Goal: Task Accomplishment & Management: Manage account settings

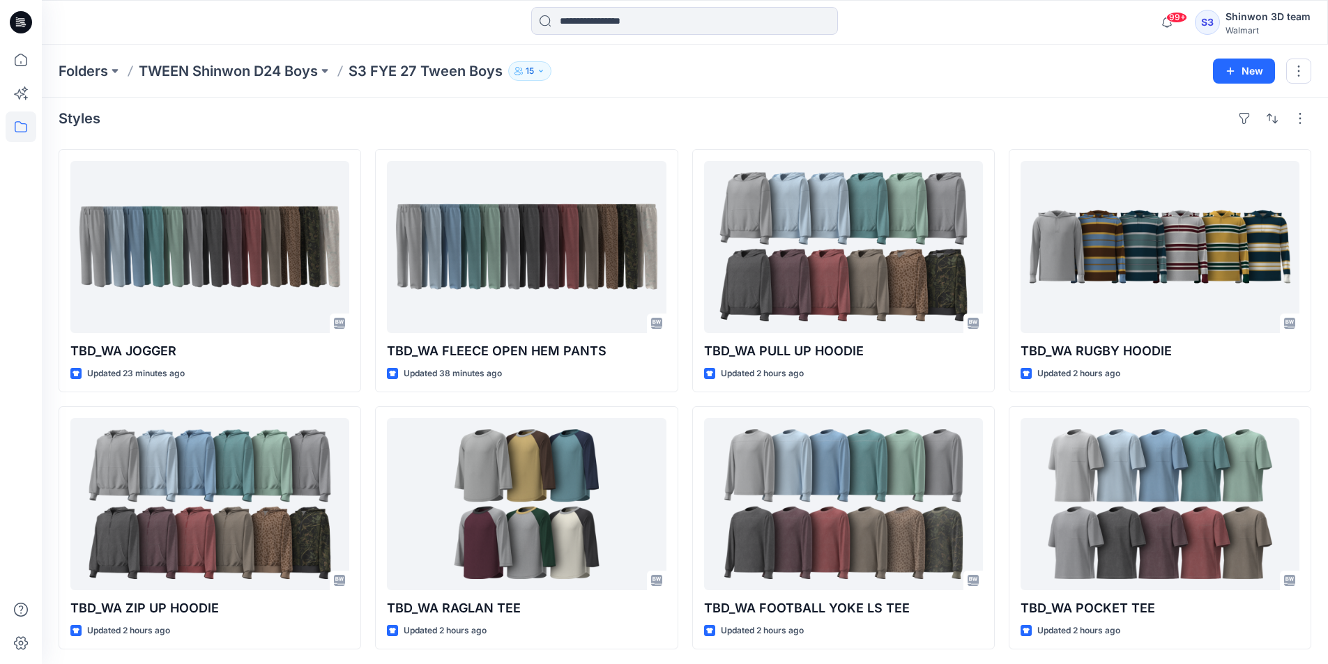
scroll to position [9, 0]
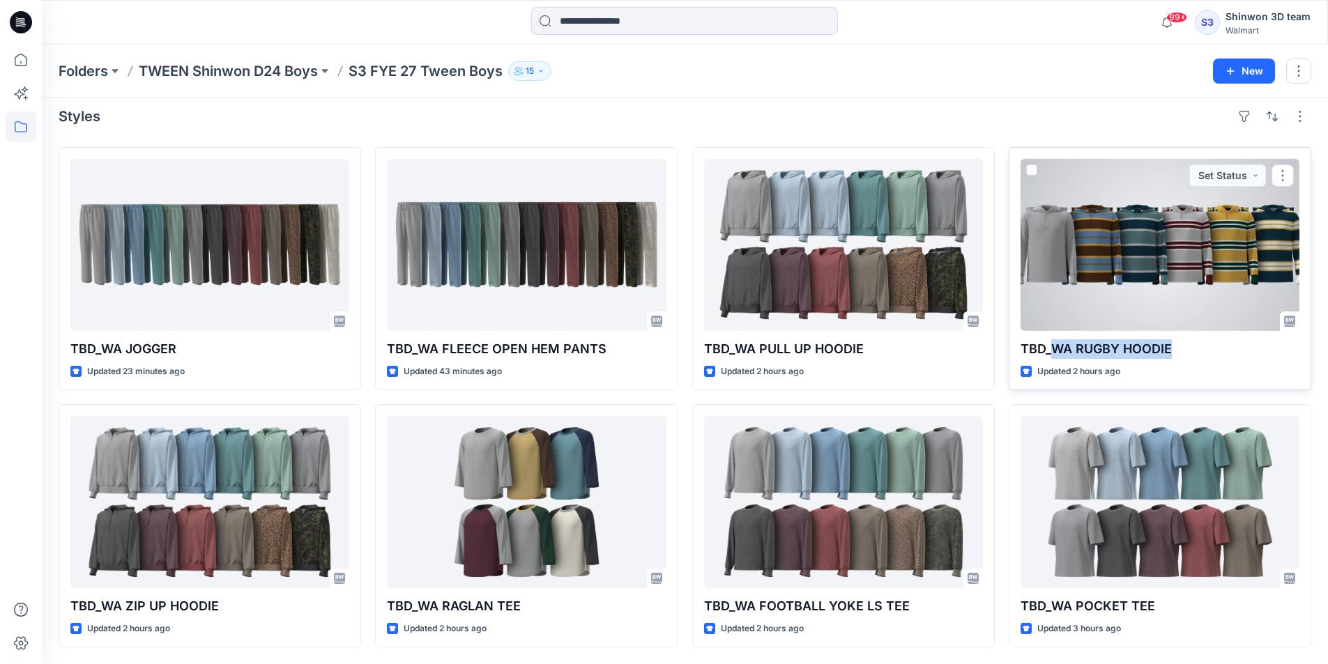
drag, startPoint x: 1179, startPoint y: 352, endPoint x: 1051, endPoint y: 356, distance: 127.6
click at [1051, 356] on p "TBD_WA RUGBY HOODIE" at bounding box center [1160, 350] width 279 height 20
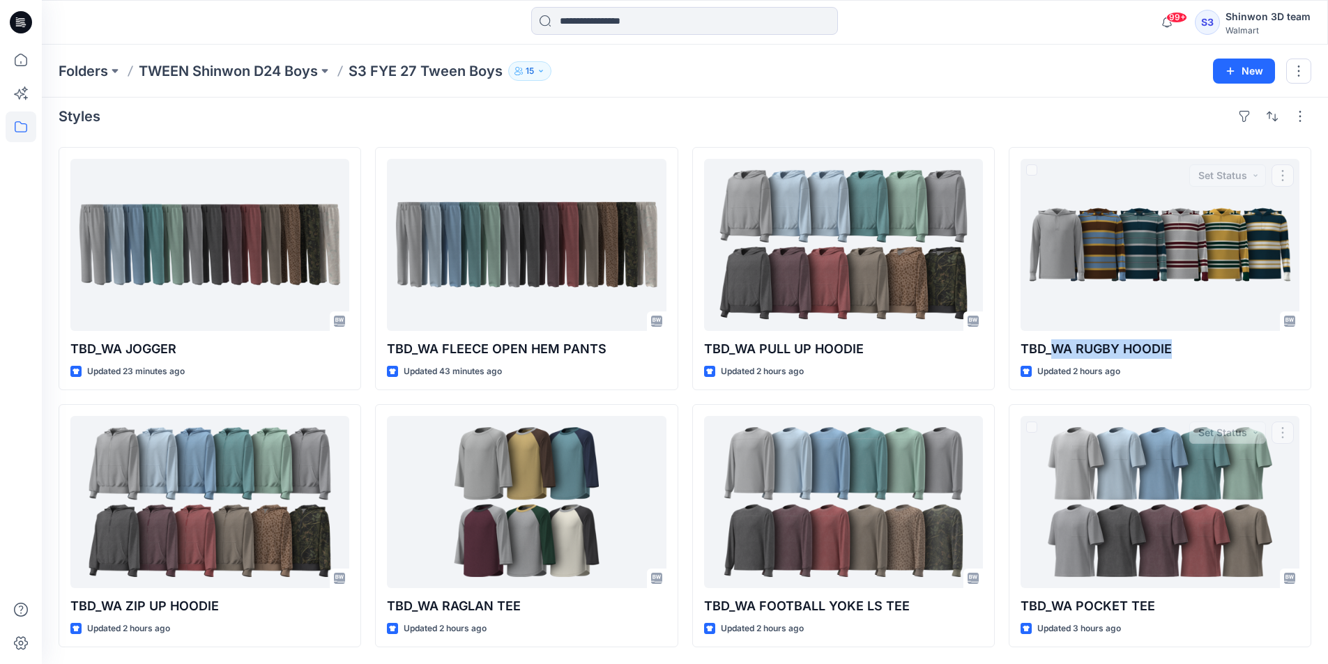
copy p "WA RUGBY HOODIE"
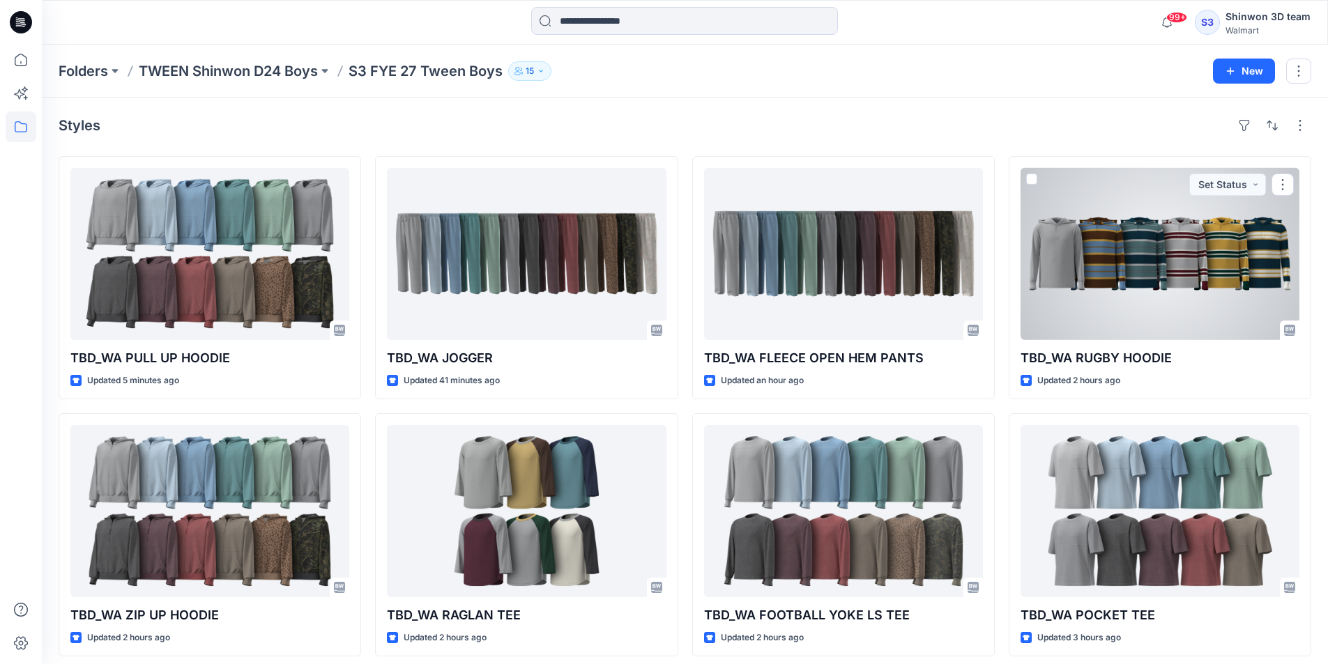
click at [1056, 310] on div at bounding box center [1160, 254] width 279 height 172
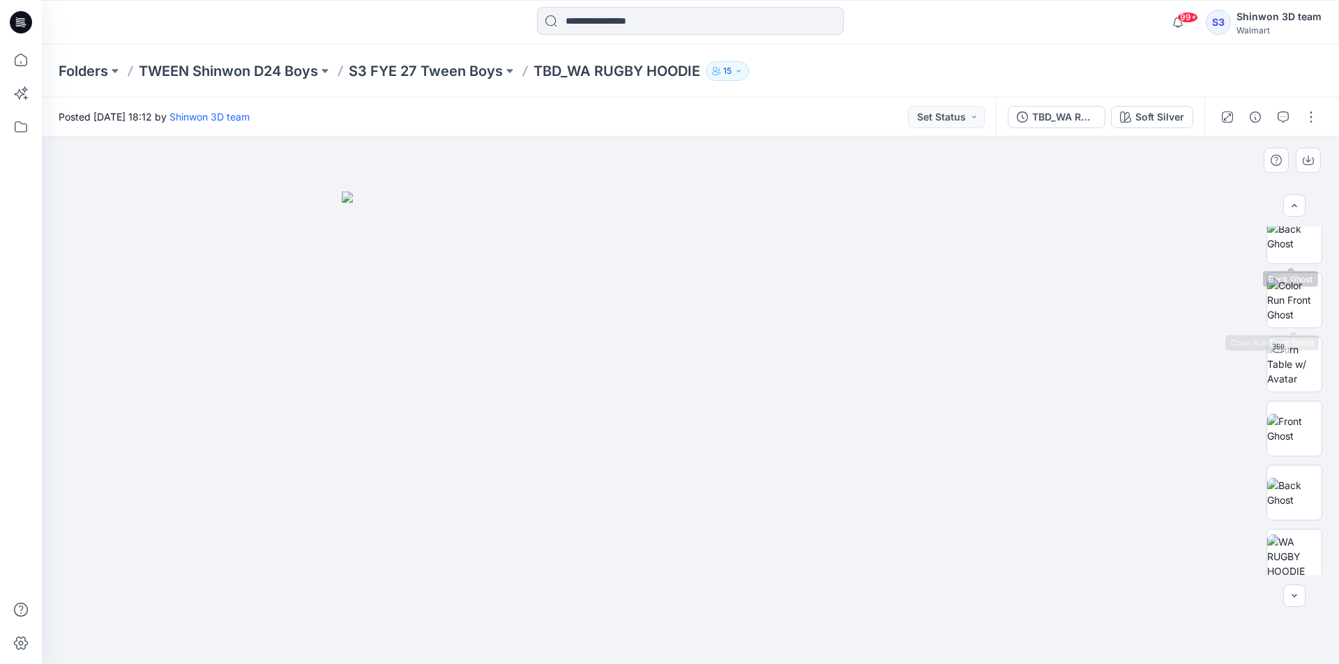
scroll to position [209, 0]
click at [1294, 370] on img at bounding box center [1294, 366] width 54 height 44
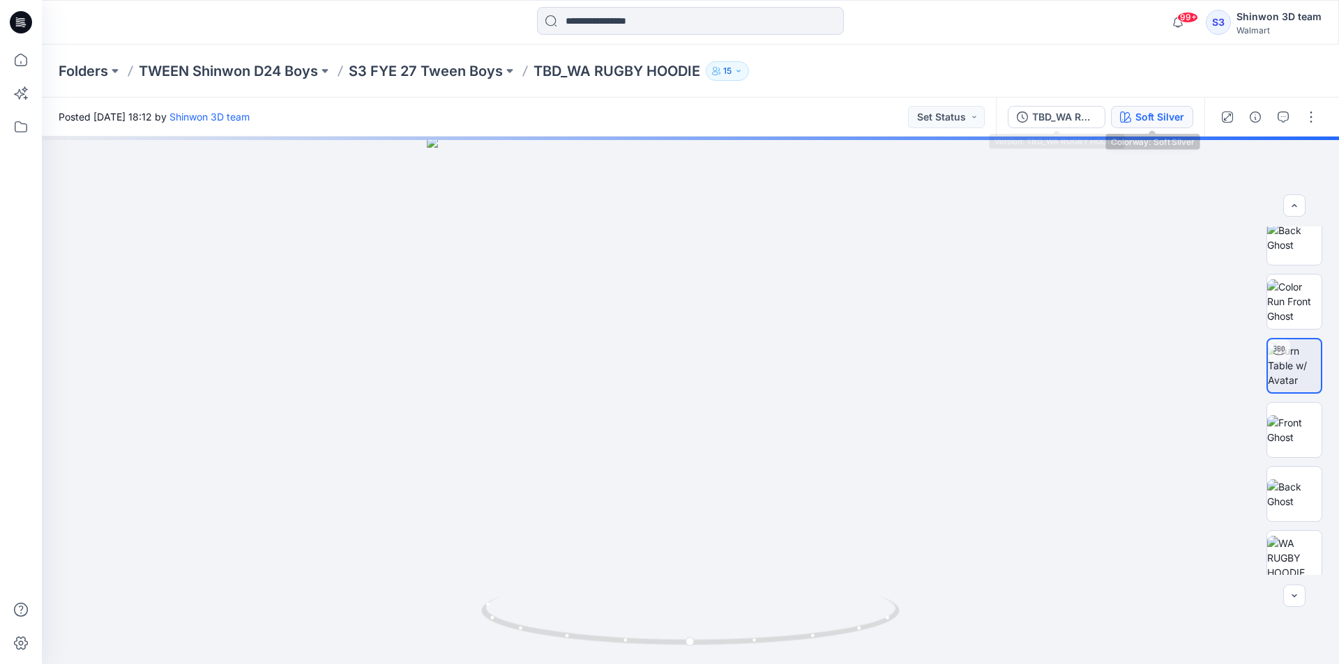
click at [1137, 122] on div "Soft Silver" at bounding box center [1159, 116] width 49 height 15
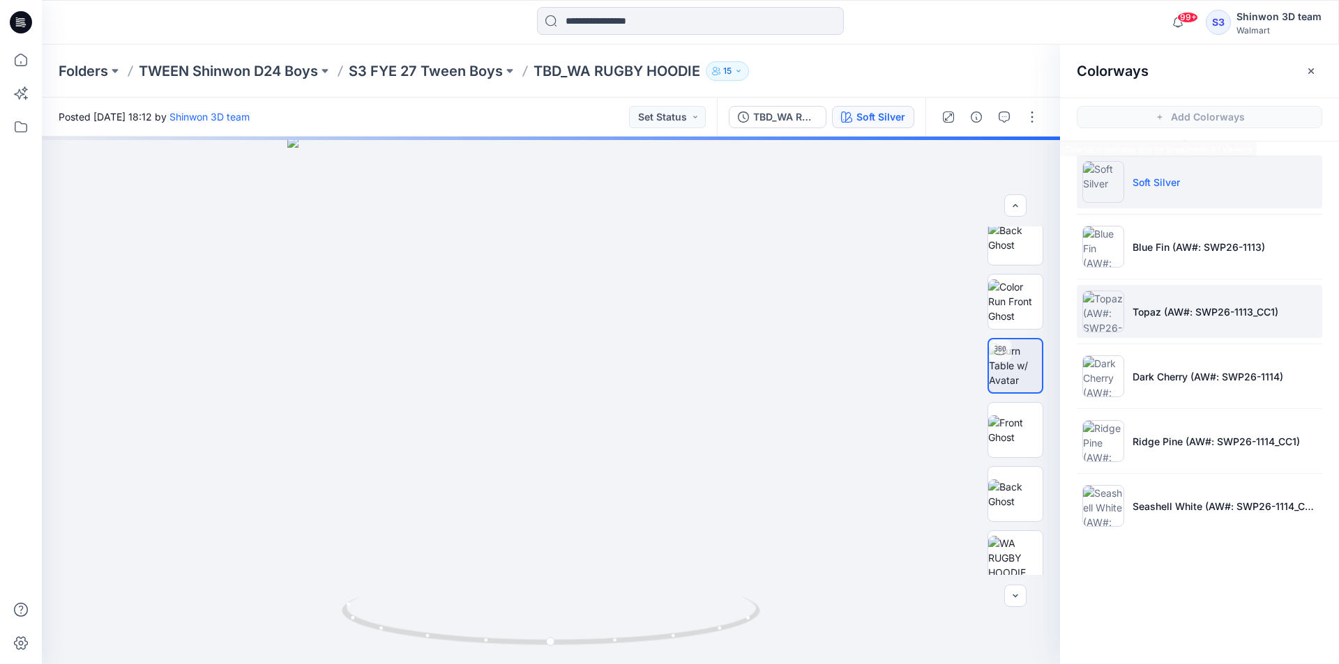
click at [1165, 288] on li "Topaz (AW#: SWP26-1113_CC1)" at bounding box center [1198, 311] width 245 height 53
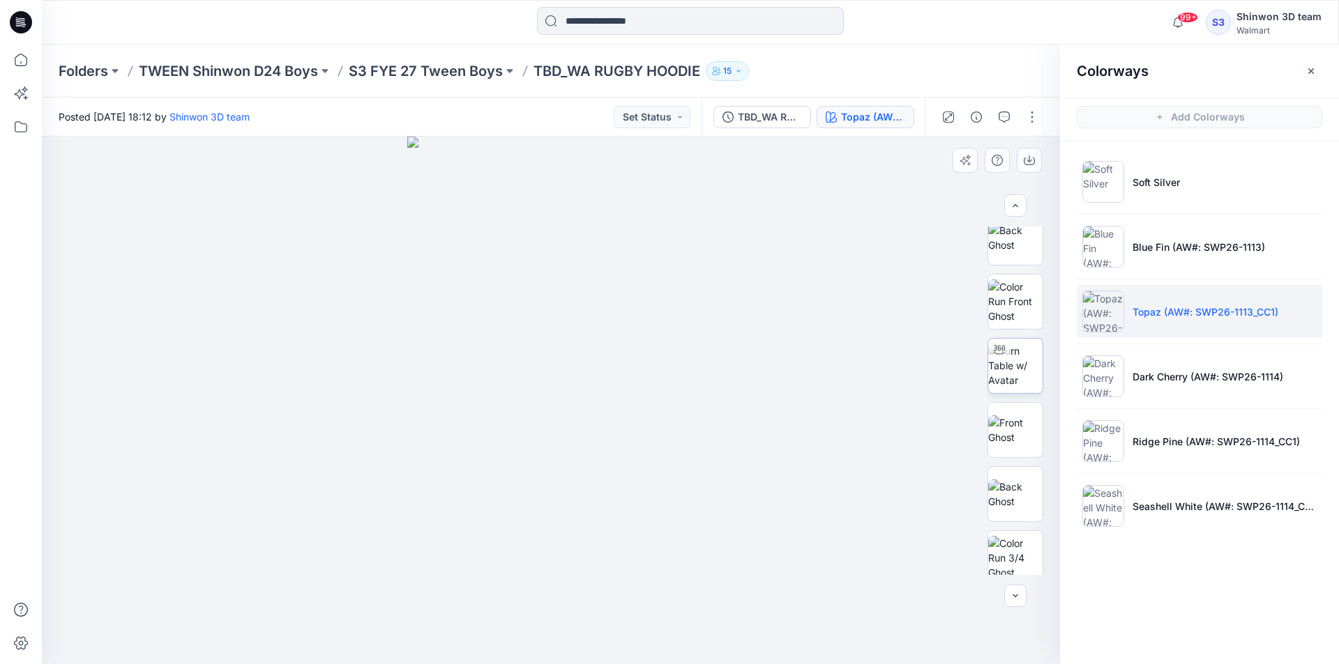
click at [1023, 355] on img at bounding box center [1015, 366] width 54 height 44
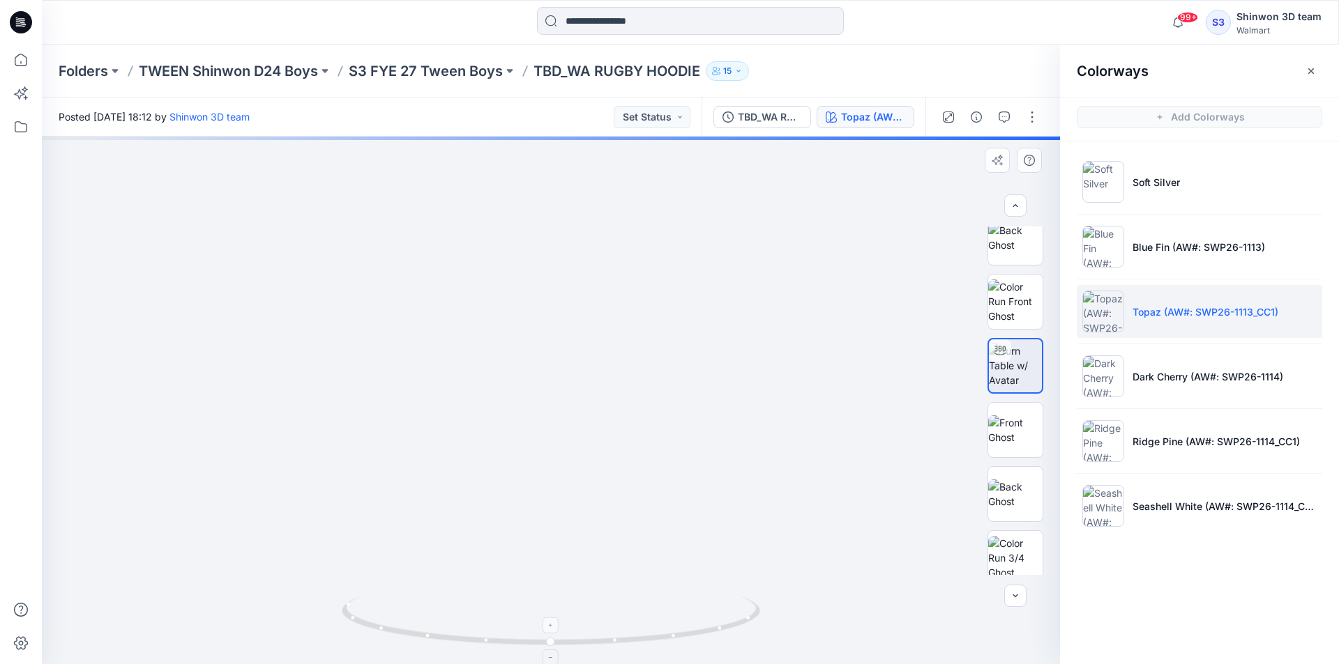
drag, startPoint x: 577, startPoint y: 244, endPoint x: 602, endPoint y: 601, distance: 357.9
click at [601, 600] on div at bounding box center [551, 401] width 1018 height 528
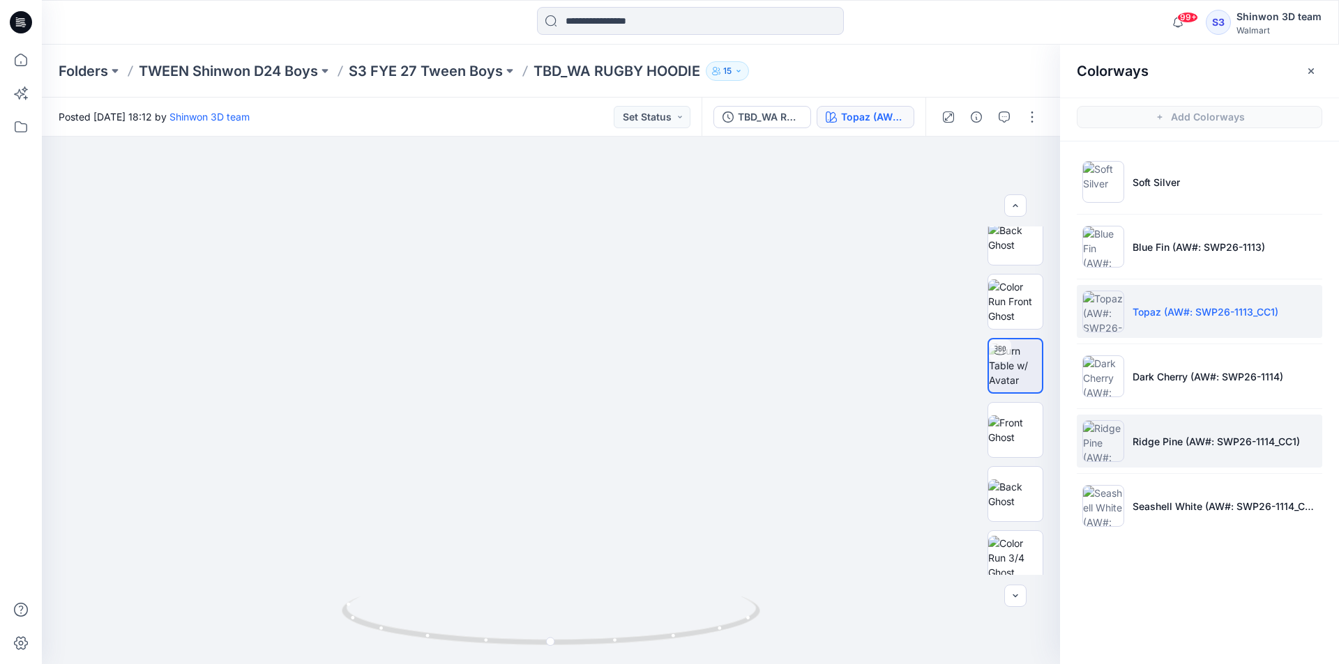
click at [1132, 418] on li "Ridge Pine (AW#: SWP26-1114_CC1)" at bounding box center [1198, 441] width 245 height 53
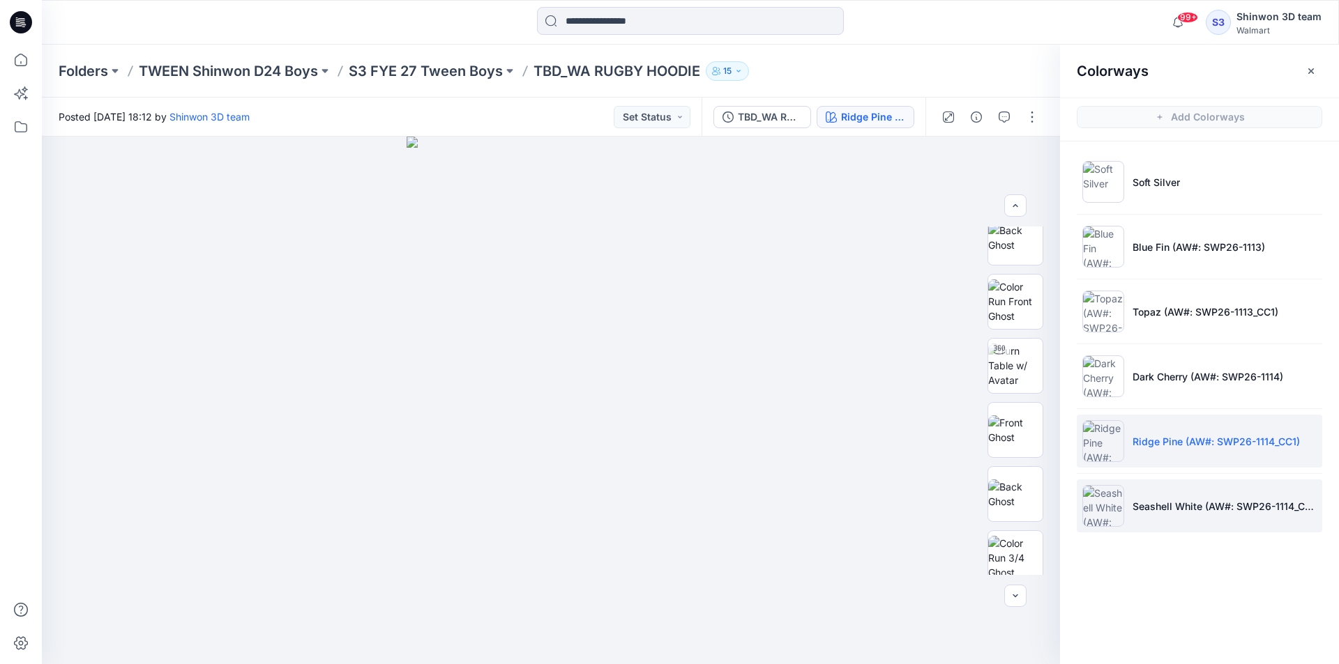
click at [1125, 492] on li "Seashell White (AW#: SWP26-1114_CC2)" at bounding box center [1198, 506] width 245 height 53
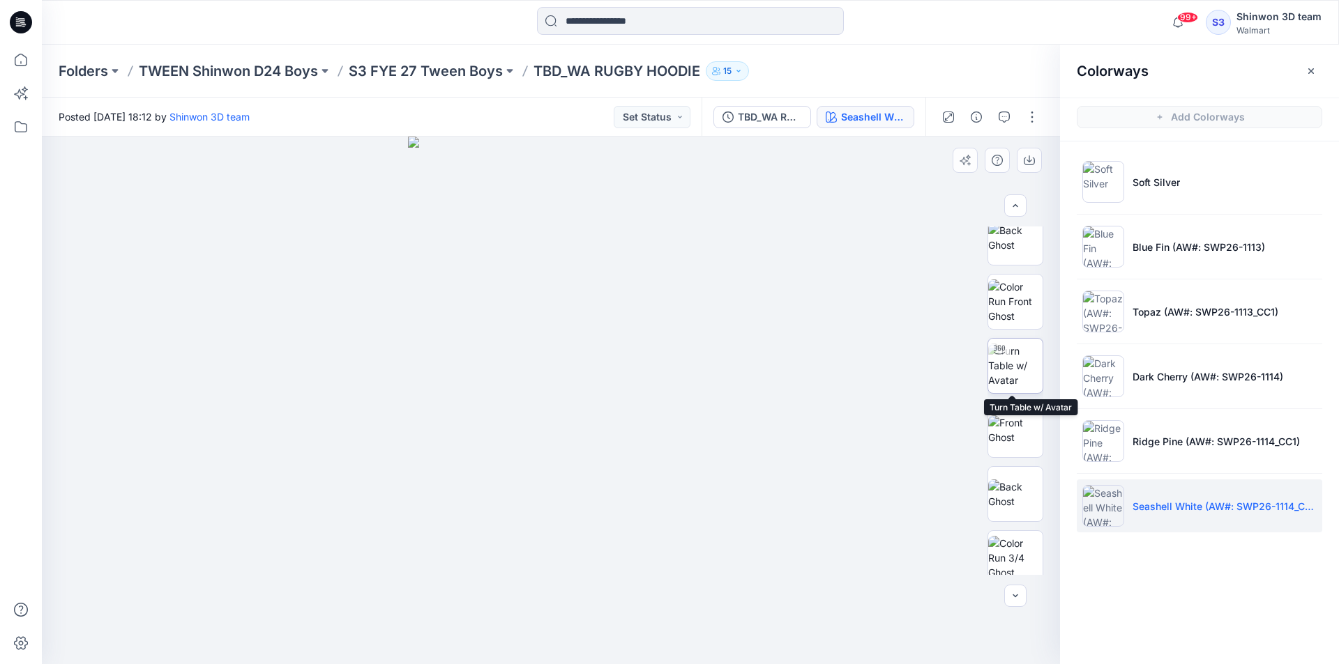
click at [1000, 362] on img at bounding box center [1015, 366] width 54 height 44
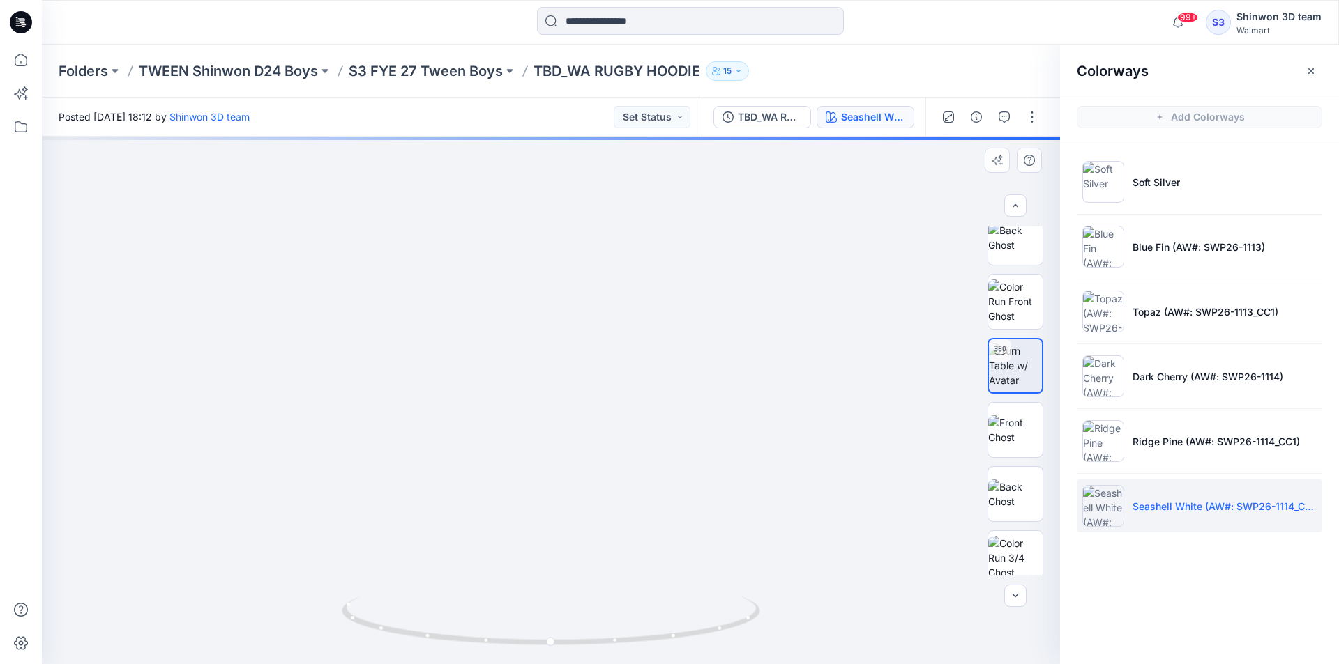
drag, startPoint x: 554, startPoint y: 222, endPoint x: 579, endPoint y: 579, distance: 357.1
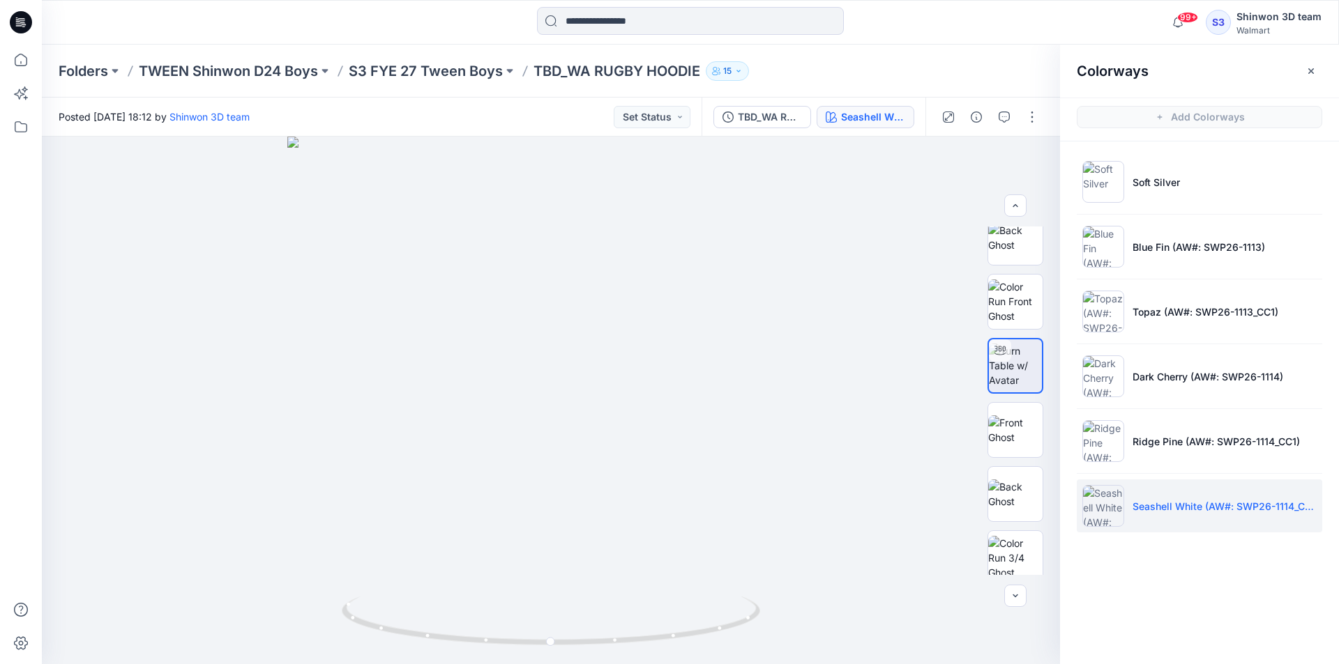
click at [1067, 66] on div "Colorways" at bounding box center [1199, 71] width 279 height 52
click at [1010, 309] on img at bounding box center [1015, 313] width 54 height 44
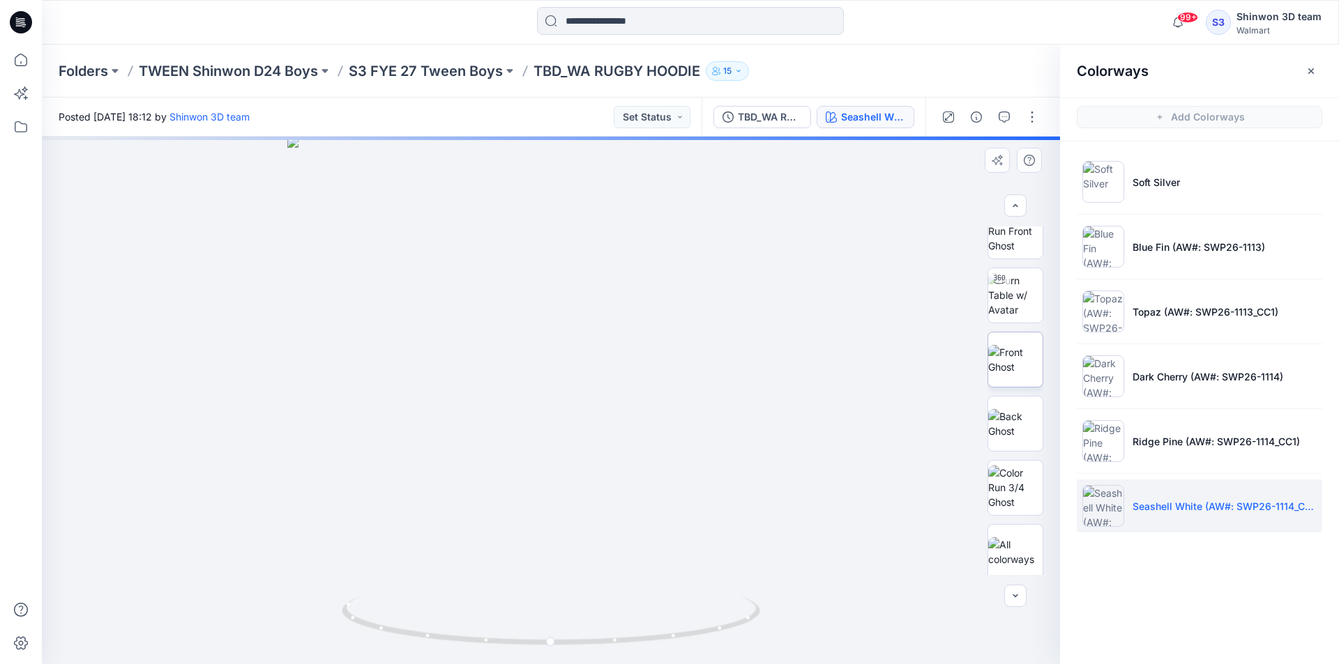
scroll to position [284, 0]
click at [1009, 284] on img at bounding box center [1015, 290] width 54 height 44
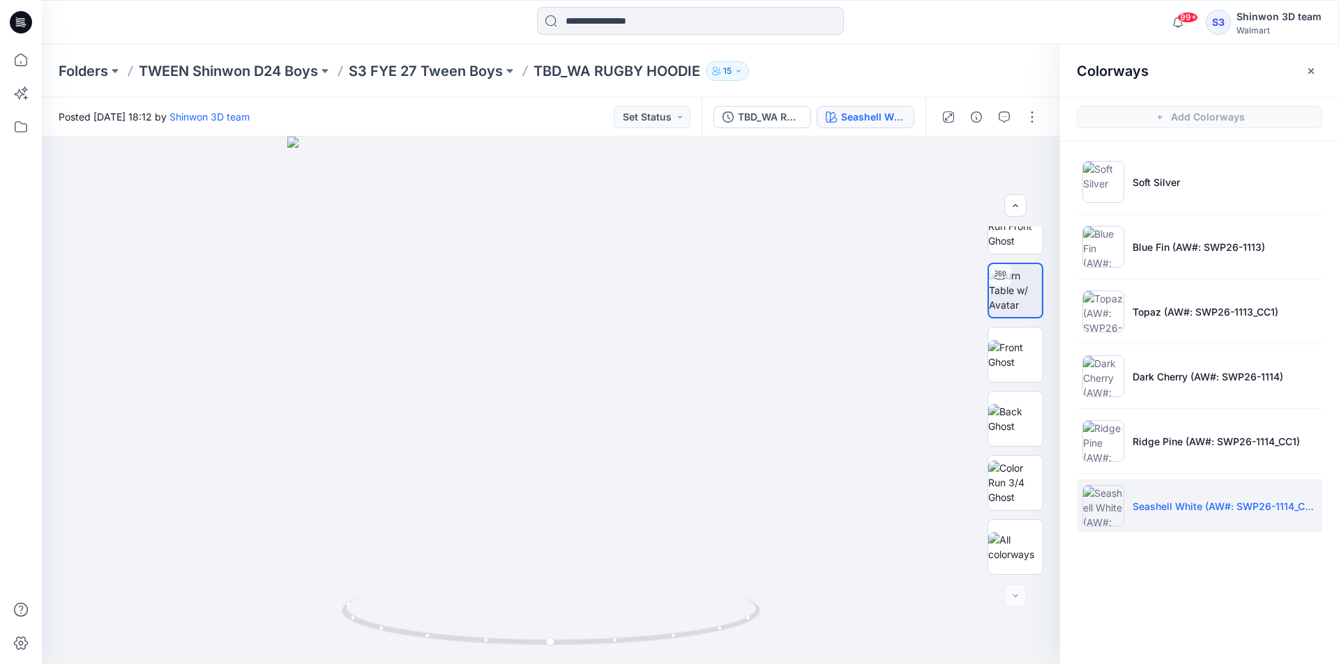
click at [417, 31] on div at bounding box center [690, 22] width 648 height 31
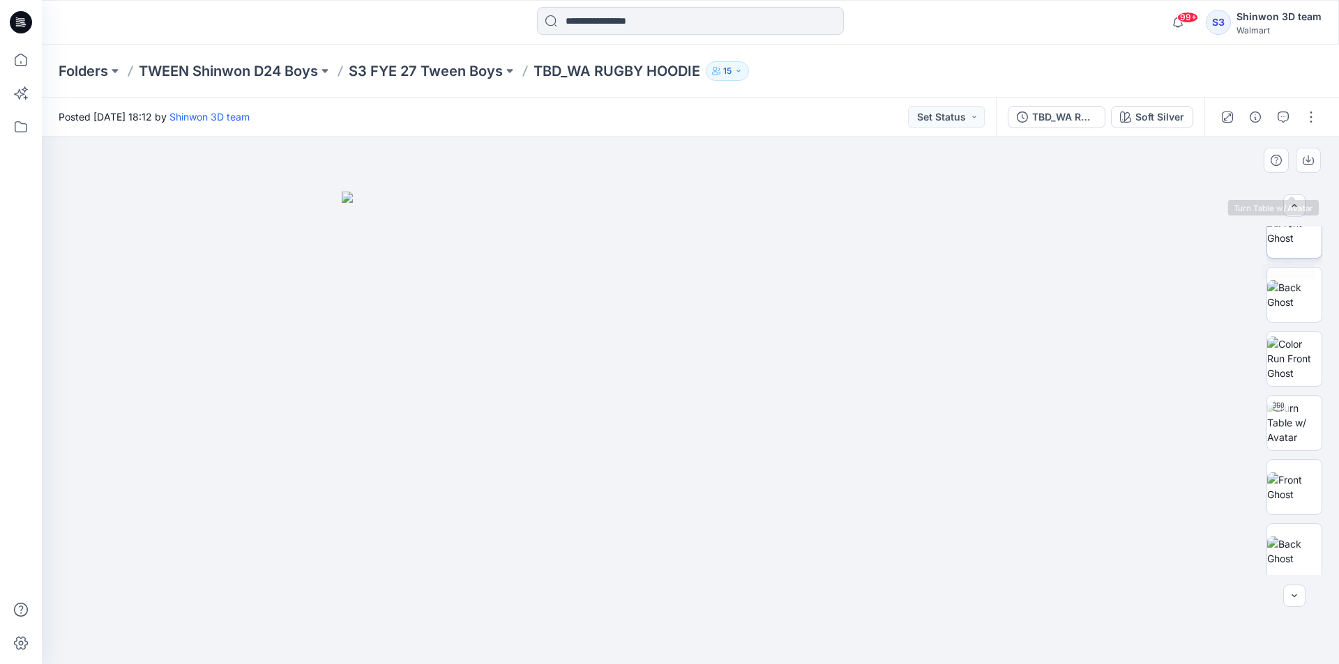
scroll to position [413, 0]
click at [1313, 114] on button "button" at bounding box center [1311, 117] width 22 height 22
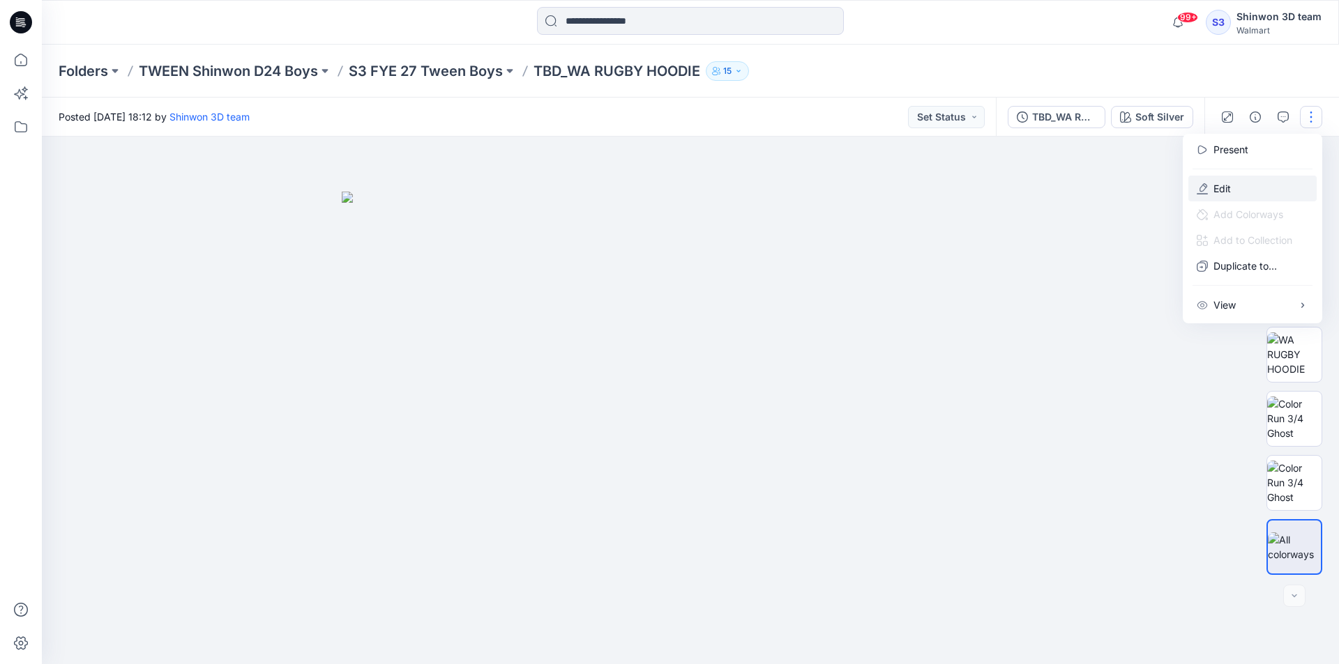
click at [1256, 194] on button "Edit" at bounding box center [1252, 189] width 128 height 26
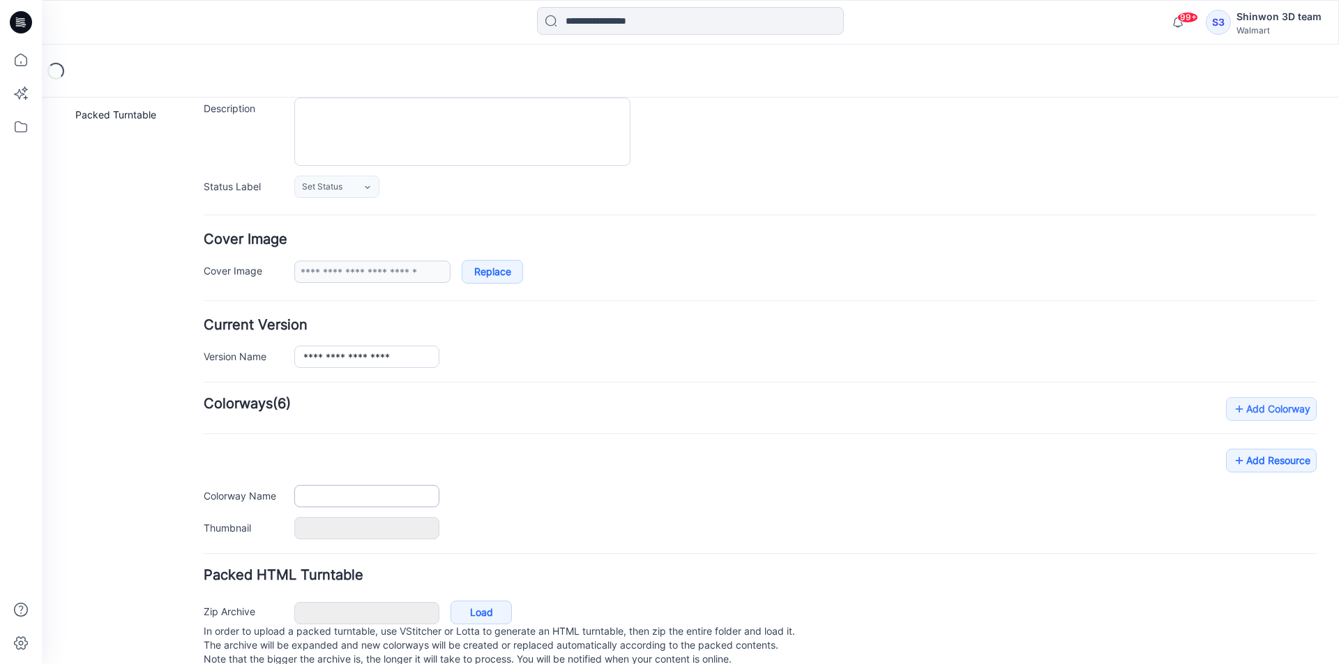
type input "**********"
type textarea "**********"
type input "**********"
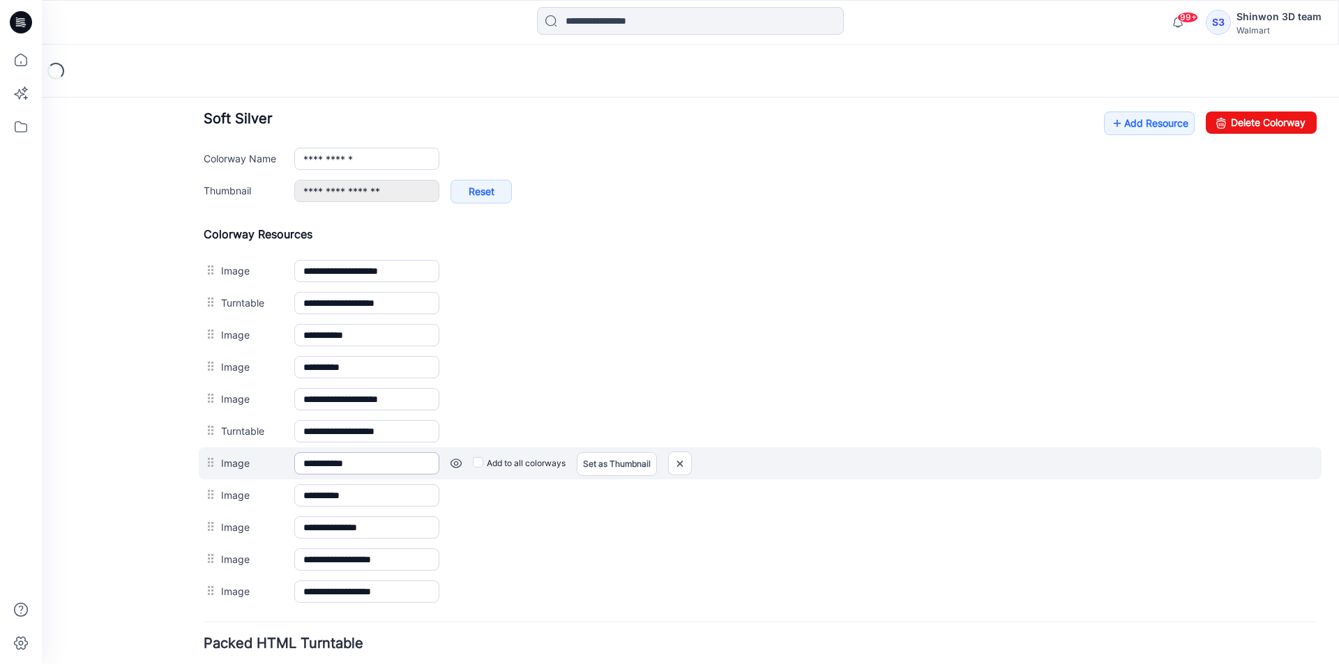
scroll to position [519, 0]
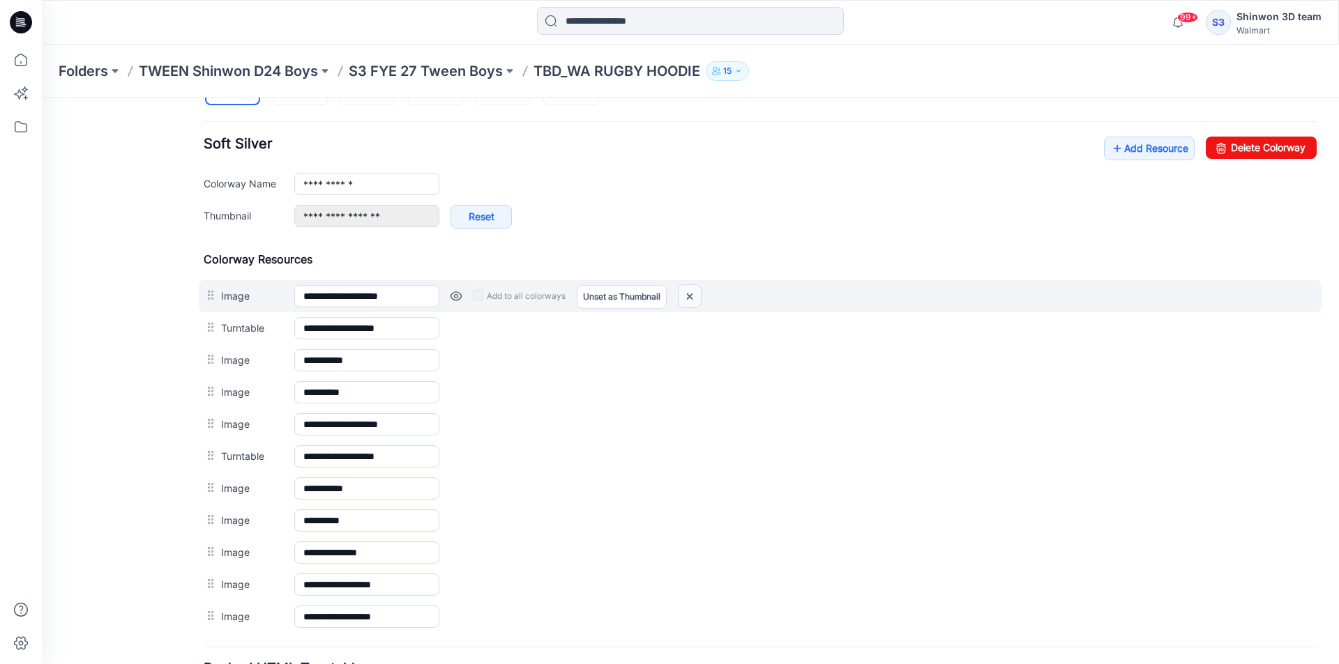
click at [683, 290] on img at bounding box center [689, 296] width 22 height 23
click at [456, 296] on link at bounding box center [455, 296] width 11 height 11
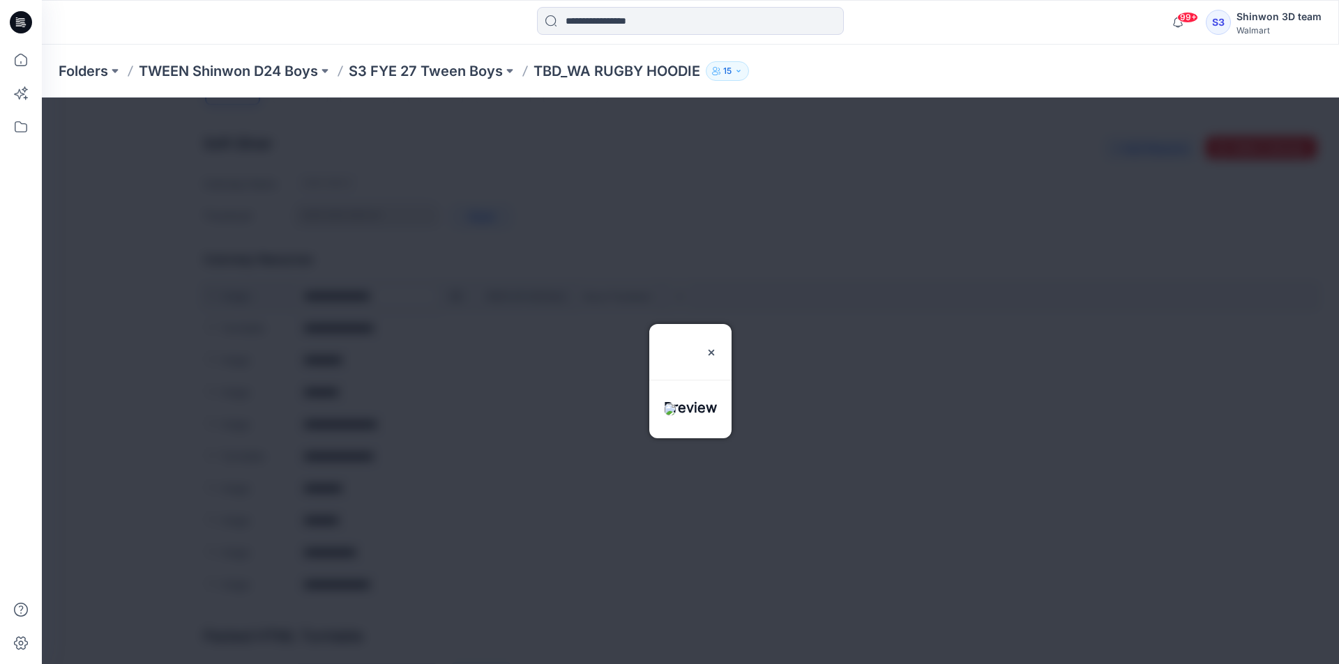
click at [456, 296] on div at bounding box center [690, 381] width 1297 height 567
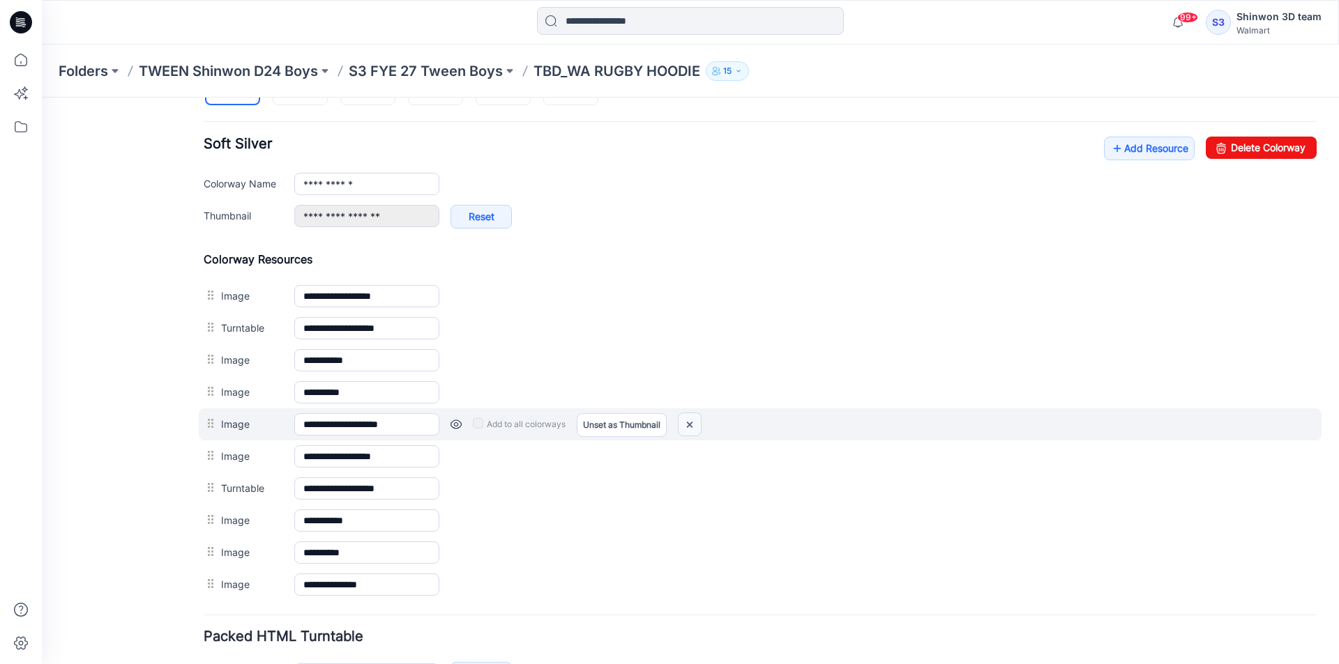
click at [695, 419] on img at bounding box center [689, 424] width 22 height 23
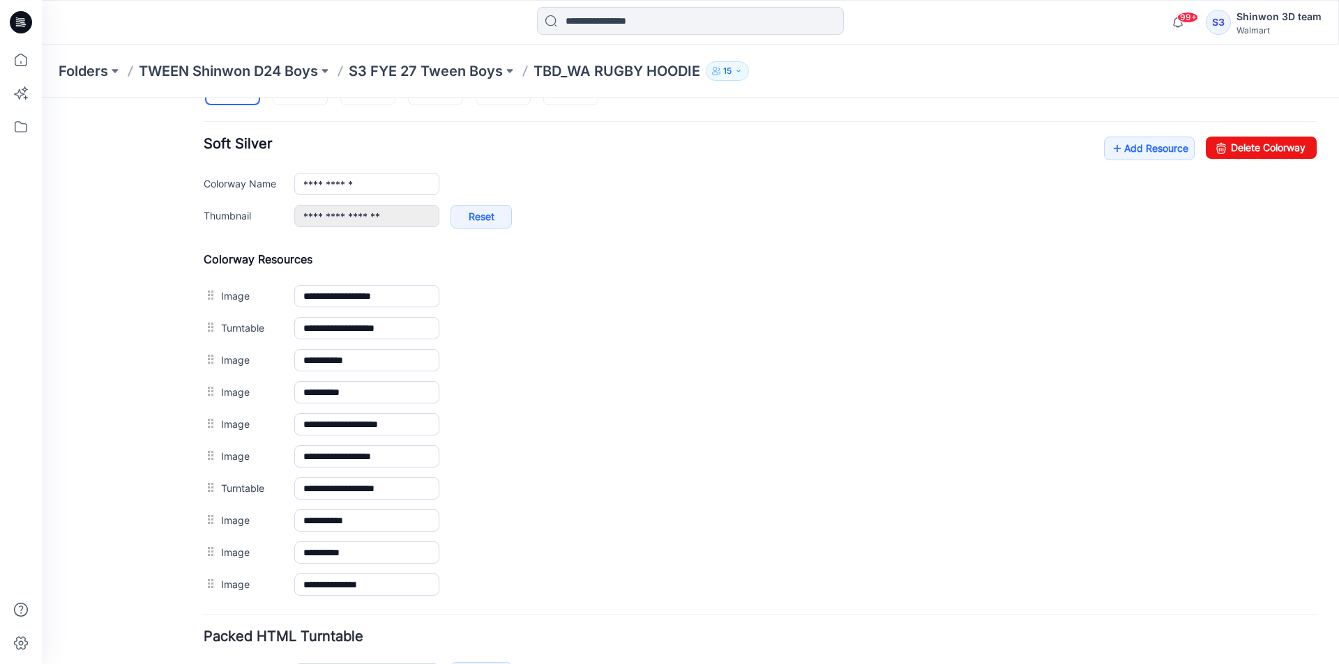
scroll to position [450, 0]
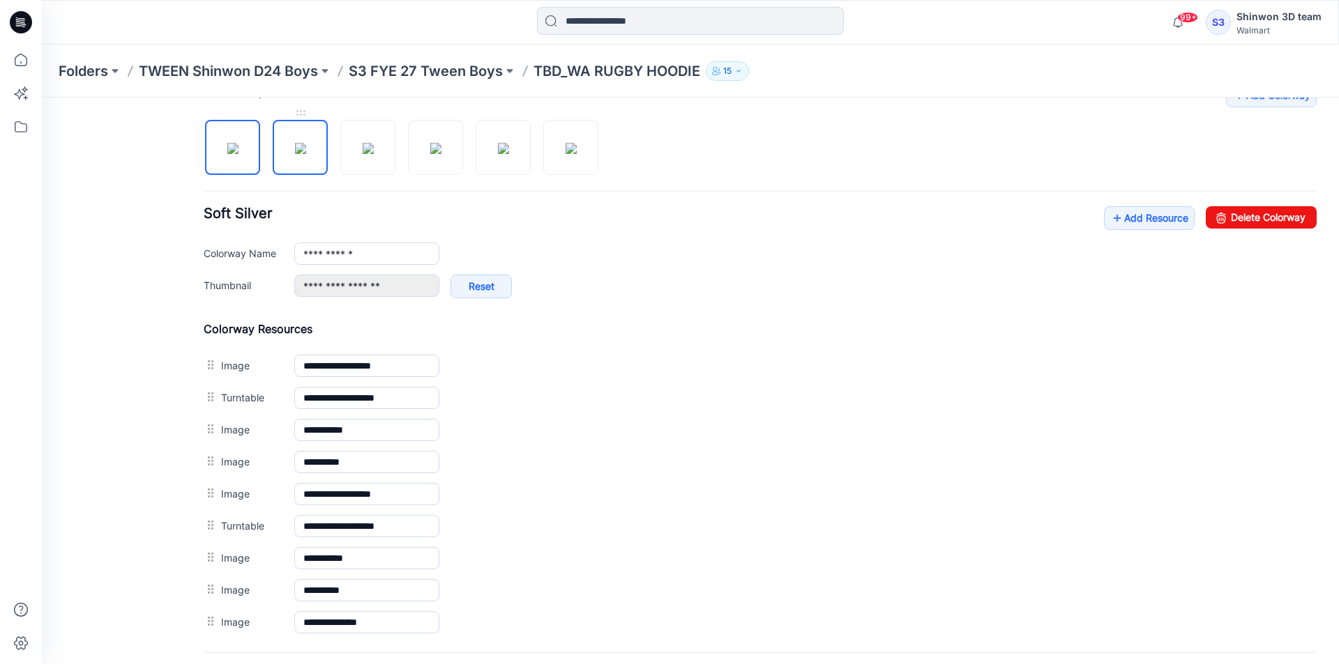
click at [295, 145] on img at bounding box center [300, 148] width 11 height 11
click at [238, 144] on img at bounding box center [232, 148] width 11 height 11
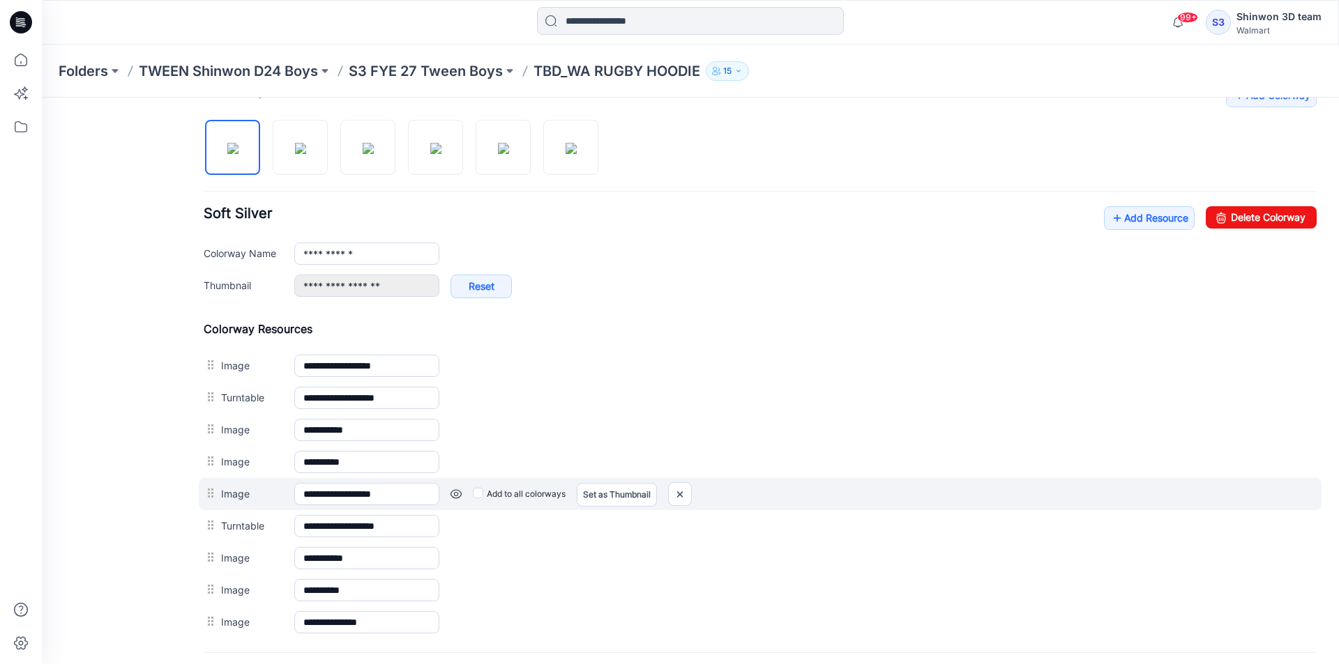
click at [455, 492] on link at bounding box center [455, 494] width 11 height 11
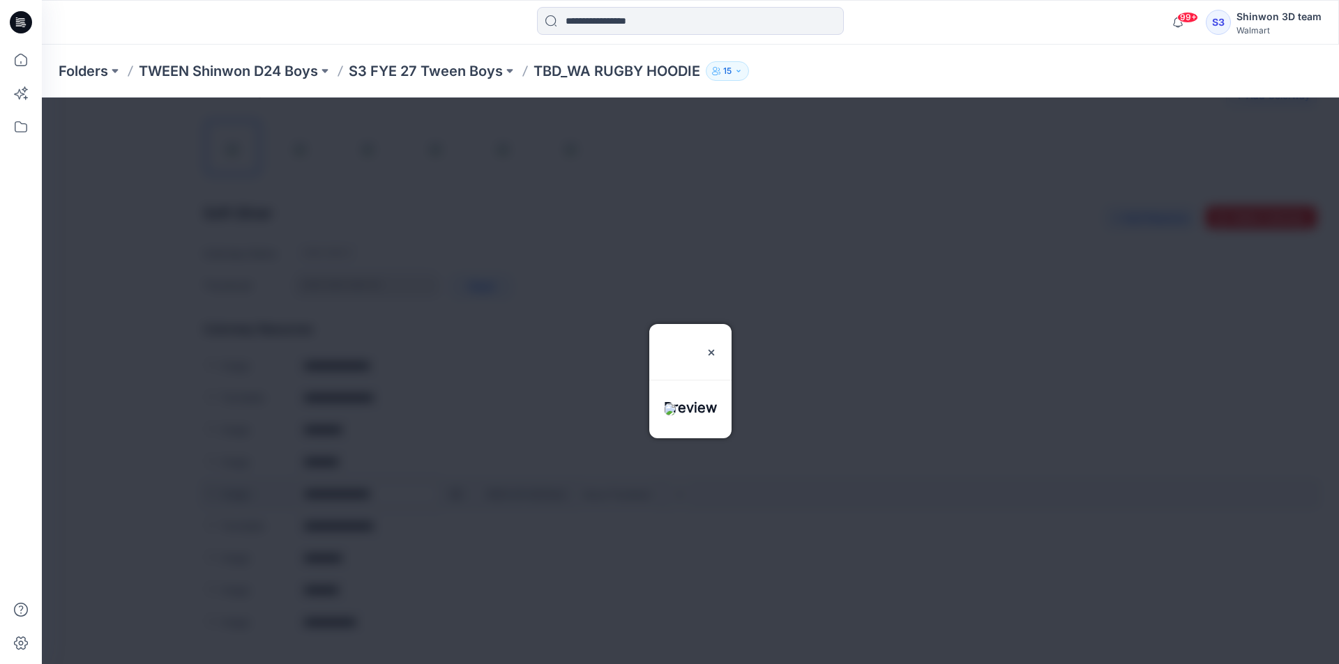
click at [455, 492] on div at bounding box center [690, 381] width 1297 height 567
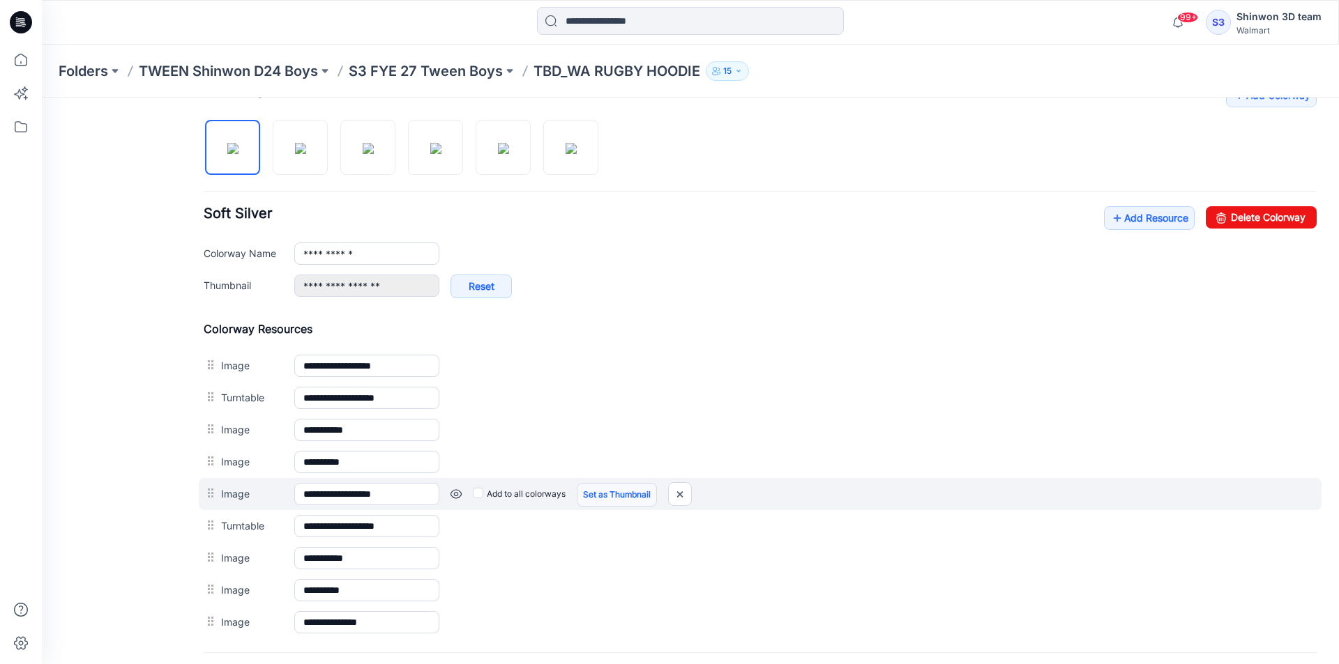
click at [650, 487] on link "Set as Thumbnail" at bounding box center [617, 495] width 80 height 24
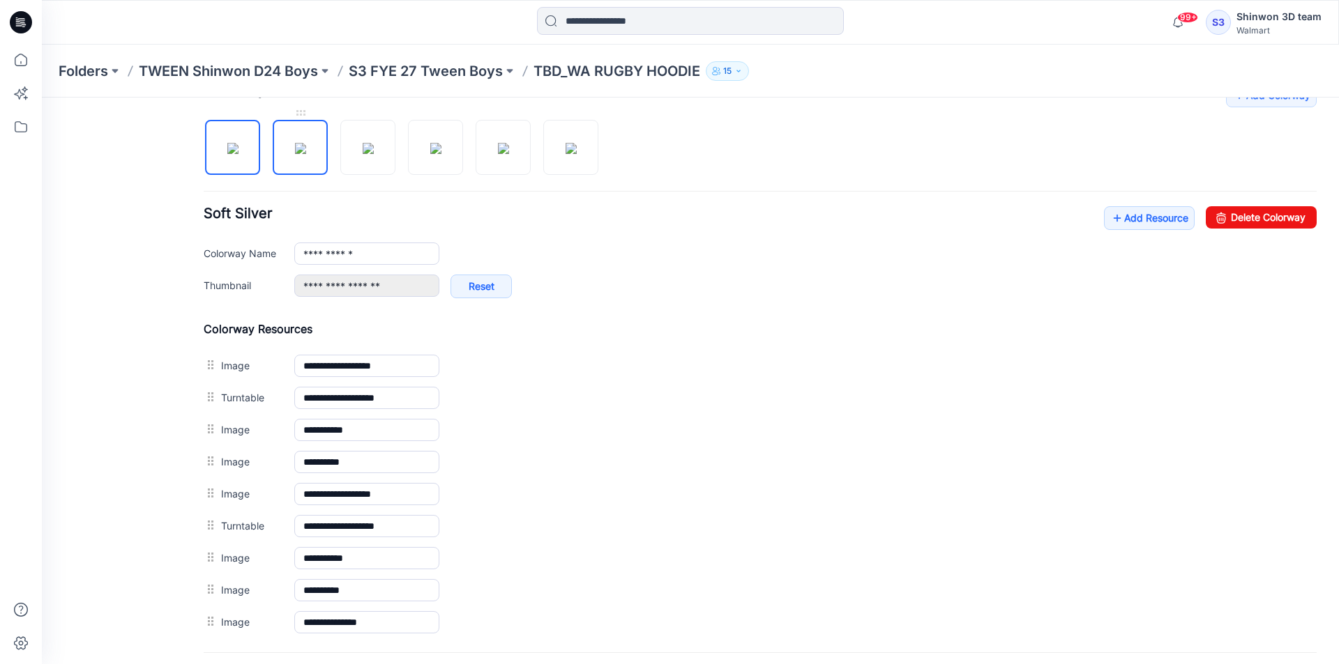
click at [295, 154] on img at bounding box center [300, 148] width 11 height 11
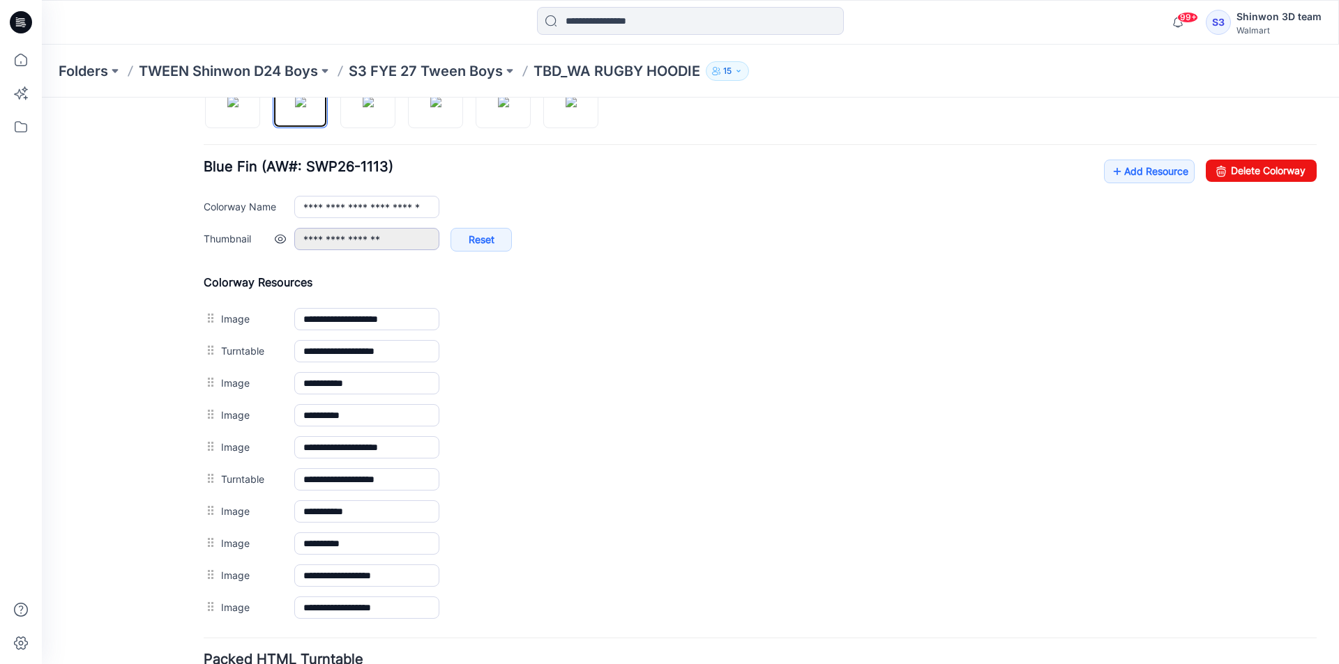
scroll to position [519, 0]
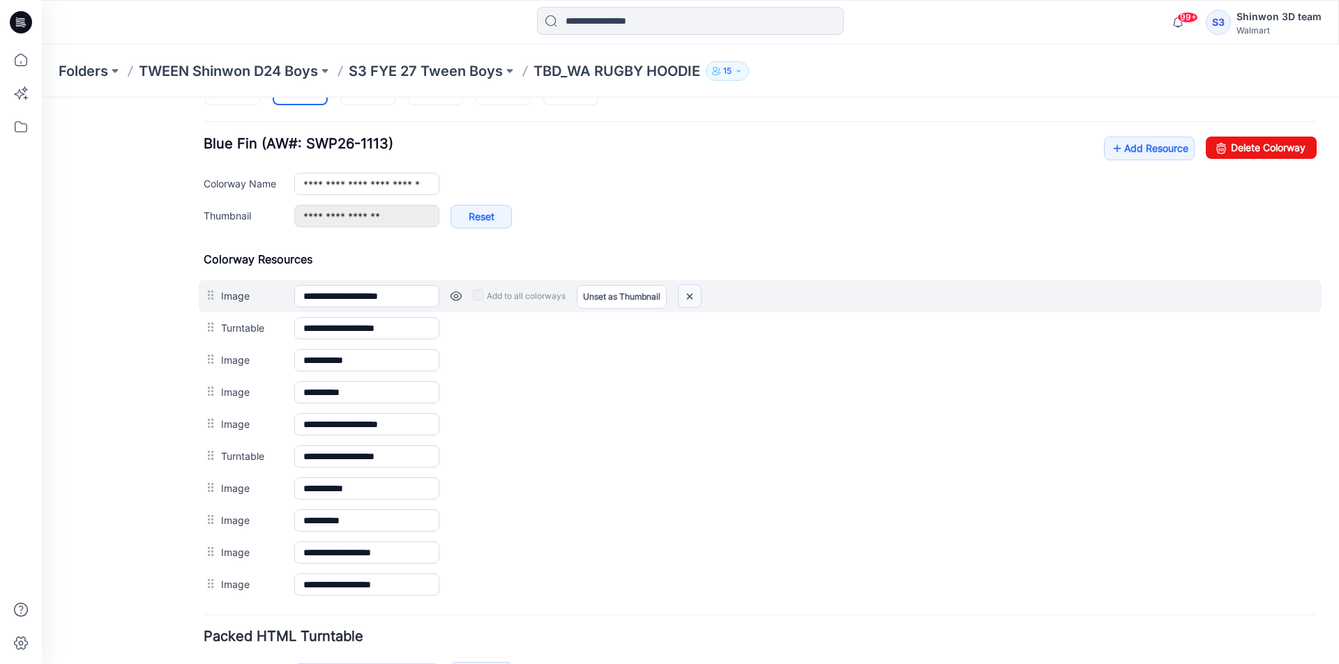
click at [686, 289] on img at bounding box center [689, 296] width 22 height 23
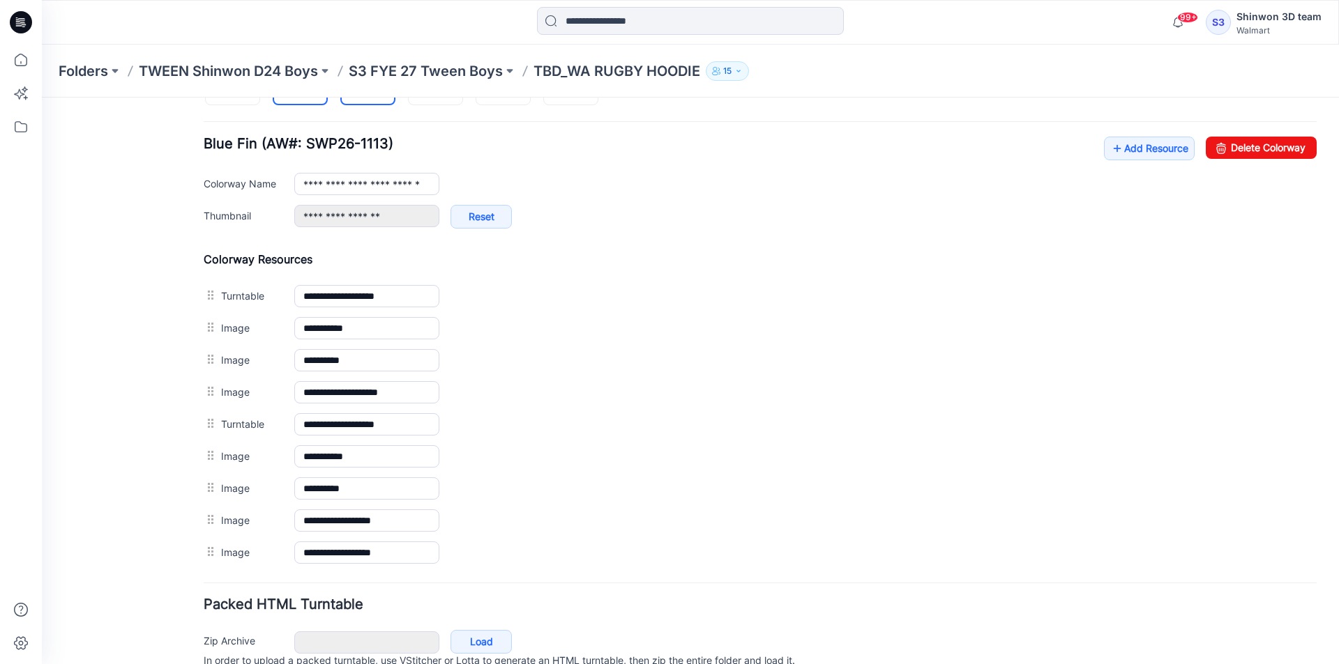
click at [374, 84] on img at bounding box center [368, 78] width 11 height 11
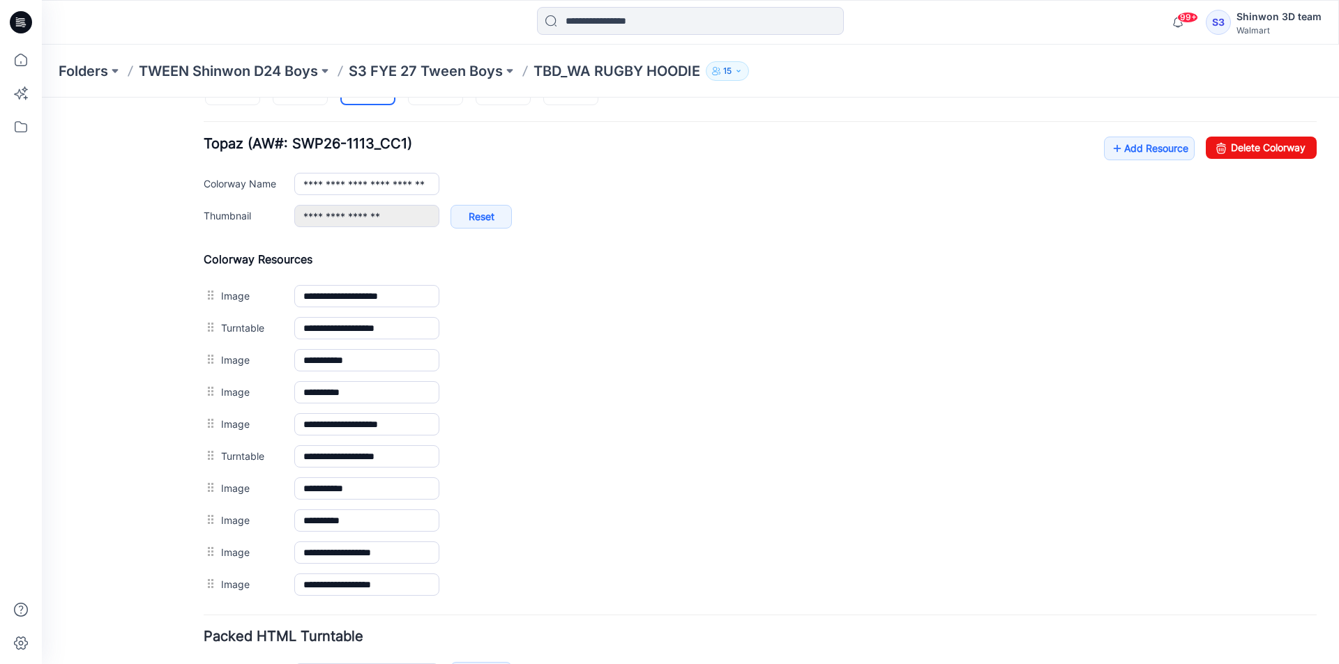
click at [307, 107] on div "**********" at bounding box center [760, 307] width 1113 height 587
click at [306, 84] on img at bounding box center [300, 78] width 11 height 11
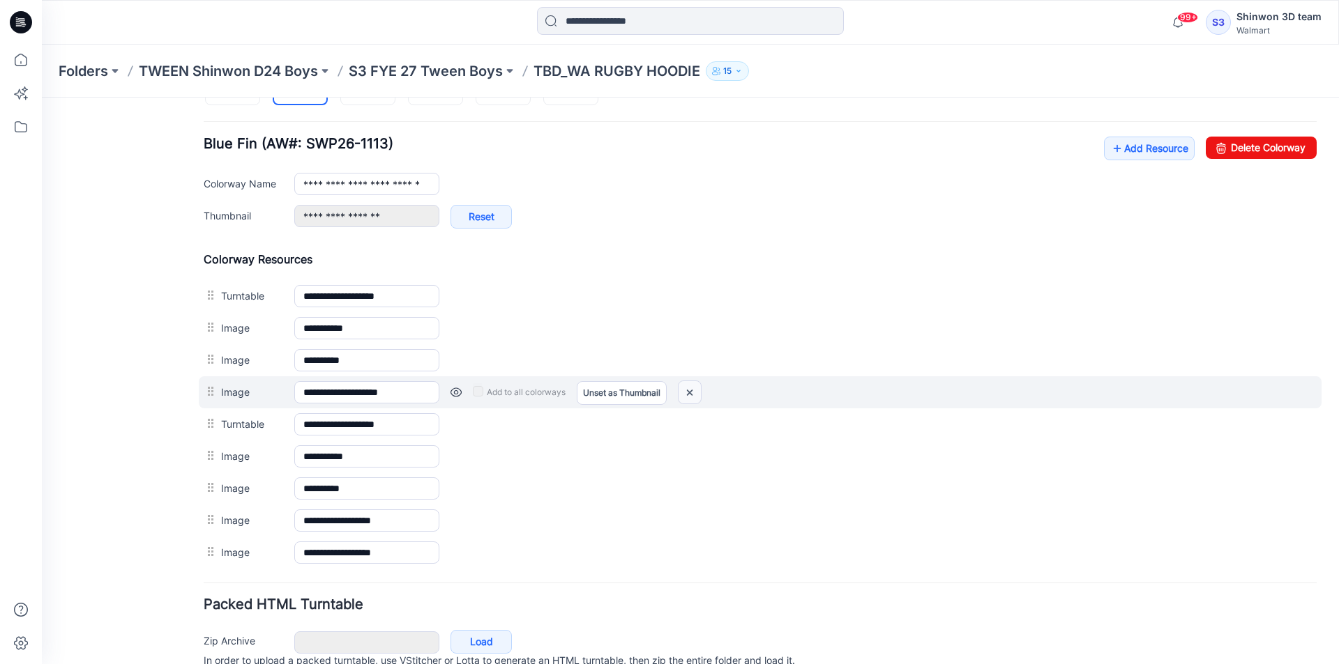
click at [683, 390] on img at bounding box center [689, 392] width 22 height 23
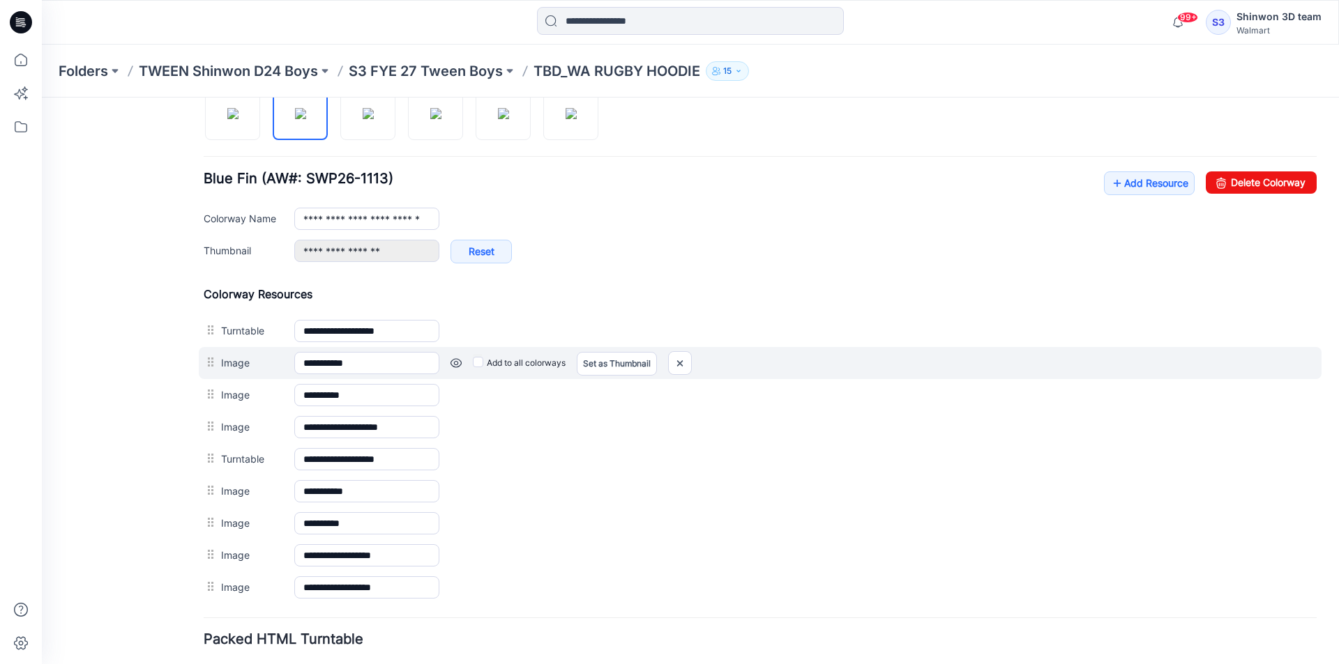
scroll to position [450, 0]
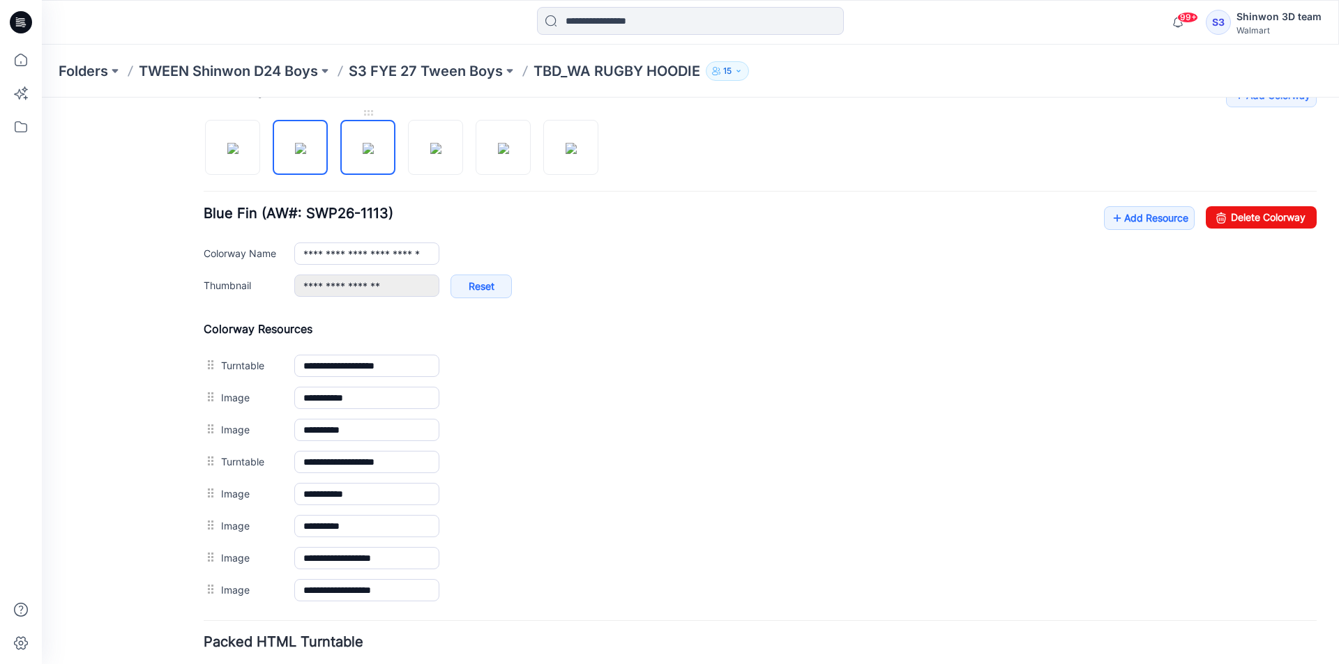
click at [363, 143] on img at bounding box center [368, 148] width 11 height 11
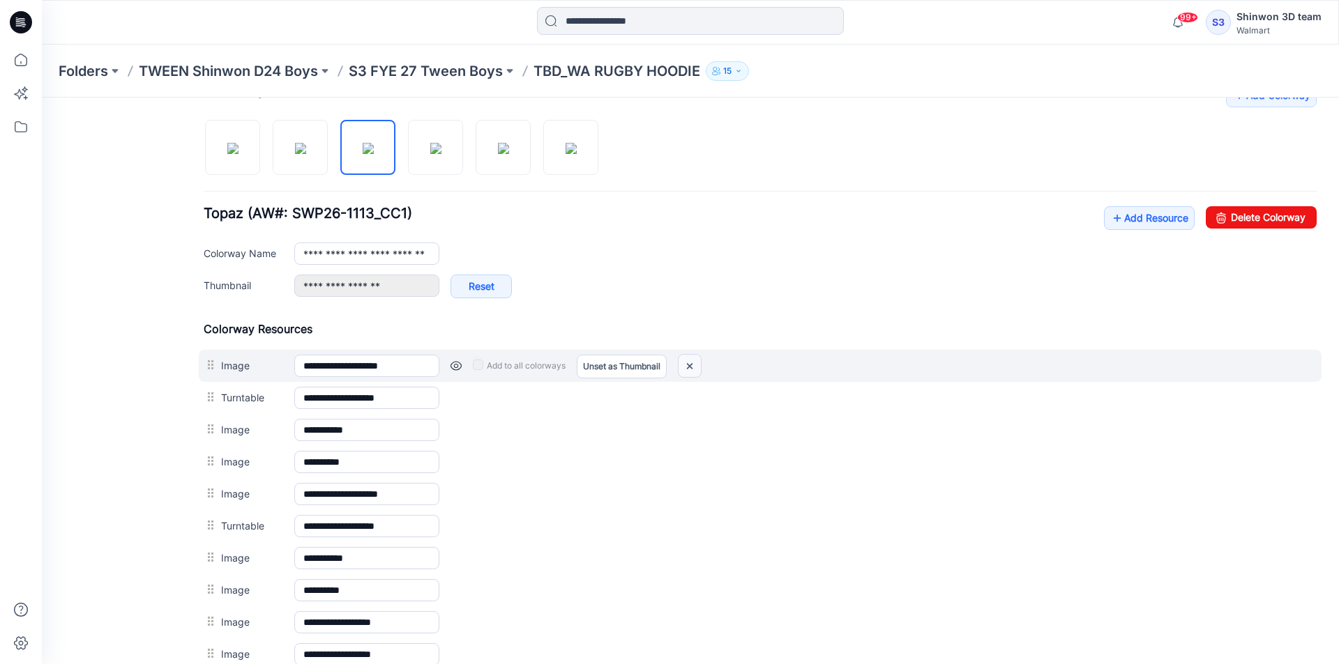
click at [687, 362] on img at bounding box center [689, 366] width 22 height 23
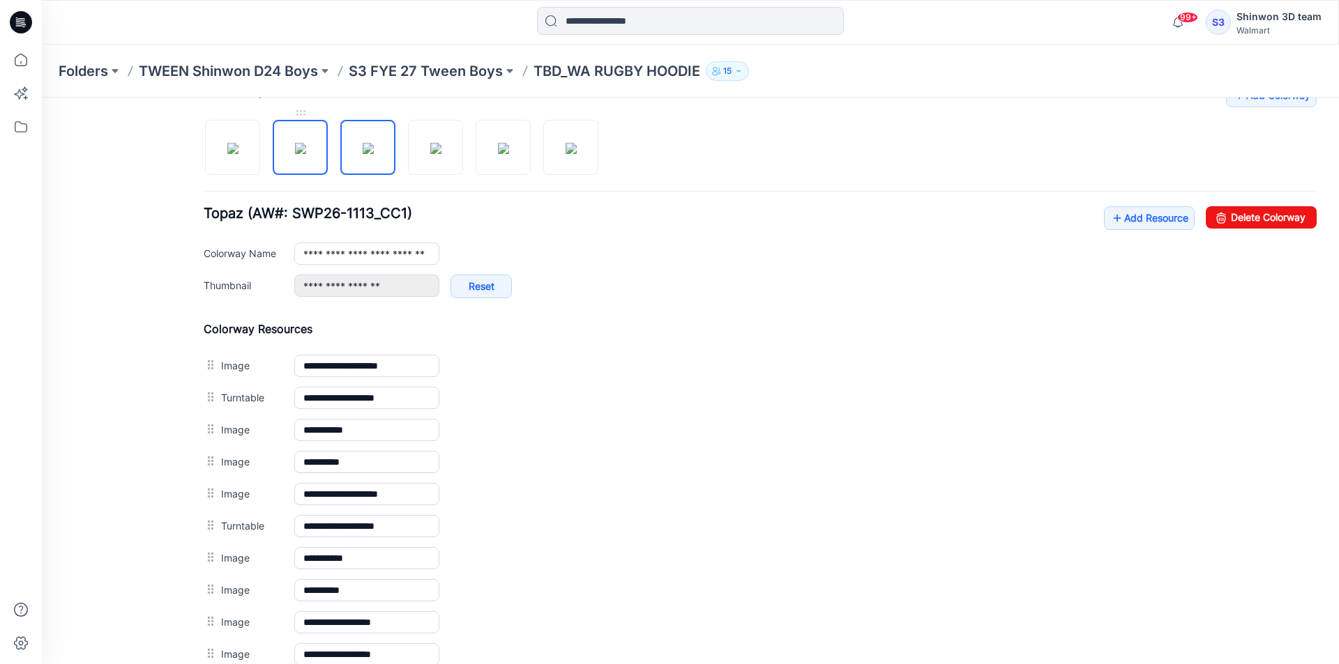
click at [306, 144] on img at bounding box center [300, 148] width 11 height 11
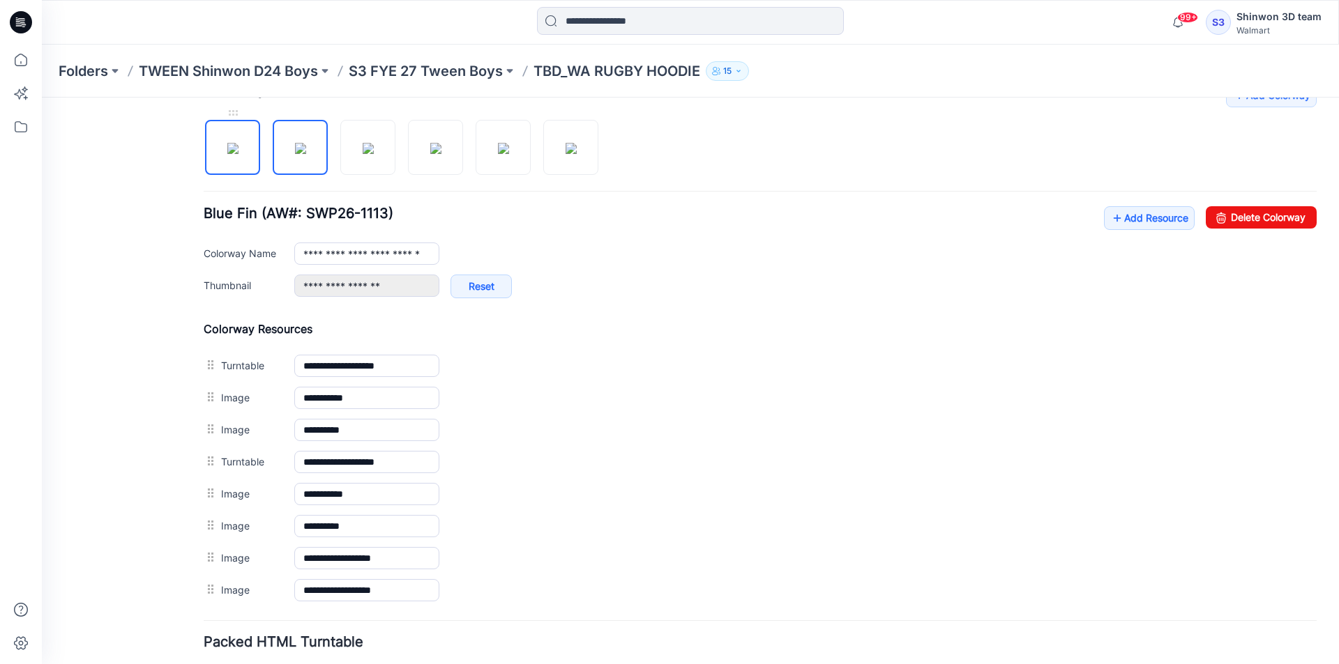
click at [231, 143] on img at bounding box center [232, 148] width 11 height 11
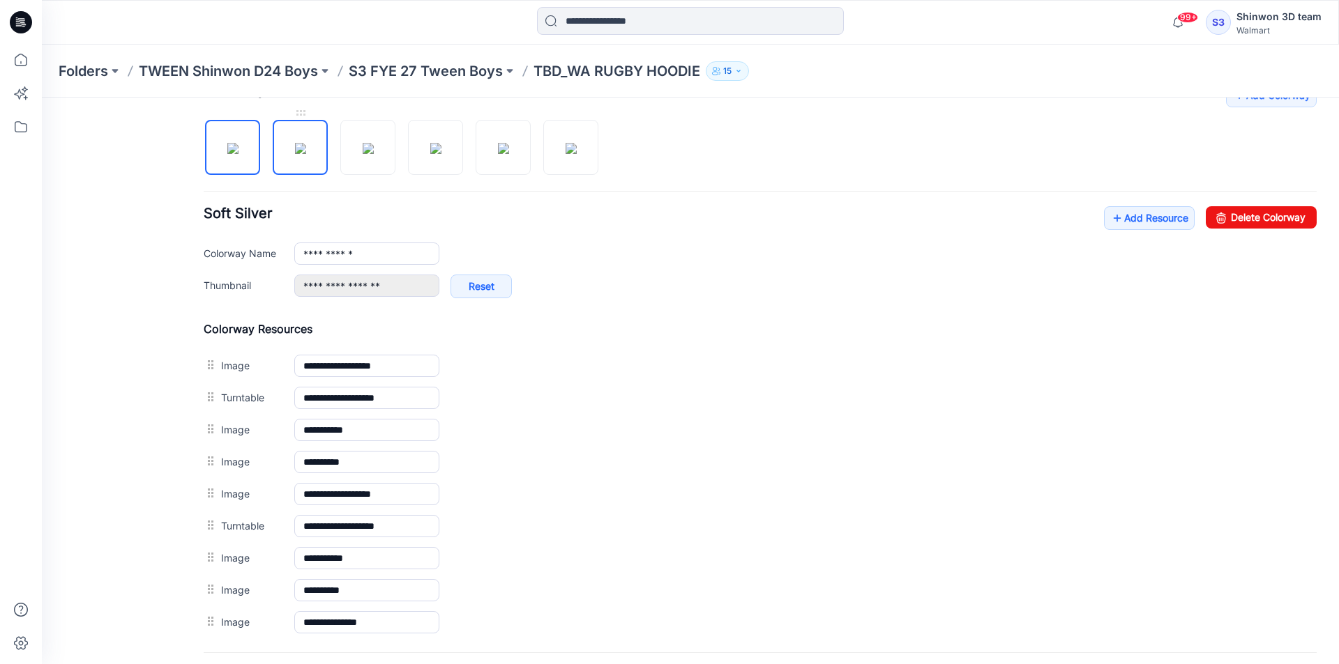
click at [305, 147] on img at bounding box center [300, 148] width 11 height 11
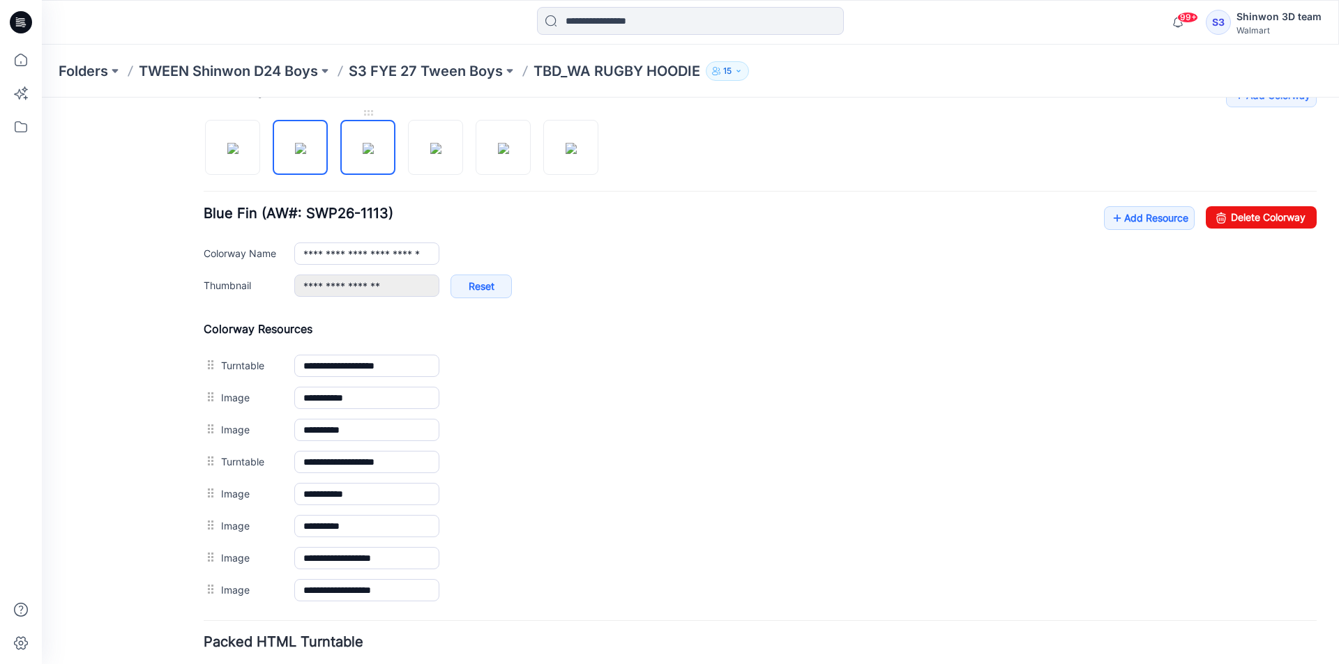
click at [363, 150] on img at bounding box center [368, 148] width 11 height 11
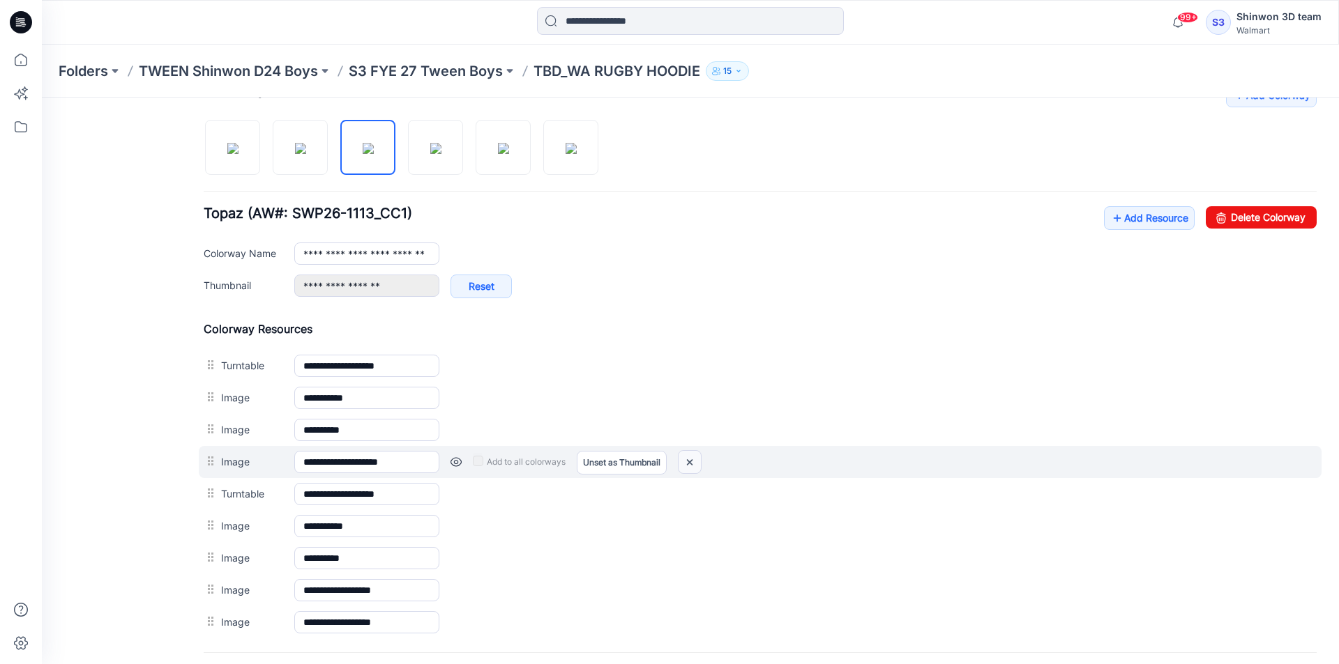
click at [685, 464] on img at bounding box center [689, 462] width 22 height 23
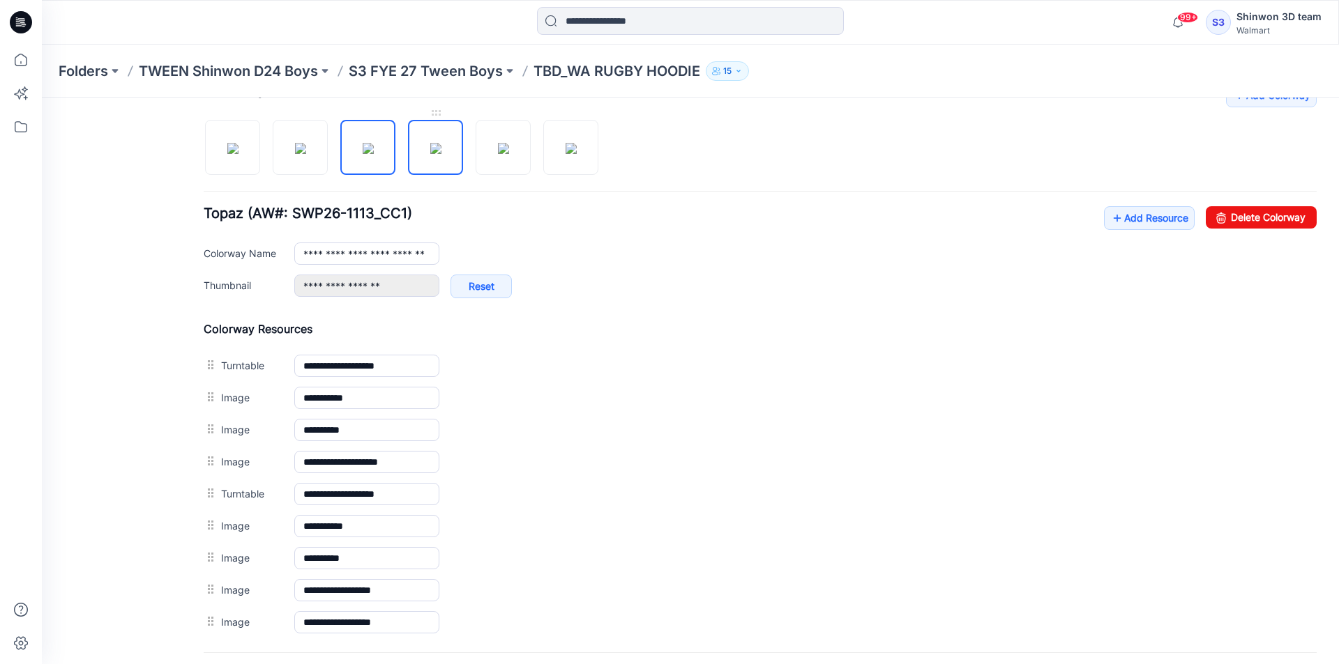
click at [436, 153] on img at bounding box center [435, 148] width 11 height 11
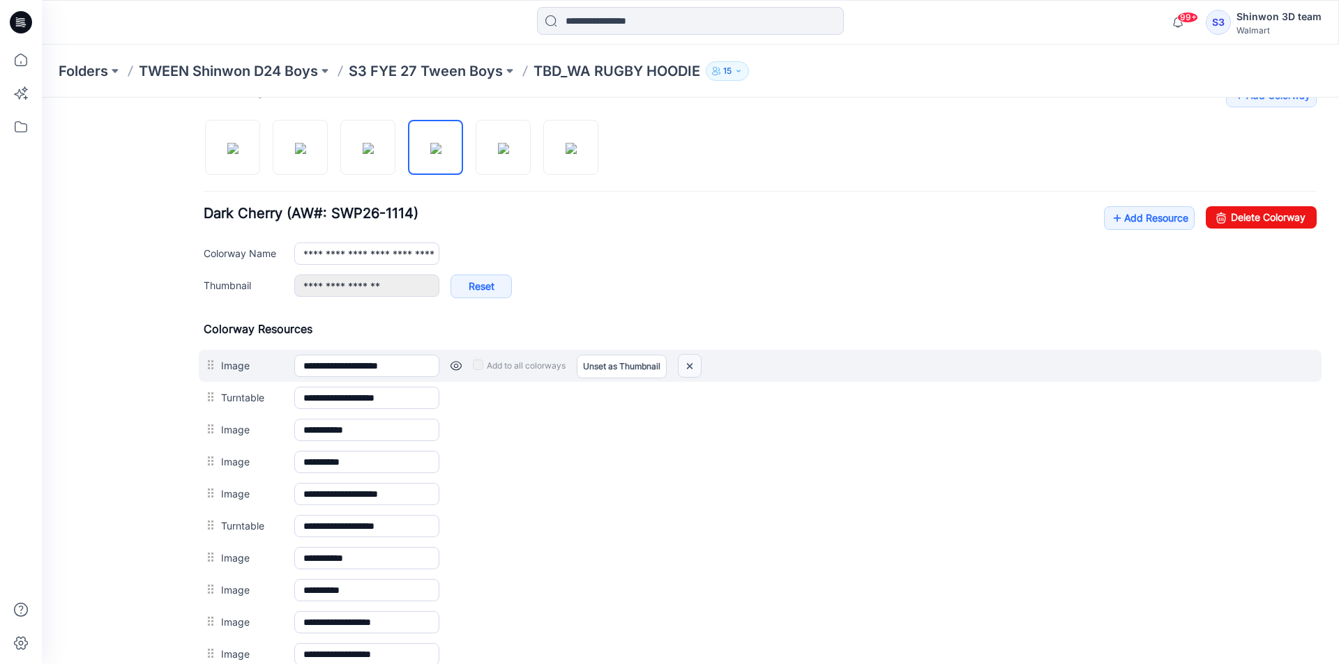
click at [691, 360] on img at bounding box center [689, 366] width 22 height 23
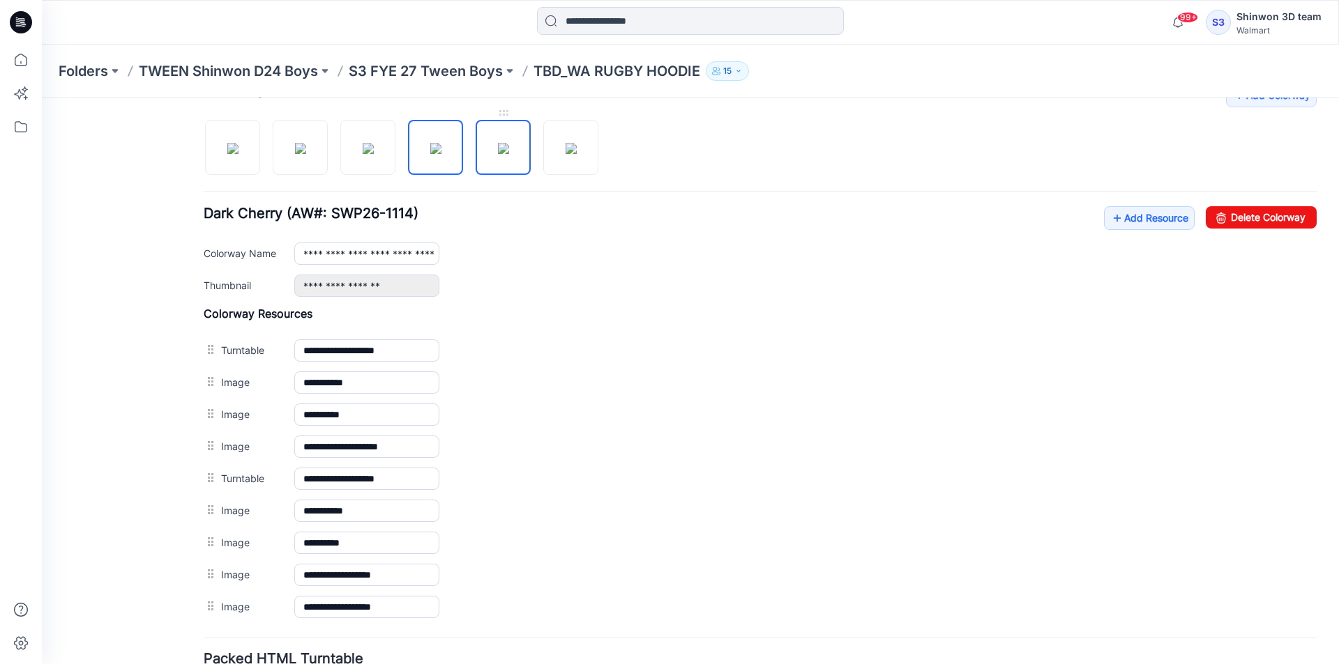
click at [504, 154] on img at bounding box center [503, 148] width 11 height 11
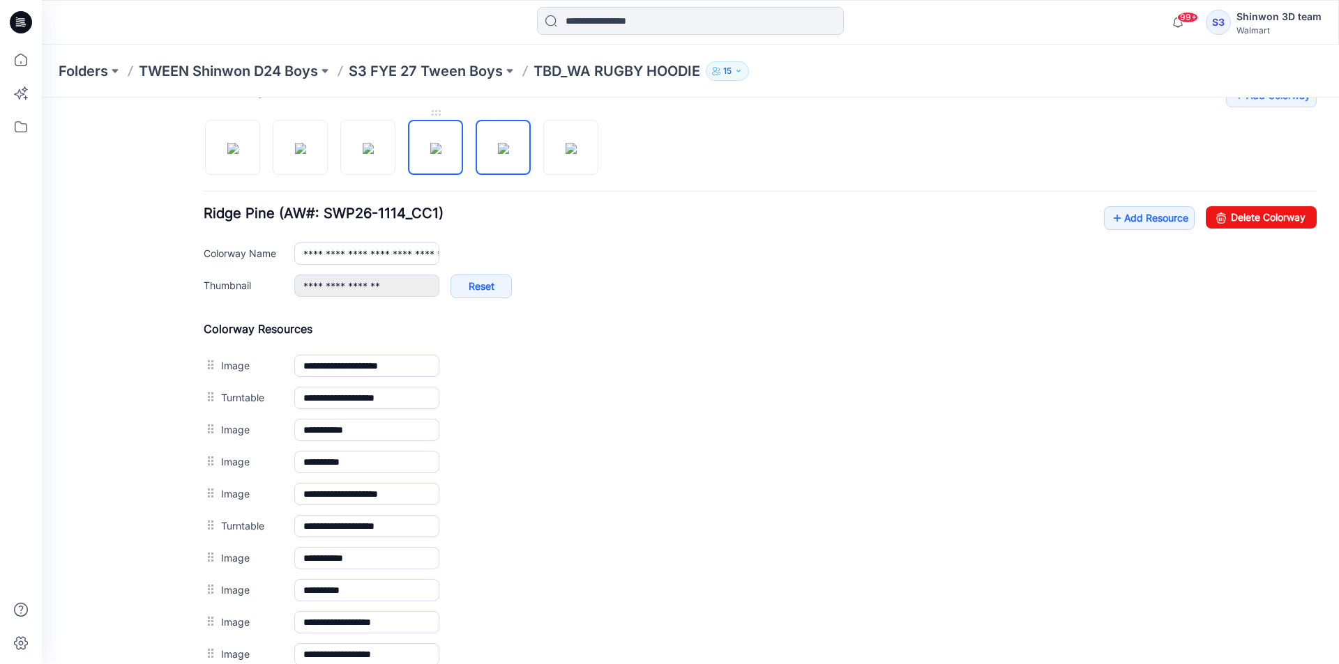
click at [438, 146] on img at bounding box center [435, 148] width 11 height 11
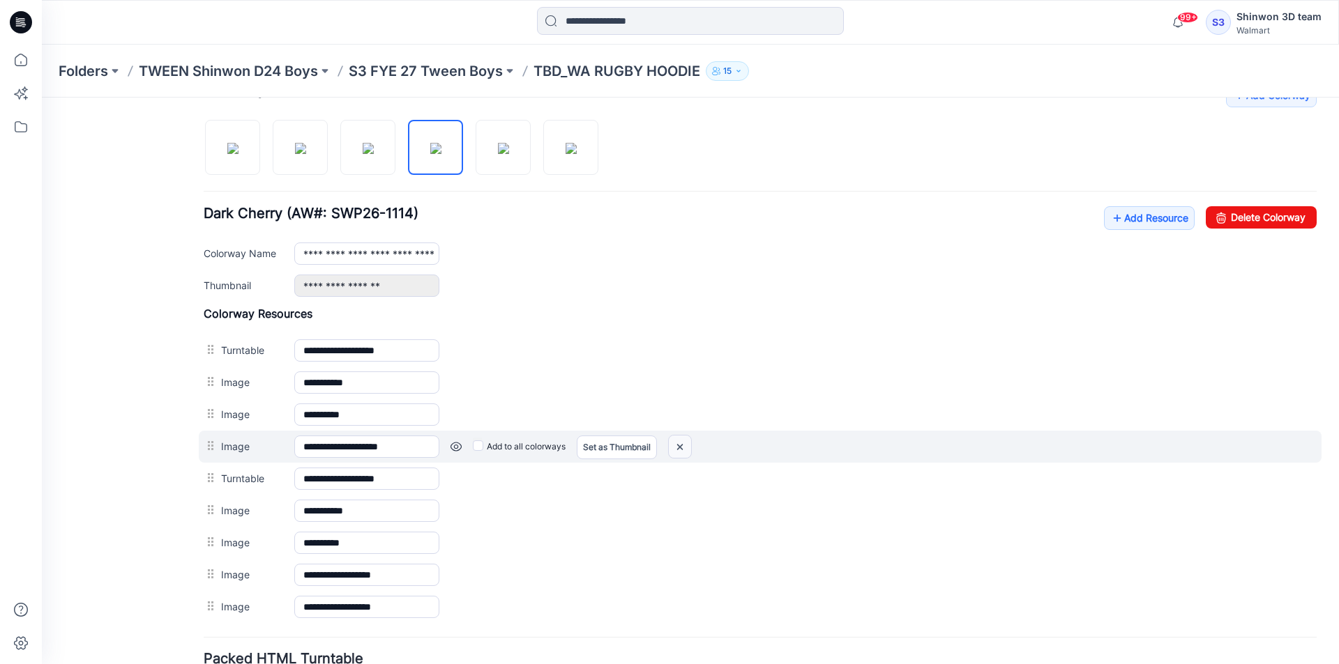
click at [680, 440] on img at bounding box center [680, 447] width 22 height 23
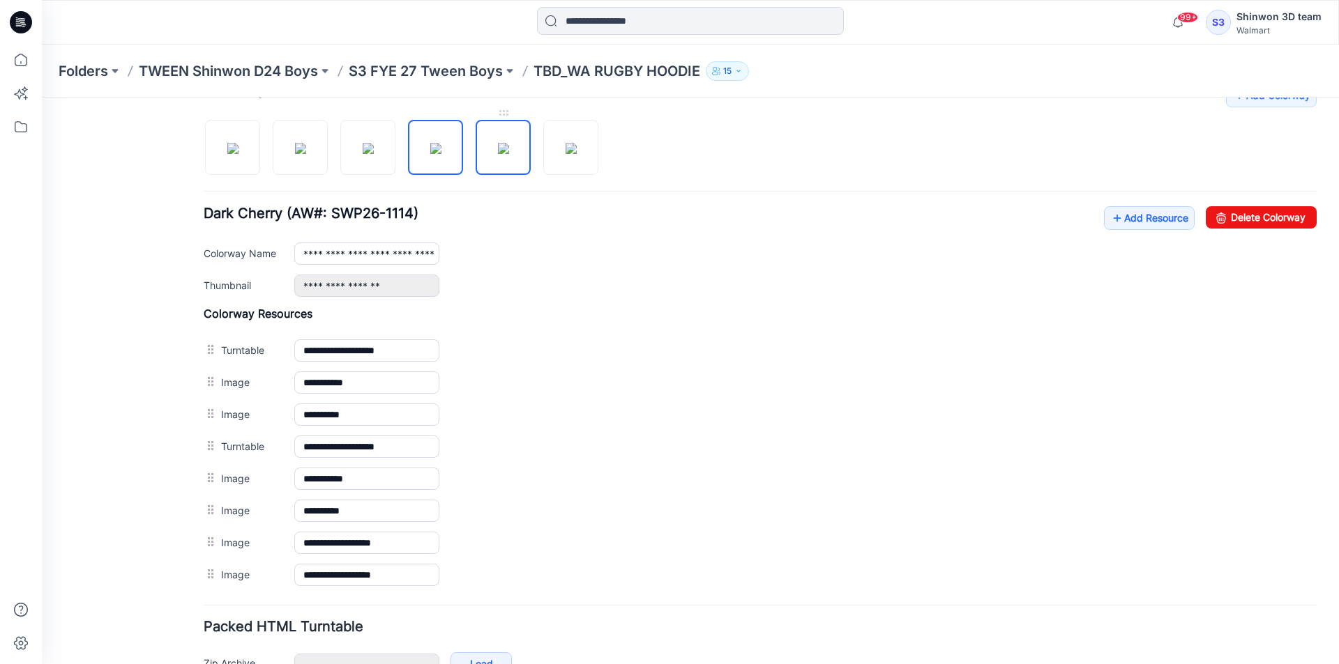
click at [498, 143] on img at bounding box center [503, 148] width 11 height 11
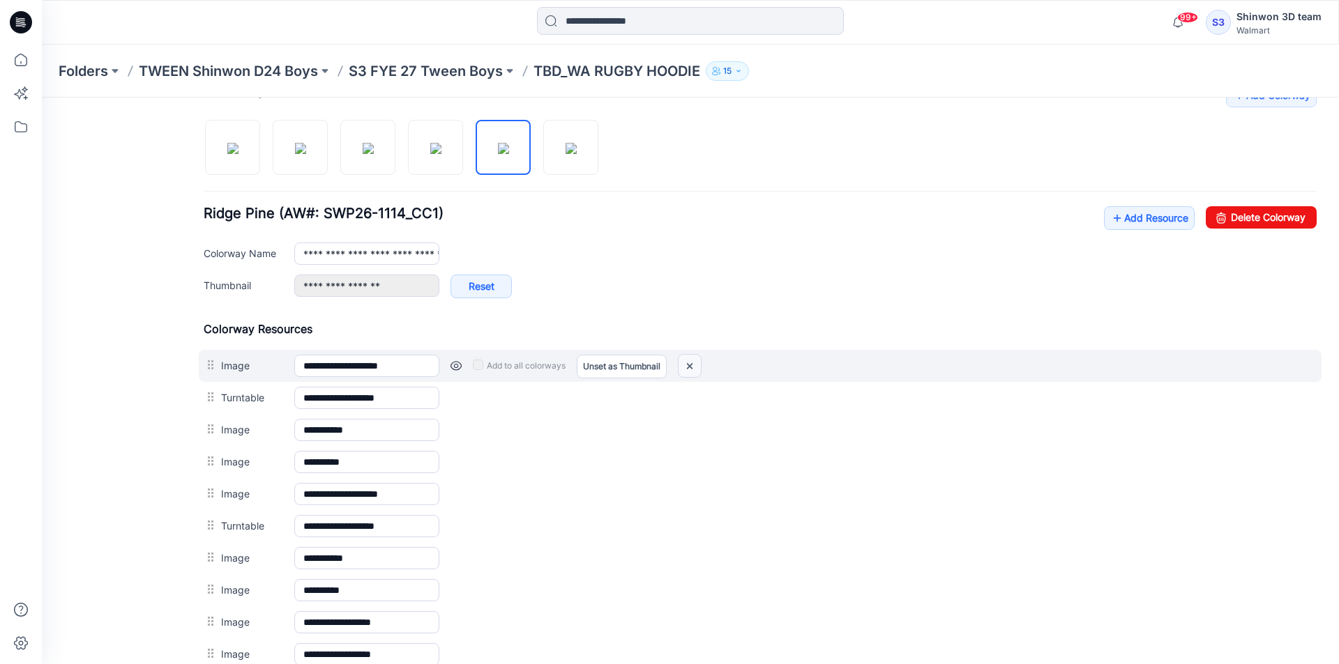
click at [679, 361] on div "Add to all colorways Set as Thumbnail Unset as Thumbnail" at bounding box center [877, 366] width 877 height 22
click at [687, 363] on img at bounding box center [689, 366] width 22 height 23
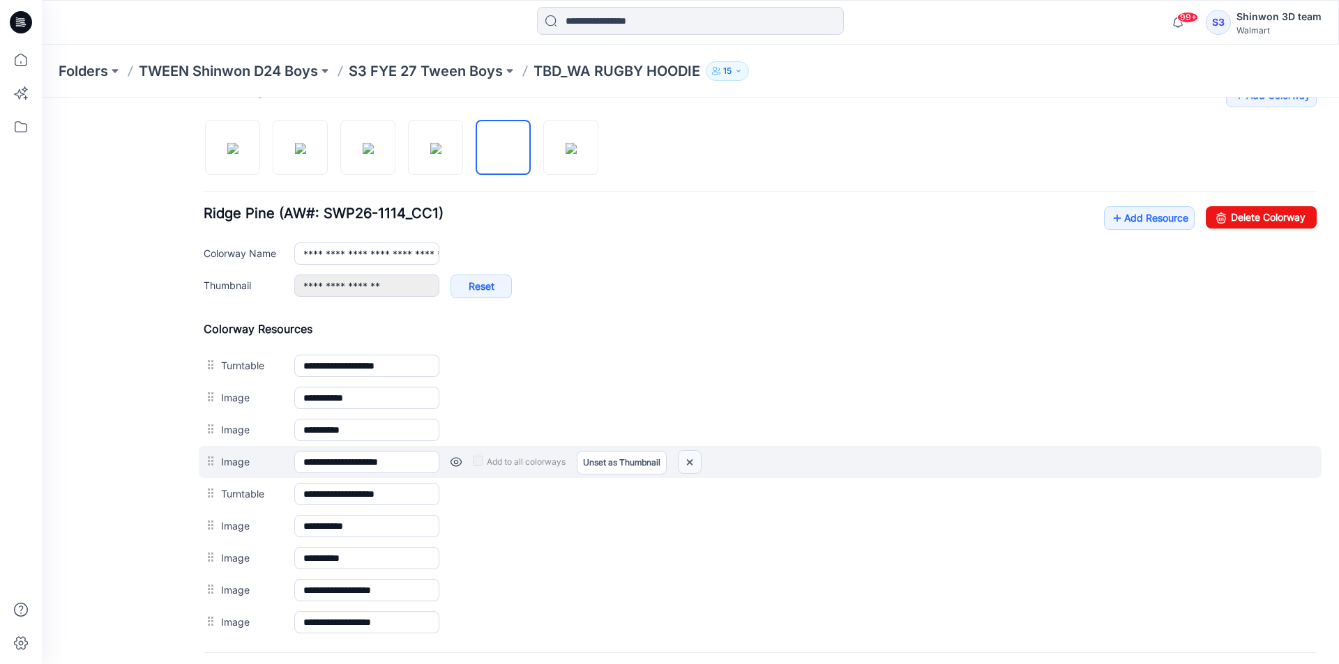
click at [685, 457] on img at bounding box center [689, 462] width 22 height 23
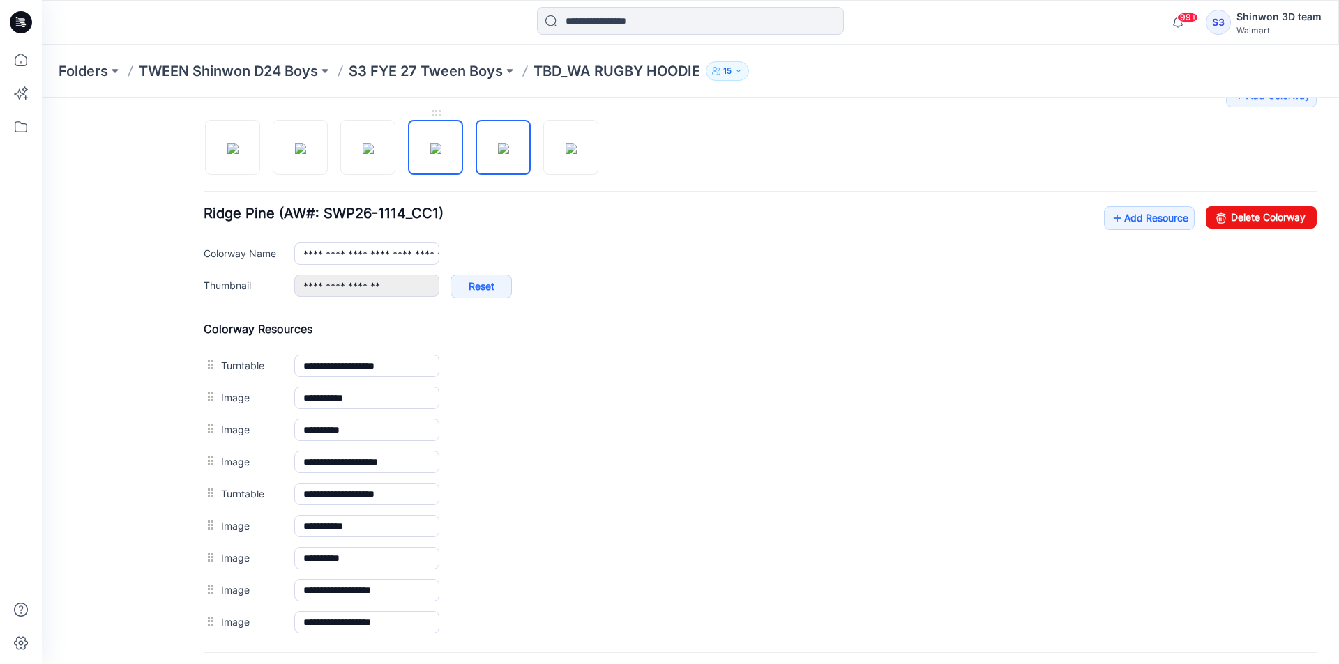
click at [432, 154] on img at bounding box center [435, 148] width 11 height 11
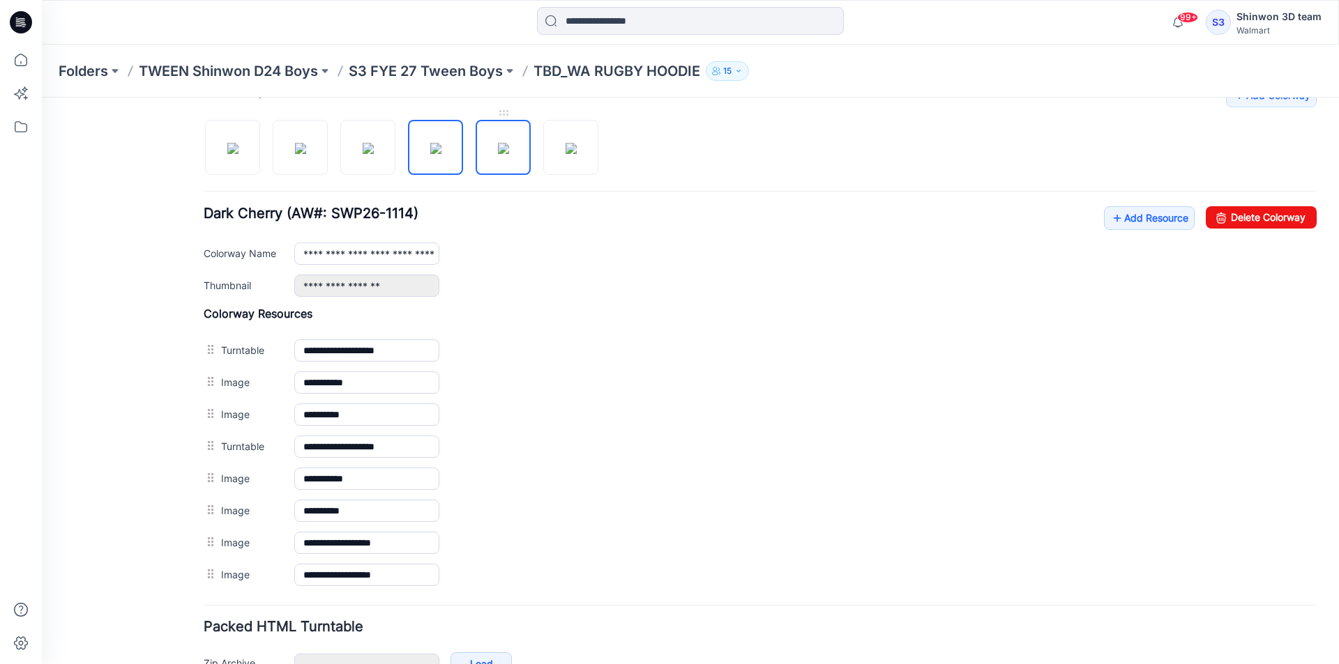
click at [504, 153] on img at bounding box center [503, 148] width 11 height 11
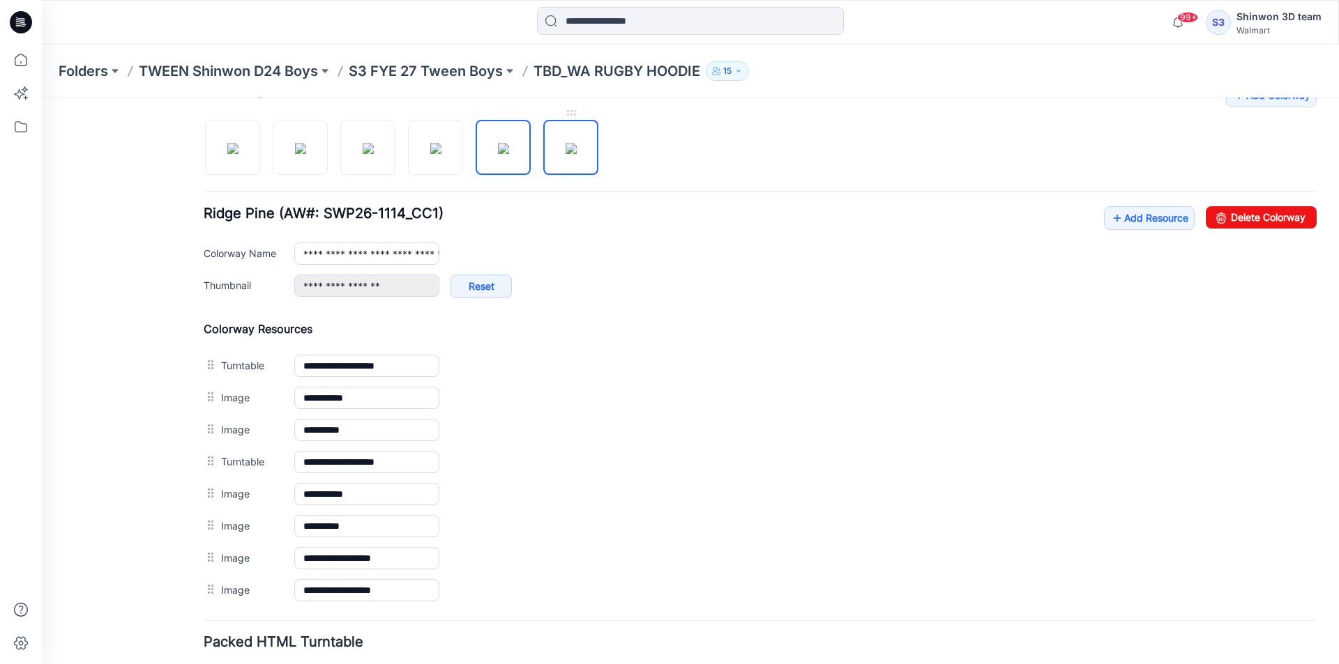
click at [570, 150] on img at bounding box center [570, 148] width 11 height 11
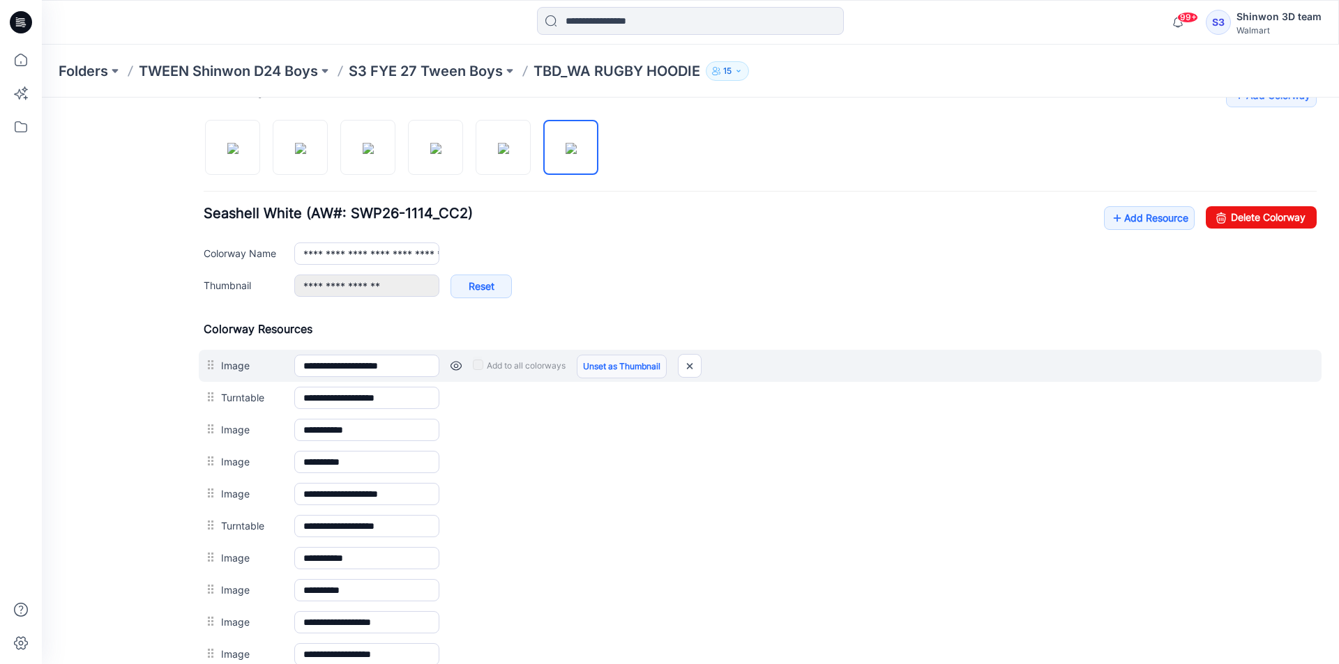
click at [667, 372] on link "Unset as Thumbnail" at bounding box center [622, 367] width 90 height 24
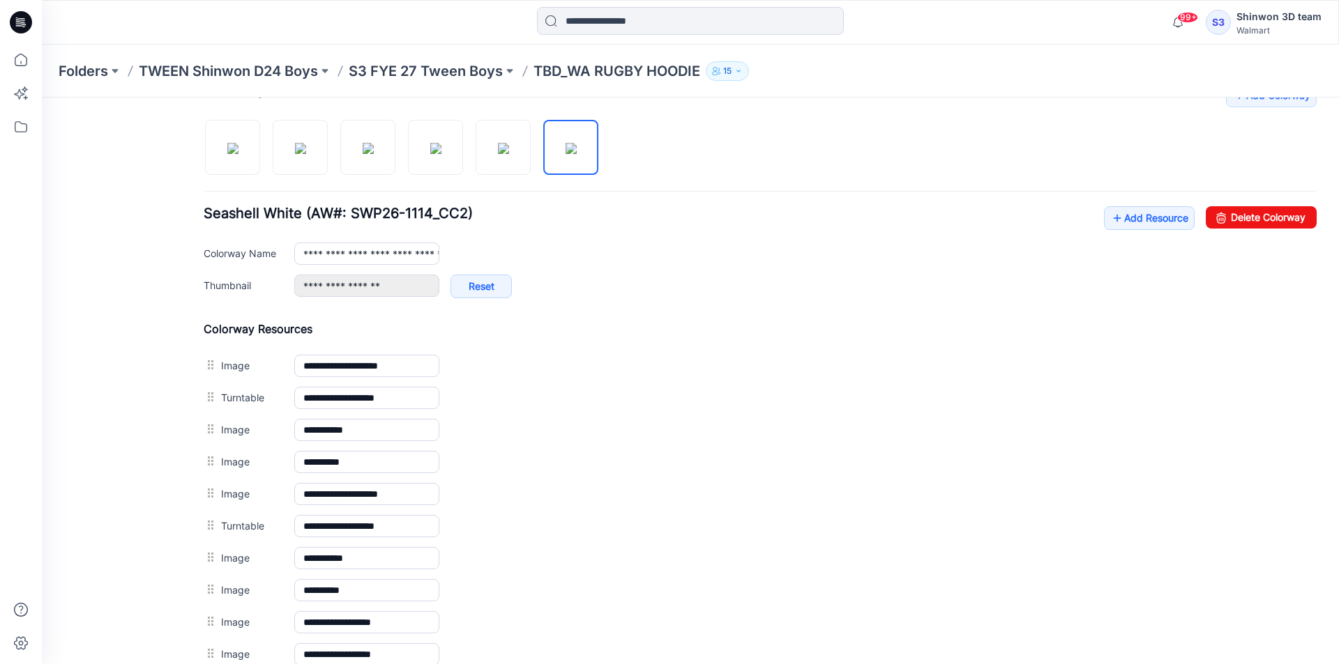
click at [42, 98] on img at bounding box center [42, 98] width 0 height 0
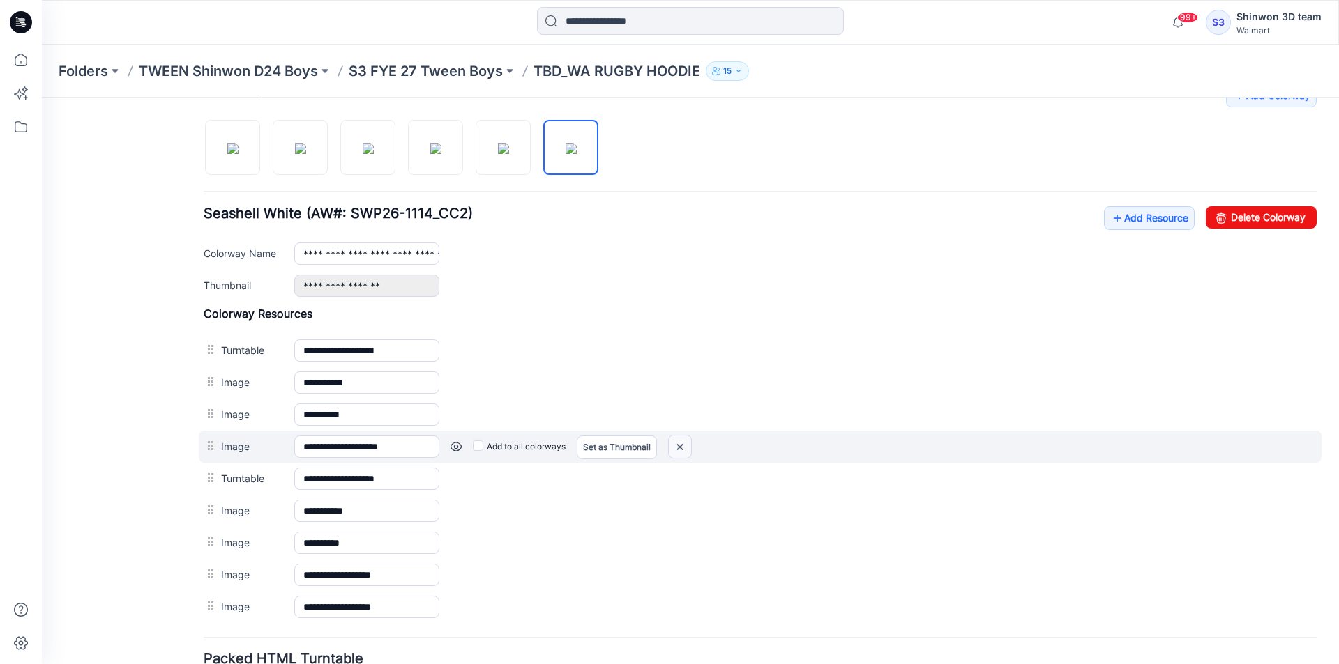
click at [677, 438] on img at bounding box center [680, 447] width 22 height 23
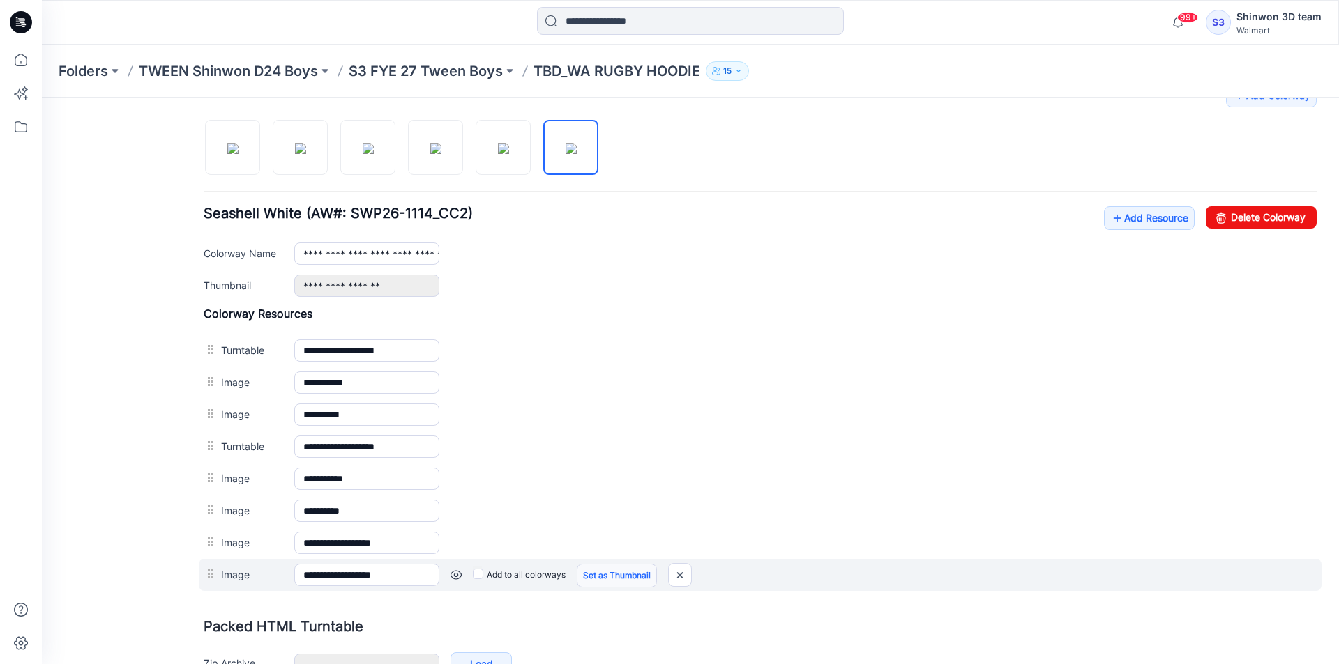
click at [592, 579] on link "Set as Thumbnail" at bounding box center [617, 576] width 80 height 24
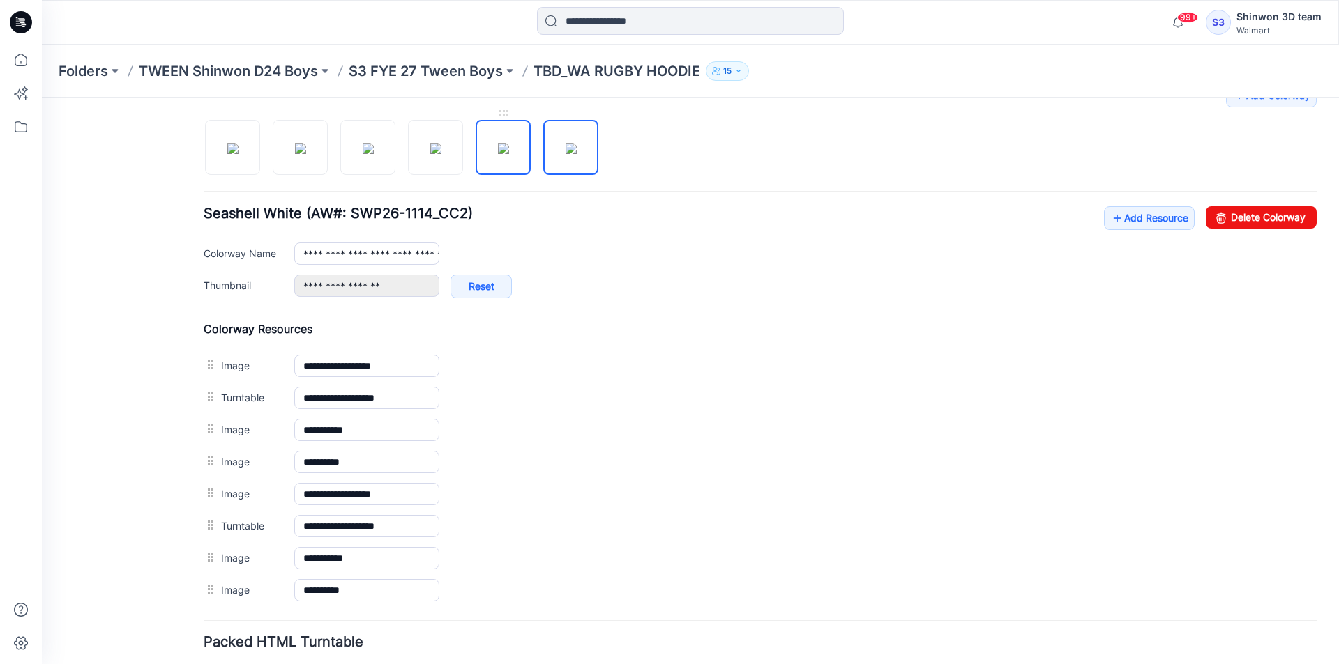
click at [498, 154] on img at bounding box center [503, 148] width 11 height 11
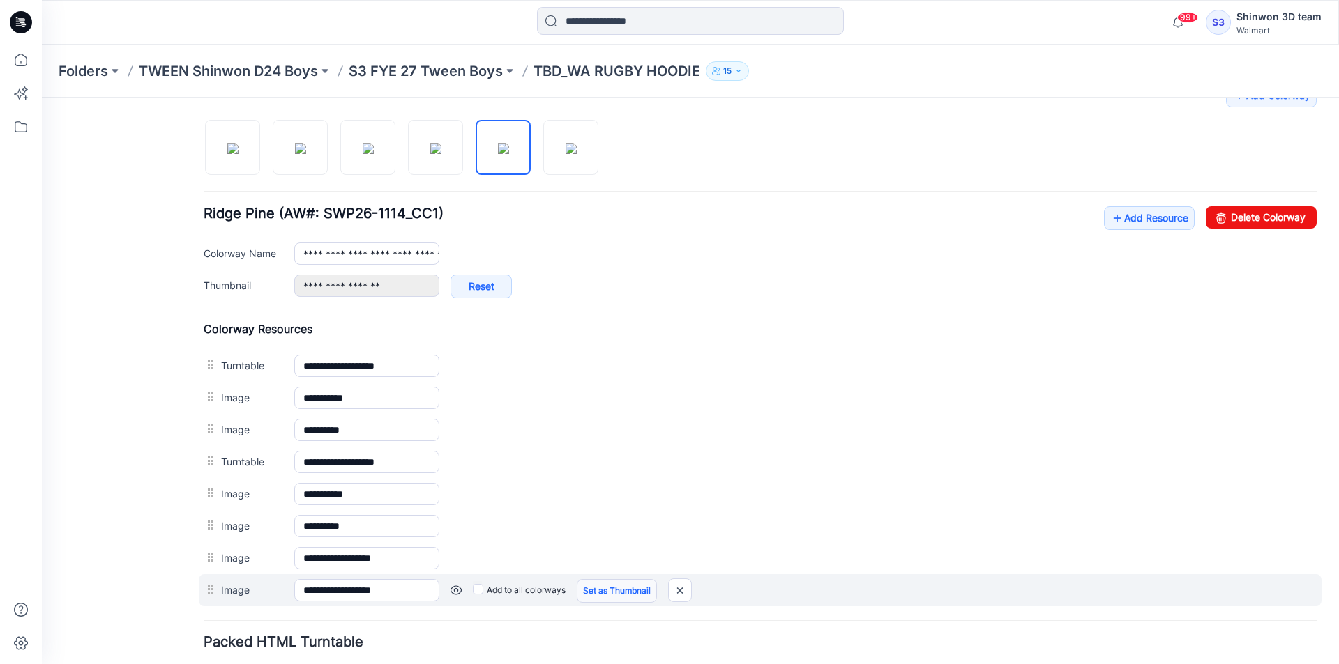
click at [624, 592] on link "Set as Thumbnail" at bounding box center [617, 591] width 80 height 24
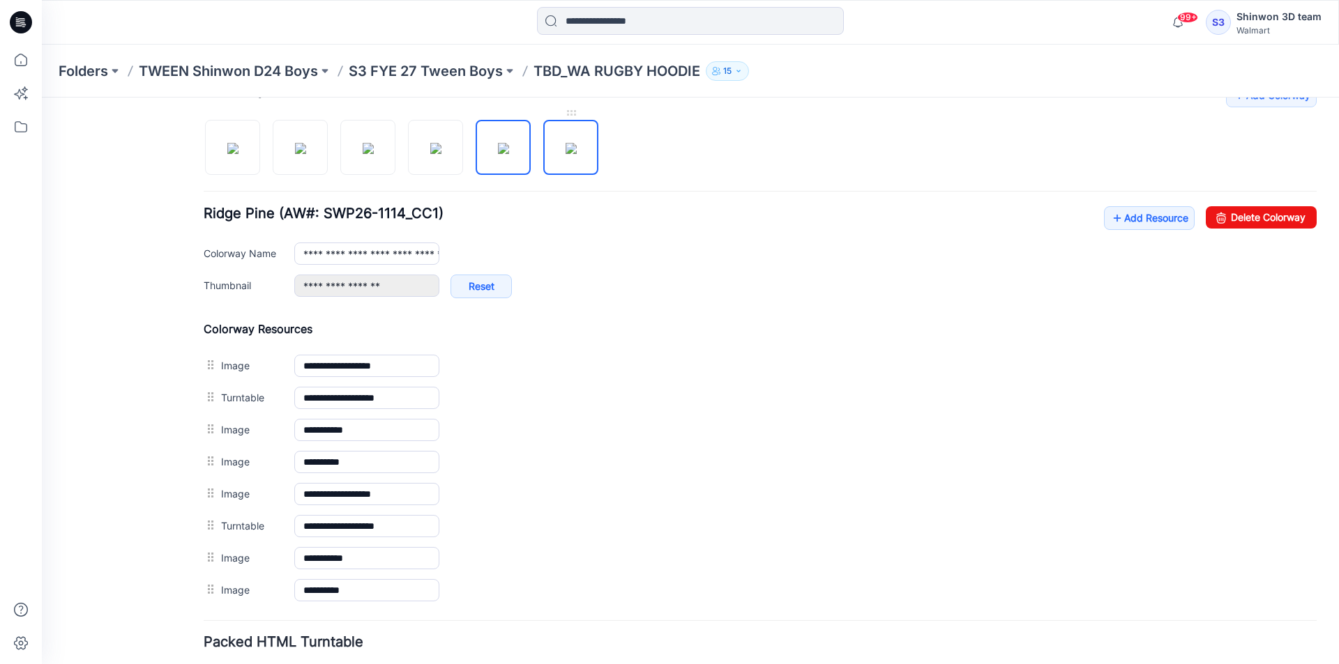
click at [567, 154] on img at bounding box center [570, 148] width 11 height 11
click at [498, 154] on img at bounding box center [503, 148] width 11 height 11
click at [430, 154] on img at bounding box center [435, 148] width 11 height 11
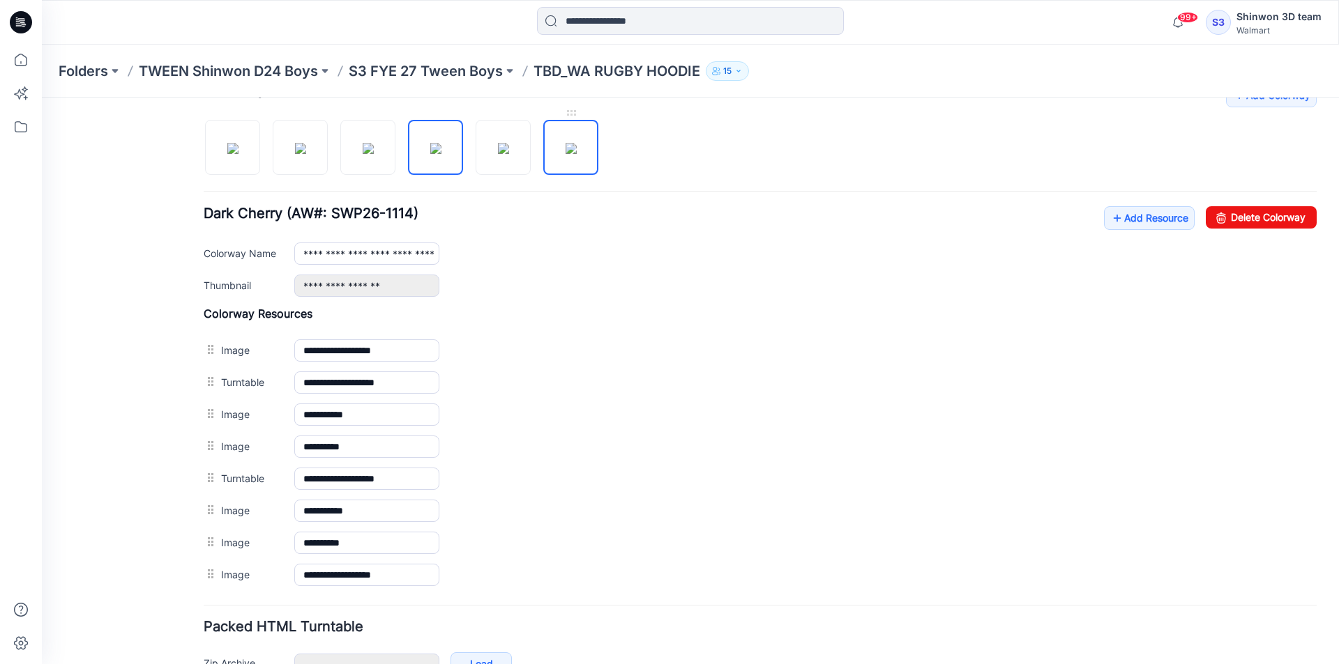
click at [566, 153] on img at bounding box center [570, 148] width 11 height 11
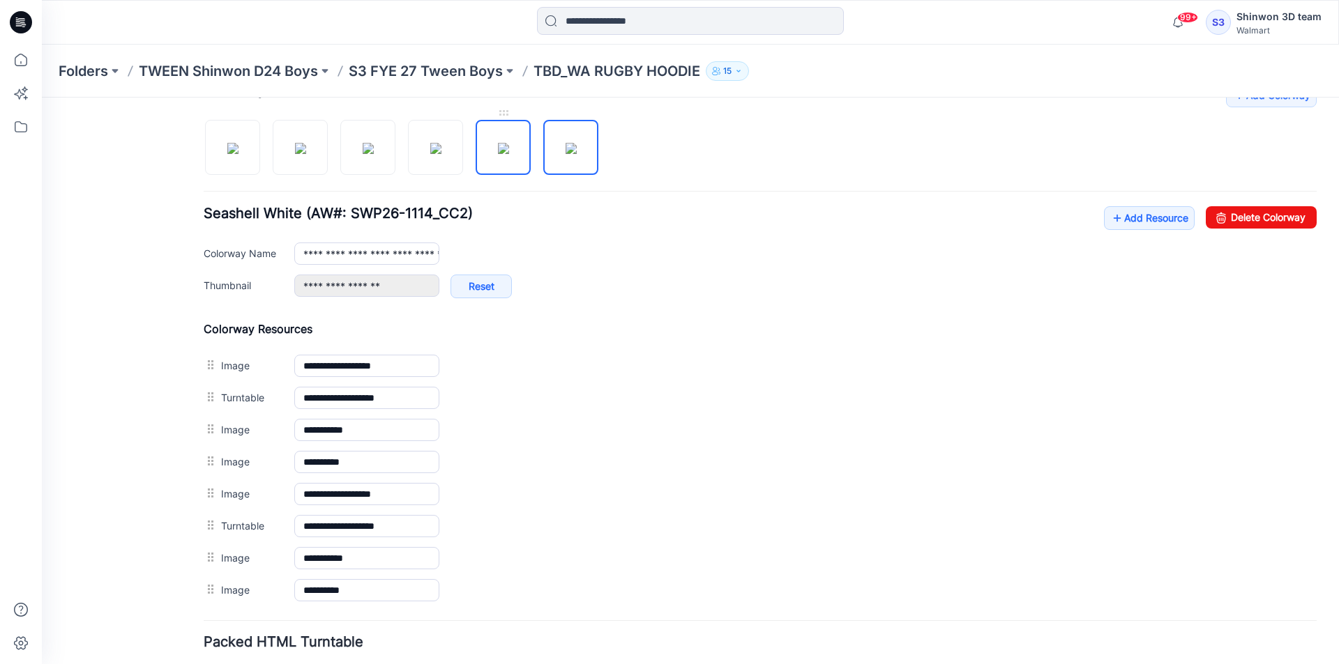
click at [529, 137] on div at bounding box center [407, 141] width 406 height 72
click at [434, 143] on img at bounding box center [435, 148] width 11 height 11
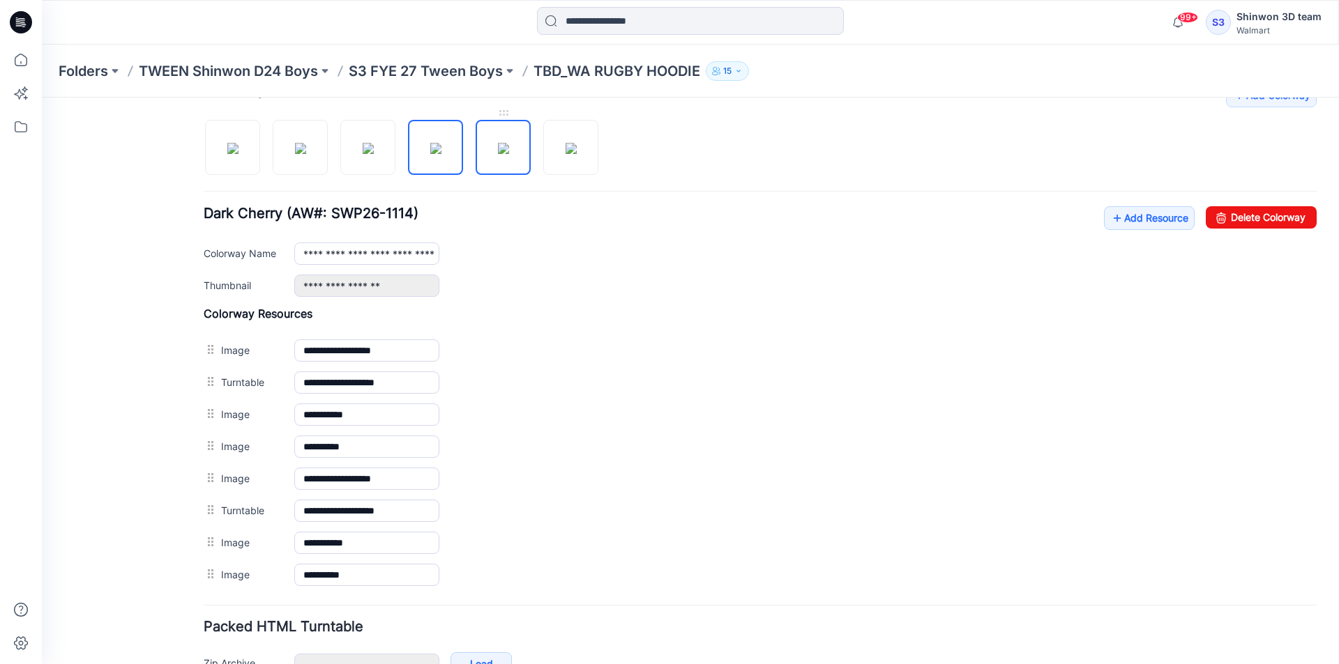
click at [509, 143] on img at bounding box center [503, 148] width 11 height 11
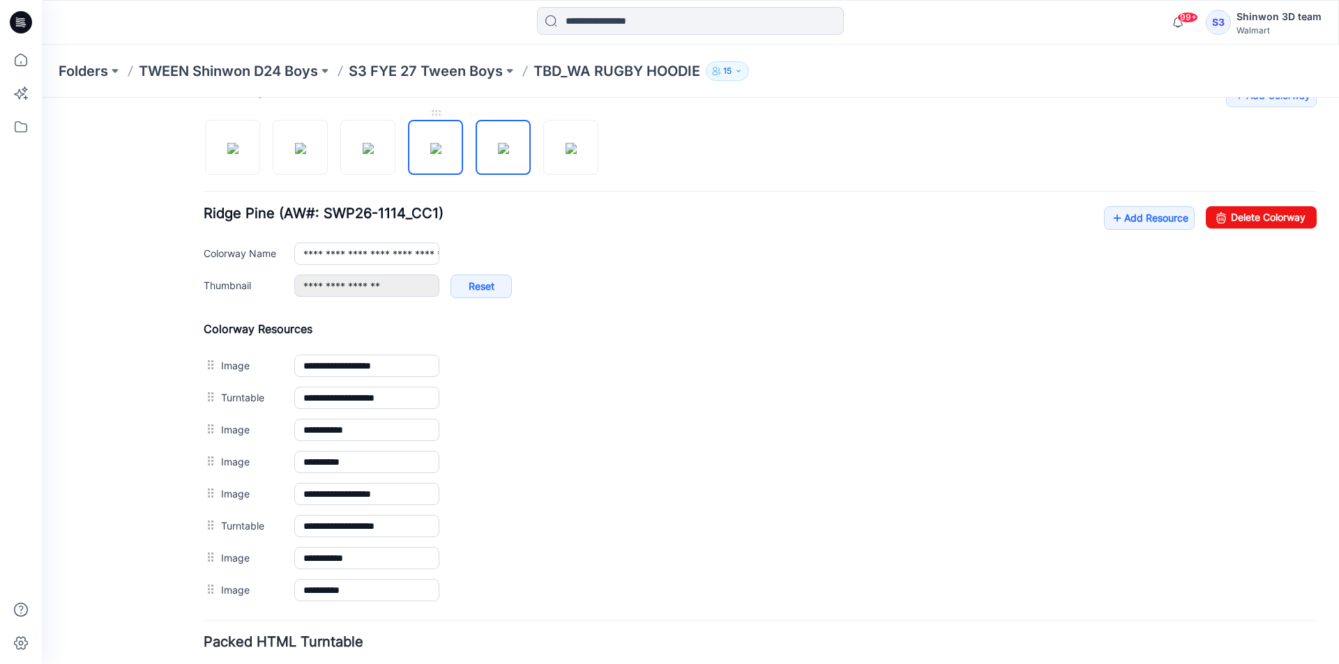
click at [441, 144] on img at bounding box center [435, 148] width 11 height 11
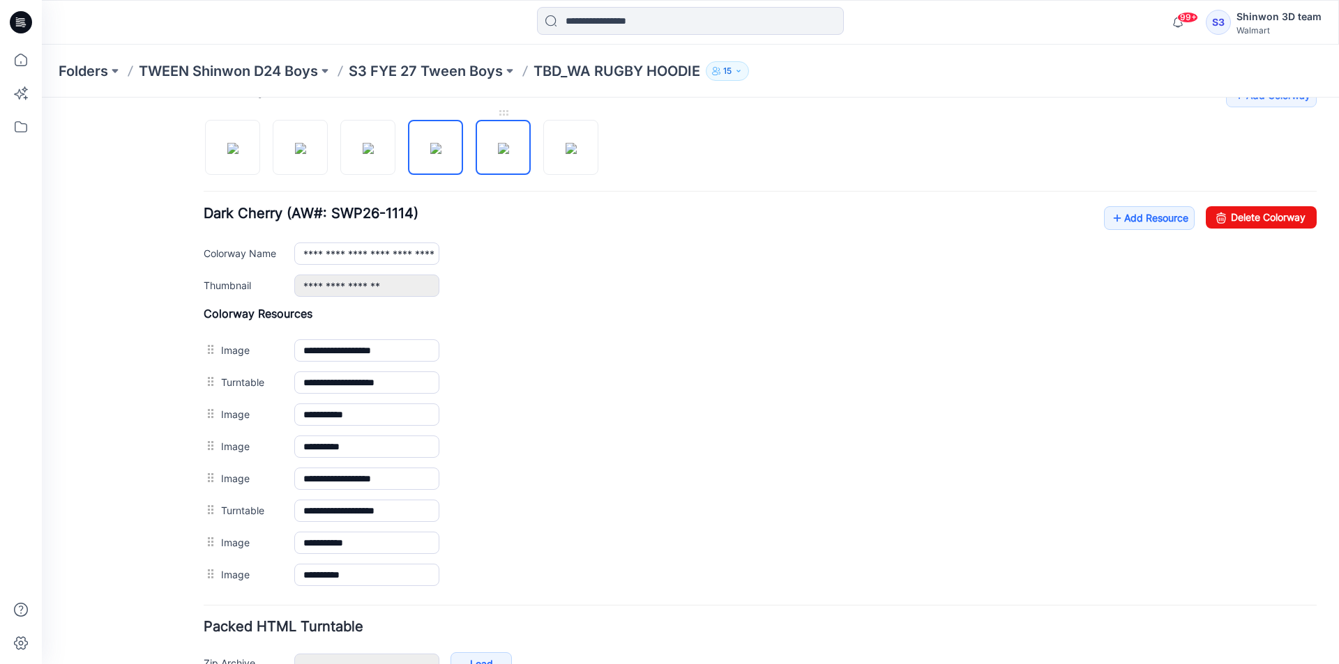
click at [509, 148] on img at bounding box center [503, 148] width 11 height 11
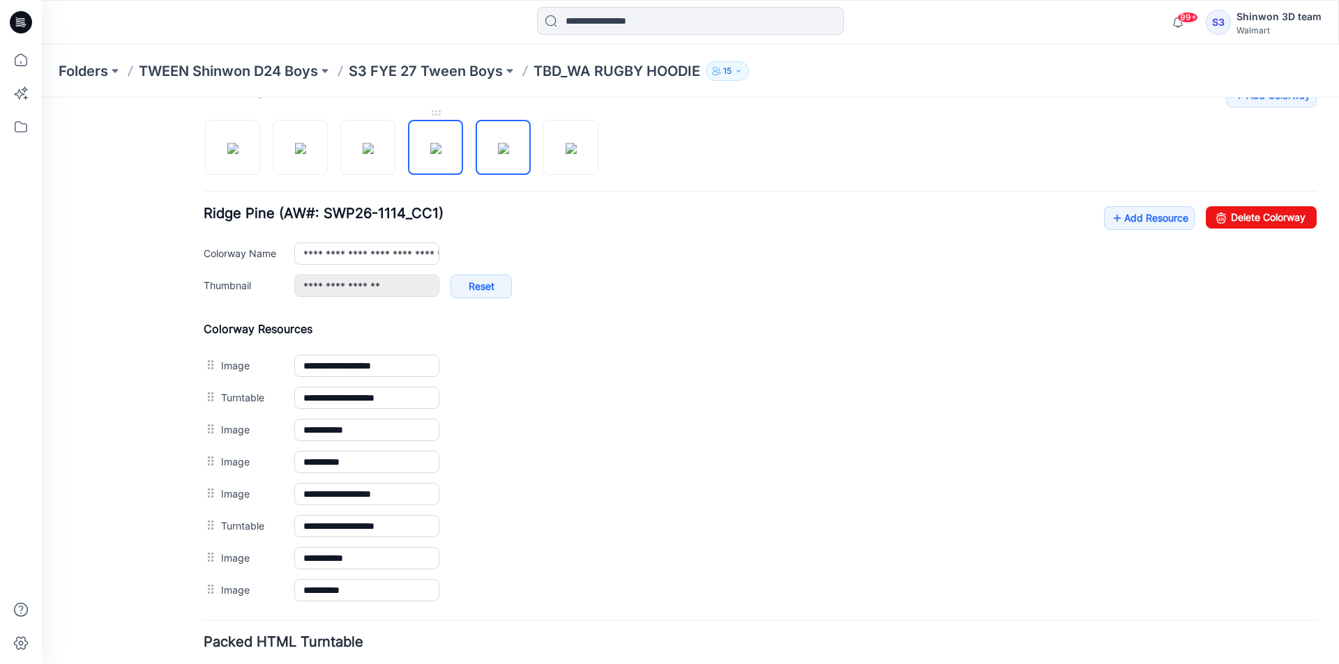
click at [441, 146] on img at bounding box center [435, 148] width 11 height 11
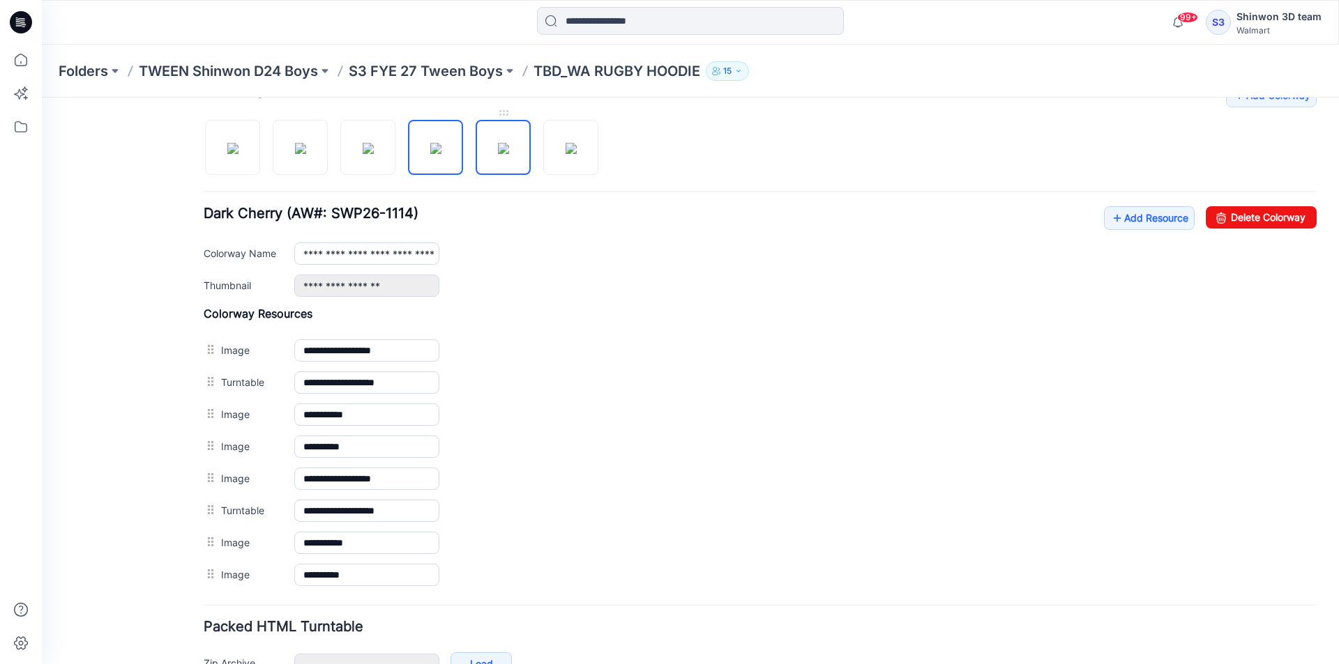
click at [498, 151] on img at bounding box center [503, 148] width 11 height 11
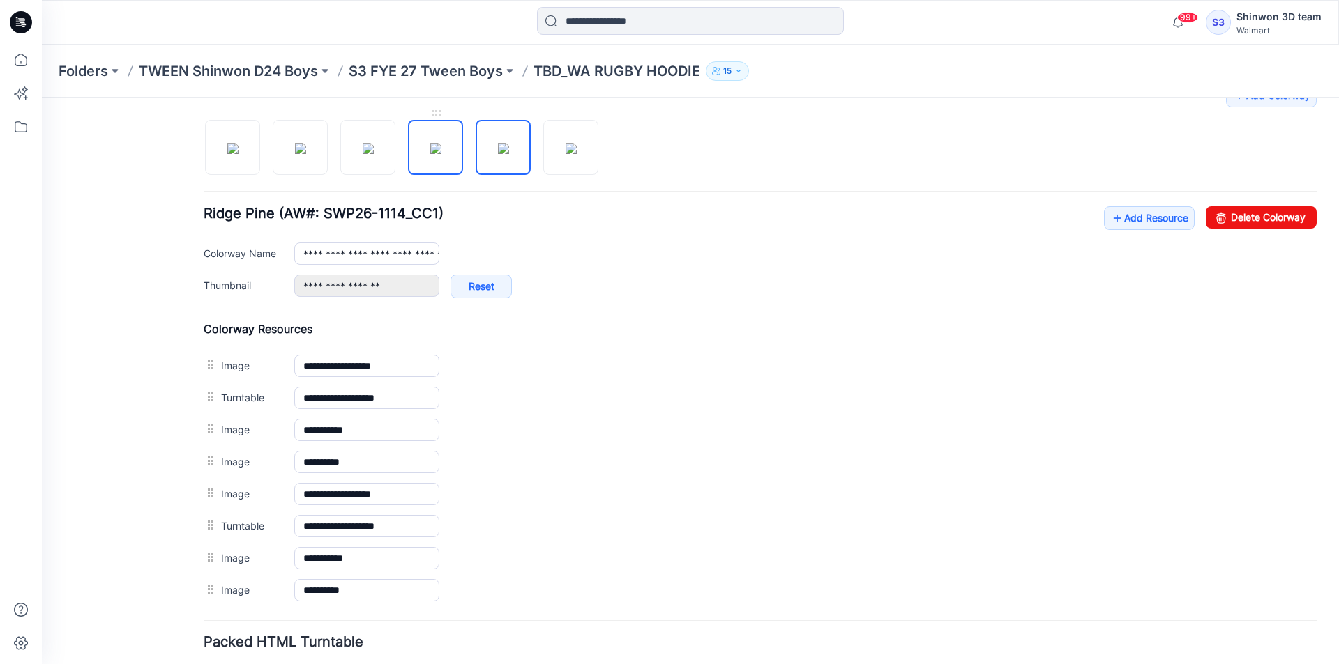
click at [434, 153] on img at bounding box center [435, 148] width 11 height 11
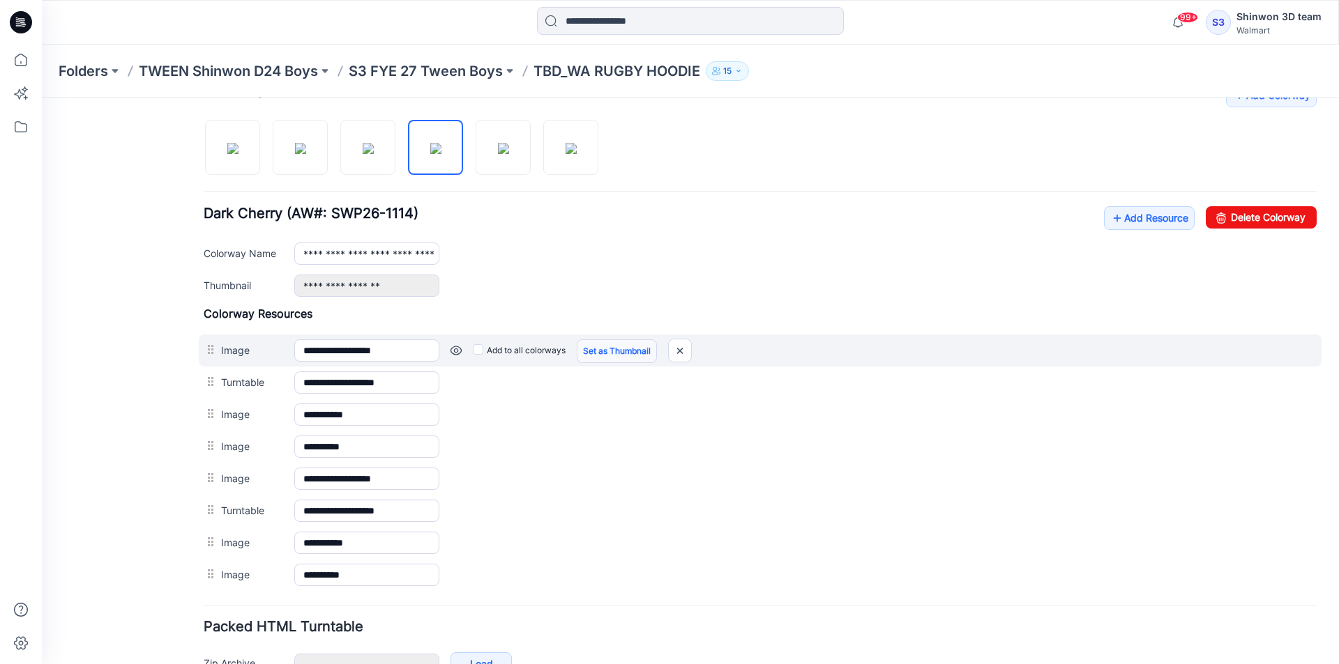
click at [598, 347] on link "Set as Thumbnail" at bounding box center [617, 352] width 80 height 24
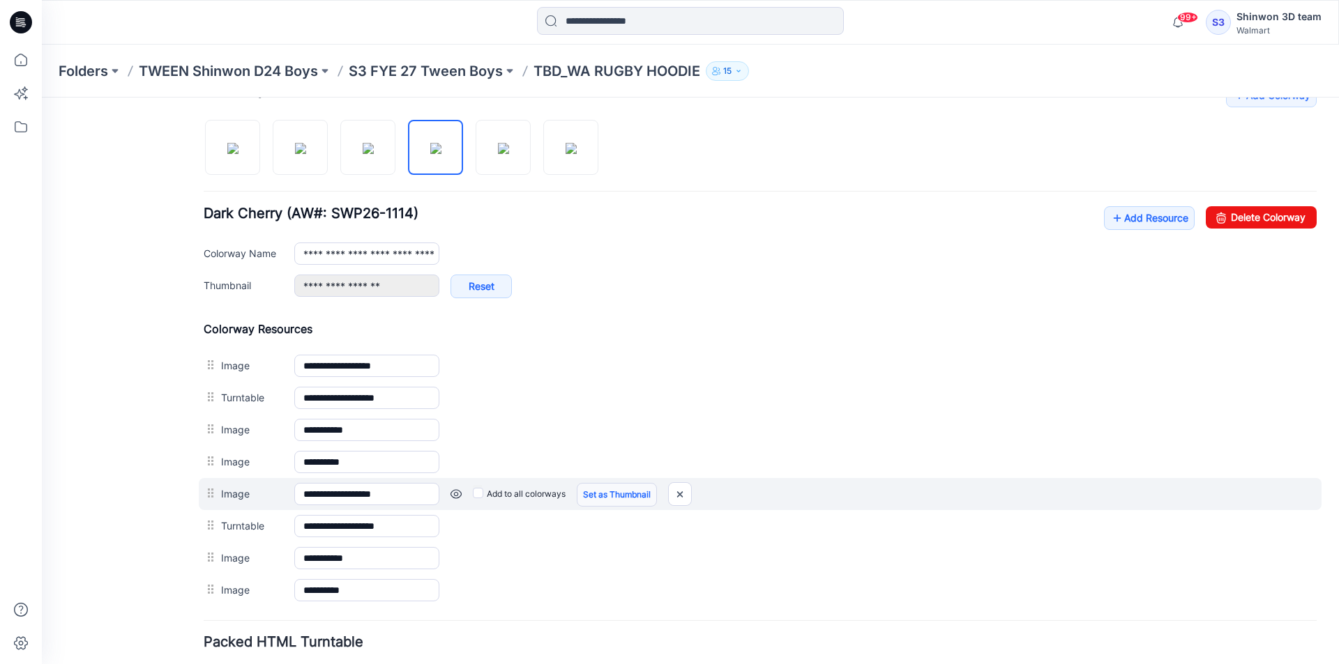
click at [625, 493] on link "Set as Thumbnail" at bounding box center [617, 495] width 80 height 24
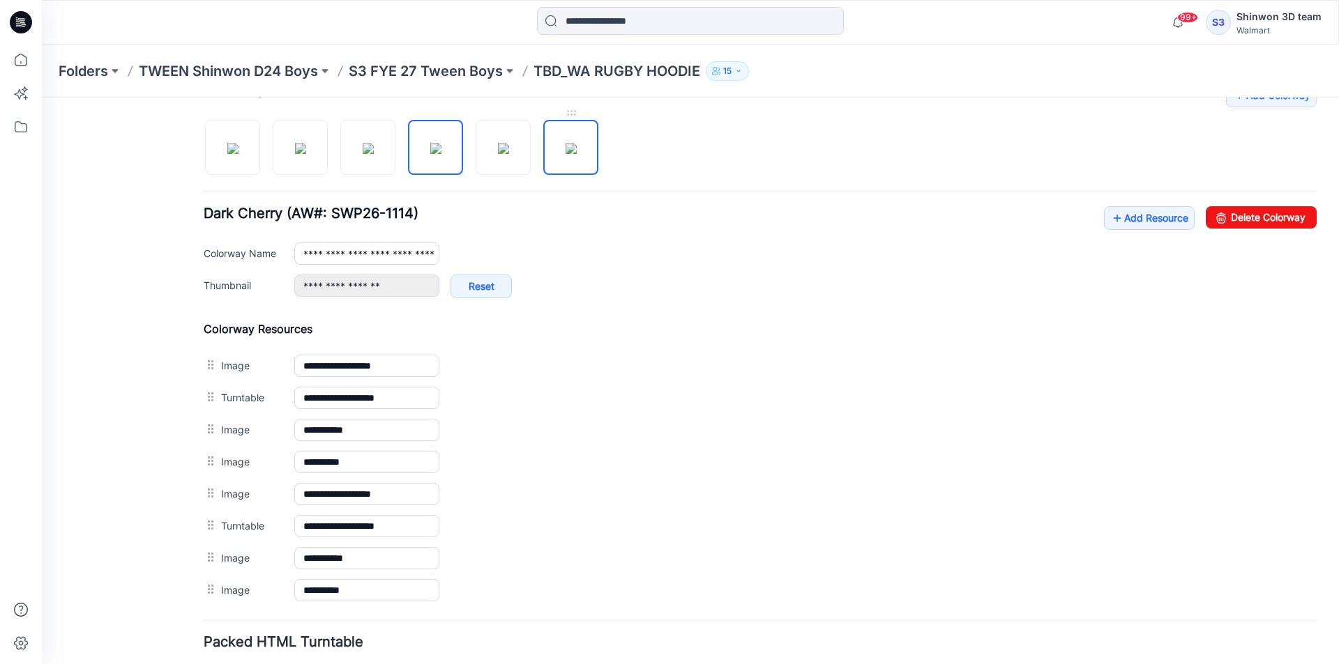
click at [577, 148] on img at bounding box center [570, 148] width 11 height 11
click at [509, 144] on img at bounding box center [503, 148] width 11 height 11
click at [434, 143] on img at bounding box center [435, 148] width 11 height 11
click at [363, 143] on img at bounding box center [368, 148] width 11 height 11
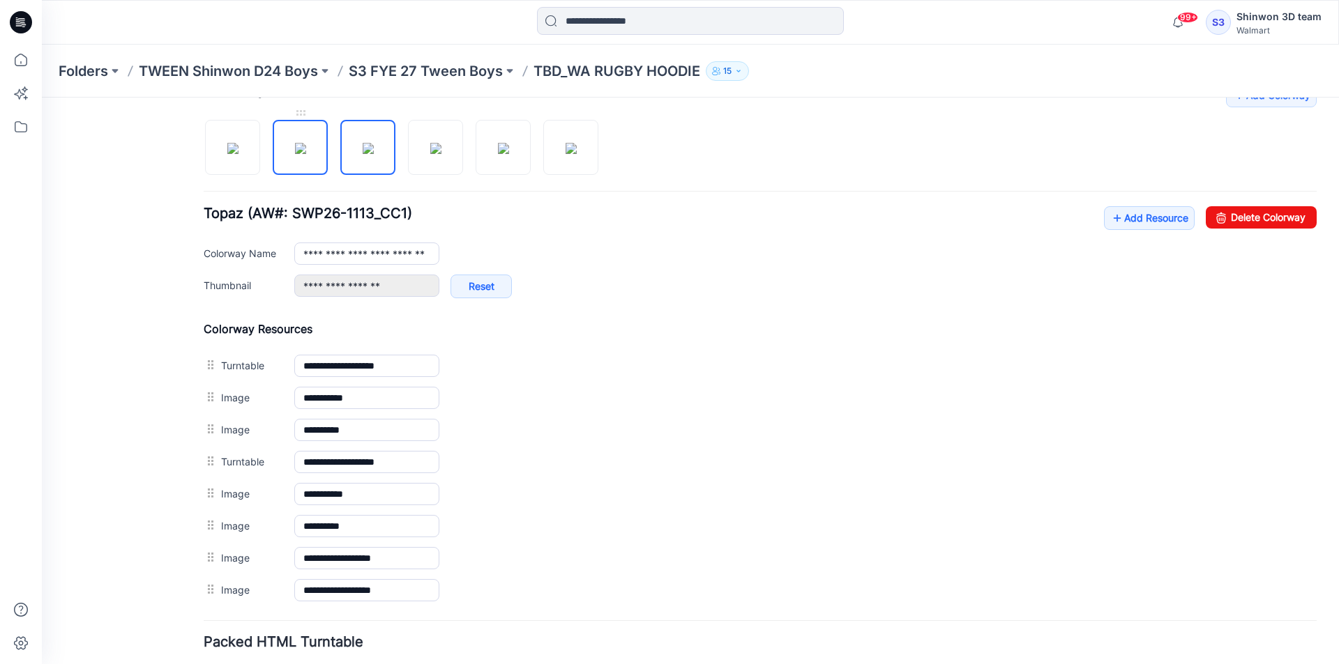
click at [302, 143] on img at bounding box center [300, 148] width 11 height 11
click at [368, 148] on img at bounding box center [368, 148] width 11 height 11
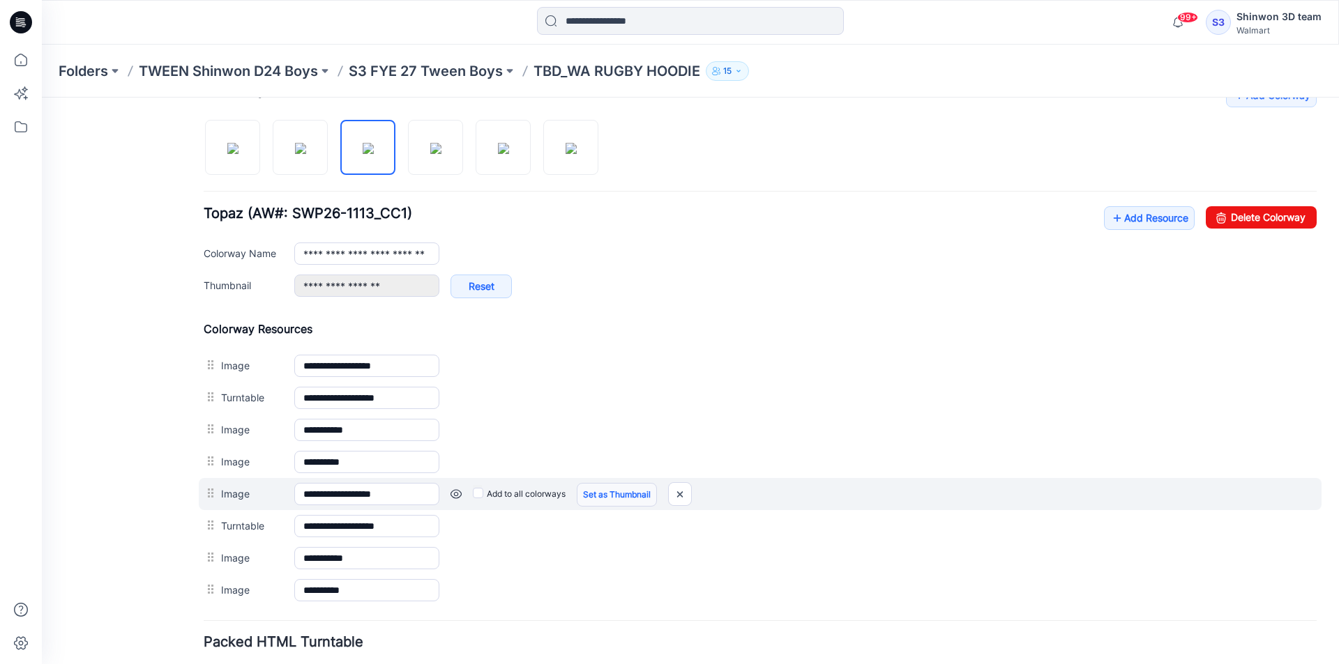
click at [627, 491] on link "Set as Thumbnail" at bounding box center [617, 495] width 80 height 24
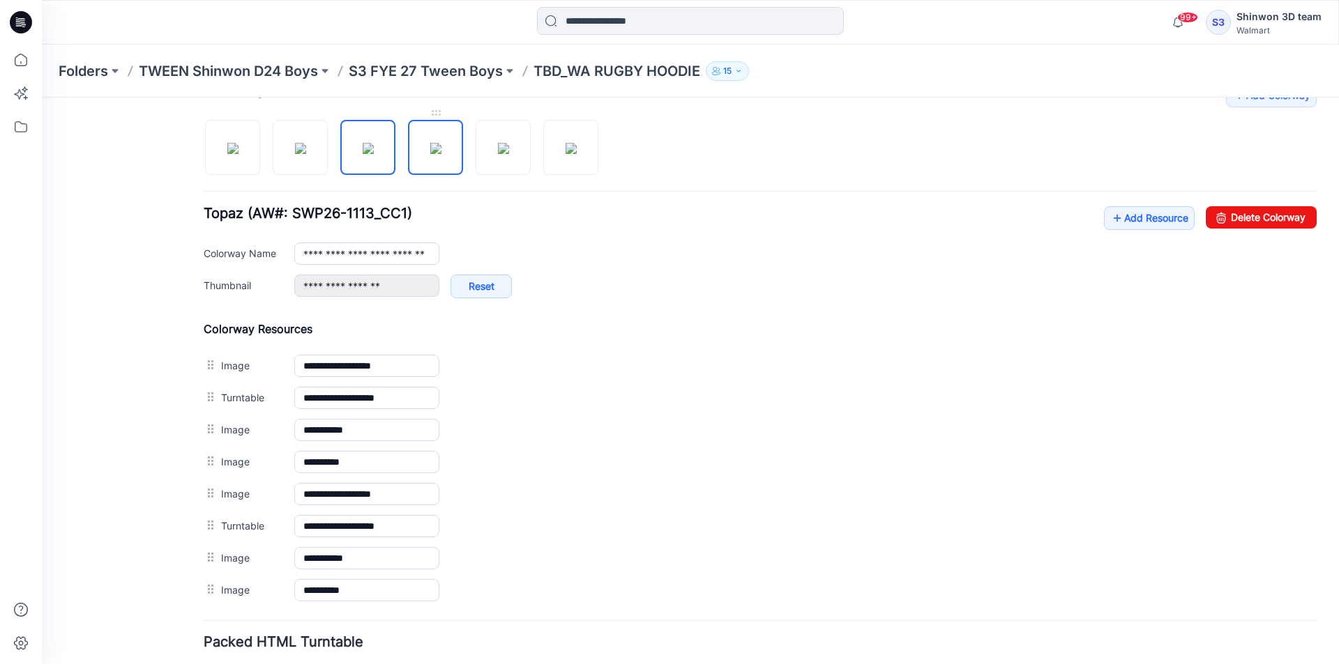
click at [439, 154] on img at bounding box center [435, 148] width 11 height 11
click at [500, 153] on img at bounding box center [503, 148] width 11 height 11
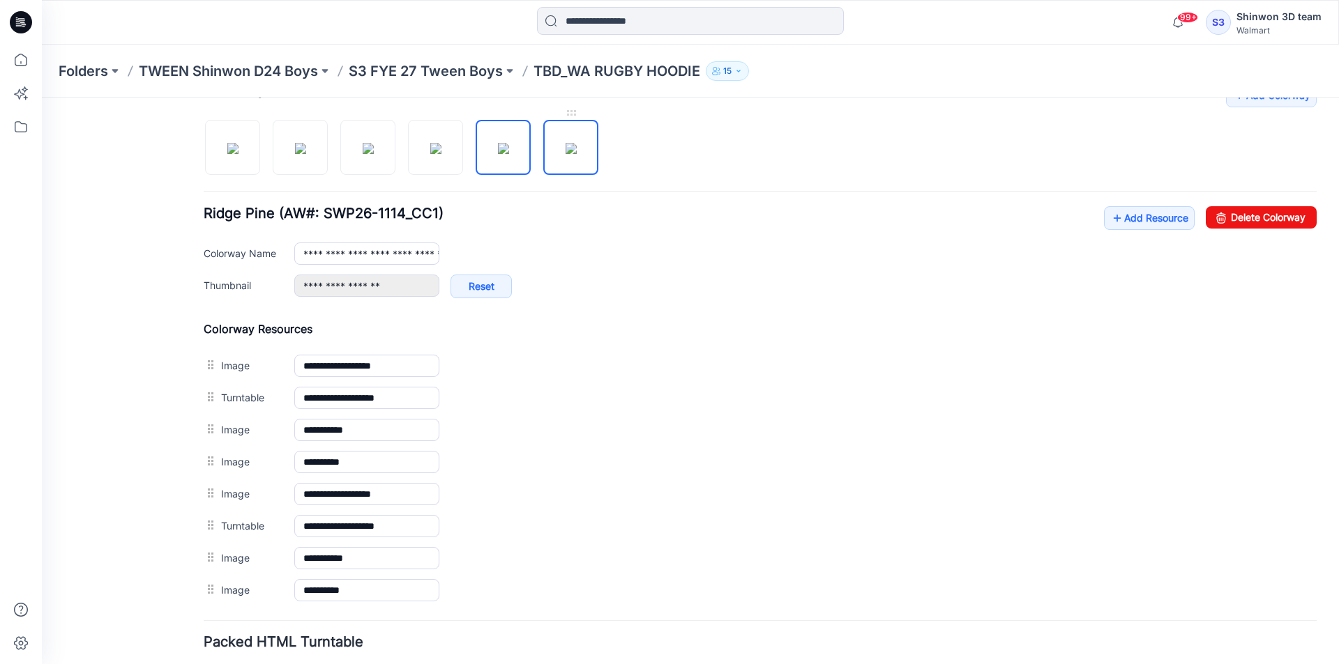
drag, startPoint x: 578, startPoint y: 153, endPoint x: 524, endPoint y: 149, distance: 53.8
click at [577, 152] on img at bounding box center [570, 148] width 11 height 11
click at [502, 149] on img at bounding box center [503, 148] width 11 height 11
drag, startPoint x: 435, startPoint y: 149, endPoint x: 427, endPoint y: 148, distance: 7.7
click at [431, 148] on img at bounding box center [435, 148] width 11 height 11
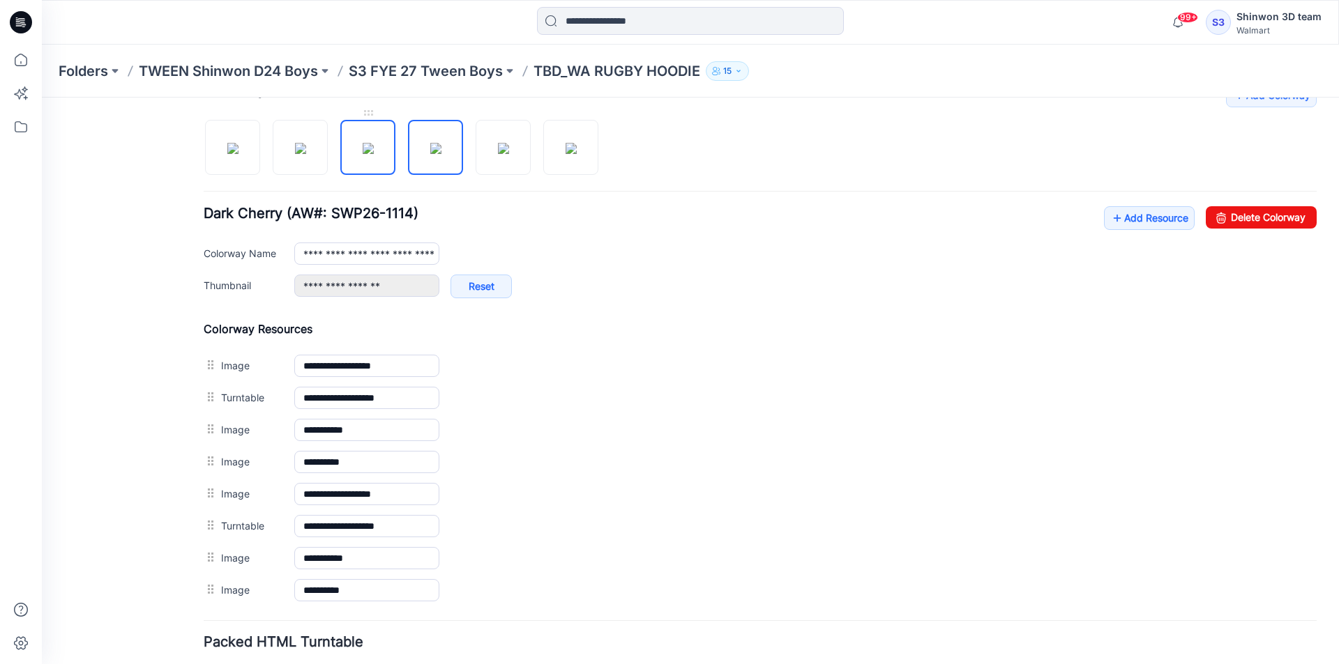
click at [363, 149] on img at bounding box center [368, 148] width 11 height 11
click at [326, 149] on link at bounding box center [300, 147] width 55 height 55
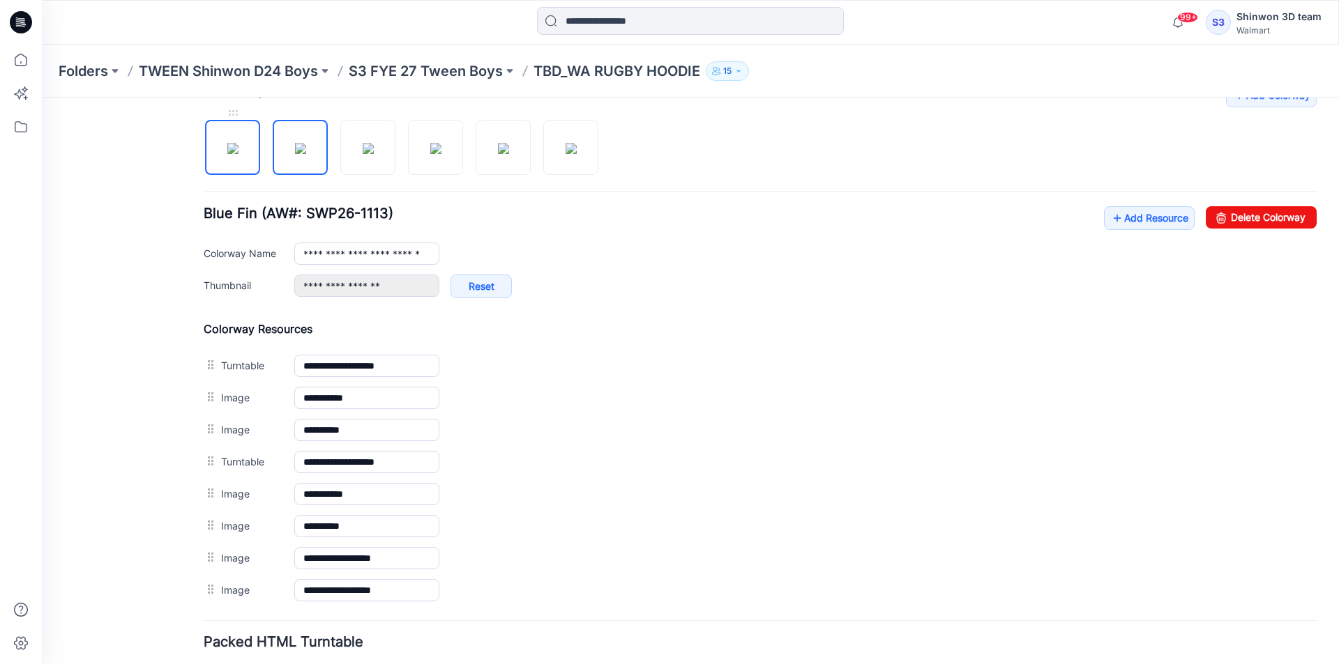
click at [238, 150] on img at bounding box center [232, 148] width 11 height 11
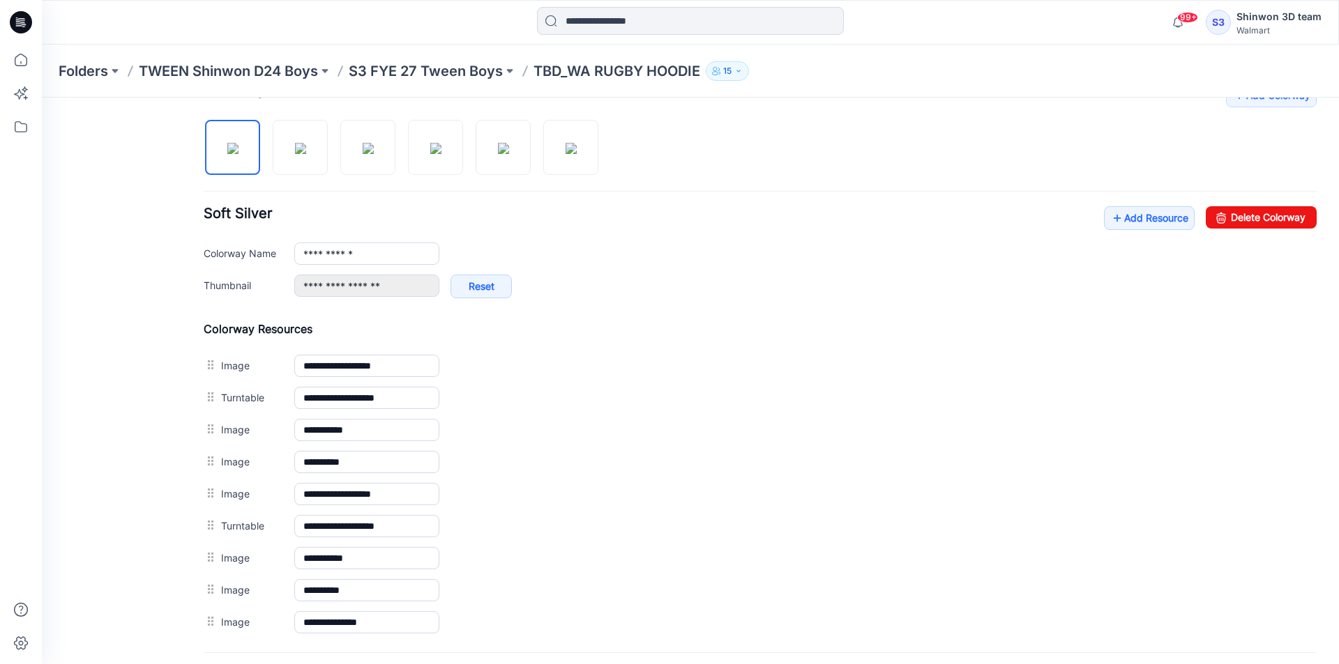
click at [329, 153] on div at bounding box center [407, 141] width 406 height 72
click at [306, 143] on img at bounding box center [300, 148] width 11 height 11
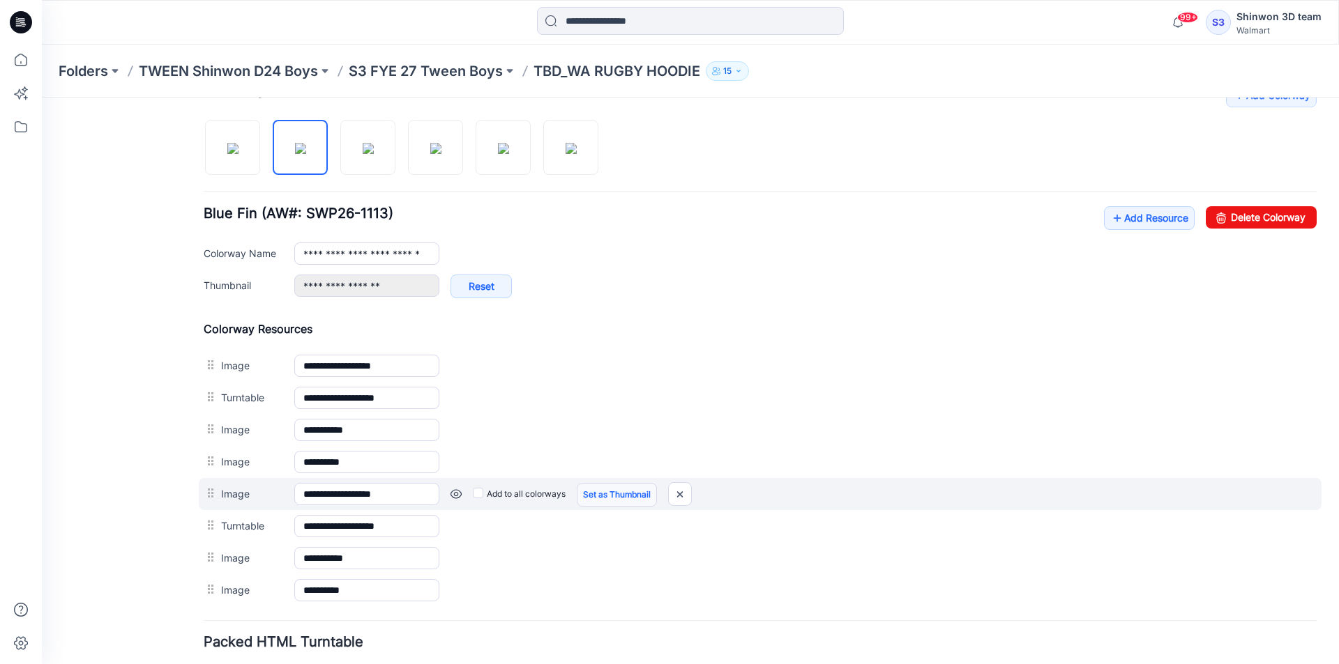
click at [603, 492] on link "Set as Thumbnail" at bounding box center [617, 495] width 80 height 24
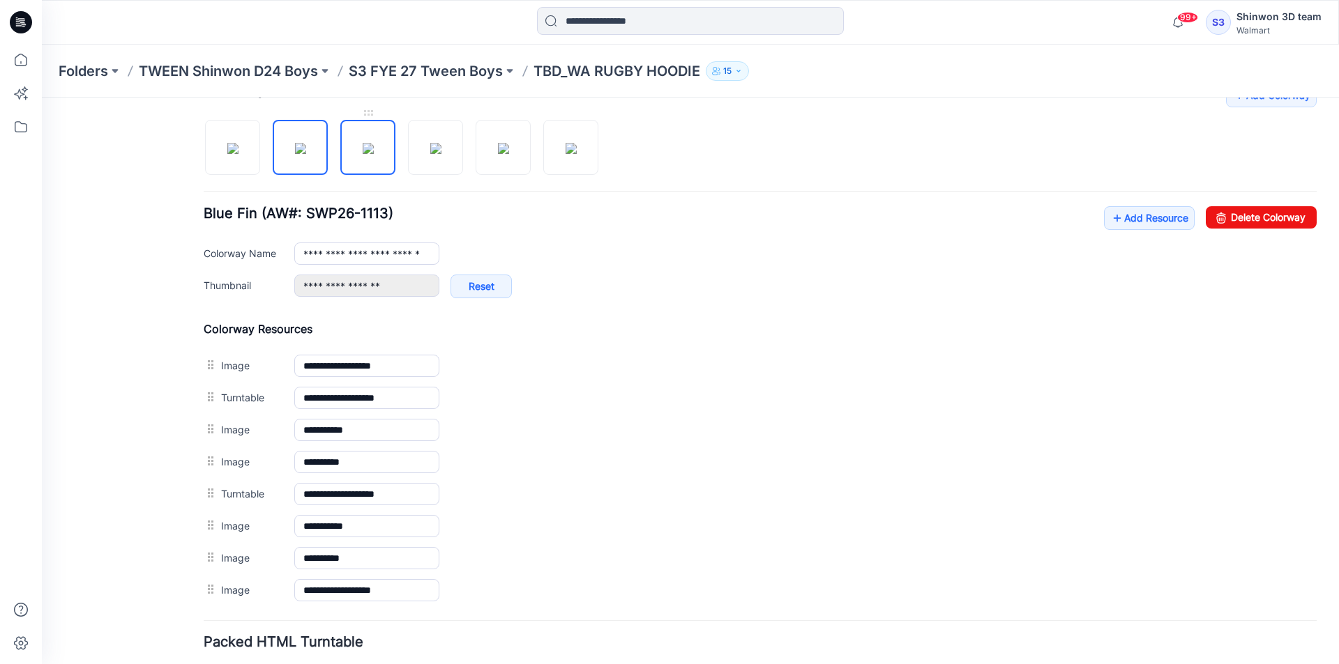
click at [363, 154] on img at bounding box center [368, 148] width 11 height 11
click at [430, 154] on img at bounding box center [435, 148] width 11 height 11
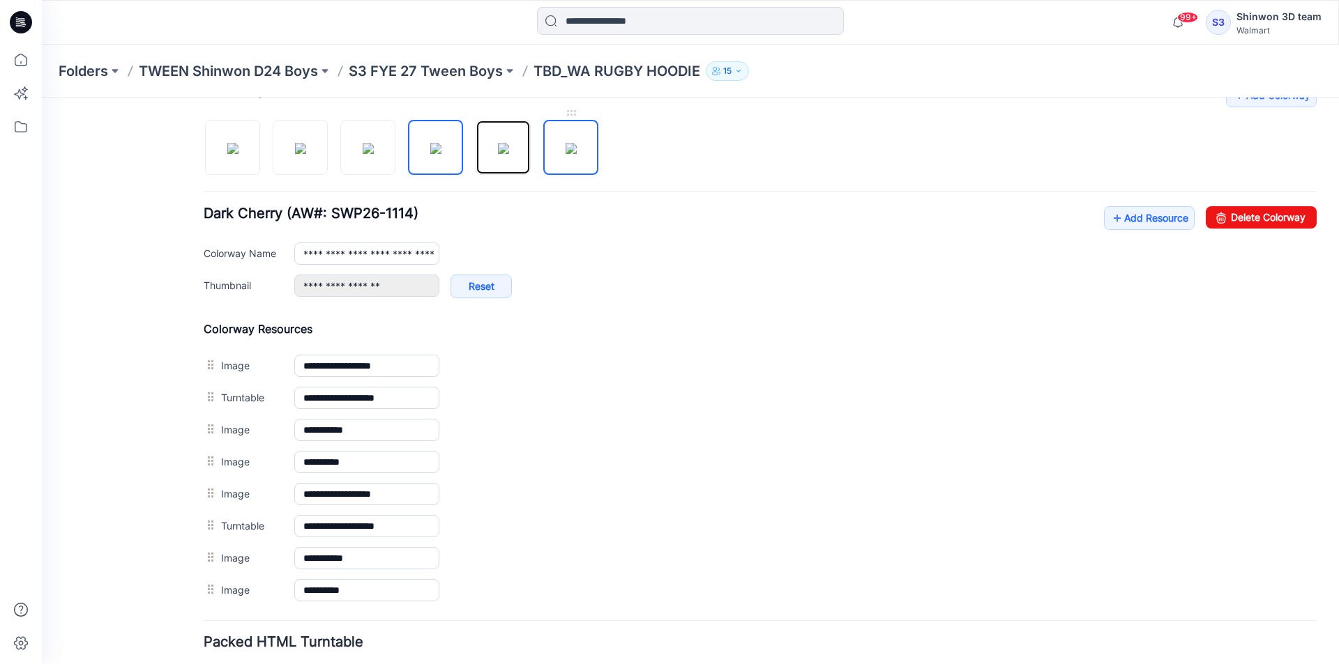
drag, startPoint x: 509, startPoint y: 151, endPoint x: 555, endPoint y: 151, distance: 46.0
click at [530, 151] on link at bounding box center [502, 147] width 55 height 55
click at [572, 152] on img at bounding box center [570, 148] width 11 height 11
click at [363, 149] on img at bounding box center [368, 148] width 11 height 11
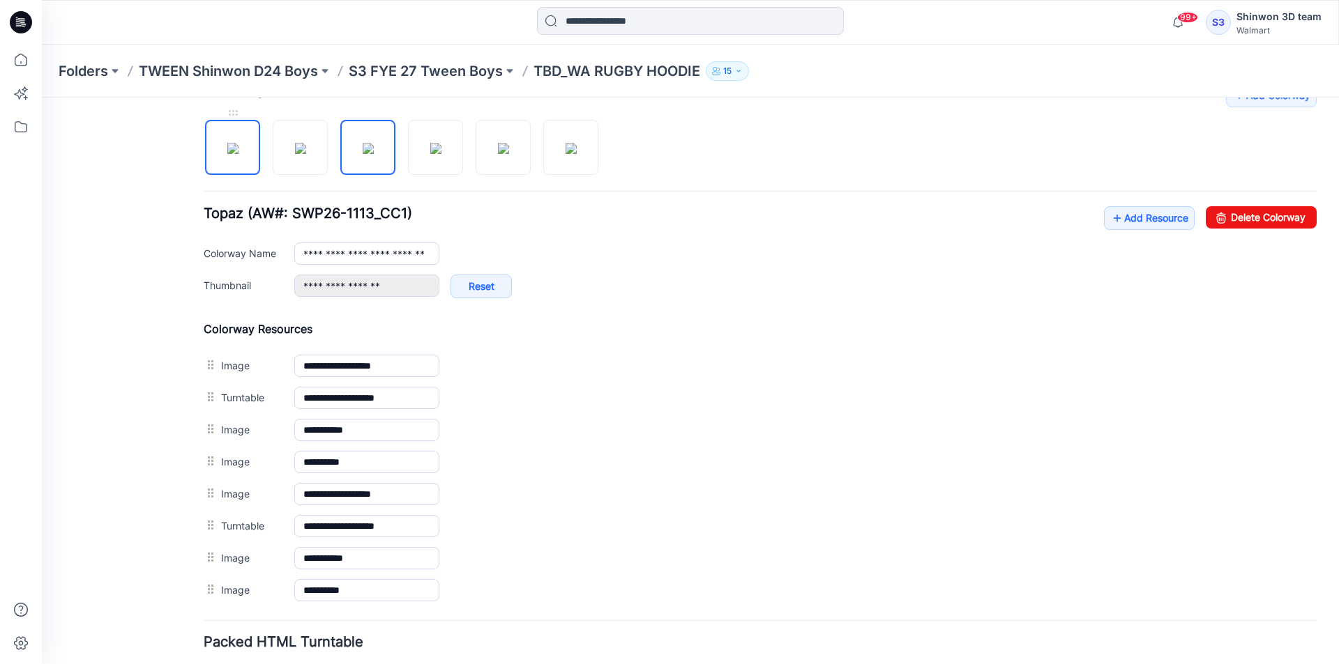
click at [236, 150] on img at bounding box center [232, 148] width 11 height 11
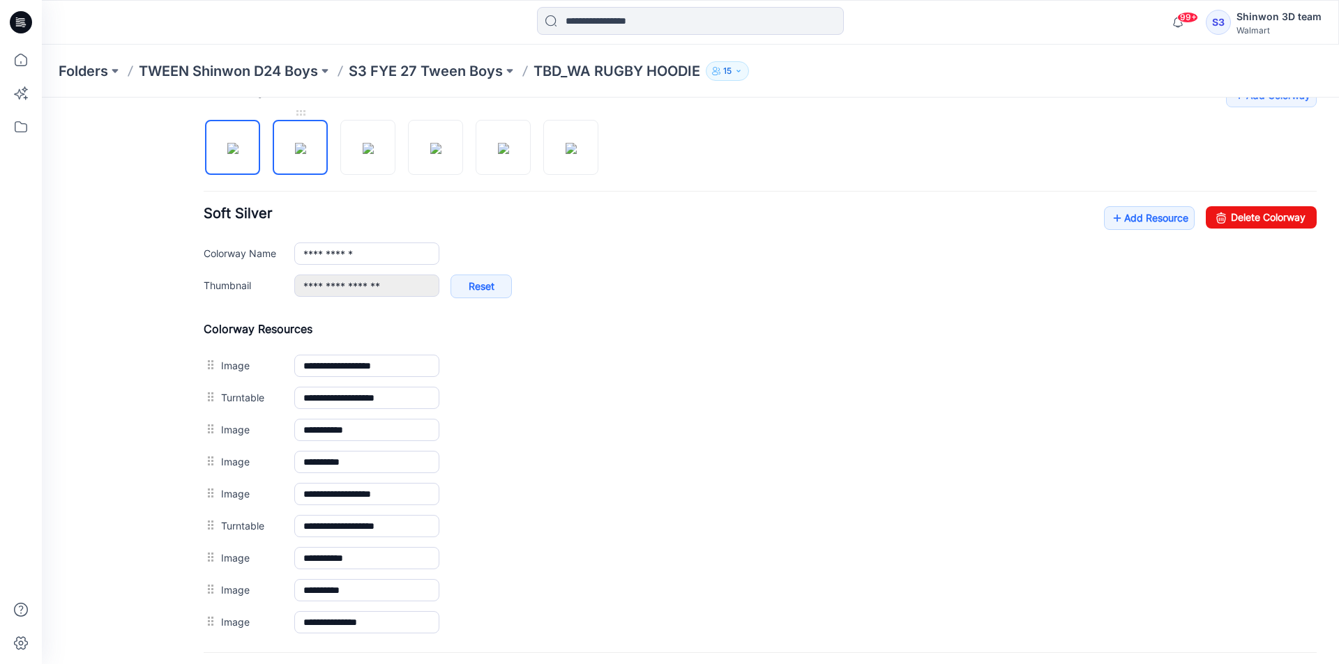
click at [295, 153] on img at bounding box center [300, 148] width 11 height 11
type input "**********"
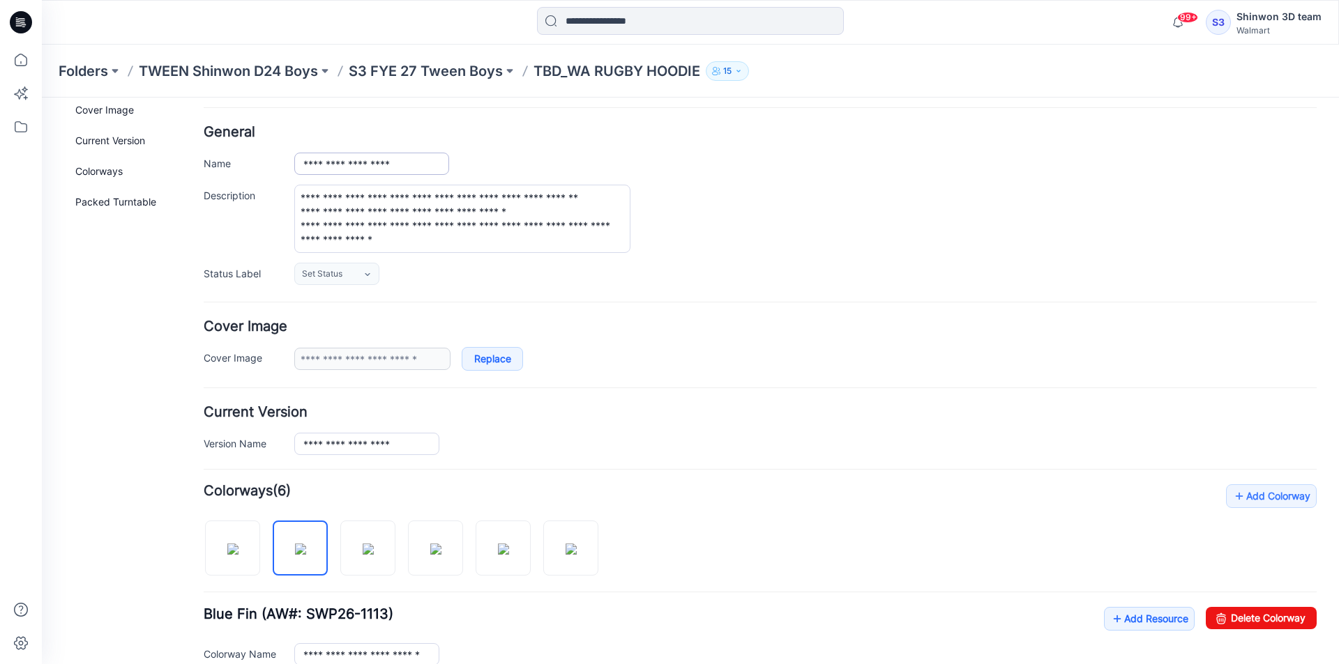
scroll to position [0, 0]
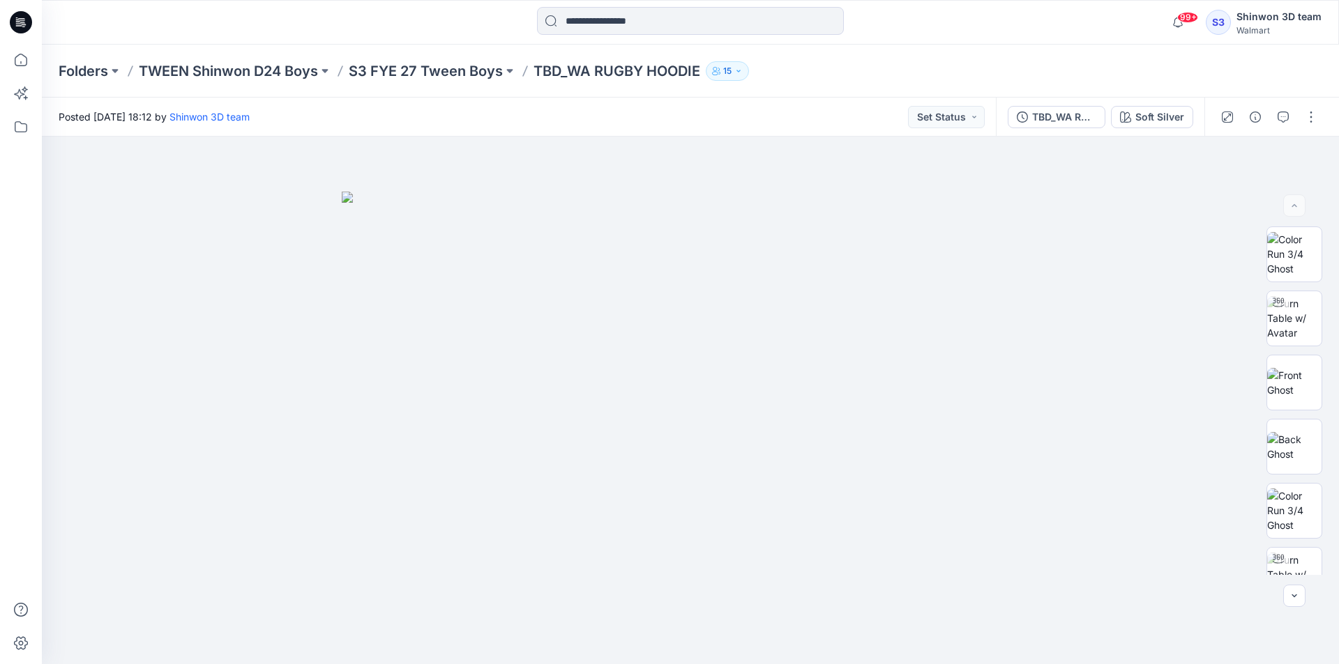
click at [425, 58] on div "Folders TWEEN Shinwon D24 Boys S3 FYE 27 Tween Boys TBD_WA RUGBY HOODIE 15" at bounding box center [690, 71] width 1297 height 53
click at [438, 67] on p "S3 FYE 27 Tween Boys" at bounding box center [426, 71] width 154 height 20
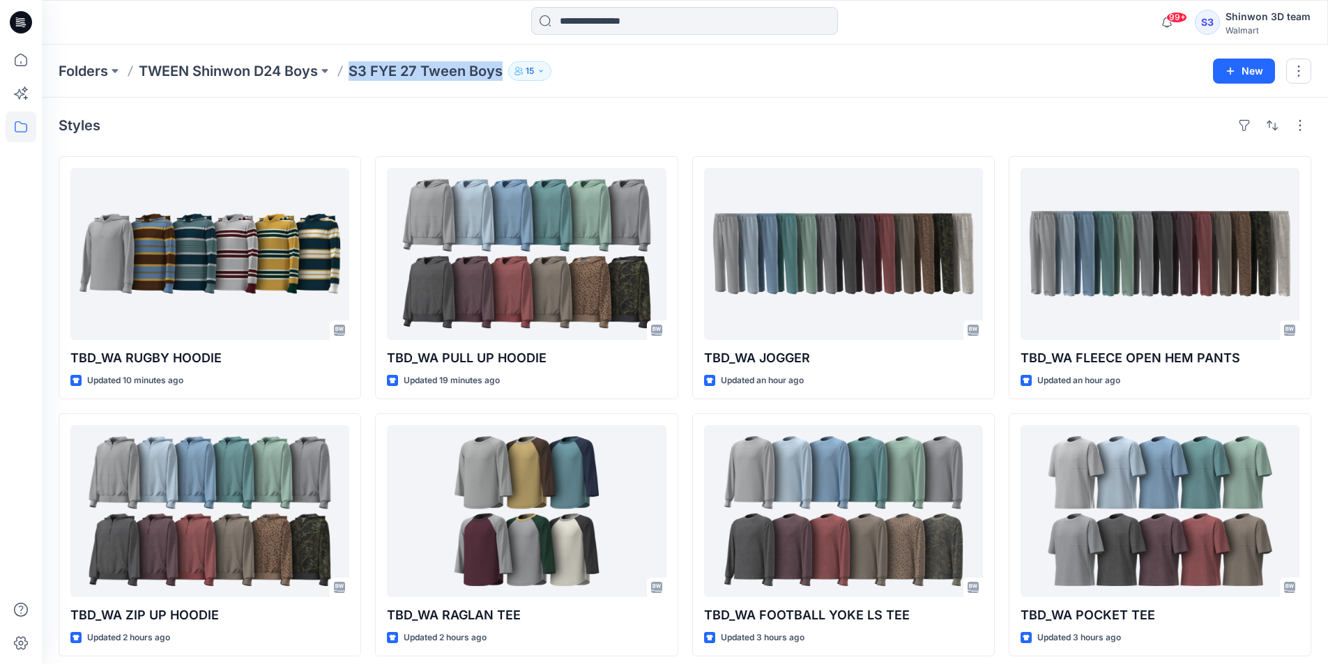
drag, startPoint x: 349, startPoint y: 68, endPoint x: 508, endPoint y: 73, distance: 159.0
click at [508, 73] on div "Folders TWEEN Shinwon D24 Boys S3 FYE 27 Tween Boys 15" at bounding box center [631, 71] width 1144 height 20
copy div "S3 FYE 27 Tween Boys 15 New"
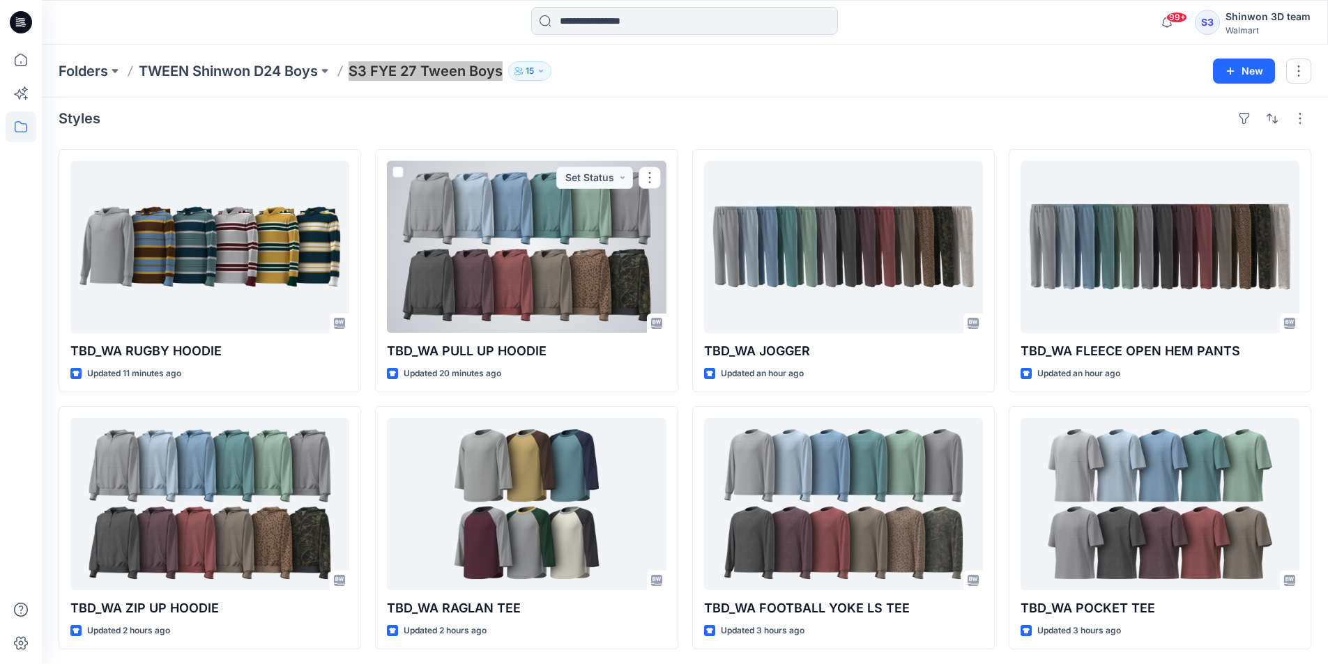
scroll to position [9, 0]
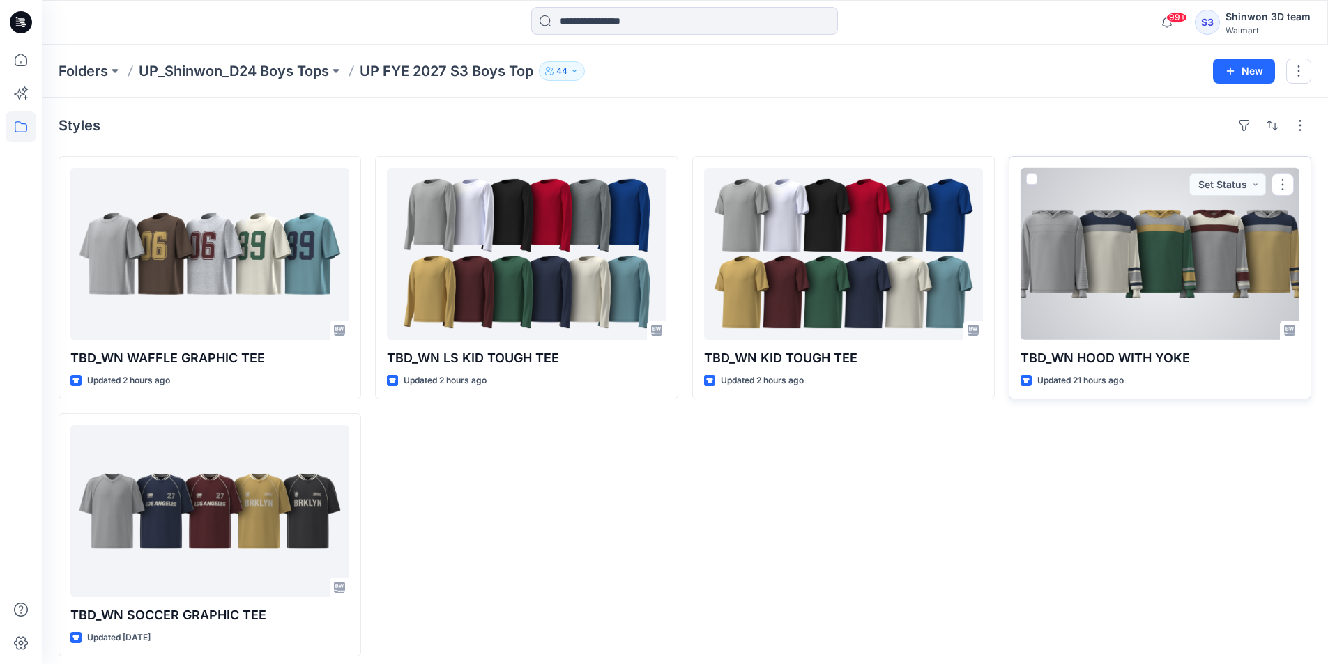
click at [1158, 250] on div at bounding box center [1160, 254] width 279 height 172
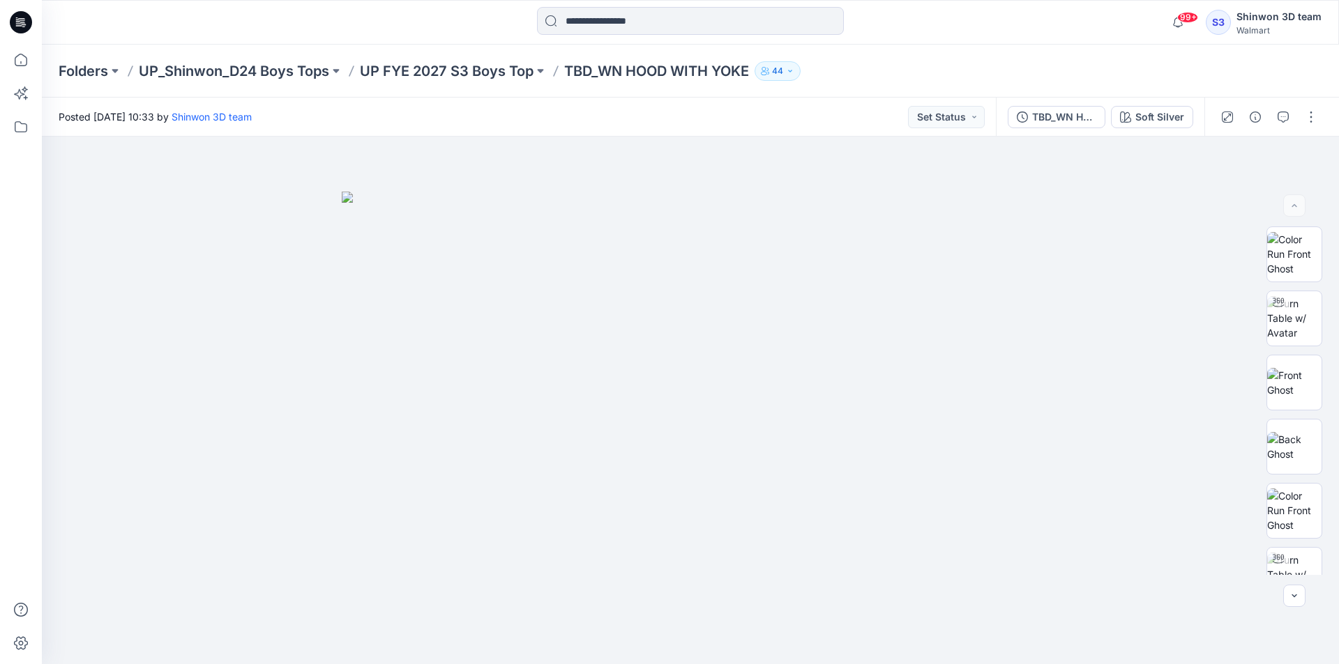
click at [452, 84] on div "Folders UP_Shinwon_D24 Boys Tops UP FYE 2027 S3 Boys Top TBD_WN HOOD WITH YOKE …" at bounding box center [690, 71] width 1297 height 53
click at [462, 73] on p "UP FYE 2027 S3 Boys Top" at bounding box center [447, 71] width 174 height 20
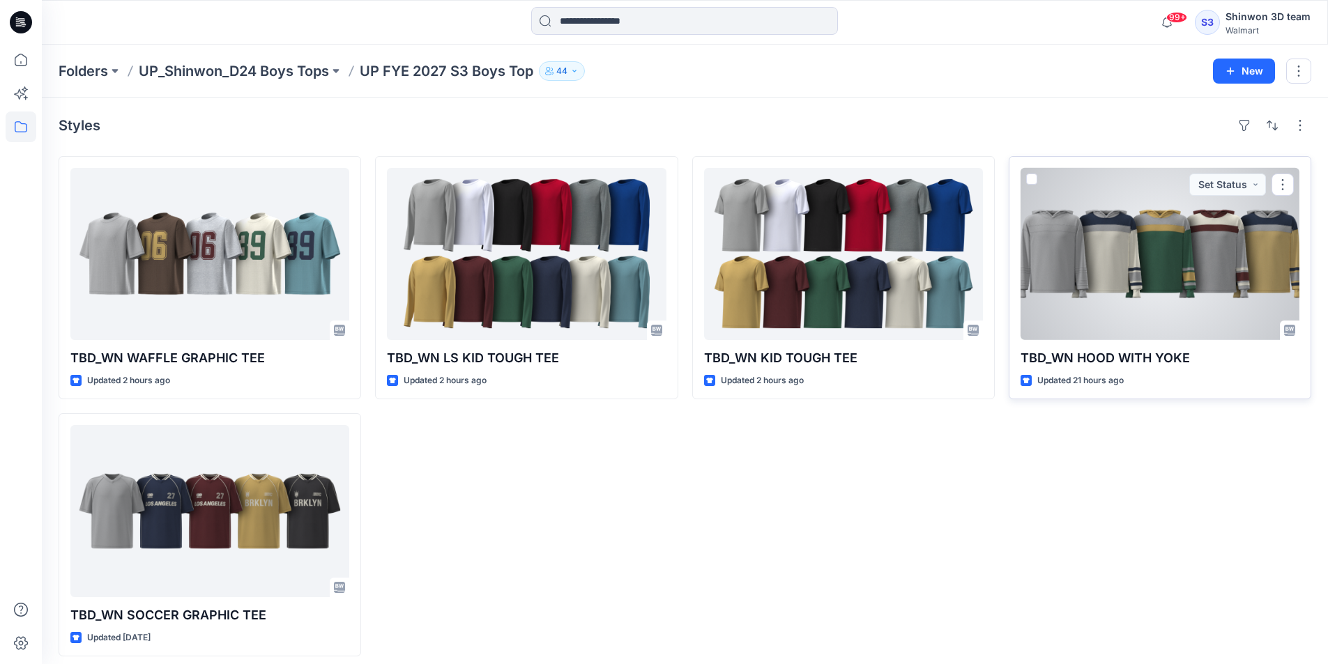
click at [1109, 256] on div at bounding box center [1160, 254] width 279 height 172
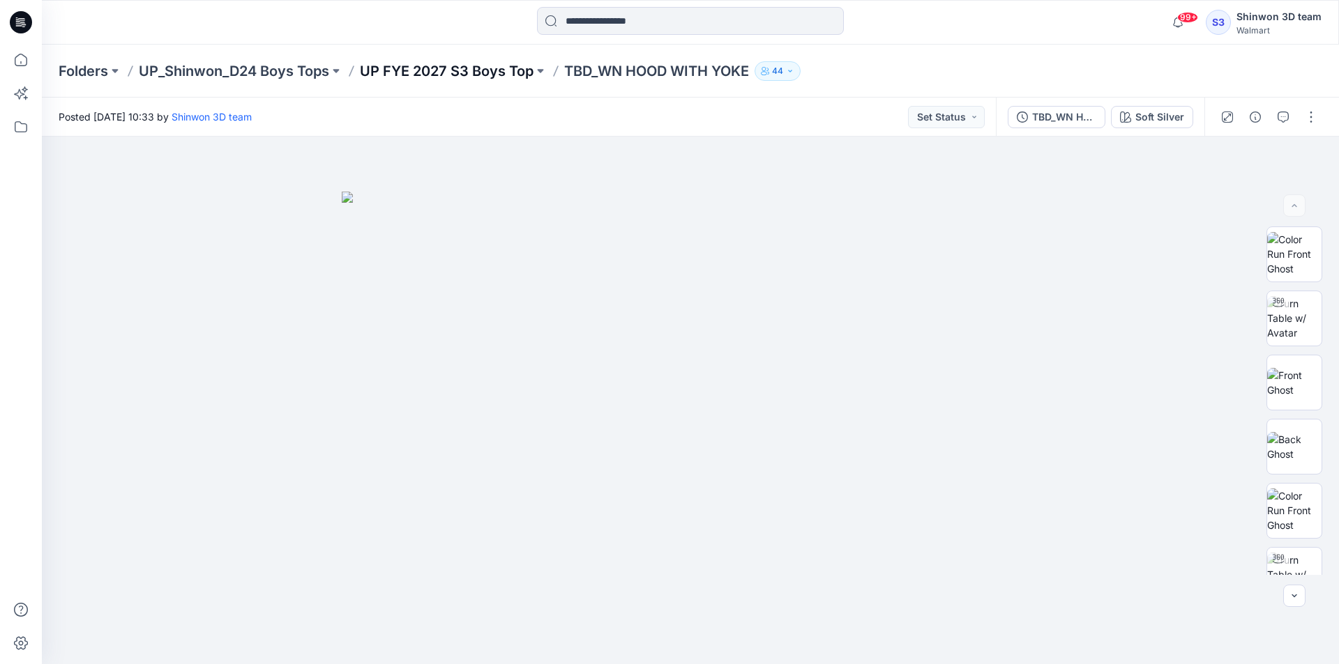
click at [399, 73] on p "UP FYE 2027 S3 Boys Top" at bounding box center [447, 71] width 174 height 20
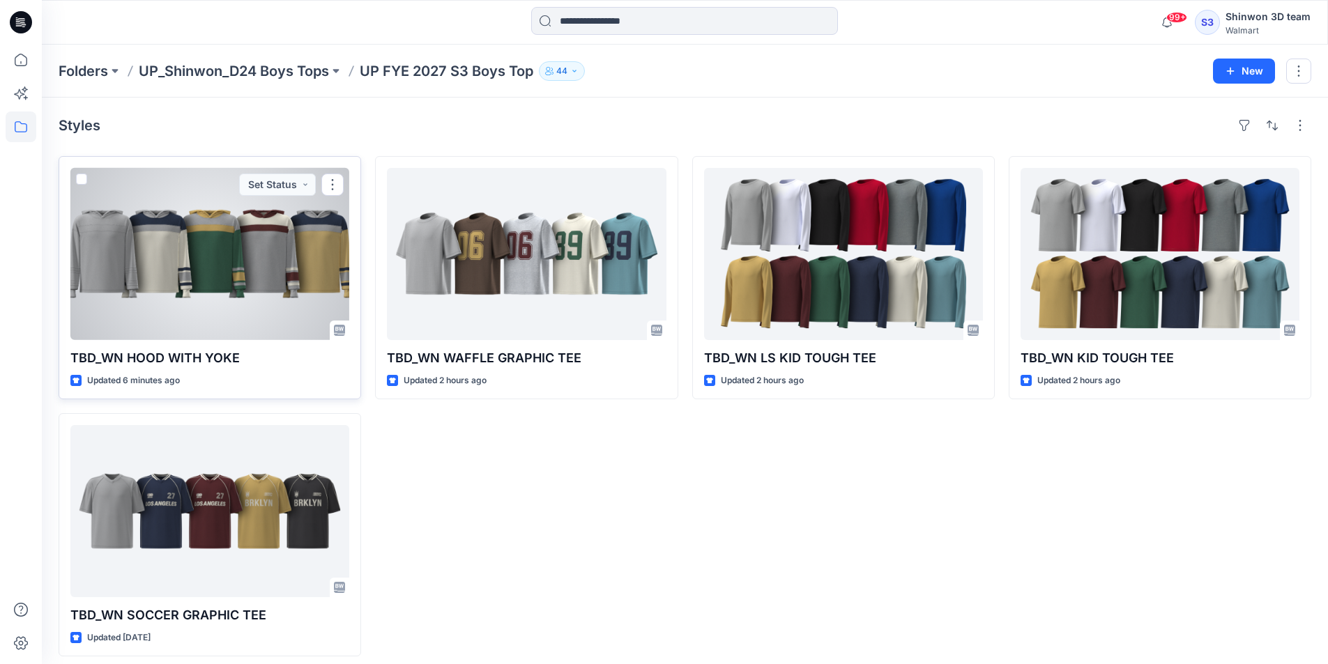
click at [235, 250] on div at bounding box center [209, 254] width 279 height 172
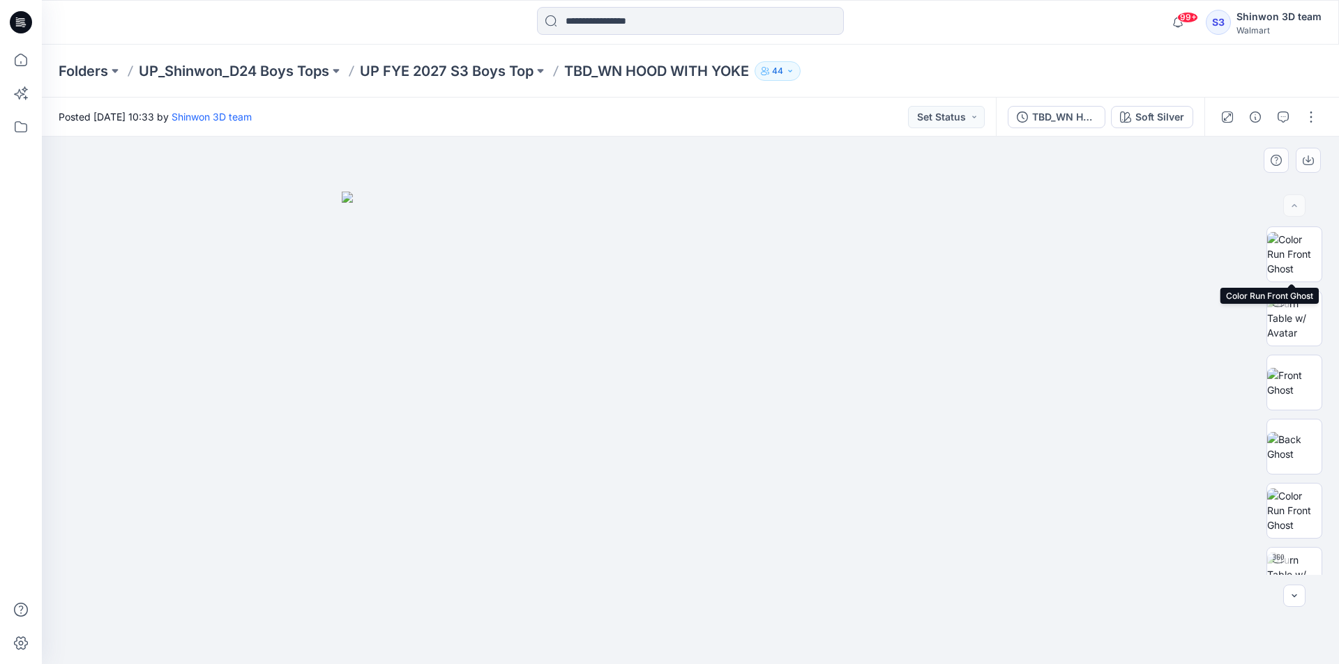
scroll to position [349, 0]
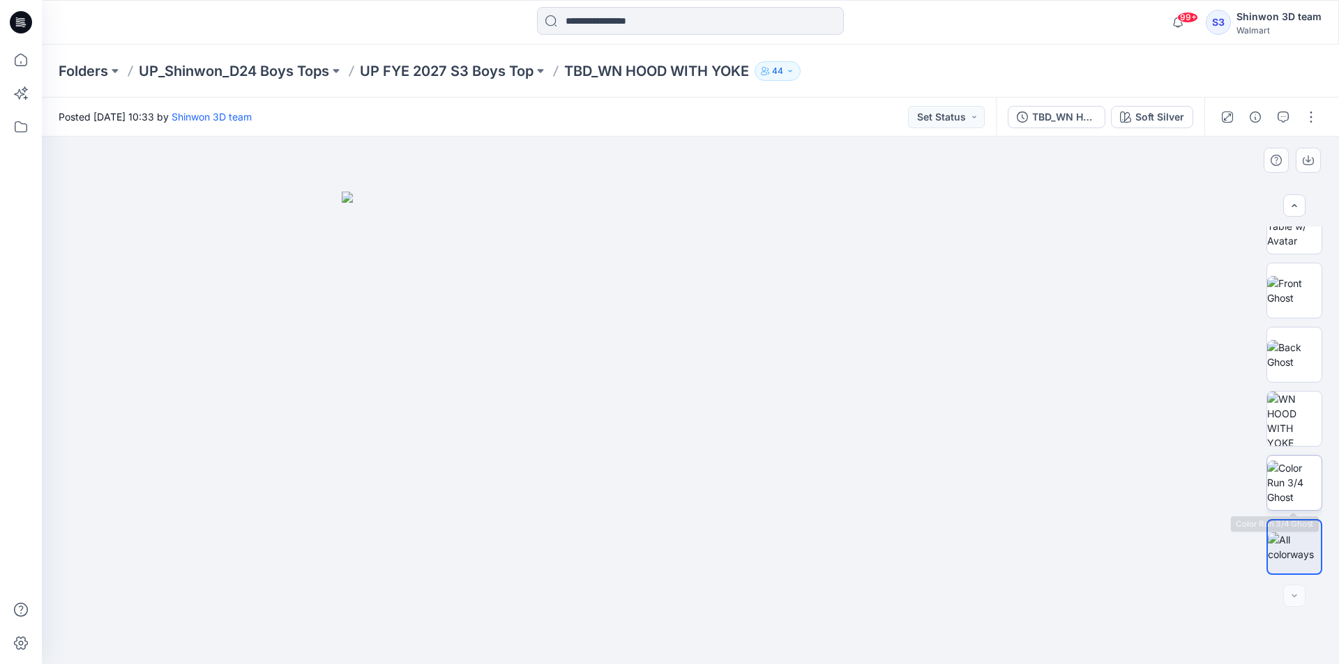
click at [1288, 482] on img at bounding box center [1294, 483] width 54 height 44
click at [1135, 129] on div "TBD_WN HOOD WITH YOKE Soft Silver" at bounding box center [1100, 117] width 208 height 39
click at [1137, 125] on button "Soft Silver" at bounding box center [1152, 117] width 82 height 22
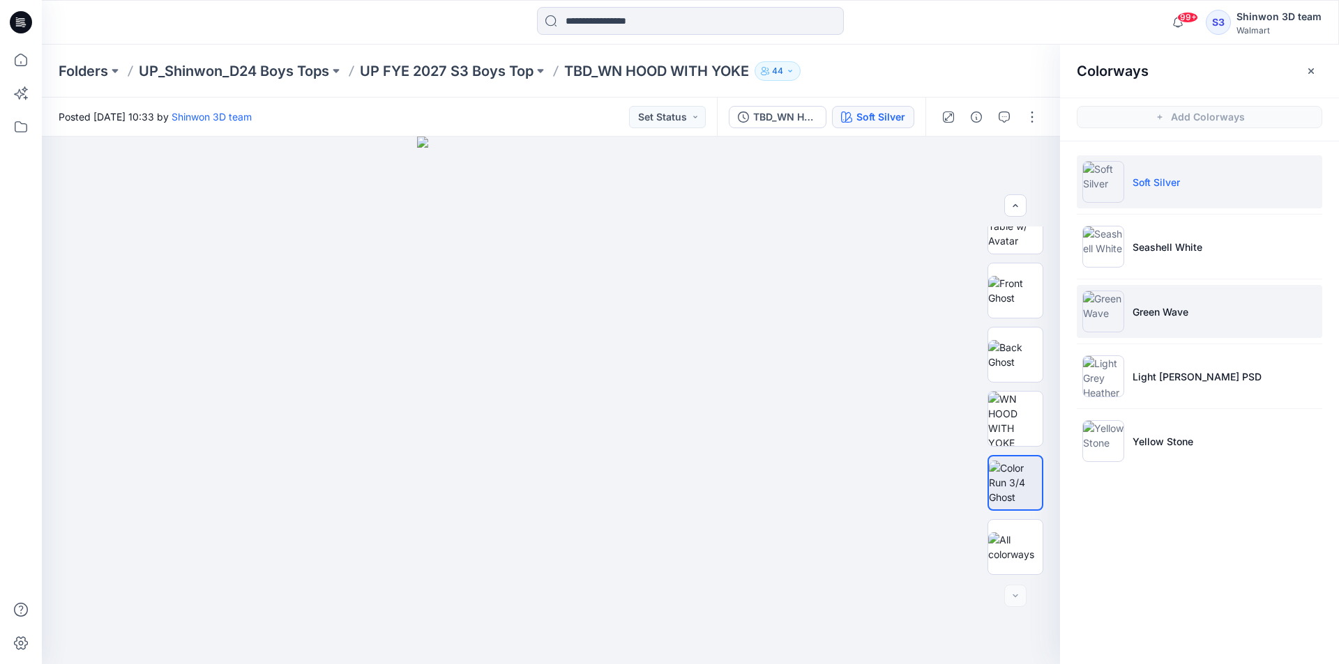
click at [1148, 327] on li "Green Wave" at bounding box center [1198, 311] width 245 height 53
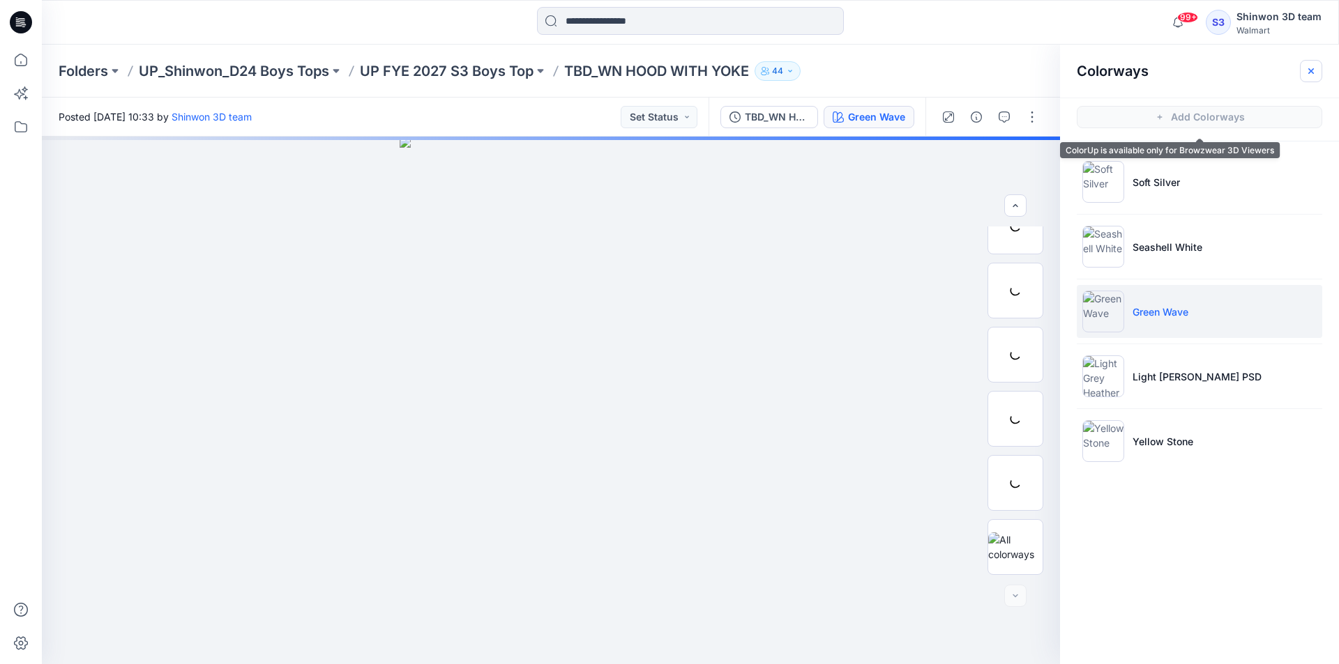
scroll to position [284, 0]
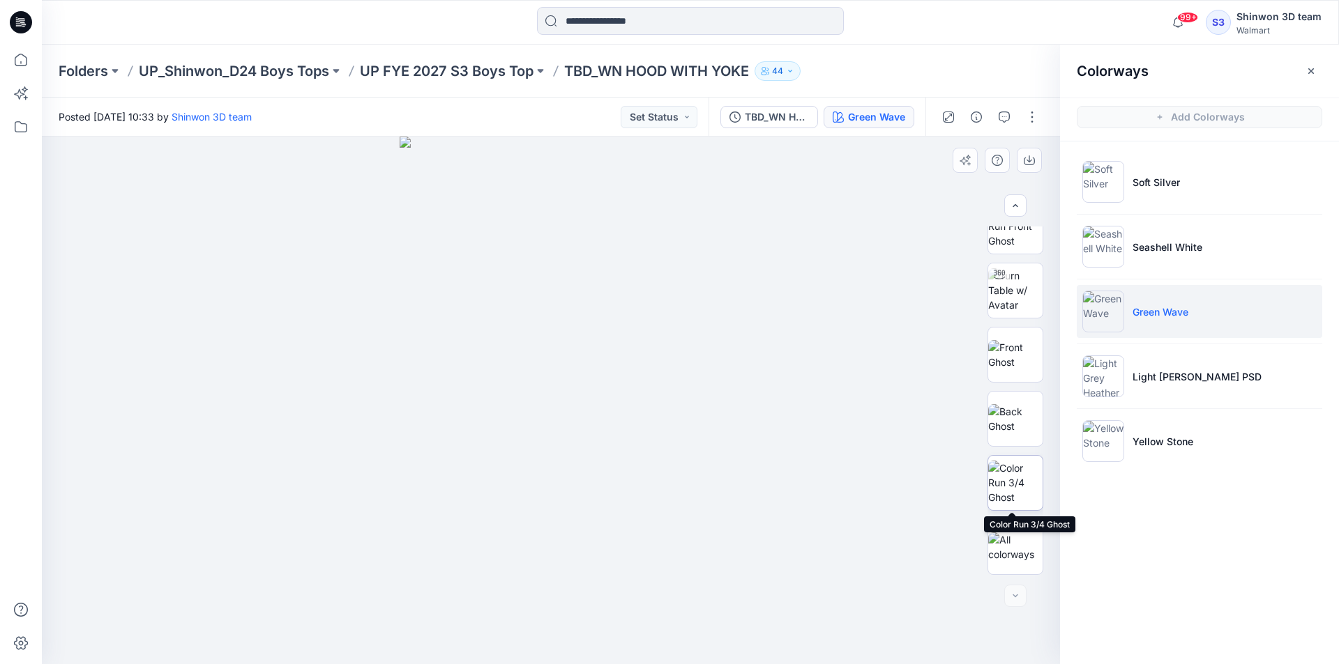
click at [1037, 486] on img at bounding box center [1015, 483] width 54 height 44
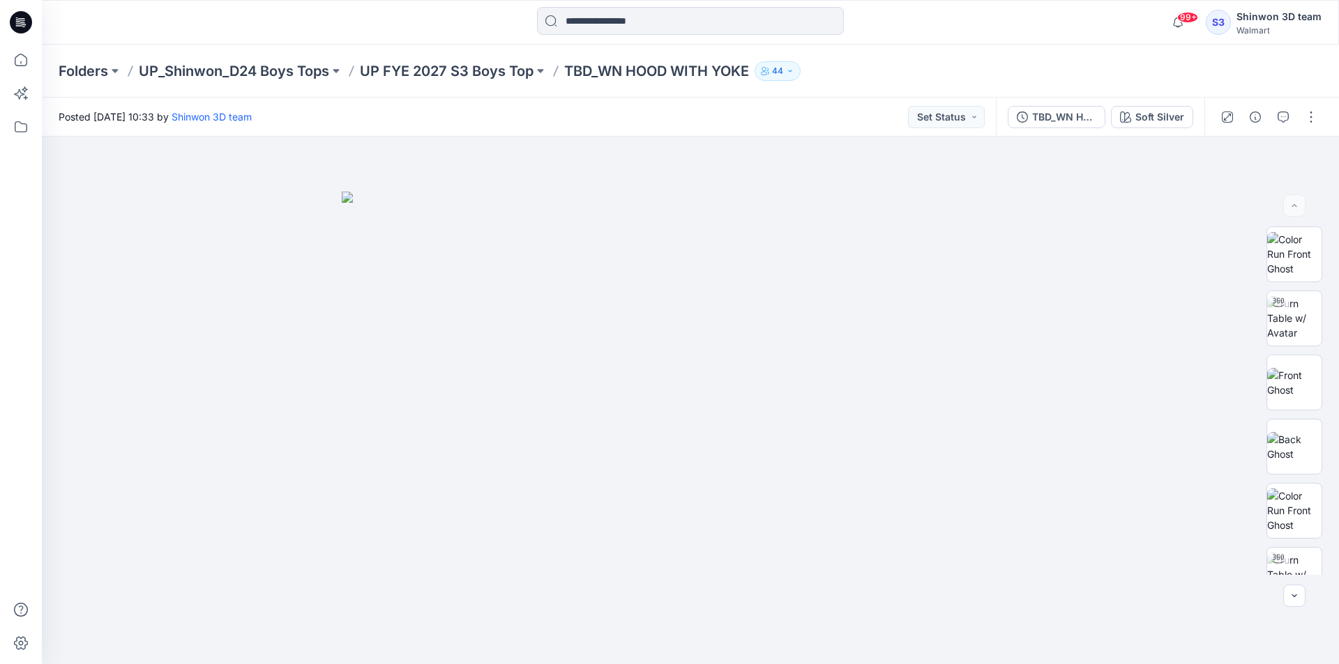
click at [1228, 87] on div "Folders UP_Shinwon_D24 Boys Tops UP FYE 2027 S3 Boys Top TBD_WN HOOD WITH YOKE …" at bounding box center [690, 71] width 1297 height 53
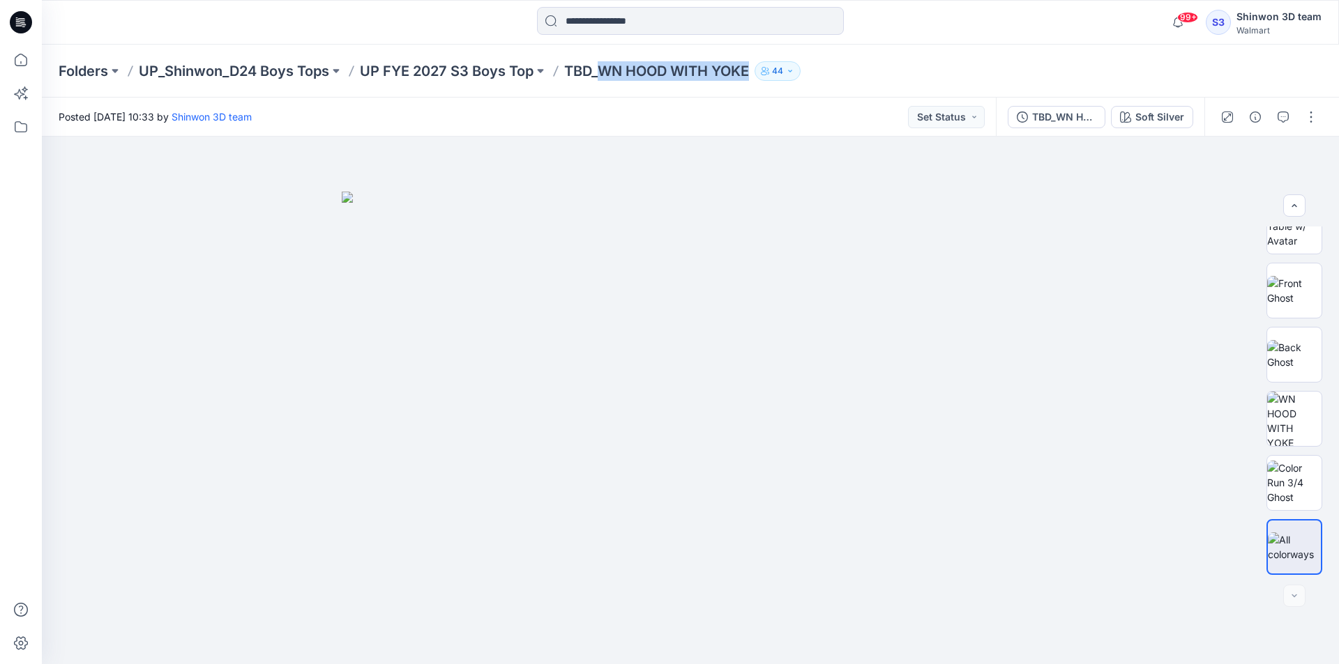
drag, startPoint x: 607, startPoint y: 65, endPoint x: 759, endPoint y: 70, distance: 152.1
click at [759, 70] on div "Folders UP_Shinwon_D24 Boys Tops UP FYE 2027 S3 Boys Top TBD_WN HOOD WITH YOKE …" at bounding box center [636, 71] width 1155 height 20
copy div "WN HOOD WITH YOKE 44"
click at [461, 65] on p "UP FYE 2027 S3 Boys Top" at bounding box center [447, 71] width 174 height 20
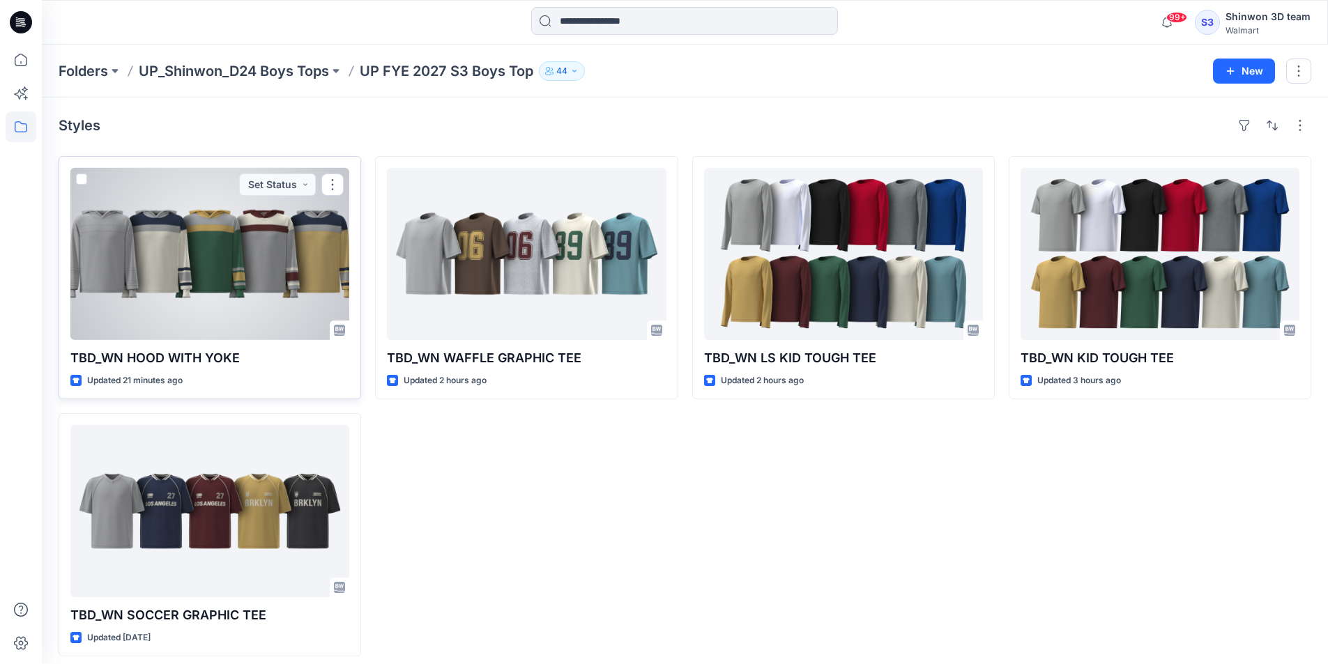
click at [218, 264] on div at bounding box center [209, 254] width 279 height 172
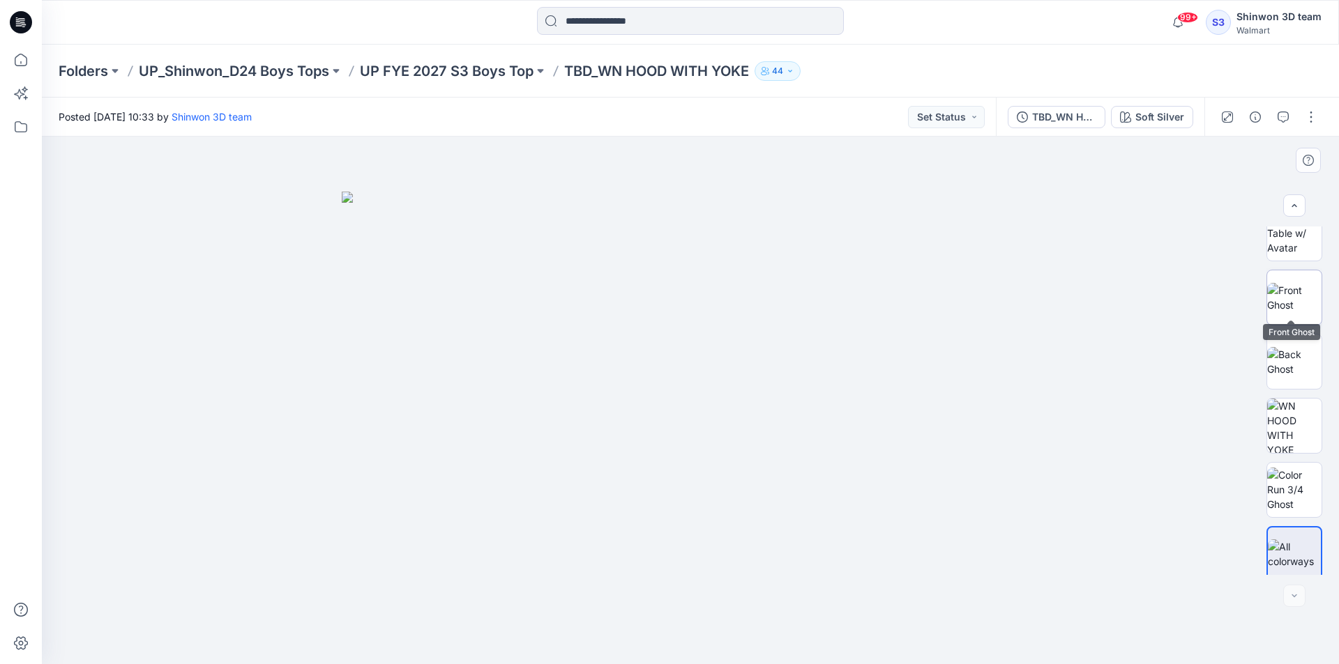
scroll to position [349, 0]
click at [1292, 501] on img at bounding box center [1294, 483] width 54 height 44
click at [1109, 626] on div at bounding box center [690, 401] width 1297 height 528
click at [1155, 354] on div at bounding box center [690, 401] width 1297 height 528
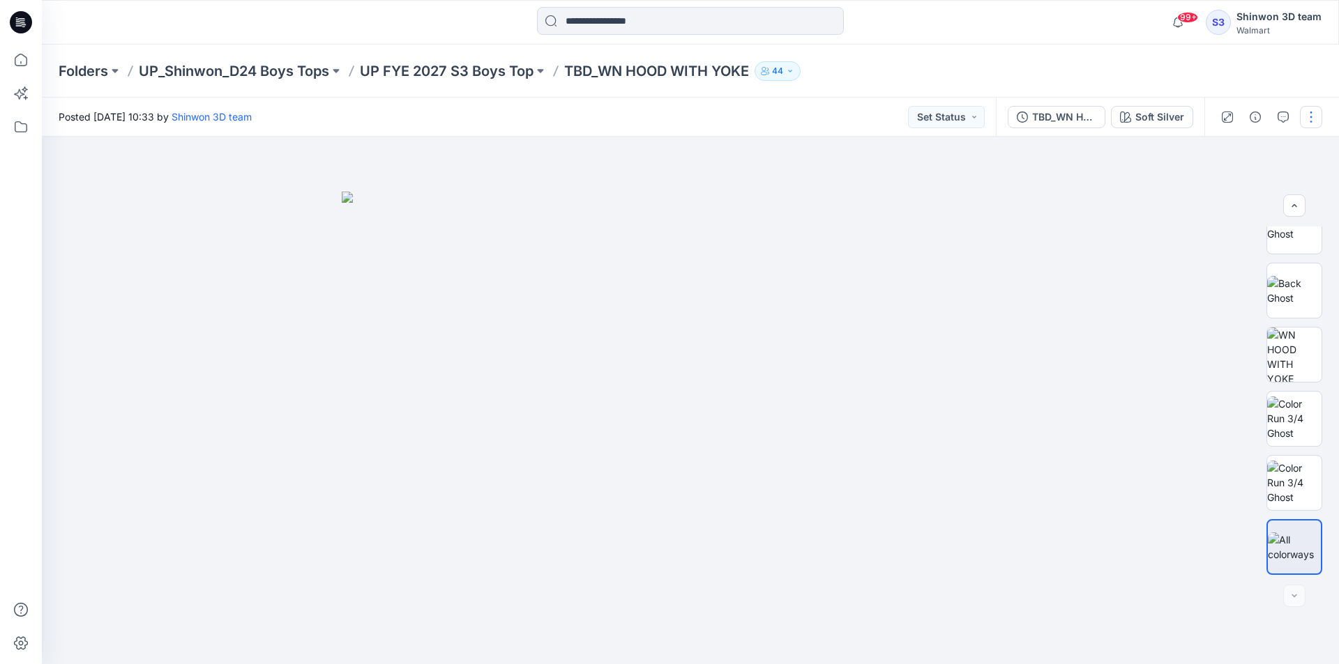
click at [1314, 108] on button "button" at bounding box center [1311, 117] width 22 height 22
click at [1218, 174] on div at bounding box center [1252, 168] width 134 height 13
click at [1213, 178] on button "Edit" at bounding box center [1252, 189] width 128 height 26
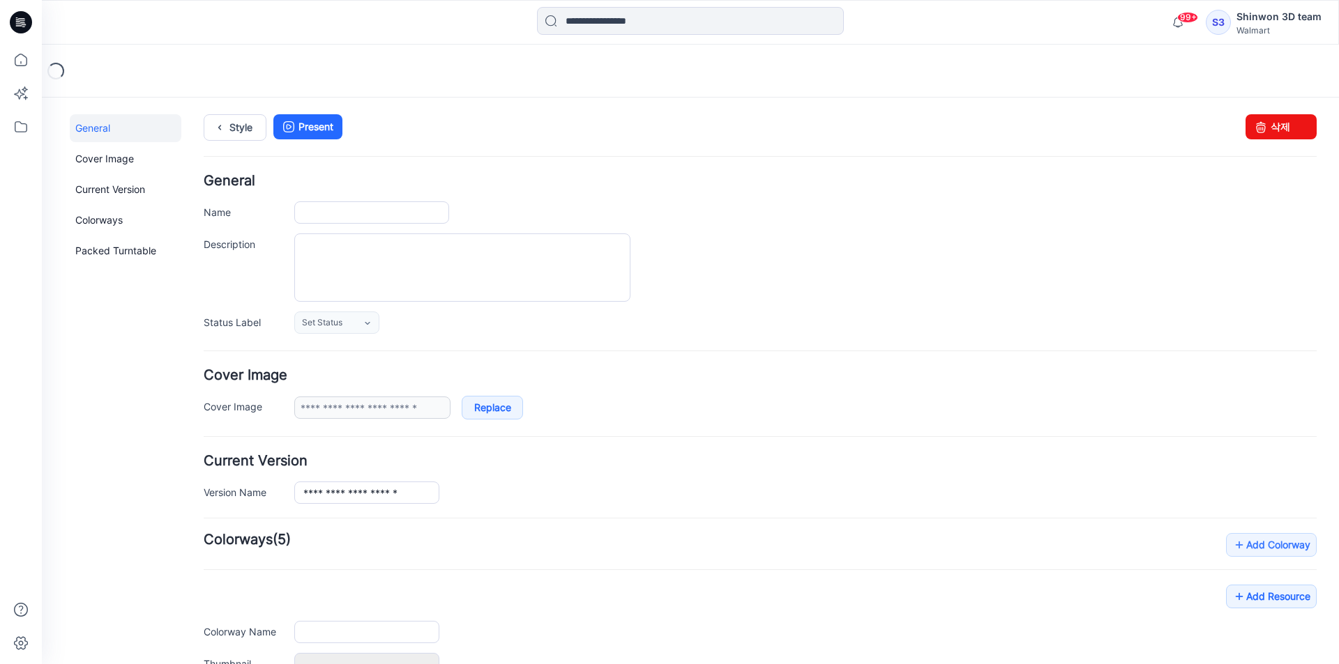
type input "**********"
type textarea "**********"
type input "**********"
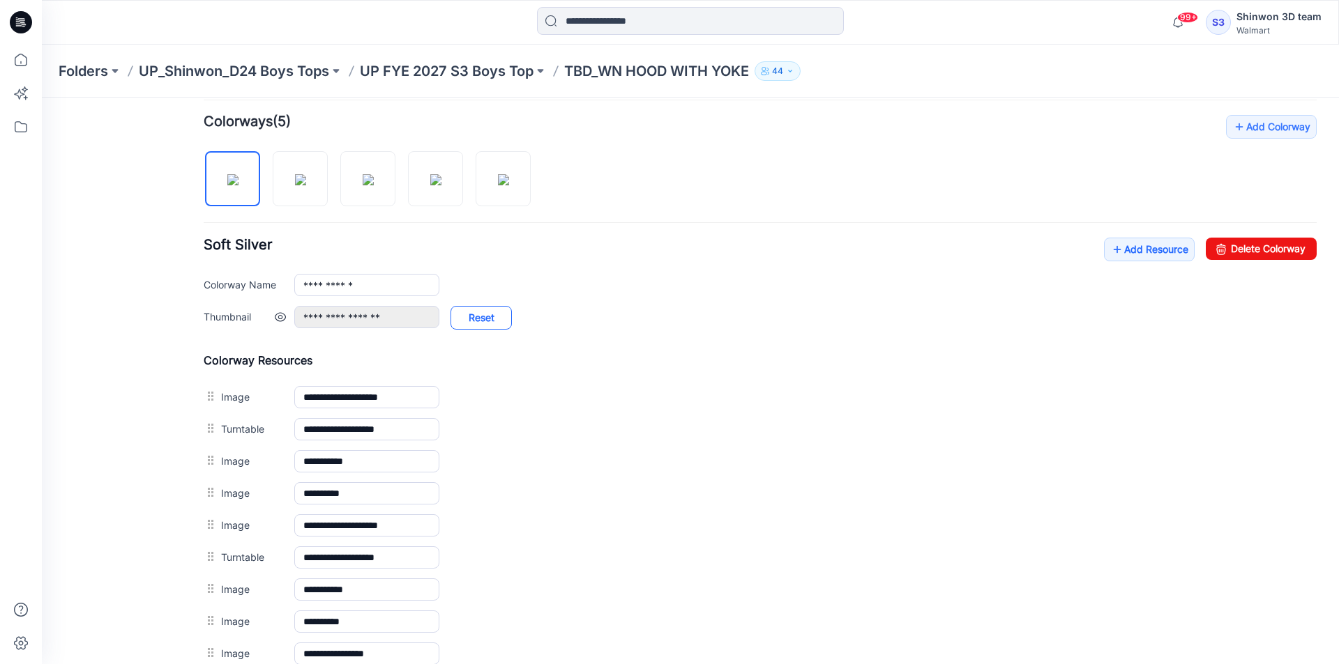
scroll to position [558, 0]
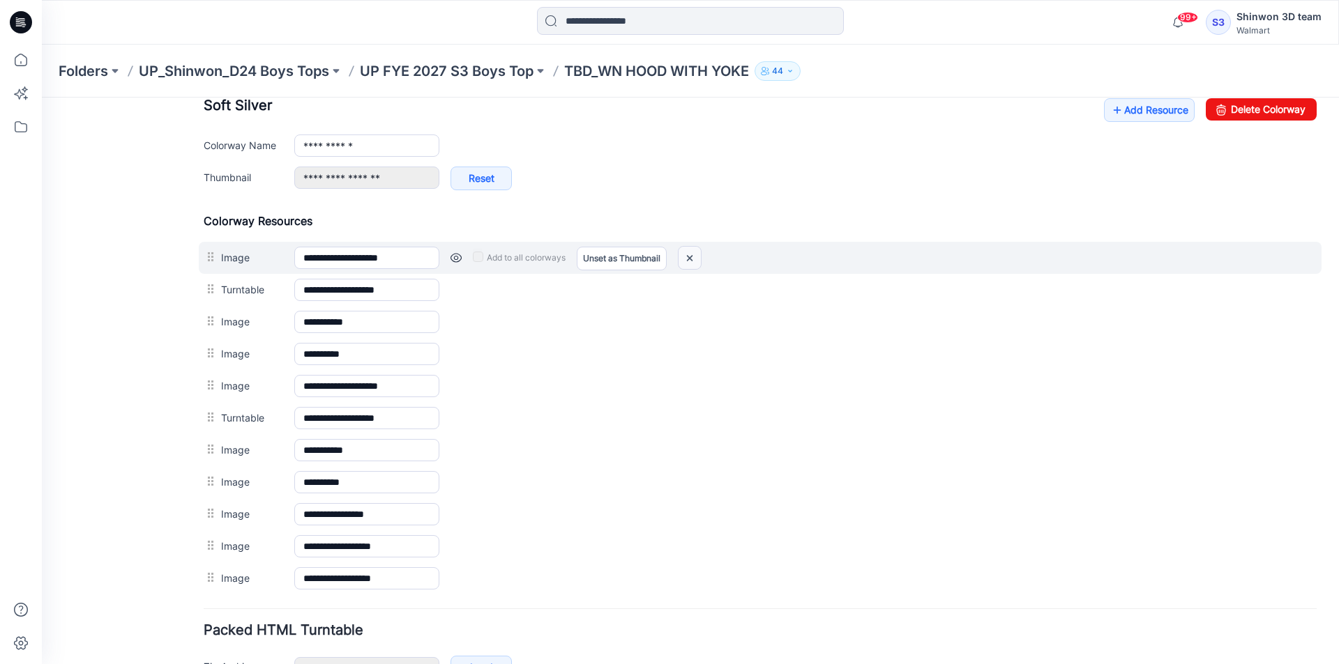
click at [687, 250] on img at bounding box center [689, 258] width 22 height 23
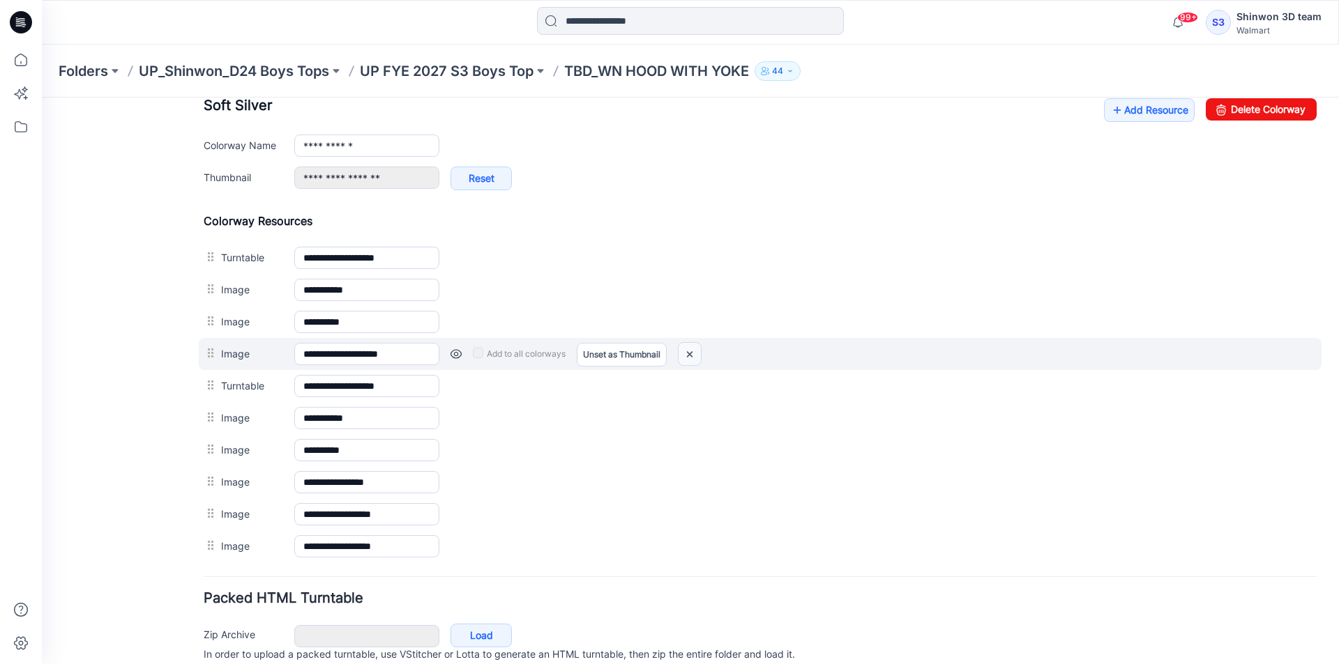
click at [683, 354] on img at bounding box center [689, 354] width 22 height 23
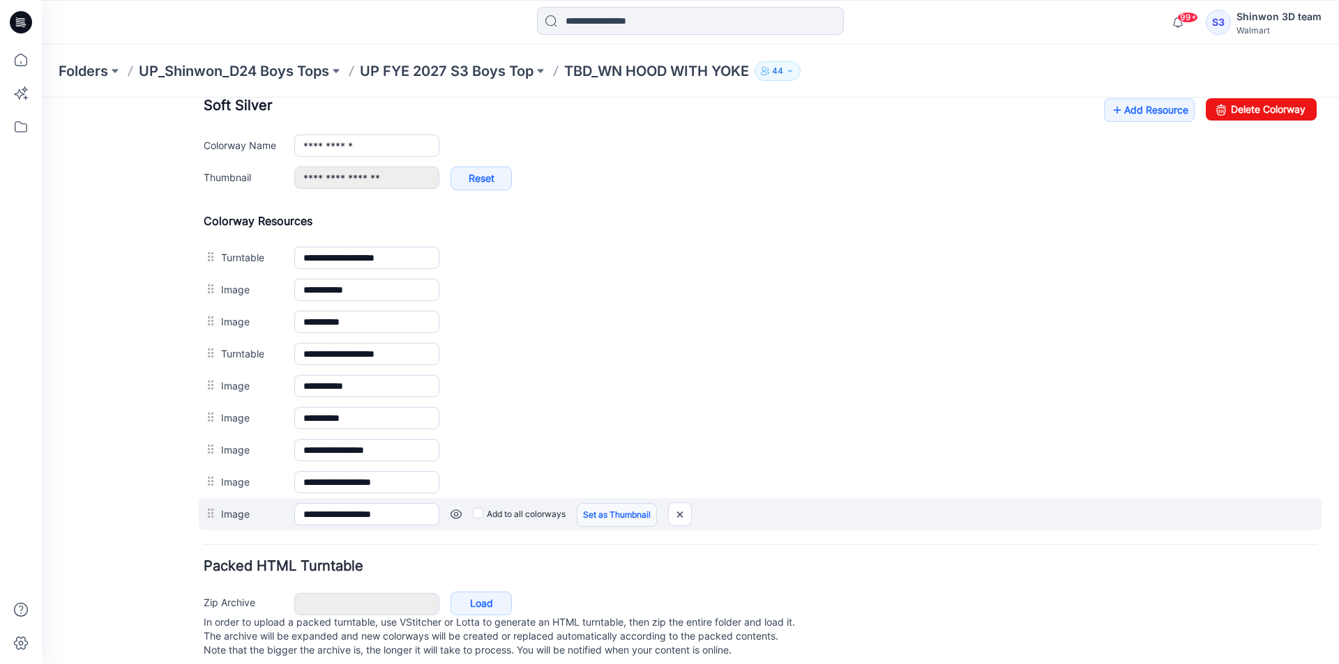
click at [614, 519] on link "Set as Thumbnail" at bounding box center [617, 515] width 80 height 24
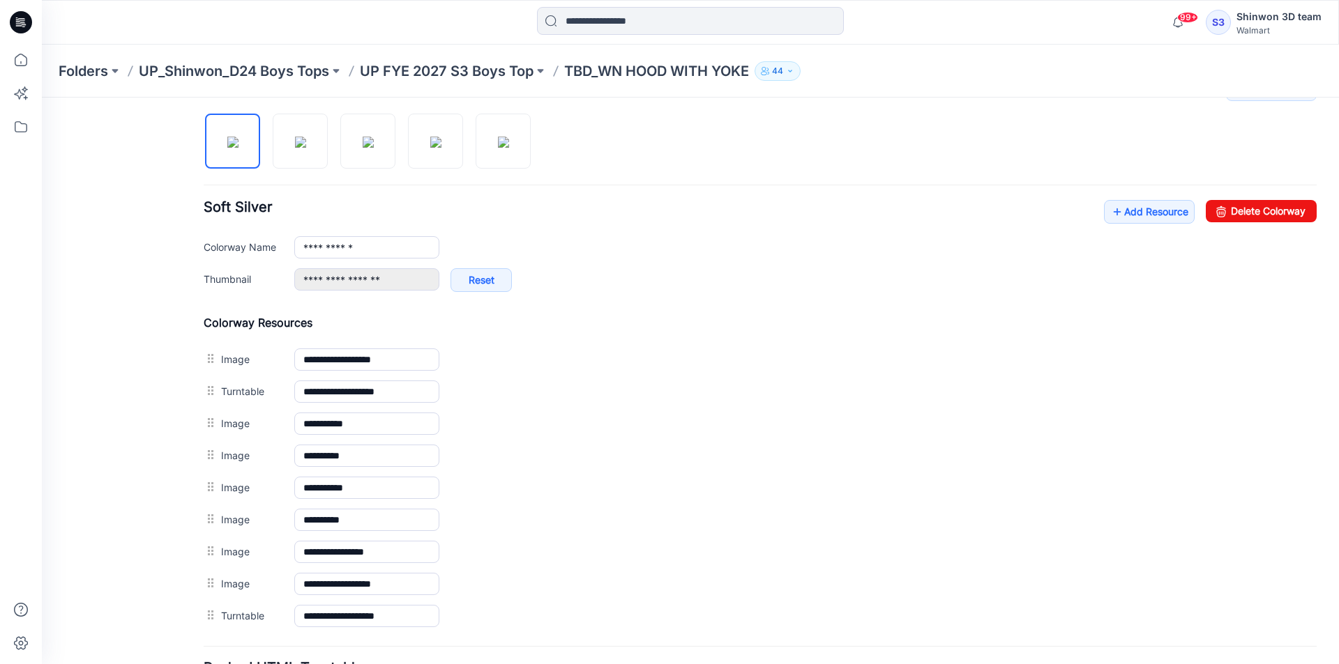
scroll to position [488, 0]
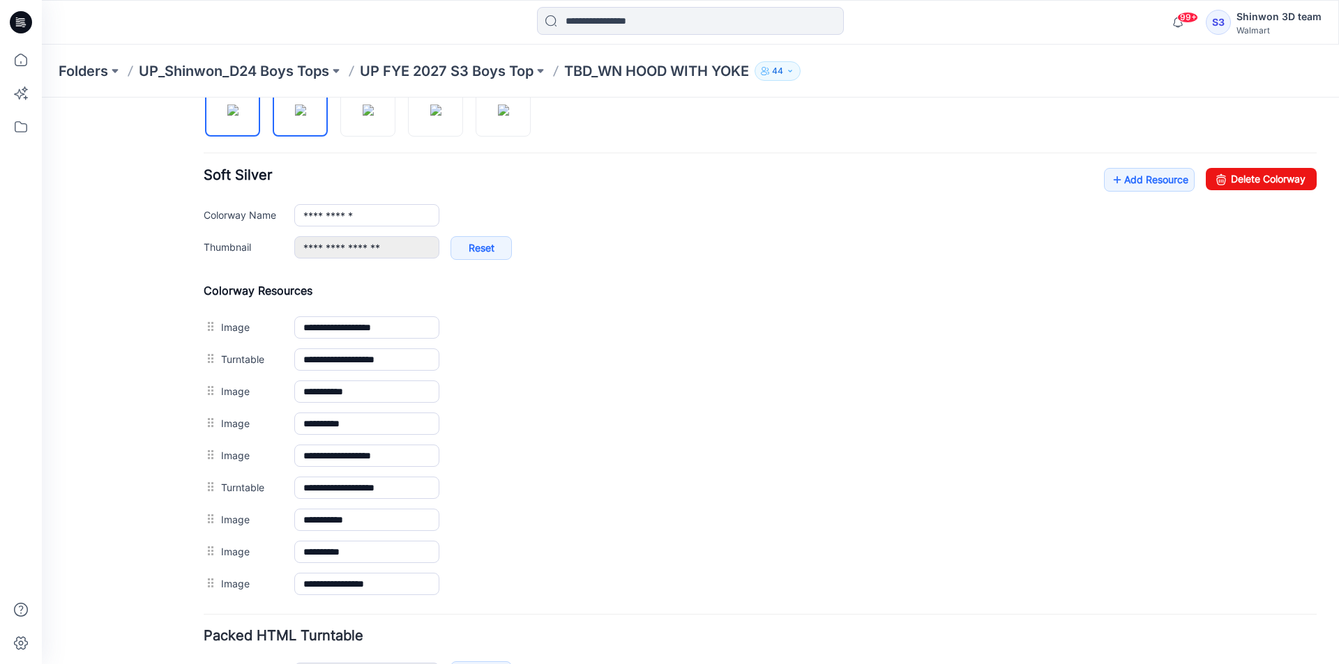
click at [306, 116] on img at bounding box center [300, 110] width 11 height 11
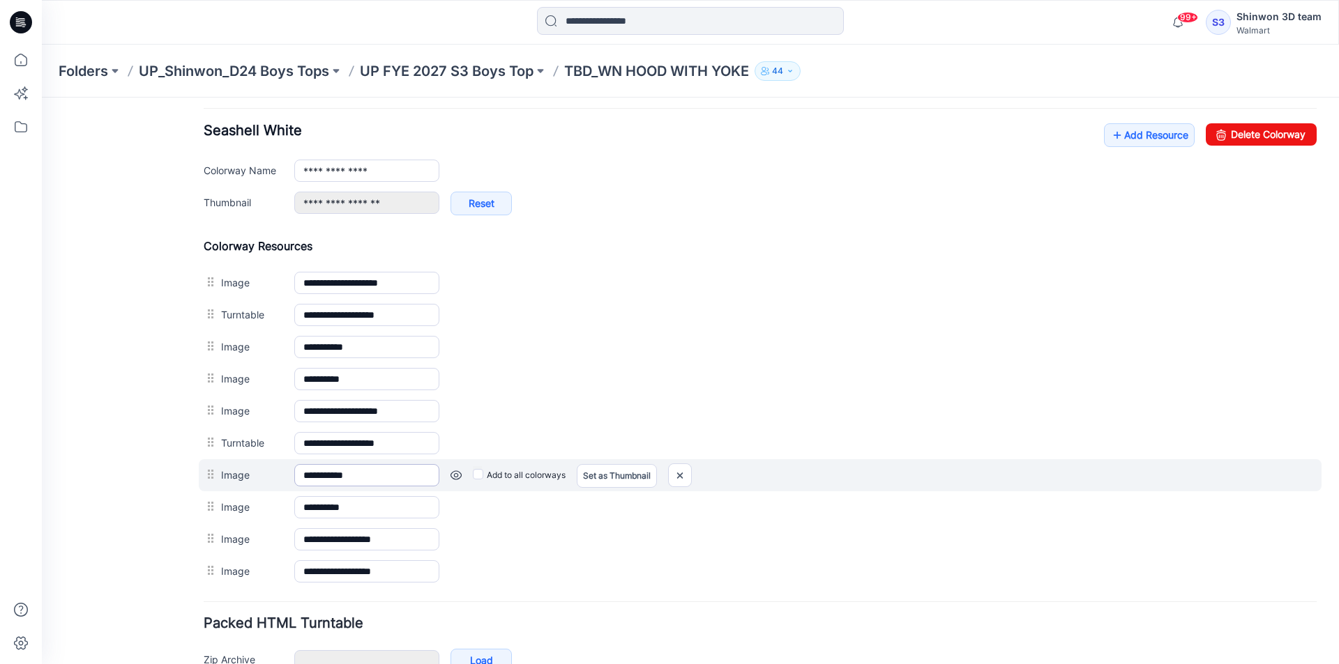
scroll to position [558, 0]
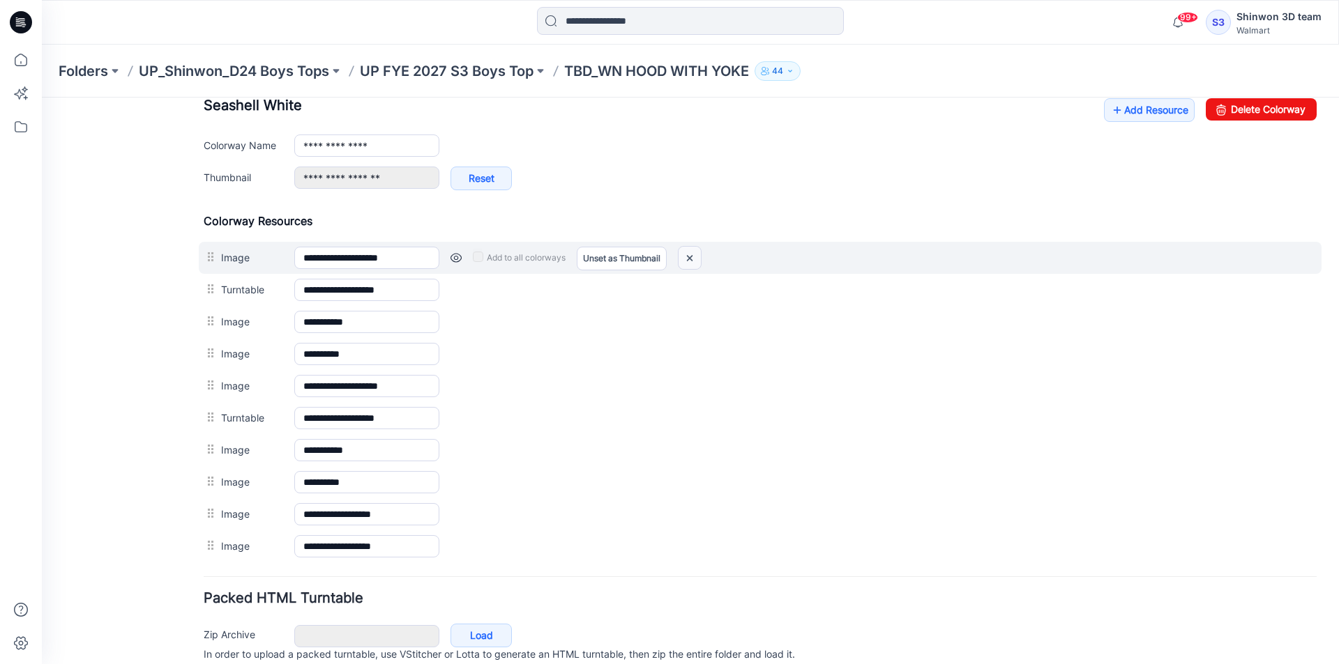
click at [689, 257] on img at bounding box center [689, 258] width 22 height 23
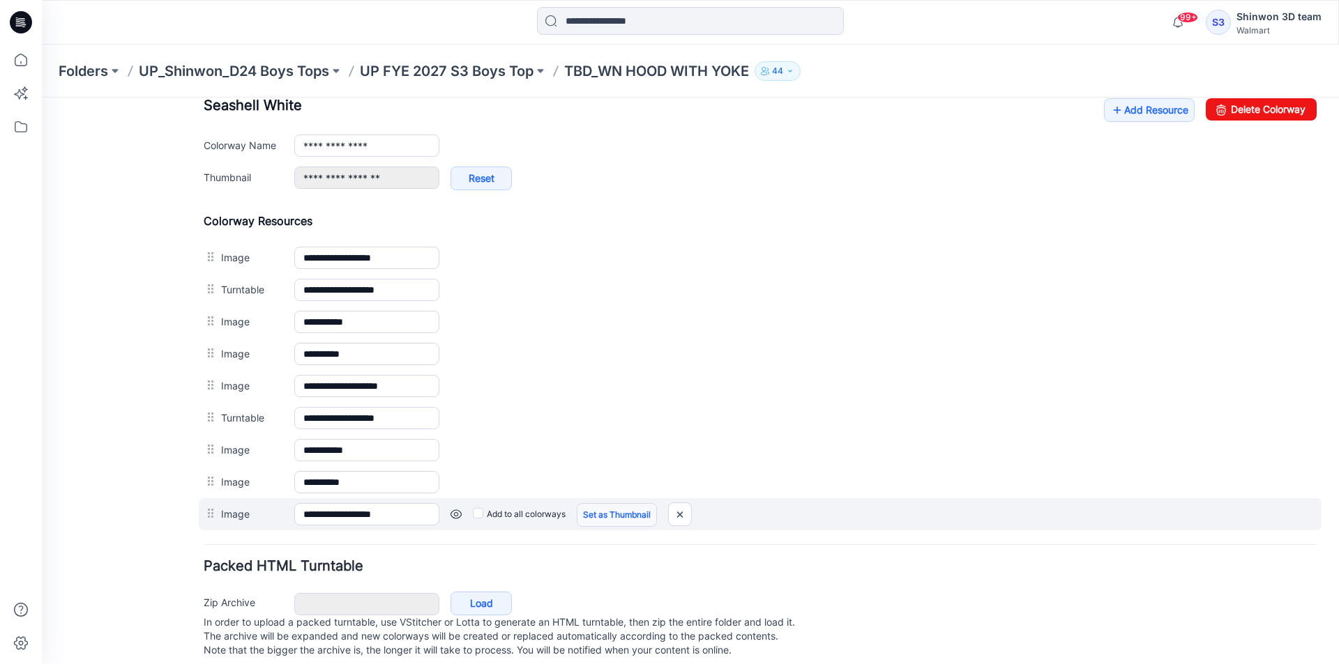
click at [602, 515] on link "Set as Thumbnail" at bounding box center [617, 515] width 80 height 24
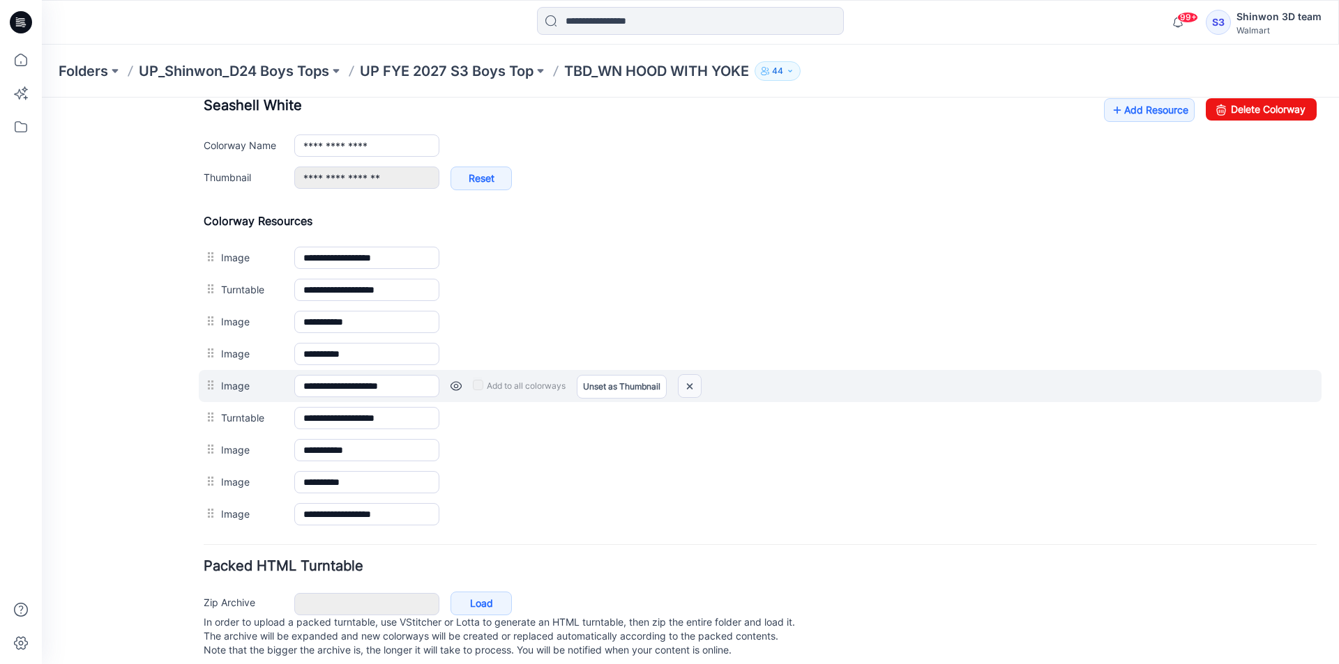
click at [690, 389] on img at bounding box center [689, 386] width 22 height 23
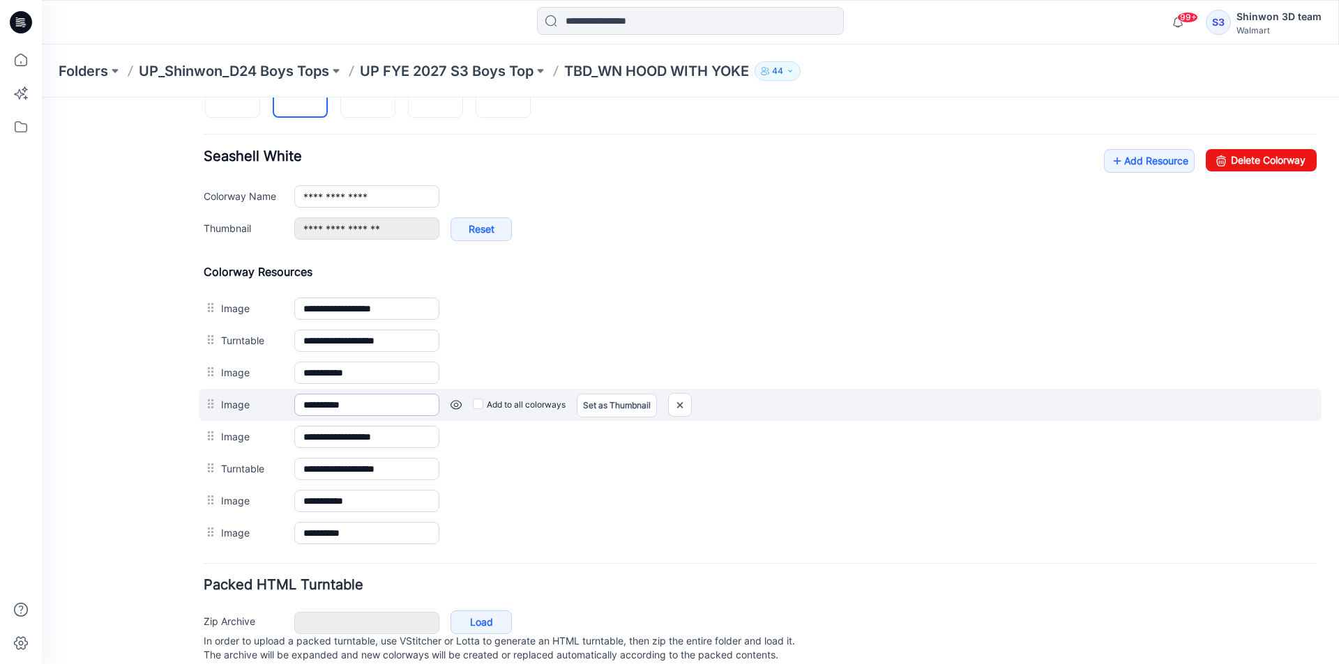
scroll to position [482, 0]
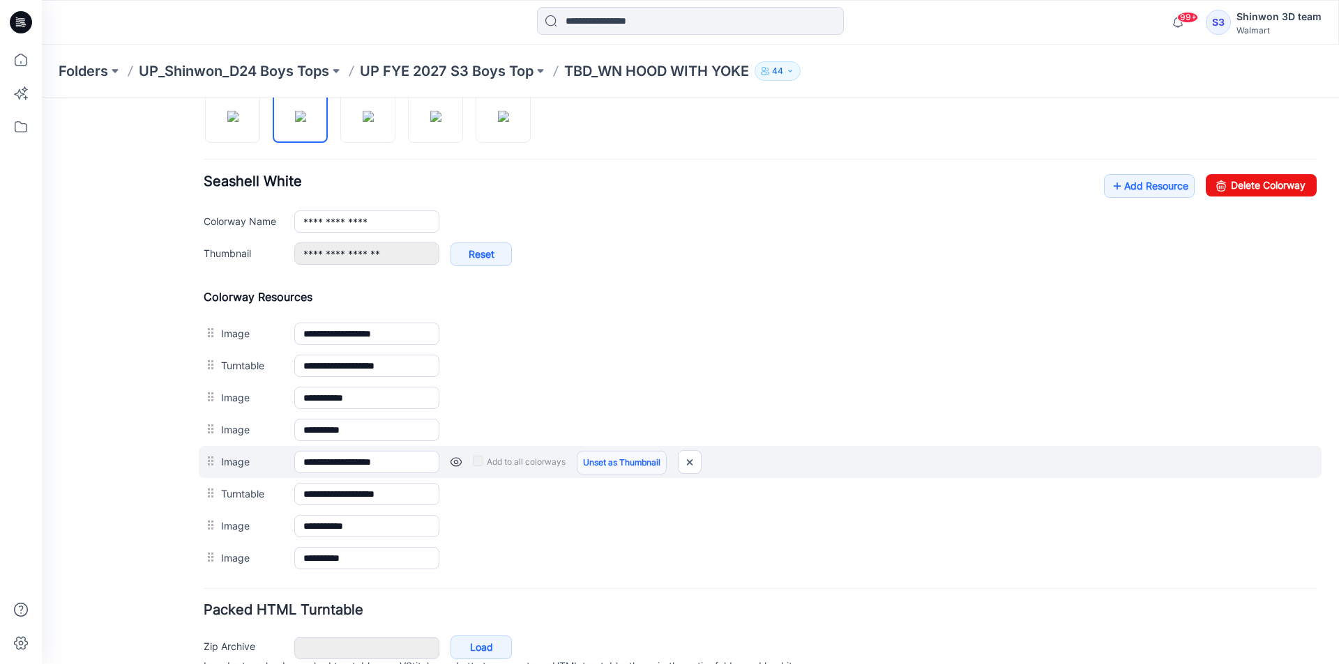
click at [605, 471] on link "Unset as Thumbnail" at bounding box center [622, 463] width 90 height 24
click at [605, 469] on link "Set as Thumbnail" at bounding box center [617, 463] width 80 height 24
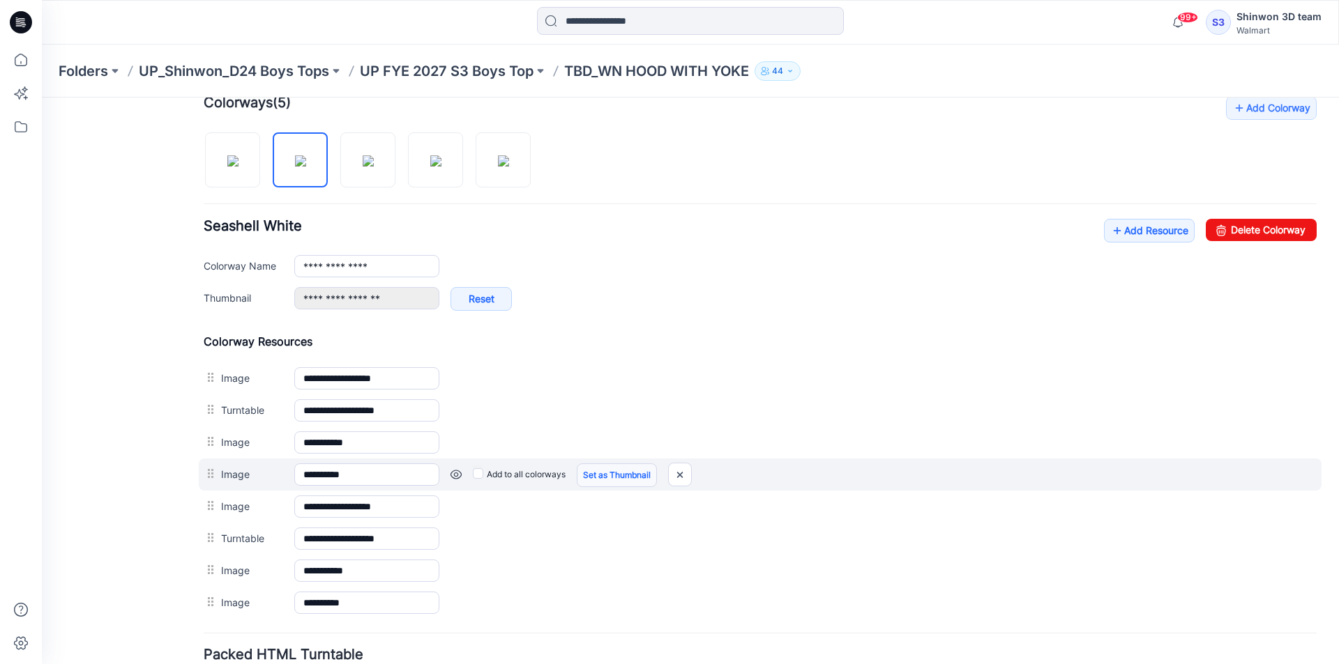
scroll to position [412, 0]
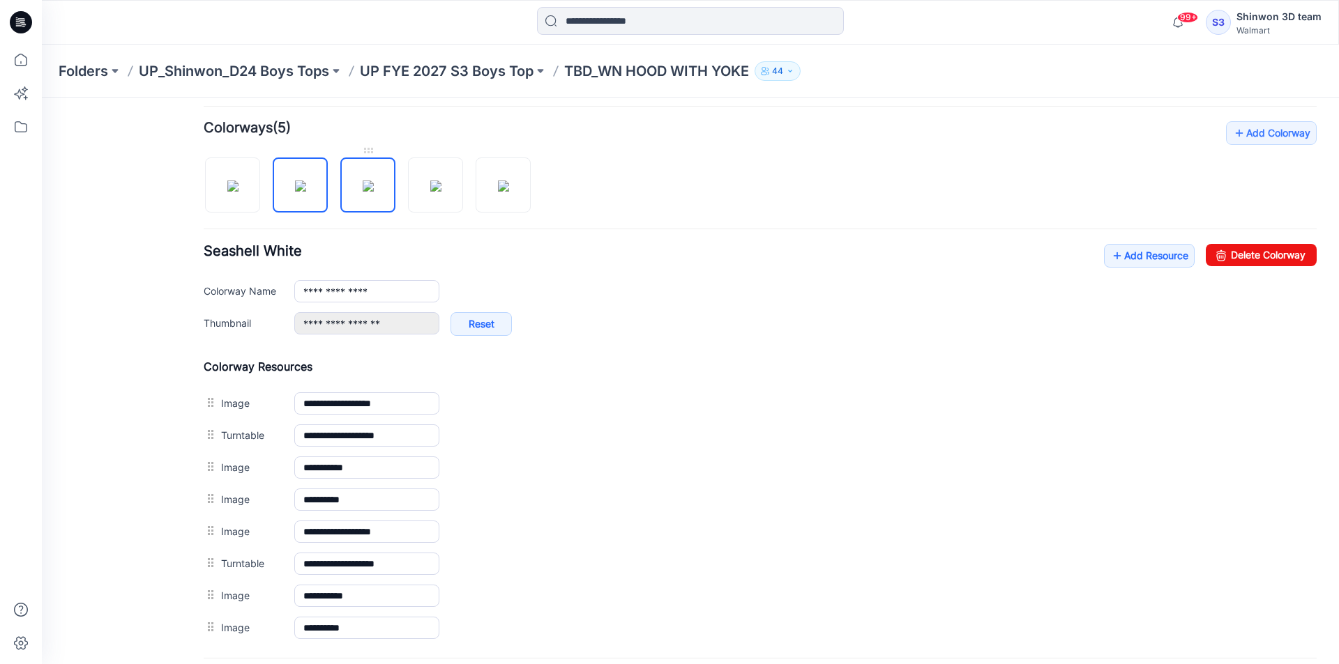
click at [372, 187] on img at bounding box center [368, 186] width 11 height 11
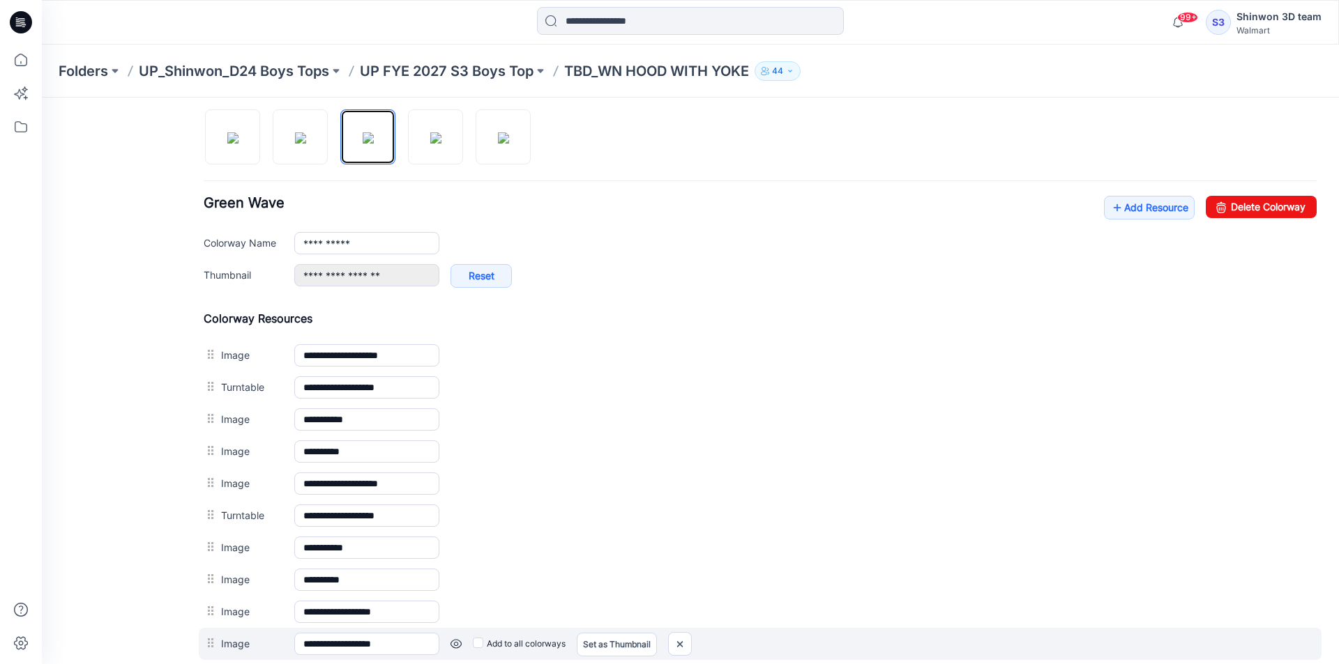
scroll to position [551, 0]
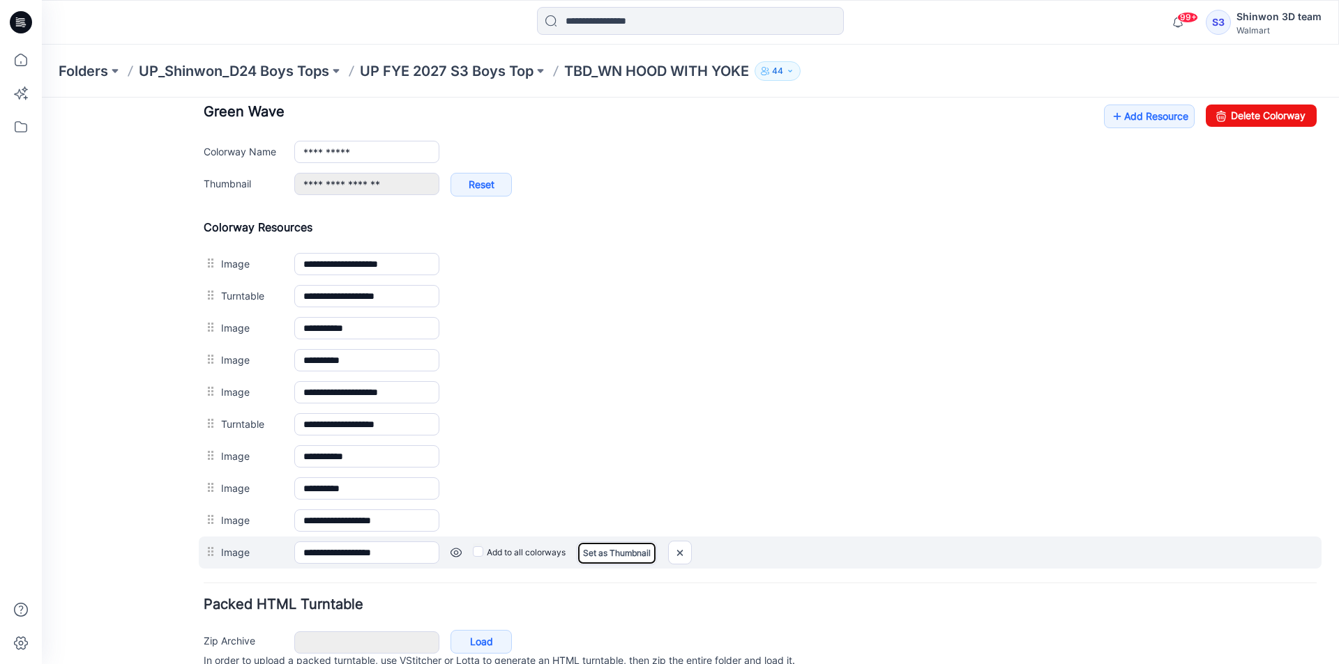
click at [626, 562] on link "Set as Thumbnail" at bounding box center [617, 554] width 80 height 24
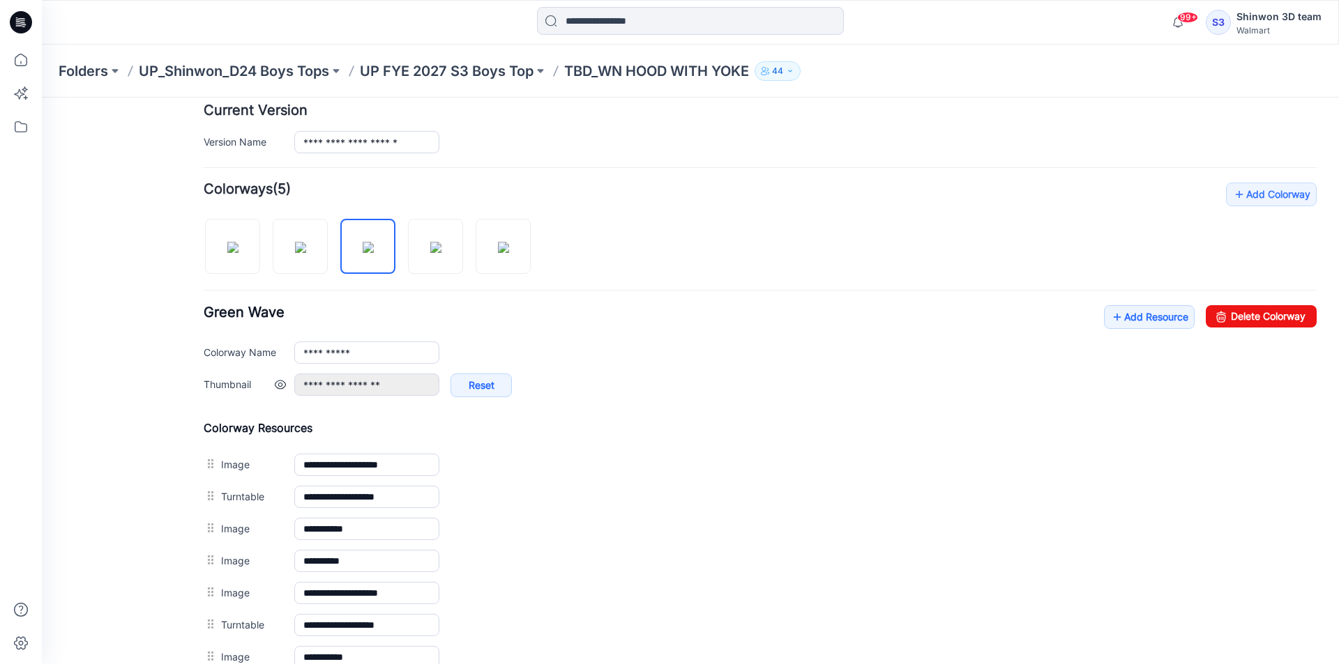
scroll to position [342, 0]
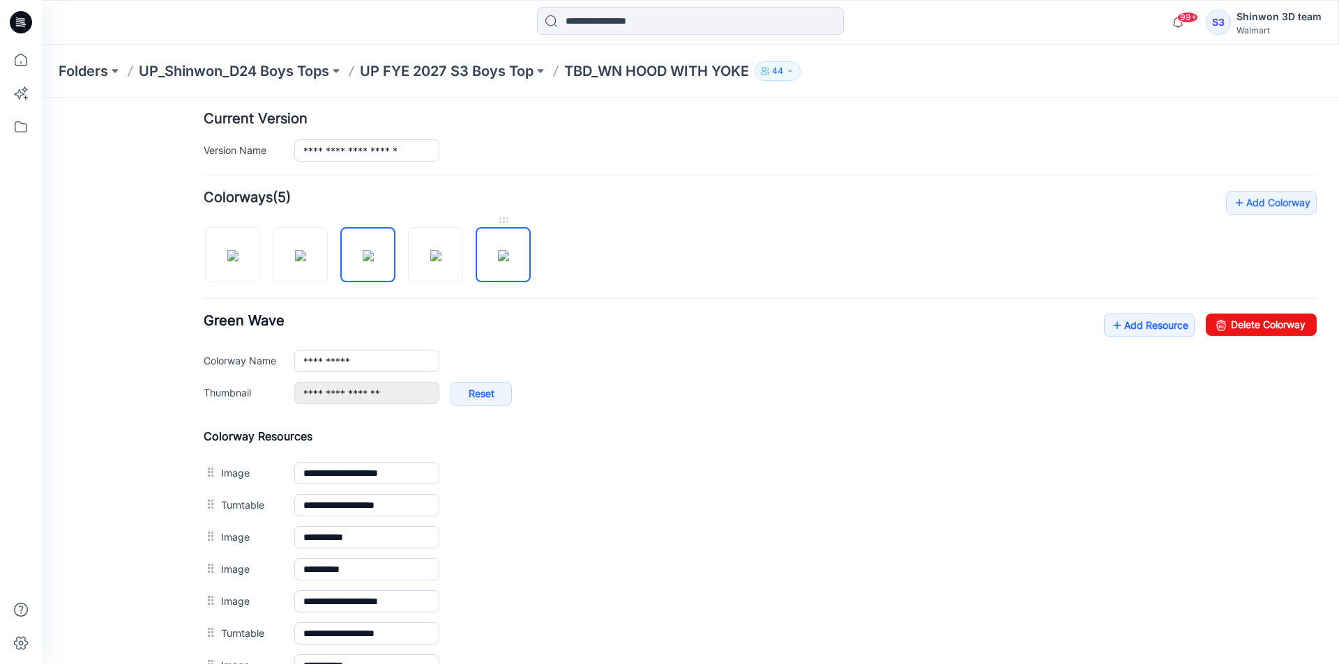
click at [509, 261] on img at bounding box center [503, 255] width 11 height 11
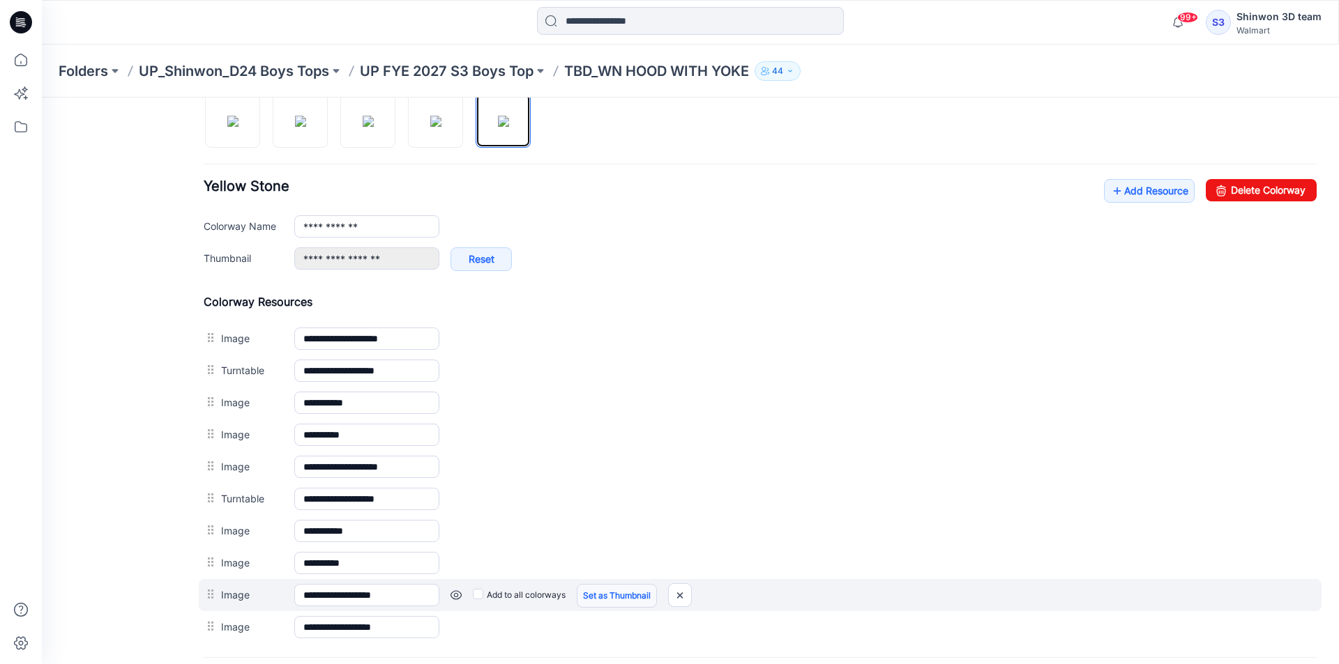
scroll to position [616, 0]
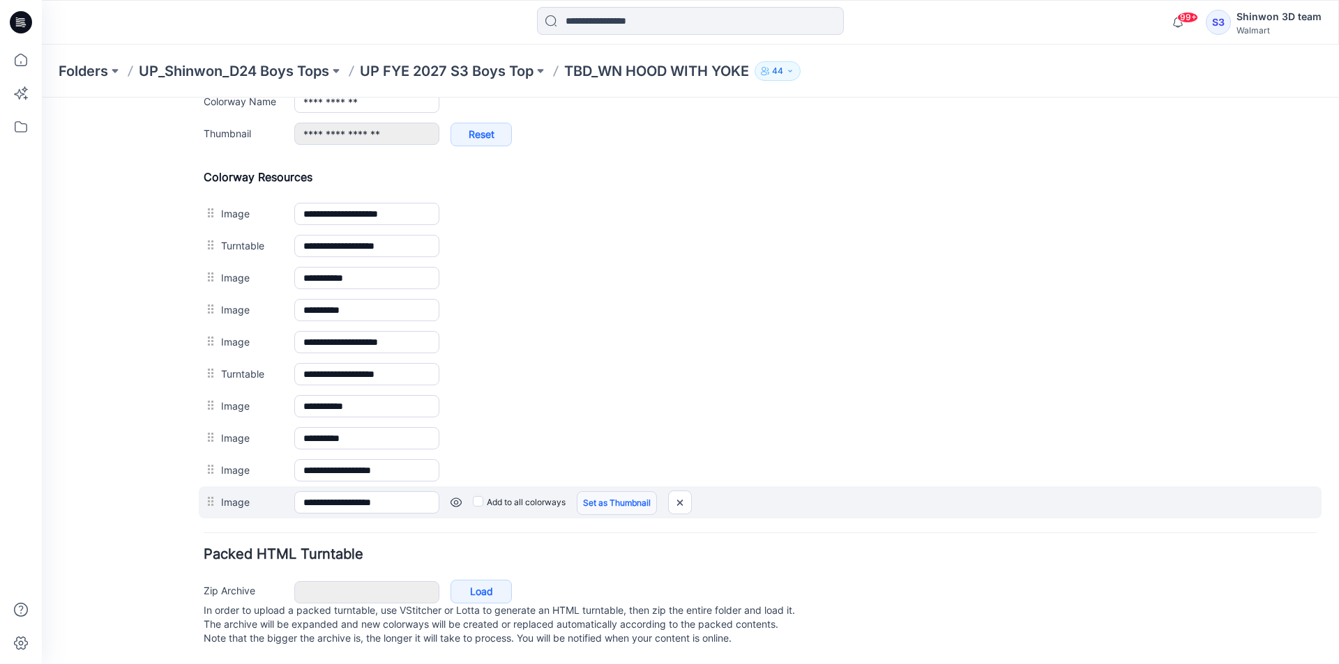
click at [593, 492] on link "Set as Thumbnail" at bounding box center [617, 504] width 80 height 24
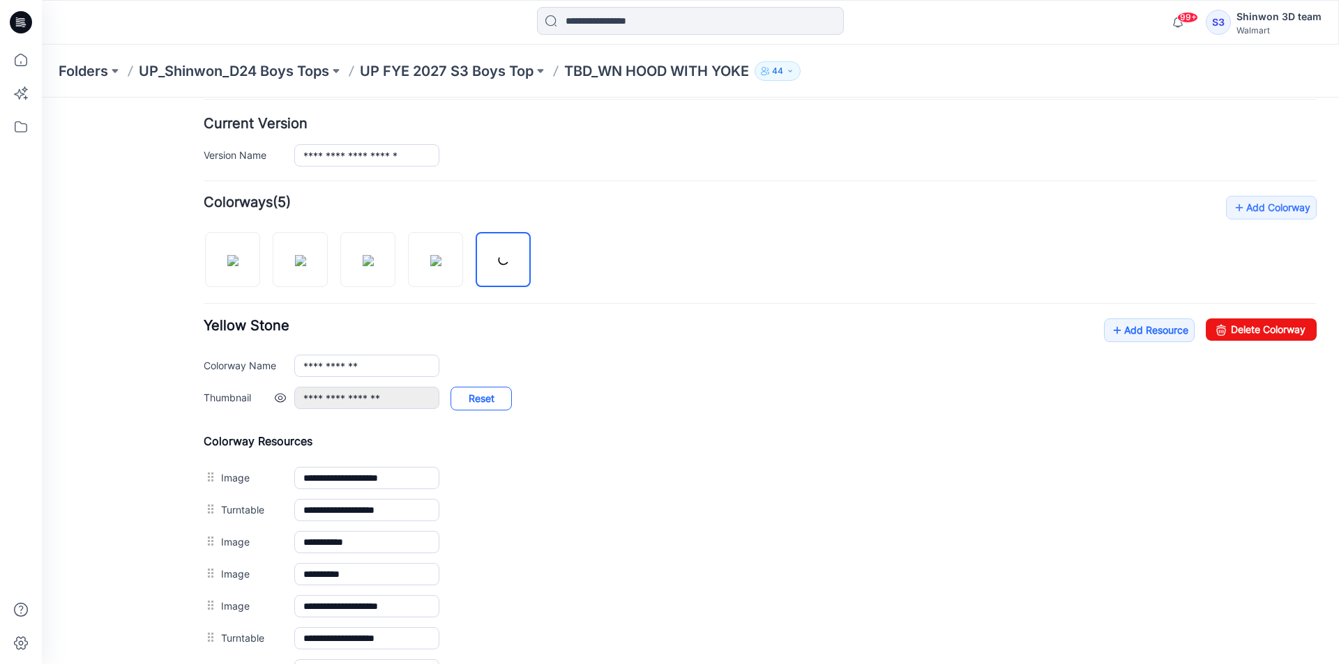
scroll to position [337, 0]
click at [441, 267] on img at bounding box center [435, 261] width 11 height 11
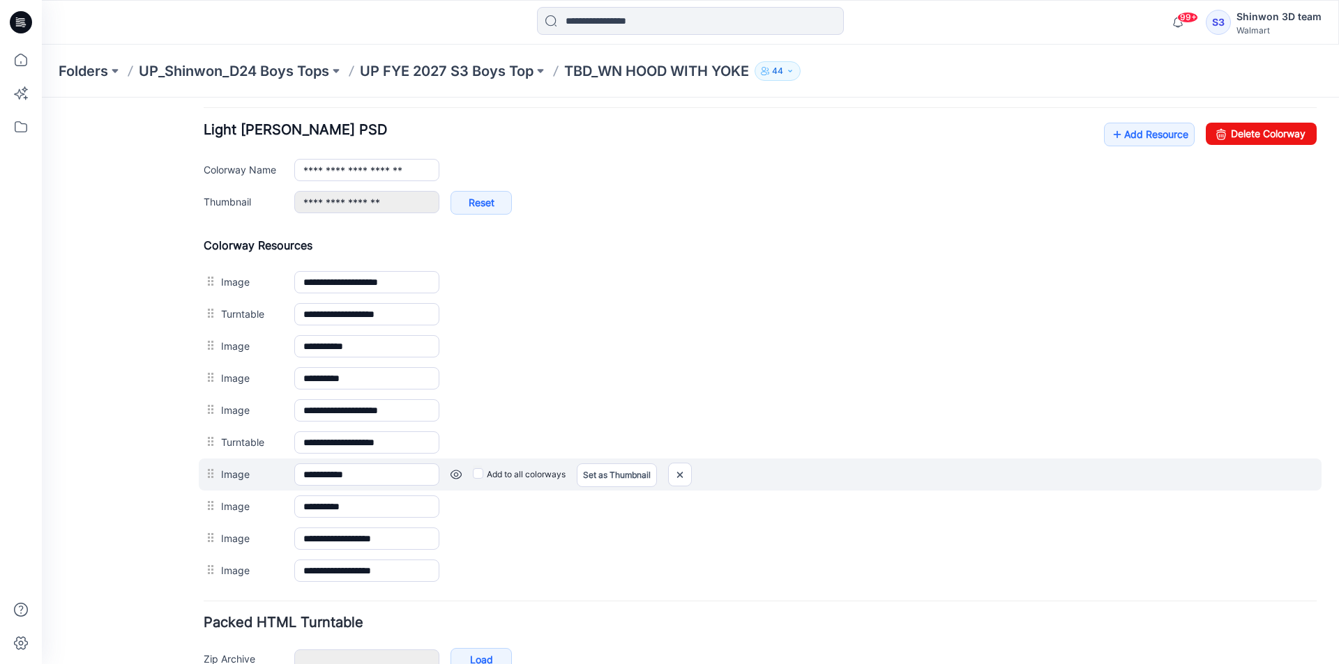
scroll to position [616, 0]
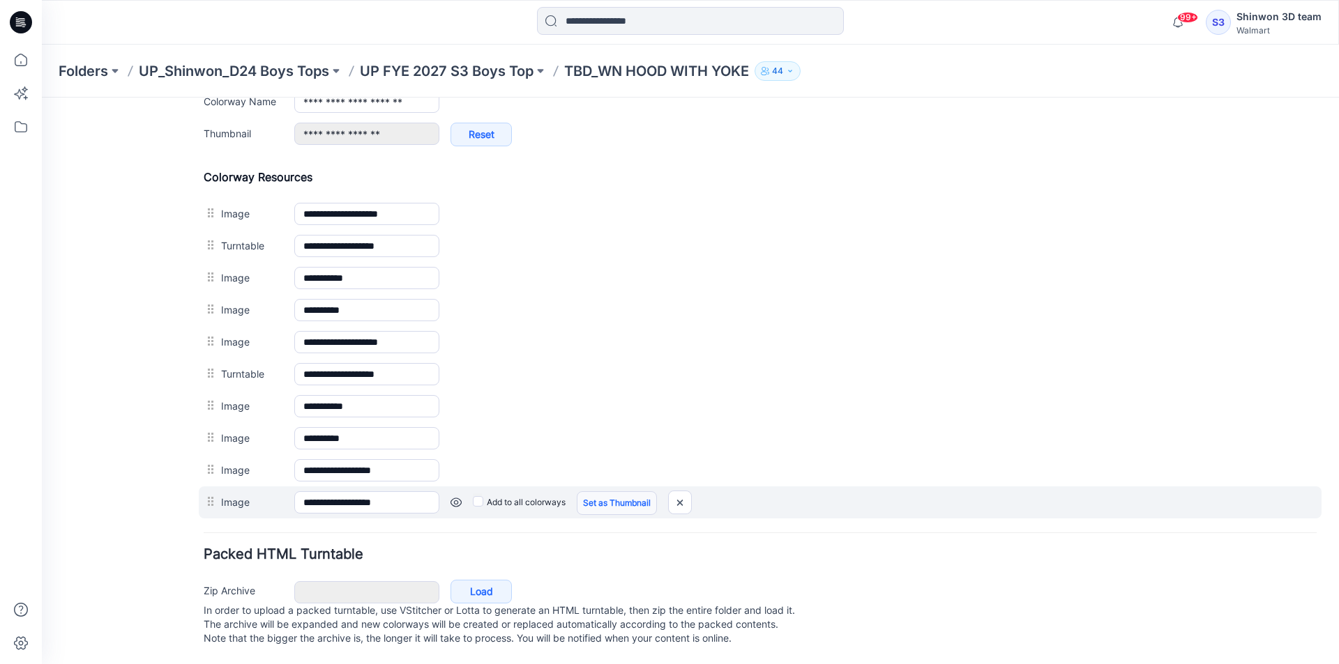
click at [593, 492] on link "Set as Thumbnail" at bounding box center [617, 504] width 80 height 24
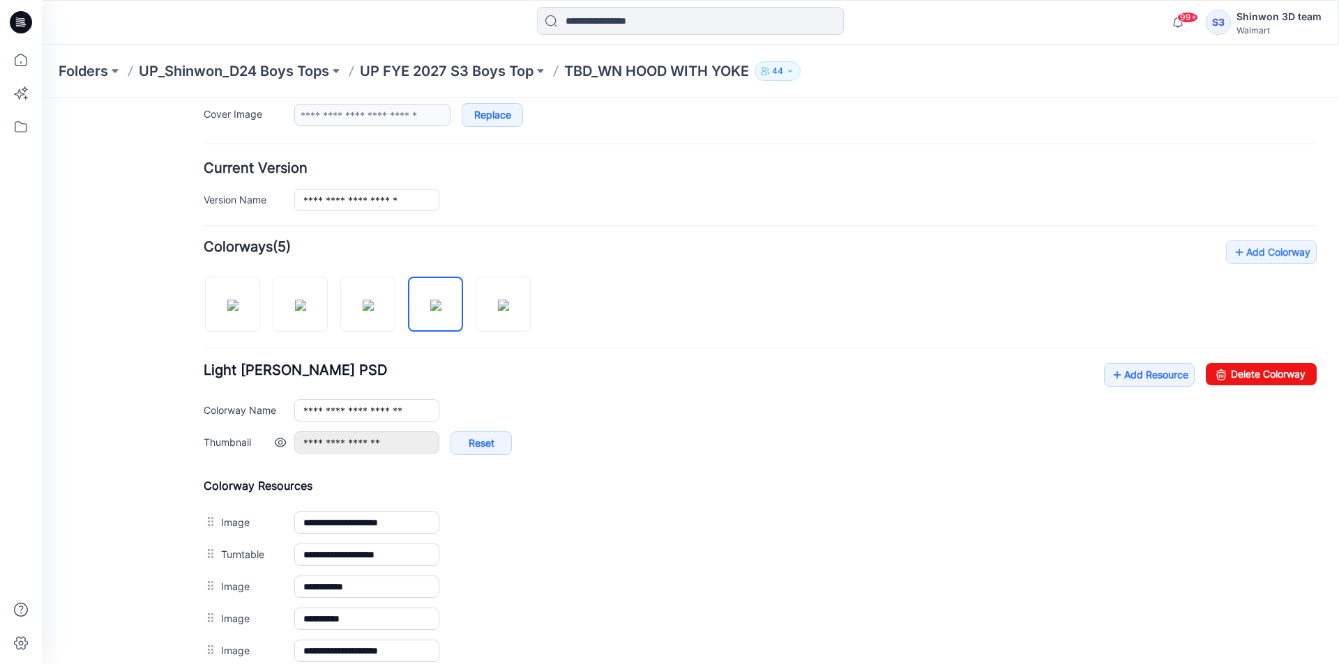
scroll to position [267, 0]
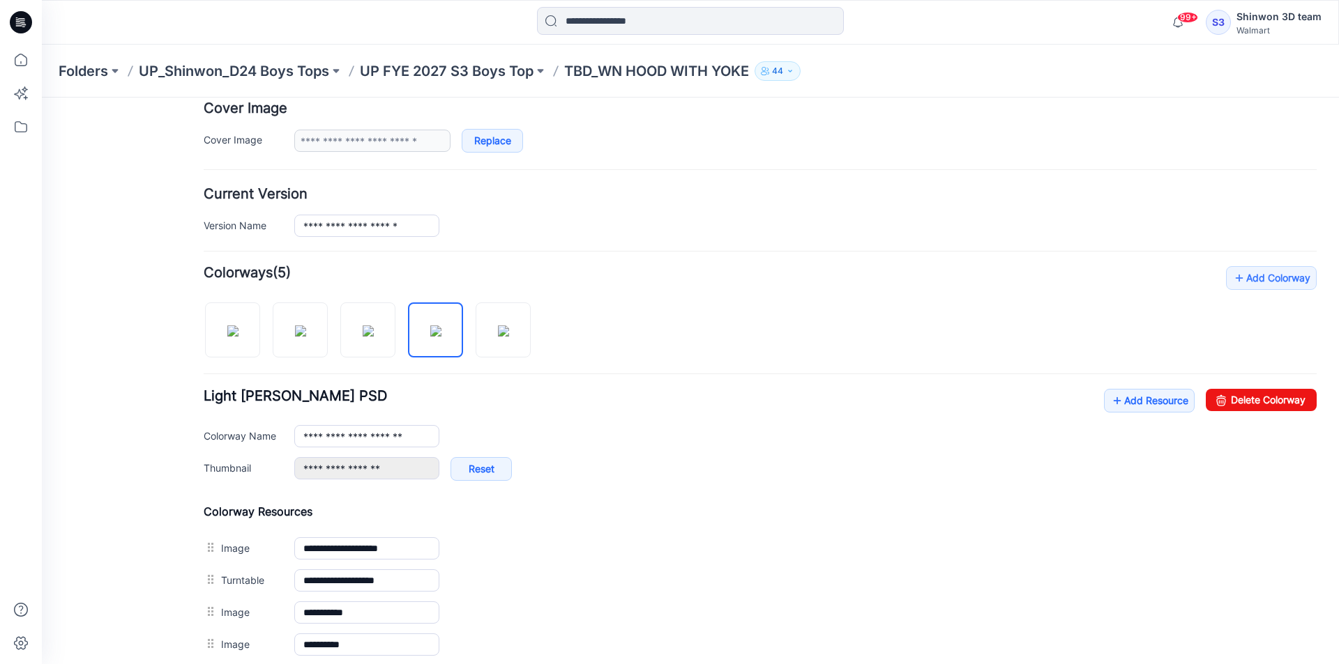
click at [494, 360] on div "**********" at bounding box center [760, 559] width 1113 height 587
click at [507, 337] on img at bounding box center [503, 331] width 11 height 11
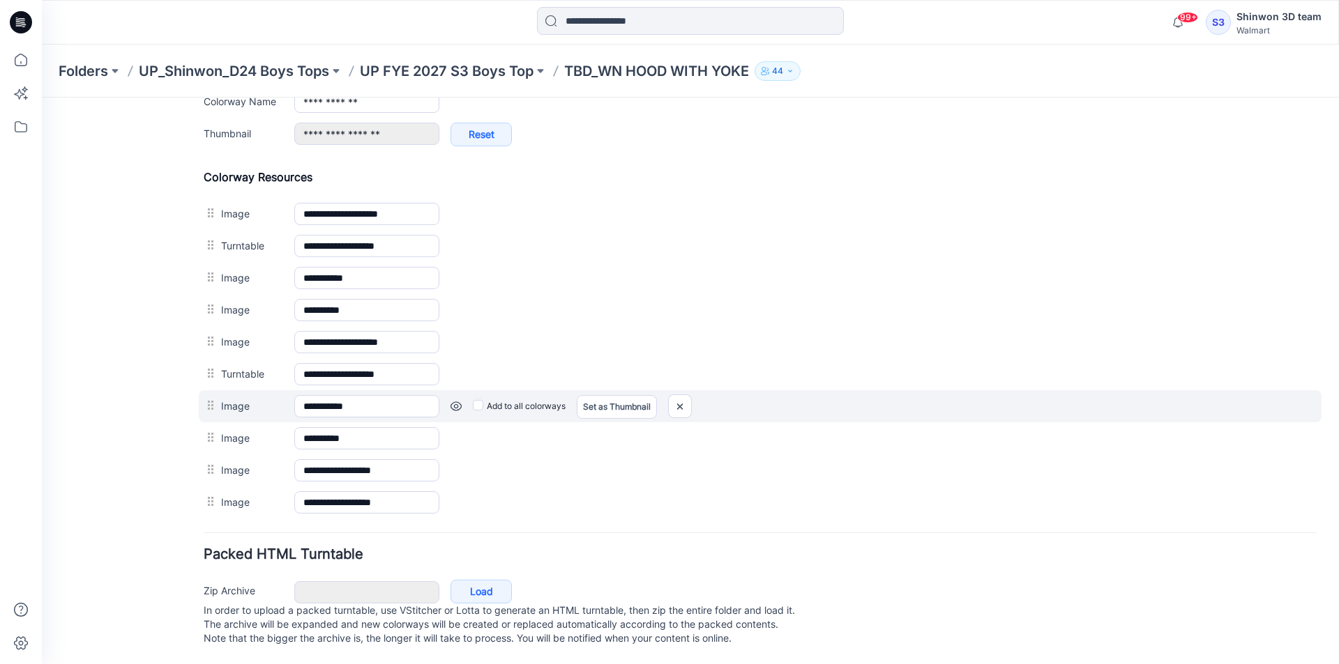
scroll to position [616, 0]
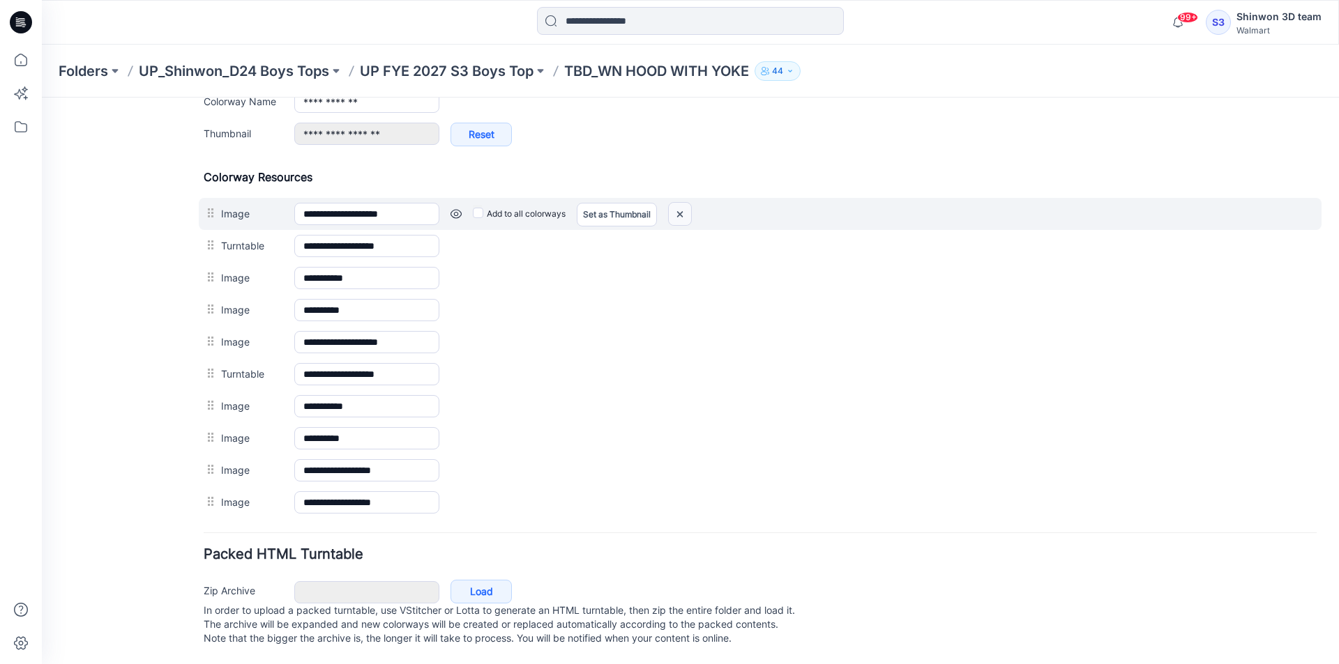
click at [686, 203] on img at bounding box center [680, 214] width 22 height 23
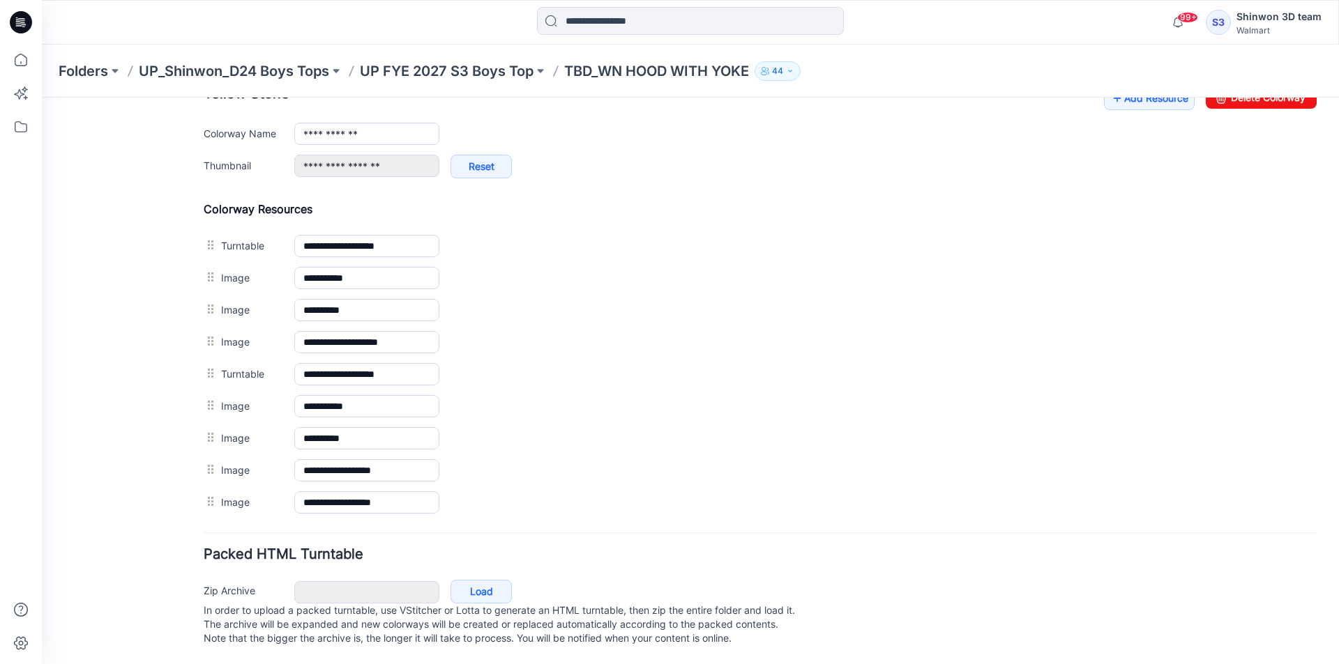
scroll to position [584, 0]
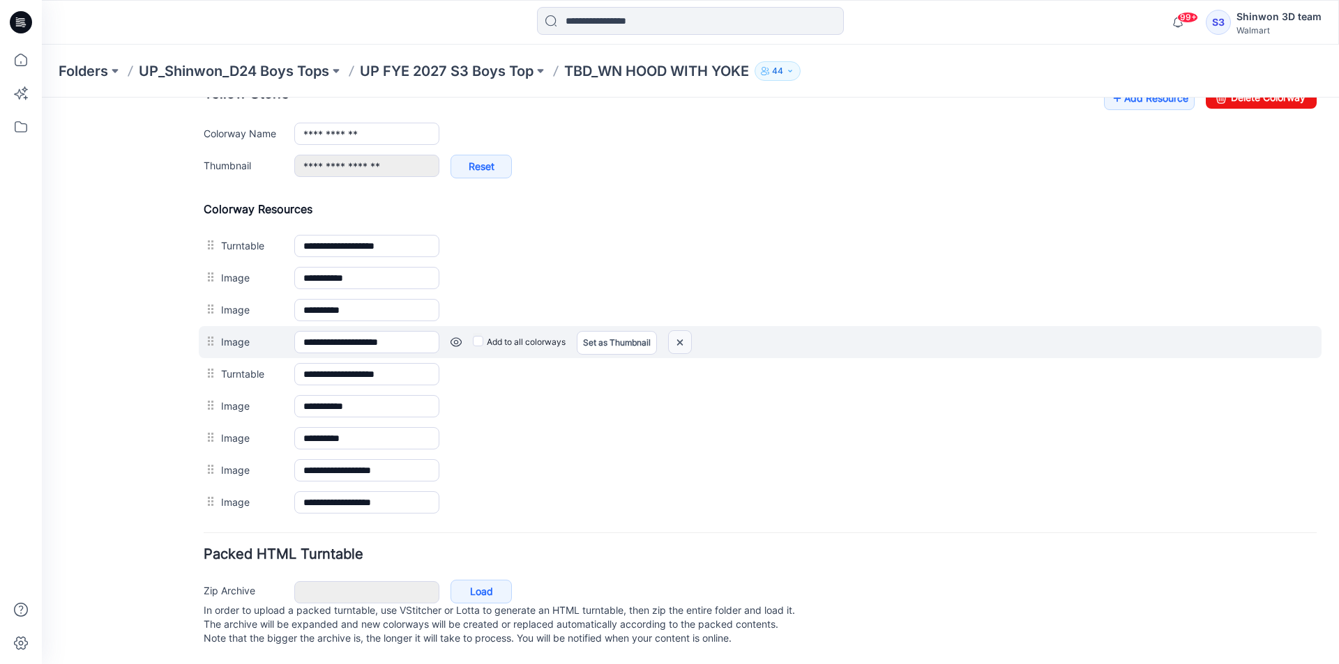
click at [675, 331] on img at bounding box center [680, 342] width 22 height 23
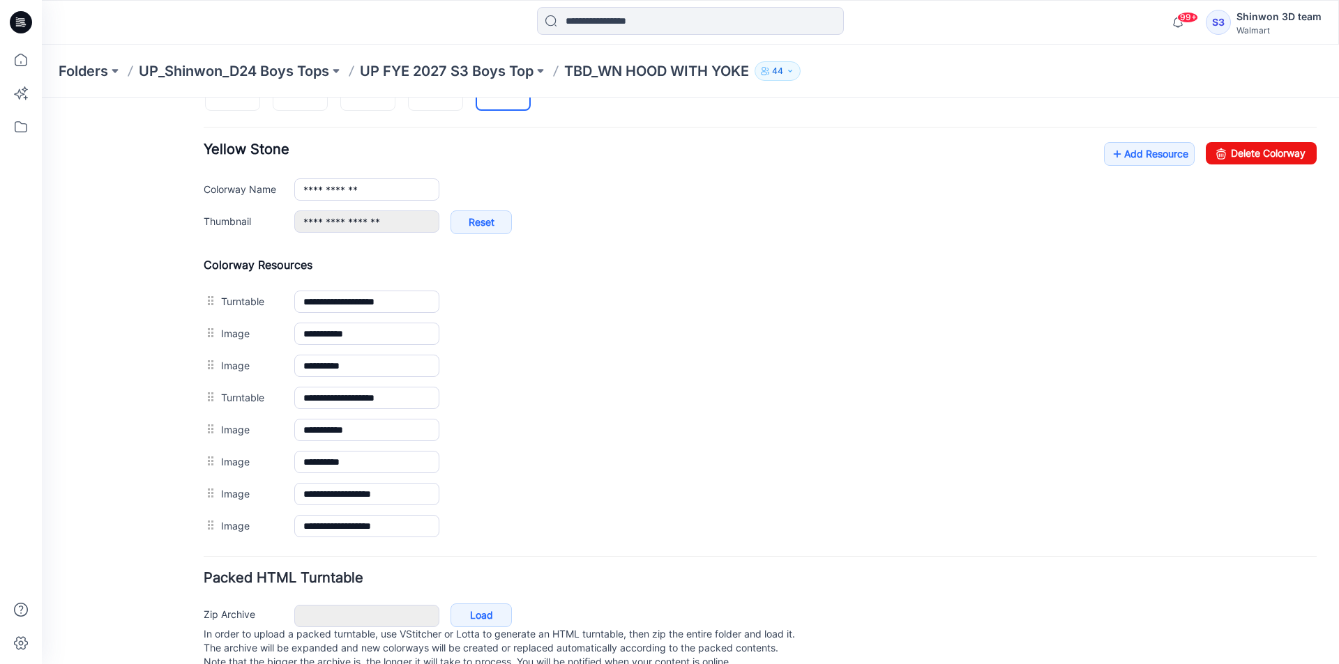
scroll to position [444, 0]
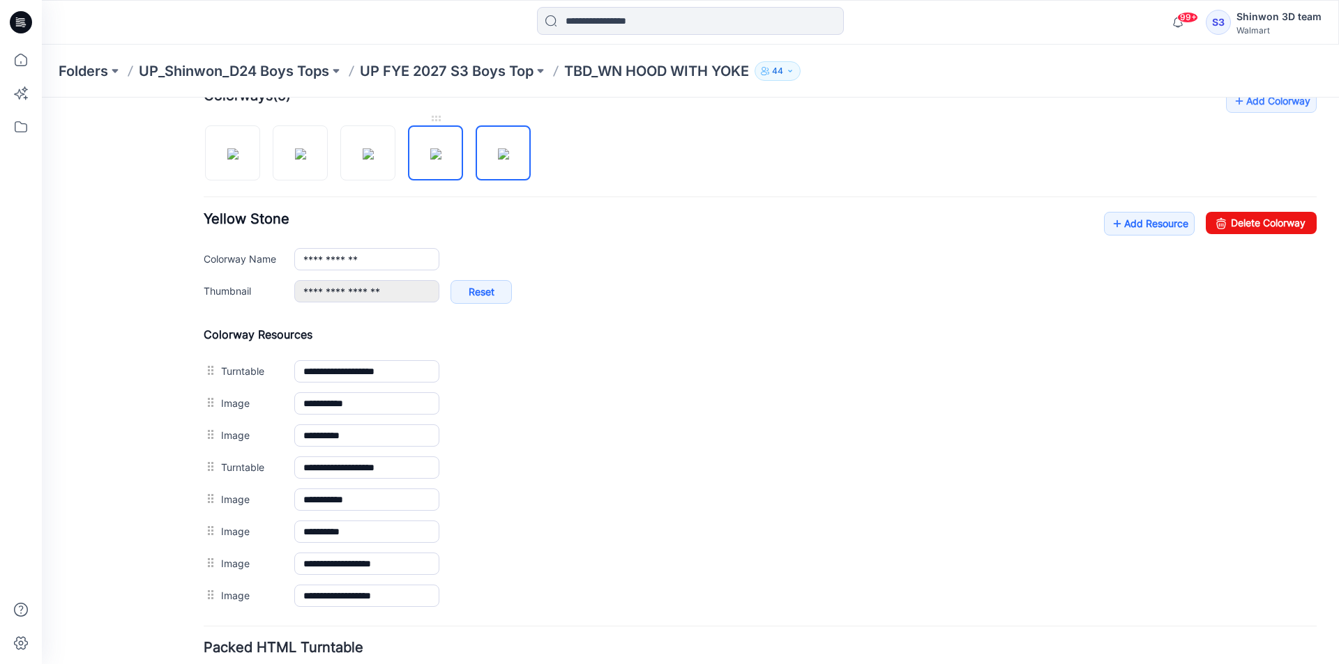
click at [430, 155] on img at bounding box center [435, 153] width 11 height 11
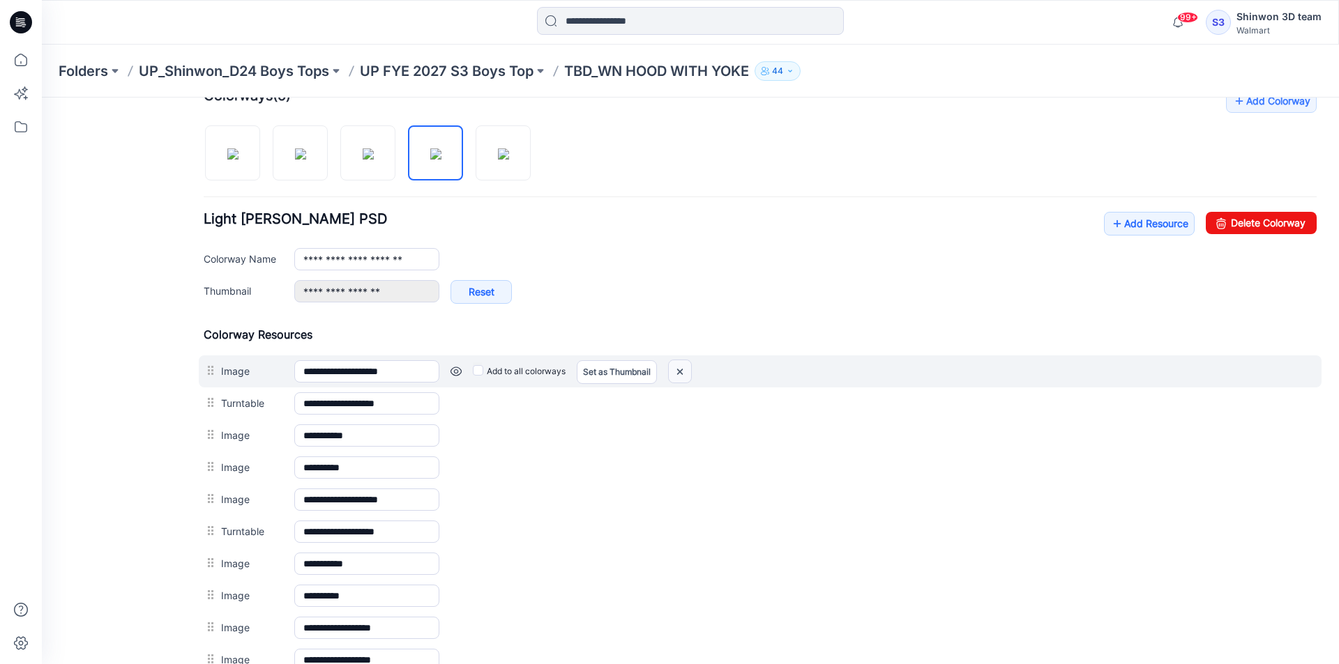
click at [687, 371] on img at bounding box center [680, 371] width 22 height 23
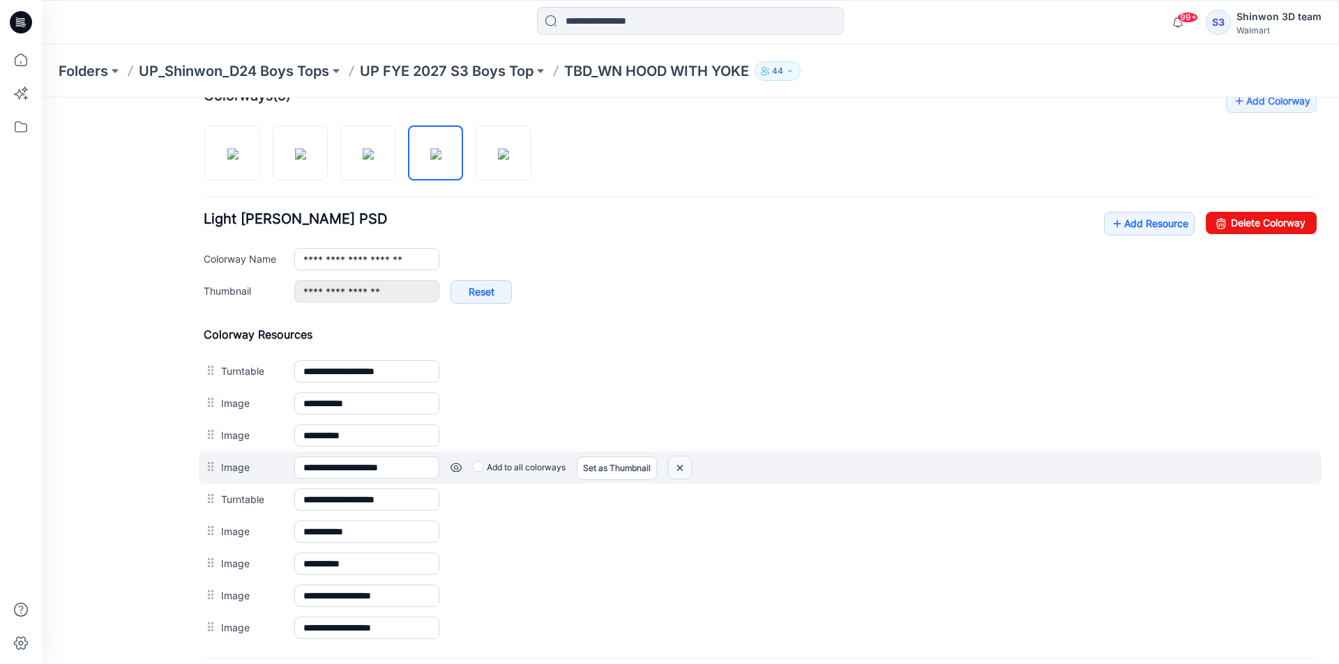
click at [670, 464] on img at bounding box center [680, 468] width 22 height 23
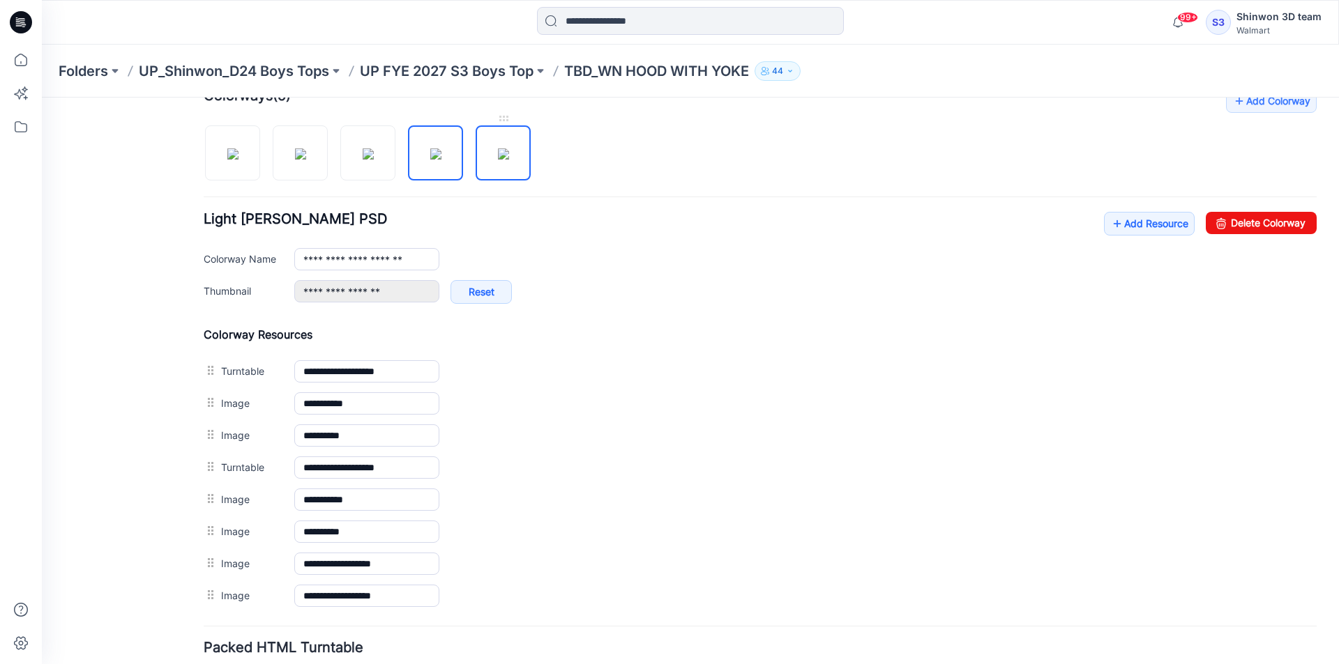
click at [498, 160] on img at bounding box center [503, 153] width 11 height 11
click at [430, 160] on img at bounding box center [435, 153] width 11 height 11
click at [363, 159] on img at bounding box center [368, 153] width 11 height 11
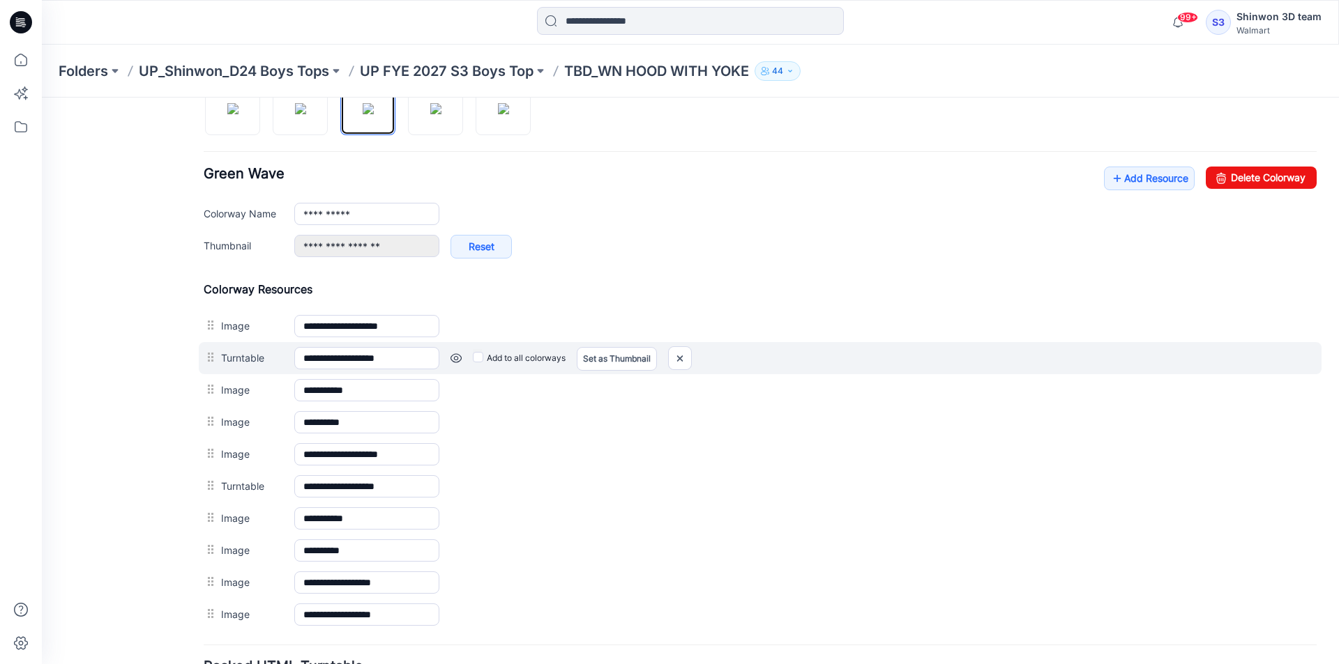
scroll to position [514, 0]
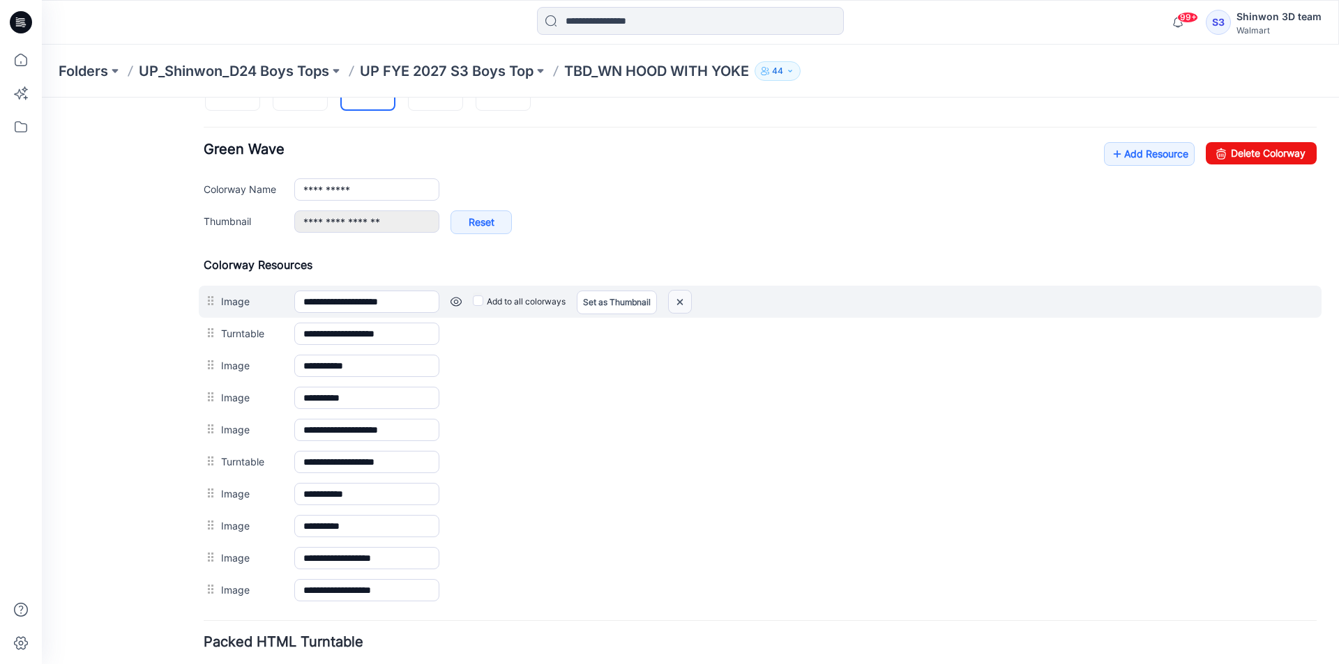
click at [678, 300] on img at bounding box center [680, 302] width 22 height 23
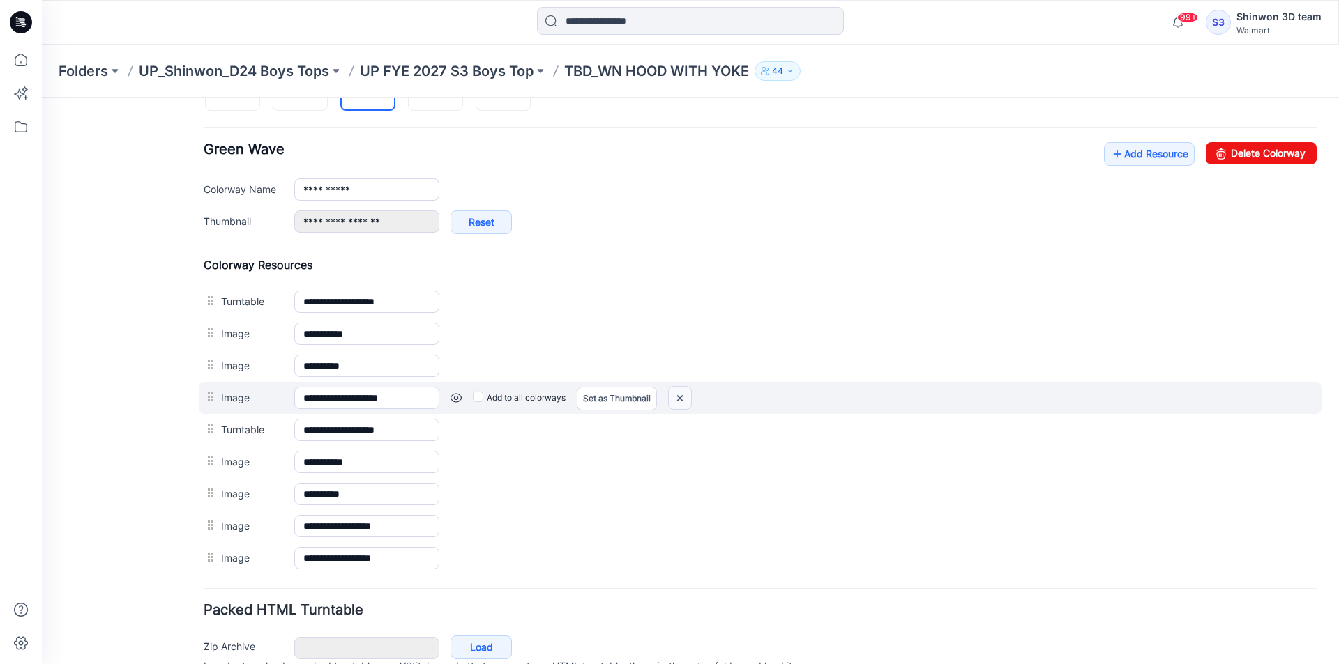
click at [687, 394] on img at bounding box center [680, 398] width 22 height 23
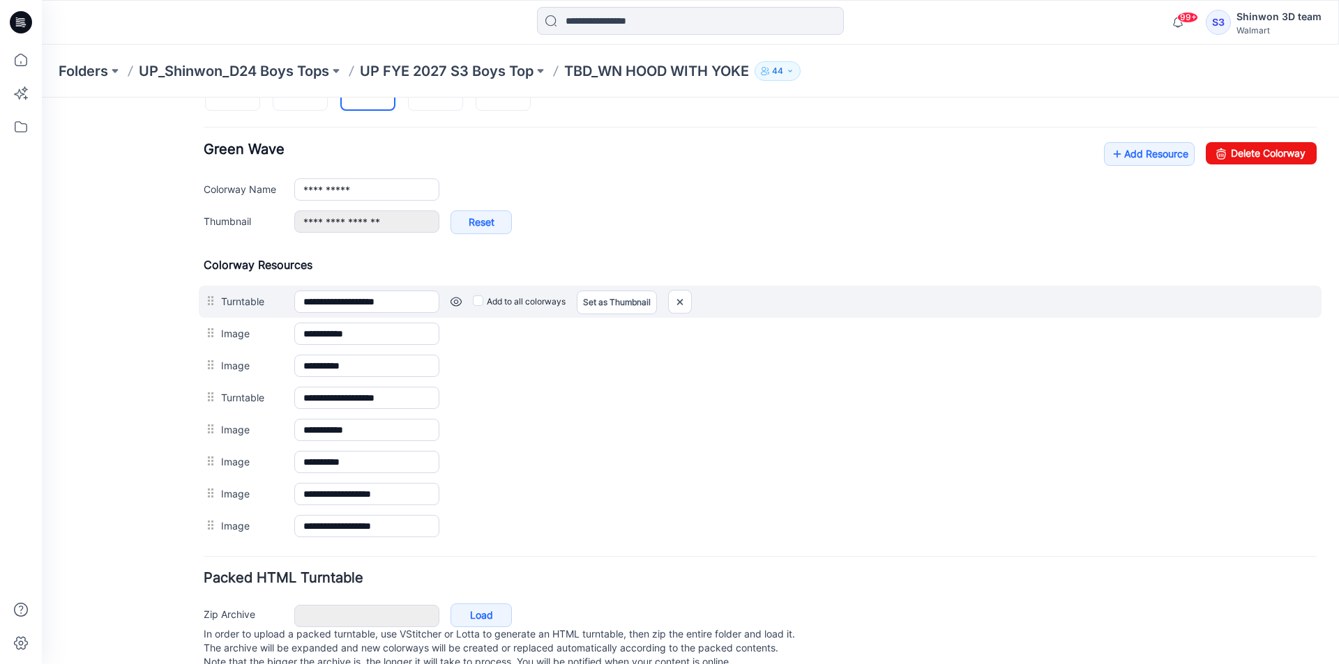
scroll to position [374, 0]
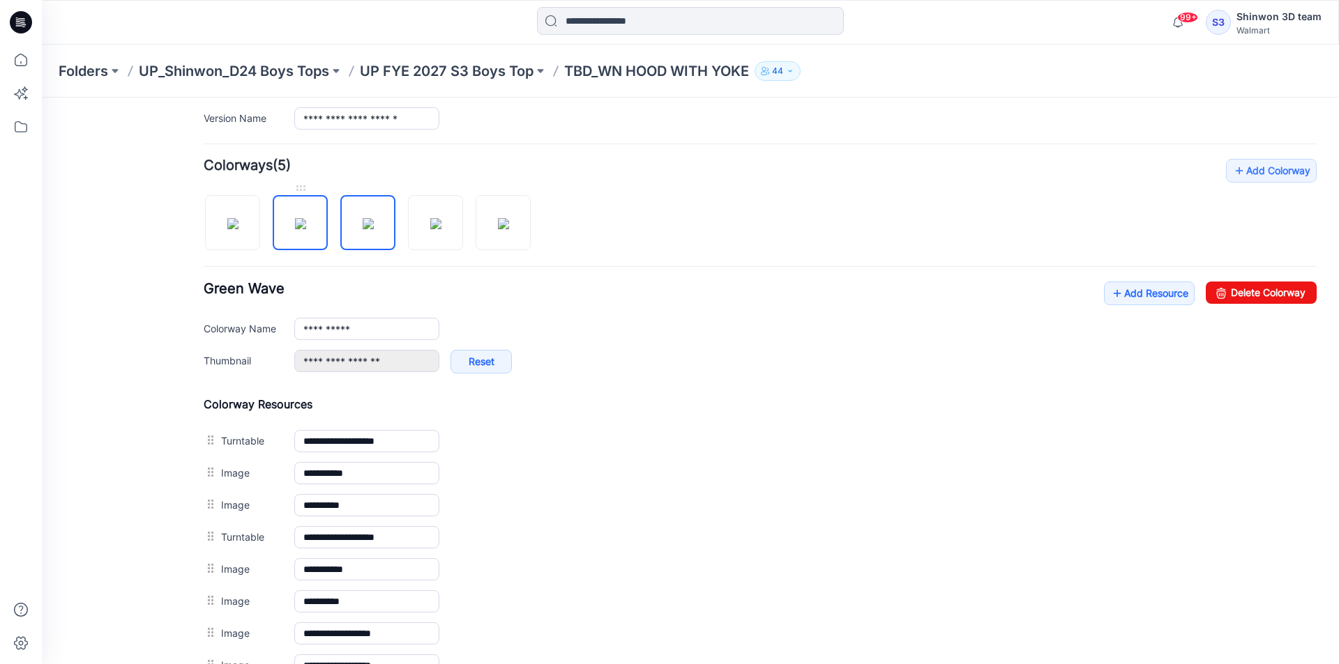
click at [306, 226] on img at bounding box center [300, 223] width 11 height 11
click at [374, 229] on img at bounding box center [368, 223] width 11 height 11
click at [441, 227] on img at bounding box center [435, 223] width 11 height 11
click at [374, 226] on img at bounding box center [368, 223] width 11 height 11
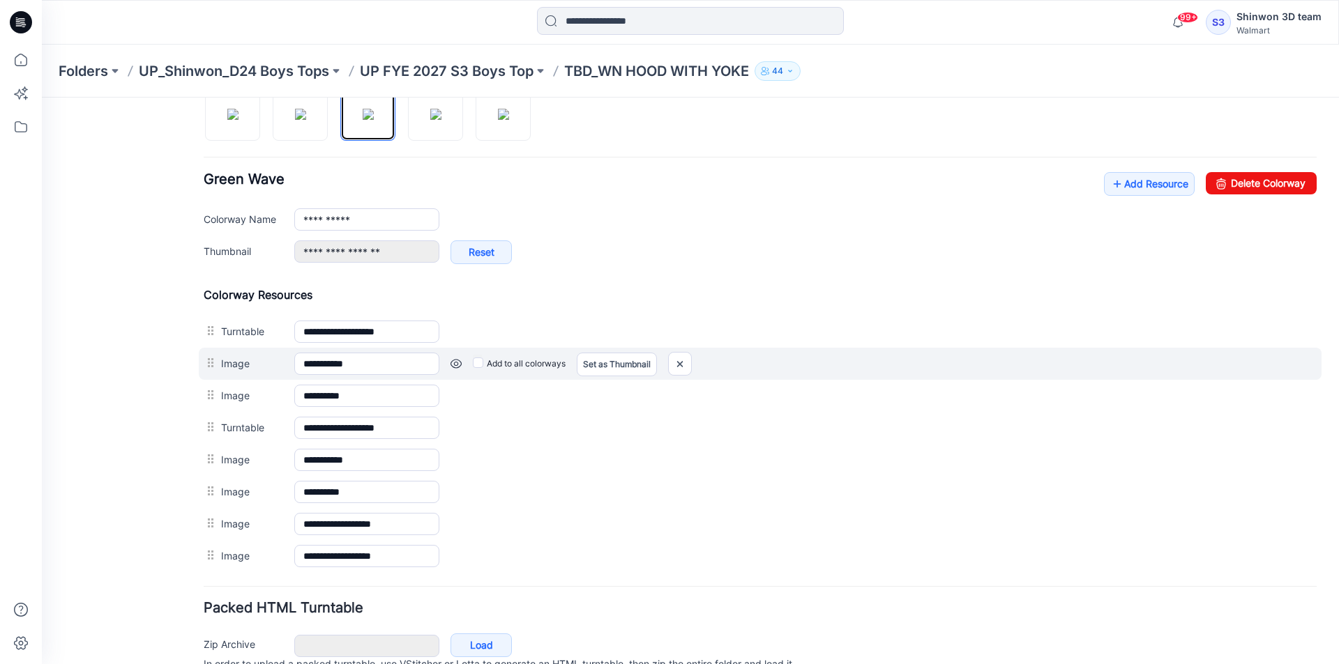
scroll to position [482, 0]
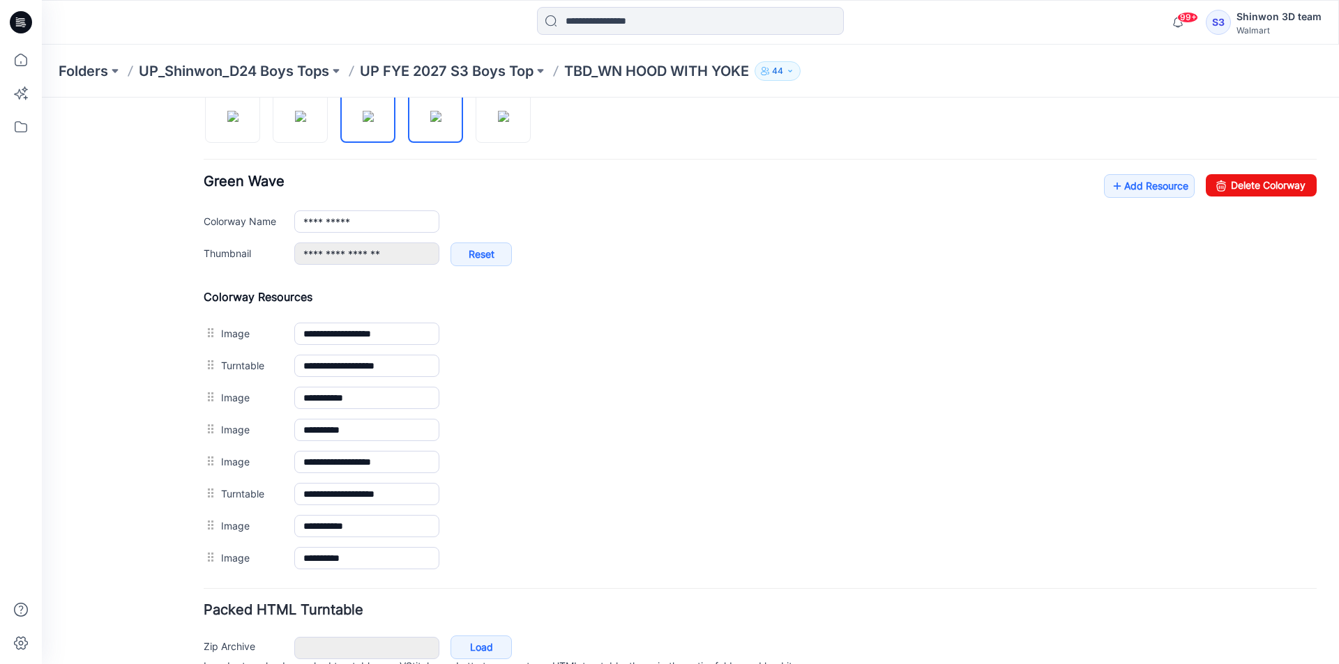
click at [441, 122] on img at bounding box center [435, 116] width 11 height 11
click at [238, 120] on img at bounding box center [232, 116] width 11 height 11
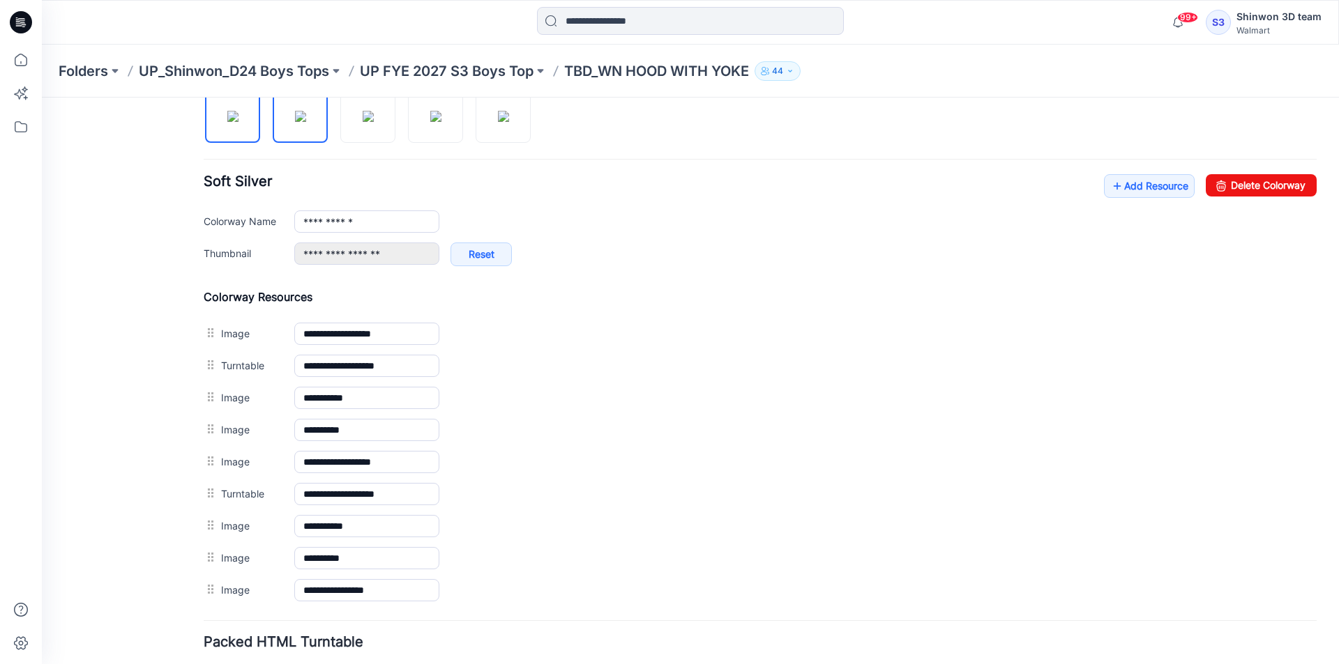
click at [295, 121] on img at bounding box center [300, 116] width 11 height 11
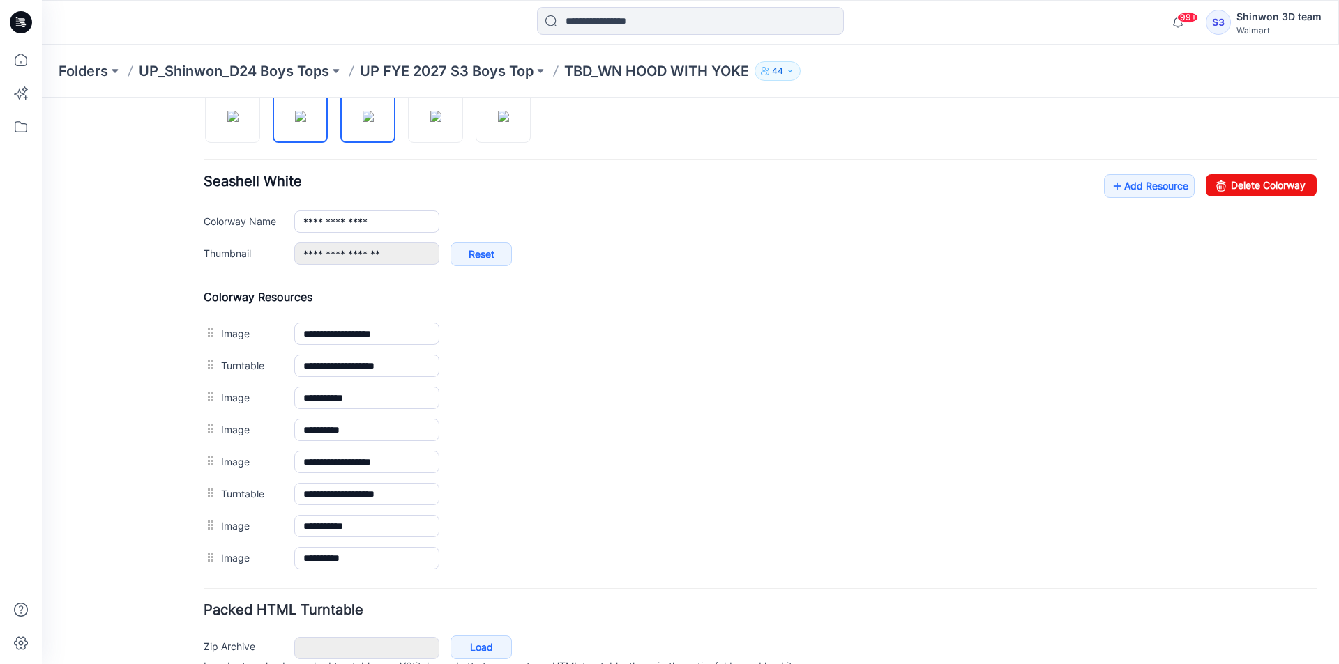
click at [363, 122] on img at bounding box center [368, 116] width 11 height 11
click at [430, 122] on img at bounding box center [435, 116] width 11 height 11
click at [498, 121] on img at bounding box center [503, 116] width 11 height 11
click at [441, 122] on img at bounding box center [435, 116] width 11 height 11
click at [363, 122] on img at bounding box center [368, 116] width 11 height 11
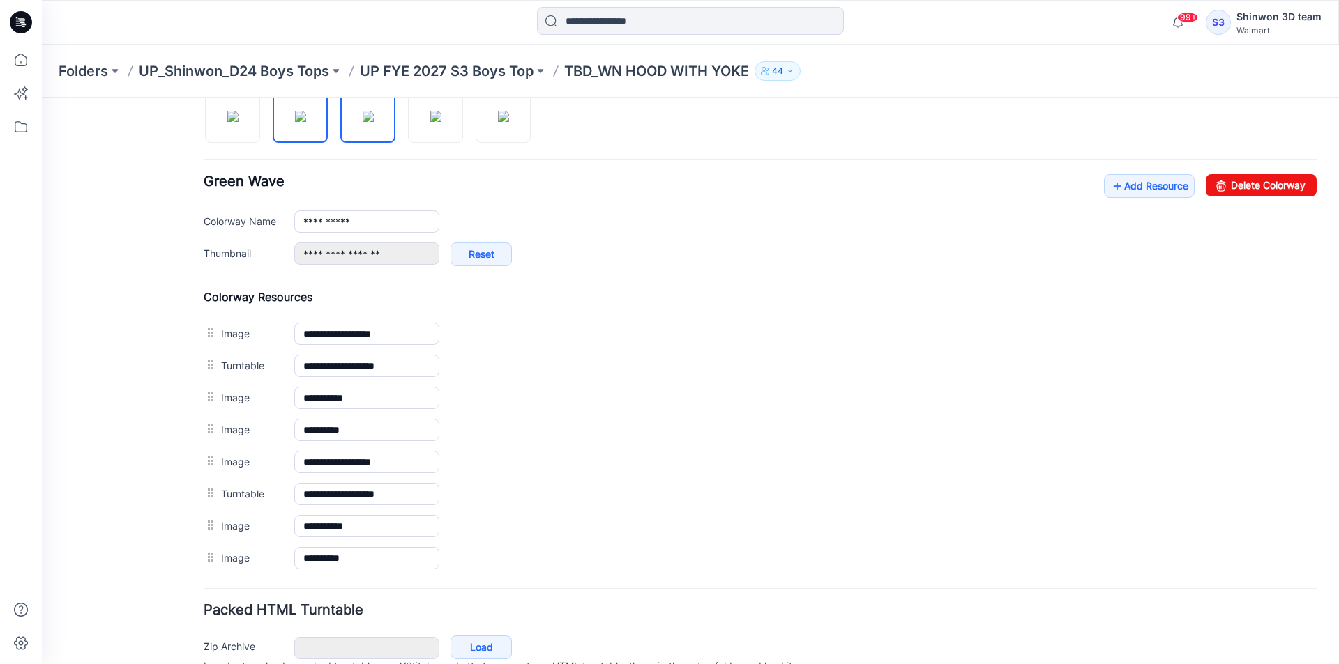
click at [295, 122] on img at bounding box center [300, 116] width 11 height 11
click at [227, 121] on img at bounding box center [232, 116] width 11 height 11
type input "**********"
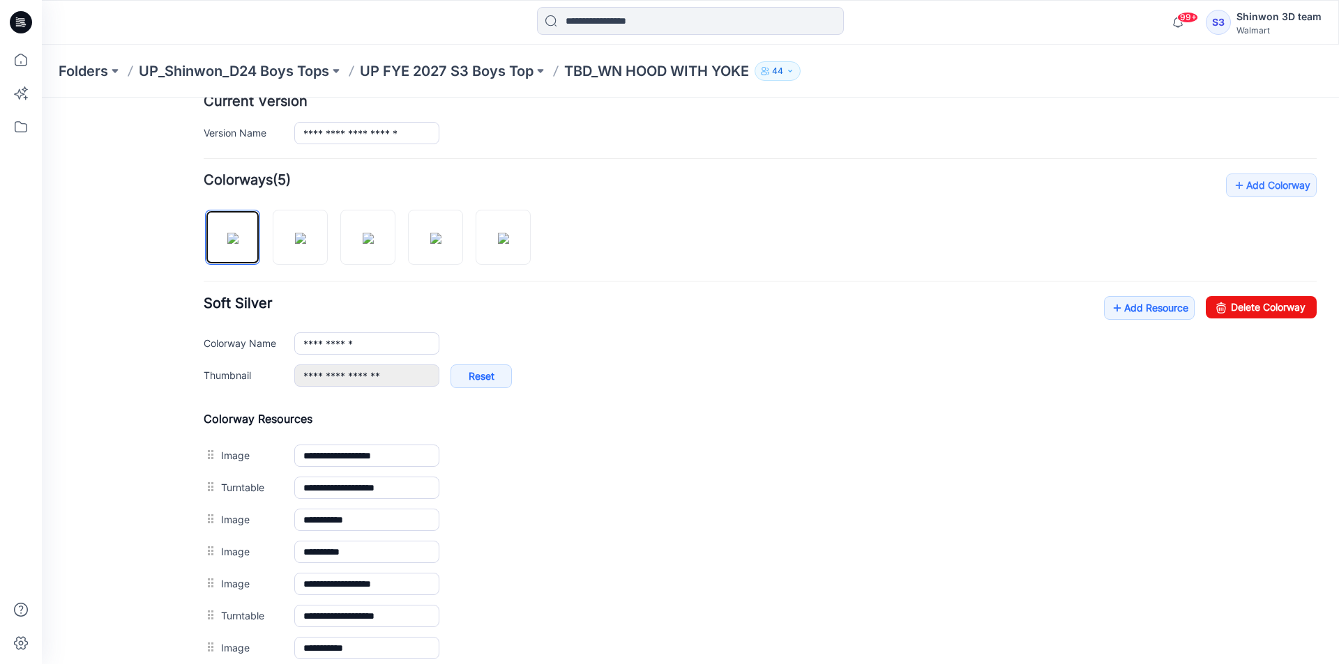
scroll to position [0, 0]
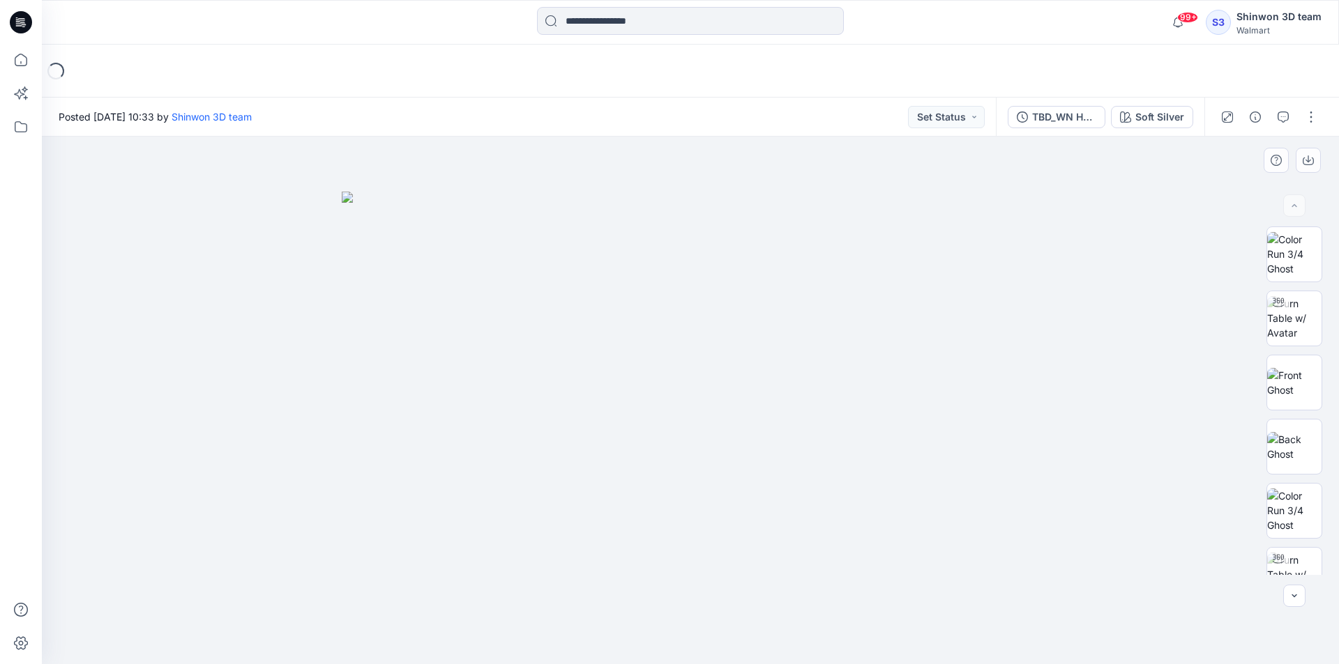
click at [1138, 459] on div at bounding box center [690, 401] width 1297 height 528
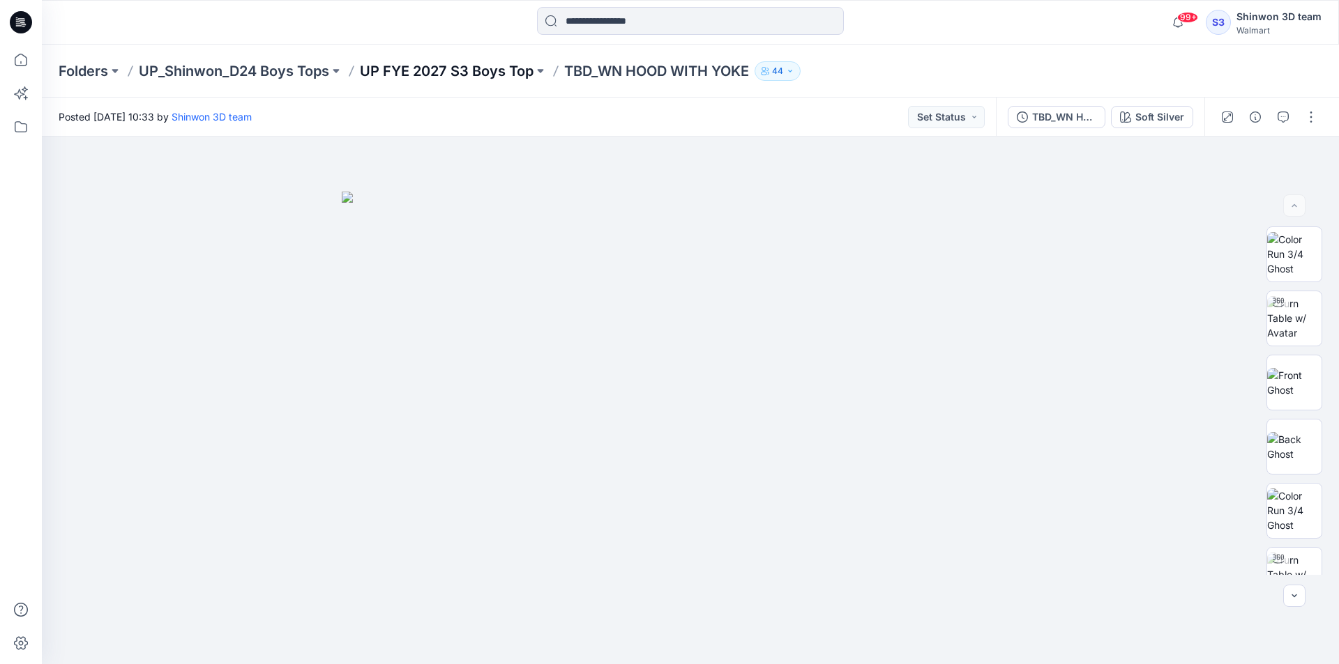
click at [464, 77] on p "UP FYE 2027 S3 Boys Top" at bounding box center [447, 71] width 174 height 20
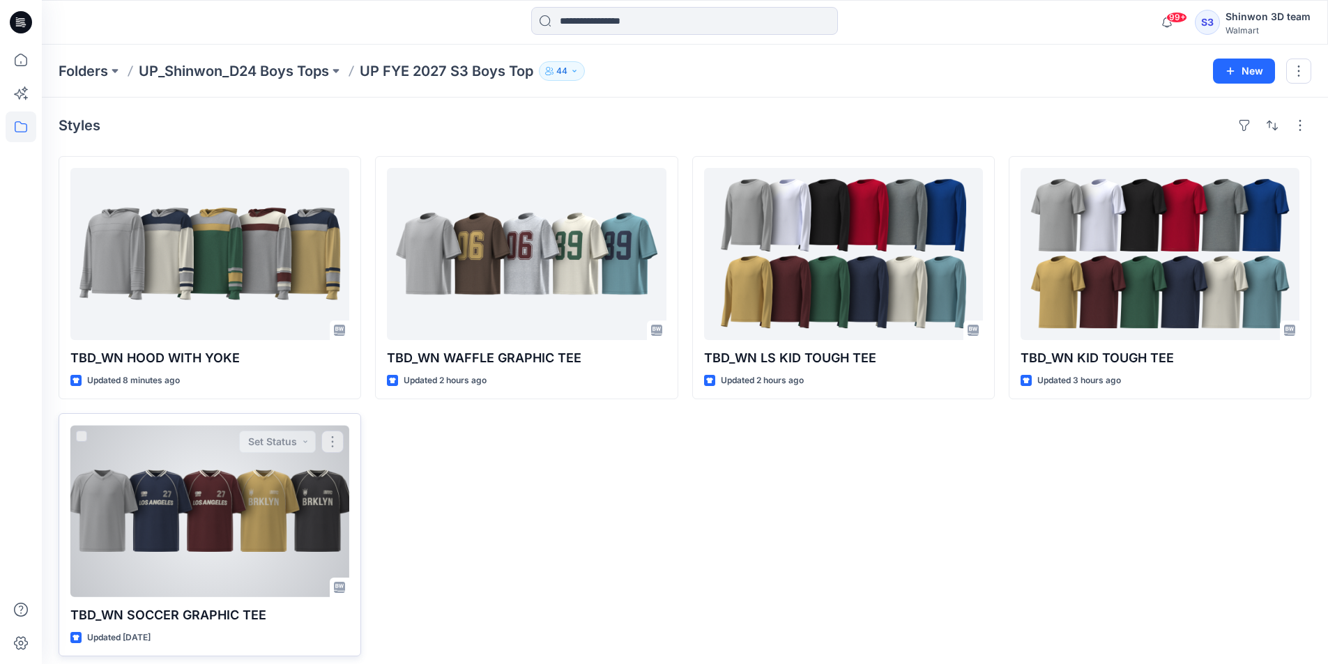
click at [195, 518] on div at bounding box center [209, 511] width 279 height 172
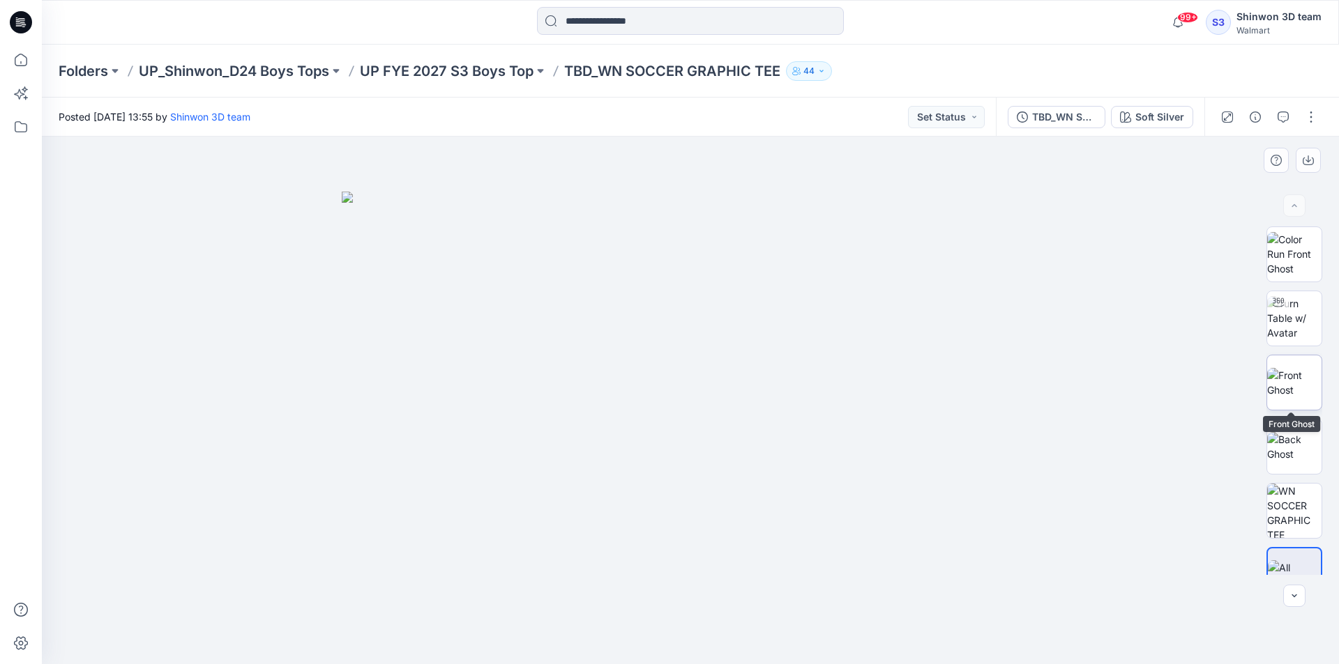
click at [1304, 383] on img at bounding box center [1294, 382] width 54 height 29
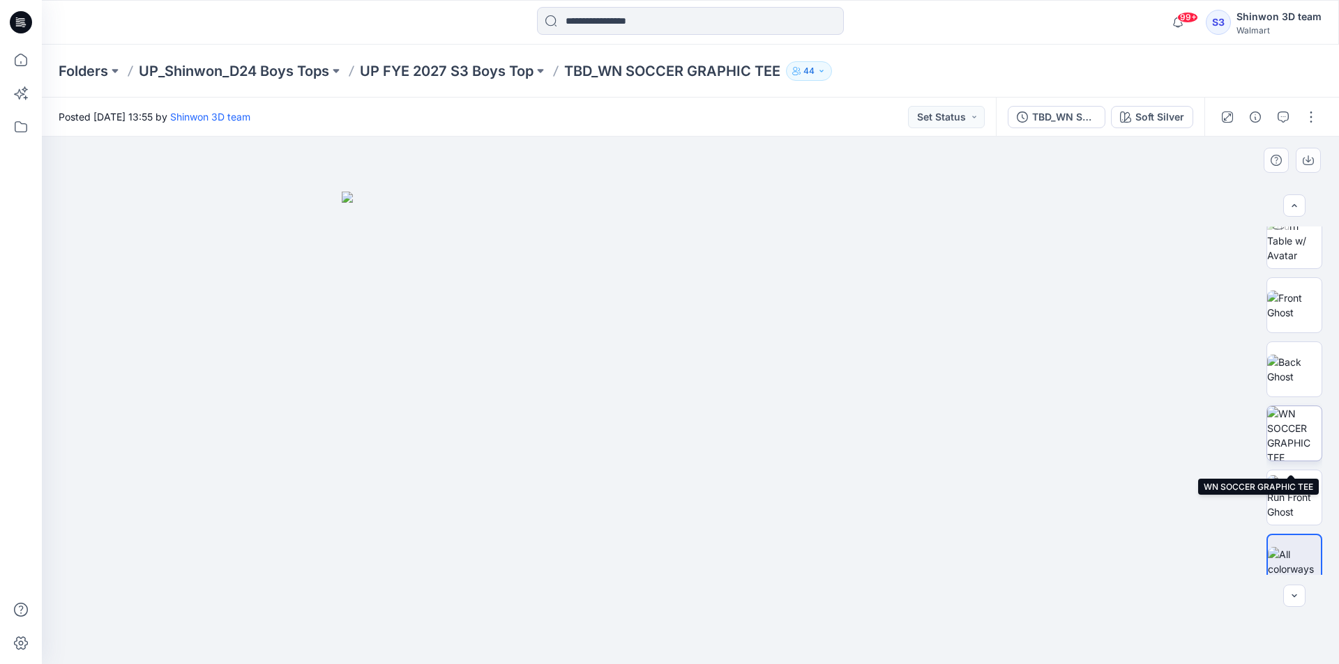
scroll to position [92, 0]
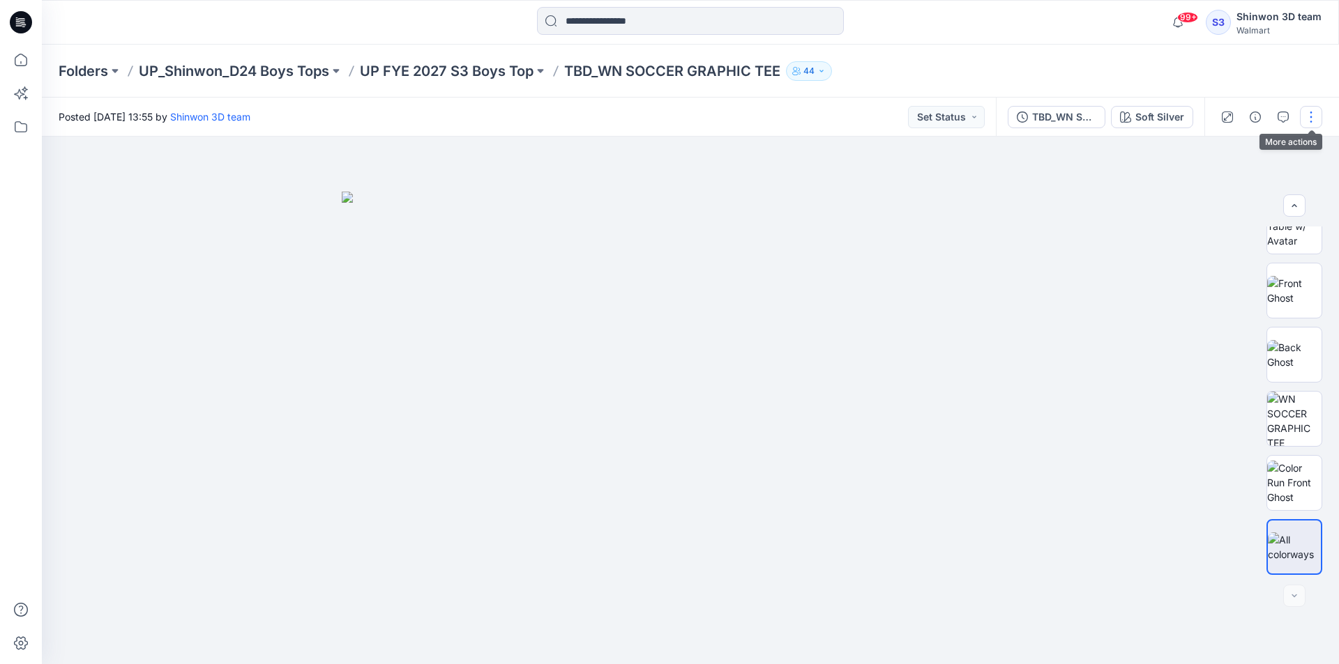
click at [1307, 114] on button "button" at bounding box center [1311, 117] width 22 height 22
click at [1224, 184] on p "Edit" at bounding box center [1221, 188] width 17 height 15
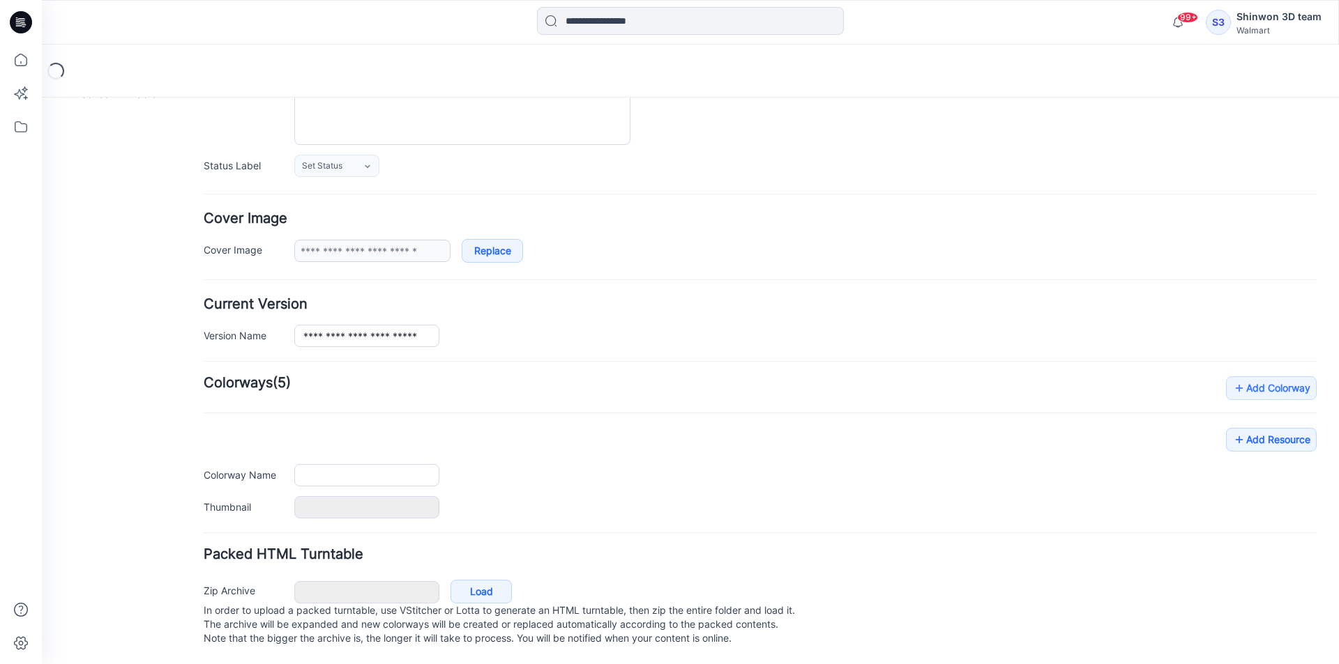
type input "**********"
type textarea "**********"
type input "**********"
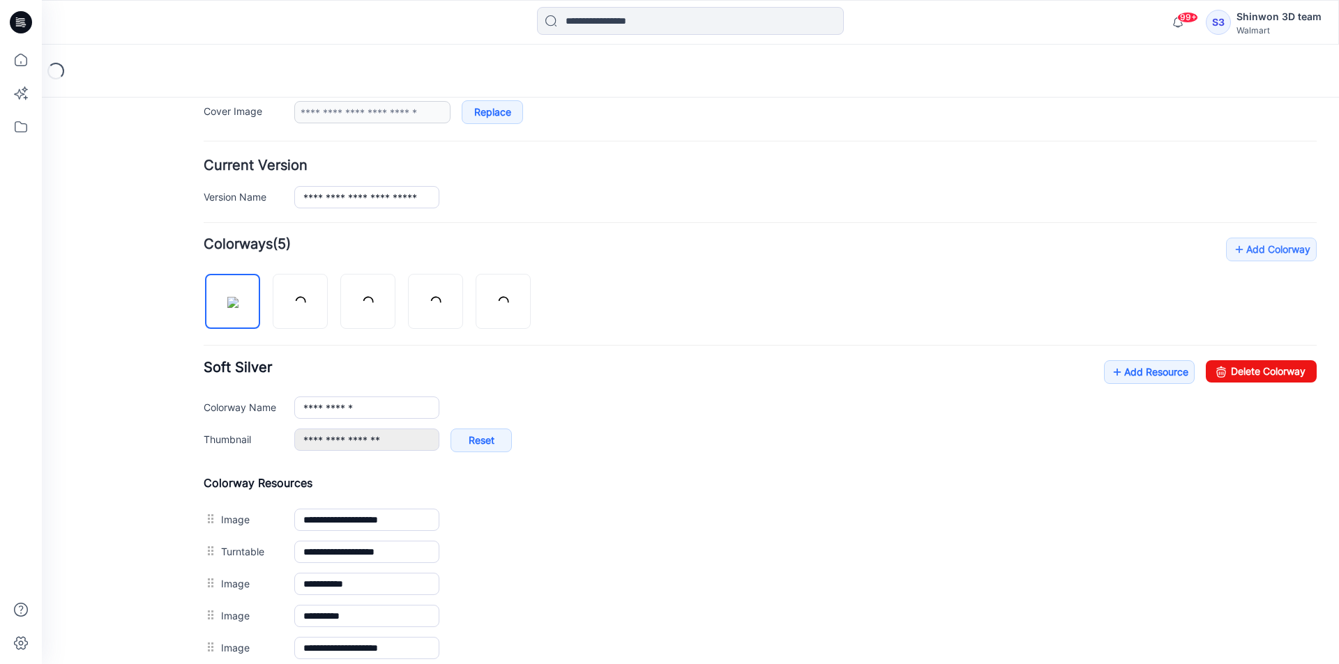
scroll to position [450, 0]
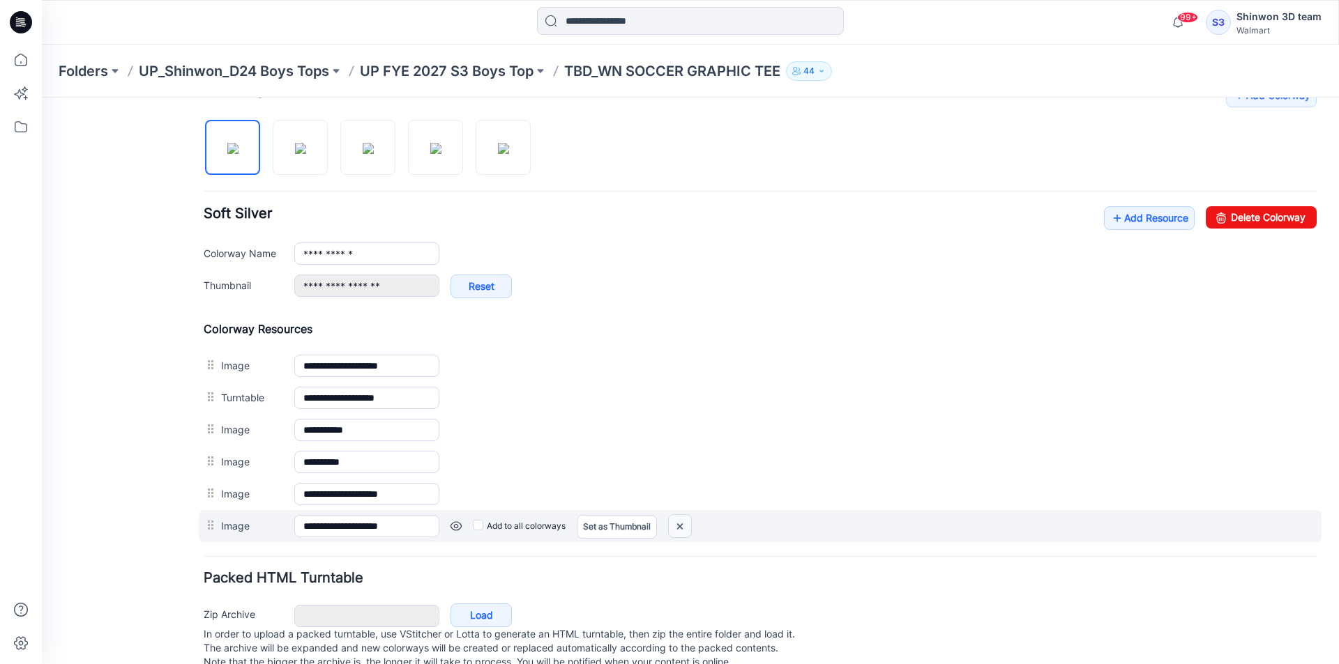
click at [685, 530] on img at bounding box center [680, 526] width 22 height 23
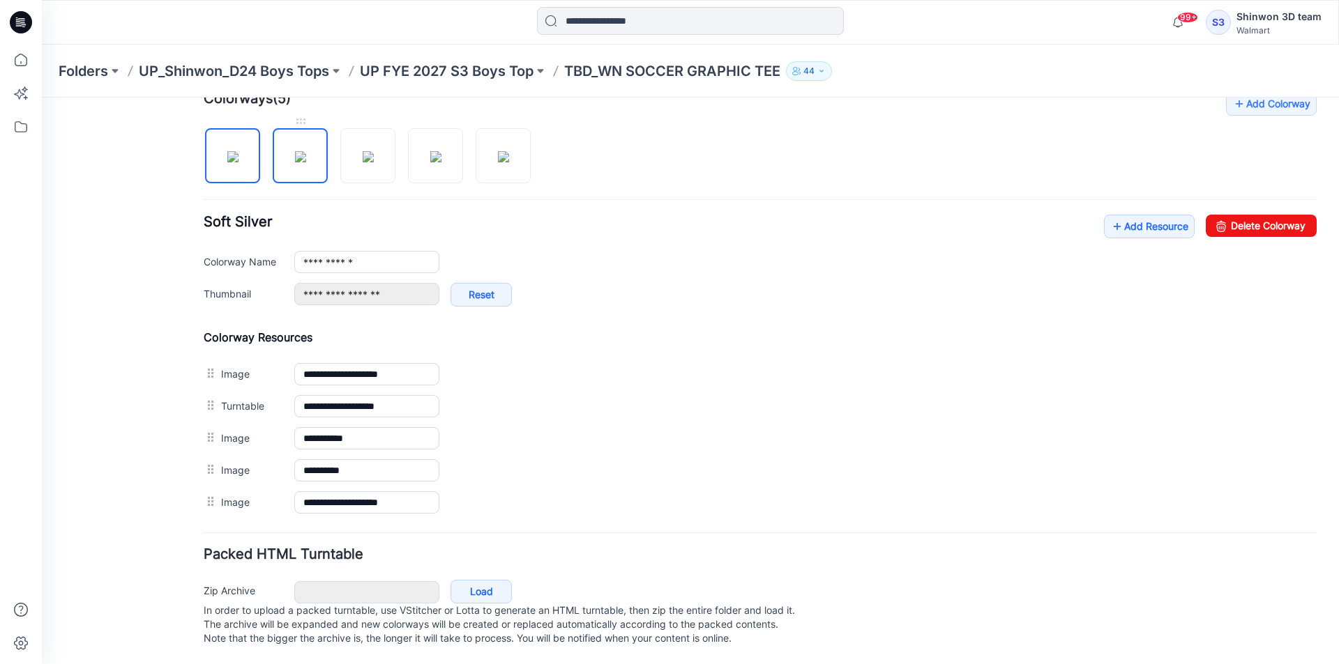
click at [295, 151] on img at bounding box center [300, 156] width 11 height 11
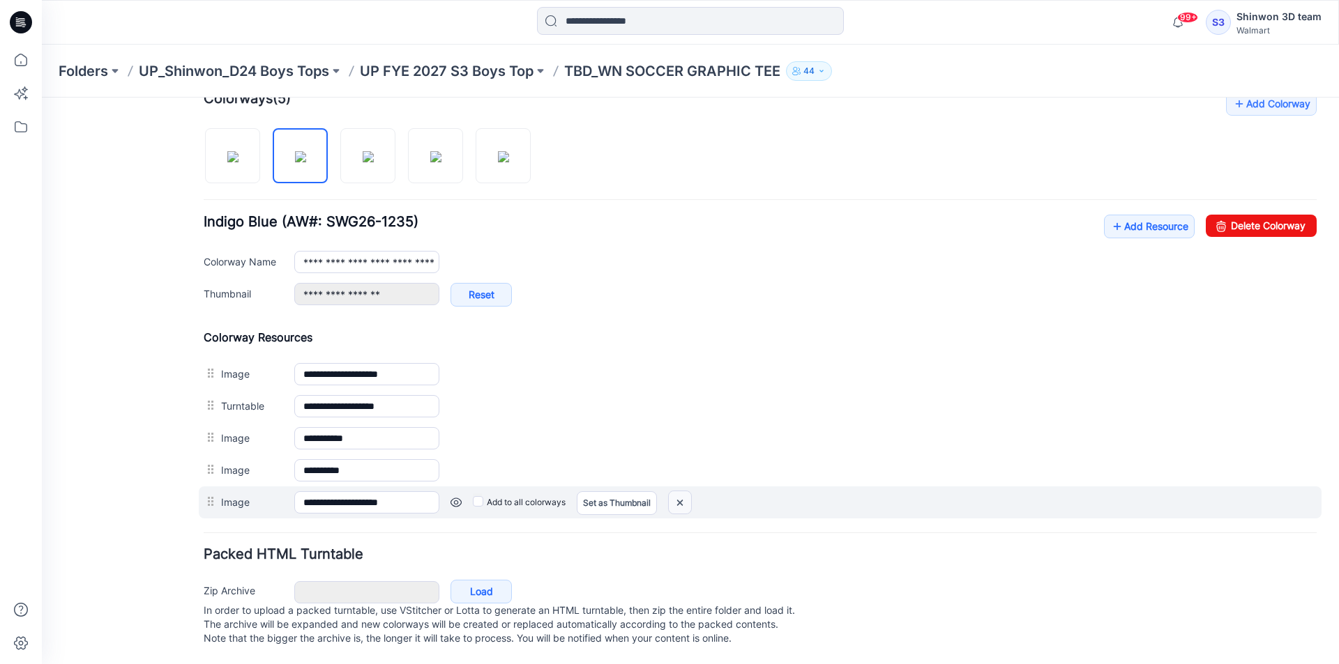
click at [673, 495] on img at bounding box center [680, 503] width 22 height 23
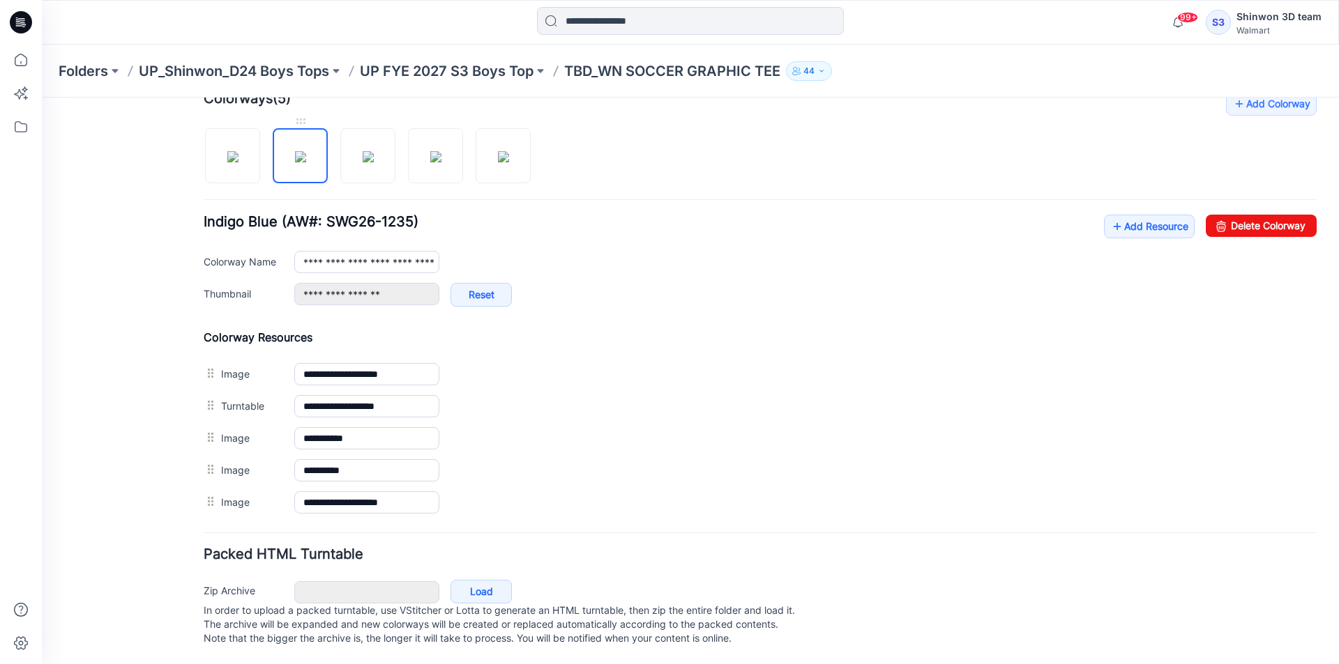
scroll to position [423, 0]
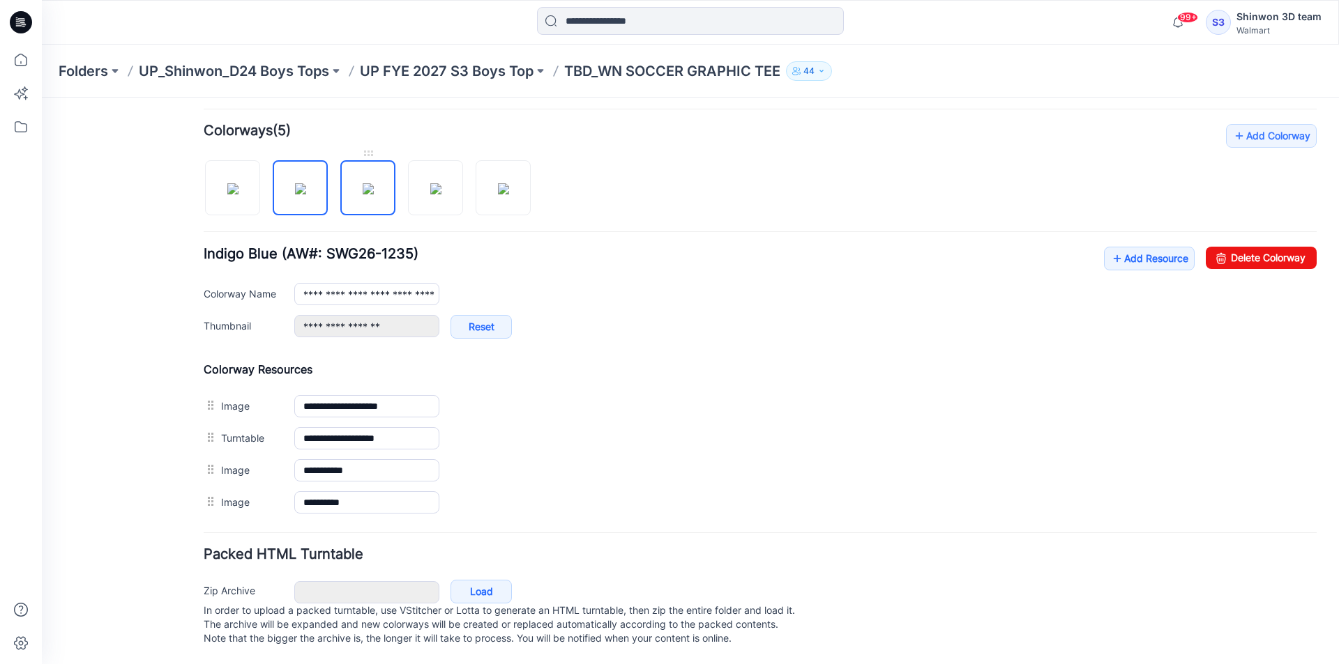
click at [363, 183] on img at bounding box center [368, 188] width 11 height 11
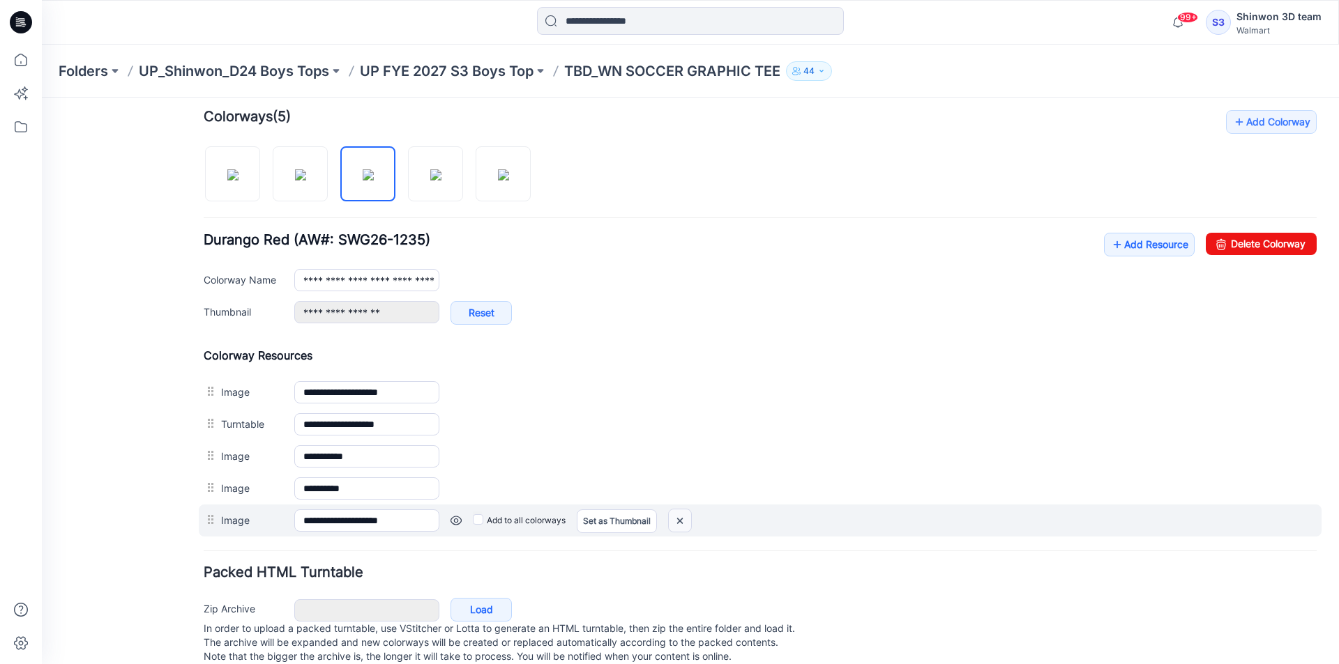
click at [685, 514] on img at bounding box center [680, 521] width 22 height 23
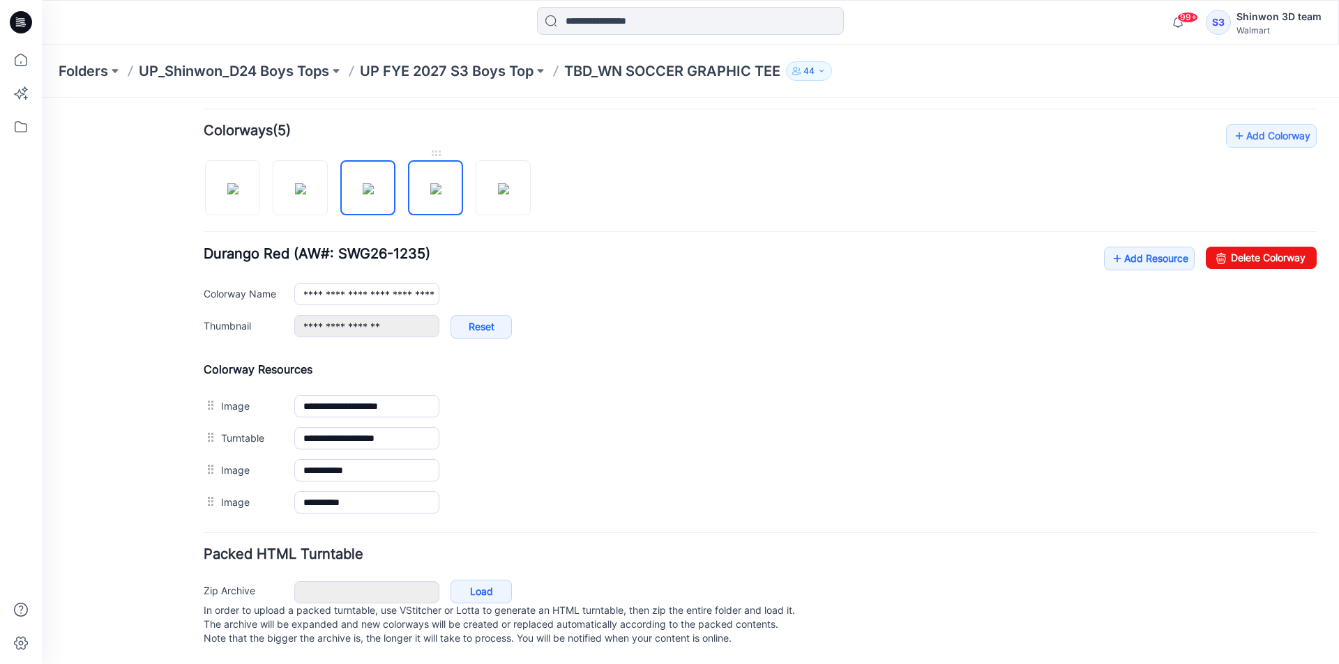
click at [441, 194] on img at bounding box center [435, 188] width 11 height 11
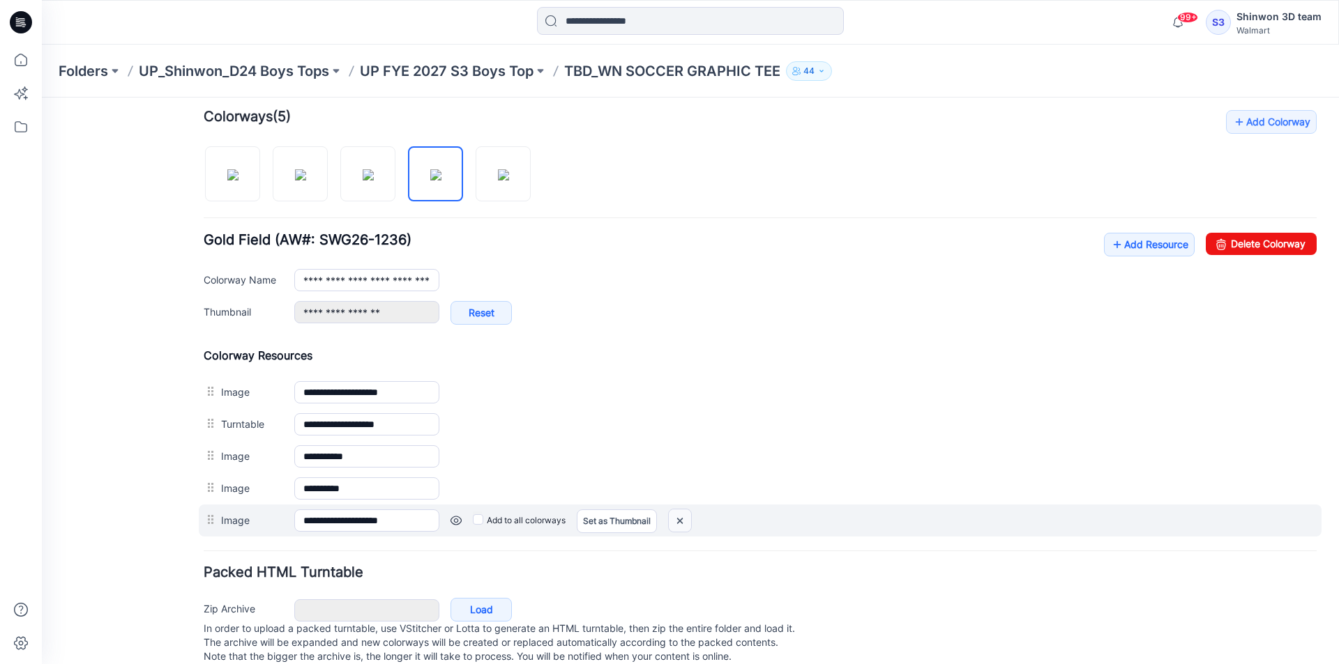
click at [682, 520] on img at bounding box center [680, 521] width 22 height 23
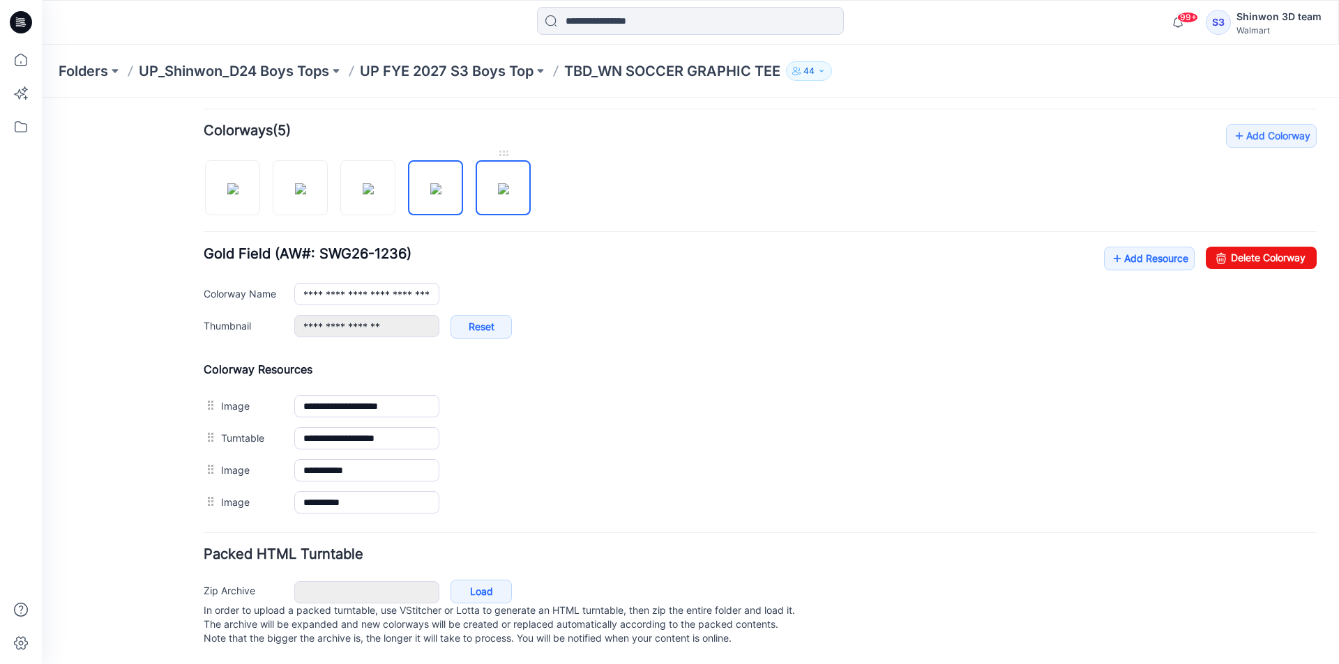
click at [498, 189] on img at bounding box center [503, 188] width 11 height 11
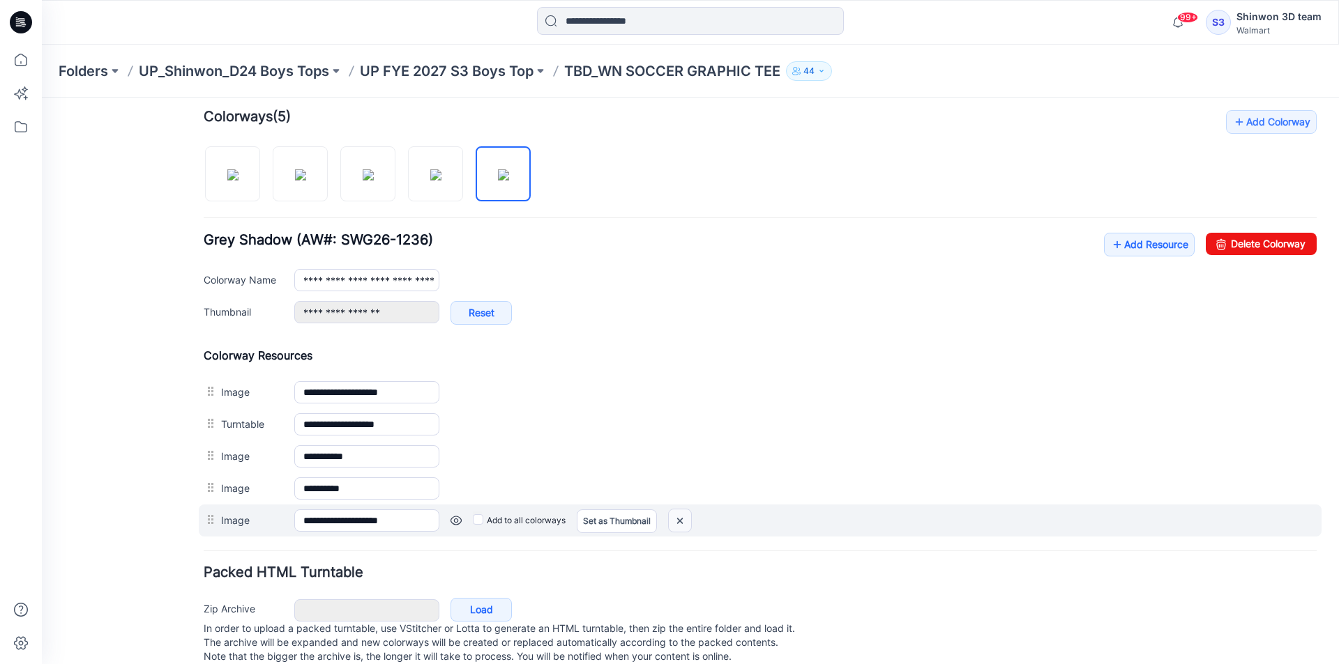
click at [680, 515] on img at bounding box center [680, 521] width 22 height 23
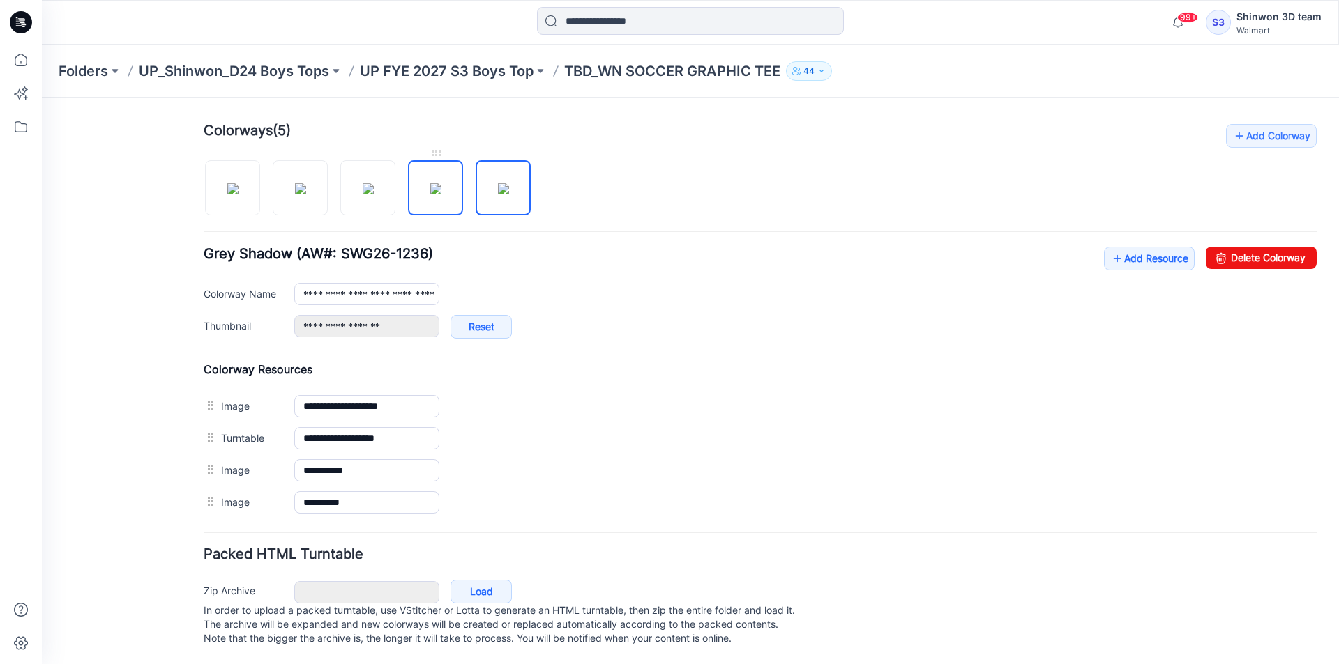
click at [441, 187] on img at bounding box center [435, 188] width 11 height 11
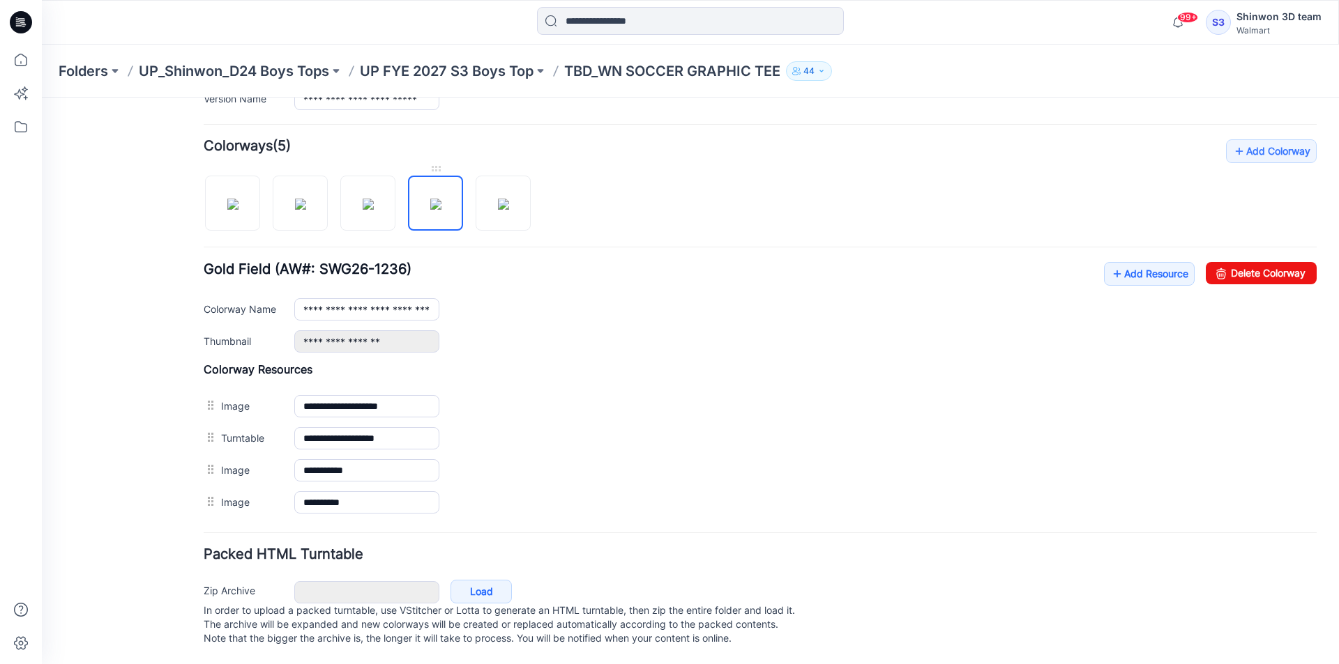
scroll to position [408, 0]
click at [374, 199] on img at bounding box center [368, 204] width 11 height 11
click at [295, 199] on img at bounding box center [300, 204] width 11 height 11
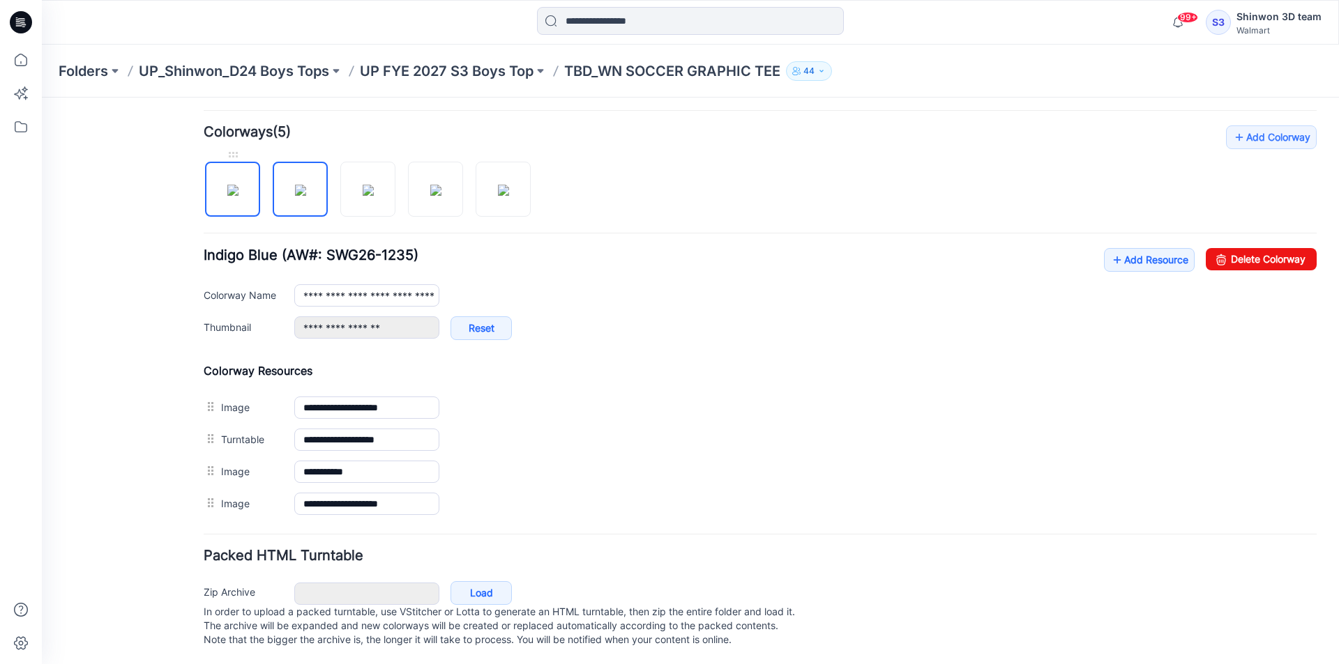
click at [238, 191] on img at bounding box center [232, 190] width 11 height 11
type input "**********"
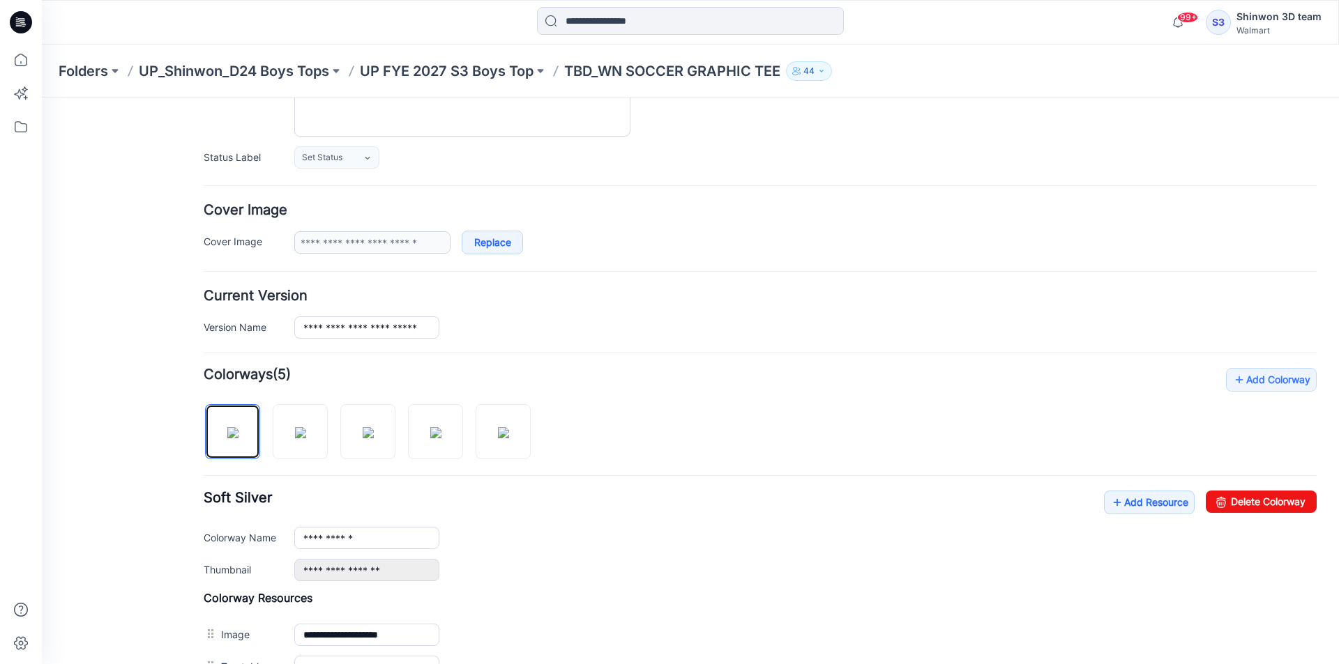
scroll to position [0, 0]
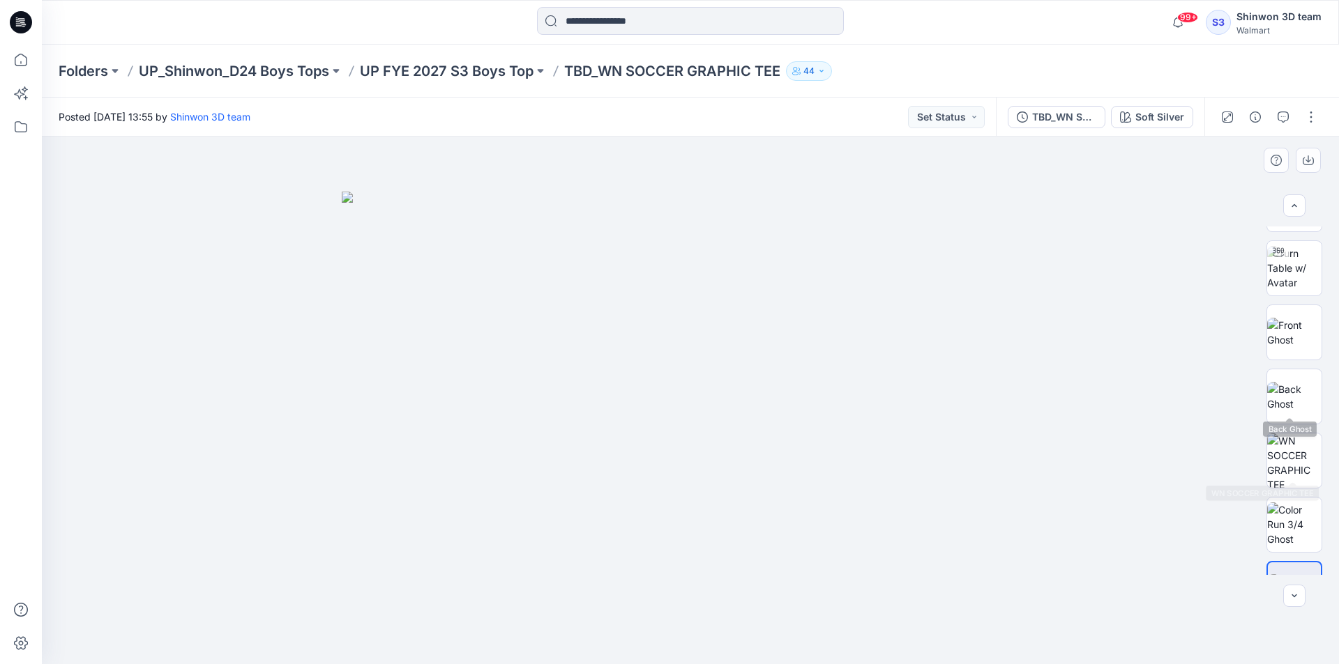
scroll to position [70, 0]
click at [1290, 497] on img at bounding box center [1294, 505] width 54 height 44
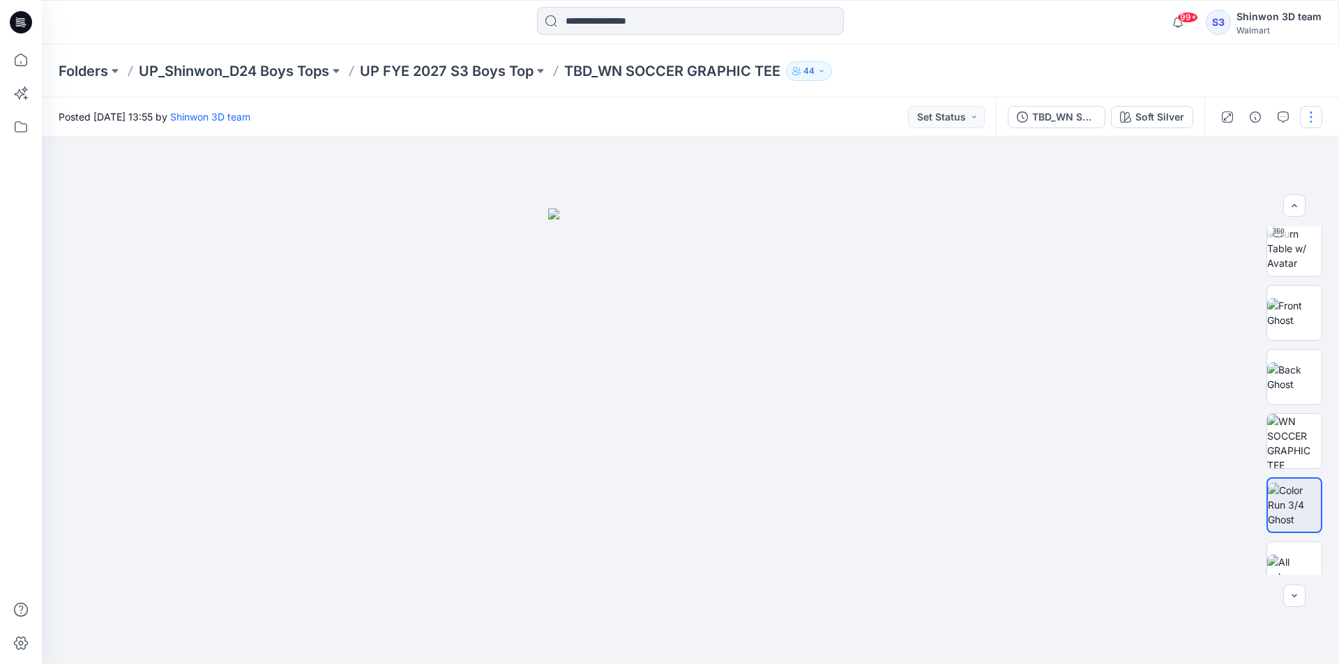
click at [1316, 116] on button "button" at bounding box center [1311, 117] width 22 height 22
click at [1253, 186] on button "Edit" at bounding box center [1252, 189] width 128 height 26
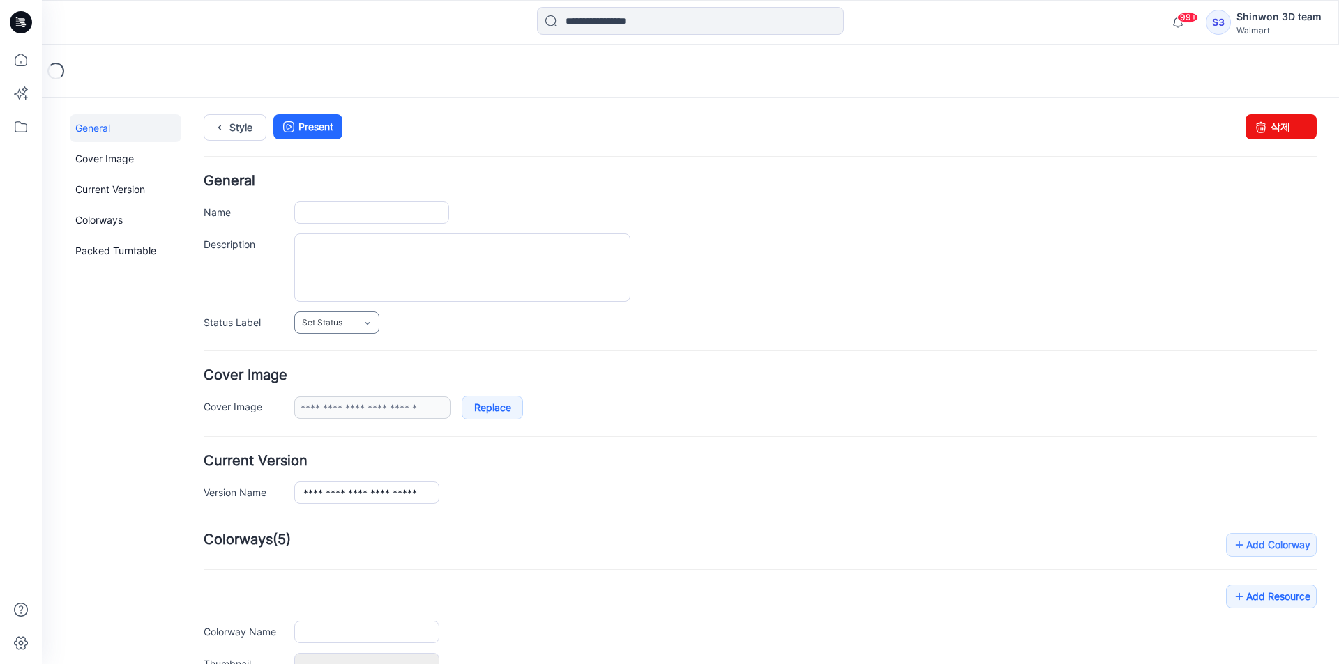
type input "**********"
type textarea "**********"
type input "**********"
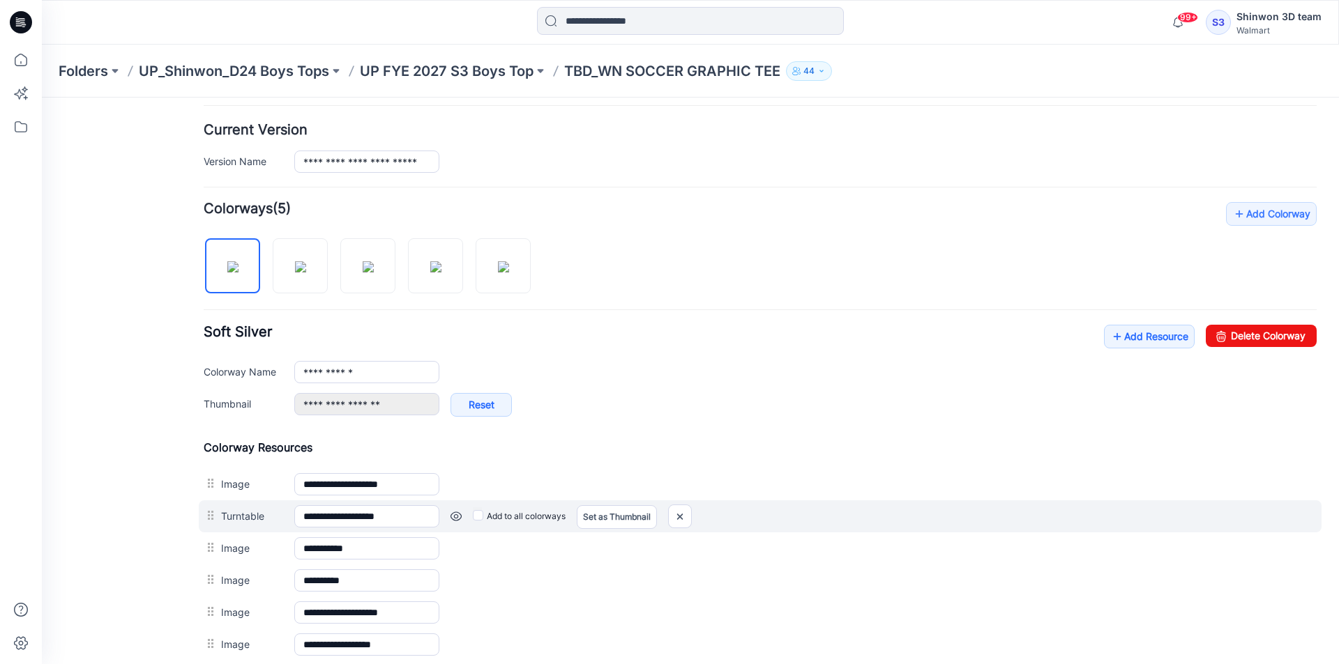
scroll to position [418, 0]
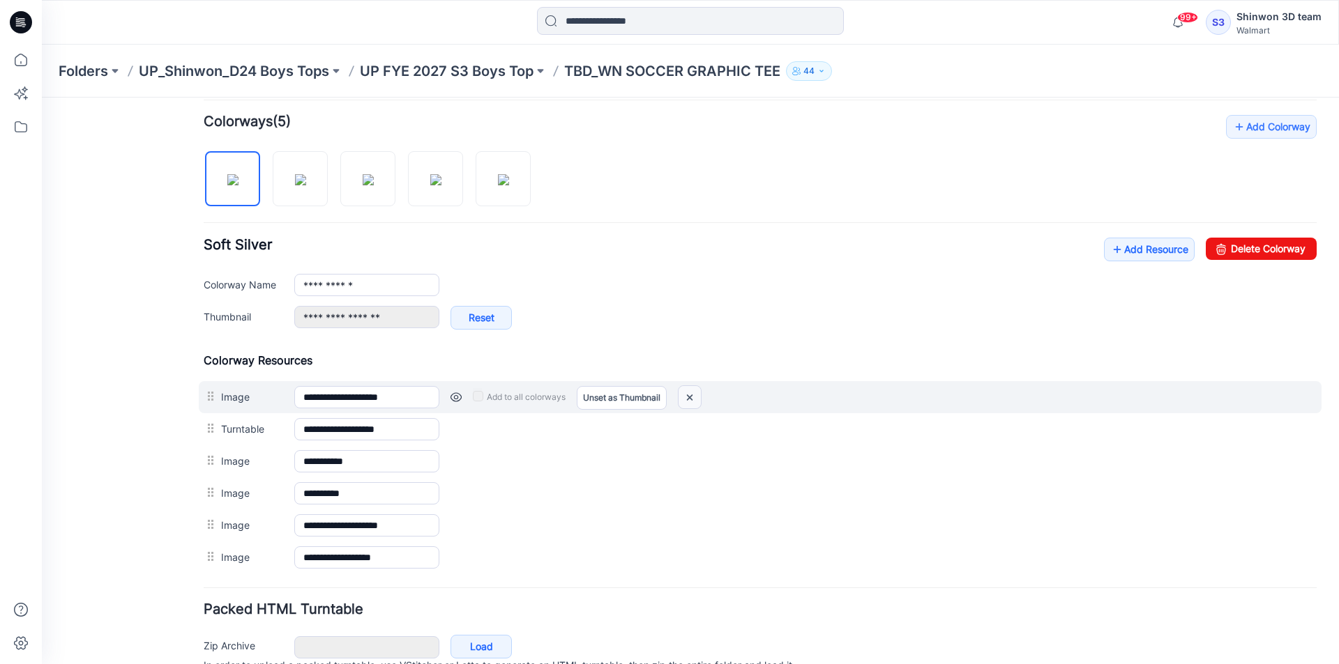
click at [687, 388] on img at bounding box center [689, 397] width 22 height 23
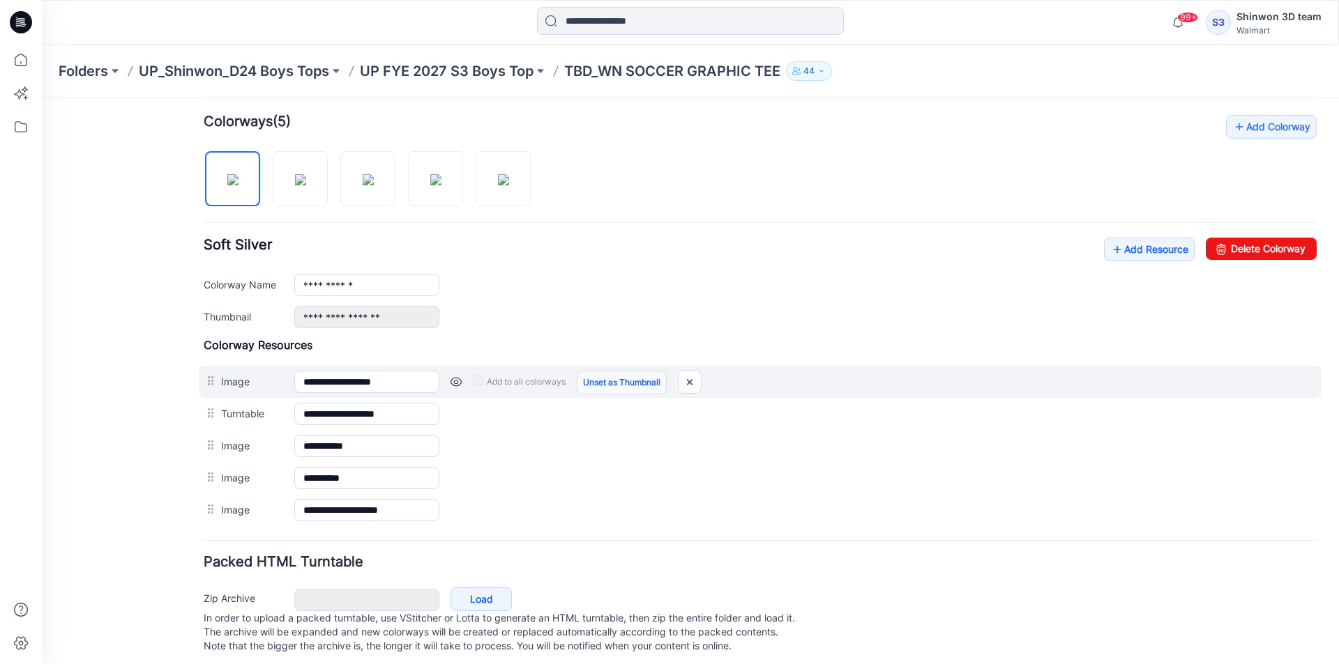
click at [595, 384] on link "Unset as Thumbnail" at bounding box center [622, 383] width 90 height 24
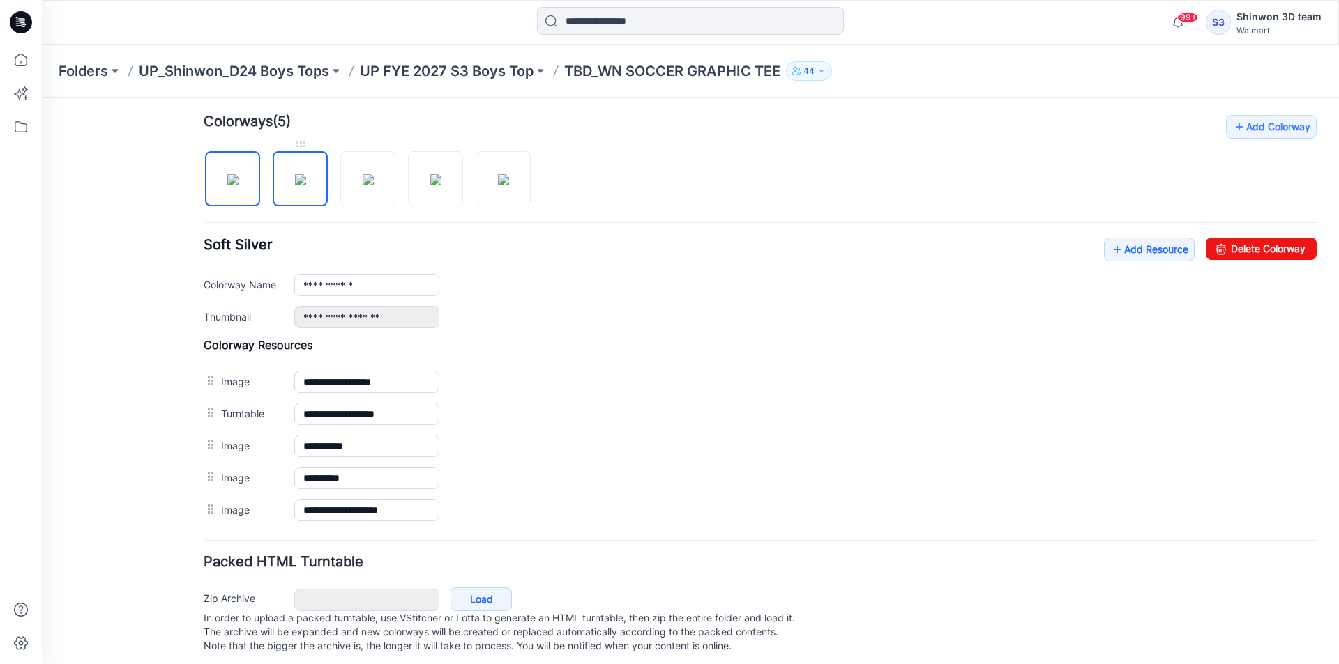
click at [306, 185] on img at bounding box center [300, 179] width 11 height 11
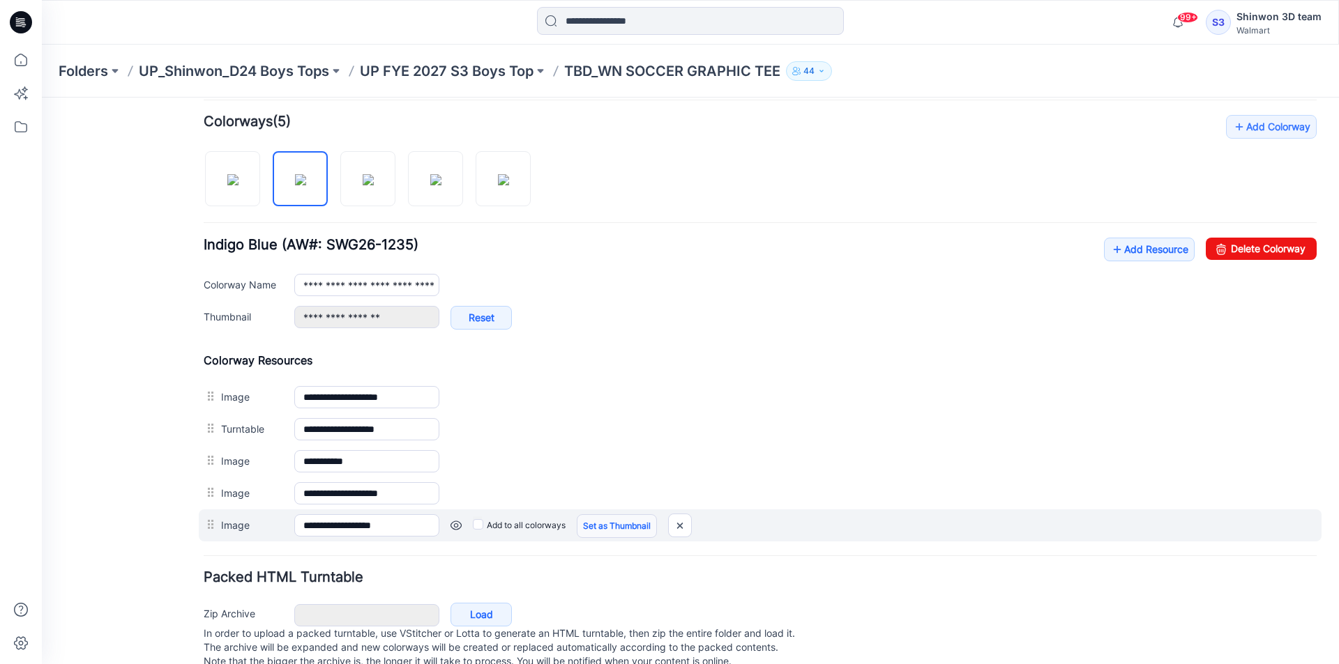
click at [612, 527] on link "Set as Thumbnail" at bounding box center [617, 527] width 80 height 24
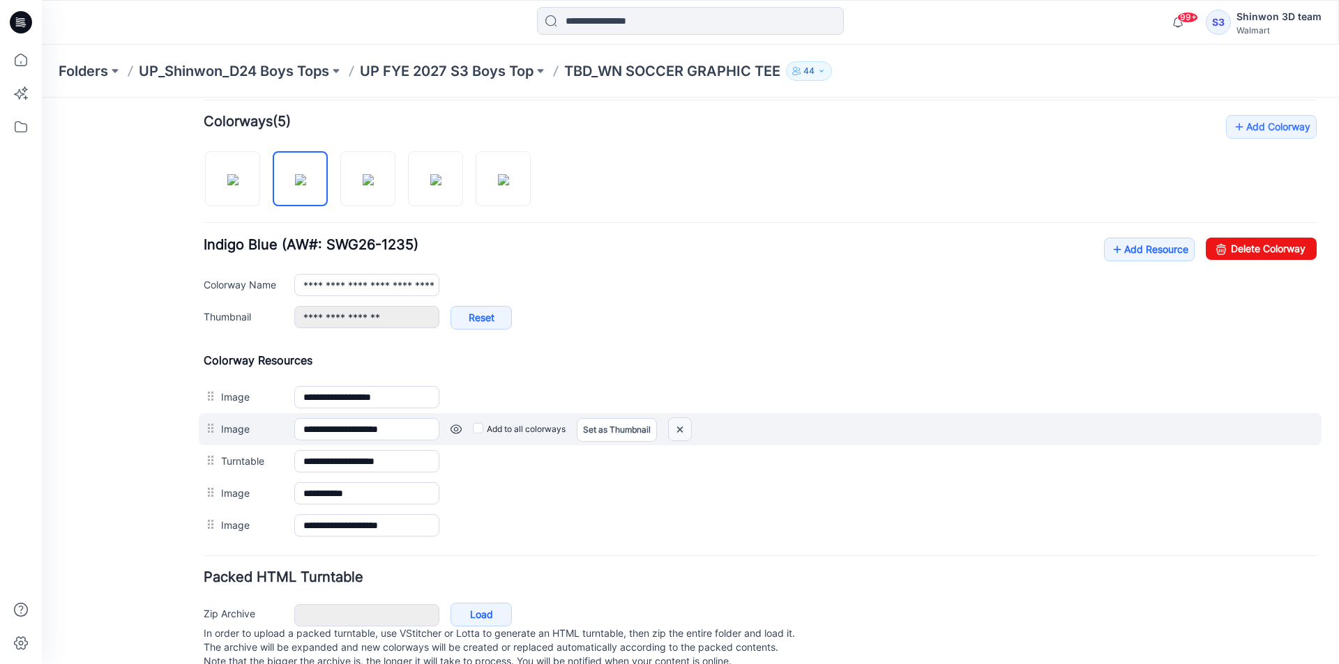
click at [691, 427] on img at bounding box center [680, 429] width 22 height 23
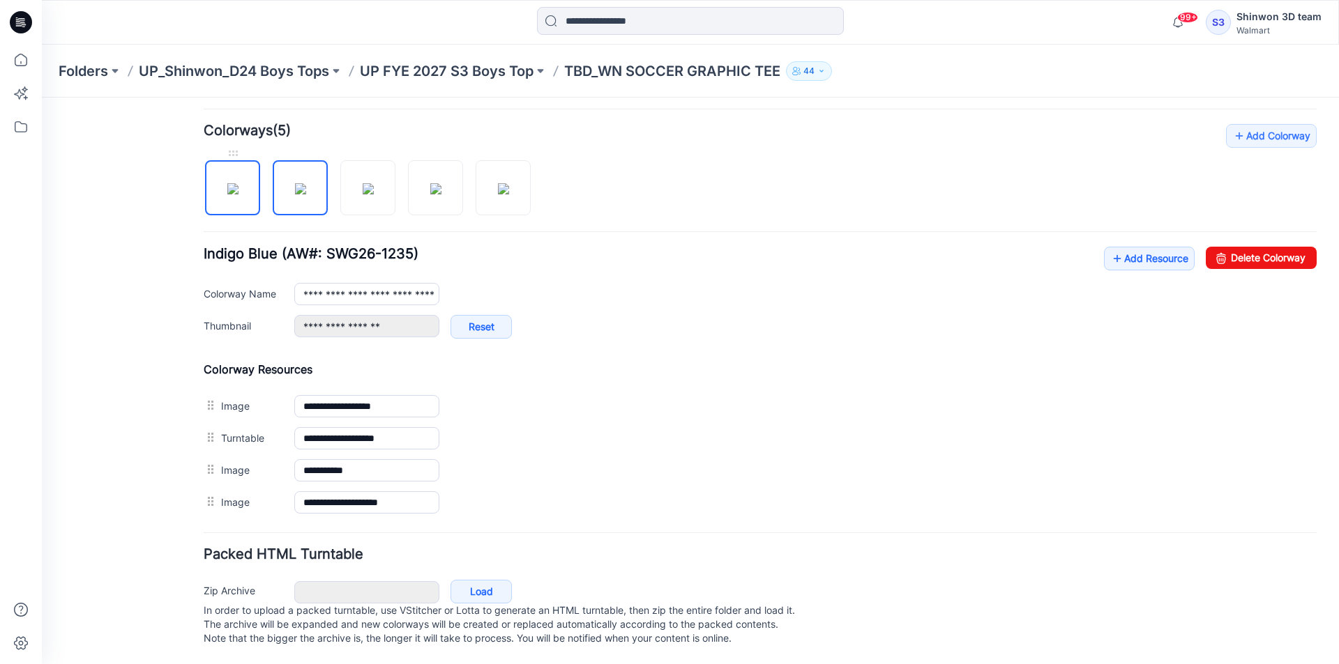
click at [236, 194] on img at bounding box center [232, 188] width 11 height 11
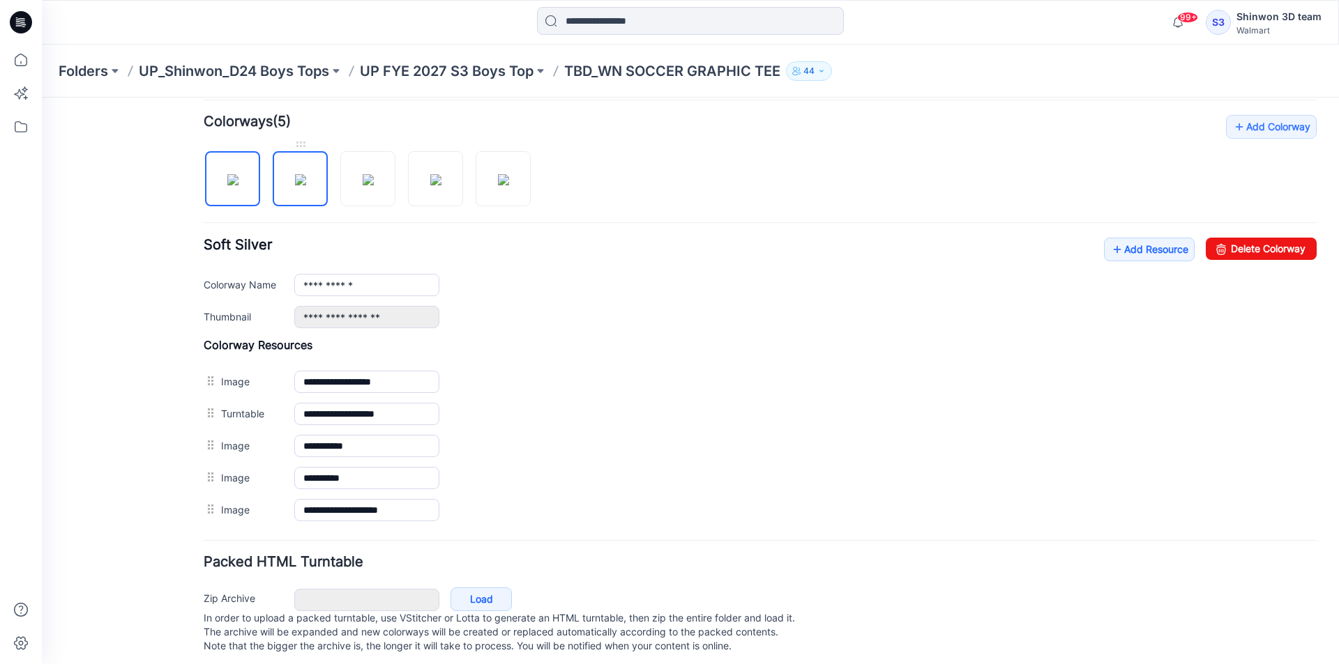
click at [295, 182] on img at bounding box center [300, 179] width 11 height 11
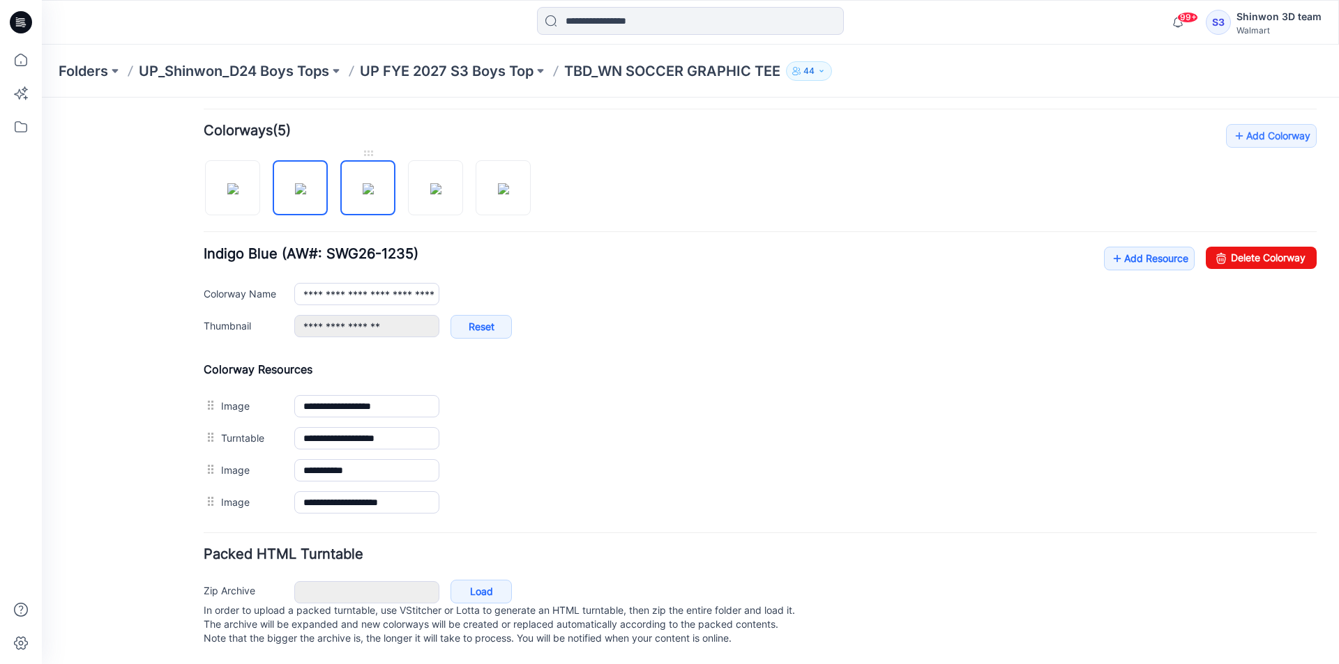
click at [374, 183] on img at bounding box center [368, 188] width 11 height 11
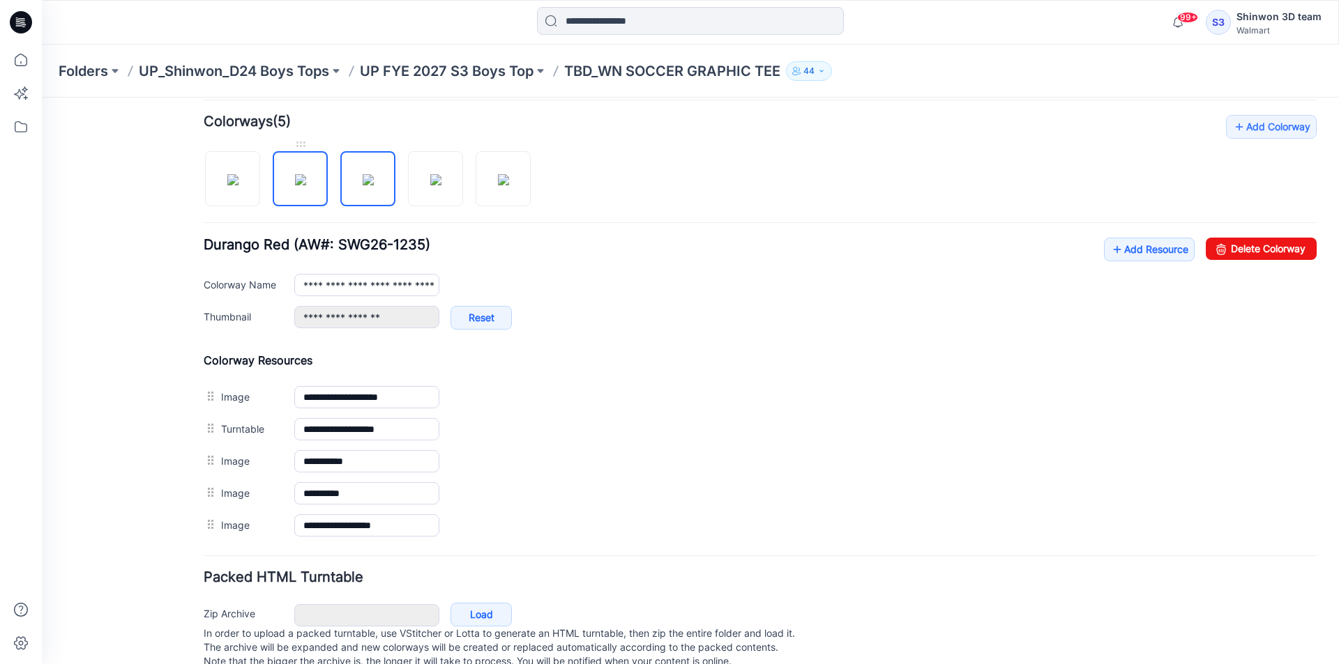
click at [273, 181] on link at bounding box center [300, 178] width 55 height 55
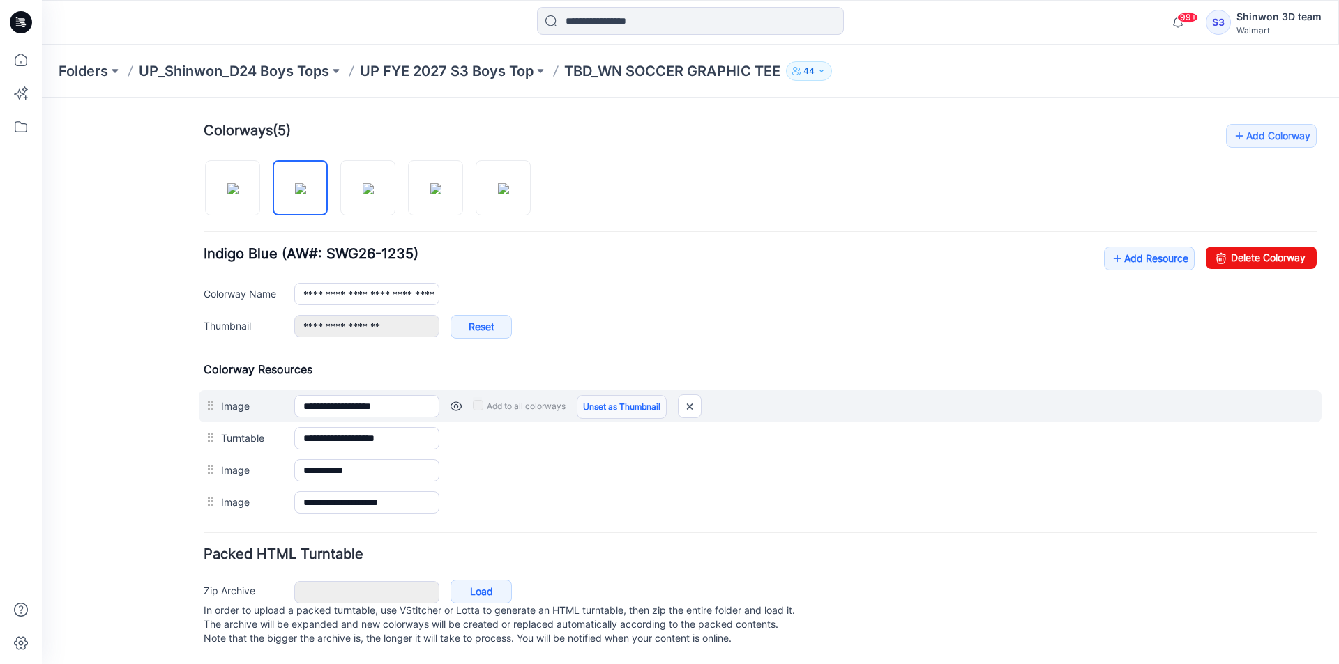
click at [614, 403] on link "Unset as Thumbnail" at bounding box center [622, 407] width 90 height 24
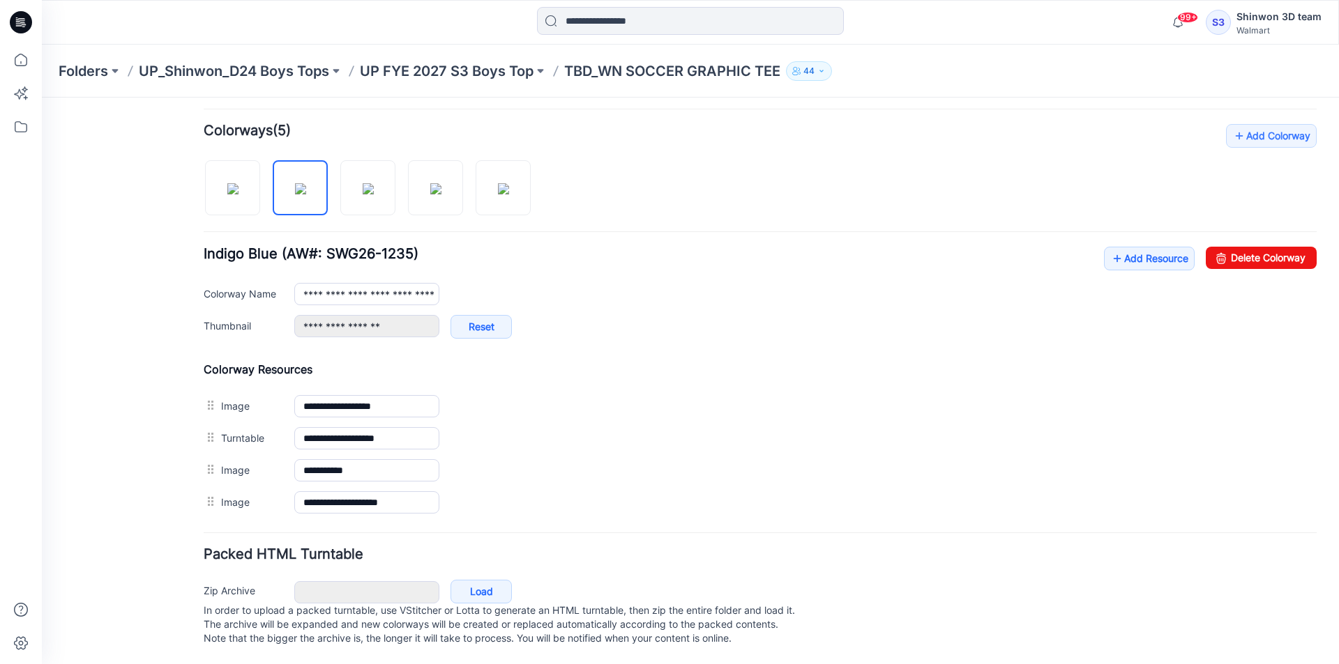
click at [42, 98] on link "Unset as Thumbnail" at bounding box center [42, 98] width 0 height 0
click at [373, 195] on img at bounding box center [368, 188] width 11 height 11
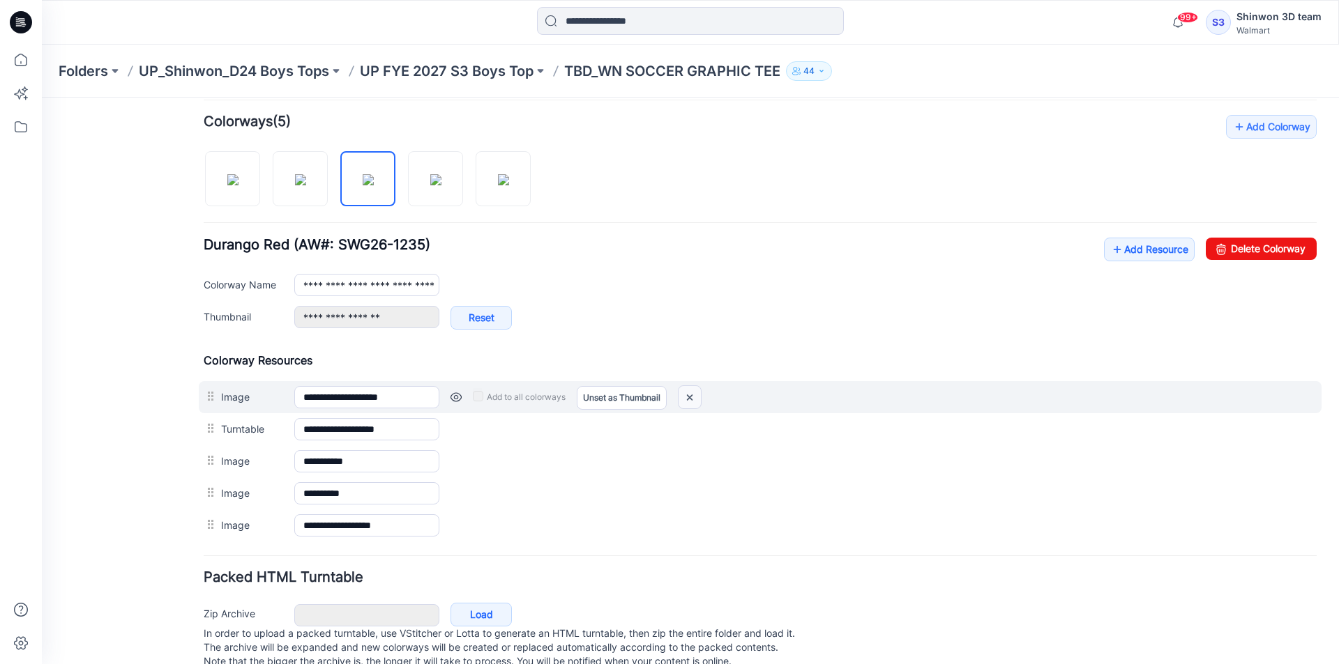
click at [691, 395] on img at bounding box center [689, 397] width 22 height 23
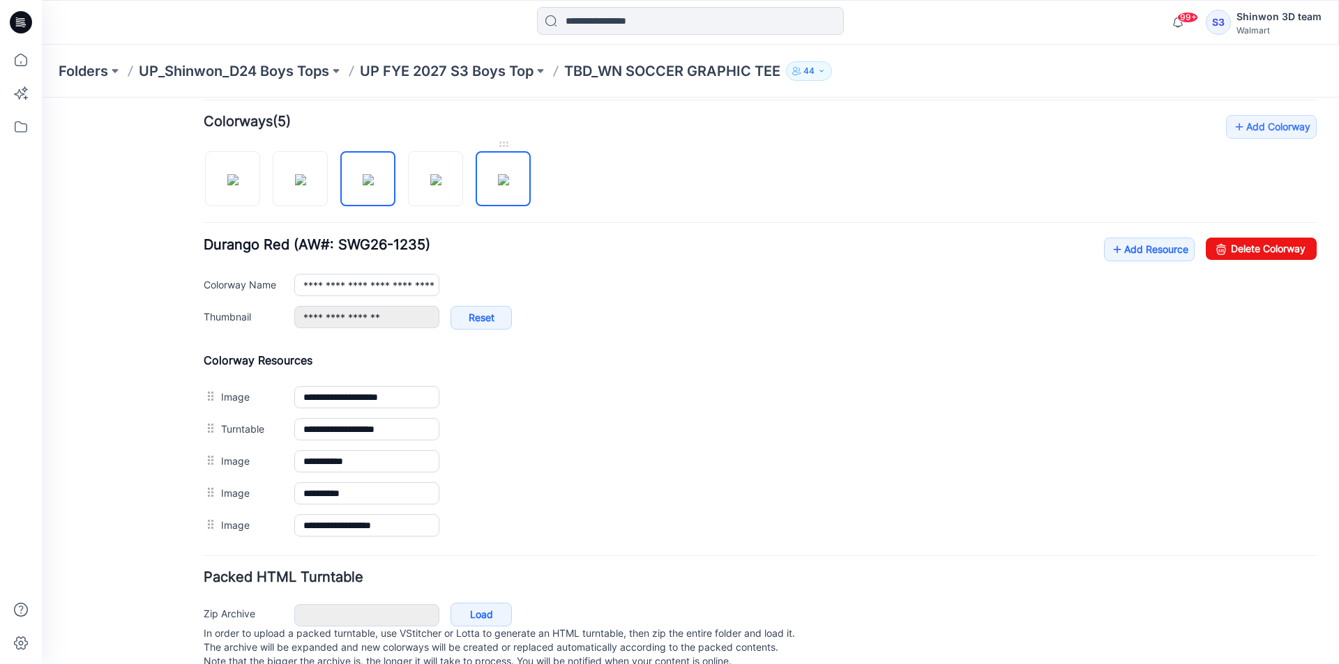
click at [506, 185] on img at bounding box center [503, 179] width 11 height 11
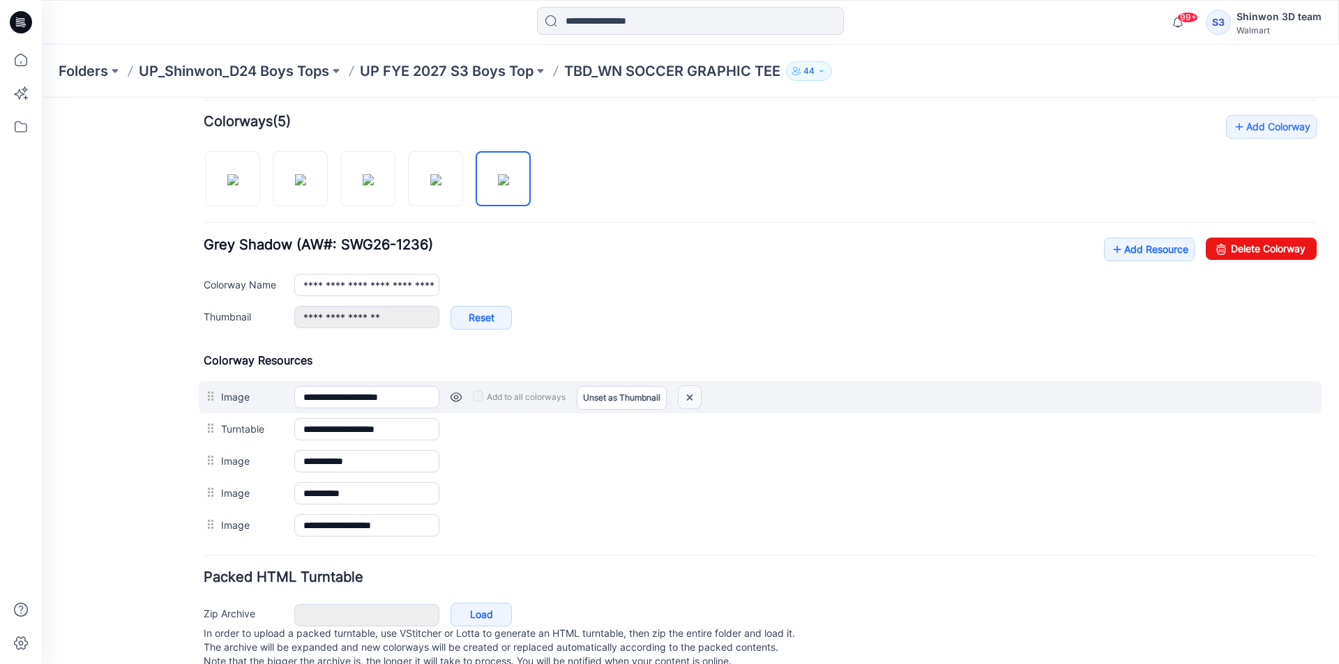
click at [689, 397] on img at bounding box center [689, 397] width 22 height 23
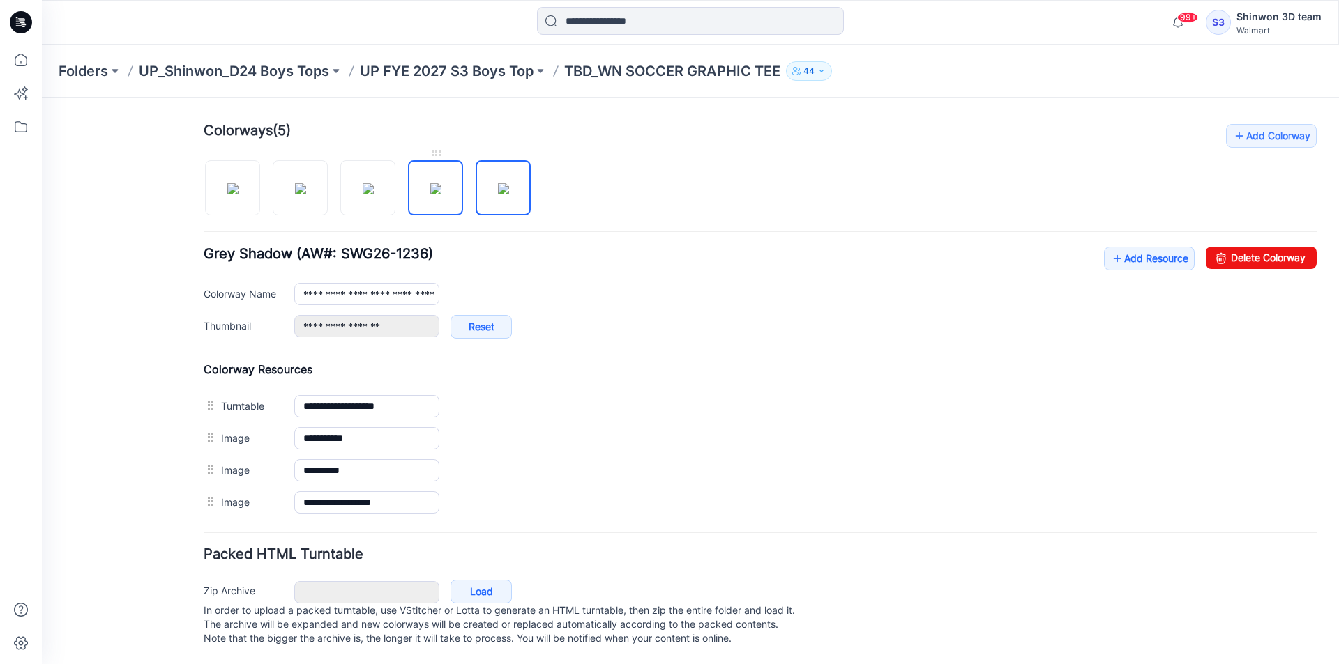
click at [441, 195] on img at bounding box center [435, 188] width 11 height 11
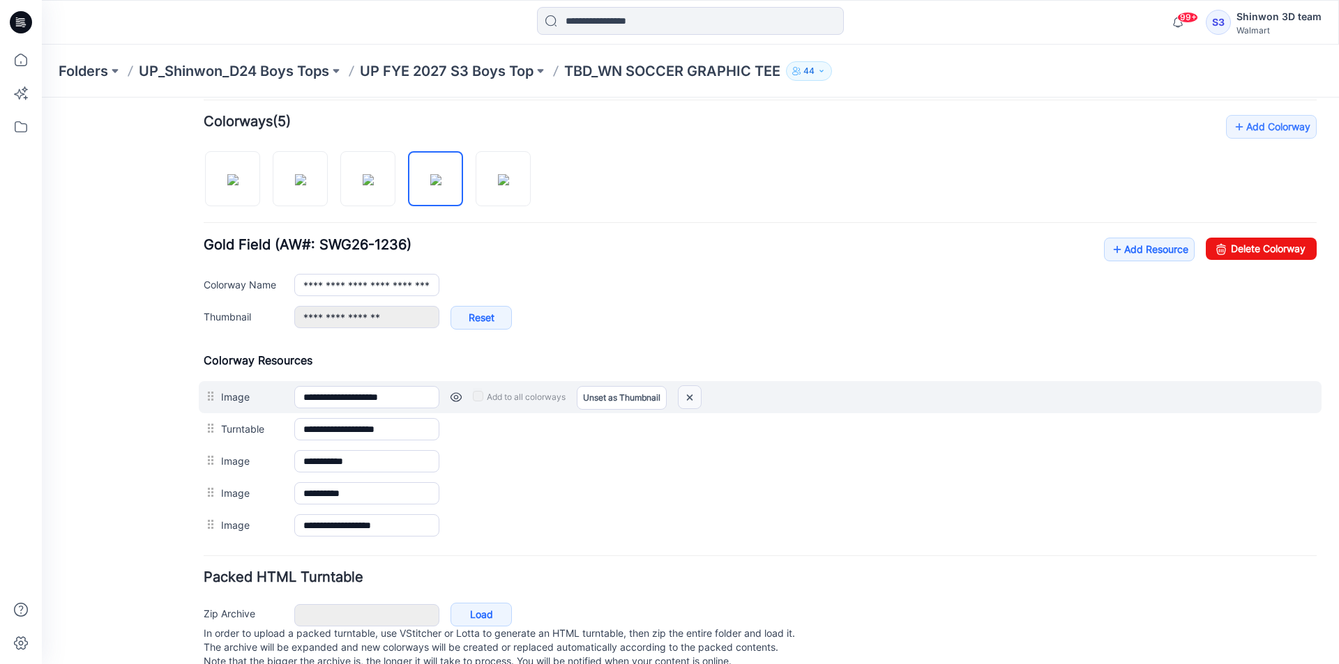
click at [687, 393] on img at bounding box center [689, 397] width 22 height 23
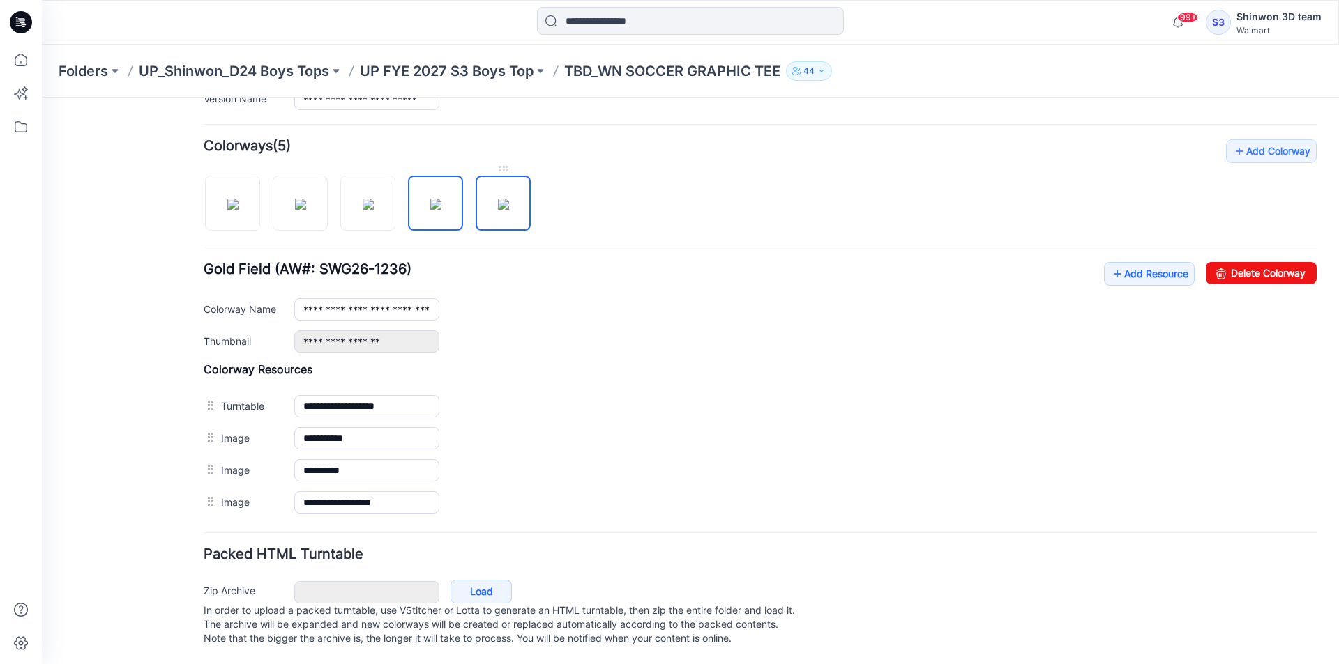
scroll to position [408, 0]
click at [509, 199] on img at bounding box center [503, 204] width 11 height 11
click at [462, 185] on div at bounding box center [373, 196] width 338 height 72
click at [374, 199] on img at bounding box center [368, 204] width 11 height 11
click at [430, 199] on img at bounding box center [435, 204] width 11 height 11
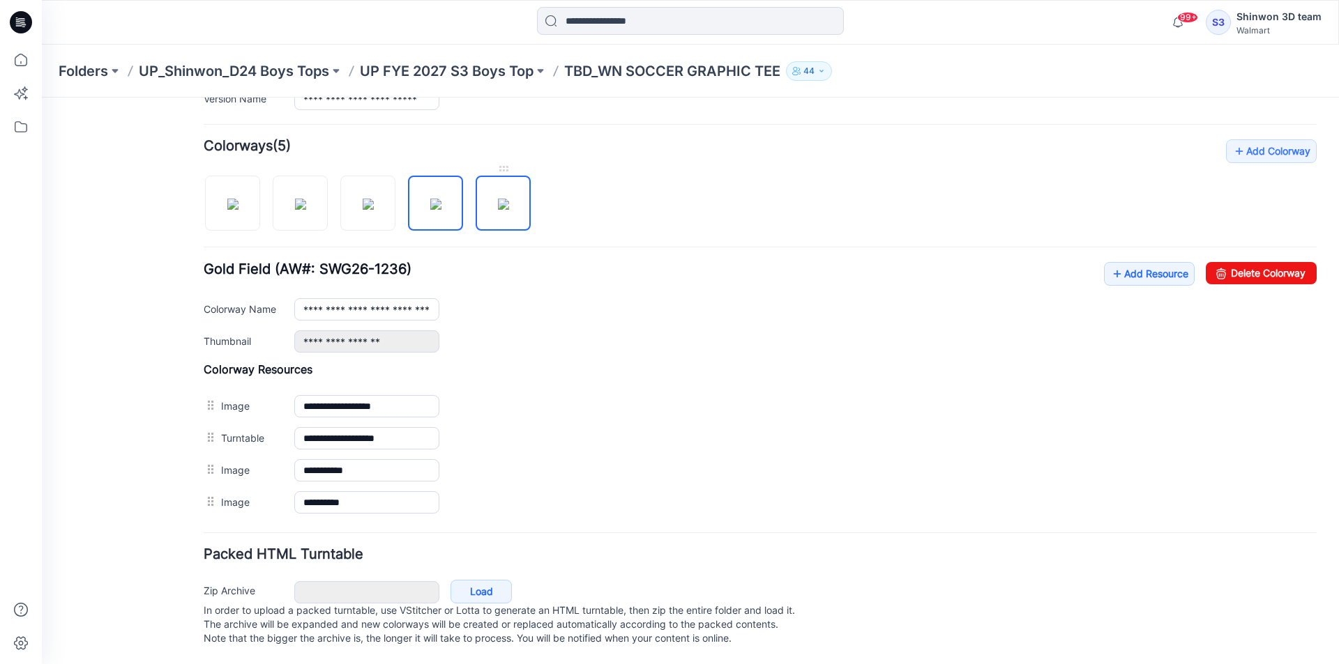
click at [502, 210] on img at bounding box center [503, 204] width 11 height 11
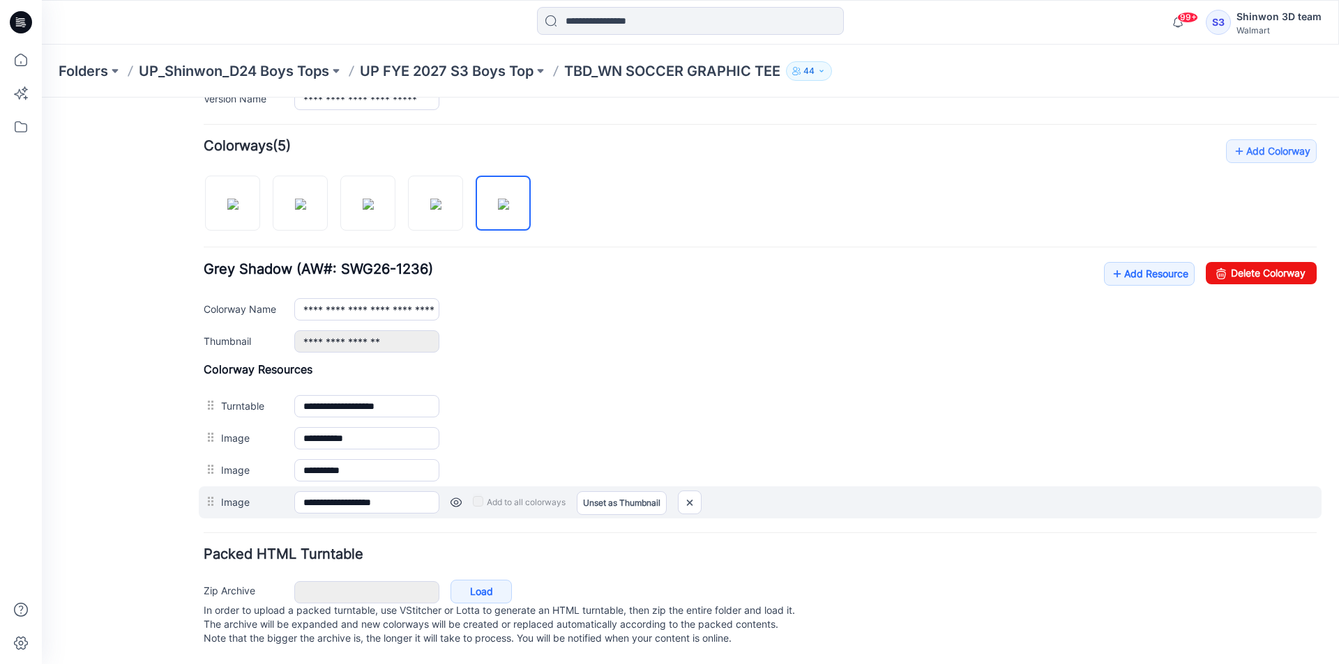
click at [208, 495] on div at bounding box center [212, 502] width 17 height 21
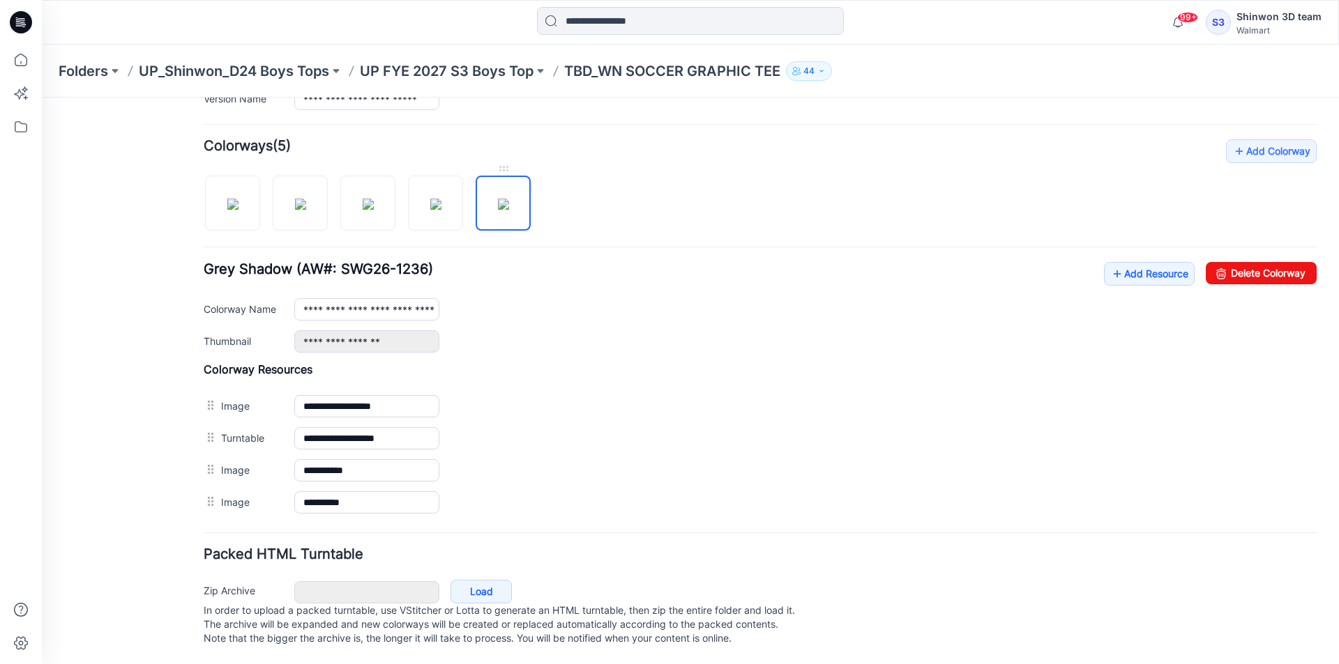
click at [509, 201] on img at bounding box center [503, 204] width 11 height 11
click at [441, 199] on img at bounding box center [435, 204] width 11 height 11
click at [363, 199] on img at bounding box center [368, 204] width 11 height 11
click at [295, 199] on img at bounding box center [300, 204] width 11 height 11
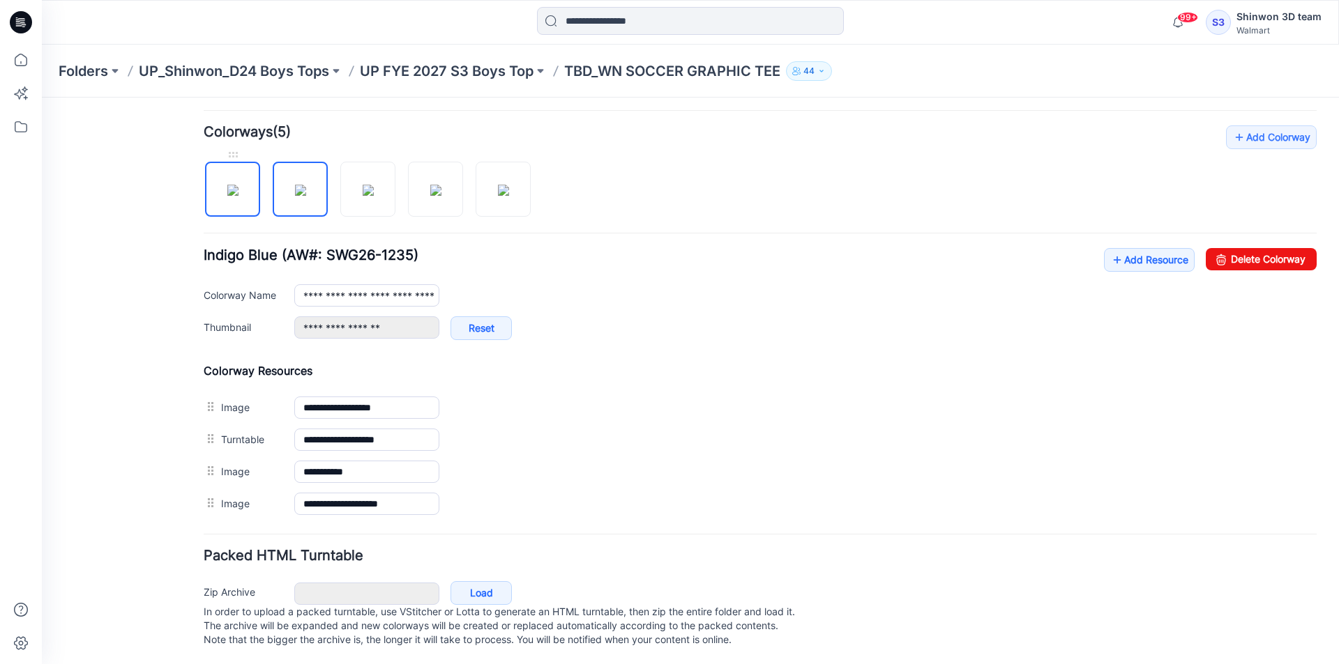
click at [238, 185] on img at bounding box center [232, 190] width 11 height 11
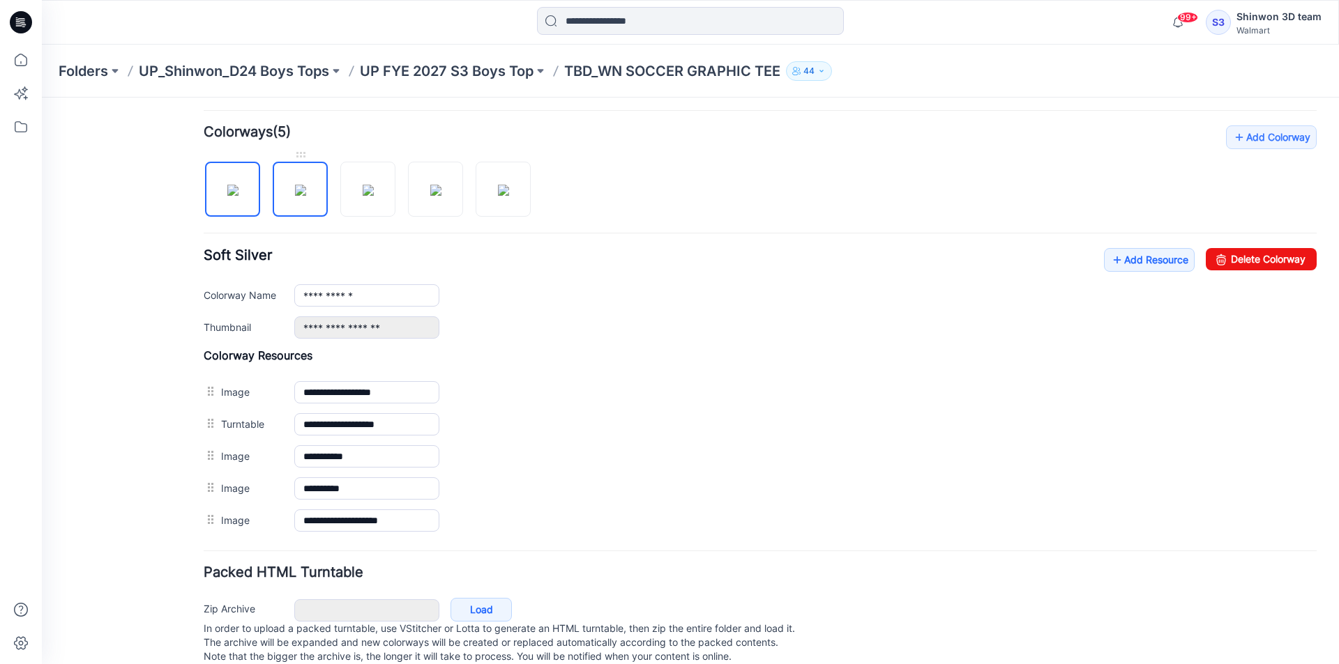
click at [306, 196] on img at bounding box center [300, 190] width 11 height 11
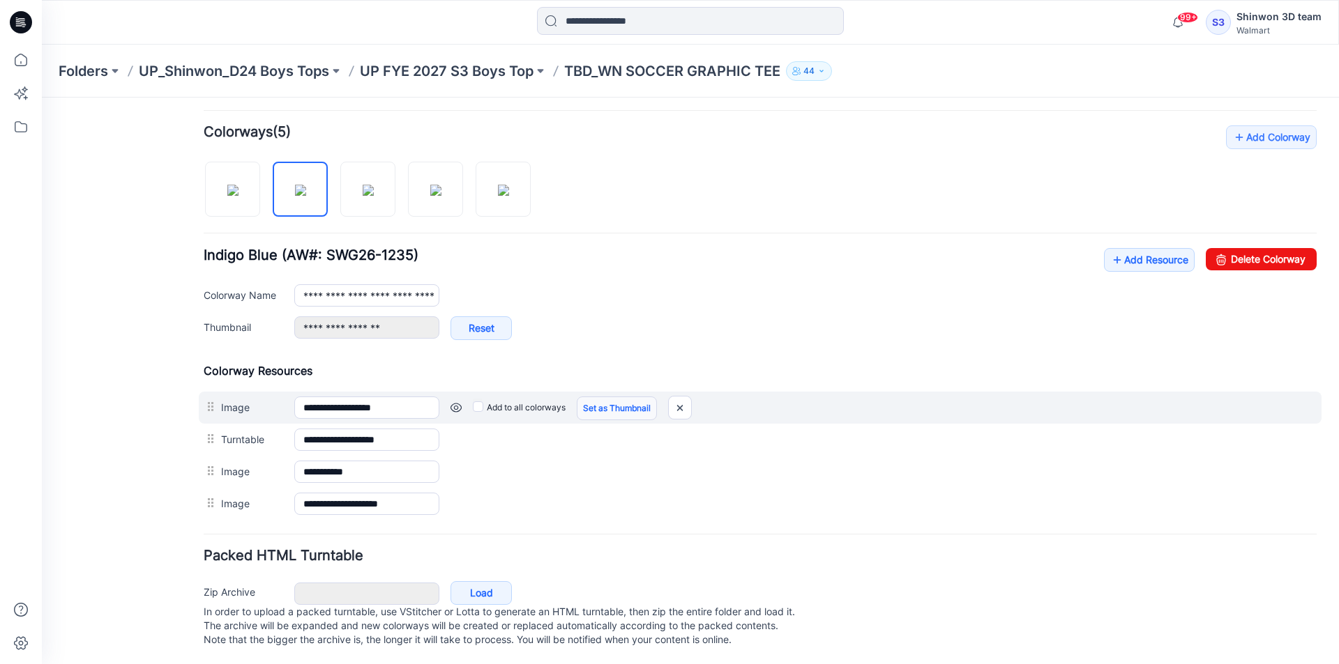
click at [595, 410] on link "Set as Thumbnail" at bounding box center [617, 409] width 80 height 24
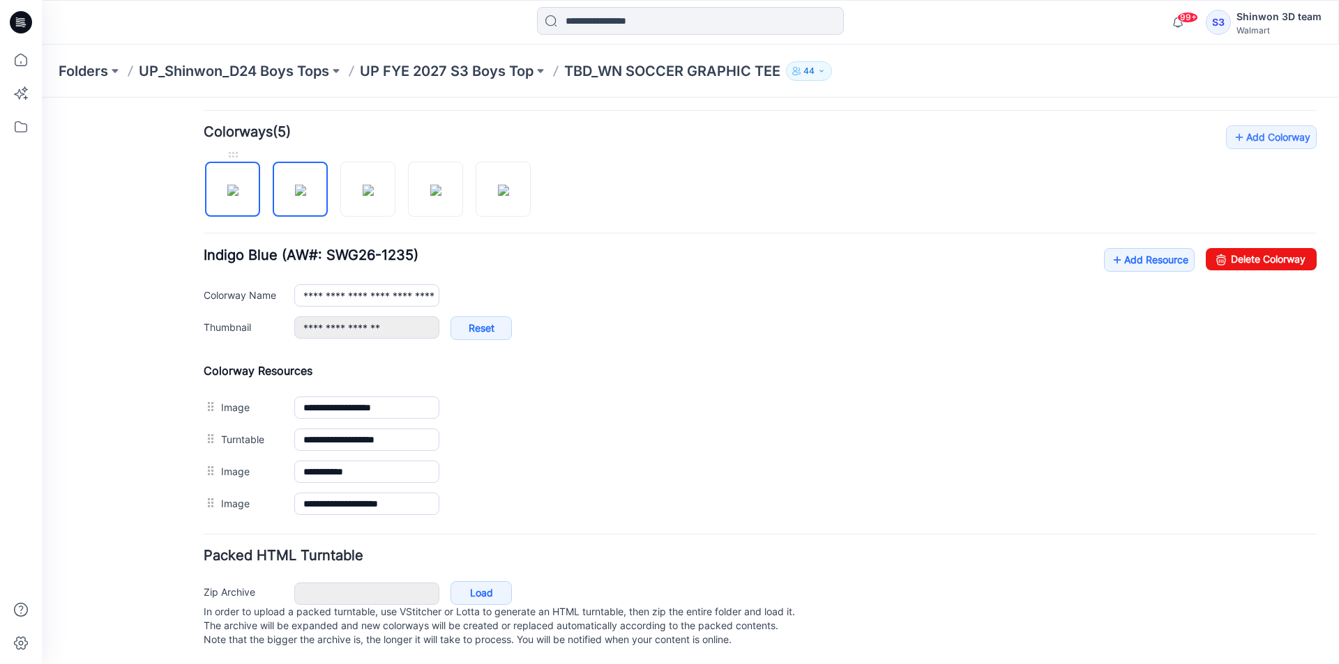
click at [238, 186] on img at bounding box center [232, 190] width 11 height 11
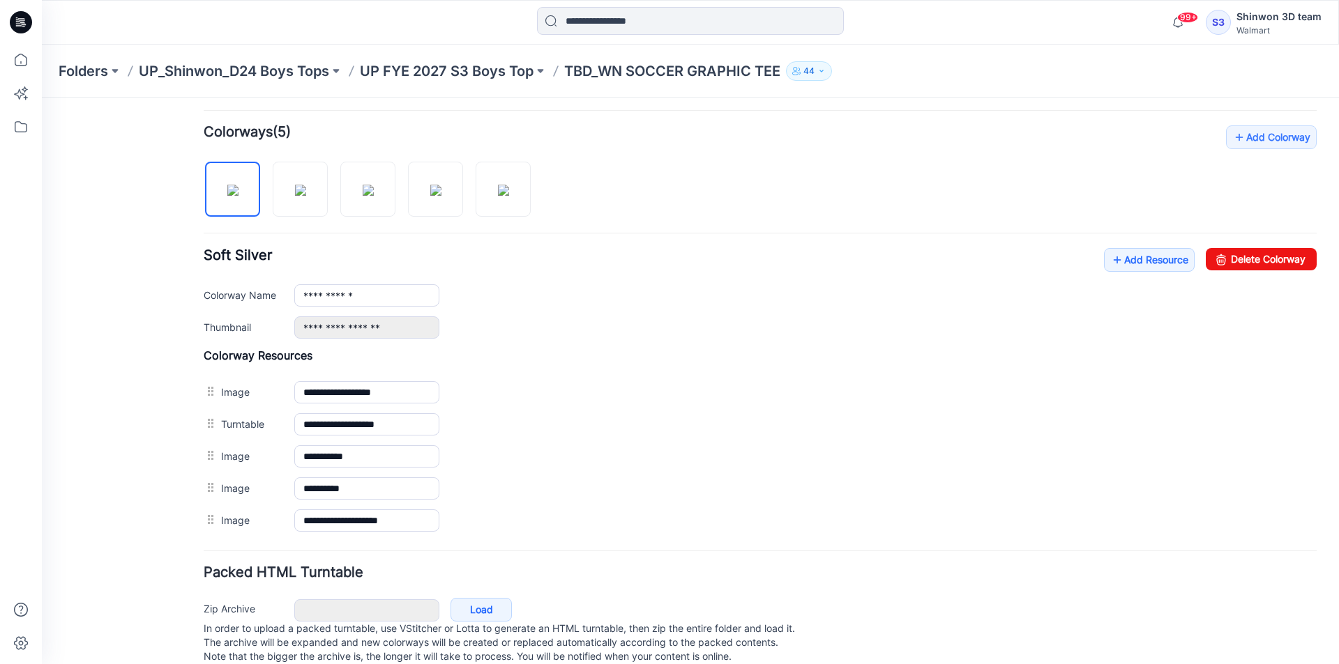
click at [332, 195] on div at bounding box center [373, 182] width 338 height 72
click at [408, 198] on link at bounding box center [435, 189] width 55 height 55
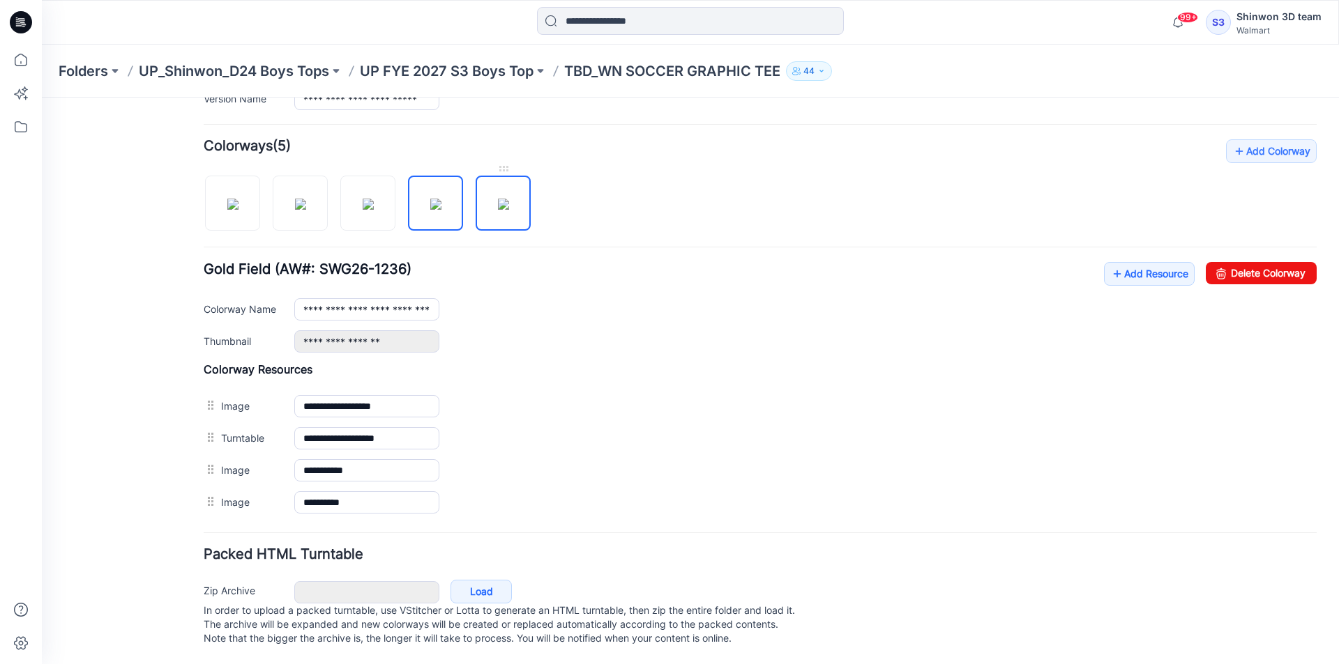
click at [498, 199] on img at bounding box center [503, 204] width 11 height 11
click at [430, 199] on img at bounding box center [435, 204] width 11 height 11
click at [341, 195] on link at bounding box center [367, 203] width 55 height 55
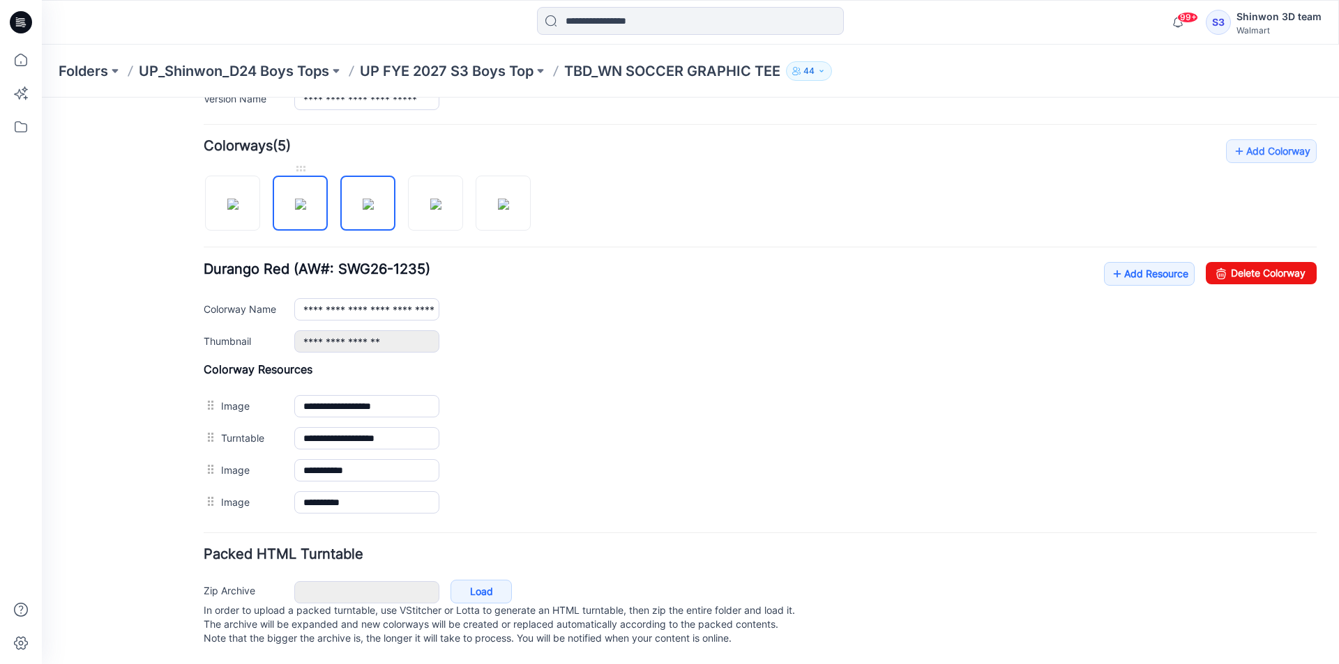
click at [300, 199] on img at bounding box center [300, 204] width 11 height 11
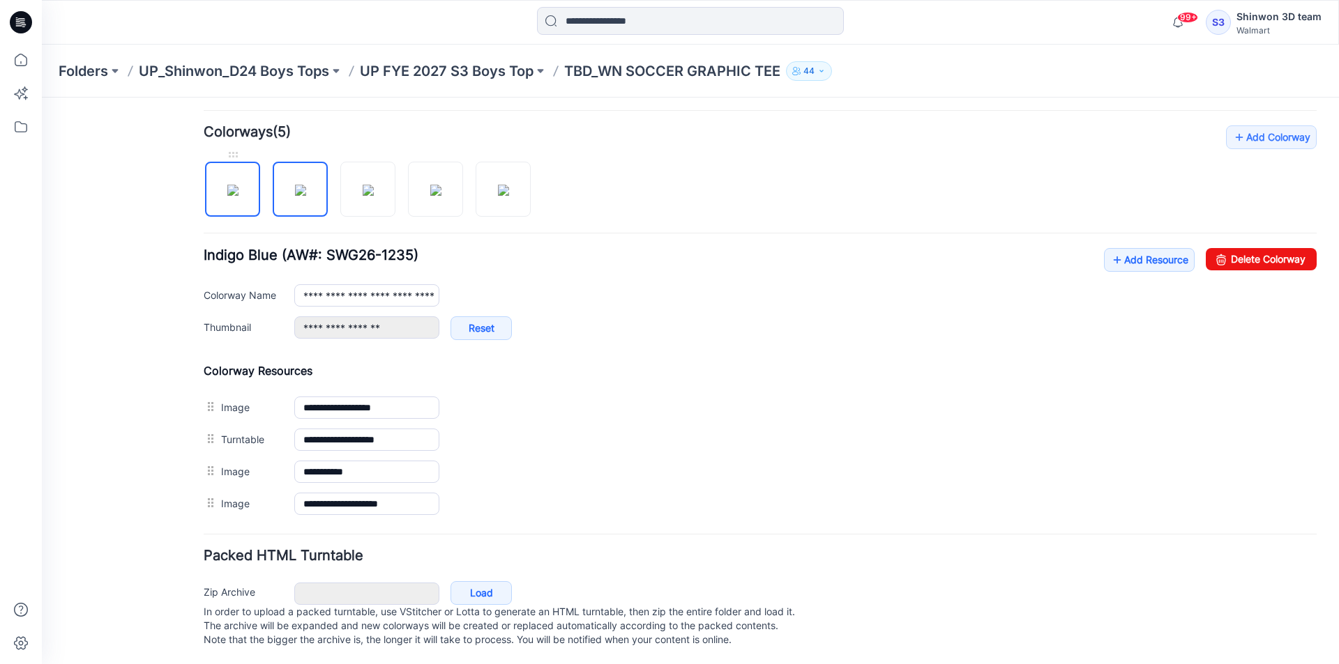
drag, startPoint x: 219, startPoint y: 187, endPoint x: 243, endPoint y: 186, distance: 24.4
click at [227, 186] on img at bounding box center [232, 190] width 11 height 11
type input "**********"
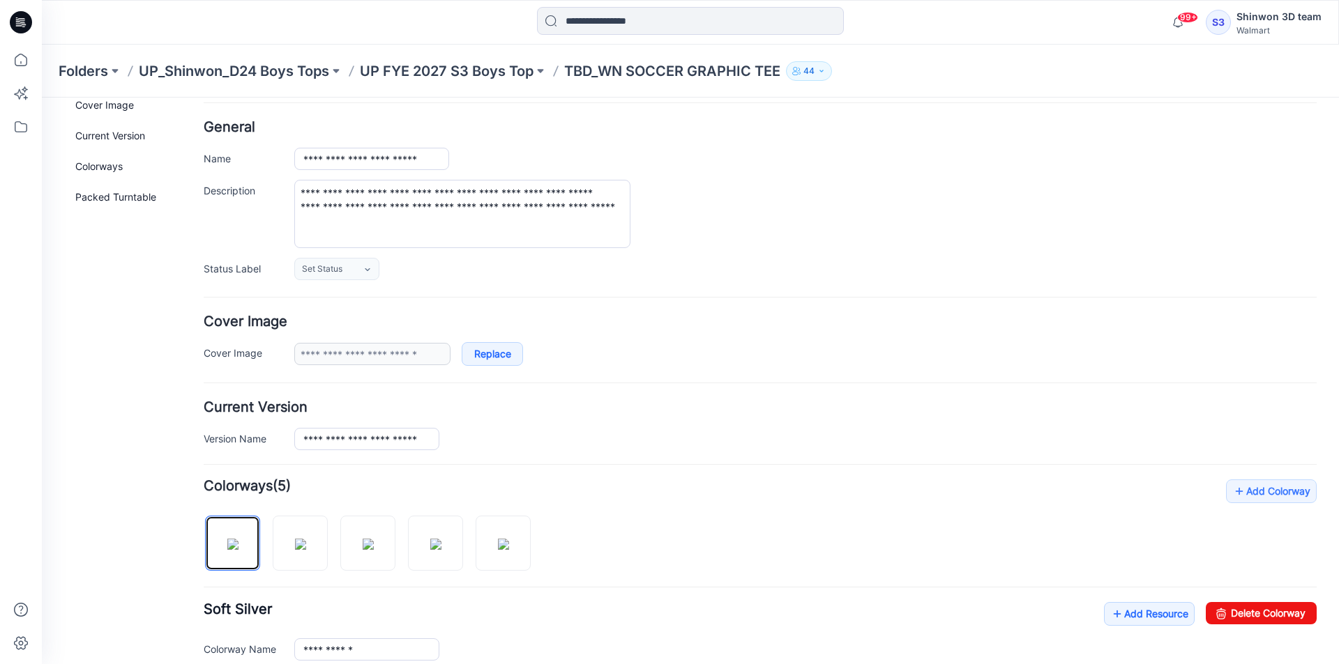
scroll to position [0, 0]
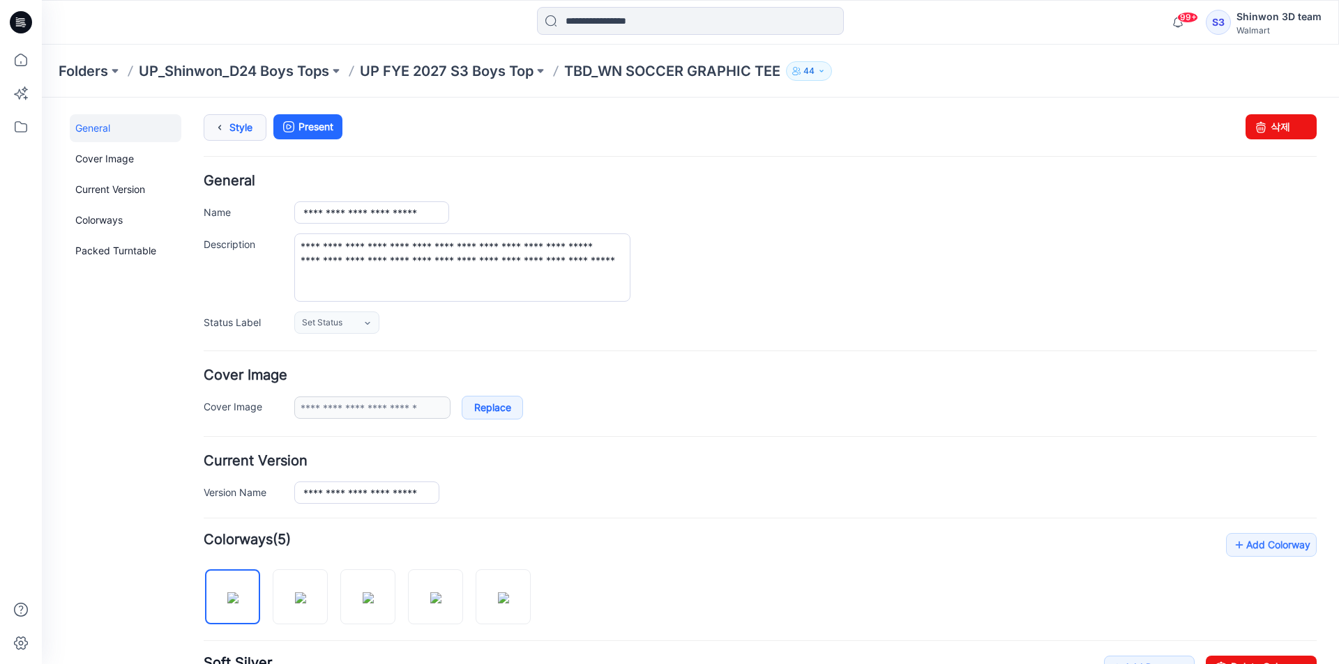
click at [232, 119] on link "Style" at bounding box center [235, 127] width 63 height 26
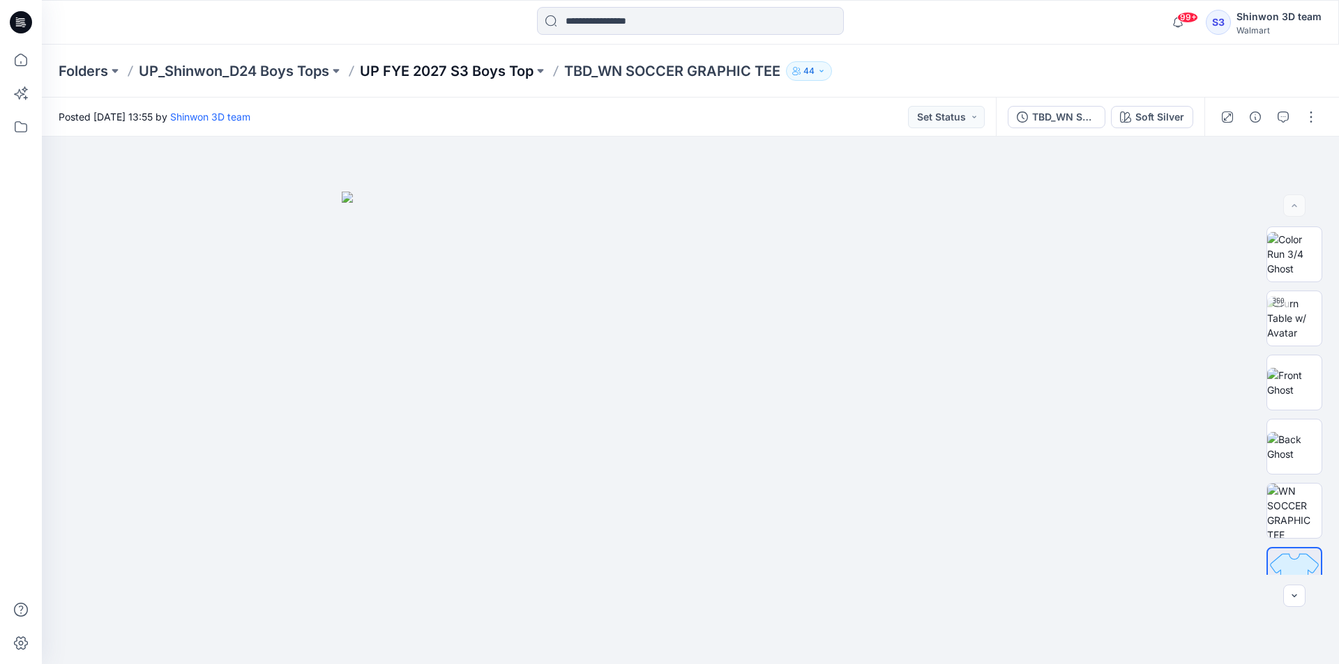
click at [493, 65] on p "UP FYE 2027 S3 Boys Top" at bounding box center [447, 71] width 174 height 20
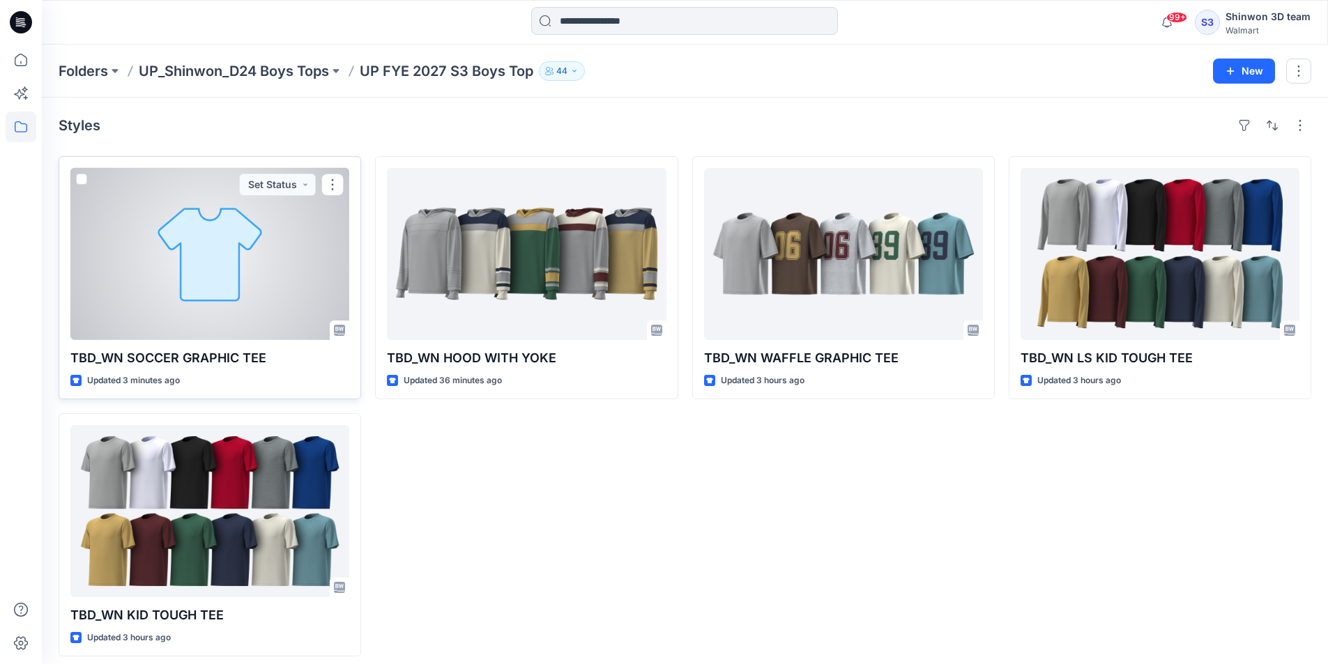
click at [272, 307] on div at bounding box center [209, 254] width 279 height 172
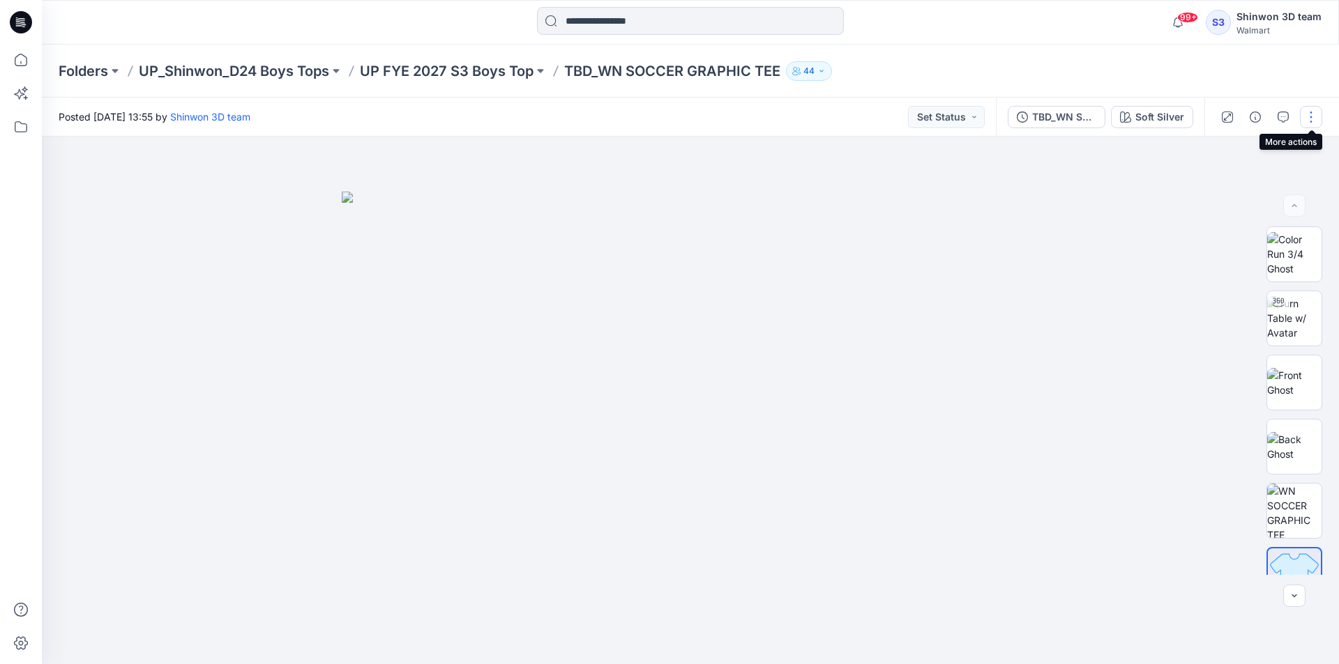
click at [1312, 117] on button "button" at bounding box center [1311, 117] width 22 height 22
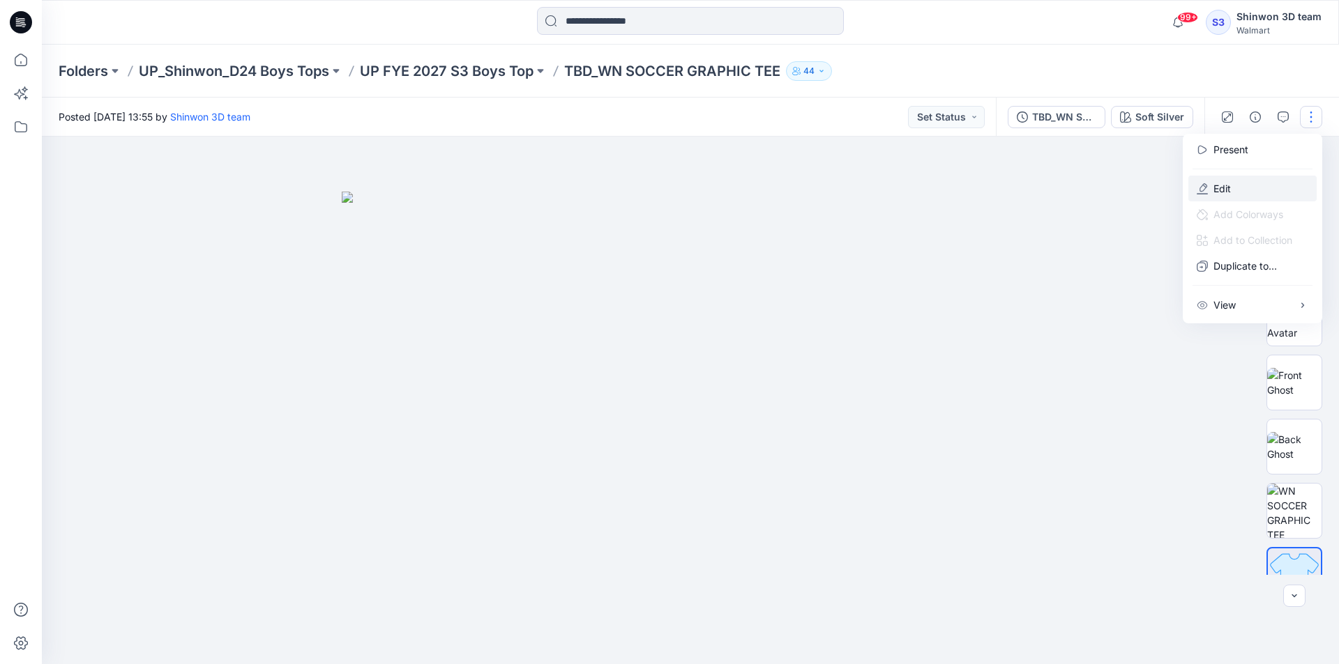
click at [1231, 179] on button "Edit" at bounding box center [1252, 189] width 128 height 26
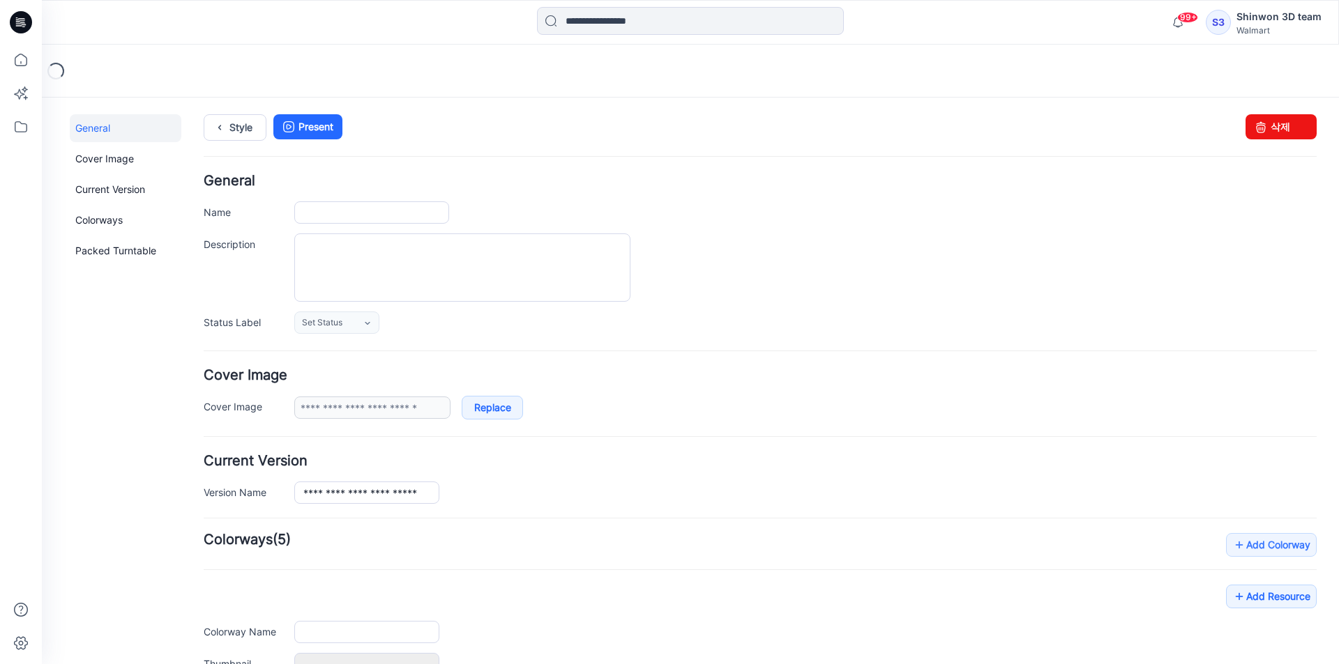
type input "**********"
type textarea "**********"
type input "**********"
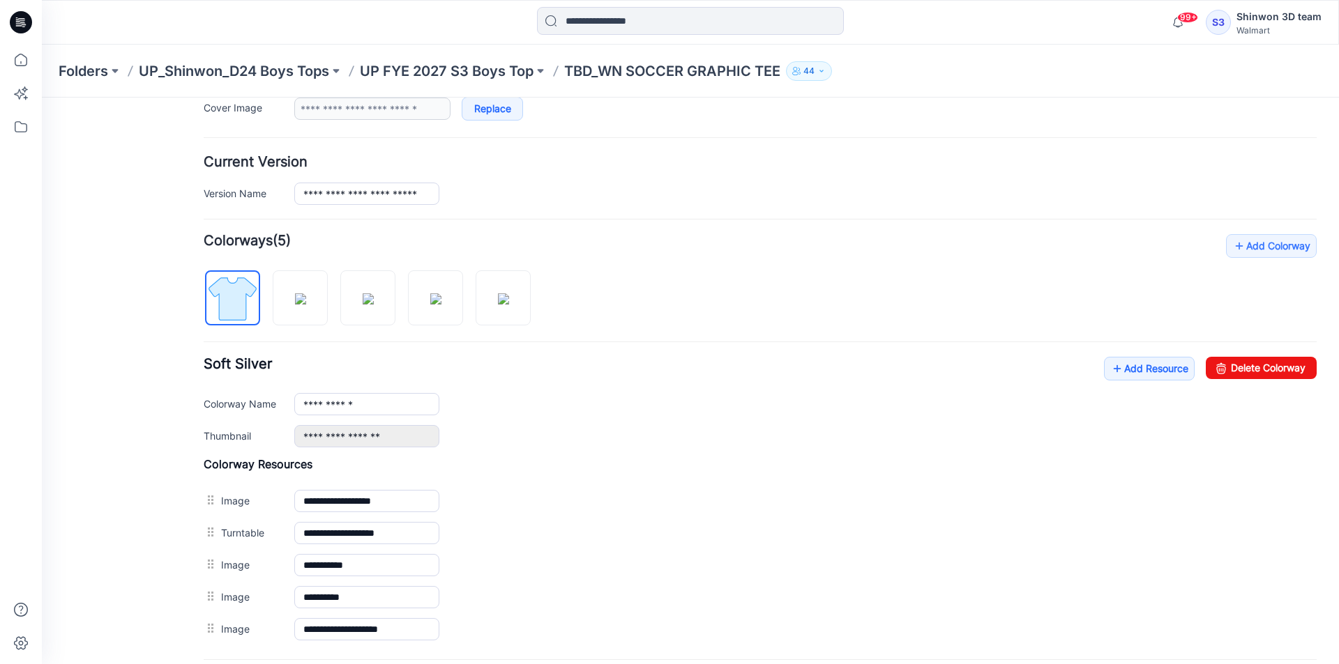
scroll to position [418, 0]
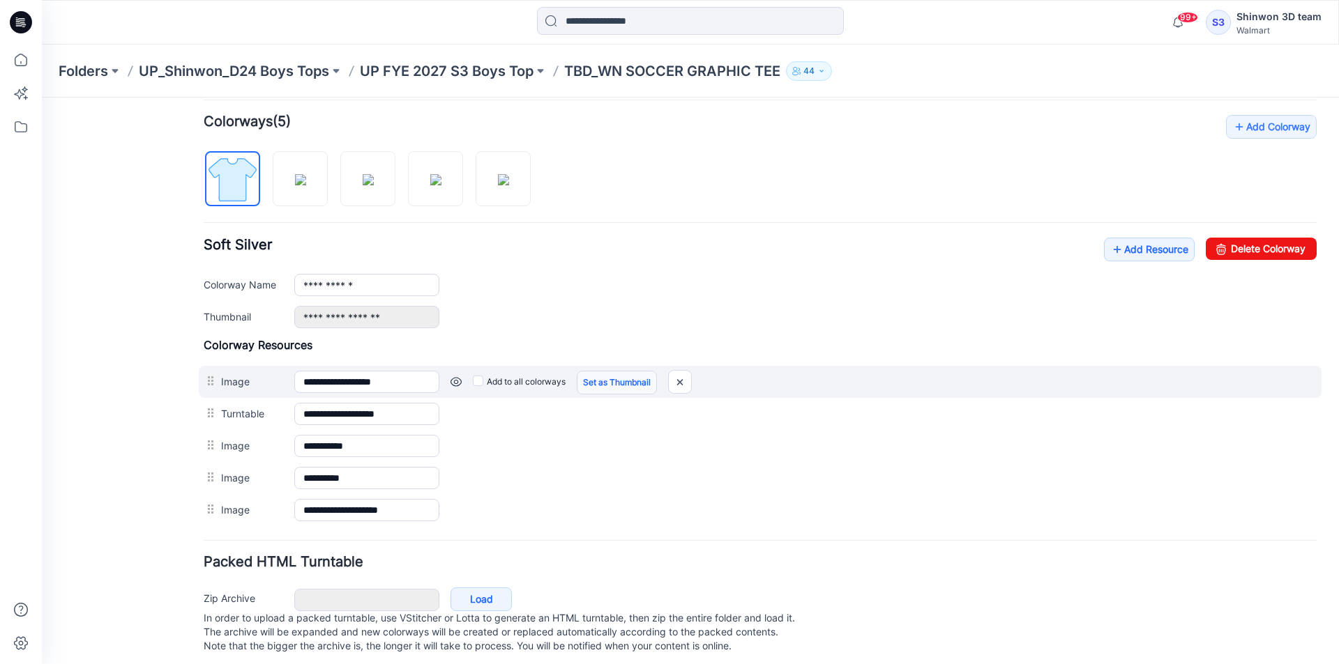
click at [625, 377] on link "Set as Thumbnail" at bounding box center [617, 383] width 80 height 24
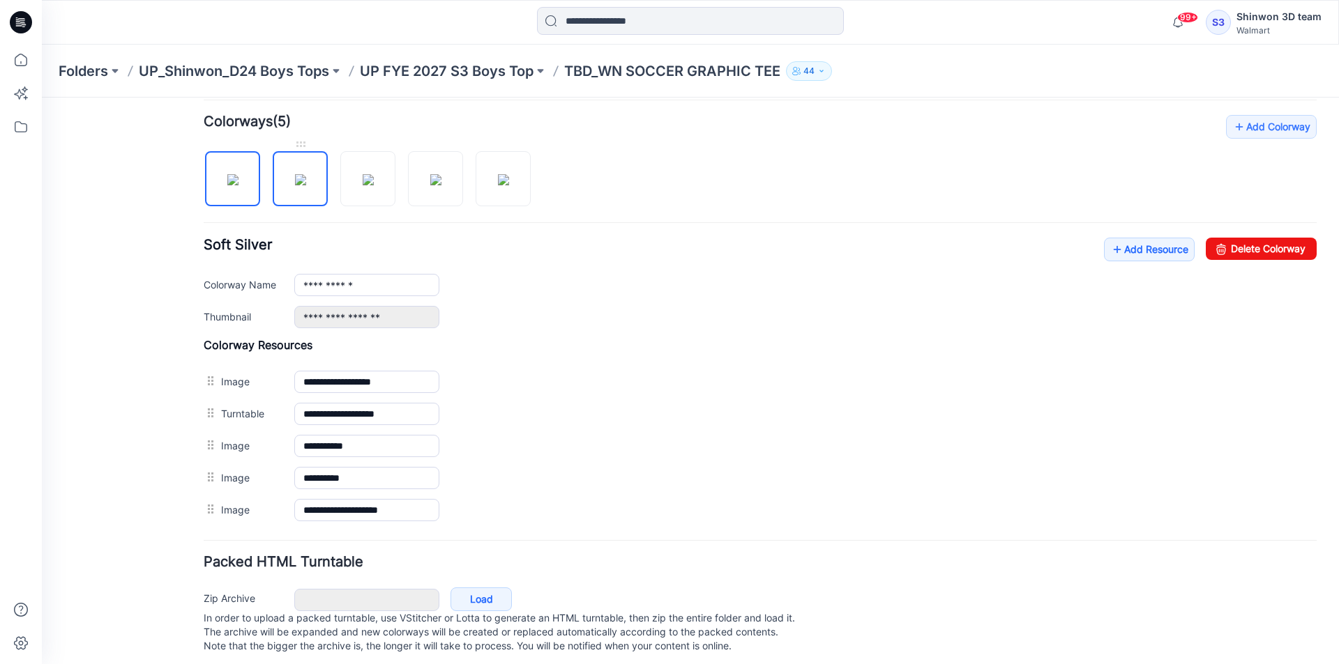
click at [306, 185] on img at bounding box center [300, 179] width 11 height 11
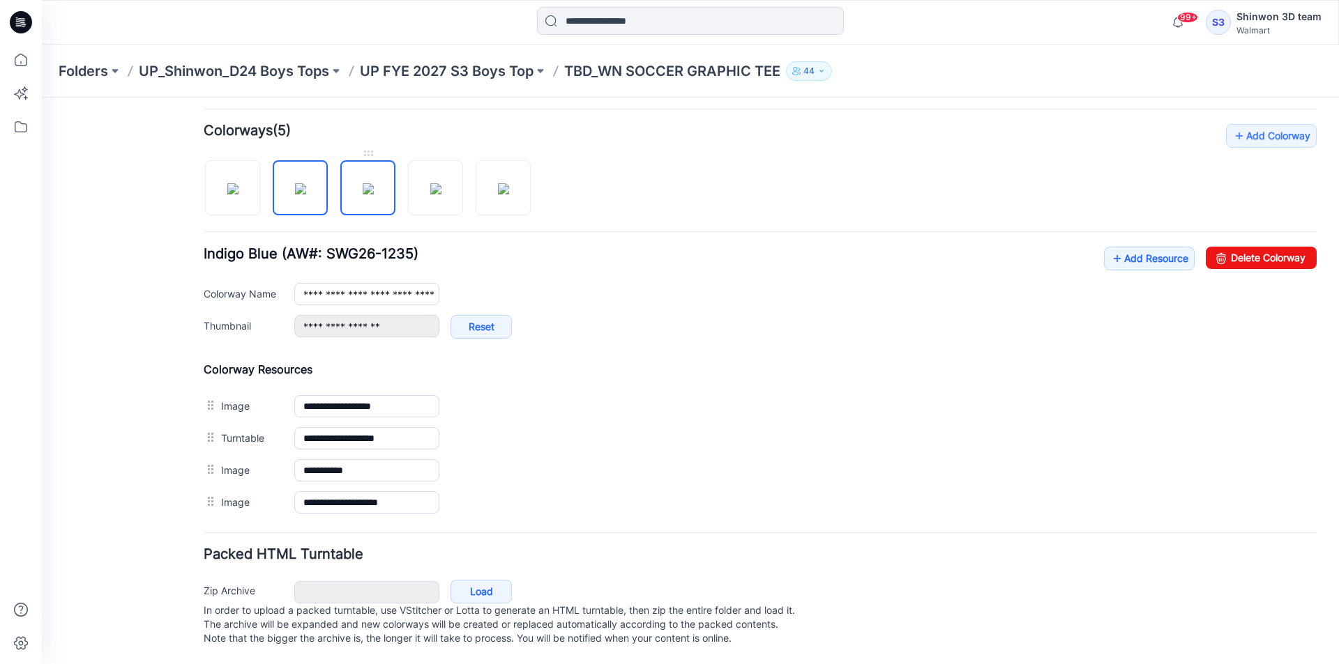
click at [363, 192] on img at bounding box center [368, 188] width 11 height 11
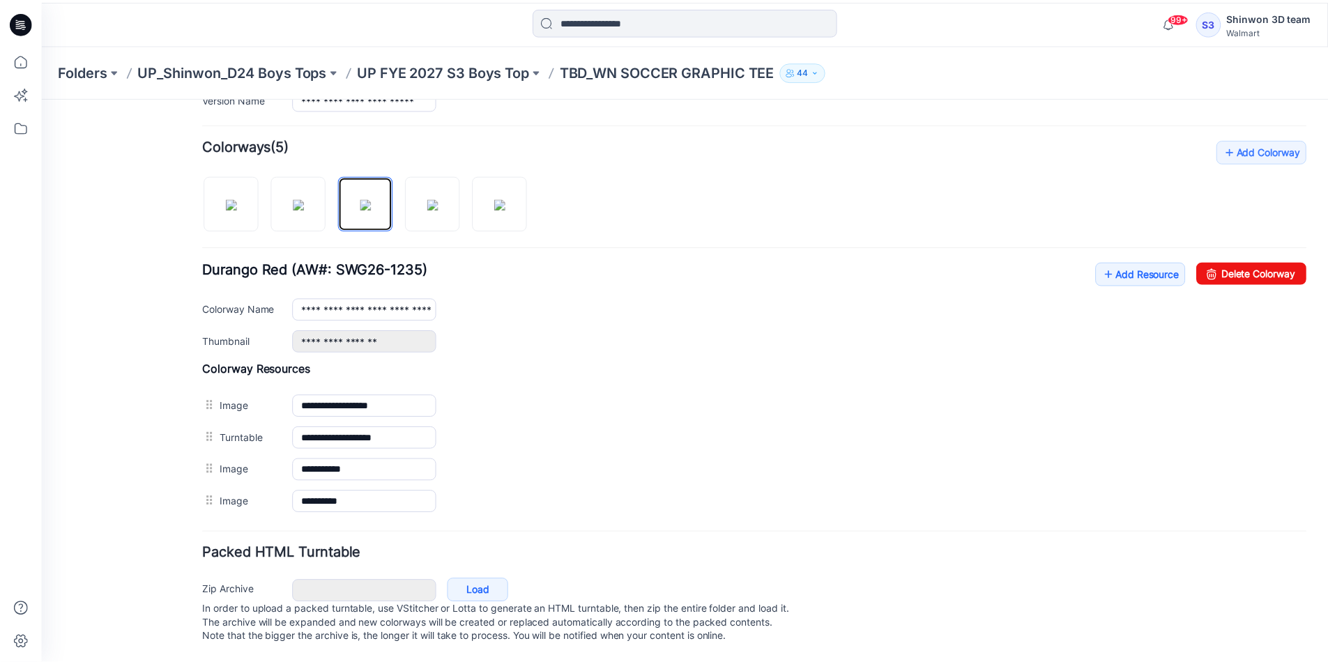
scroll to position [408, 0]
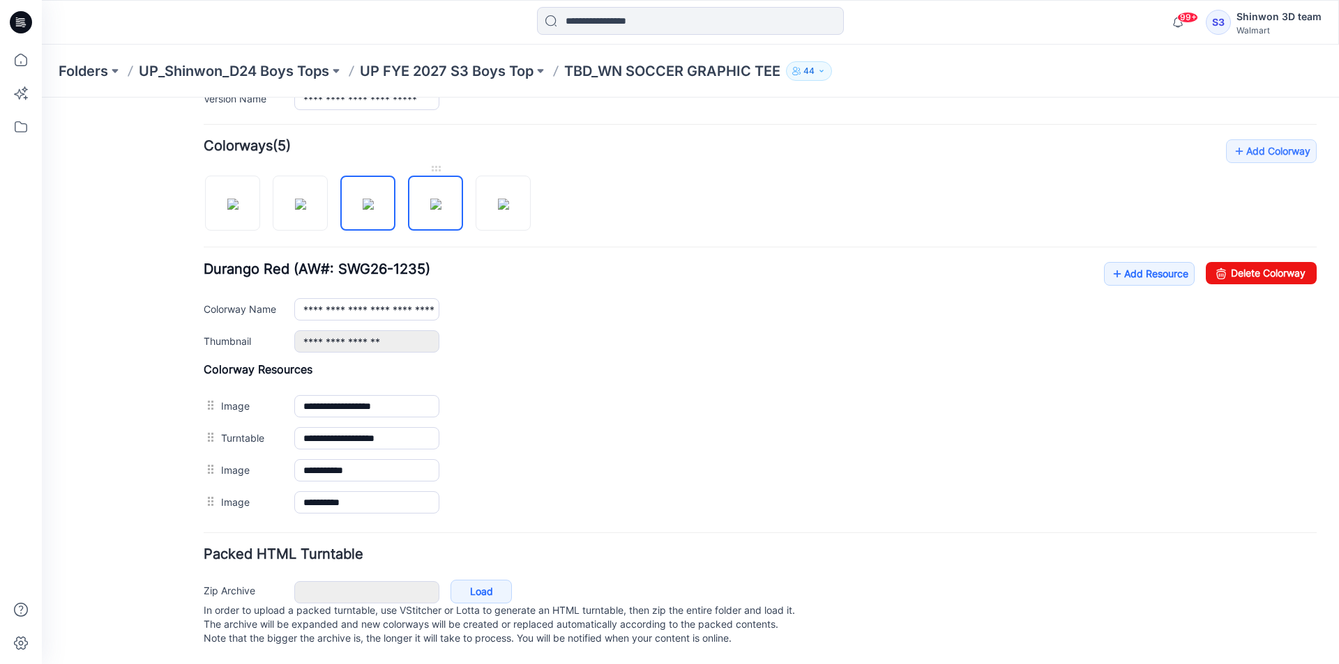
click at [430, 199] on img at bounding box center [435, 204] width 11 height 11
click at [507, 199] on img at bounding box center [503, 204] width 11 height 11
click at [430, 202] on img at bounding box center [435, 204] width 11 height 11
click at [363, 199] on img at bounding box center [368, 204] width 11 height 11
click at [306, 199] on img at bounding box center [300, 204] width 11 height 11
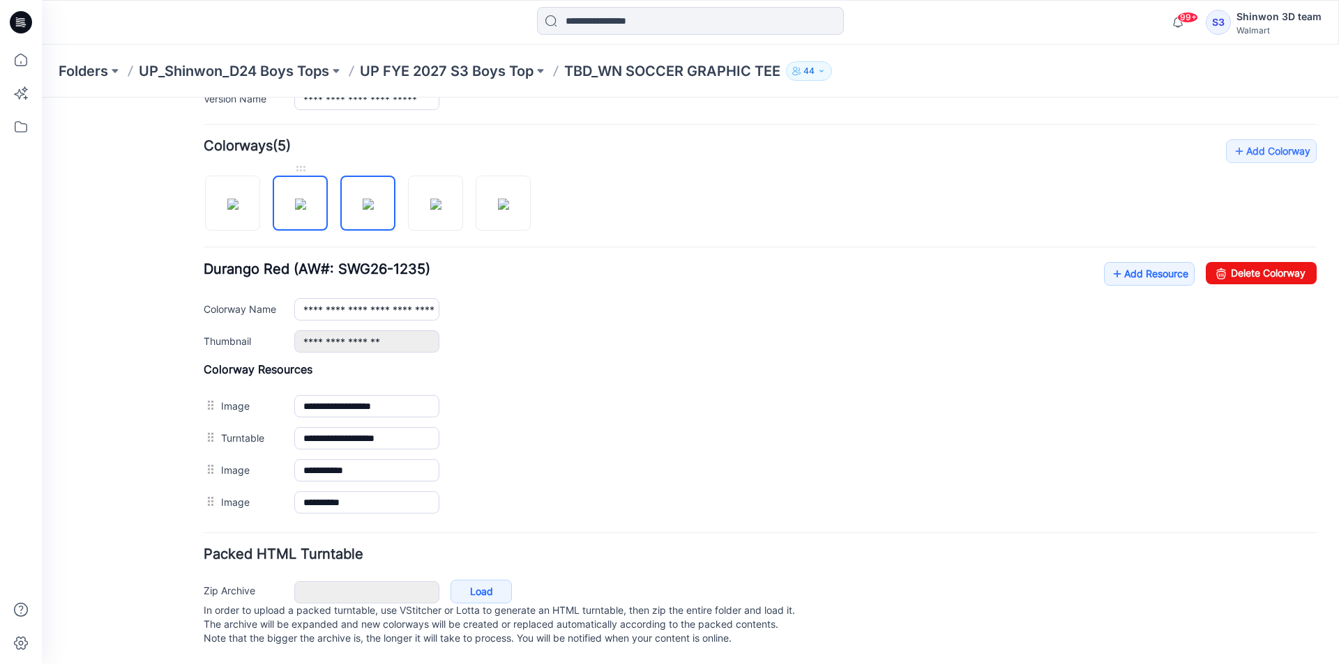
type input "**********"
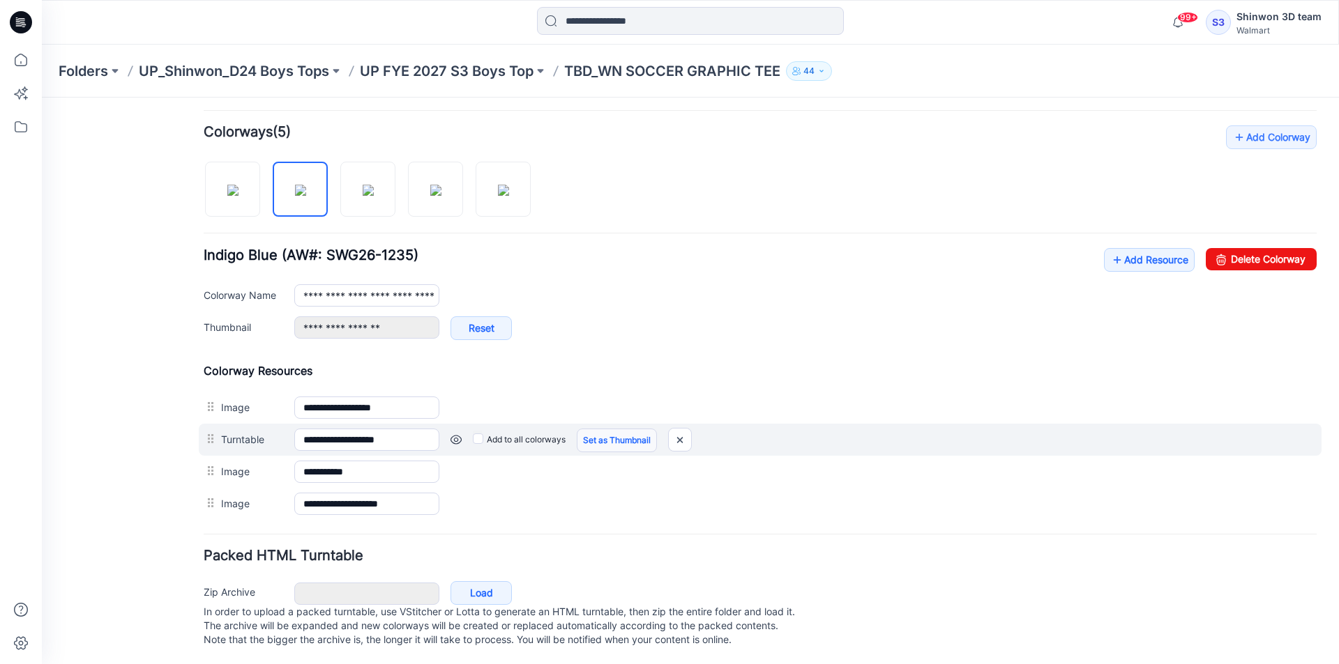
click at [596, 443] on link "Set as Thumbnail" at bounding box center [617, 441] width 80 height 24
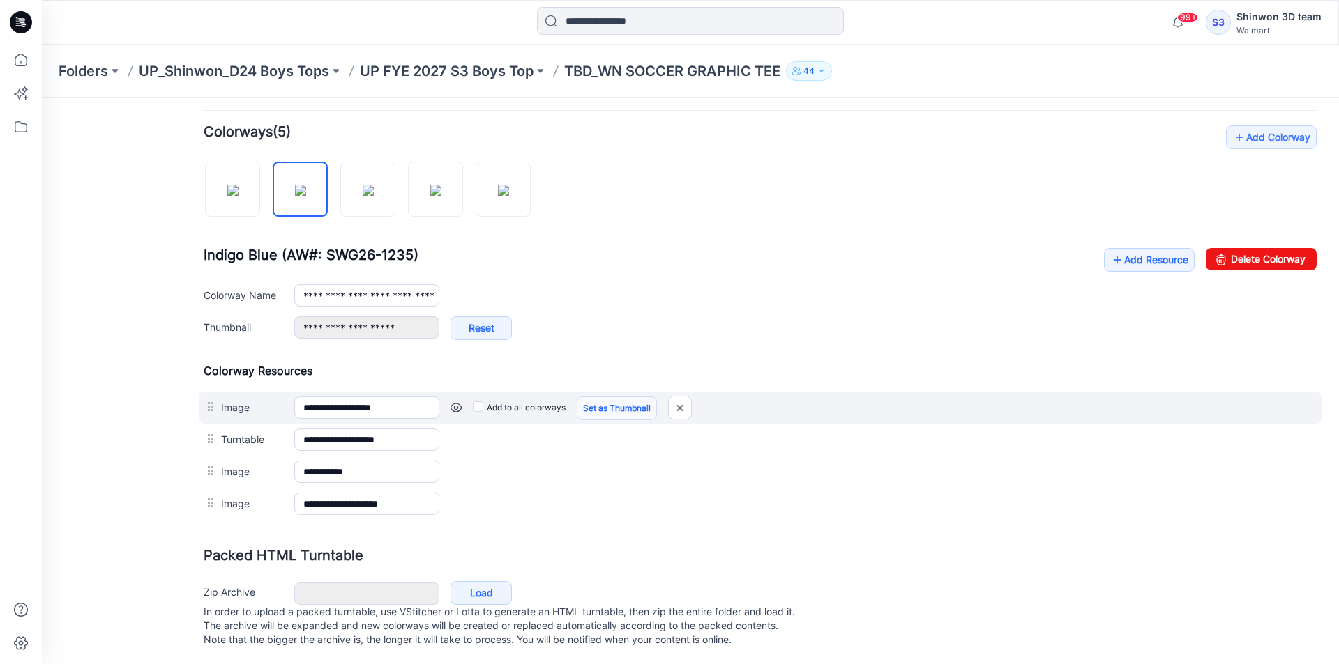
click at [617, 409] on link "Set as Thumbnail" at bounding box center [617, 409] width 80 height 24
type input "**********"
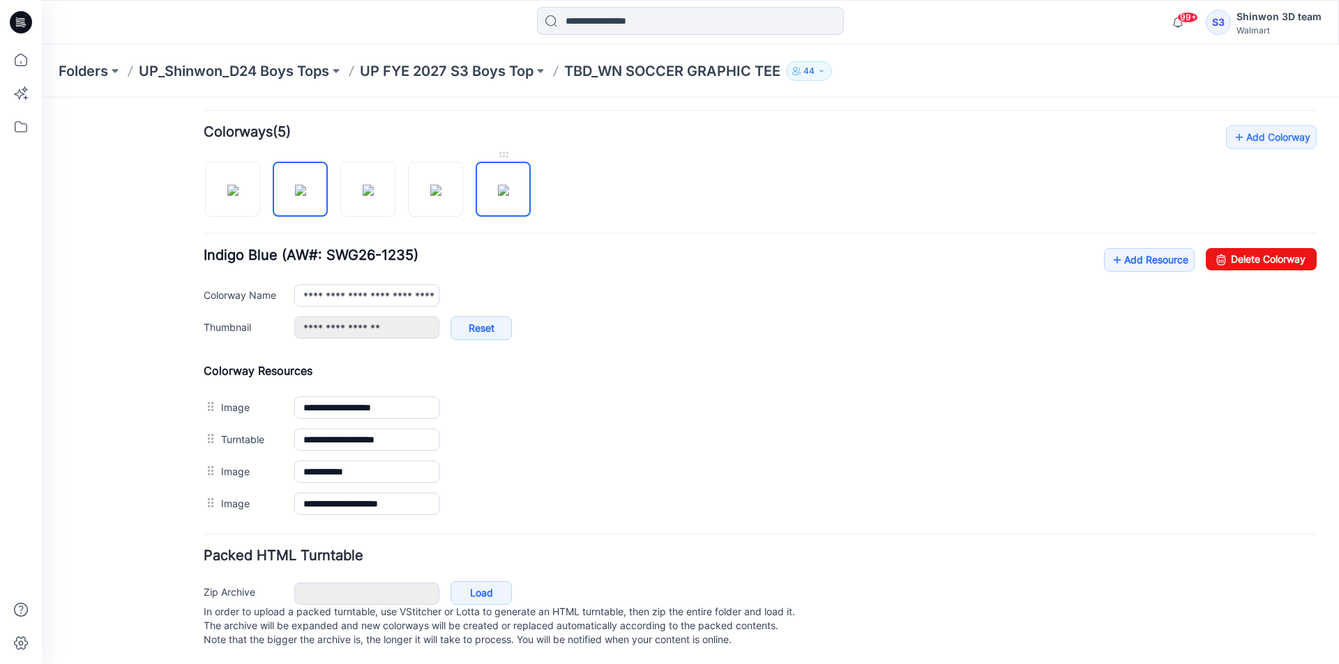
click at [498, 185] on img at bounding box center [503, 190] width 11 height 11
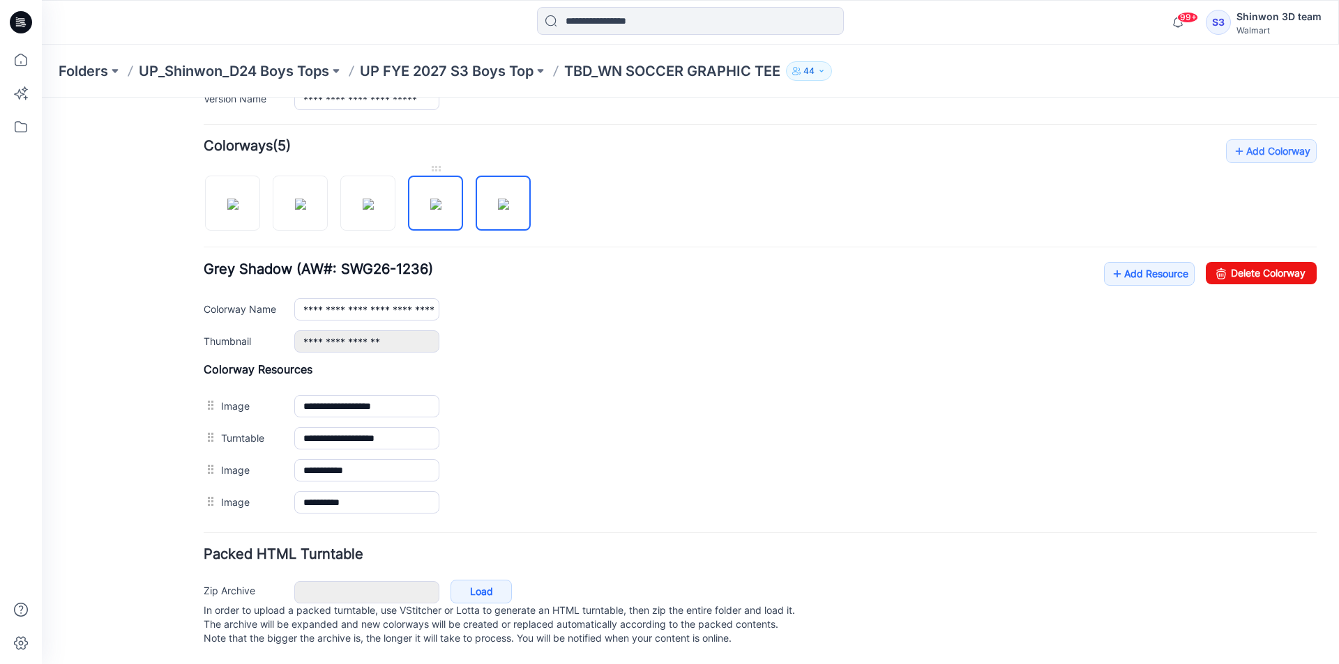
click at [434, 199] on img at bounding box center [435, 204] width 11 height 11
click at [374, 199] on img at bounding box center [368, 204] width 11 height 11
click at [328, 192] on div at bounding box center [373, 196] width 338 height 72
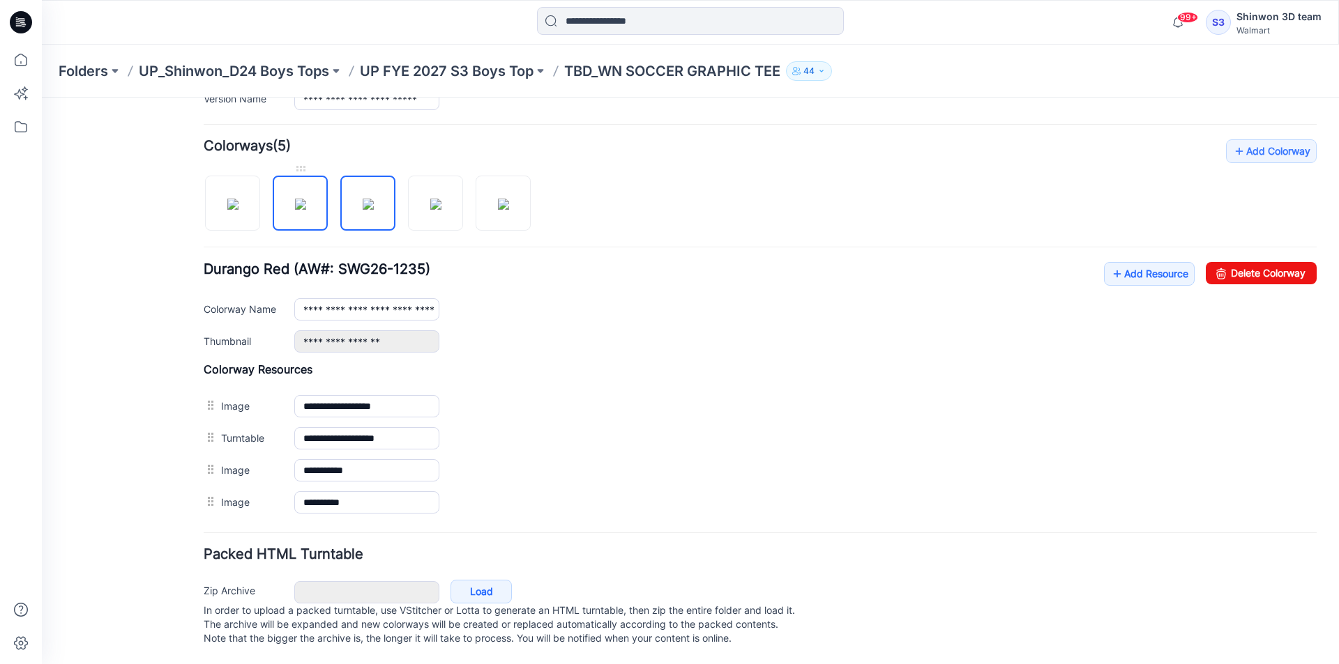
click at [306, 199] on img at bounding box center [300, 204] width 11 height 11
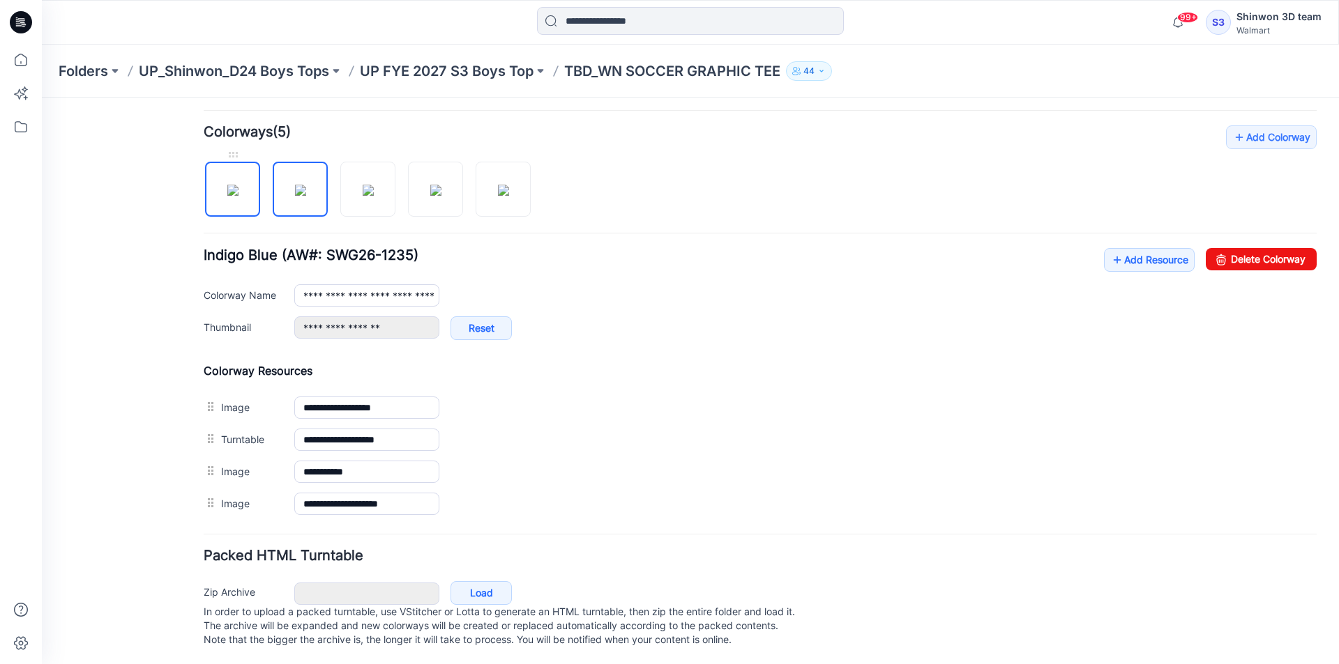
click at [205, 209] on link at bounding box center [232, 189] width 55 height 55
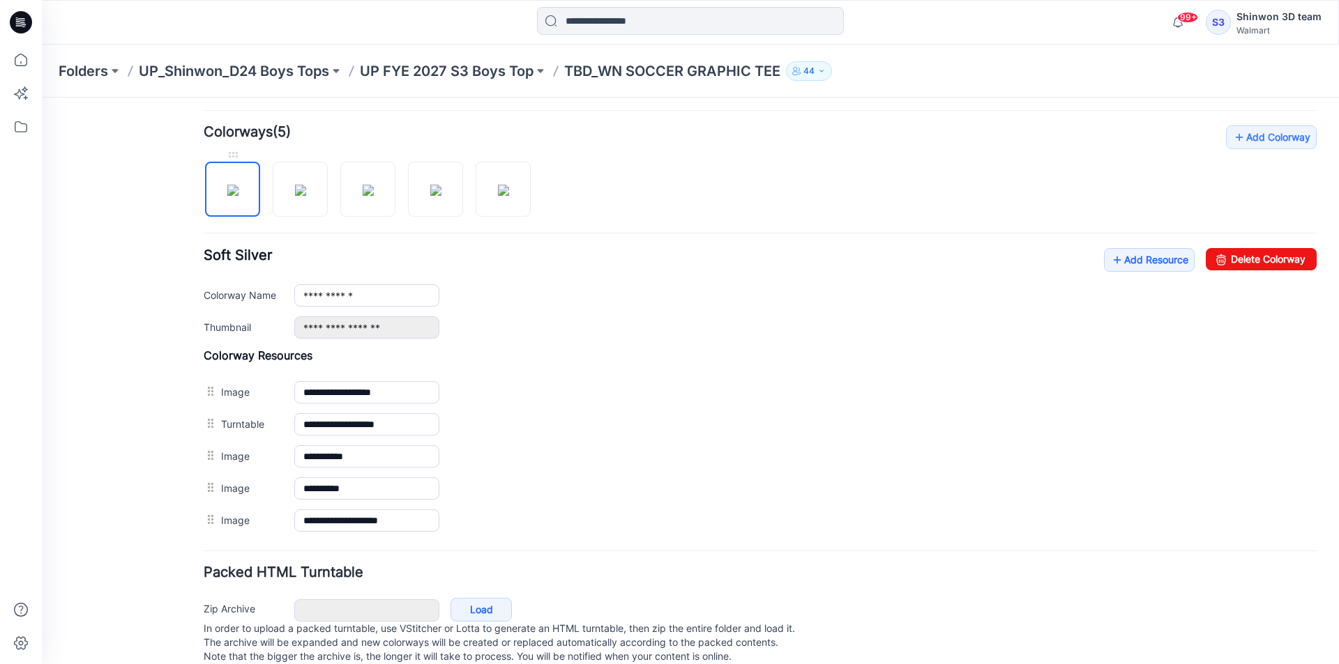
click at [238, 196] on img at bounding box center [232, 190] width 11 height 11
click at [270, 206] on div at bounding box center [373, 182] width 338 height 72
click at [295, 196] on img at bounding box center [300, 190] width 11 height 11
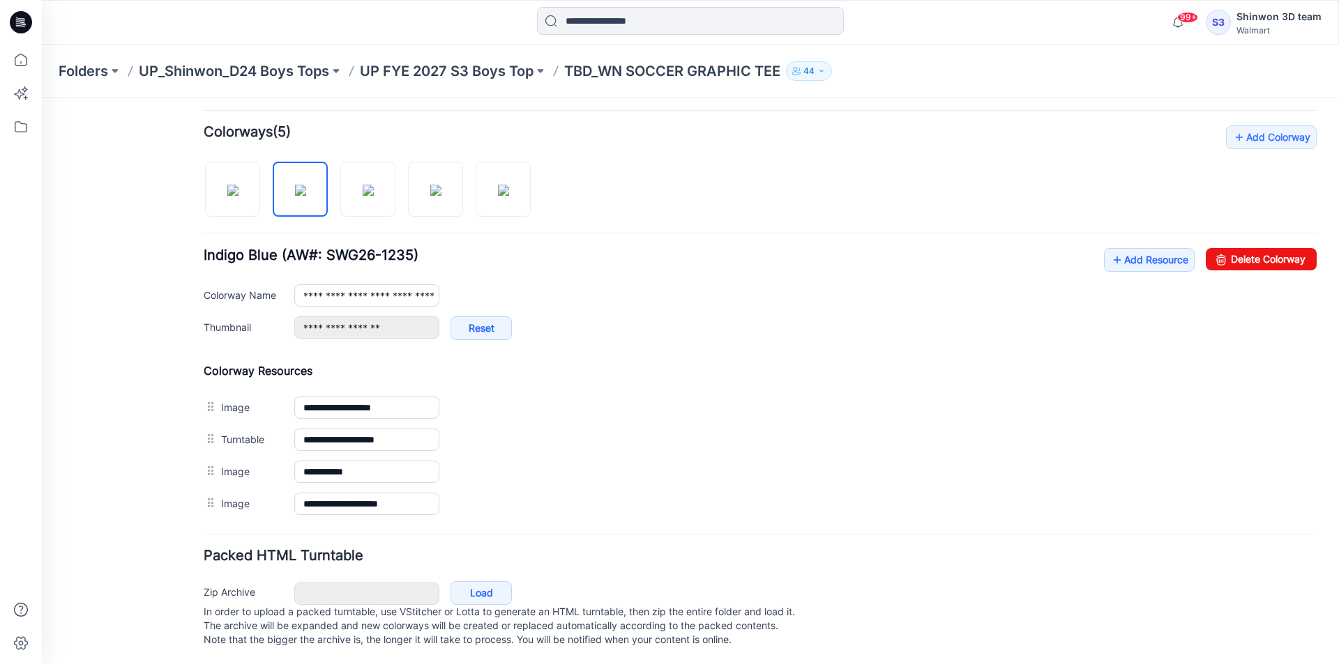
click at [339, 201] on div at bounding box center [373, 182] width 338 height 72
click at [238, 196] on img at bounding box center [232, 190] width 11 height 11
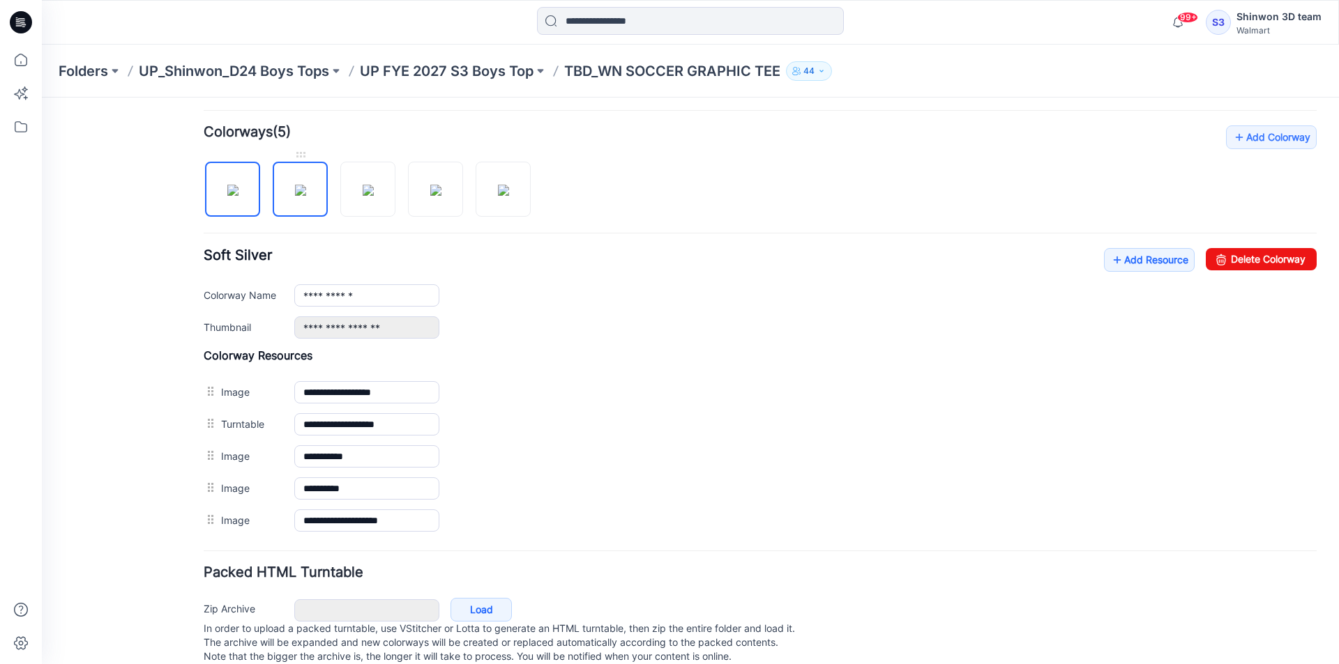
click at [296, 196] on img at bounding box center [300, 190] width 11 height 11
type input "**********"
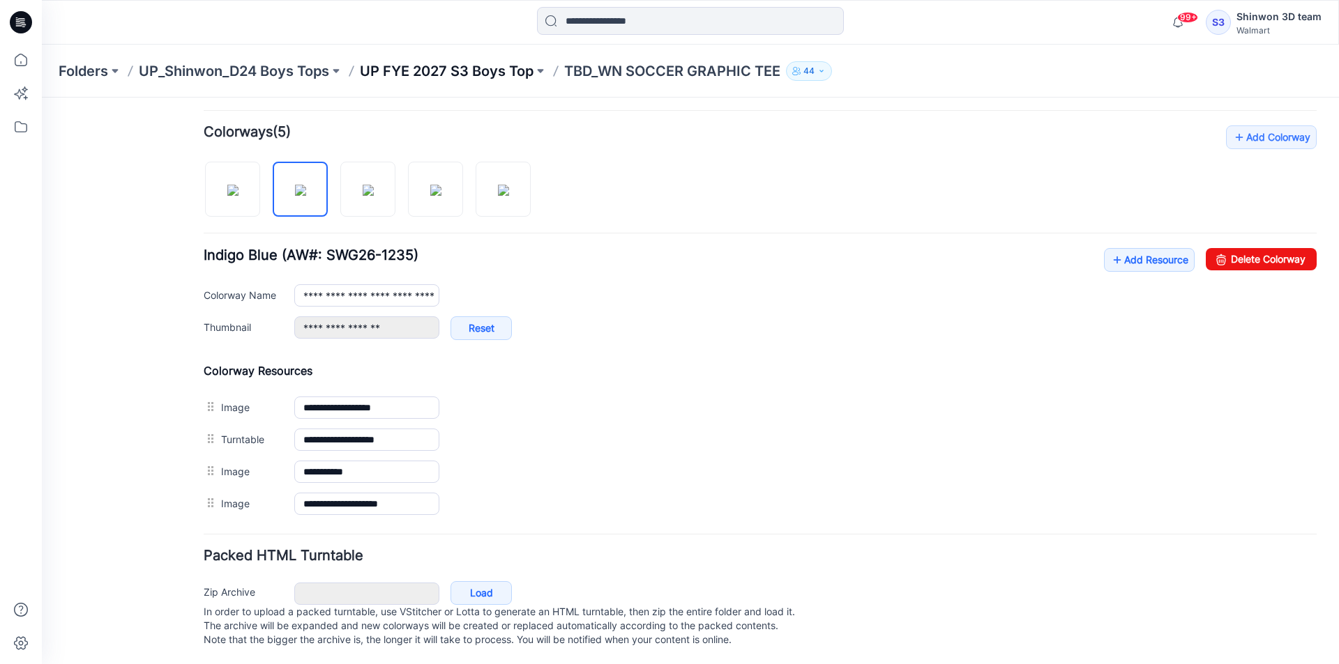
click at [402, 72] on p "UP FYE 2027 S3 Boys Top" at bounding box center [447, 71] width 174 height 20
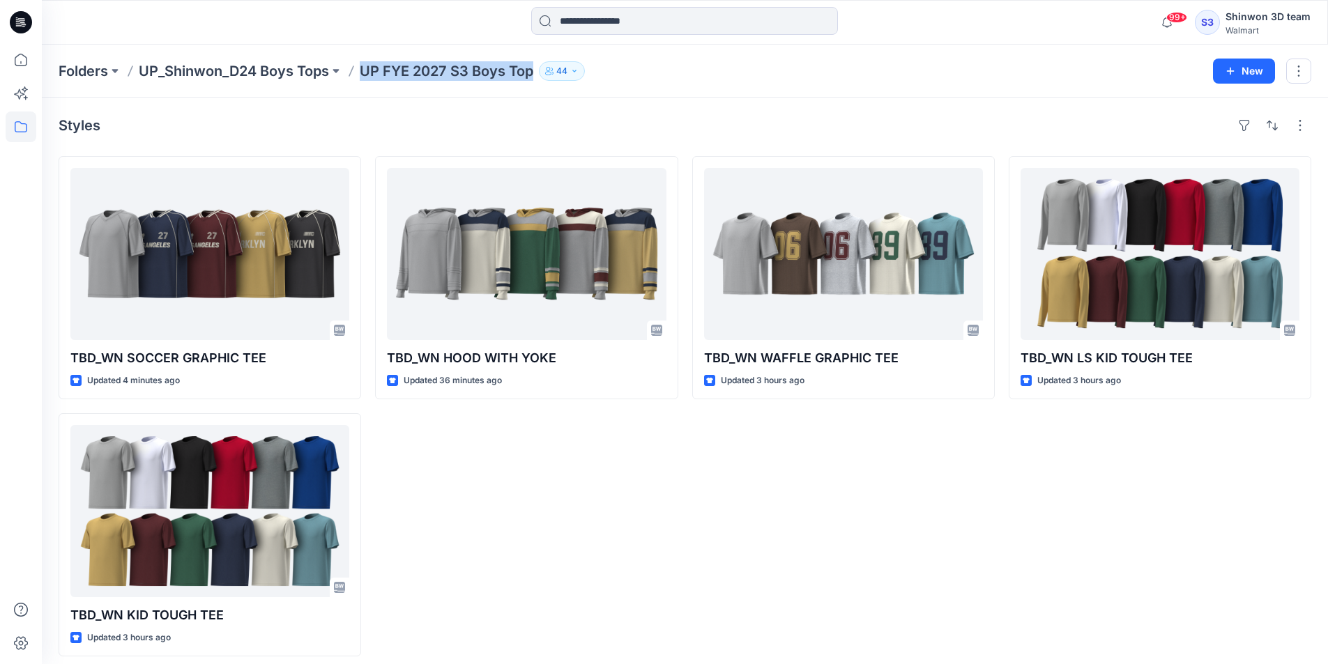
drag, startPoint x: 365, startPoint y: 66, endPoint x: 557, endPoint y: 63, distance: 191.7
click at [557, 63] on div "Folders UP_Shinwon_D24 Boys Tops UP FYE 2027 S3 Boys Top 44" at bounding box center [631, 71] width 1144 height 20
copy div "UP FYE 2027 S3 Boys Top 44 New"
click at [100, 76] on p "Folders" at bounding box center [83, 71] width 49 height 20
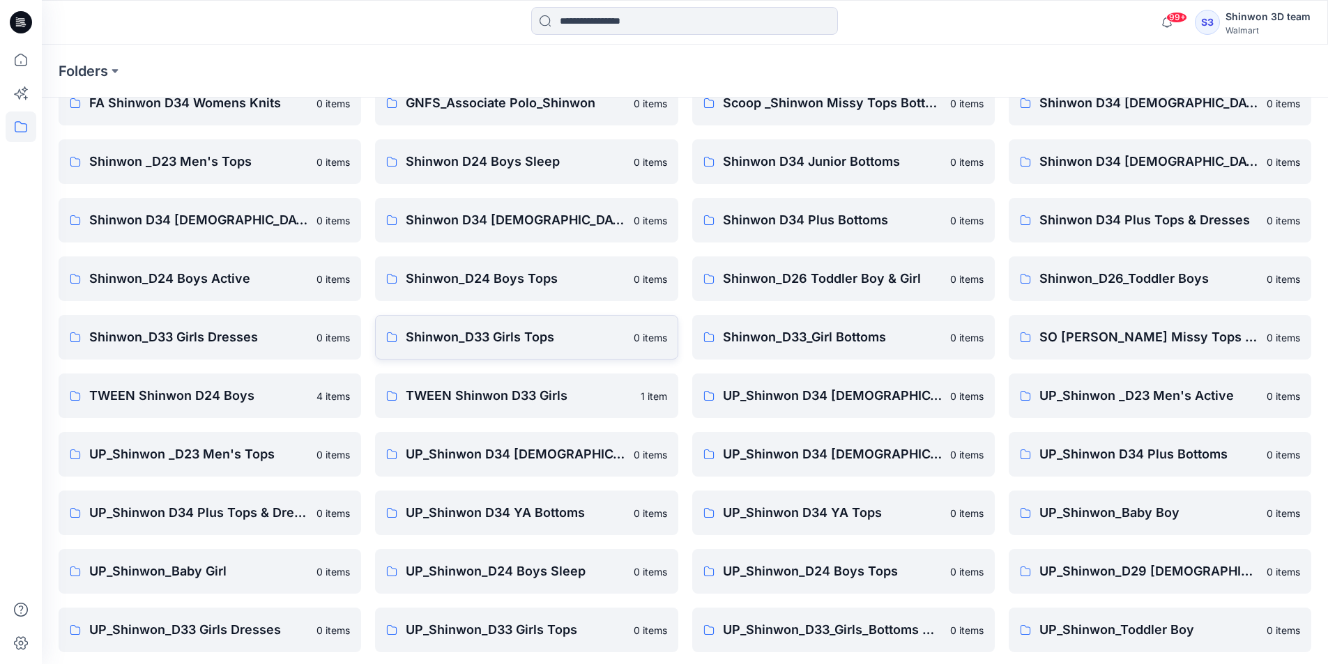
scroll to position [195, 0]
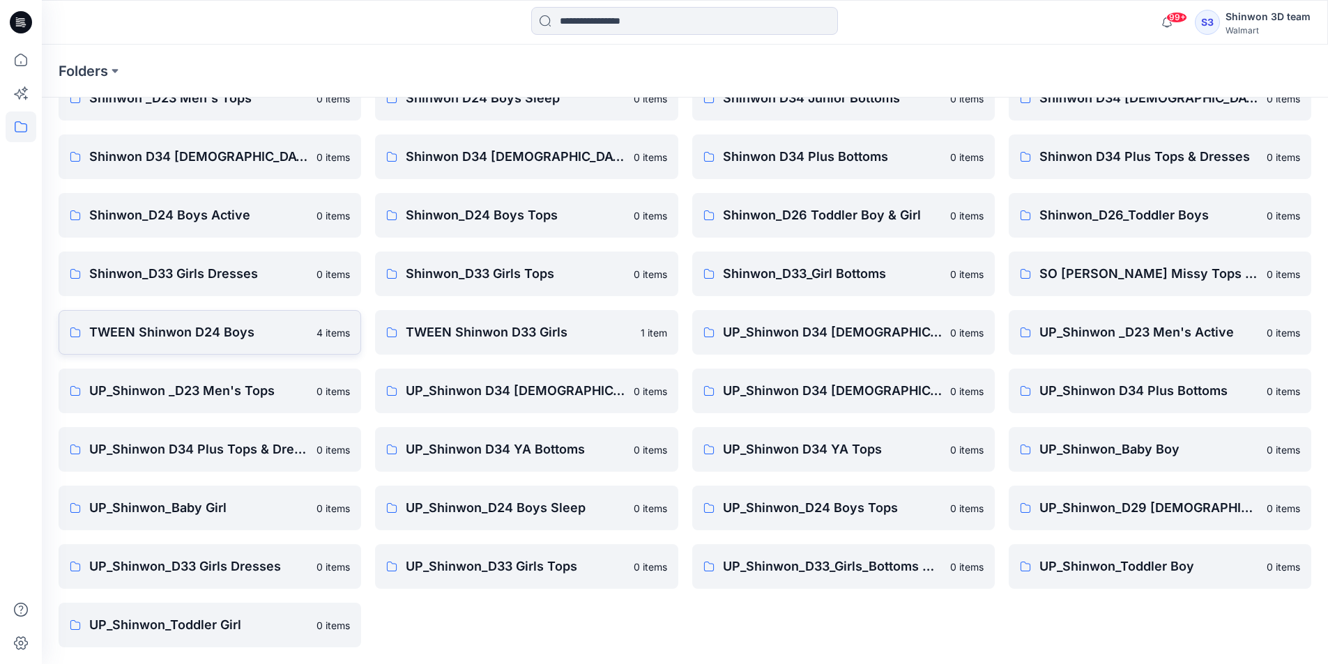
click at [199, 328] on p "TWEEN Shinwon D24 Boys" at bounding box center [198, 333] width 219 height 20
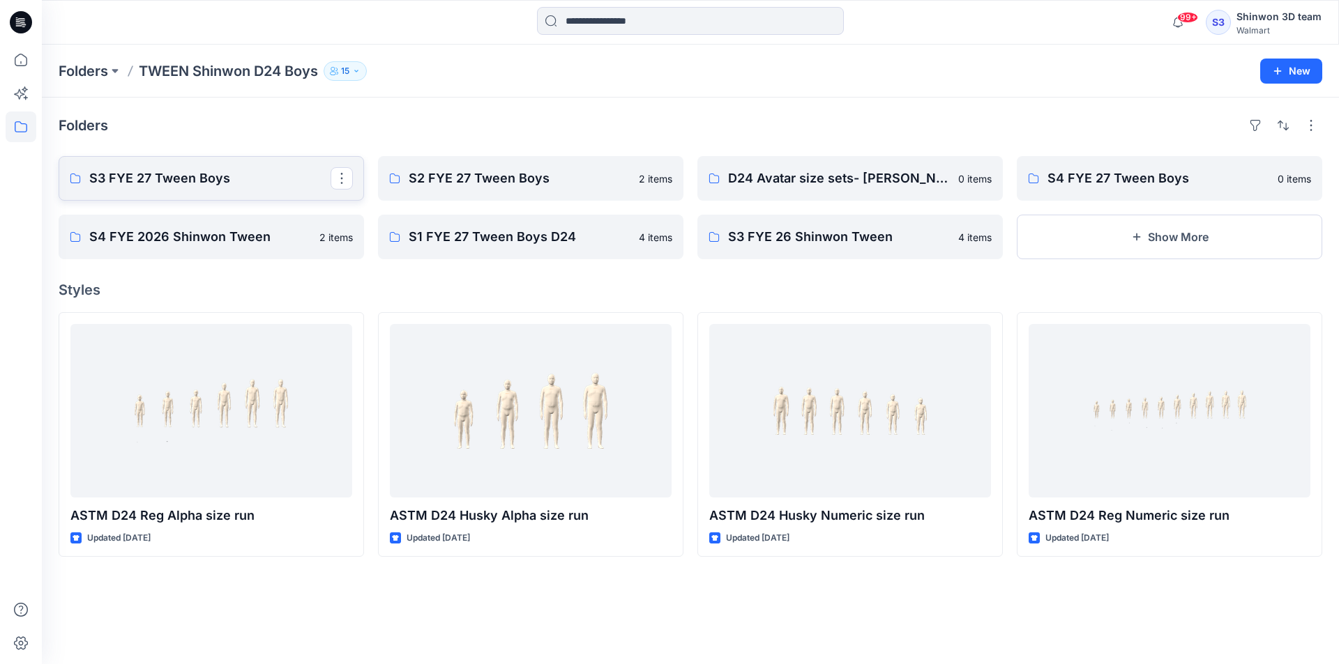
click at [213, 184] on p "S3 FYE 27 Tween Boys" at bounding box center [209, 179] width 241 height 20
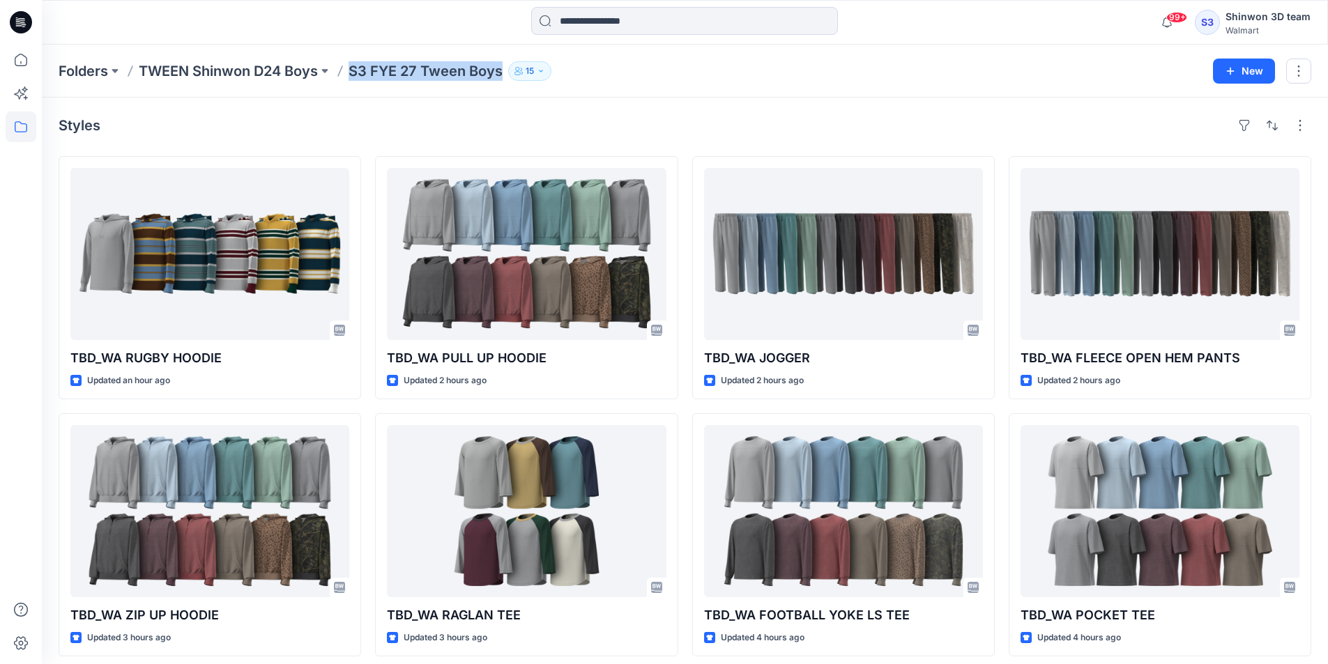
drag, startPoint x: 351, startPoint y: 73, endPoint x: 505, endPoint y: 77, distance: 154.1
click at [505, 77] on div "Folders TWEEN Shinwon D24 Boys S3 FYE 27 Tween Boys 15" at bounding box center [631, 71] width 1144 height 20
copy p "S3 FYE 27 Tween Boys"
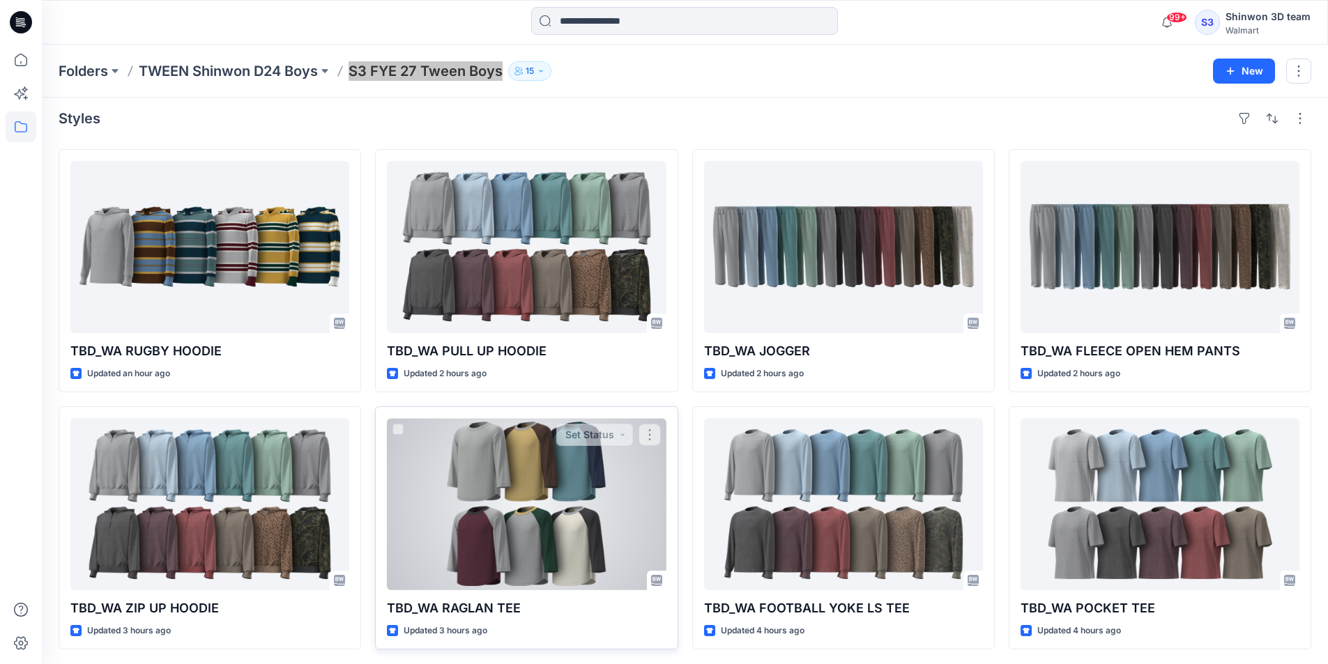
scroll to position [9, 0]
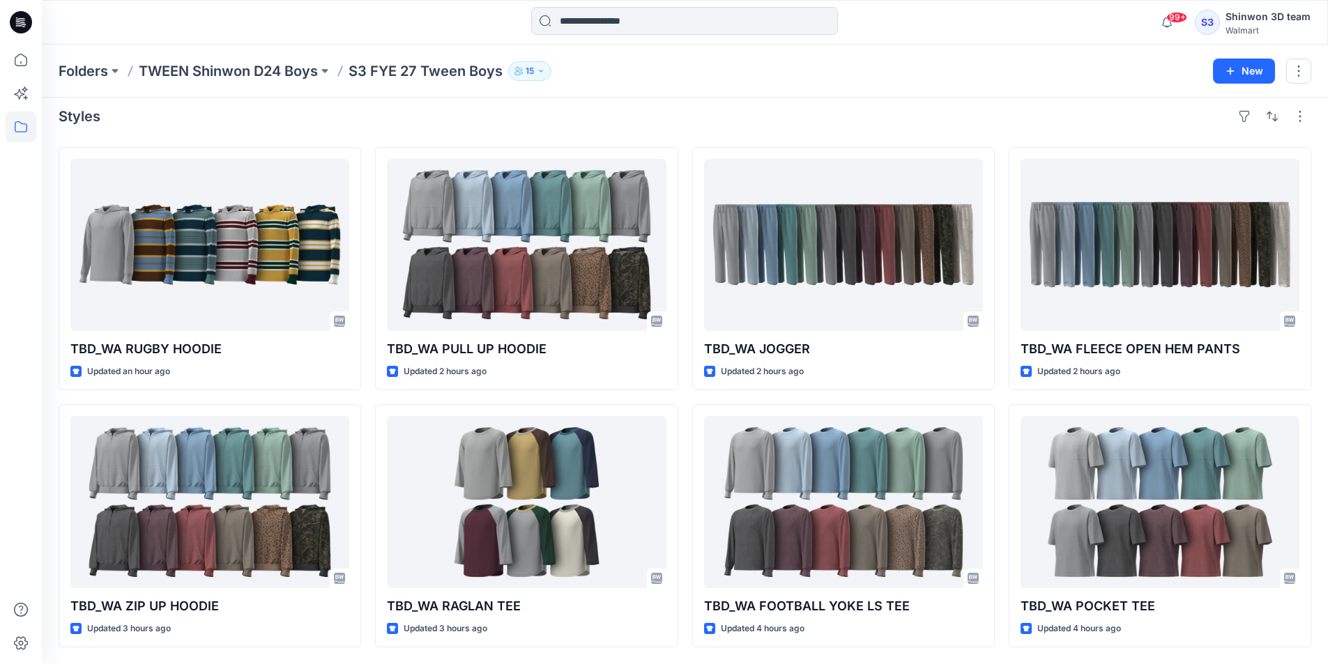
click at [1047, 98] on div "Styles TBD_WA RUGBY HOODIE Updated an hour ago TBD_WA ZIP UP HOODIE Updated 3 h…" at bounding box center [685, 377] width 1286 height 576
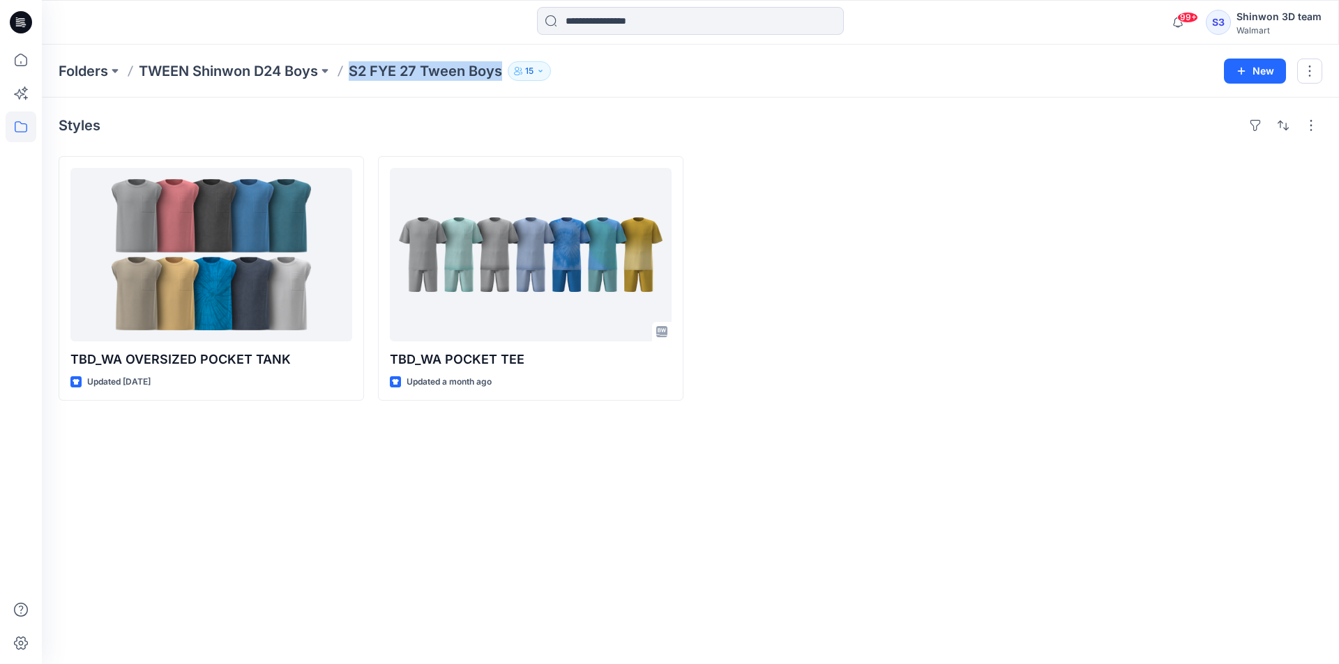
drag, startPoint x: 351, startPoint y: 70, endPoint x: 510, endPoint y: 72, distance: 159.0
click at [510, 72] on div "Folders TWEEN Shinwon D24 Boys S2 FYE 27 Tween Boys 15" at bounding box center [636, 71] width 1155 height 20
copy div "S2 FYE 27 Tween Boys 15 New"
click at [788, 153] on div "Styles TBD_WA OVERSIZED POCKET TANK Updated [DATE] TBD_WA POCKET TEE Updated a …" at bounding box center [690, 381] width 1297 height 567
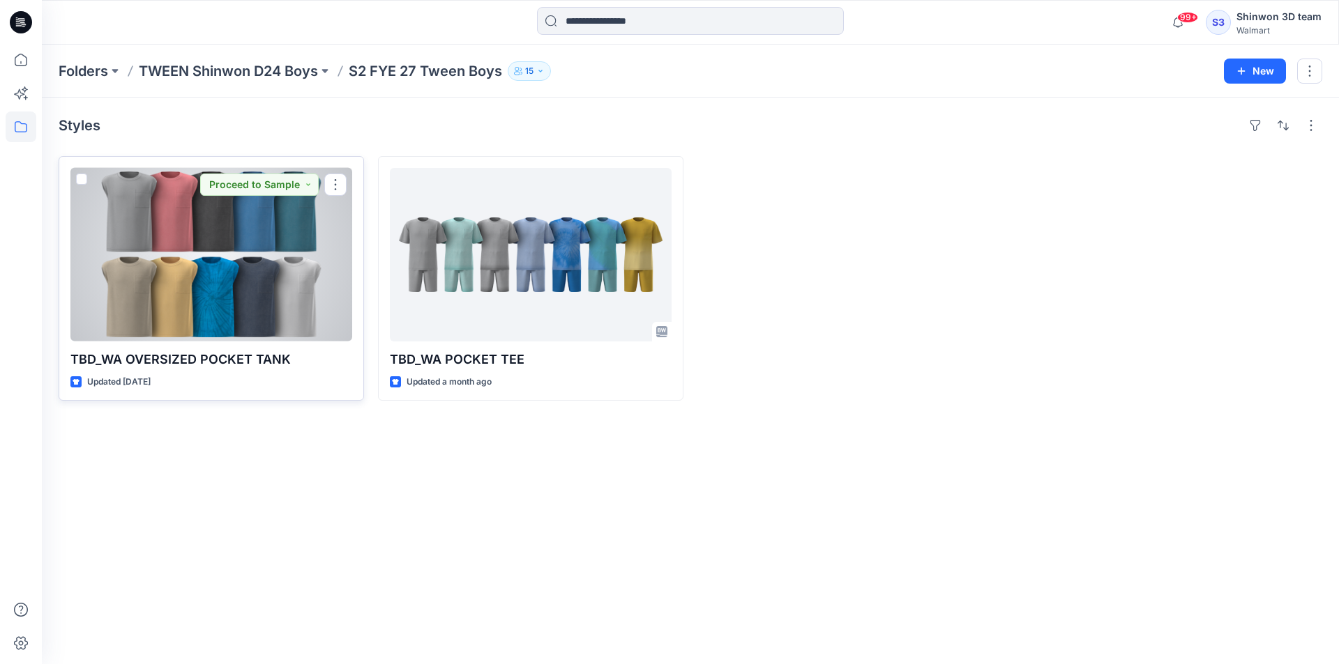
click at [332, 261] on div at bounding box center [211, 255] width 282 height 174
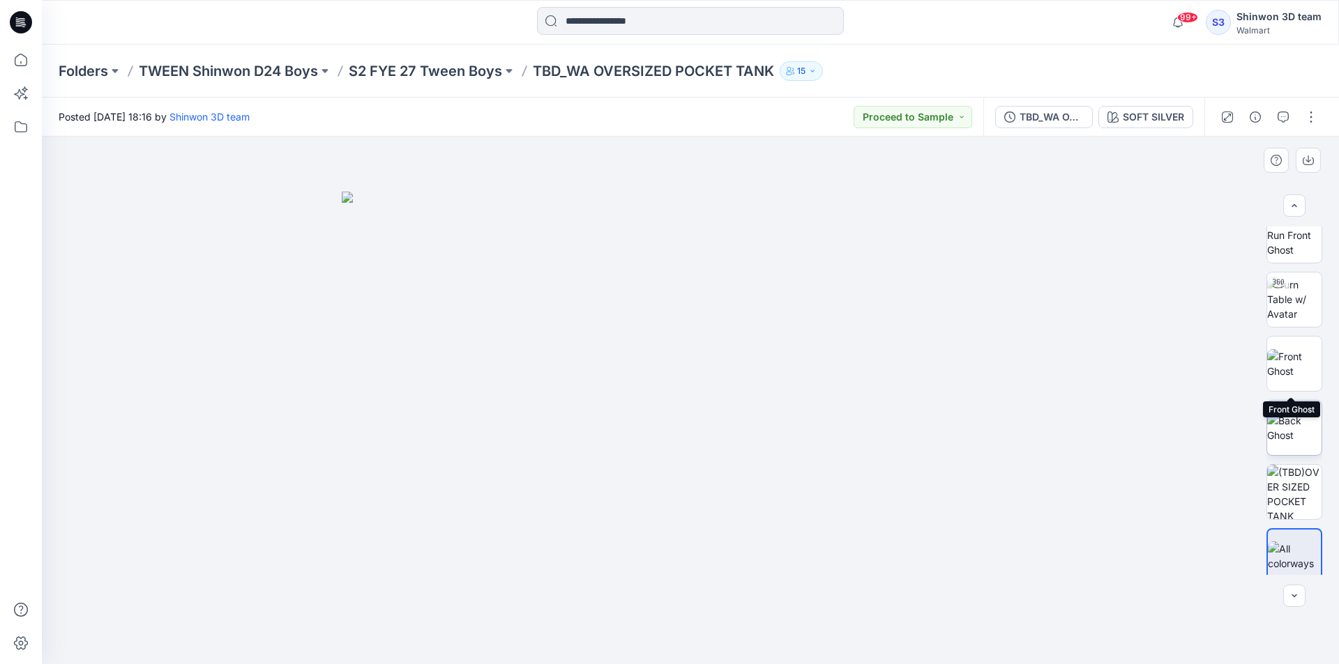
scroll to position [28, 0]
click at [1300, 125] on div at bounding box center [1268, 117] width 129 height 39
click at [1306, 121] on button "button" at bounding box center [1311, 117] width 22 height 22
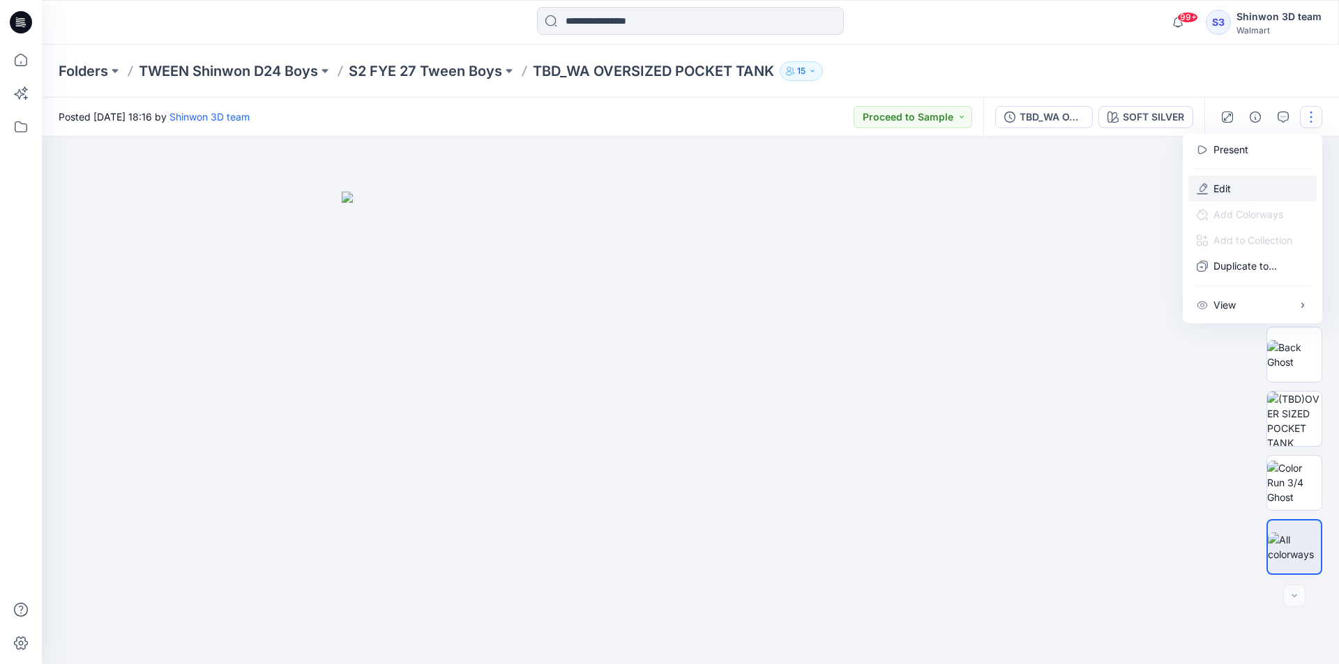
click at [1215, 183] on p "Edit" at bounding box center [1221, 188] width 17 height 15
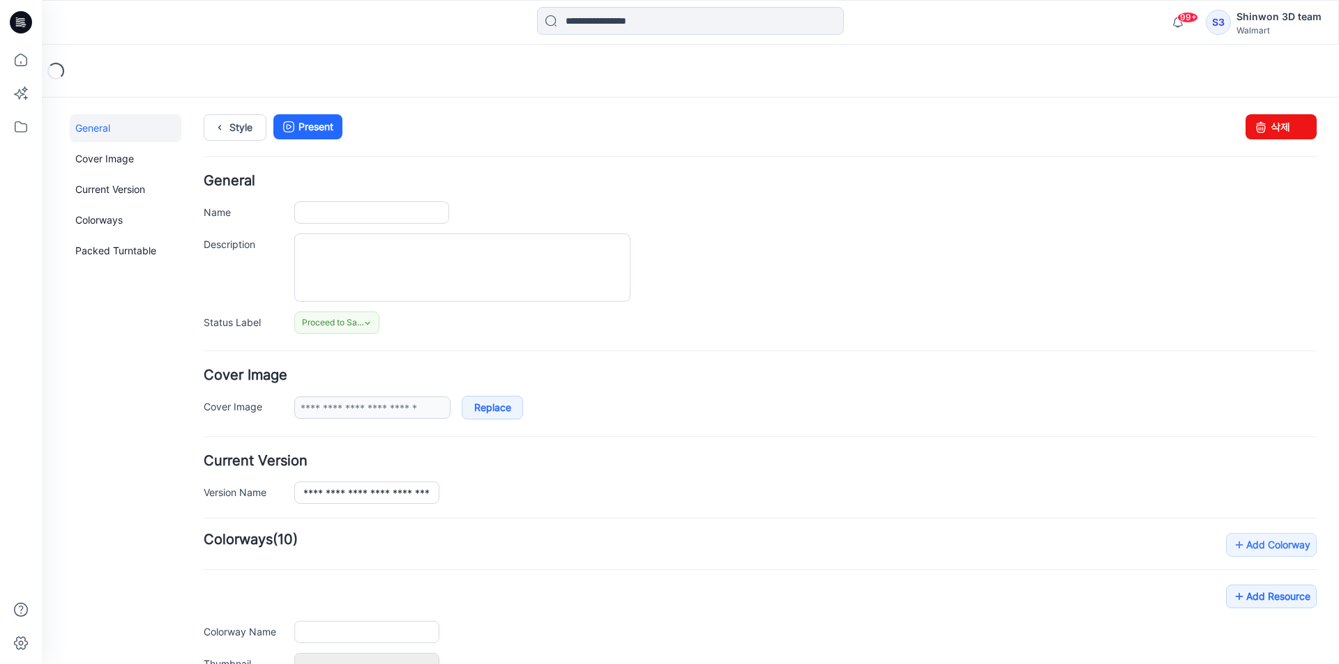
type input "**********"
type textarea "**********"
type input "**********"
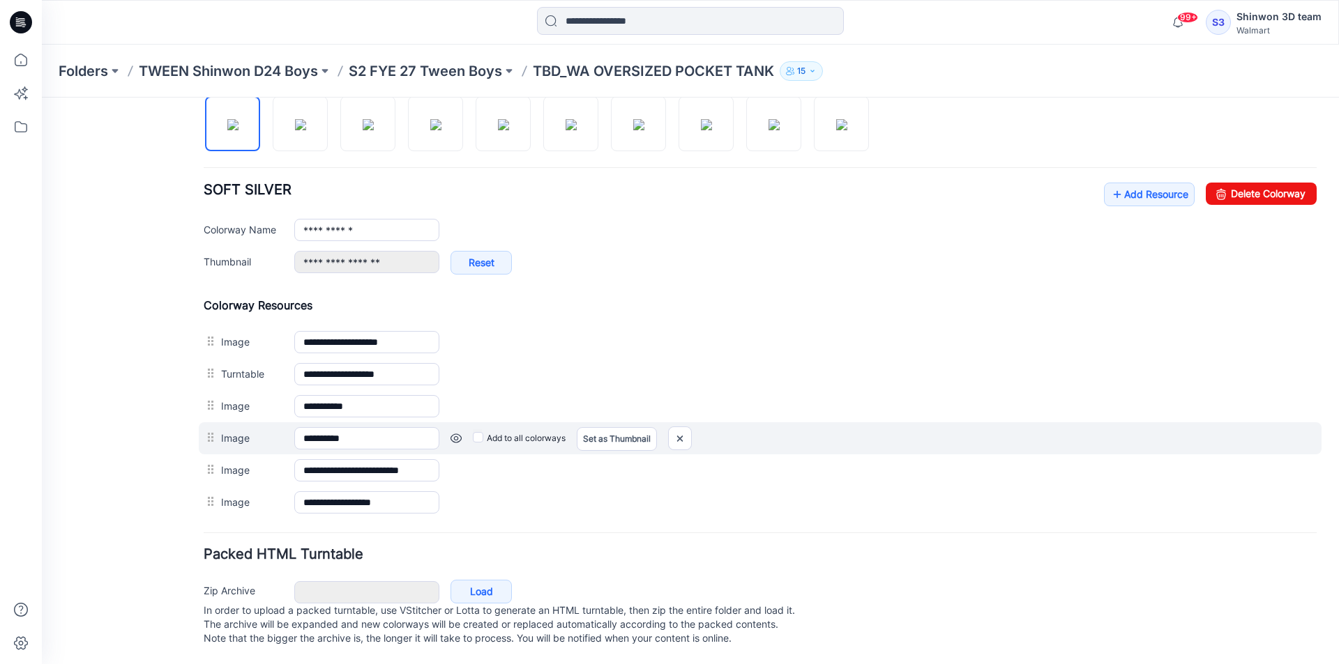
scroll to position [487, 0]
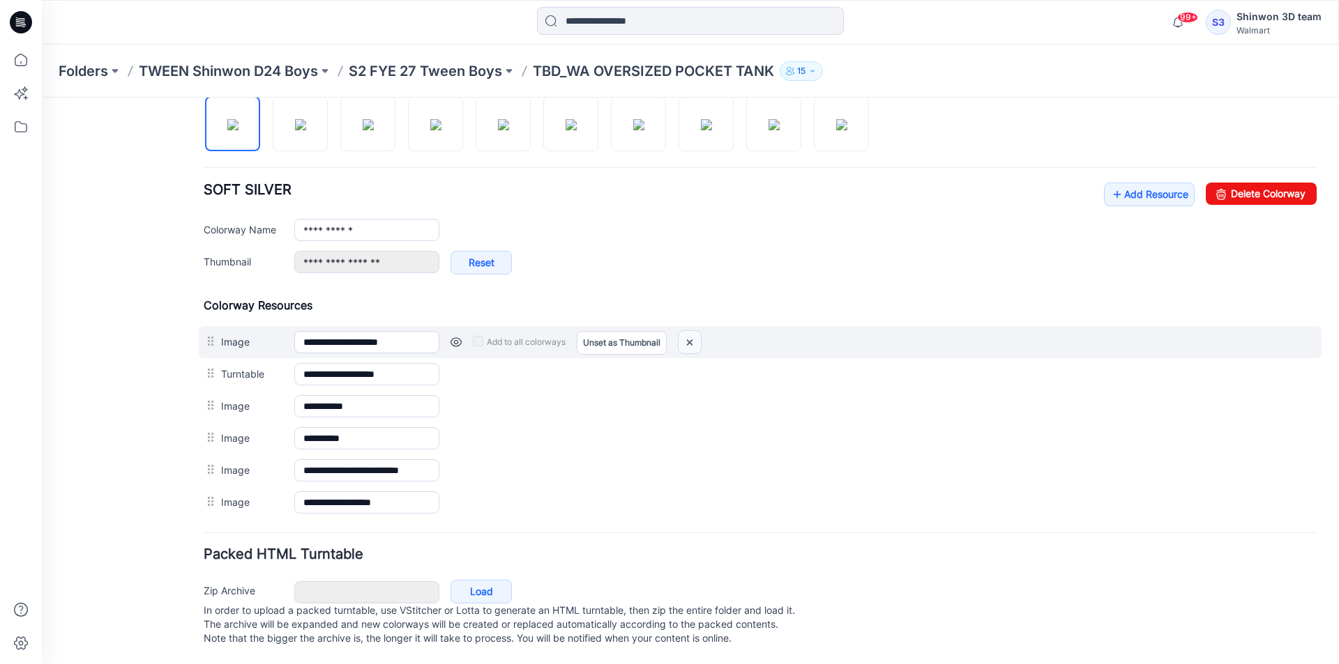
click at [685, 331] on img at bounding box center [689, 342] width 22 height 23
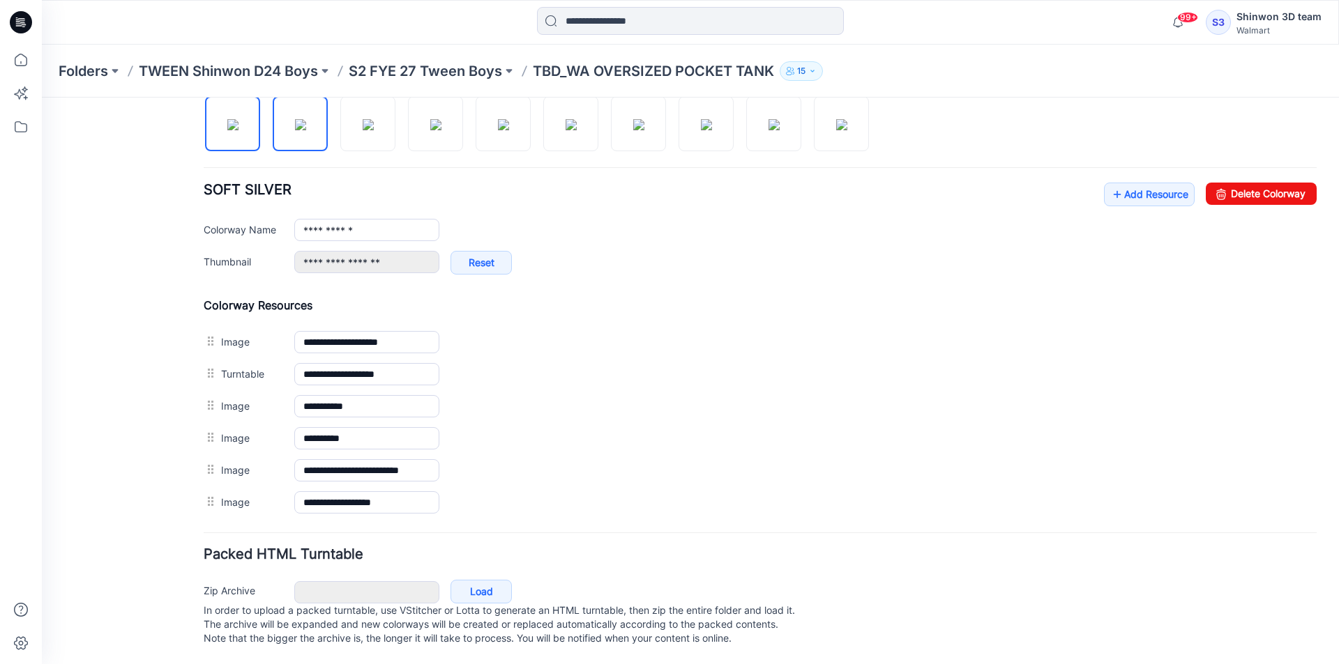
click at [306, 119] on img at bounding box center [300, 124] width 11 height 11
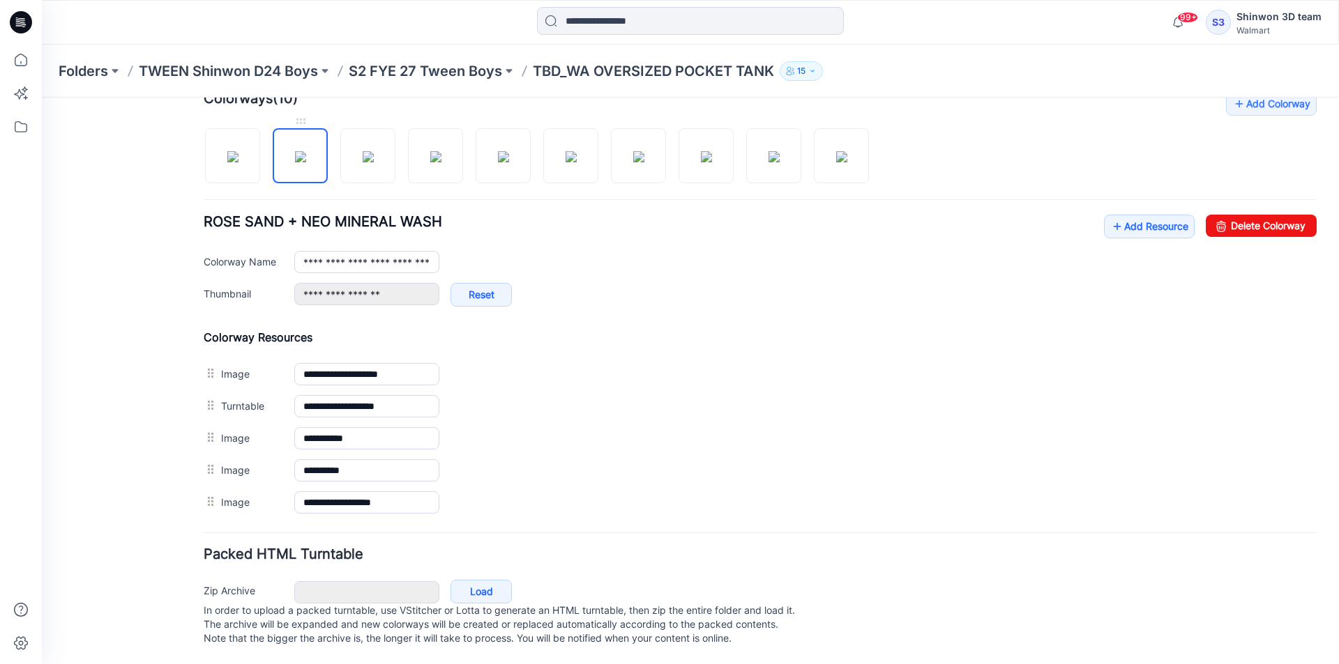
scroll to position [455, 0]
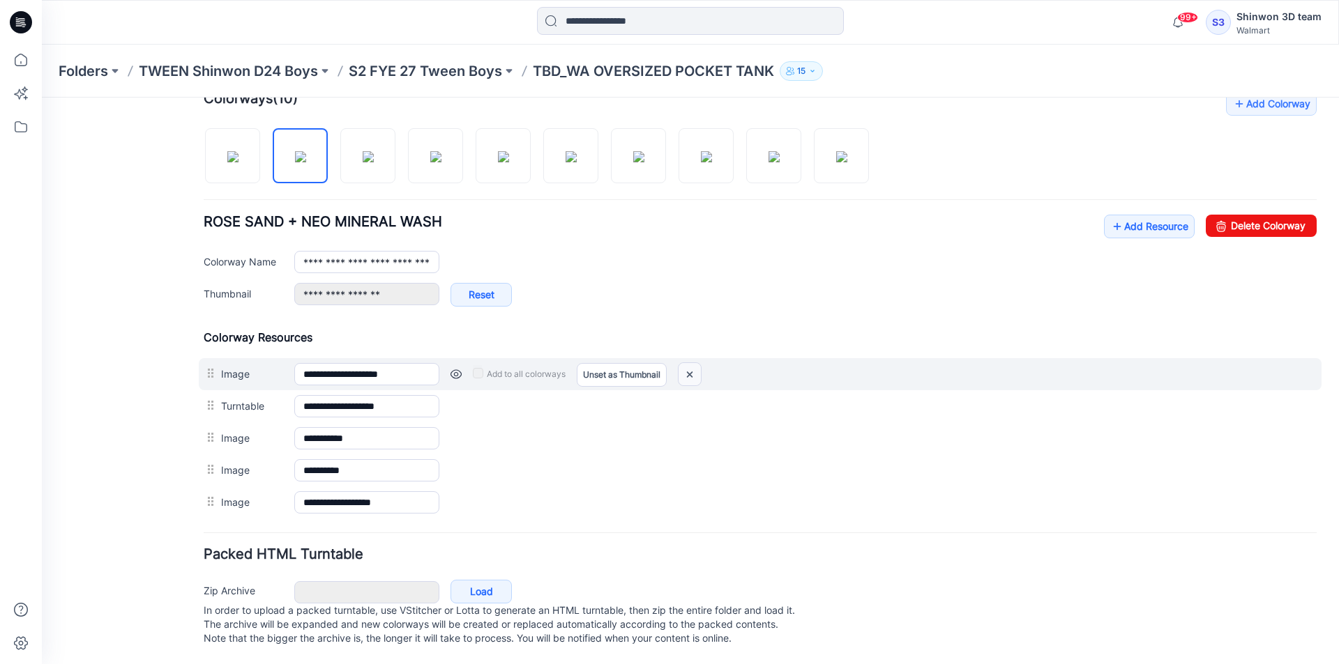
click at [692, 363] on img at bounding box center [689, 374] width 22 height 23
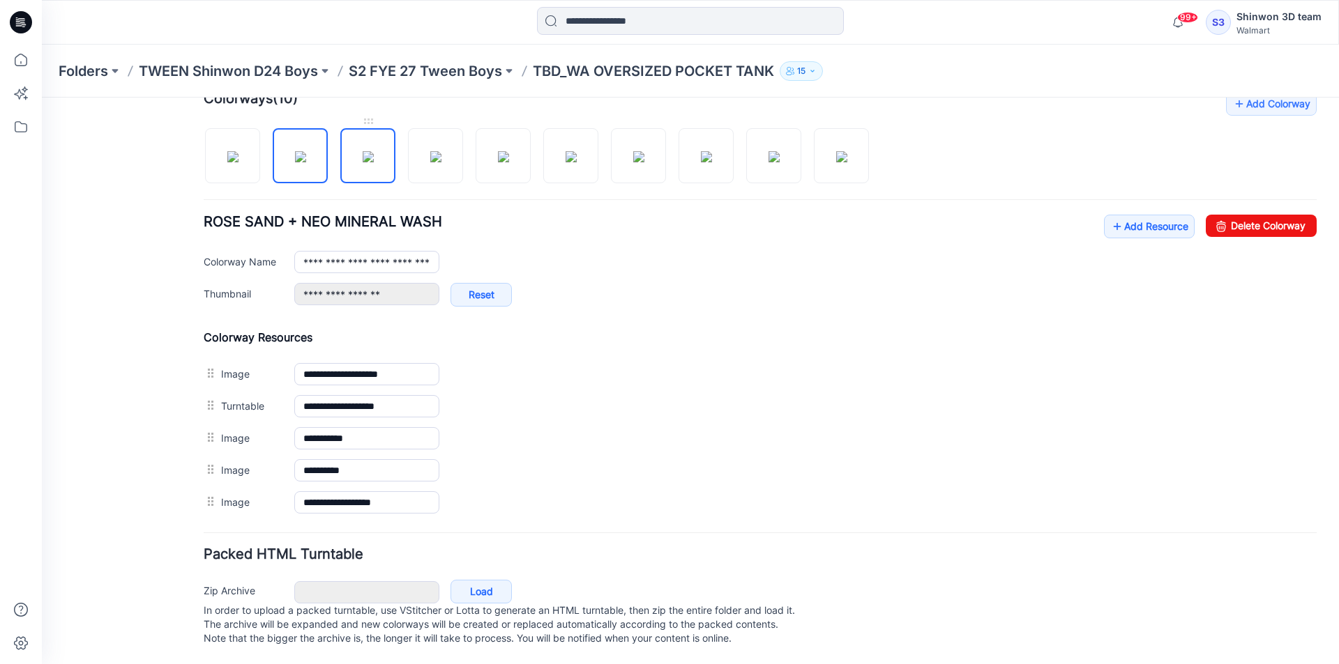
scroll to position [408, 0]
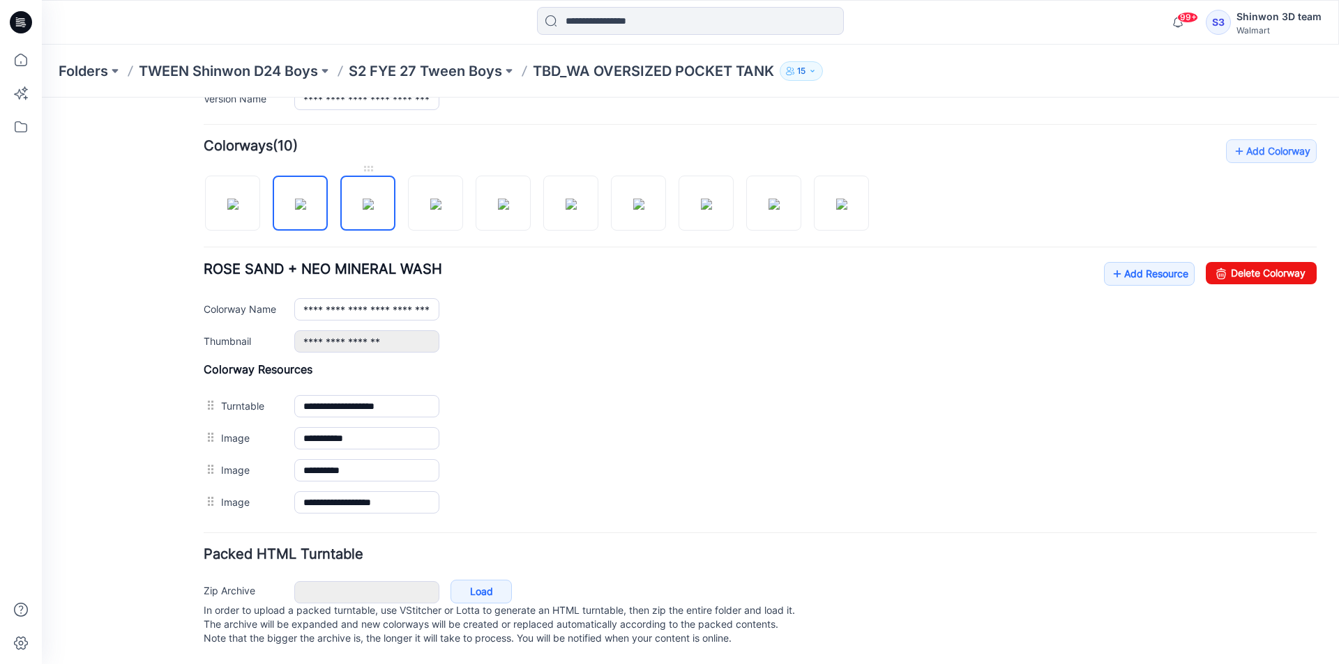
click at [379, 145] on div "Add Colorway Colorways (10) ROSE SAND + NEO MINERAL WASH Add Resource Delete Co…" at bounding box center [760, 328] width 1113 height 379
click at [374, 199] on img at bounding box center [368, 204] width 11 height 11
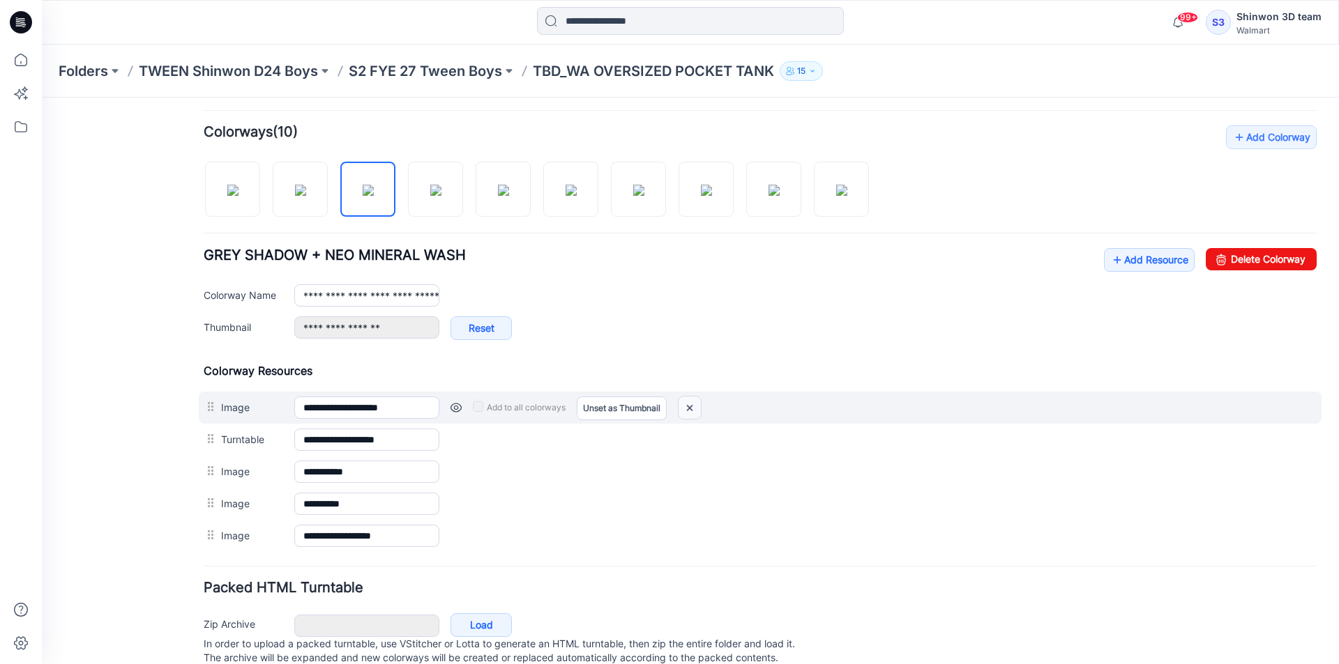
click at [693, 413] on img at bounding box center [689, 408] width 22 height 23
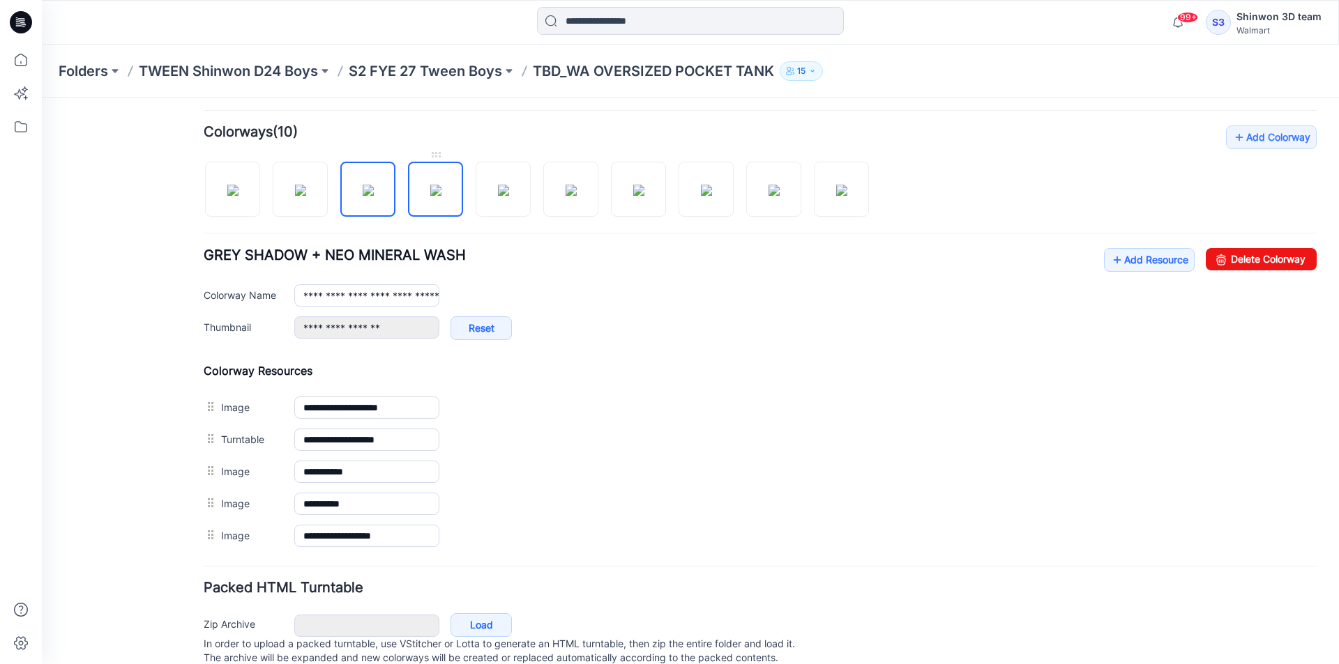
click at [441, 194] on img at bounding box center [435, 190] width 11 height 11
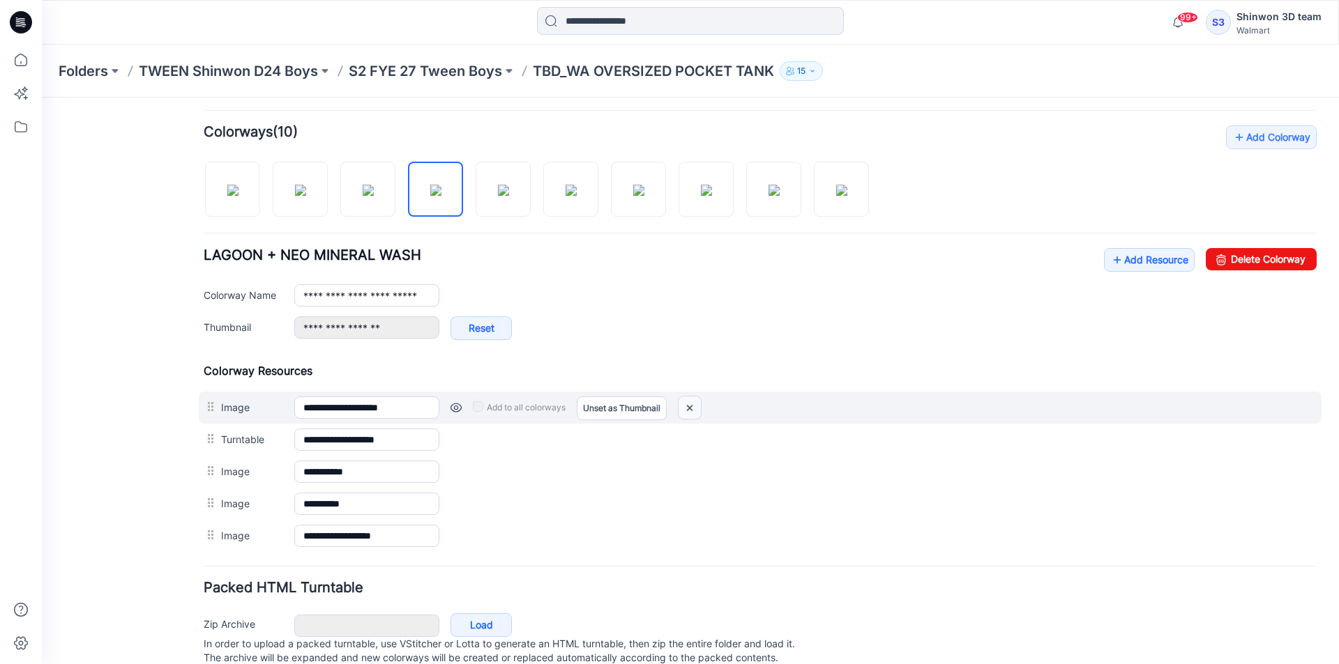
click at [694, 406] on img at bounding box center [689, 408] width 22 height 23
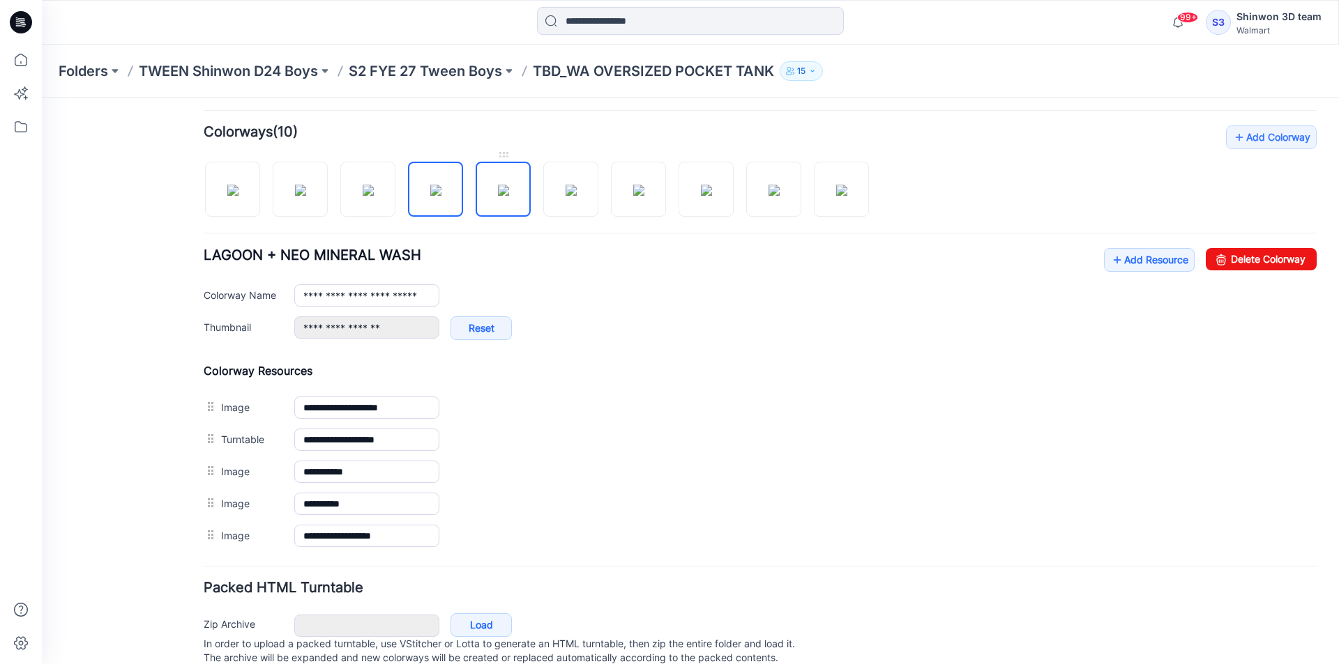
click at [509, 194] on img at bounding box center [503, 190] width 11 height 11
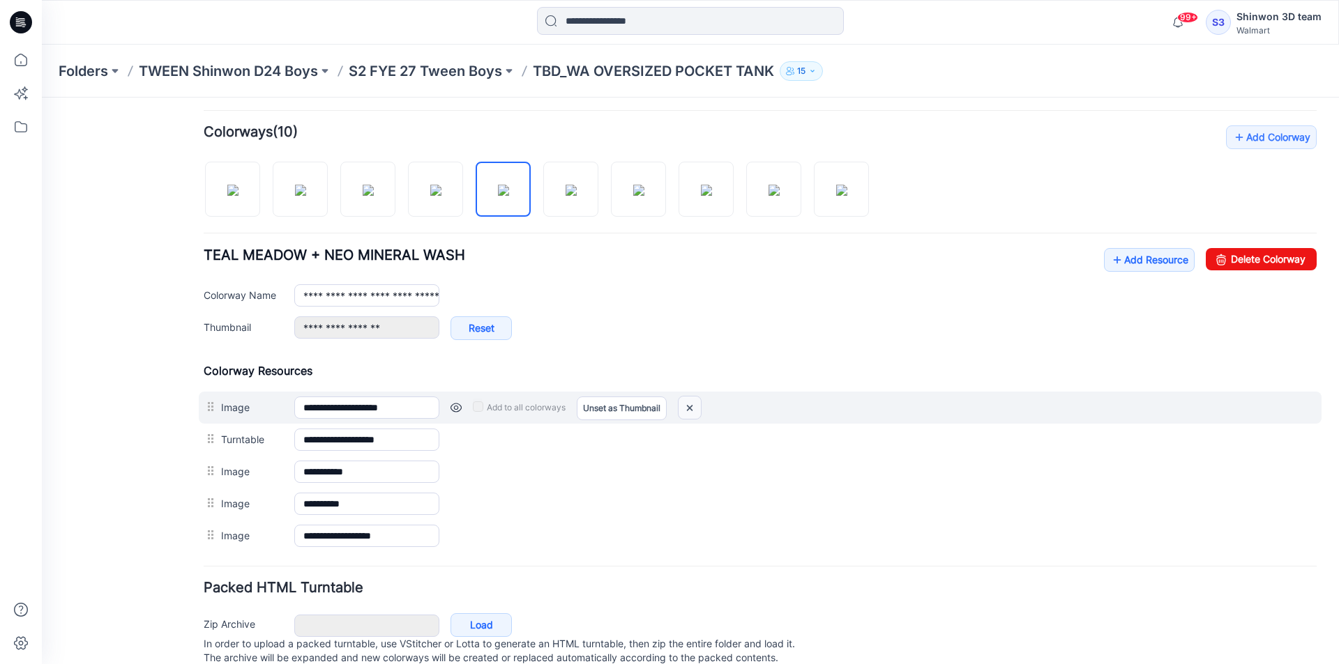
click at [699, 409] on img at bounding box center [689, 408] width 22 height 23
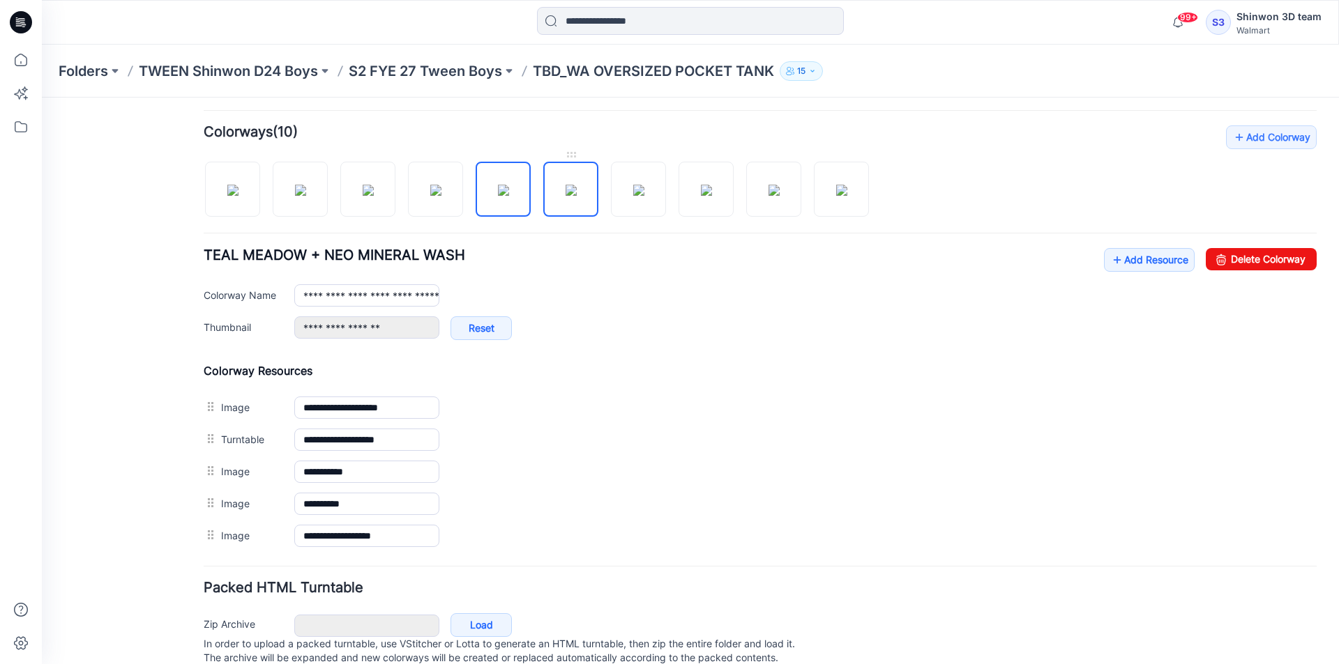
click at [565, 196] on img at bounding box center [570, 190] width 11 height 11
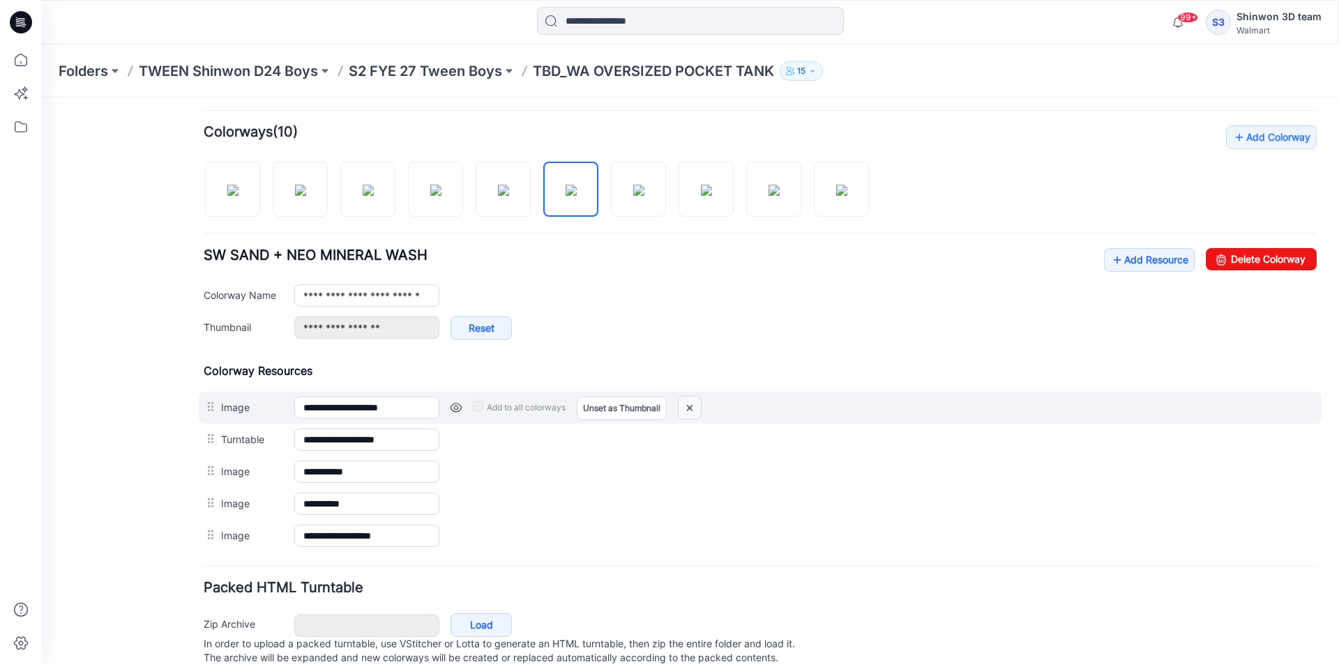
click at [685, 409] on img at bounding box center [689, 408] width 22 height 23
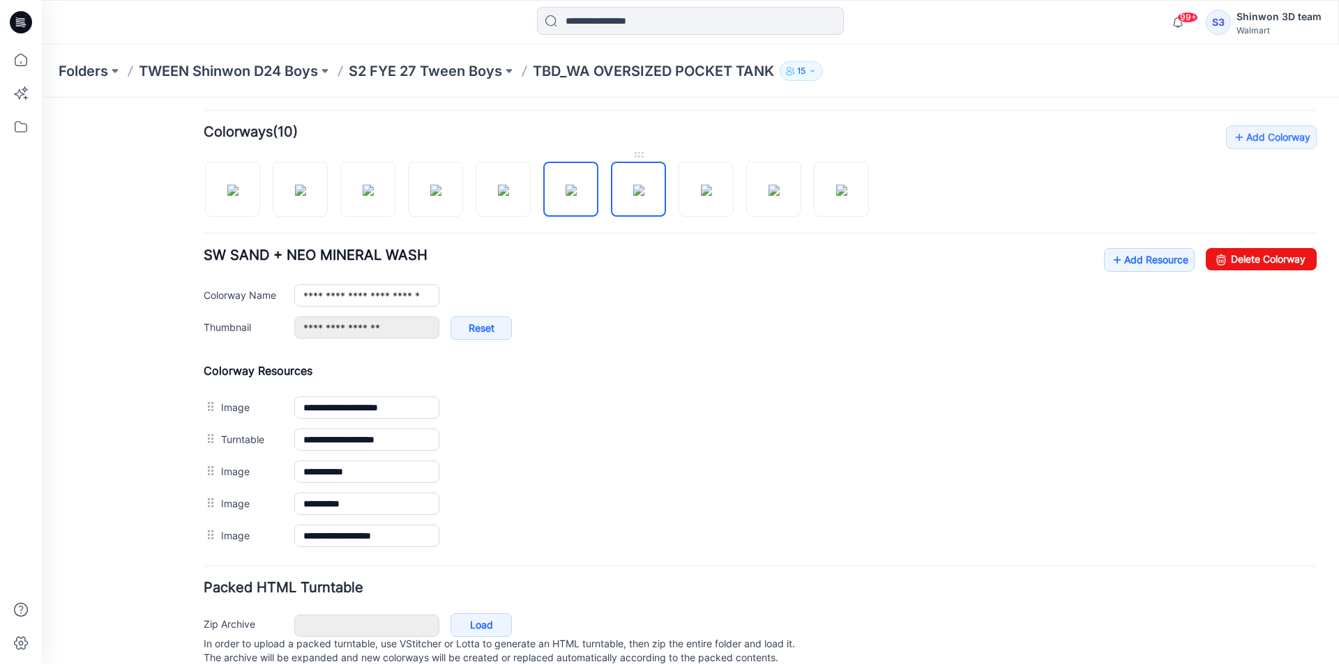
click at [633, 194] on img at bounding box center [638, 190] width 11 height 11
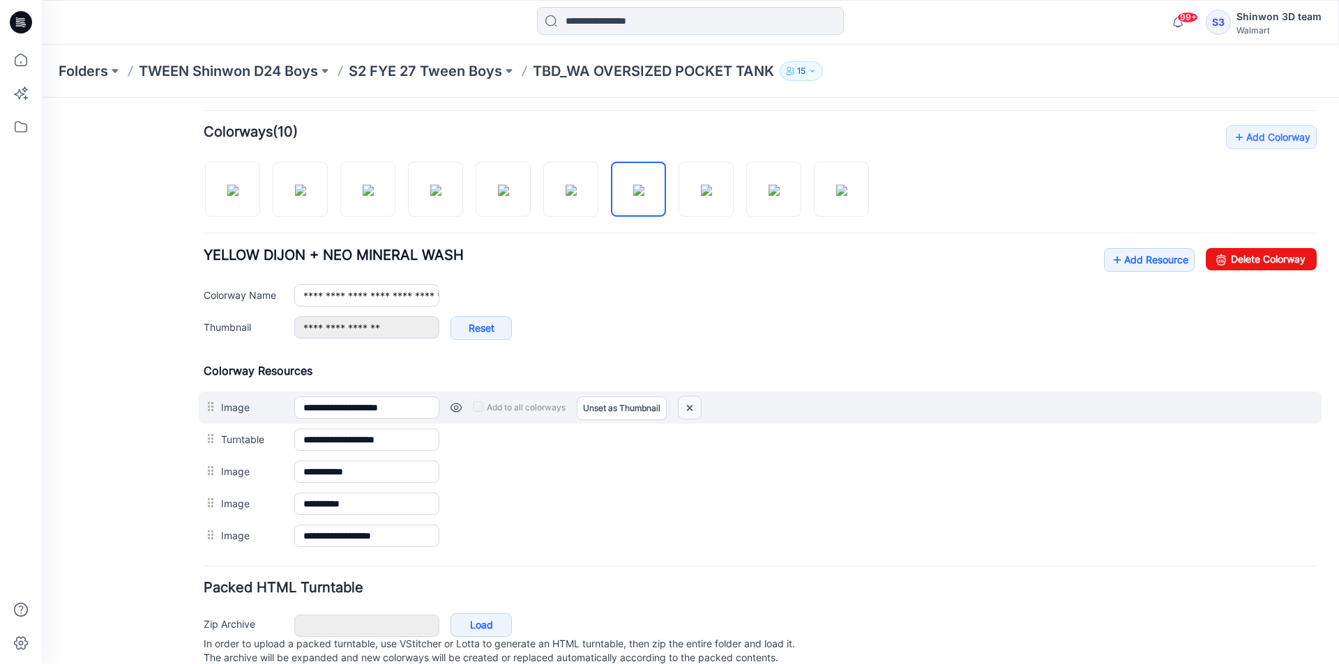
click at [685, 402] on img at bounding box center [689, 408] width 22 height 23
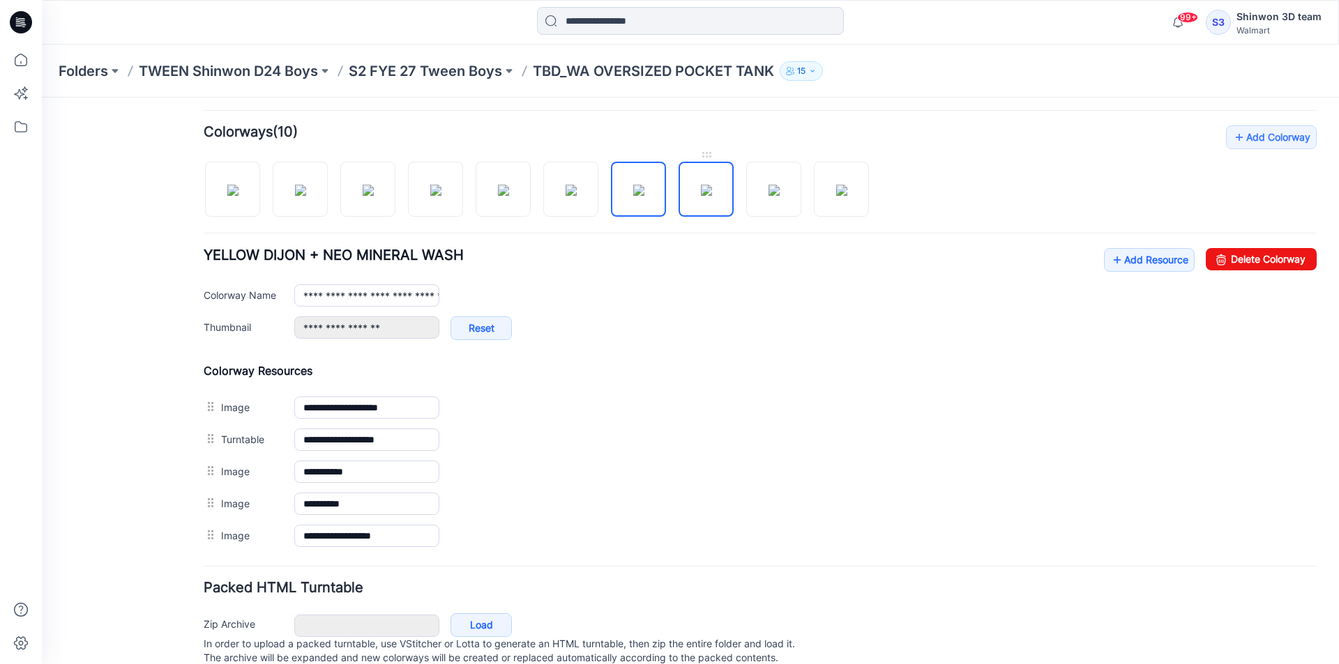
click at [701, 191] on img at bounding box center [706, 190] width 11 height 11
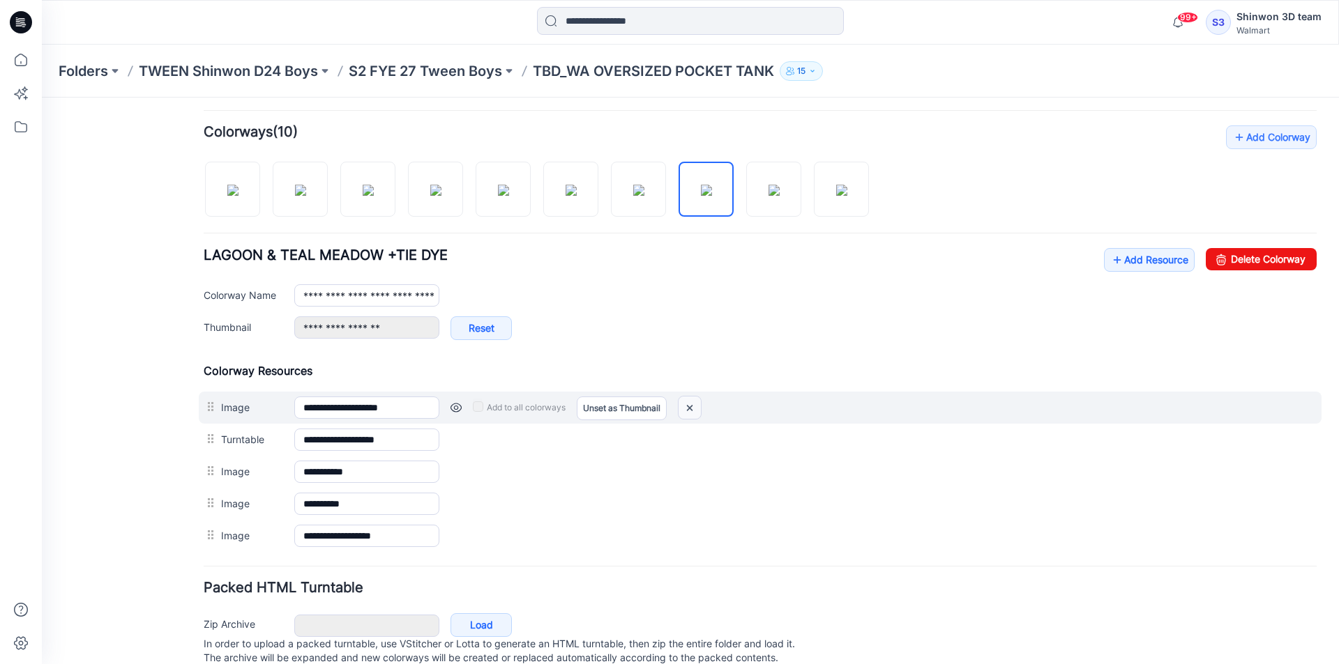
click at [682, 407] on img at bounding box center [689, 408] width 22 height 23
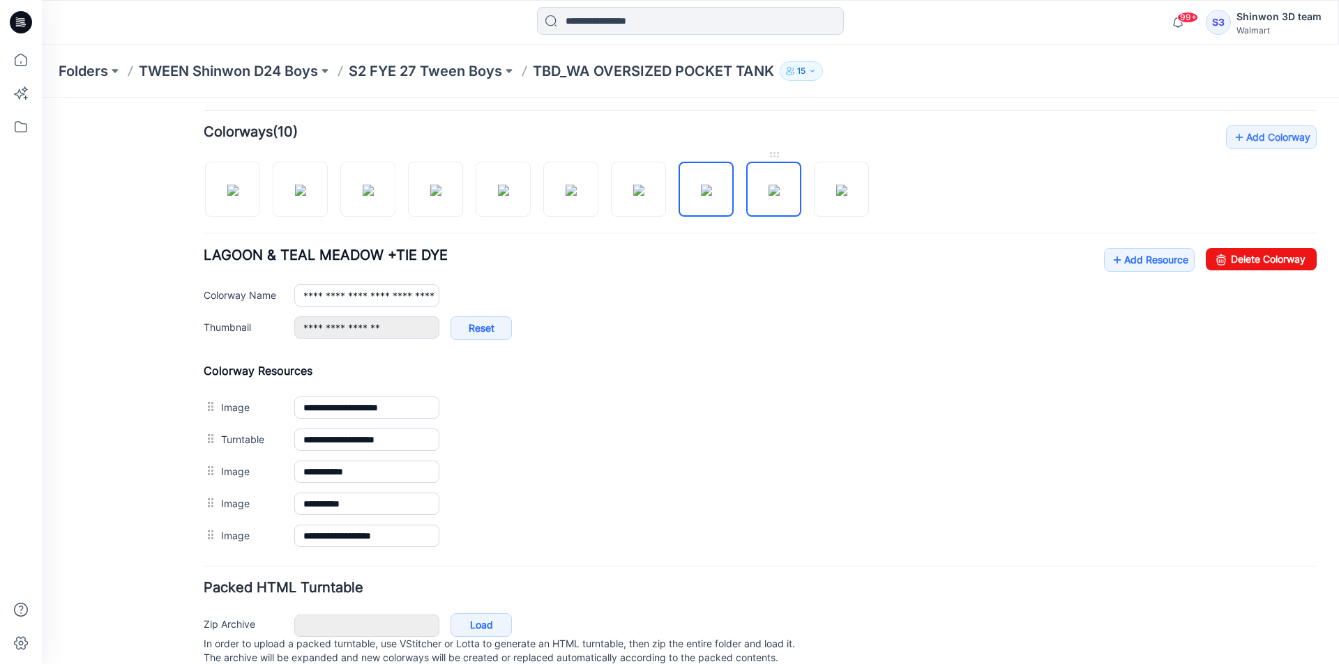
click at [768, 192] on img at bounding box center [773, 190] width 11 height 11
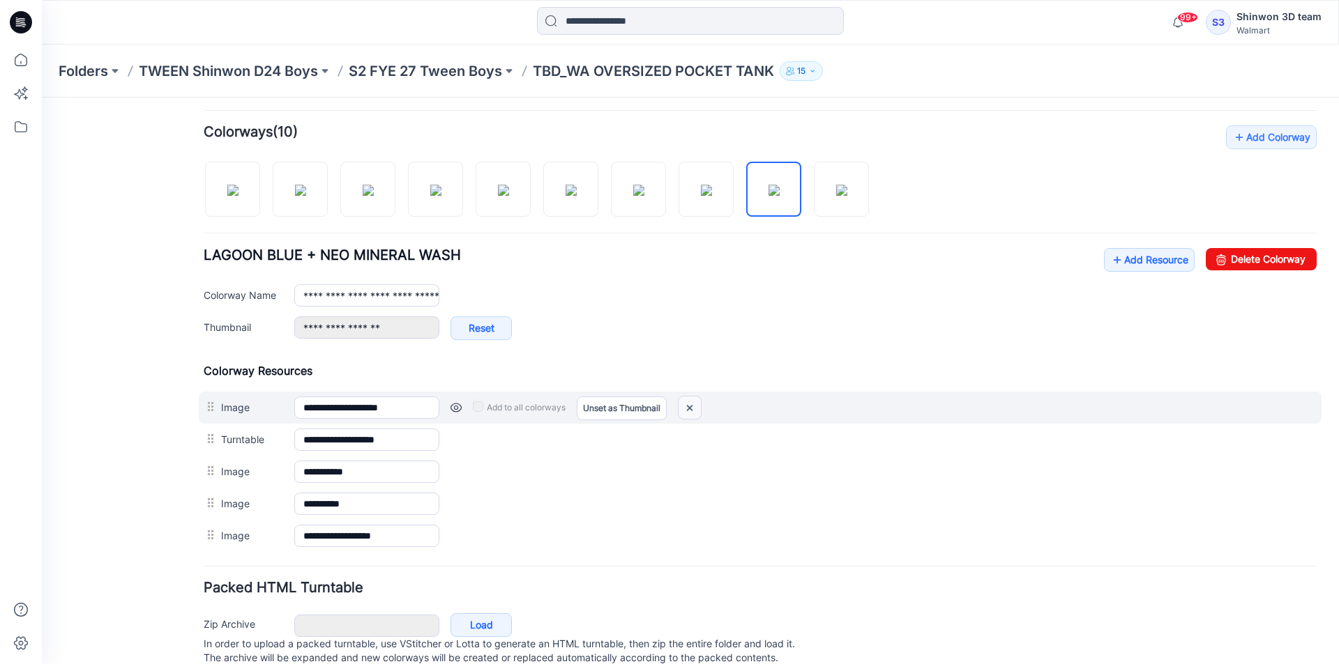
click at [687, 402] on img at bounding box center [689, 408] width 22 height 23
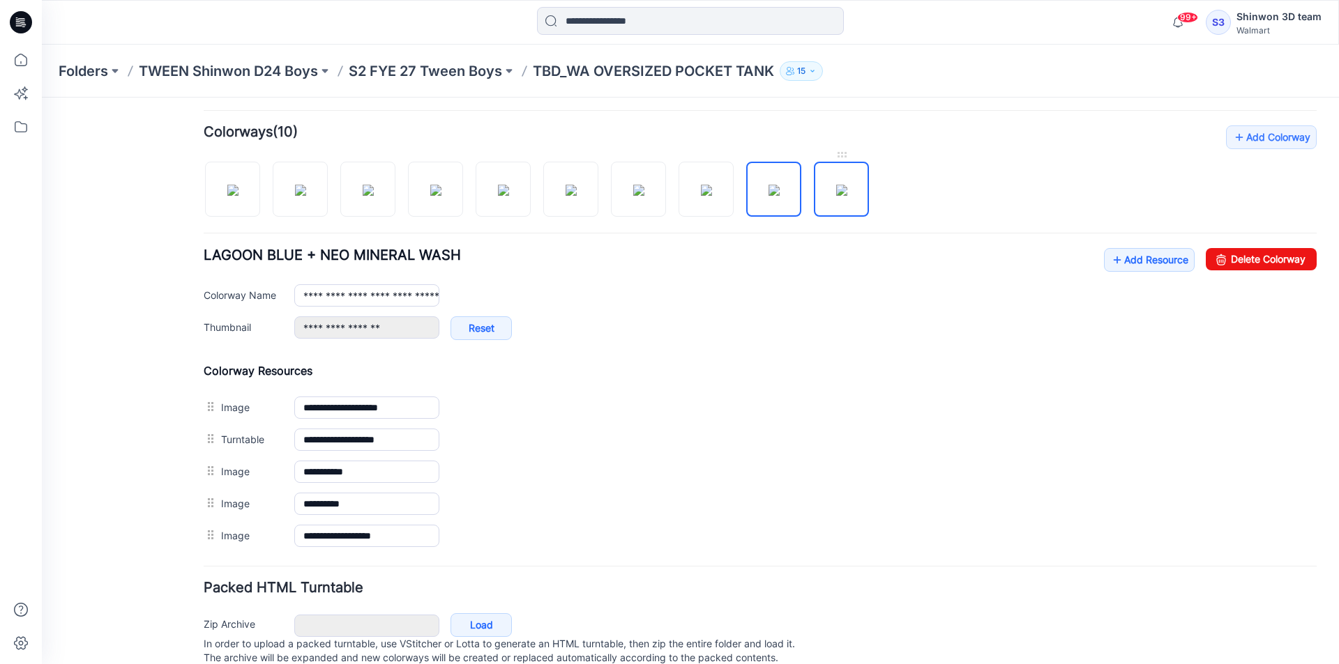
click at [836, 196] on img at bounding box center [841, 190] width 11 height 11
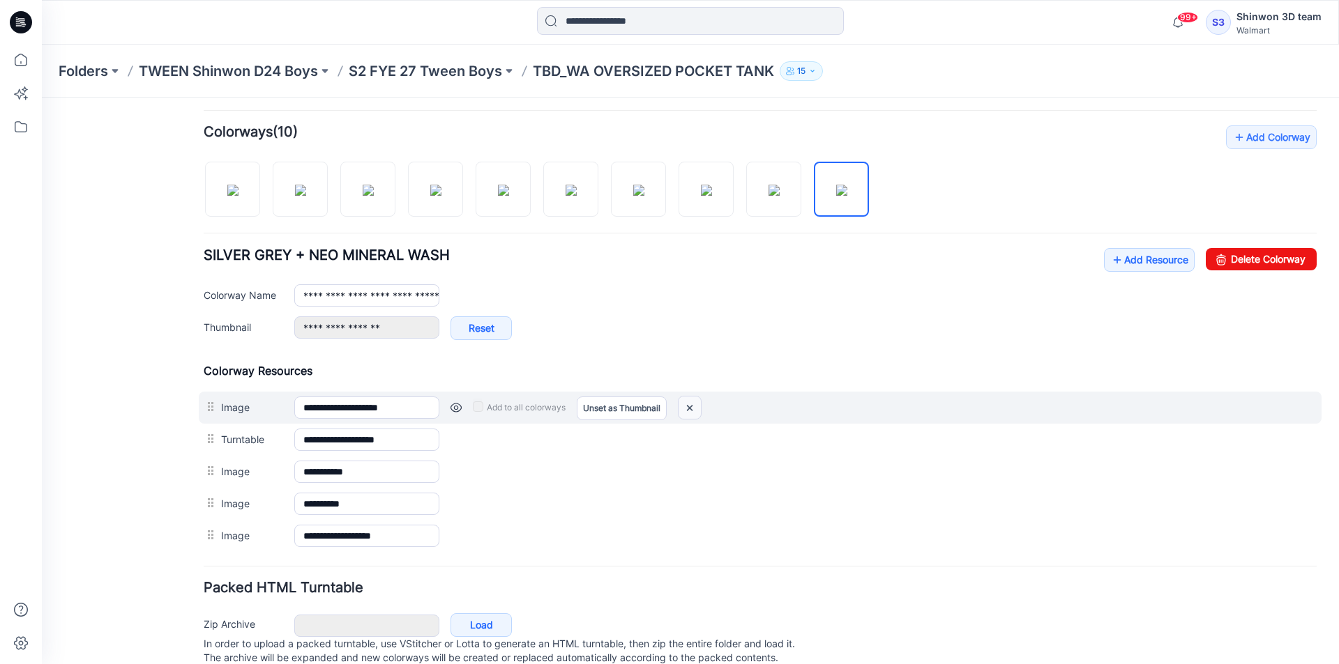
click at [693, 413] on img at bounding box center [689, 408] width 22 height 23
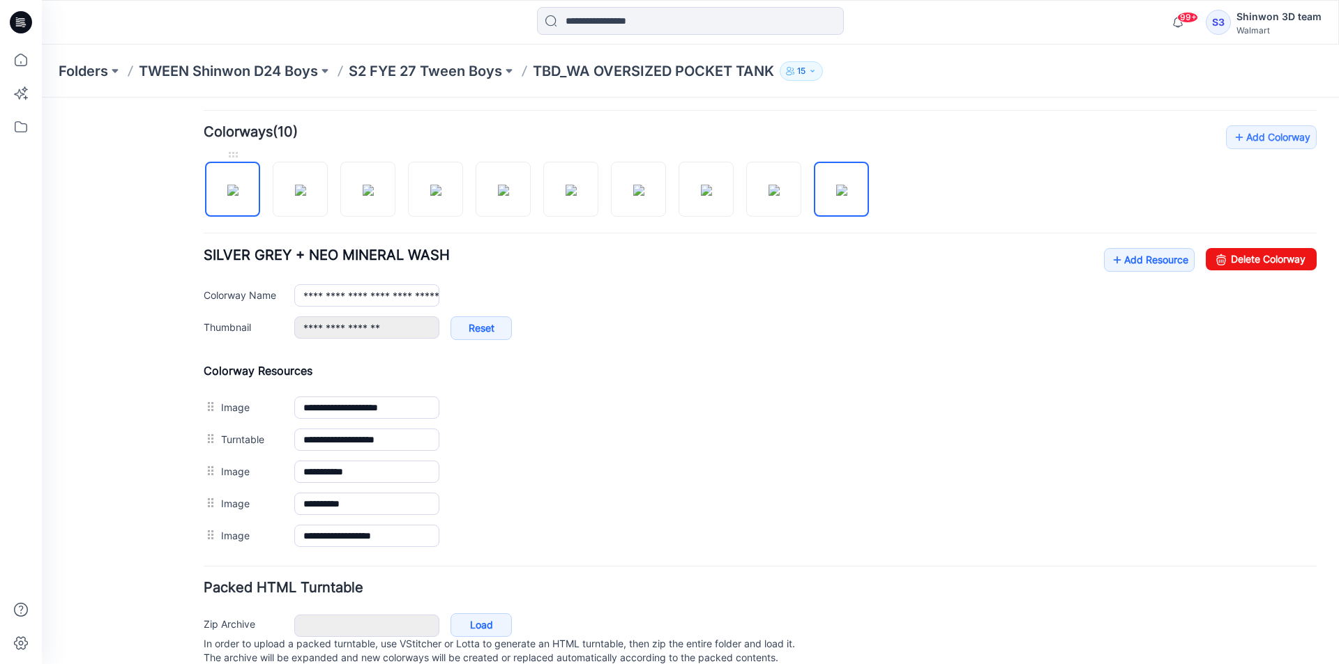
click at [231, 185] on img at bounding box center [232, 190] width 11 height 11
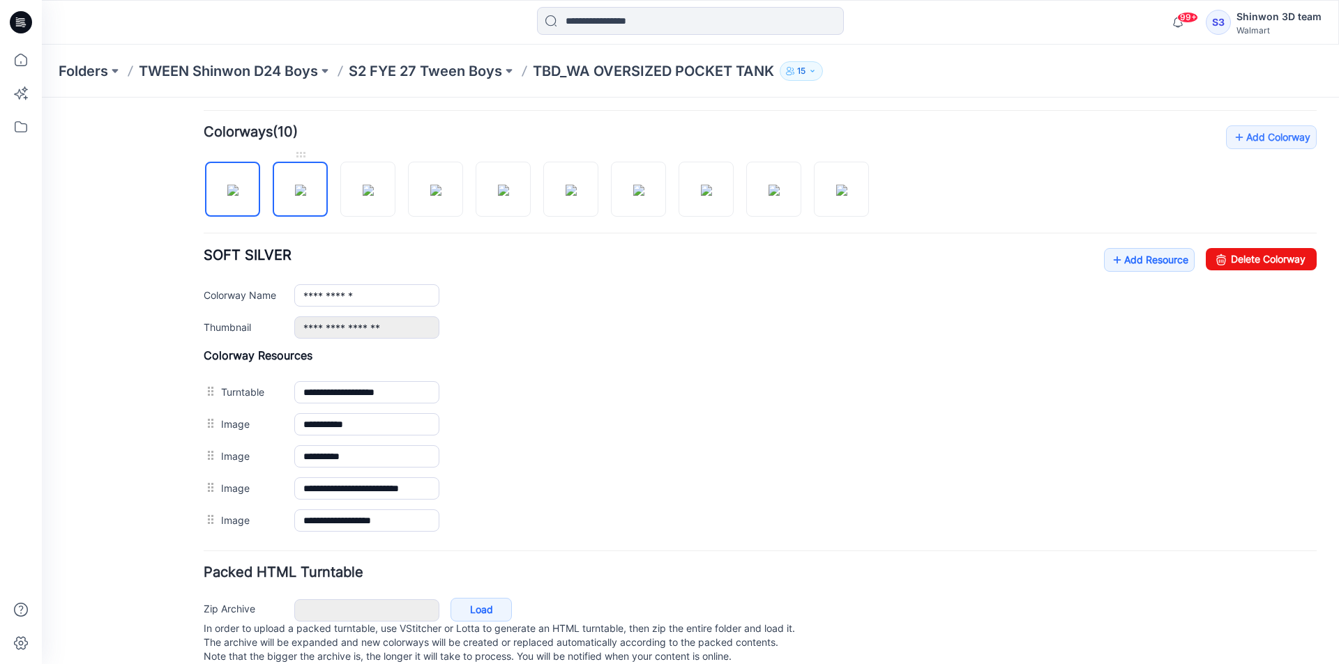
click at [298, 185] on img at bounding box center [300, 190] width 11 height 11
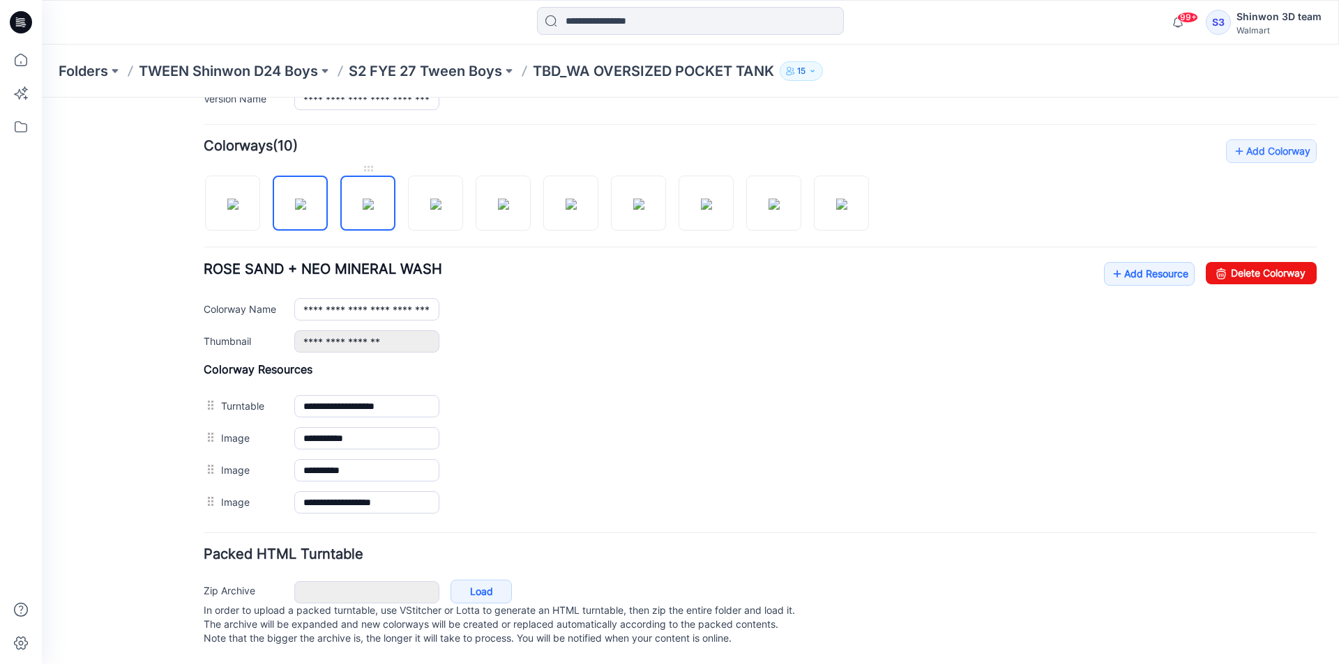
click at [372, 199] on img at bounding box center [368, 204] width 11 height 11
click at [441, 199] on img at bounding box center [435, 204] width 11 height 11
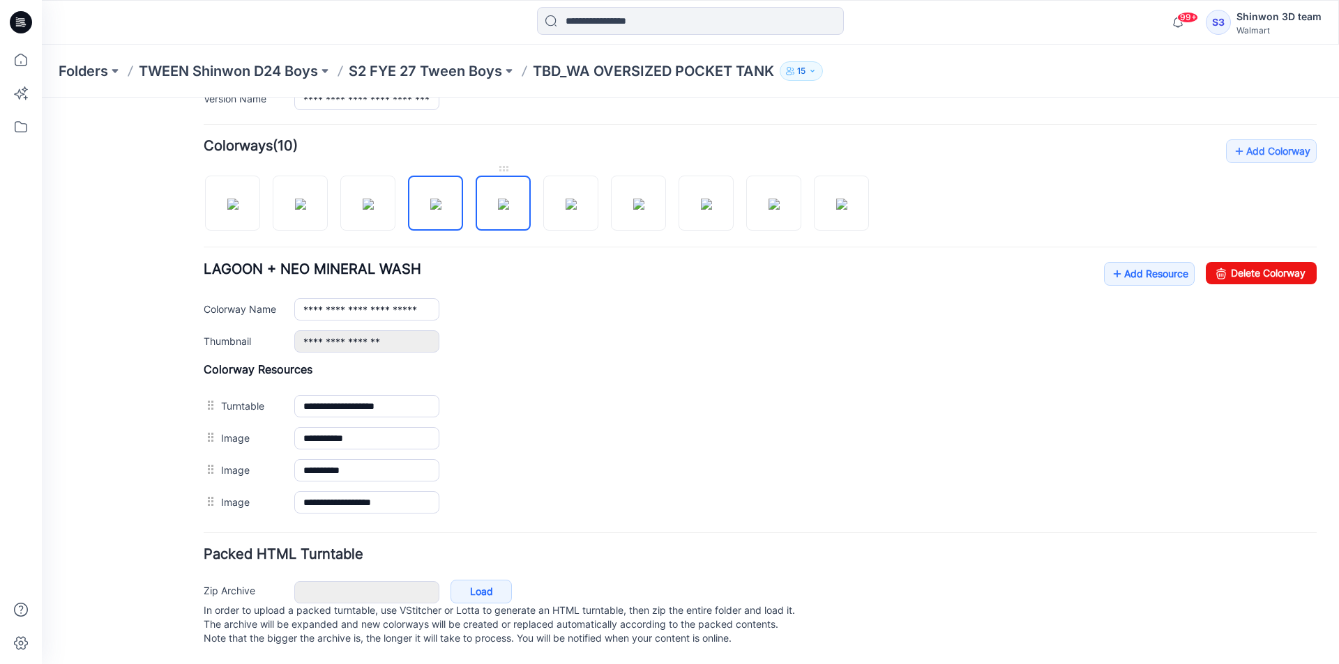
click at [509, 202] on img at bounding box center [503, 204] width 11 height 11
click at [598, 204] on div at bounding box center [542, 196] width 676 height 72
drag, startPoint x: 571, startPoint y: 195, endPoint x: 597, endPoint y: 195, distance: 26.5
click at [568, 199] on img at bounding box center [570, 204] width 11 height 11
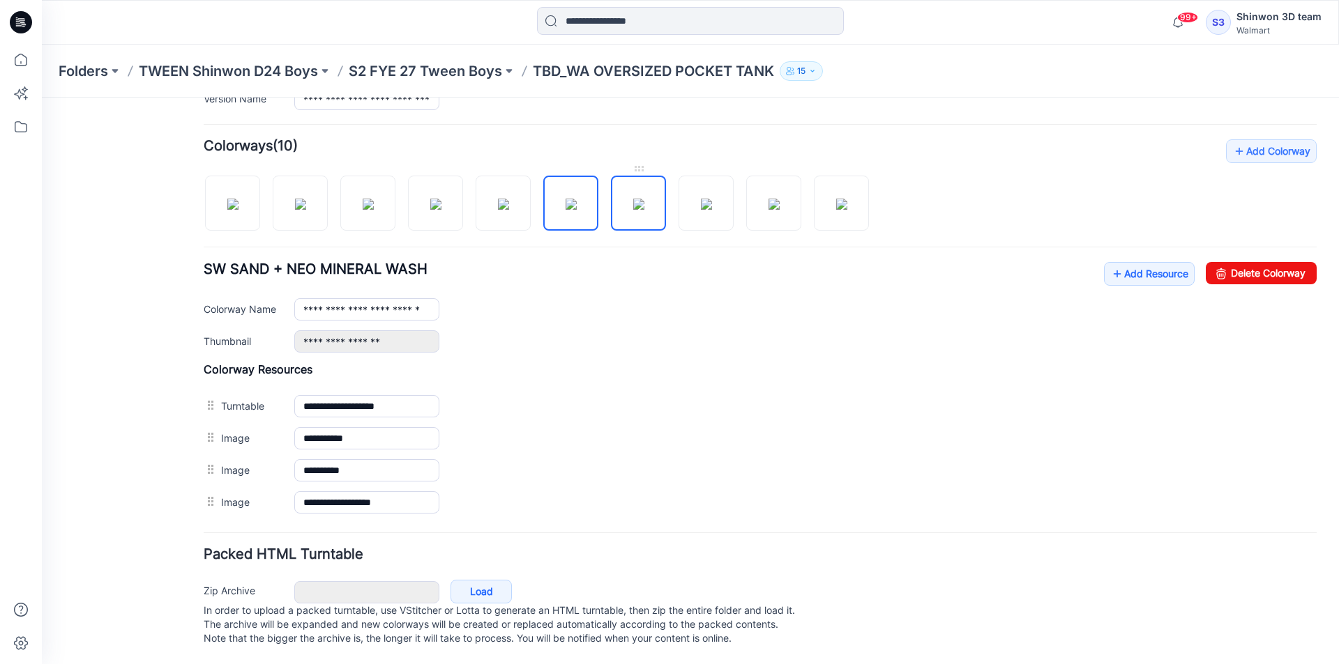
click at [634, 199] on img at bounding box center [638, 204] width 11 height 11
click at [701, 199] on img at bounding box center [706, 204] width 11 height 11
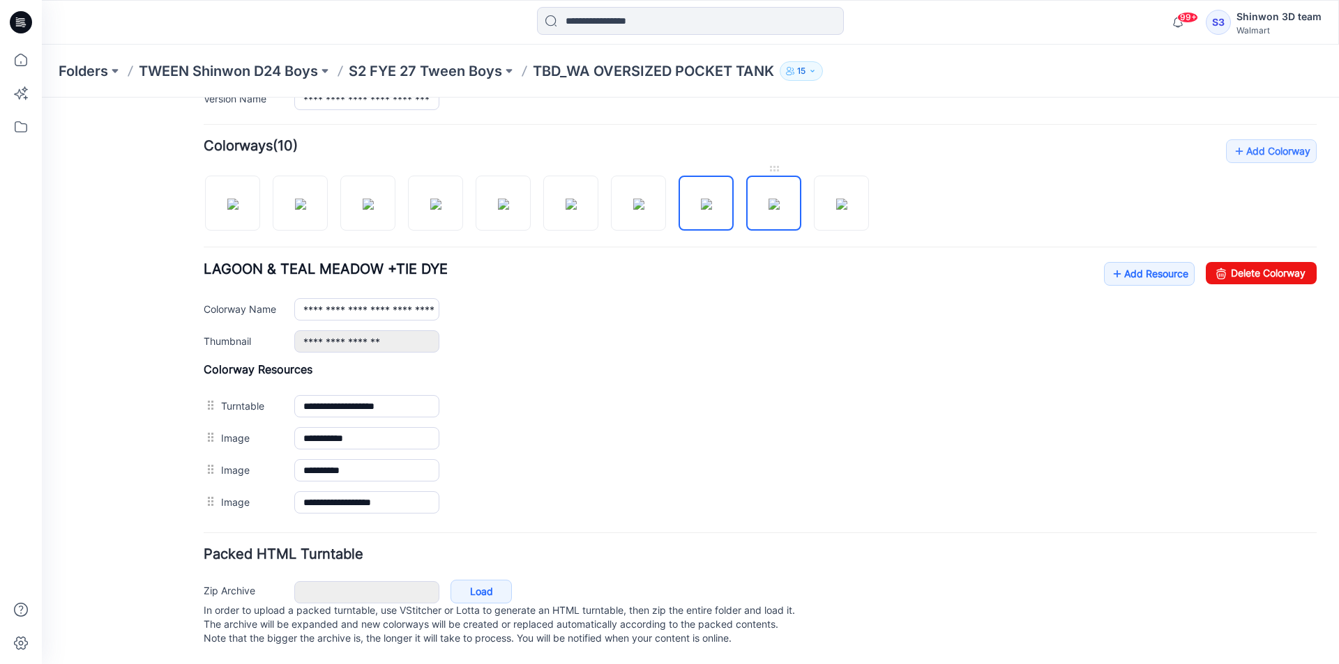
click at [779, 199] on img at bounding box center [773, 204] width 11 height 11
click at [840, 202] on img at bounding box center [841, 204] width 11 height 11
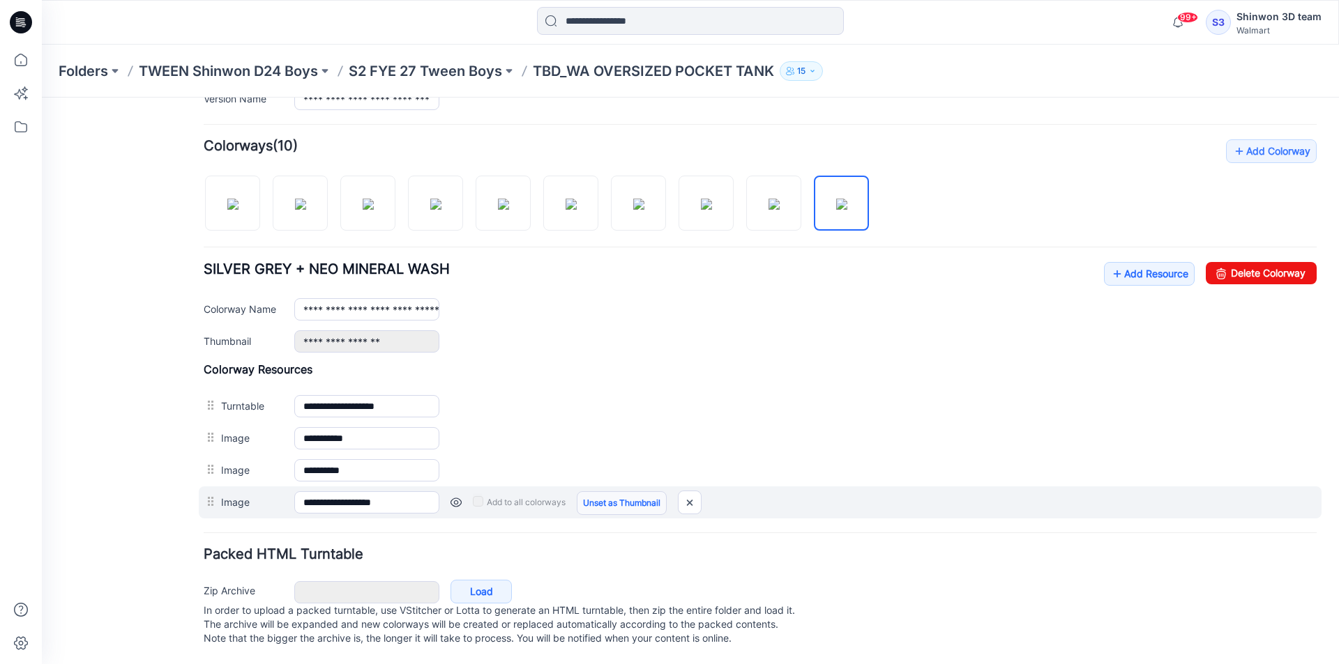
click at [602, 492] on link "Unset as Thumbnail" at bounding box center [622, 504] width 90 height 24
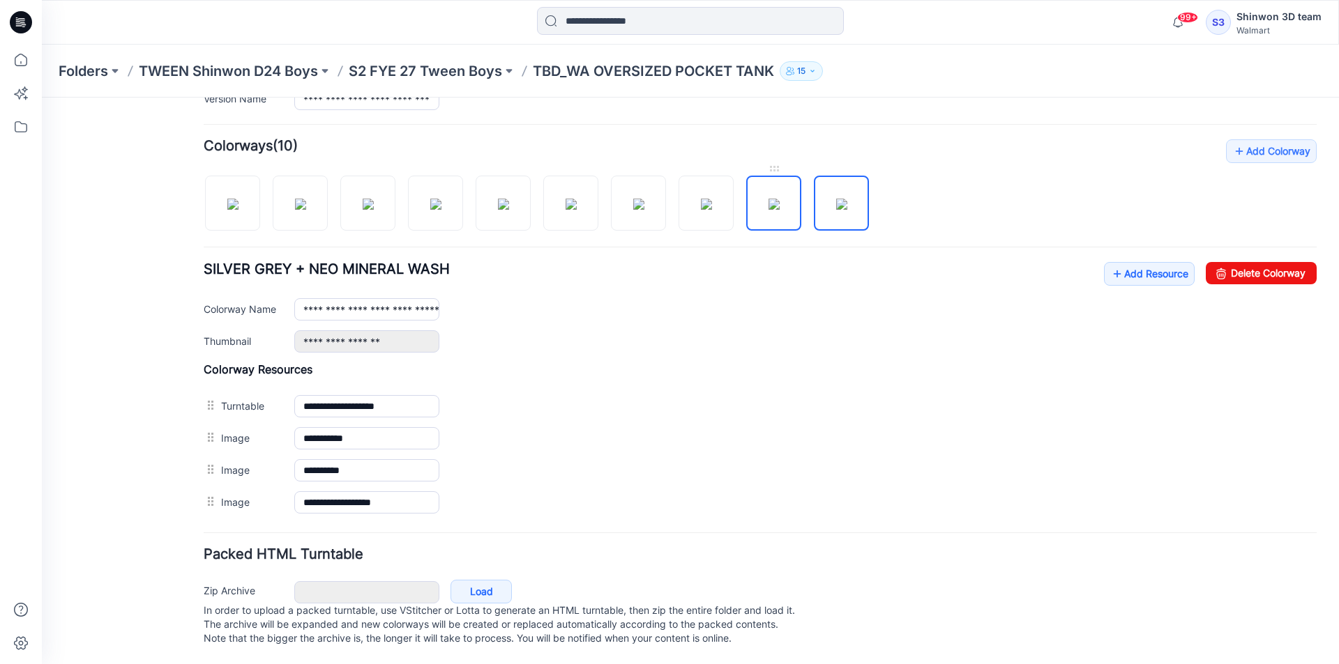
click at [768, 199] on img at bounding box center [773, 204] width 11 height 11
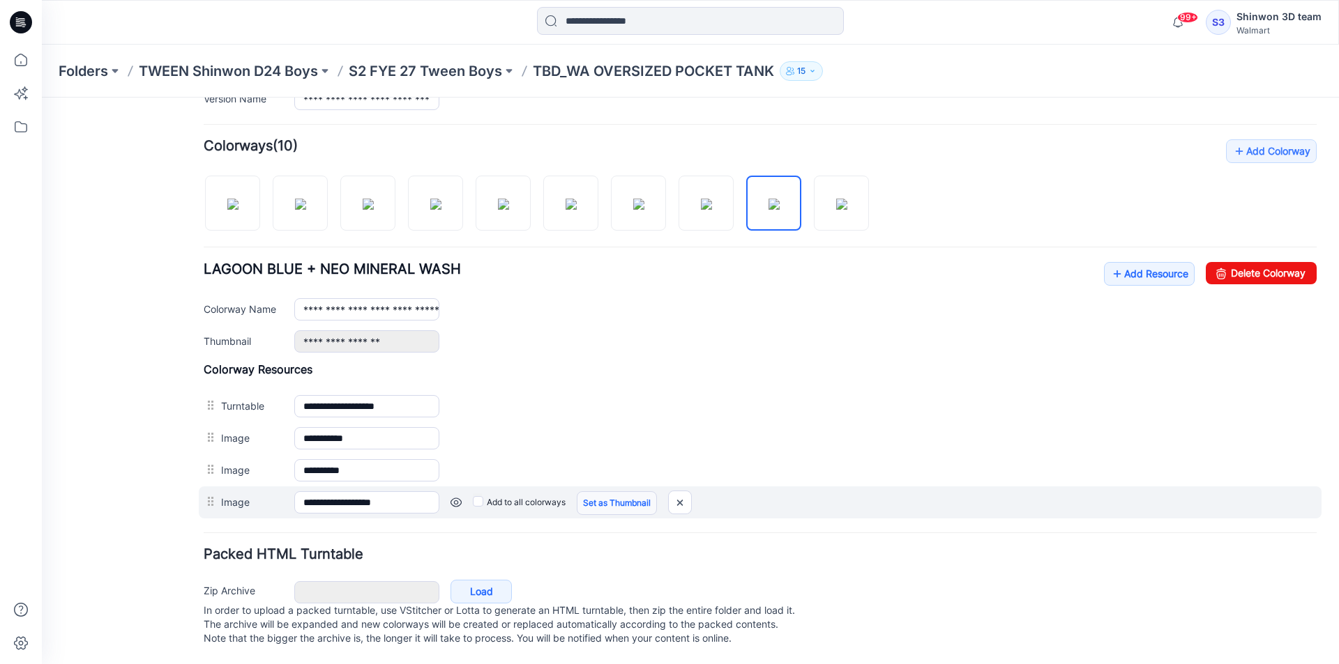
click at [609, 492] on link "Set as Thumbnail" at bounding box center [617, 504] width 80 height 24
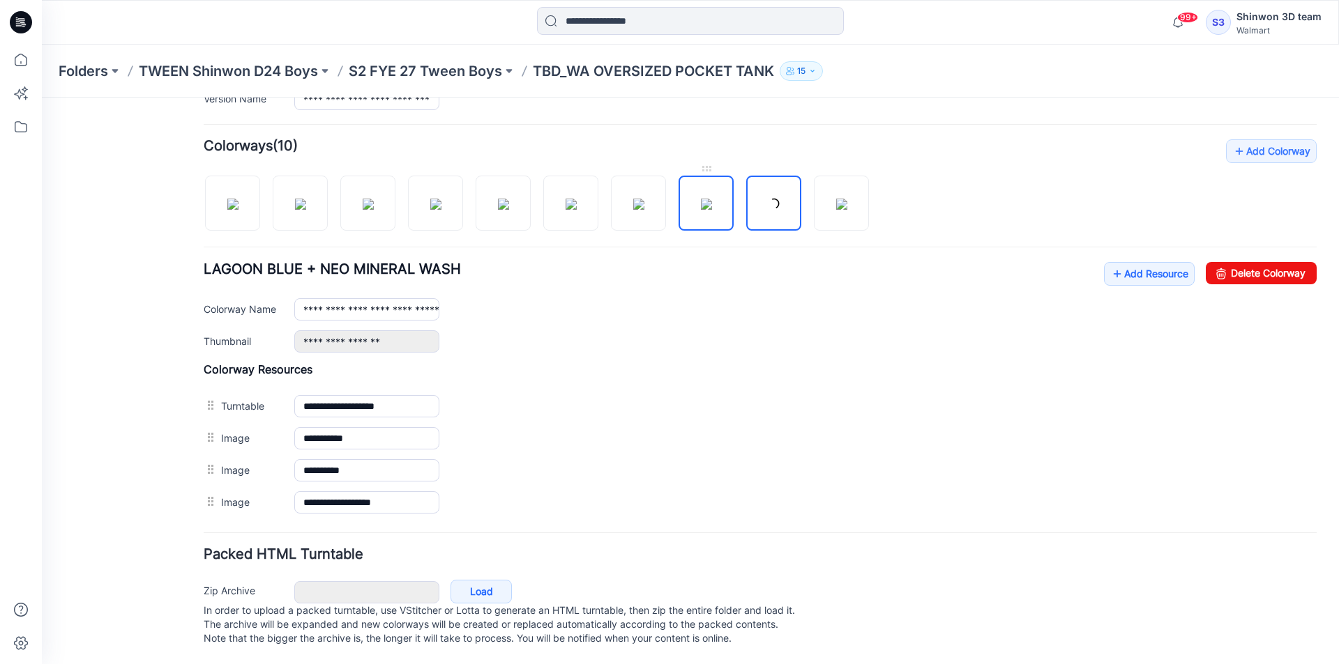
click at [706, 201] on img at bounding box center [706, 204] width 11 height 11
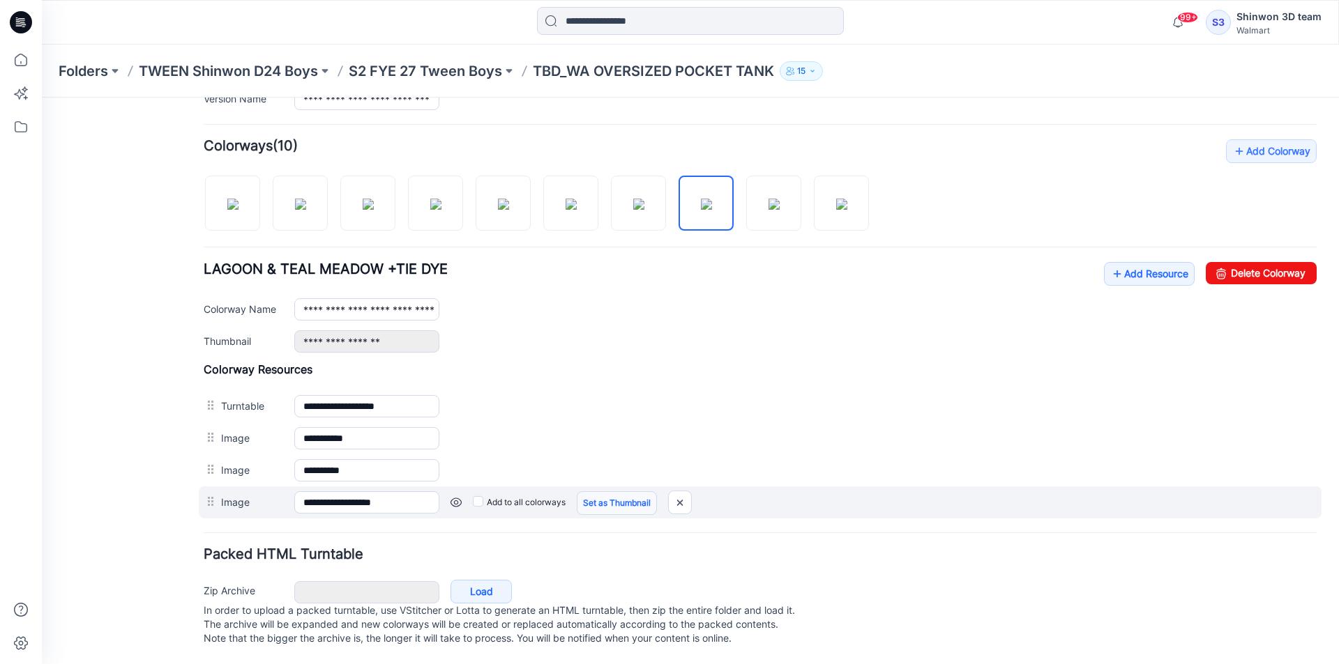
click at [616, 492] on link "Set as Thumbnail" at bounding box center [617, 504] width 80 height 24
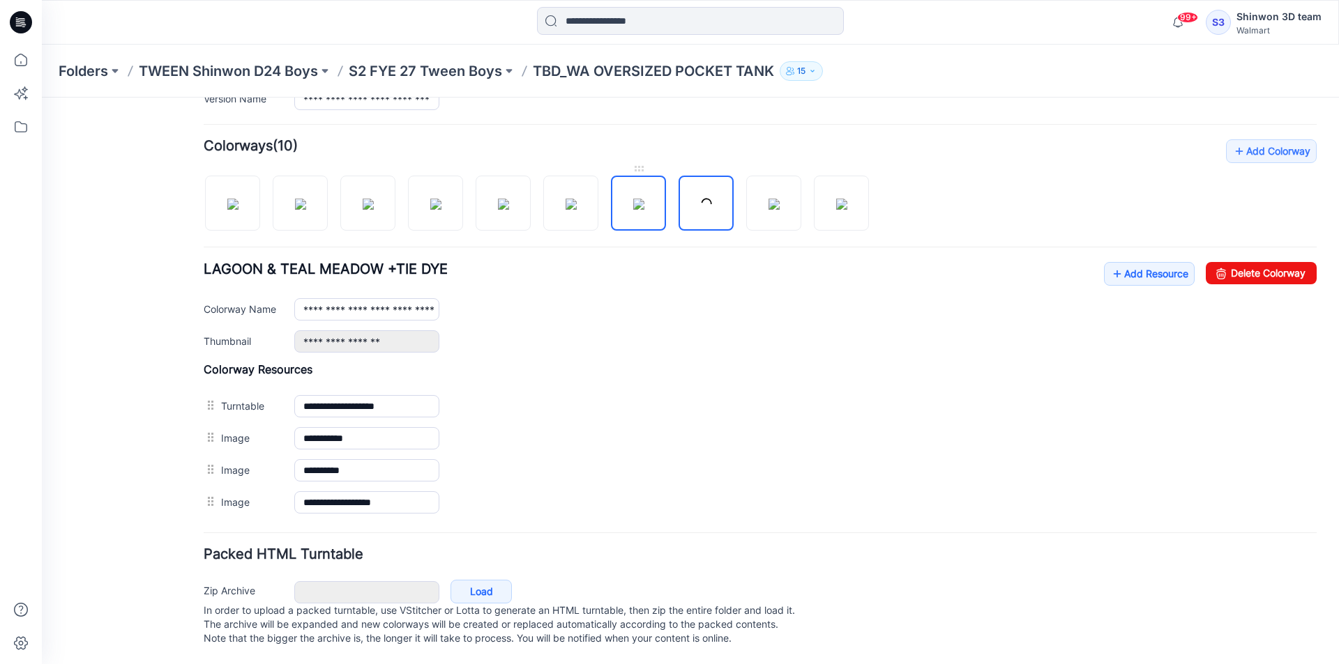
click at [644, 199] on img at bounding box center [638, 204] width 11 height 11
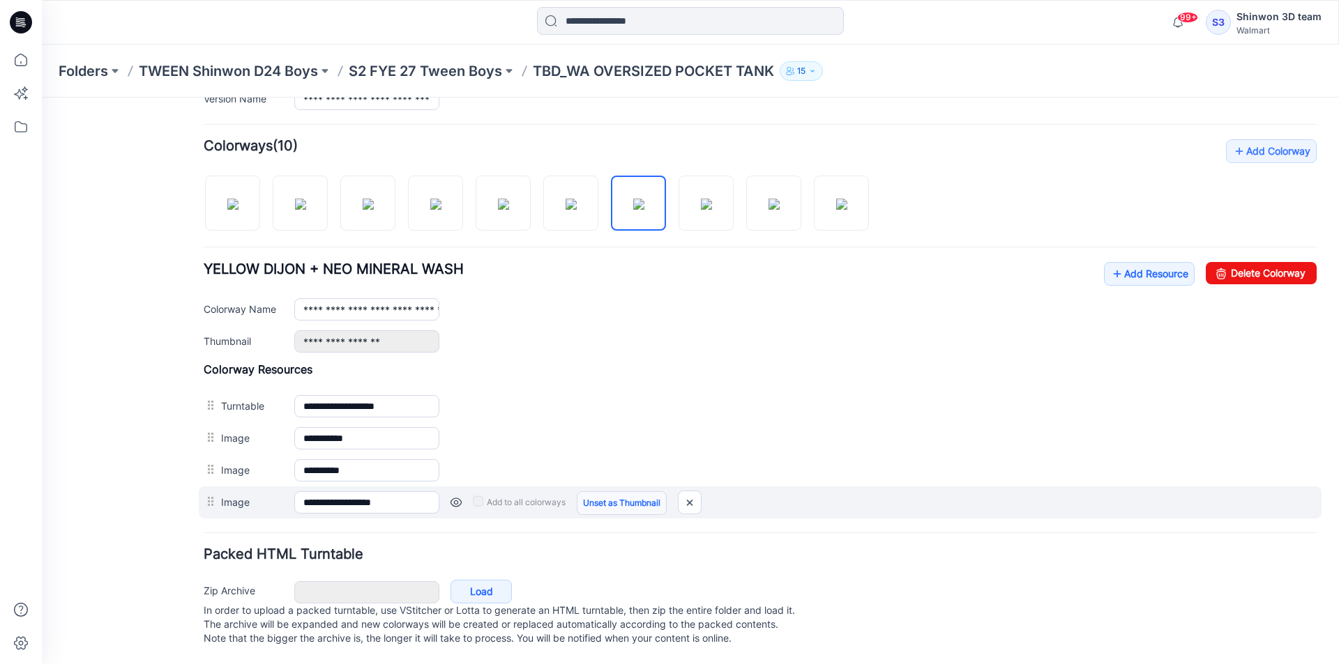
click at [584, 497] on link "Unset as Thumbnail" at bounding box center [622, 504] width 90 height 24
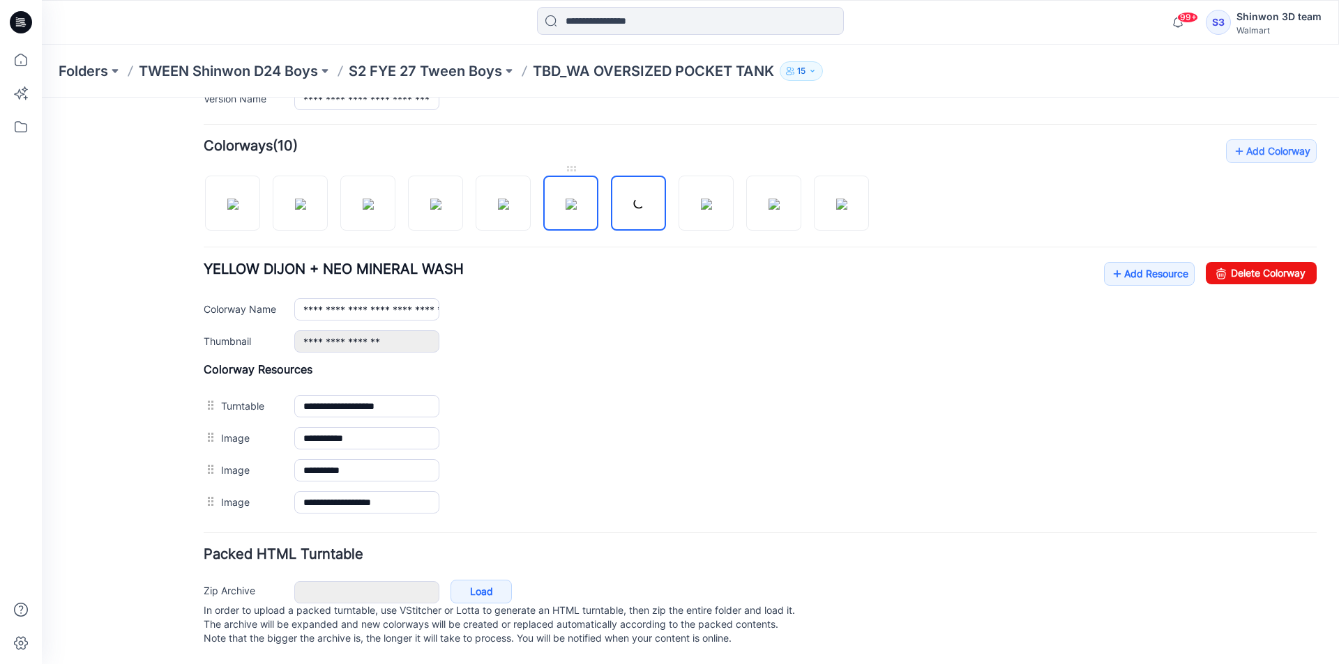
click at [566, 199] on img at bounding box center [570, 204] width 11 height 11
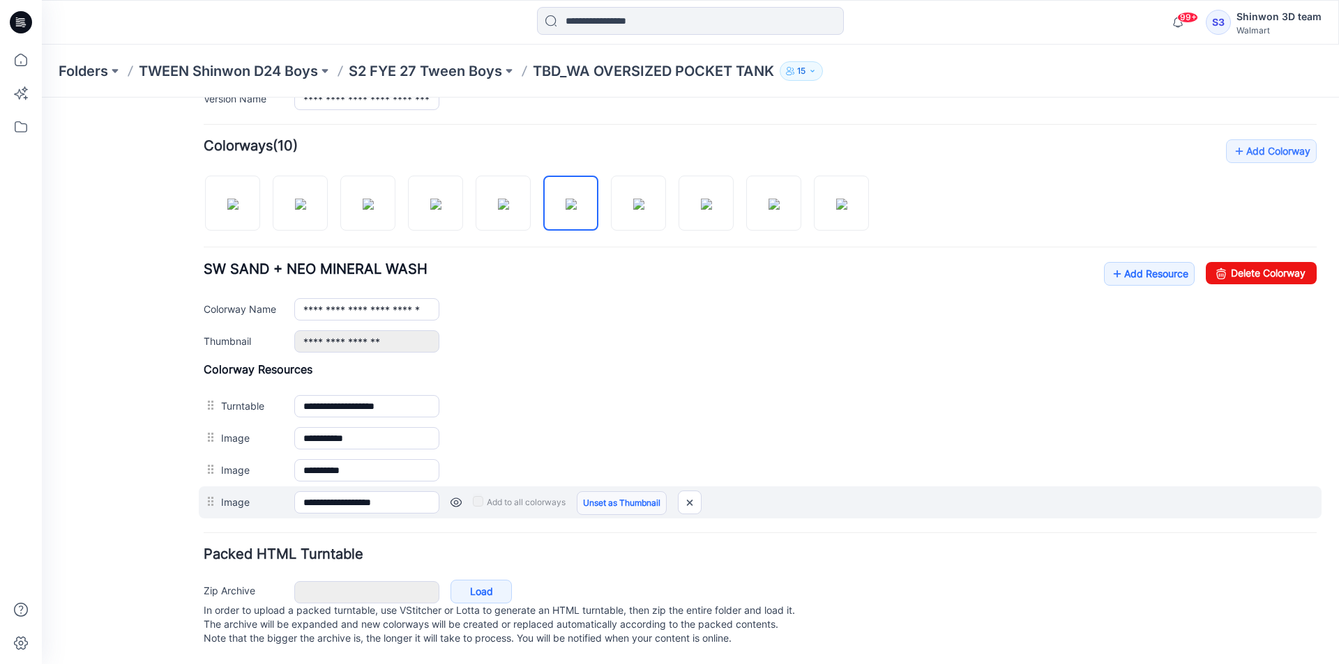
click at [584, 492] on link "Unset as Thumbnail" at bounding box center [622, 504] width 90 height 24
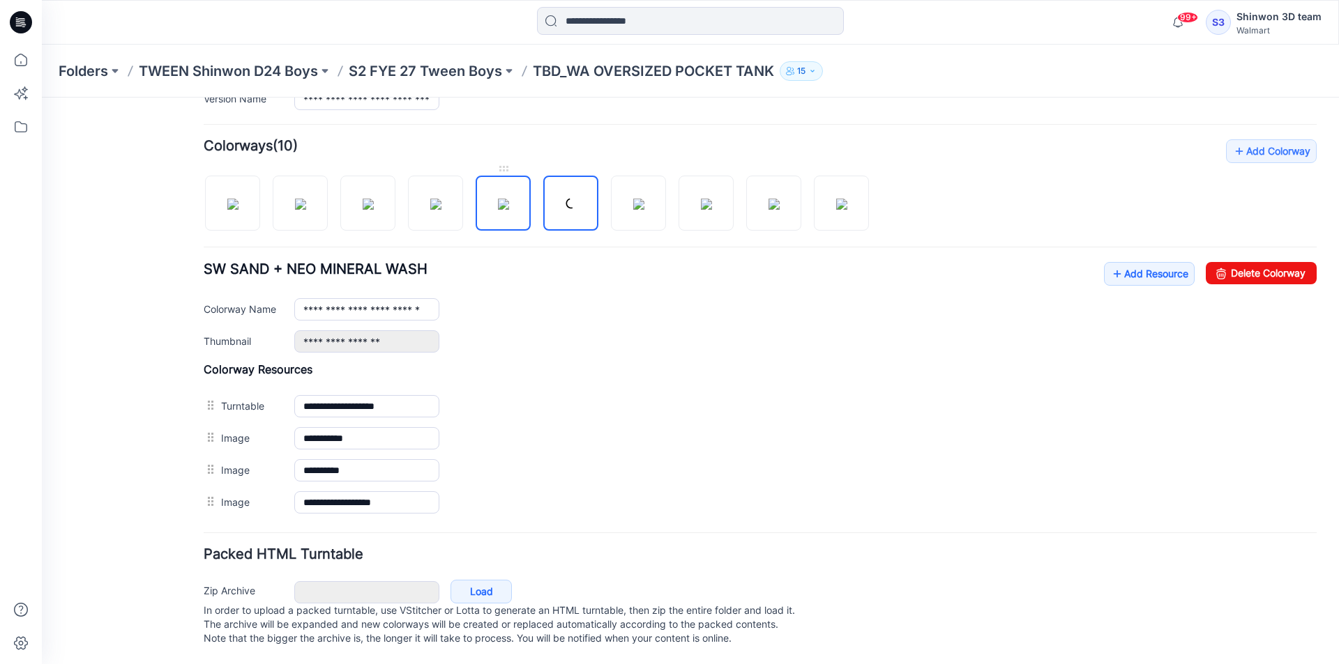
click at [499, 201] on img at bounding box center [503, 204] width 11 height 11
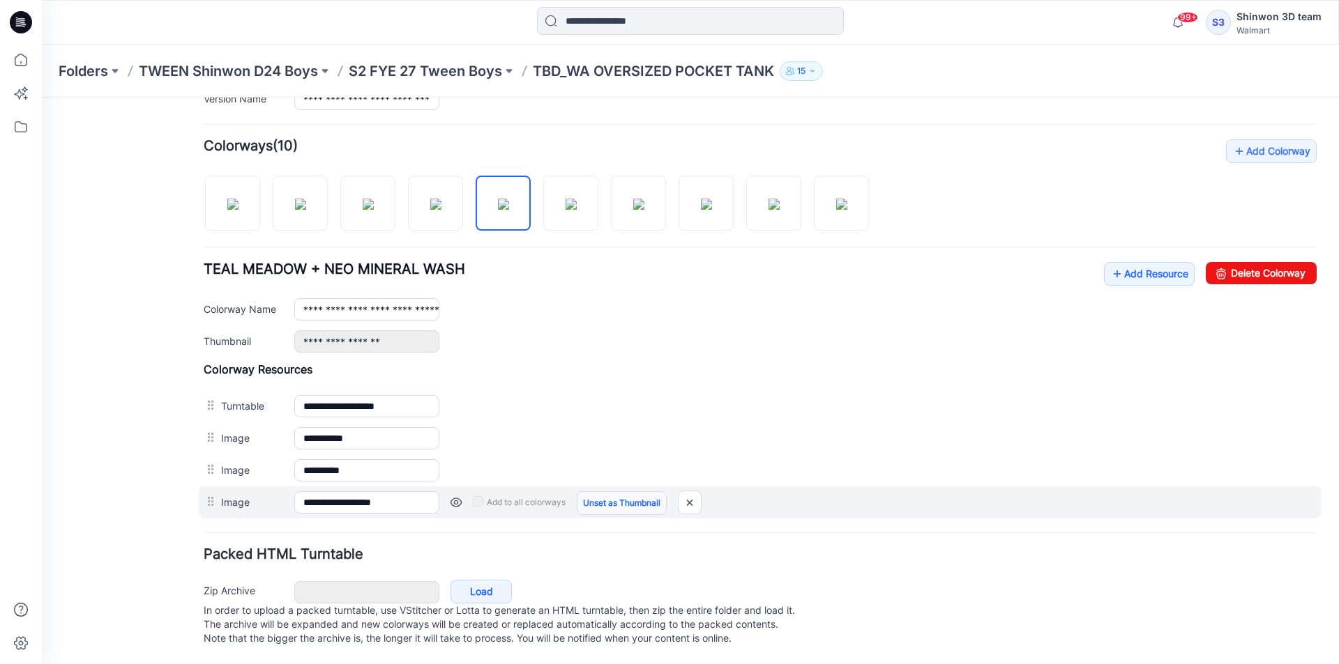
click at [611, 492] on link "Unset as Thumbnail" at bounding box center [622, 504] width 90 height 24
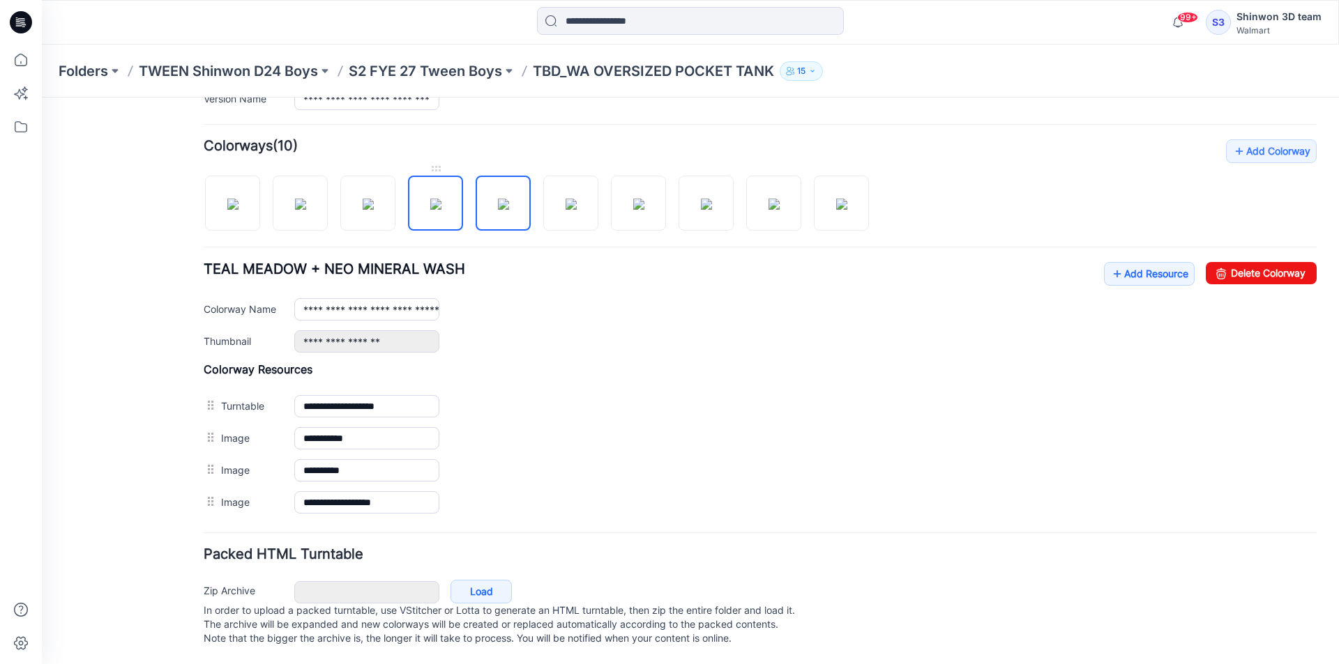
click at [437, 199] on img at bounding box center [435, 204] width 11 height 11
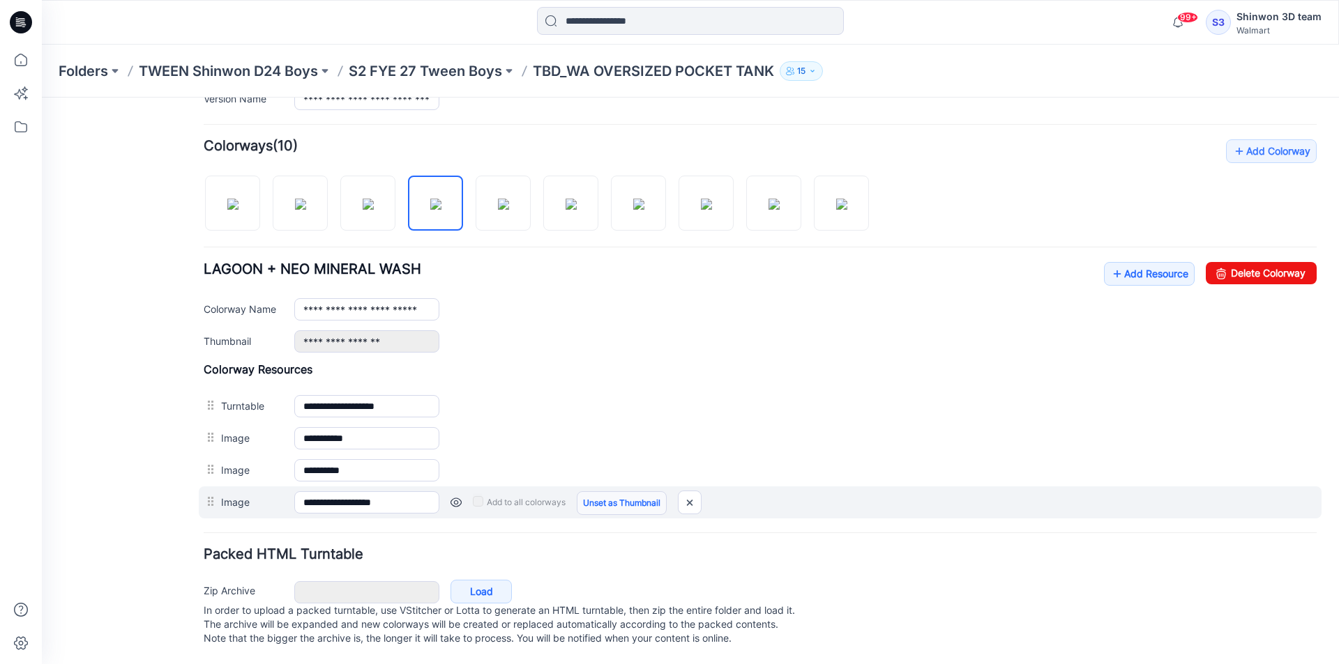
click at [595, 495] on link "Unset as Thumbnail" at bounding box center [622, 504] width 90 height 24
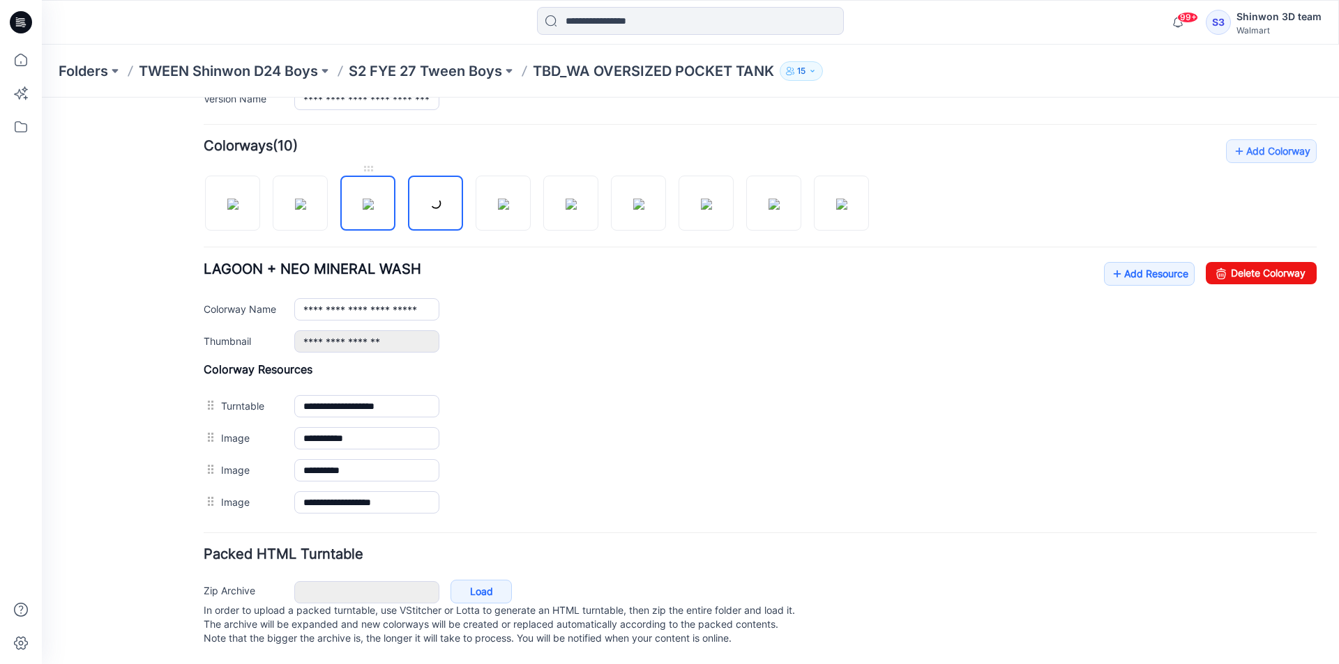
click at [372, 199] on img at bounding box center [368, 204] width 11 height 11
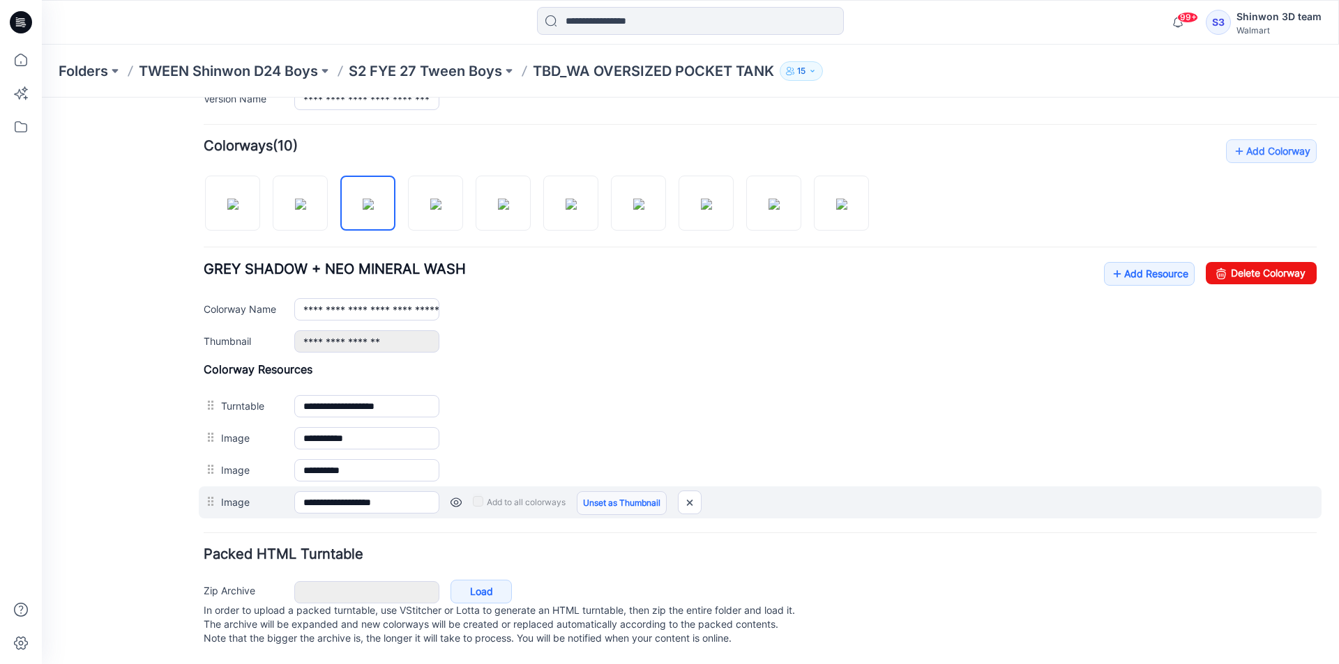
click at [597, 493] on link "Unset as Thumbnail" at bounding box center [622, 504] width 90 height 24
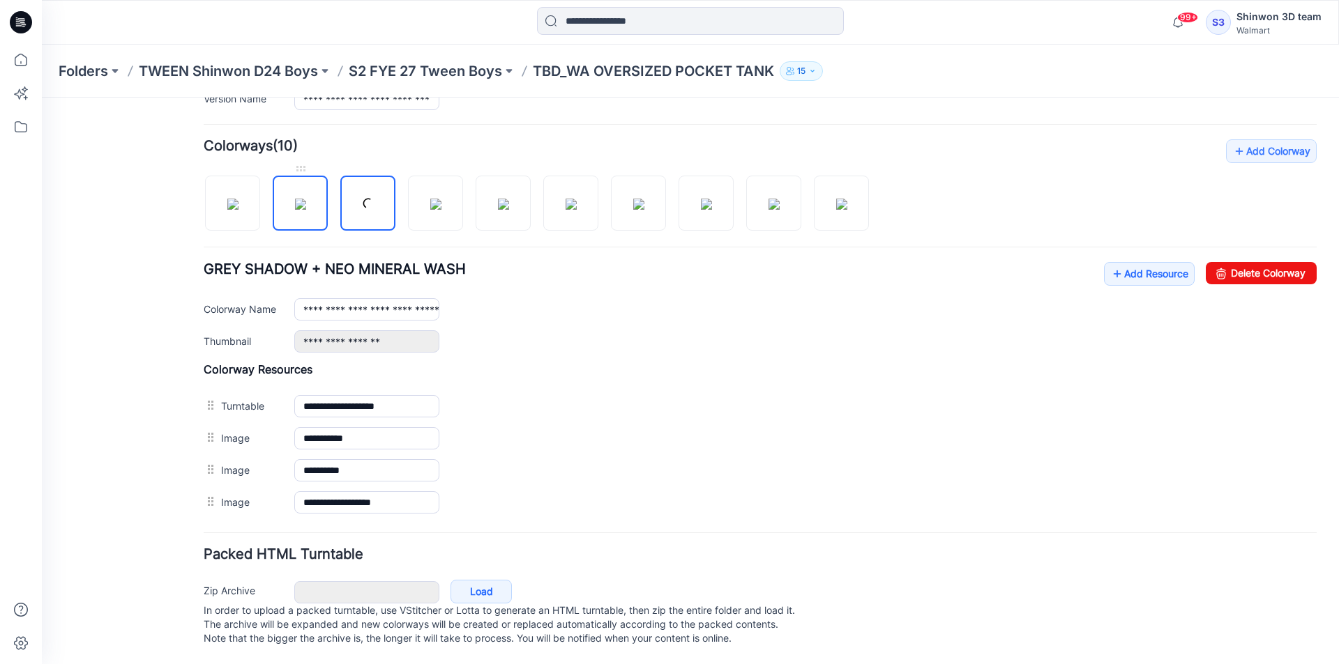
click at [296, 199] on img at bounding box center [300, 204] width 11 height 11
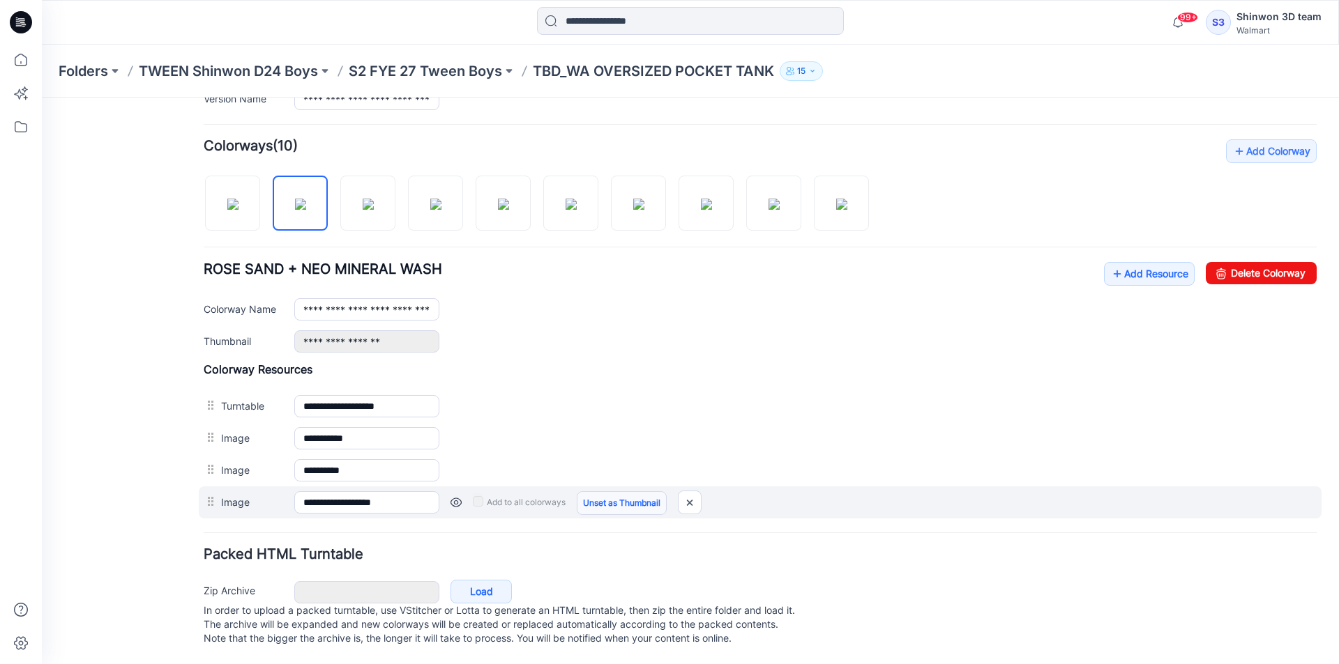
click at [613, 492] on link "Unset as Thumbnail" at bounding box center [622, 504] width 90 height 24
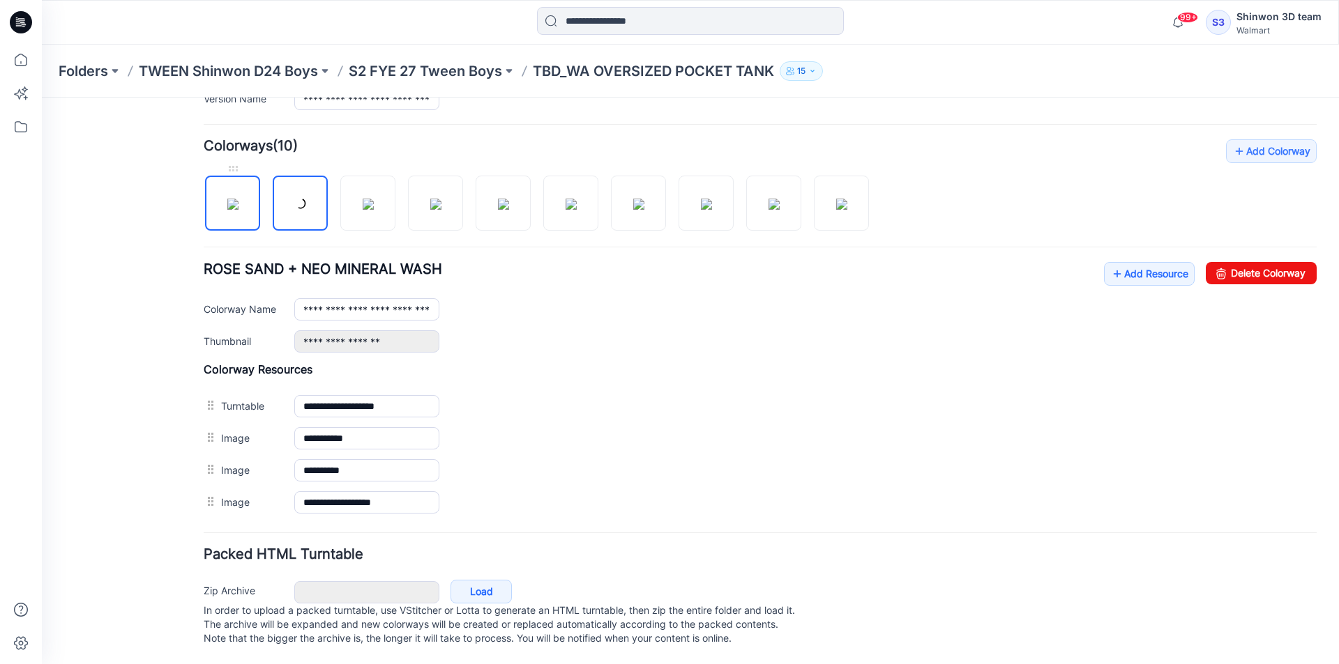
click at [227, 199] on img at bounding box center [232, 204] width 11 height 11
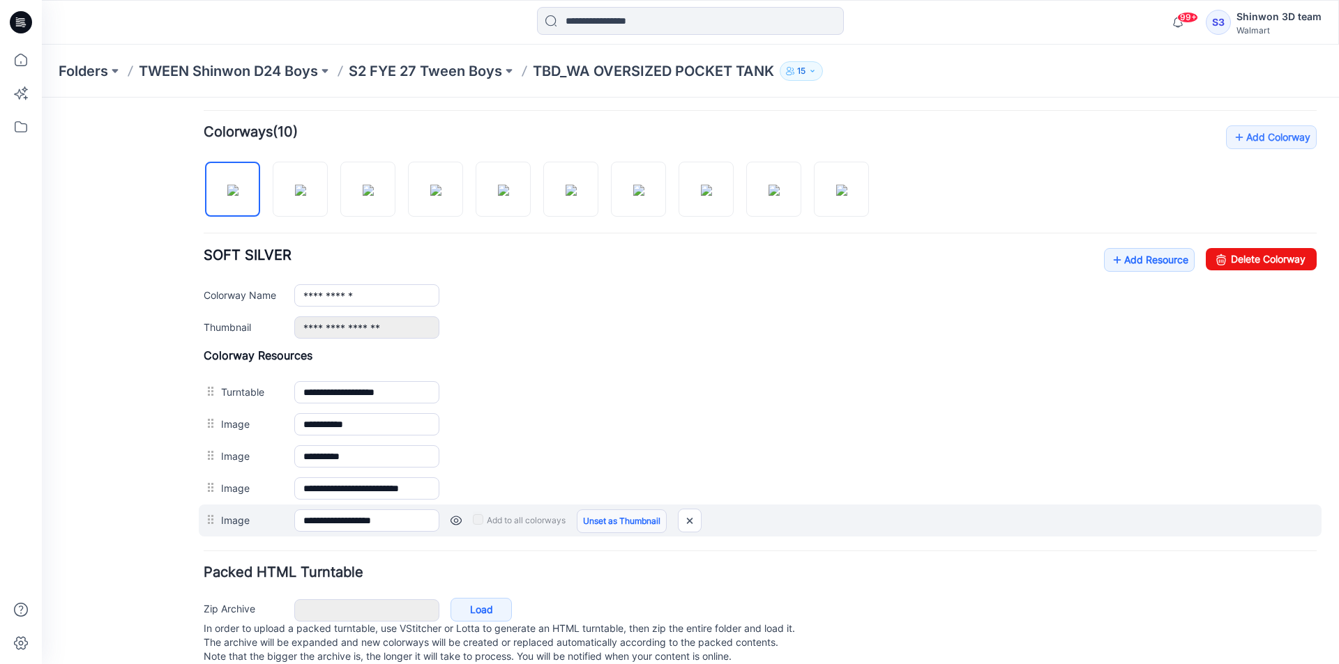
click at [599, 517] on link "Unset as Thumbnail" at bounding box center [622, 522] width 90 height 24
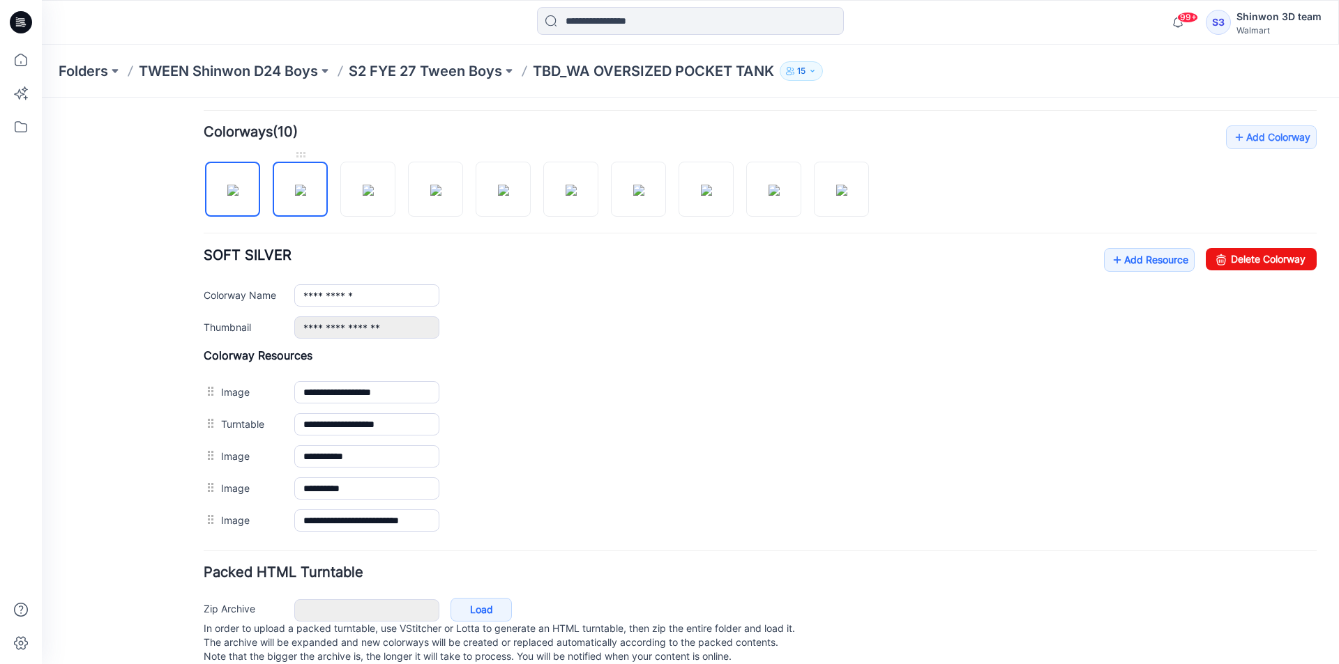
click at [306, 185] on img at bounding box center [300, 190] width 11 height 11
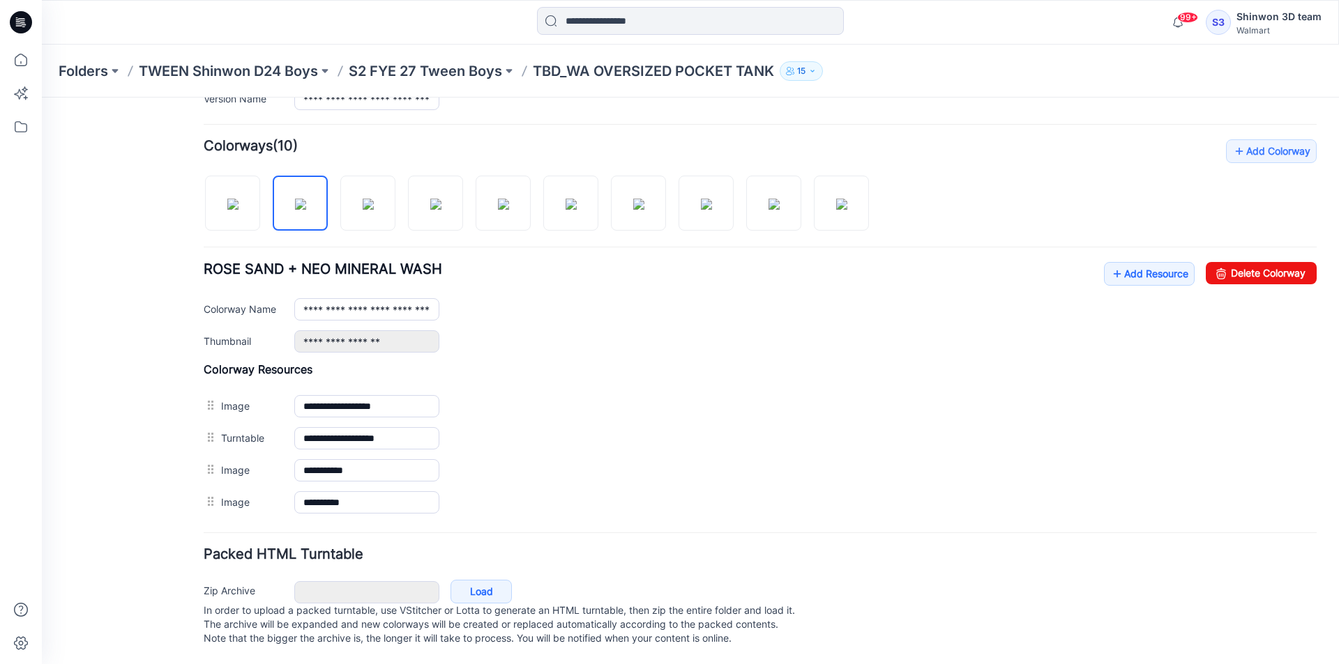
click at [267, 198] on div at bounding box center [542, 196] width 676 height 72
click at [238, 199] on img at bounding box center [232, 204] width 11 height 11
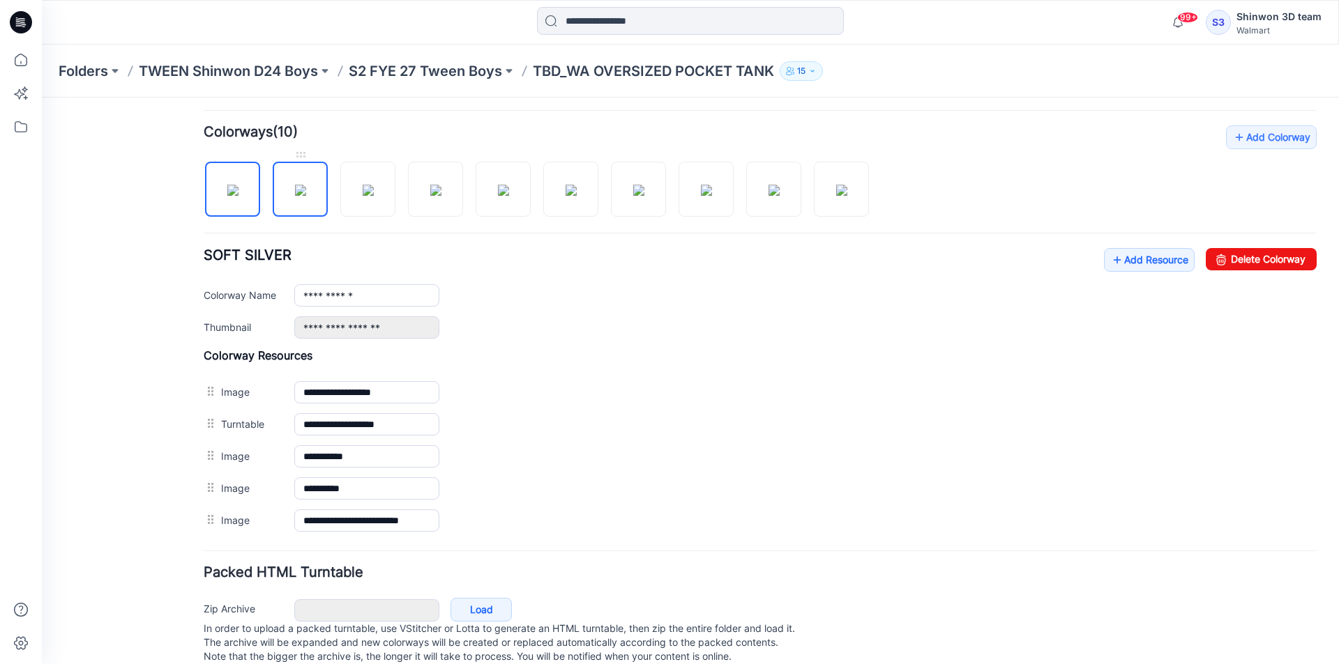
click at [300, 196] on img at bounding box center [300, 190] width 11 height 11
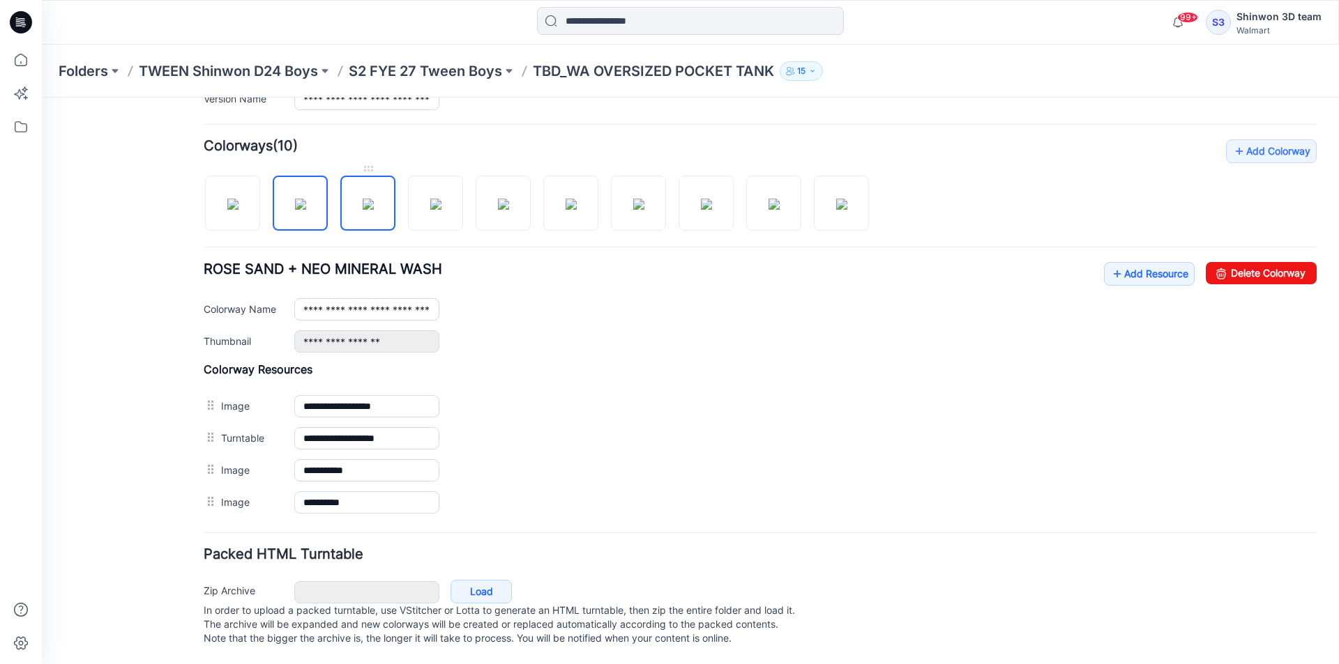
click at [370, 199] on img at bounding box center [368, 204] width 11 height 11
click at [433, 199] on img at bounding box center [435, 204] width 11 height 11
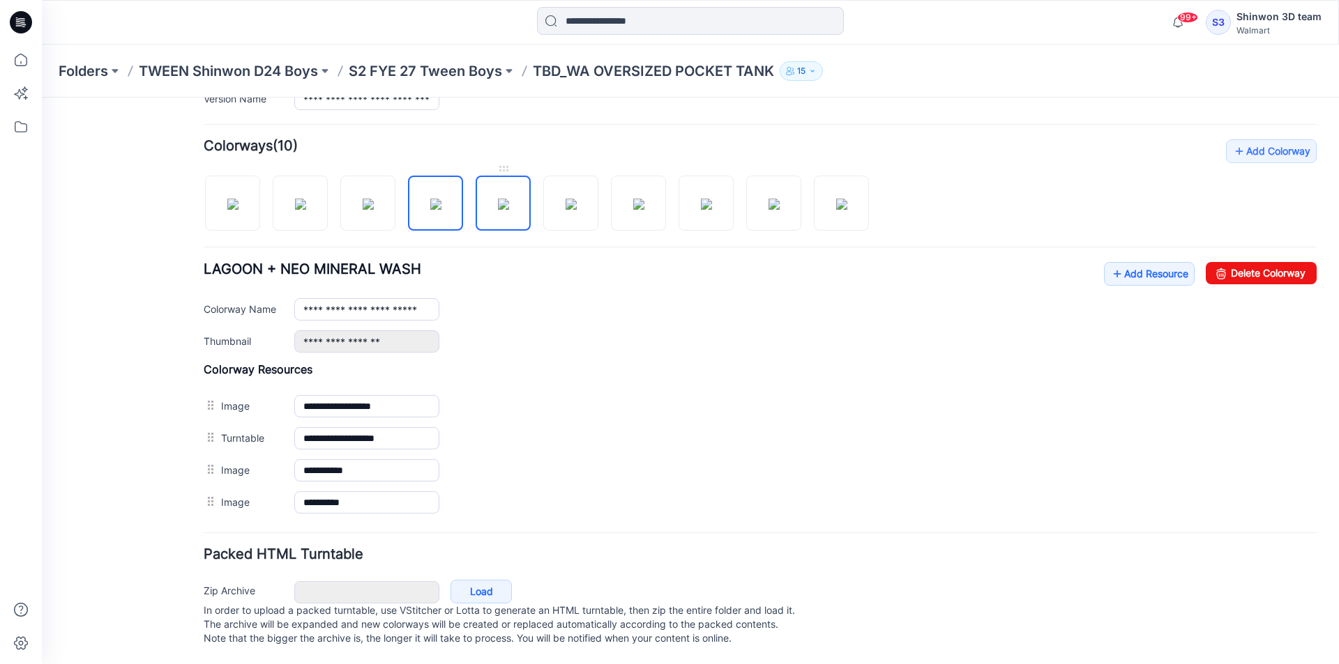
click at [498, 199] on img at bounding box center [503, 204] width 11 height 11
click at [542, 192] on div at bounding box center [542, 196] width 676 height 72
click at [565, 199] on img at bounding box center [570, 204] width 11 height 11
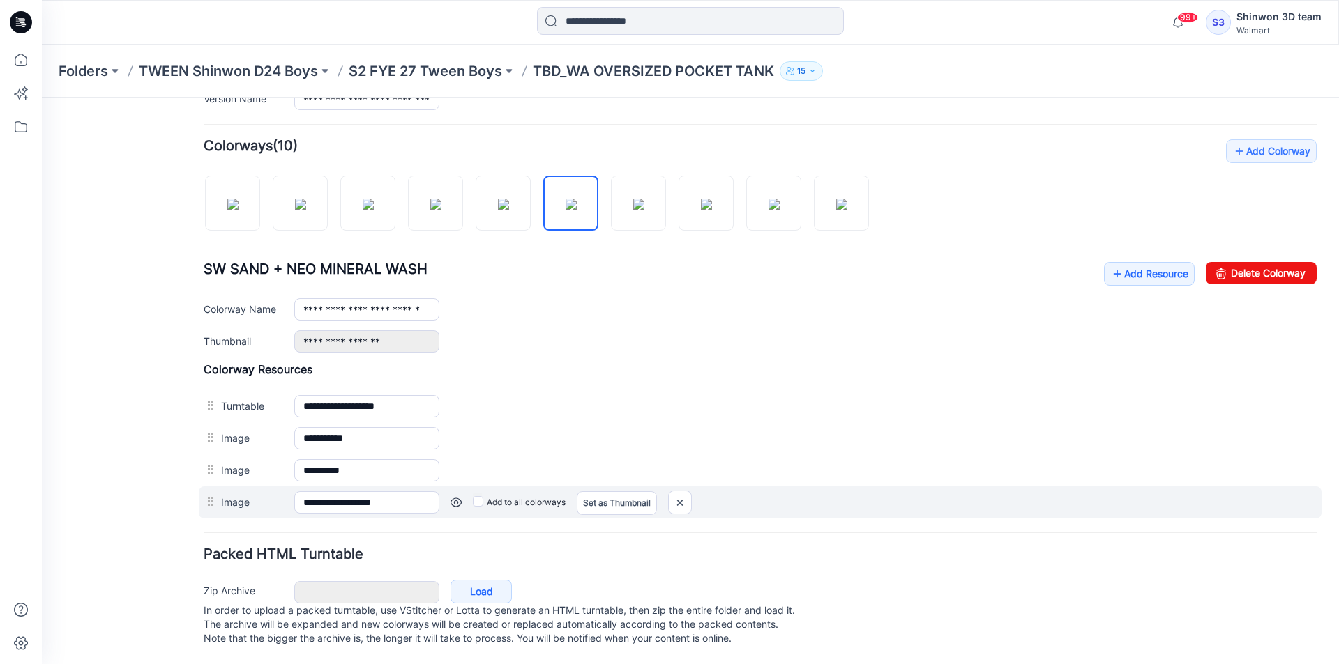
click at [201, 501] on div "**********" at bounding box center [760, 503] width 1122 height 32
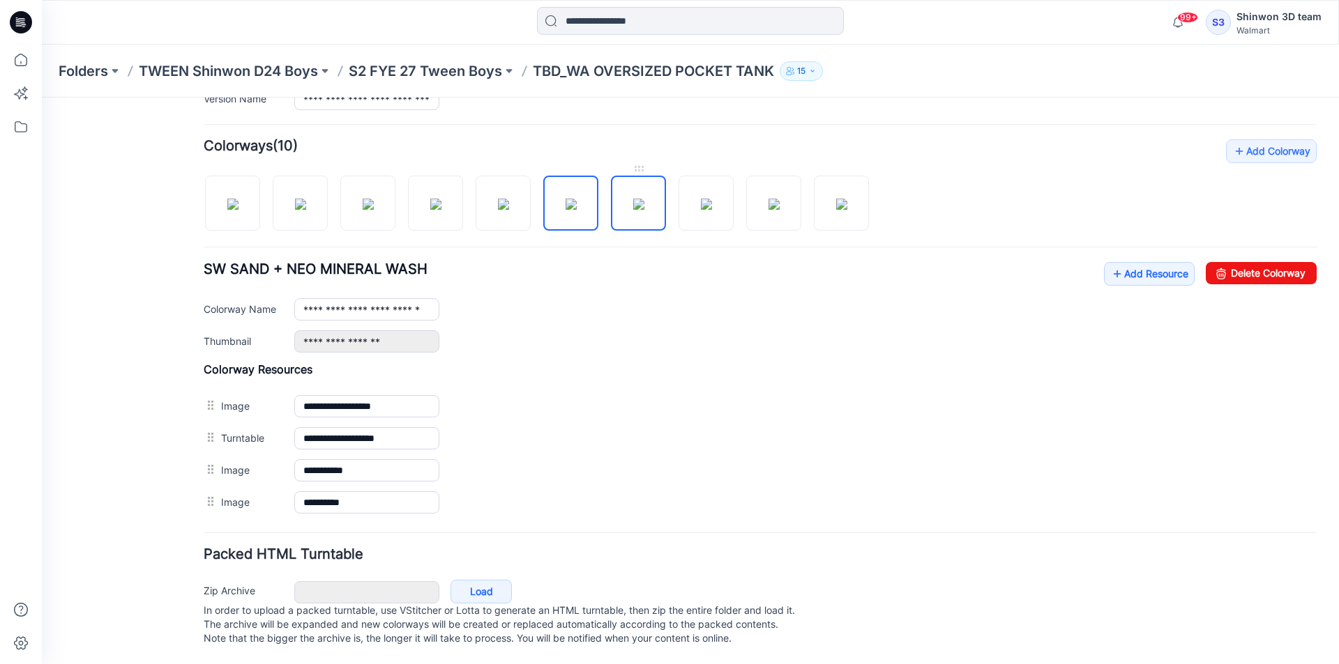
click at [644, 199] on img at bounding box center [638, 204] width 11 height 11
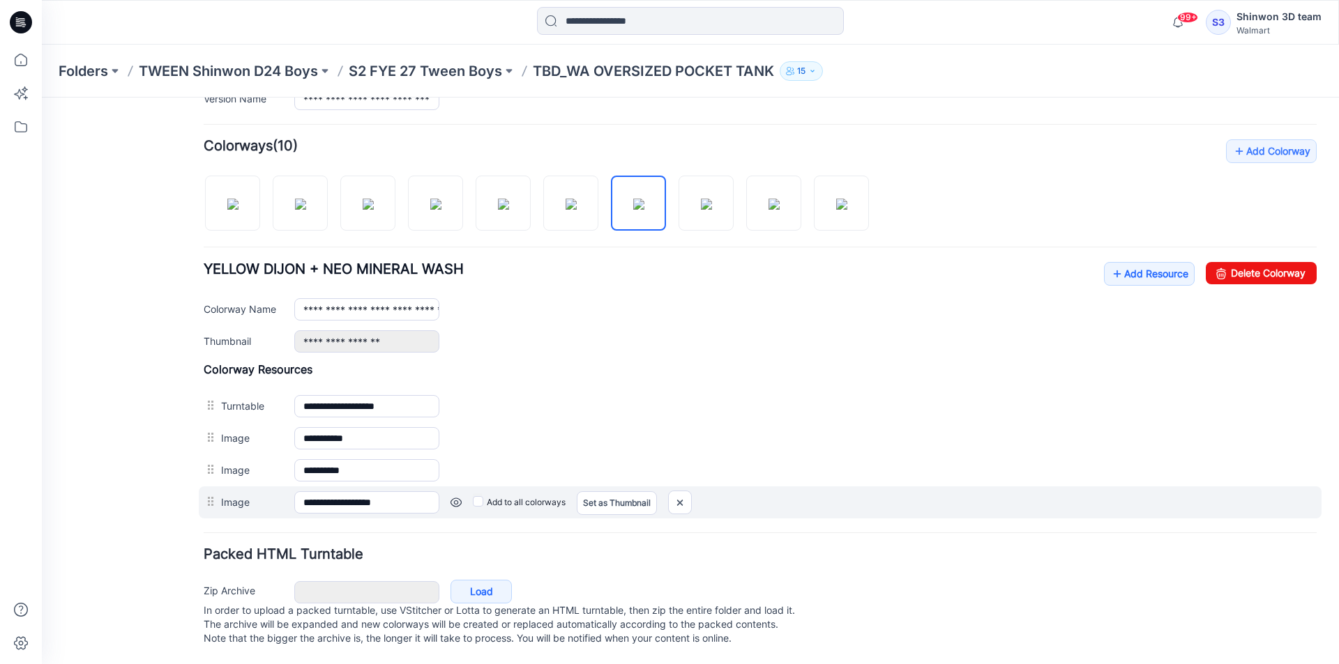
click at [201, 489] on div "**********" at bounding box center [760, 503] width 1122 height 32
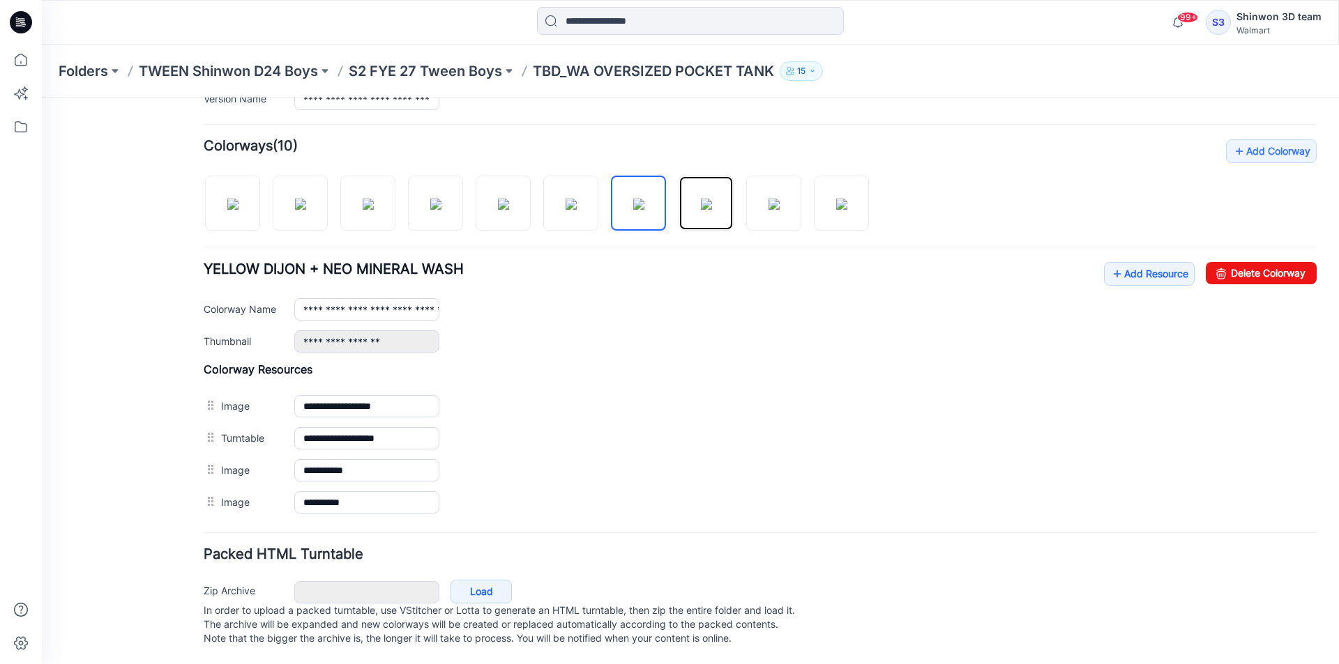
drag, startPoint x: 679, startPoint y: 193, endPoint x: 670, endPoint y: 201, distance: 12.3
click at [679, 192] on link at bounding box center [705, 203] width 55 height 55
click at [768, 199] on img at bounding box center [773, 204] width 11 height 11
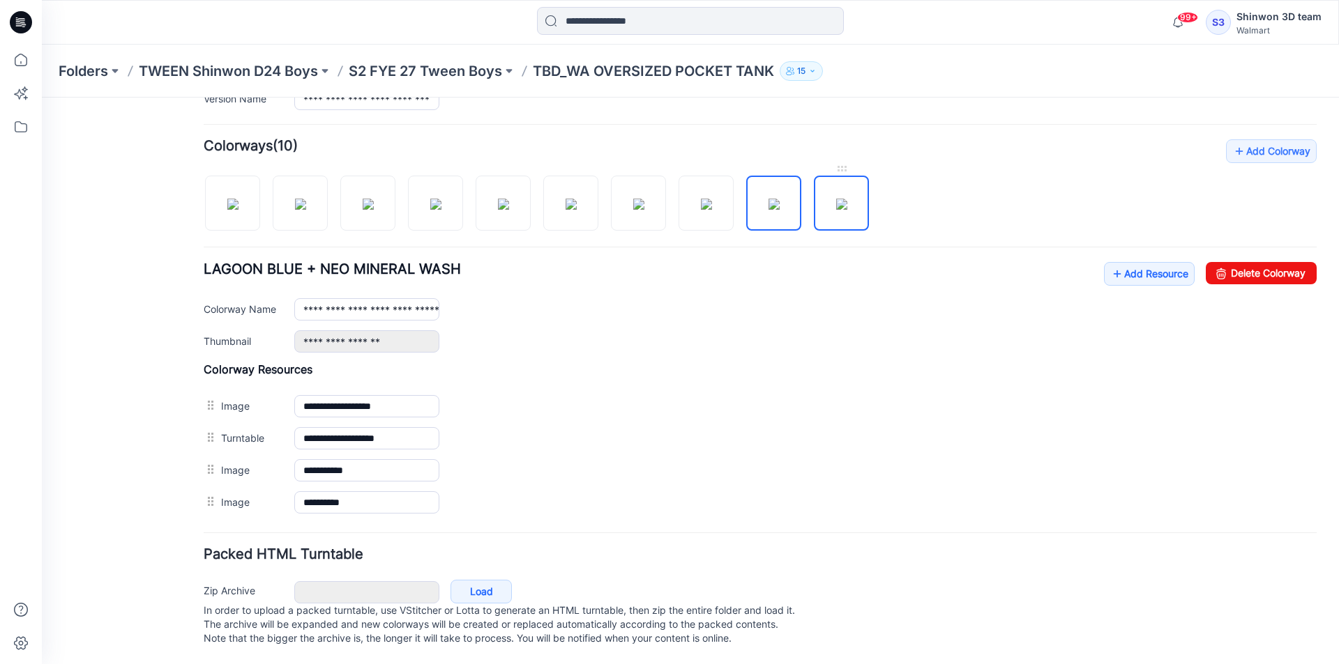
click at [836, 199] on img at bounding box center [841, 204] width 11 height 11
click at [779, 199] on img at bounding box center [773, 204] width 11 height 11
click at [712, 199] on img at bounding box center [706, 204] width 11 height 11
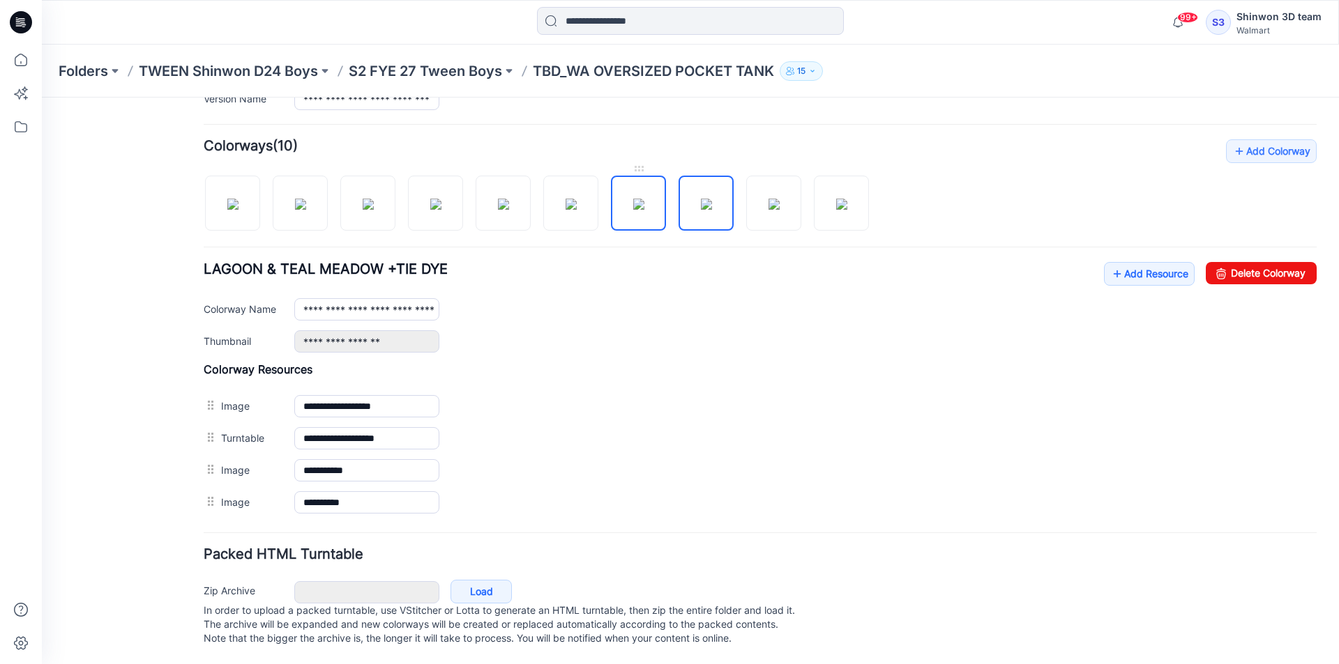
click at [641, 199] on img at bounding box center [638, 204] width 11 height 11
click at [576, 199] on img at bounding box center [570, 204] width 11 height 11
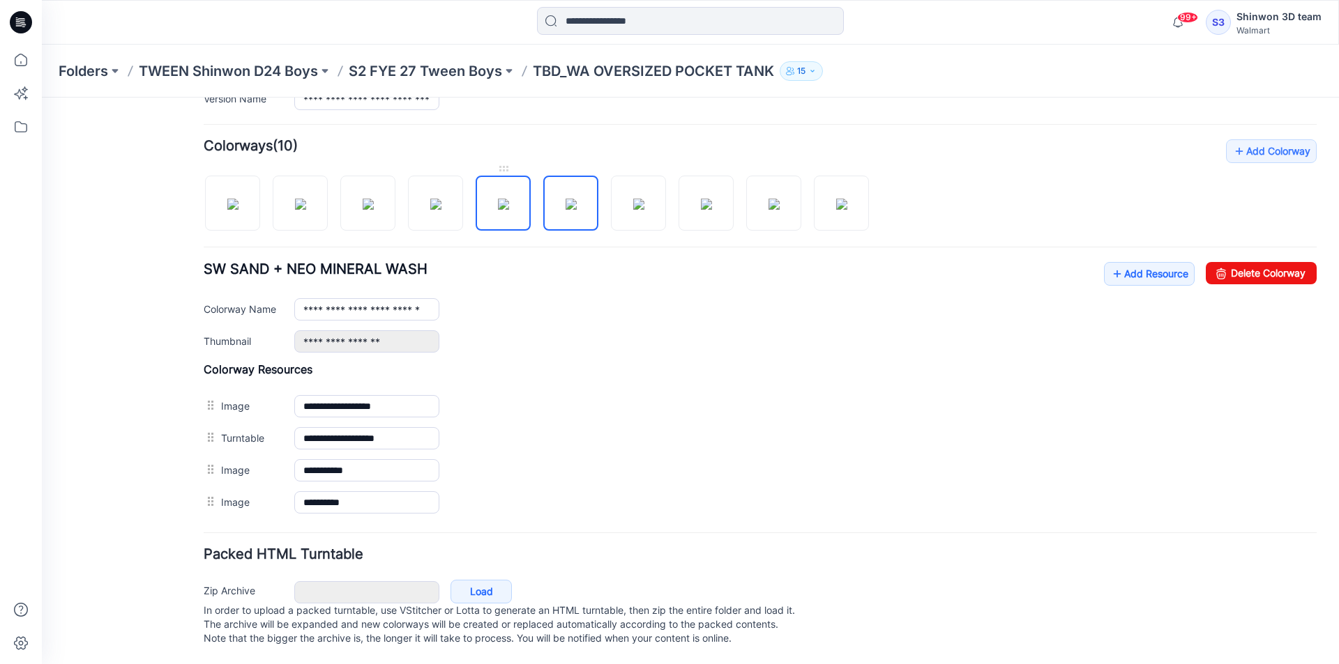
click at [498, 199] on img at bounding box center [503, 204] width 11 height 11
click at [436, 201] on img at bounding box center [435, 204] width 11 height 11
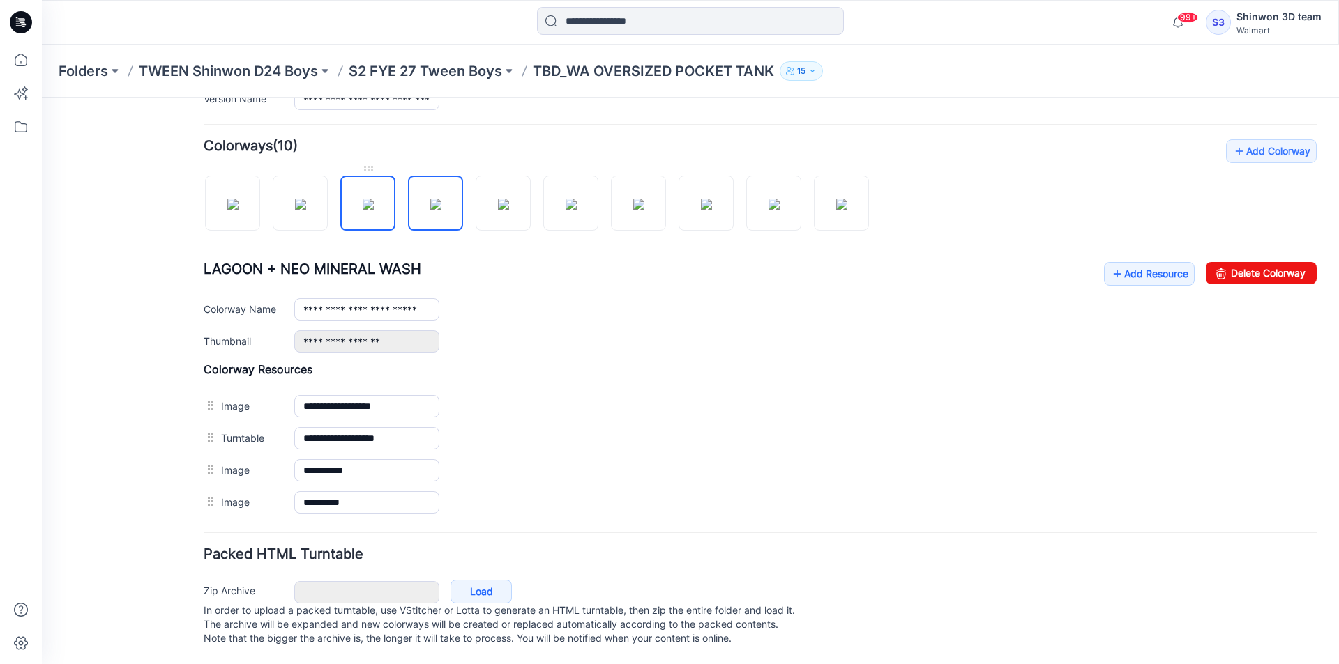
click at [394, 200] on link at bounding box center [367, 203] width 55 height 55
click at [306, 199] on img at bounding box center [300, 204] width 11 height 11
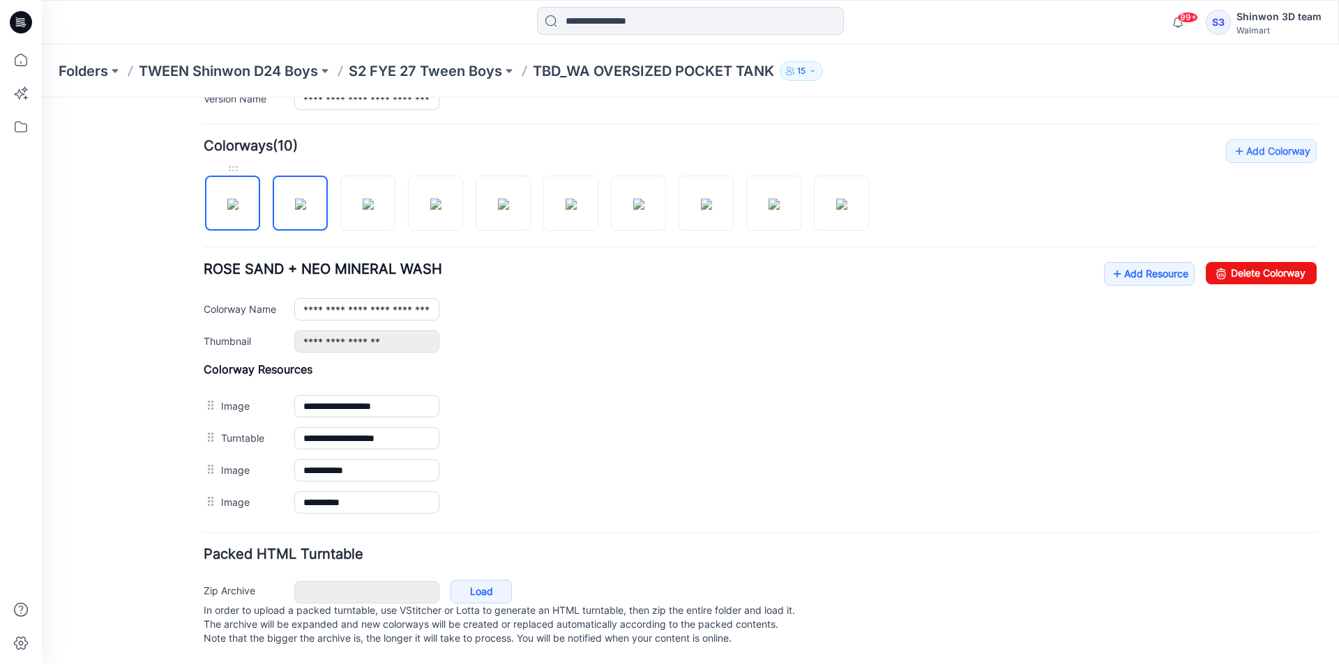
click at [227, 201] on img at bounding box center [232, 204] width 11 height 11
type input "**********"
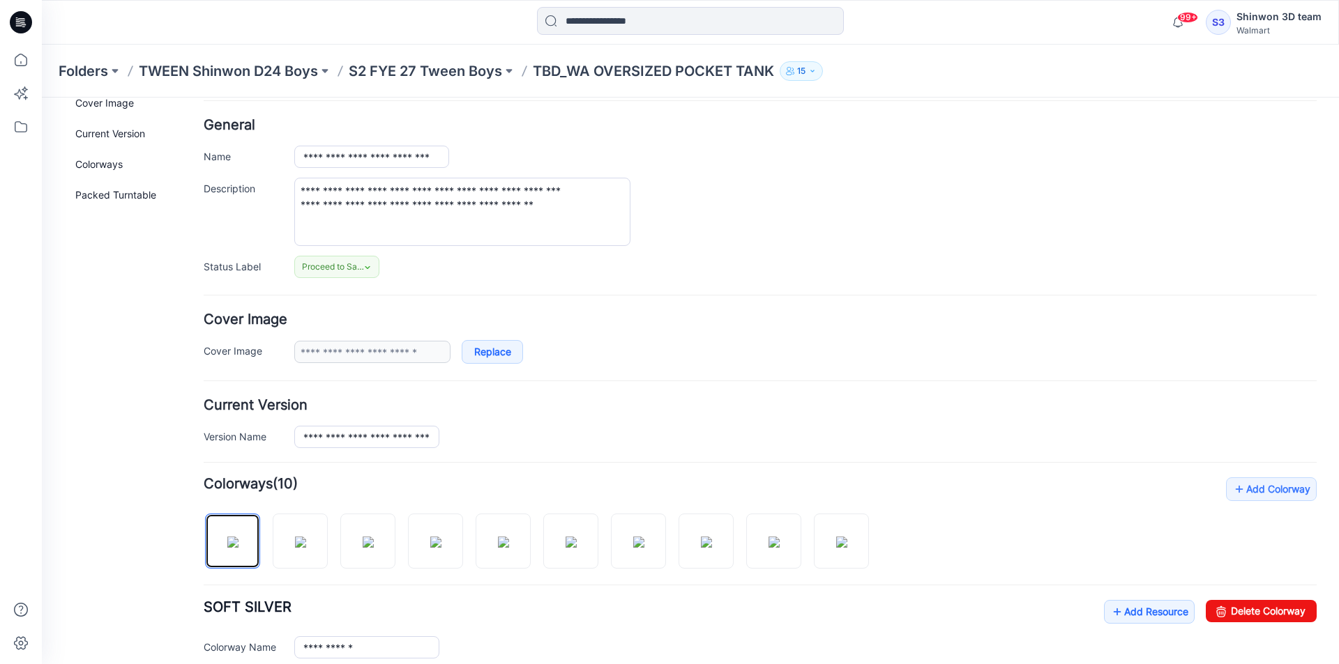
scroll to position [0, 0]
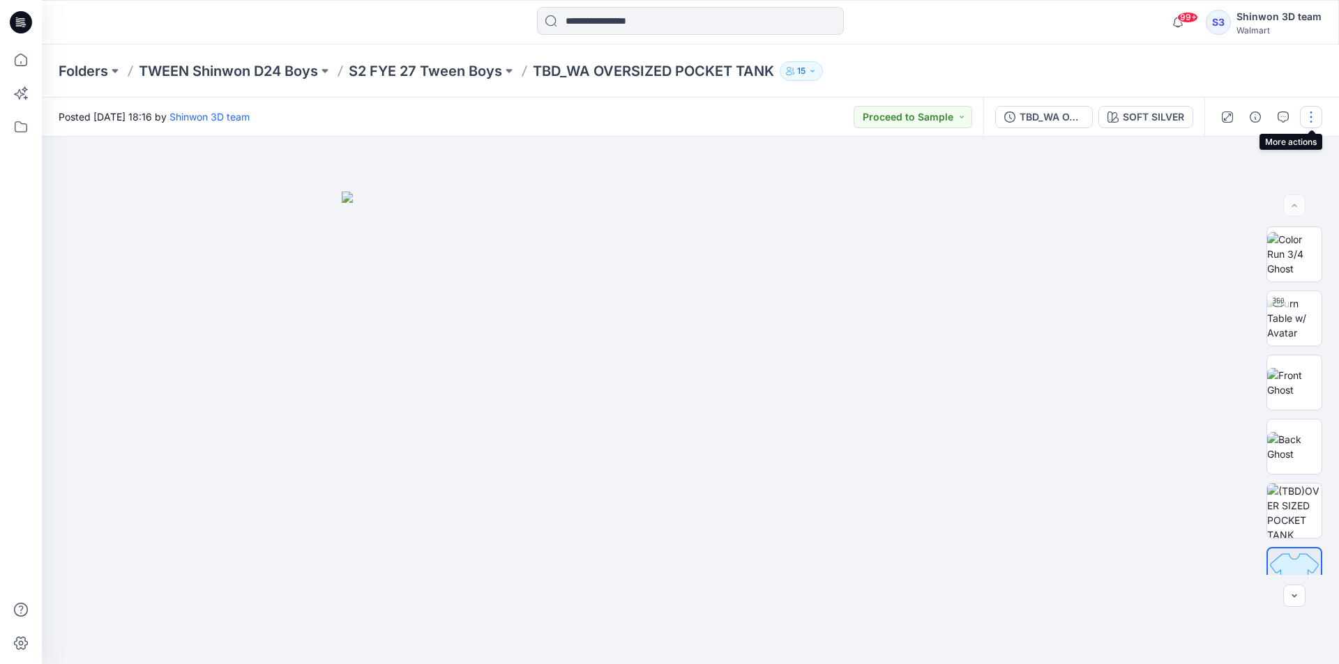
click at [1309, 118] on button "button" at bounding box center [1311, 117] width 22 height 22
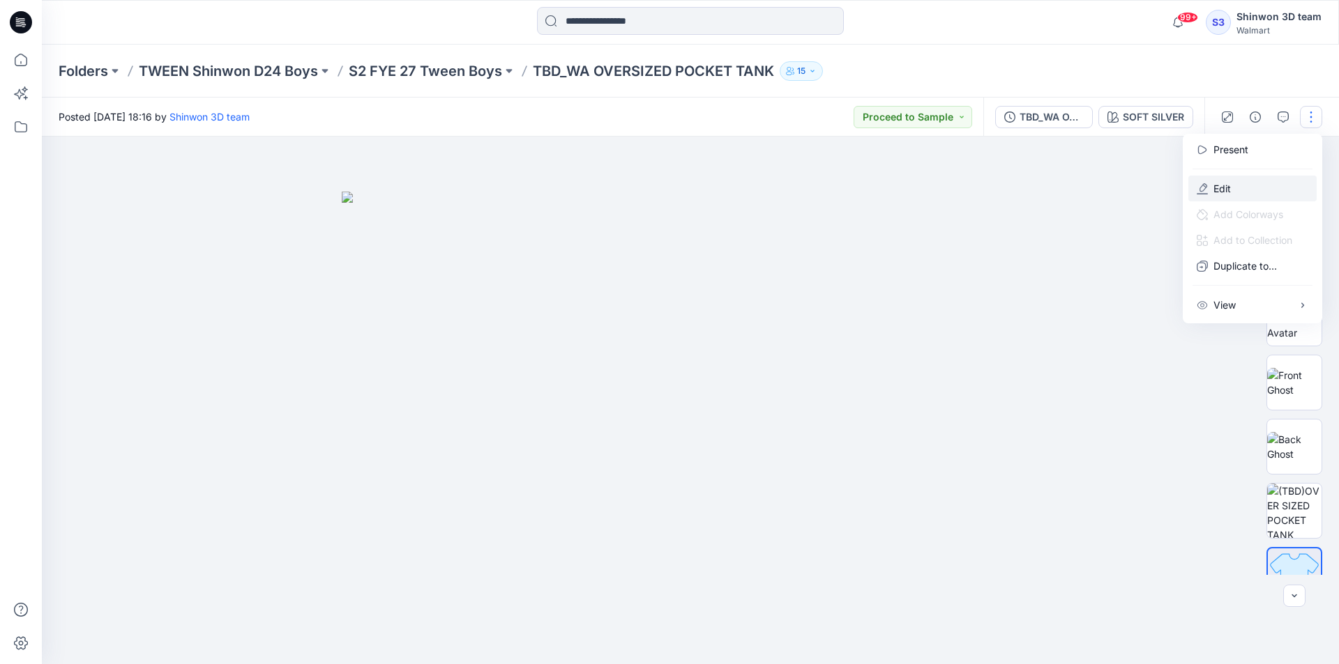
click at [1228, 182] on p "Edit" at bounding box center [1221, 188] width 17 height 15
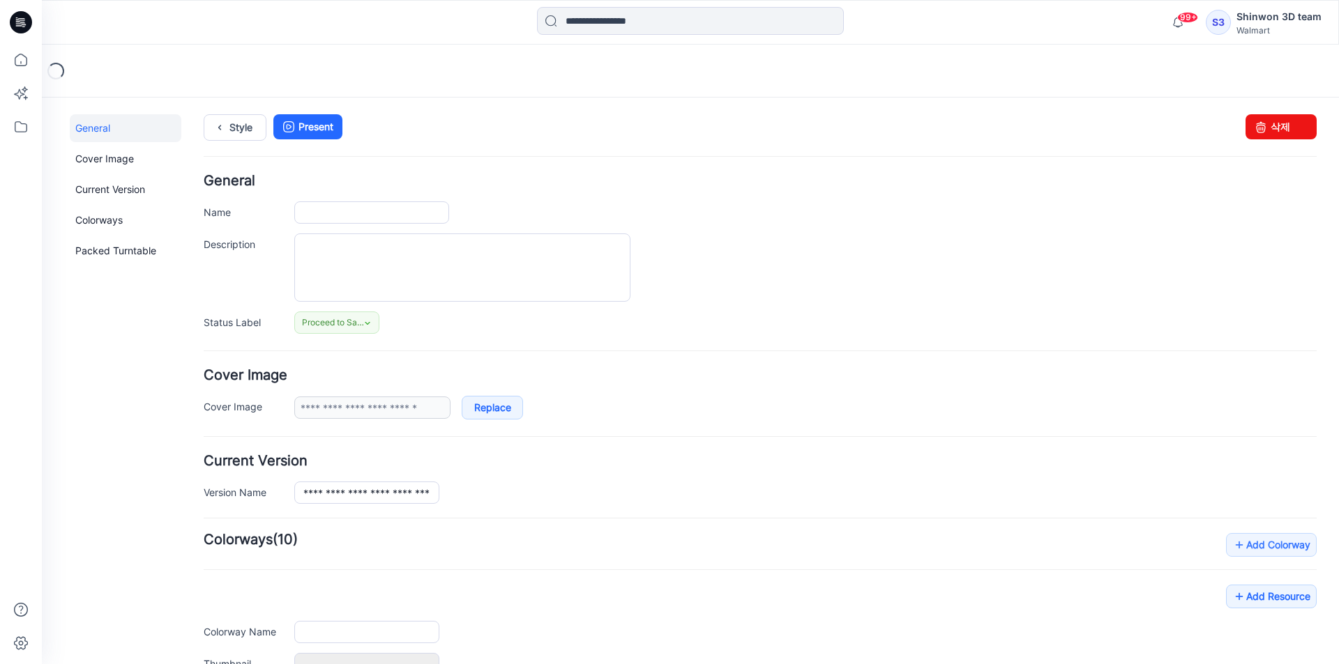
type input "**********"
type textarea "**********"
type input "**********"
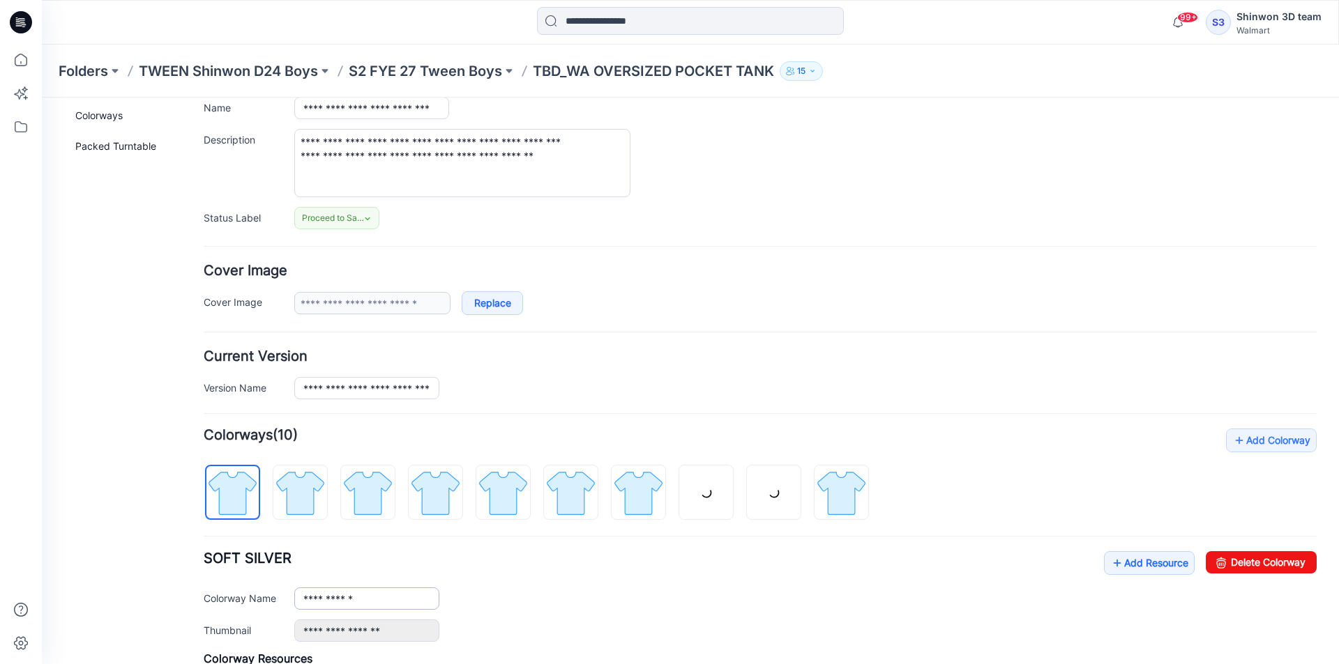
scroll to position [349, 0]
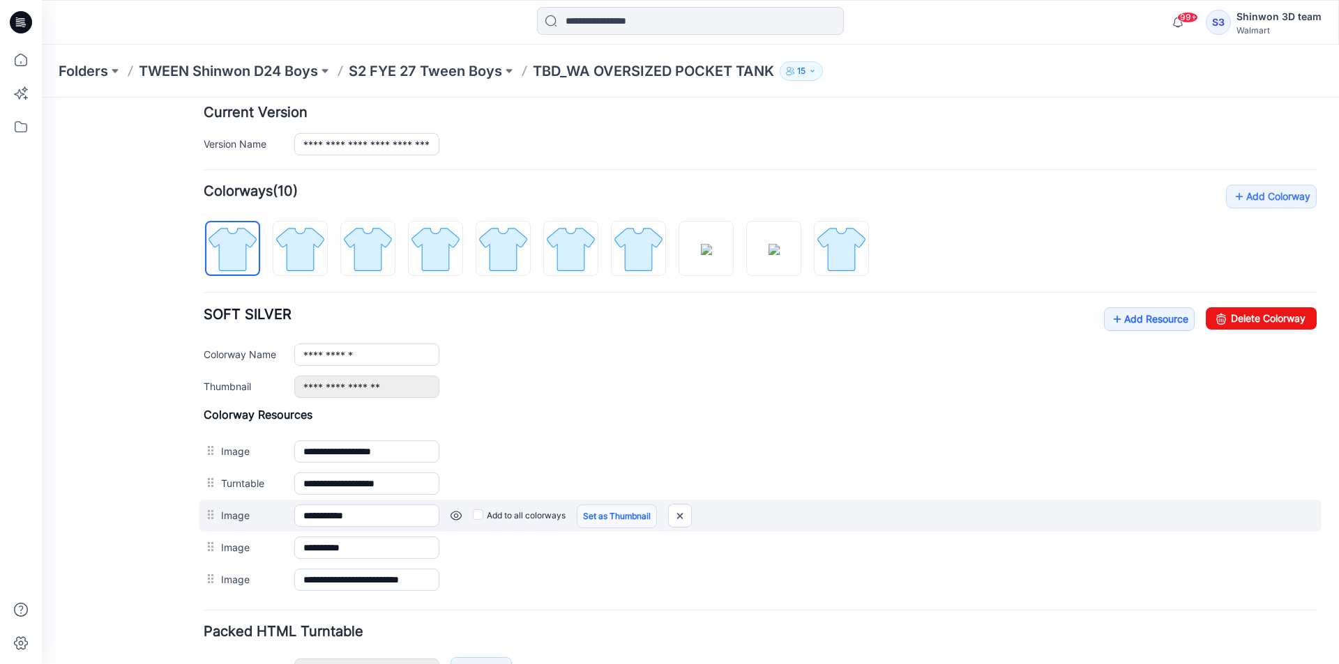
click at [611, 510] on link "Set as Thumbnail" at bounding box center [617, 517] width 80 height 24
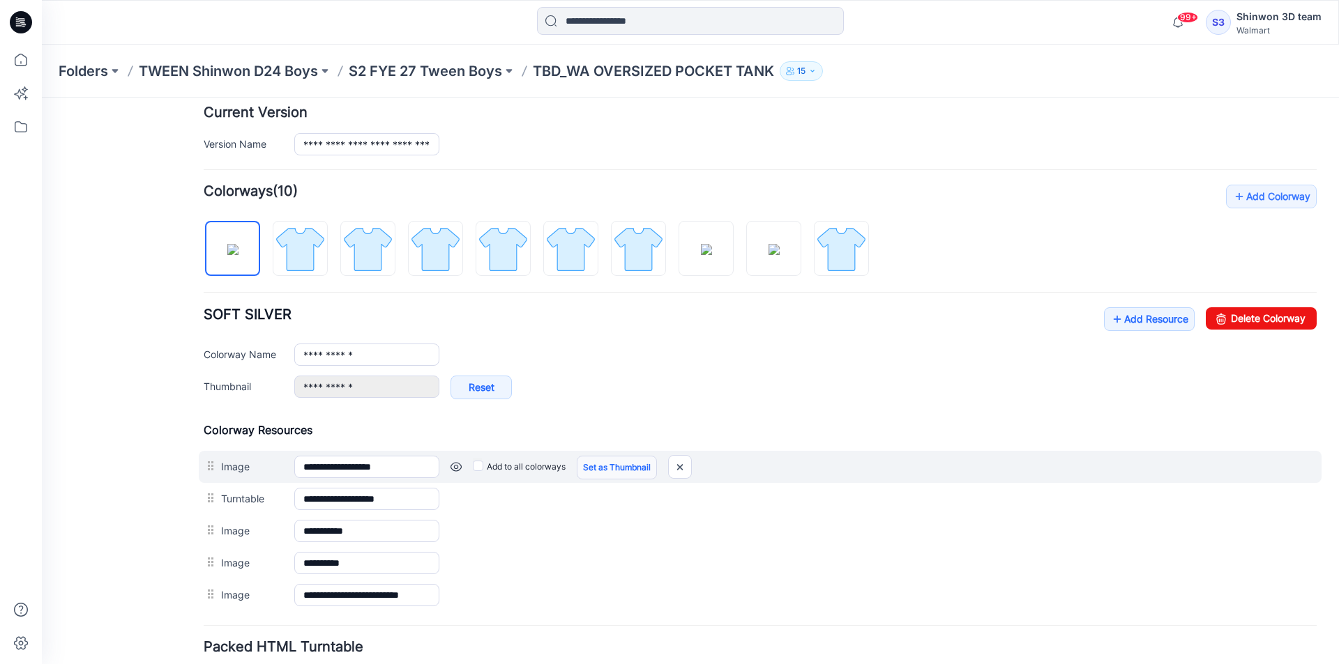
click at [629, 461] on link "Set as Thumbnail" at bounding box center [617, 468] width 80 height 24
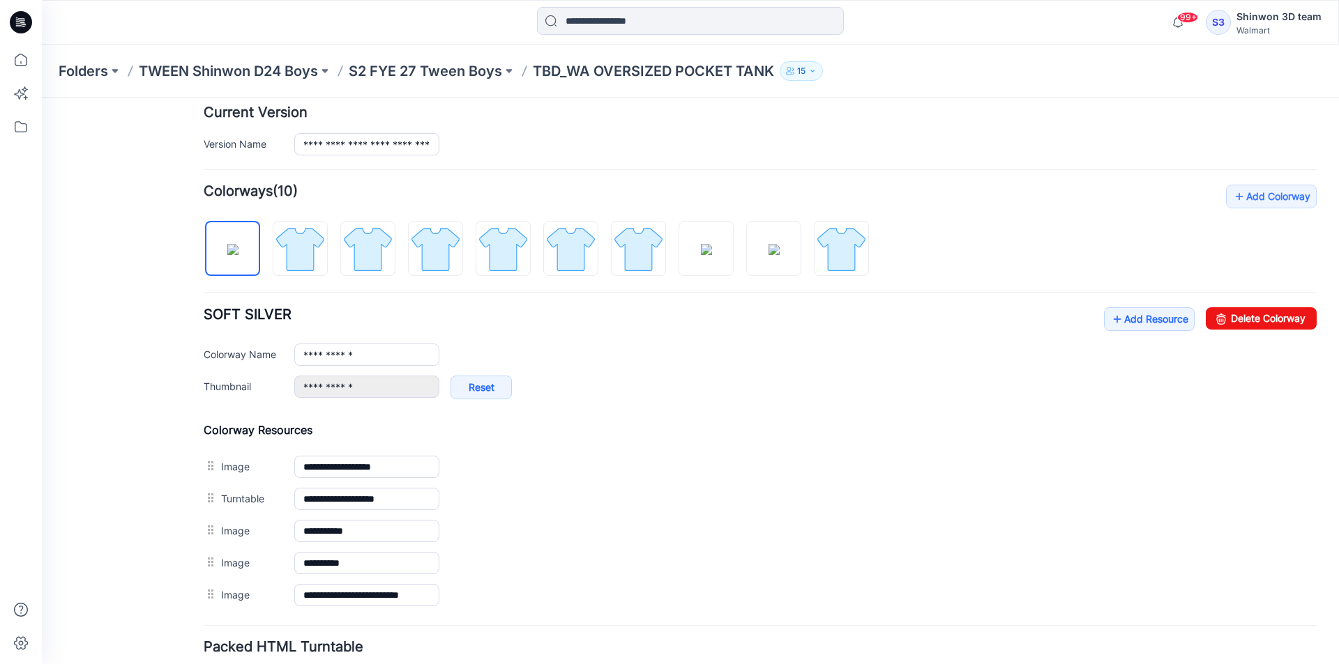
type input "**********"
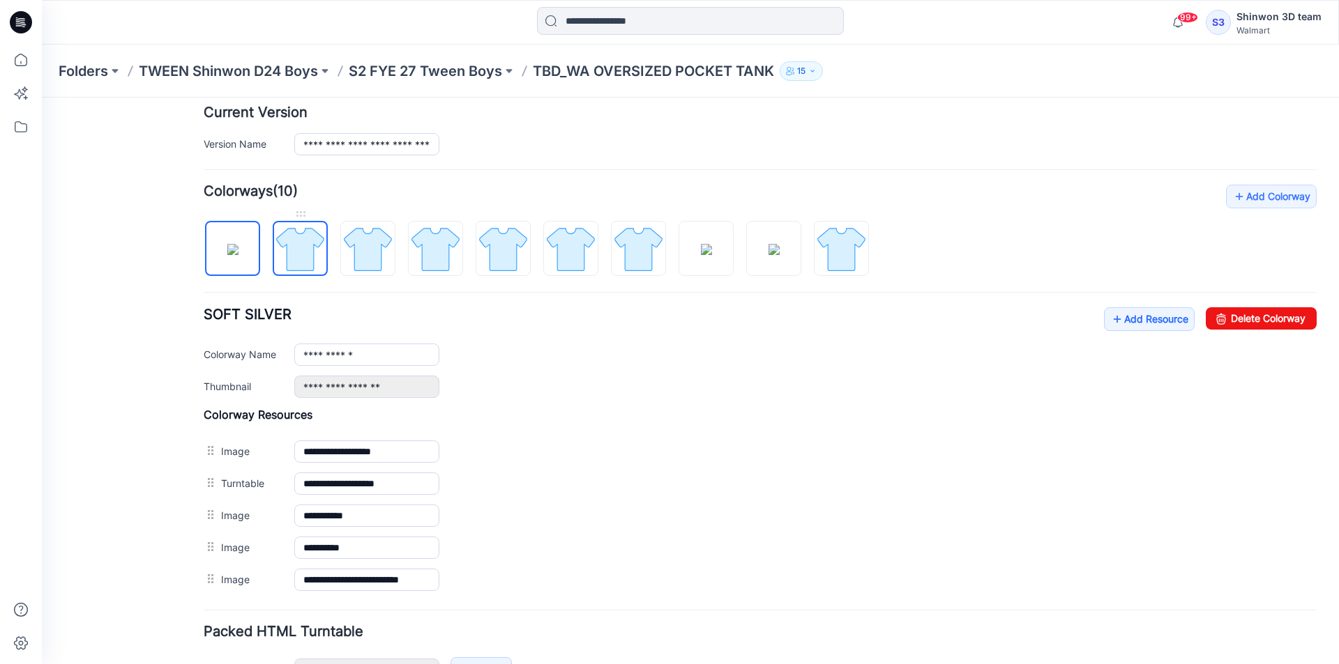
click at [312, 258] on img at bounding box center [300, 249] width 52 height 52
type input "**********"
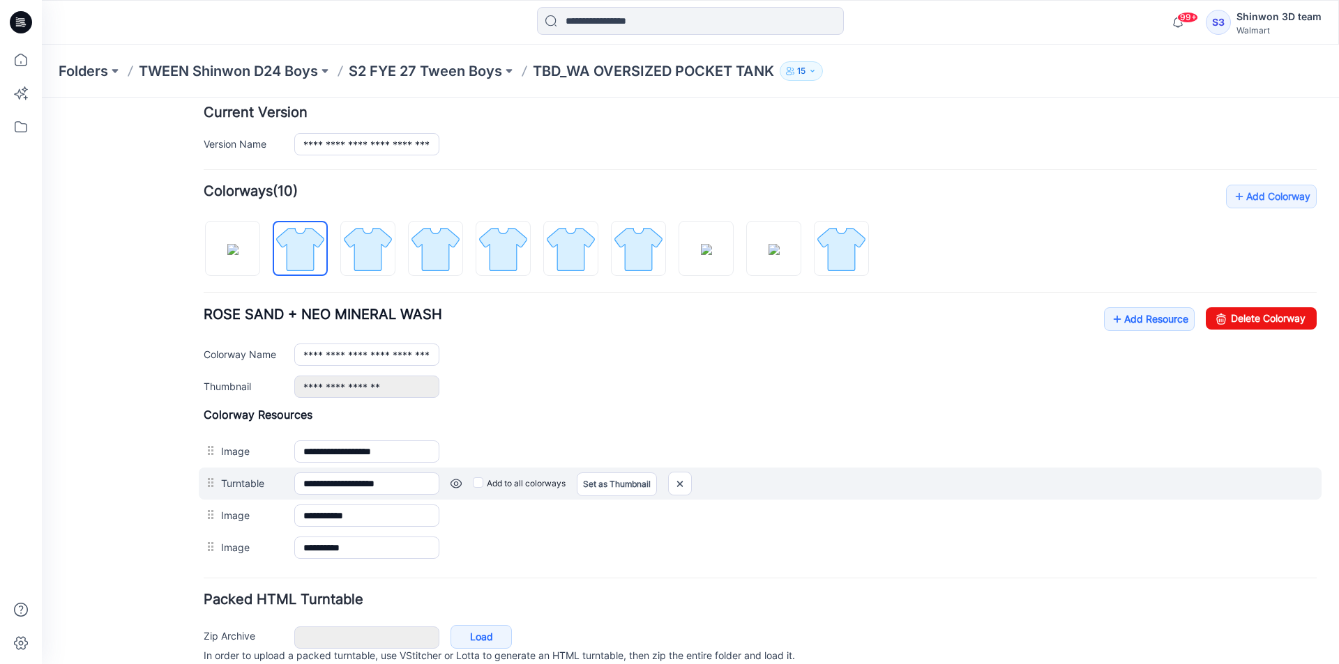
click at [613, 498] on div "**********" at bounding box center [760, 486] width 1113 height 156
click at [614, 498] on div "**********" at bounding box center [760, 484] width 1122 height 32
click at [616, 492] on link "Set as Thumbnail" at bounding box center [617, 485] width 80 height 24
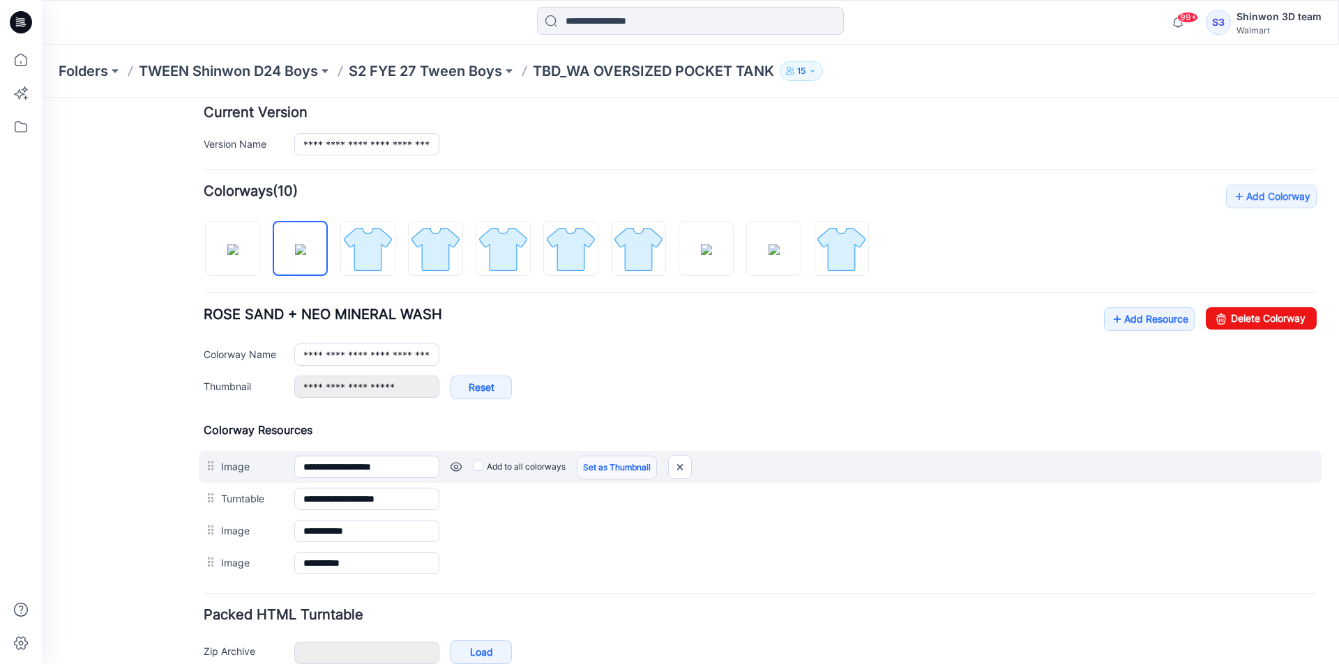
click at [622, 458] on link "Set as Thumbnail" at bounding box center [617, 468] width 80 height 24
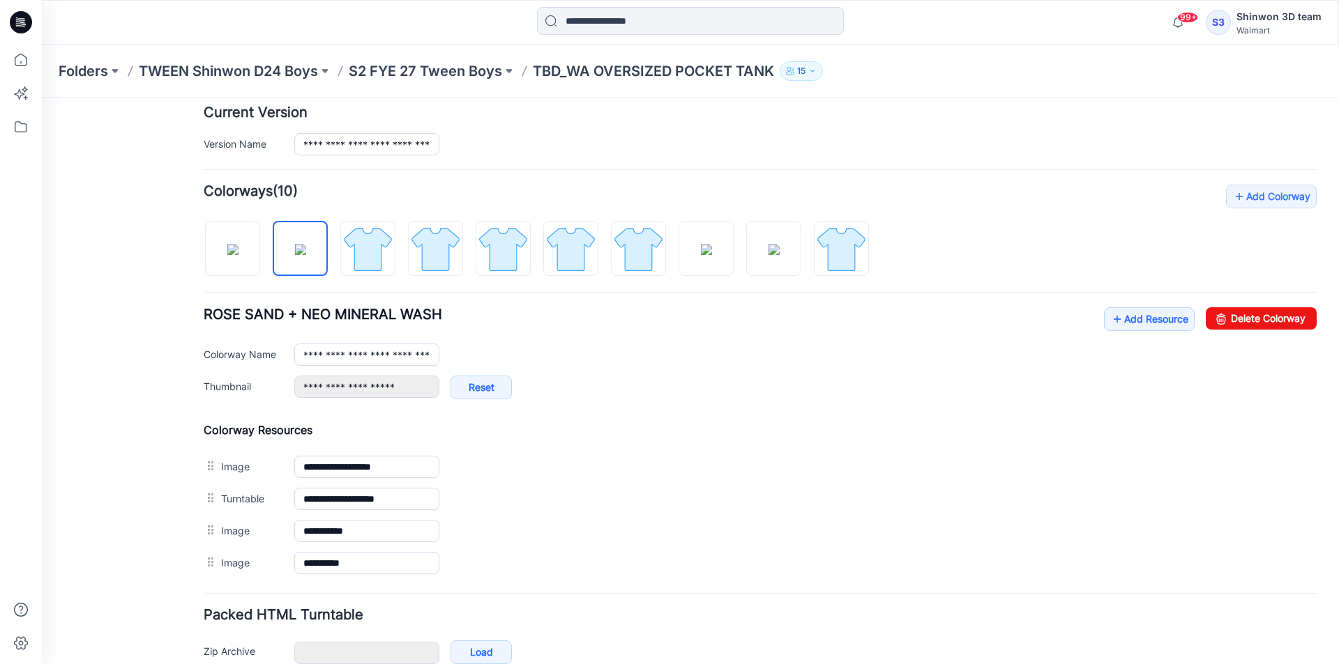
type input "**********"
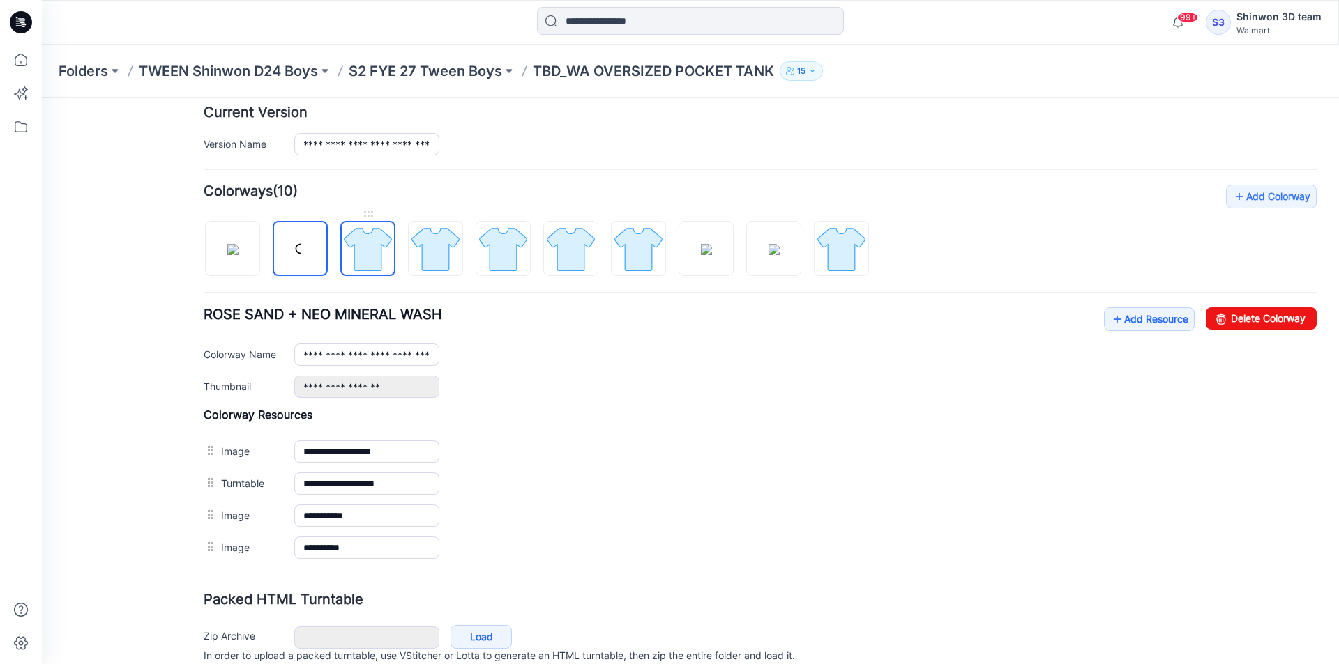
click at [370, 257] on img at bounding box center [368, 249] width 52 height 52
type input "**********"
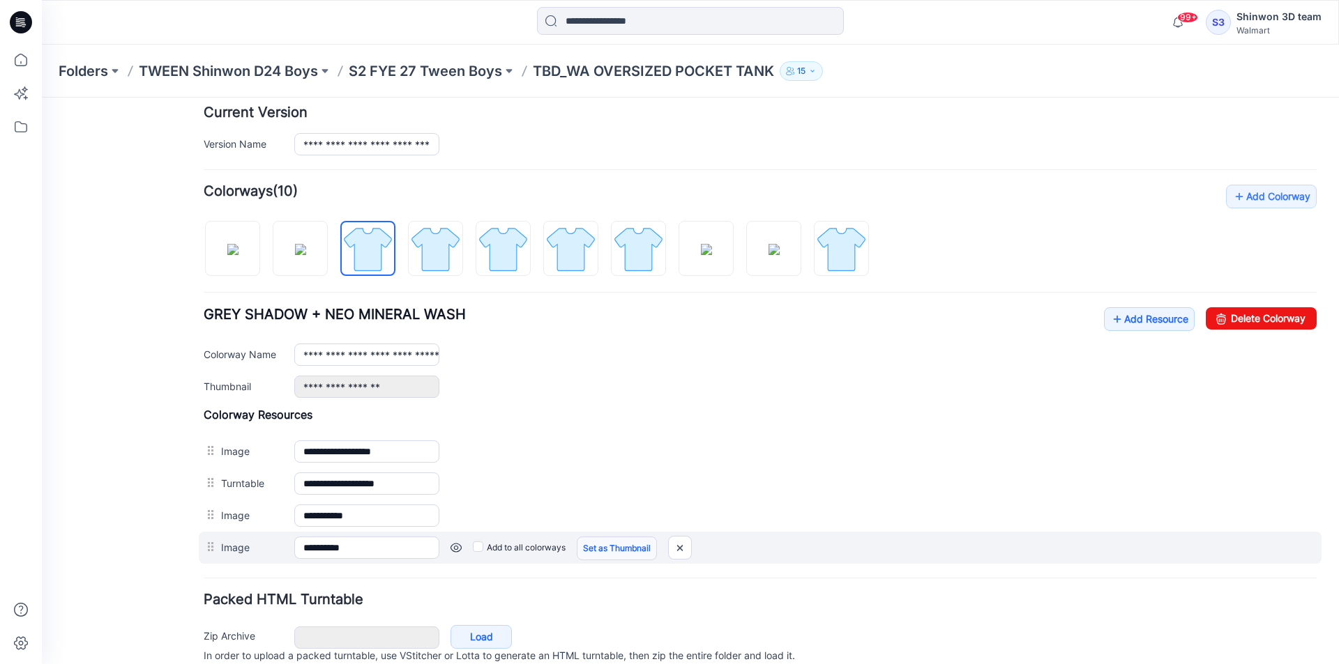
click at [633, 549] on link "Set as Thumbnail" at bounding box center [617, 549] width 80 height 24
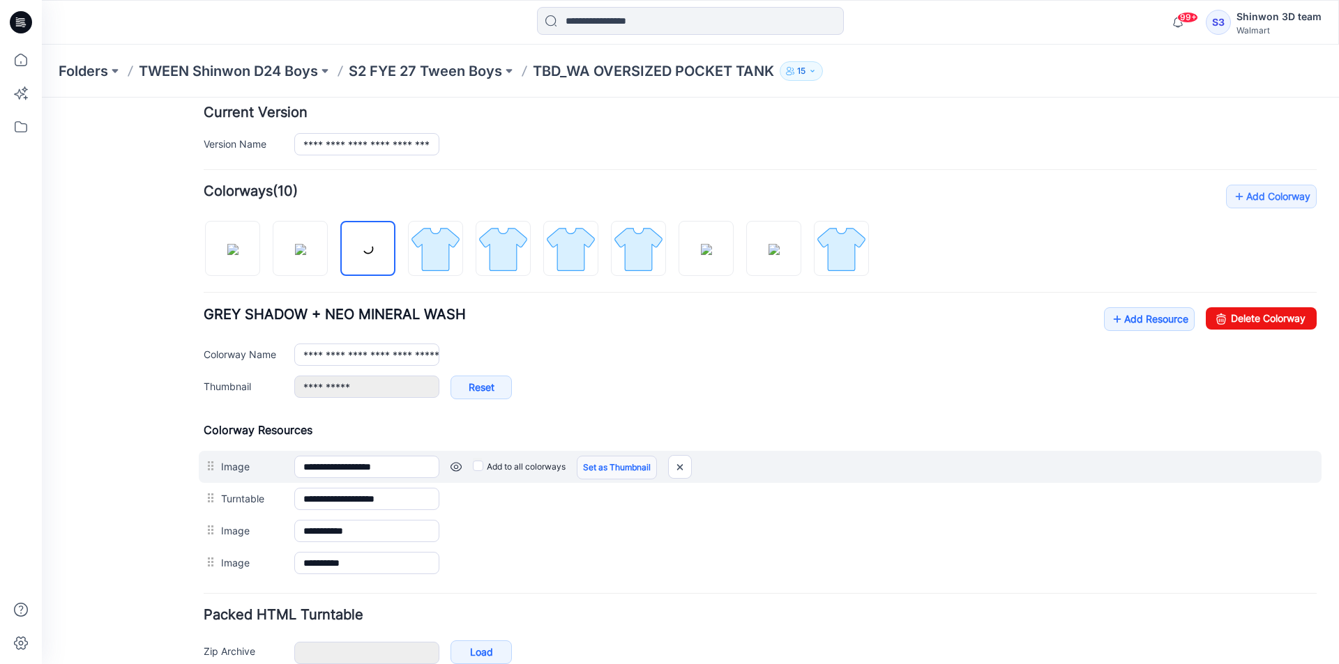
click at [621, 462] on link "Set as Thumbnail" at bounding box center [617, 468] width 80 height 24
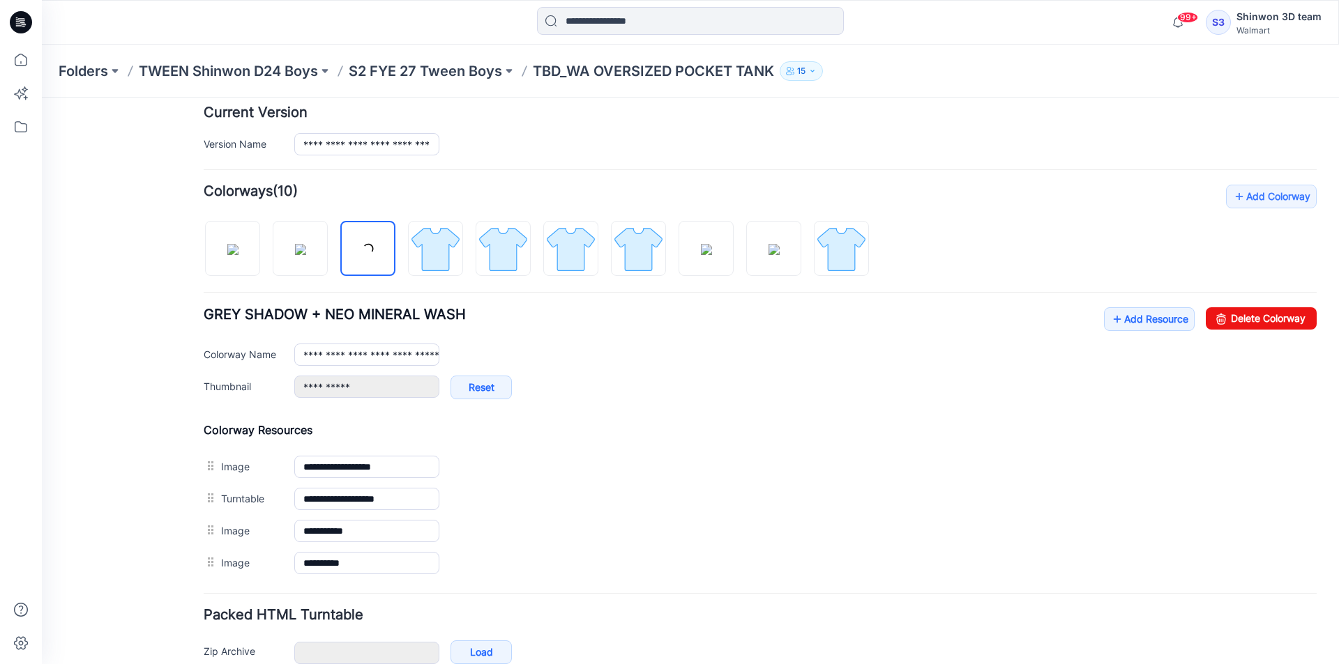
type input "**********"
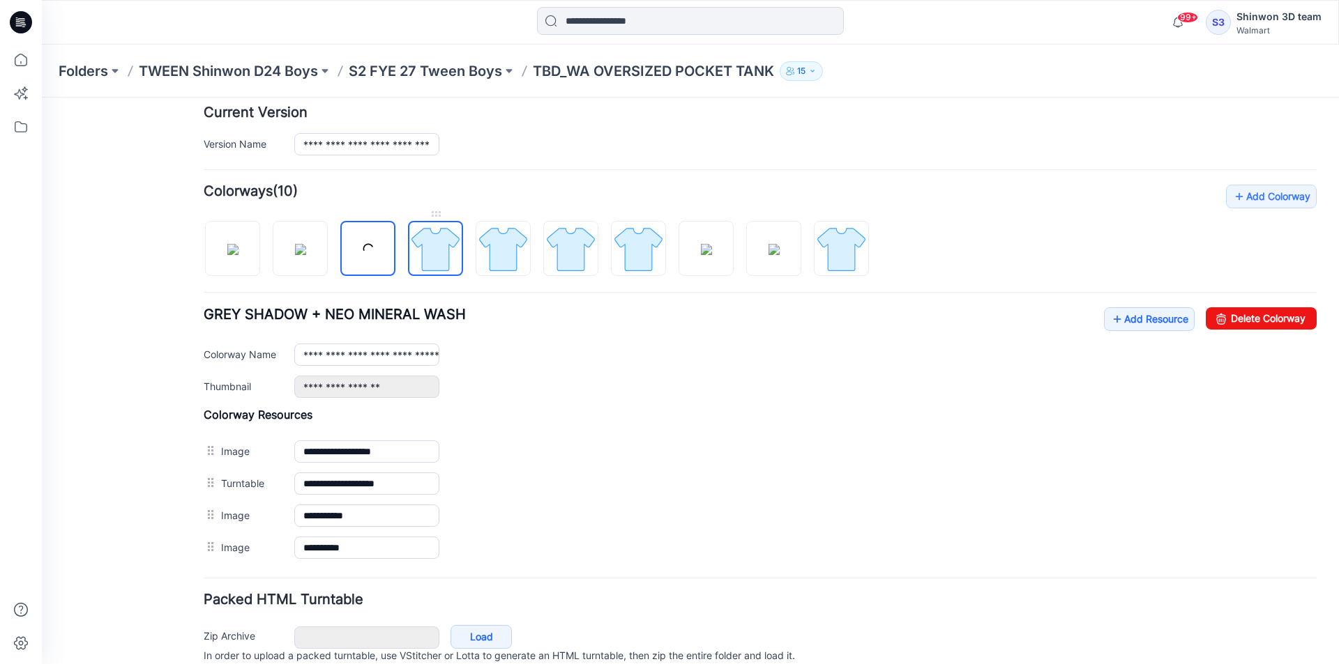
click at [436, 258] on img at bounding box center [435, 249] width 52 height 52
type input "**********"
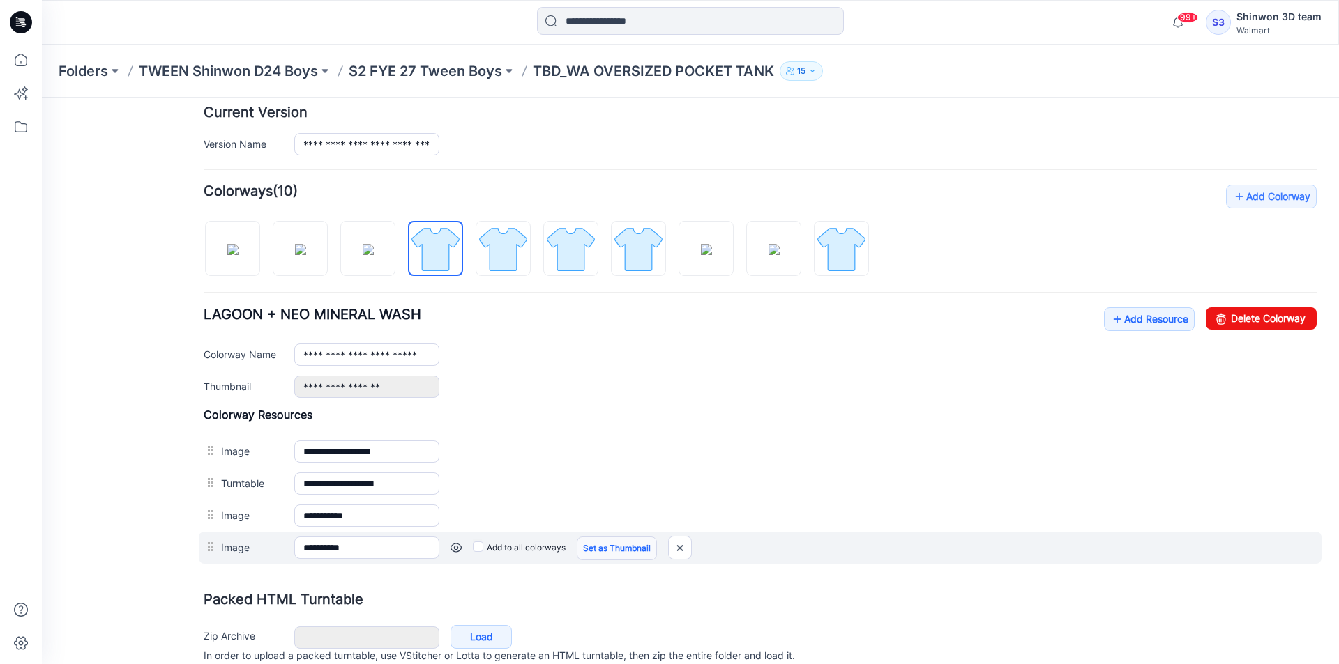
click at [600, 539] on link "Set as Thumbnail" at bounding box center [617, 549] width 80 height 24
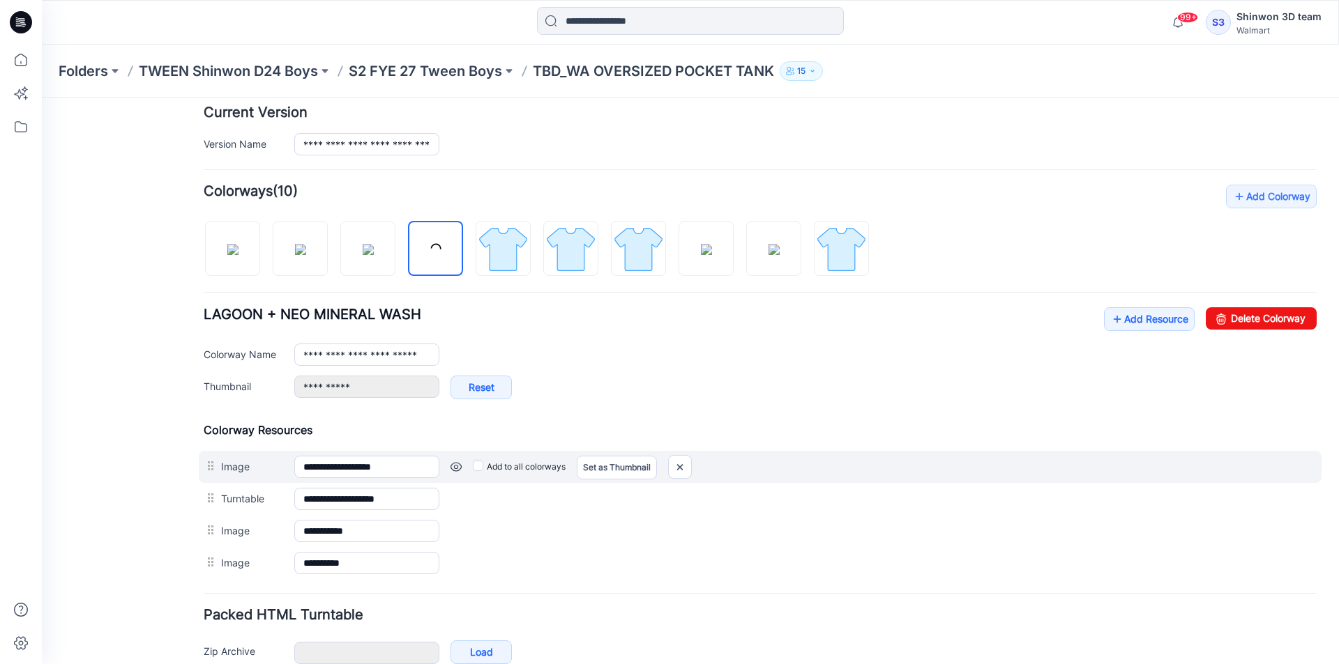
click at [618, 451] on div "**********" at bounding box center [760, 467] width 1122 height 32
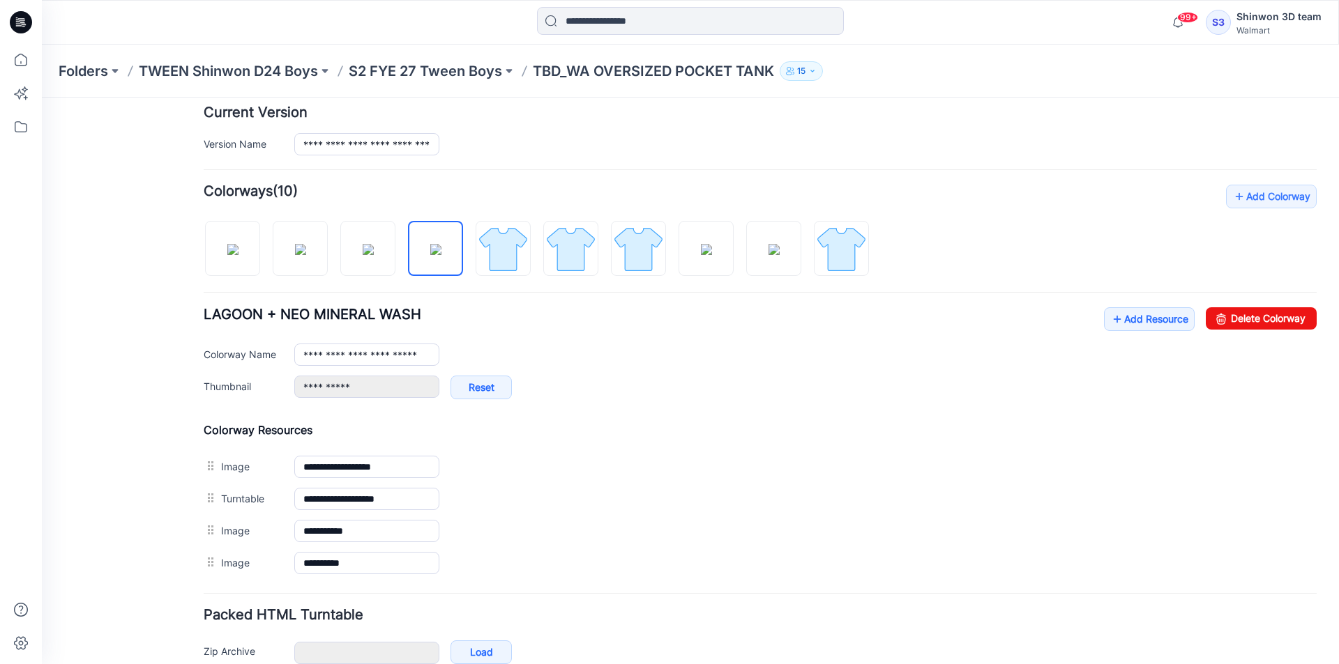
drag, startPoint x: 611, startPoint y: 463, endPoint x: 596, endPoint y: 422, distance: 43.0
click at [42, 98] on link "Set as Thumbnail" at bounding box center [42, 98] width 0 height 0
type input "**********"
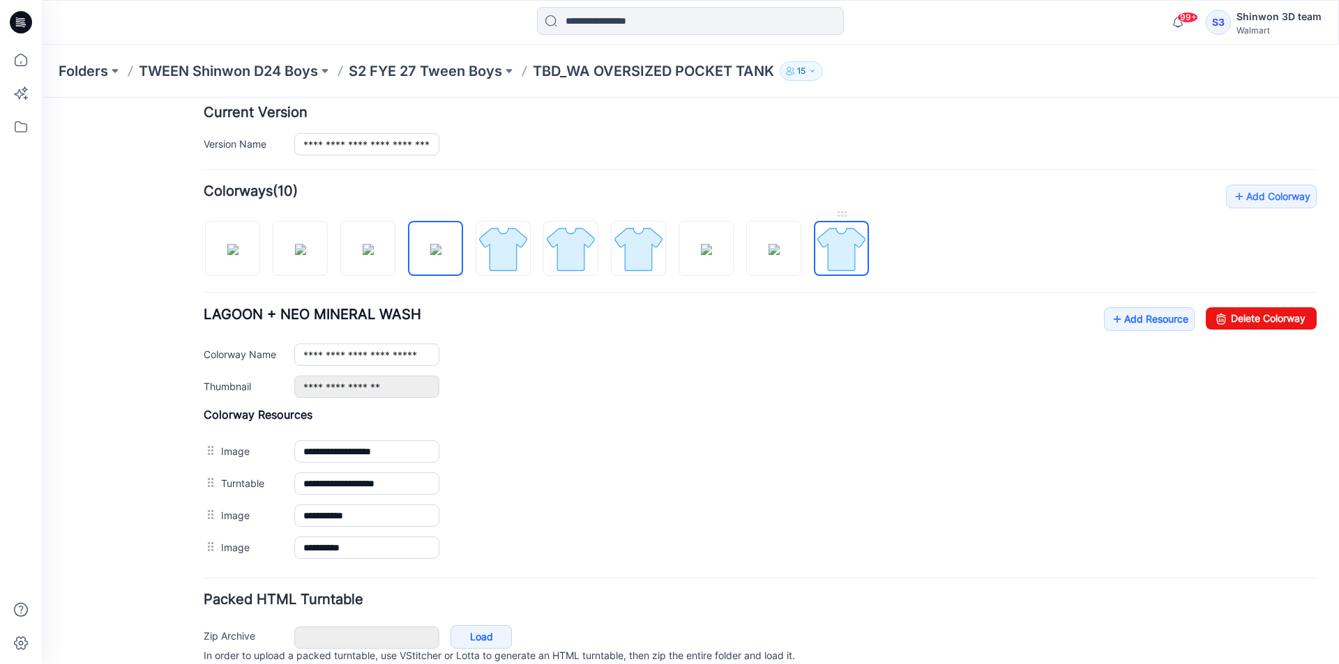
click at [814, 249] on link at bounding box center [841, 248] width 55 height 55
type input "**********"
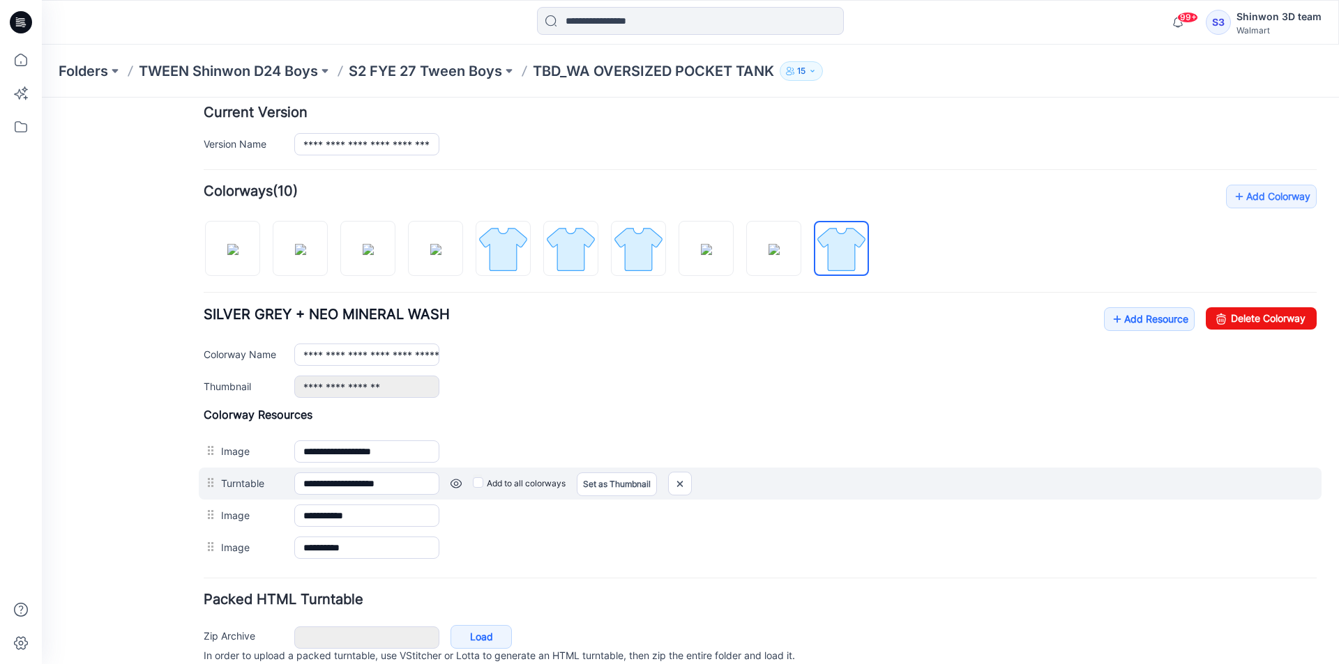
click at [641, 497] on div "**********" at bounding box center [760, 484] width 1122 height 32
click at [622, 486] on link "Set as Thumbnail" at bounding box center [617, 485] width 80 height 24
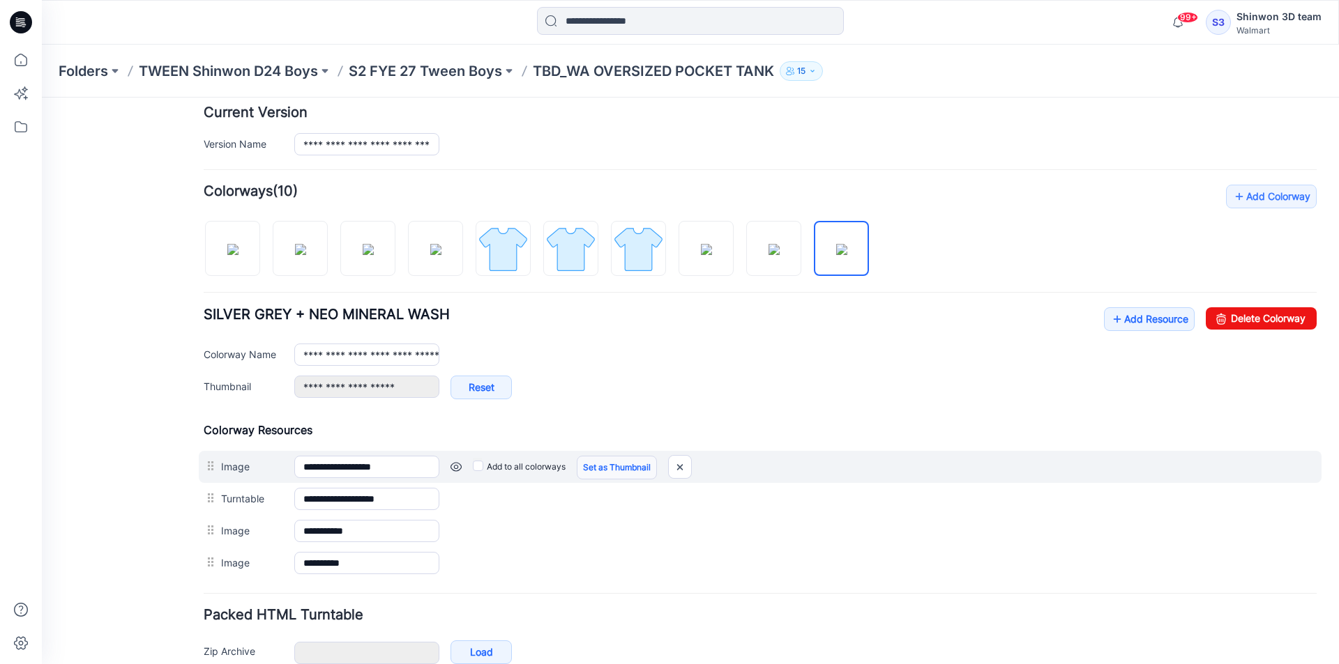
click at [602, 468] on link "Set as Thumbnail" at bounding box center [617, 468] width 80 height 24
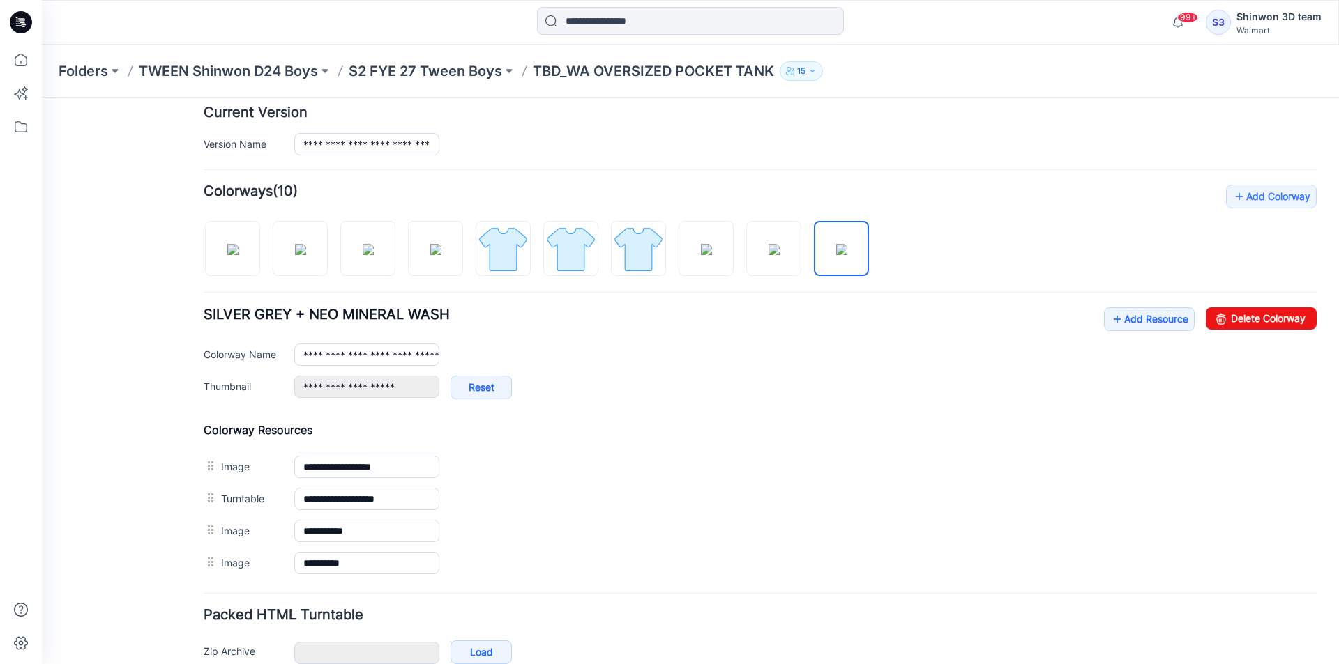
type input "**********"
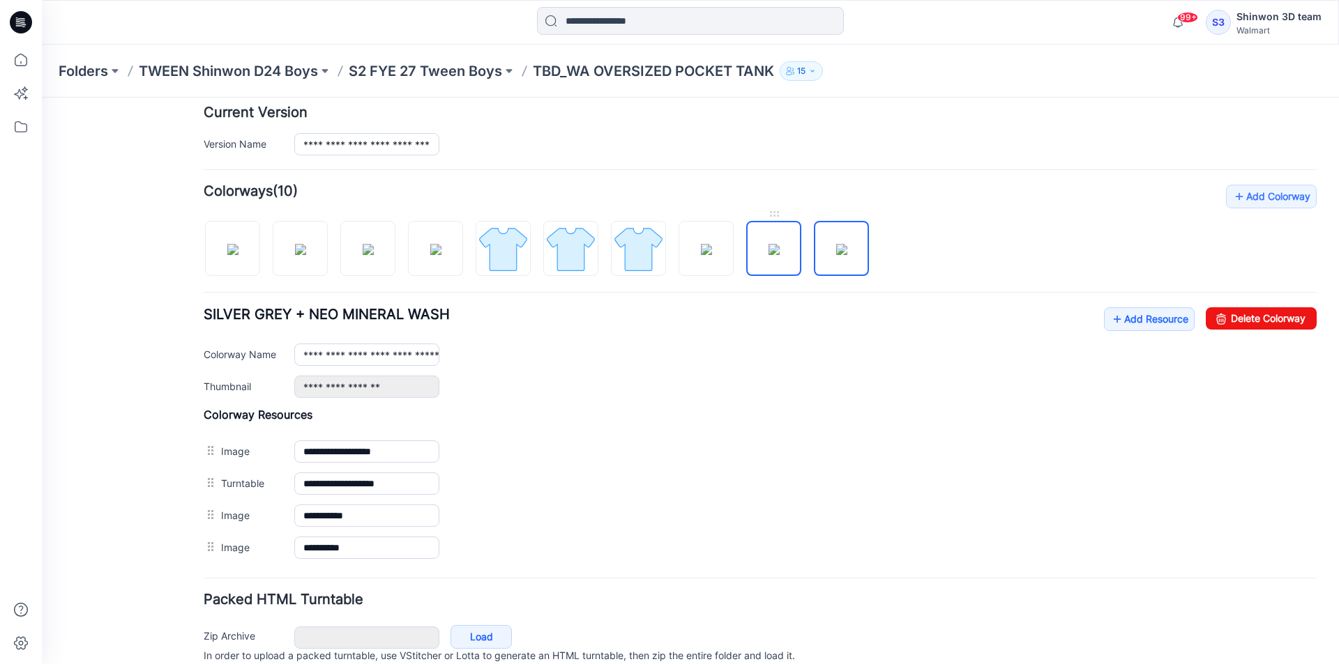
click at [779, 255] on img at bounding box center [773, 249] width 11 height 11
click at [710, 255] on img at bounding box center [706, 249] width 11 height 11
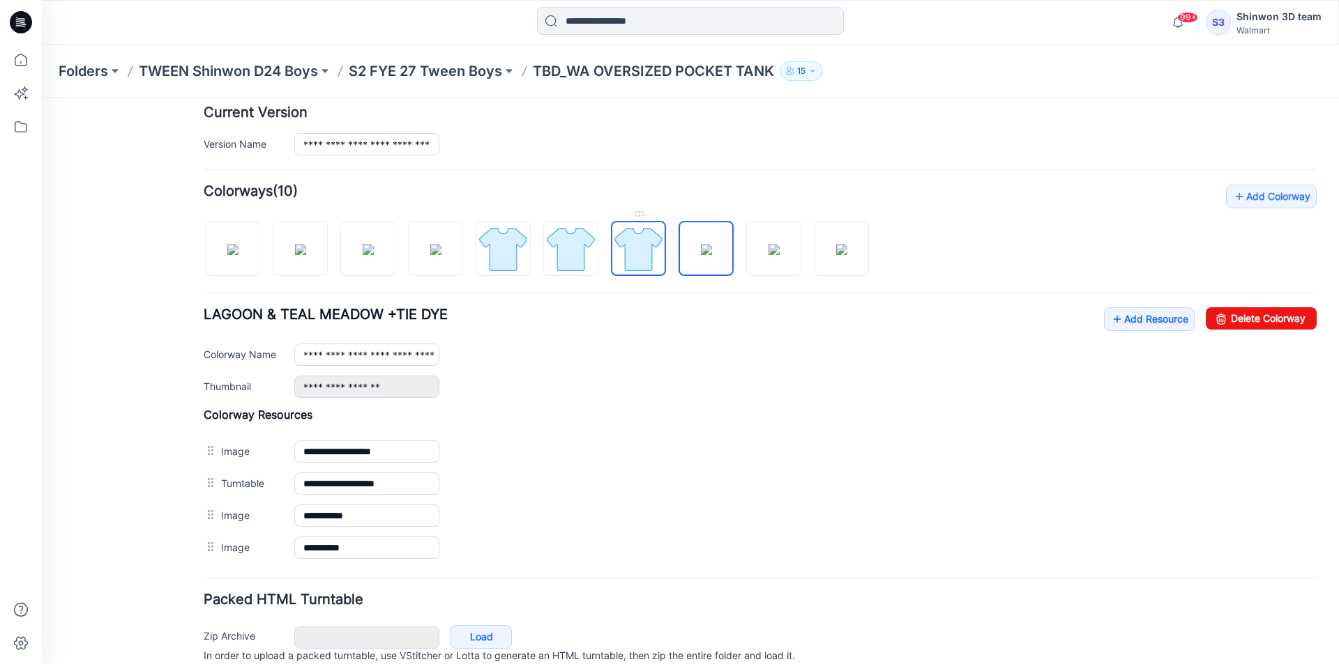
click at [638, 254] on img at bounding box center [638, 249] width 52 height 52
type input "**********"
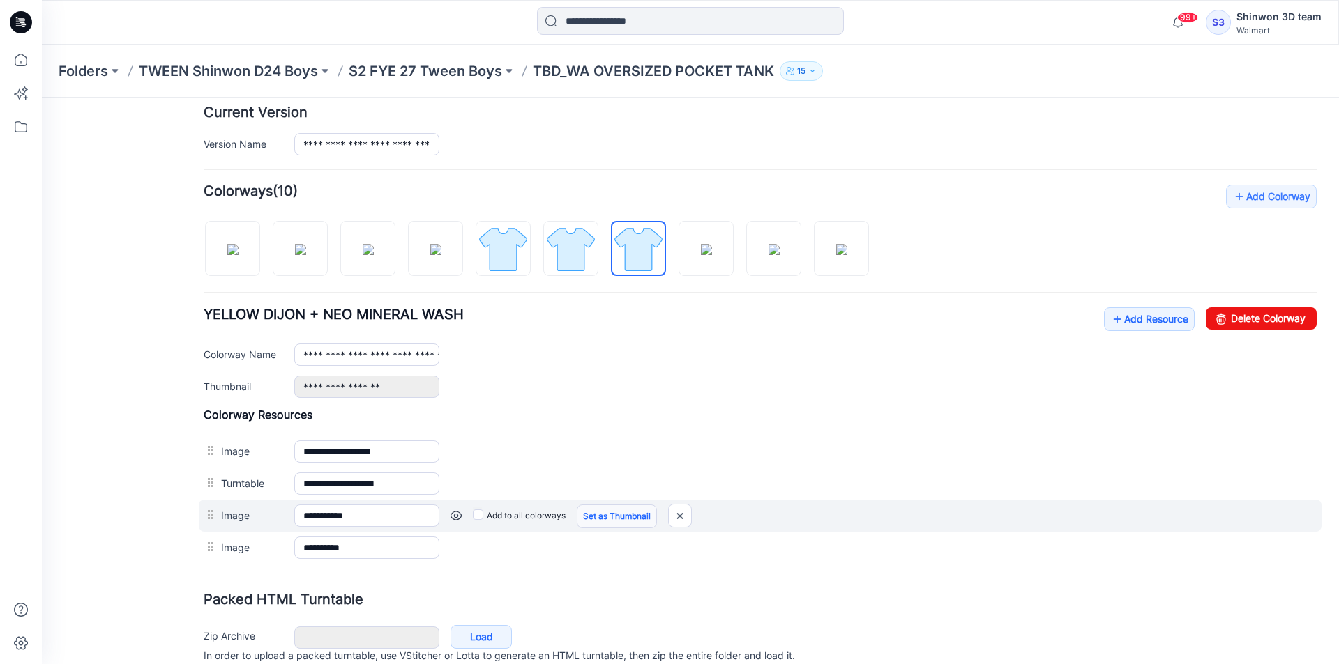
click at [595, 510] on link "Set as Thumbnail" at bounding box center [617, 517] width 80 height 24
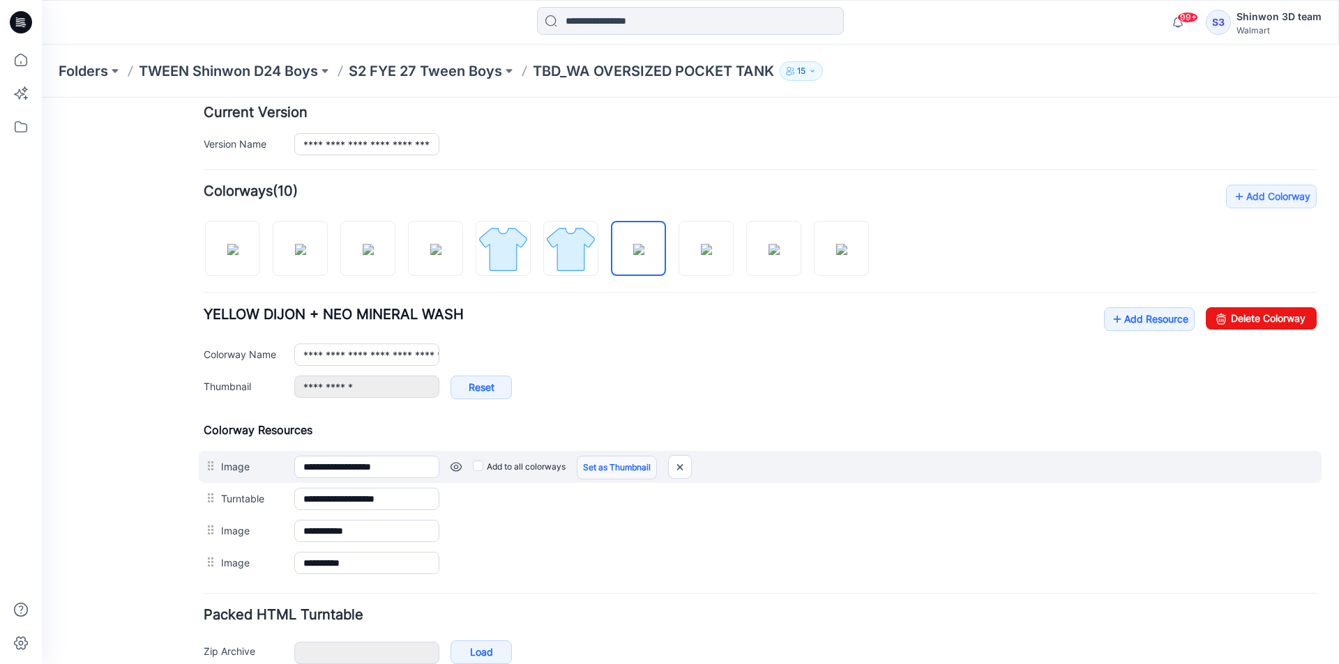
click at [601, 470] on link "Set as Thumbnail" at bounding box center [617, 468] width 80 height 24
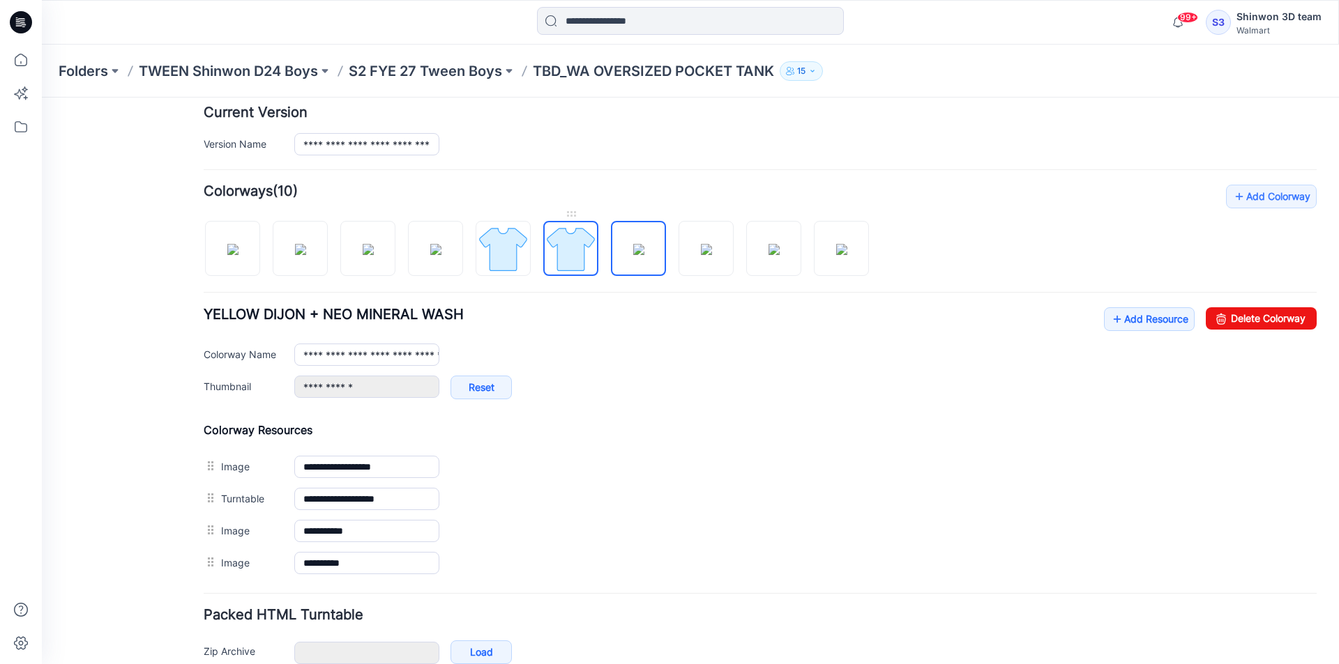
type input "**********"
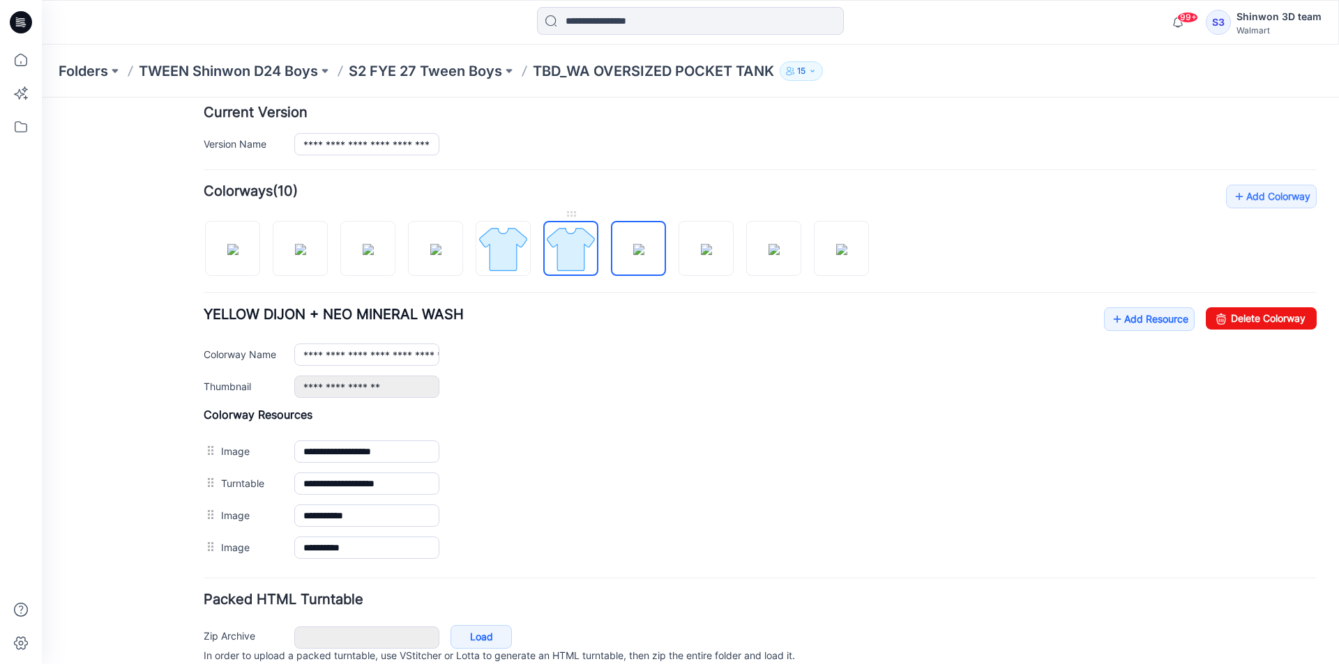
click at [577, 263] on img at bounding box center [570, 249] width 52 height 52
type input "**********"
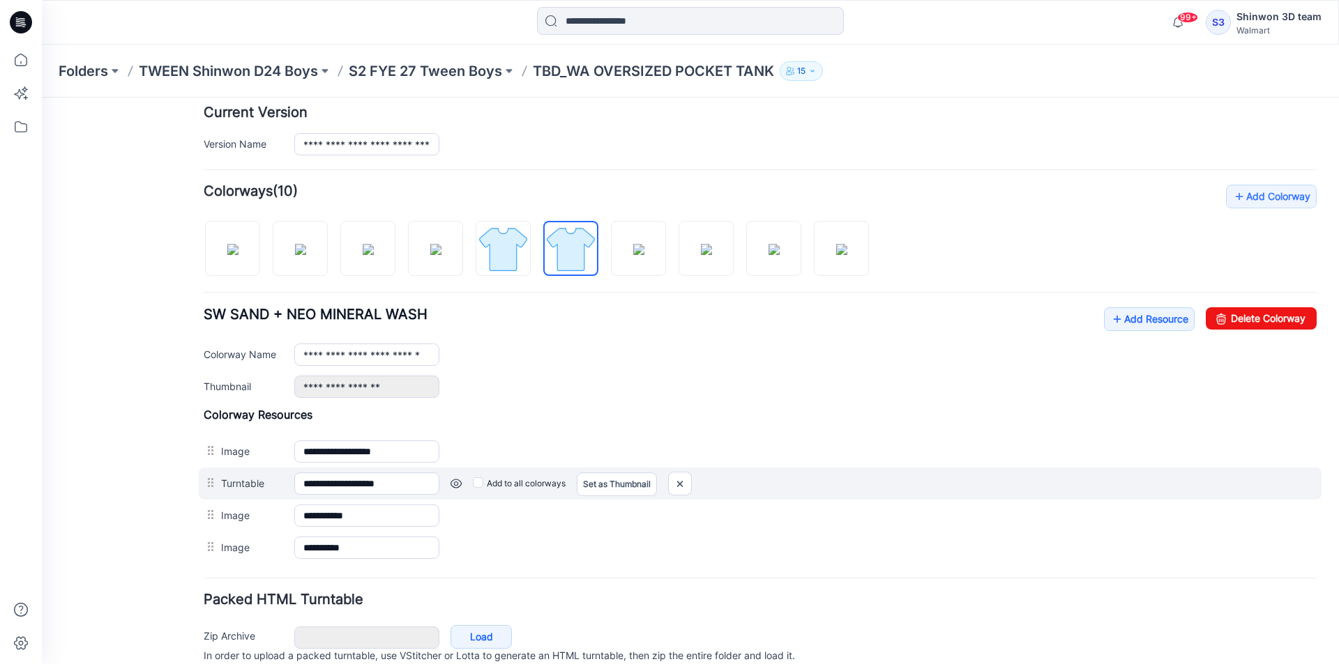
click at [581, 498] on div "**********" at bounding box center [760, 484] width 1122 height 32
click at [600, 497] on div "**********" at bounding box center [760, 484] width 1122 height 32
click at [607, 487] on link "Set as Thumbnail" at bounding box center [617, 485] width 80 height 24
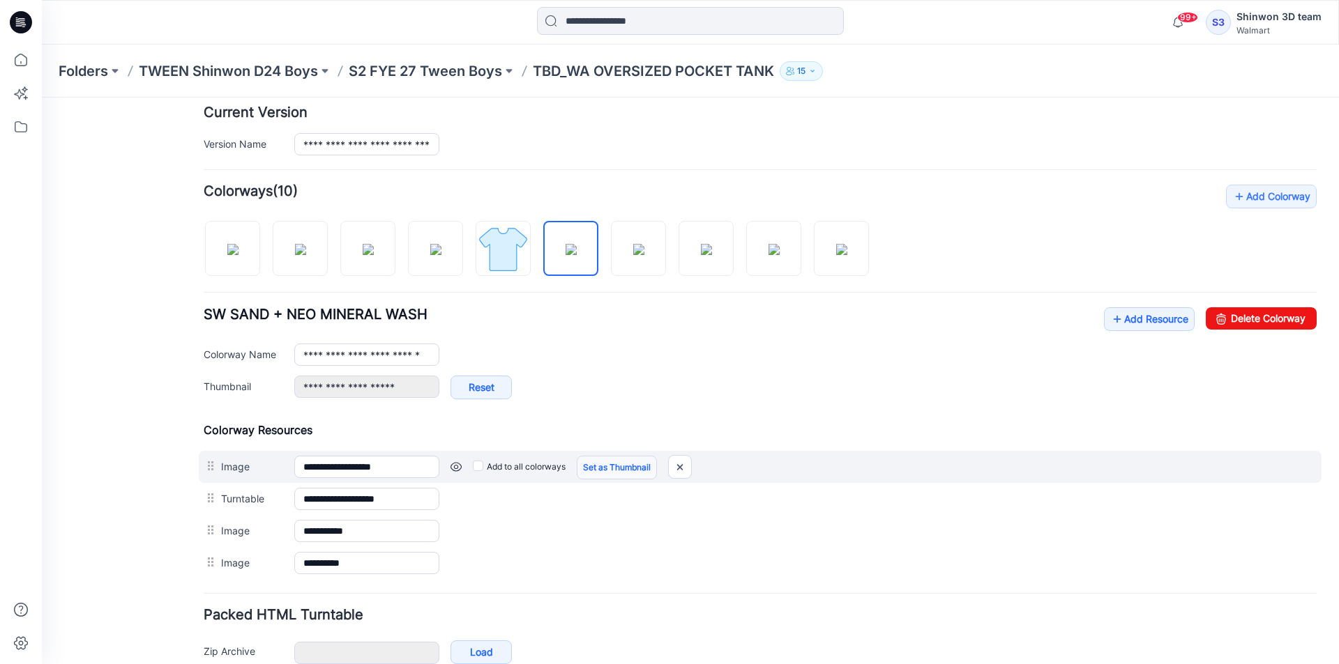
click at [612, 459] on link "Set as Thumbnail" at bounding box center [617, 468] width 80 height 24
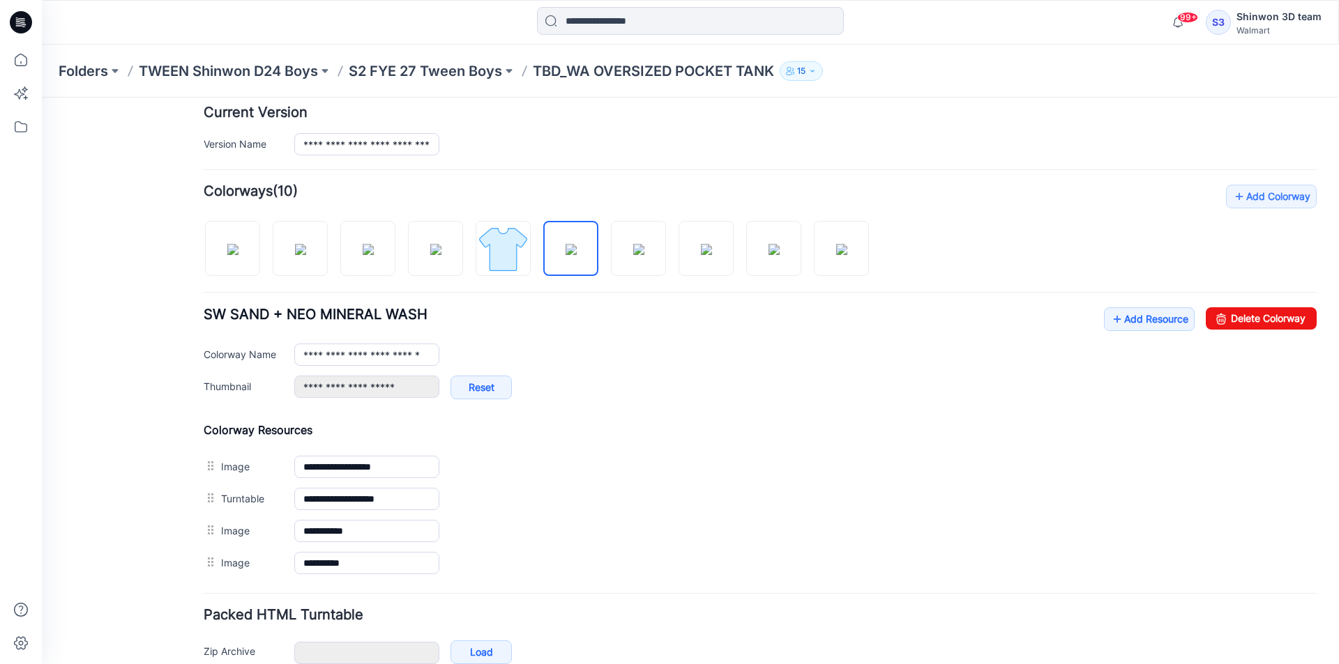
type input "**********"
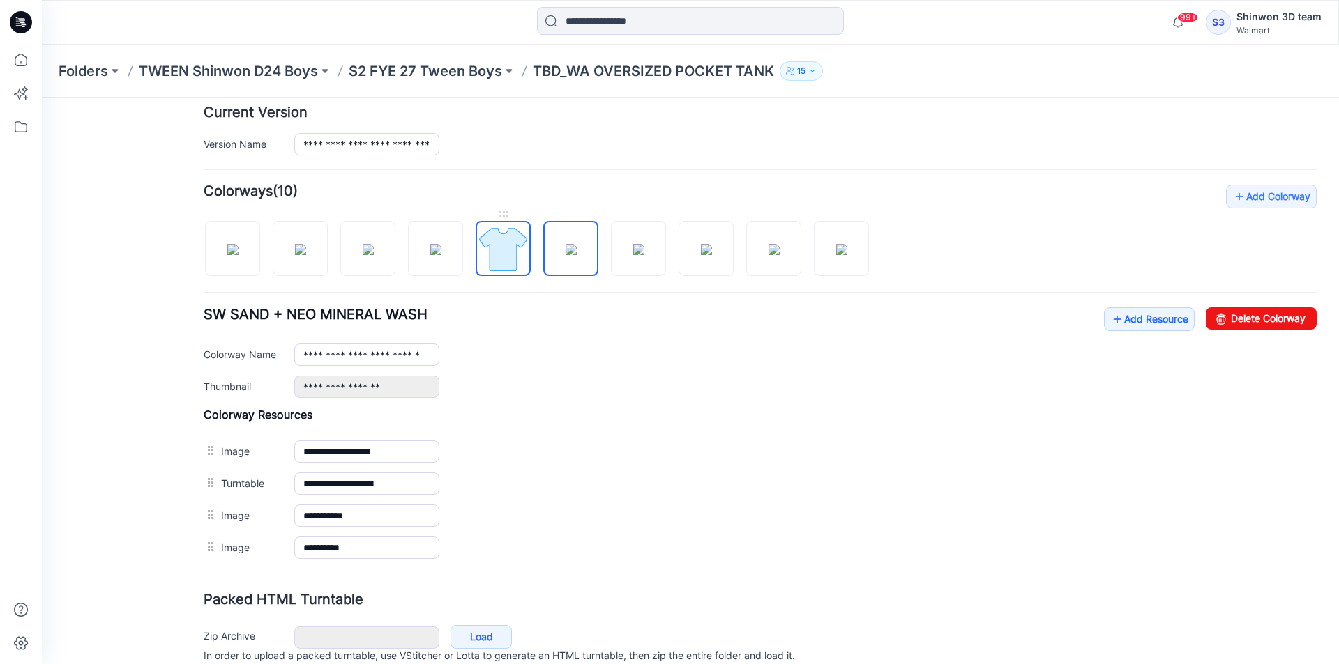
click at [494, 252] on img at bounding box center [503, 249] width 52 height 52
type input "**********"
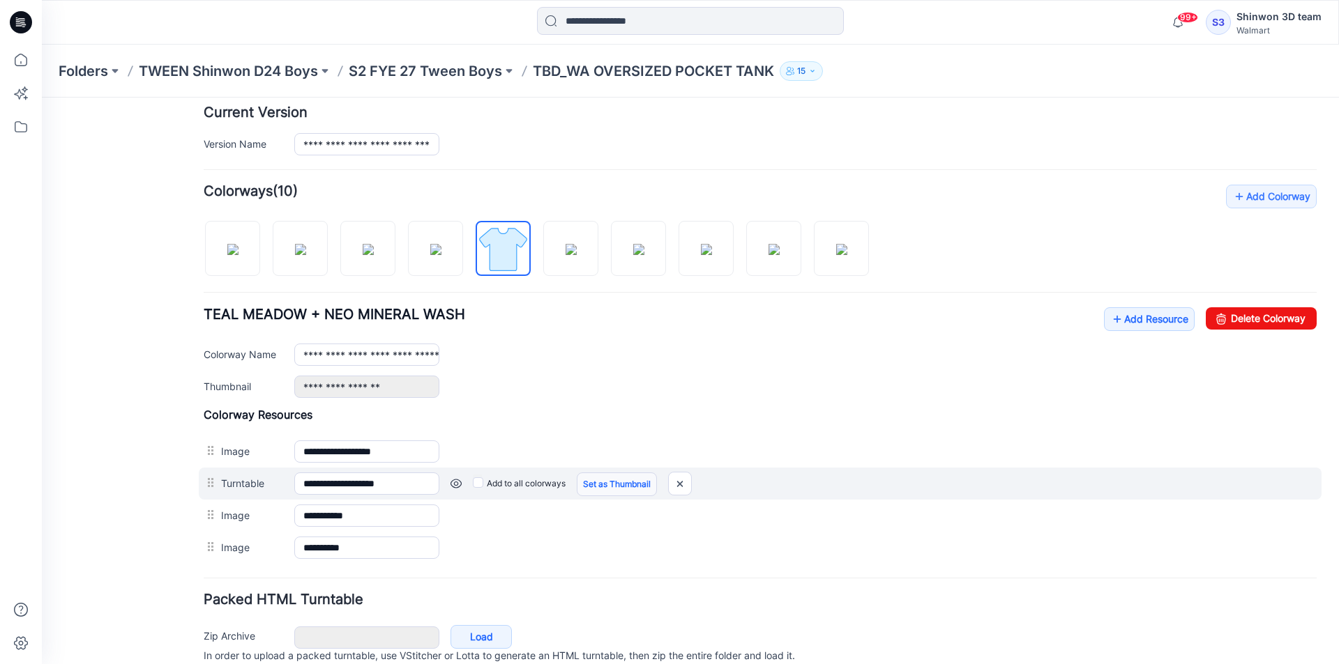
click at [623, 482] on link "Set as Thumbnail" at bounding box center [617, 485] width 80 height 24
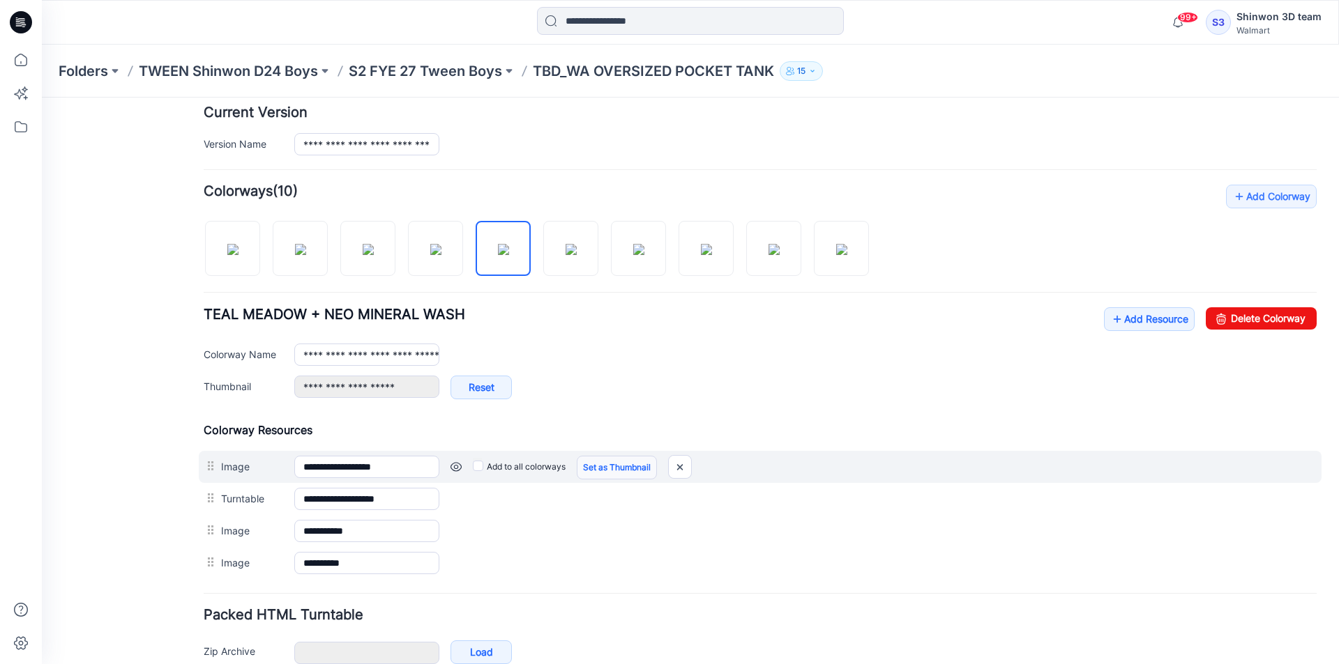
click at [611, 464] on link "Set as Thumbnail" at bounding box center [617, 468] width 80 height 24
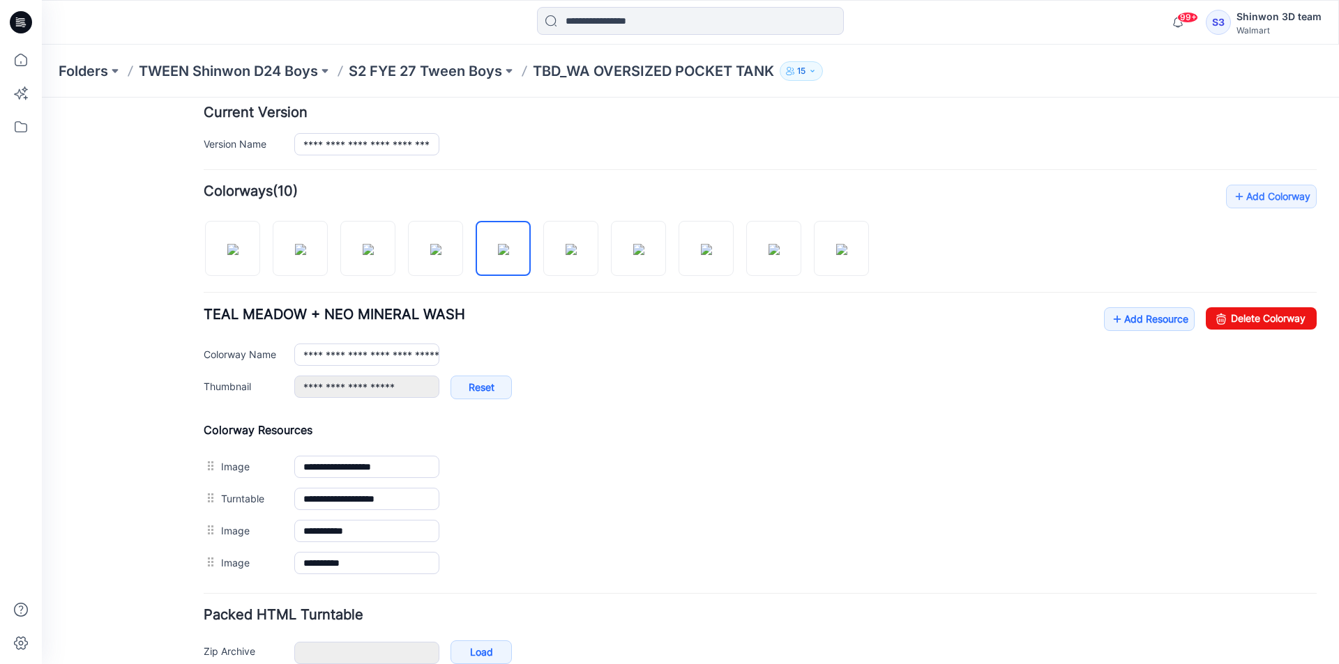
type input "**********"
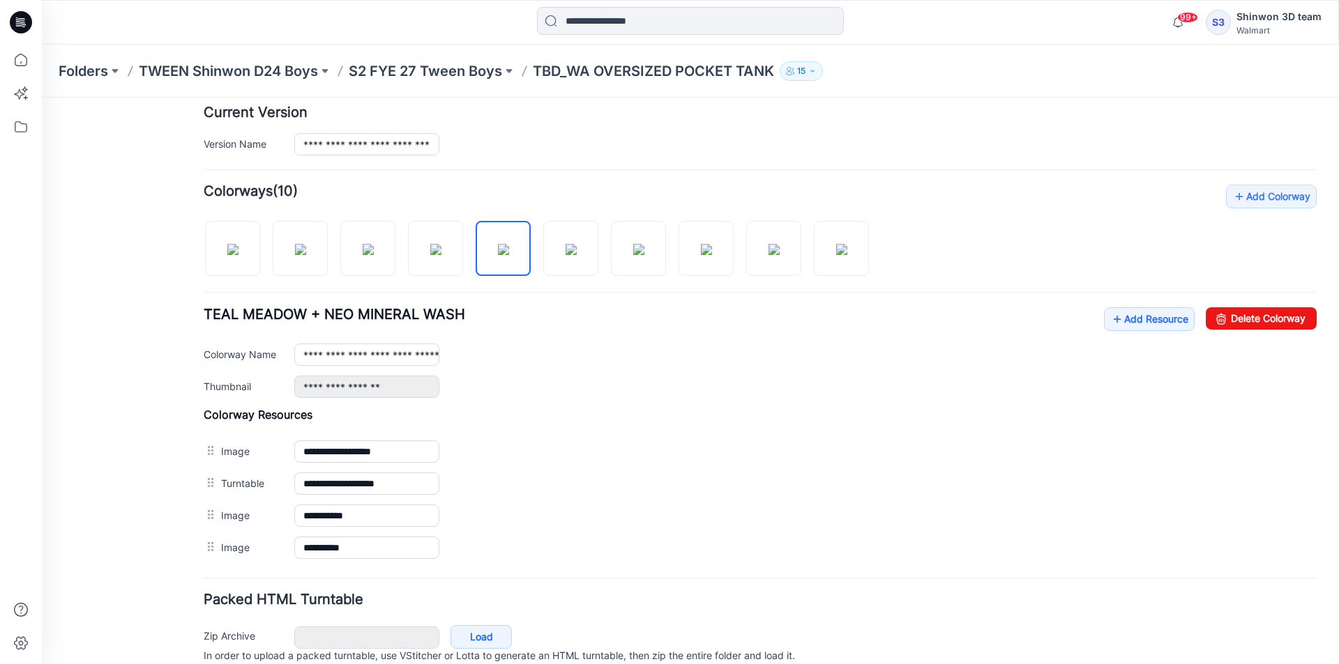
scroll to position [0, 0]
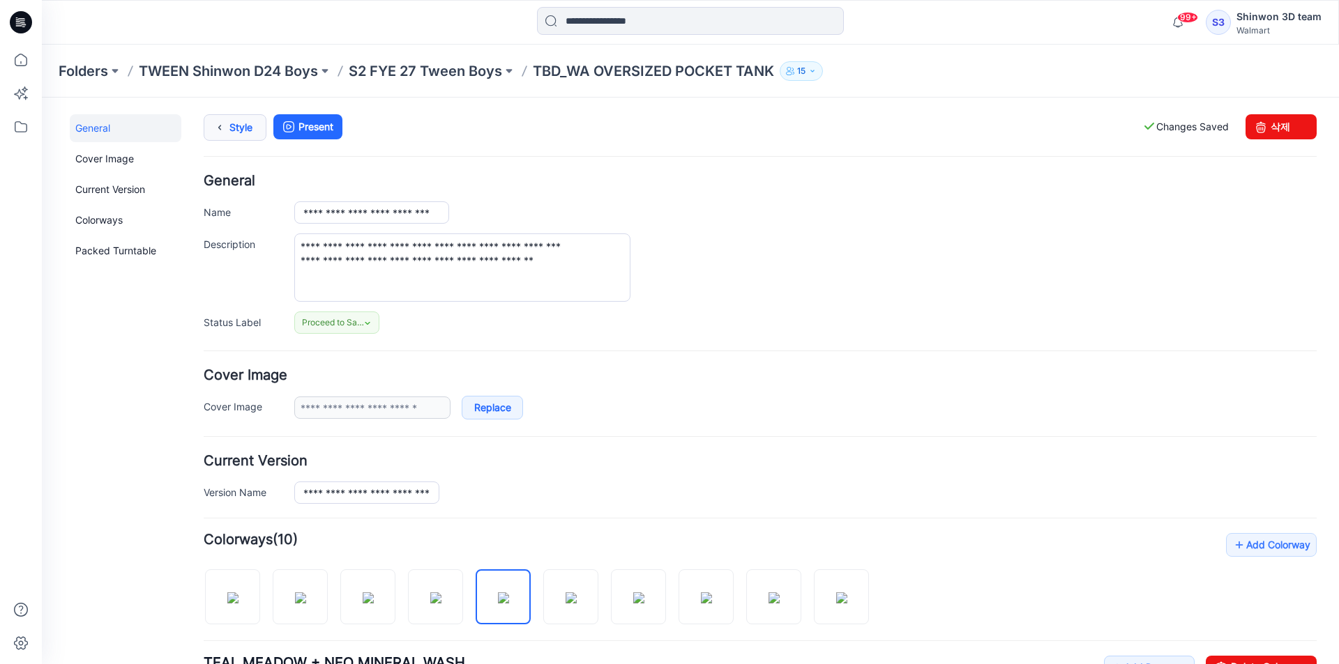
click at [252, 128] on link "Style" at bounding box center [235, 127] width 63 height 26
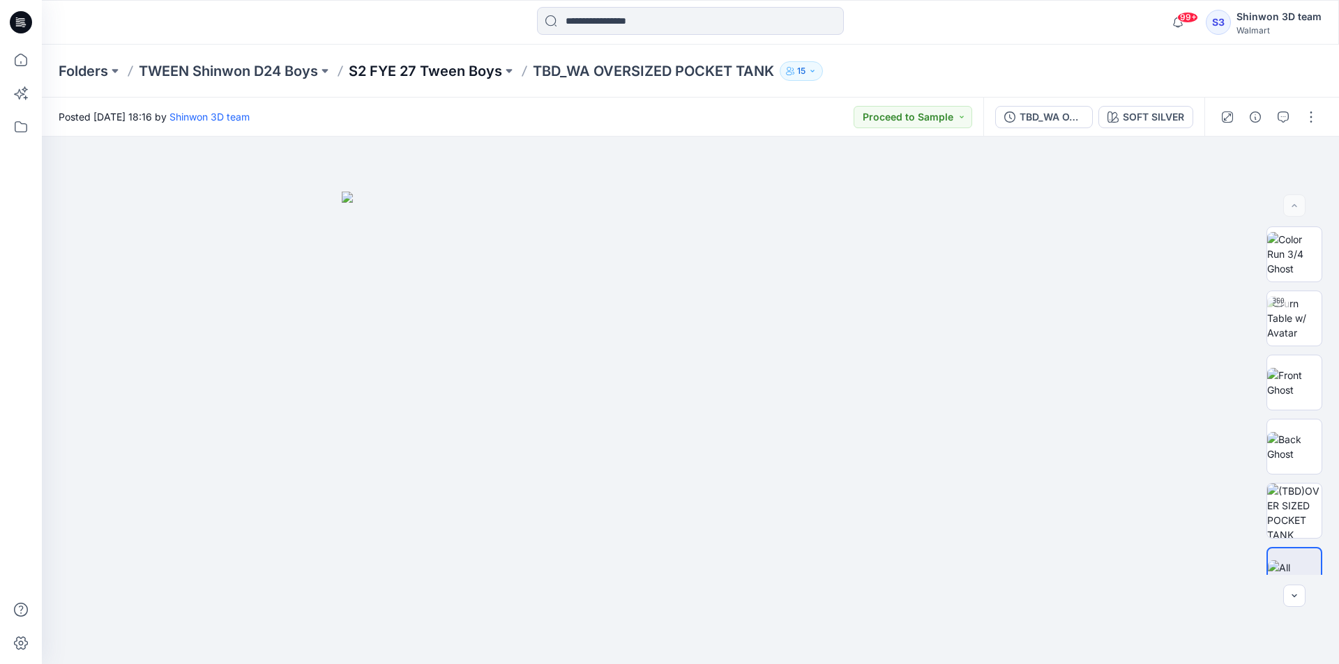
click at [439, 75] on p "S2 FYE 27 Tween Boys" at bounding box center [425, 71] width 153 height 20
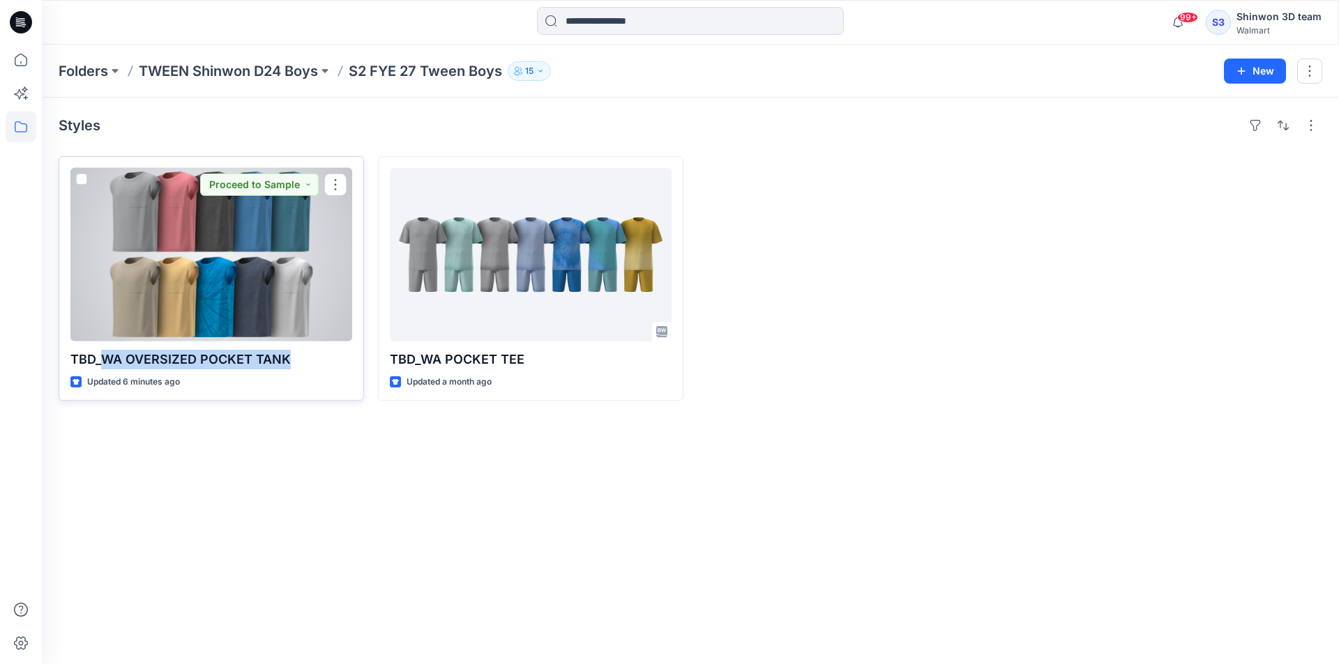
drag, startPoint x: 100, startPoint y: 359, endPoint x: 287, endPoint y: 359, distance: 186.1
click at [287, 359] on p "TBD_WA OVERSIZED POCKET TANK" at bounding box center [211, 360] width 282 height 20
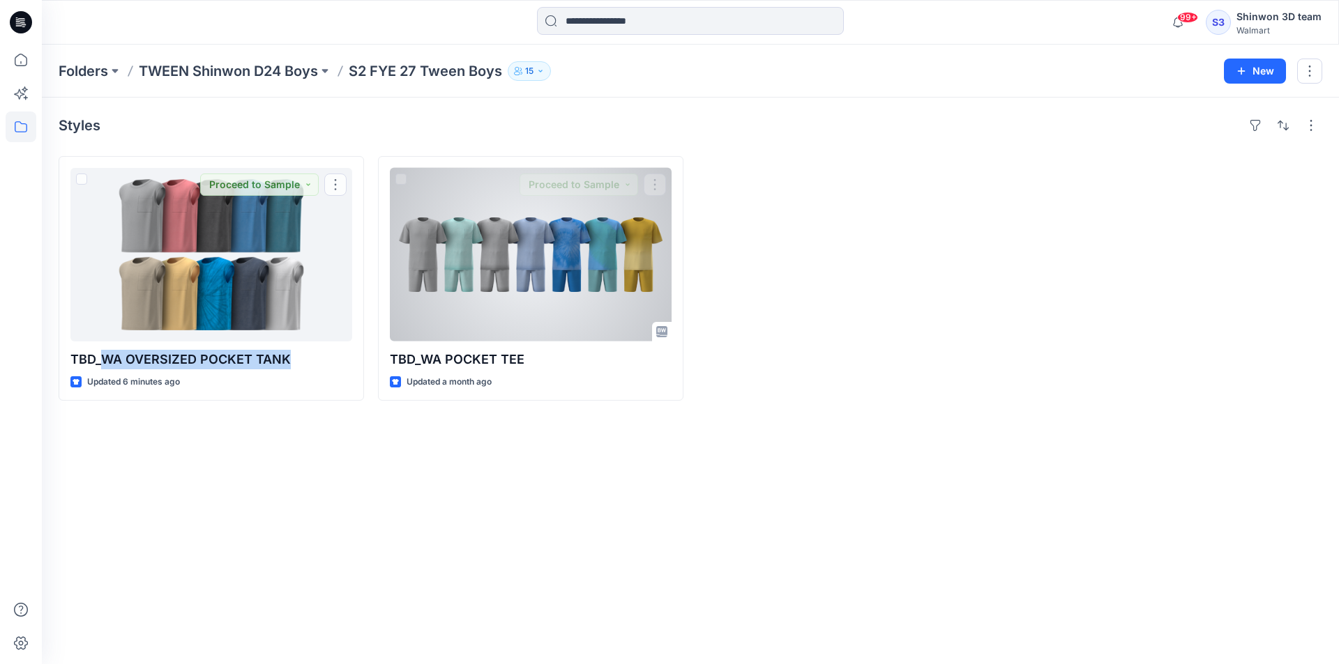
copy p "WA OVERSIZED POCKET TANK"
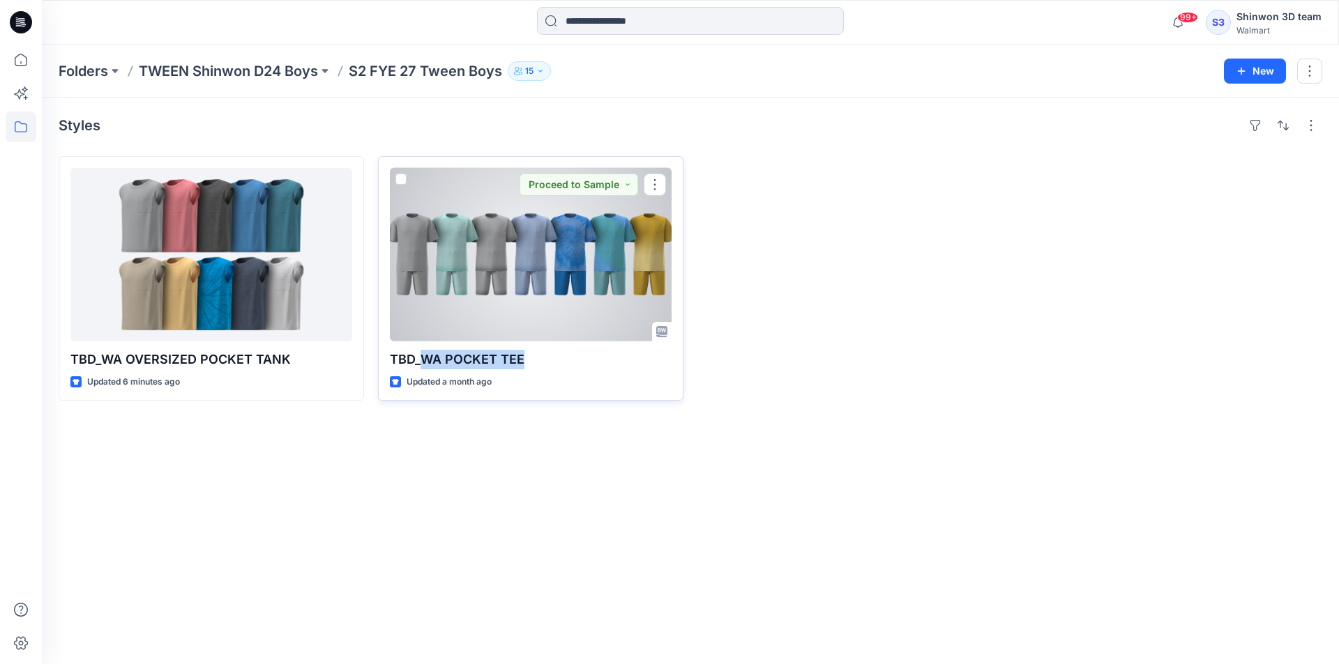
drag, startPoint x: 491, startPoint y: 351, endPoint x: 420, endPoint y: 354, distance: 70.5
click at [420, 354] on p "TBD_WA POCKET TEE" at bounding box center [531, 360] width 282 height 20
click at [561, 247] on div at bounding box center [531, 255] width 282 height 174
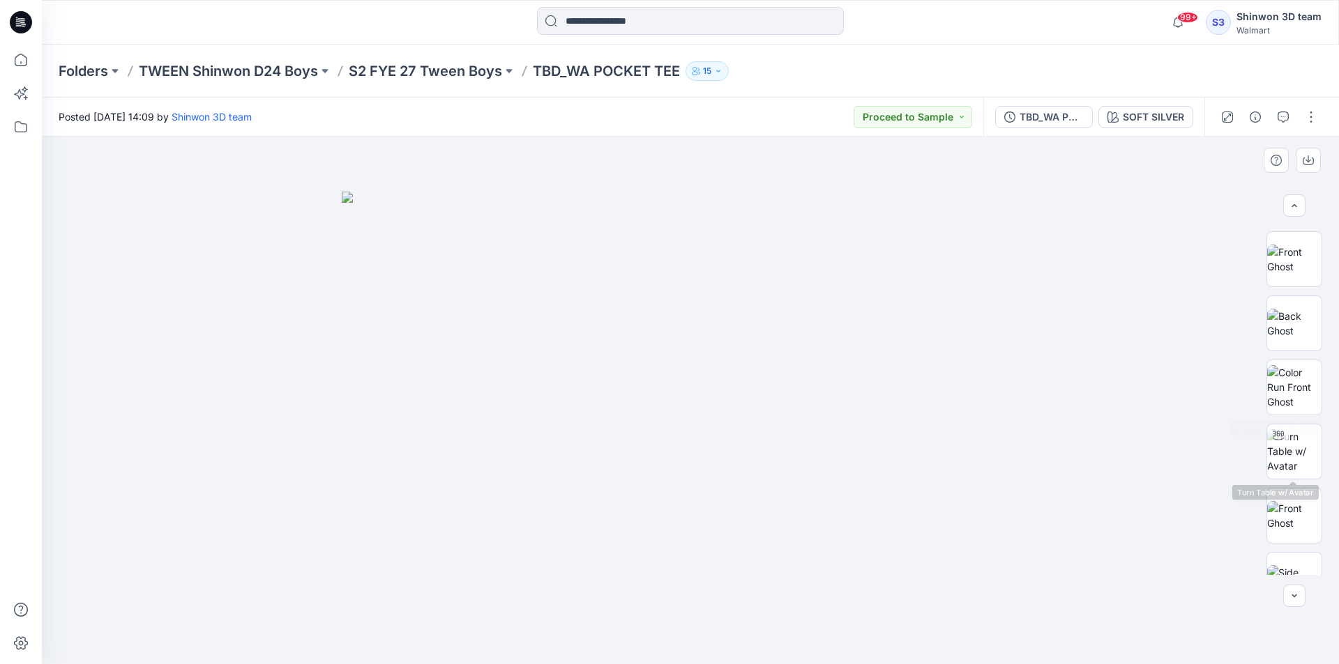
scroll to position [257, 0]
click at [1310, 445] on img at bounding box center [1294, 446] width 54 height 29
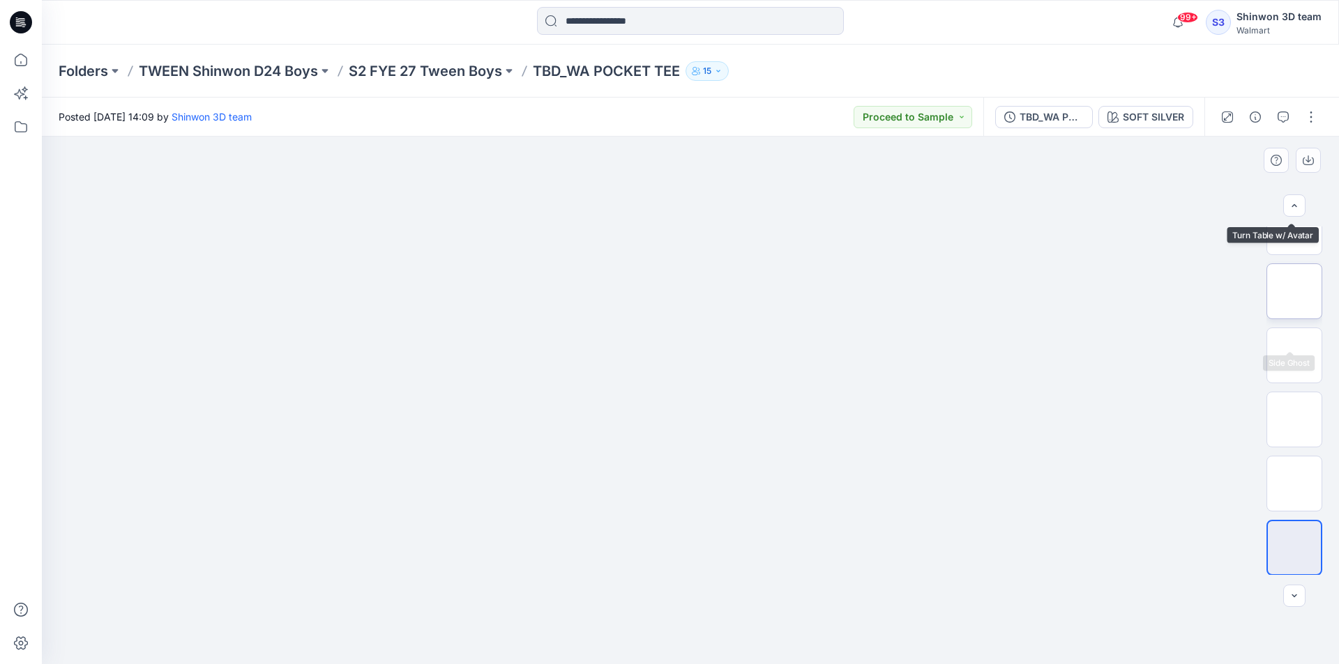
scroll to position [669, 0]
click at [1103, 625] on div at bounding box center [690, 401] width 1297 height 528
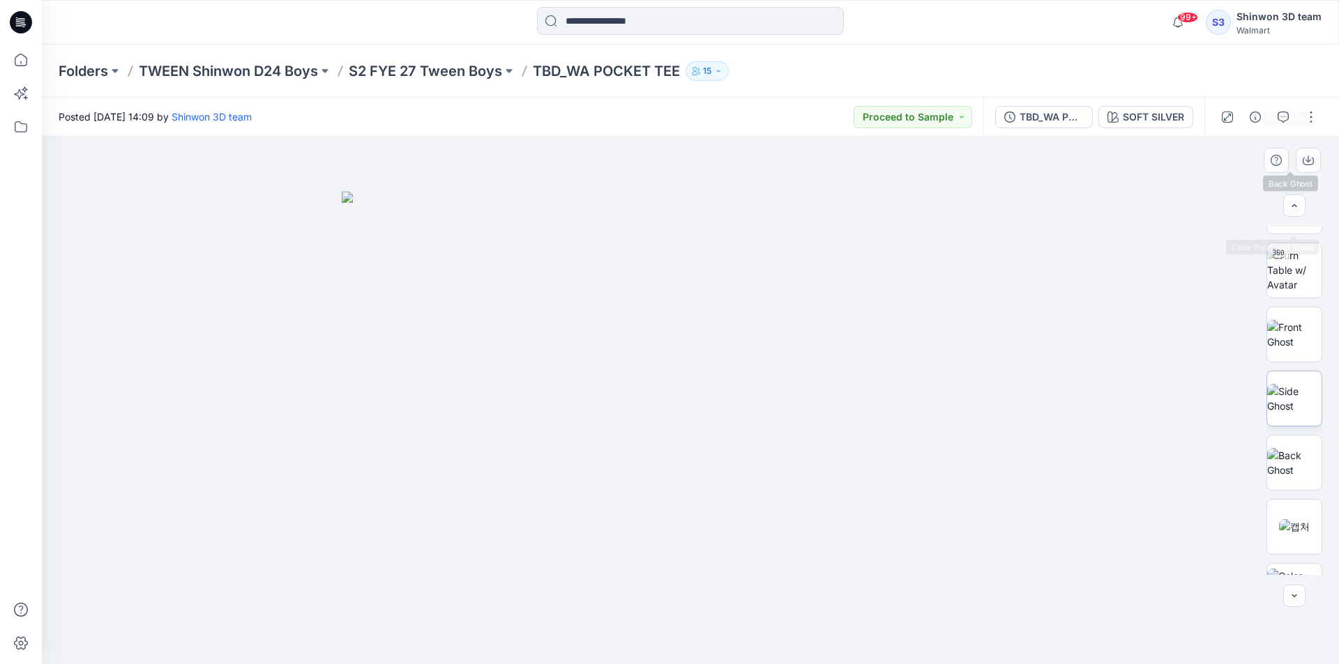
scroll to position [669, 0]
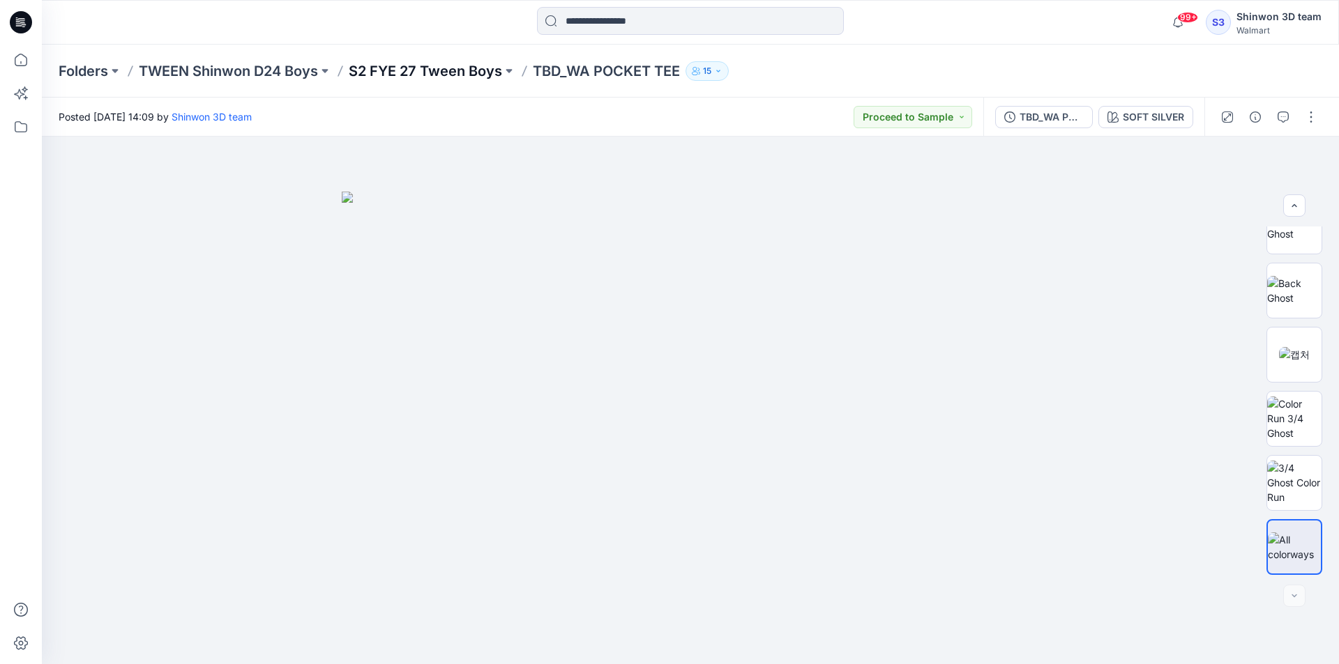
click at [472, 68] on p "S2 FYE 27 Tween Boys" at bounding box center [425, 71] width 153 height 20
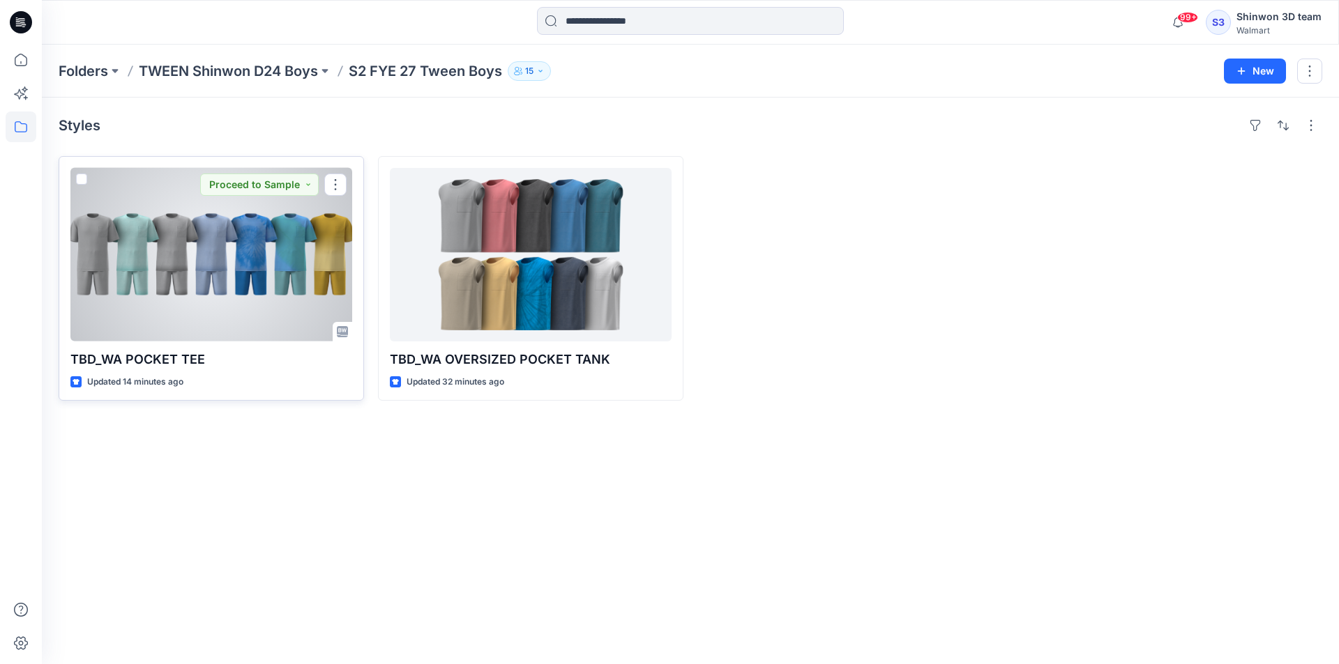
click at [291, 300] on div at bounding box center [211, 255] width 282 height 174
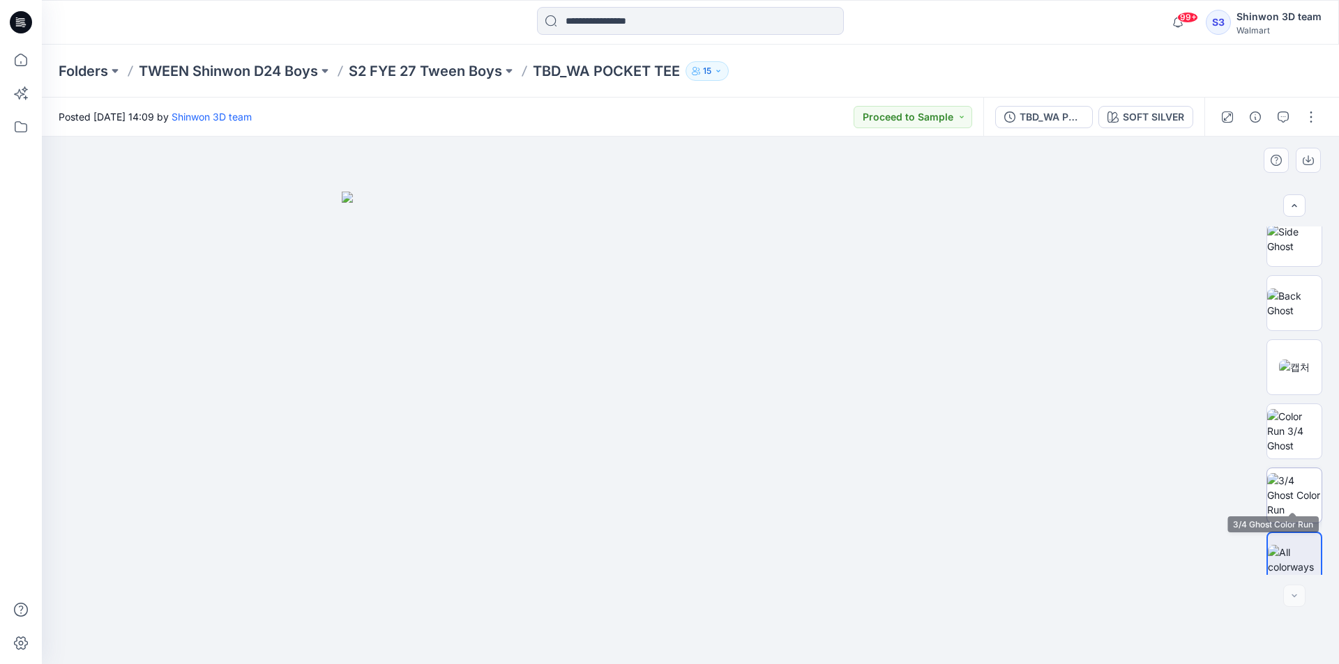
scroll to position [733, 0]
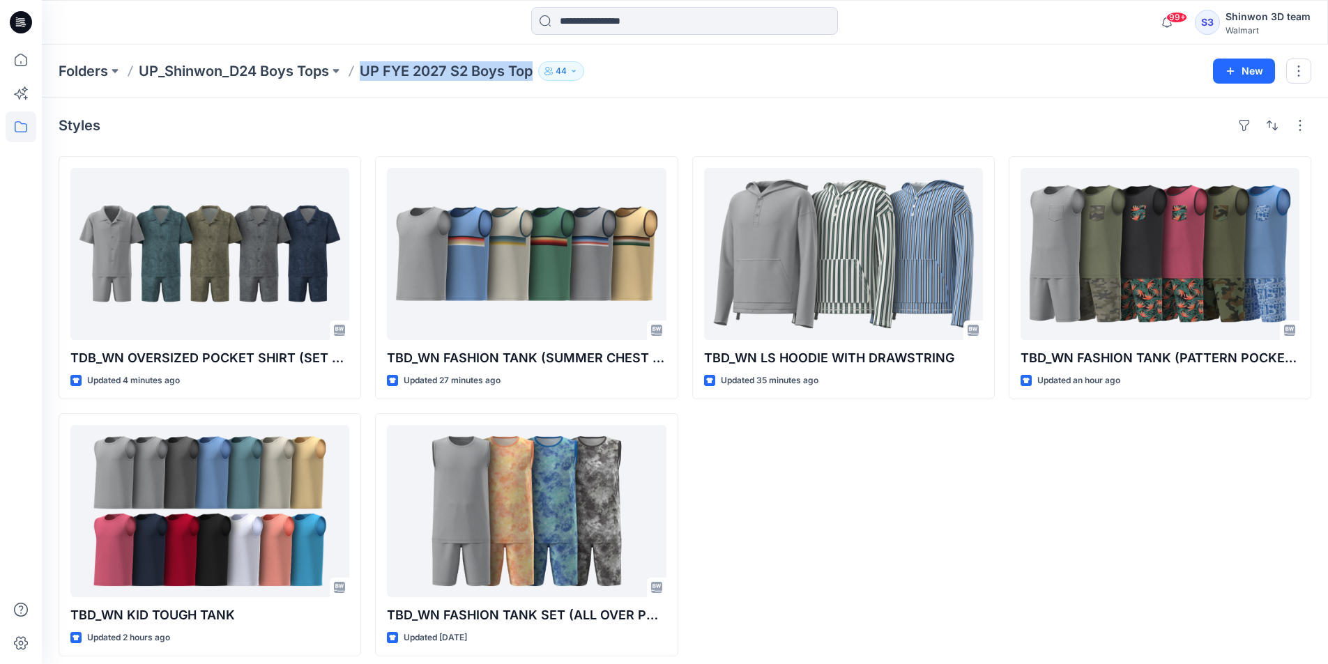
drag, startPoint x: 364, startPoint y: 70, endPoint x: 551, endPoint y: 73, distance: 186.9
click at [551, 73] on div "Folders UP_Shinwon_D24 Boys Tops UP FYE 2027 S2 Boys Top 44" at bounding box center [631, 71] width 1144 height 20
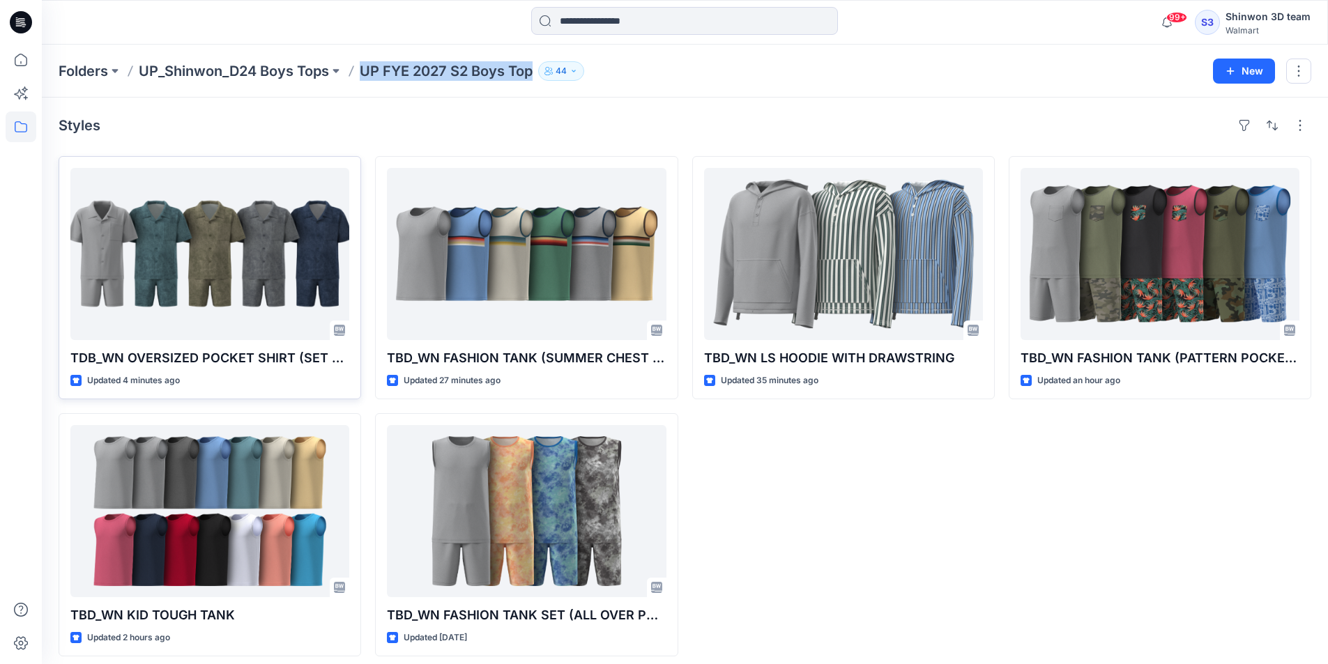
copy div "UP FYE 2027 S2 Boys Top 44 New"
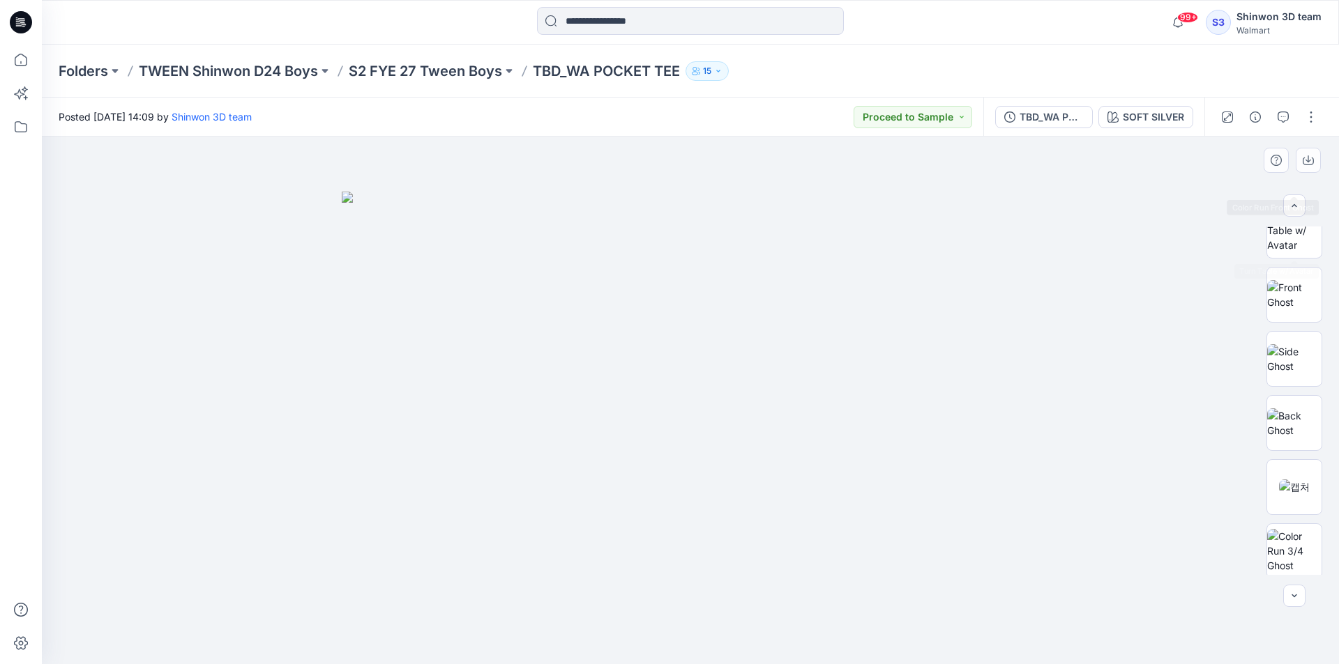
scroll to position [697, 0]
click at [1293, 483] on img at bounding box center [1294, 483] width 54 height 44
click at [1309, 114] on button "button" at bounding box center [1311, 117] width 22 height 22
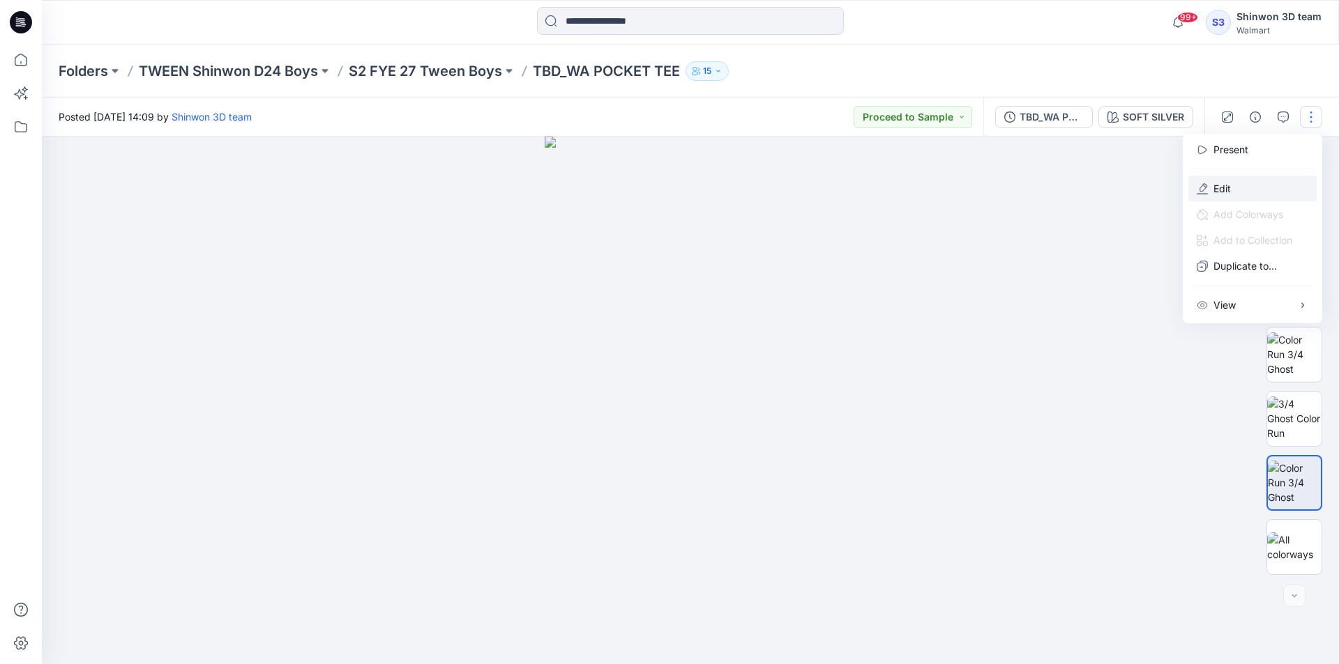
click at [1209, 185] on button "Edit" at bounding box center [1252, 189] width 128 height 26
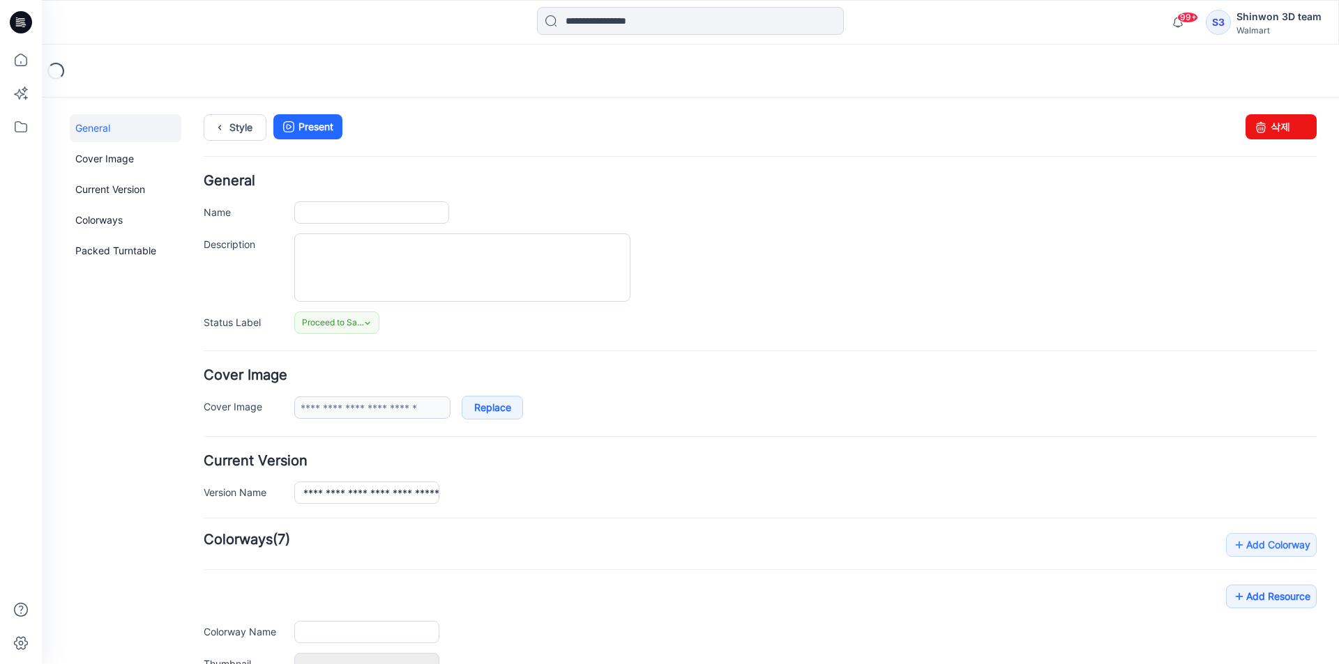
type input "**********"
type textarea "**********"
type input "**********"
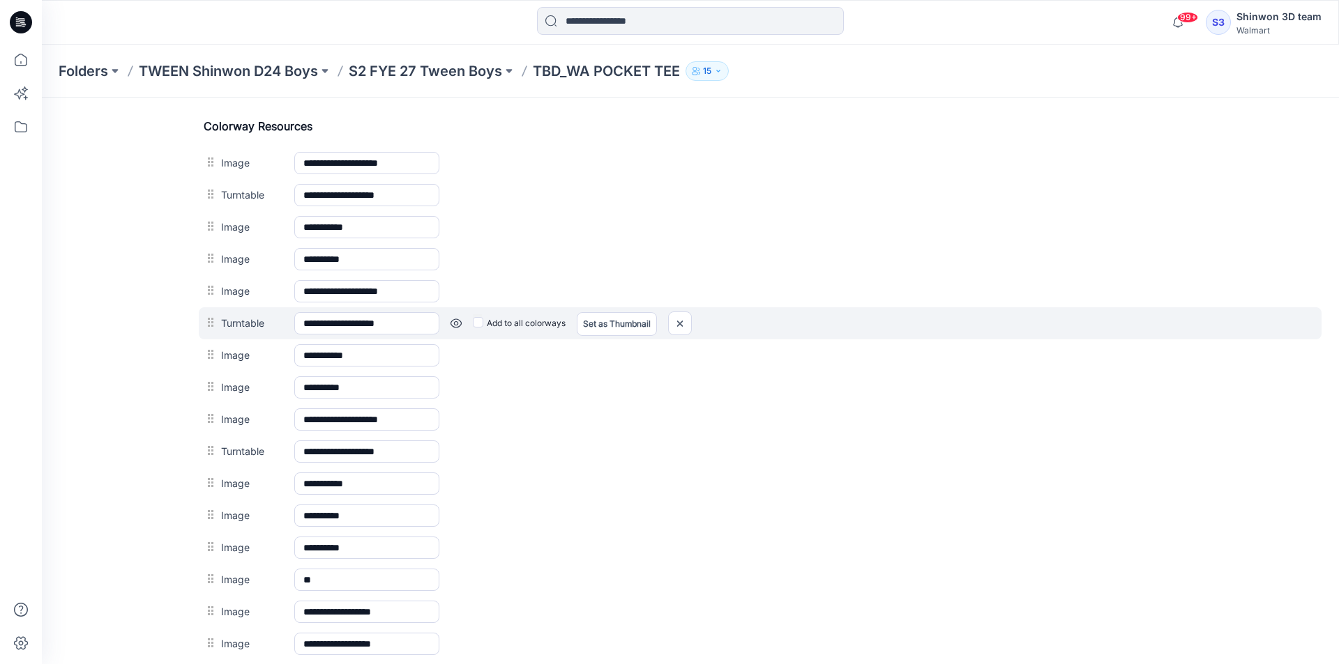
scroll to position [627, 0]
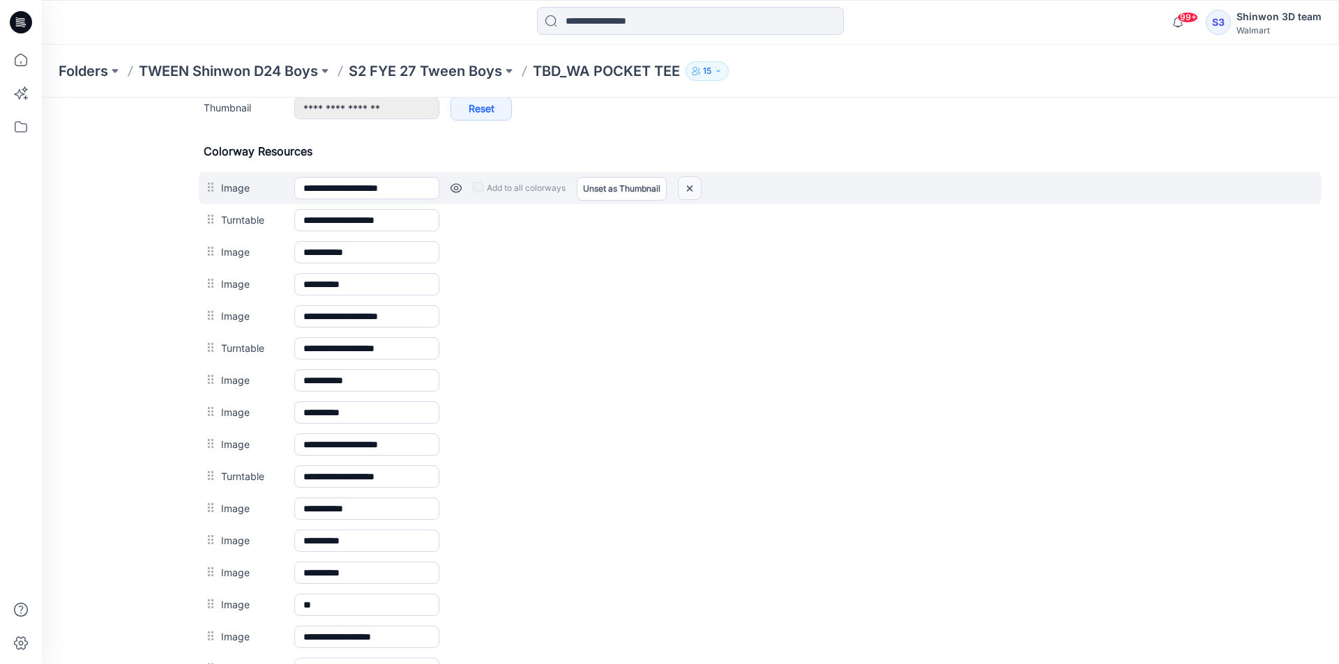
click at [694, 185] on img at bounding box center [689, 188] width 22 height 23
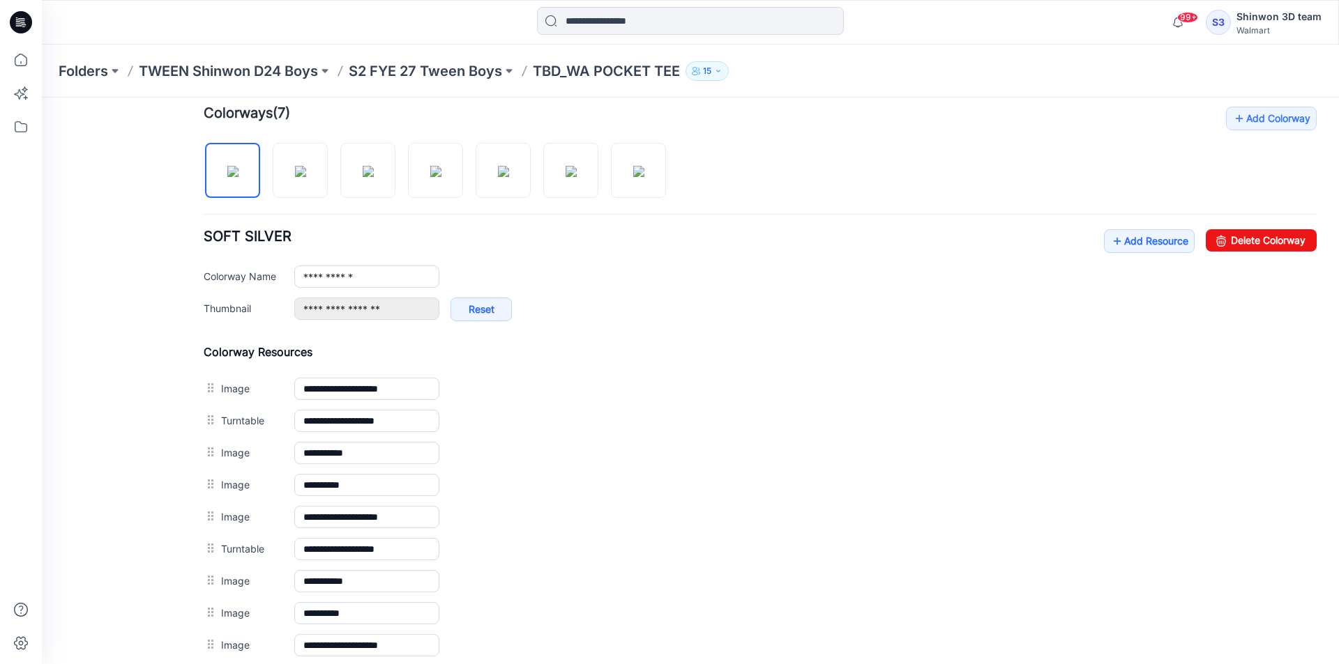
scroll to position [418, 0]
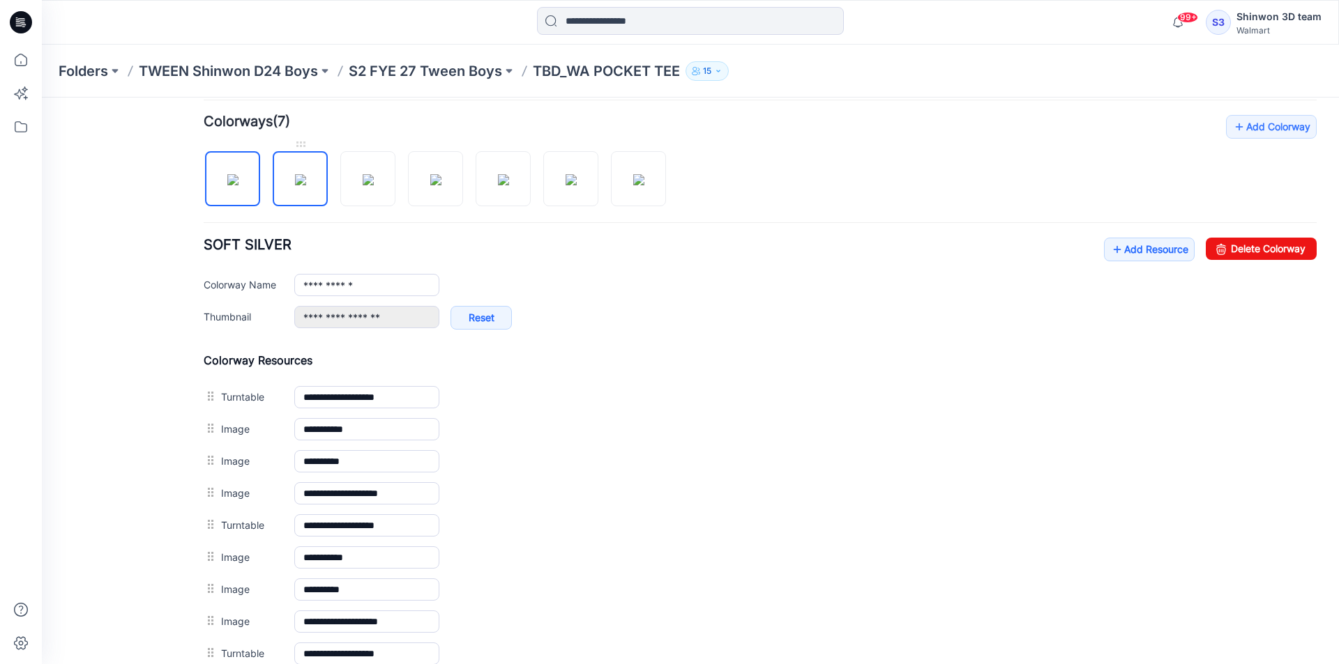
click at [295, 174] on img at bounding box center [300, 179] width 11 height 11
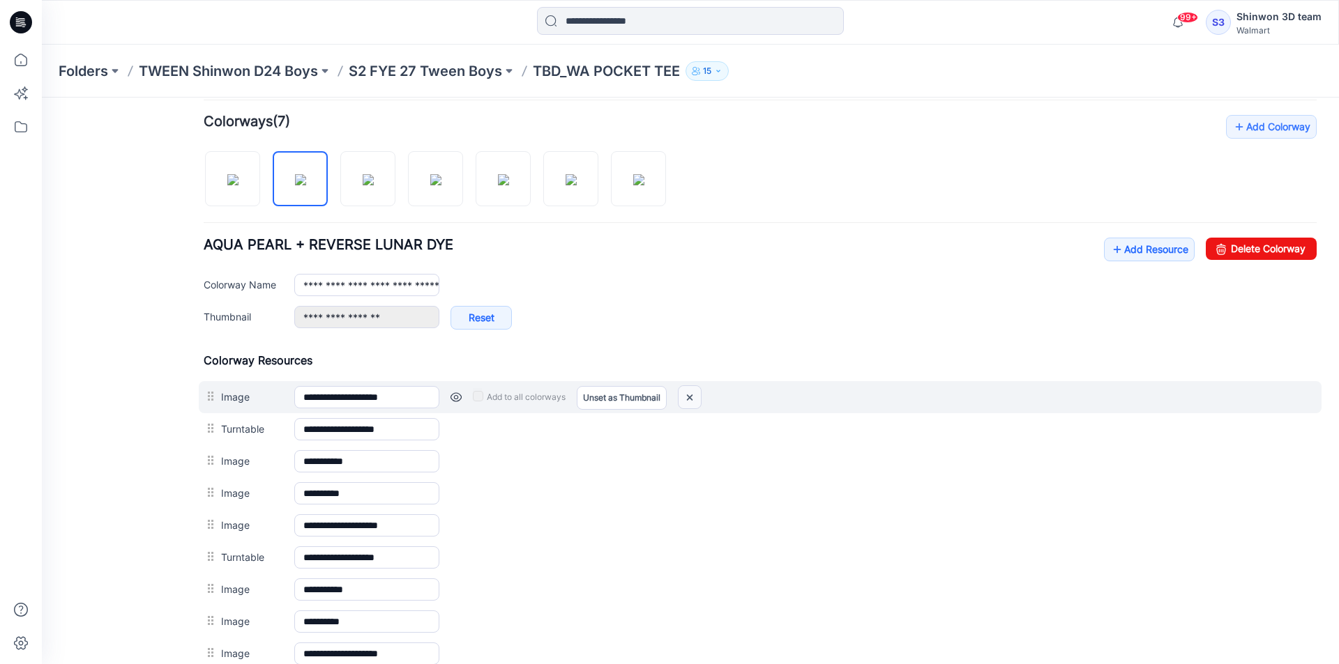
click at [686, 397] on img at bounding box center [689, 397] width 22 height 23
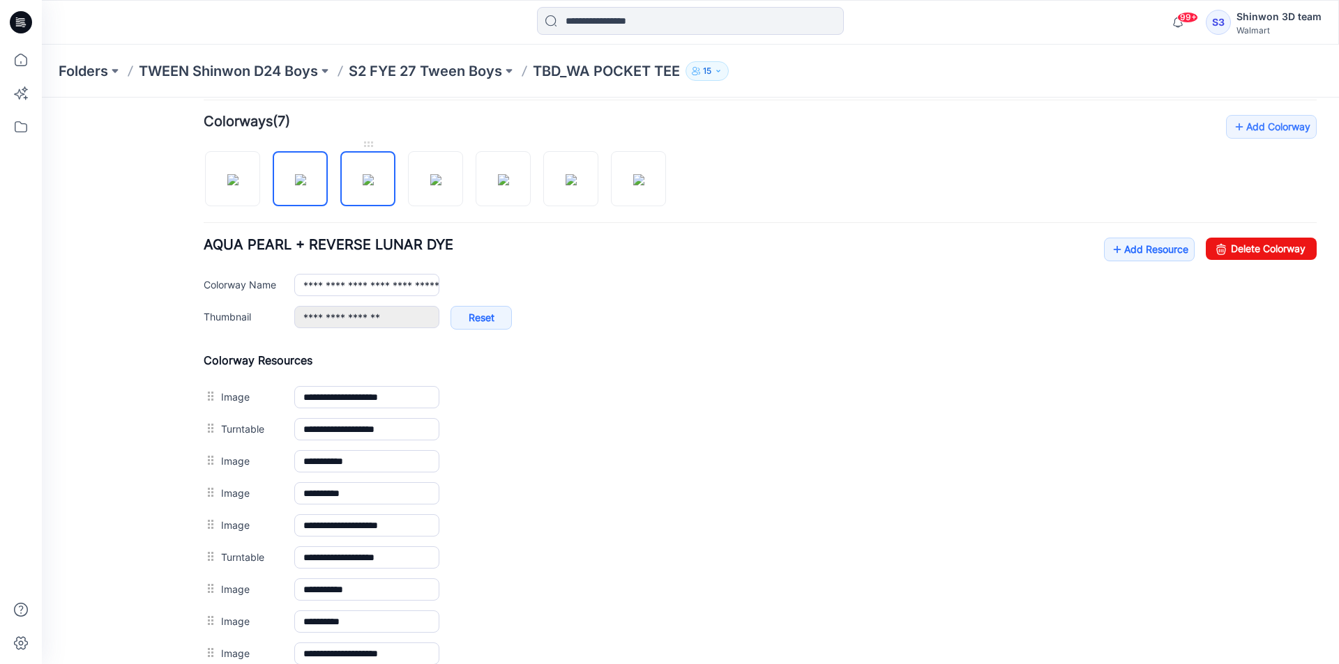
click at [363, 181] on img at bounding box center [368, 179] width 11 height 11
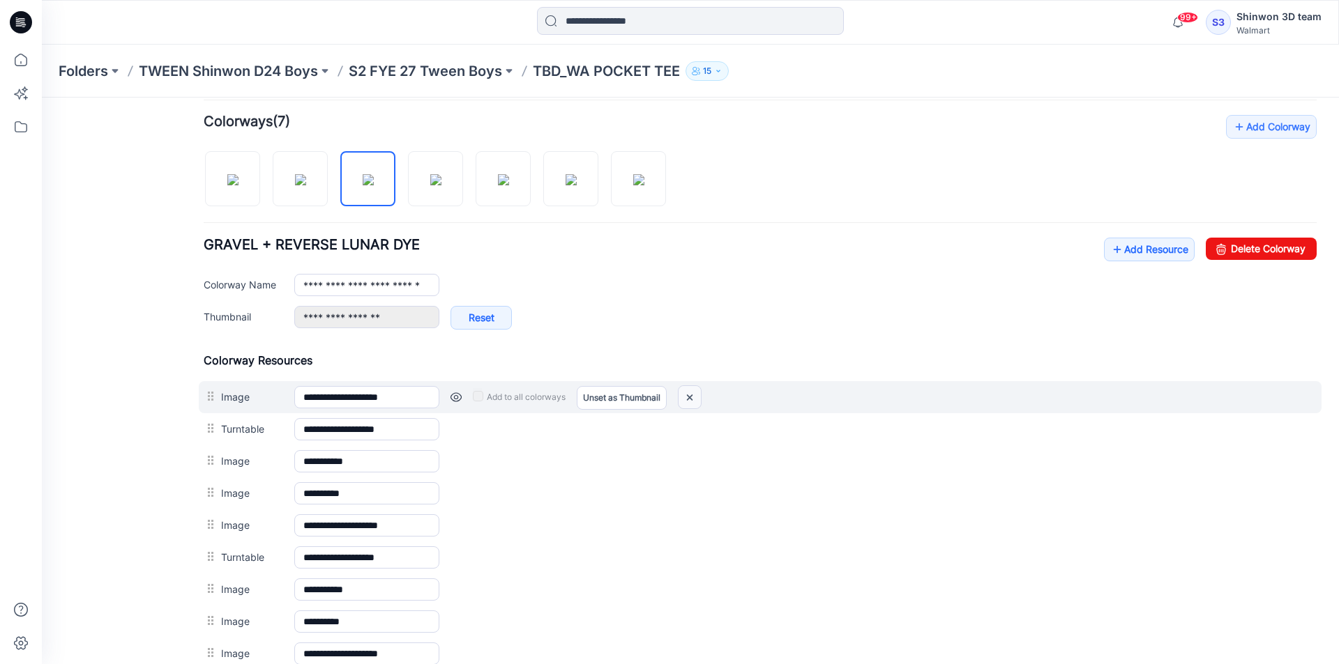
click at [694, 393] on img at bounding box center [689, 397] width 22 height 23
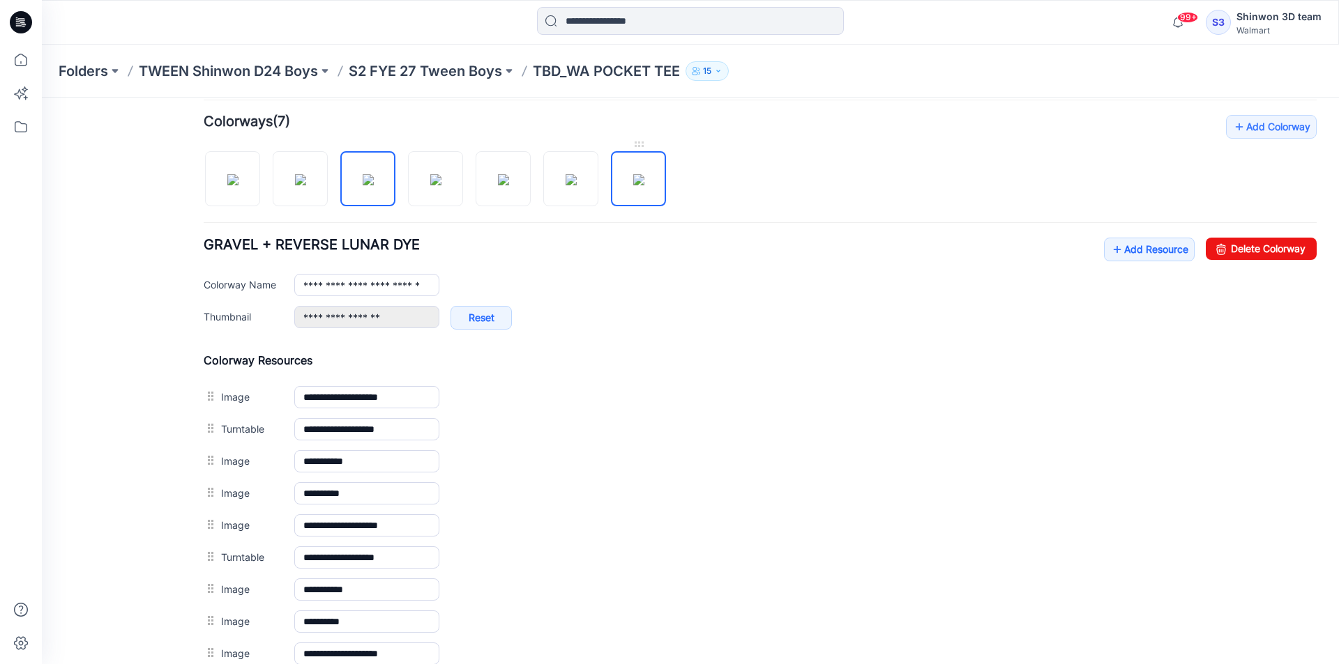
click at [636, 174] on img at bounding box center [638, 179] width 11 height 11
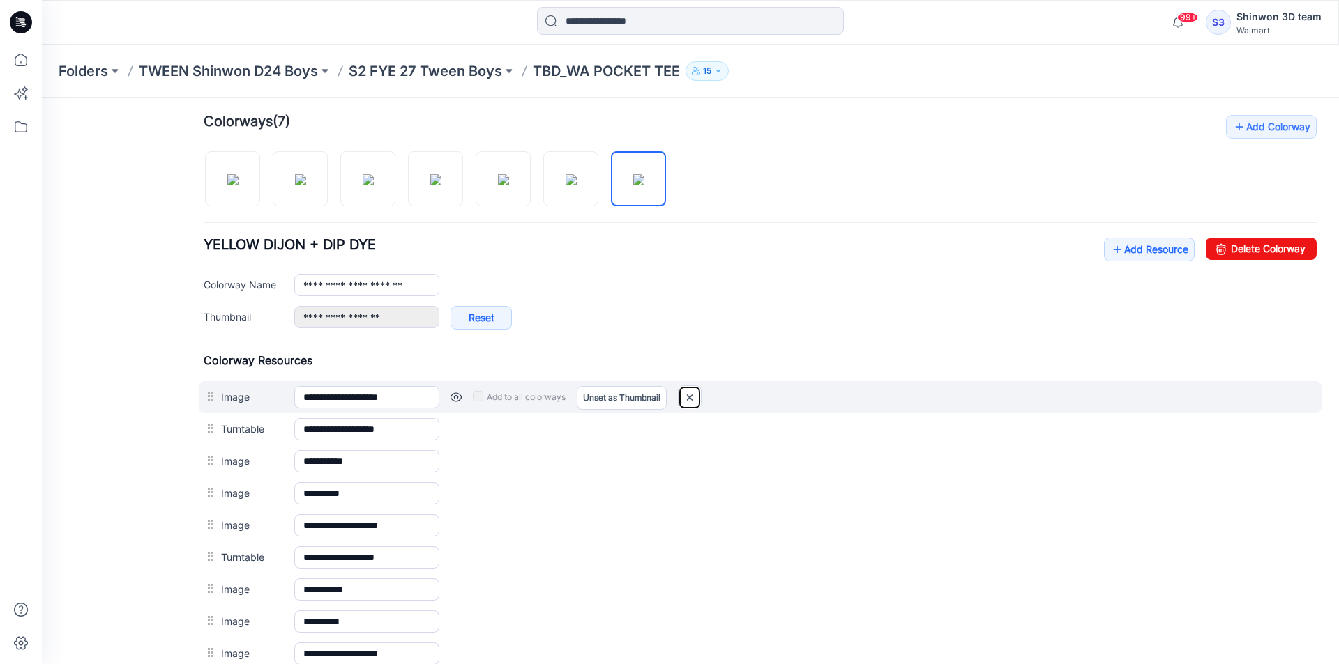
click at [685, 397] on img at bounding box center [689, 397] width 22 height 23
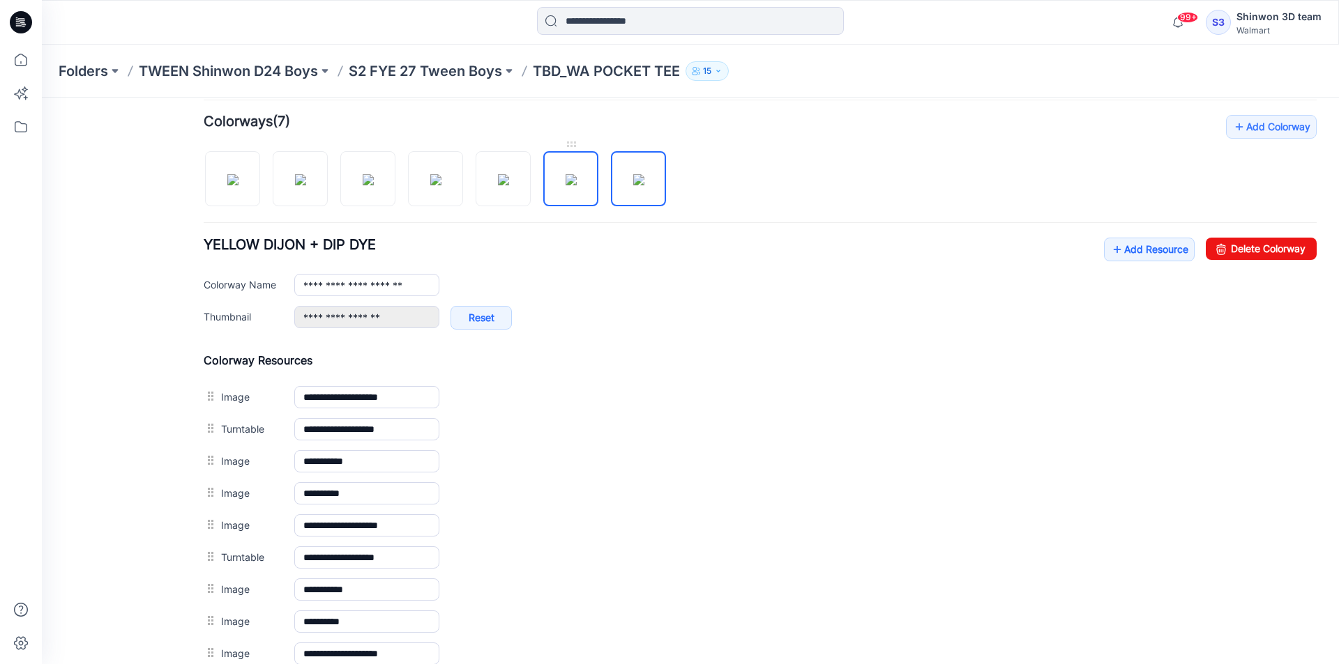
click at [577, 181] on img at bounding box center [570, 179] width 11 height 11
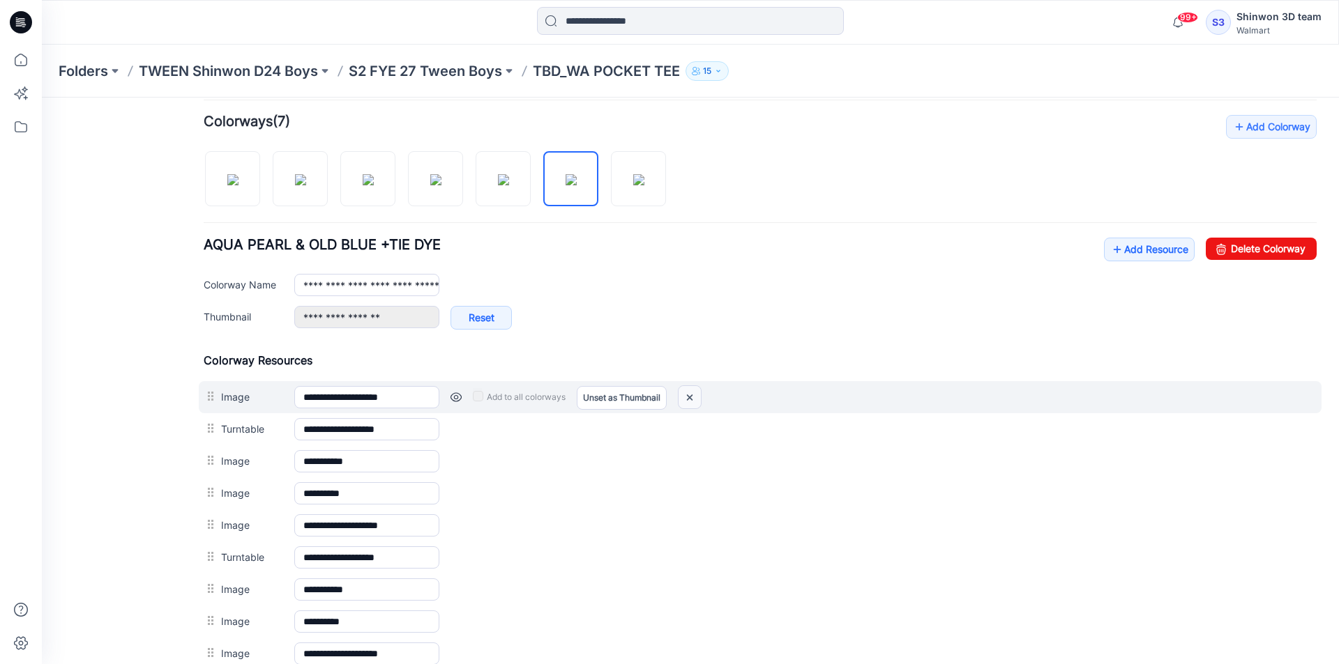
click at [695, 401] on img at bounding box center [689, 397] width 22 height 23
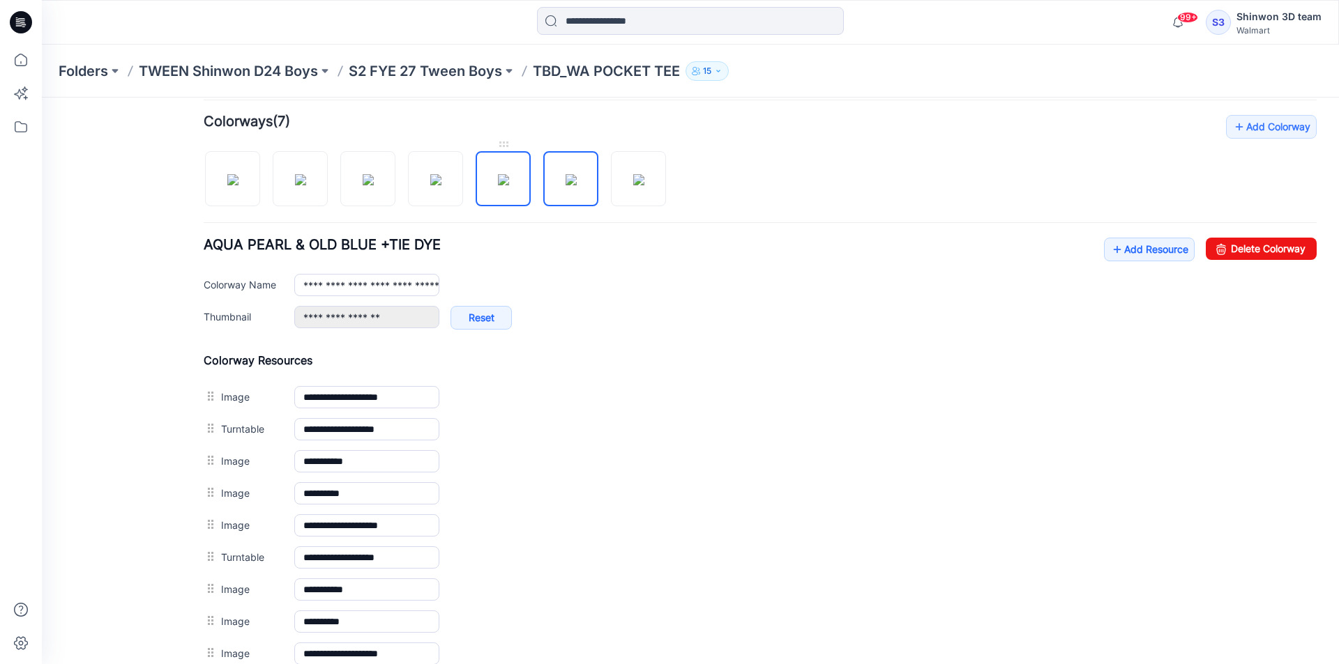
click at [509, 181] on img at bounding box center [503, 179] width 11 height 11
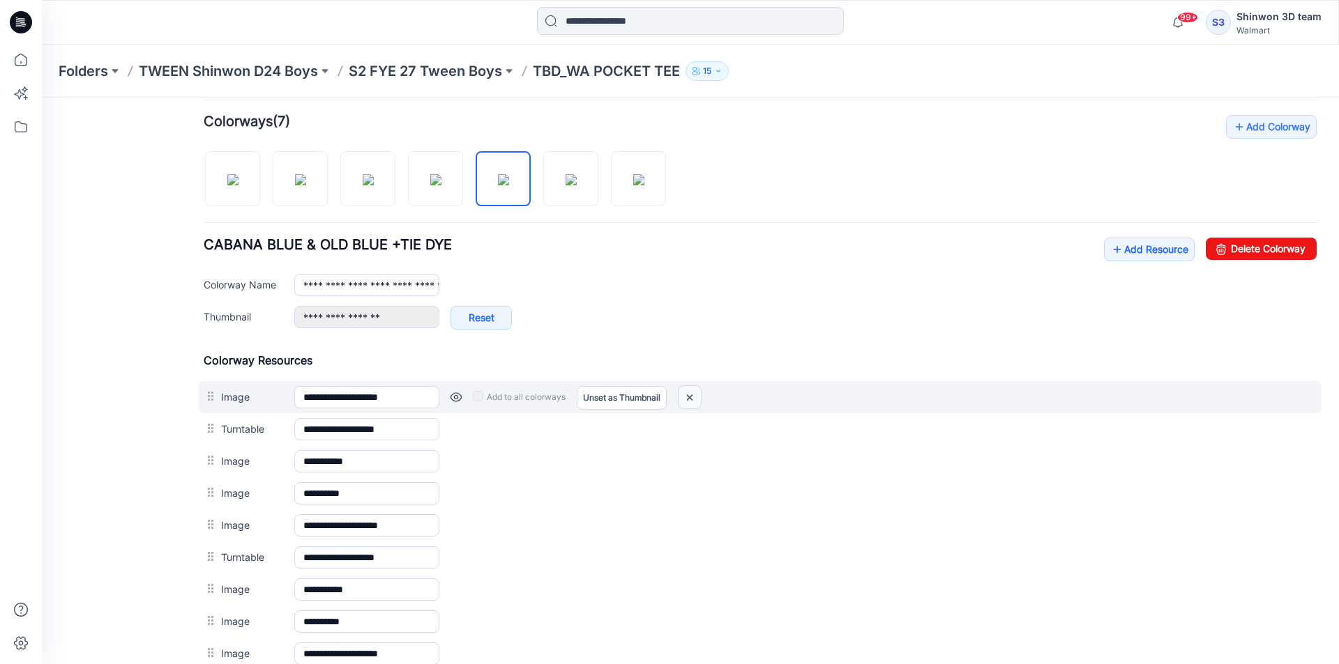
click at [691, 391] on img at bounding box center [689, 397] width 22 height 23
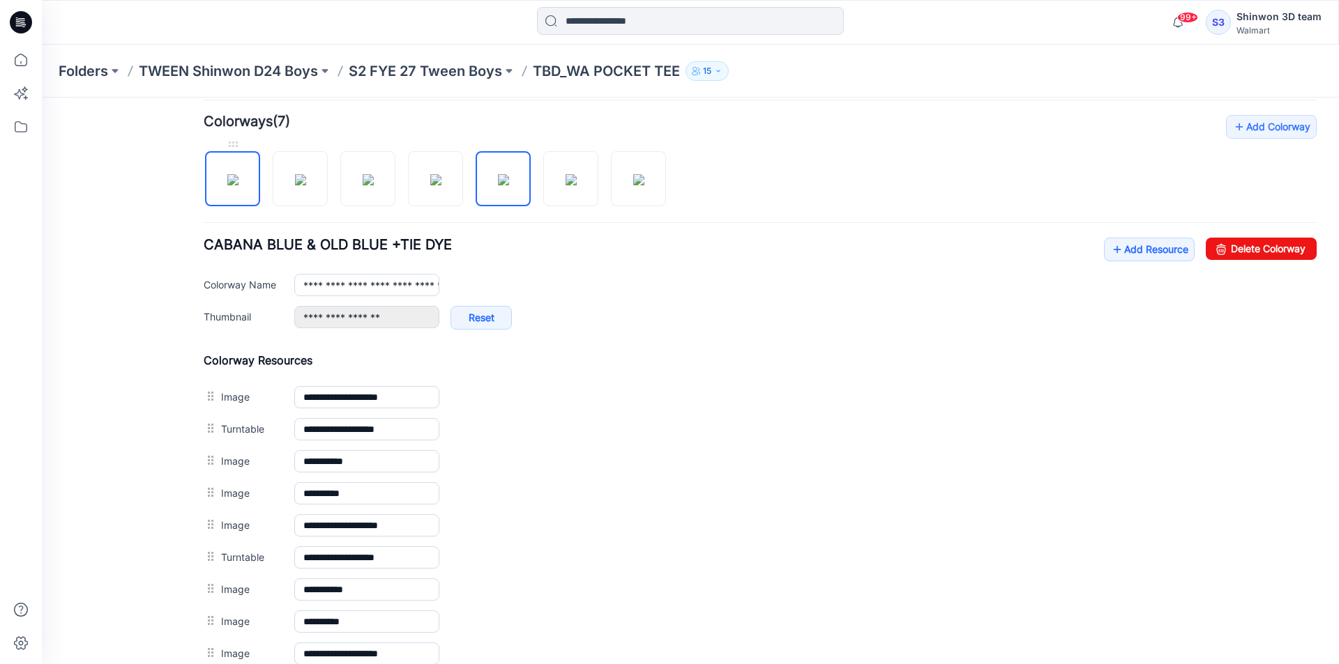
click at [227, 181] on img at bounding box center [232, 179] width 11 height 11
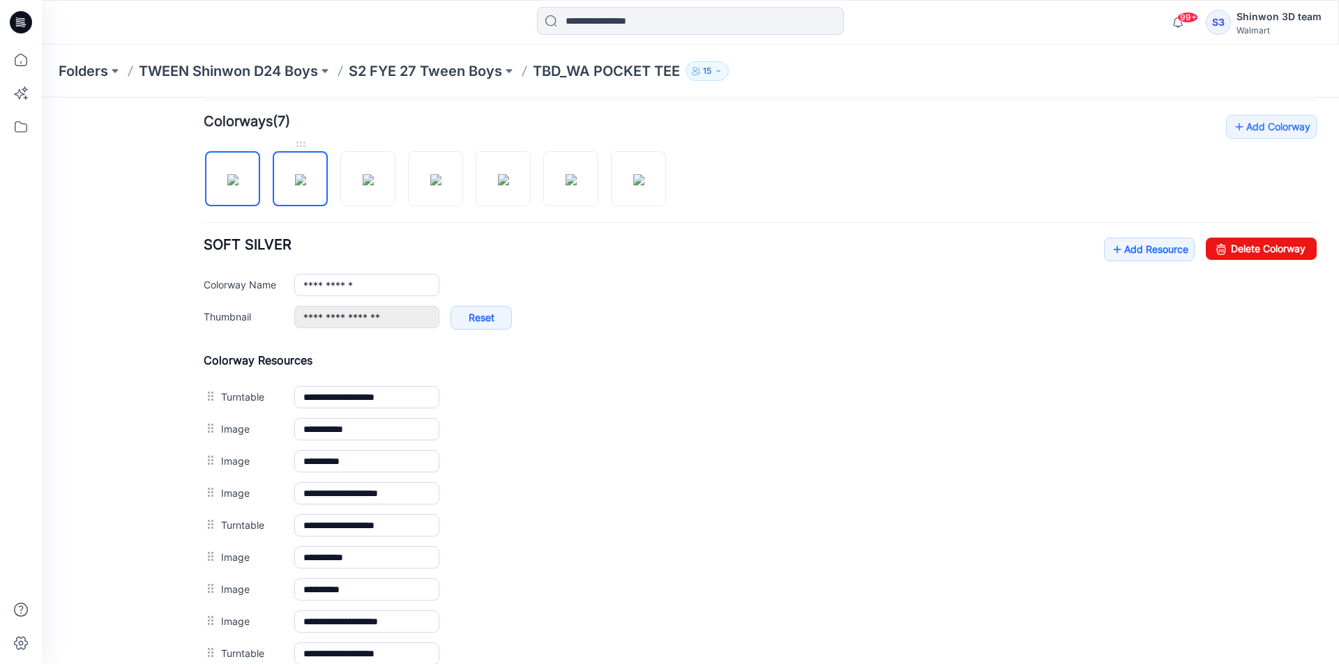
click at [295, 181] on img at bounding box center [300, 179] width 11 height 11
click at [363, 181] on img at bounding box center [368, 179] width 11 height 11
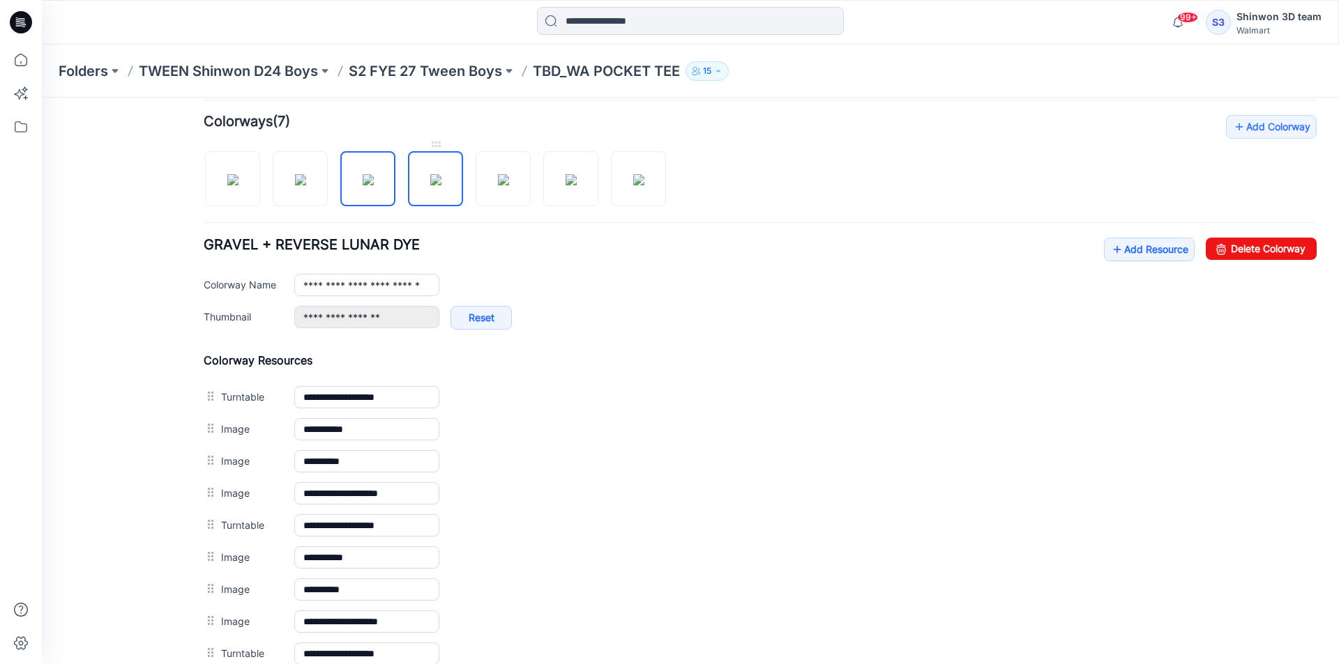
click at [430, 183] on img at bounding box center [435, 179] width 11 height 11
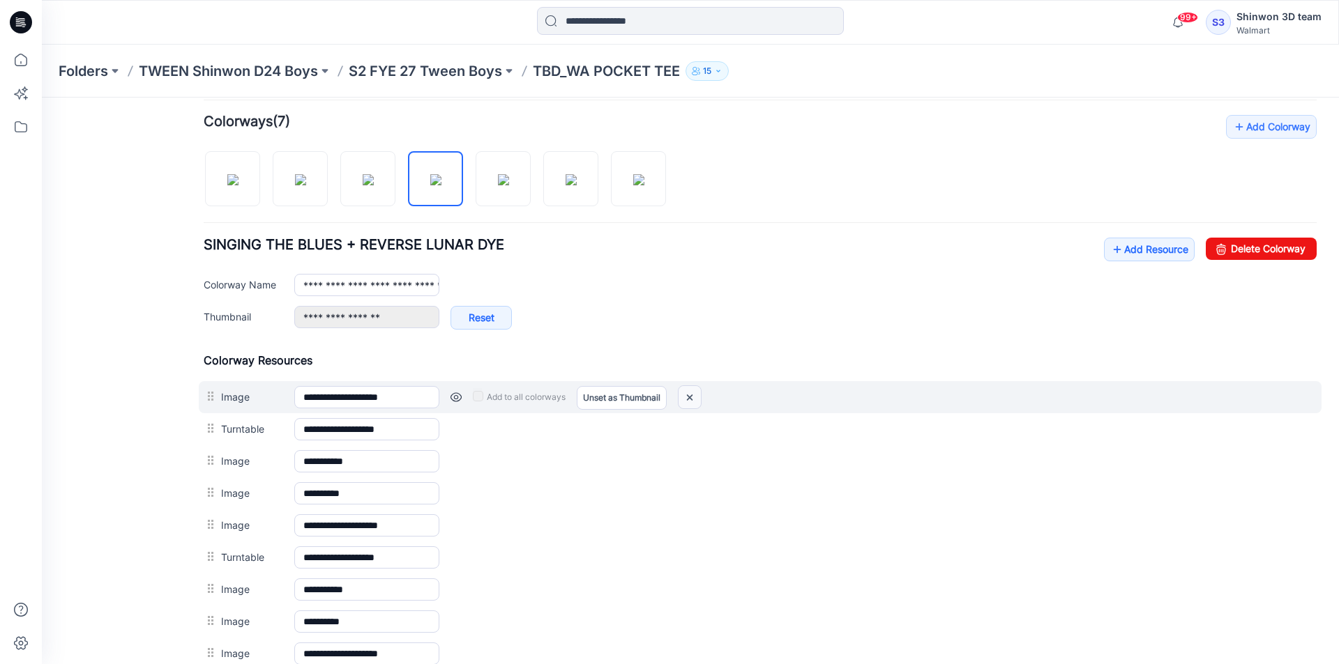
click at [691, 394] on img at bounding box center [689, 397] width 22 height 23
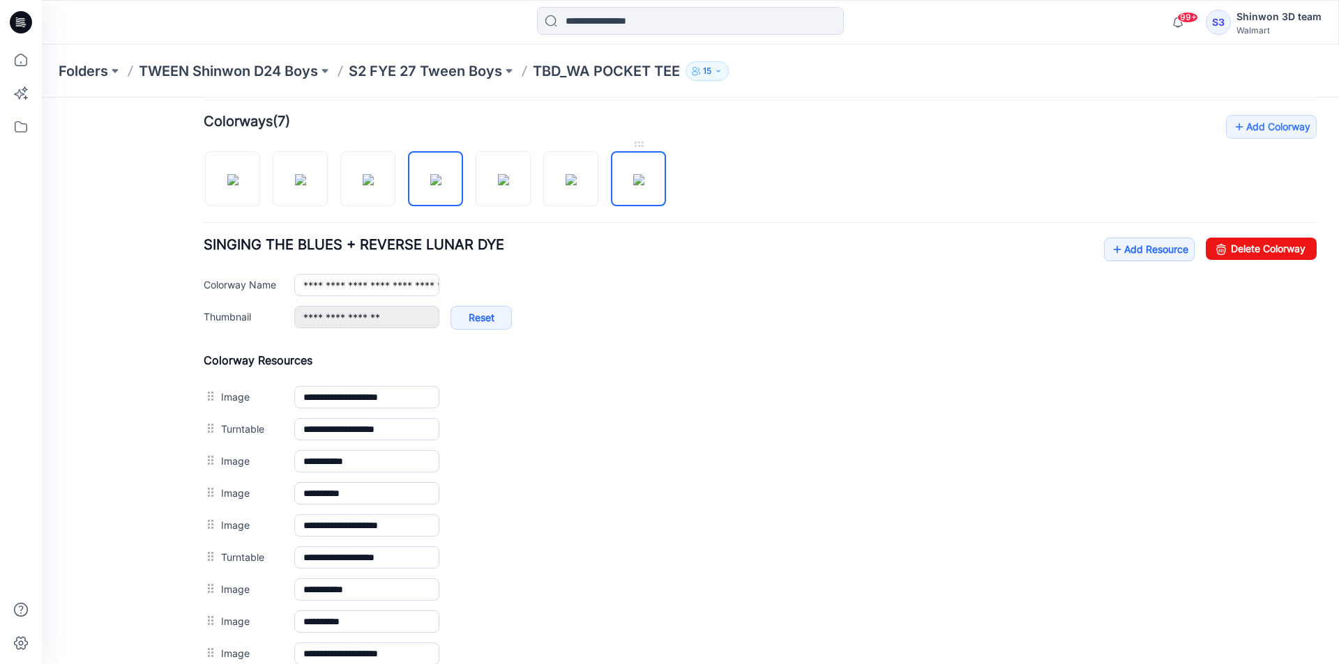
click at [633, 183] on img at bounding box center [638, 179] width 11 height 11
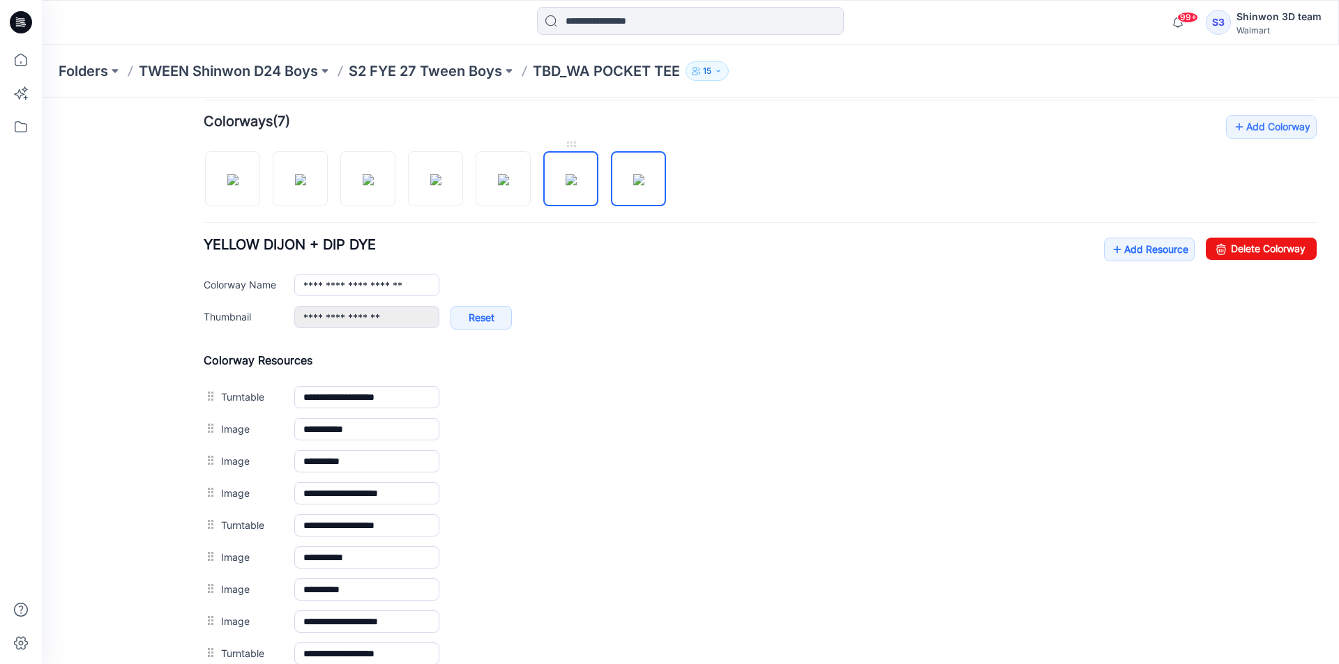
click at [577, 174] on img at bounding box center [570, 179] width 11 height 11
click at [509, 185] on img at bounding box center [503, 179] width 11 height 11
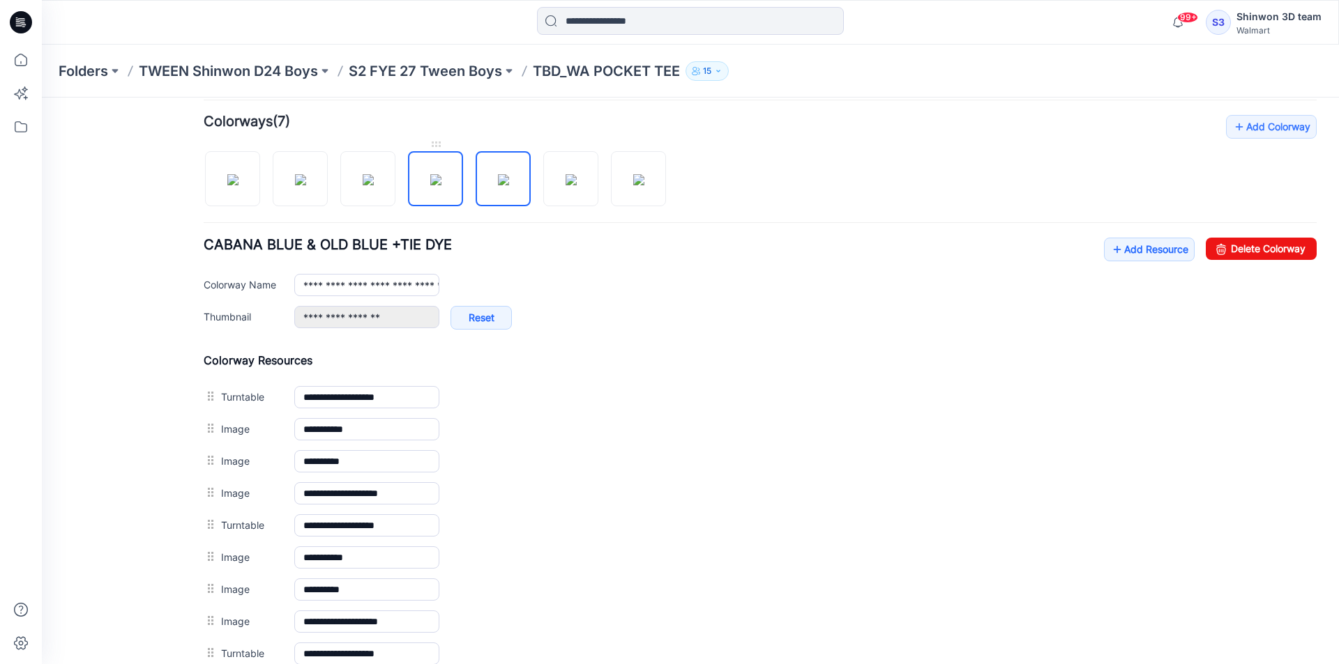
click at [441, 183] on img at bounding box center [435, 179] width 11 height 11
drag, startPoint x: 242, startPoint y: 173, endPoint x: 250, endPoint y: 176, distance: 8.8
click at [238, 174] on img at bounding box center [232, 179] width 11 height 11
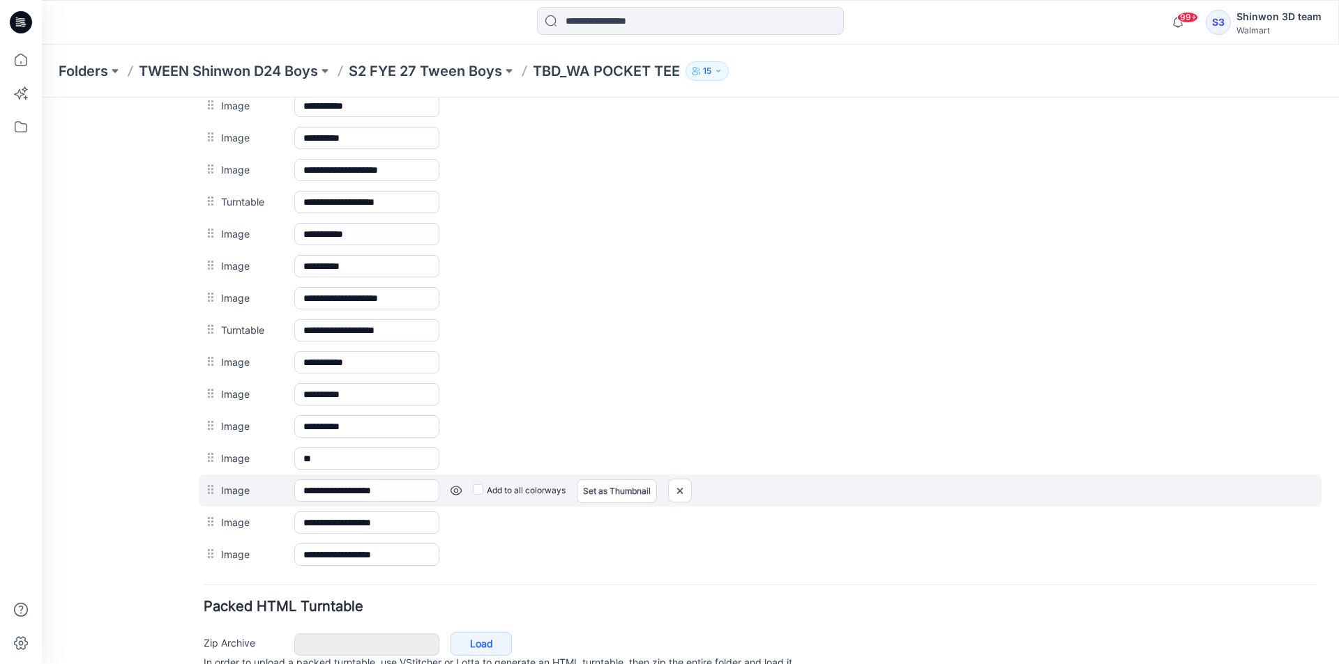
scroll to position [767, 0]
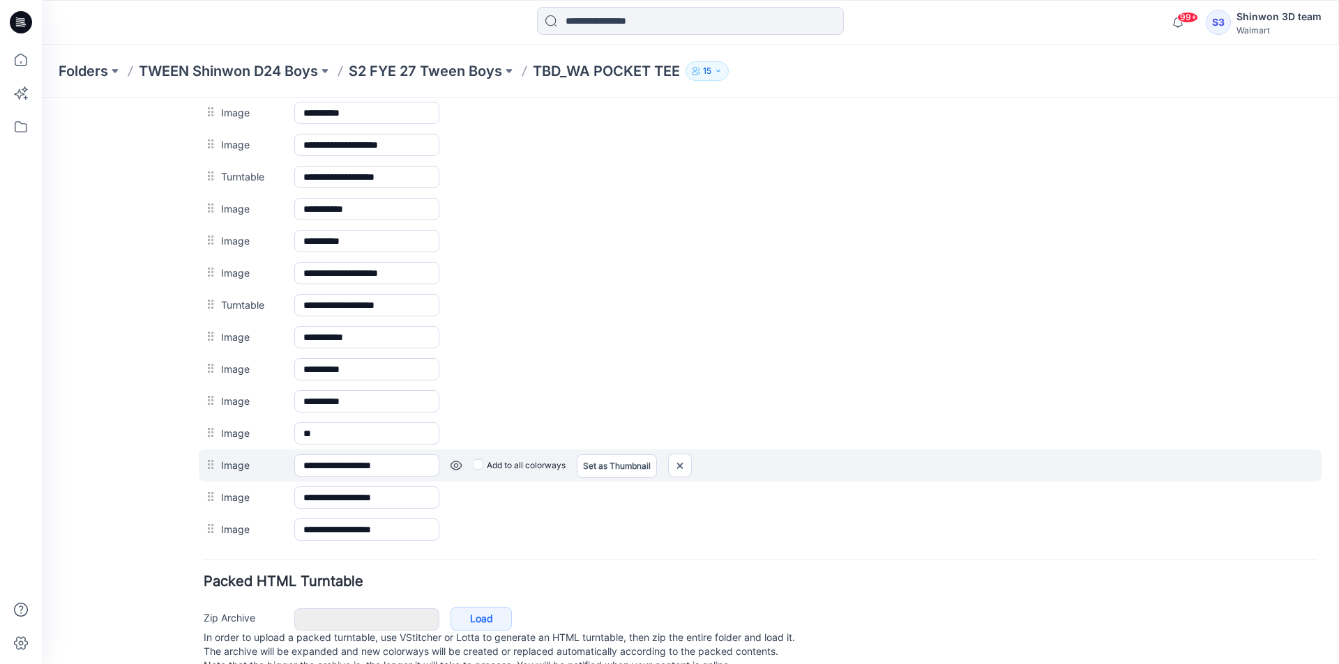
click at [211, 462] on div at bounding box center [212, 465] width 17 height 21
click at [454, 462] on link at bounding box center [455, 465] width 11 height 11
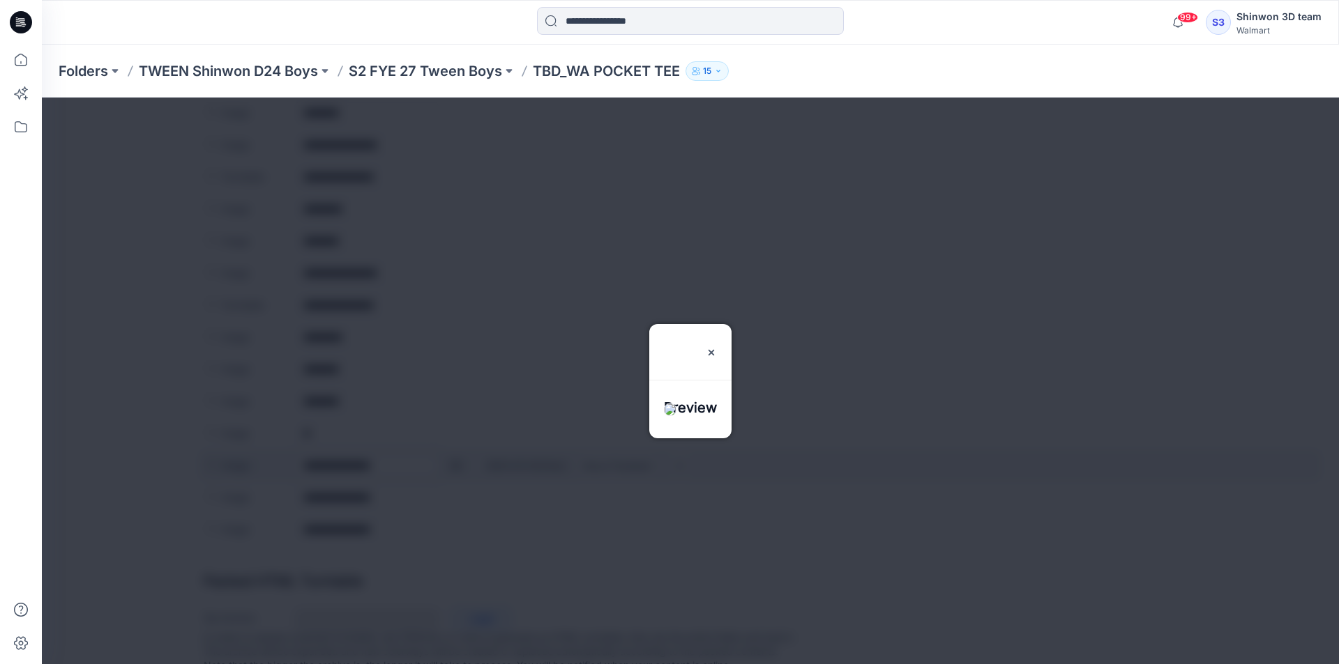
click at [454, 462] on div at bounding box center [690, 381] width 1297 height 567
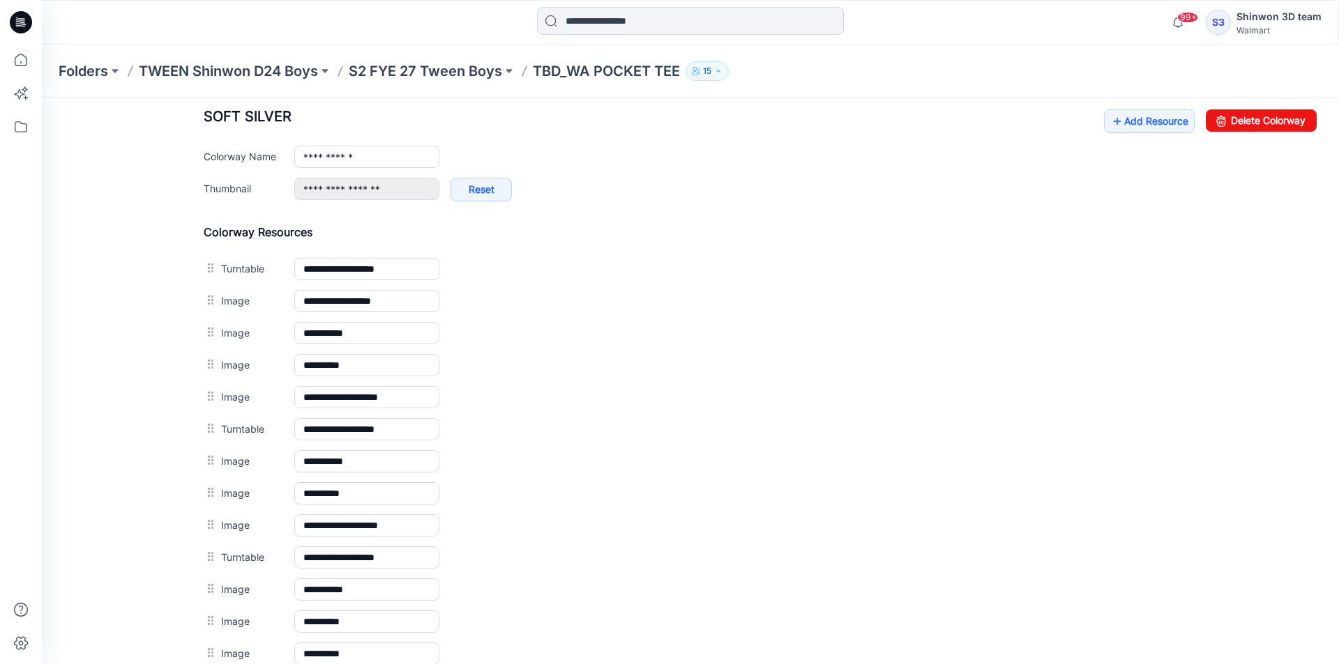
scroll to position [530, 0]
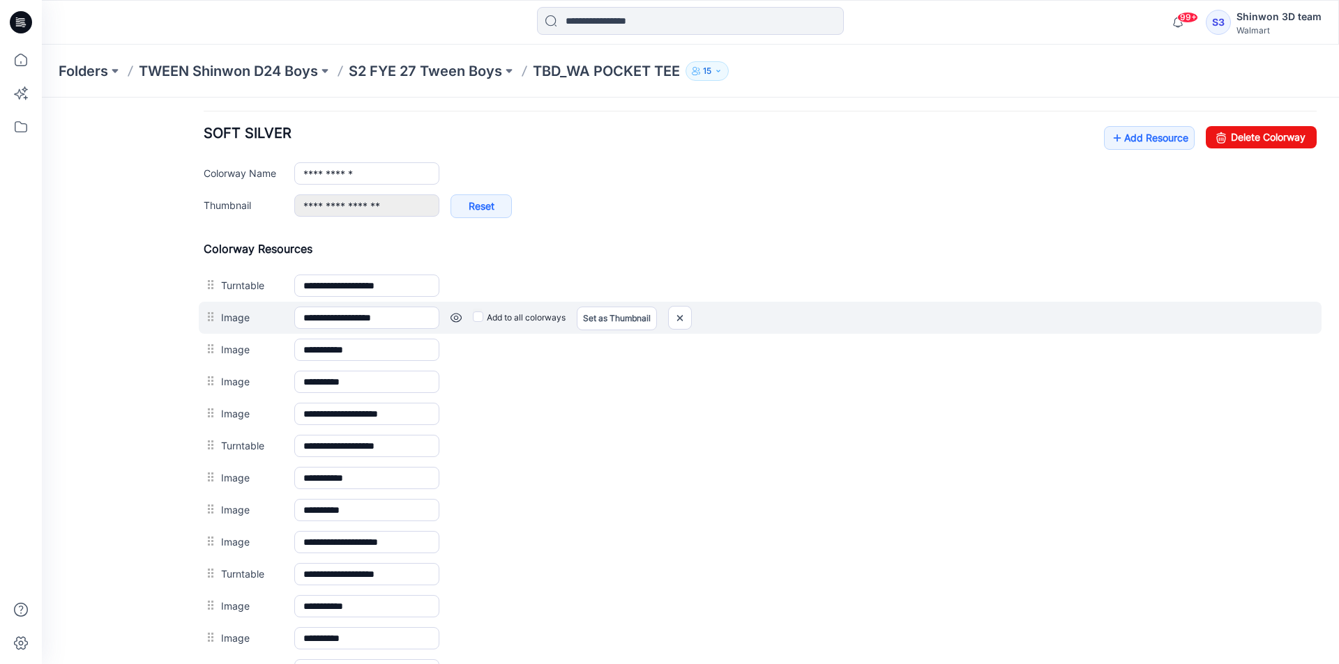
click at [456, 317] on link at bounding box center [455, 317] width 11 height 11
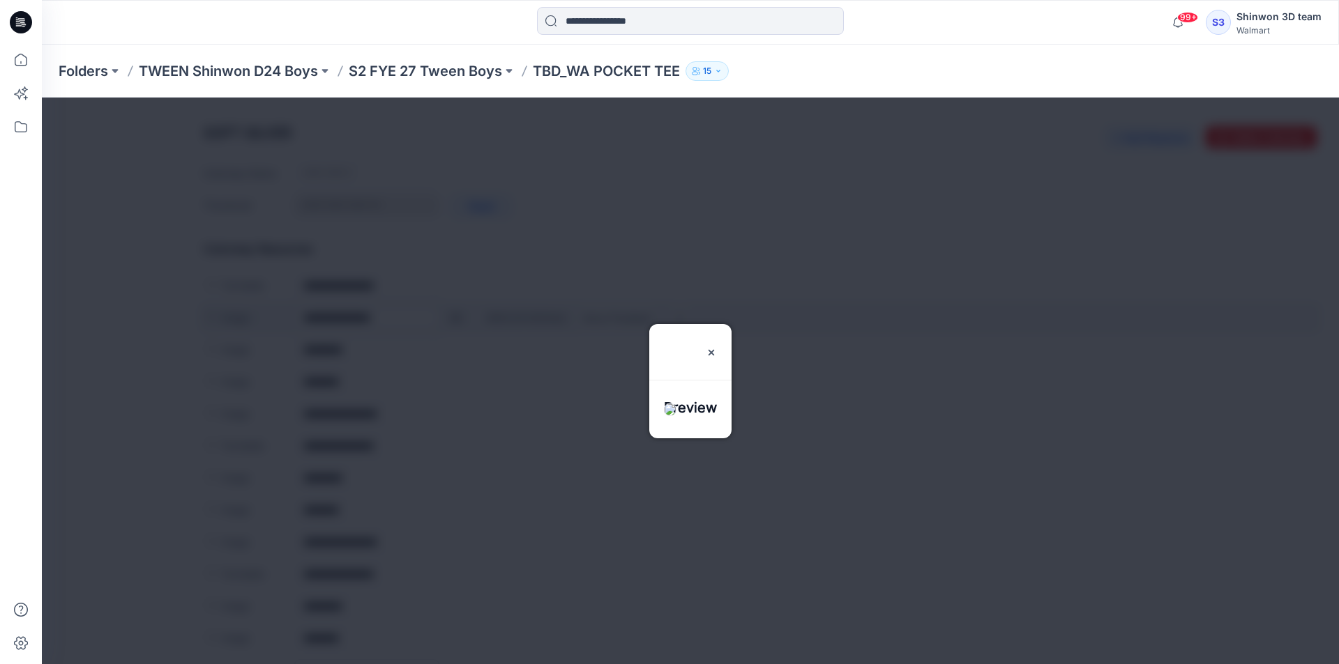
click at [456, 317] on div at bounding box center [690, 381] width 1297 height 567
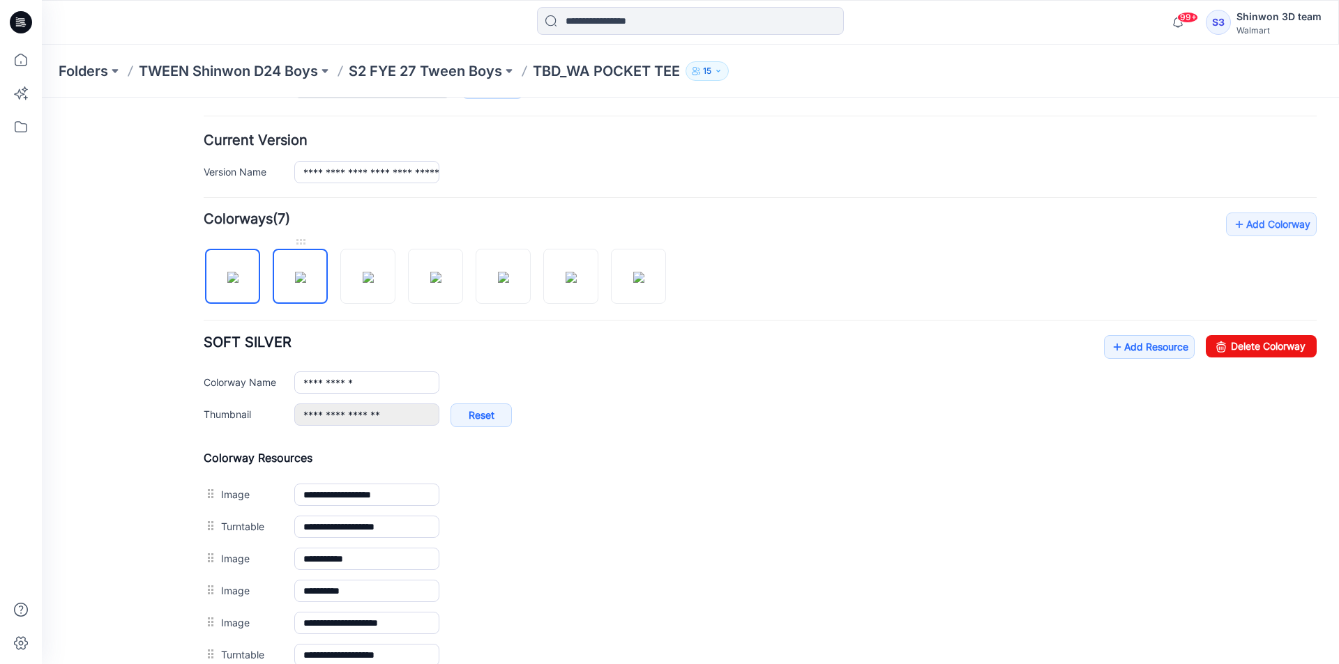
click at [297, 272] on img at bounding box center [300, 277] width 11 height 11
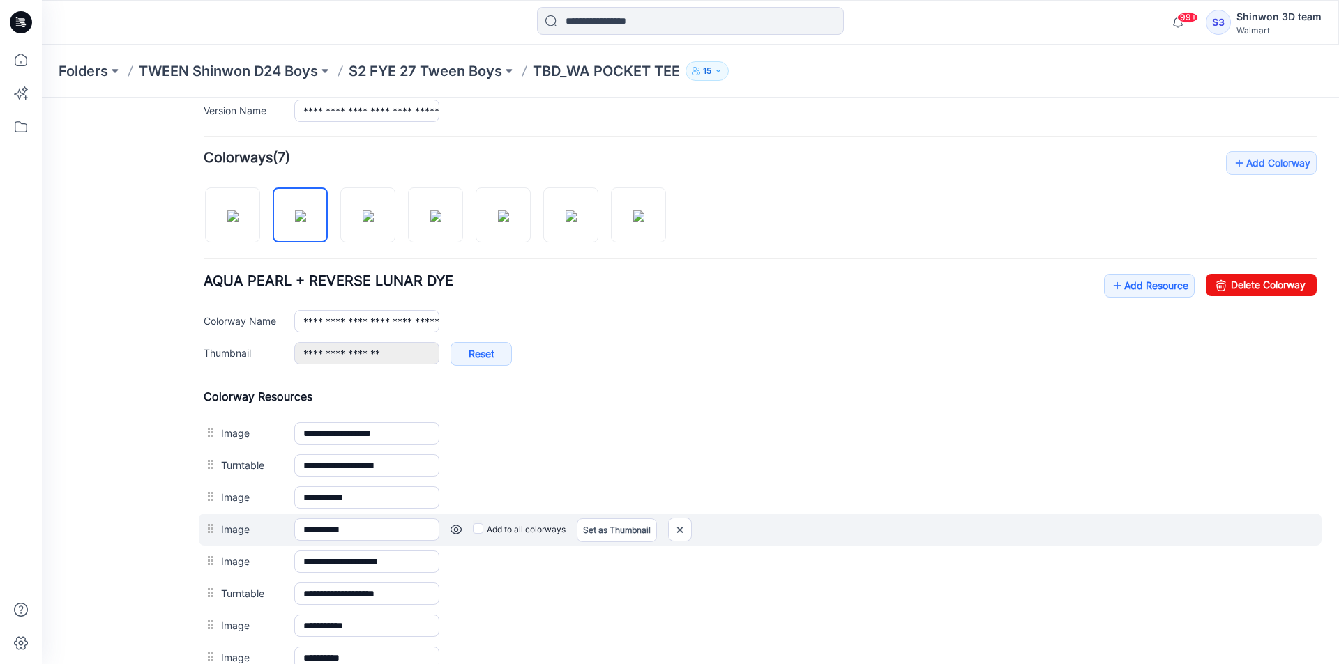
scroll to position [358, 0]
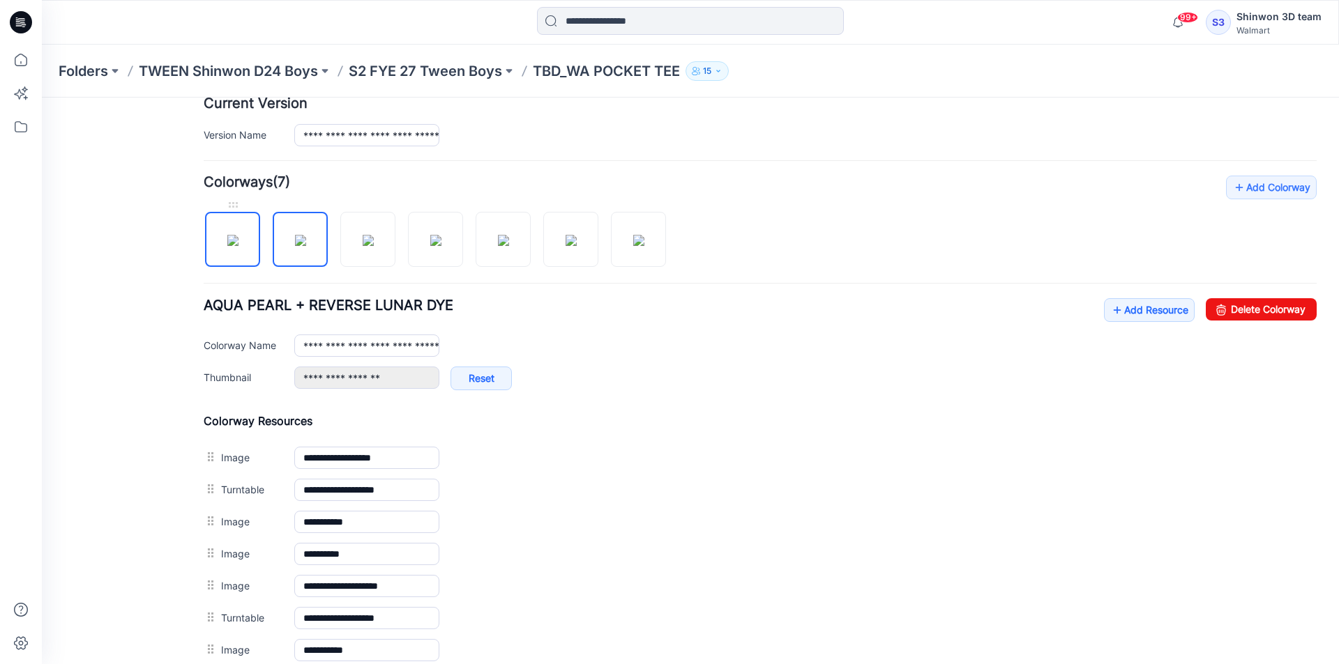
click at [238, 241] on img at bounding box center [232, 240] width 11 height 11
click at [295, 244] on img at bounding box center [300, 240] width 11 height 11
click at [363, 246] on img at bounding box center [368, 240] width 11 height 11
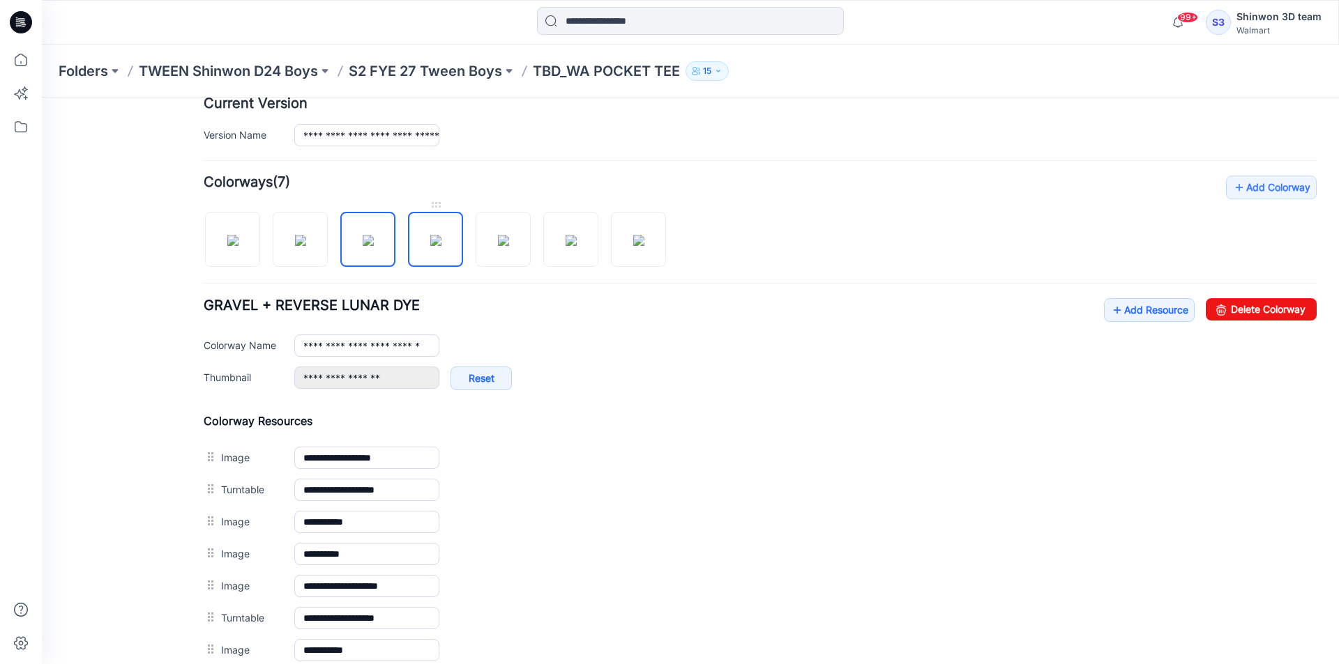
click at [430, 244] on img at bounding box center [435, 240] width 11 height 11
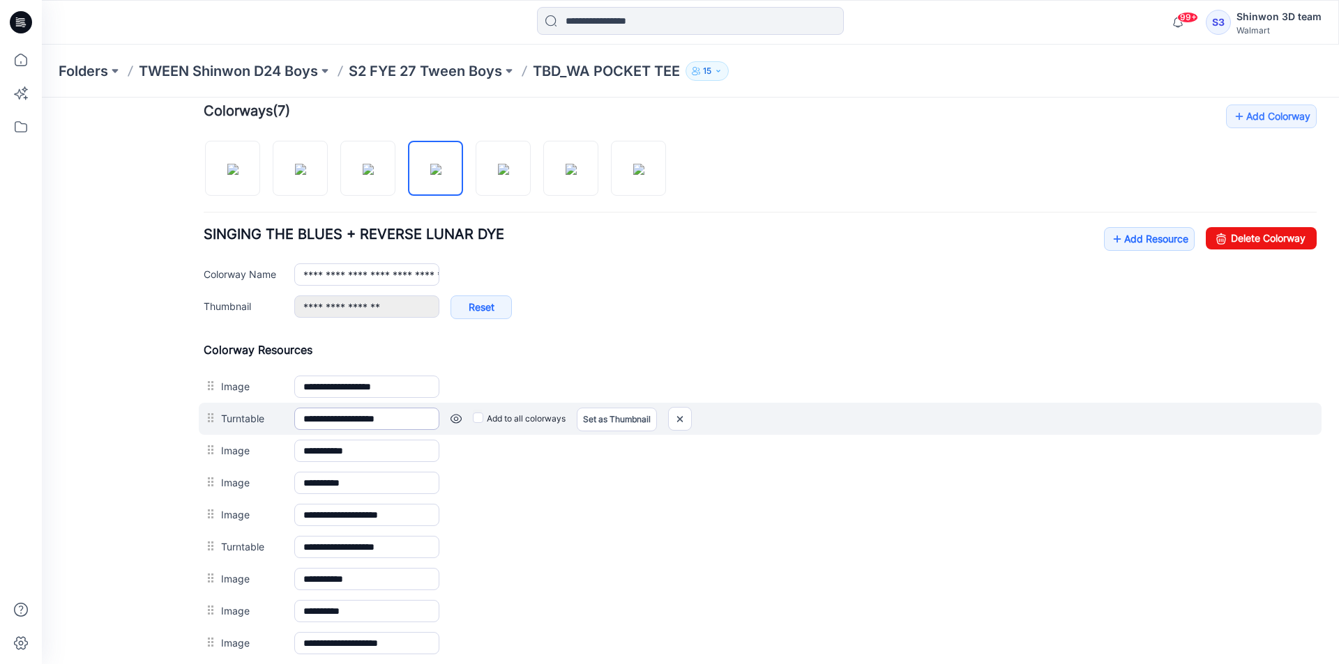
scroll to position [423, 0]
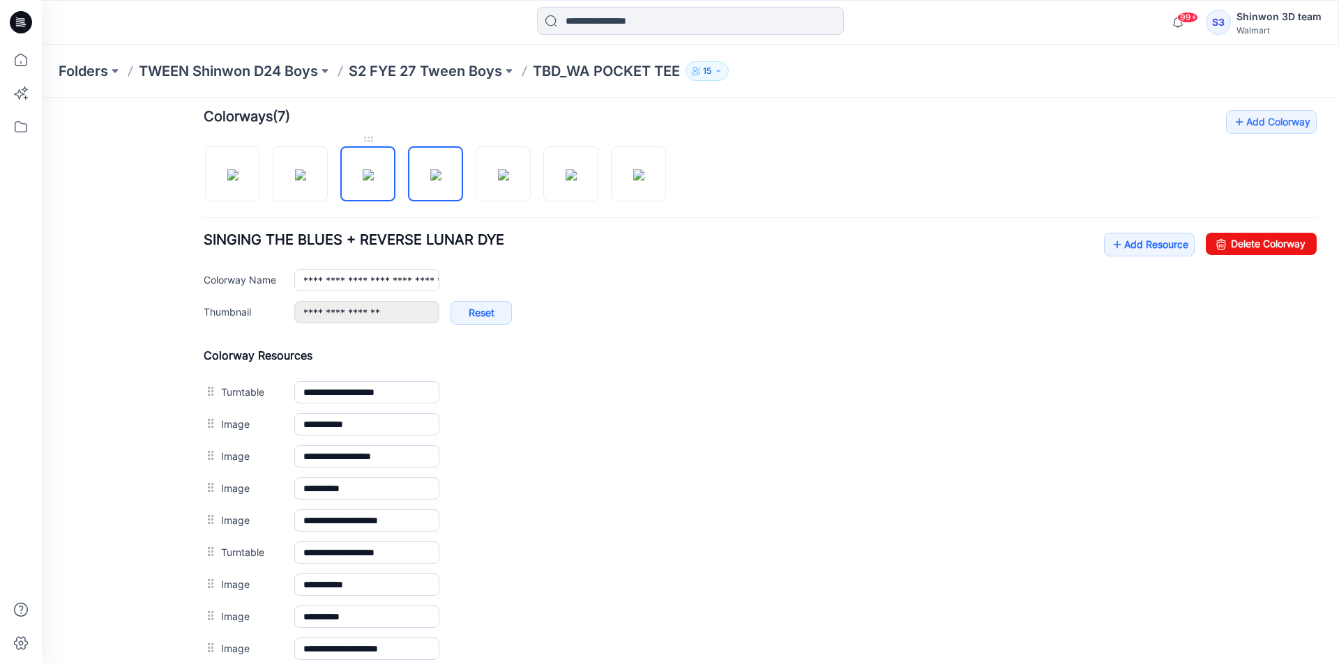
click at [363, 178] on img at bounding box center [368, 174] width 11 height 11
click at [295, 176] on img at bounding box center [300, 174] width 11 height 11
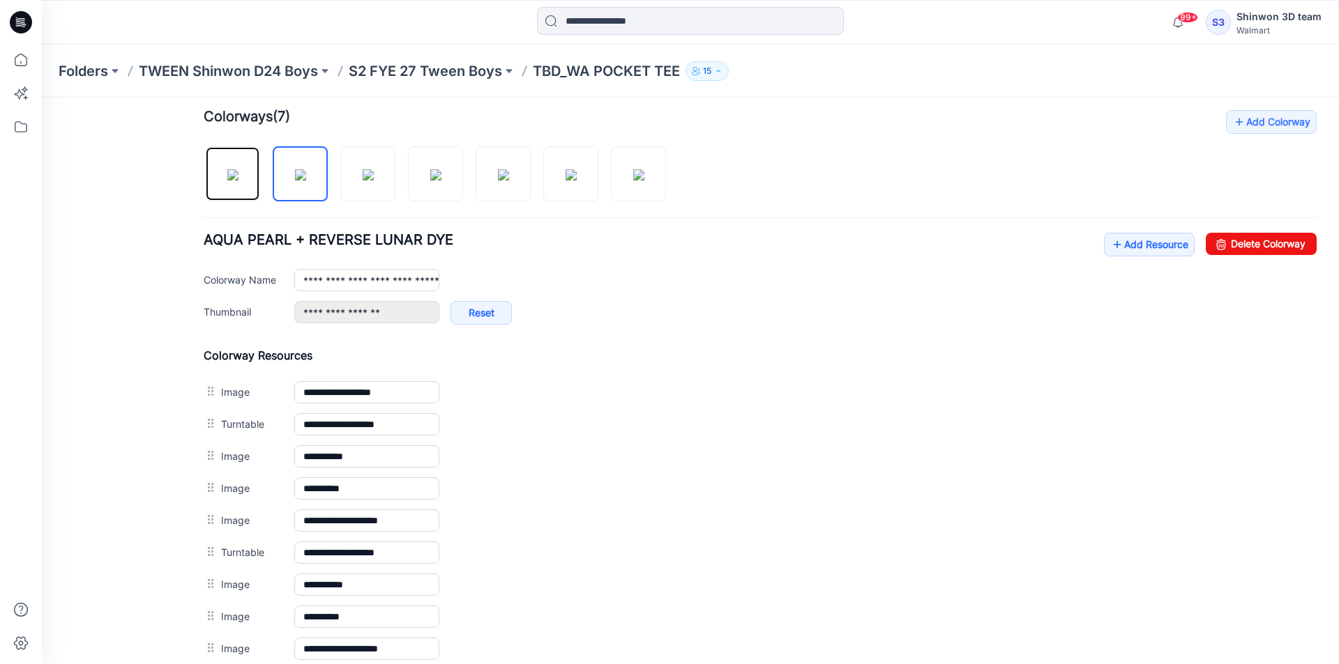
drag, startPoint x: 245, startPoint y: 175, endPoint x: 261, endPoint y: 178, distance: 16.3
click at [238, 175] on img at bounding box center [232, 174] width 11 height 11
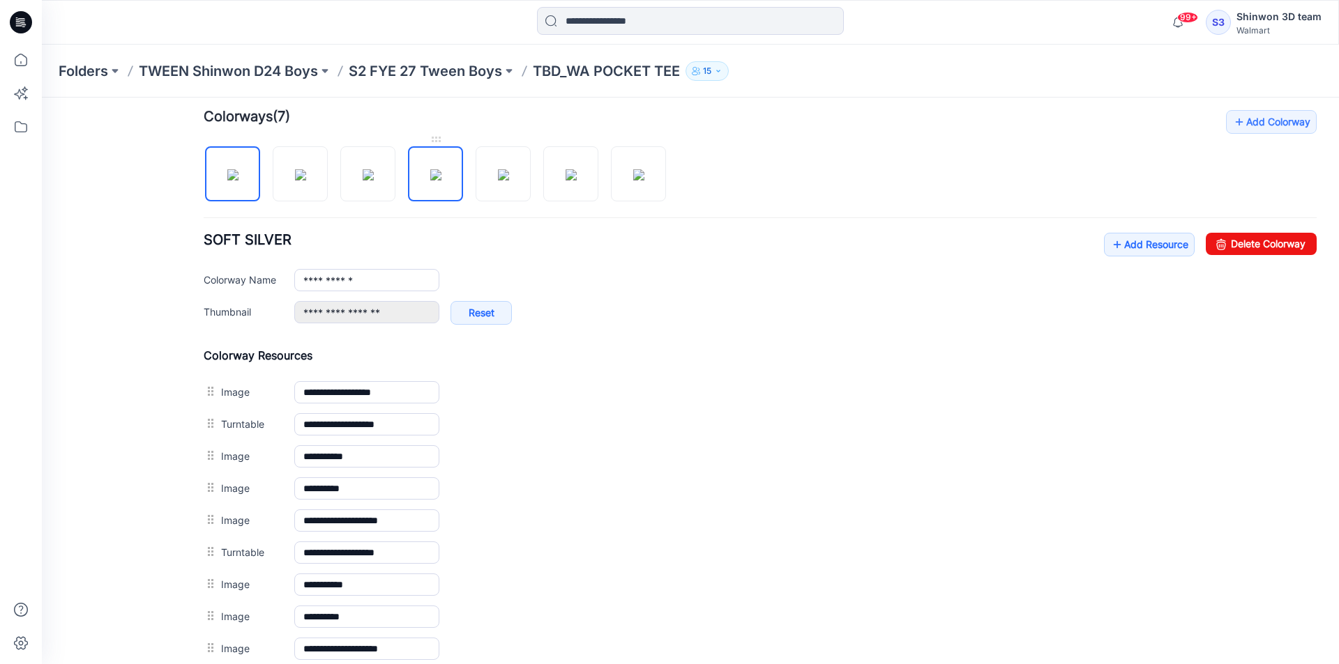
click at [441, 177] on img at bounding box center [435, 174] width 11 height 11
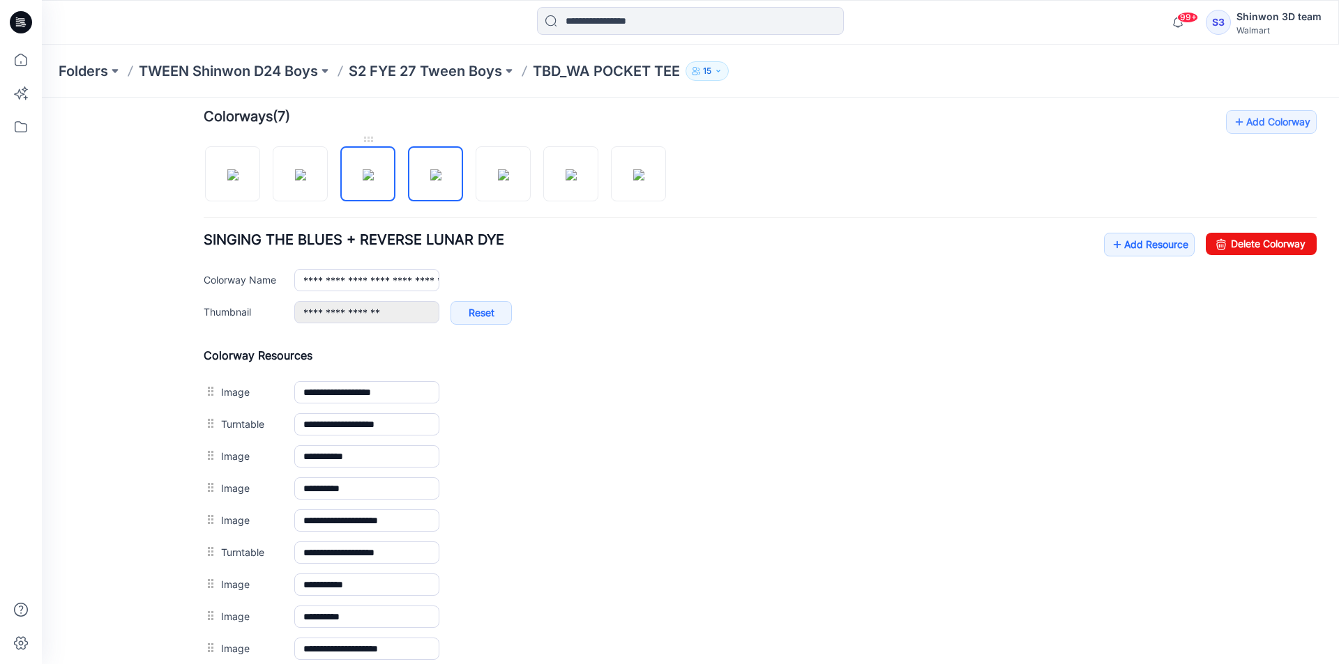
click at [374, 174] on img at bounding box center [368, 174] width 11 height 11
click at [295, 181] on img at bounding box center [300, 174] width 11 height 11
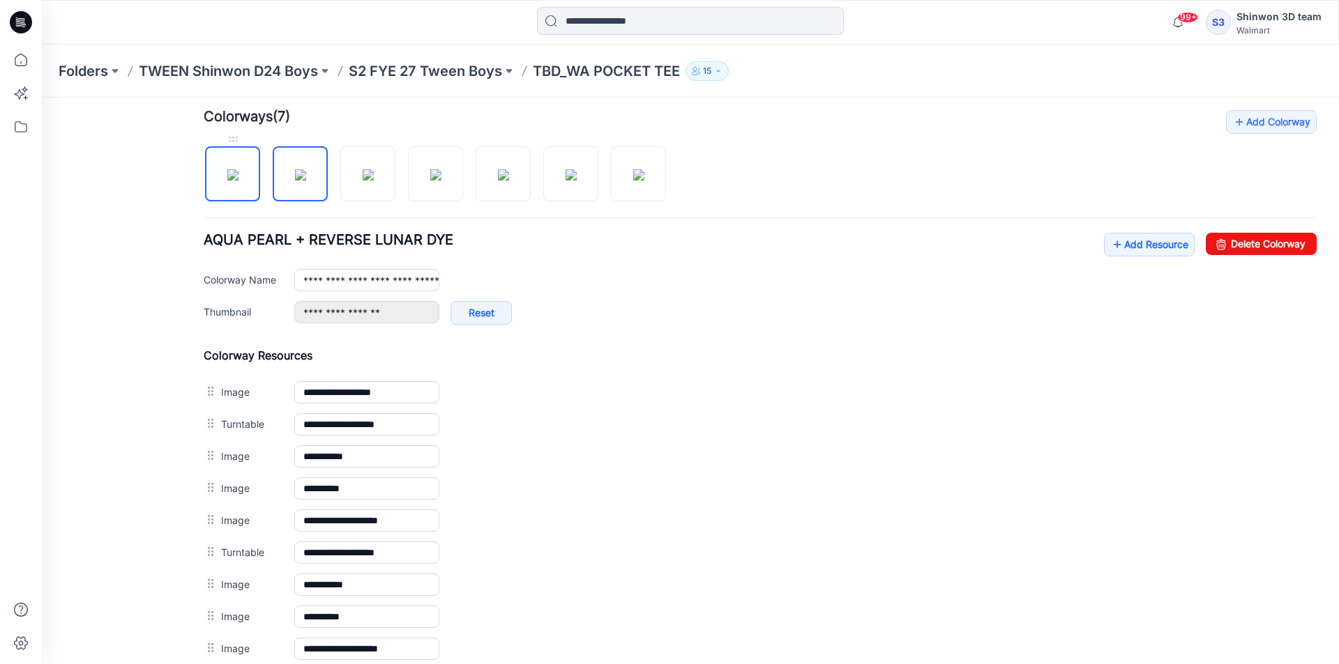
click at [238, 181] on img at bounding box center [232, 174] width 11 height 11
click at [430, 181] on img at bounding box center [435, 174] width 11 height 11
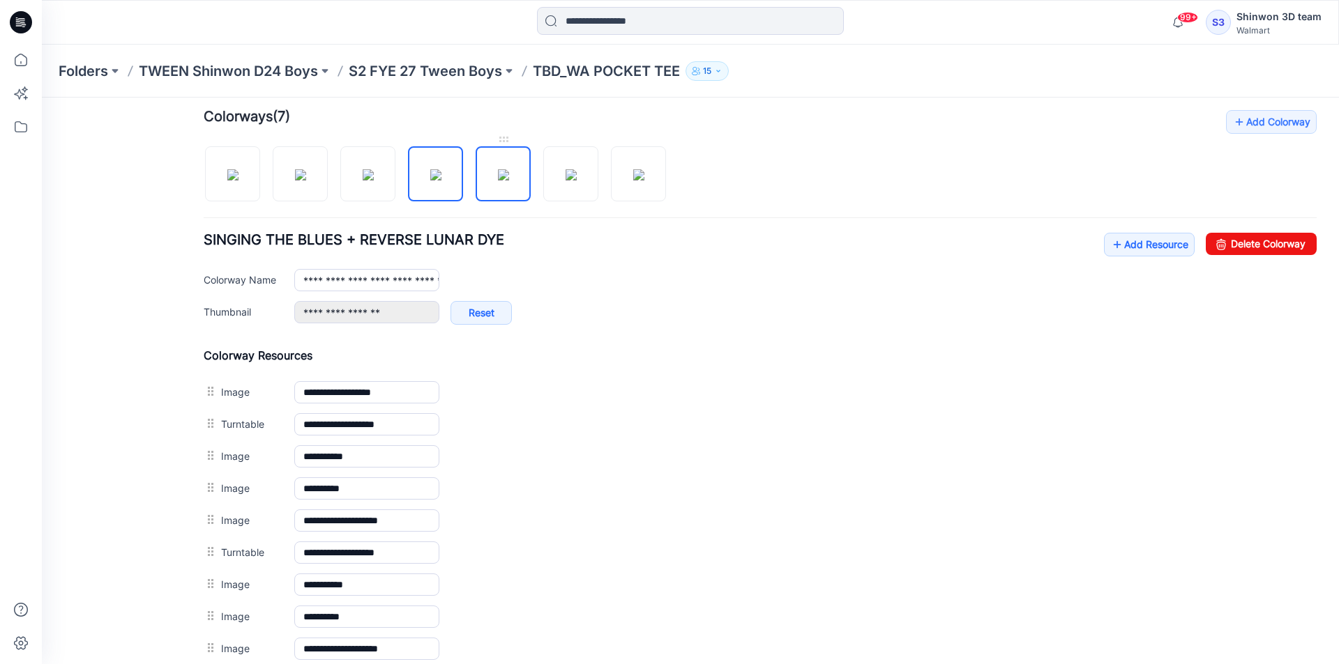
click at [503, 181] on img at bounding box center [503, 174] width 11 height 11
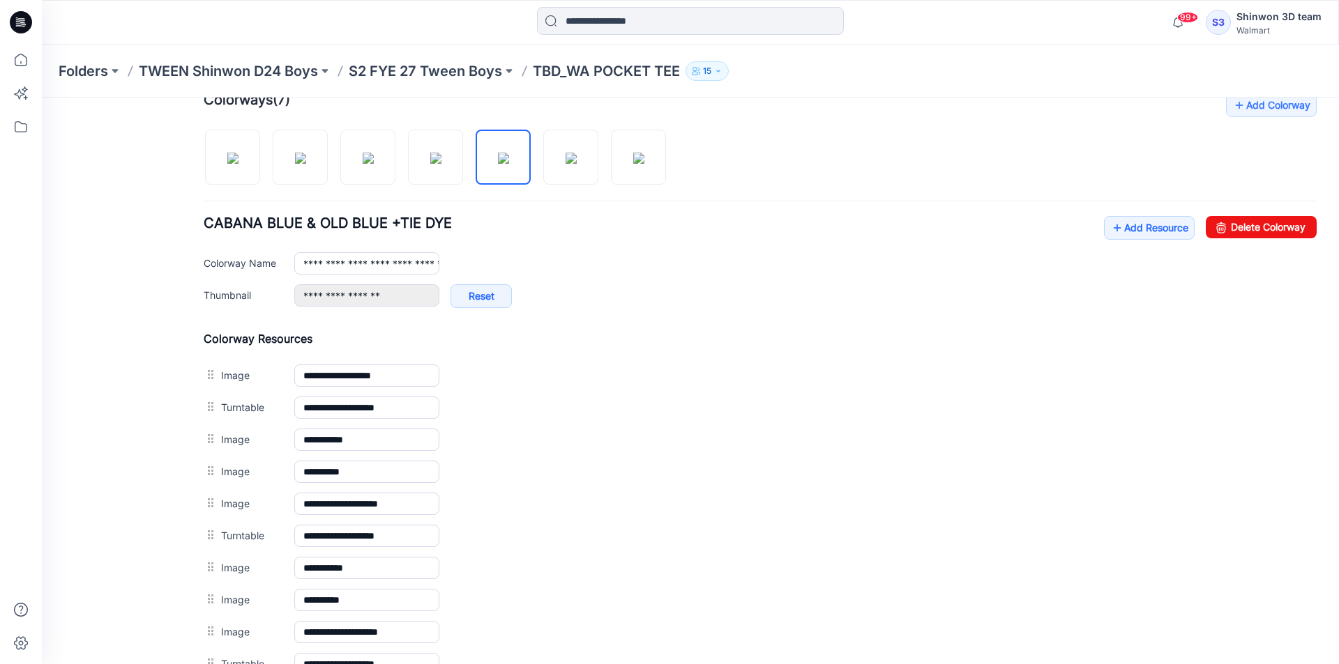
scroll to position [431, 0]
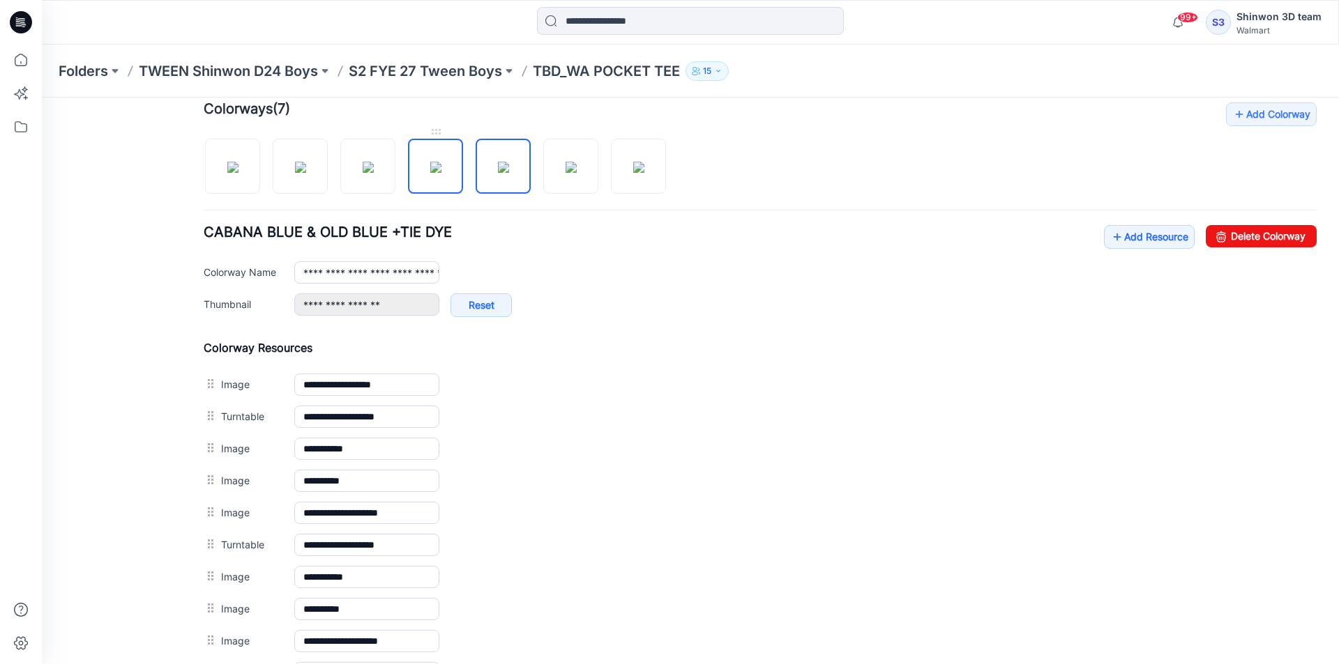
click at [435, 169] on img at bounding box center [435, 167] width 11 height 11
click at [499, 173] on img at bounding box center [503, 167] width 11 height 11
click at [433, 173] on img at bounding box center [435, 167] width 11 height 11
click at [503, 172] on img at bounding box center [503, 167] width 11 height 11
click at [565, 172] on img at bounding box center [570, 167] width 11 height 11
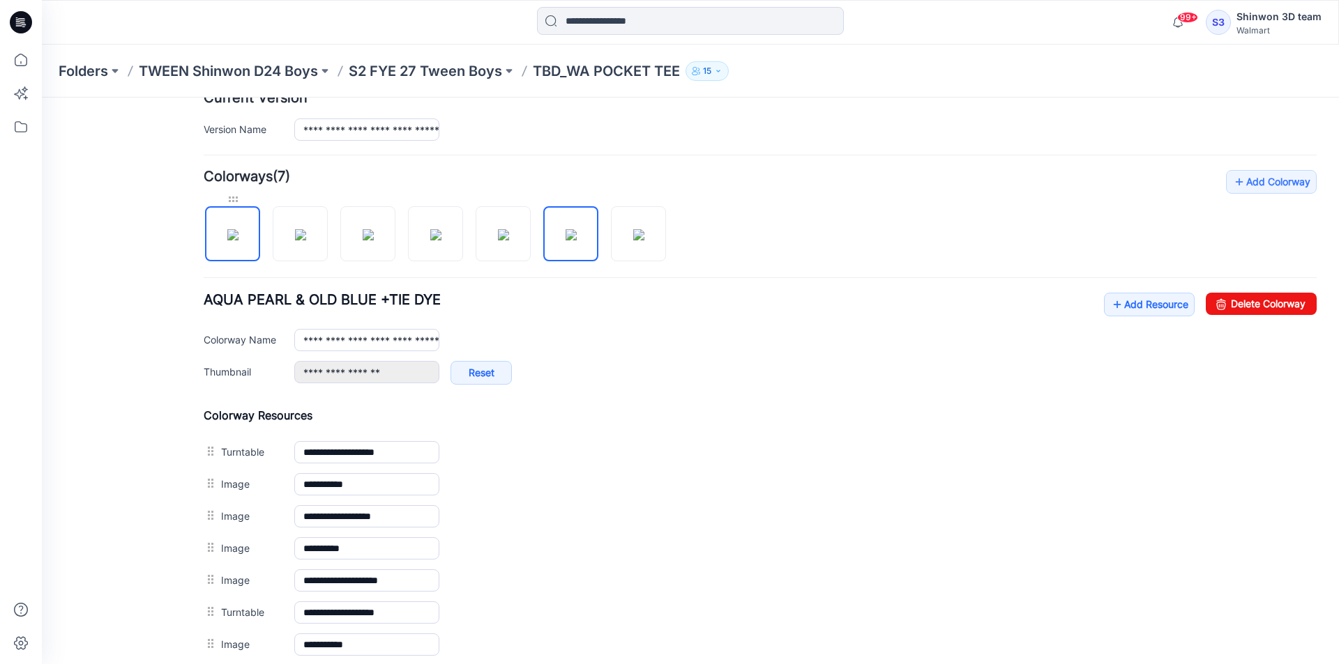
scroll to position [358, 0]
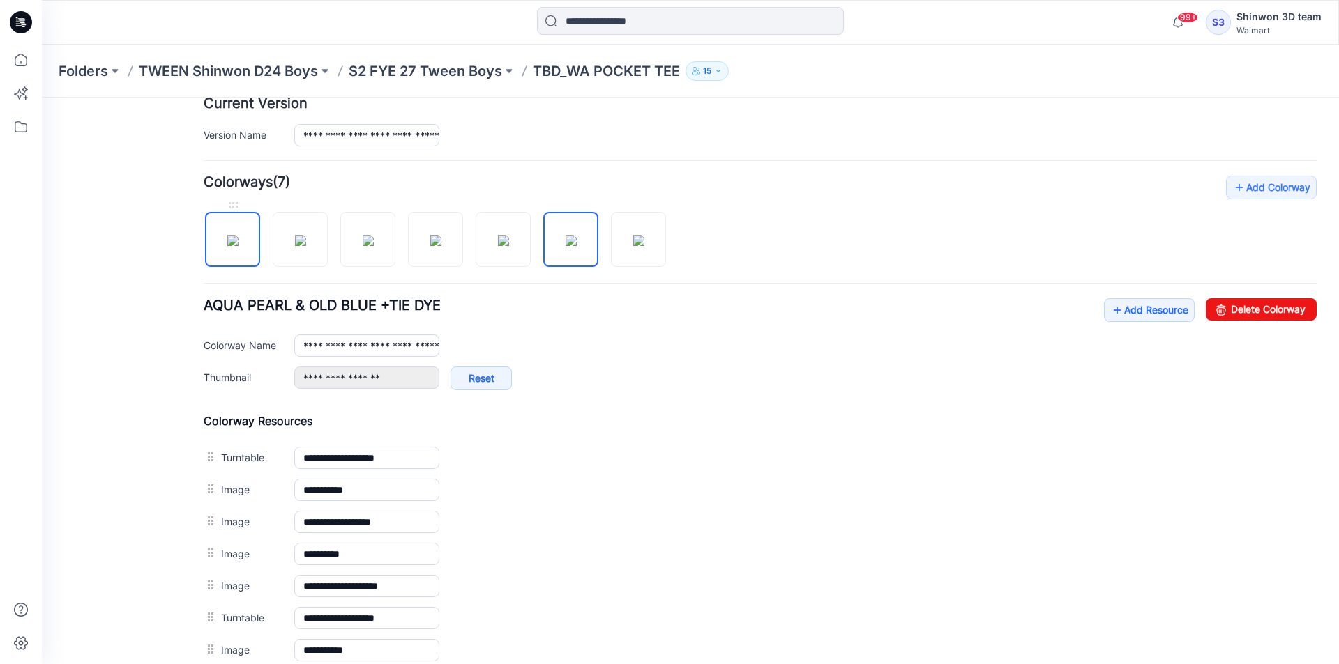
click at [236, 244] on img at bounding box center [232, 240] width 11 height 11
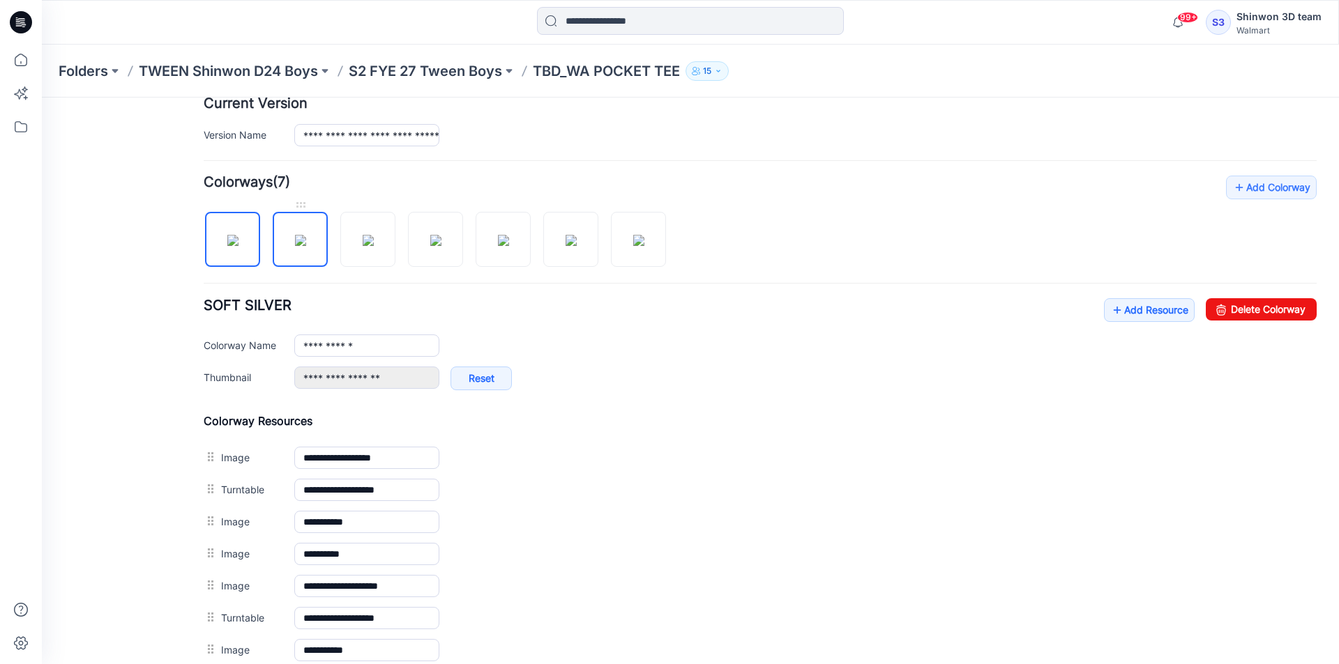
click at [295, 246] on img at bounding box center [300, 240] width 11 height 11
click at [363, 246] on img at bounding box center [368, 240] width 11 height 11
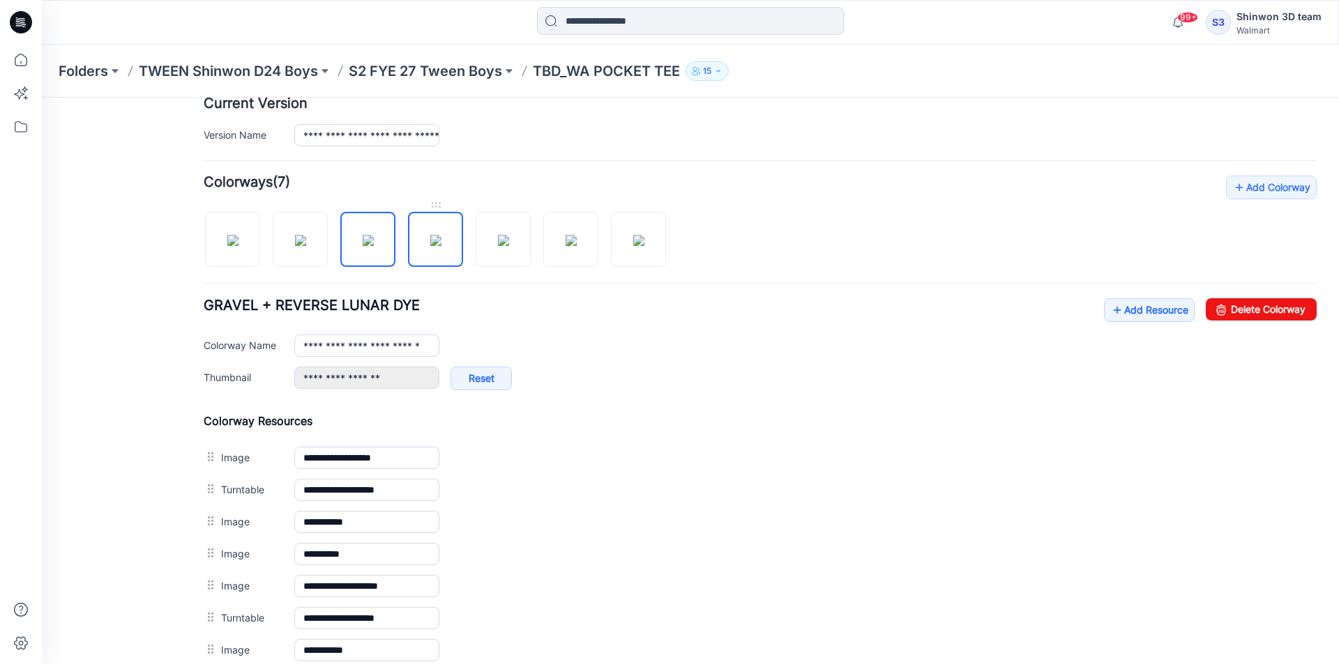
click at [430, 246] on img at bounding box center [435, 240] width 11 height 11
click at [498, 246] on img at bounding box center [503, 240] width 11 height 11
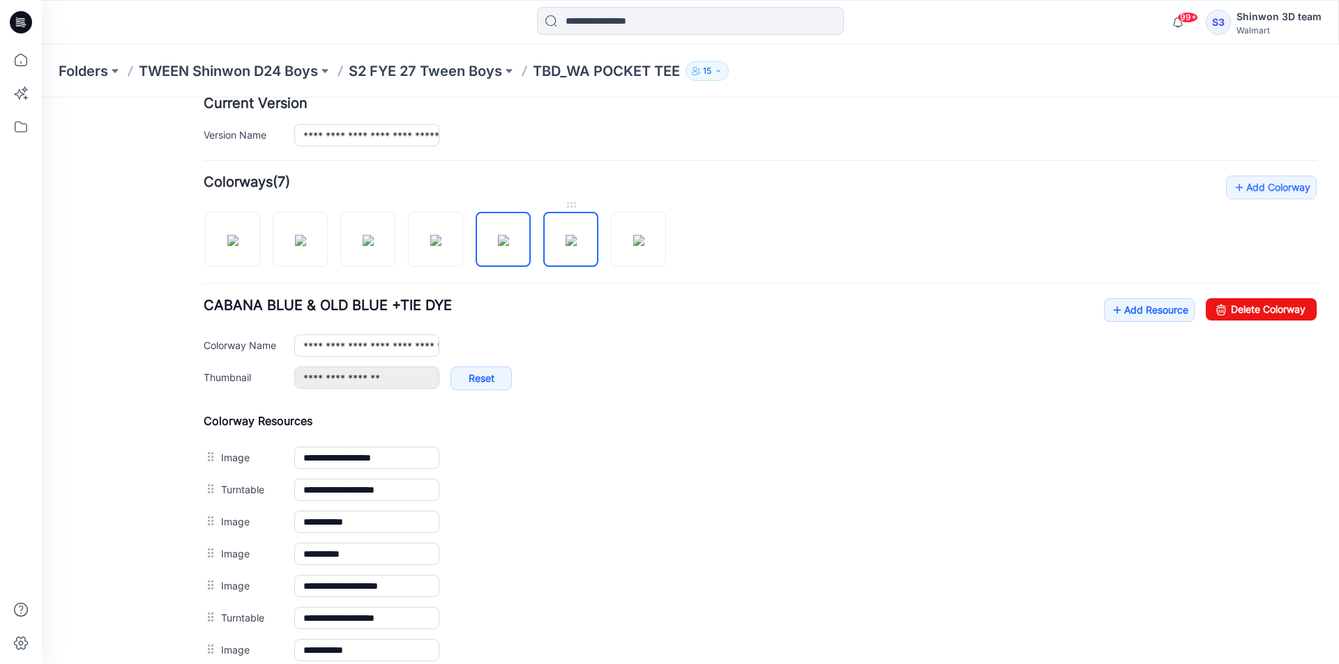
click at [577, 246] on img at bounding box center [570, 240] width 11 height 11
click at [644, 245] on img at bounding box center [638, 240] width 11 height 11
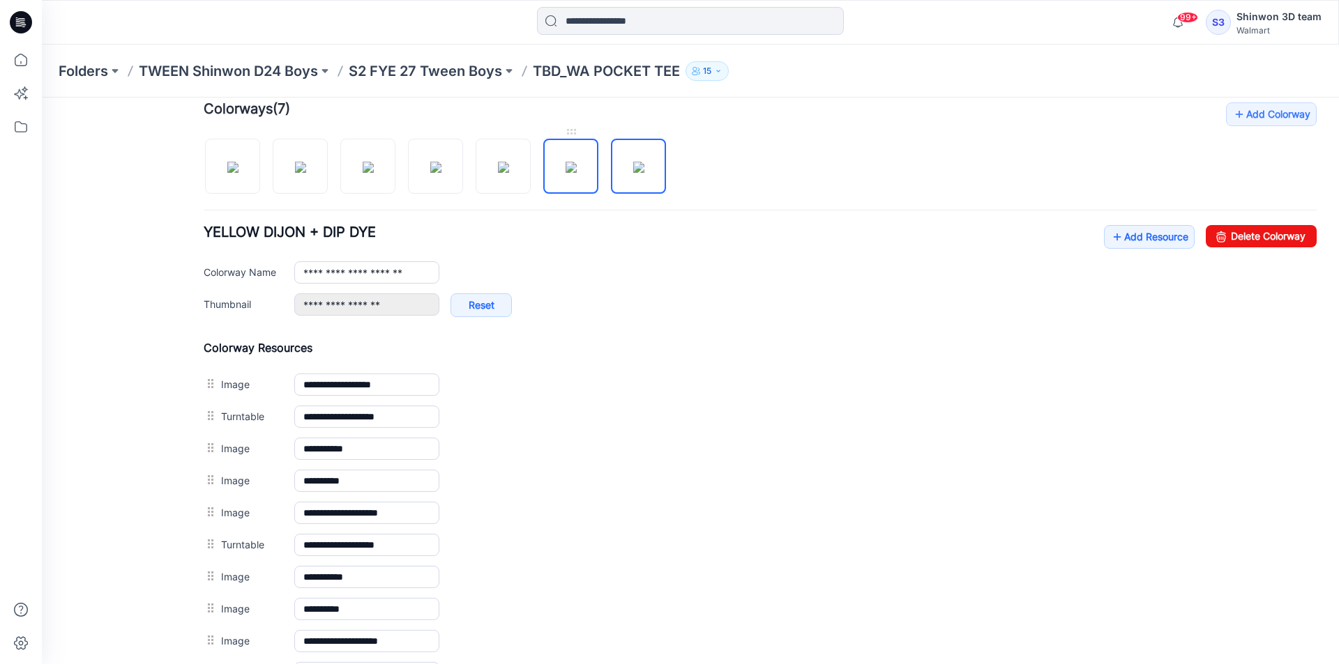
scroll to position [406, 0]
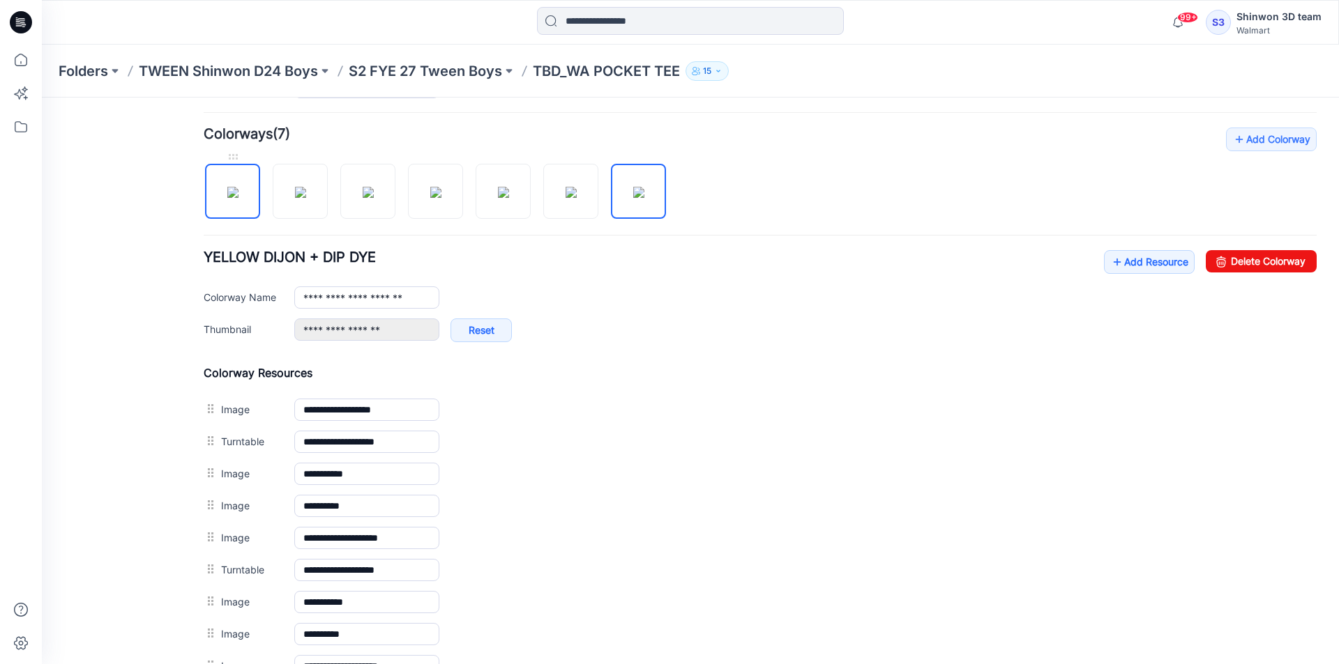
click at [227, 198] on img at bounding box center [232, 192] width 11 height 11
click at [300, 198] on img at bounding box center [300, 192] width 11 height 11
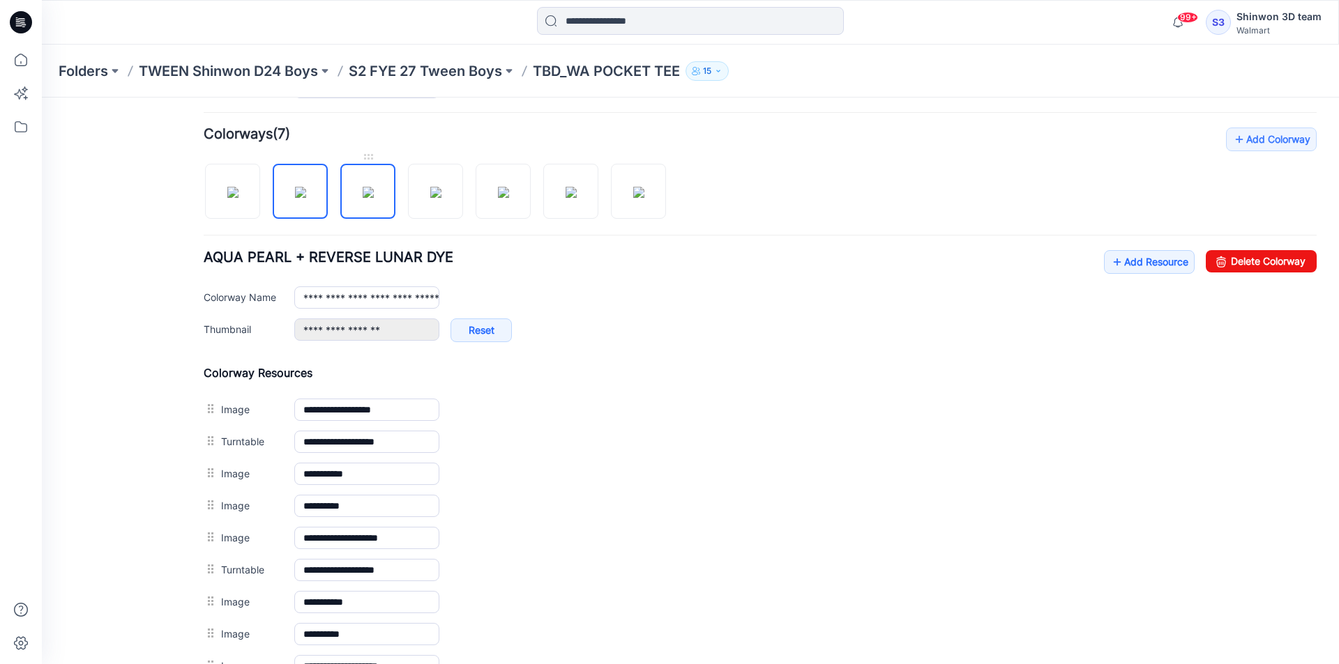
click at [365, 198] on img at bounding box center [368, 192] width 11 height 11
click at [430, 198] on img at bounding box center [435, 192] width 11 height 11
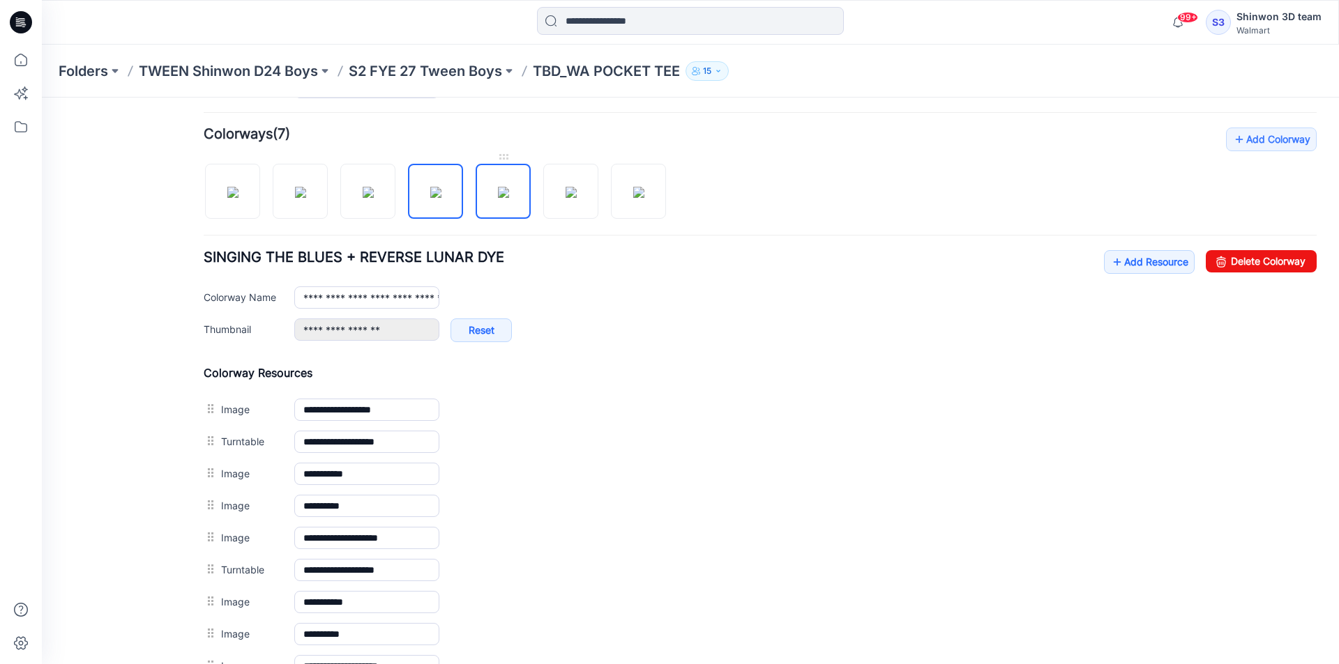
click at [498, 198] on img at bounding box center [503, 192] width 11 height 11
click at [565, 198] on img at bounding box center [570, 192] width 11 height 11
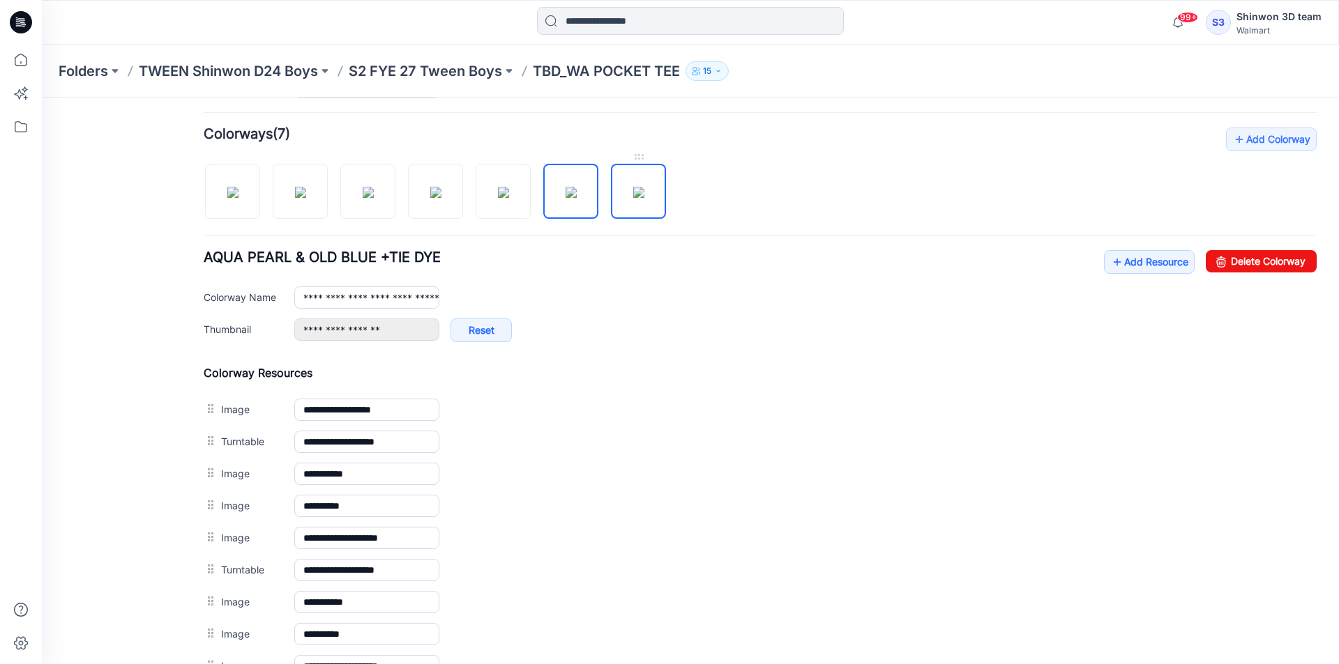
click at [633, 198] on img at bounding box center [638, 192] width 11 height 11
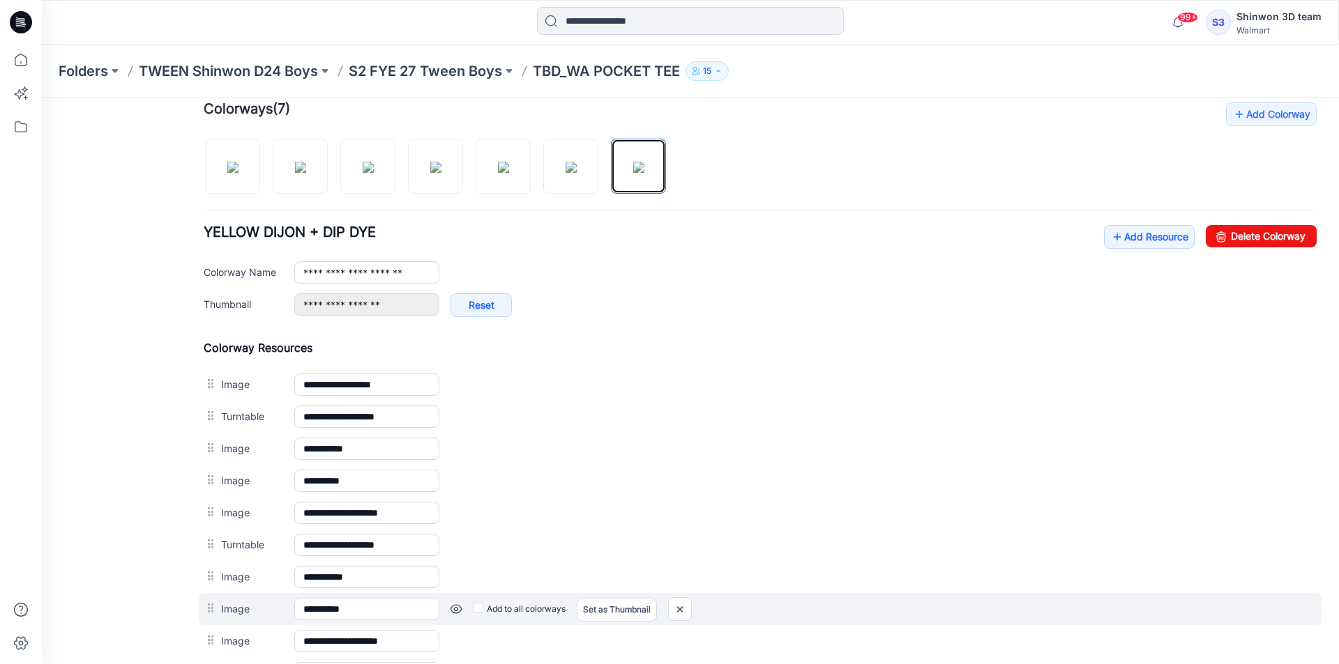
scroll to position [776, 0]
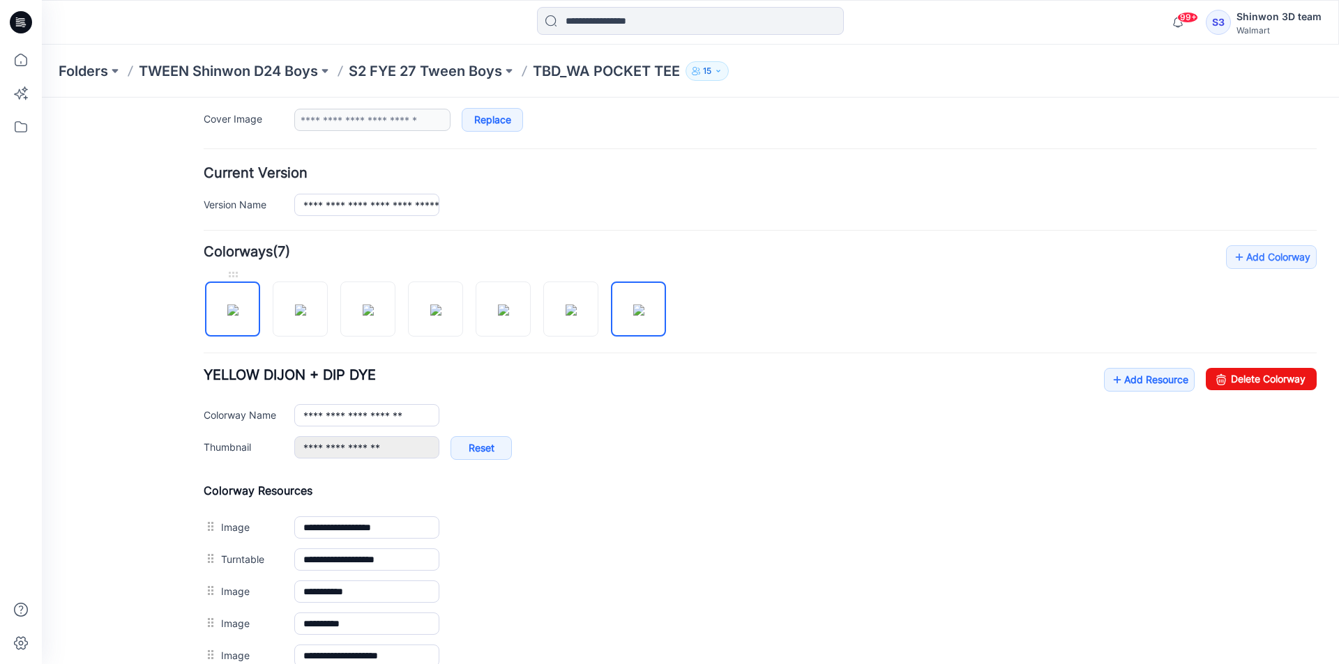
click at [236, 314] on img at bounding box center [232, 310] width 11 height 11
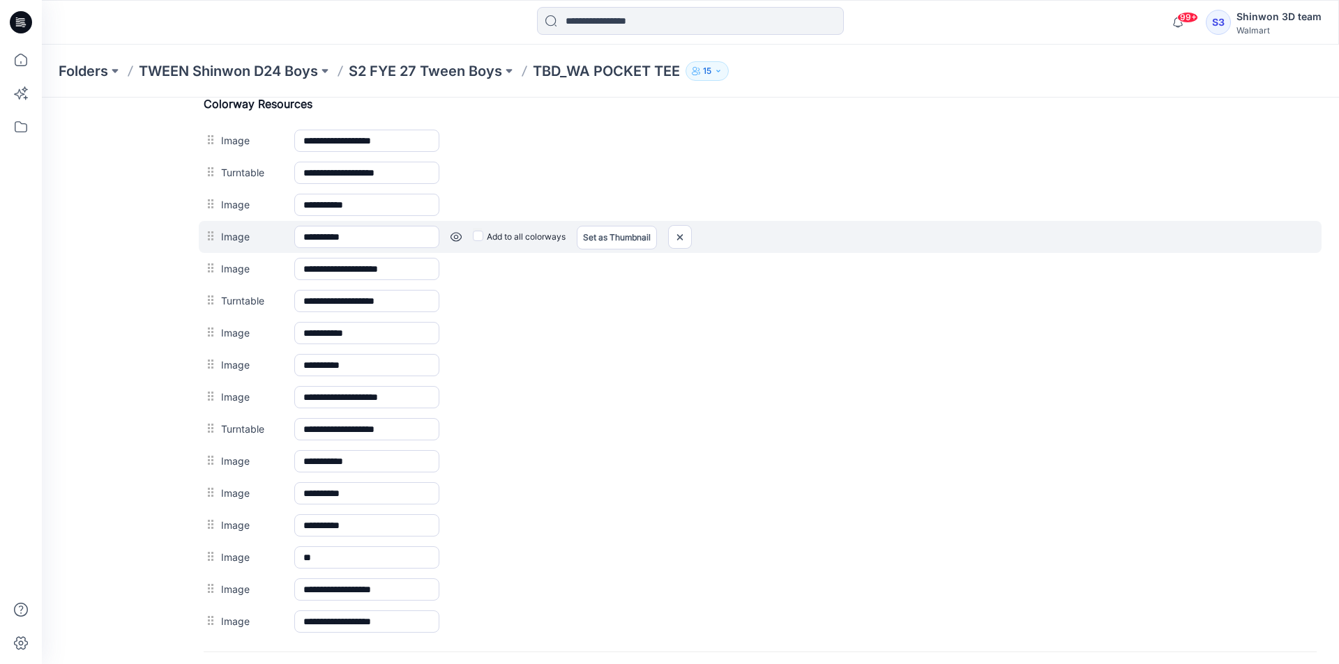
scroll to position [706, 0]
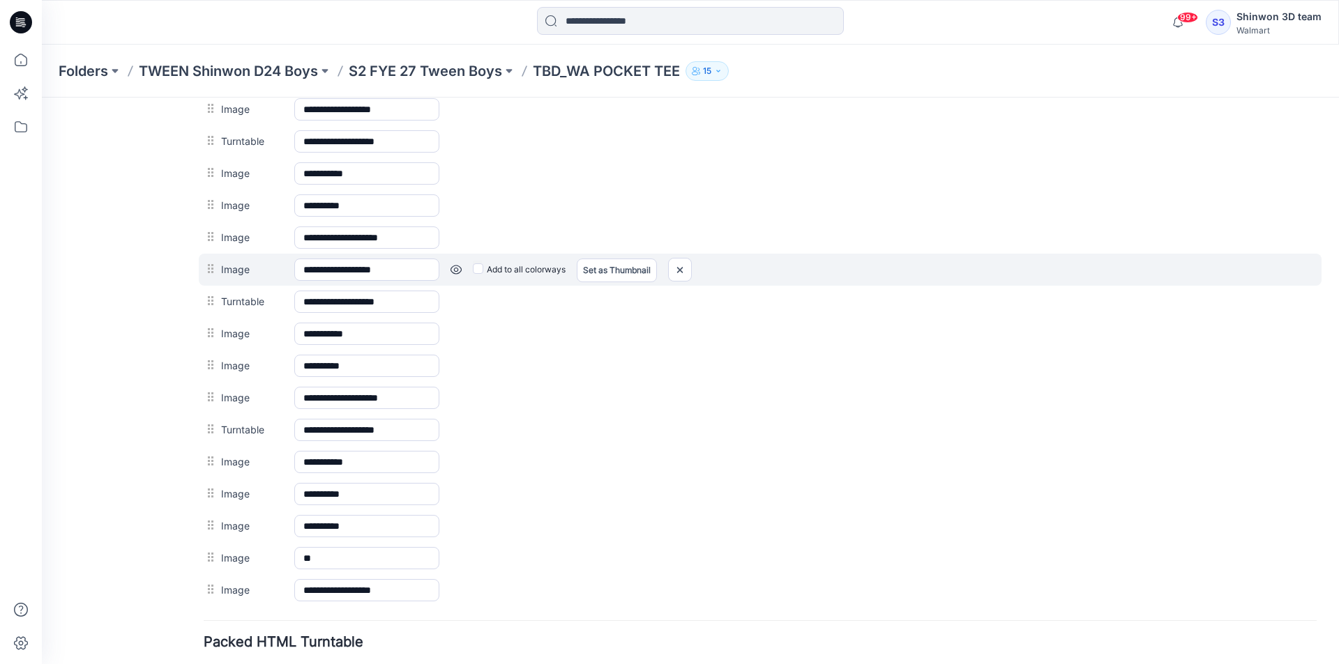
click at [453, 270] on link at bounding box center [455, 269] width 11 height 11
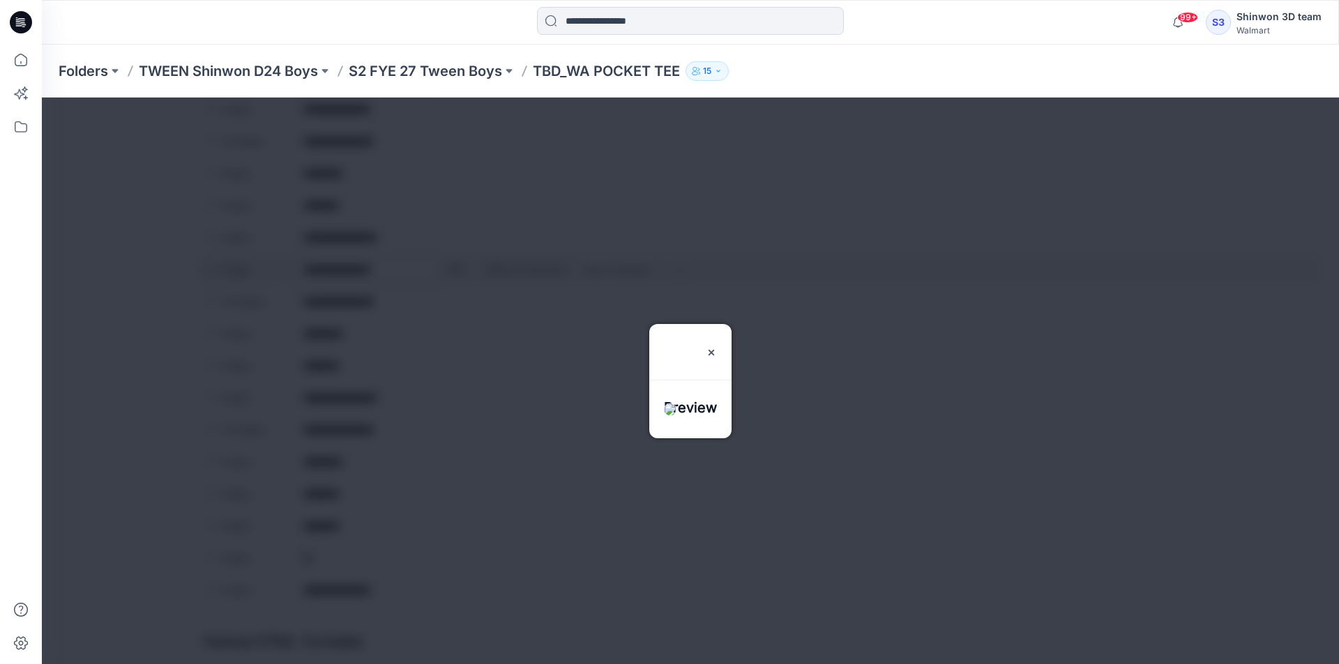
click at [453, 270] on div at bounding box center [690, 381] width 1297 height 567
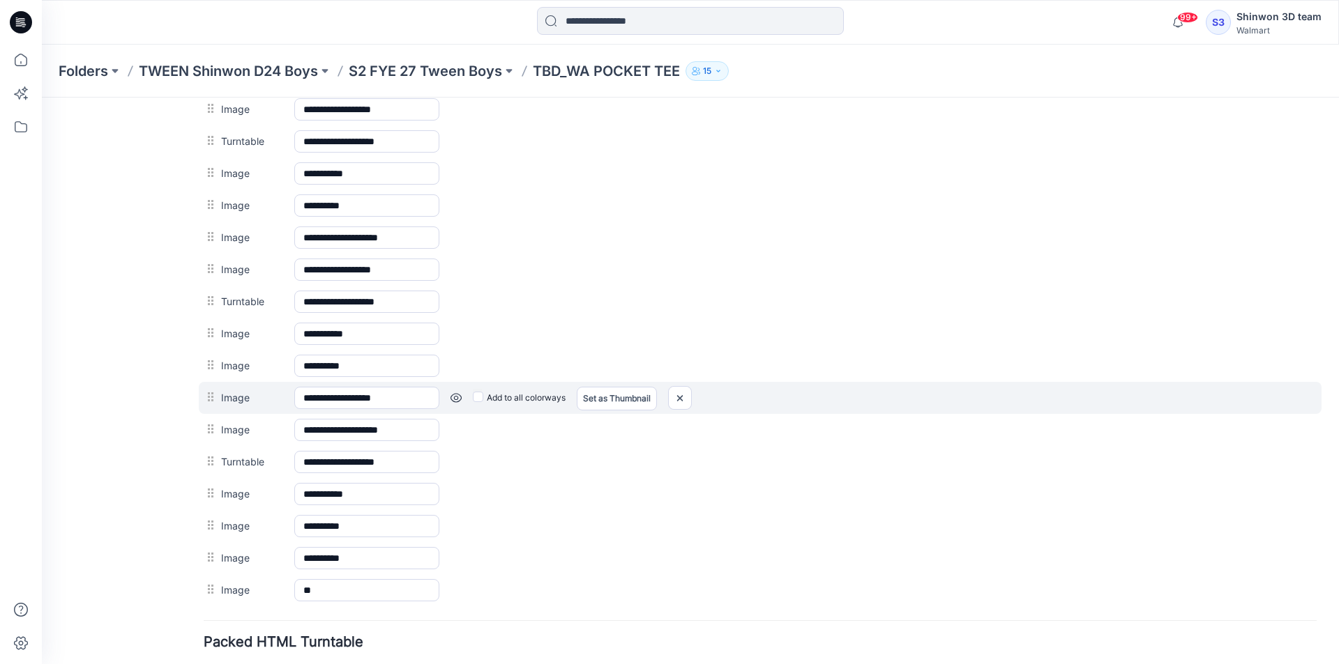
click at [457, 400] on link at bounding box center [455, 398] width 11 height 11
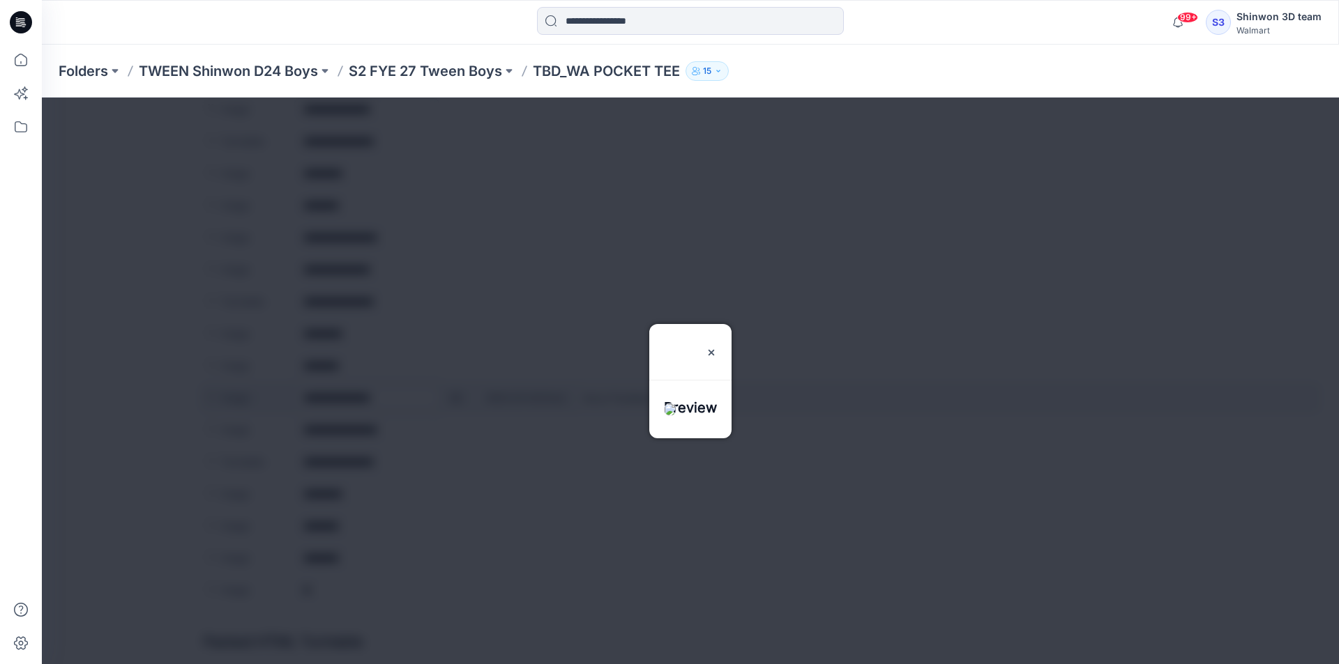
click at [457, 400] on div at bounding box center [690, 381] width 1297 height 567
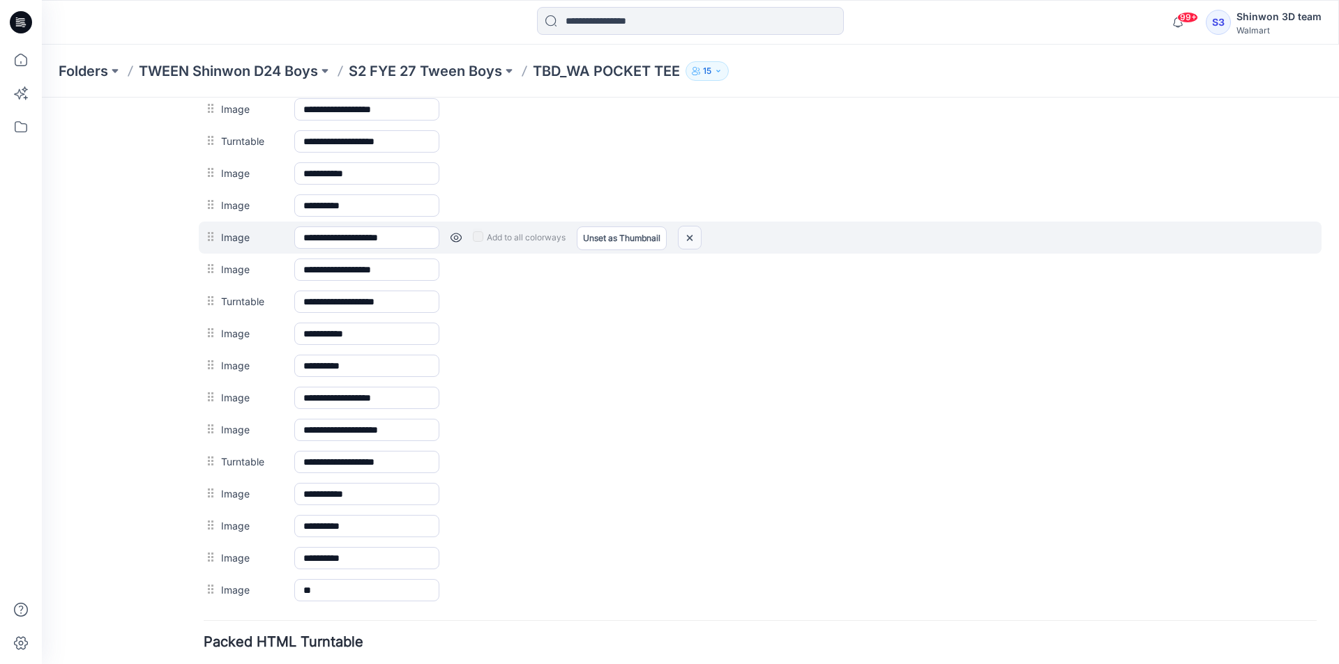
click at [683, 236] on img at bounding box center [689, 238] width 22 height 23
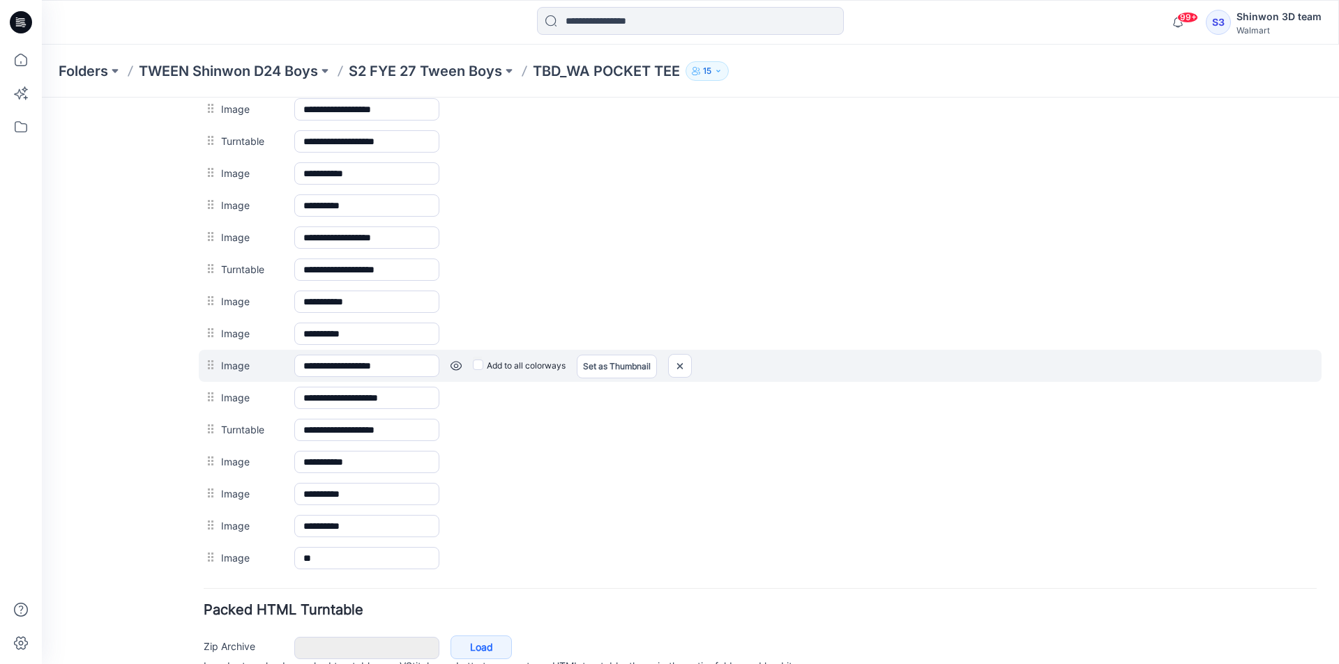
click at [457, 363] on link at bounding box center [455, 365] width 11 height 11
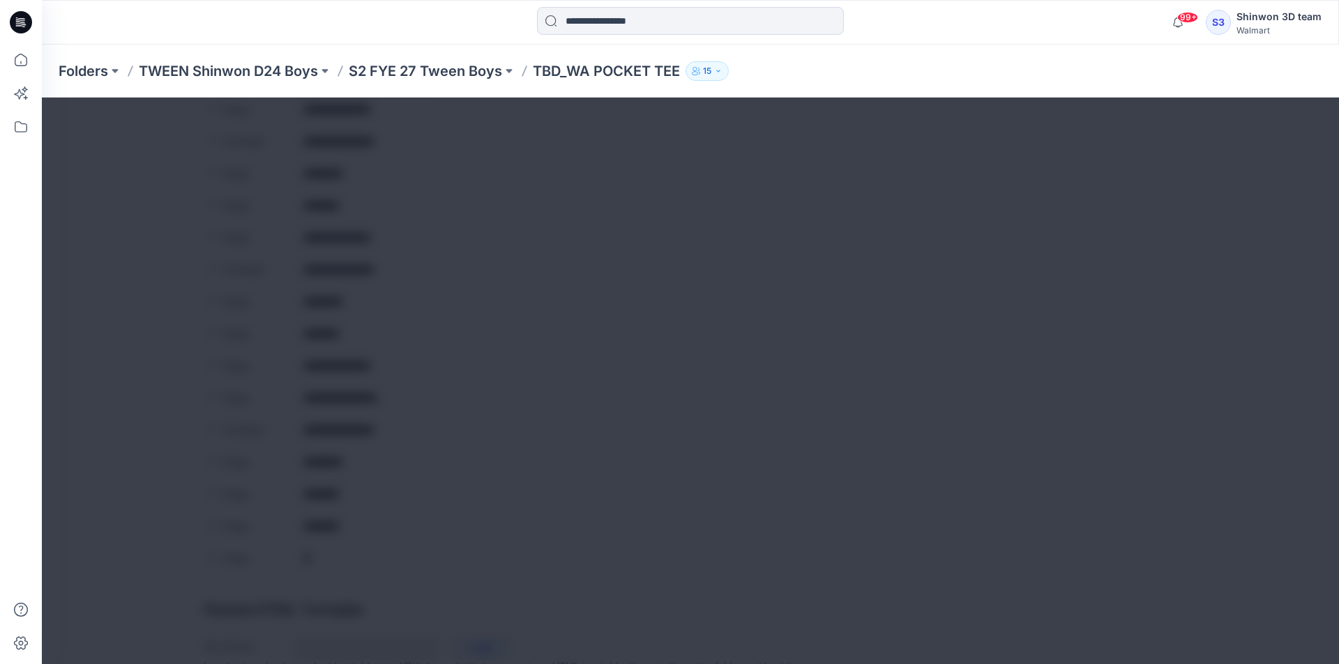
click at [457, 363] on div at bounding box center [690, 381] width 1297 height 567
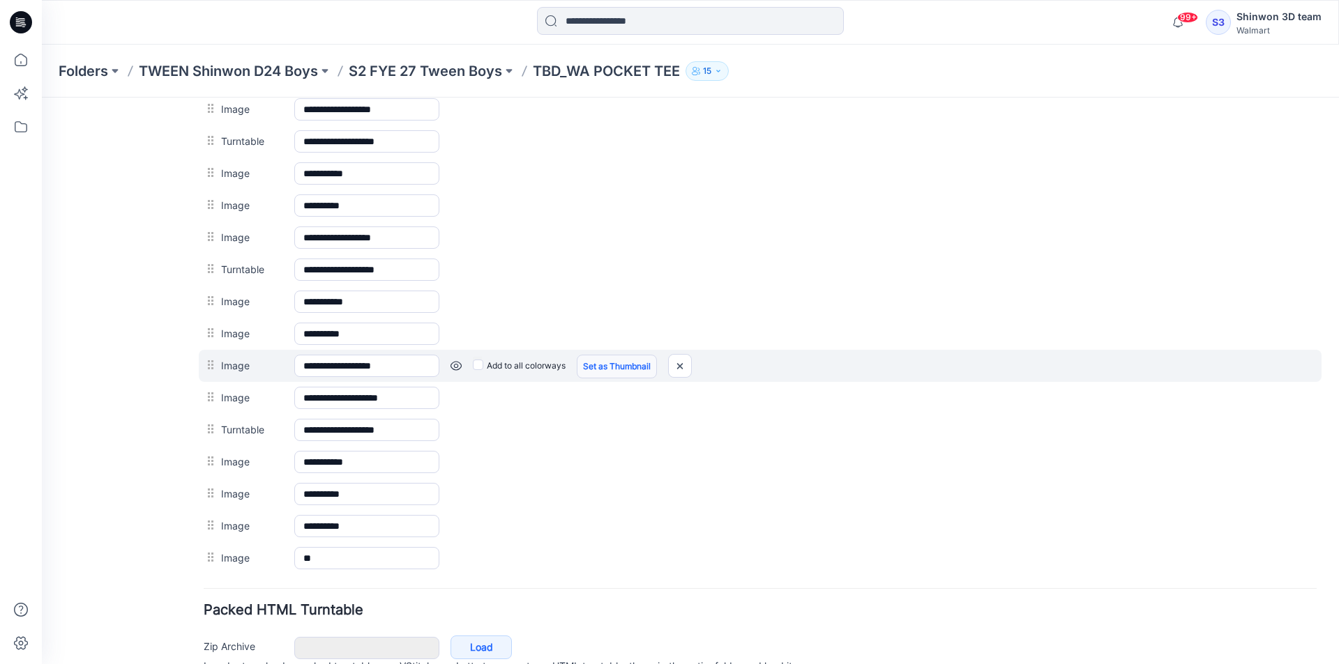
click at [591, 369] on link "Set as Thumbnail" at bounding box center [617, 367] width 80 height 24
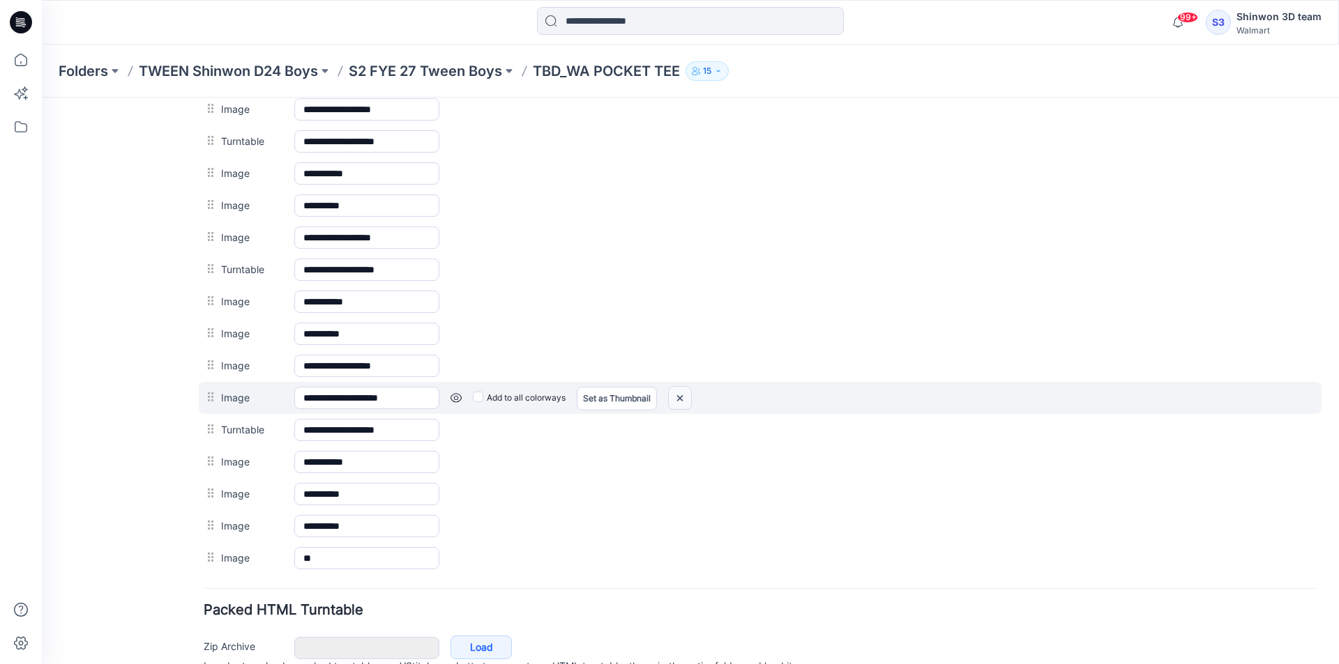
click at [682, 404] on img at bounding box center [680, 398] width 22 height 23
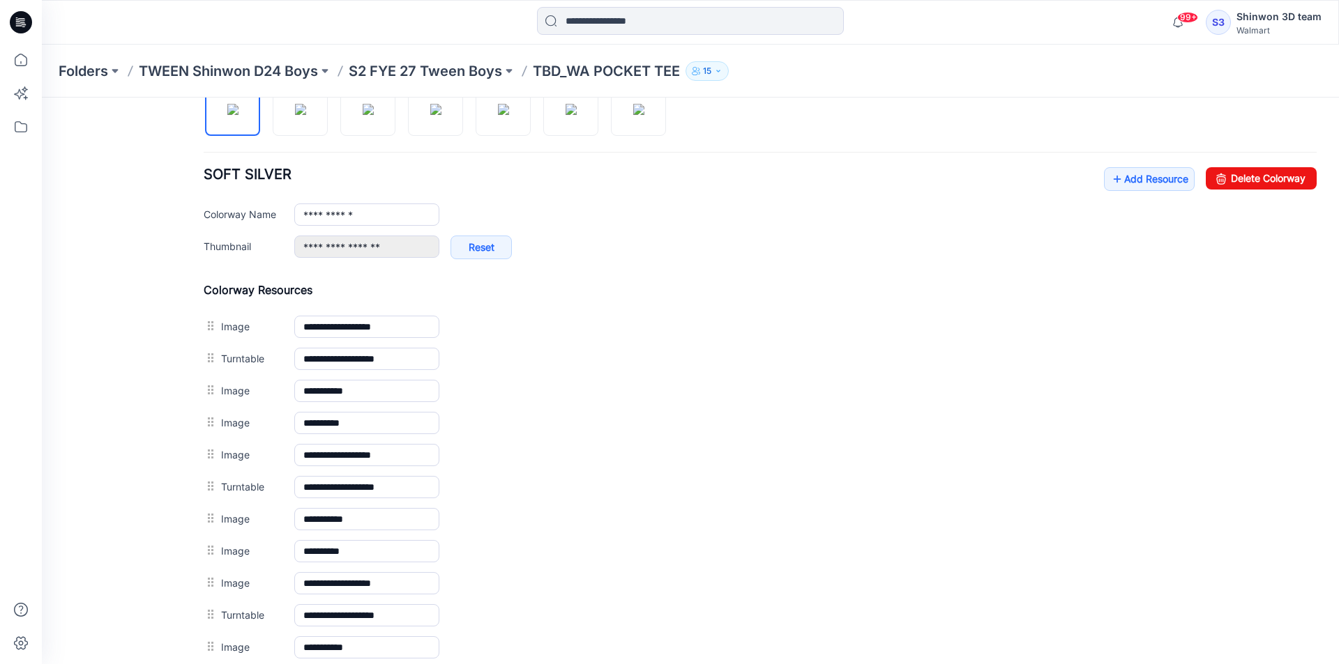
scroll to position [427, 0]
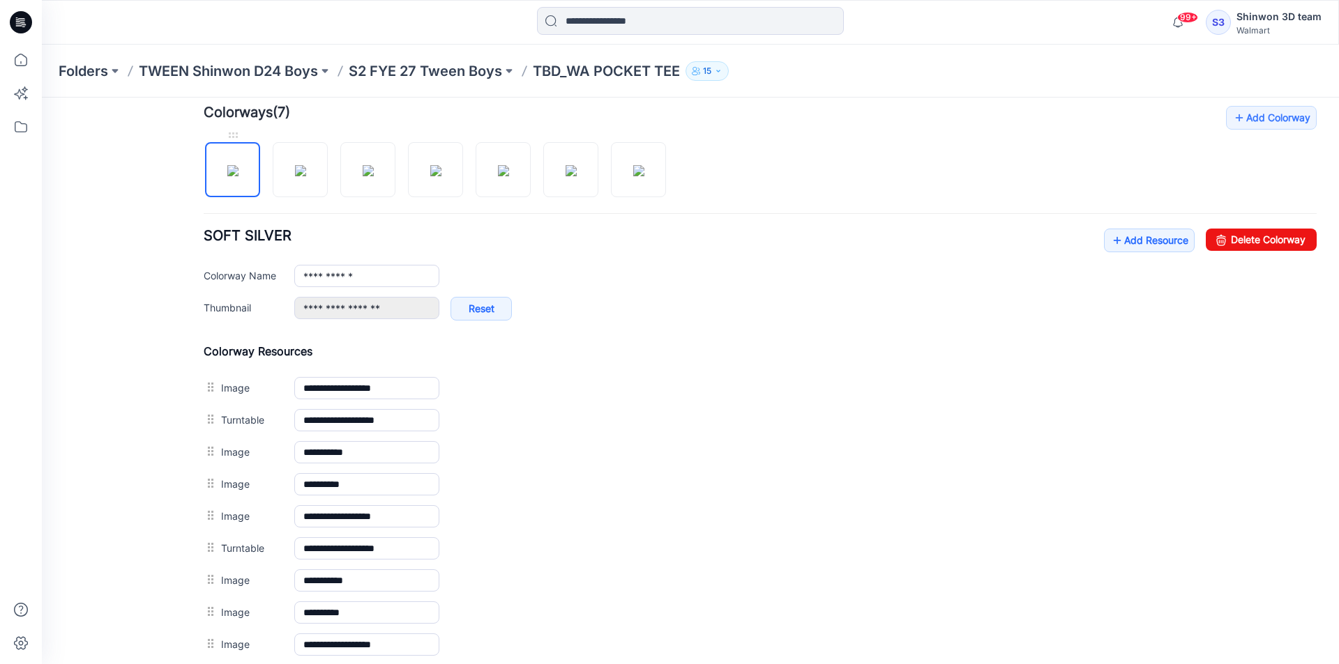
click at [236, 176] on img at bounding box center [232, 170] width 11 height 11
click at [306, 174] on img at bounding box center [300, 170] width 11 height 11
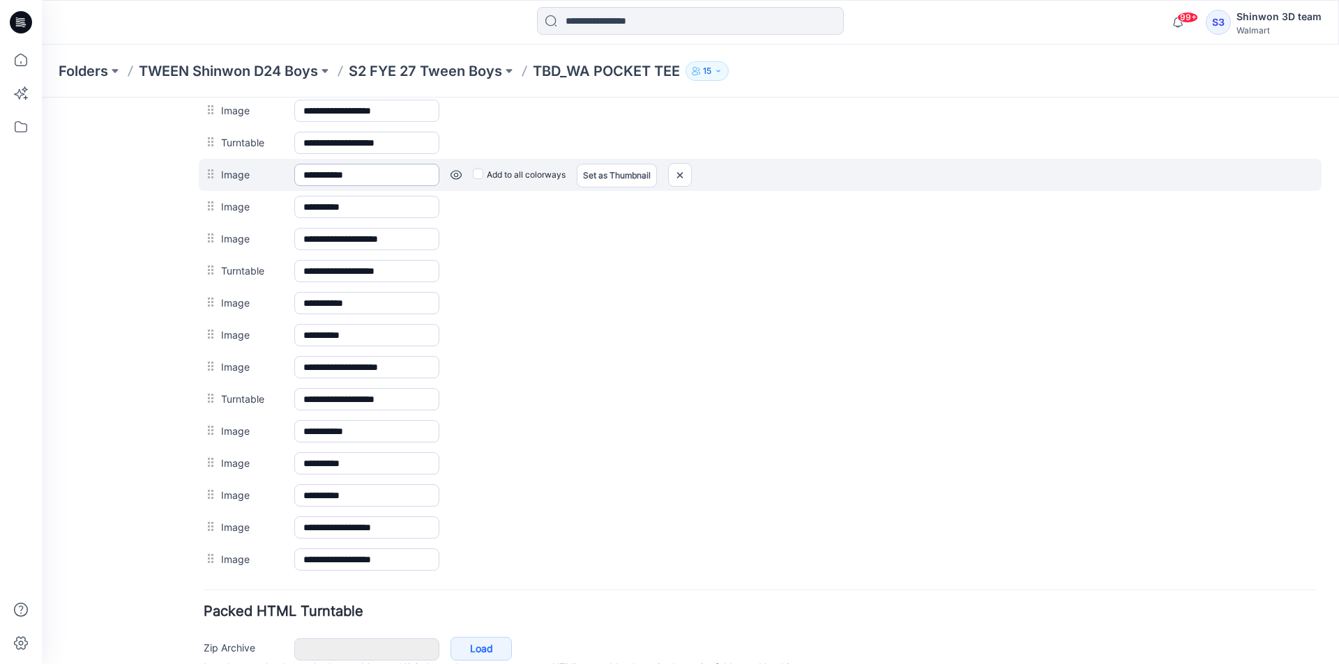
scroll to position [706, 0]
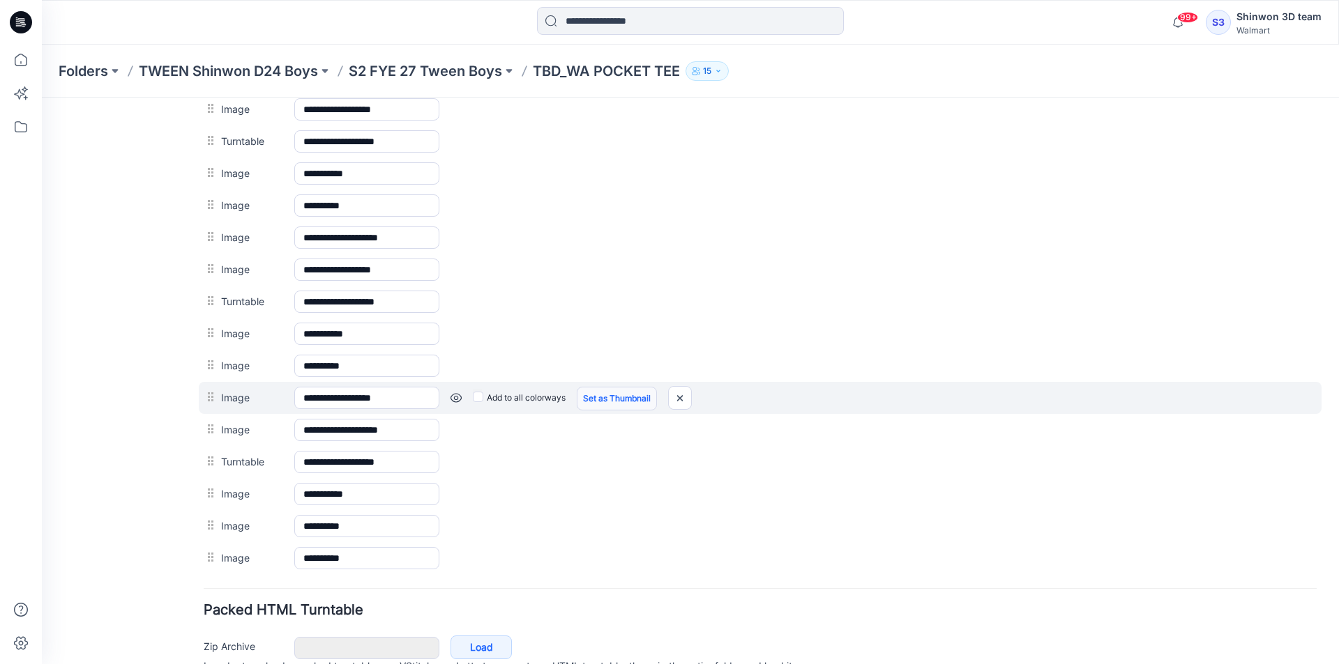
click at [586, 399] on link "Set as Thumbnail" at bounding box center [617, 399] width 80 height 24
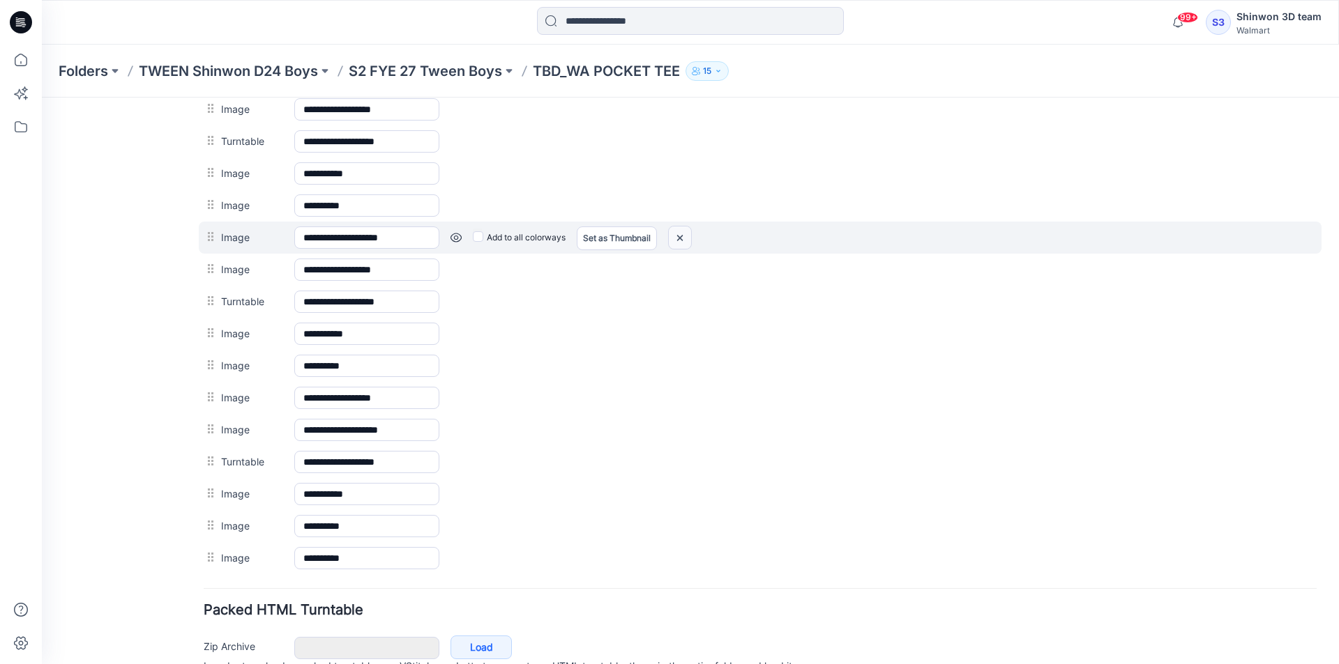
click at [684, 238] on img at bounding box center [680, 238] width 22 height 23
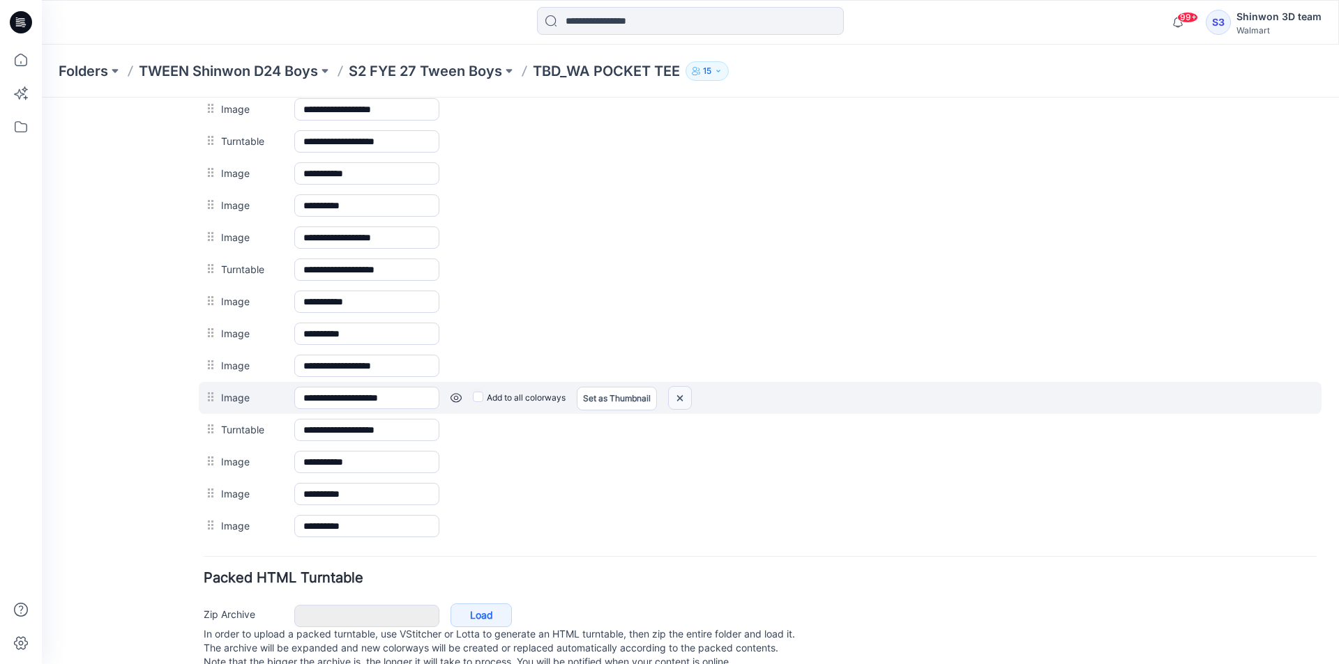
click at [683, 399] on img at bounding box center [680, 398] width 22 height 23
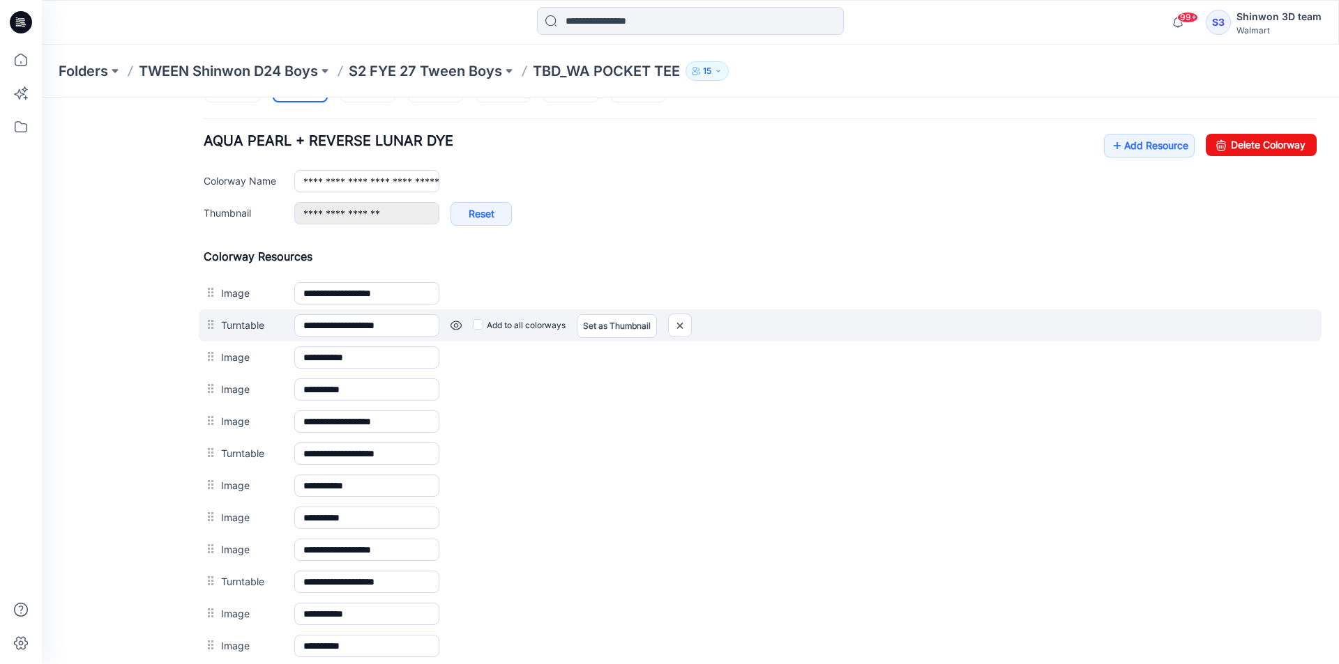
scroll to position [497, 0]
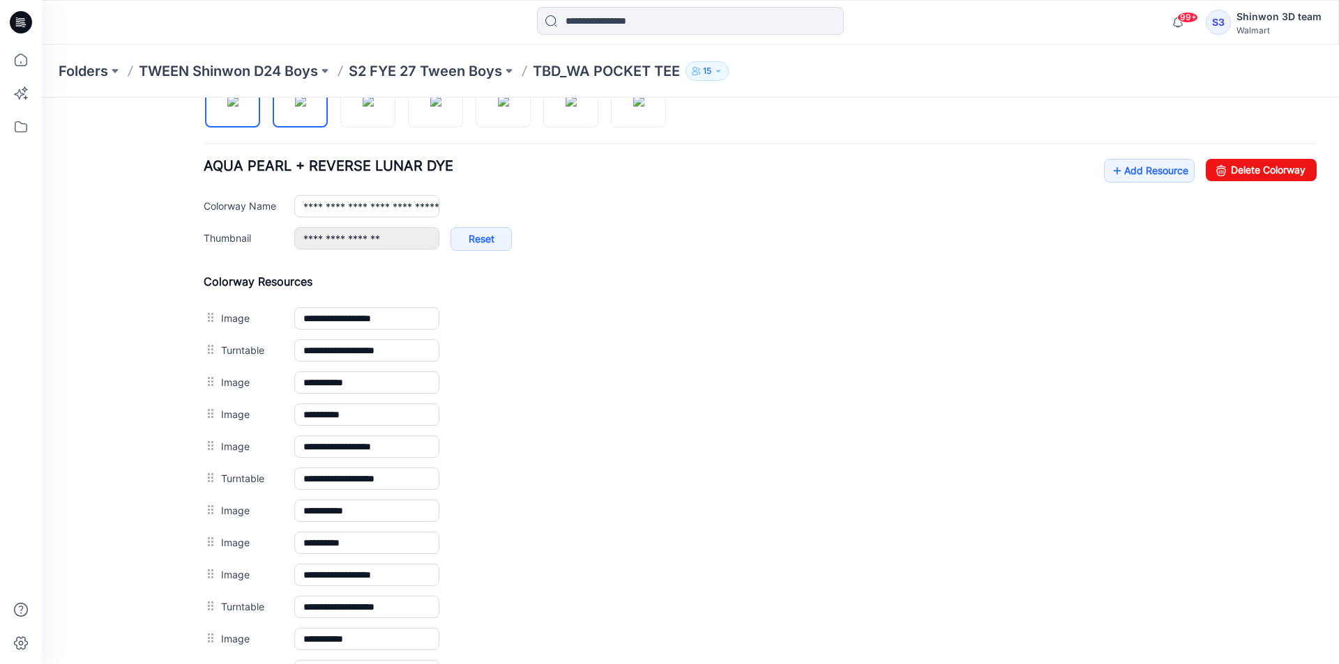
click at [238, 104] on img at bounding box center [232, 101] width 11 height 11
click at [295, 107] on img at bounding box center [300, 101] width 11 height 11
click at [405, 121] on div at bounding box center [440, 93] width 473 height 72
click at [366, 107] on img at bounding box center [368, 101] width 11 height 11
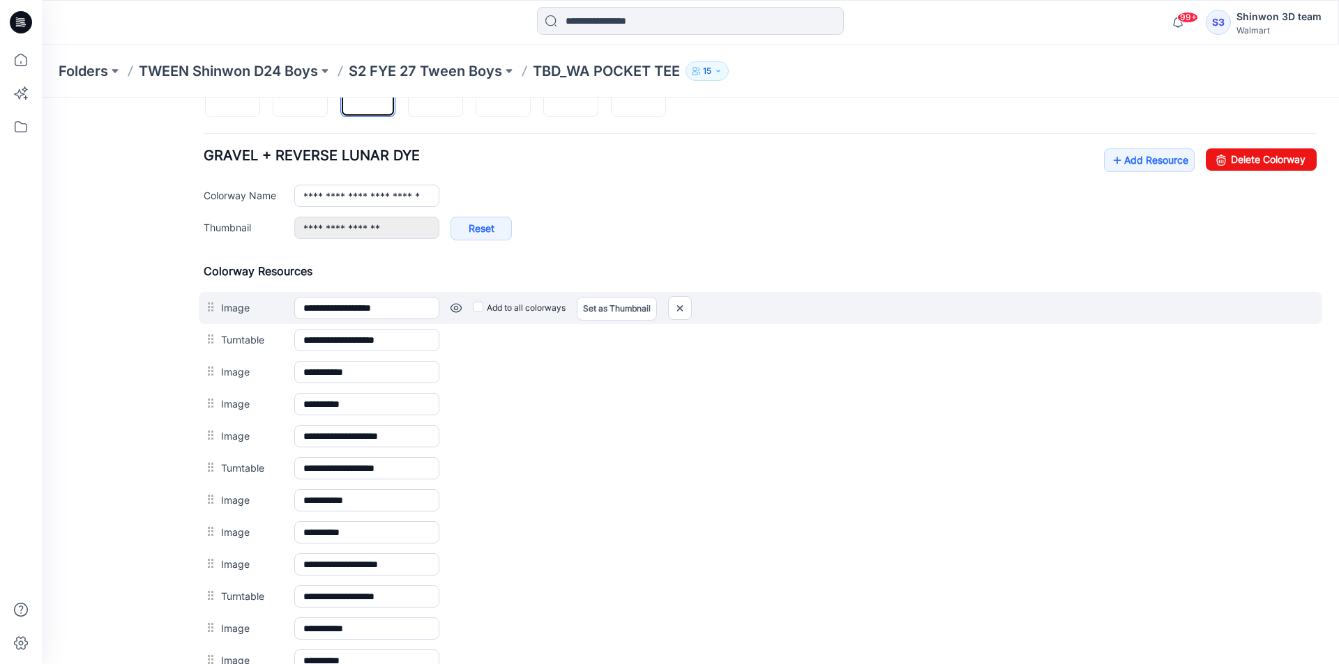
scroll to position [706, 0]
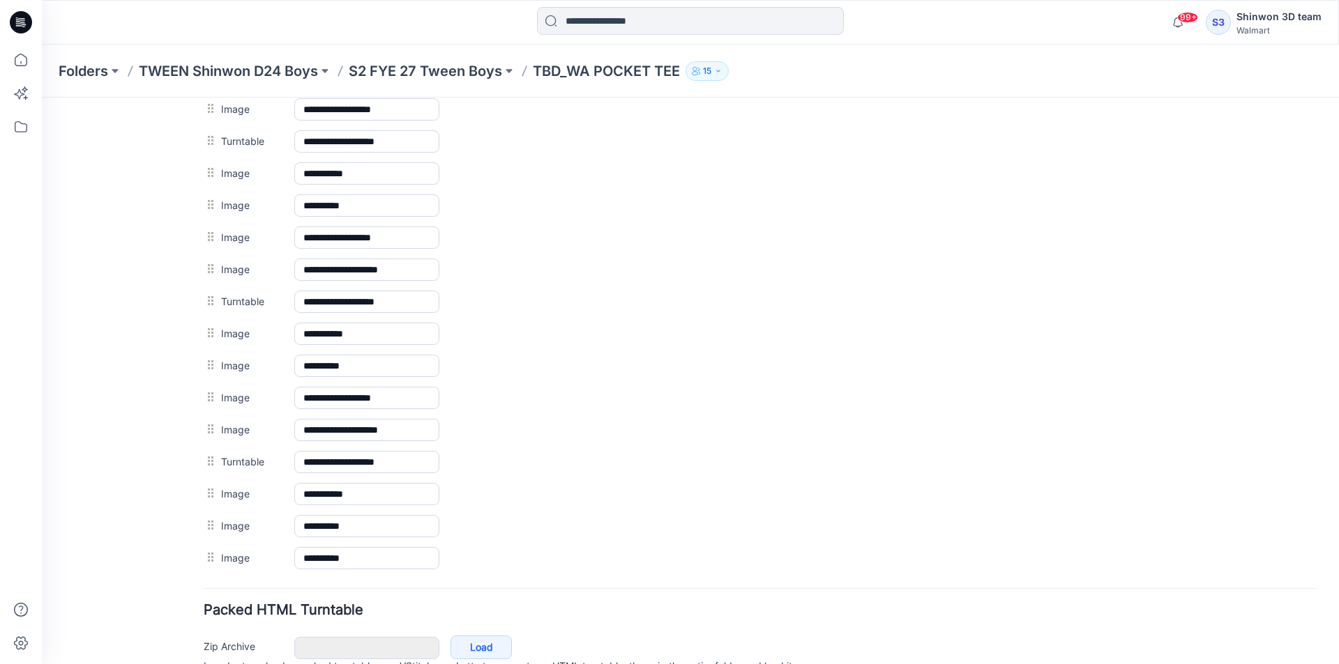
click at [42, 98] on link "Set as Thumbnail" at bounding box center [42, 98] width 0 height 0
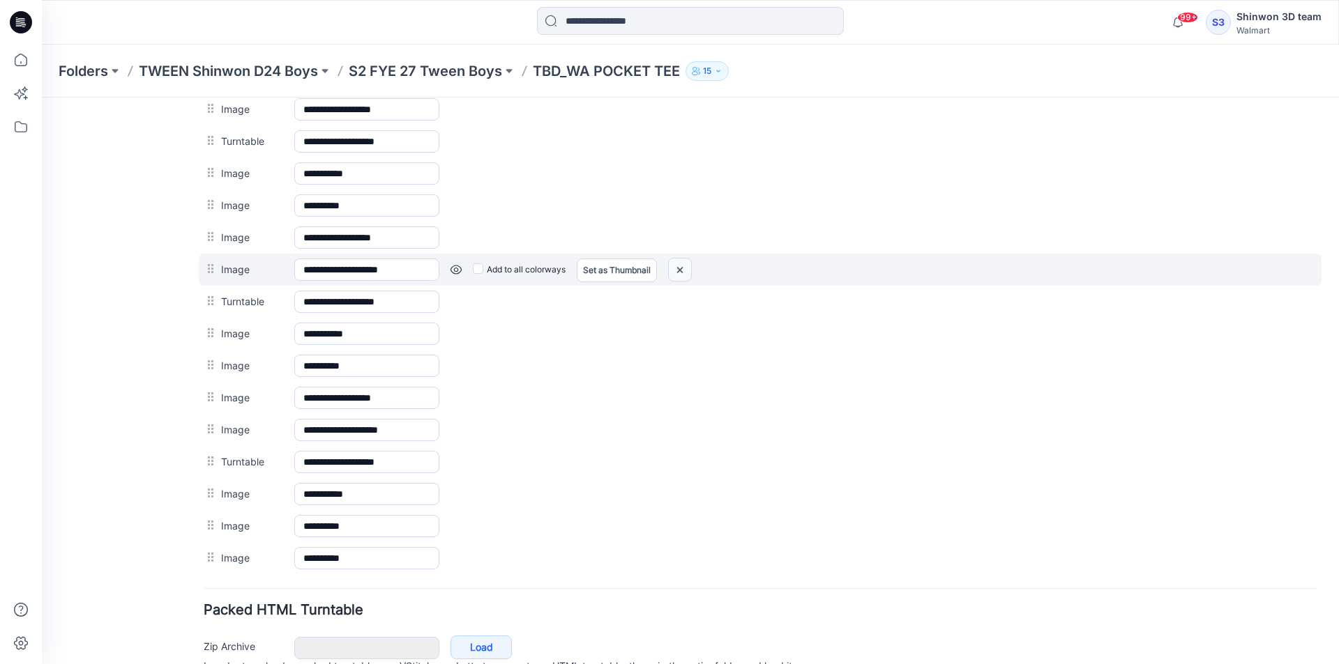
click at [676, 268] on img at bounding box center [680, 270] width 22 height 23
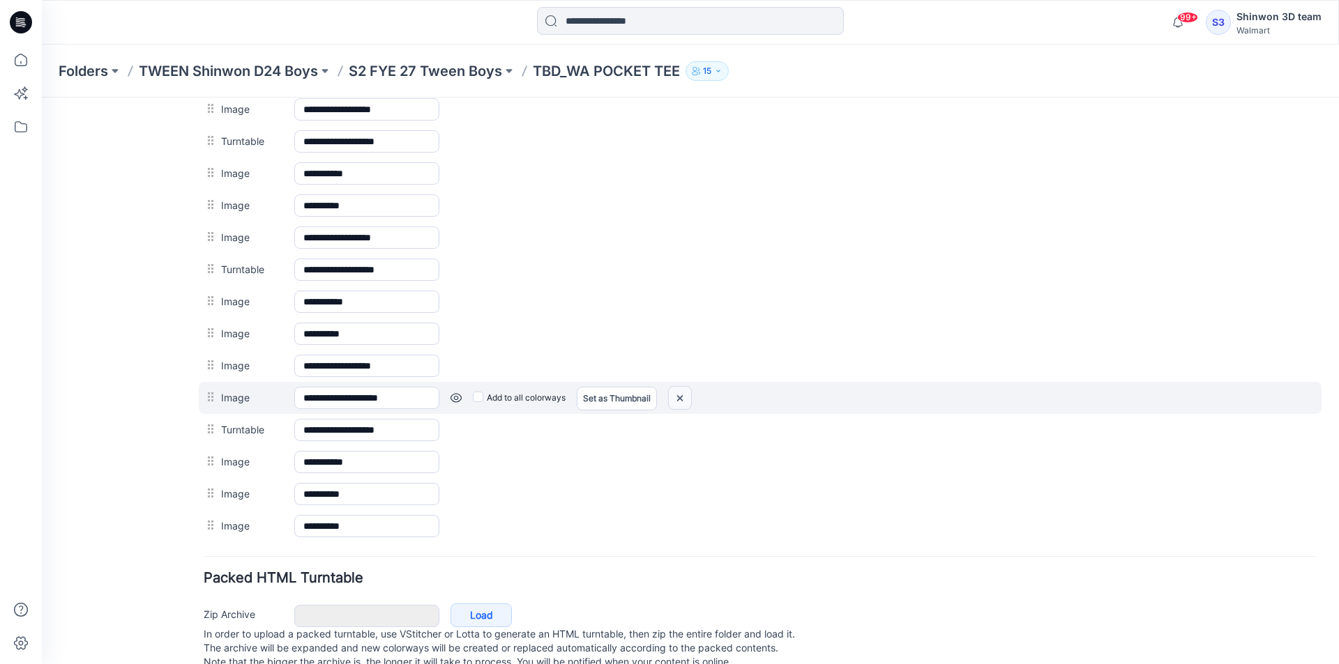
click at [685, 405] on img at bounding box center [680, 398] width 22 height 23
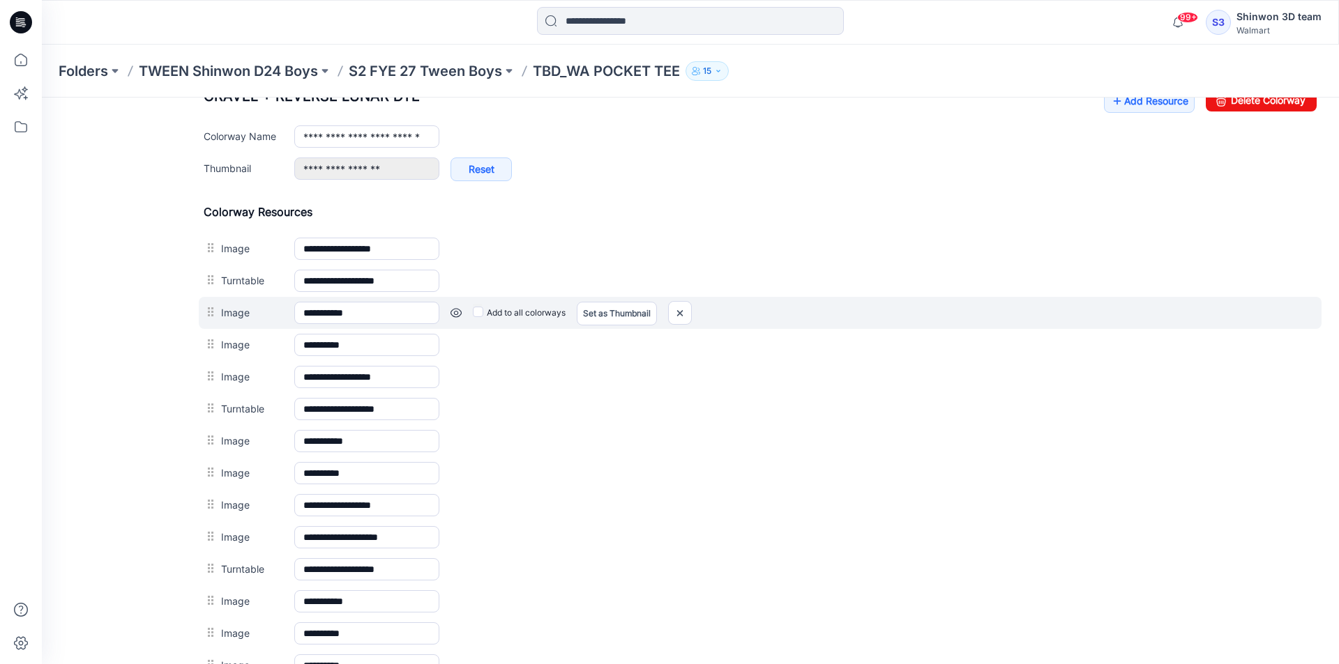
scroll to position [497, 0]
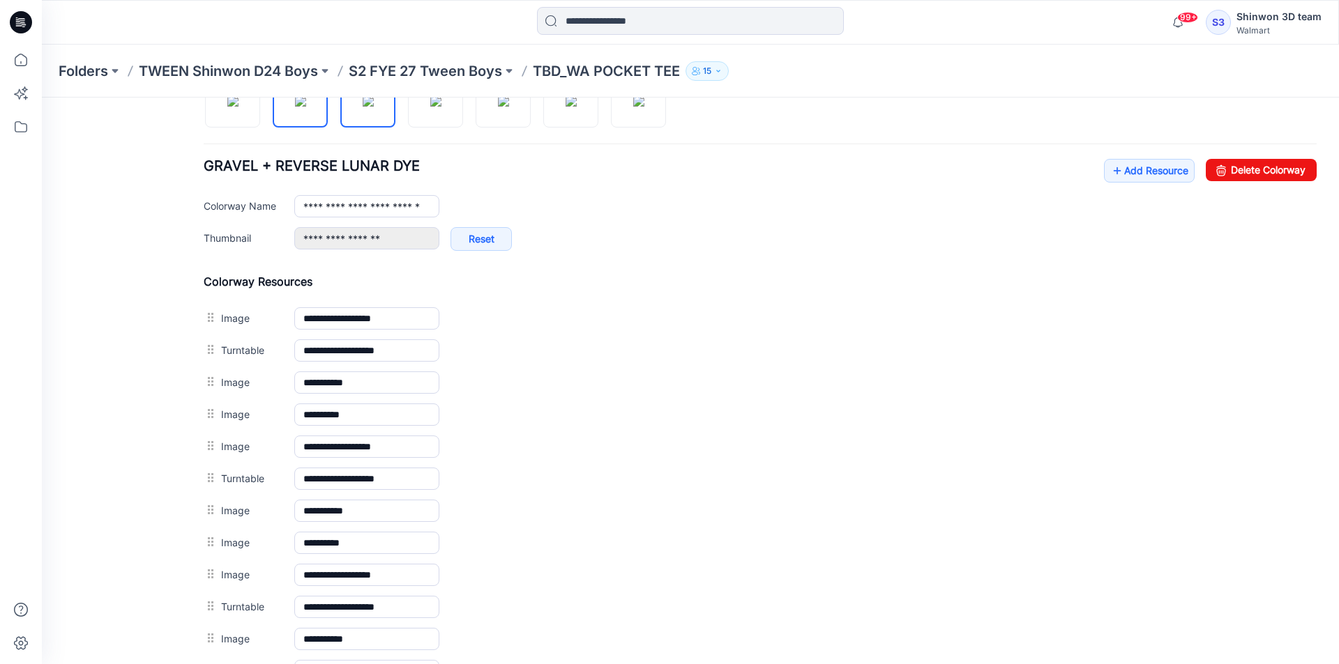
click at [295, 107] on img at bounding box center [300, 101] width 11 height 11
click at [238, 107] on img at bounding box center [232, 101] width 11 height 11
click at [298, 107] on img at bounding box center [300, 101] width 11 height 11
click at [374, 105] on img at bounding box center [368, 101] width 11 height 11
click at [441, 107] on img at bounding box center [435, 101] width 11 height 11
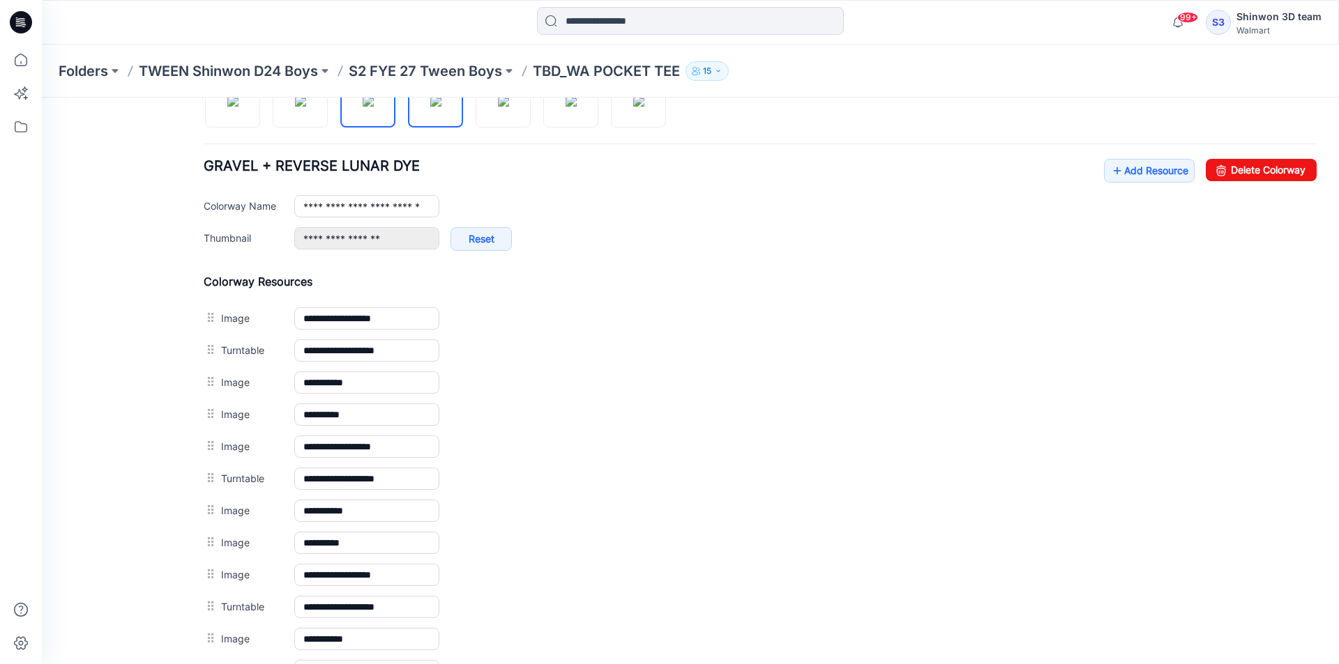
type input "**********"
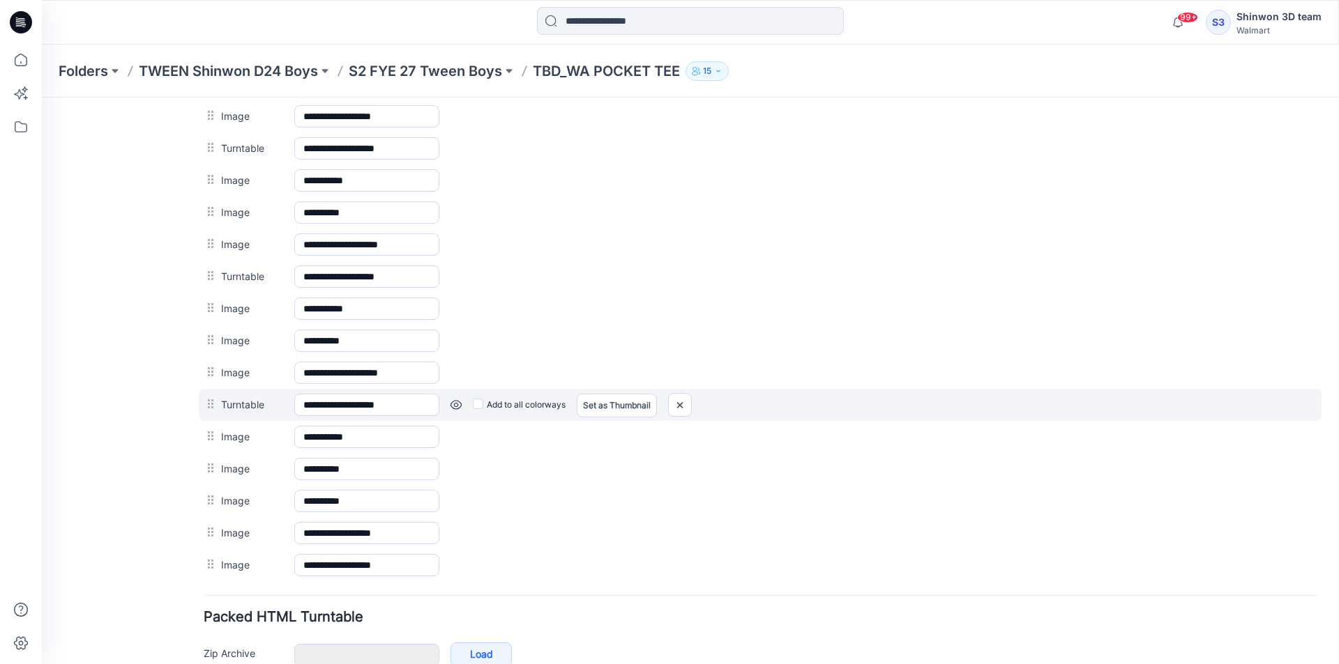
scroll to position [706, 0]
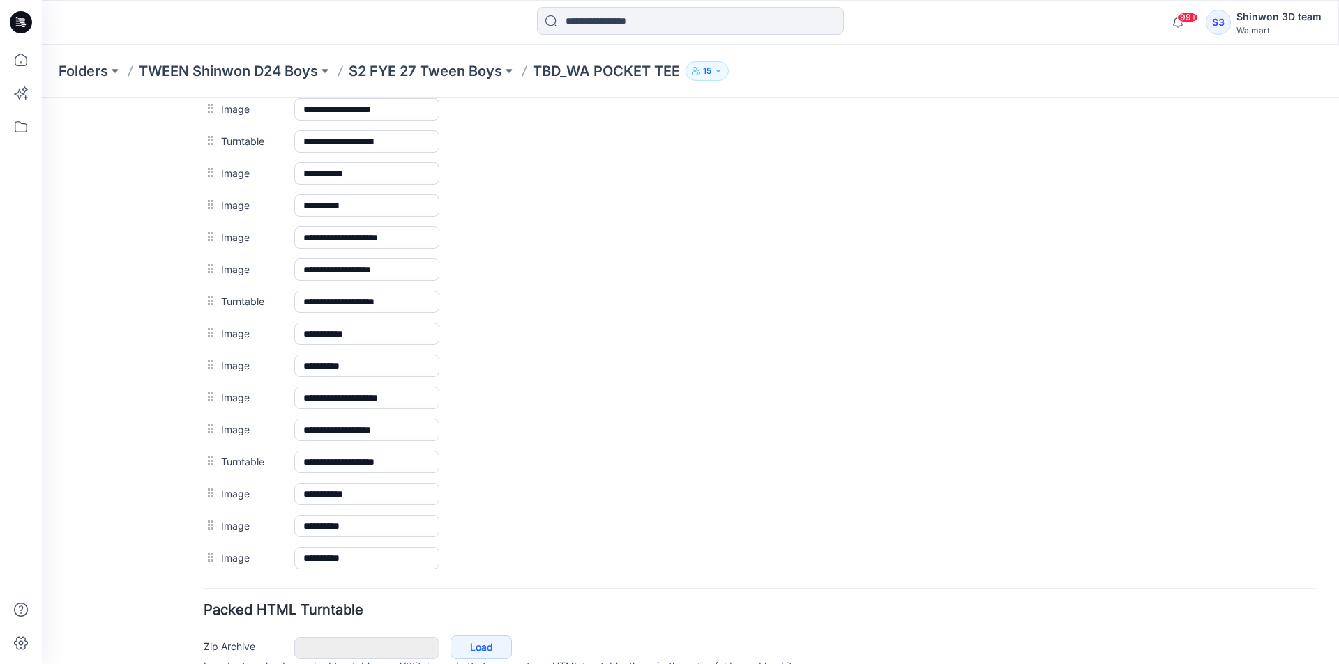
click at [42, 98] on img at bounding box center [42, 98] width 0 height 0
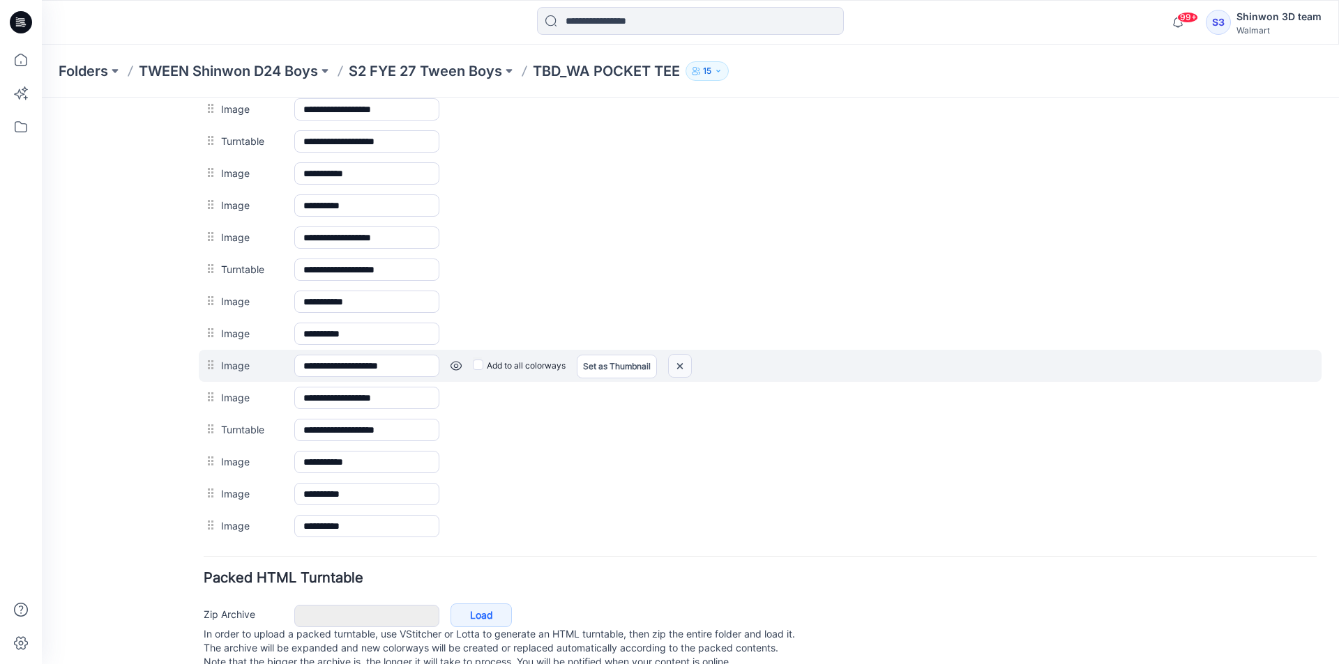
click at [673, 362] on img at bounding box center [680, 366] width 22 height 23
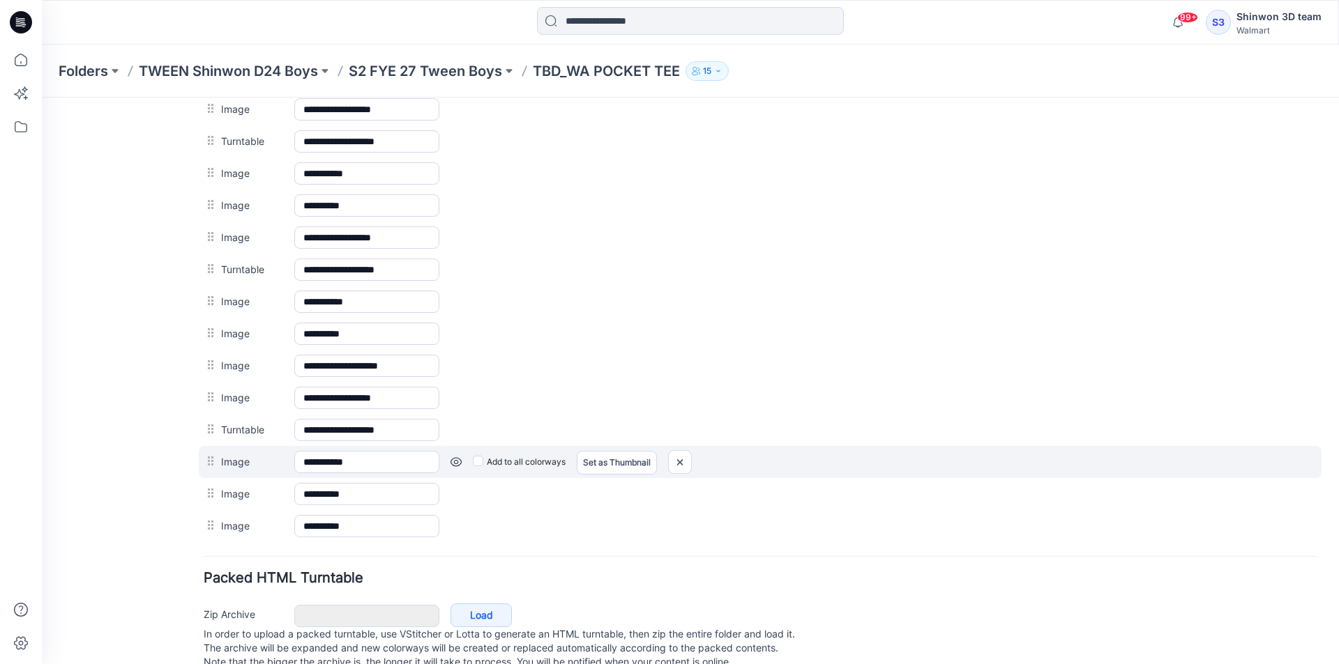
drag, startPoint x: 612, startPoint y: 373, endPoint x: 573, endPoint y: 462, distance: 96.8
click at [573, 462] on div "**********" at bounding box center [760, 304] width 1113 height 477
click at [609, 459] on link "Set as Thumbnail" at bounding box center [617, 463] width 80 height 24
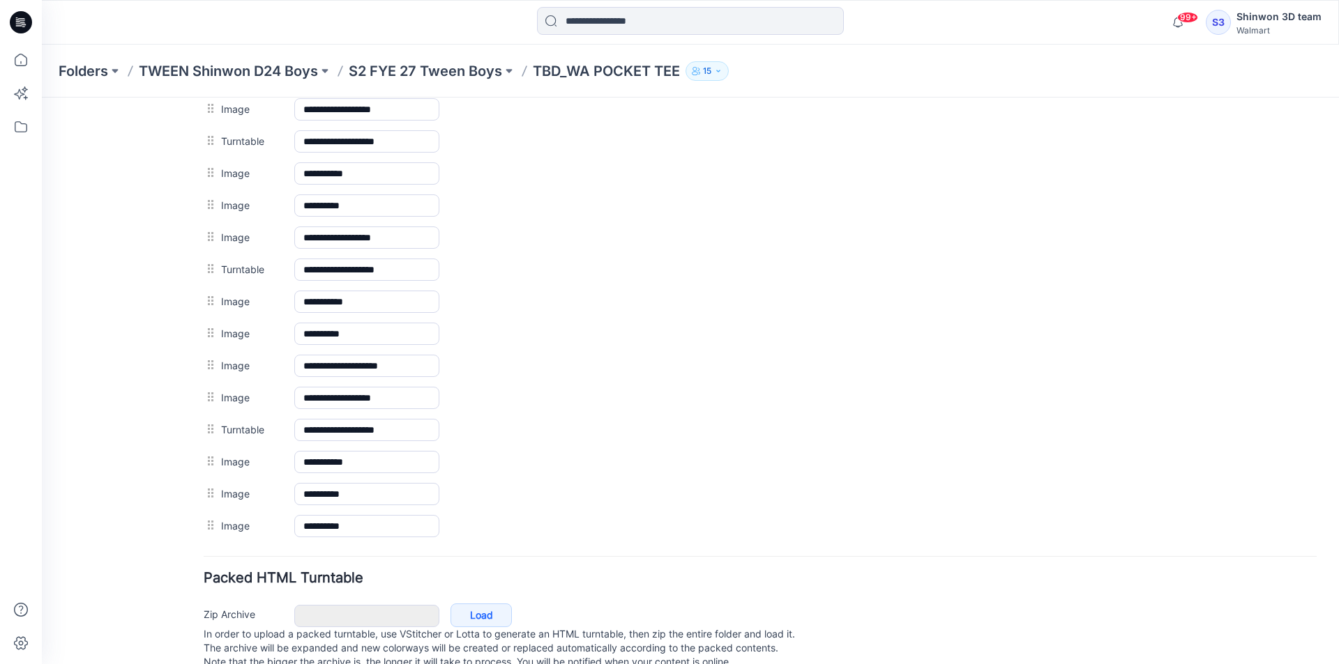
type input "**********"
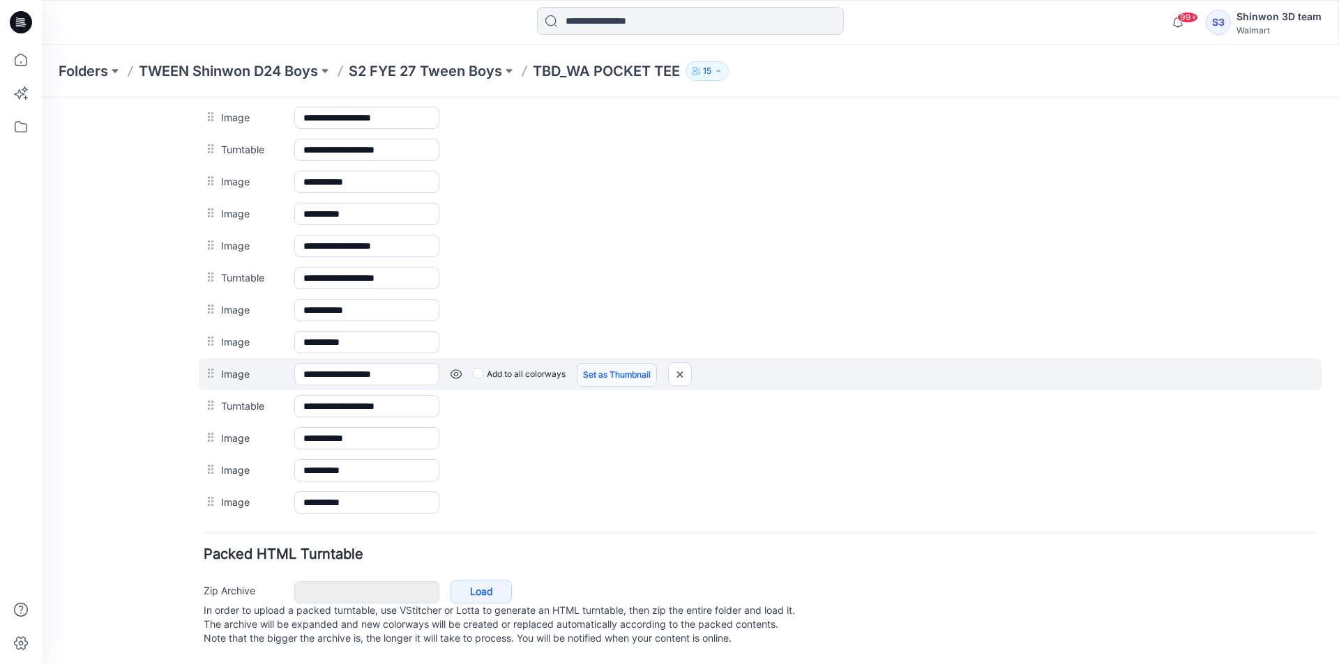
click at [616, 371] on link "Set as Thumbnail" at bounding box center [617, 375] width 80 height 24
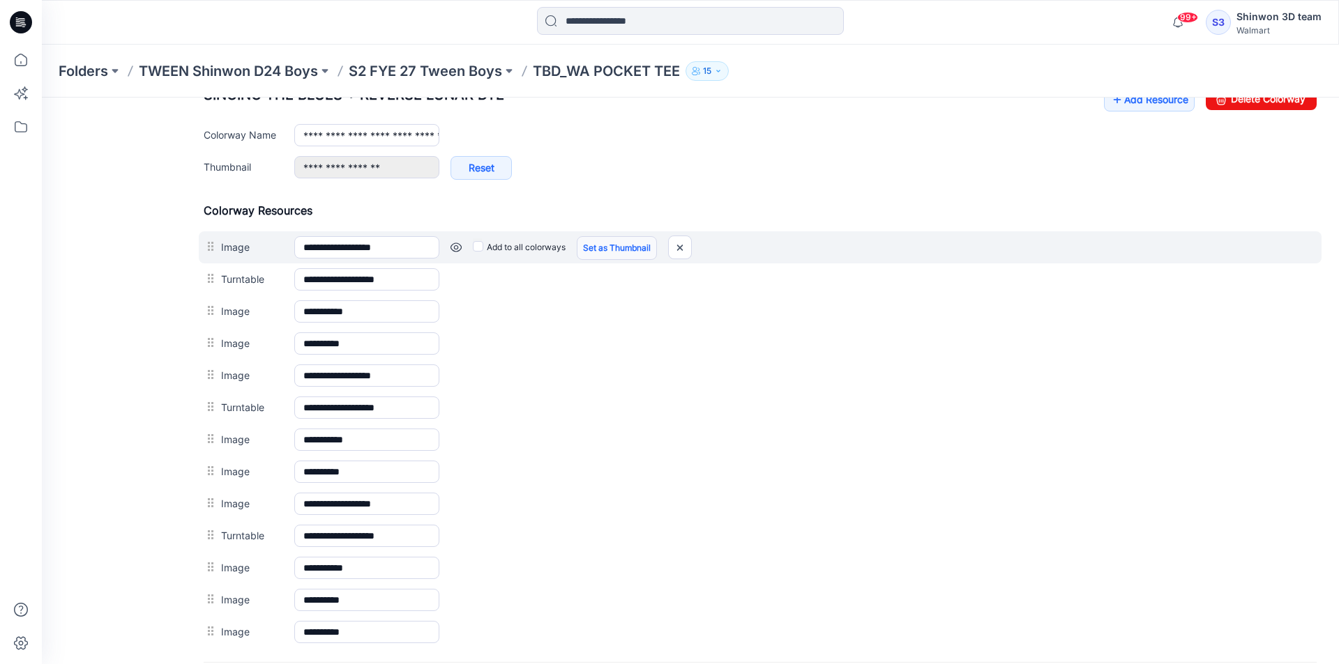
scroll to position [427, 0]
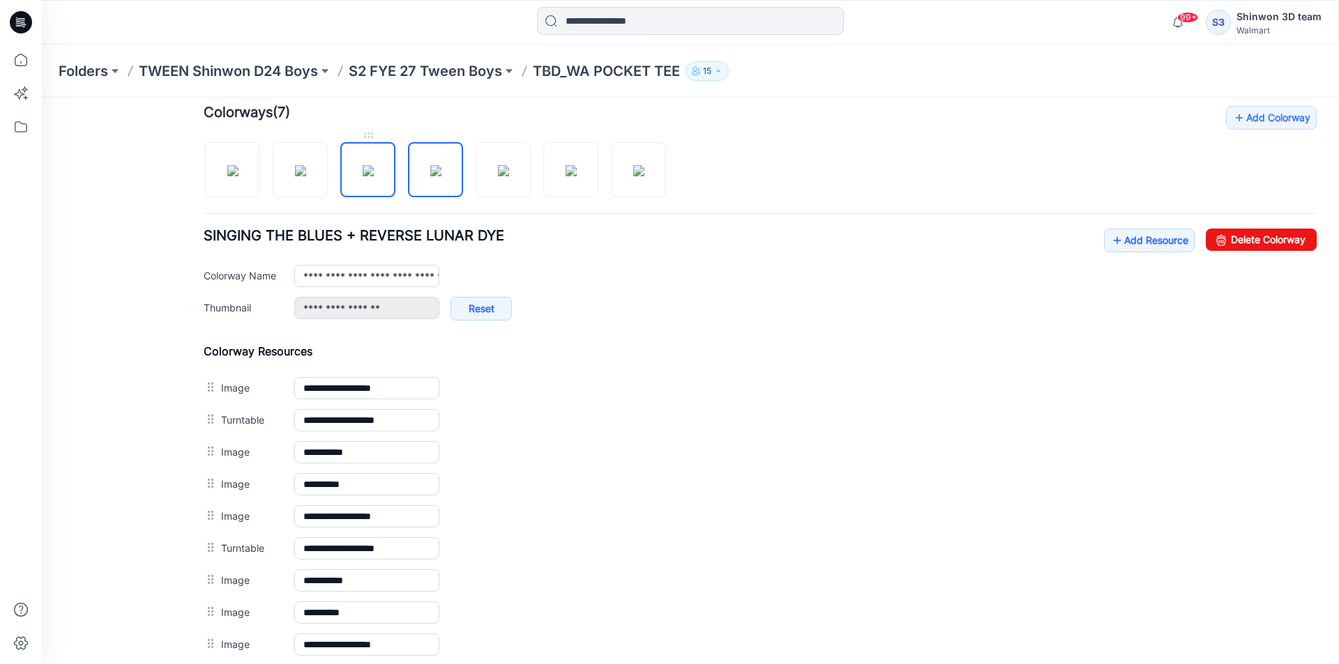
drag, startPoint x: 387, startPoint y: 189, endPoint x: 372, endPoint y: 185, distance: 15.9
click at [374, 176] on img at bounding box center [368, 170] width 11 height 11
click at [306, 171] on img at bounding box center [300, 170] width 11 height 11
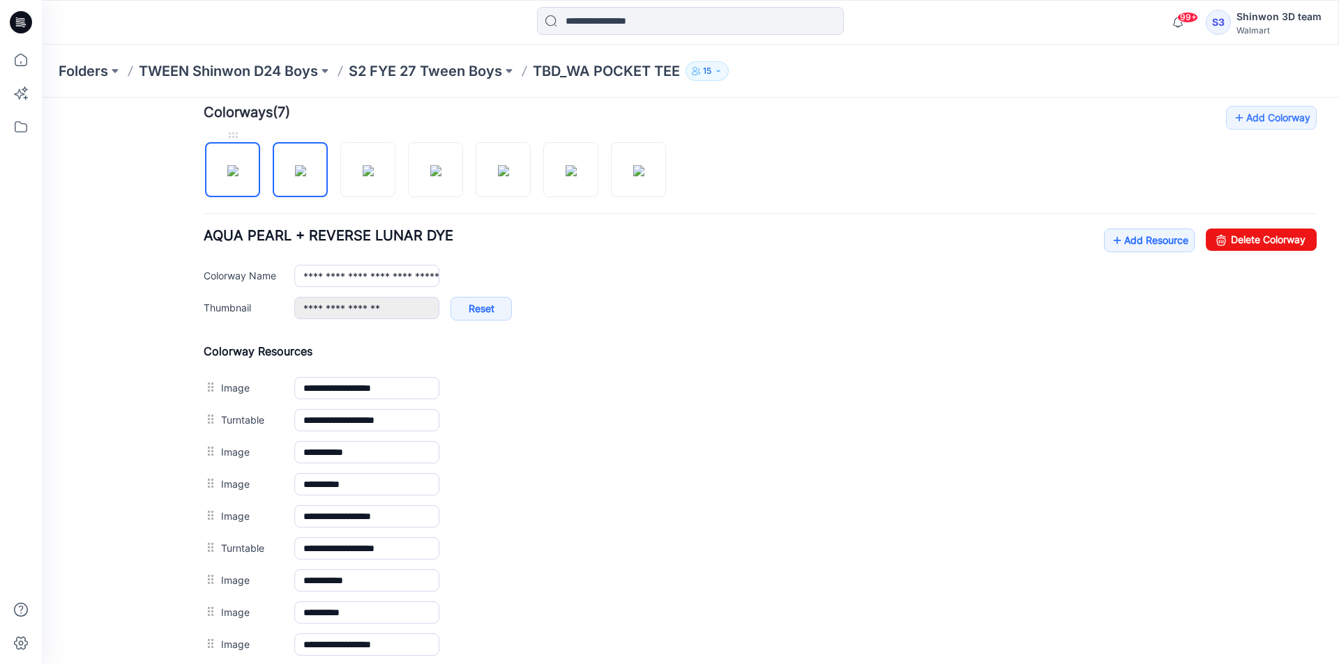
click at [227, 176] on img at bounding box center [232, 170] width 11 height 11
click at [476, 174] on link at bounding box center [502, 169] width 55 height 55
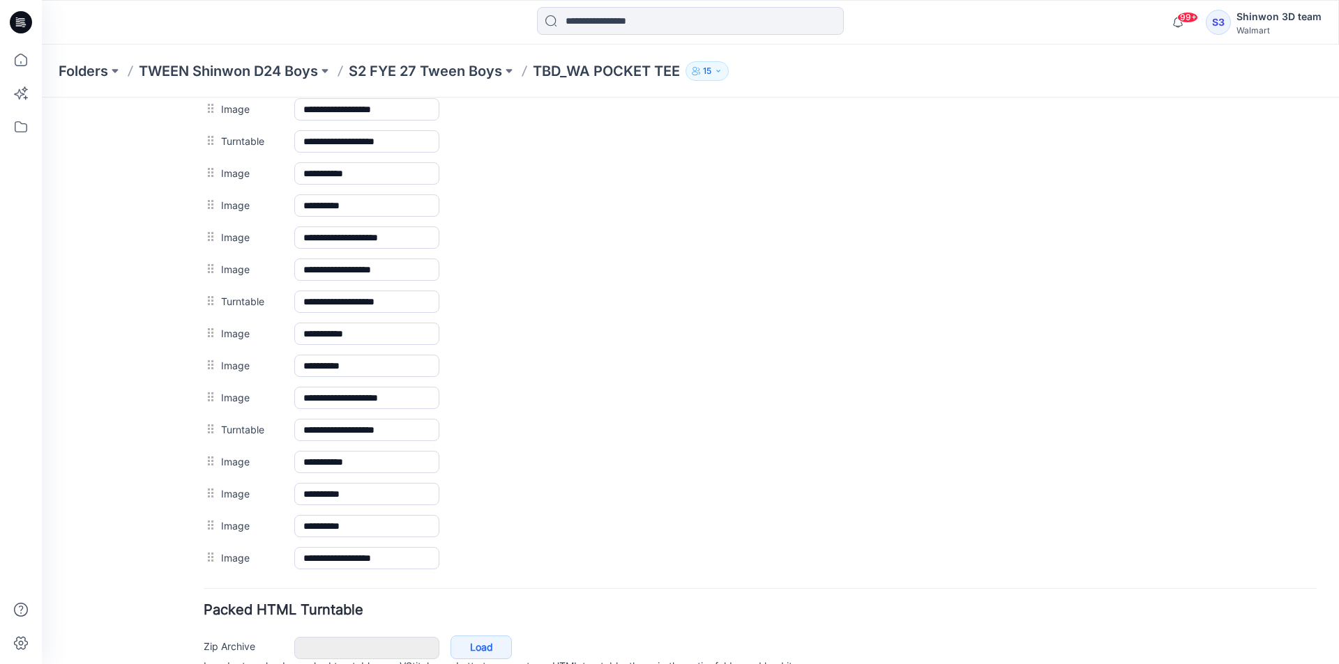
scroll to position [637, 0]
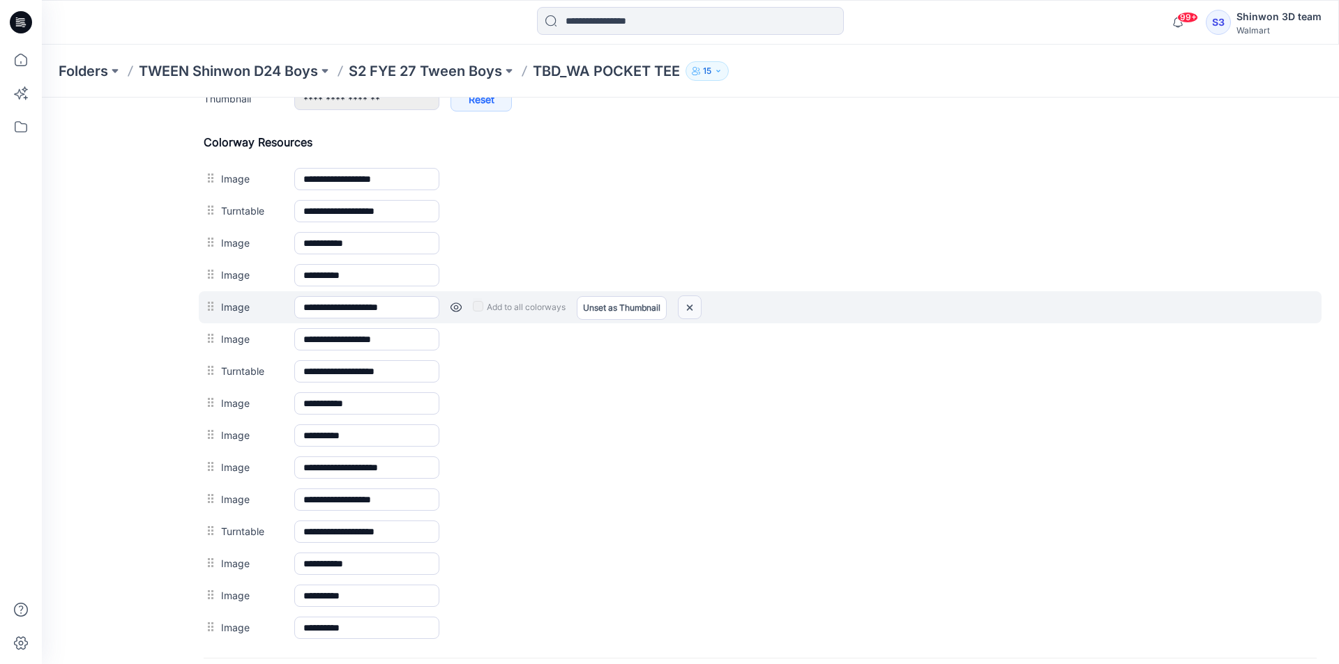
click at [688, 302] on img at bounding box center [689, 307] width 22 height 23
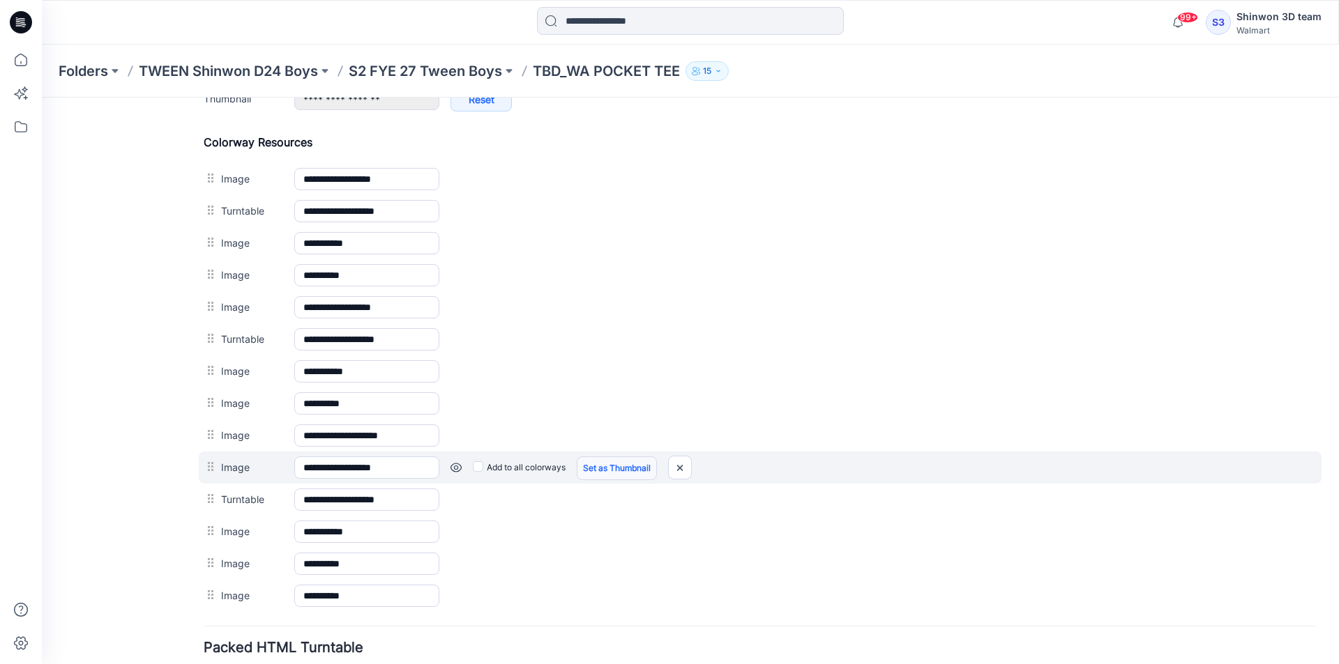
click at [594, 470] on link "Set as Thumbnail" at bounding box center [617, 469] width 80 height 24
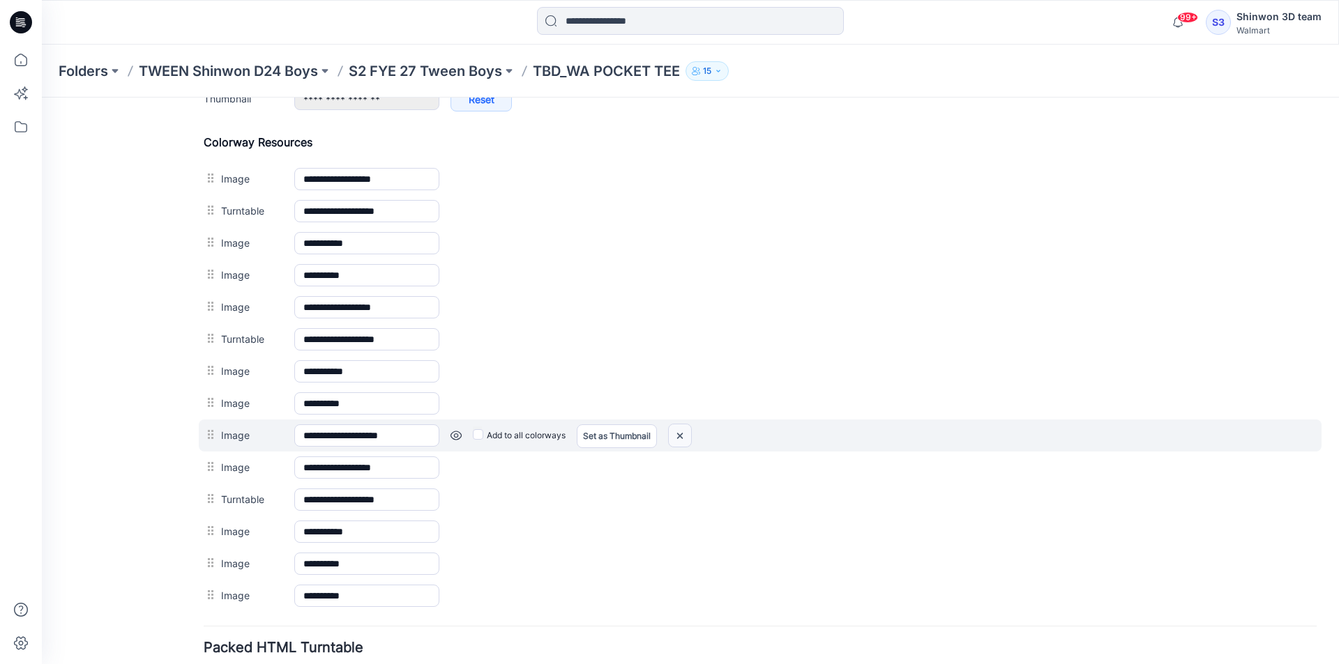
click at [688, 431] on img at bounding box center [680, 436] width 22 height 23
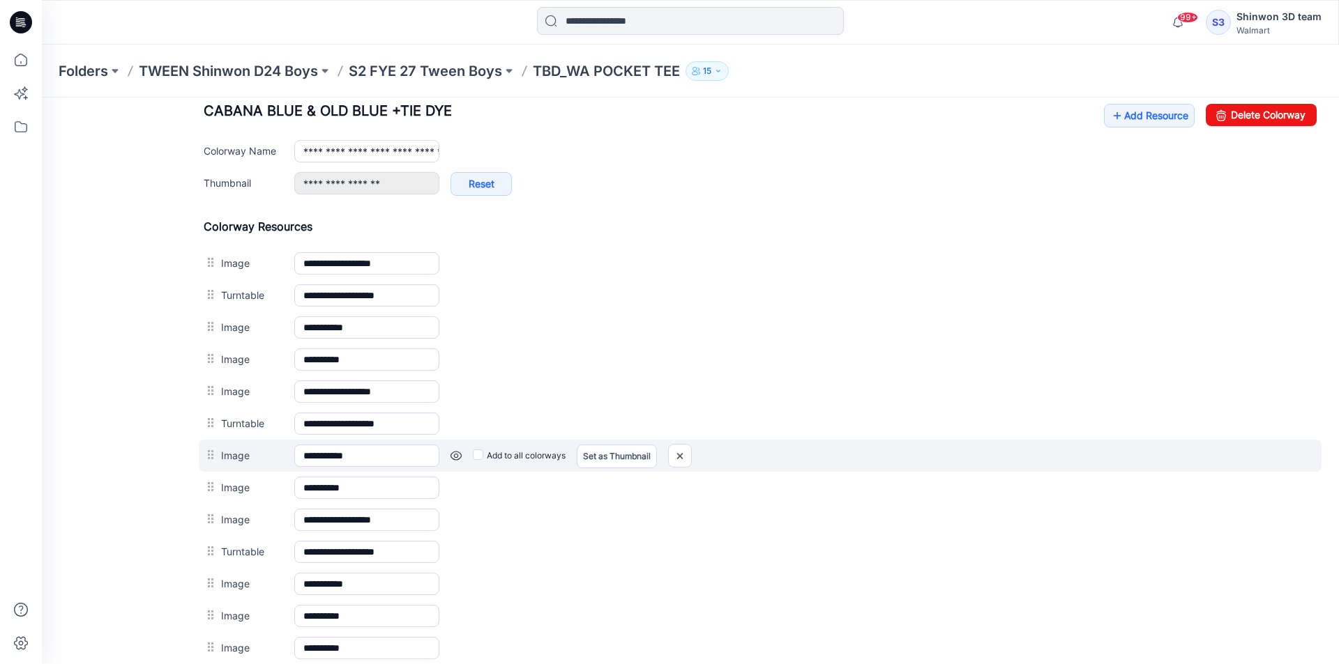
scroll to position [358, 0]
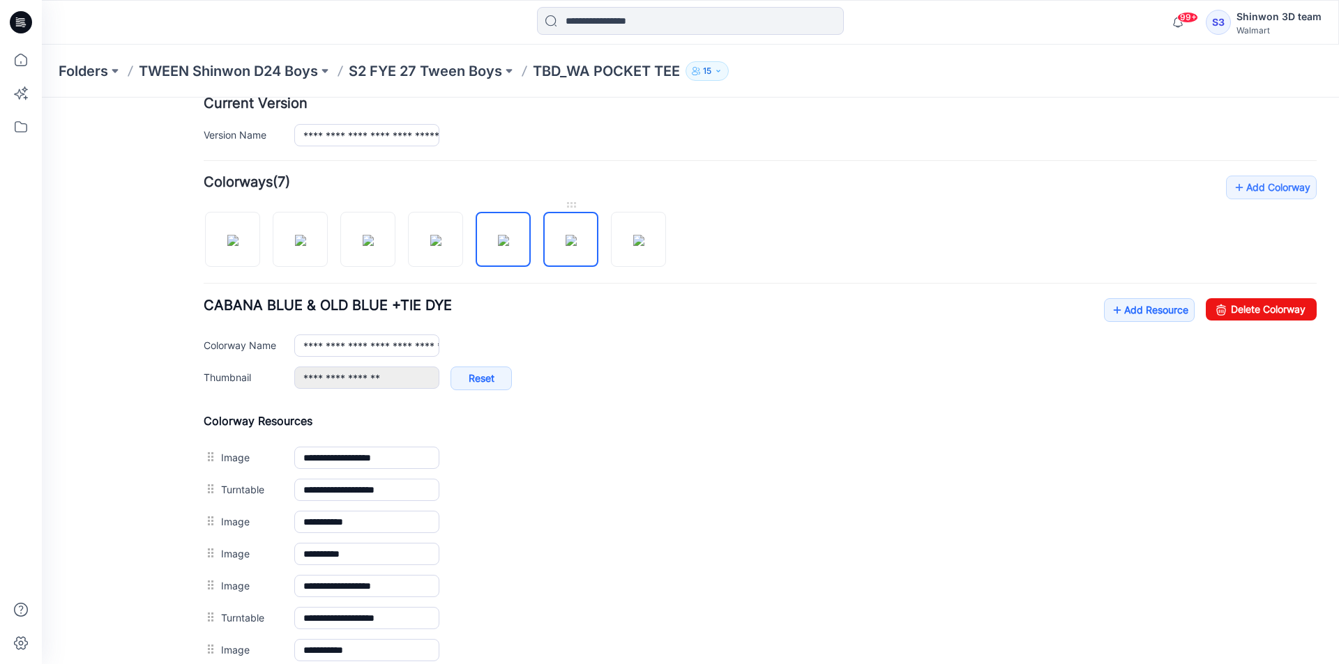
click at [565, 236] on img at bounding box center [570, 240] width 11 height 11
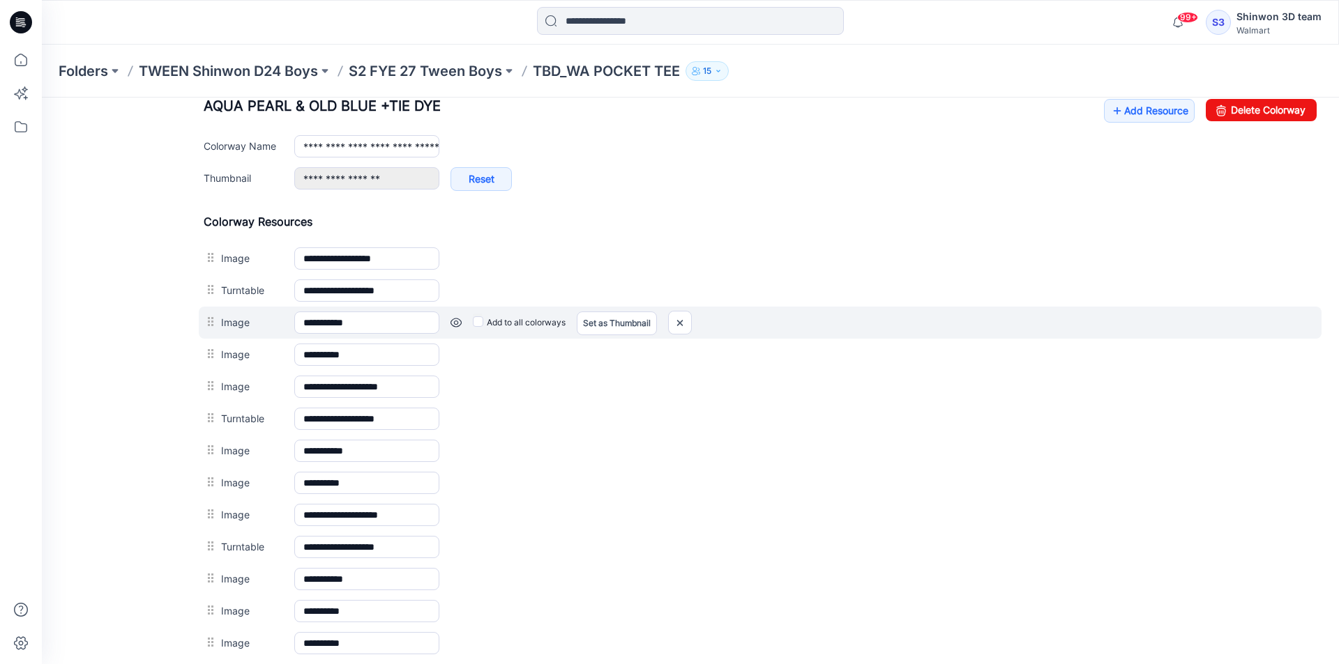
scroll to position [637, 0]
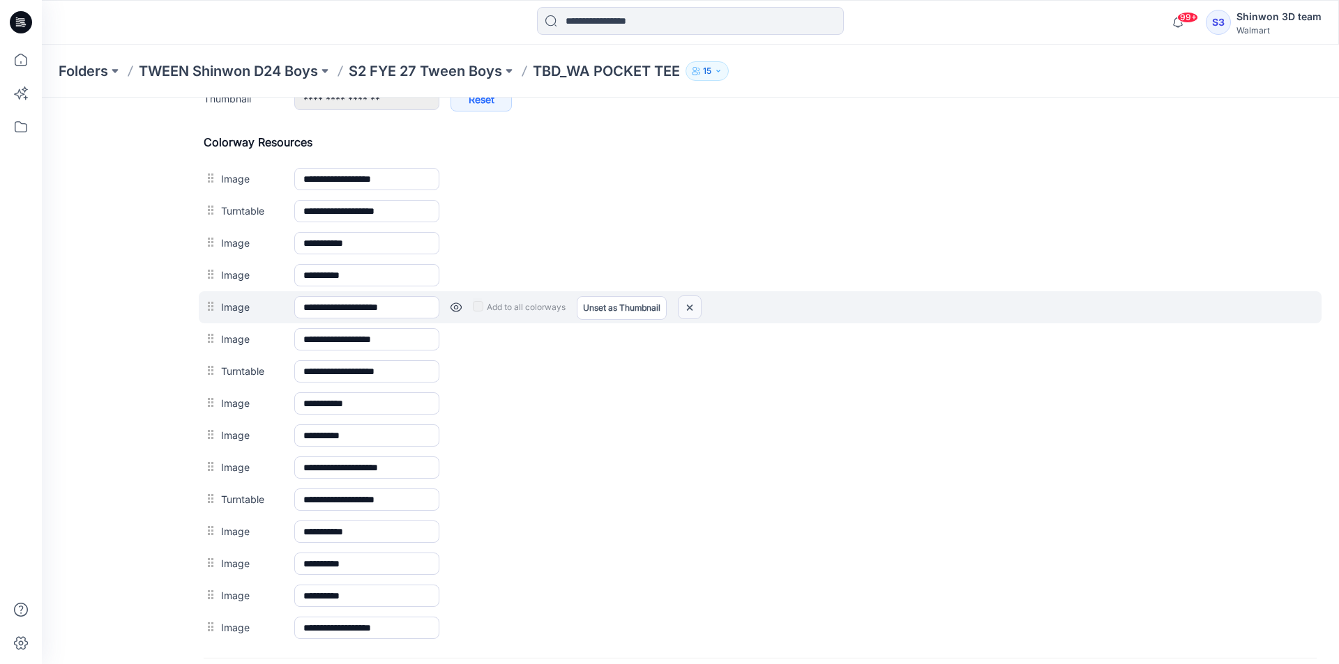
click at [681, 302] on img at bounding box center [689, 307] width 22 height 23
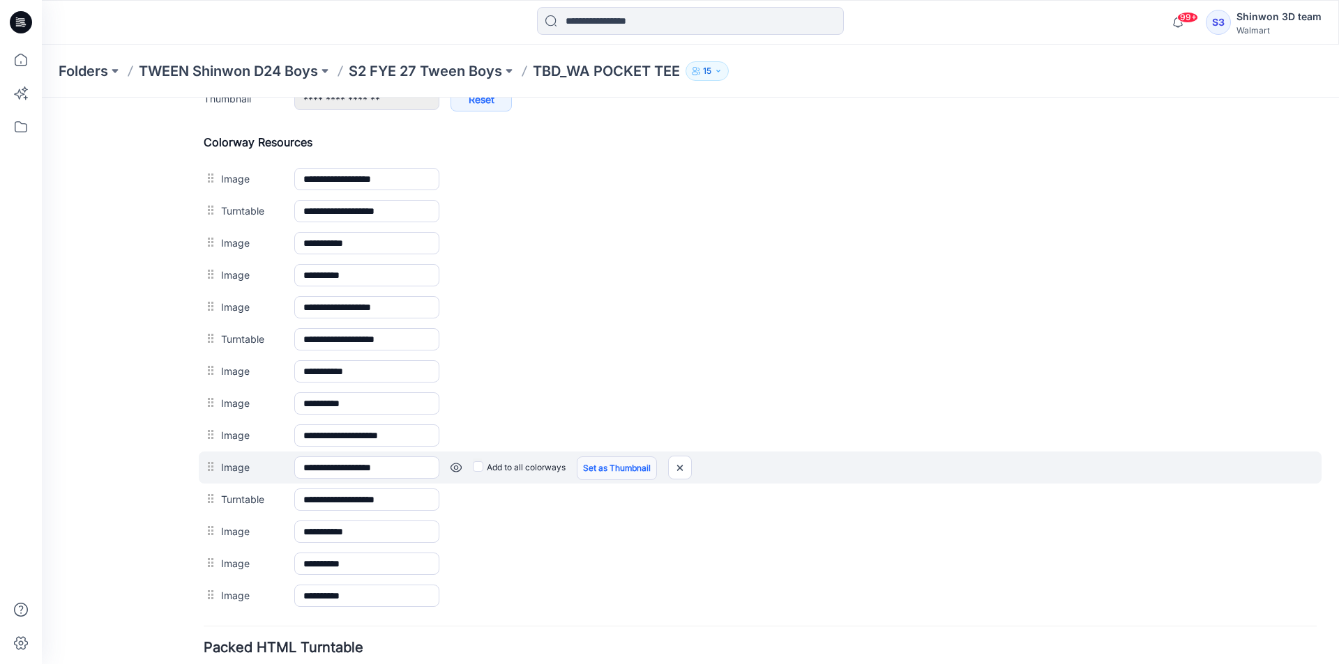
click at [585, 462] on link "Set as Thumbnail" at bounding box center [617, 469] width 80 height 24
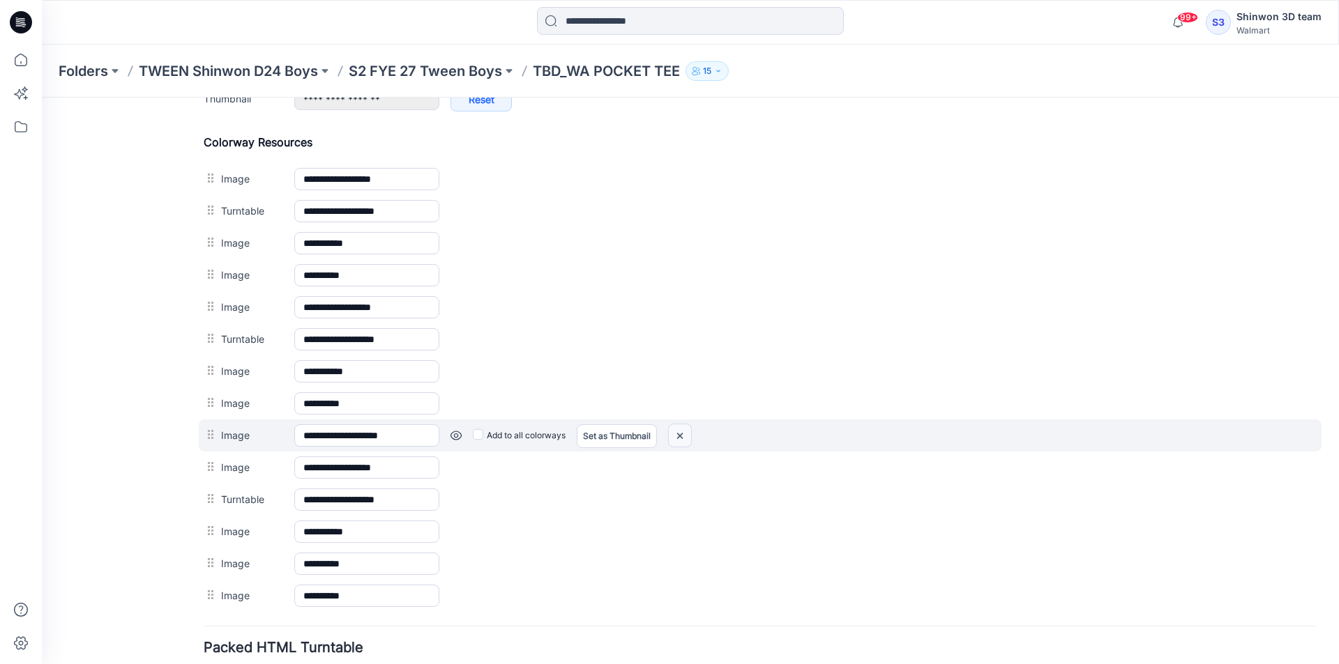
click at [687, 434] on img at bounding box center [680, 436] width 22 height 23
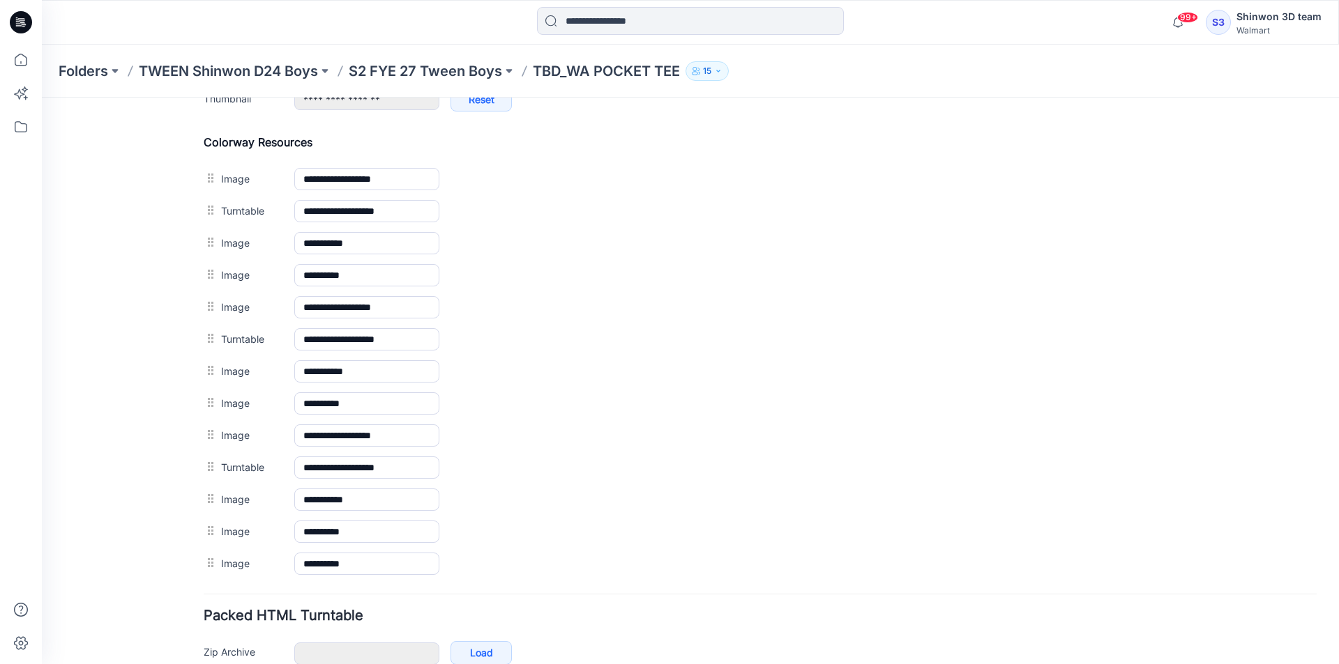
scroll to position [497, 0]
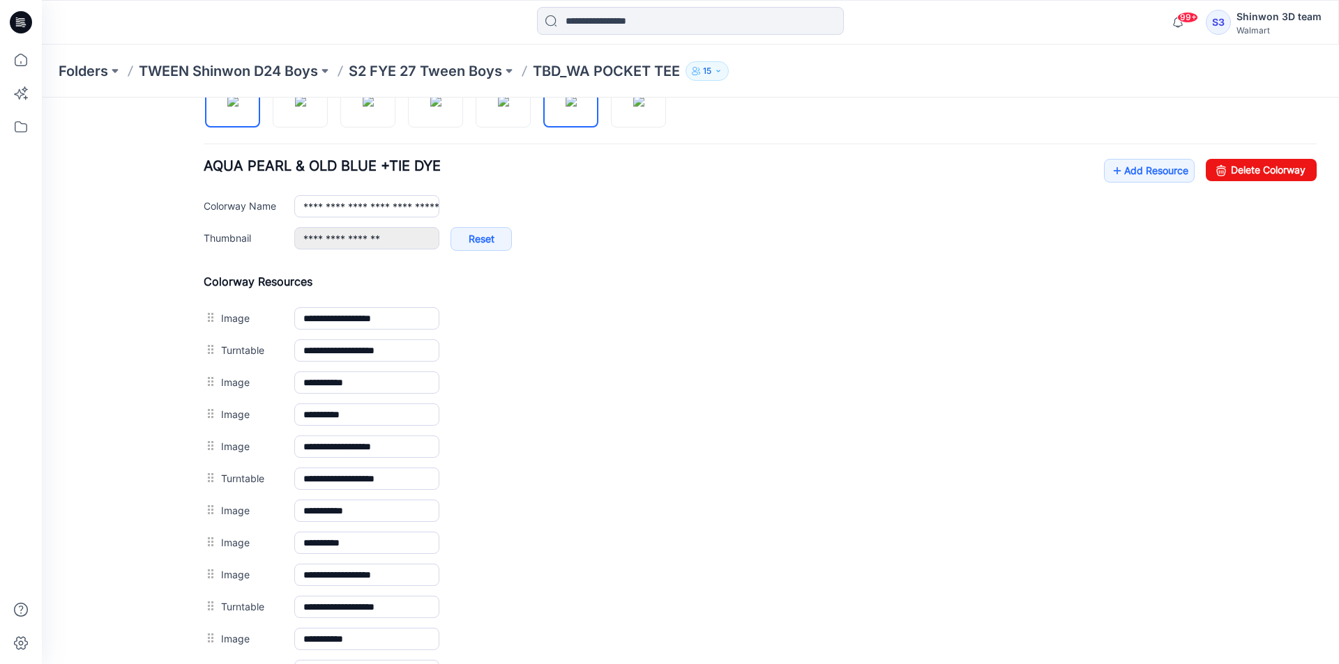
click at [236, 107] on img at bounding box center [232, 101] width 11 height 11
click at [295, 107] on img at bounding box center [300, 101] width 11 height 11
click at [374, 107] on img at bounding box center [368, 101] width 11 height 11
click at [437, 107] on img at bounding box center [435, 101] width 11 height 11
click at [509, 107] on img at bounding box center [503, 101] width 11 height 11
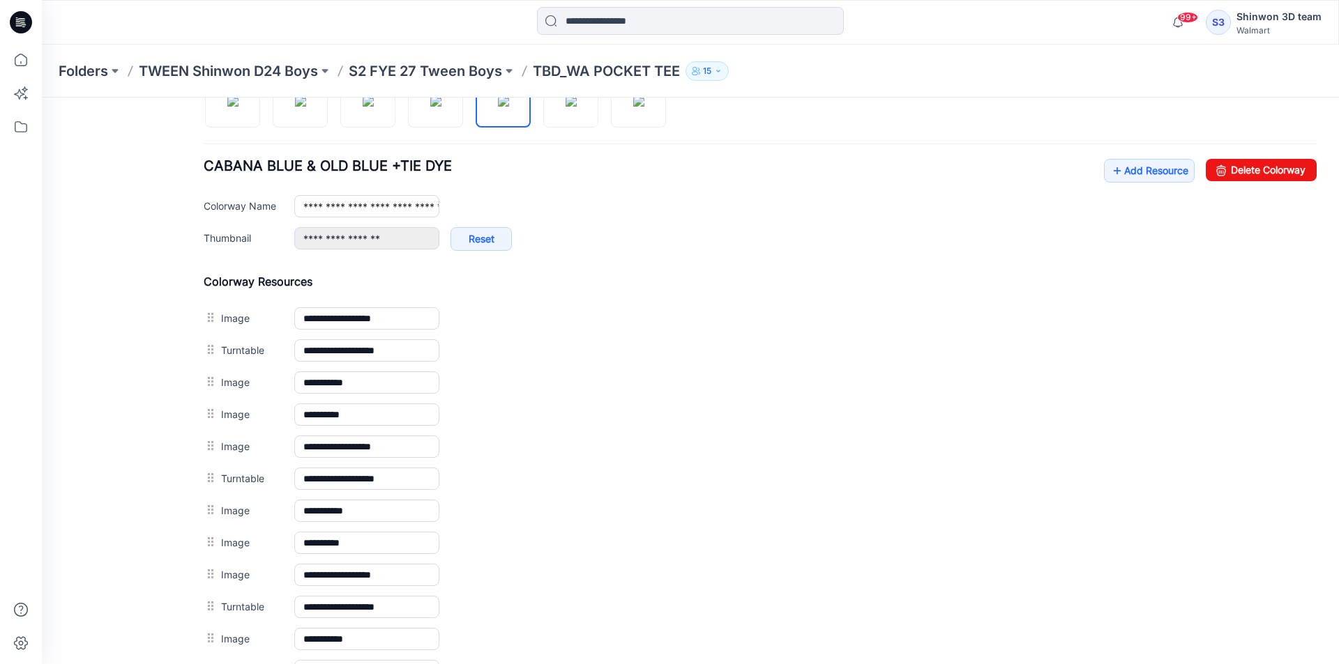
click at [563, 130] on div "Add Colorway Colorways (7) CABANA BLUE & OLD BLUE +TIE DYE Add Resource Delete …" at bounding box center [760, 377] width 1113 height 683
click at [570, 107] on img at bounding box center [570, 101] width 11 height 11
click at [633, 107] on img at bounding box center [638, 101] width 11 height 11
type input "**********"
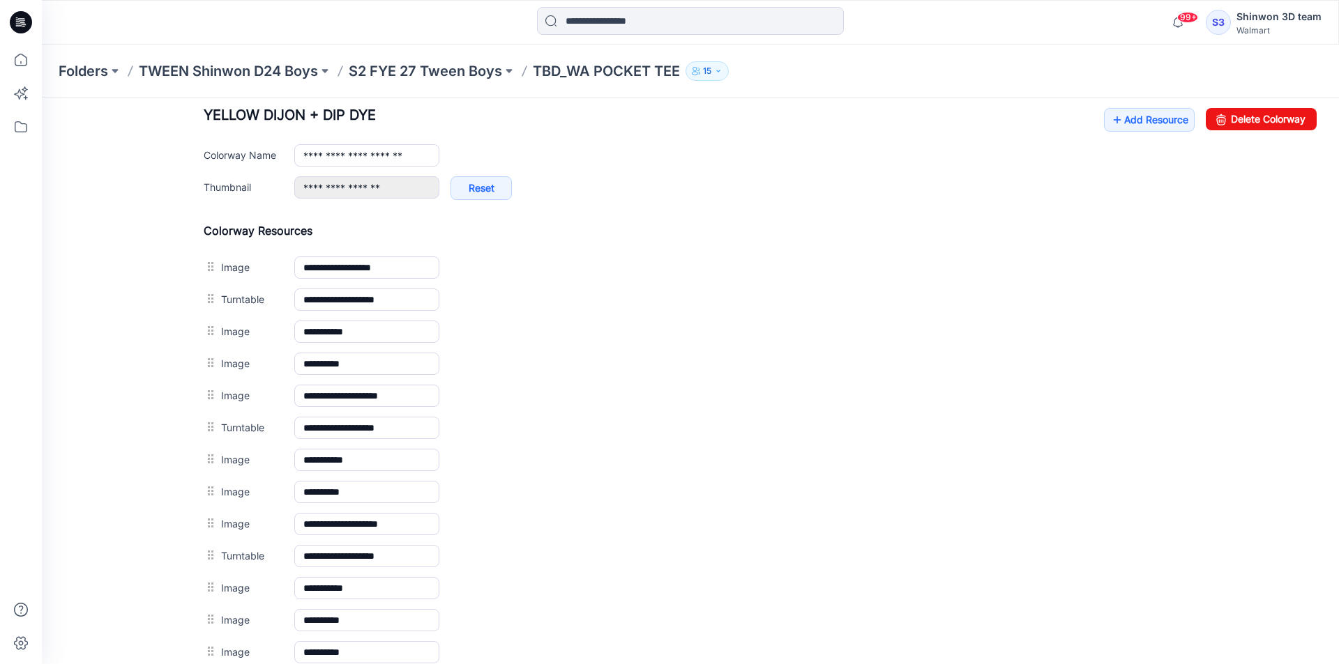
scroll to position [637, 0]
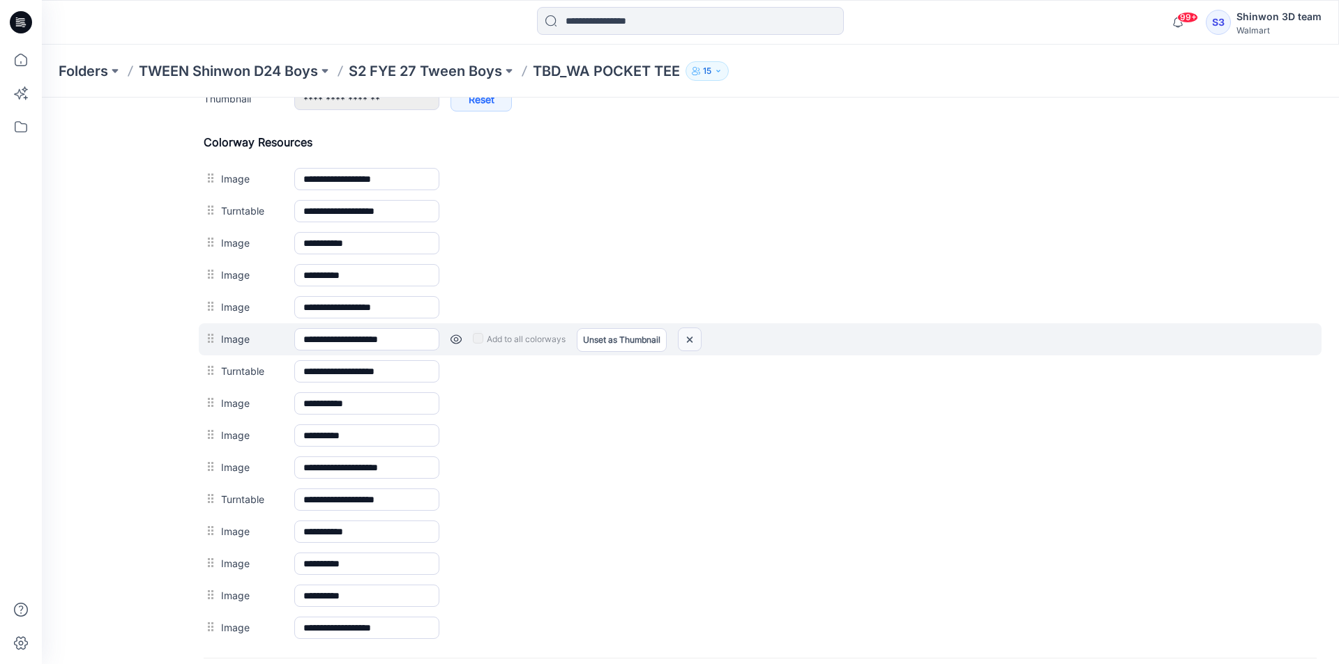
click at [689, 331] on img at bounding box center [689, 339] width 22 height 23
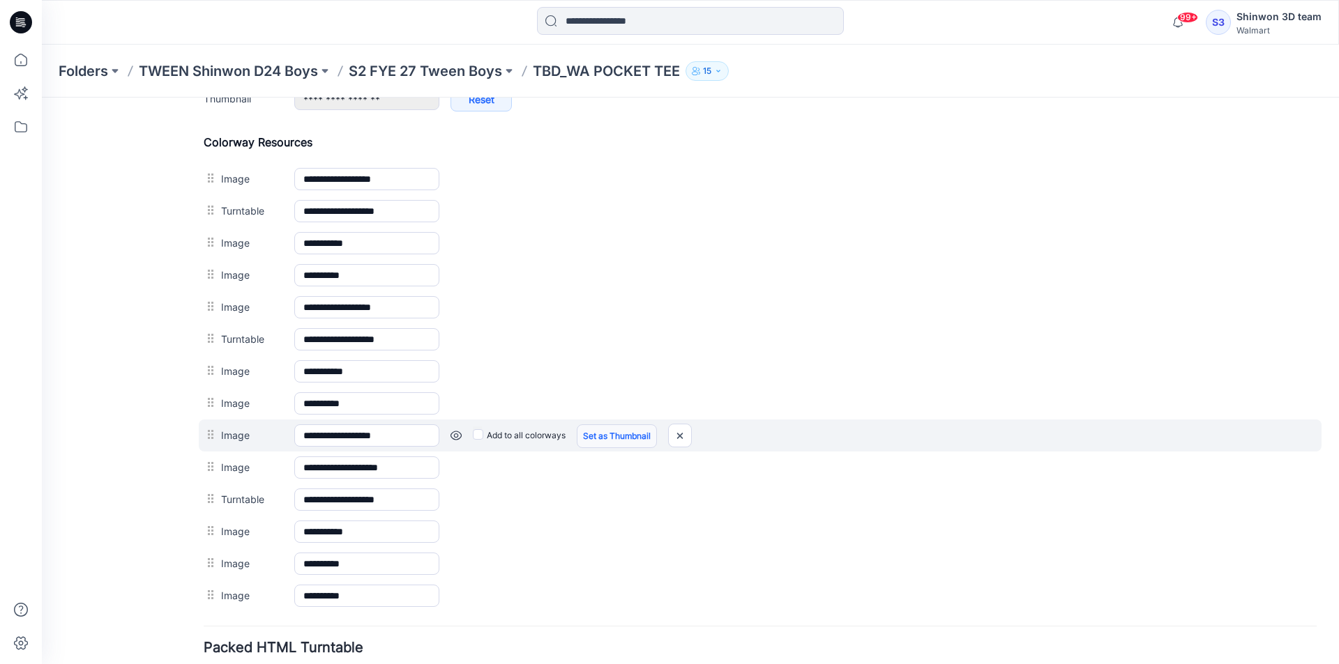
click at [630, 435] on link "Set as Thumbnail" at bounding box center [617, 437] width 80 height 24
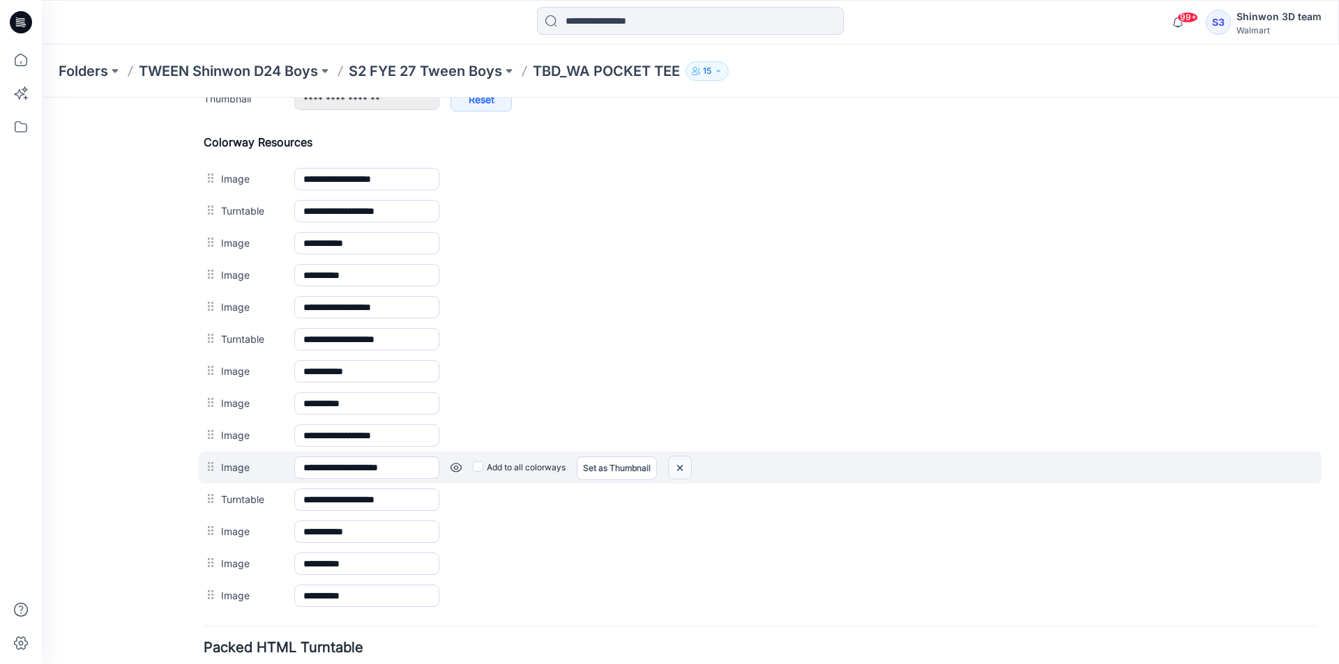
drag, startPoint x: 680, startPoint y: 466, endPoint x: 772, endPoint y: 168, distance: 312.3
click at [680, 466] on img at bounding box center [680, 468] width 22 height 23
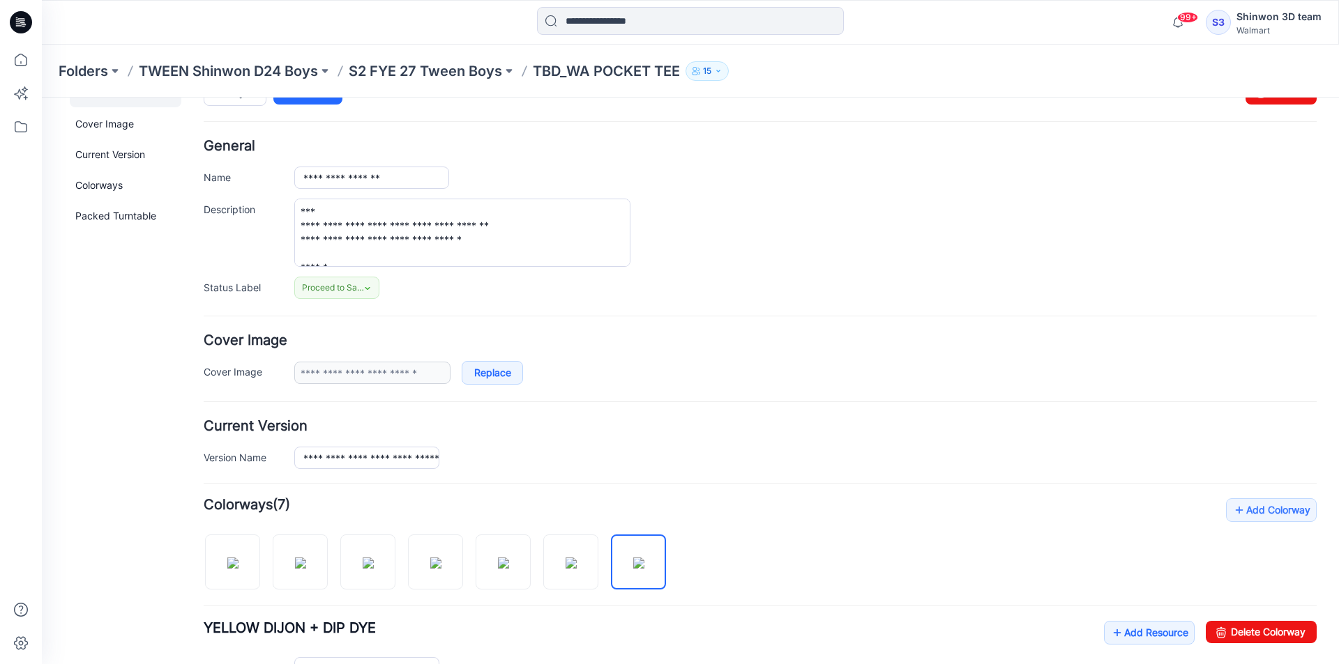
scroll to position [0, 0]
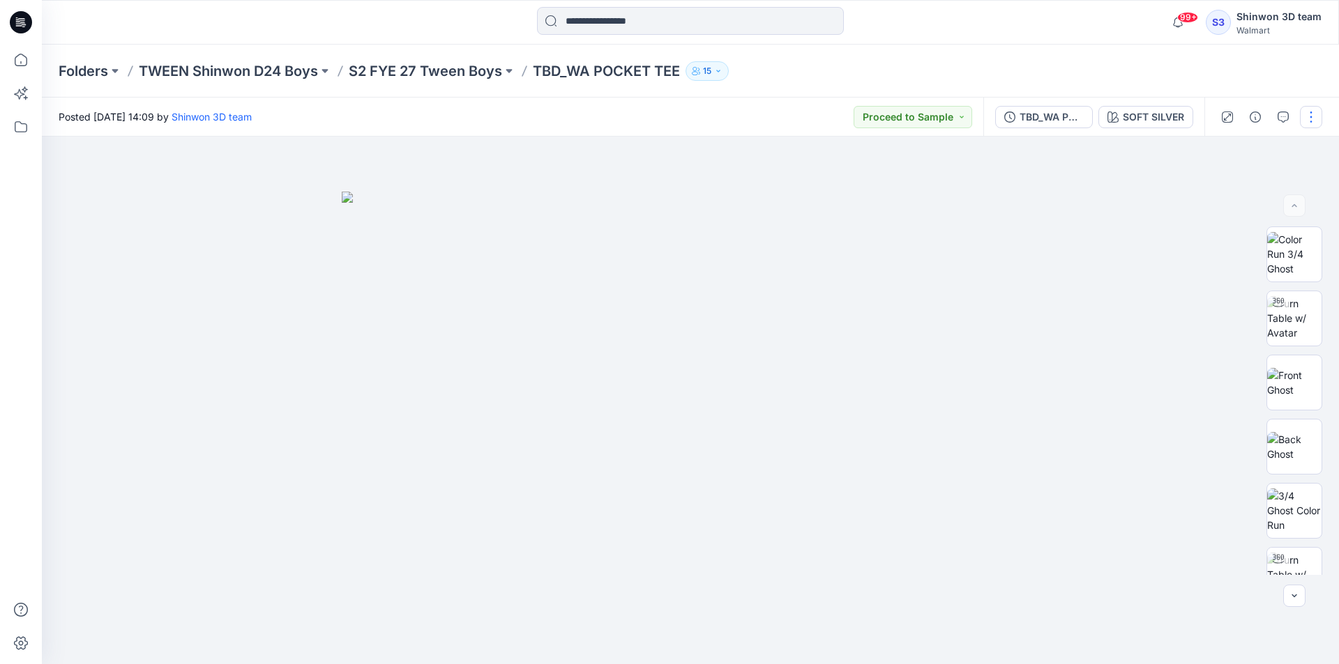
click at [1316, 121] on button "button" at bounding box center [1311, 117] width 22 height 22
click at [1263, 187] on button "Edit" at bounding box center [1252, 189] width 128 height 26
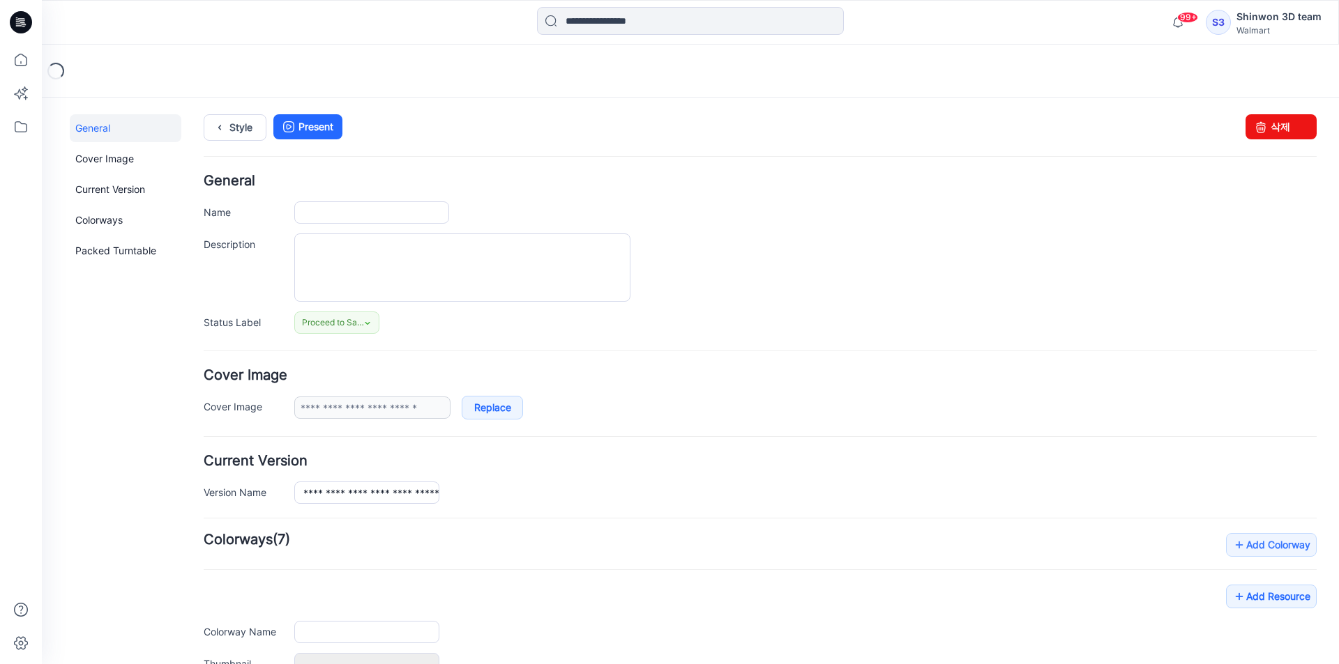
type input "**********"
type textarea "**********"
type input "**********"
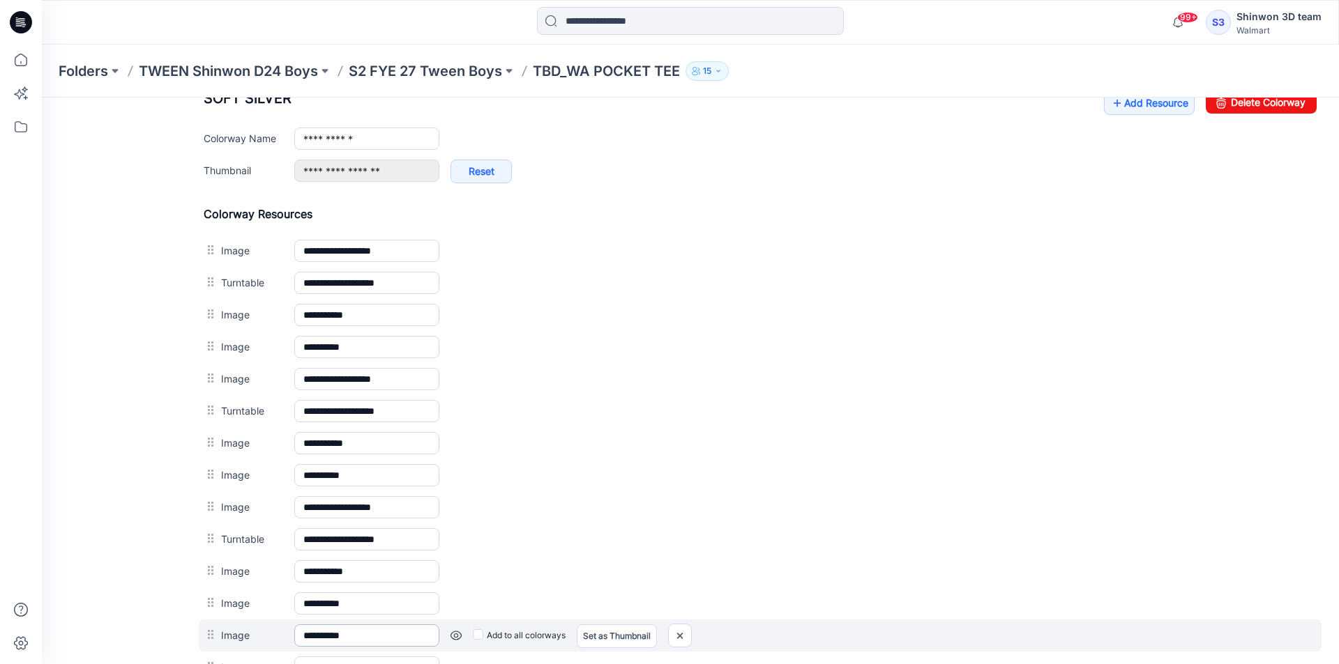
scroll to position [659, 0]
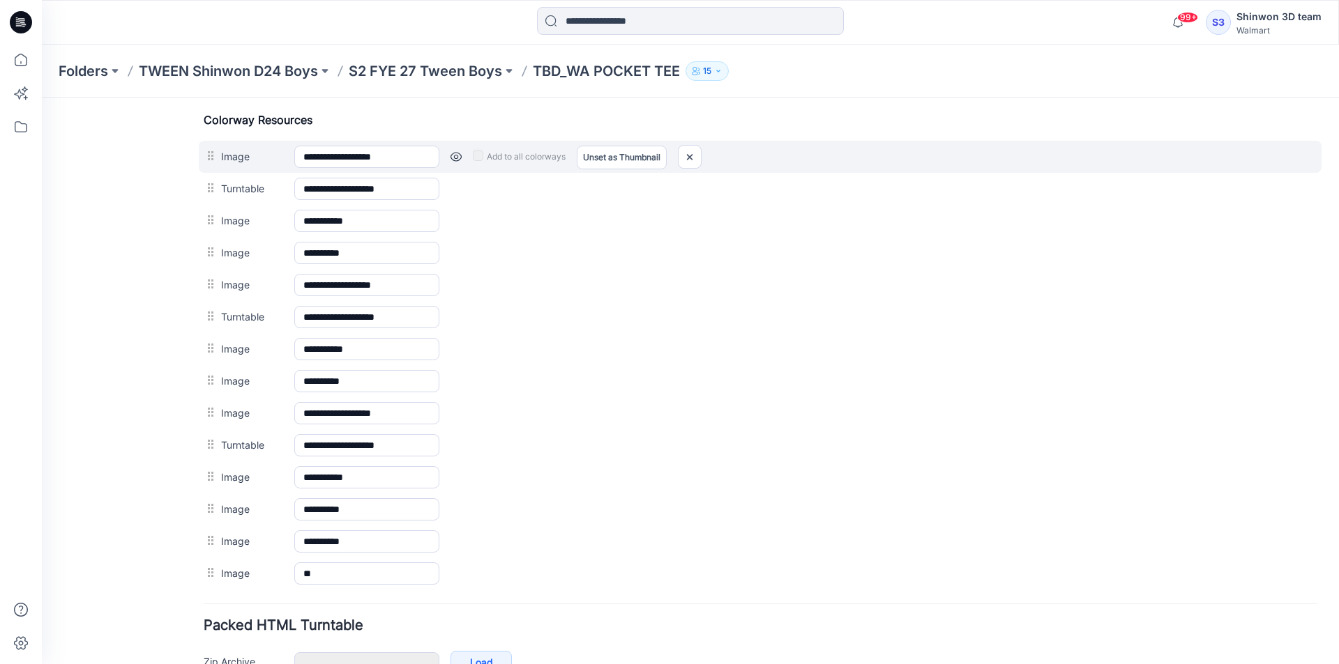
click at [461, 152] on link at bounding box center [455, 156] width 11 height 11
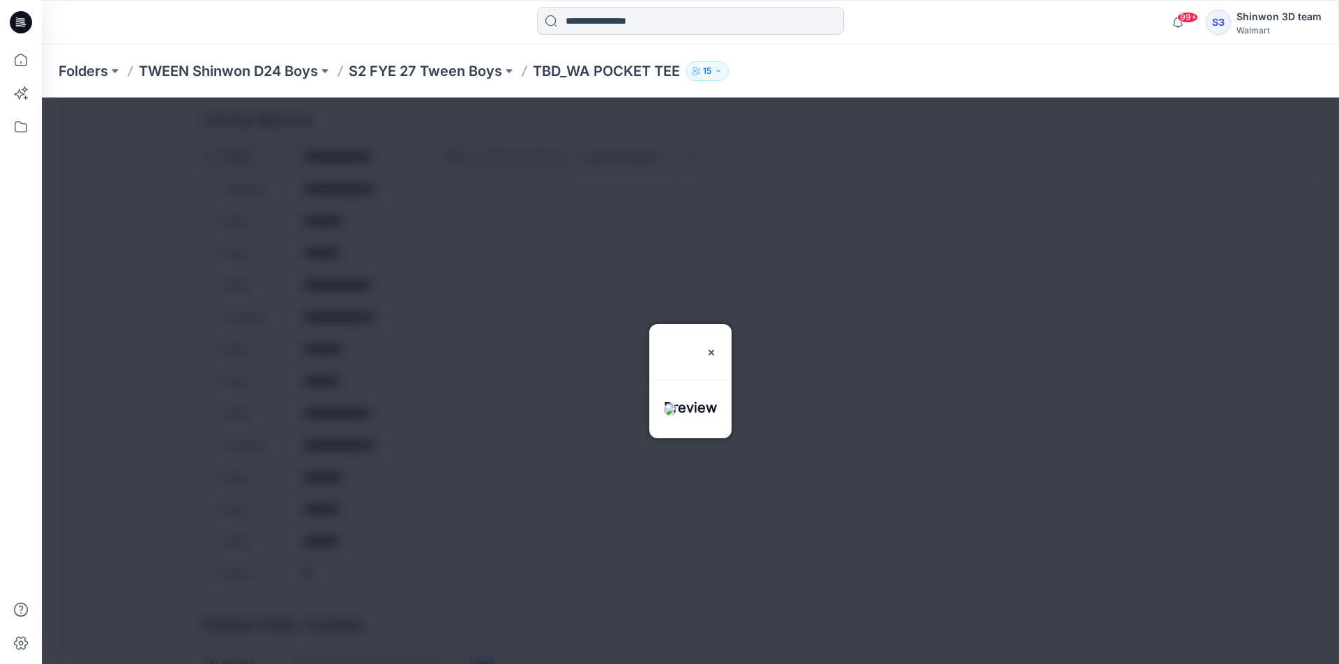
click at [461, 152] on div at bounding box center [690, 381] width 1297 height 567
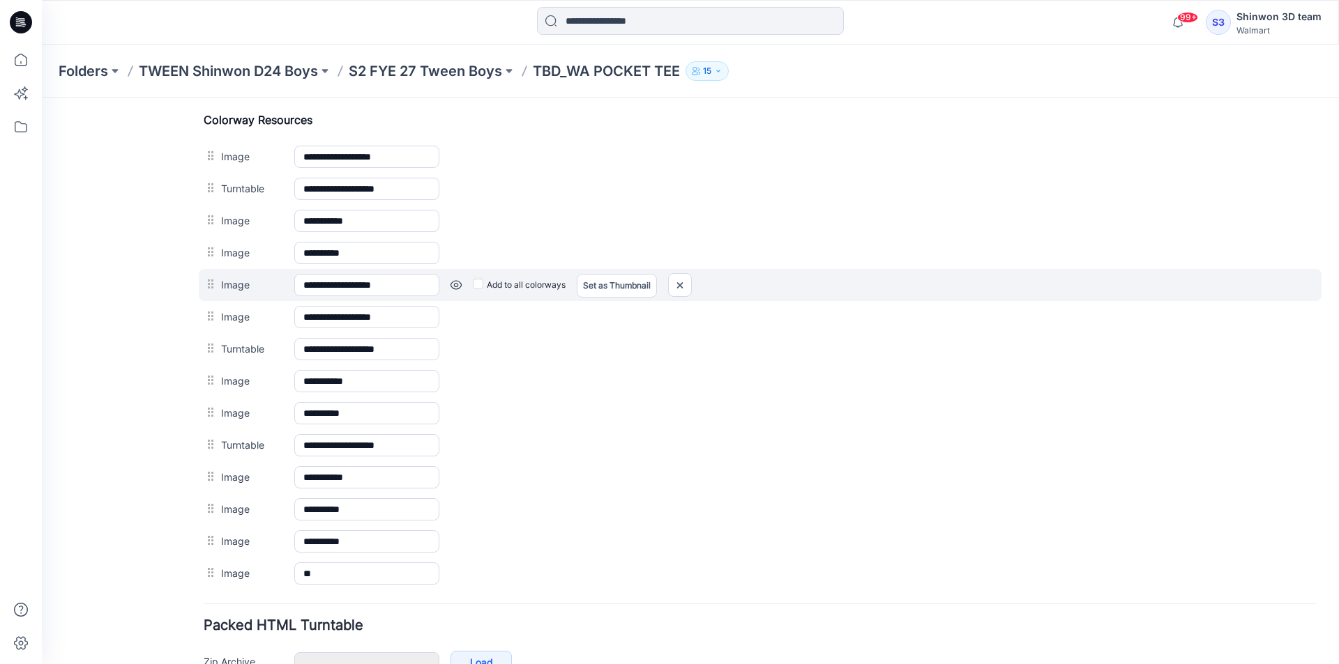
click at [450, 284] on link at bounding box center [455, 285] width 11 height 11
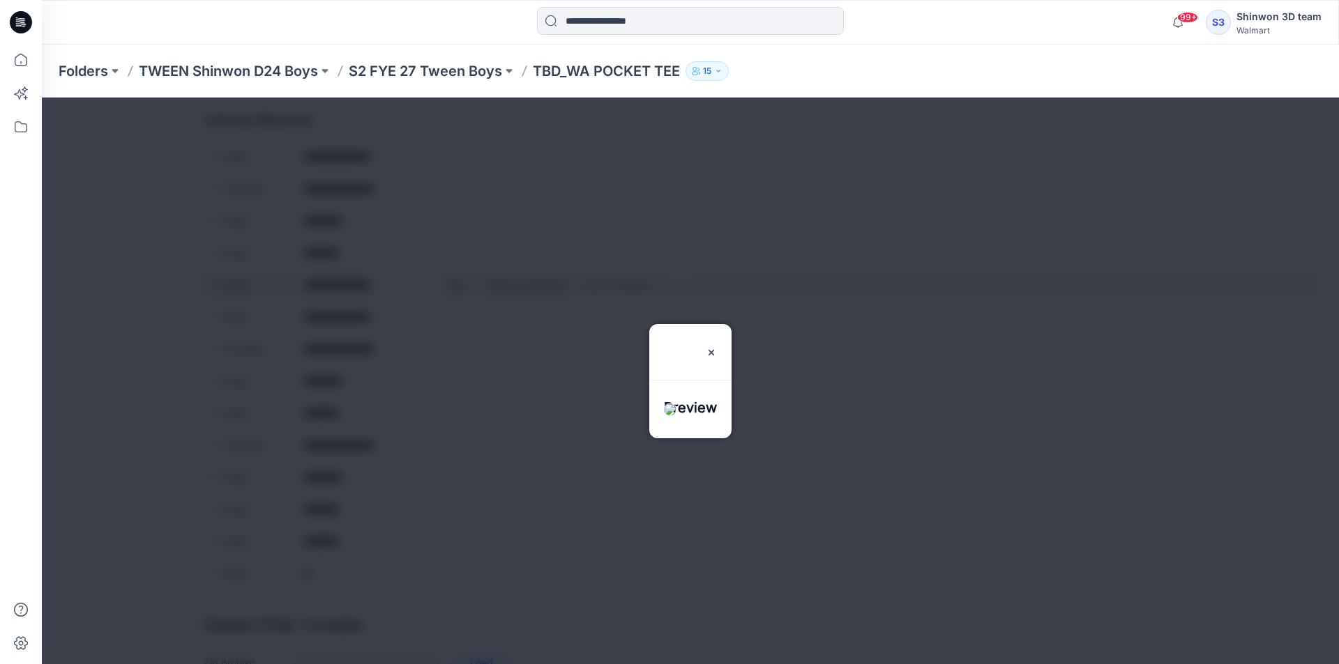
click at [450, 284] on div at bounding box center [690, 381] width 1297 height 567
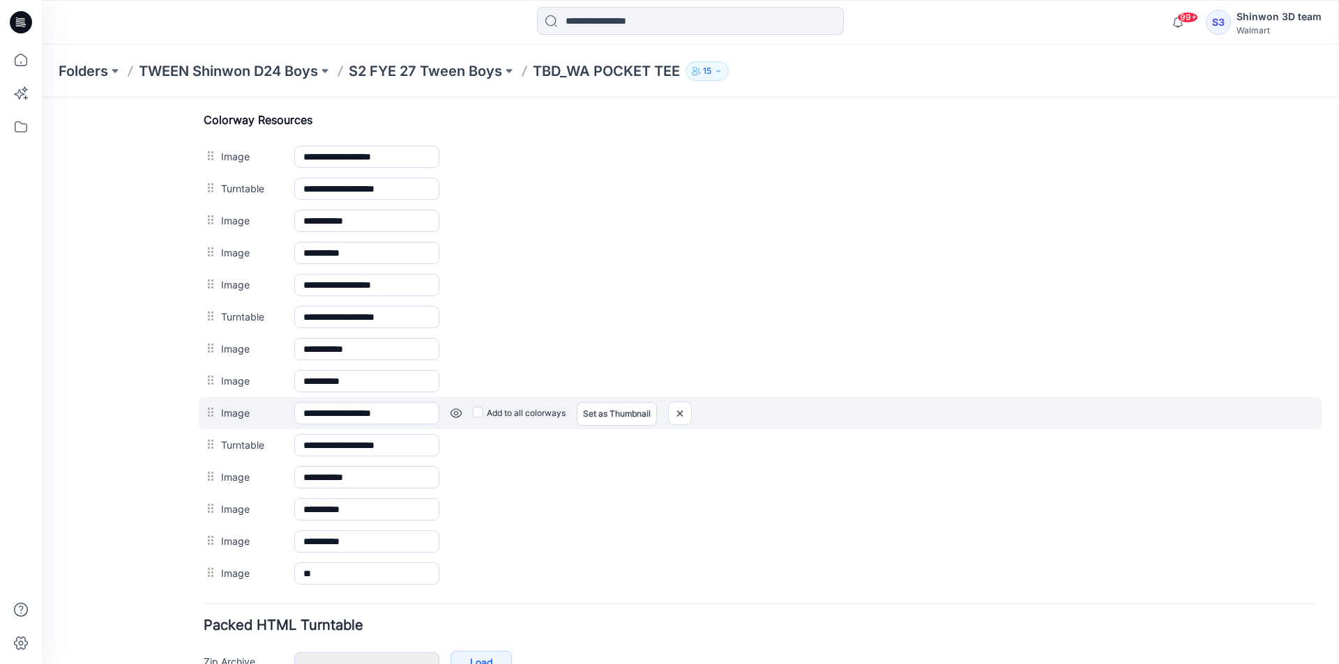
click at [455, 408] on link at bounding box center [455, 413] width 11 height 11
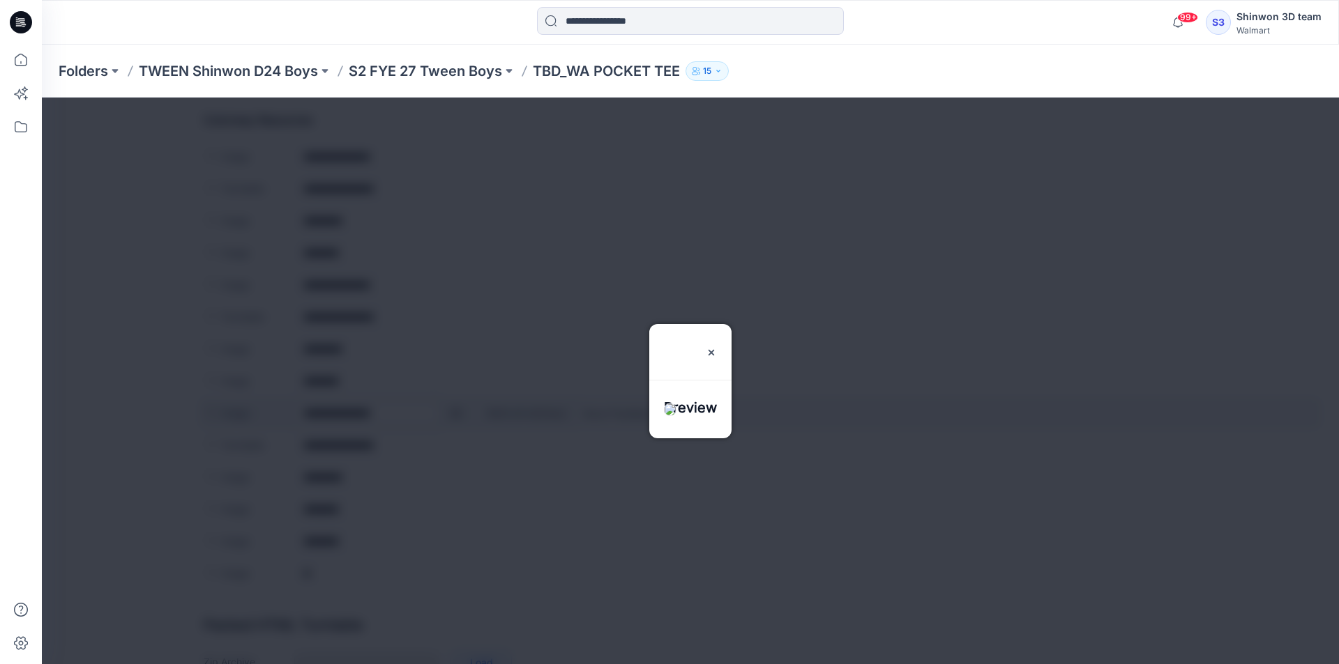
click at [455, 408] on div at bounding box center [690, 381] width 1297 height 567
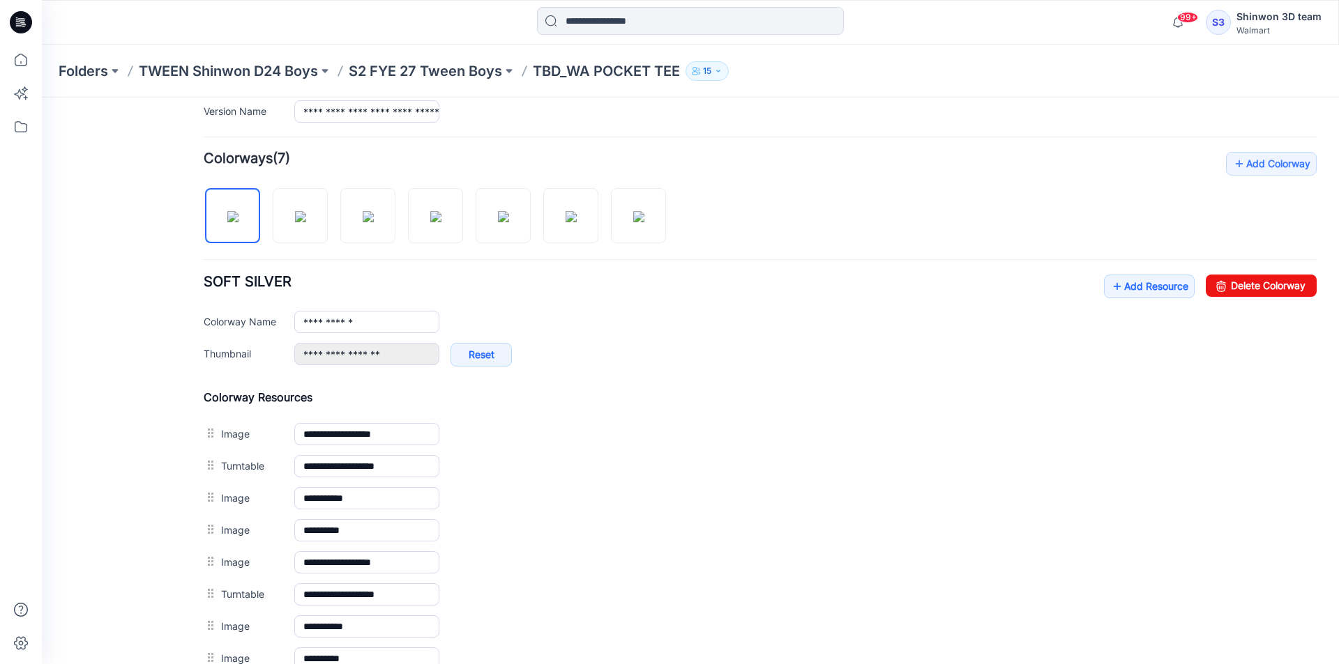
scroll to position [380, 0]
click at [306, 213] on img at bounding box center [300, 218] width 11 height 11
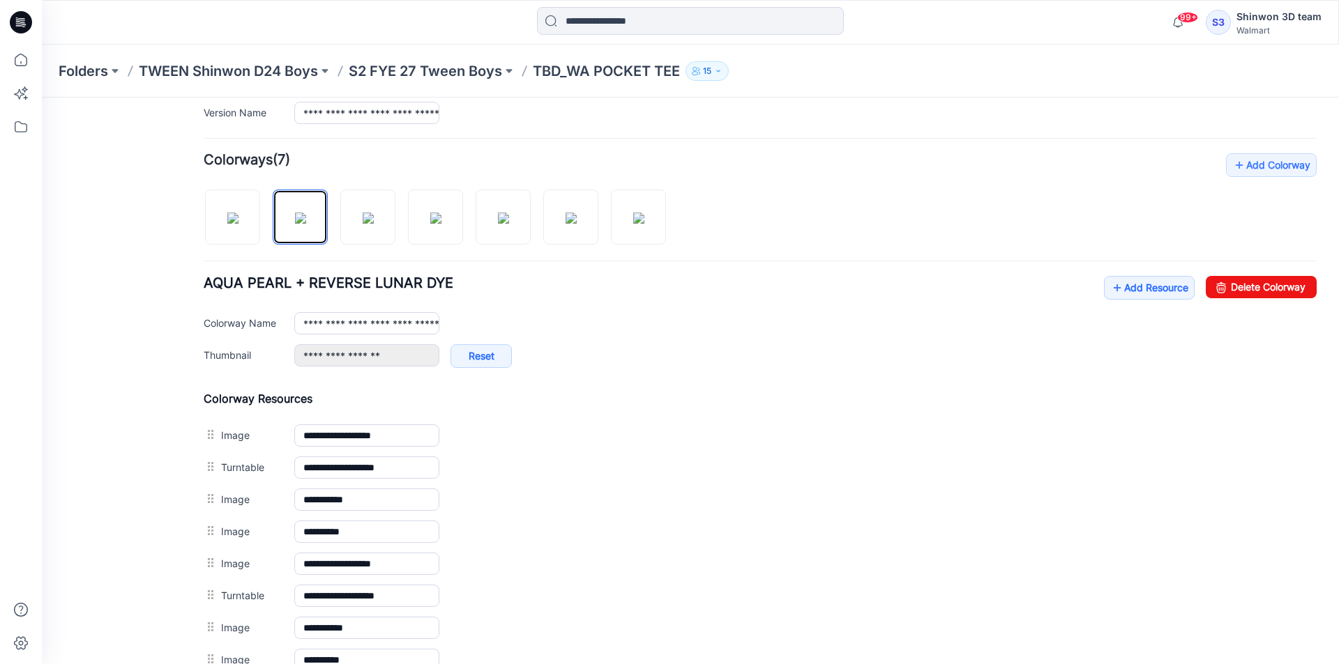
scroll to position [659, 0]
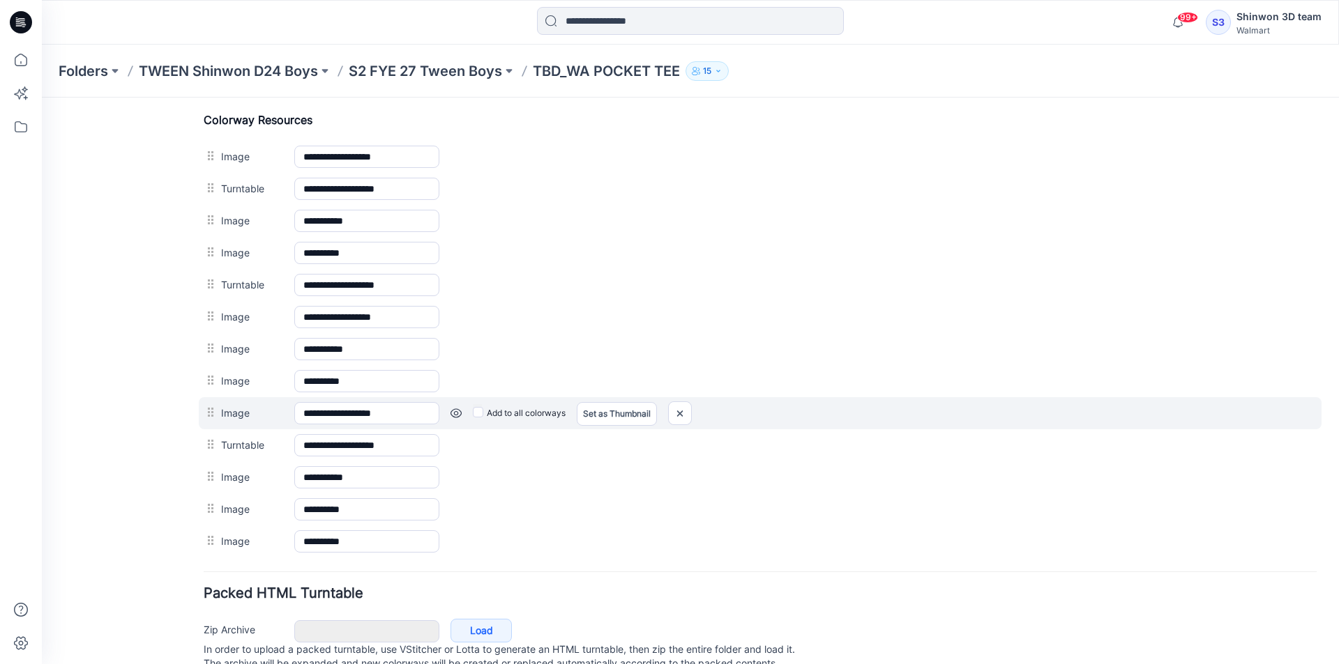
click at [456, 407] on div "Add to all colorways Set as Thumbnail Unset as Thumbnail" at bounding box center [877, 413] width 877 height 22
click at [455, 411] on link at bounding box center [455, 413] width 11 height 11
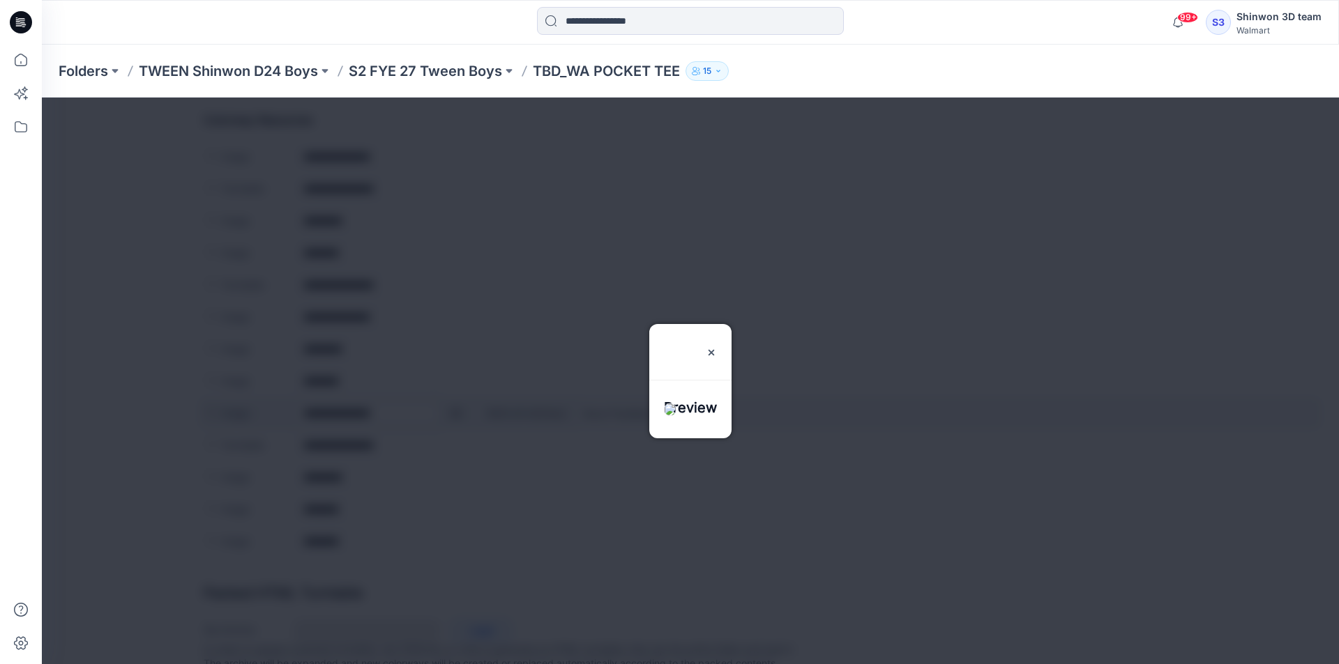
click at [455, 411] on div at bounding box center [690, 381] width 1297 height 567
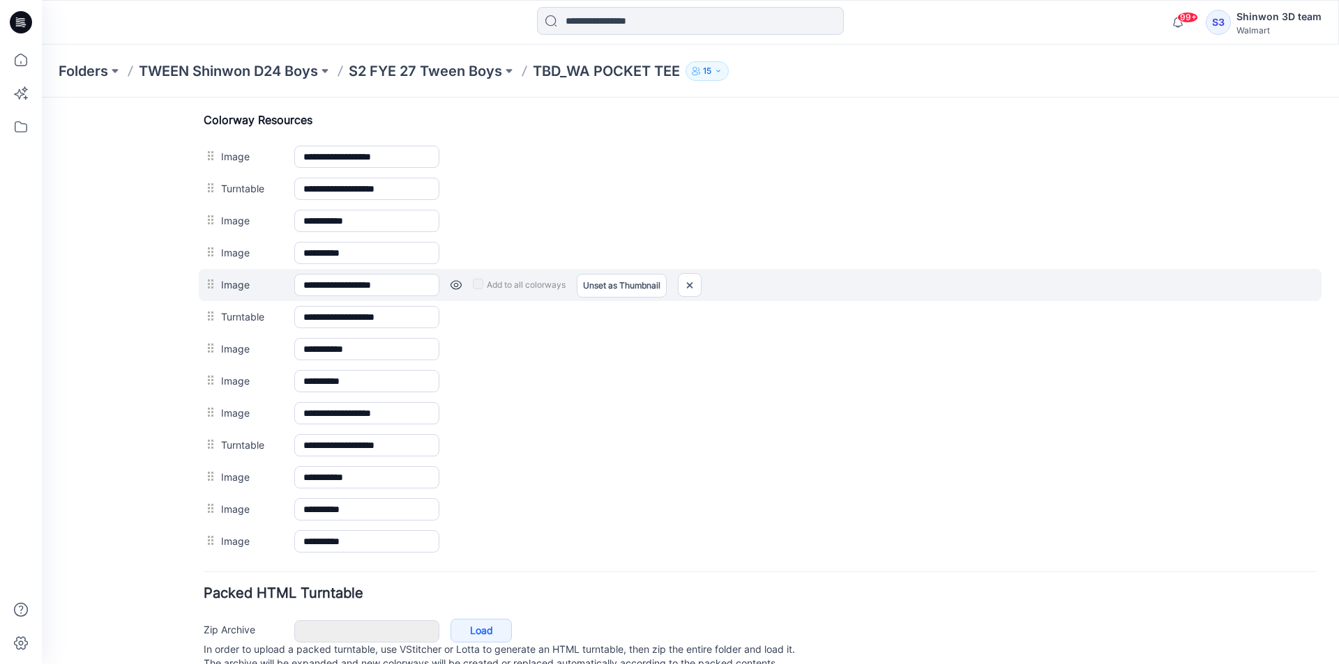
click at [459, 287] on link at bounding box center [455, 285] width 11 height 11
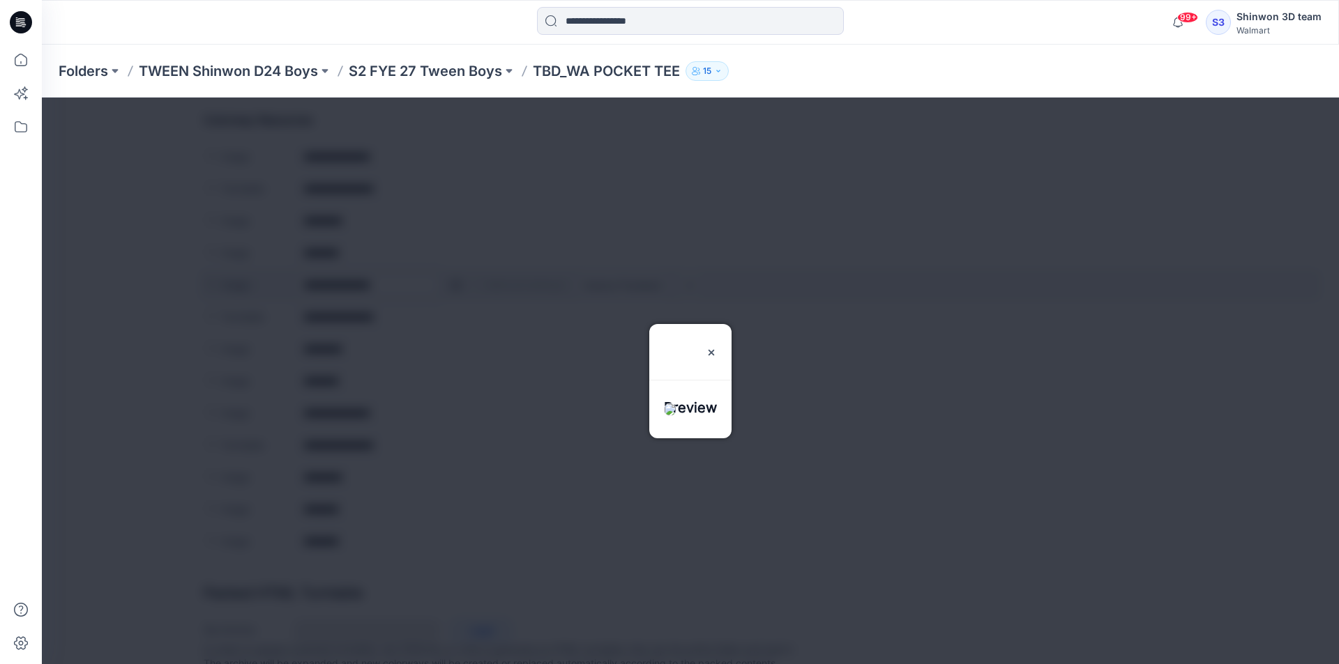
click at [459, 287] on div at bounding box center [690, 381] width 1297 height 567
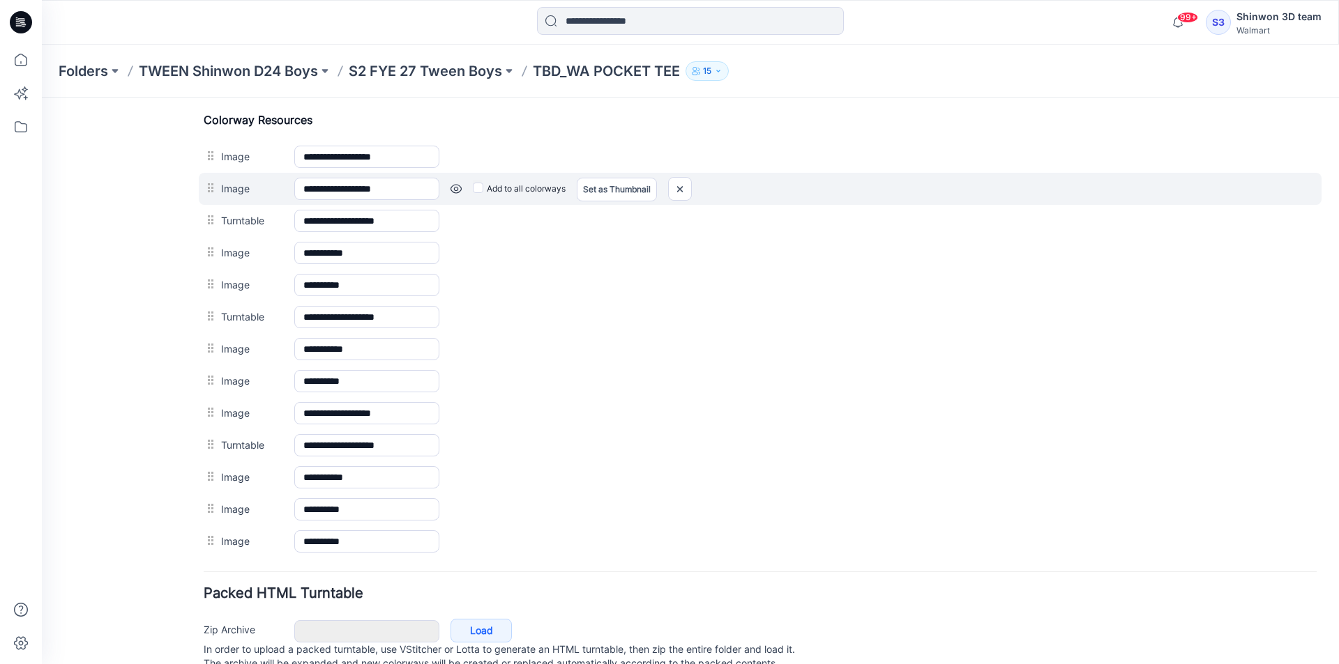
click at [461, 188] on link at bounding box center [455, 188] width 11 height 11
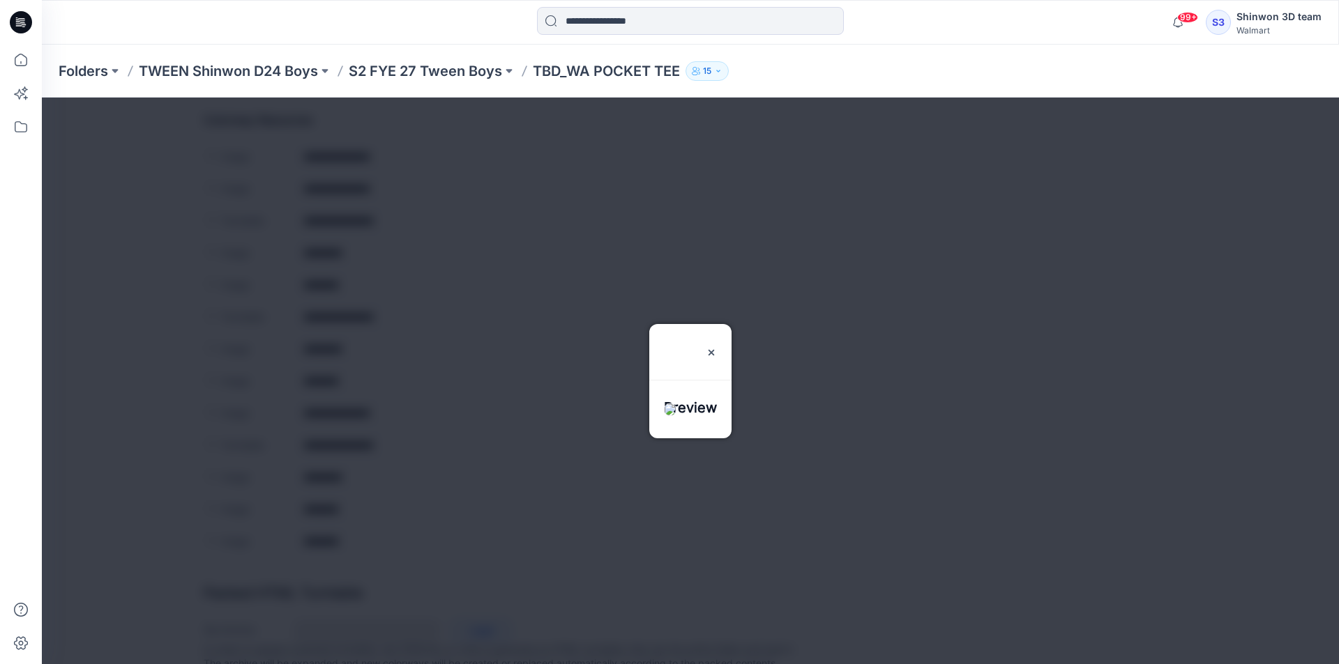
click at [475, 213] on div at bounding box center [690, 381] width 1297 height 567
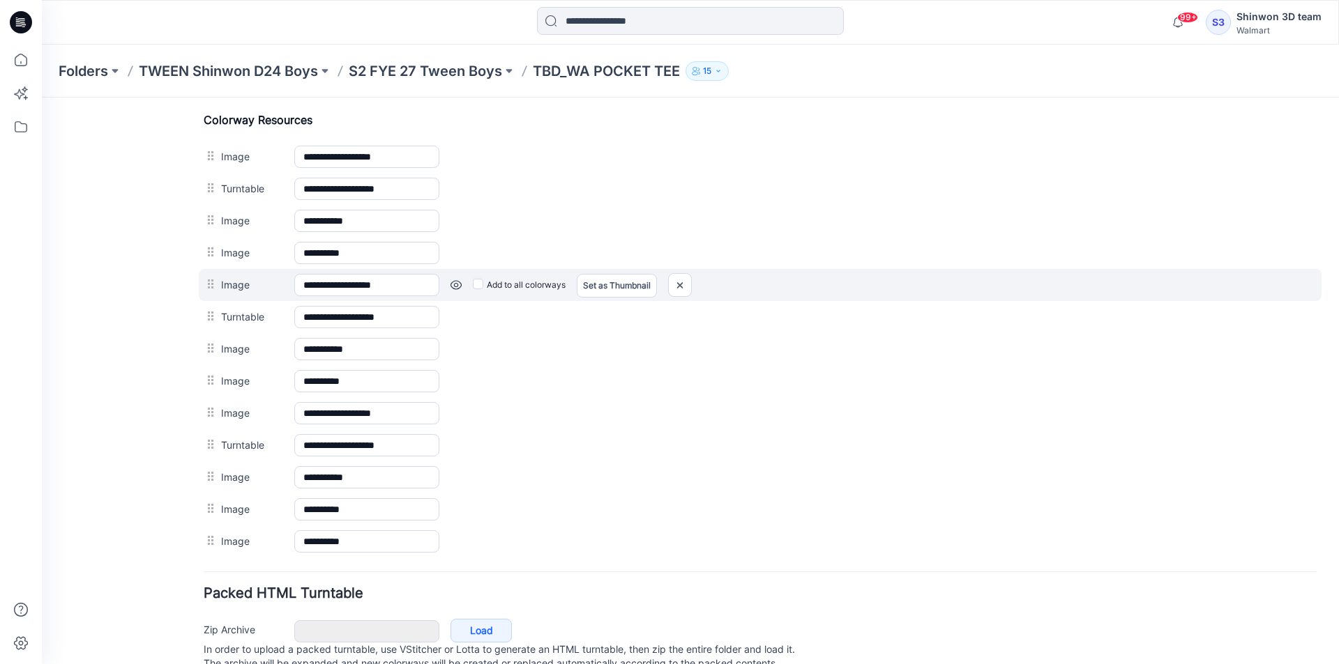
click at [457, 287] on link at bounding box center [455, 285] width 11 height 11
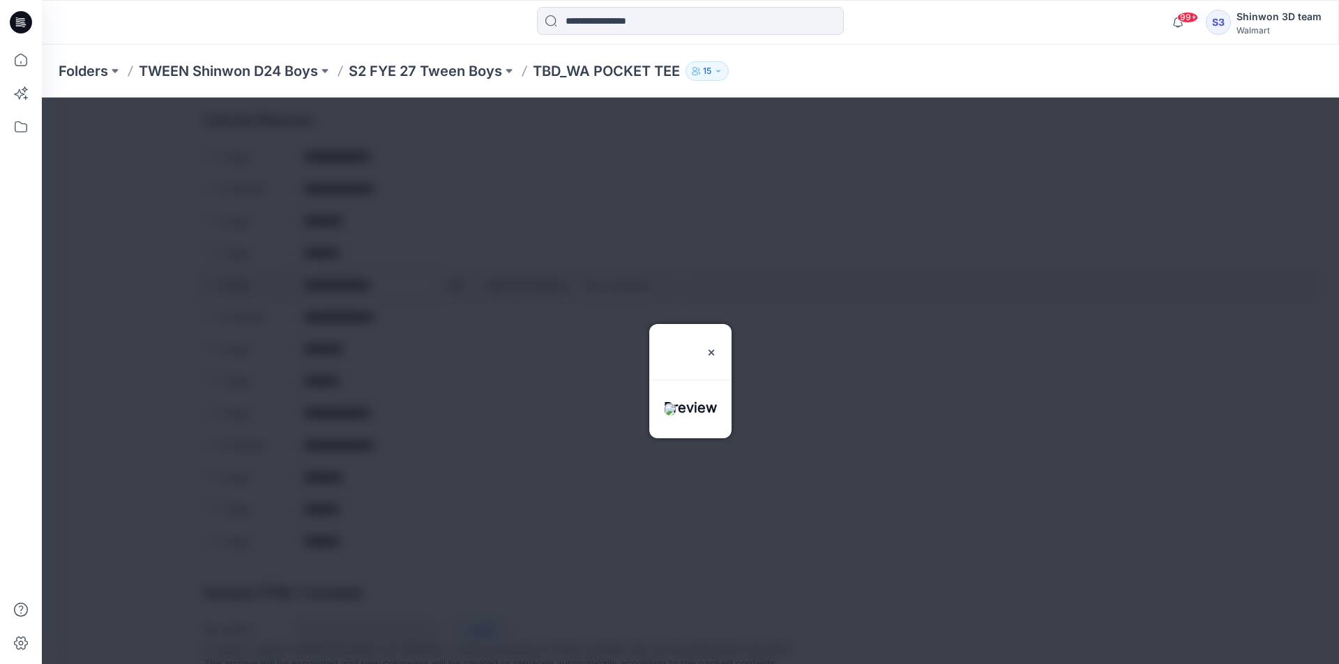
click at [457, 287] on div at bounding box center [690, 381] width 1297 height 567
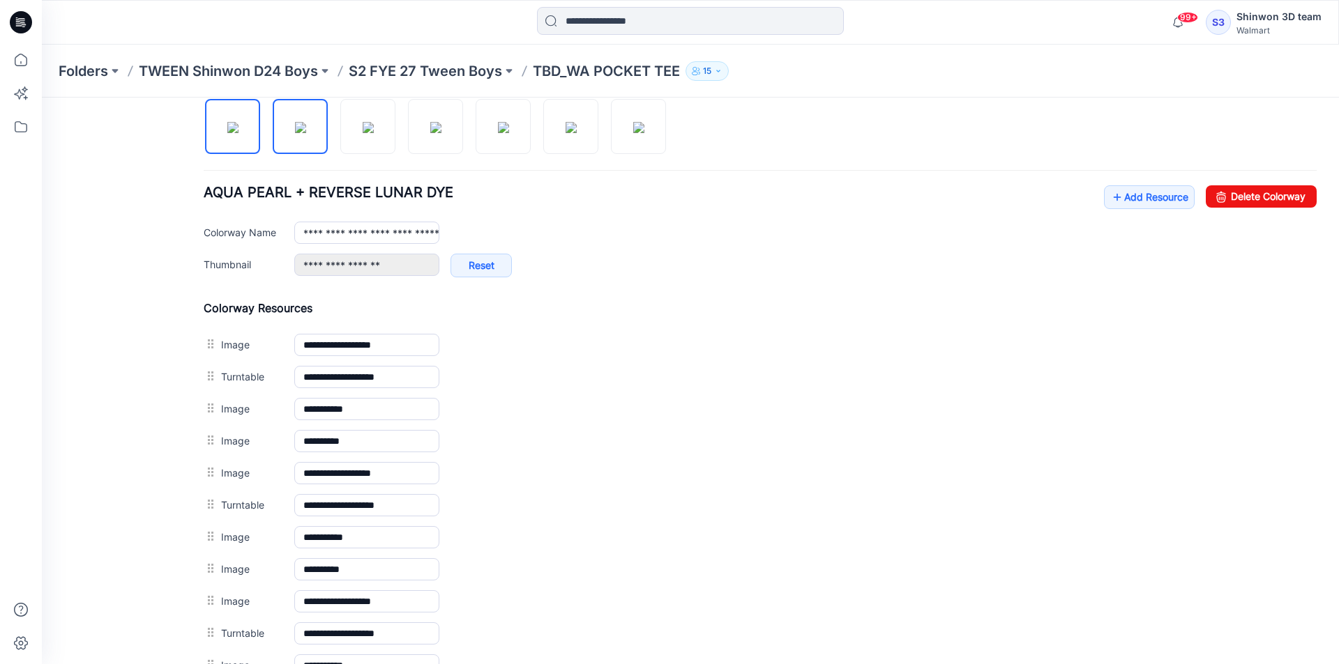
scroll to position [450, 0]
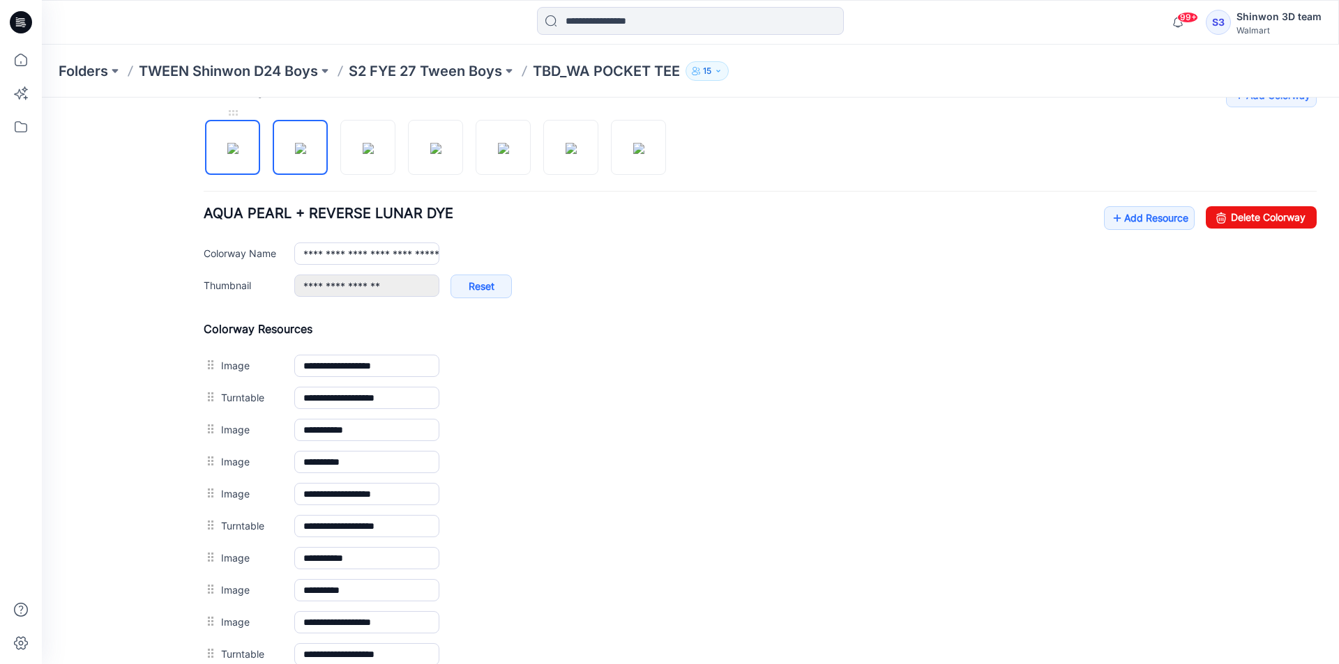
click at [234, 150] on img at bounding box center [232, 148] width 11 height 11
click at [295, 148] on img at bounding box center [300, 148] width 11 height 11
click at [374, 146] on img at bounding box center [368, 148] width 11 height 11
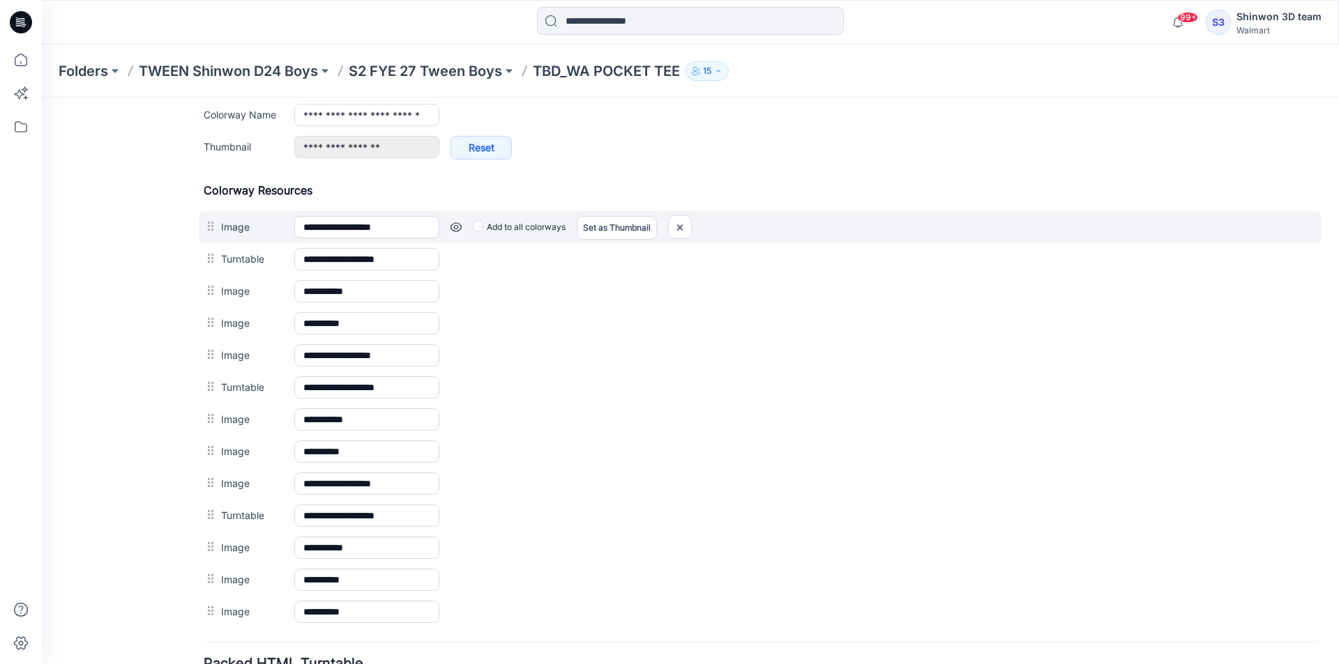
scroll to position [589, 0]
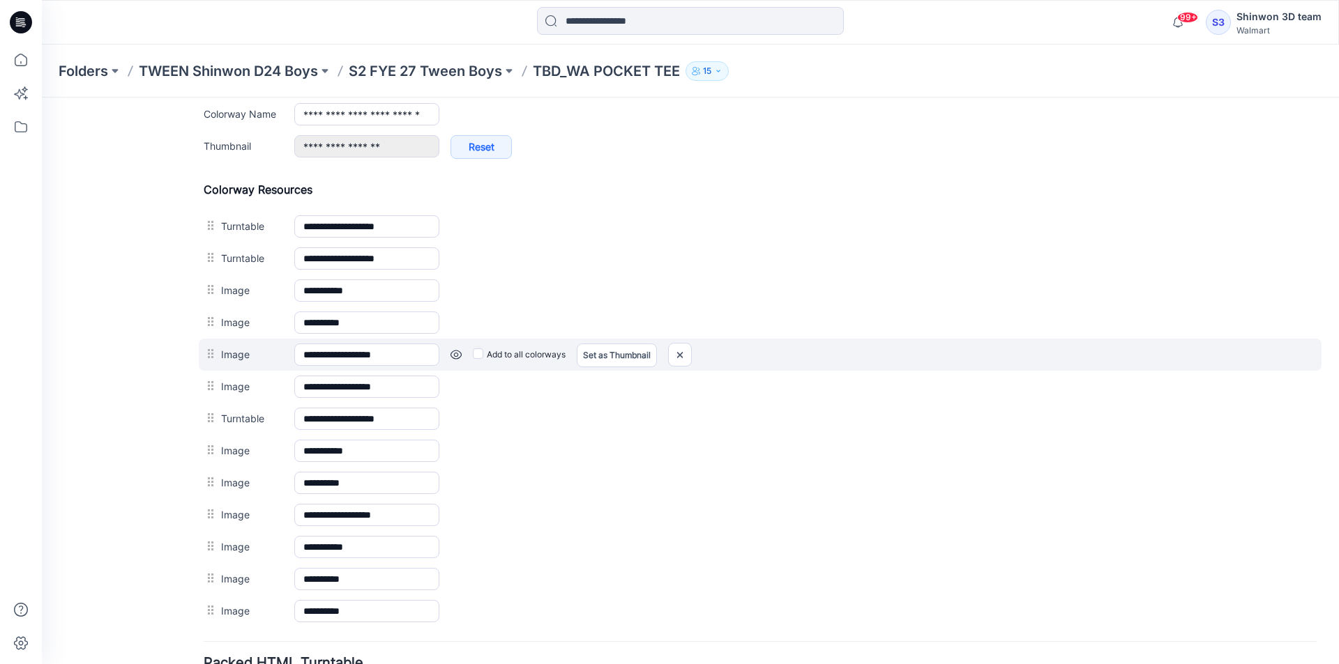
click at [454, 354] on link at bounding box center [455, 354] width 11 height 11
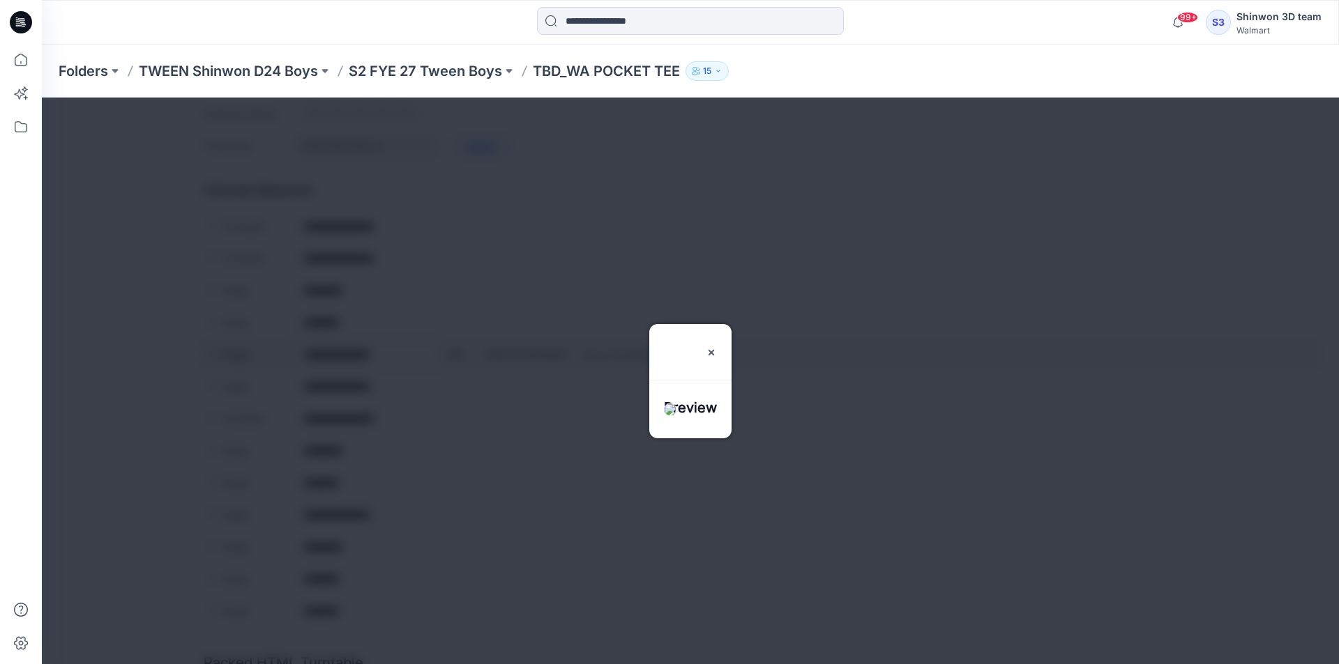
click at [454, 354] on div at bounding box center [690, 381] width 1297 height 567
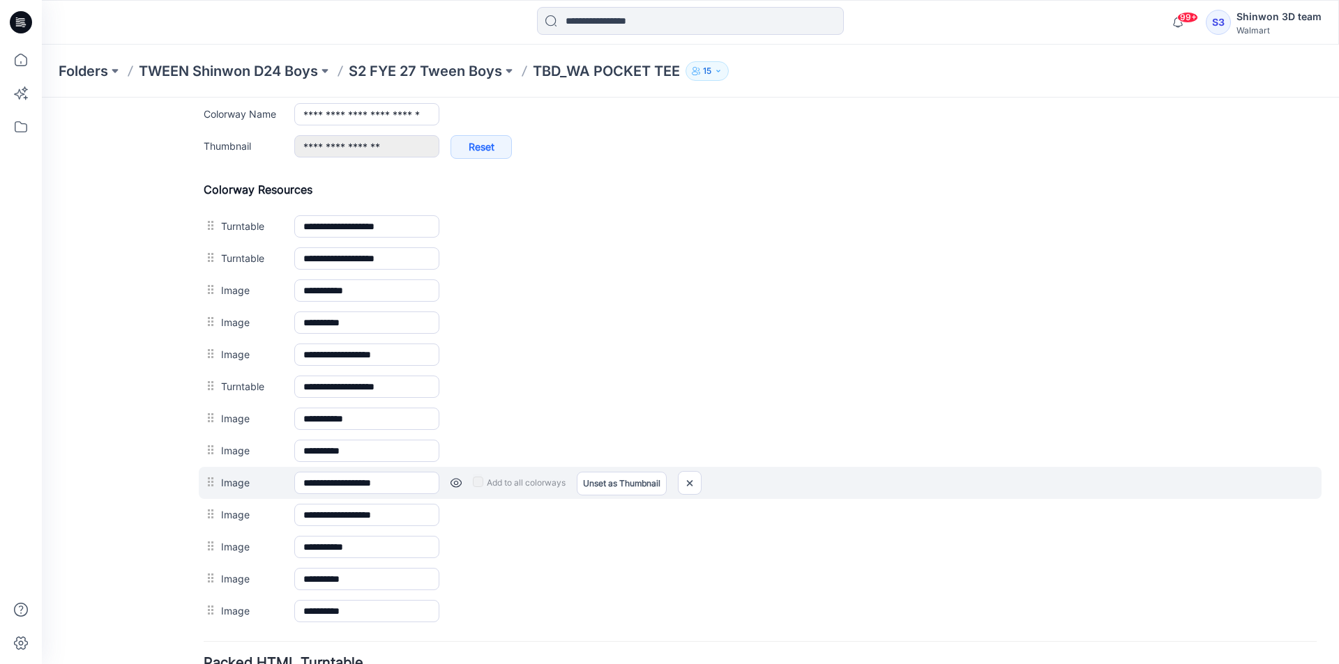
click at [455, 480] on link at bounding box center [455, 483] width 11 height 11
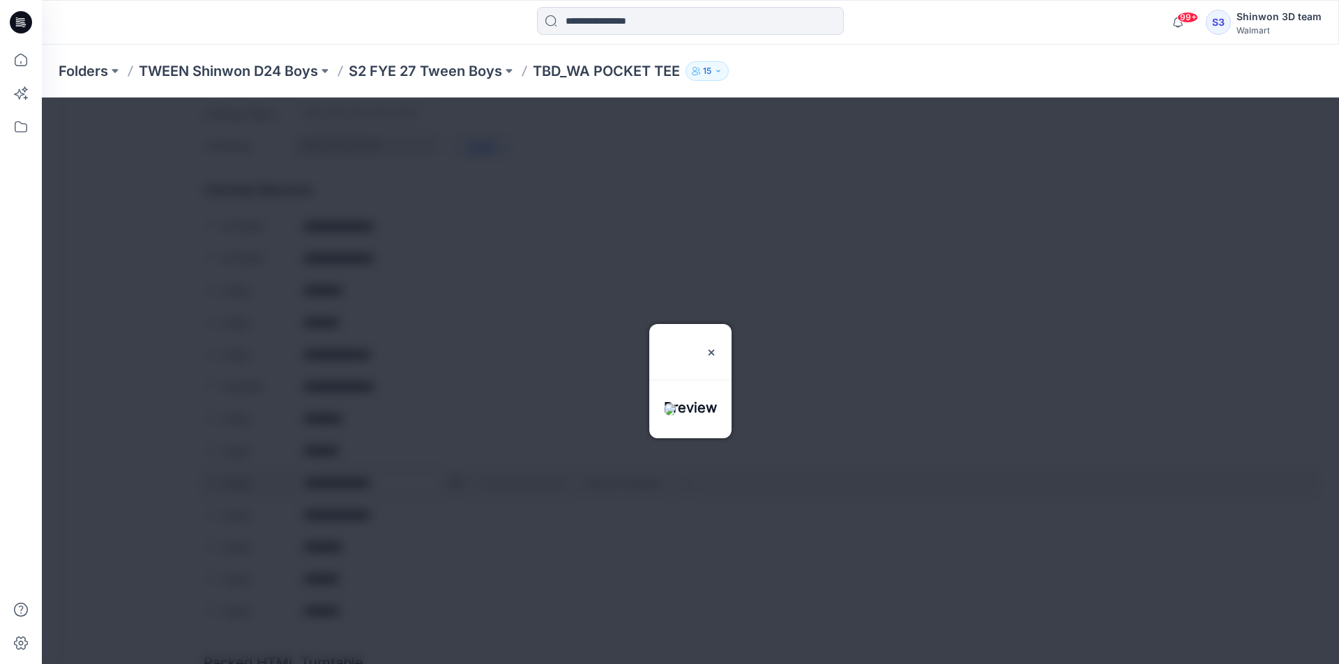
click at [455, 480] on div at bounding box center [690, 381] width 1297 height 567
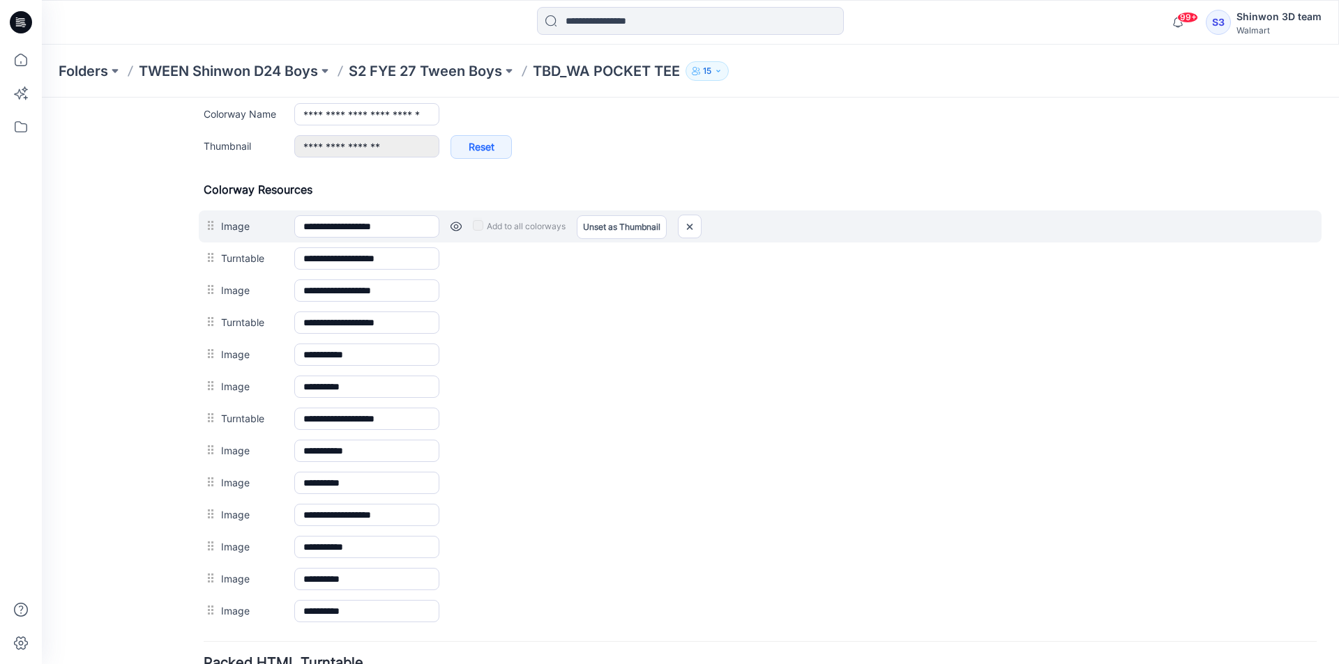
click at [453, 227] on link at bounding box center [455, 226] width 11 height 11
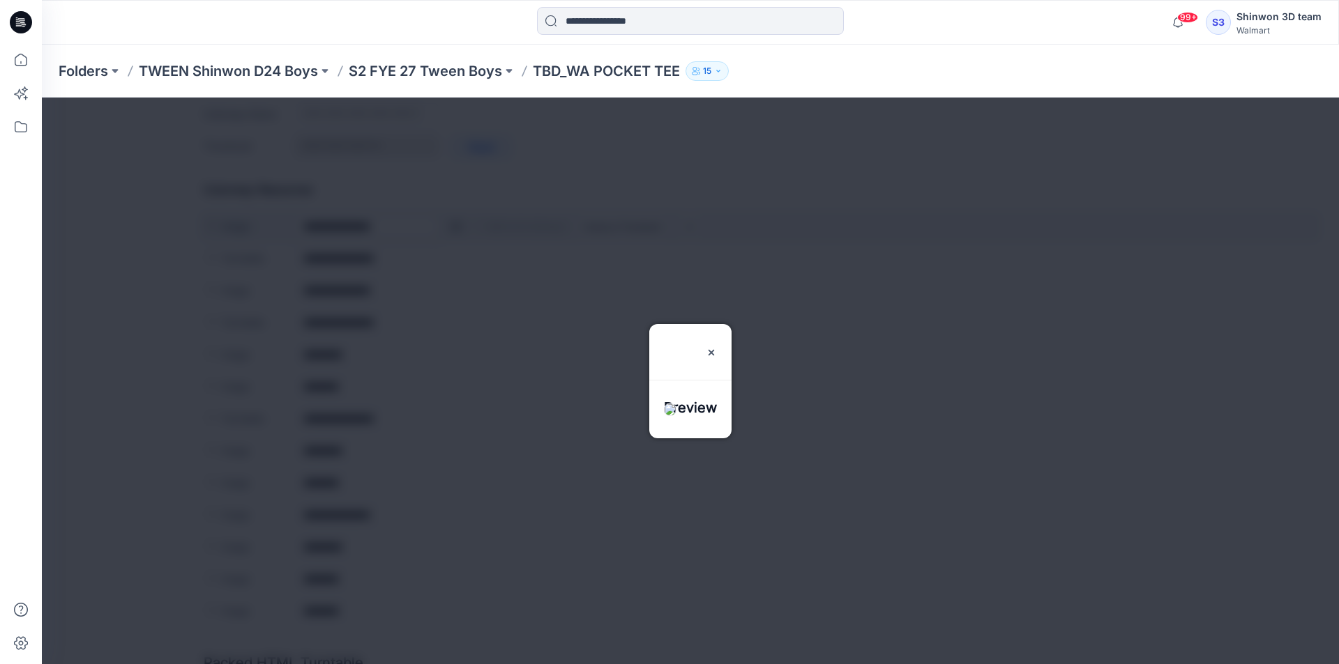
click at [453, 227] on div at bounding box center [690, 381] width 1297 height 567
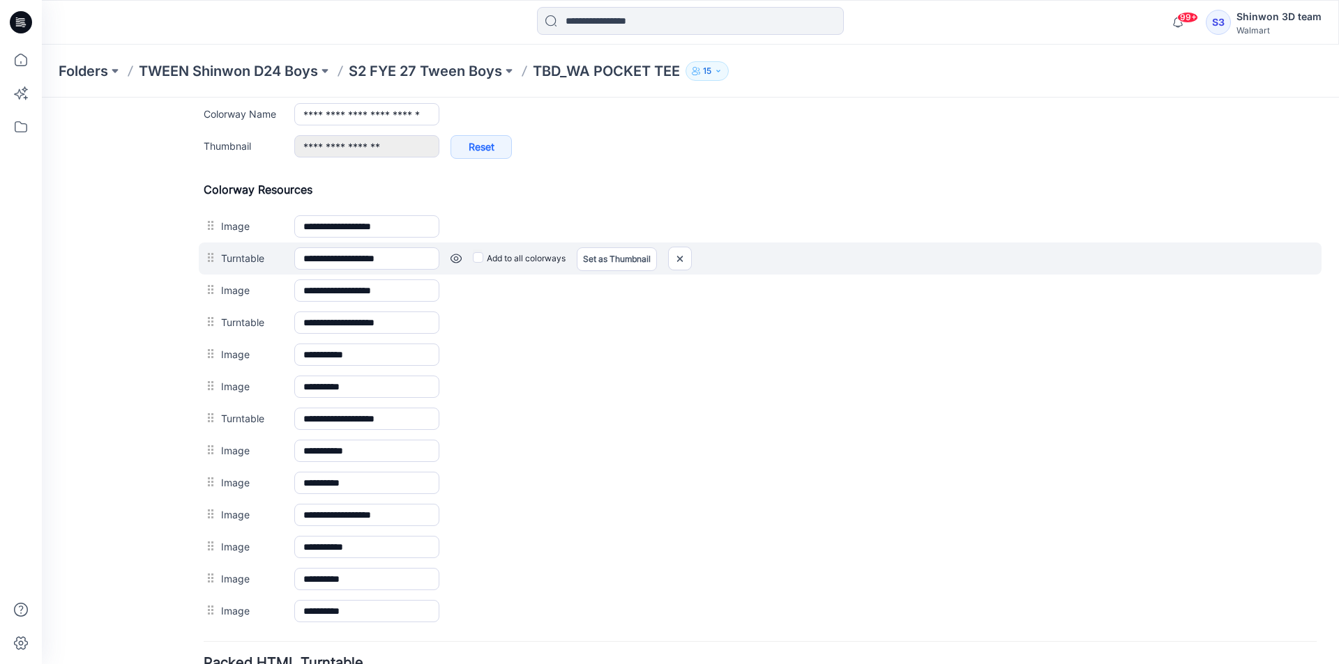
click at [453, 261] on link at bounding box center [455, 258] width 11 height 11
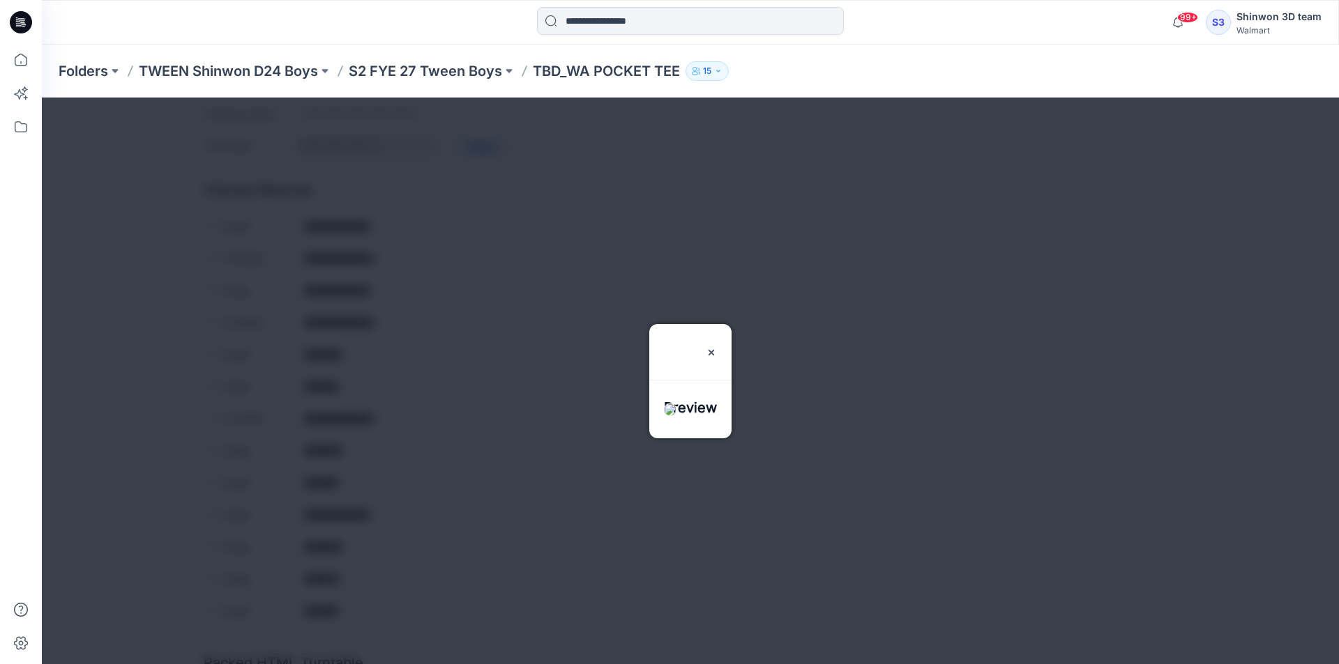
click at [453, 261] on div at bounding box center [690, 381] width 1297 height 567
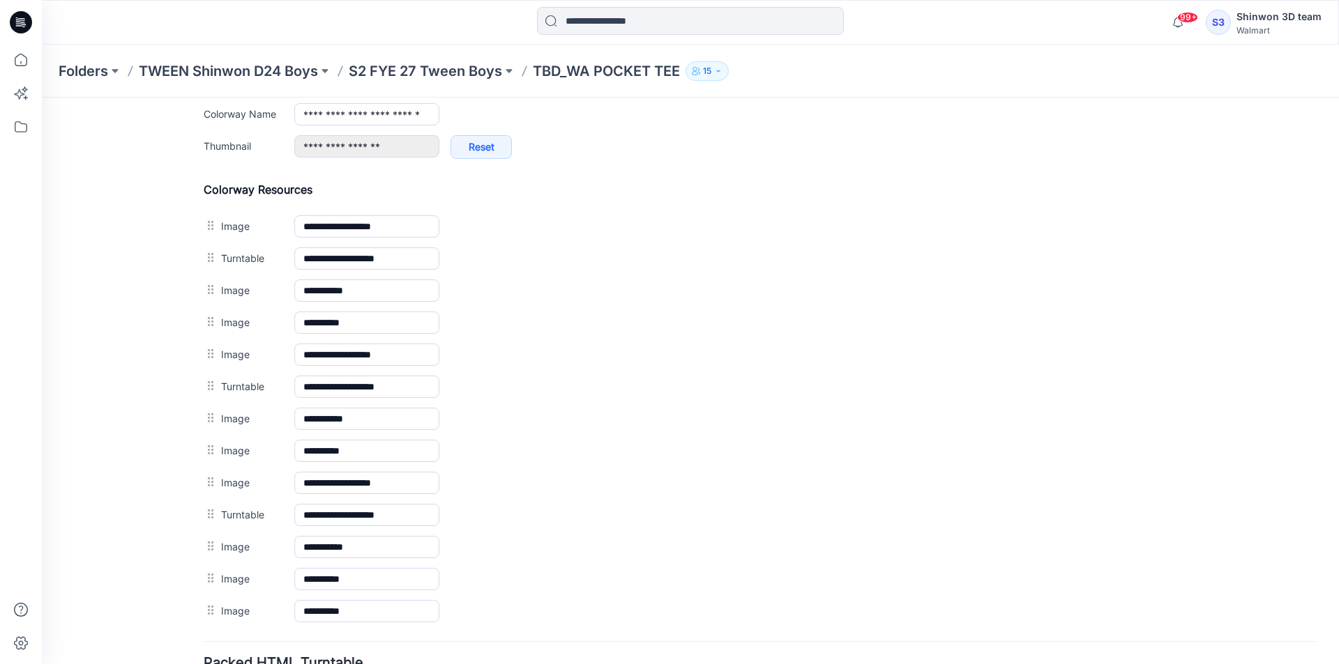
drag, startPoint x: 208, startPoint y: 256, endPoint x: 457, endPoint y: 226, distance: 250.0
click at [42, 98] on link at bounding box center [42, 98] width 0 height 0
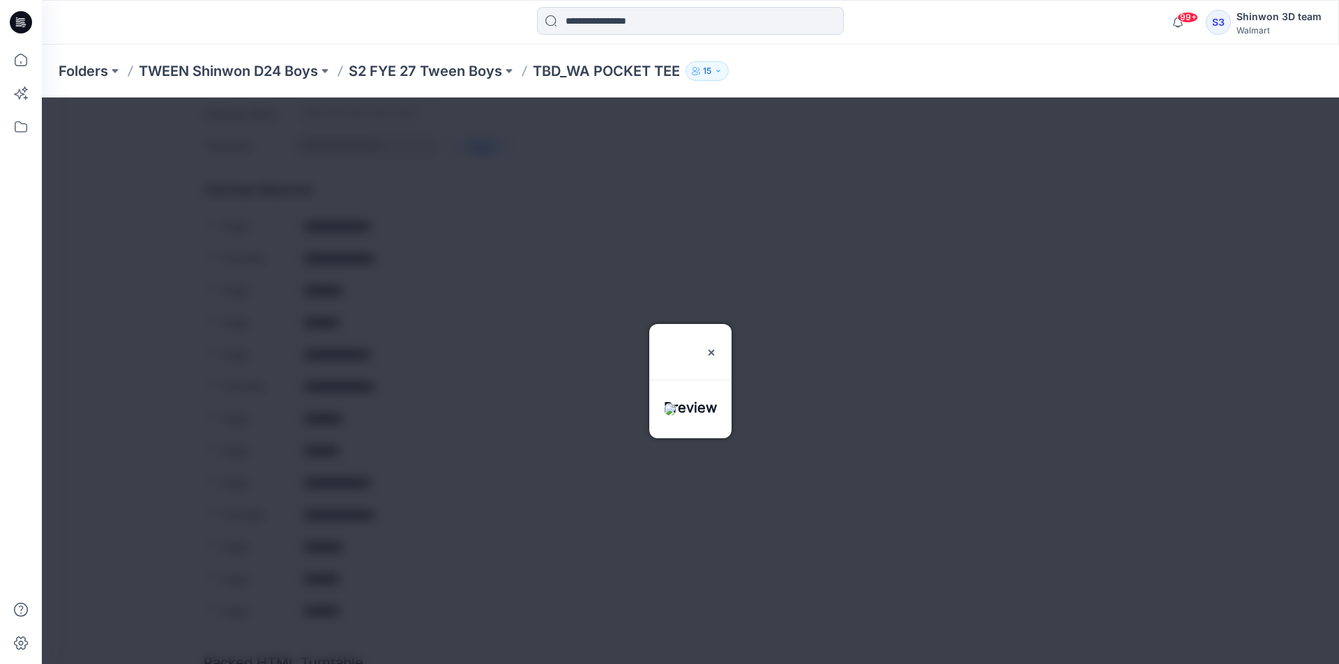
click at [457, 226] on div at bounding box center [690, 381] width 1297 height 567
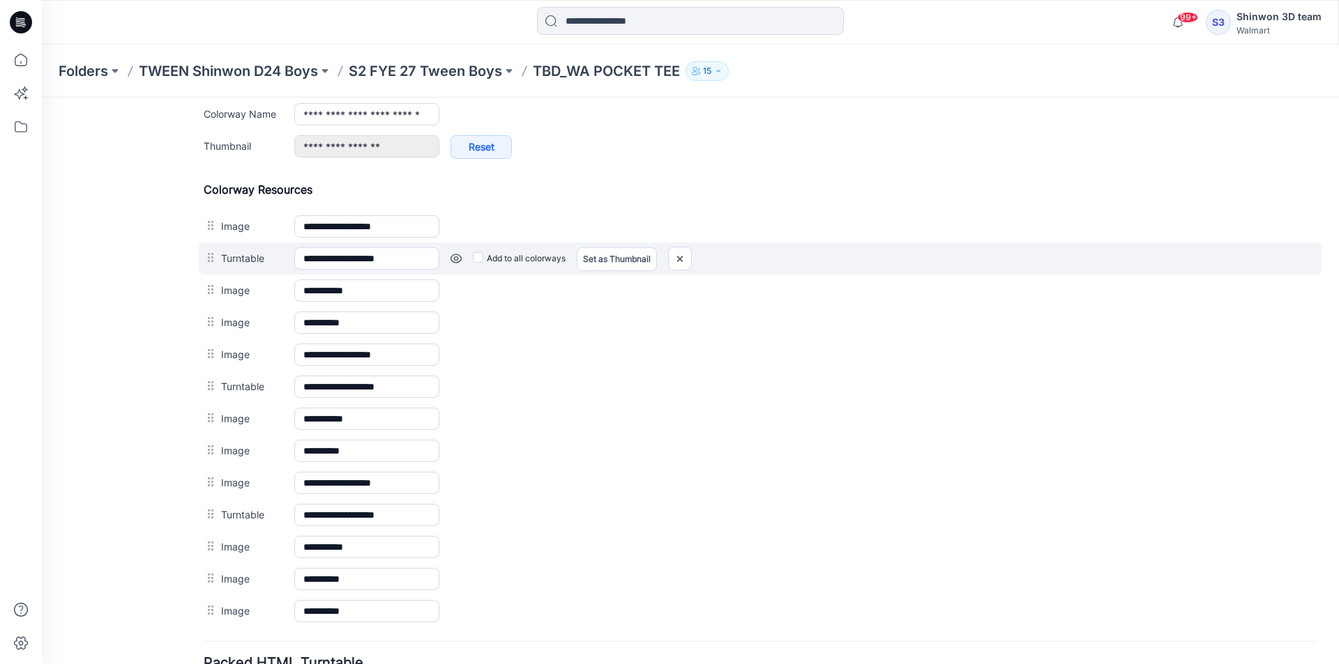
click at [459, 264] on div "Add to all colorways Set as Thumbnail Unset as Thumbnail" at bounding box center [877, 258] width 877 height 22
click at [459, 259] on link at bounding box center [455, 258] width 11 height 11
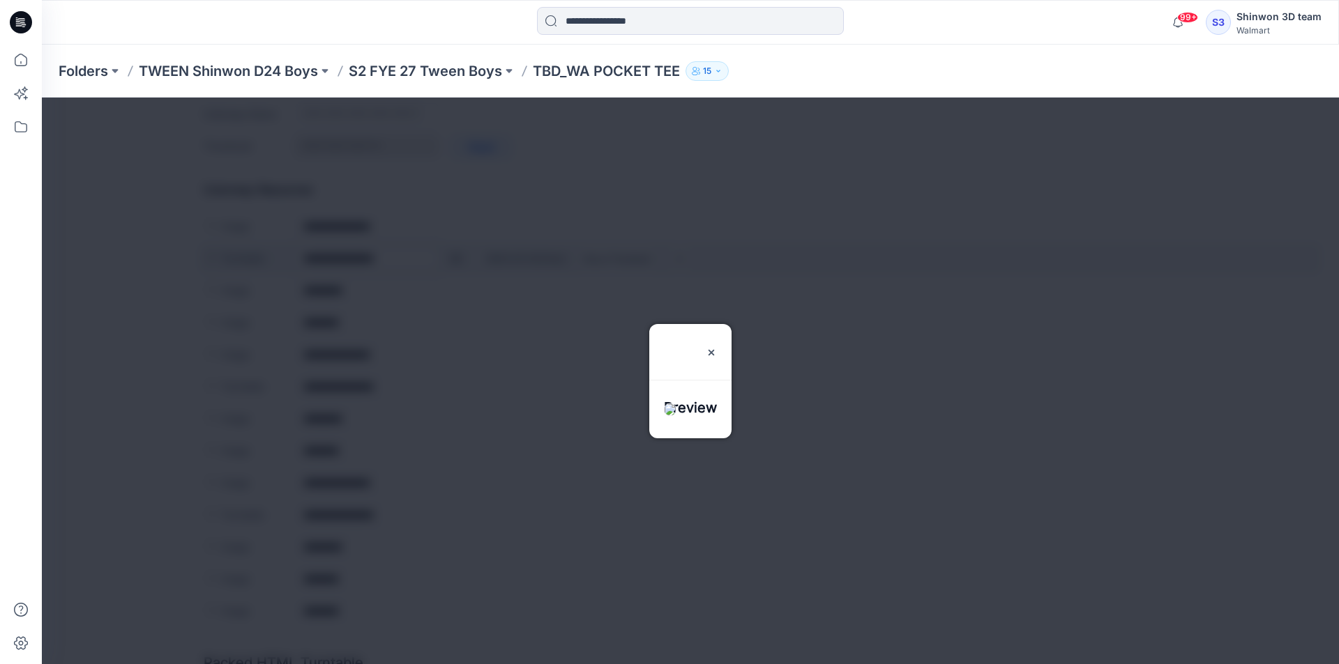
click at [459, 259] on div at bounding box center [690, 381] width 1297 height 567
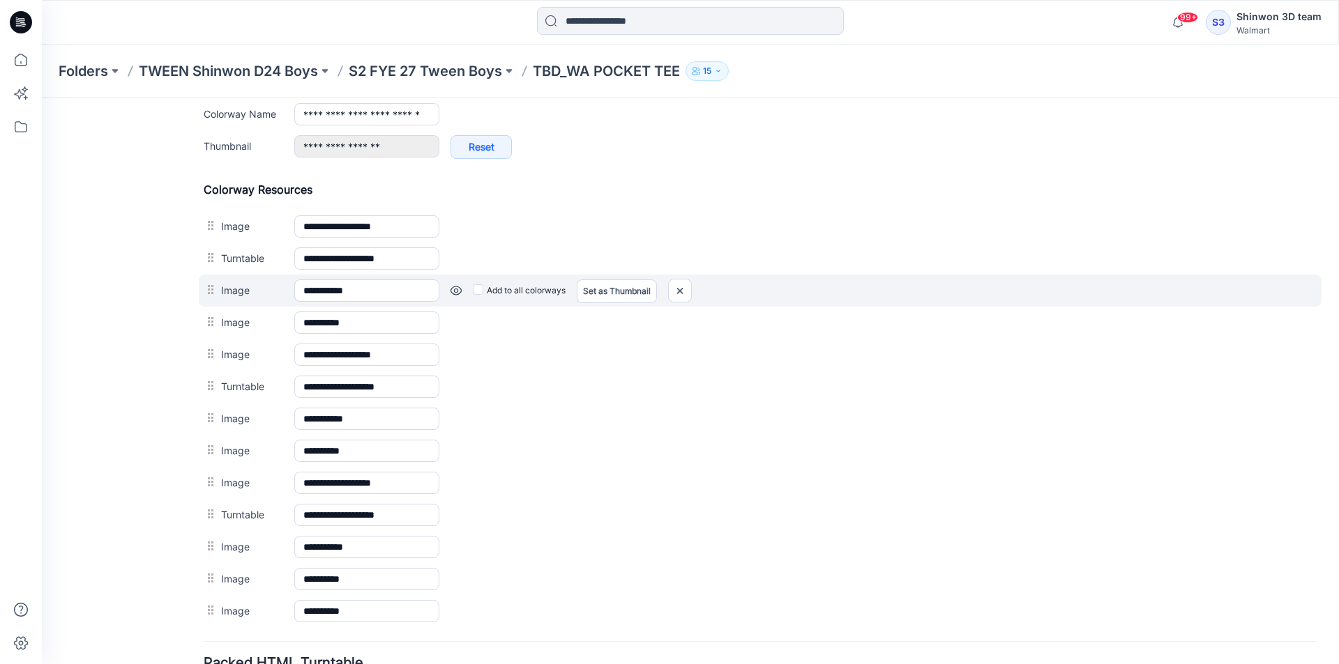
click at [449, 295] on div "Add to all colorways Set as Thumbnail Unset as Thumbnail" at bounding box center [877, 291] width 877 height 22
click at [450, 294] on link at bounding box center [455, 290] width 11 height 11
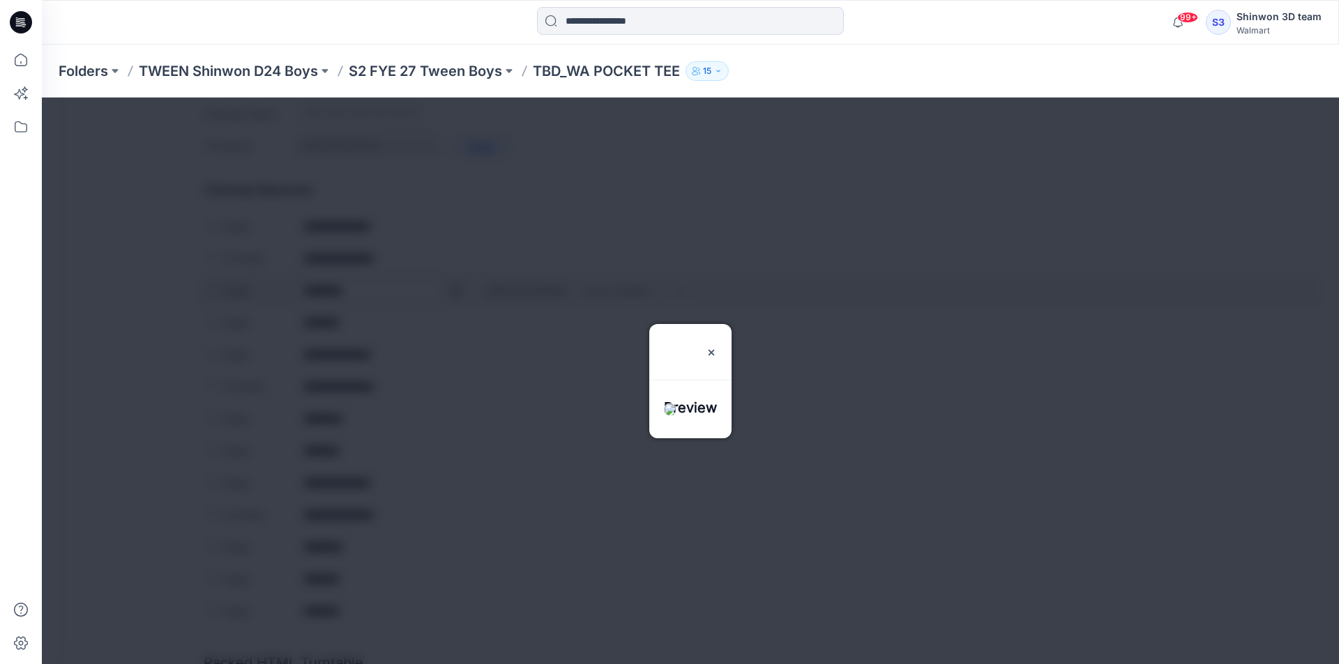
click at [450, 294] on div at bounding box center [690, 381] width 1297 height 567
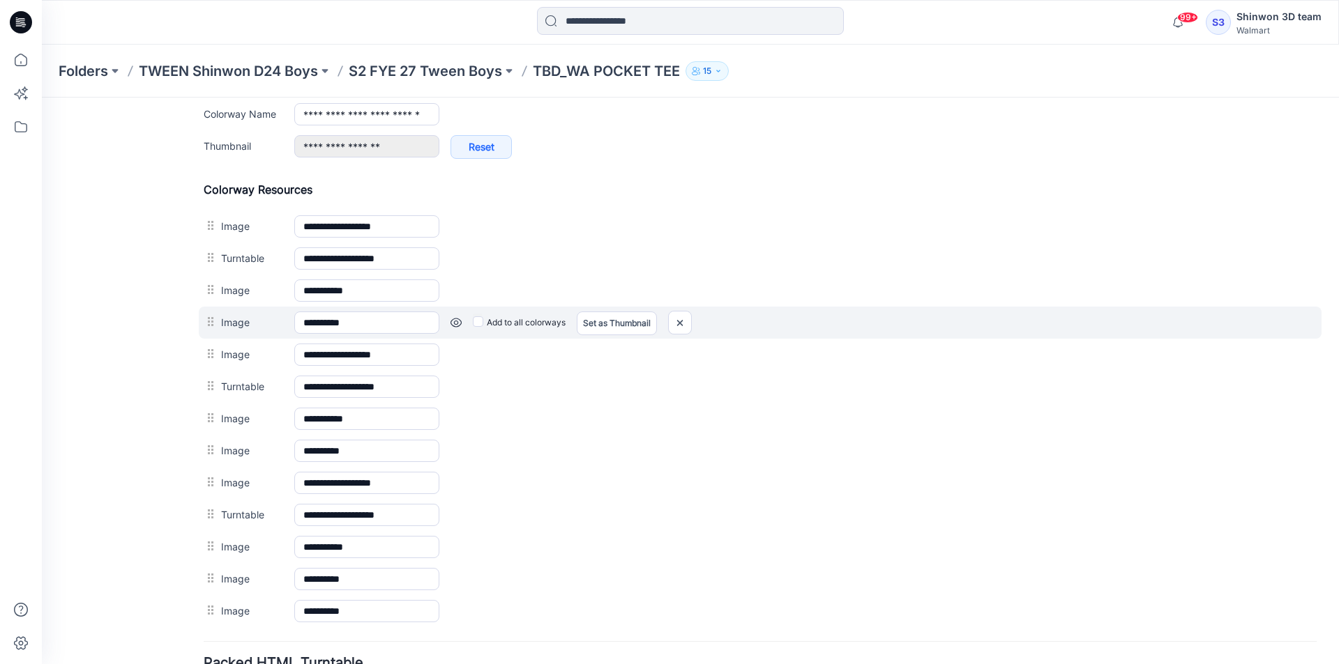
click at [453, 326] on link at bounding box center [455, 322] width 11 height 11
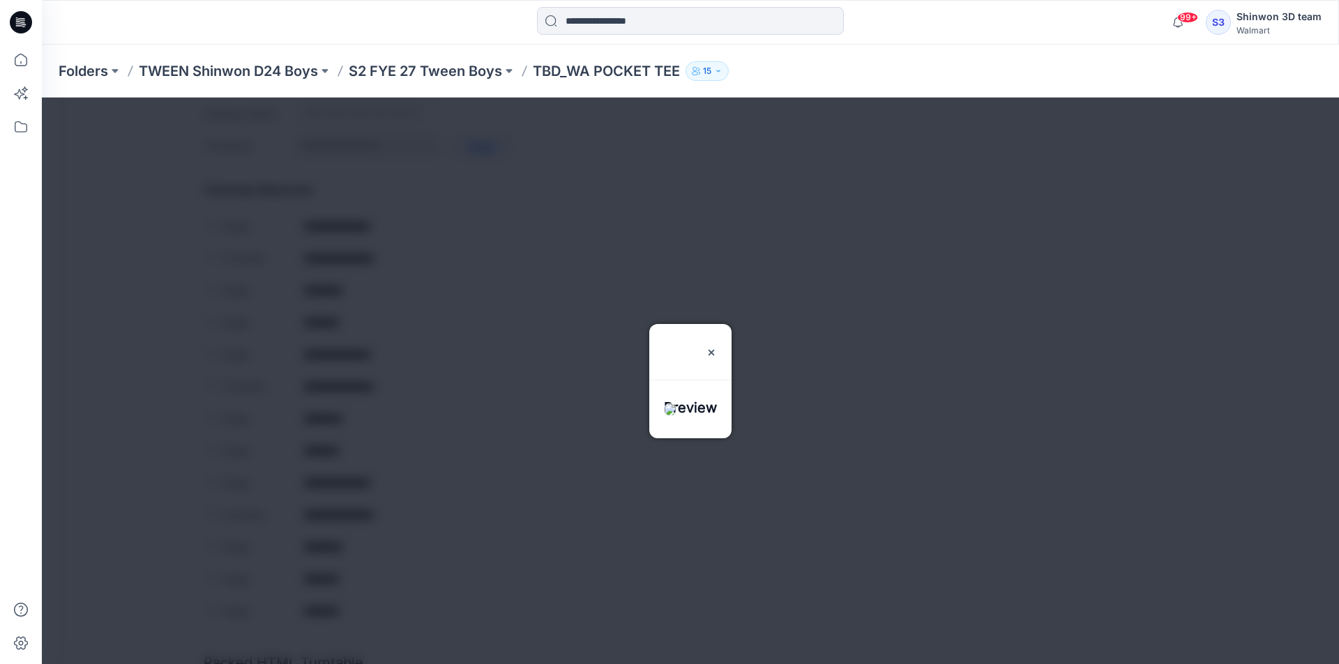
click at [455, 337] on div at bounding box center [690, 381] width 1297 height 567
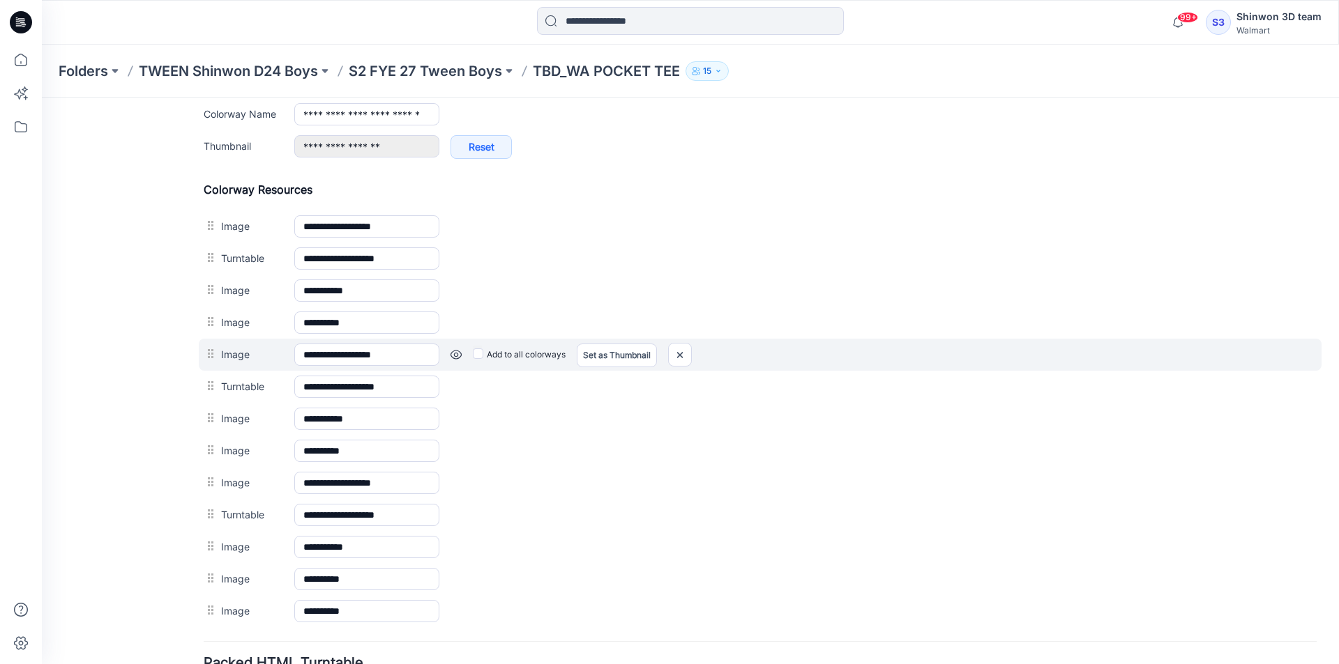
click at [464, 361] on div "Add to all colorways Set as Thumbnail Unset as Thumbnail" at bounding box center [877, 355] width 877 height 22
click at [461, 360] on link at bounding box center [455, 354] width 11 height 11
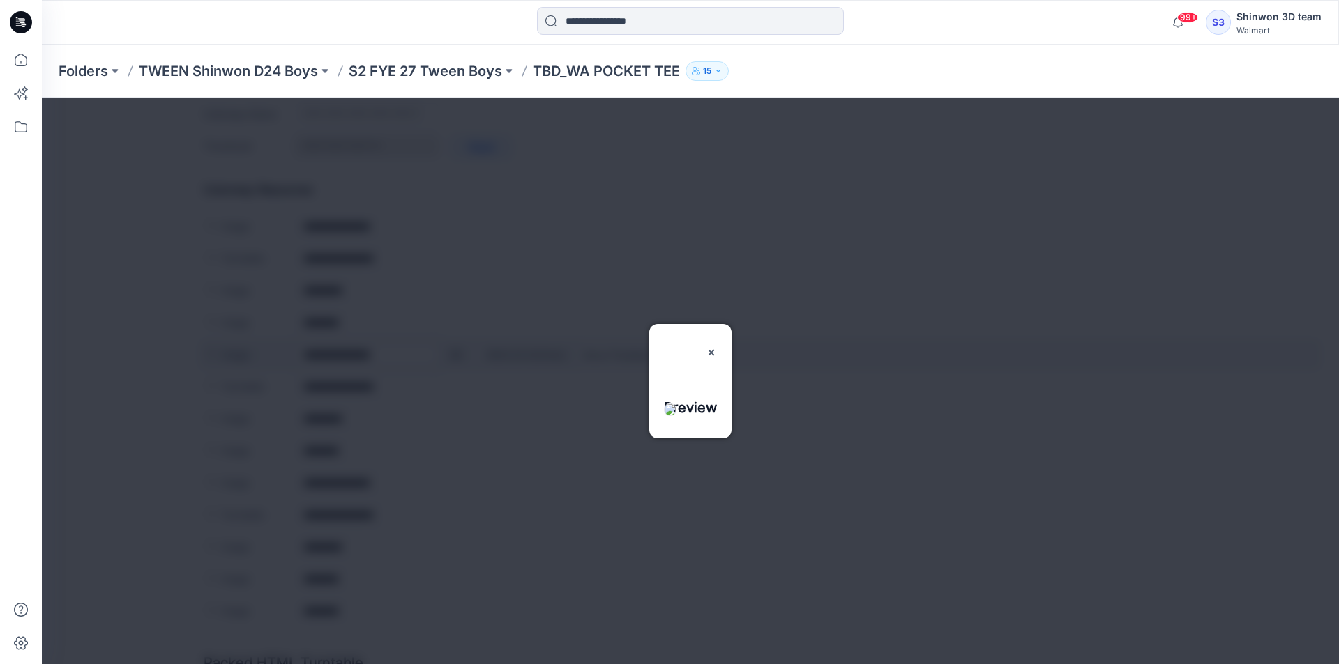
click at [461, 360] on div at bounding box center [690, 381] width 1297 height 567
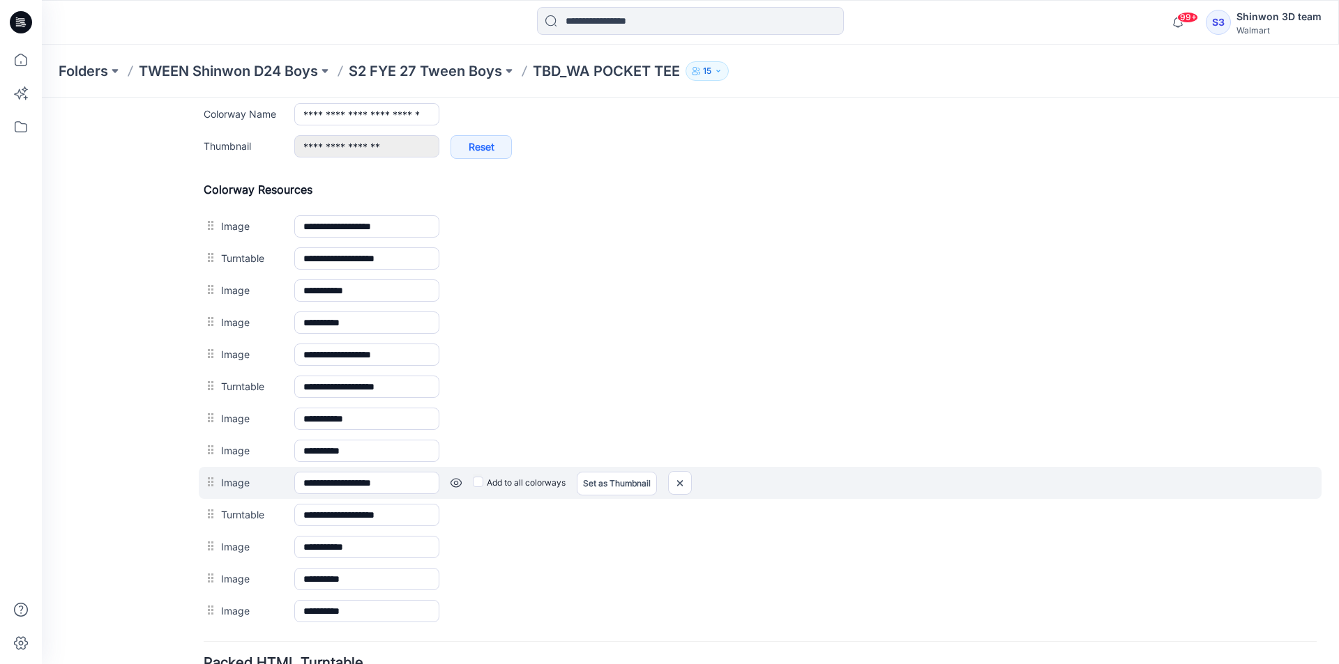
click at [450, 481] on div "Add to all colorways Set as Thumbnail Unset as Thumbnail" at bounding box center [877, 483] width 877 height 22
click at [452, 481] on link at bounding box center [455, 483] width 11 height 11
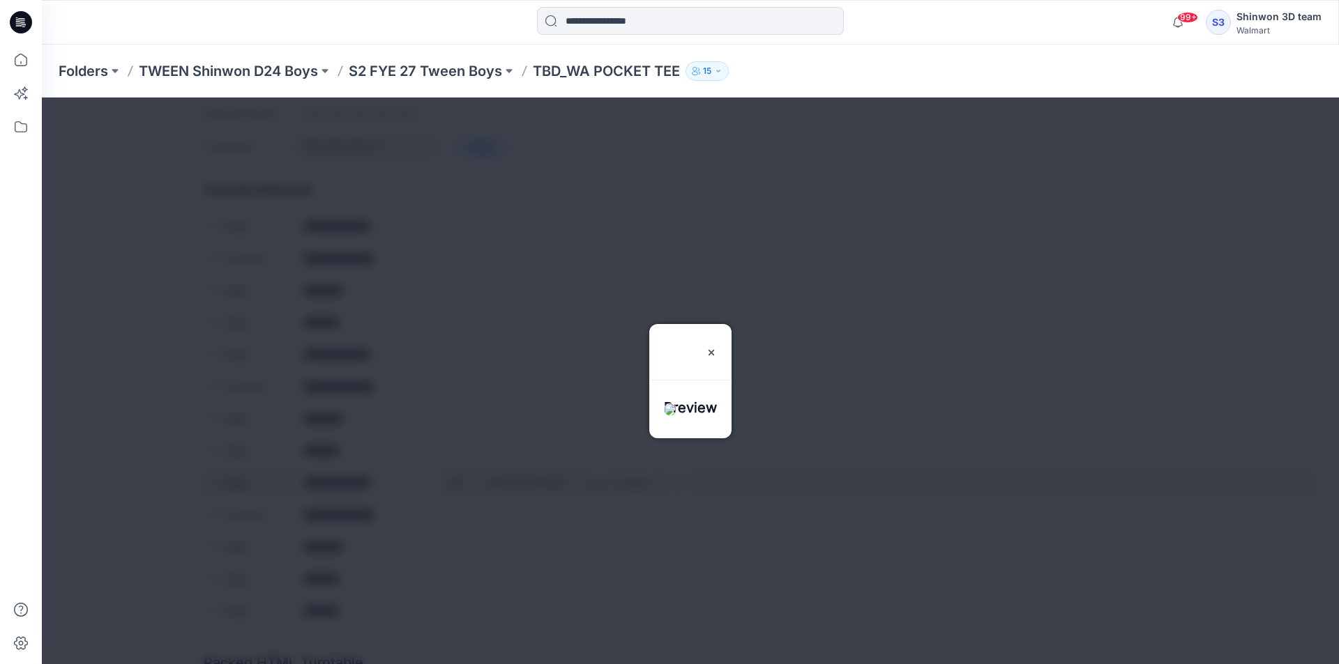
click at [452, 481] on div at bounding box center [690, 381] width 1297 height 567
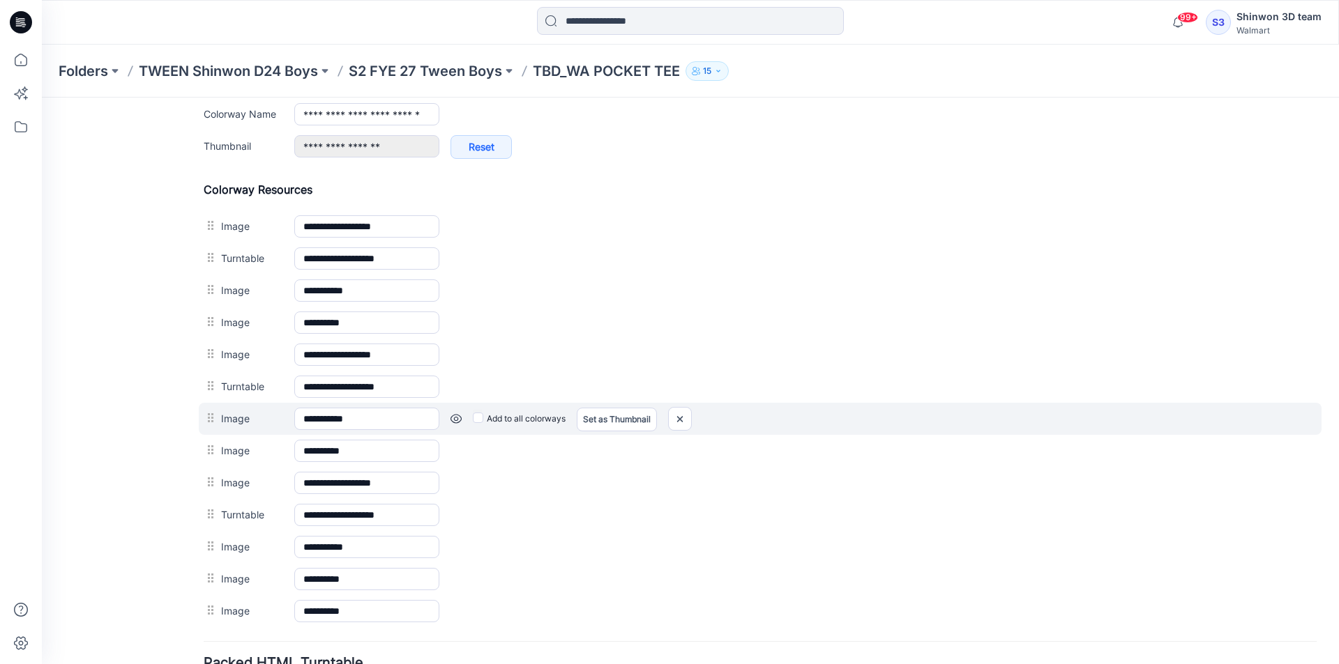
click at [452, 420] on link at bounding box center [455, 418] width 11 height 11
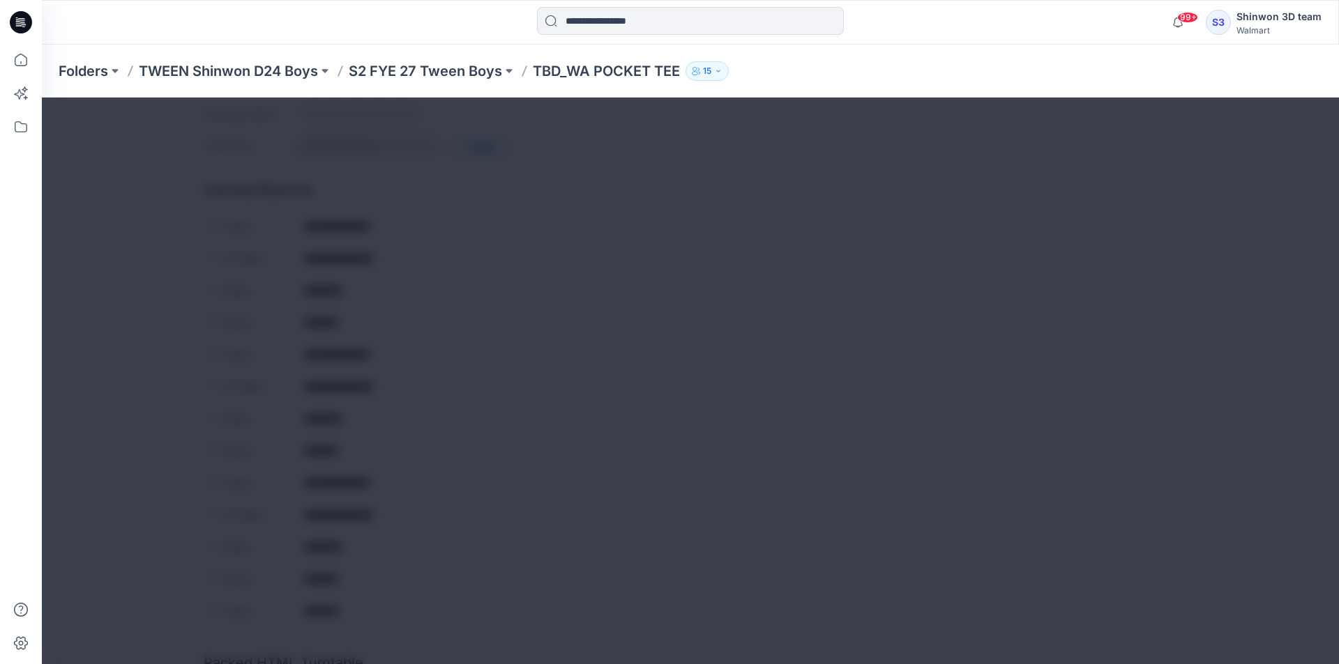
click at [452, 436] on div at bounding box center [690, 381] width 1297 height 567
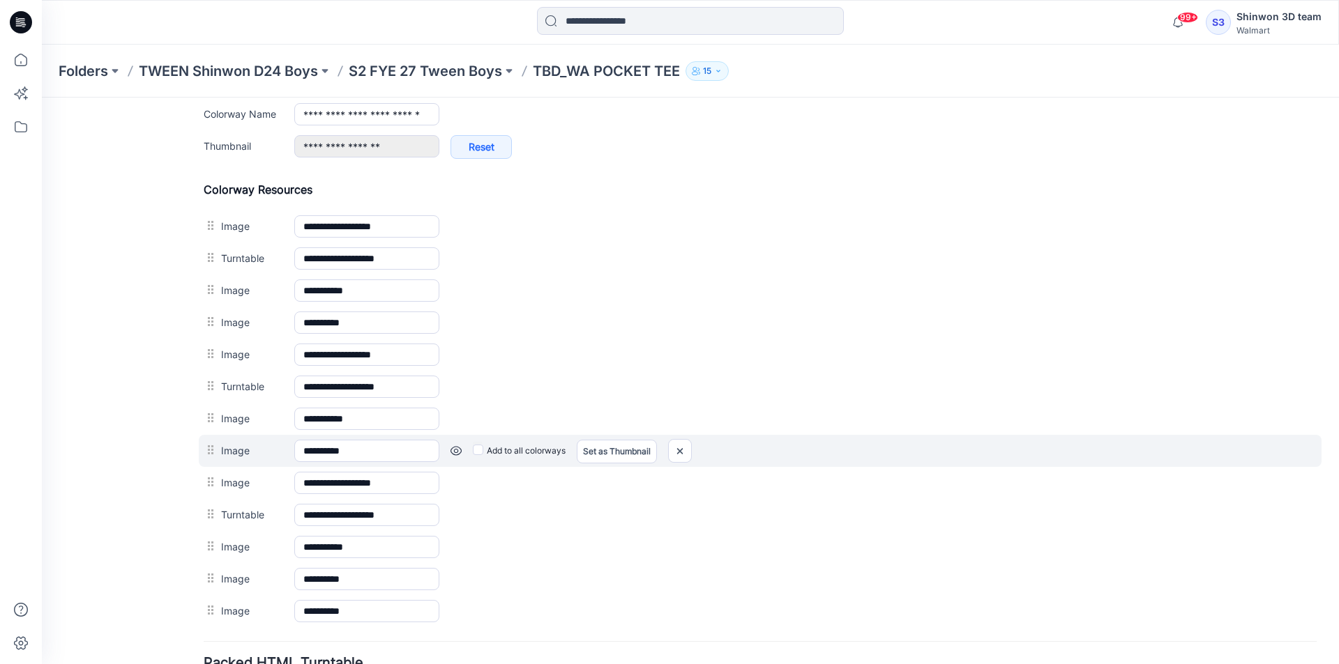
click at [457, 451] on link at bounding box center [455, 450] width 11 height 11
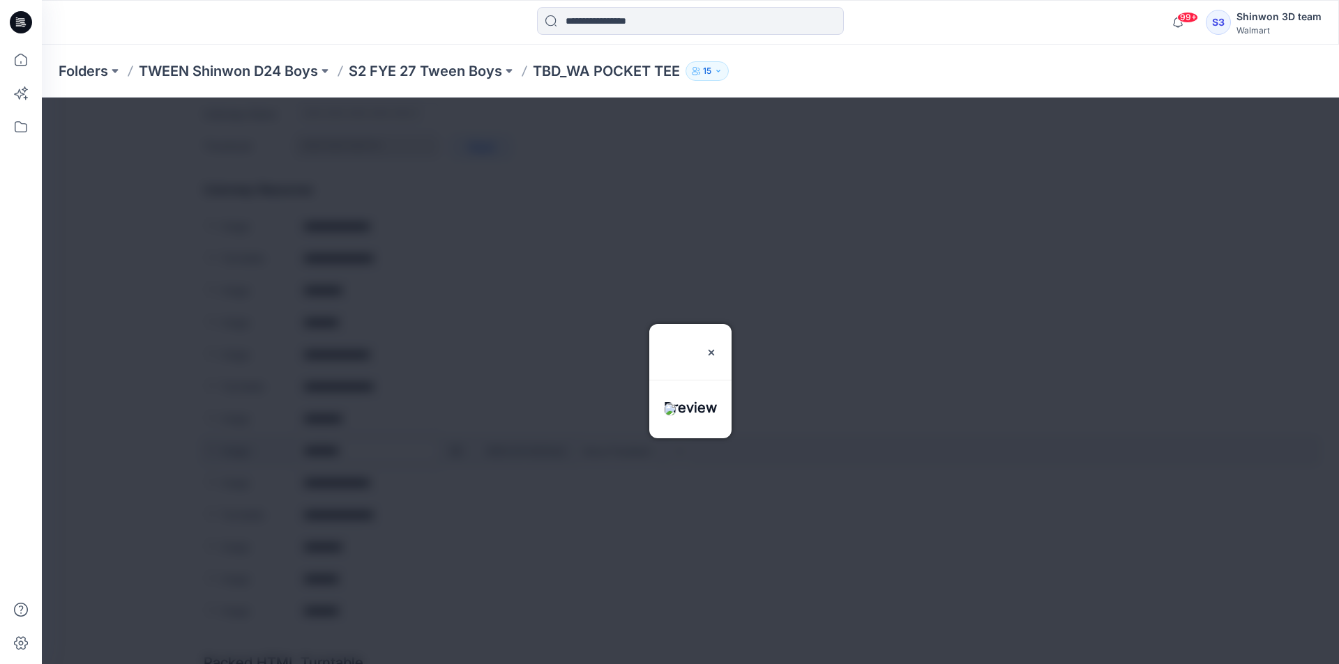
click at [457, 451] on div at bounding box center [690, 381] width 1297 height 567
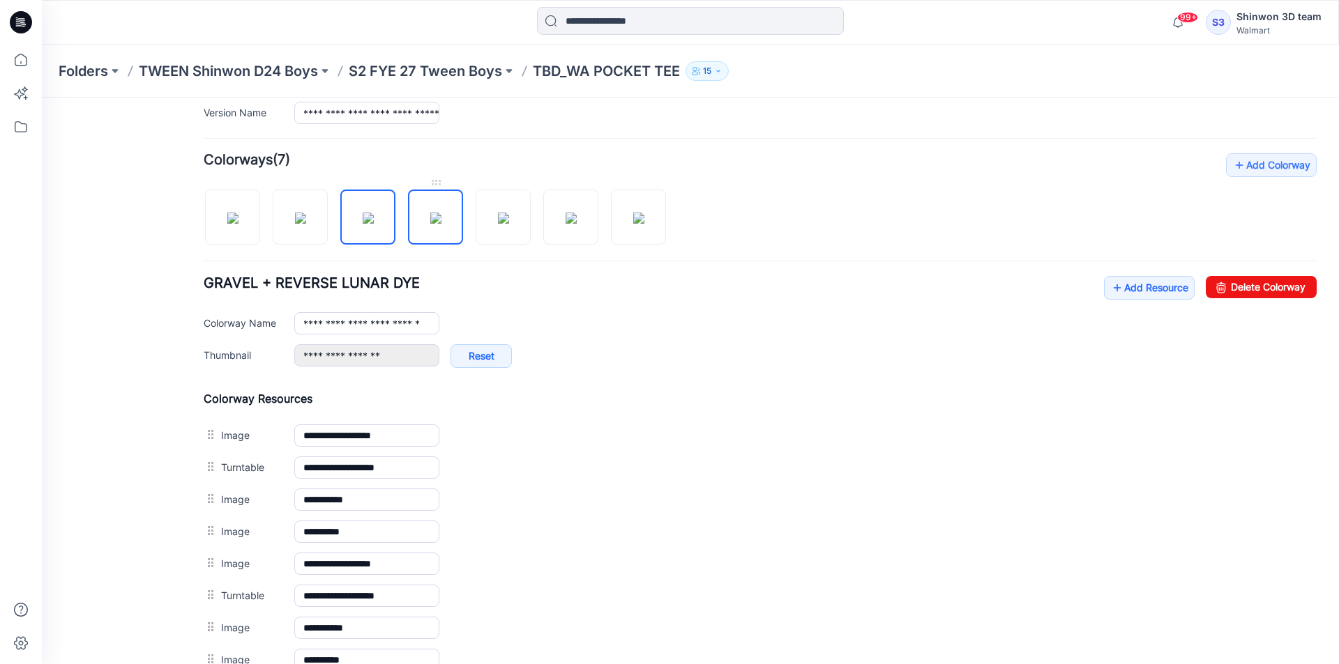
click at [441, 213] on img at bounding box center [435, 218] width 11 height 11
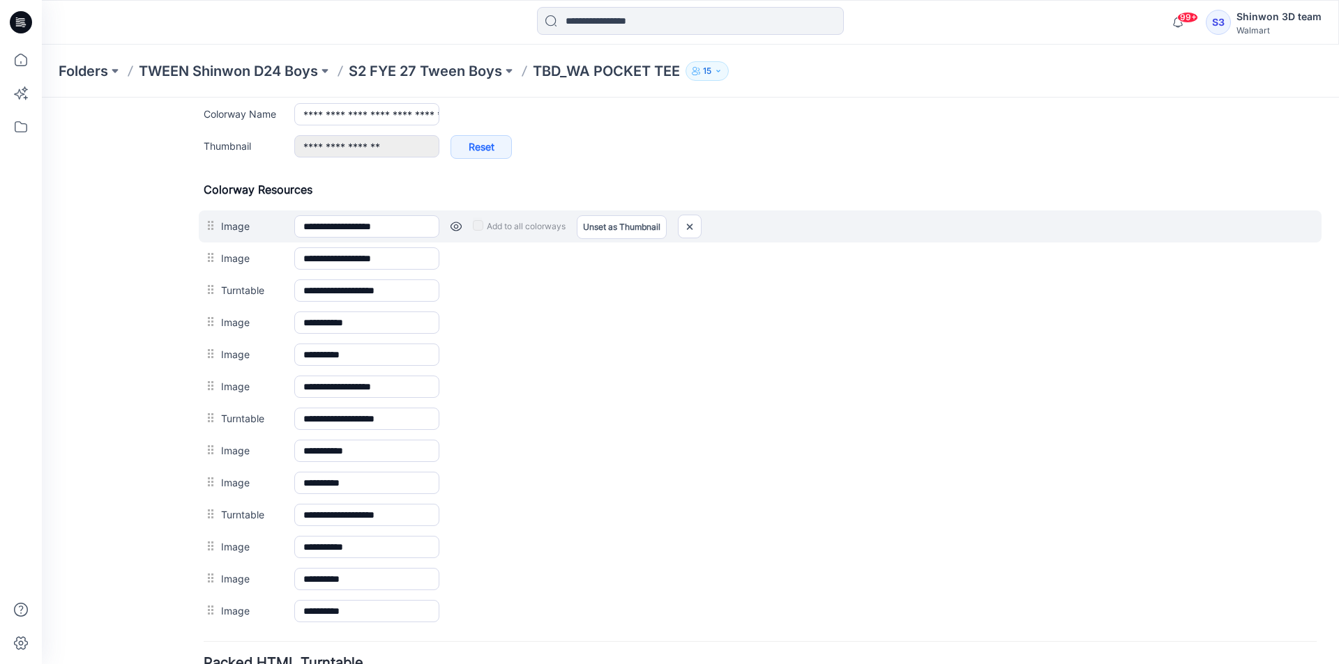
click at [455, 231] on link at bounding box center [455, 226] width 11 height 11
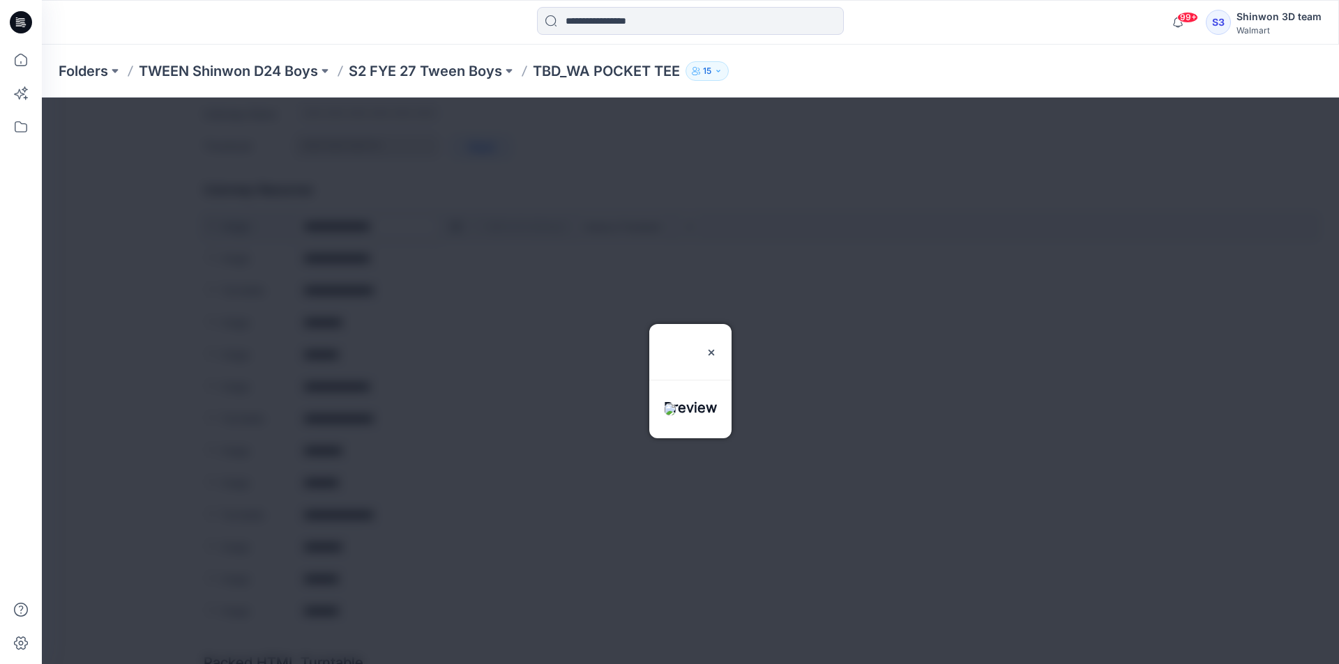
click at [455, 231] on div at bounding box center [690, 381] width 1297 height 567
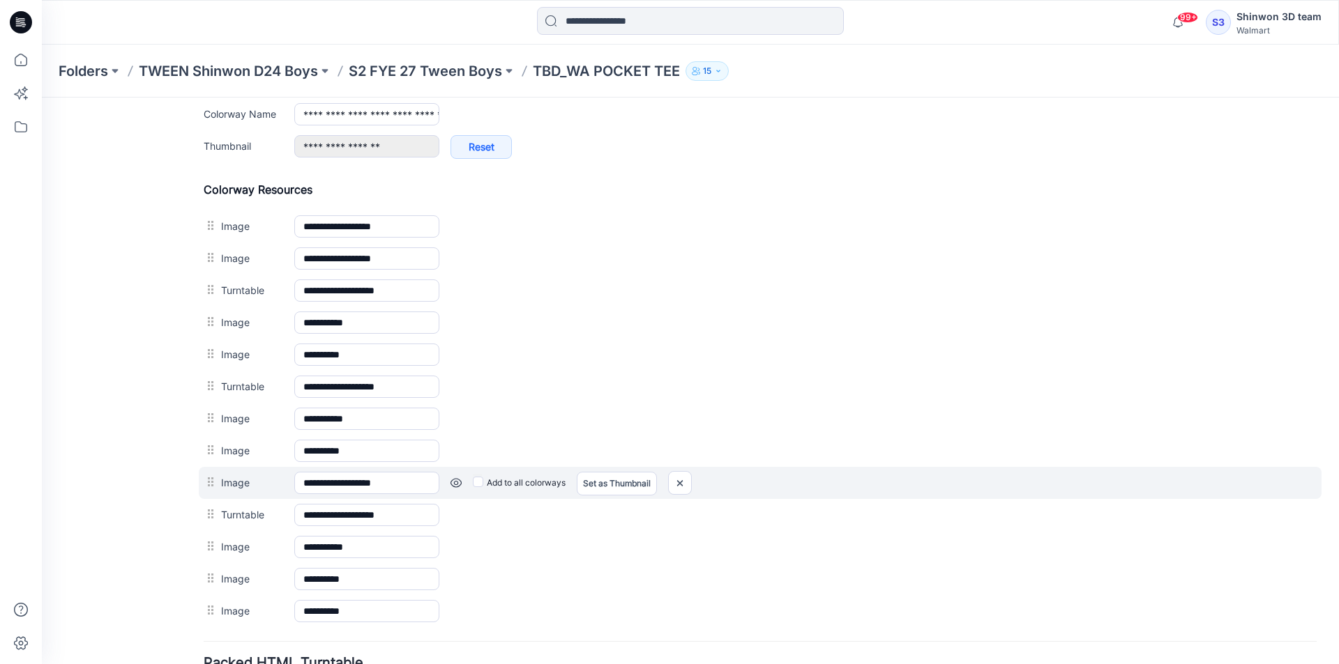
click at [455, 481] on link at bounding box center [455, 483] width 11 height 11
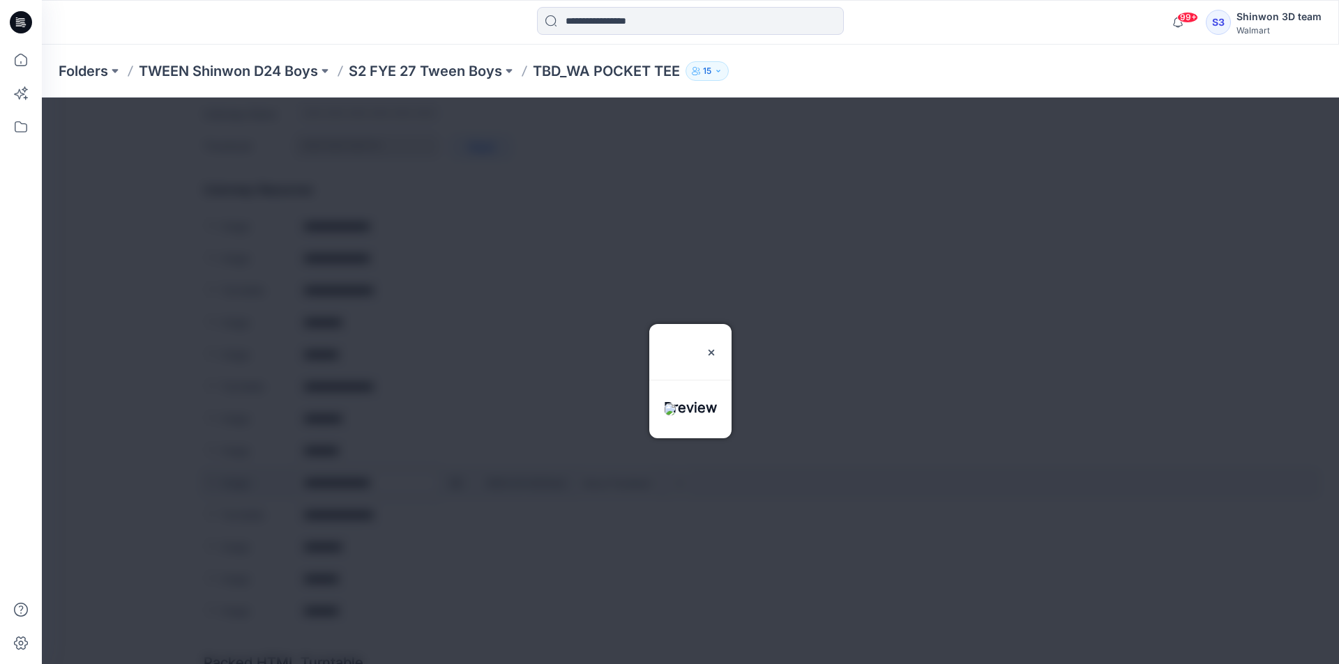
click at [455, 481] on div at bounding box center [690, 381] width 1297 height 567
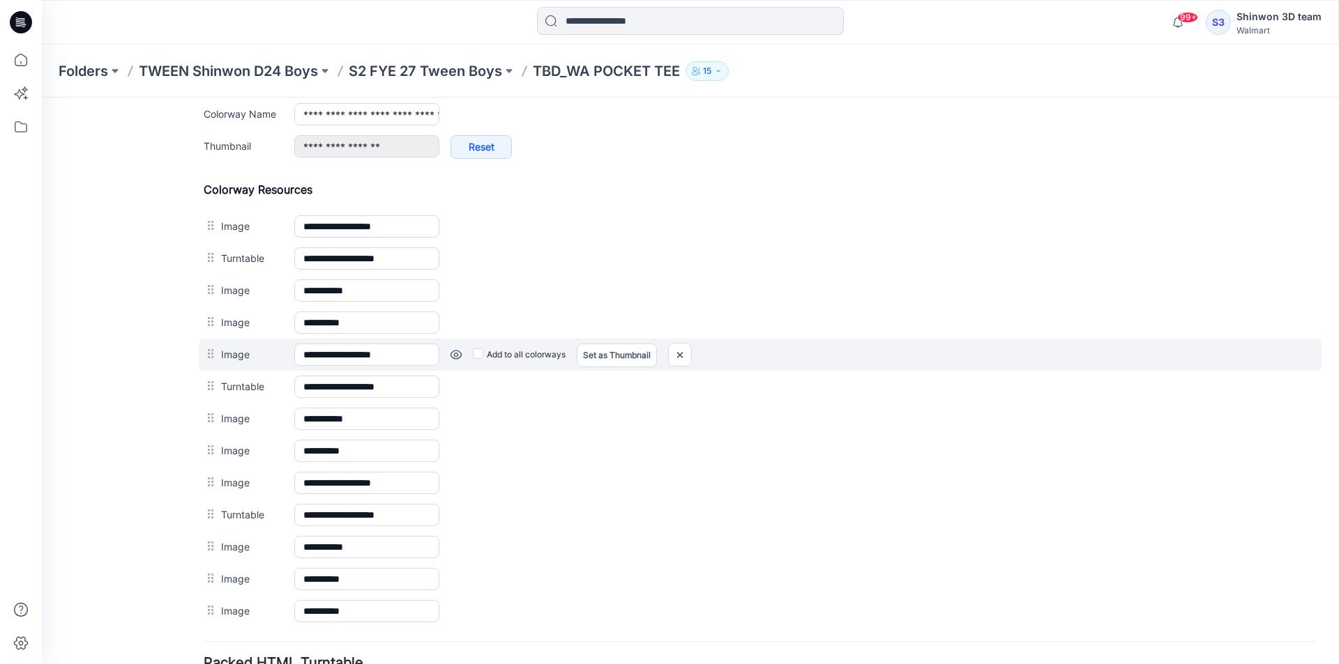
click at [457, 356] on link at bounding box center [455, 354] width 11 height 11
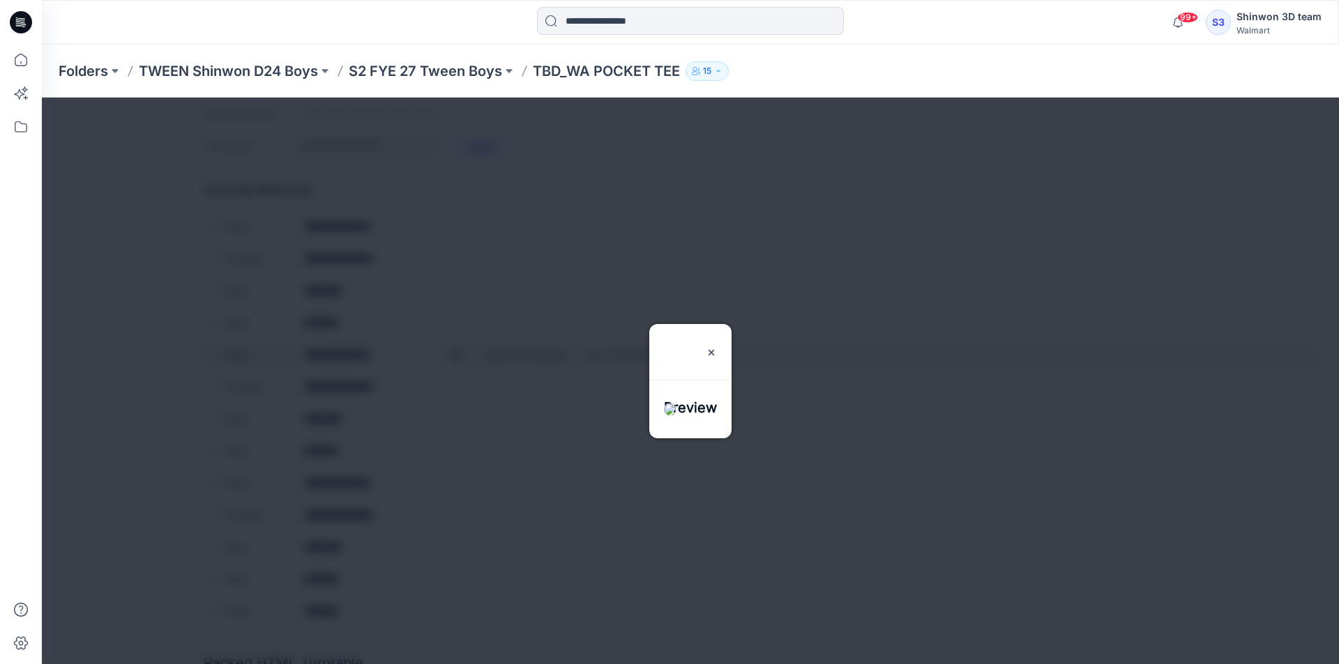
click at [457, 356] on div at bounding box center [690, 381] width 1297 height 567
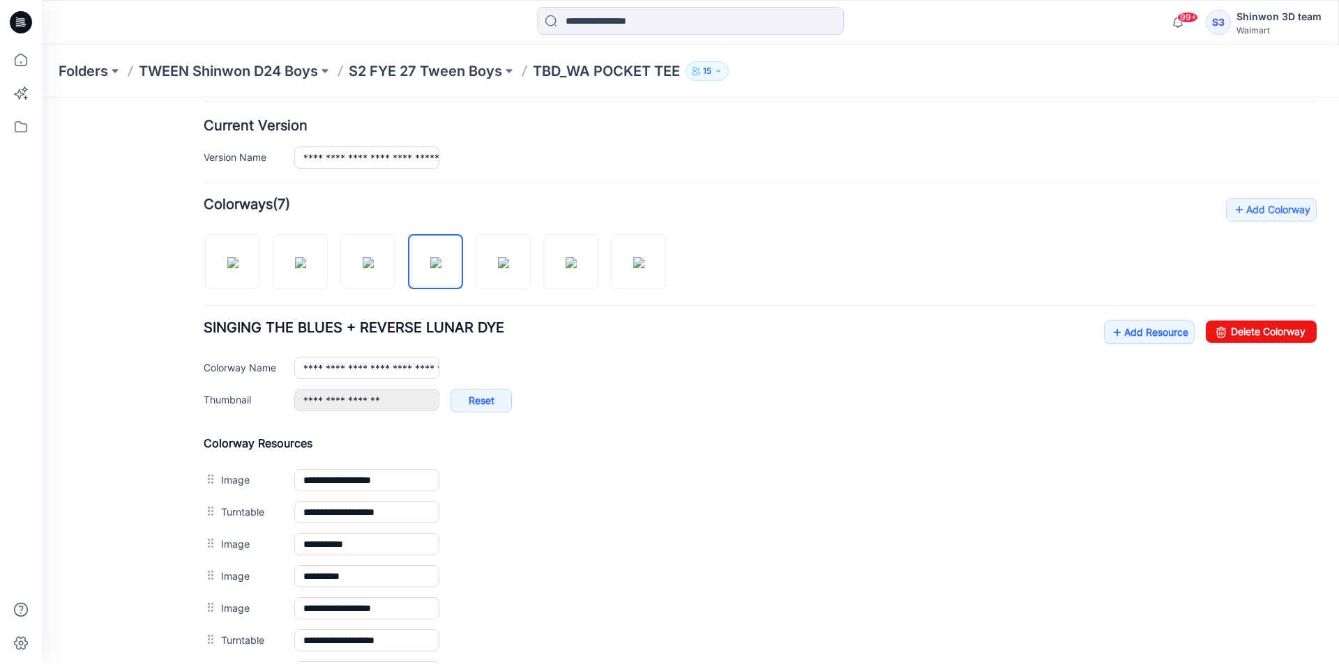
scroll to position [310, 0]
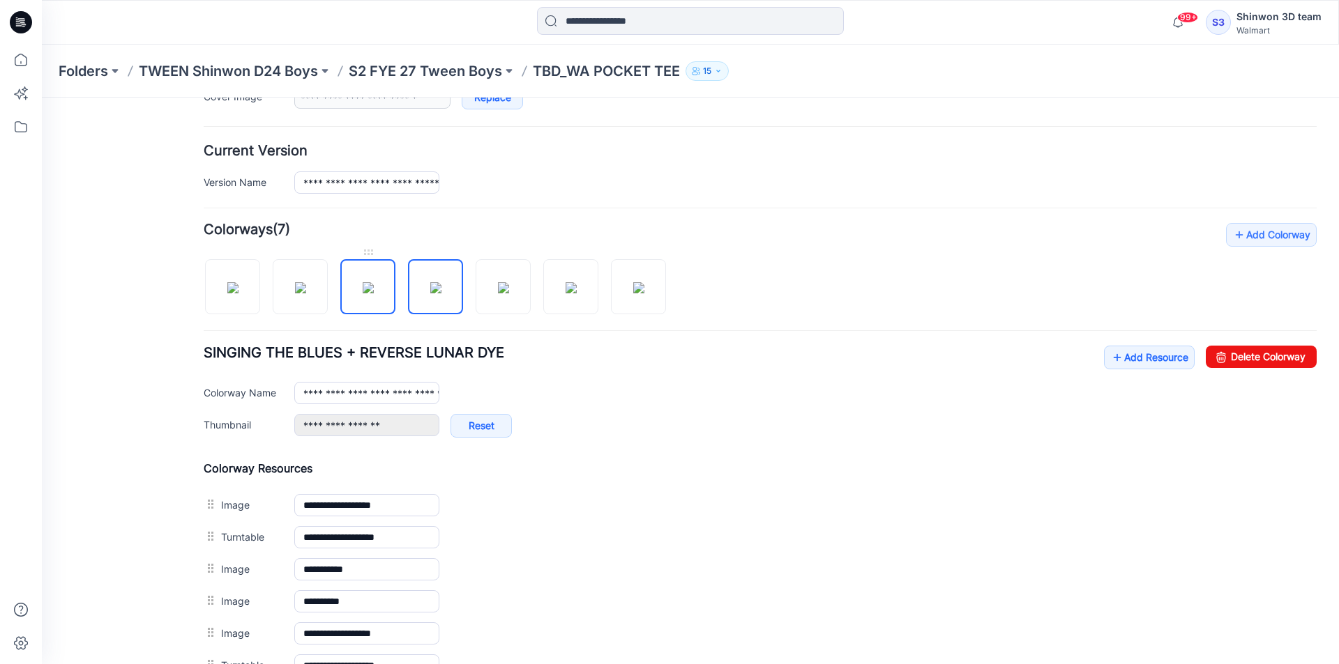
click at [374, 294] on img at bounding box center [368, 287] width 11 height 11
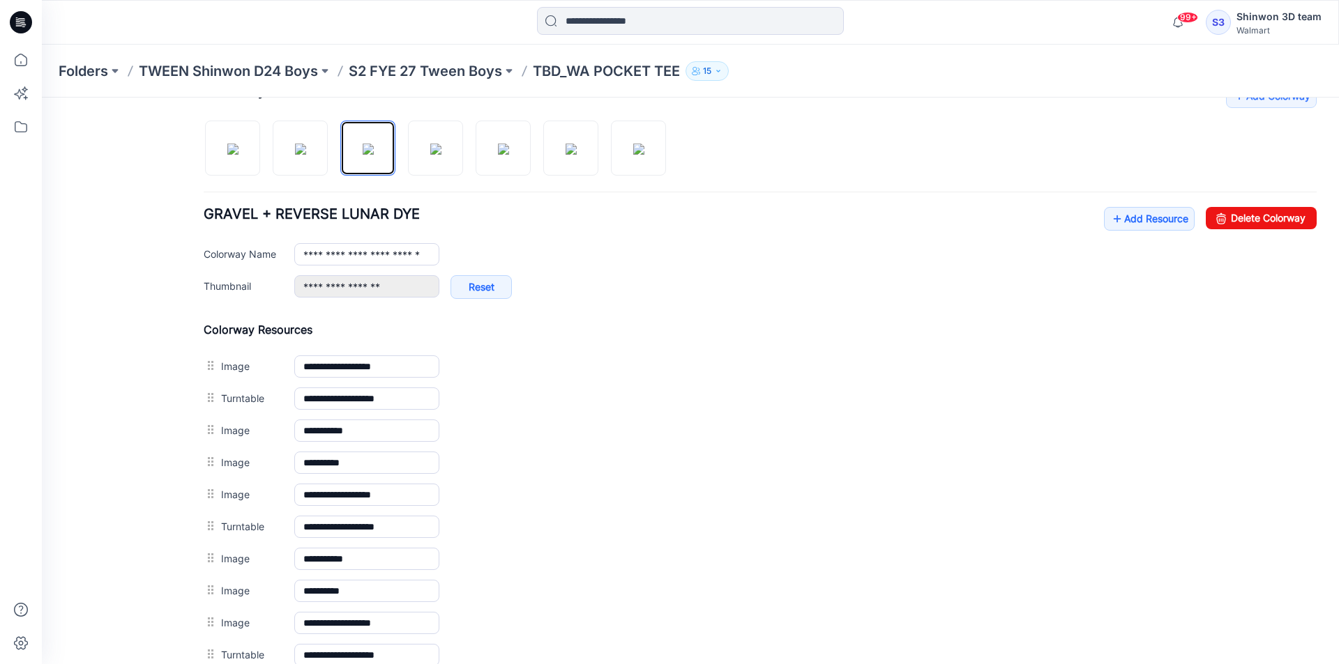
scroll to position [450, 0]
click at [306, 151] on img at bounding box center [300, 148] width 11 height 11
click at [363, 154] on img at bounding box center [368, 148] width 11 height 11
click at [430, 154] on img at bounding box center [435, 148] width 11 height 11
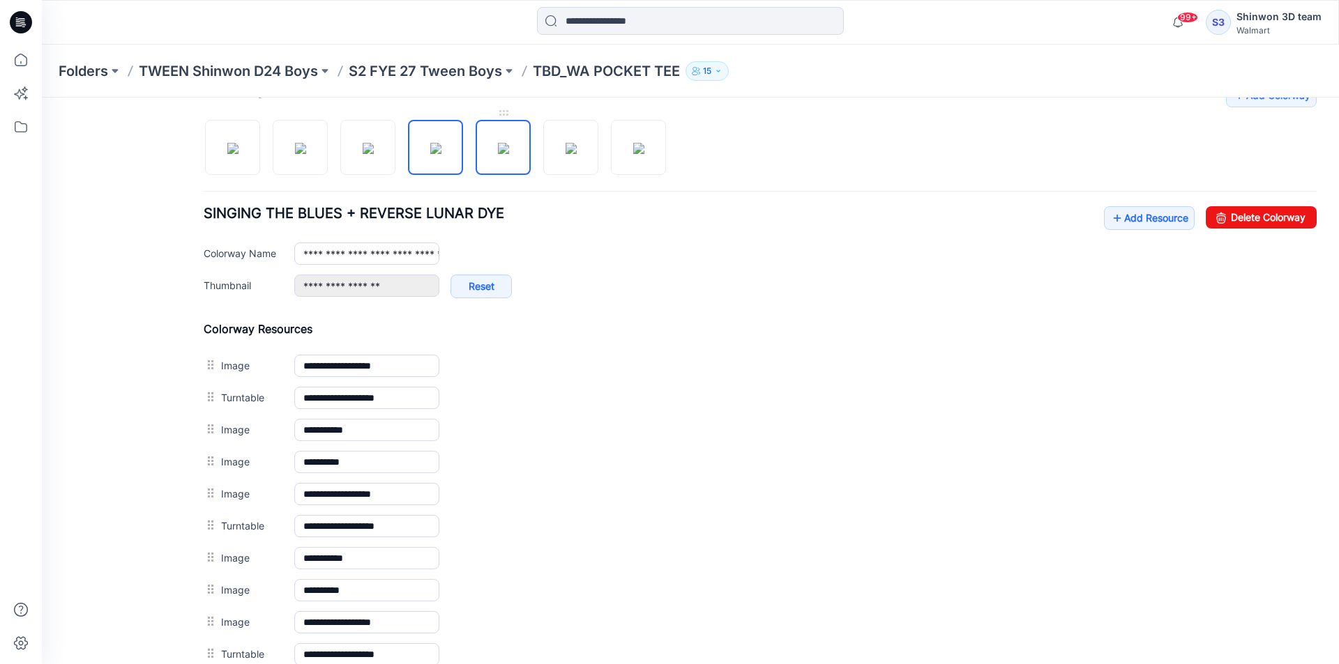
click at [509, 143] on img at bounding box center [503, 148] width 11 height 11
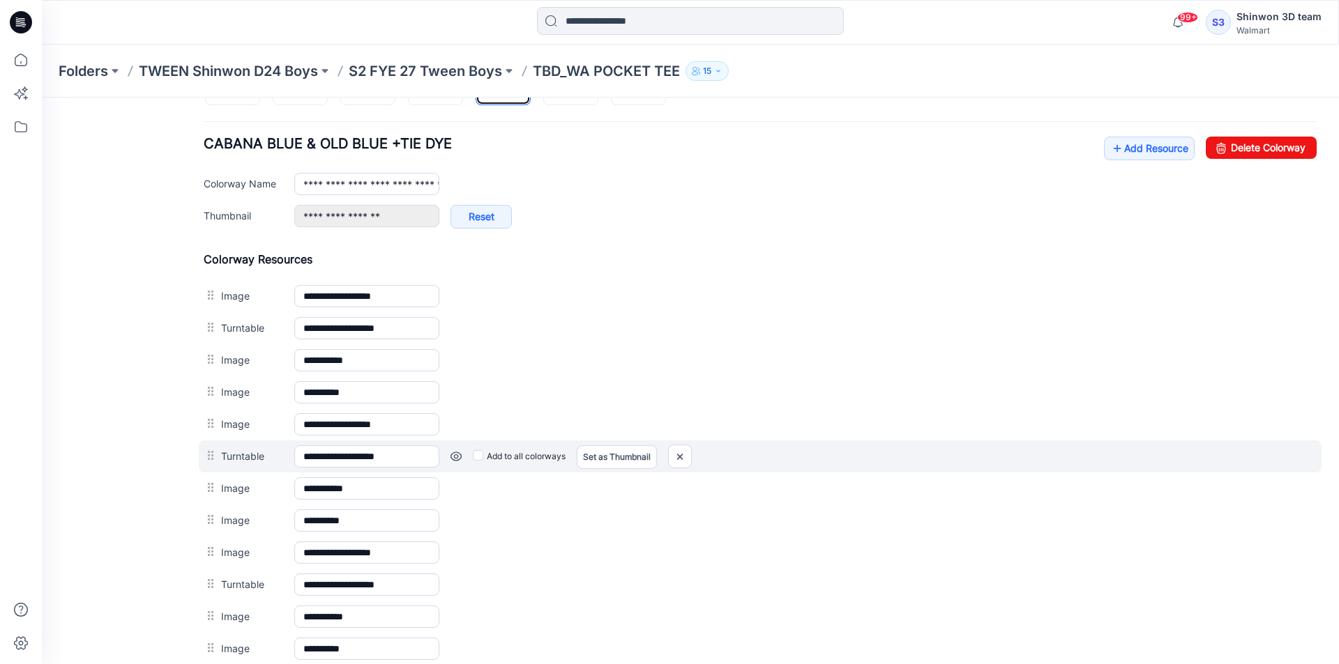
scroll to position [589, 0]
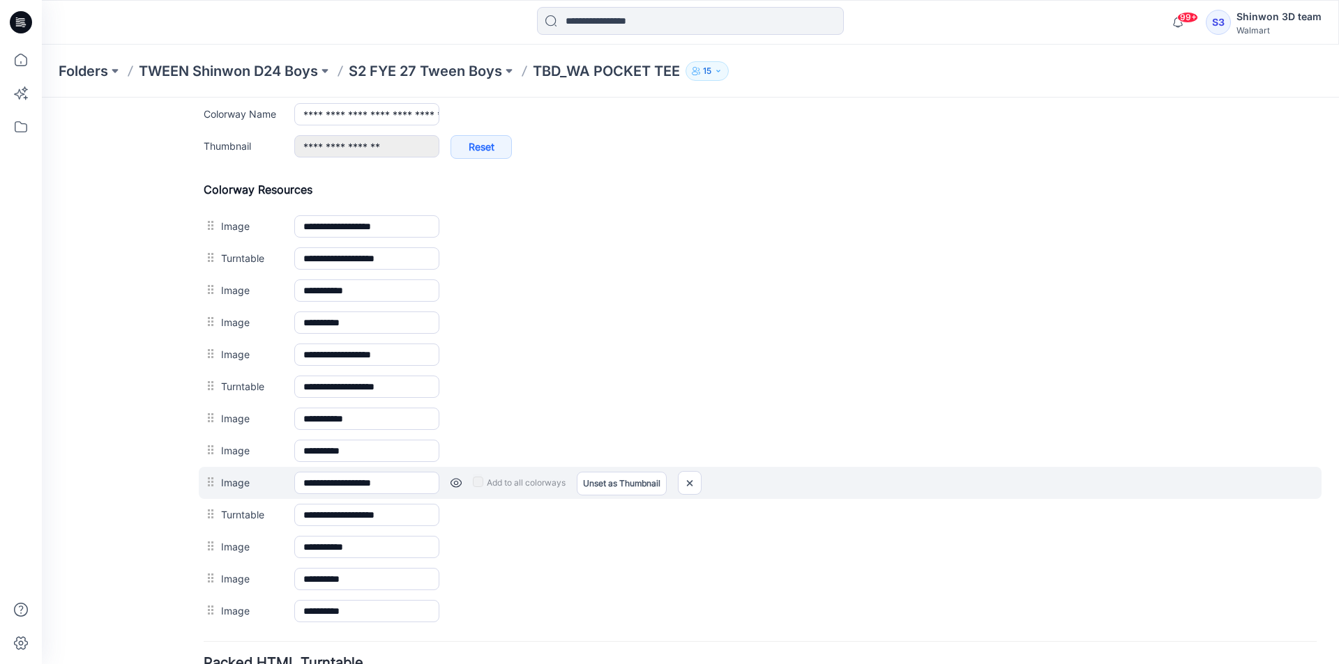
click at [452, 480] on link at bounding box center [455, 483] width 11 height 11
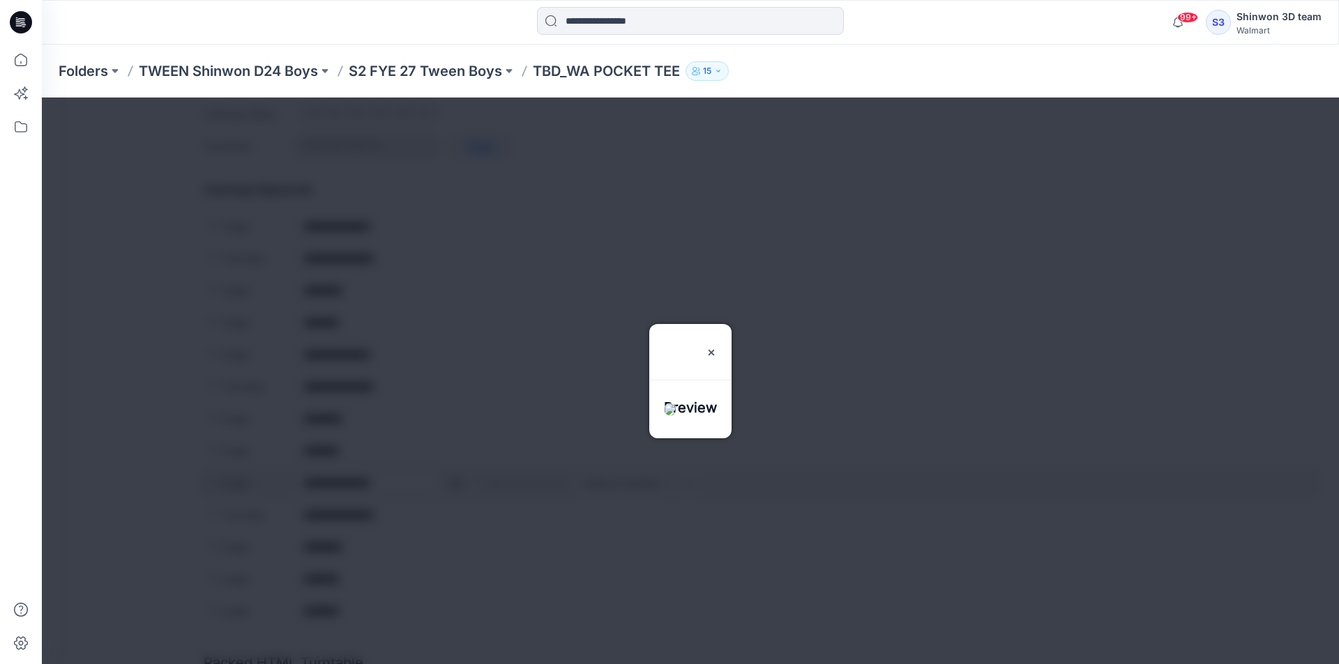
click at [452, 480] on div at bounding box center [690, 381] width 1297 height 567
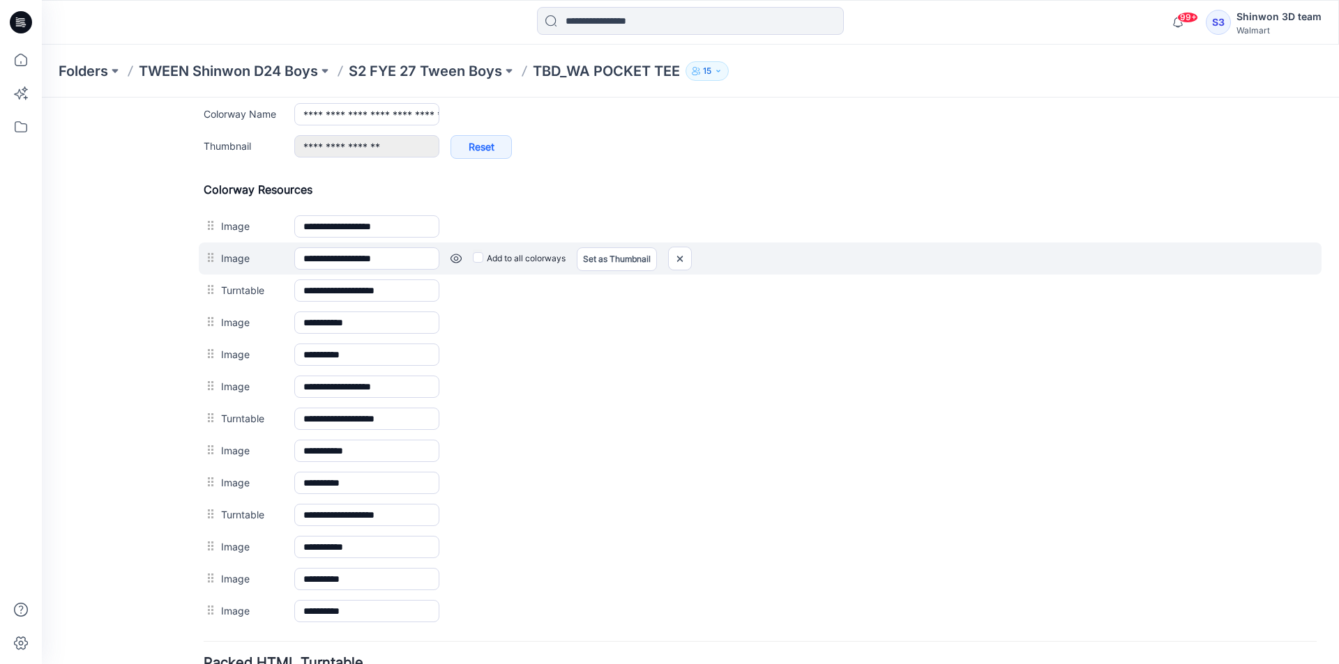
click at [455, 258] on link at bounding box center [455, 258] width 11 height 11
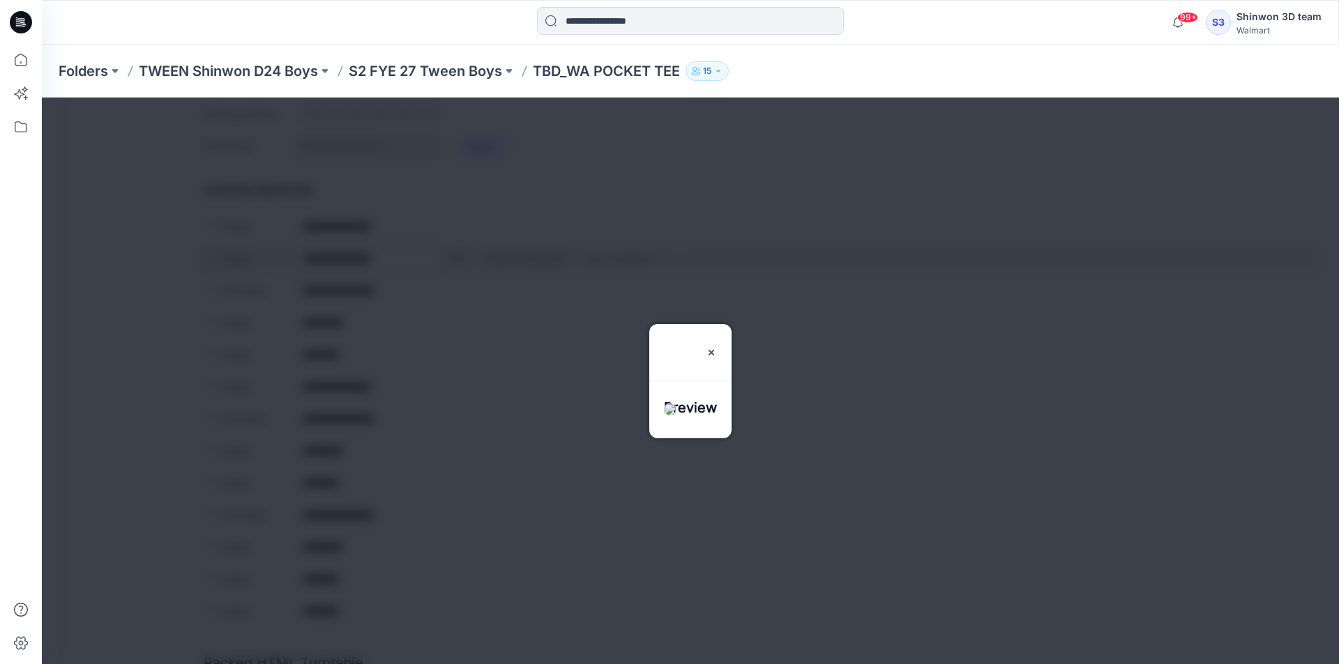
click at [455, 258] on div at bounding box center [690, 381] width 1297 height 567
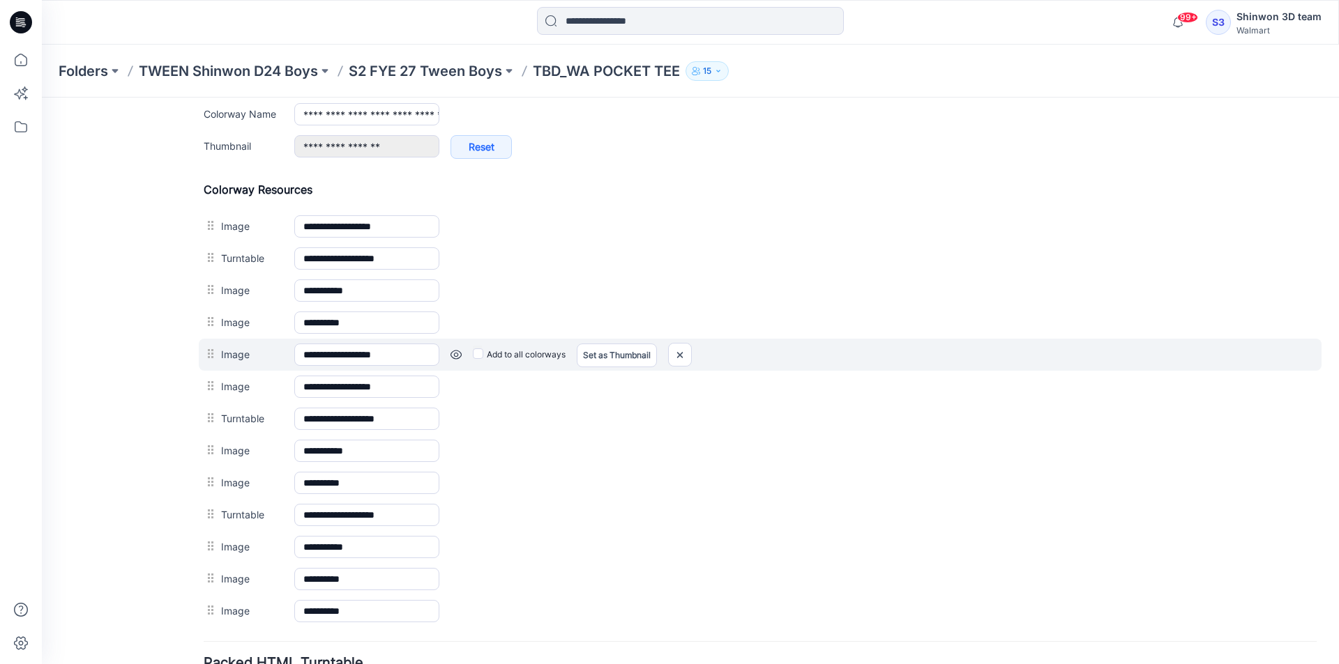
click at [455, 353] on link at bounding box center [455, 354] width 11 height 11
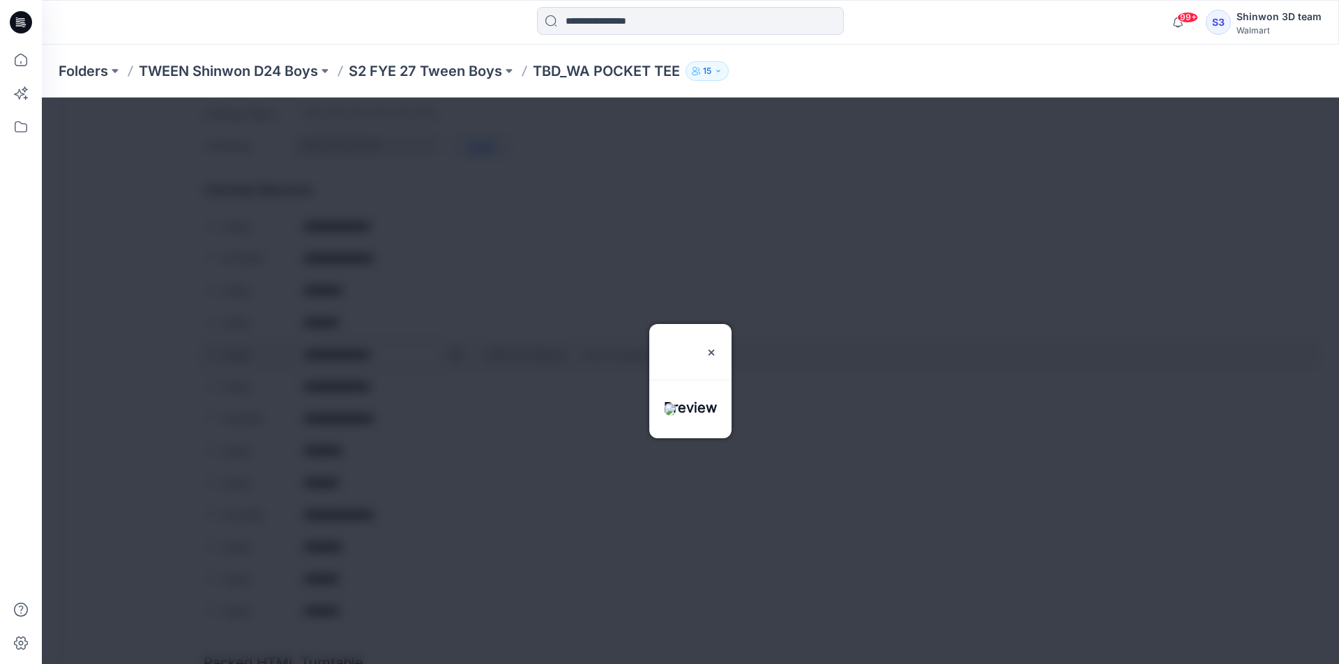
click at [455, 353] on div at bounding box center [690, 381] width 1297 height 567
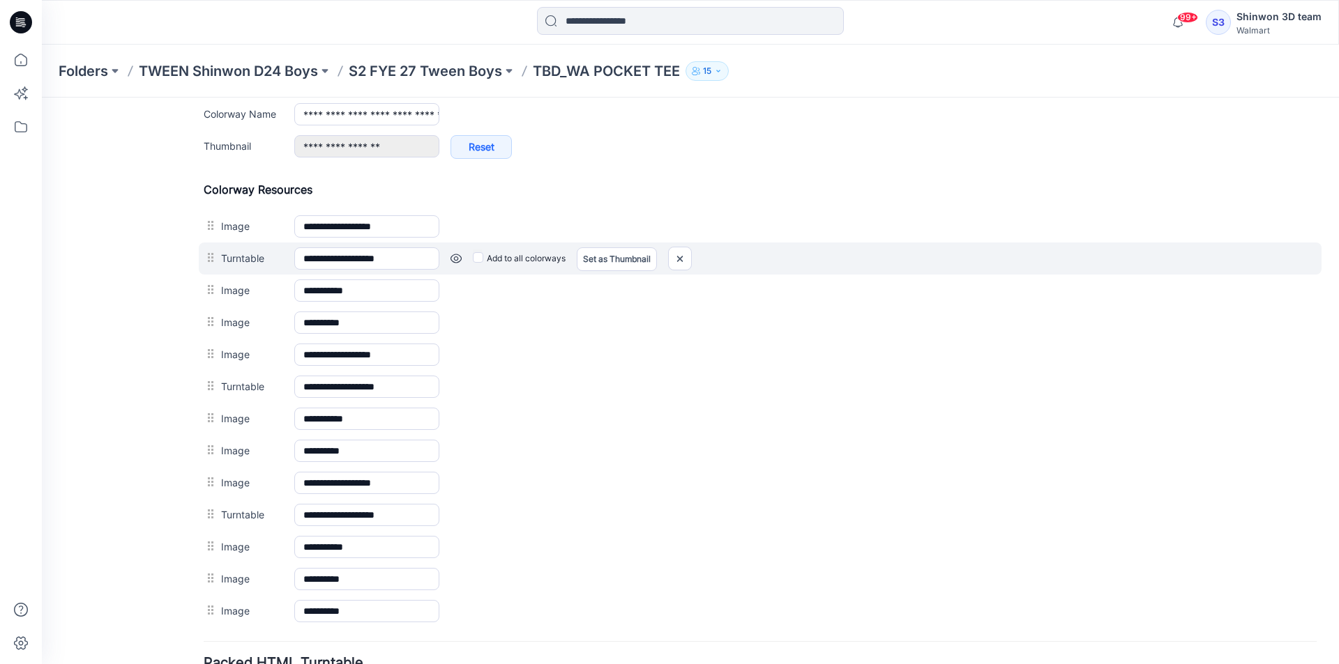
scroll to position [519, 0]
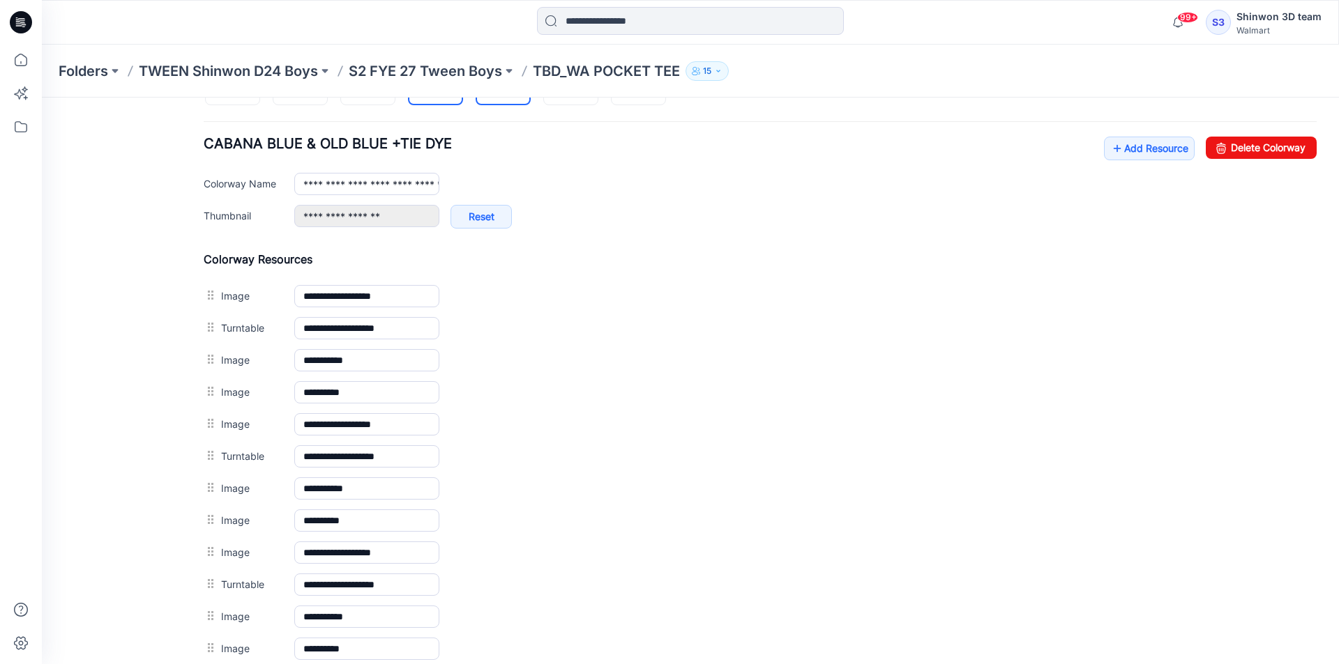
click at [430, 84] on img at bounding box center [435, 78] width 11 height 11
click at [498, 84] on img at bounding box center [503, 78] width 11 height 11
click at [572, 96] on div "Folders TWEEN Shinwon D24 Boys S2 FYE 27 Tween Boys TBD_WA POCKET TEE 15" at bounding box center [690, 71] width 1297 height 53
click at [573, 84] on img at bounding box center [570, 78] width 11 height 11
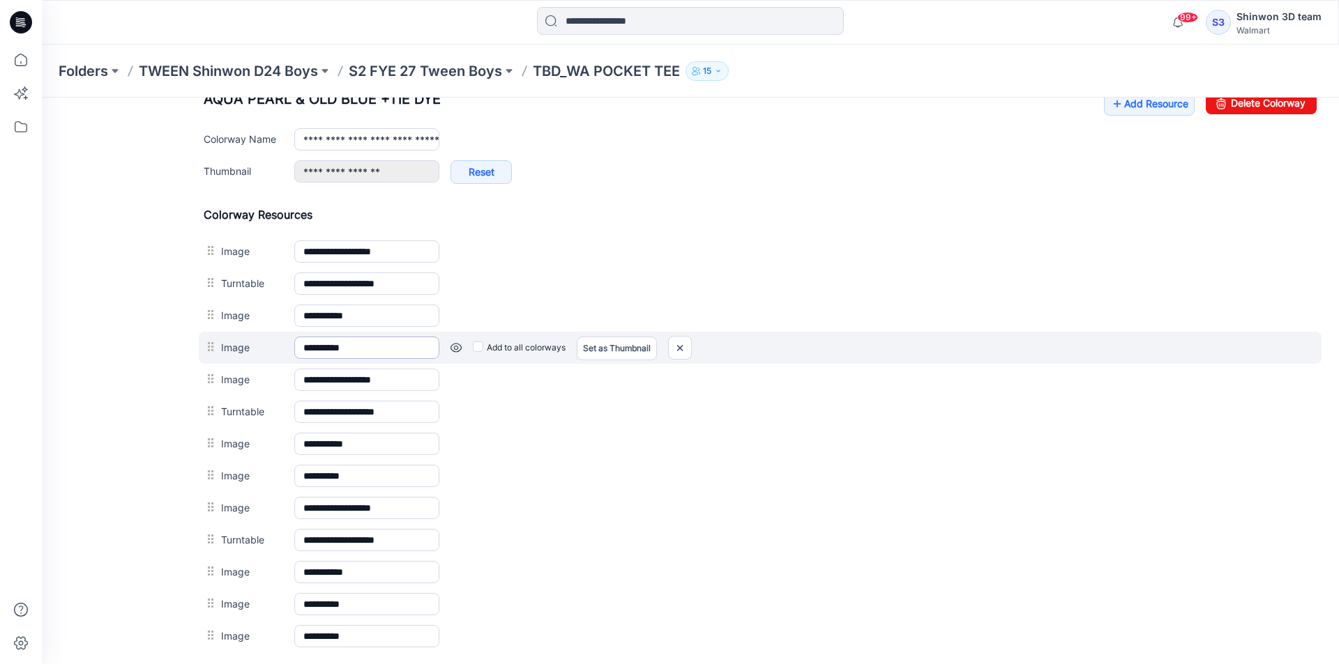
scroll to position [589, 0]
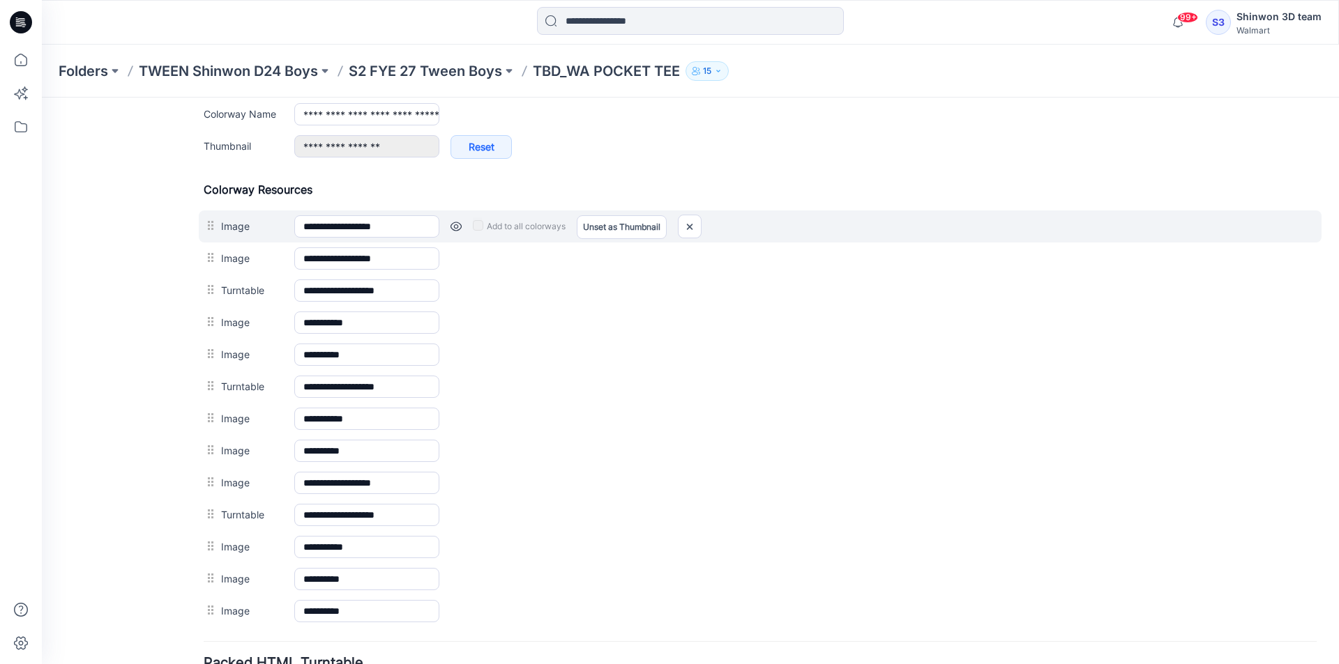
click at [460, 227] on link at bounding box center [455, 226] width 11 height 11
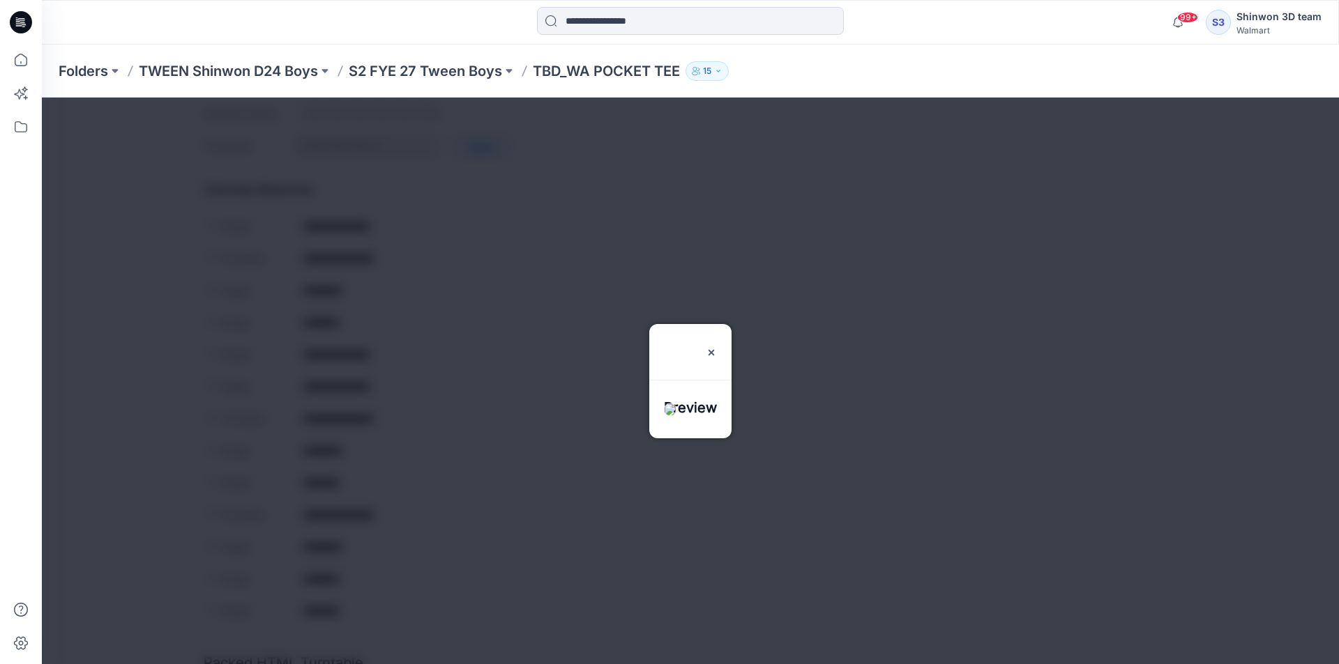
click at [461, 224] on div at bounding box center [690, 381] width 1297 height 567
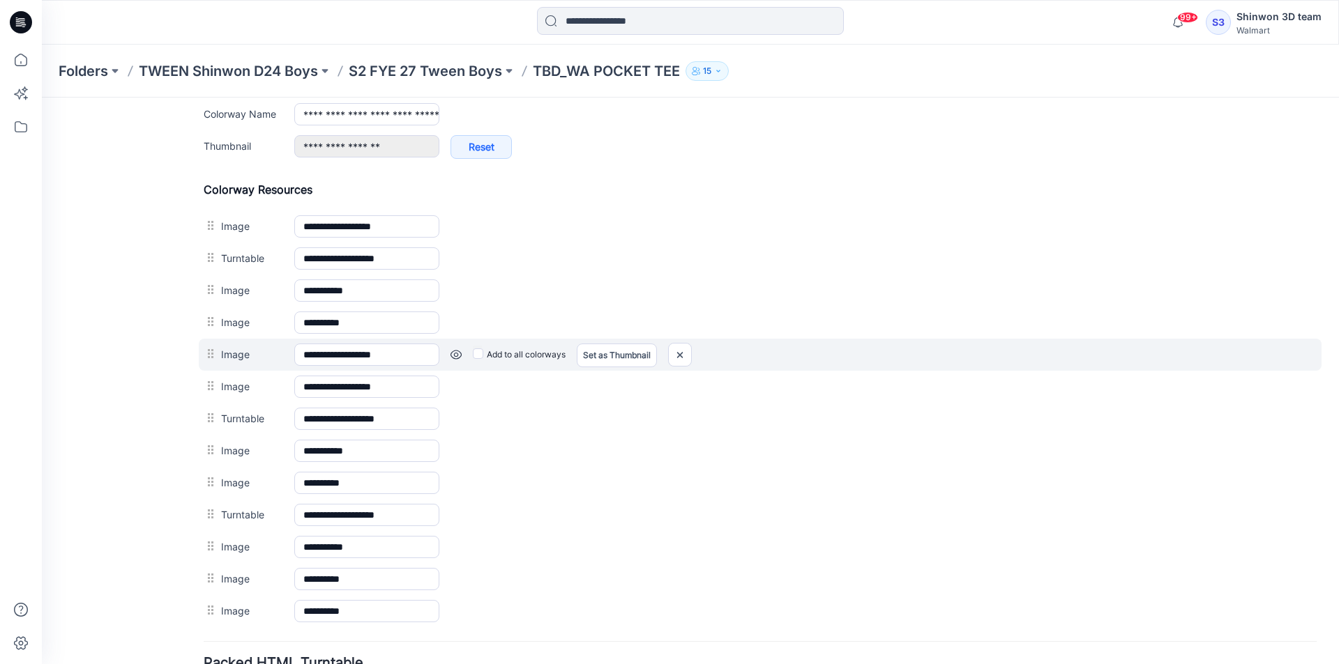
click at [458, 359] on link at bounding box center [455, 354] width 11 height 11
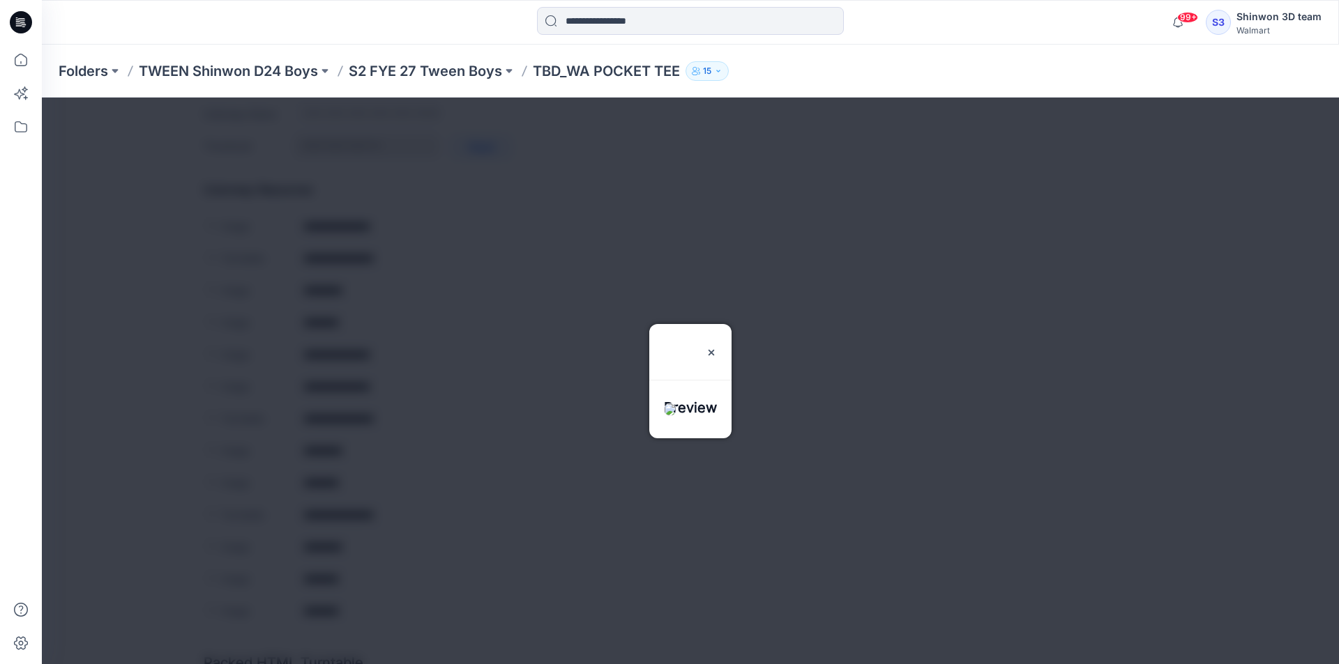
click at [458, 359] on div at bounding box center [690, 381] width 1297 height 567
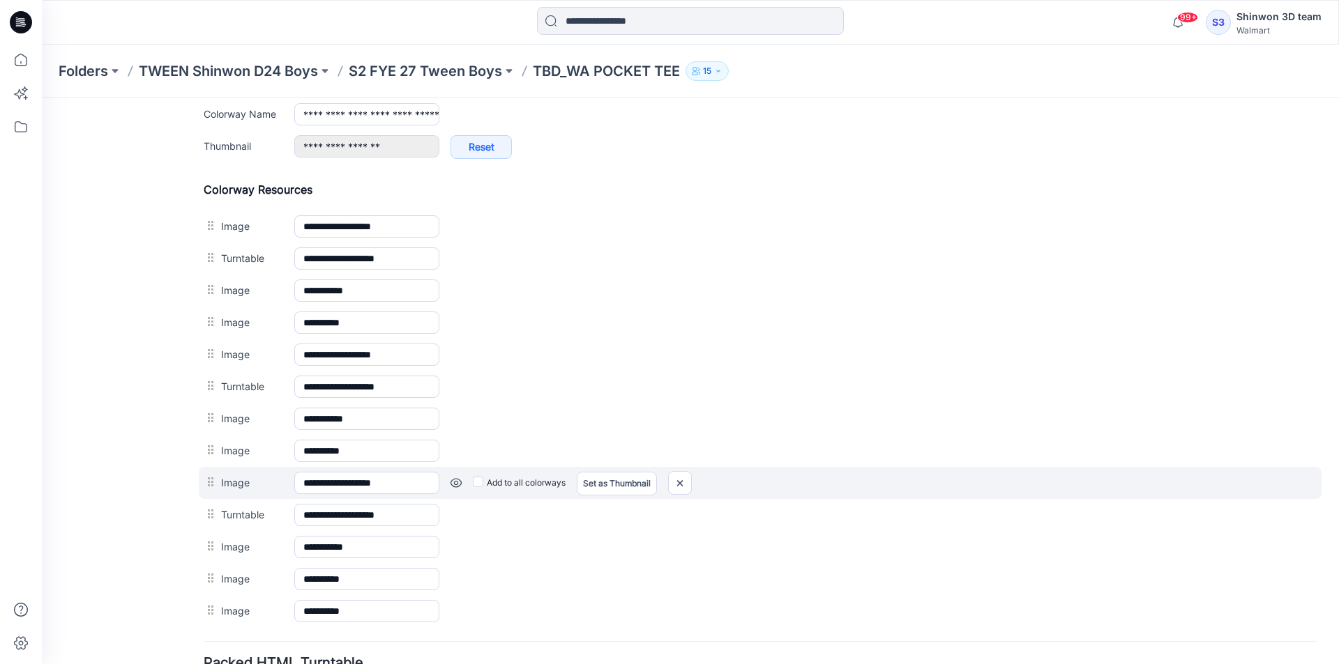
click at [463, 482] on div "Add to all colorways Set as Thumbnail Unset as Thumbnail" at bounding box center [877, 483] width 877 height 22
click at [461, 482] on link at bounding box center [455, 483] width 11 height 11
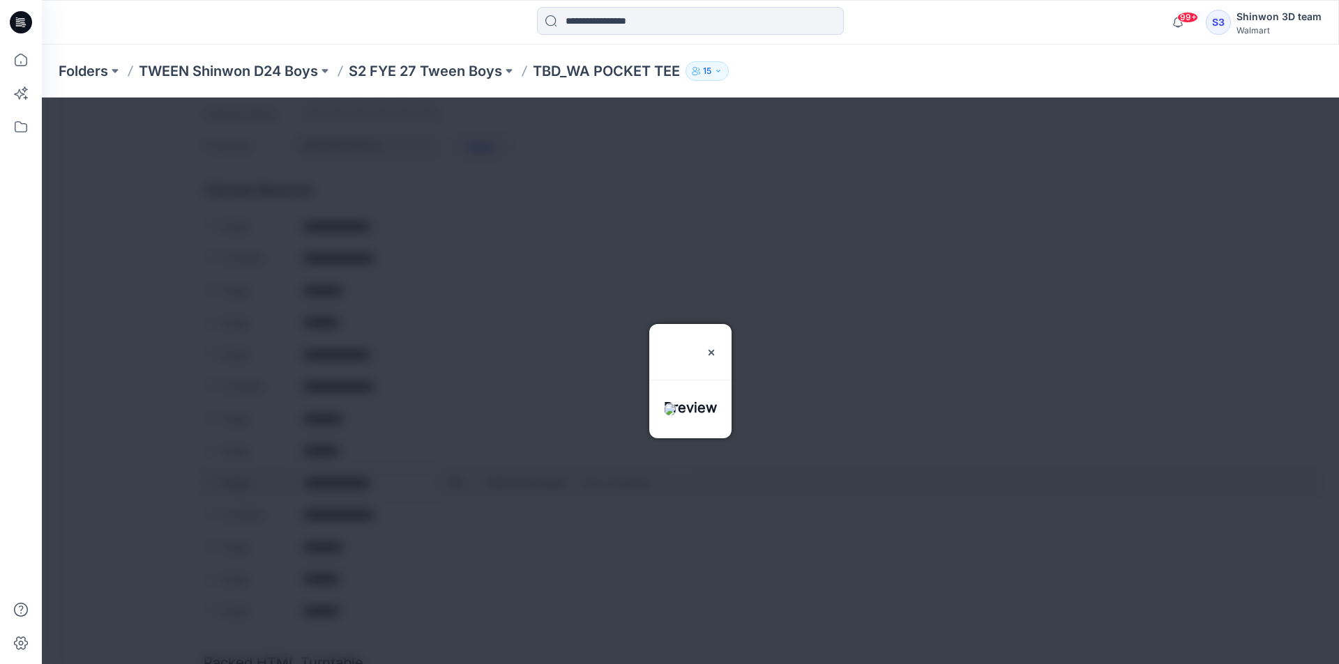
click at [461, 482] on div at bounding box center [690, 381] width 1297 height 567
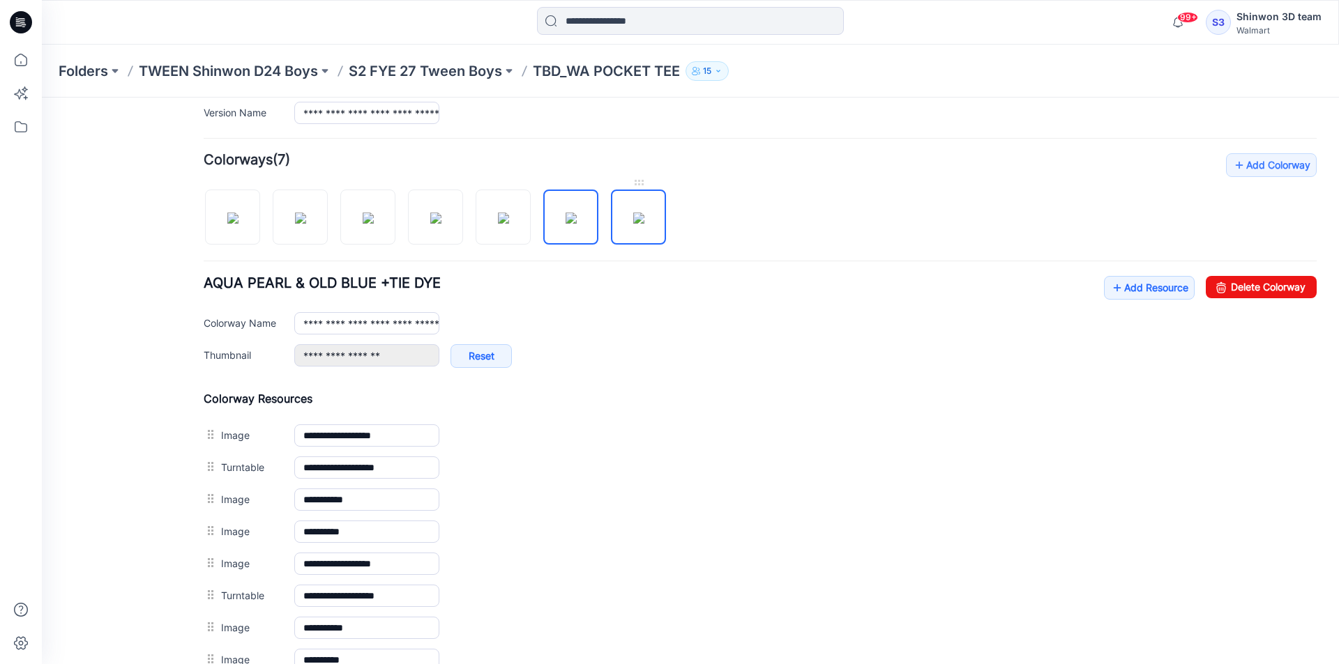
click at [635, 213] on img at bounding box center [638, 218] width 11 height 11
type input "**********"
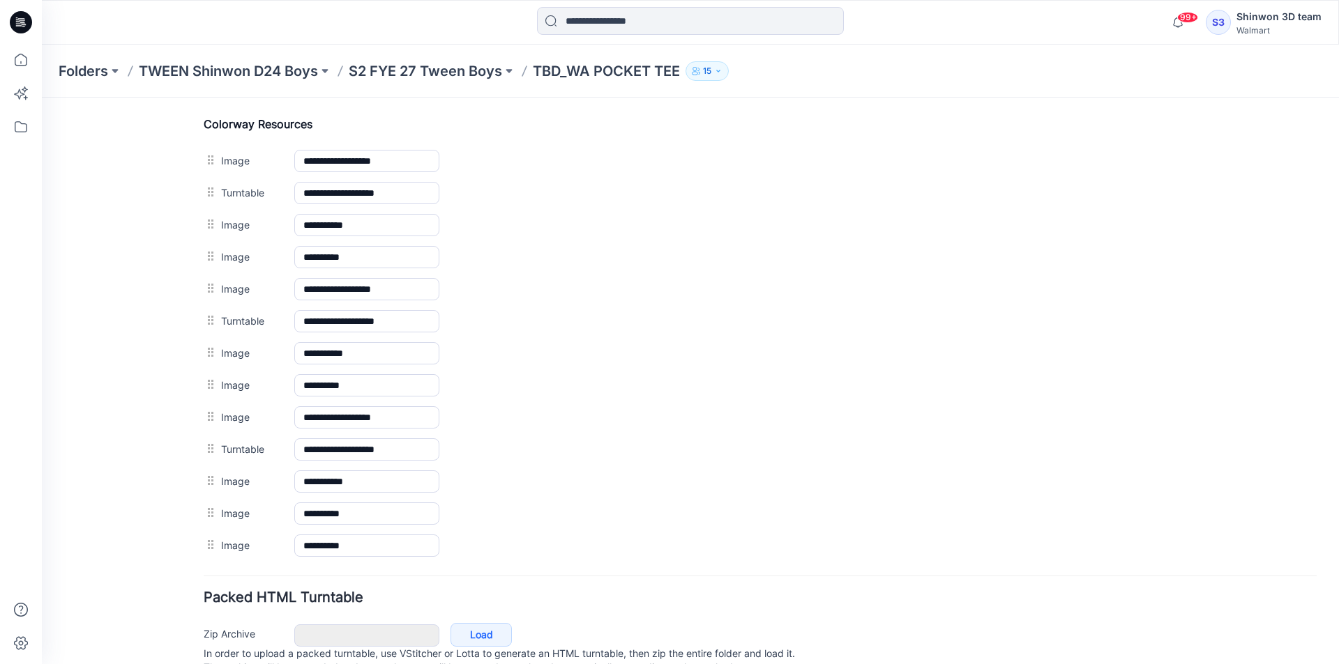
scroll to position [659, 0]
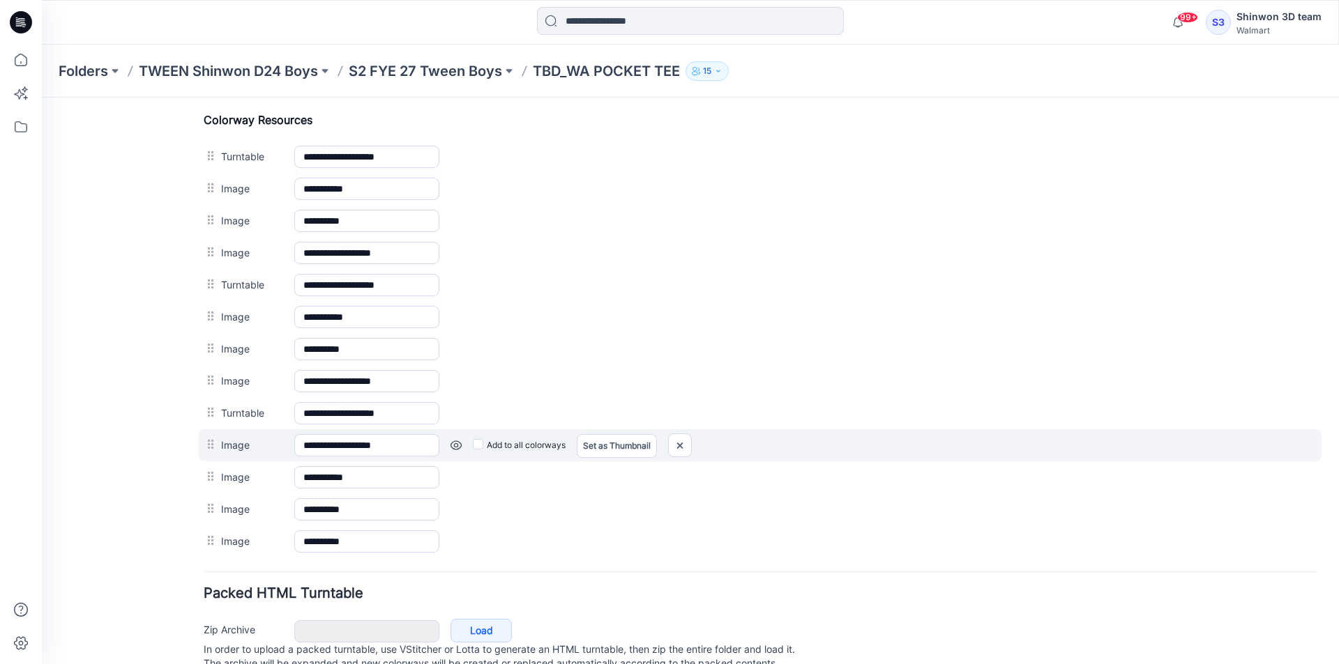
click at [459, 445] on link at bounding box center [455, 445] width 11 height 11
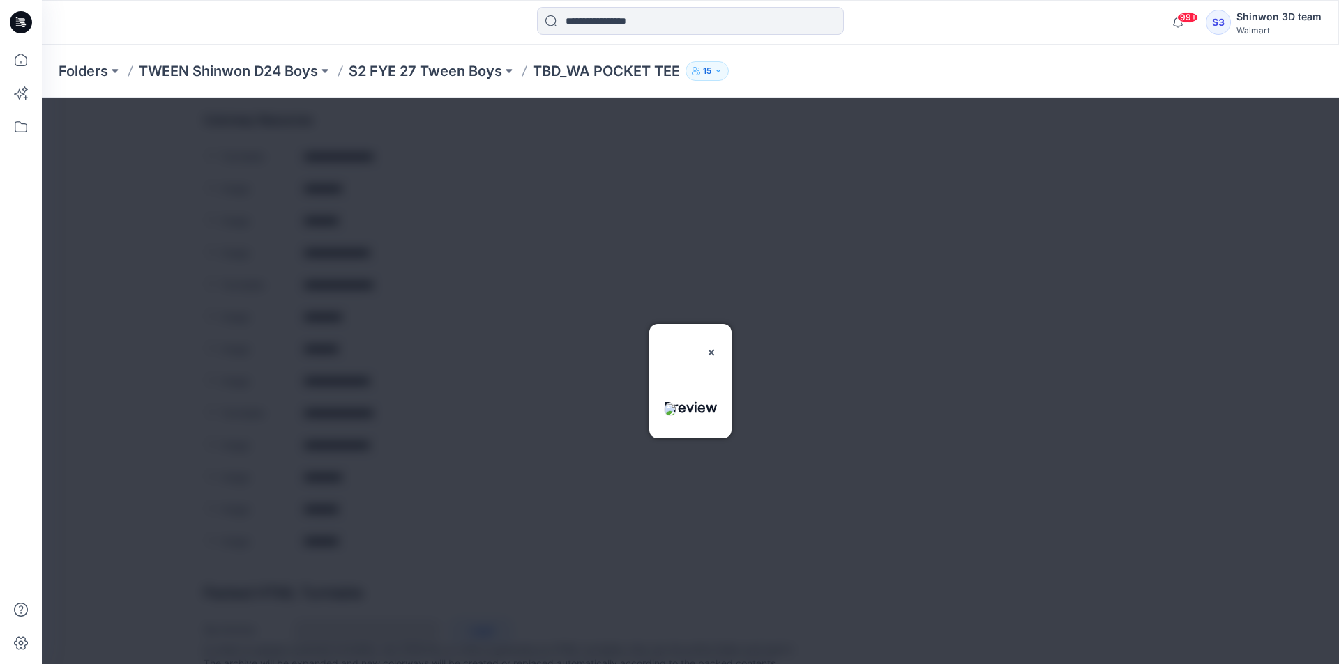
click at [457, 426] on div at bounding box center [690, 381] width 1297 height 567
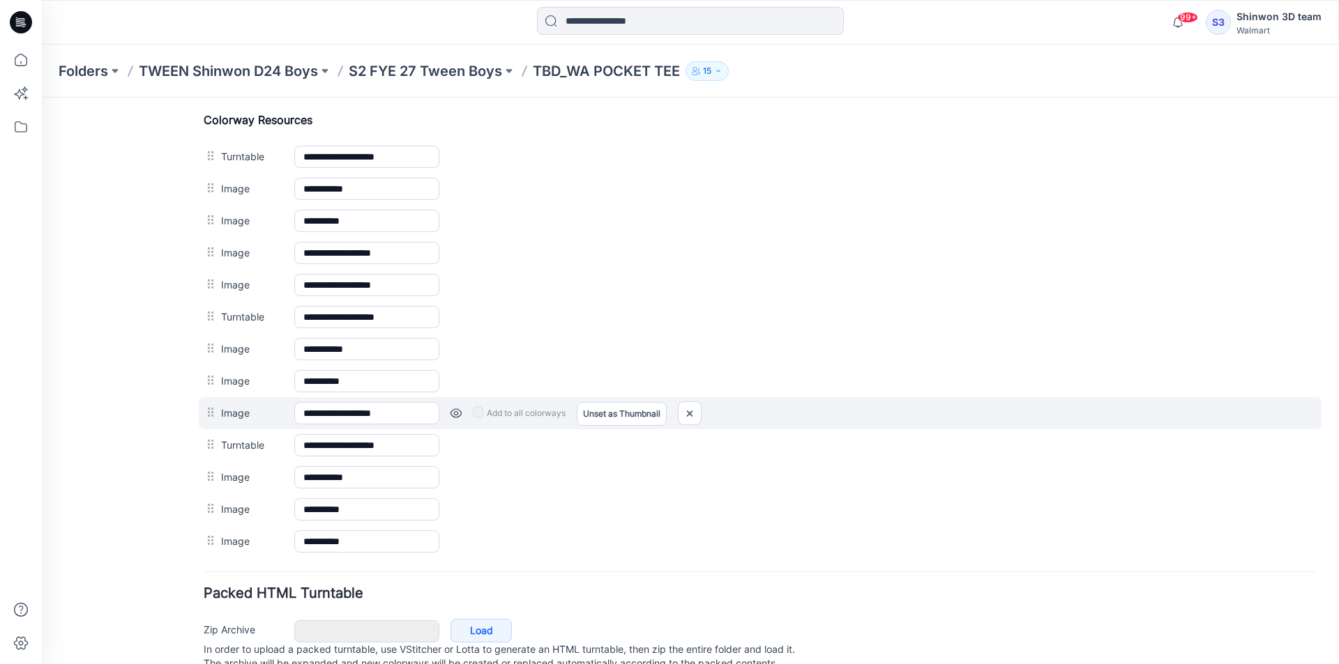
click at [453, 410] on link at bounding box center [455, 413] width 11 height 11
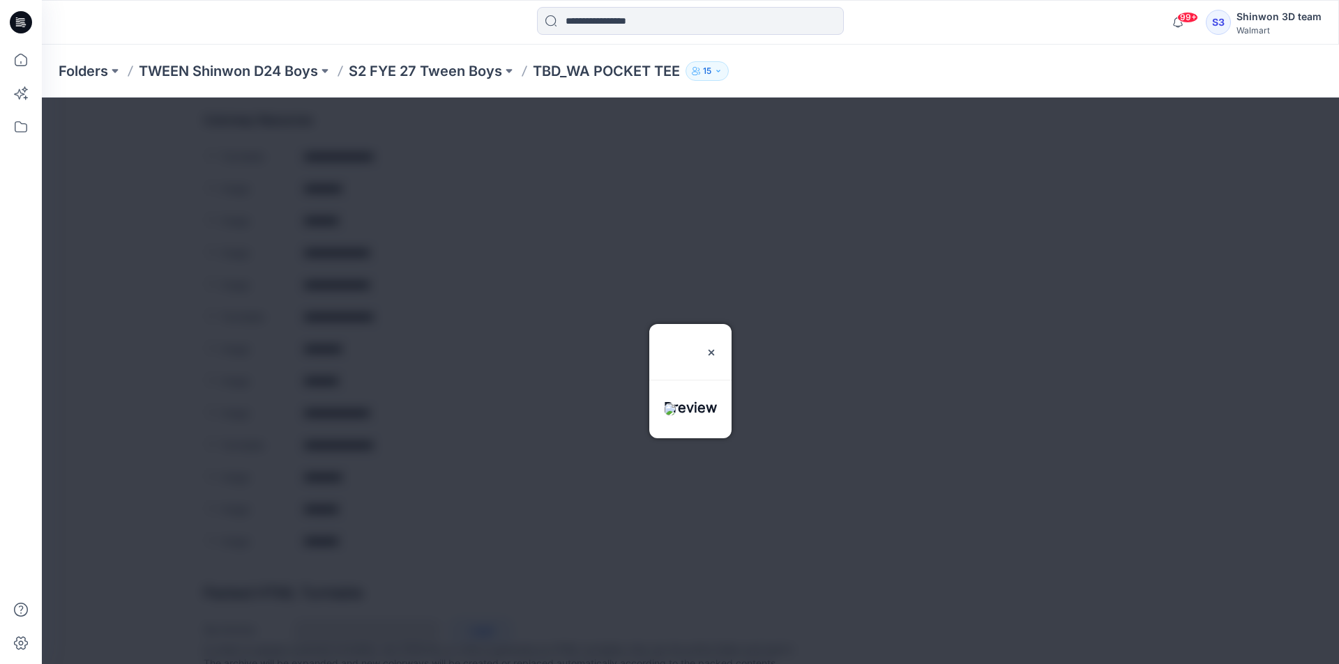
click at [454, 410] on div at bounding box center [690, 381] width 1297 height 567
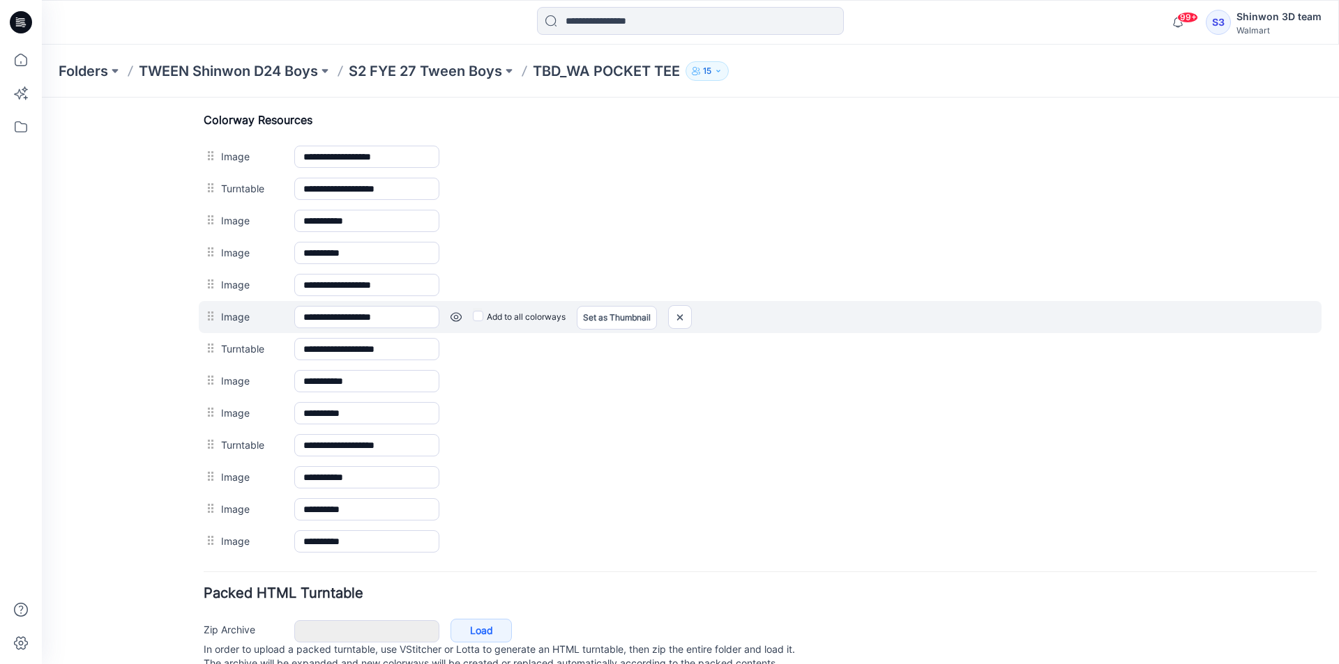
click at [452, 317] on link at bounding box center [455, 317] width 11 height 11
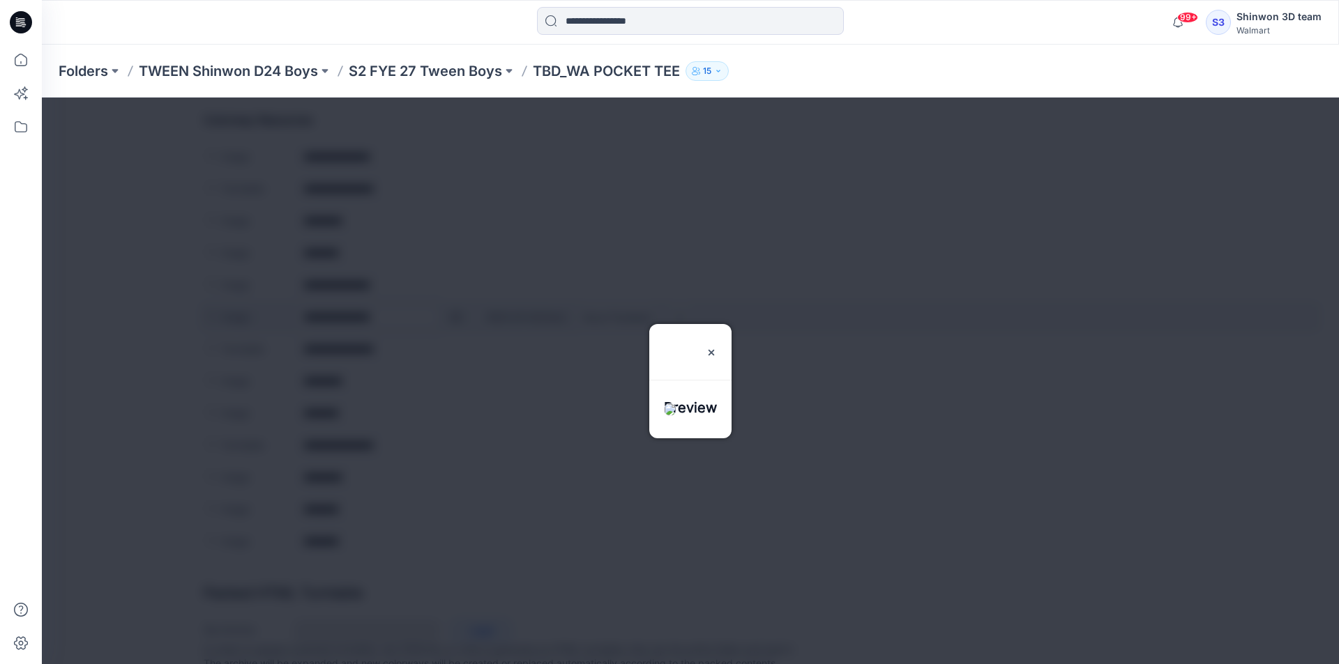
click at [452, 317] on div at bounding box center [690, 381] width 1297 height 567
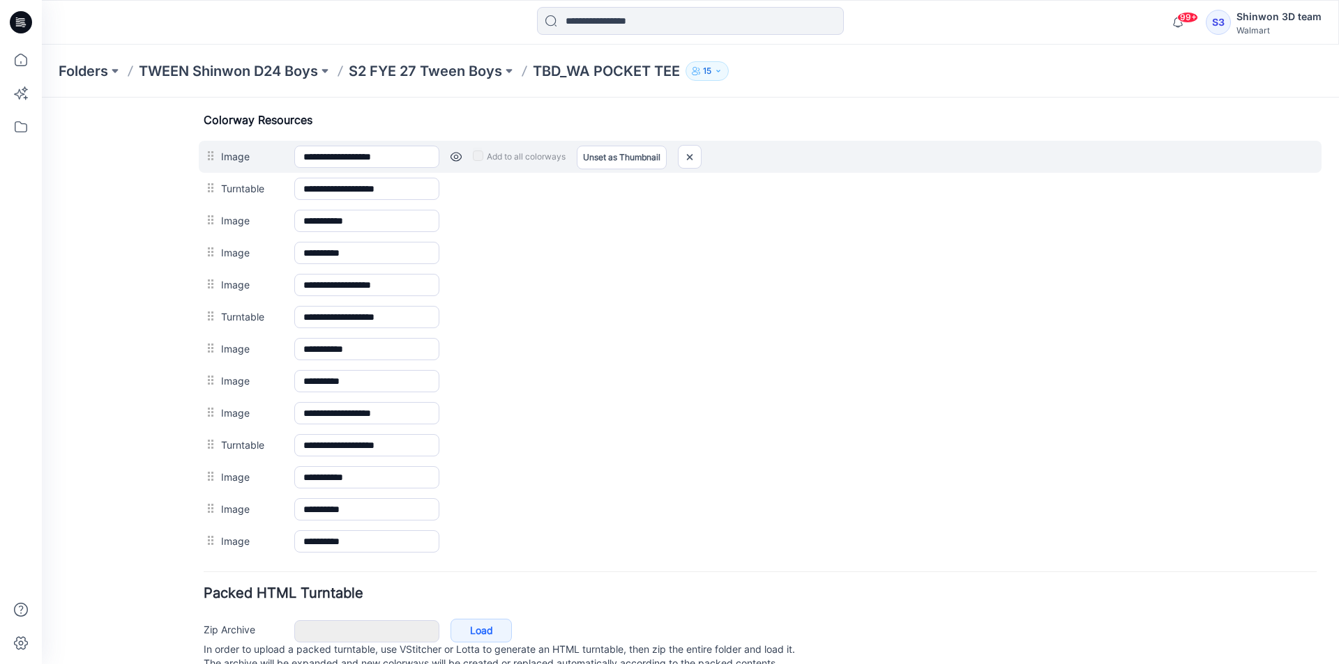
click at [459, 156] on link at bounding box center [455, 156] width 11 height 11
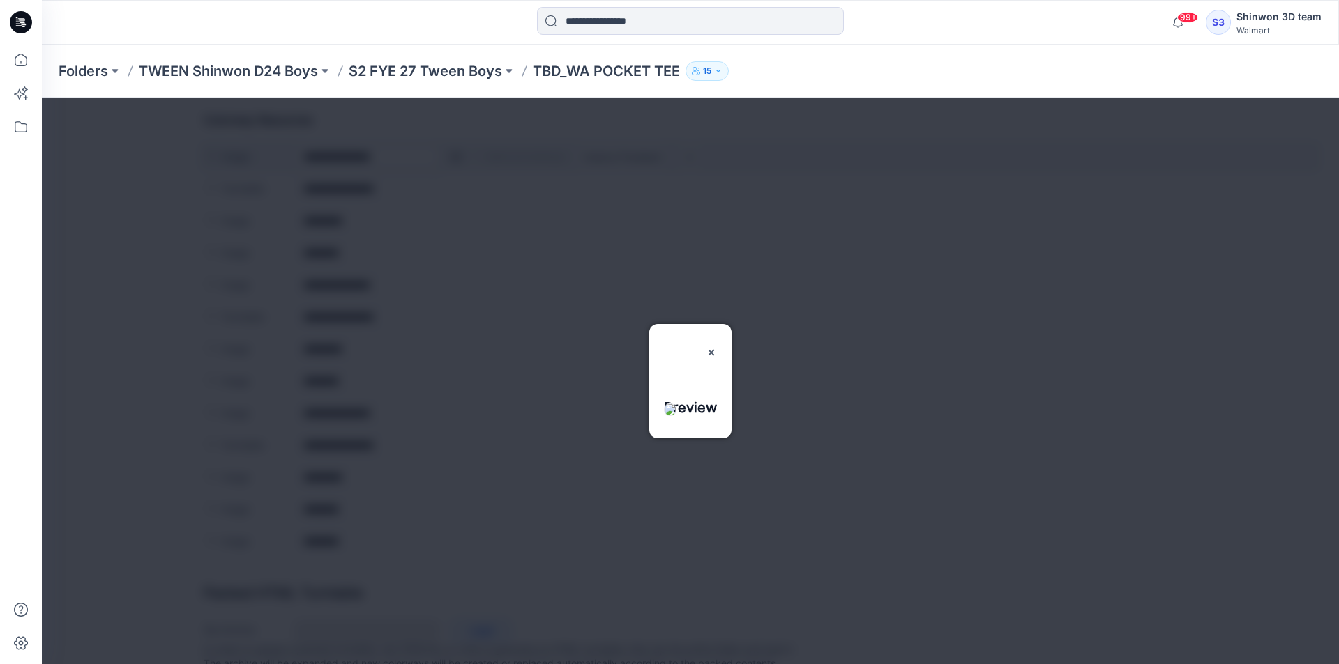
click at [459, 156] on div at bounding box center [690, 381] width 1297 height 567
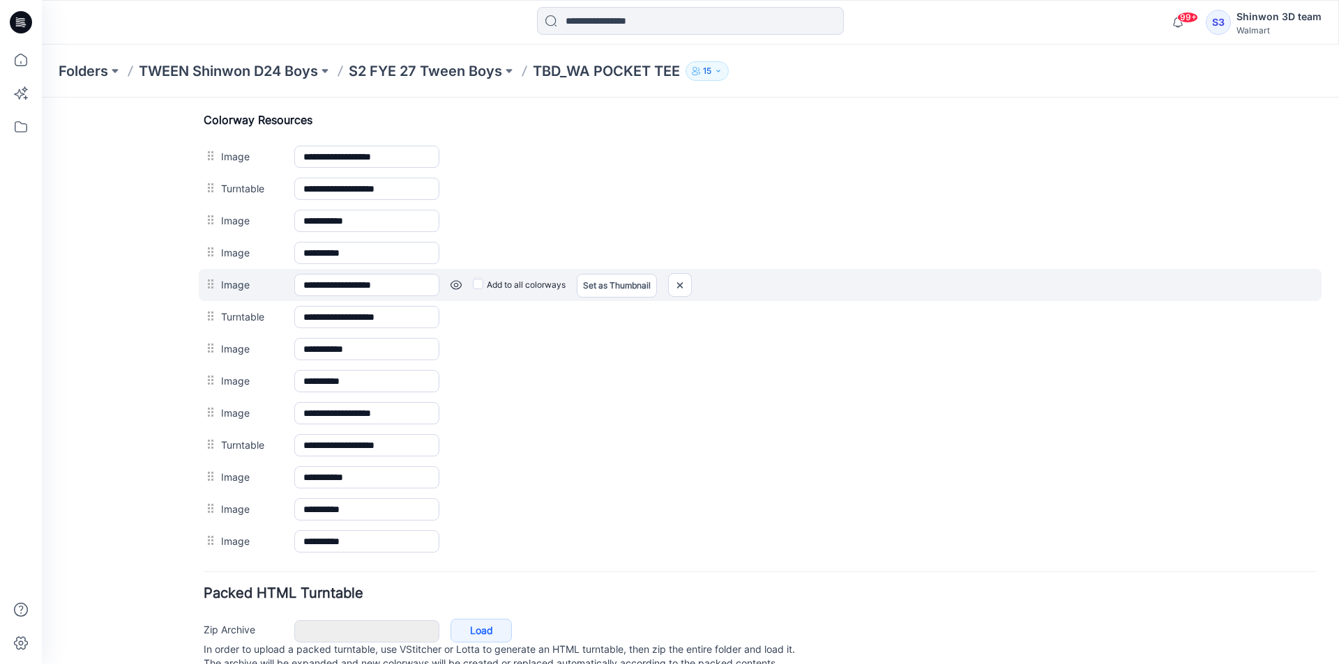
click at [457, 284] on link at bounding box center [455, 285] width 11 height 11
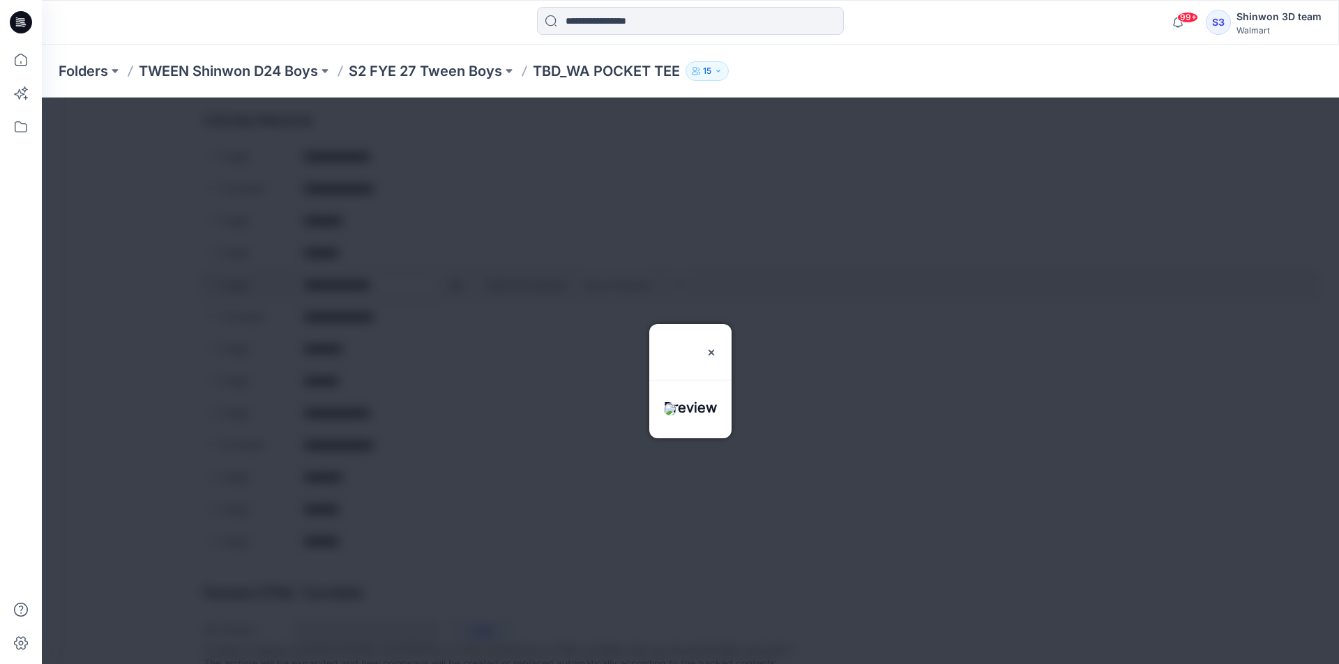
click at [457, 284] on div at bounding box center [690, 381] width 1297 height 567
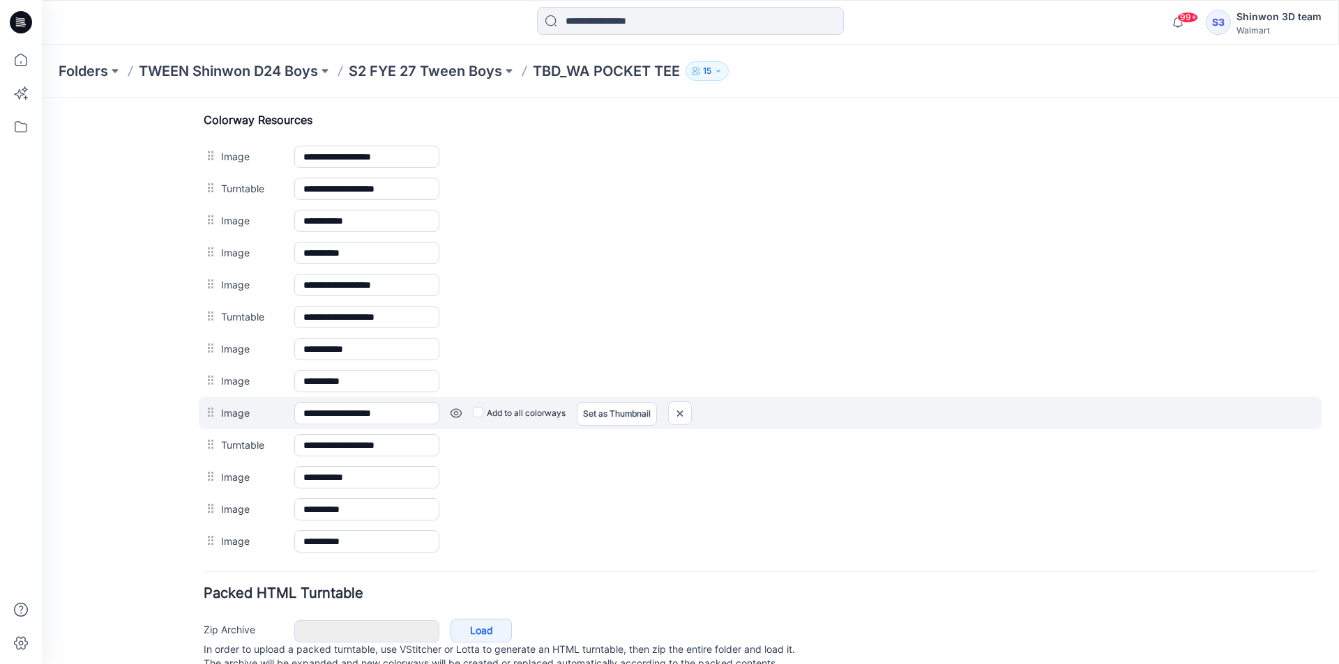
click at [456, 416] on link at bounding box center [455, 413] width 11 height 11
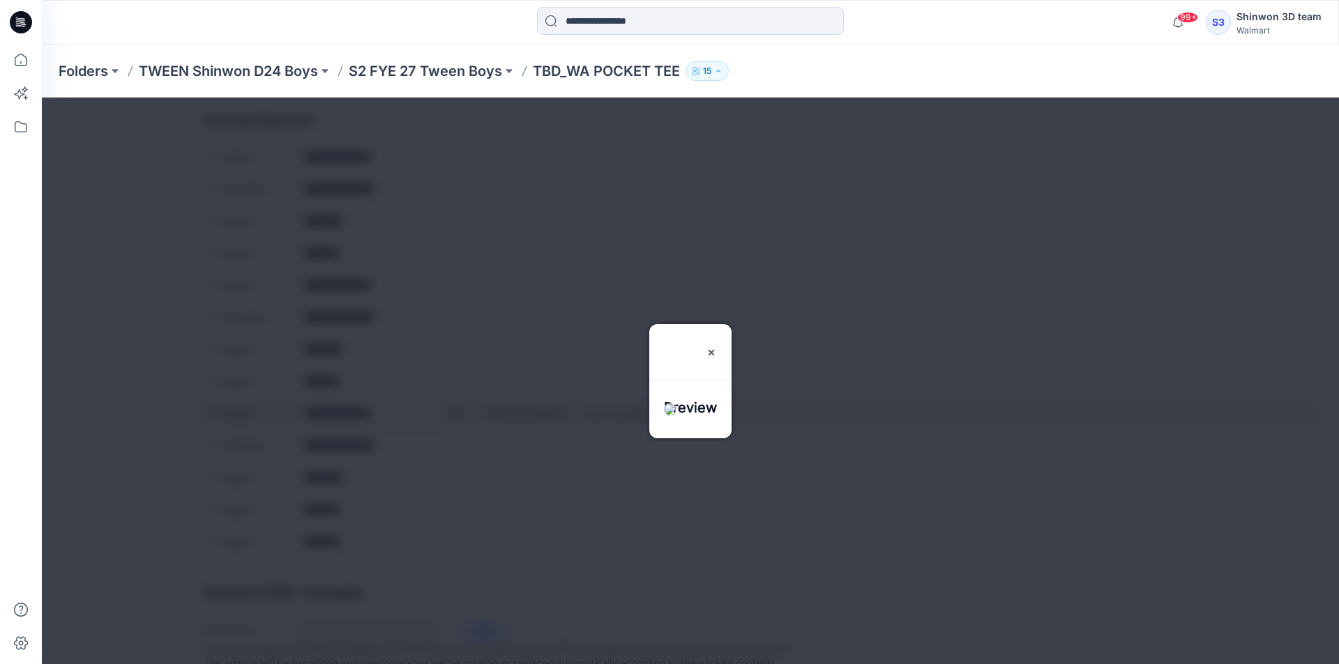
click at [456, 416] on div at bounding box center [690, 381] width 1297 height 567
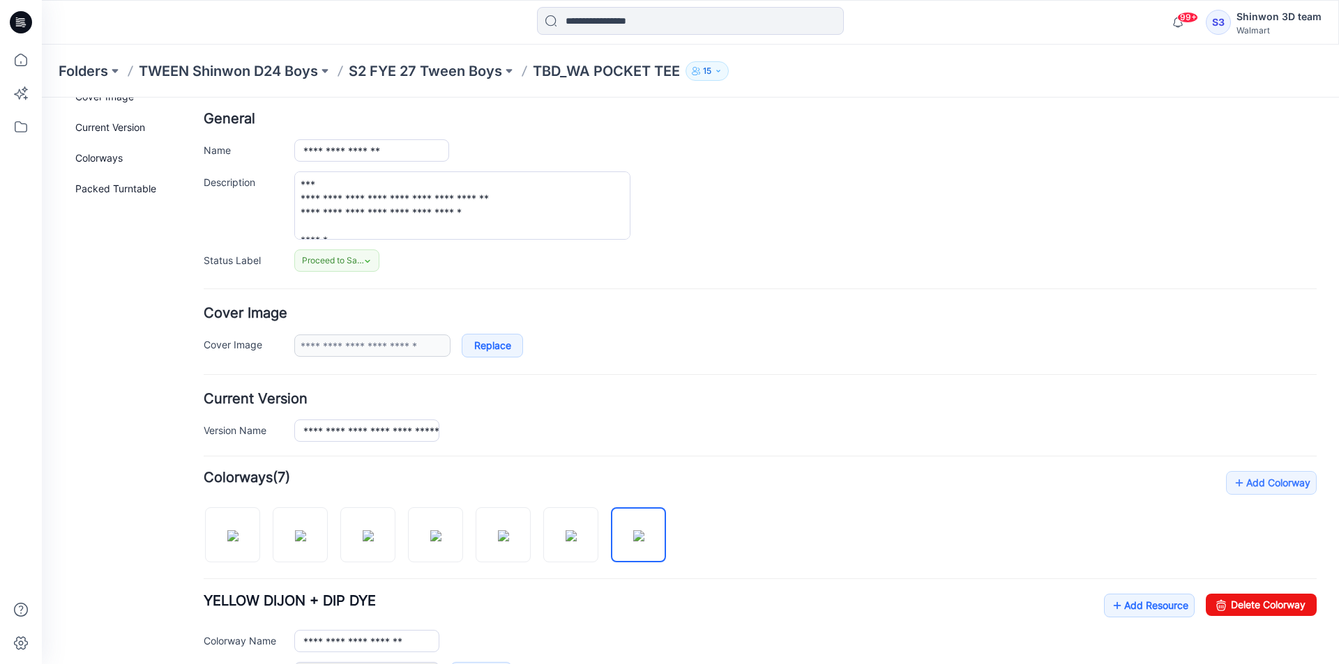
scroll to position [0, 0]
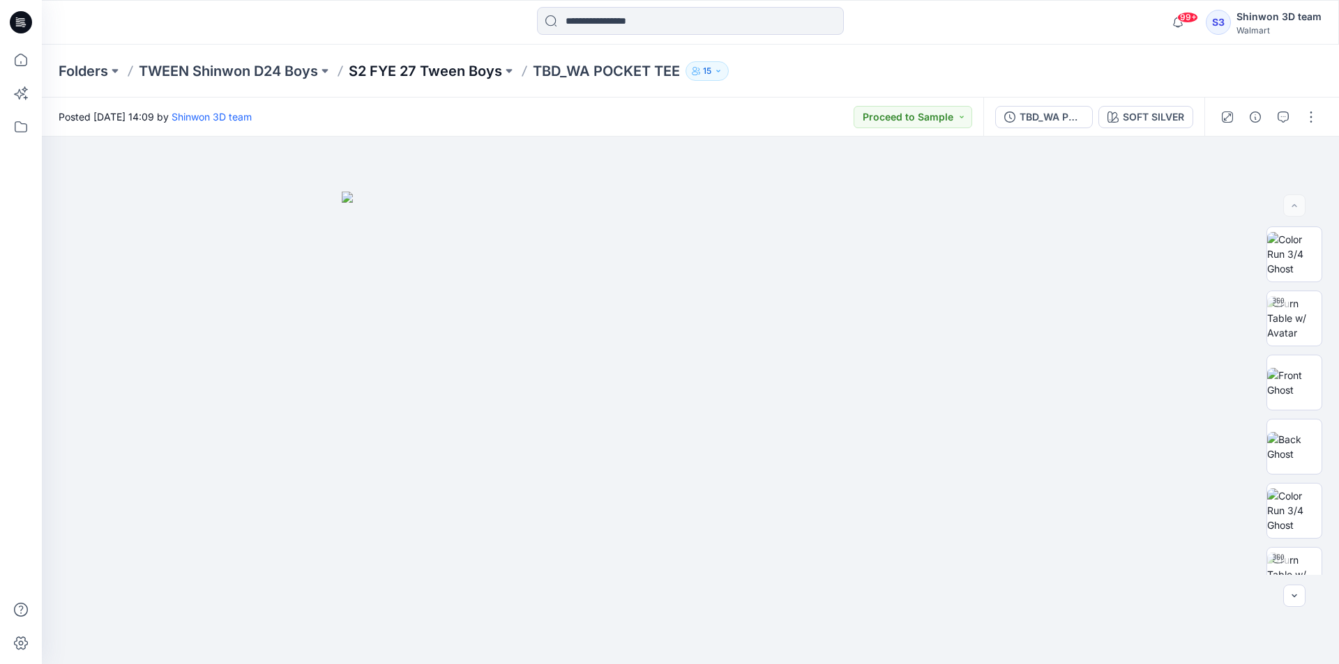
click at [402, 69] on p "S2 FYE 27 Tween Boys" at bounding box center [425, 71] width 153 height 20
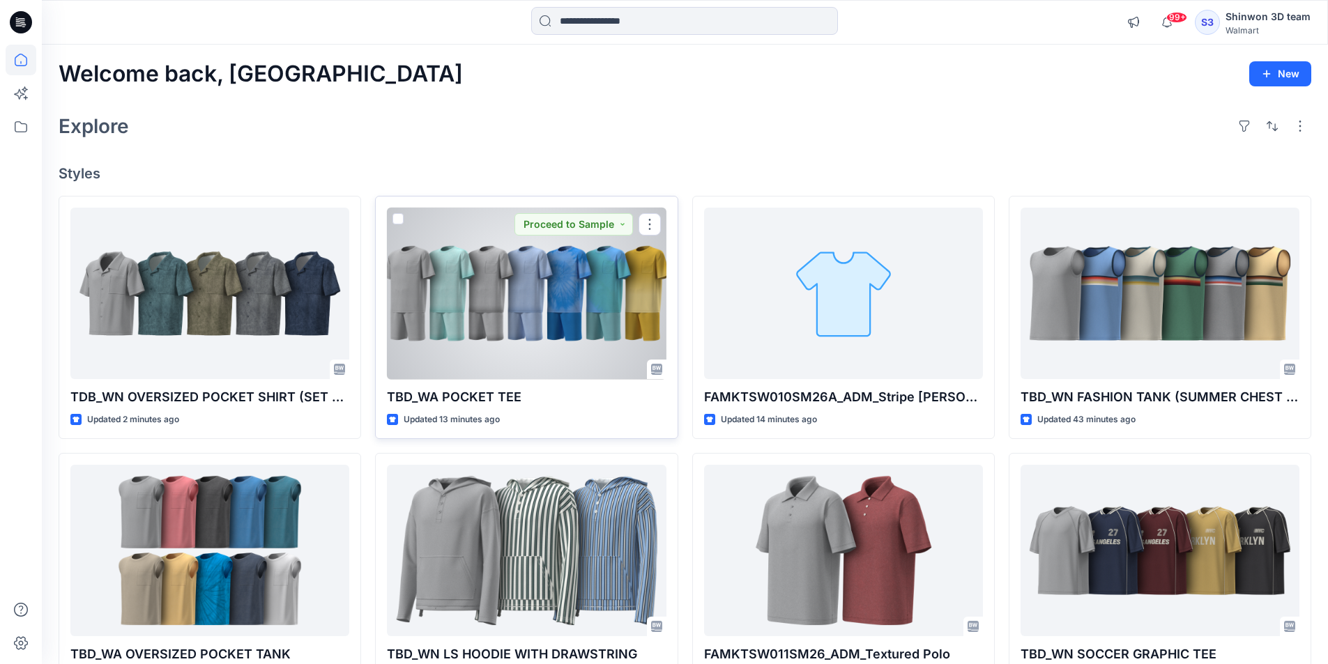
click at [510, 320] on div at bounding box center [526, 294] width 279 height 172
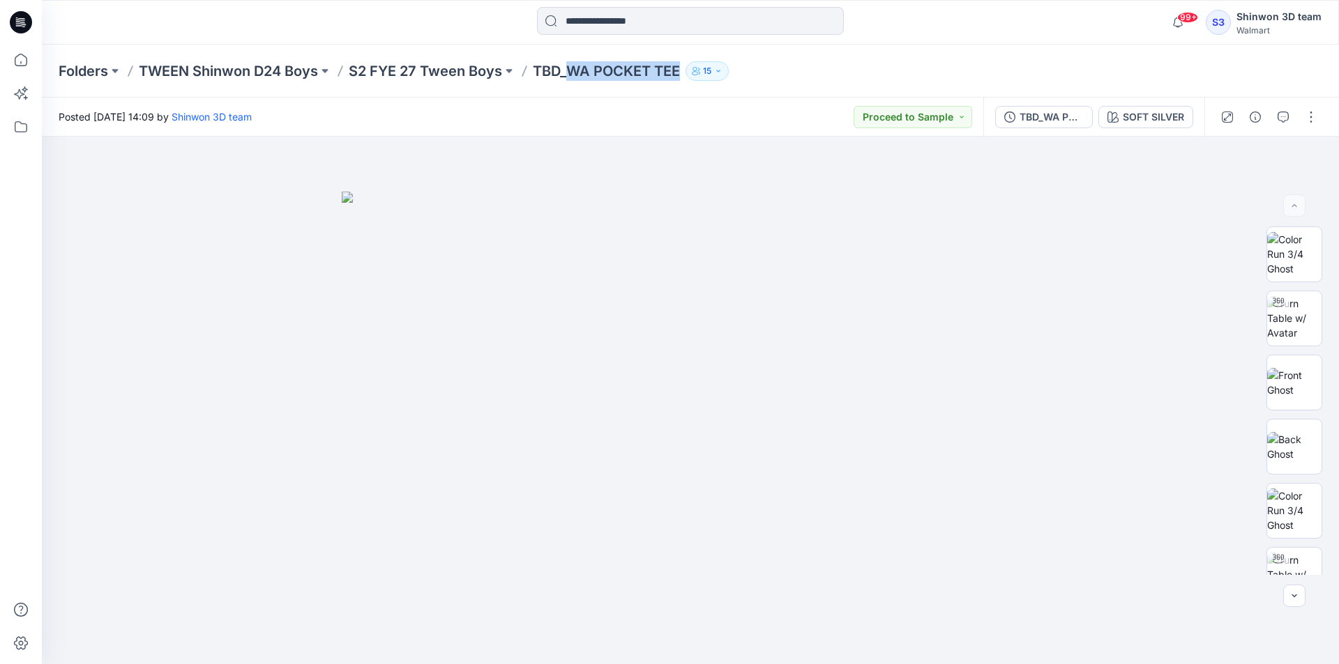
drag, startPoint x: 570, startPoint y: 72, endPoint x: 685, endPoint y: 79, distance: 115.3
click at [685, 79] on div "Folders TWEEN Shinwon D24 Boys S2 FYE 27 Tween Boys TBD_WA POCKET TEE 15" at bounding box center [636, 71] width 1155 height 20
copy p "WA POCKET TEE"
click at [460, 73] on p "S2 FYE 27 Tween Boys" at bounding box center [425, 71] width 153 height 20
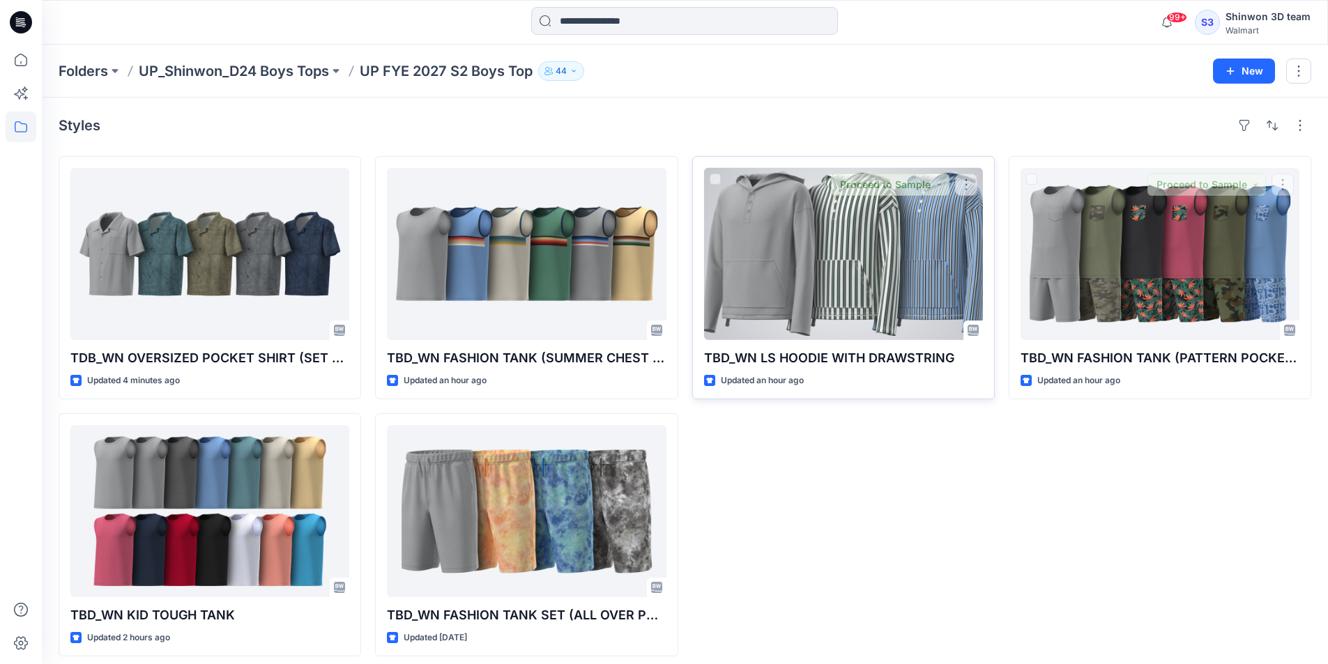
click at [923, 292] on div at bounding box center [843, 254] width 279 height 172
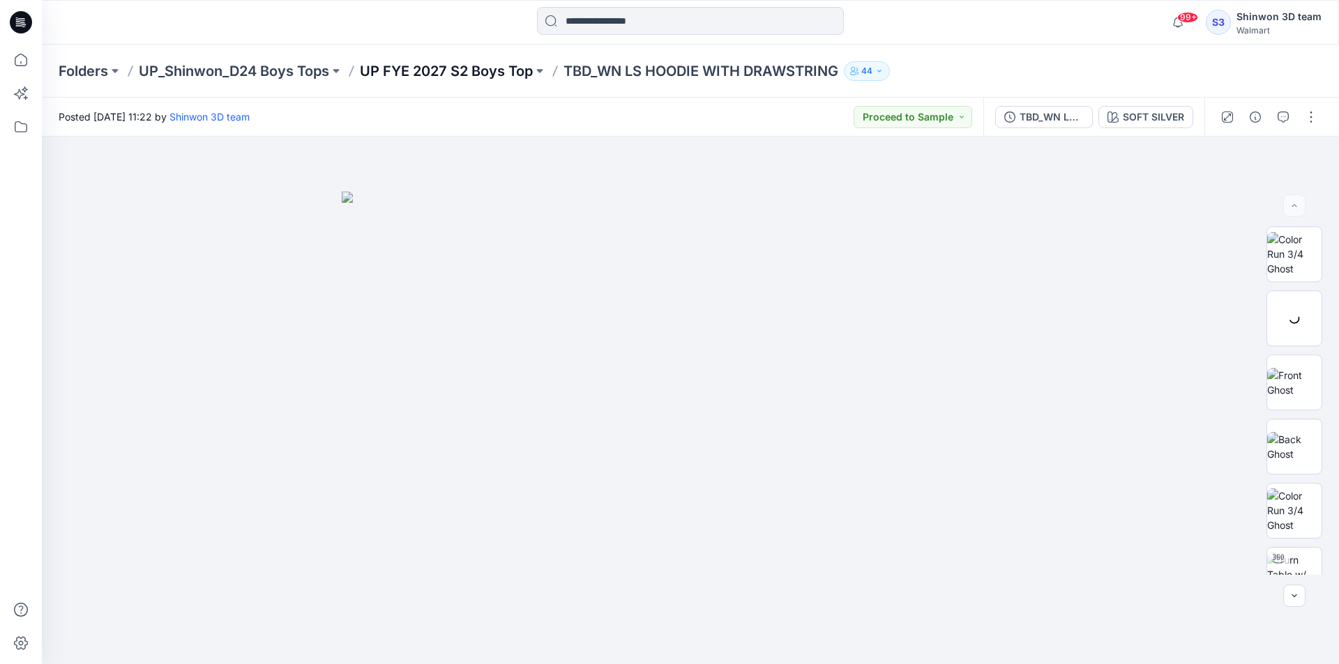
click at [462, 75] on p "UP FYE 2027 S2 Boys Top" at bounding box center [446, 71] width 173 height 20
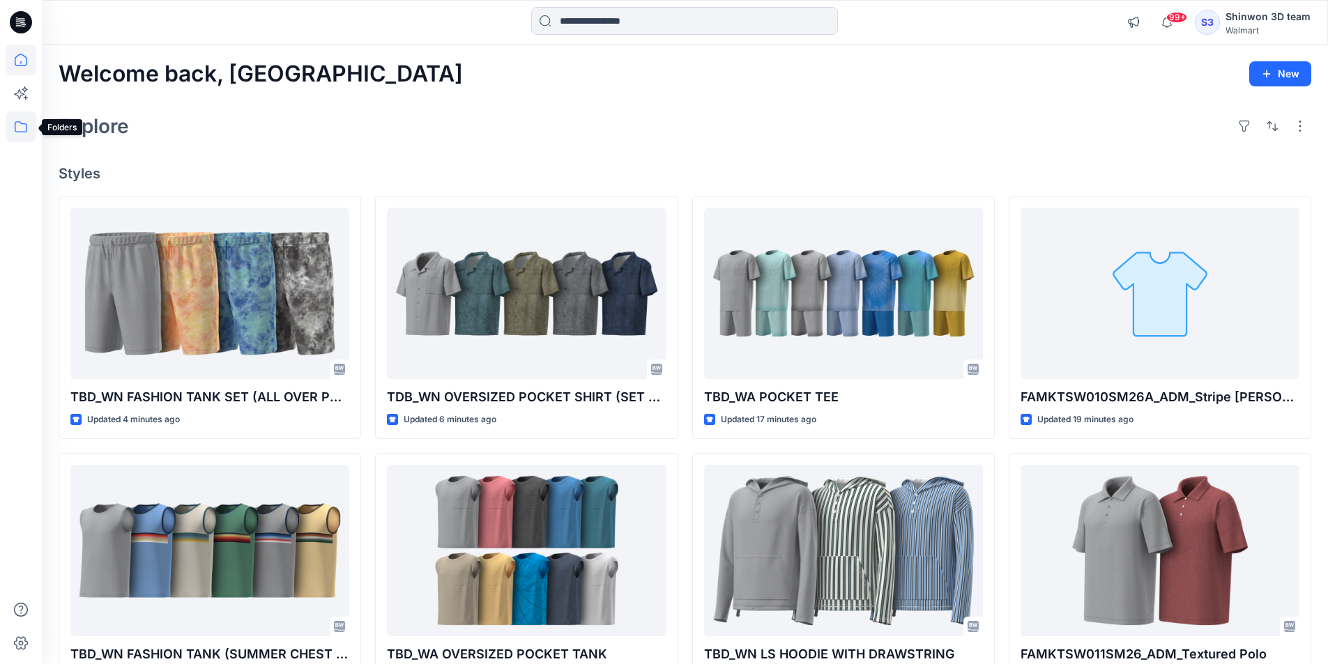
click at [23, 127] on icon at bounding box center [21, 127] width 31 height 31
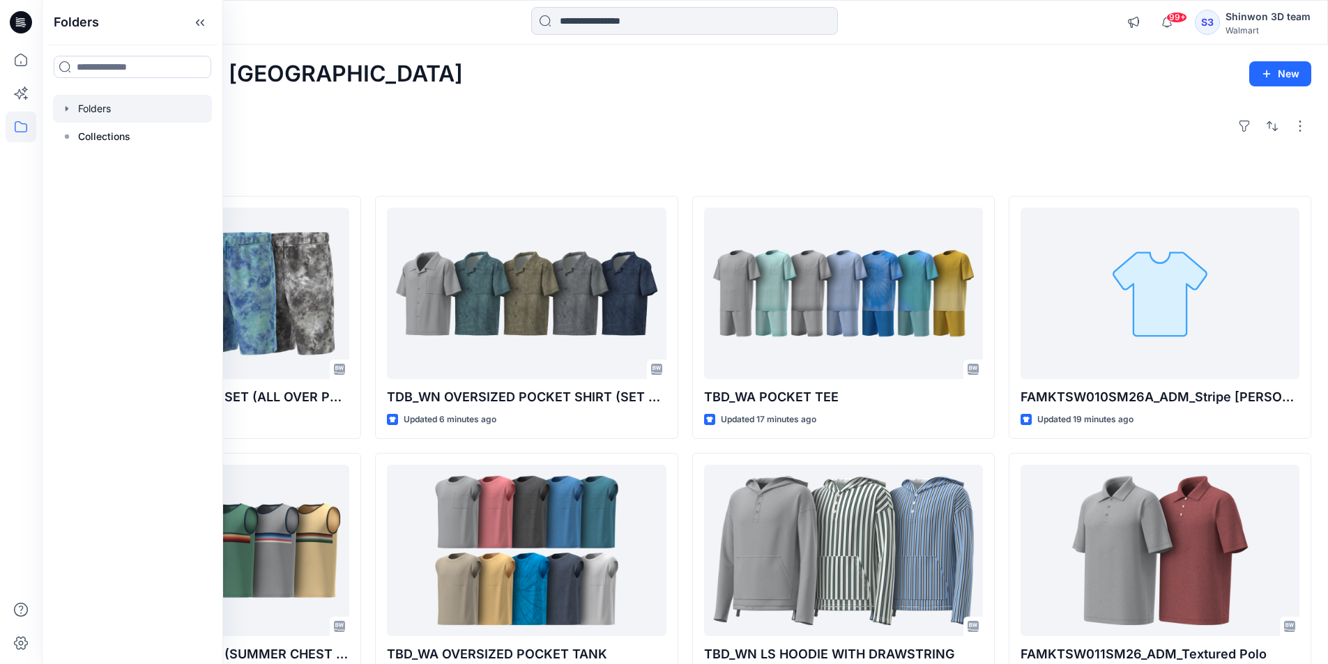
click at [105, 113] on div at bounding box center [132, 109] width 159 height 28
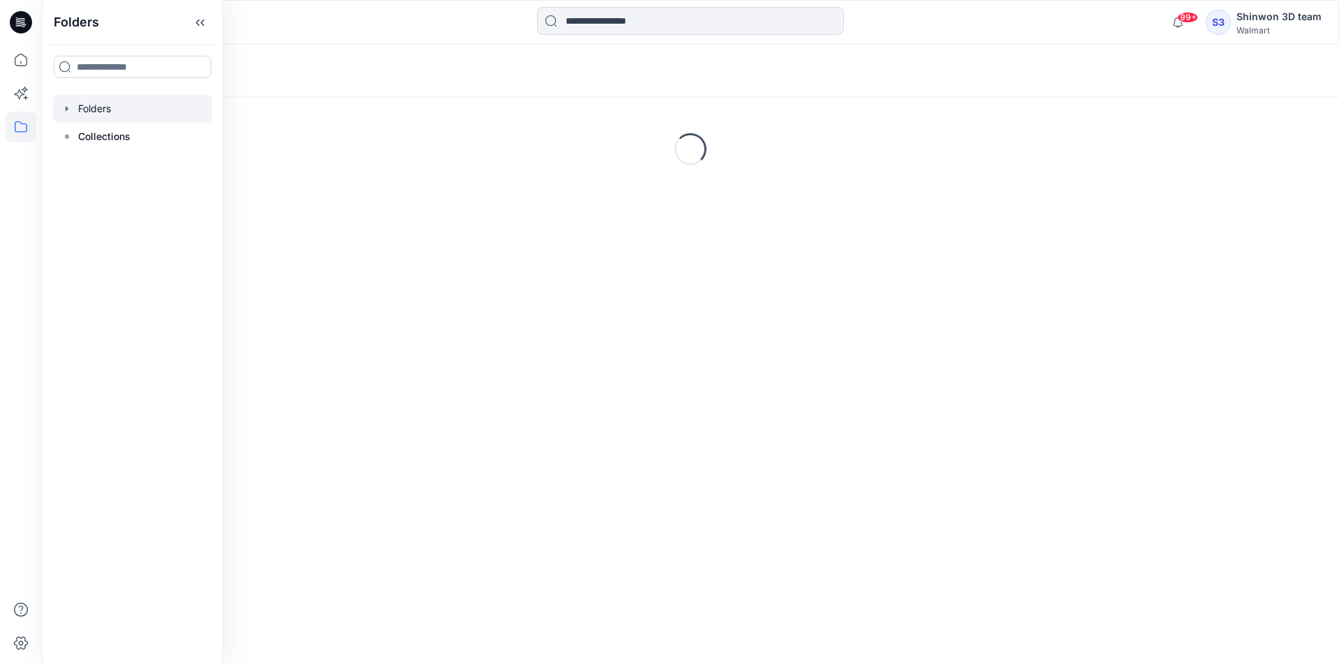
click at [393, 53] on div "Folders" at bounding box center [690, 71] width 1297 height 53
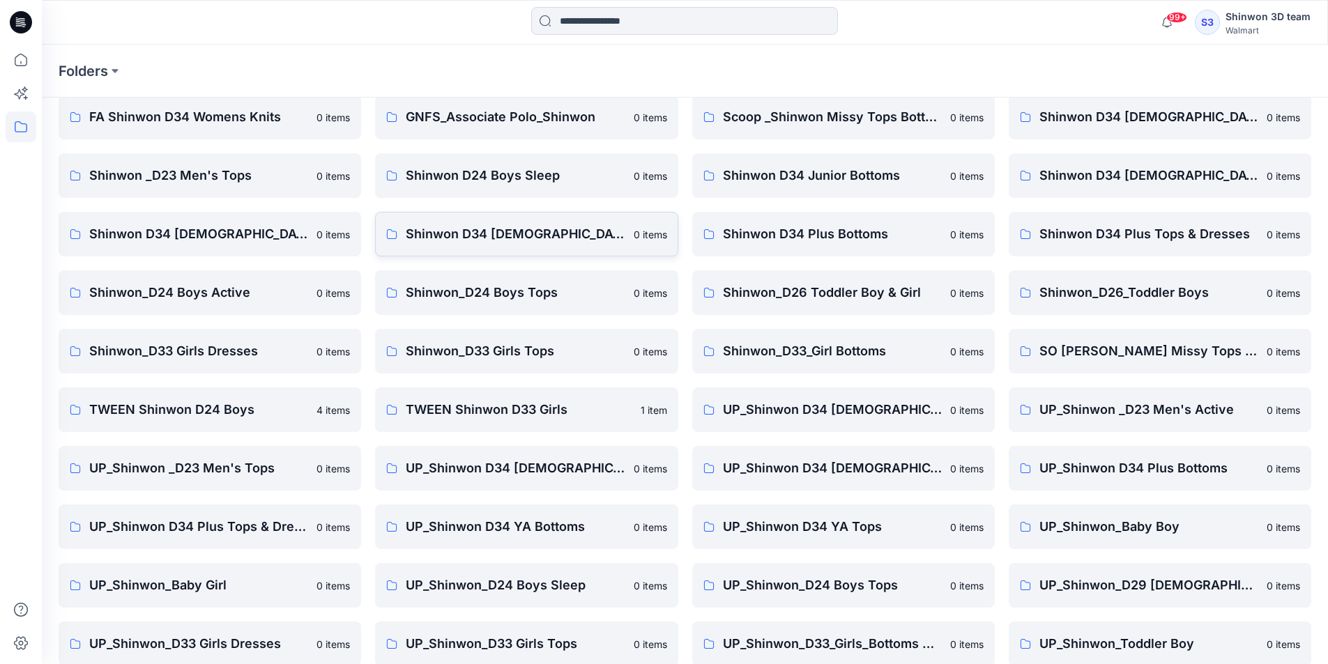
scroll to position [195, 0]
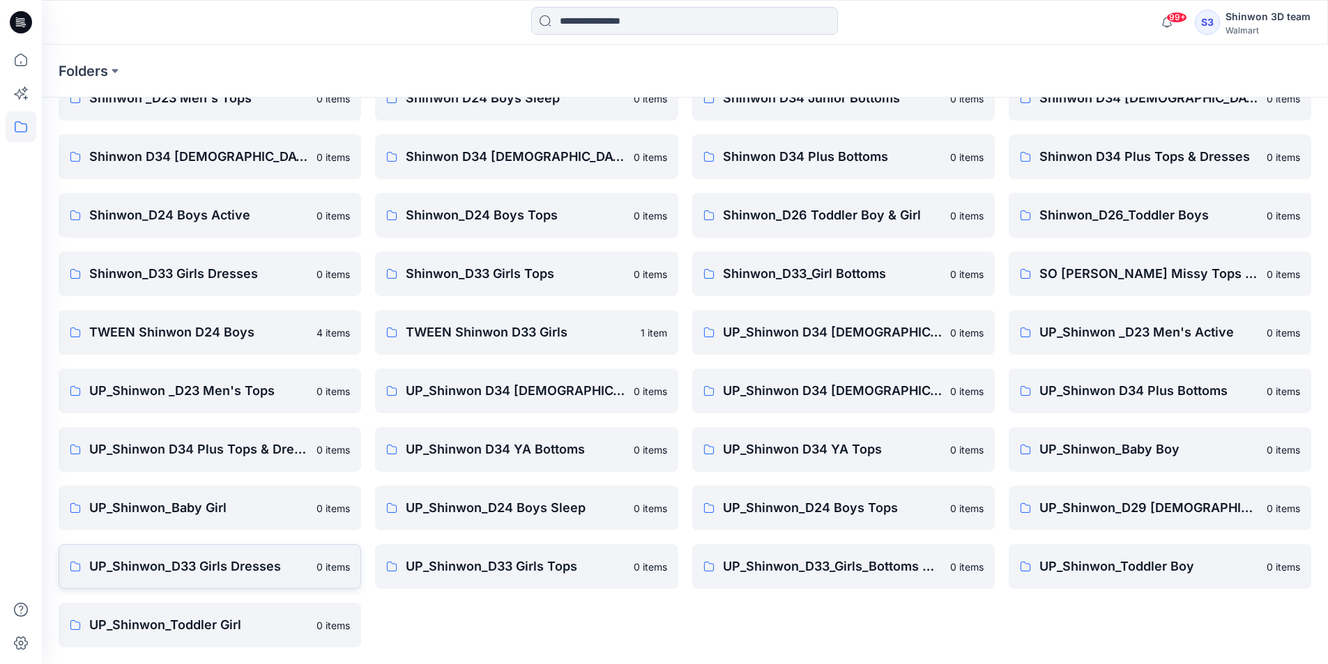
click at [274, 556] on link "UP_Shinwon_D33 Girls Dresses 0 items" at bounding box center [210, 566] width 303 height 45
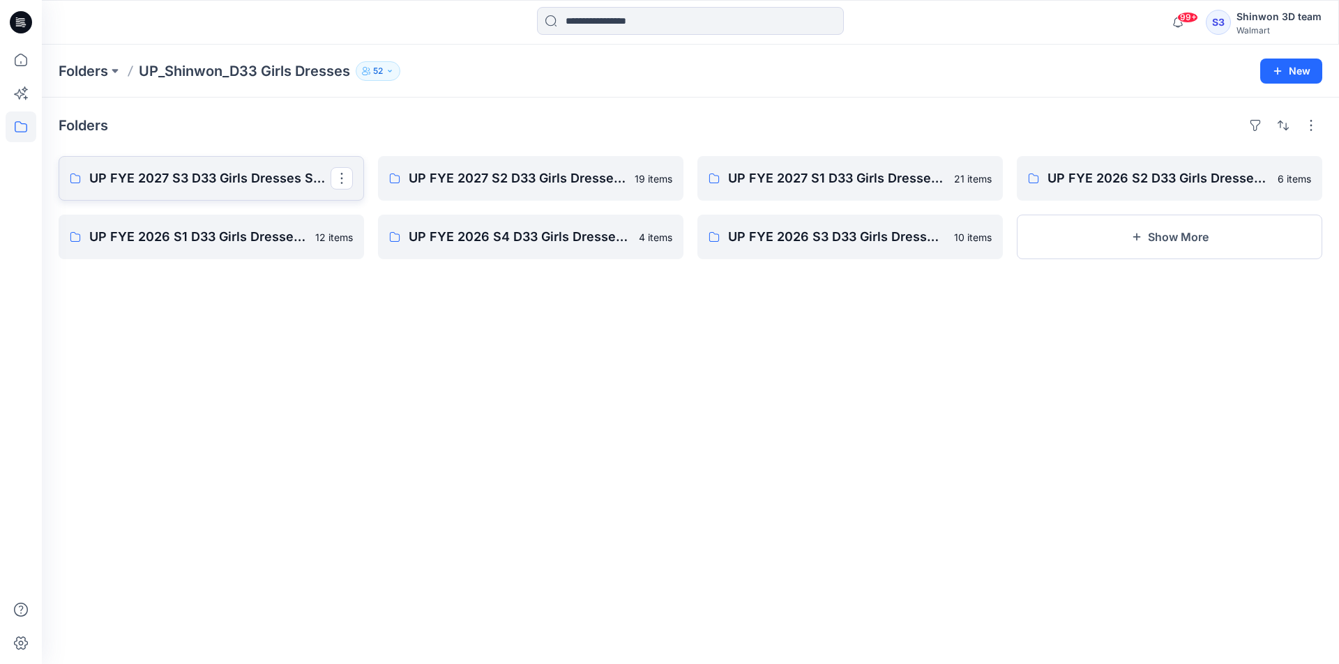
click at [235, 172] on p "UP FYE 2027 S3 D33 Girls Dresses Shinwon" at bounding box center [209, 179] width 241 height 20
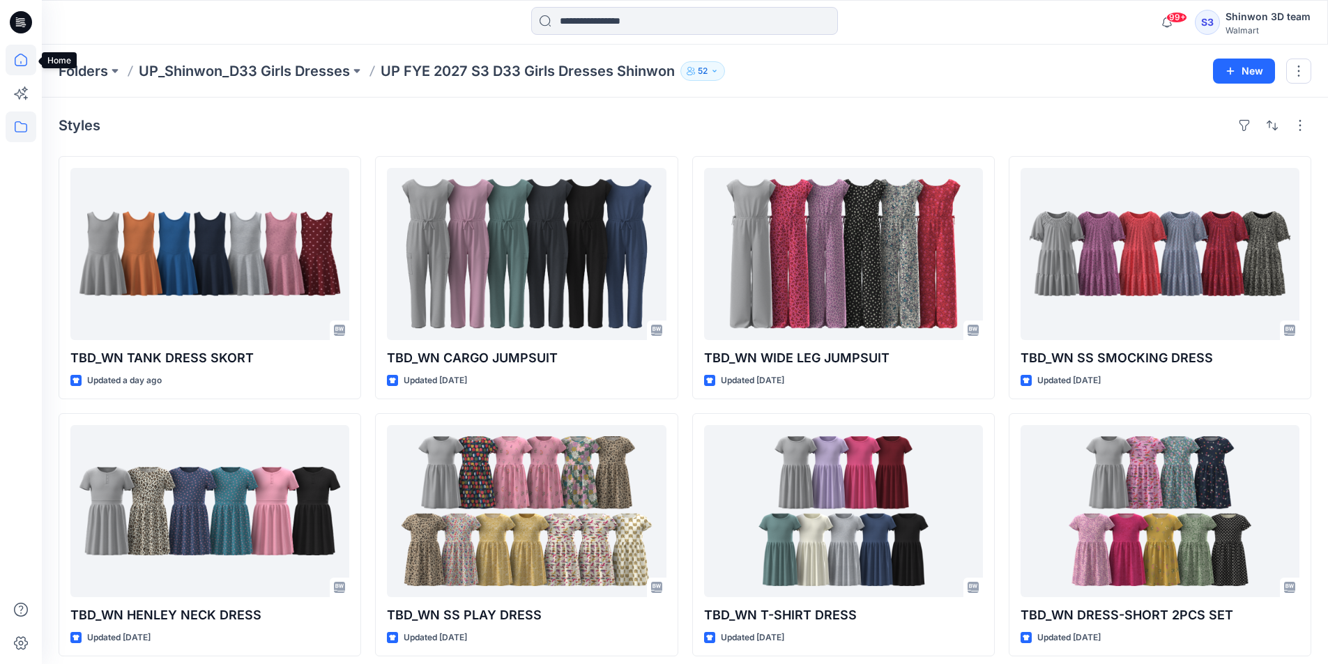
click at [18, 66] on icon at bounding box center [21, 60] width 13 height 13
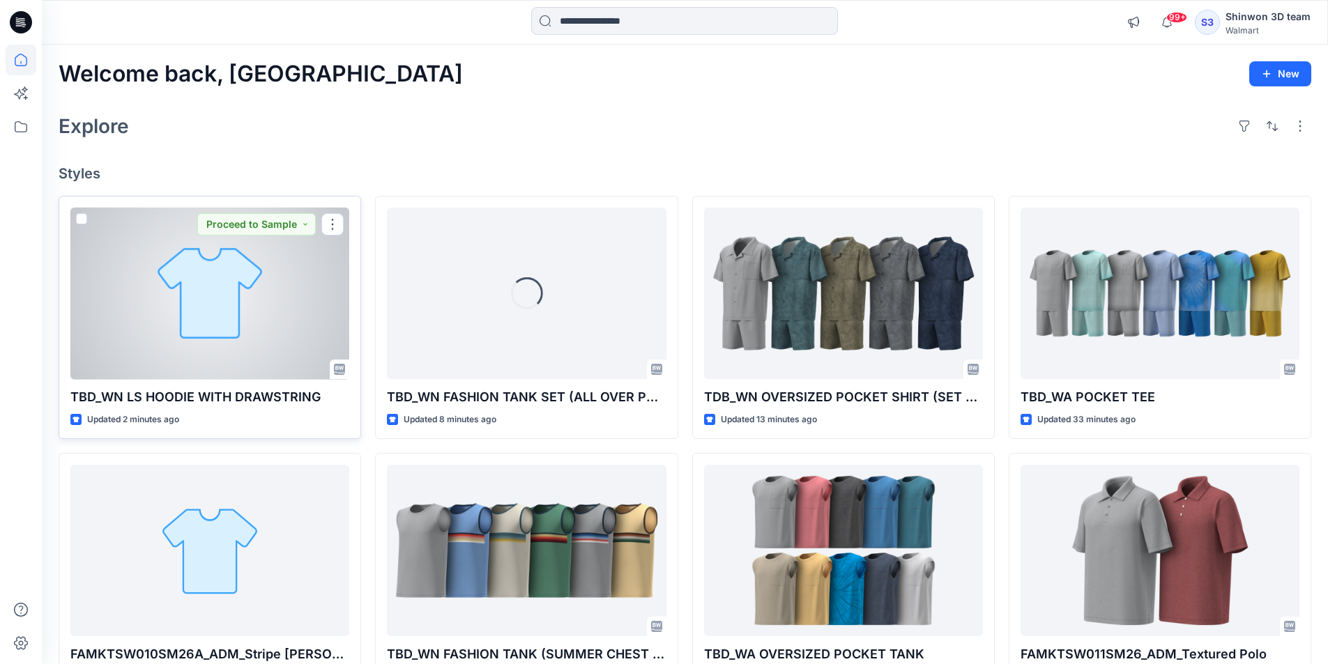
click at [273, 333] on div at bounding box center [209, 294] width 279 height 172
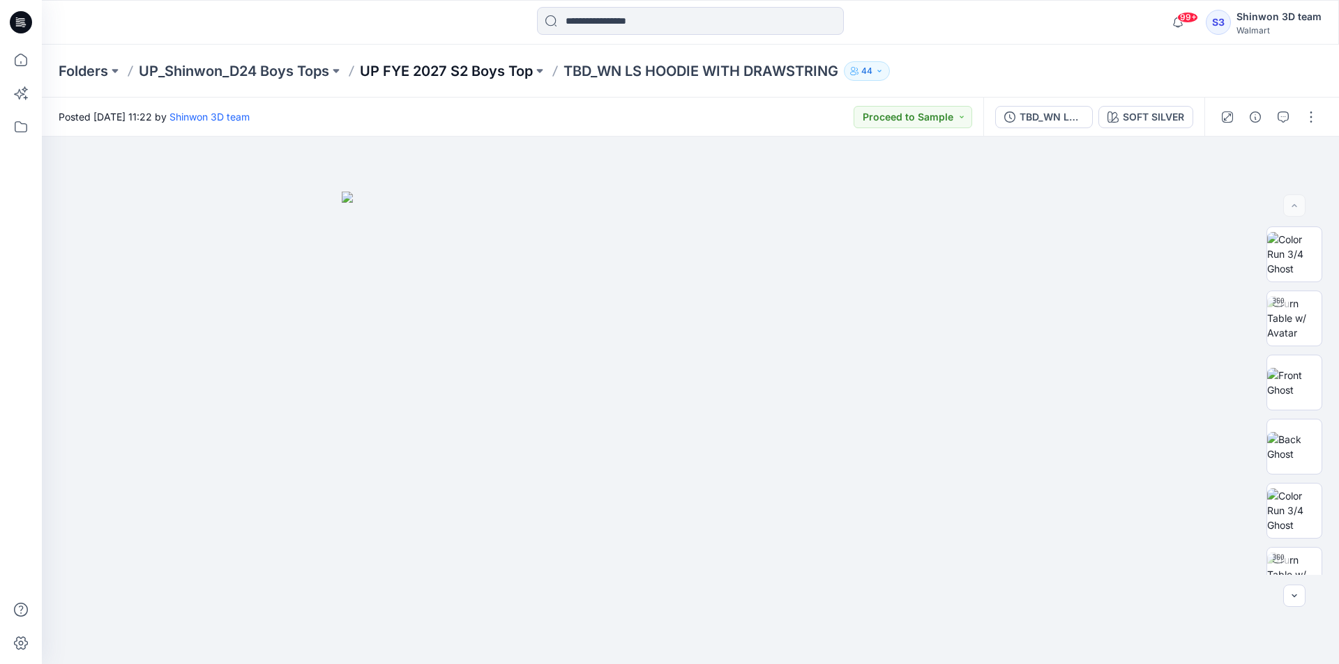
click at [411, 74] on p "UP FYE 2027 S2 Boys Top" at bounding box center [446, 71] width 173 height 20
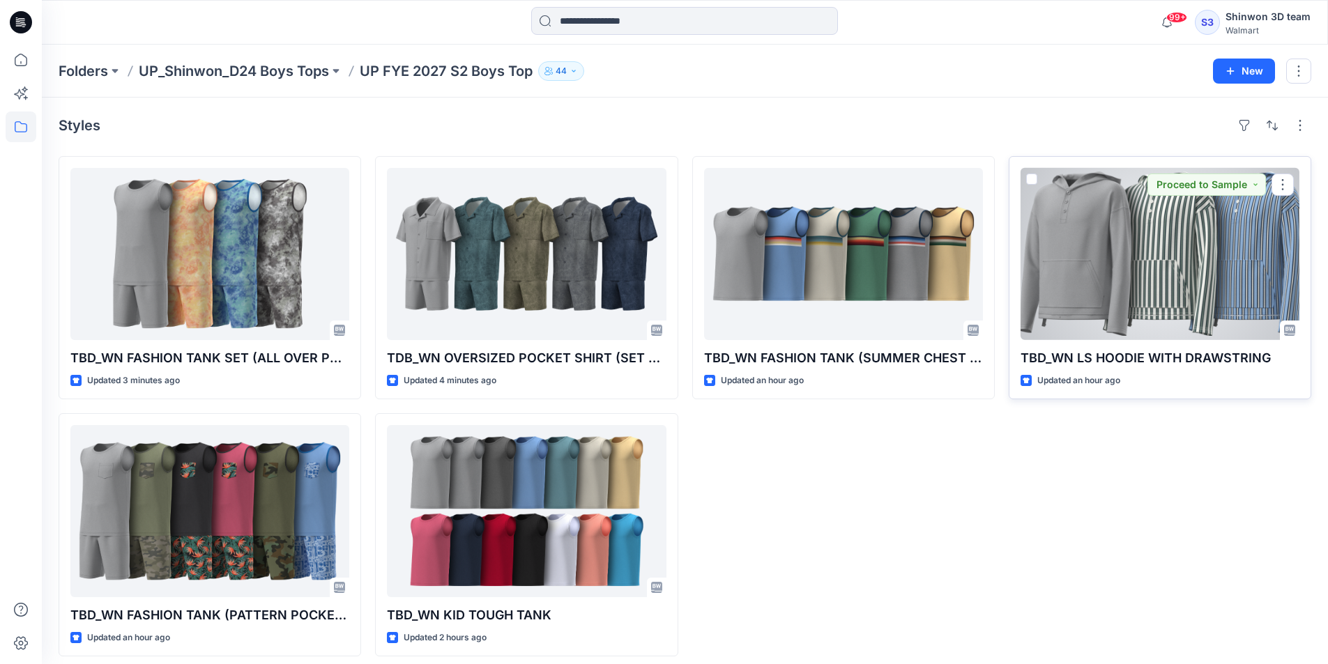
click at [1179, 260] on div at bounding box center [1160, 254] width 279 height 172
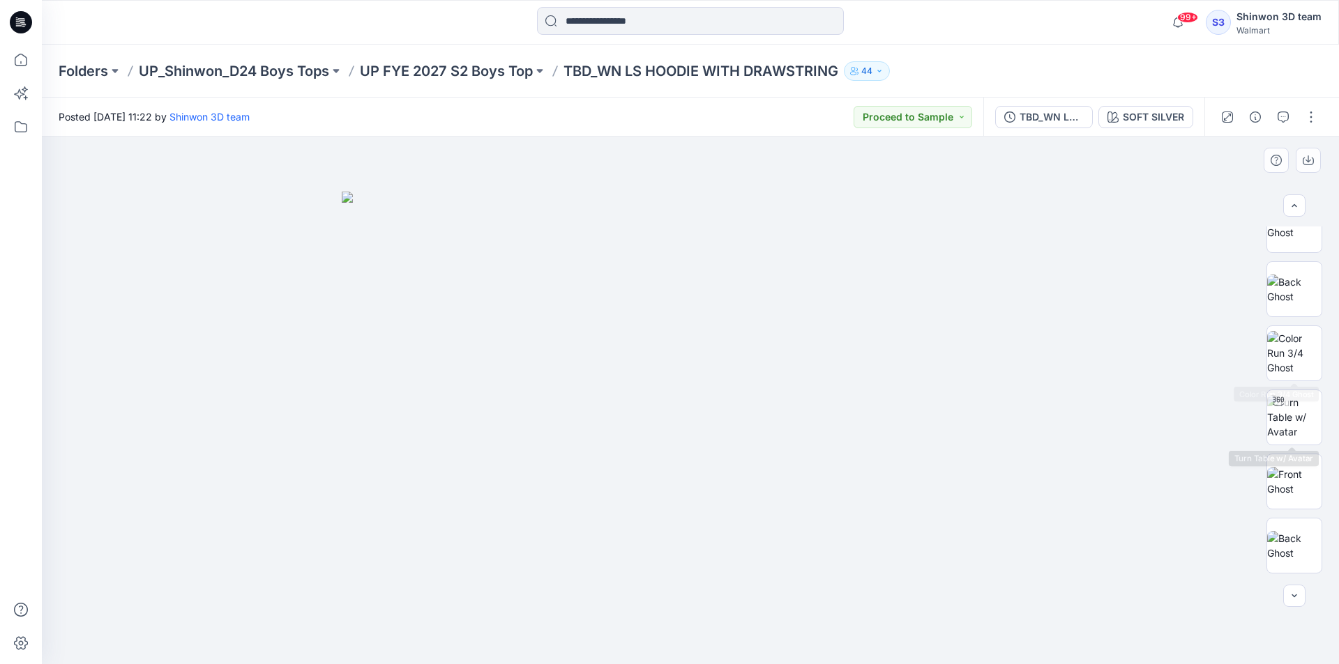
scroll to position [284, 0]
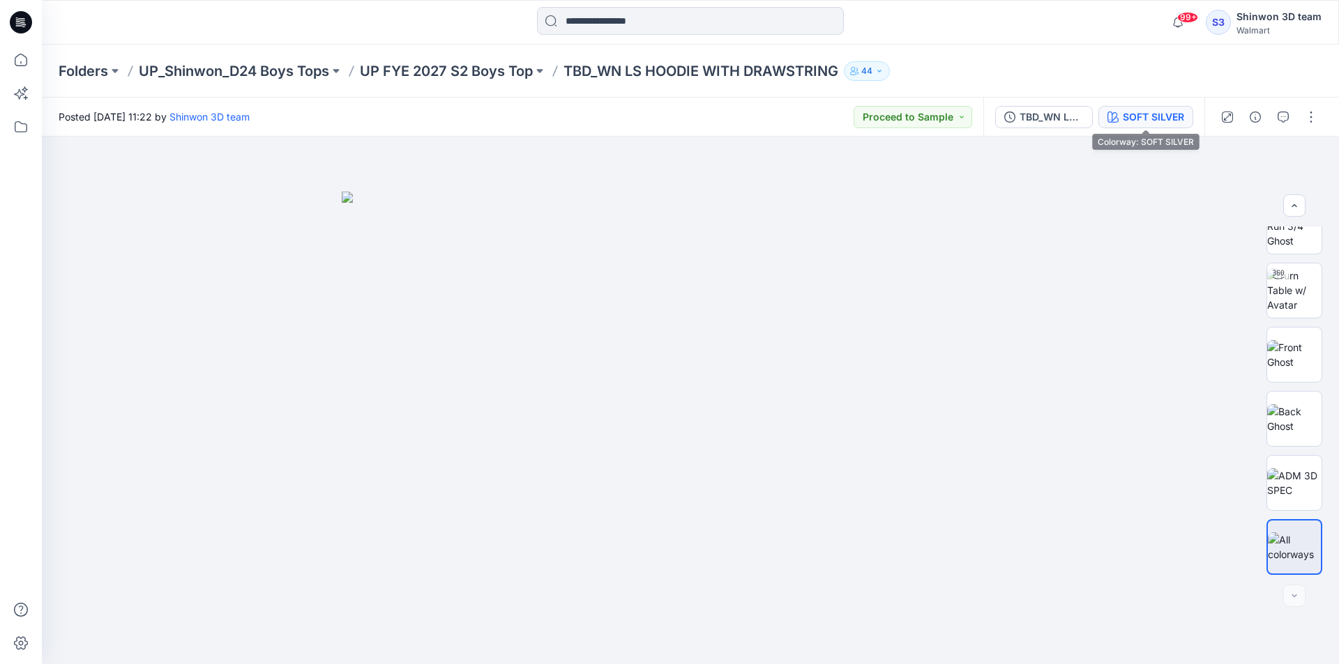
click at [1175, 119] on div "SOFT SILVER" at bounding box center [1152, 116] width 61 height 15
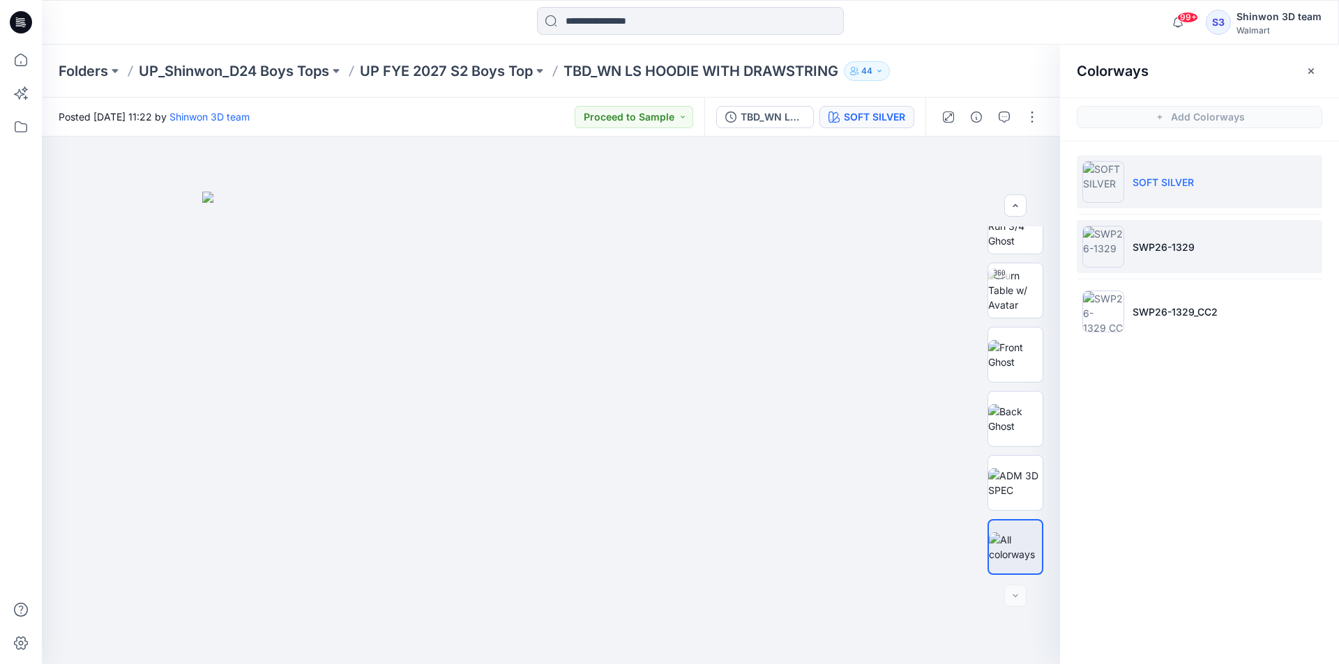
click at [1130, 241] on li "SWP26-1329" at bounding box center [1198, 246] width 245 height 53
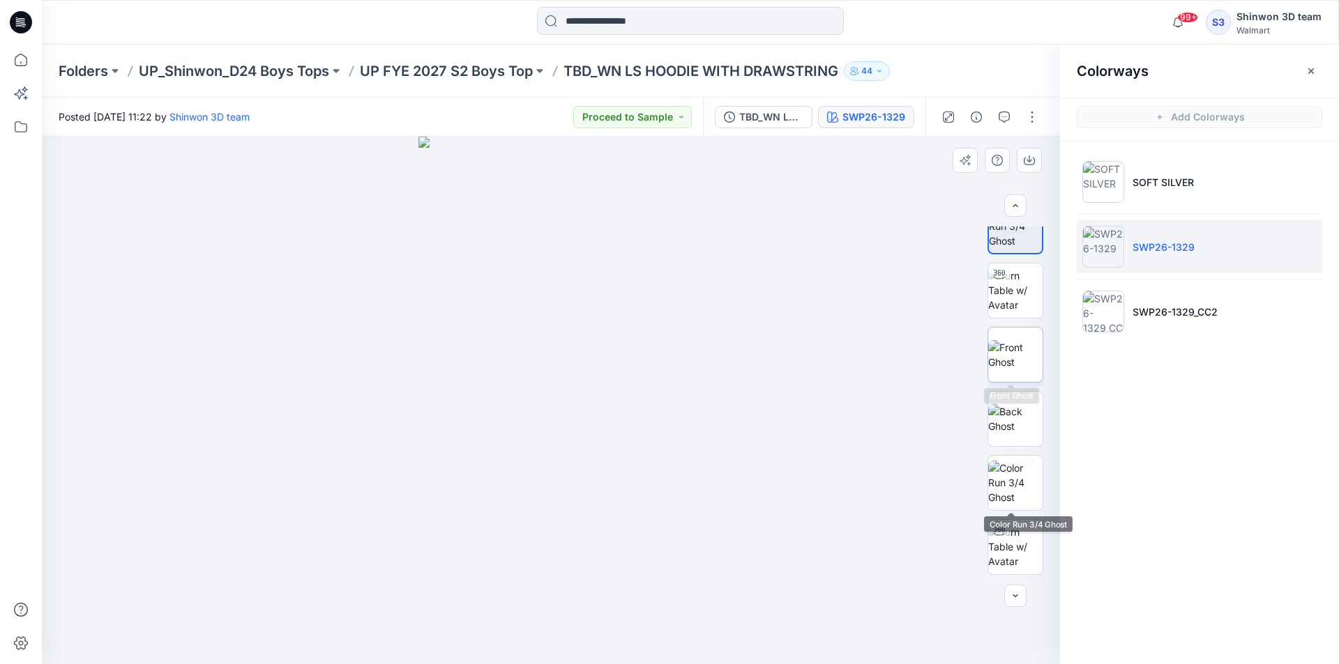
scroll to position [11, 0]
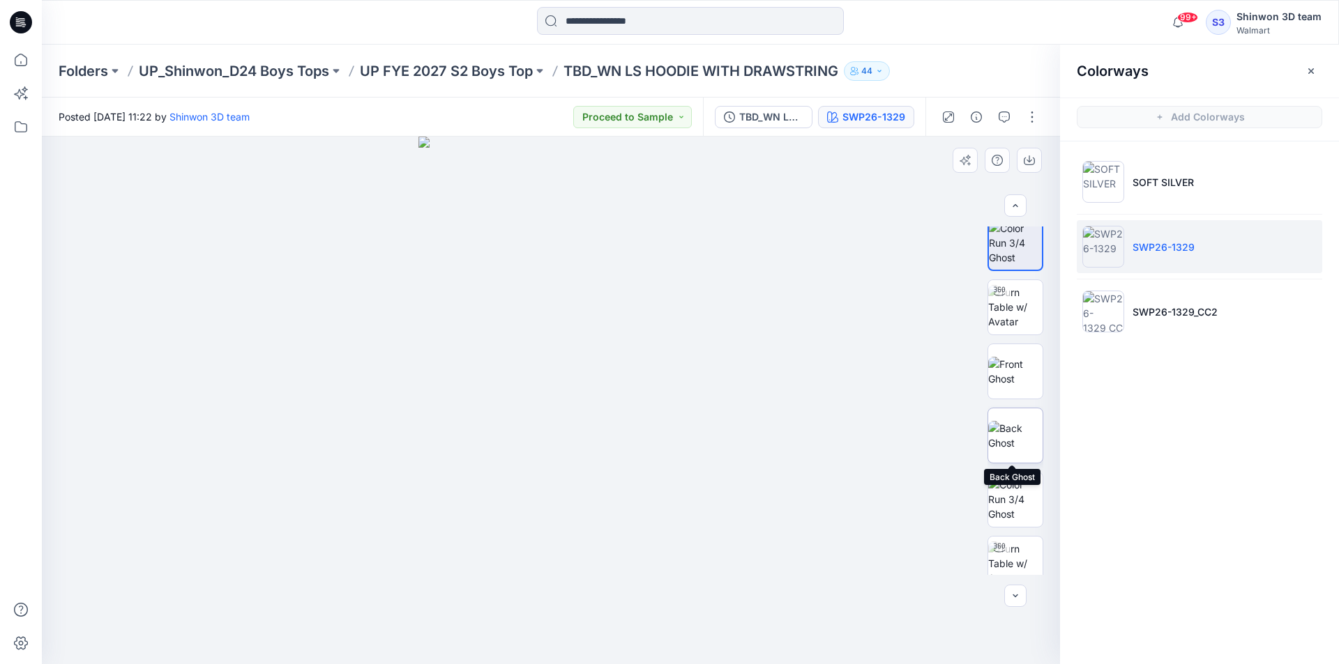
click at [1016, 424] on img at bounding box center [1015, 435] width 54 height 29
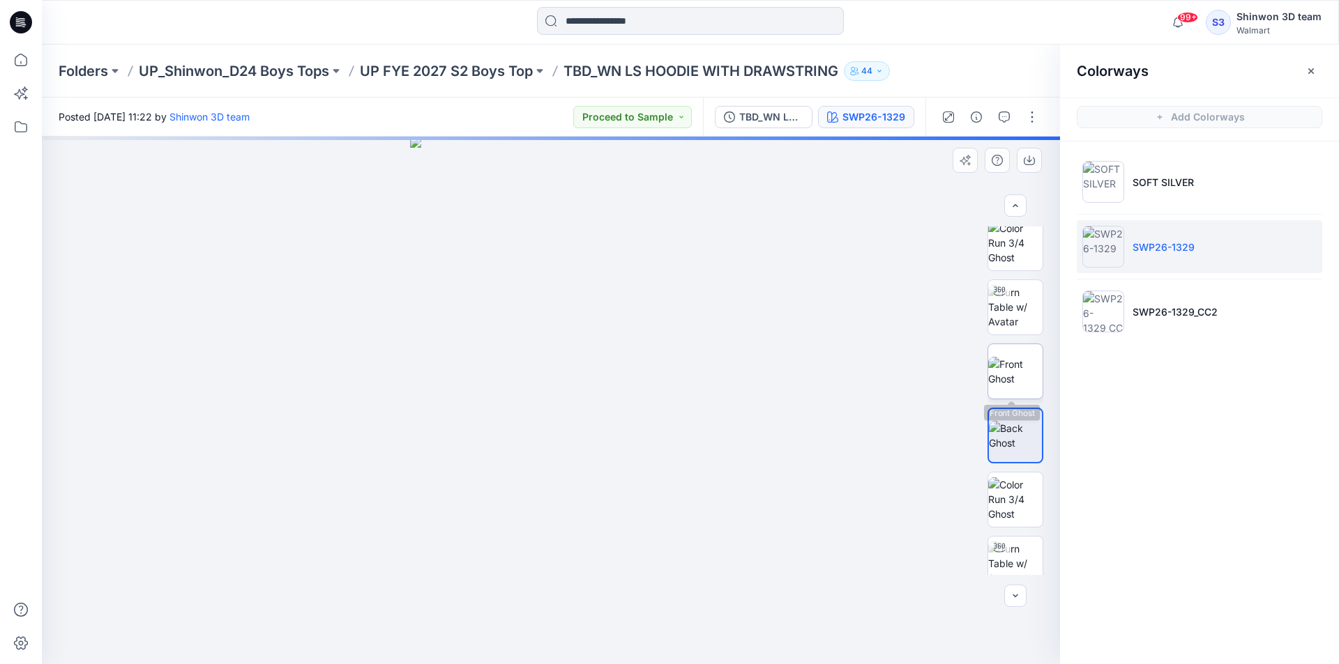
click at [1009, 372] on img at bounding box center [1015, 371] width 54 height 29
click at [1013, 489] on img at bounding box center [1015, 500] width 54 height 44
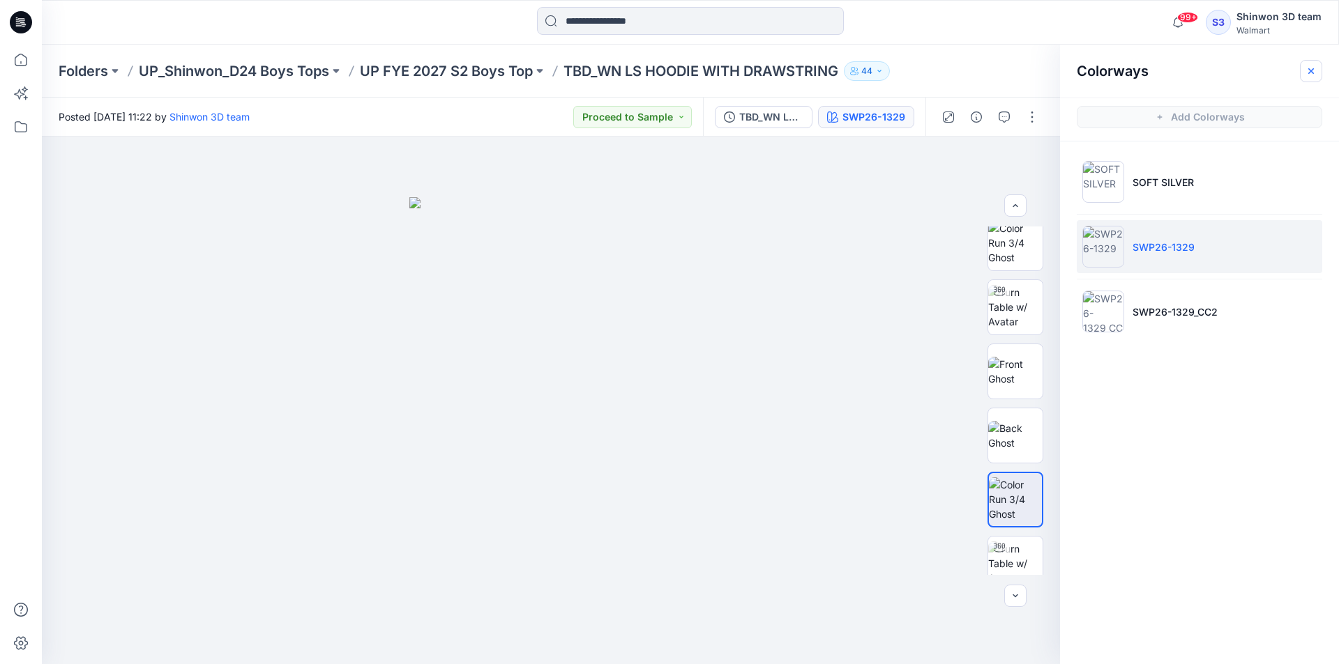
click at [1316, 66] on icon "button" at bounding box center [1310, 71] width 11 height 11
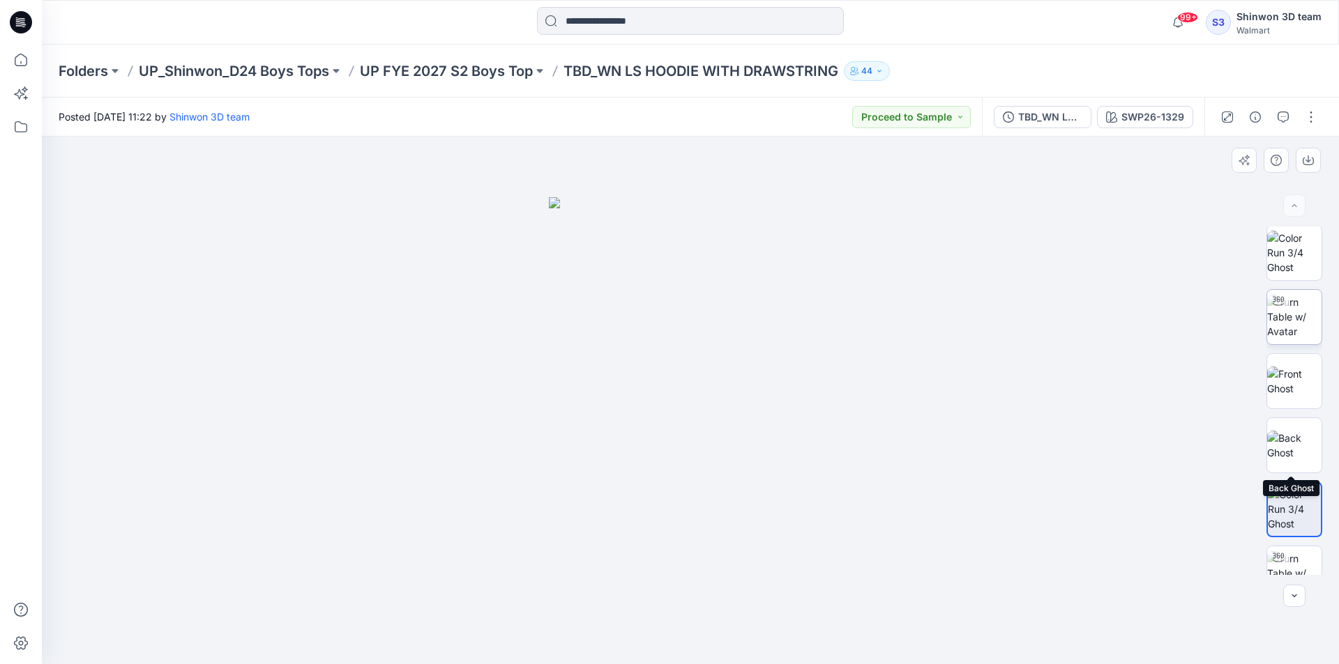
scroll to position [0, 0]
click at [1300, 251] on img at bounding box center [1294, 254] width 54 height 44
drag, startPoint x: 500, startPoint y: 346, endPoint x: 442, endPoint y: 382, distance: 68.3
click at [425, 380] on div at bounding box center [690, 401] width 1297 height 528
click at [1301, 303] on img at bounding box center [1294, 318] width 54 height 44
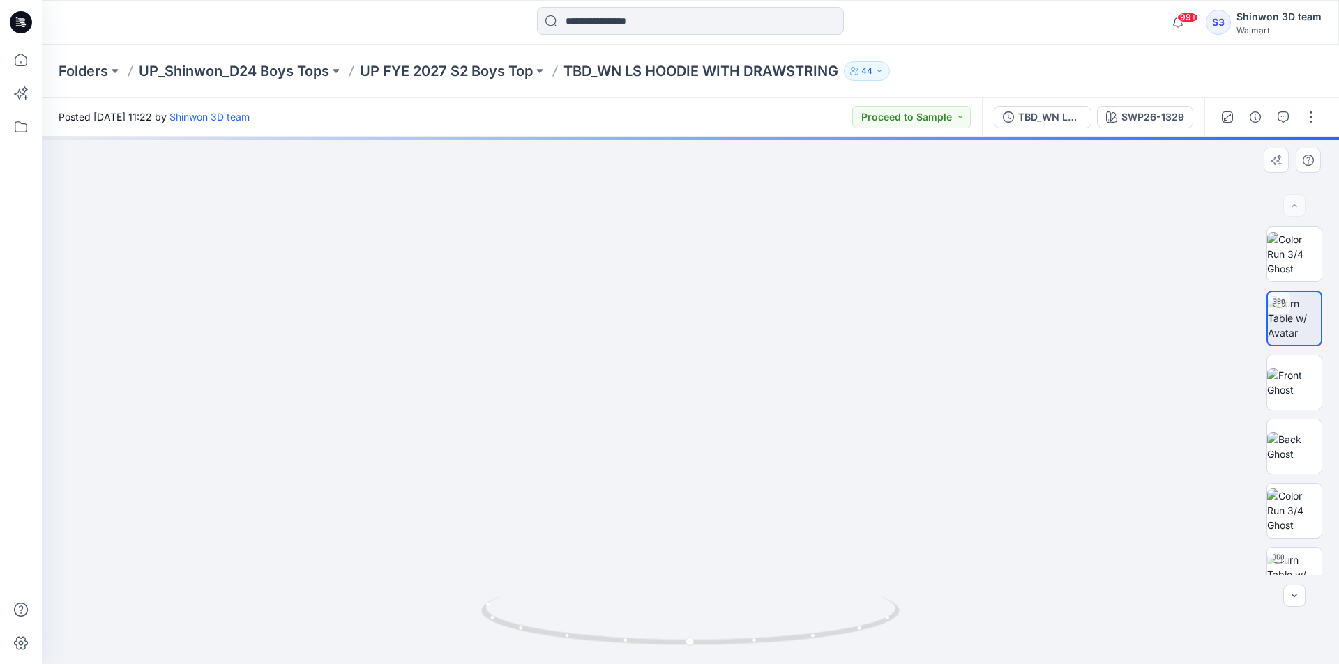
drag, startPoint x: 720, startPoint y: 262, endPoint x: 708, endPoint y: 488, distance: 226.2
drag, startPoint x: 687, startPoint y: 328, endPoint x: 683, endPoint y: 389, distance: 61.5
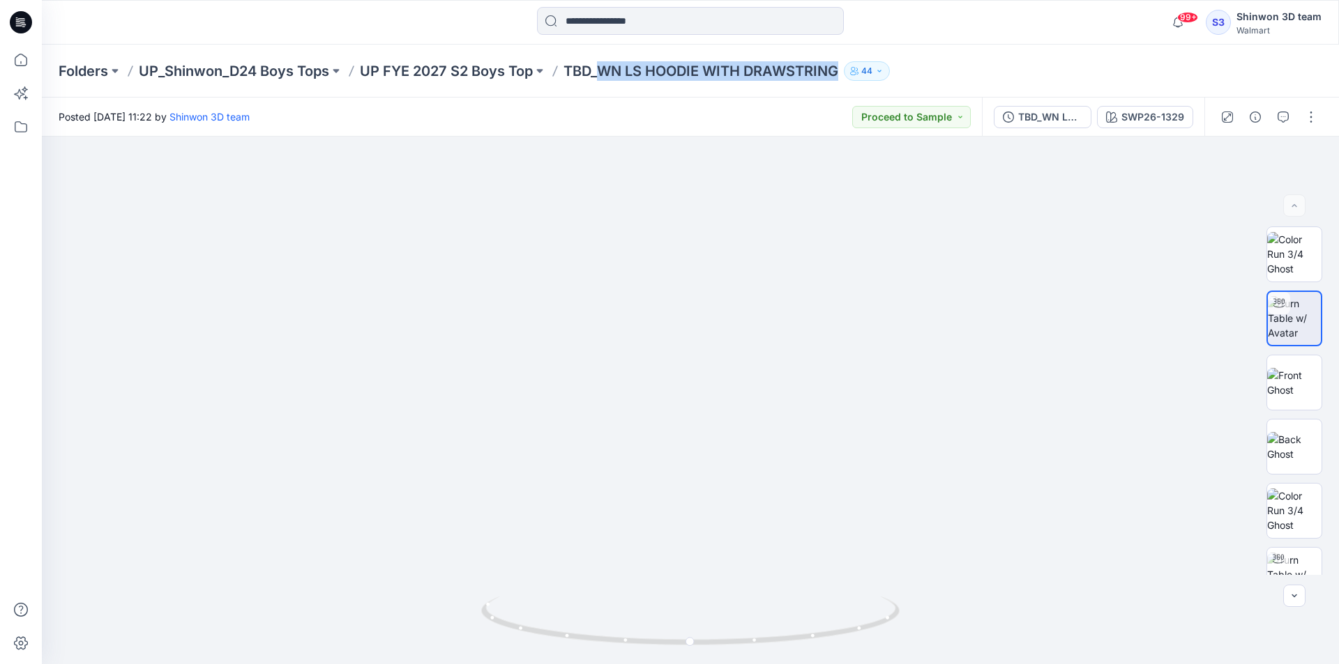
drag, startPoint x: 607, startPoint y: 69, endPoint x: 845, endPoint y: 75, distance: 238.5
click at [845, 75] on div "Folders UP_Shinwon_D24 Boys Tops UP FYE 2027 S2 Boys Top TBD_WN LS HOODIE WITH …" at bounding box center [636, 71] width 1155 height 20
copy p "WN LS HOODIE WITH DRAWSTRING"
click at [207, 25] on div at bounding box center [204, 22] width 324 height 31
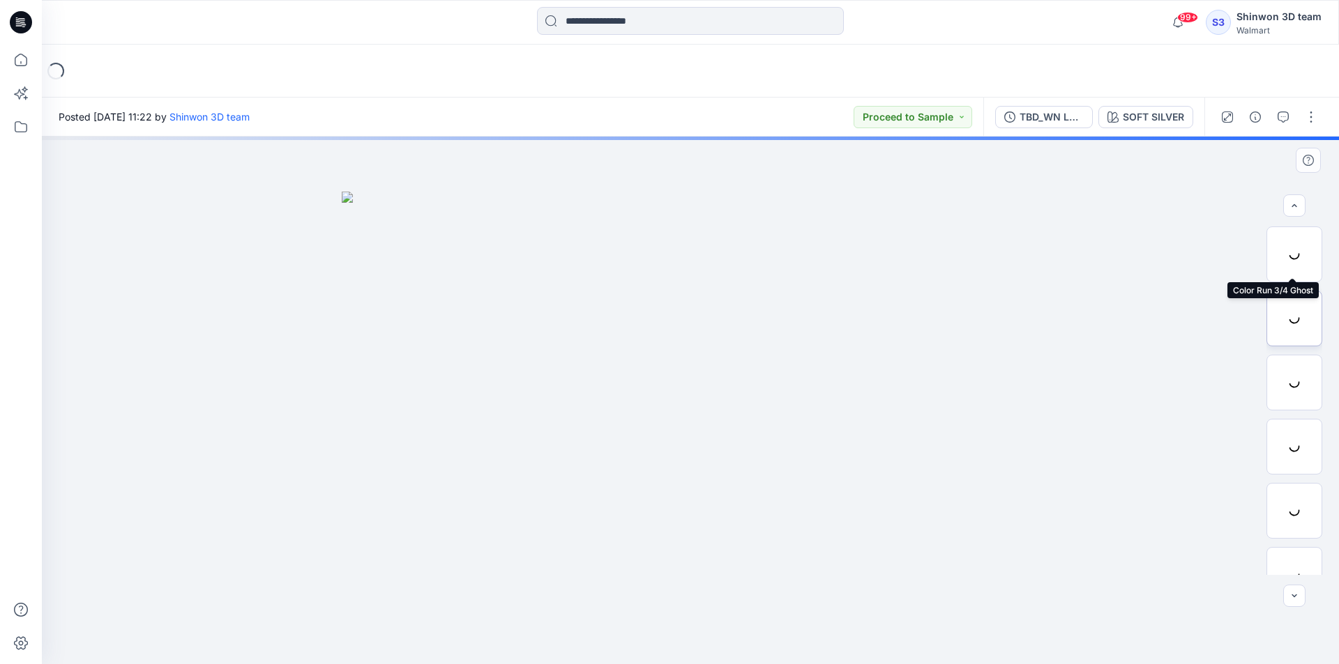
scroll to position [284, 0]
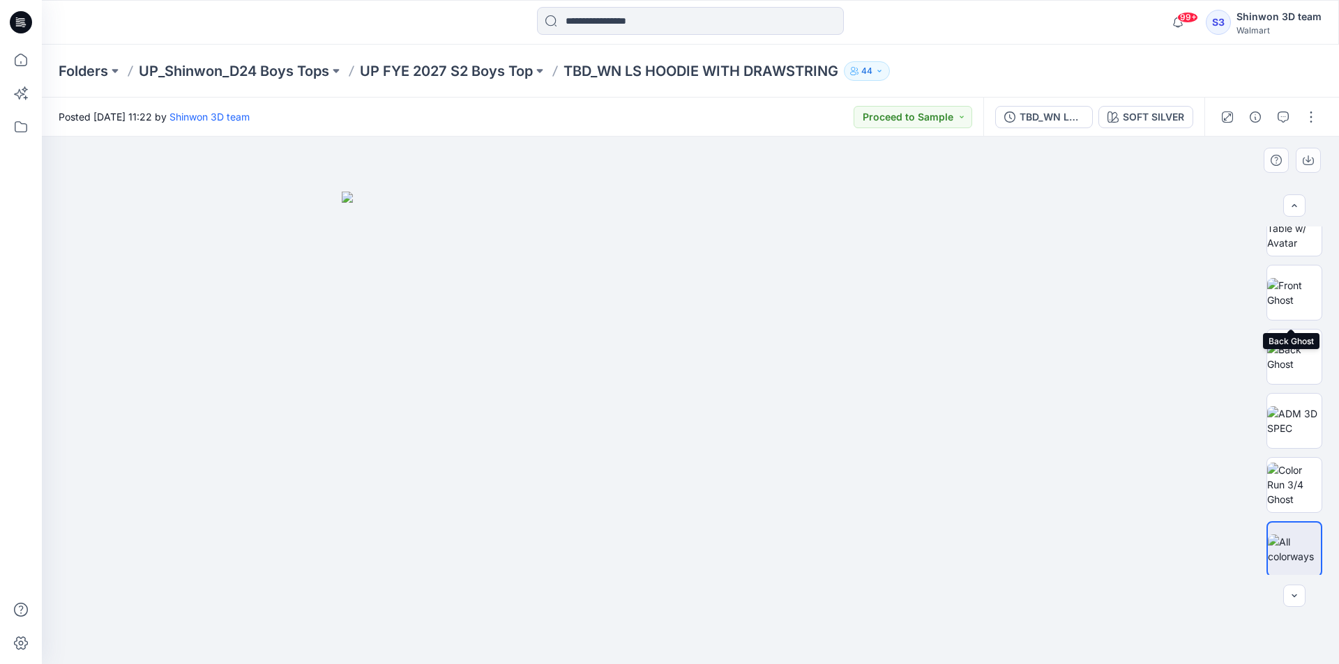
scroll to position [349, 0]
click at [1143, 107] on button "SOFT SILVER" at bounding box center [1145, 117] width 95 height 22
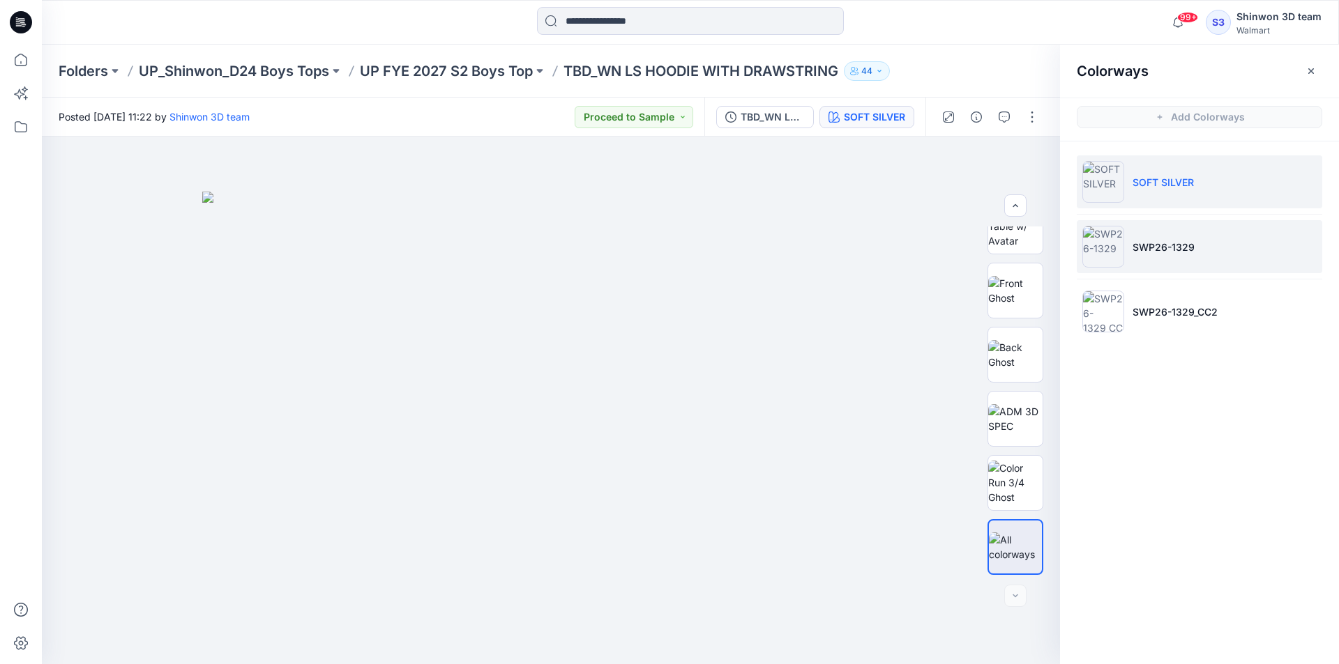
click at [1120, 245] on img at bounding box center [1103, 247] width 42 height 42
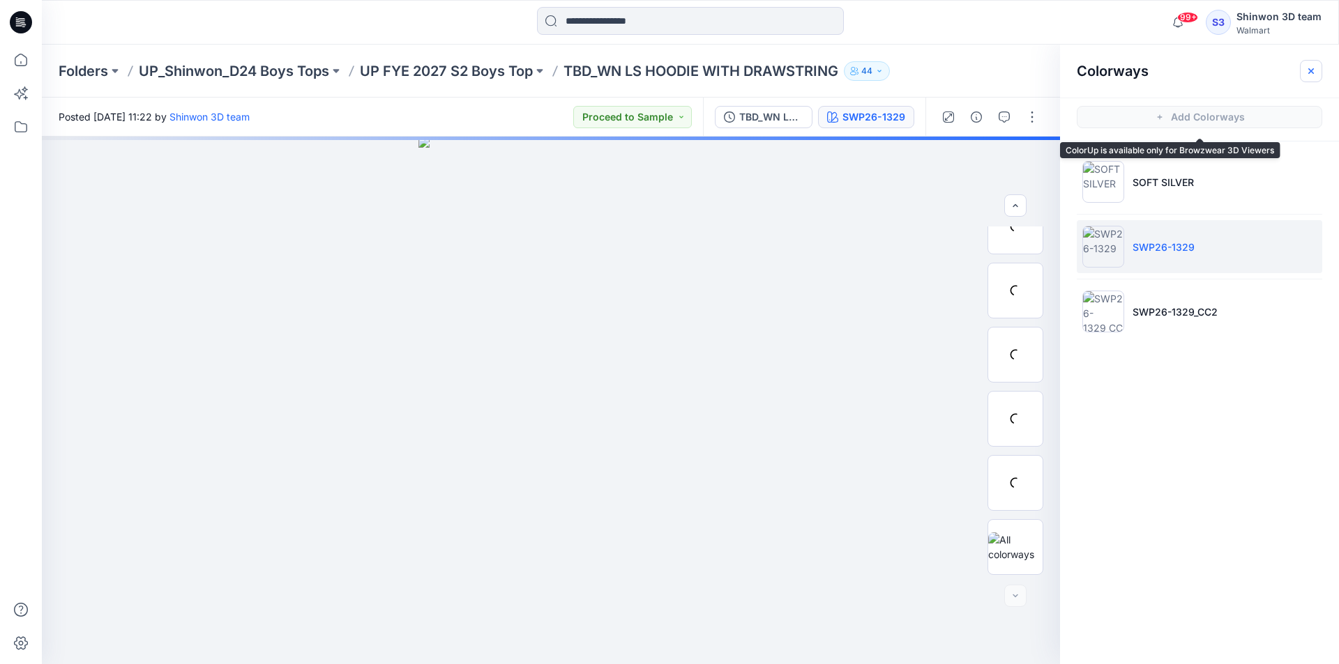
scroll to position [284, 0]
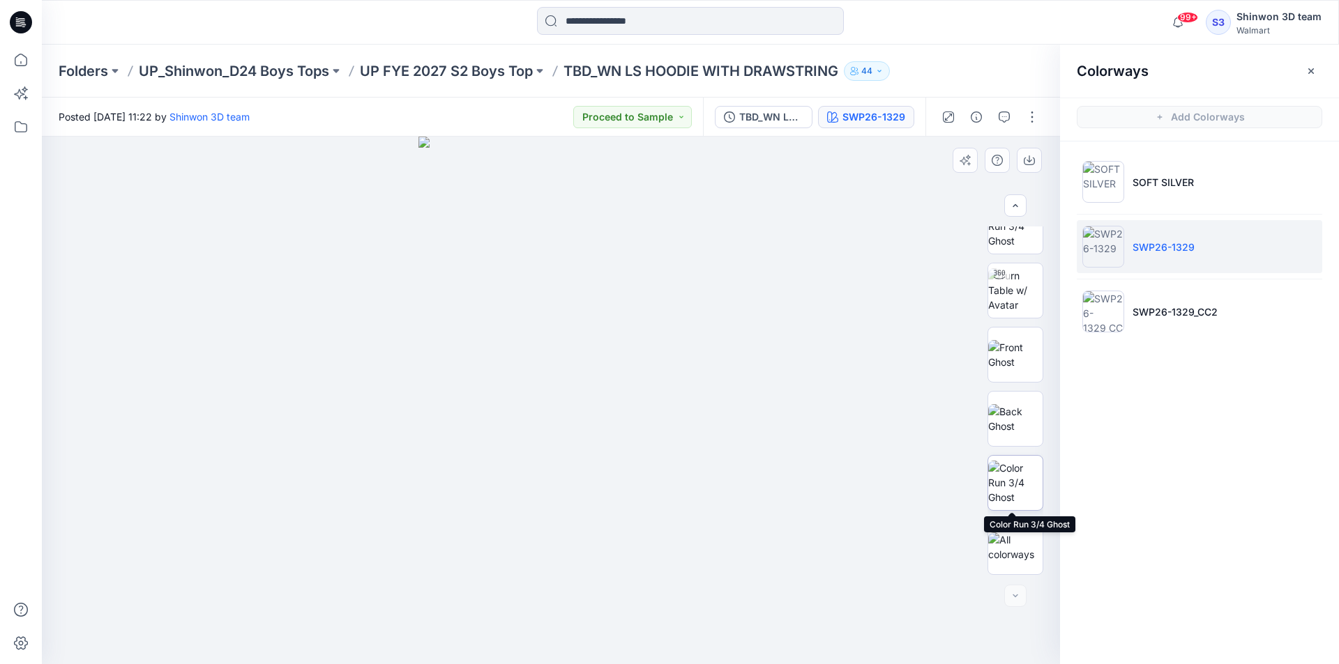
click at [1014, 475] on img at bounding box center [1015, 483] width 54 height 44
drag, startPoint x: 580, startPoint y: 577, endPoint x: 583, endPoint y: 380, distance: 197.3
click at [583, 380] on img at bounding box center [551, 385] width 280 height 557
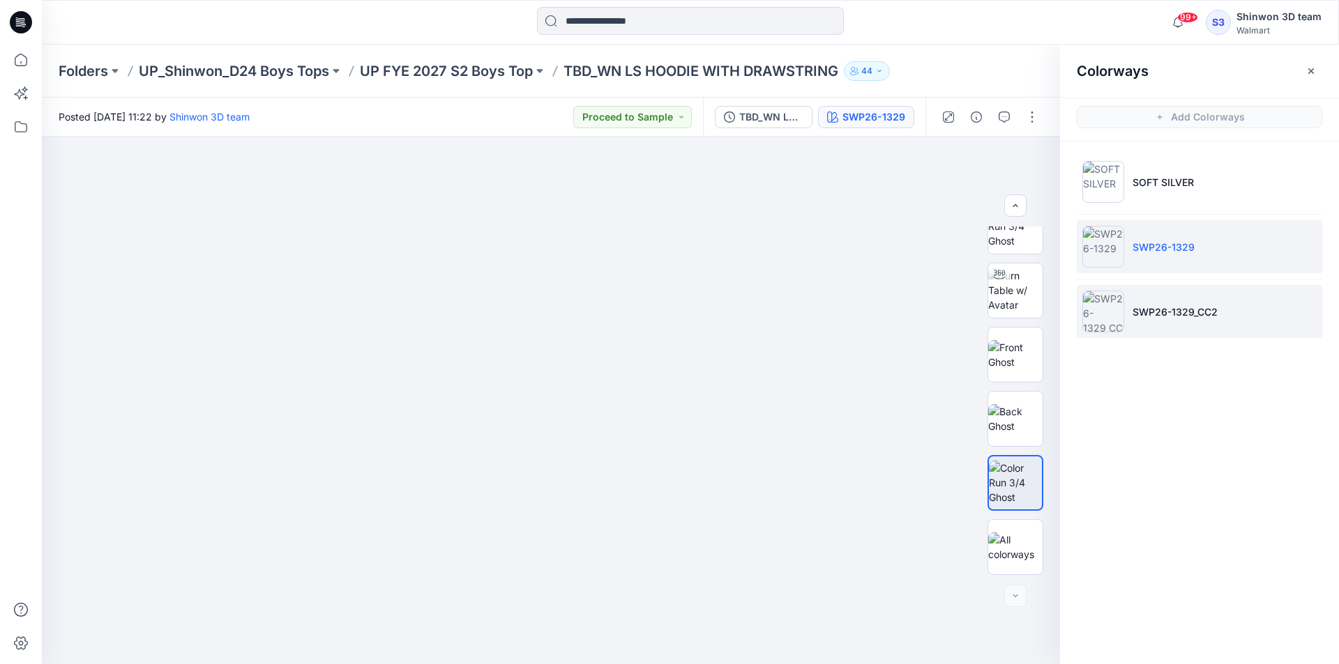
click at [1114, 323] on img at bounding box center [1103, 312] width 42 height 42
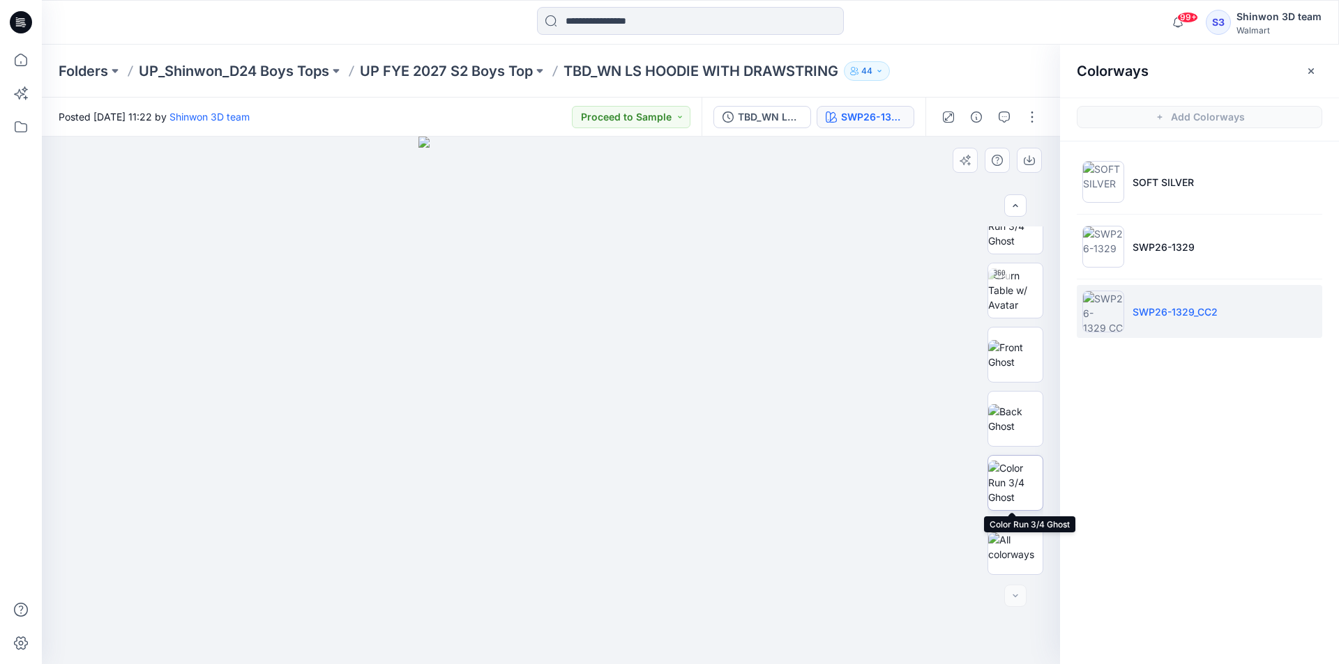
click at [1015, 478] on img at bounding box center [1015, 483] width 54 height 44
click at [1309, 79] on button "button" at bounding box center [1311, 71] width 22 height 22
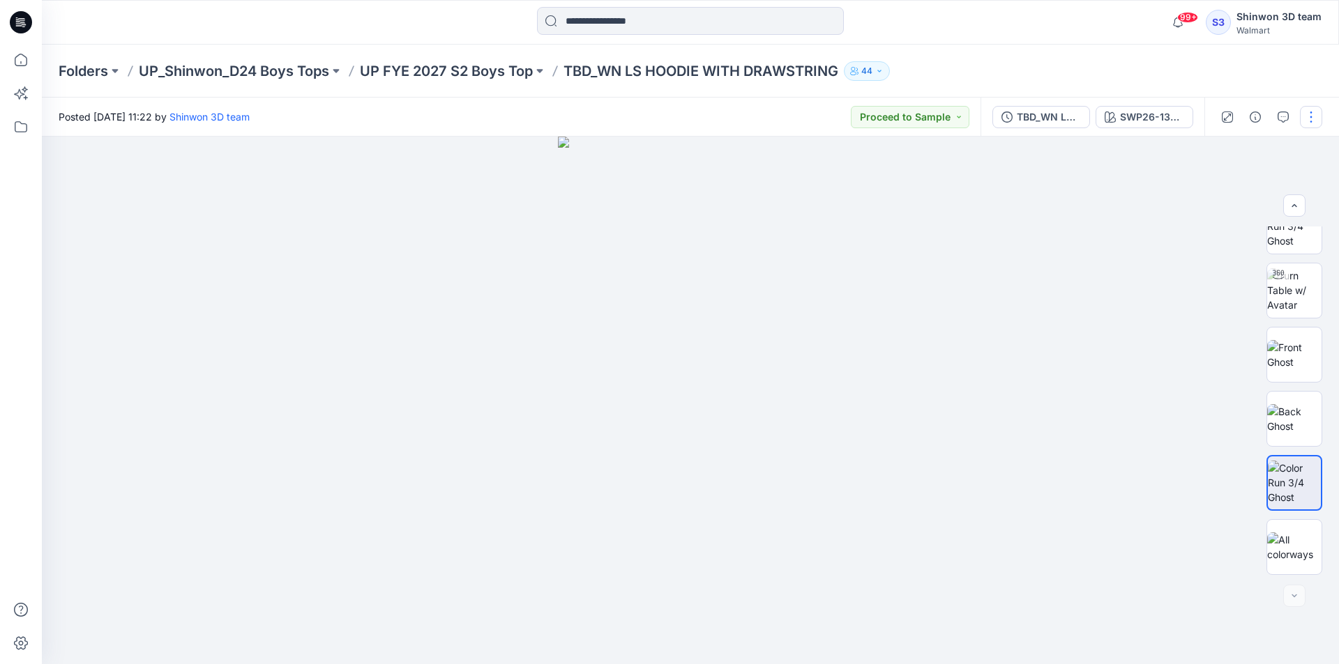
click at [1313, 112] on button "button" at bounding box center [1311, 117] width 22 height 22
click at [1229, 179] on button "Edit" at bounding box center [1252, 189] width 128 height 26
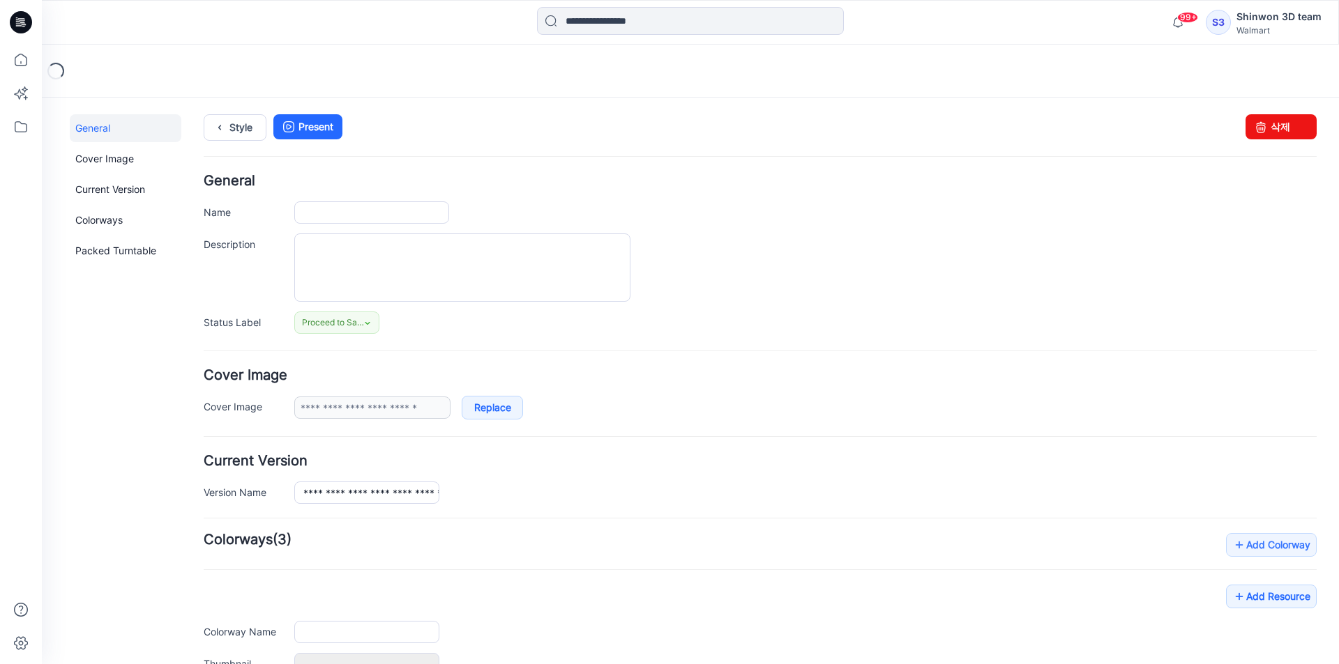
type input "**********"
type textarea "**********"
type input "**********"
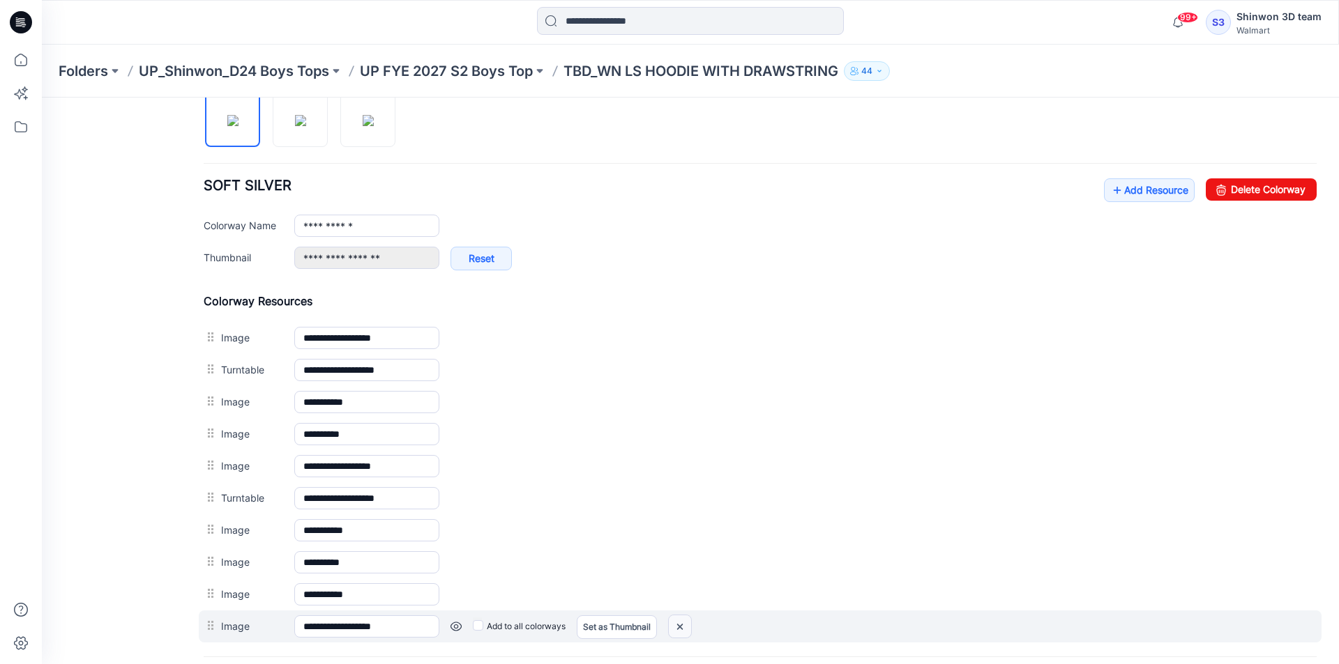
scroll to position [546, 0]
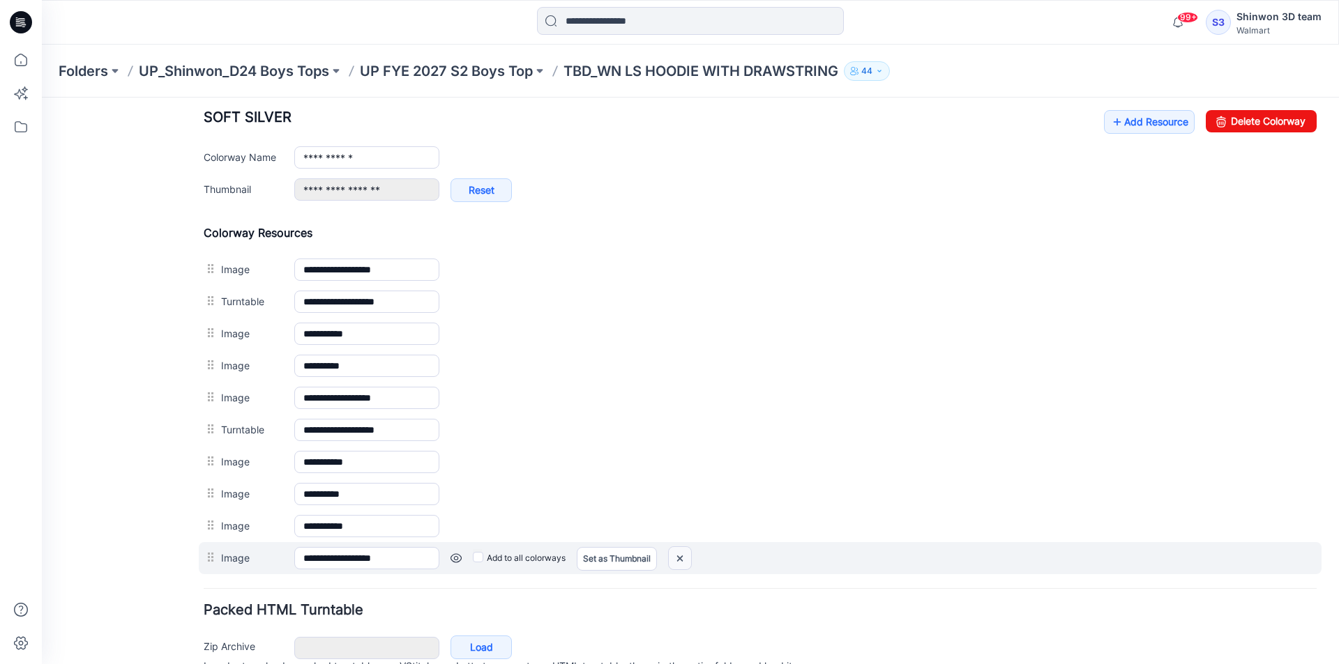
click at [684, 559] on img at bounding box center [680, 558] width 22 height 23
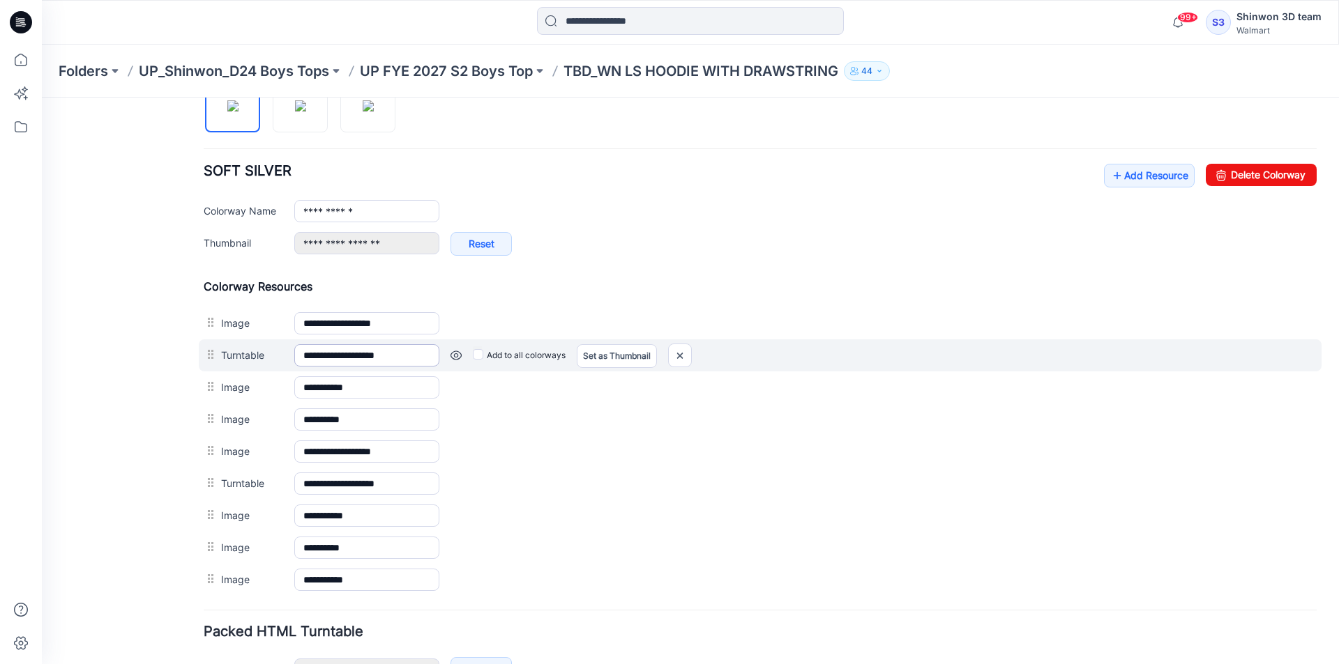
scroll to position [476, 0]
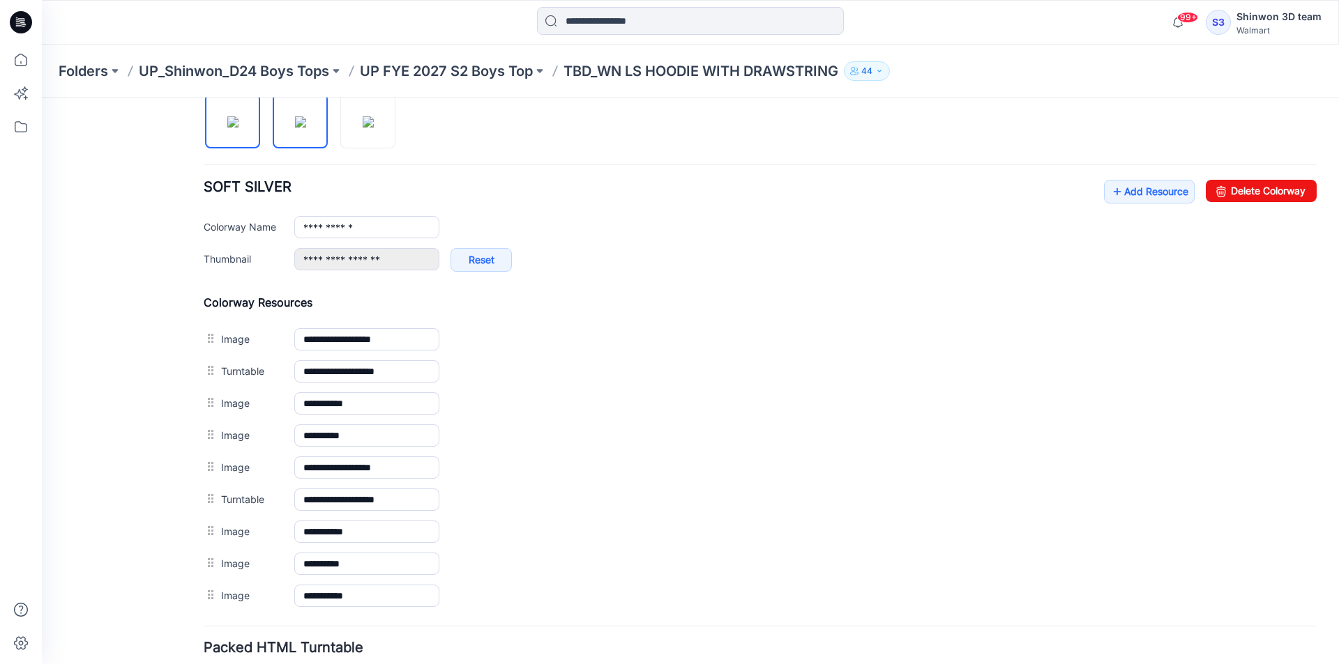
click at [306, 128] on img at bounding box center [300, 121] width 11 height 11
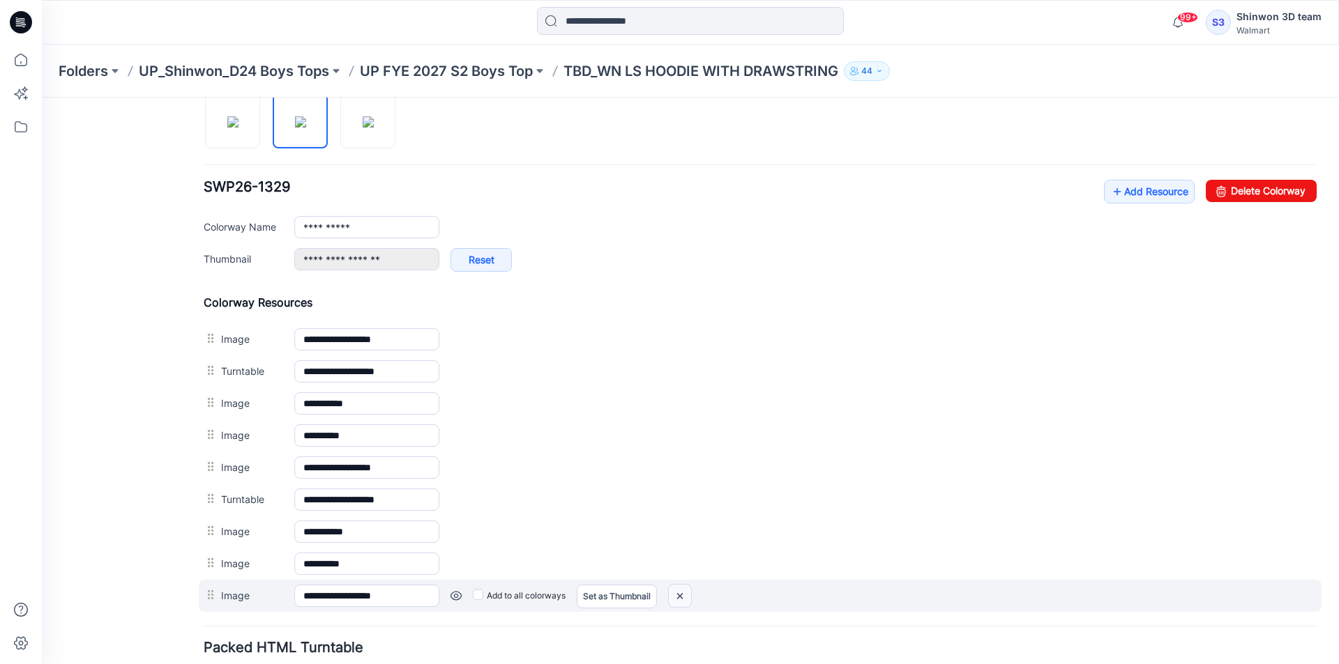
click at [674, 599] on img at bounding box center [680, 596] width 22 height 23
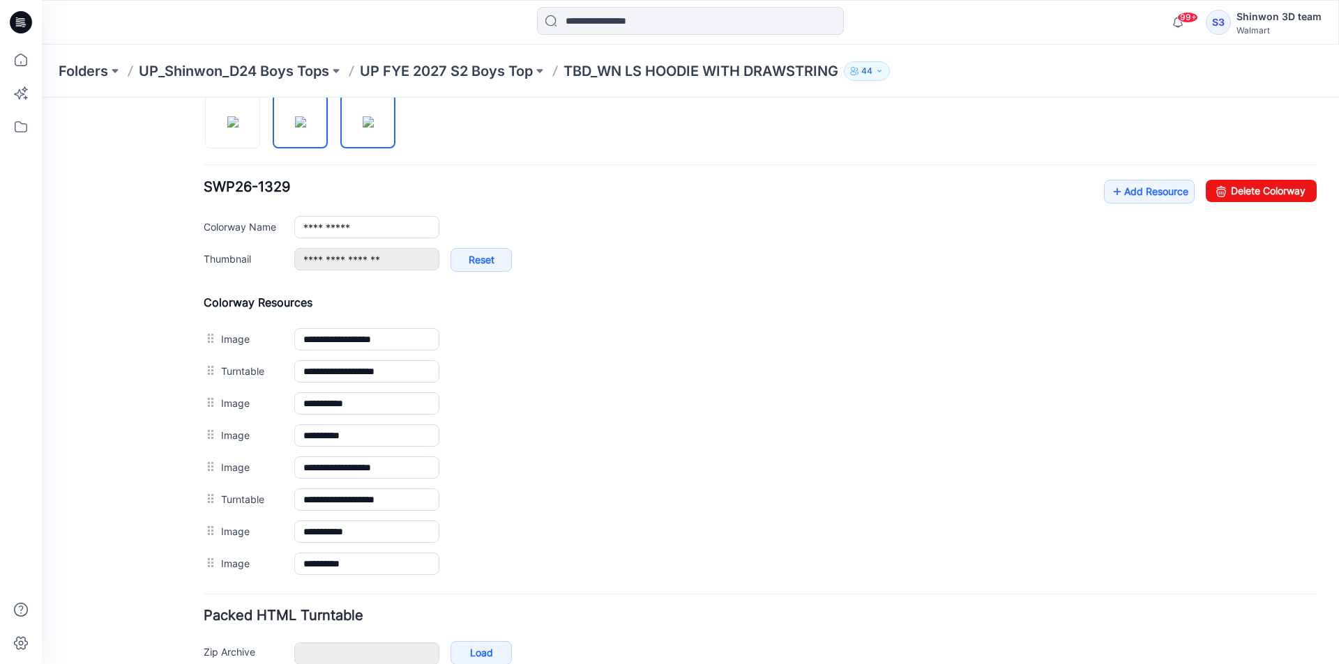
click at [374, 128] on img at bounding box center [368, 121] width 11 height 11
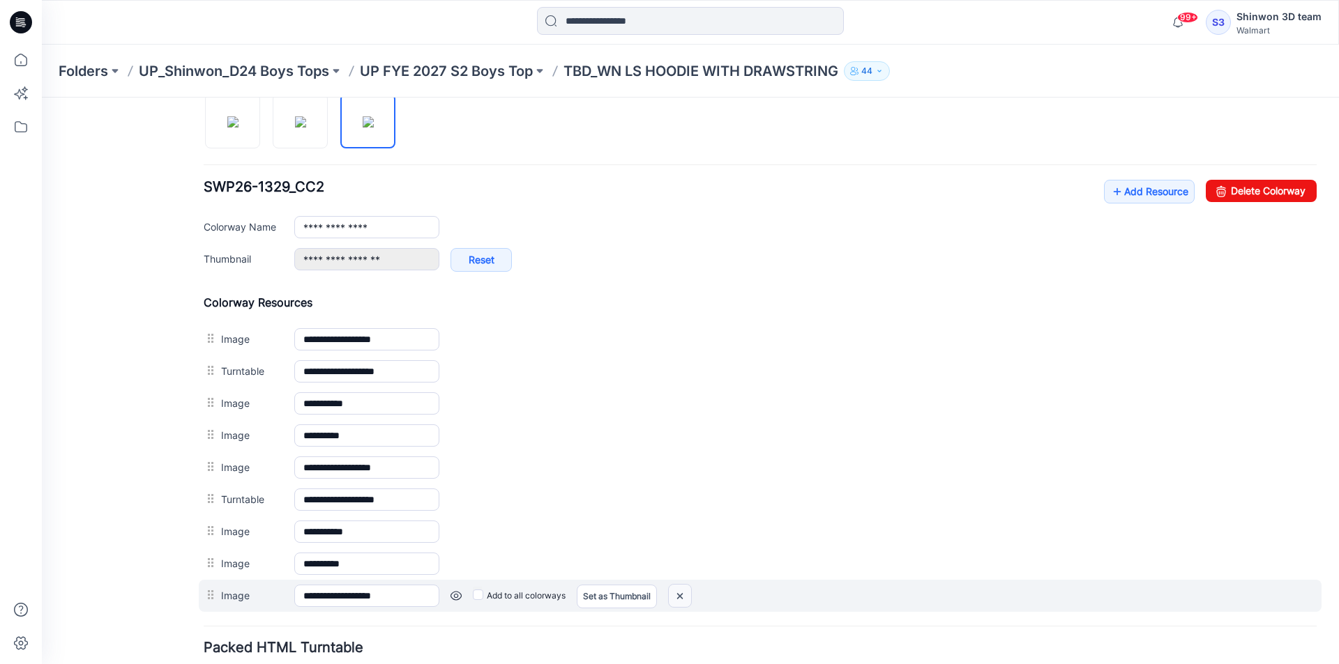
click at [686, 600] on img at bounding box center [680, 596] width 22 height 23
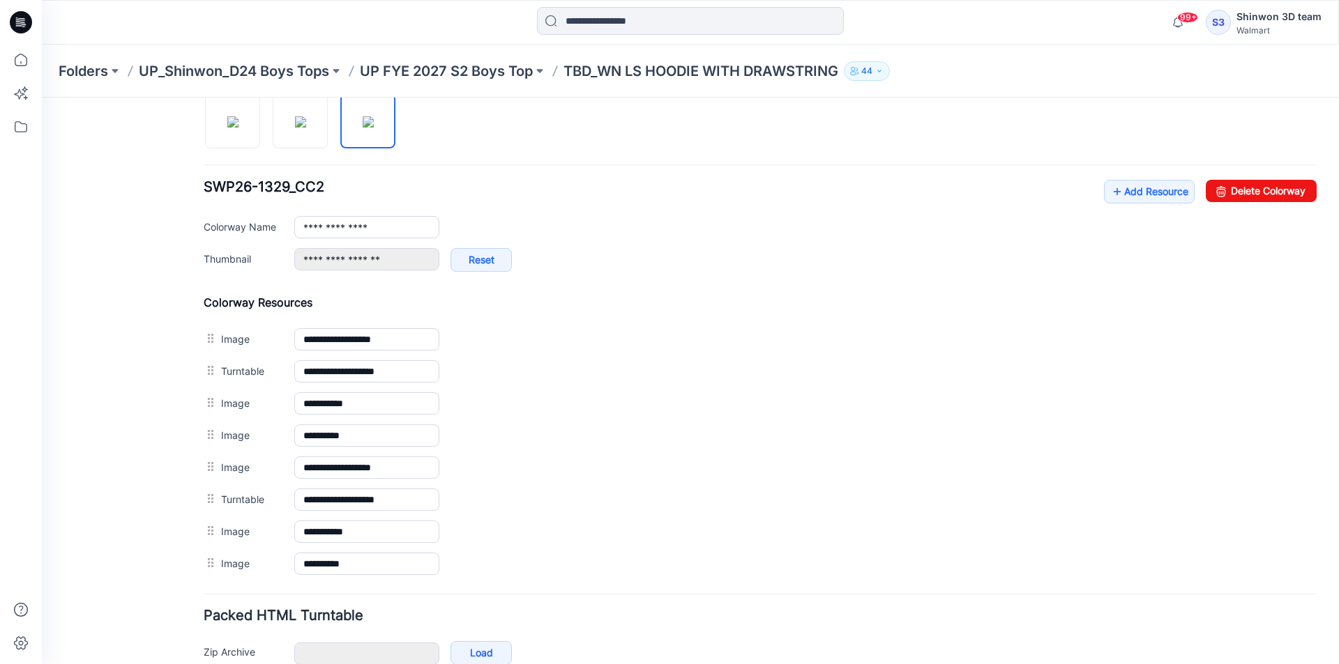
click at [333, 142] on div at bounding box center [305, 114] width 203 height 72
click at [323, 135] on link at bounding box center [300, 120] width 55 height 55
click at [227, 128] on img at bounding box center [232, 121] width 11 height 11
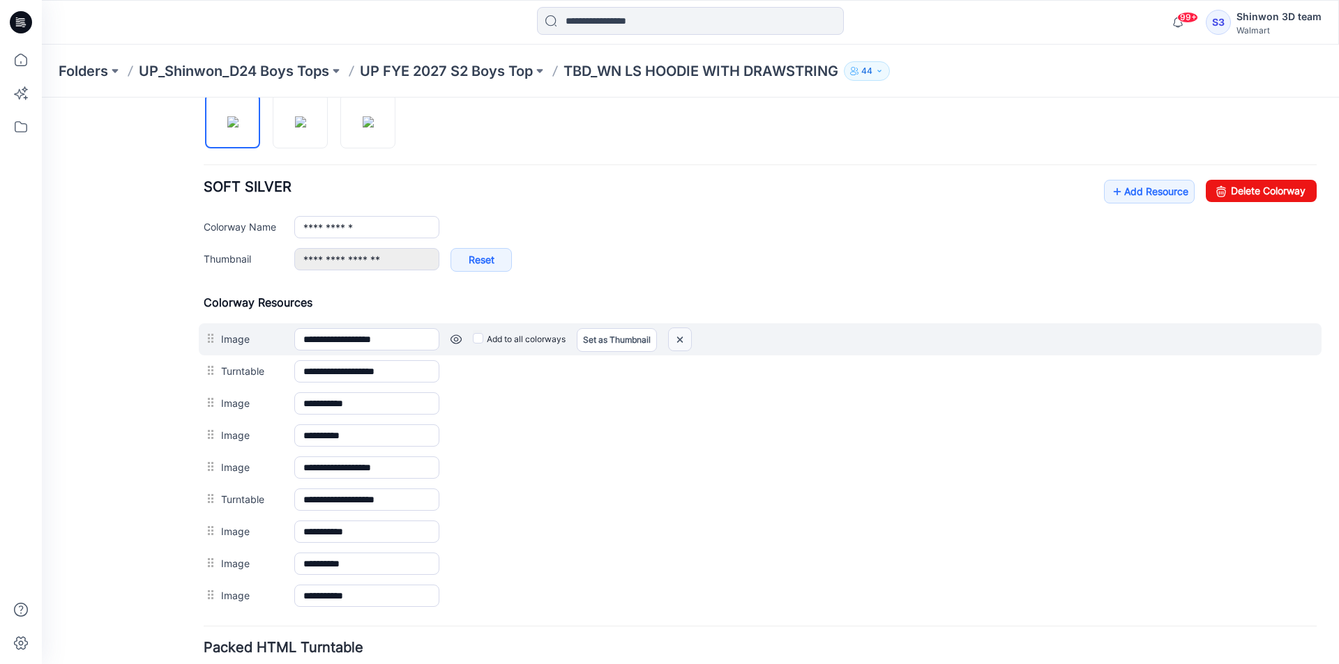
click at [673, 344] on img at bounding box center [680, 339] width 22 height 23
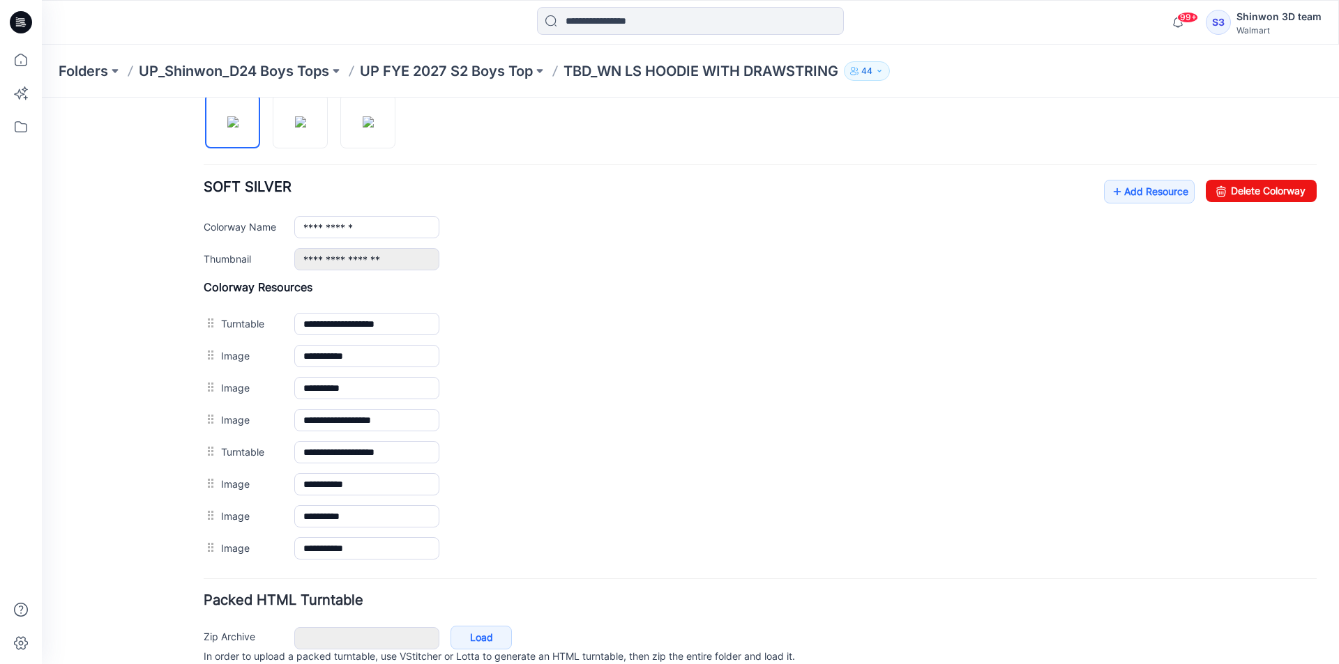
click at [42, 98] on img at bounding box center [42, 98] width 0 height 0
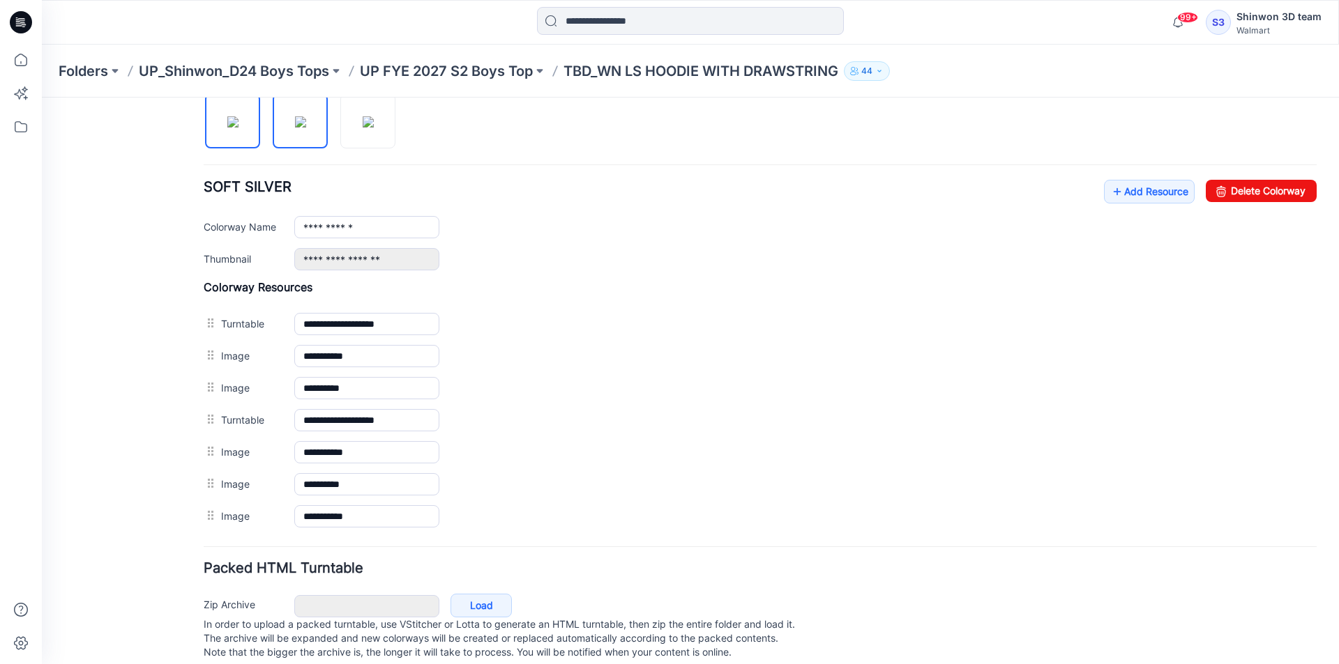
click at [295, 128] on img at bounding box center [300, 121] width 11 height 11
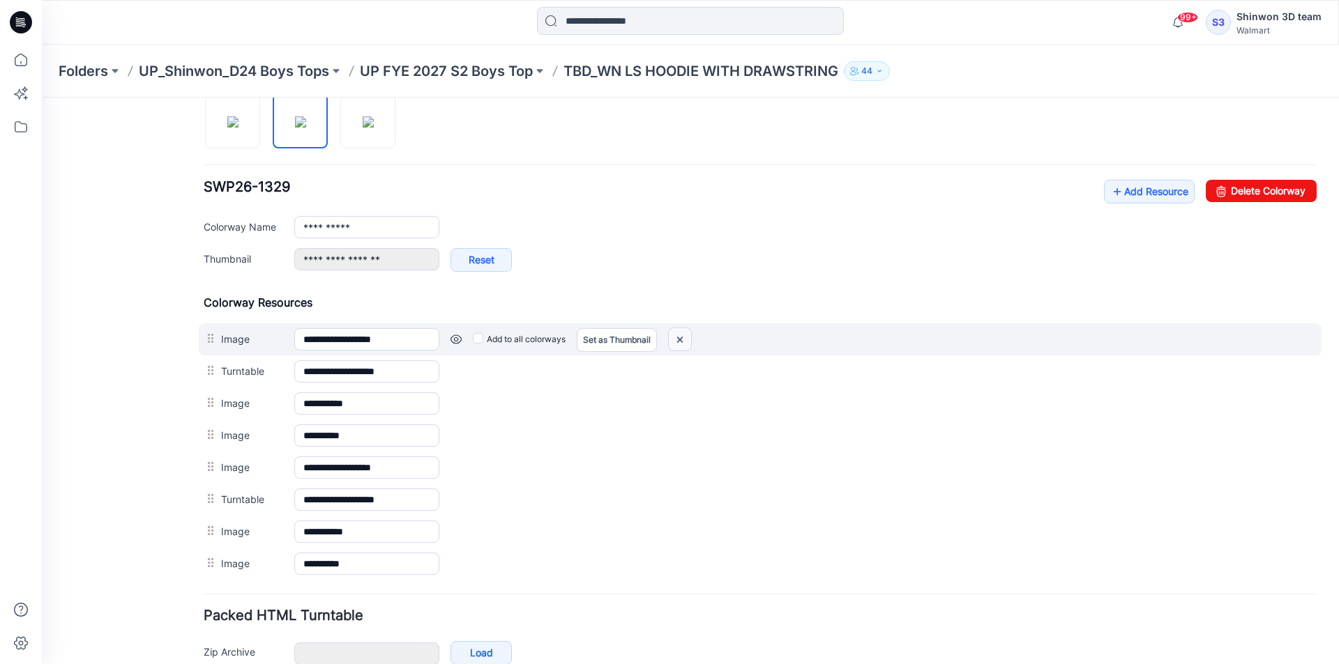
click at [682, 342] on img at bounding box center [680, 339] width 22 height 23
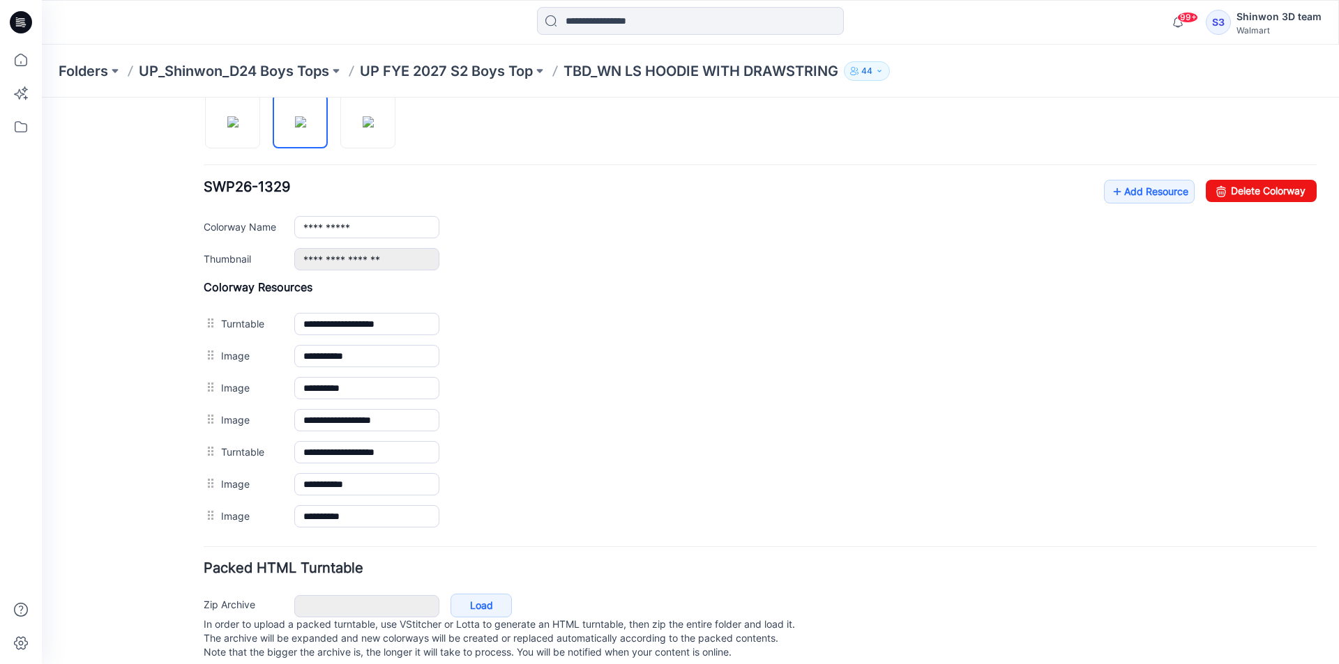
click at [42, 98] on img at bounding box center [42, 98] width 0 height 0
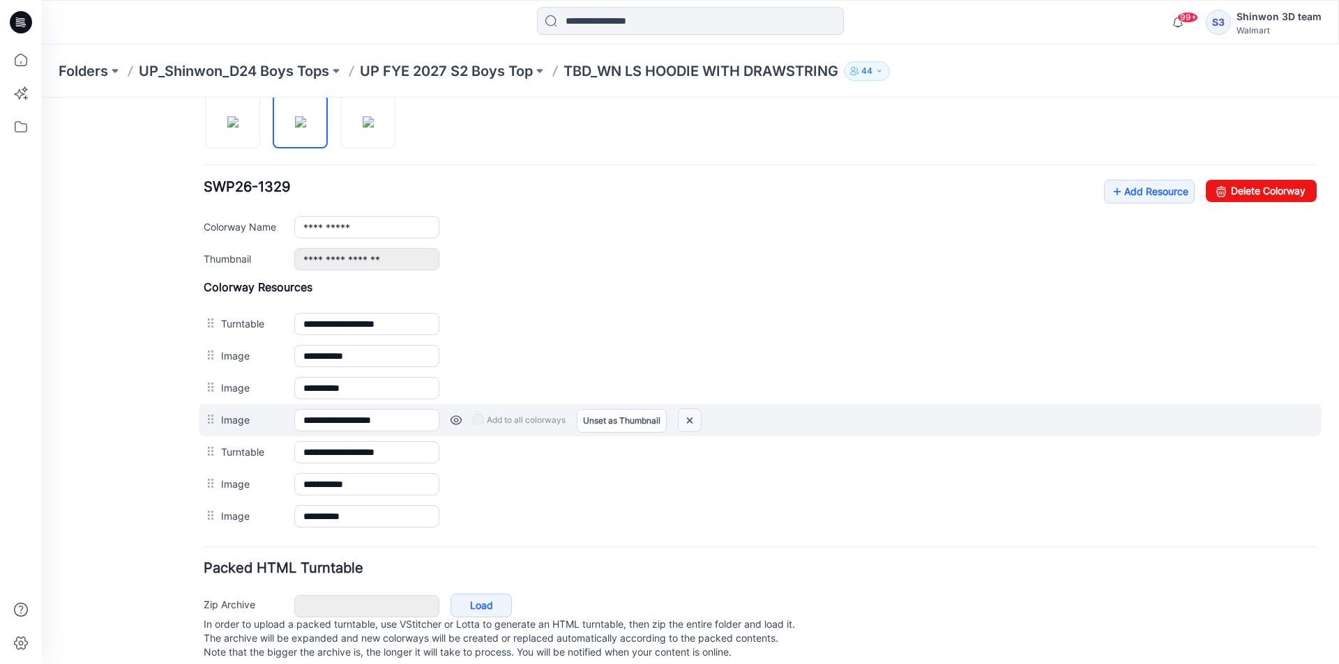
click at [693, 421] on img at bounding box center [689, 420] width 22 height 23
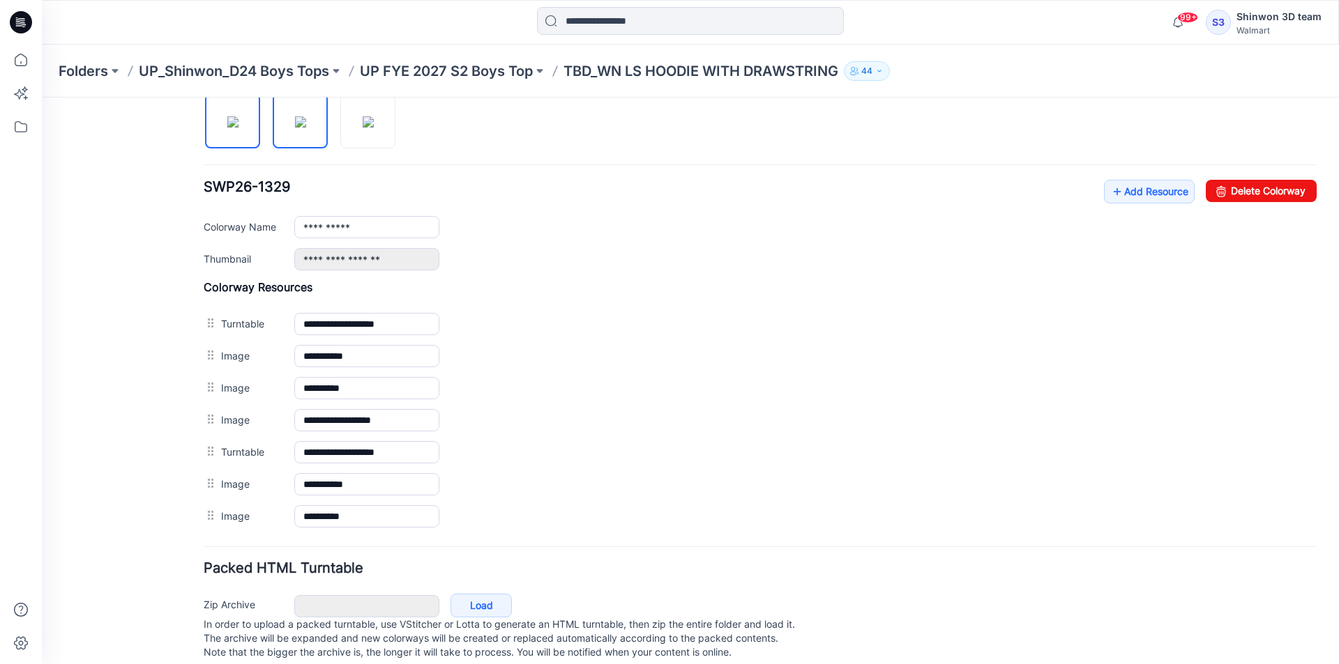
click at [229, 123] on img at bounding box center [232, 121] width 11 height 11
click at [295, 125] on img at bounding box center [300, 121] width 11 height 11
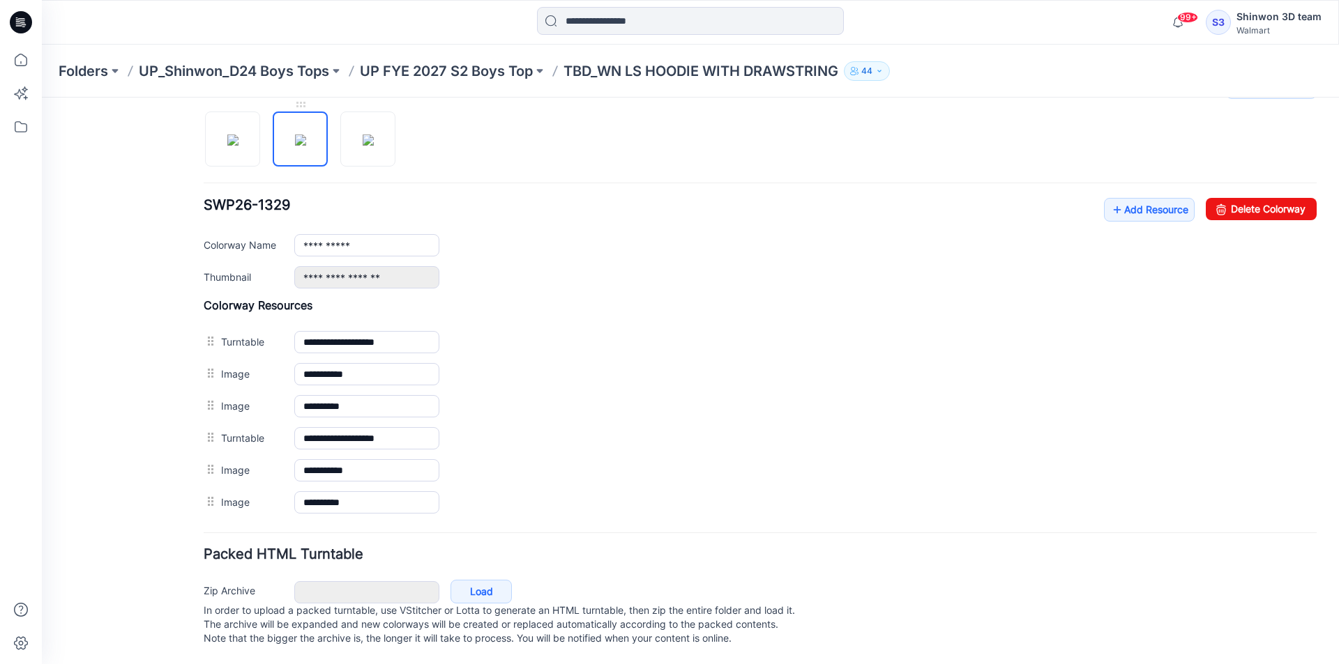
scroll to position [472, 0]
click at [236, 135] on img at bounding box center [232, 140] width 11 height 11
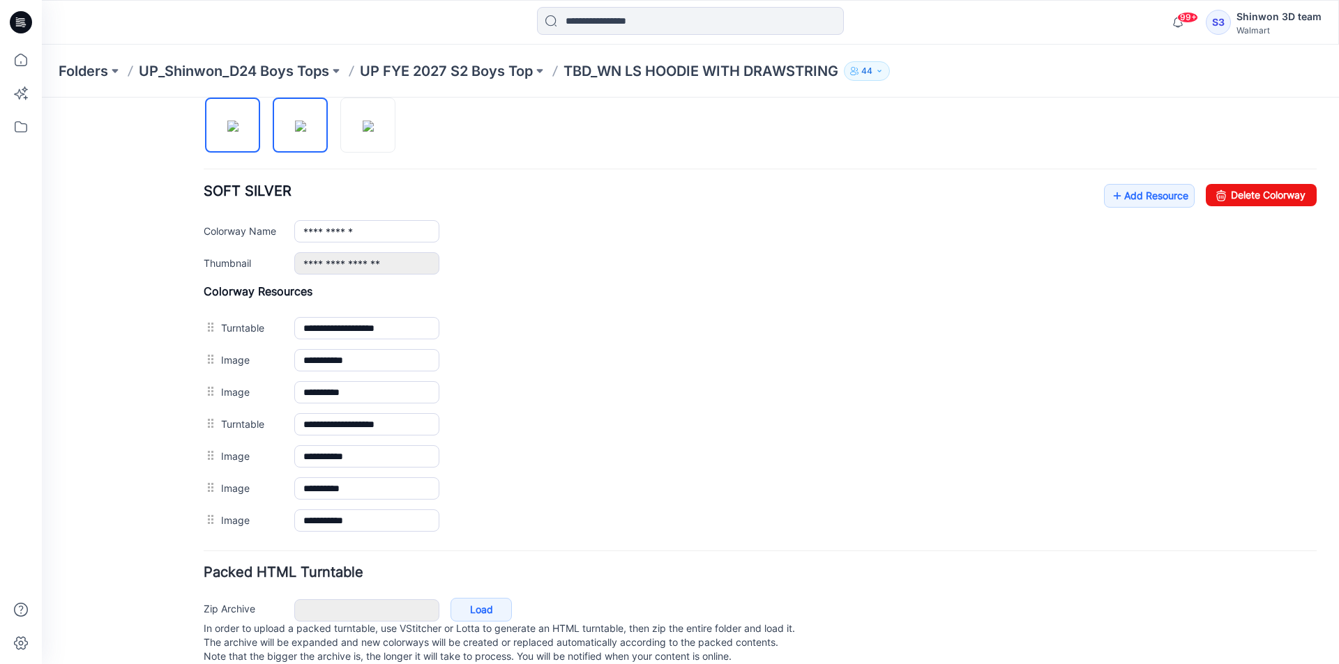
click at [295, 132] on img at bounding box center [300, 126] width 11 height 11
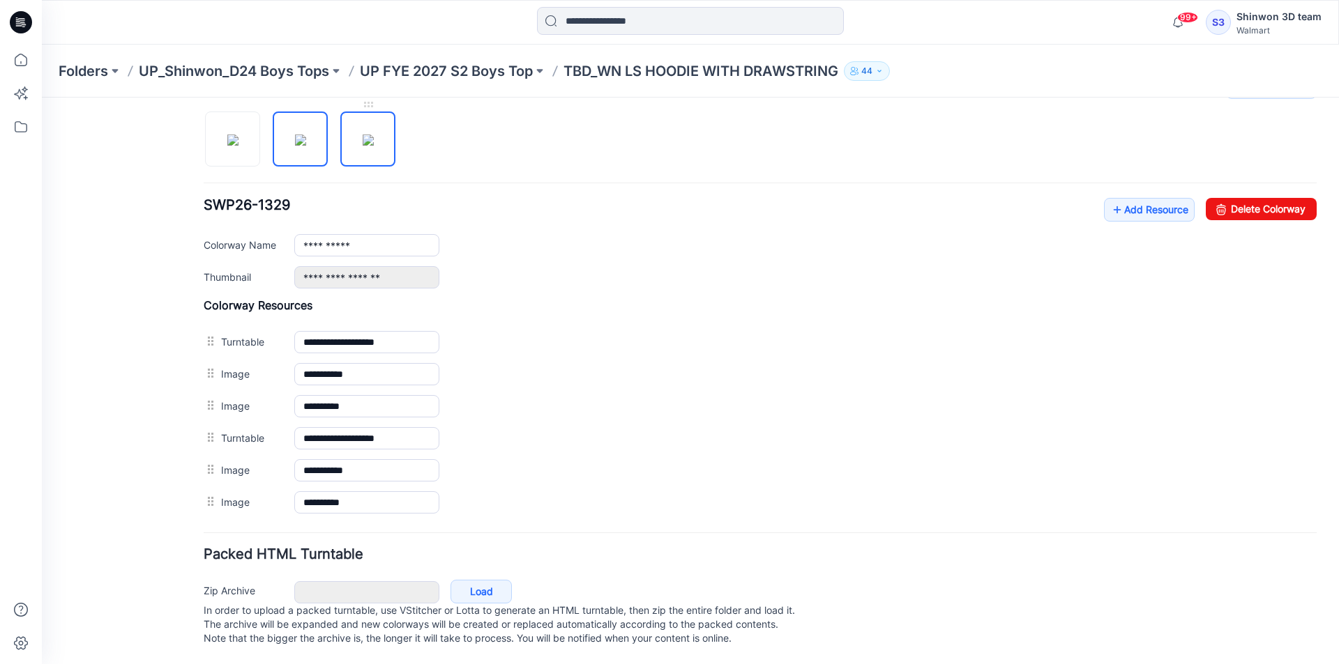
click at [372, 144] on img at bounding box center [368, 140] width 11 height 11
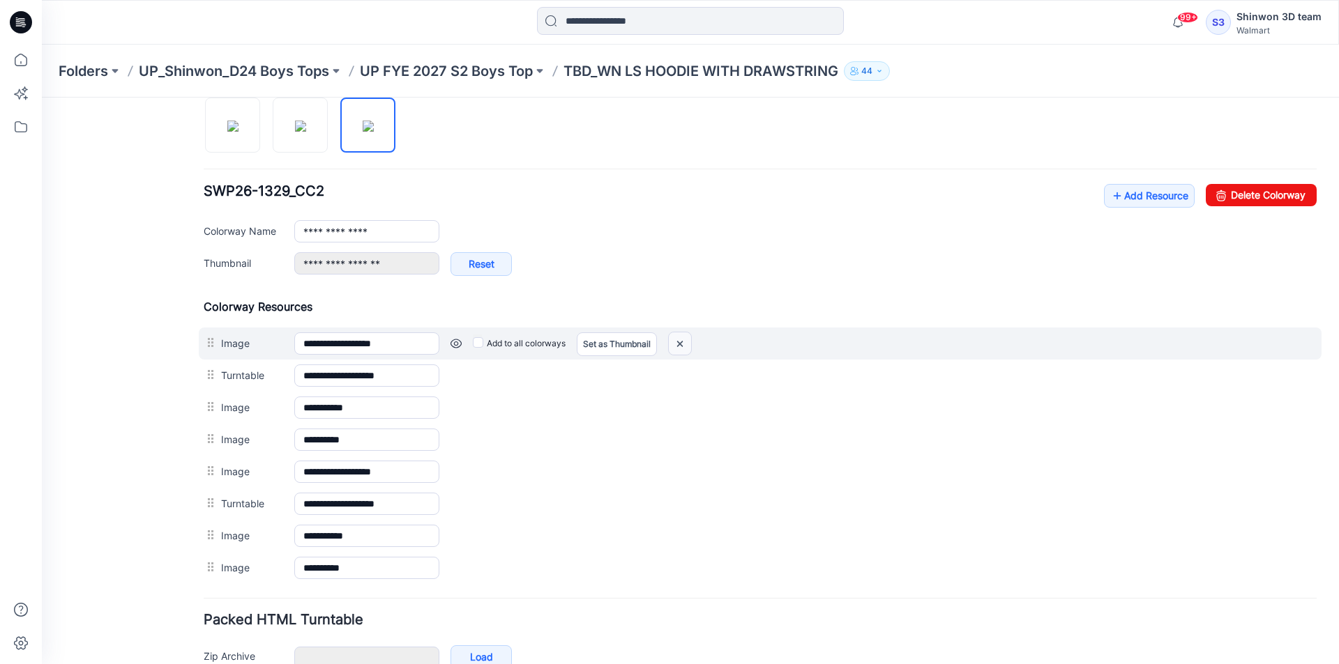
click at [675, 343] on img at bounding box center [680, 344] width 22 height 23
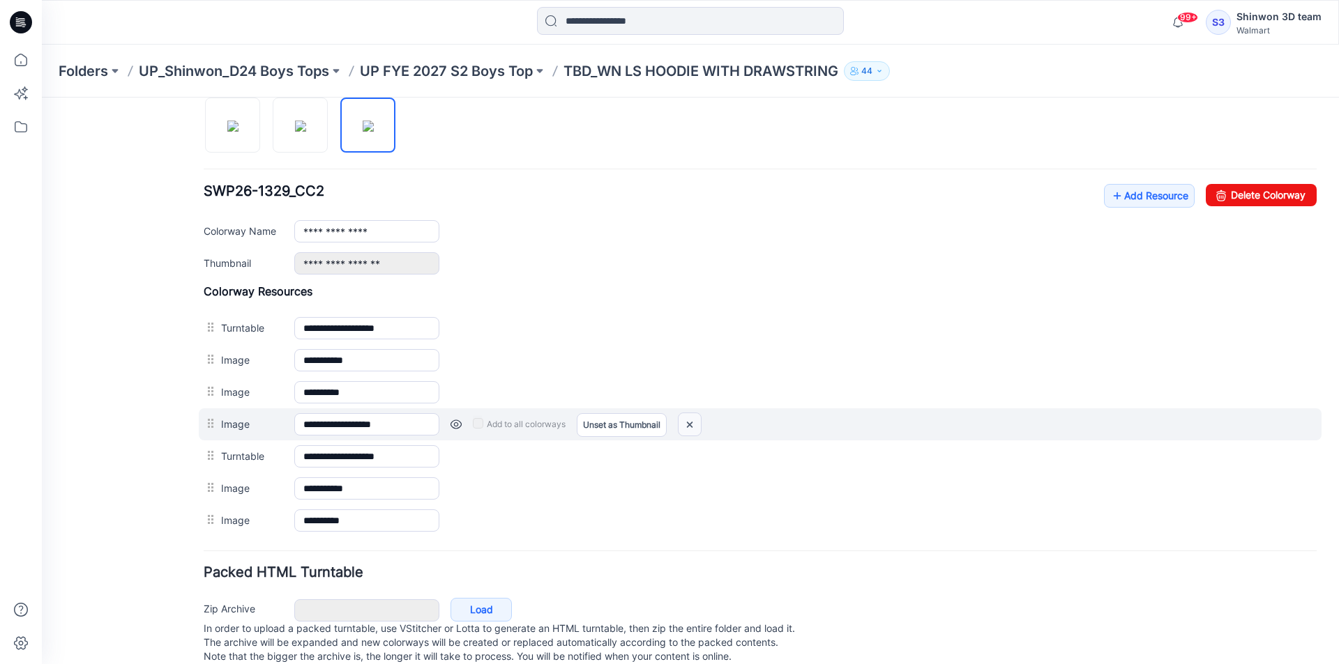
click at [694, 421] on img at bounding box center [689, 424] width 22 height 23
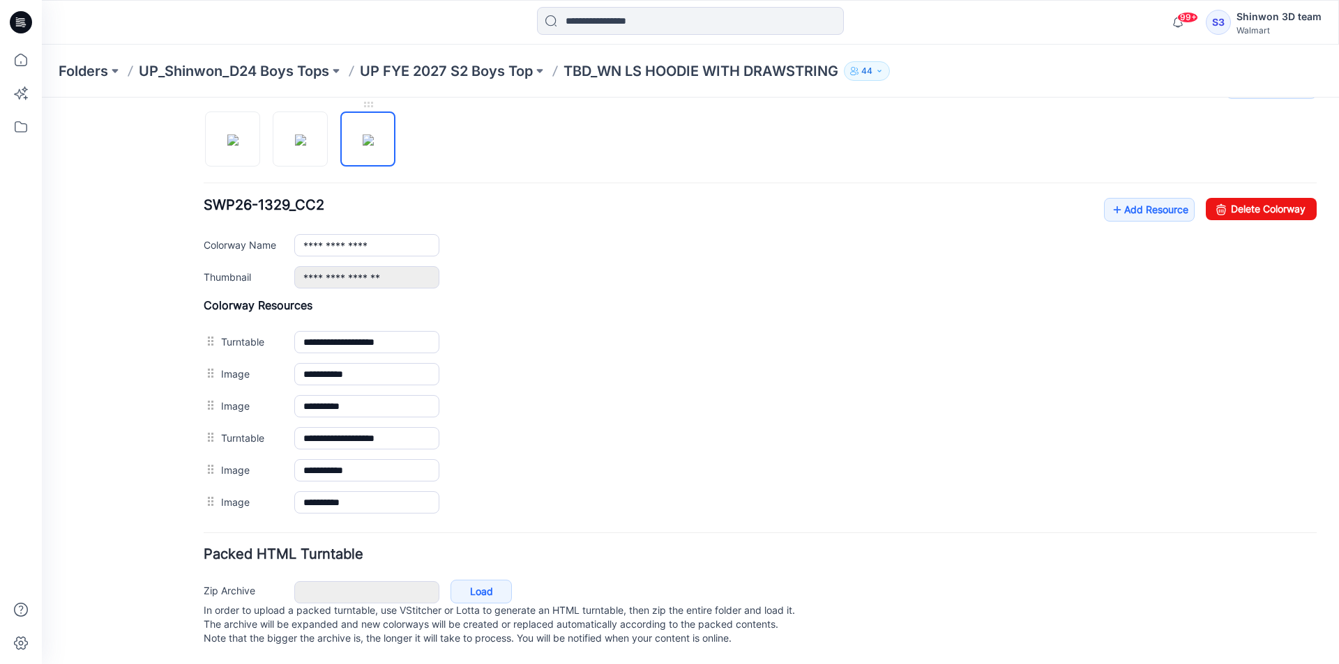
click at [365, 135] on img at bounding box center [368, 140] width 11 height 11
click at [304, 135] on img at bounding box center [300, 140] width 11 height 11
click at [374, 137] on img at bounding box center [368, 140] width 11 height 11
click at [306, 135] on img at bounding box center [300, 140] width 11 height 11
click at [229, 135] on img at bounding box center [232, 140] width 11 height 11
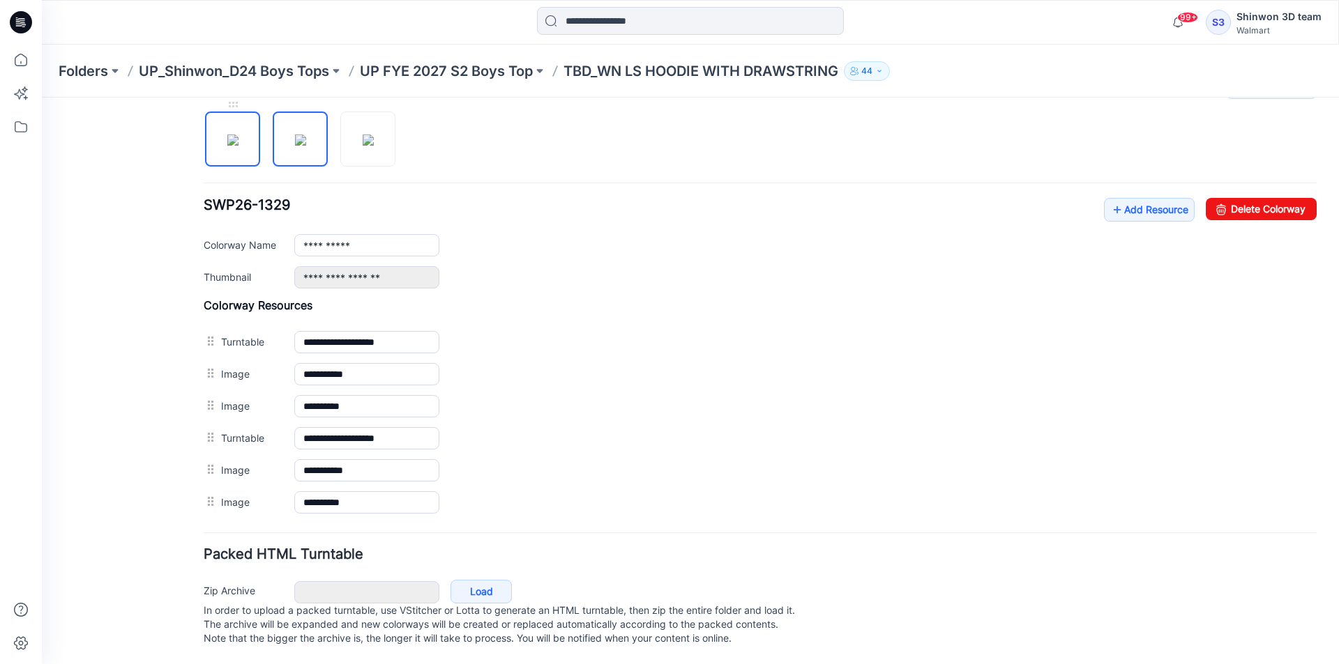
type input "**********"
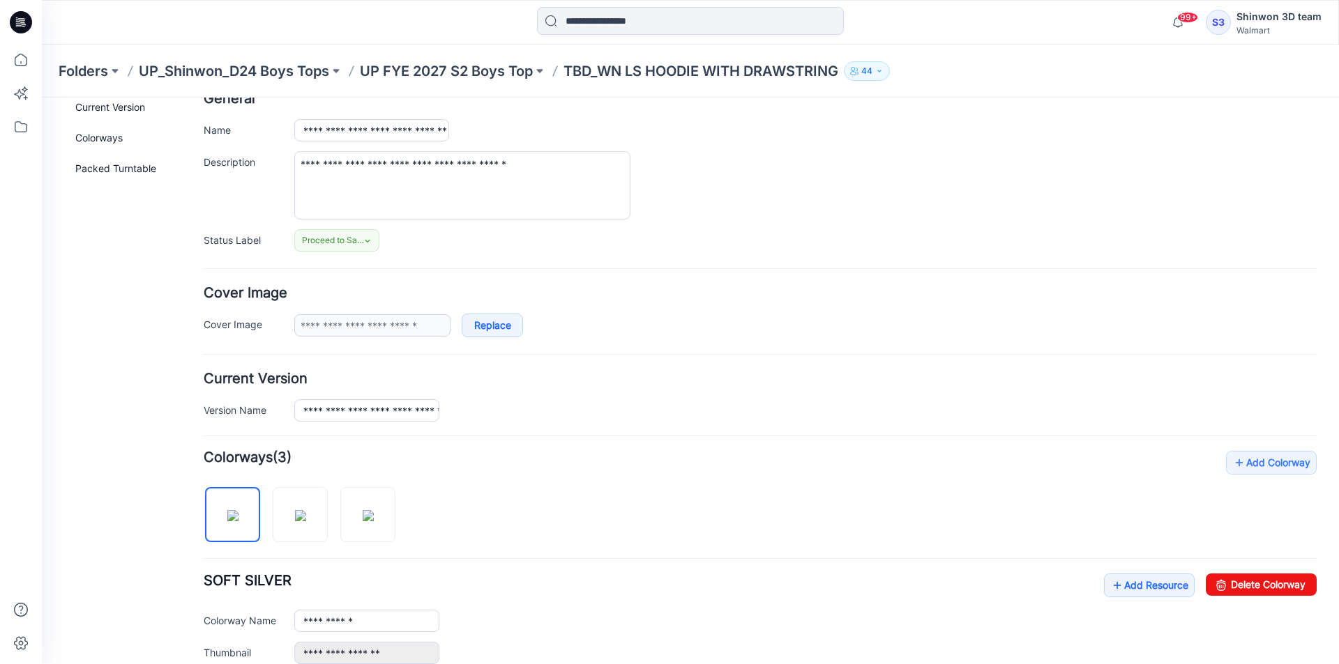
scroll to position [0, 0]
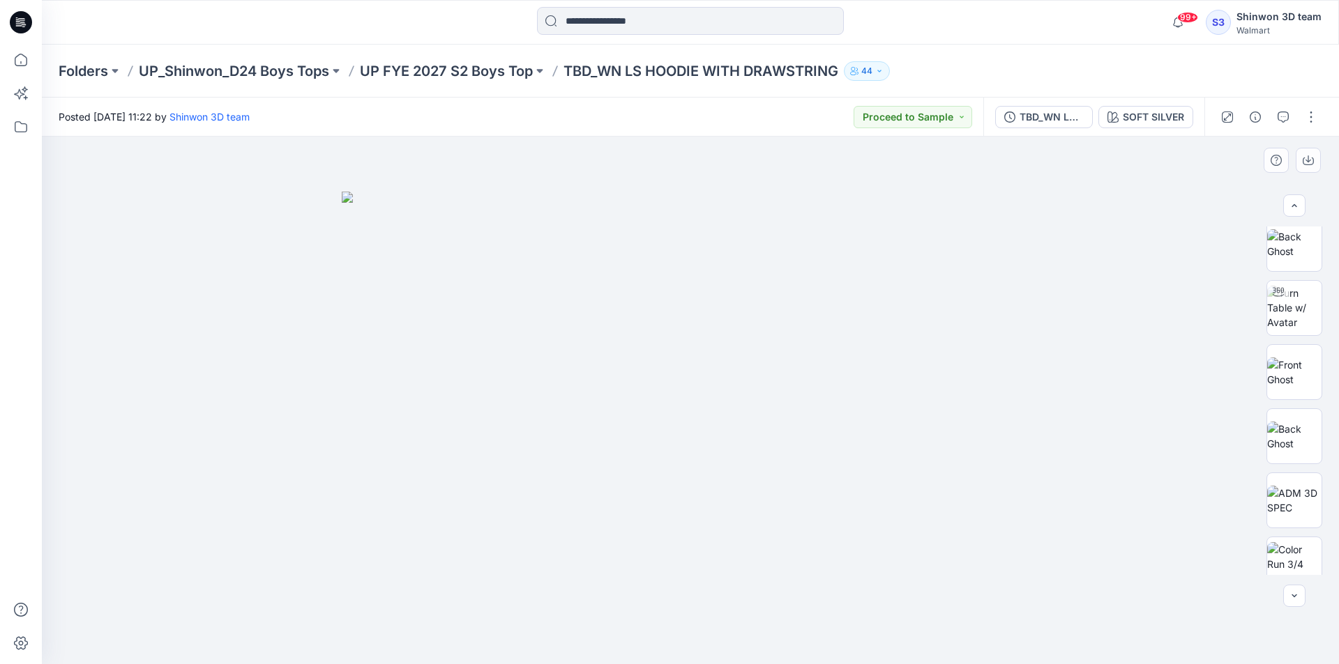
scroll to position [220, 0]
click at [1295, 493] on img at bounding box center [1294, 483] width 54 height 44
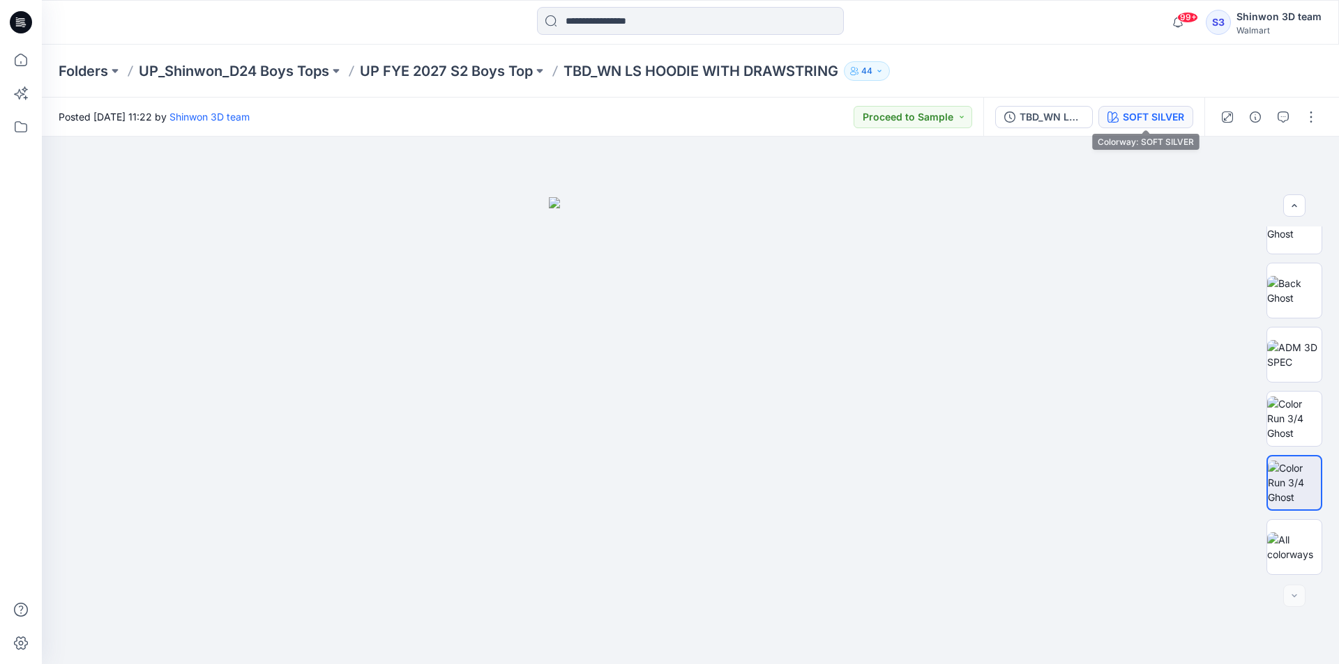
click at [1119, 121] on button "SOFT SILVER" at bounding box center [1145, 117] width 95 height 22
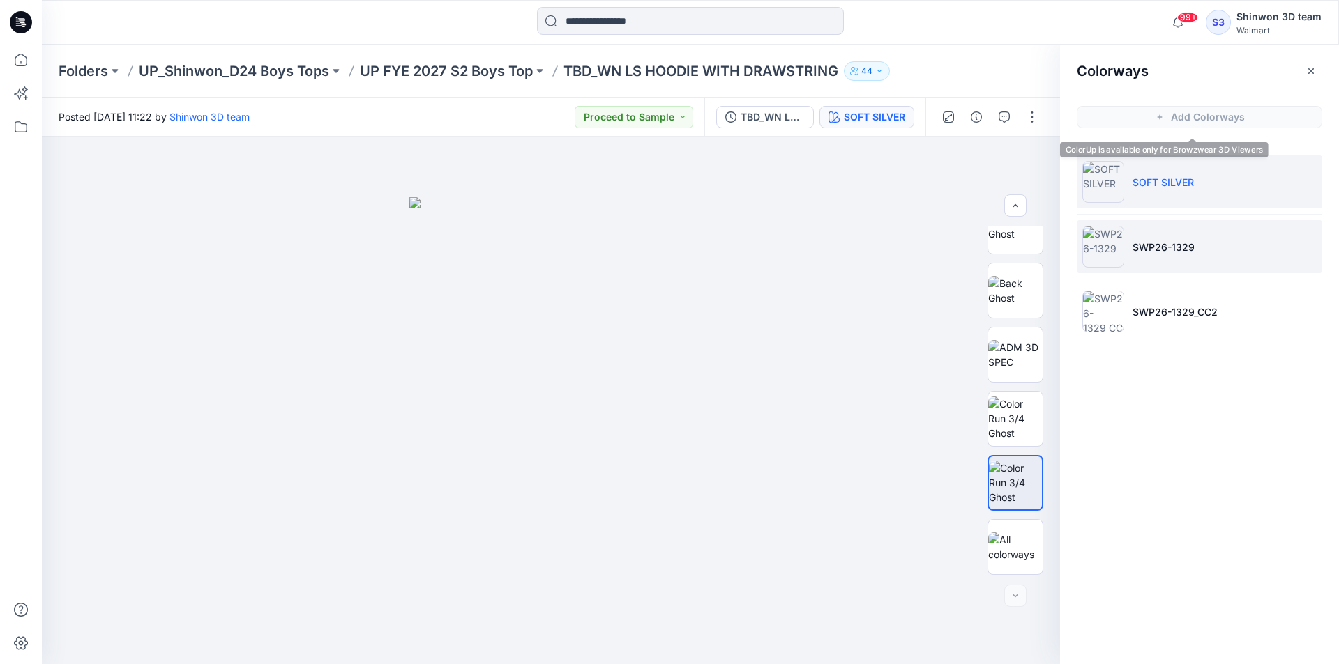
click at [1143, 251] on p "SWP26-1329" at bounding box center [1163, 247] width 62 height 15
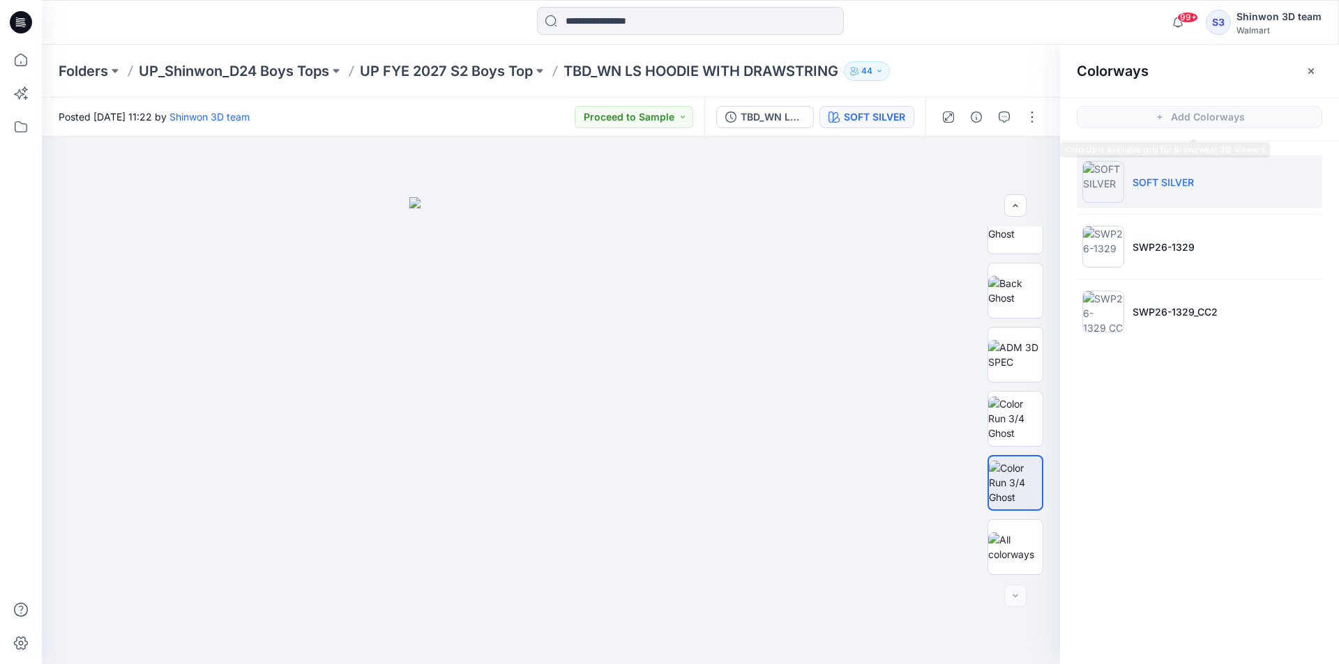
scroll to position [220, 0]
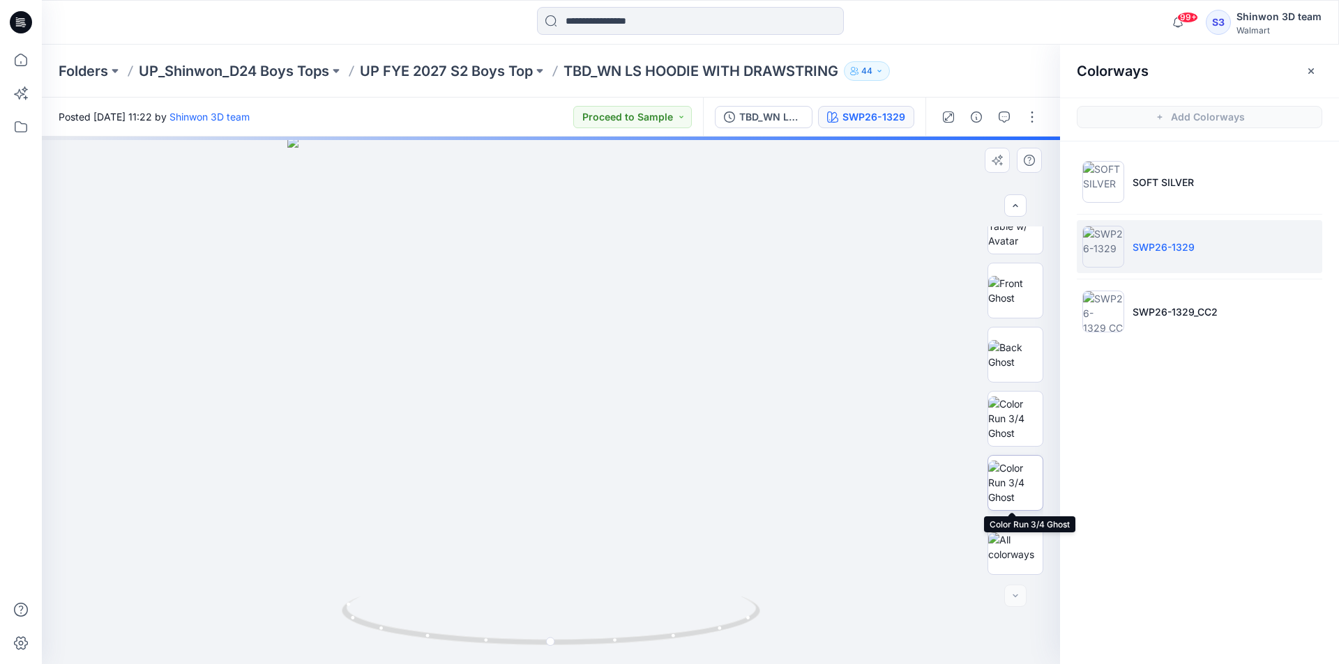
click at [1014, 488] on img at bounding box center [1015, 483] width 54 height 44
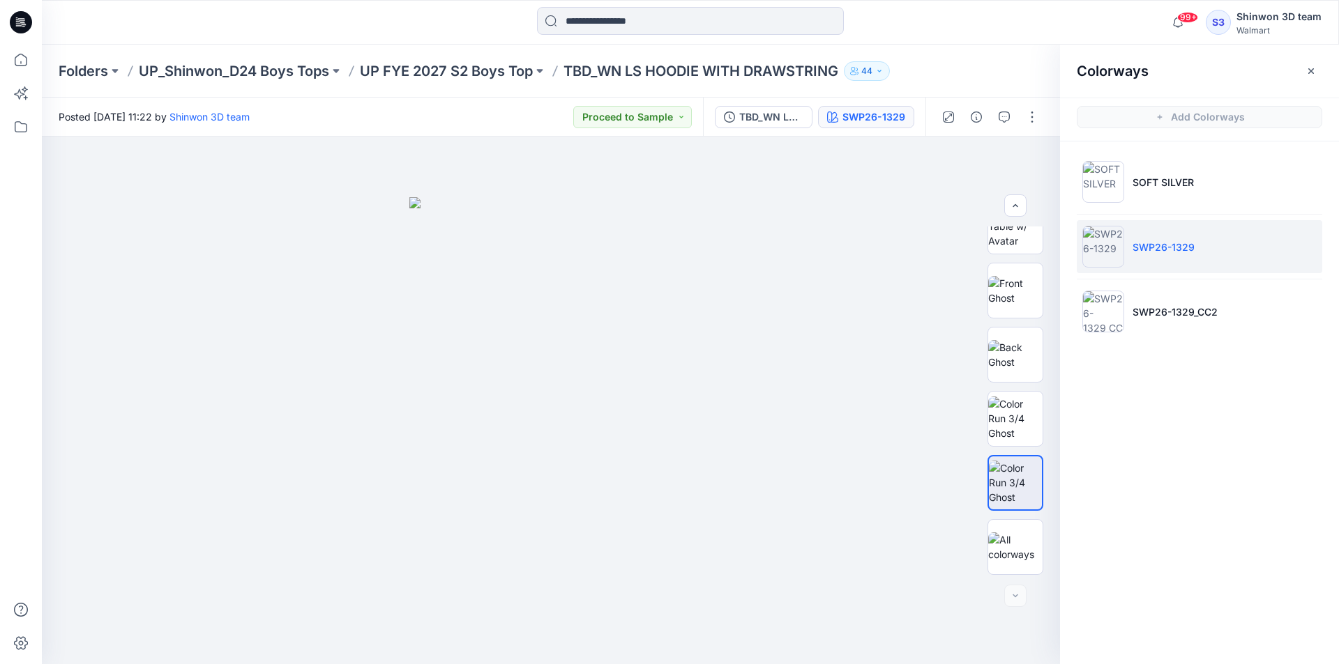
click at [1312, 70] on icon "button" at bounding box center [1311, 71] width 6 height 6
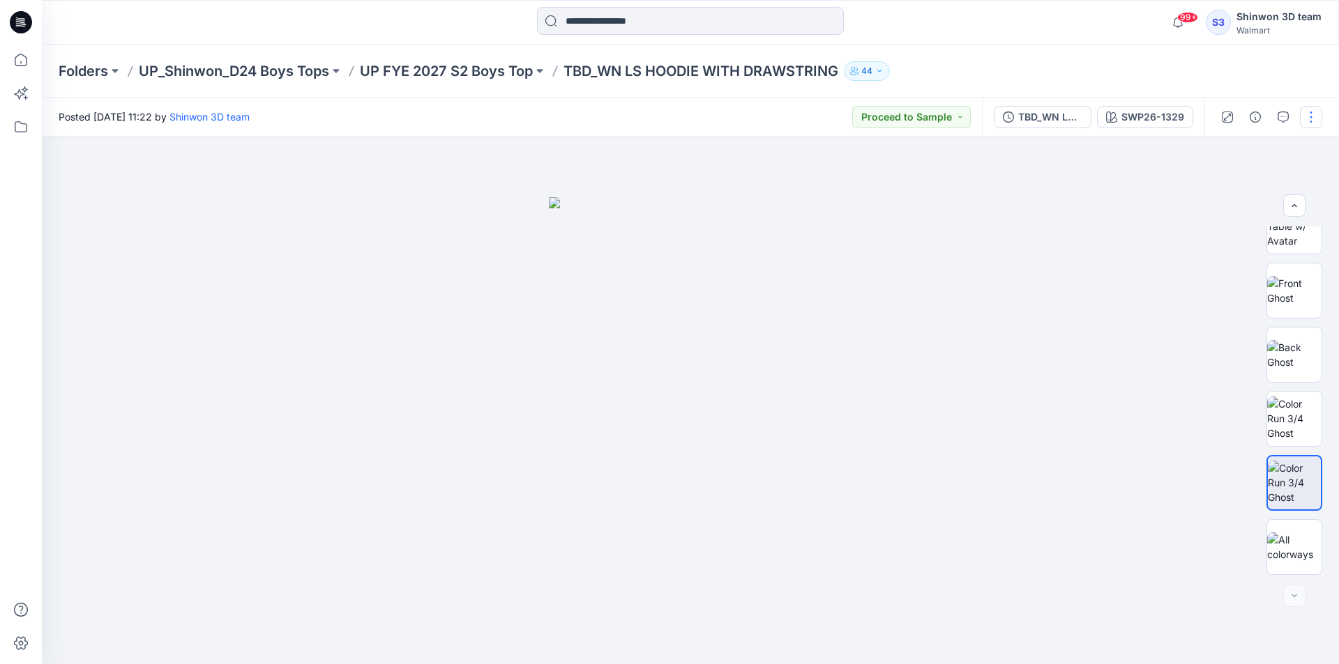
click at [1320, 119] on button "button" at bounding box center [1311, 117] width 22 height 22
click at [1213, 195] on p "Edit" at bounding box center [1221, 188] width 17 height 15
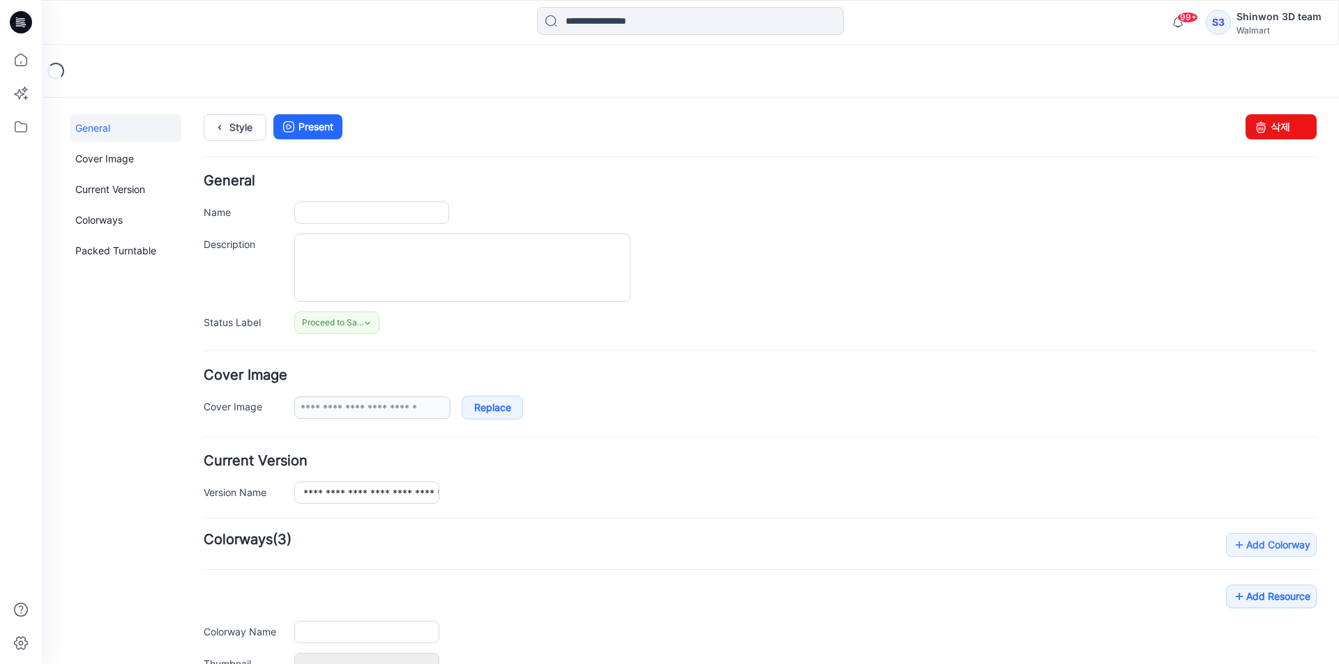
type input "**********"
type textarea "**********"
type input "**********"
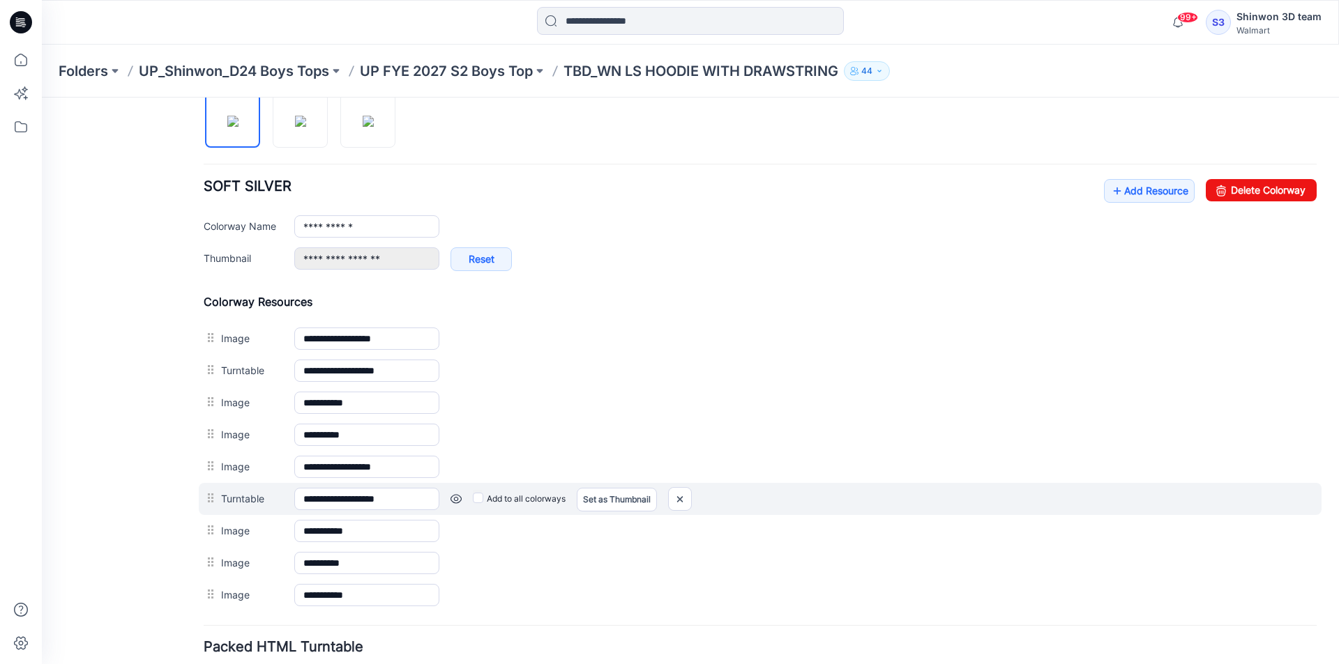
scroll to position [444, 0]
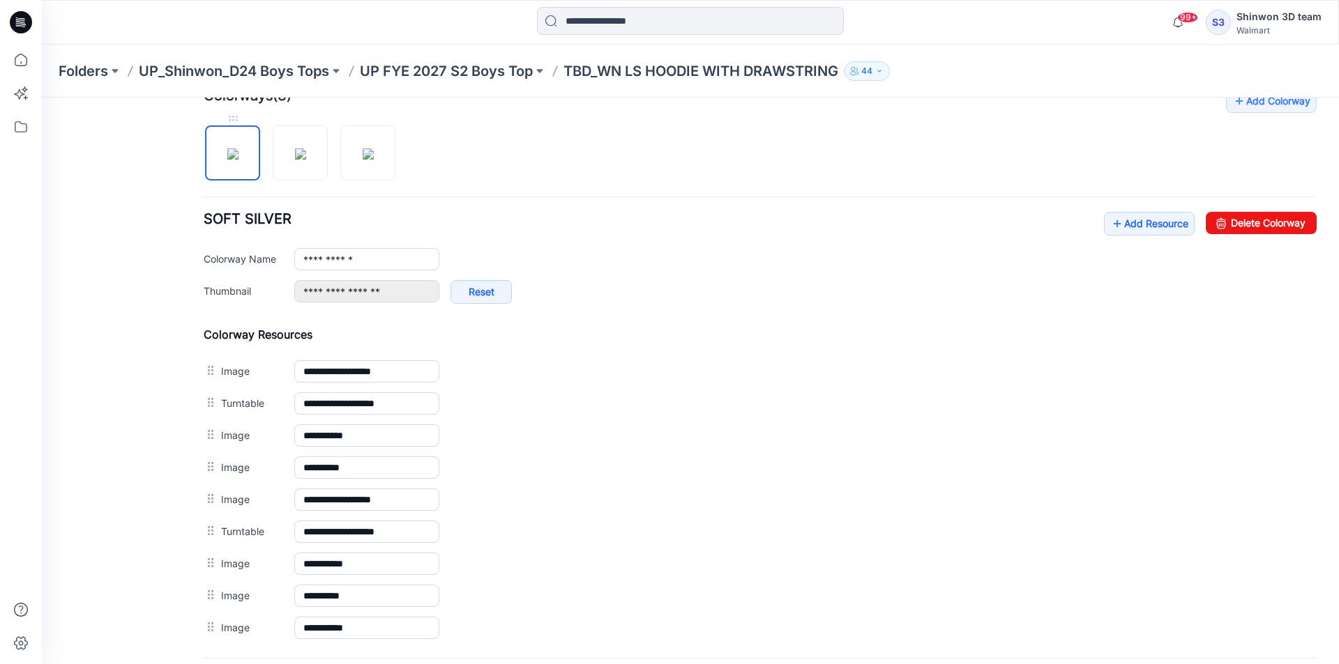
click at [238, 160] on img at bounding box center [232, 153] width 11 height 11
click at [295, 151] on img at bounding box center [300, 153] width 11 height 11
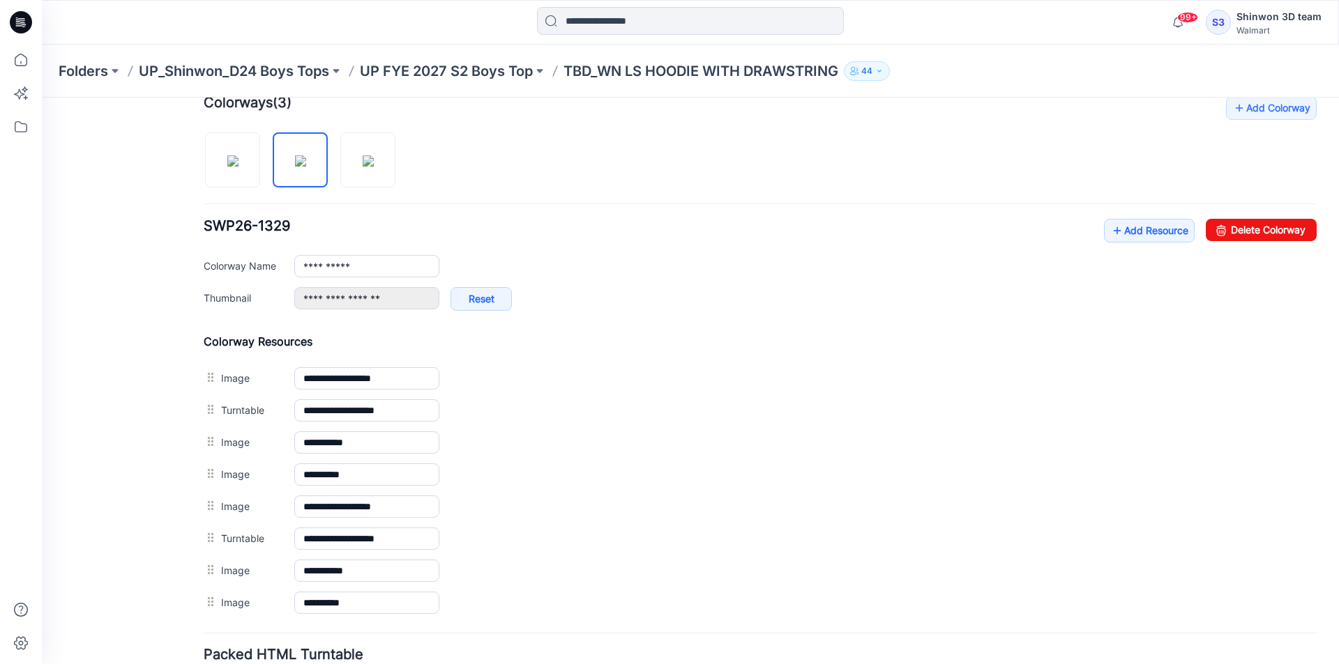
scroll to position [412, 0]
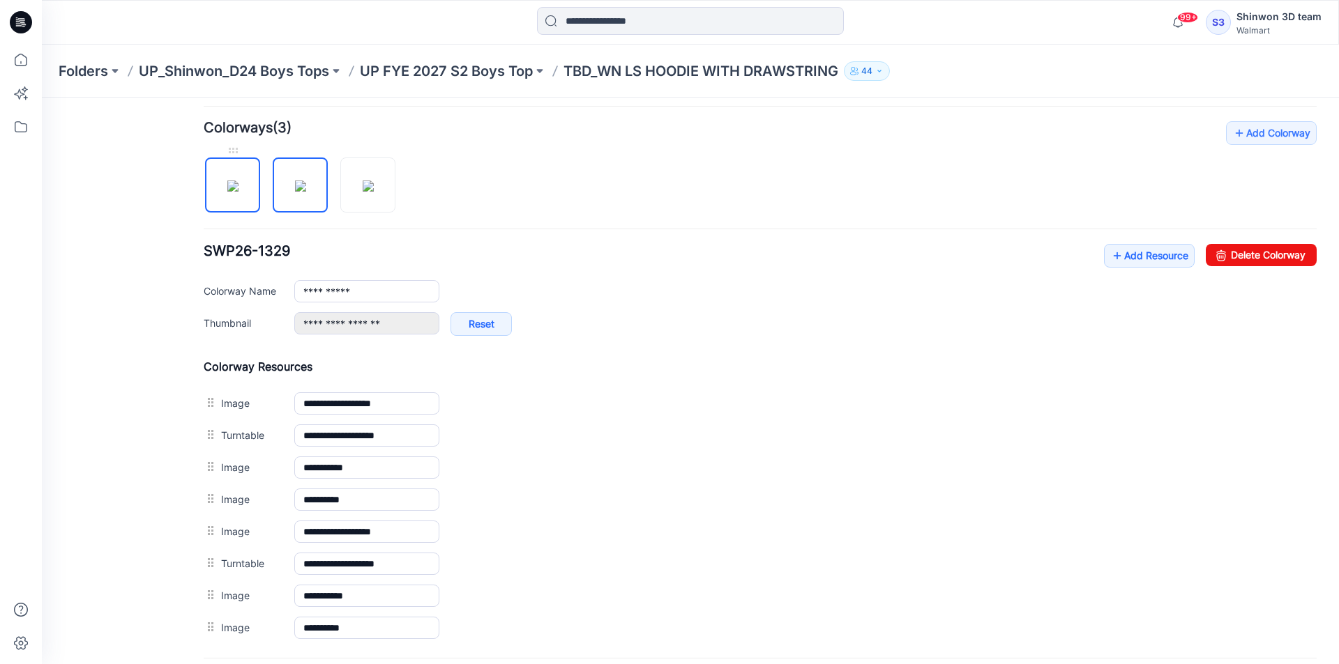
click at [238, 189] on img at bounding box center [232, 186] width 11 height 11
click at [295, 191] on img at bounding box center [300, 186] width 11 height 11
click at [300, 190] on img at bounding box center [300, 186] width 11 height 11
click at [238, 192] on img at bounding box center [232, 186] width 11 height 11
click at [303, 191] on img at bounding box center [300, 186] width 11 height 11
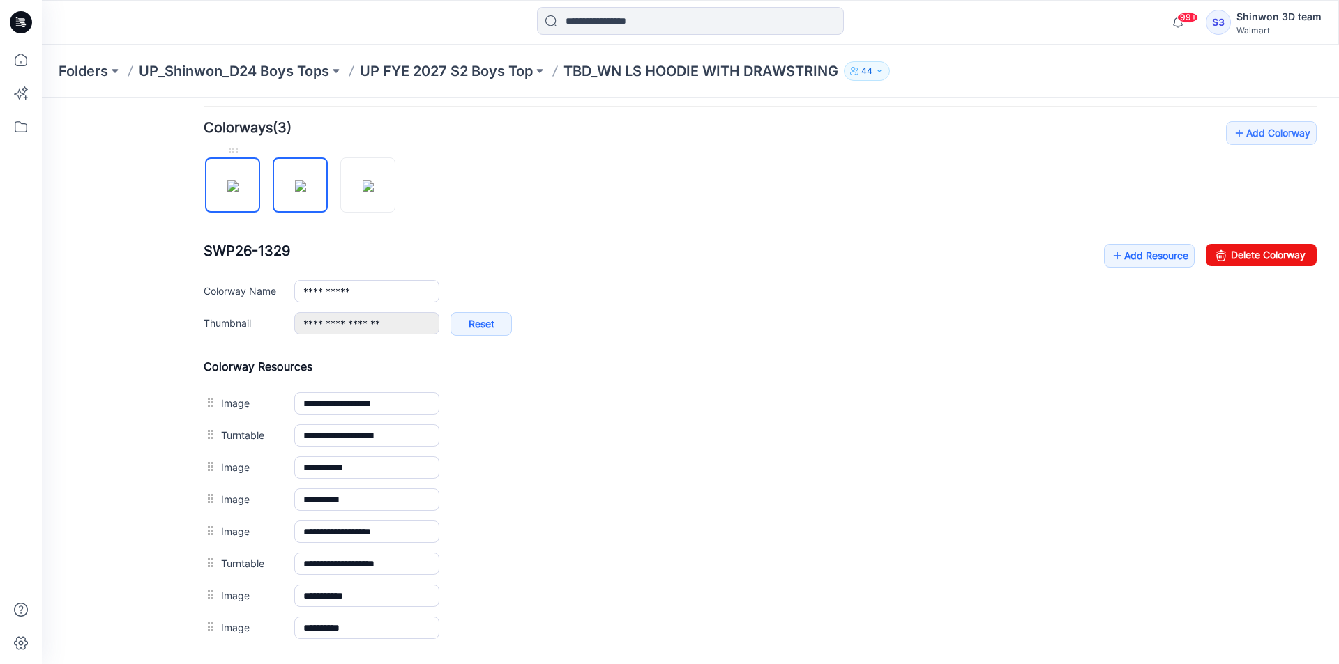
click at [238, 192] on img at bounding box center [232, 186] width 11 height 11
click at [304, 192] on img at bounding box center [300, 186] width 11 height 11
click at [374, 192] on img at bounding box center [368, 186] width 11 height 11
click at [306, 192] on img at bounding box center [300, 186] width 11 height 11
click at [238, 184] on img at bounding box center [232, 186] width 11 height 11
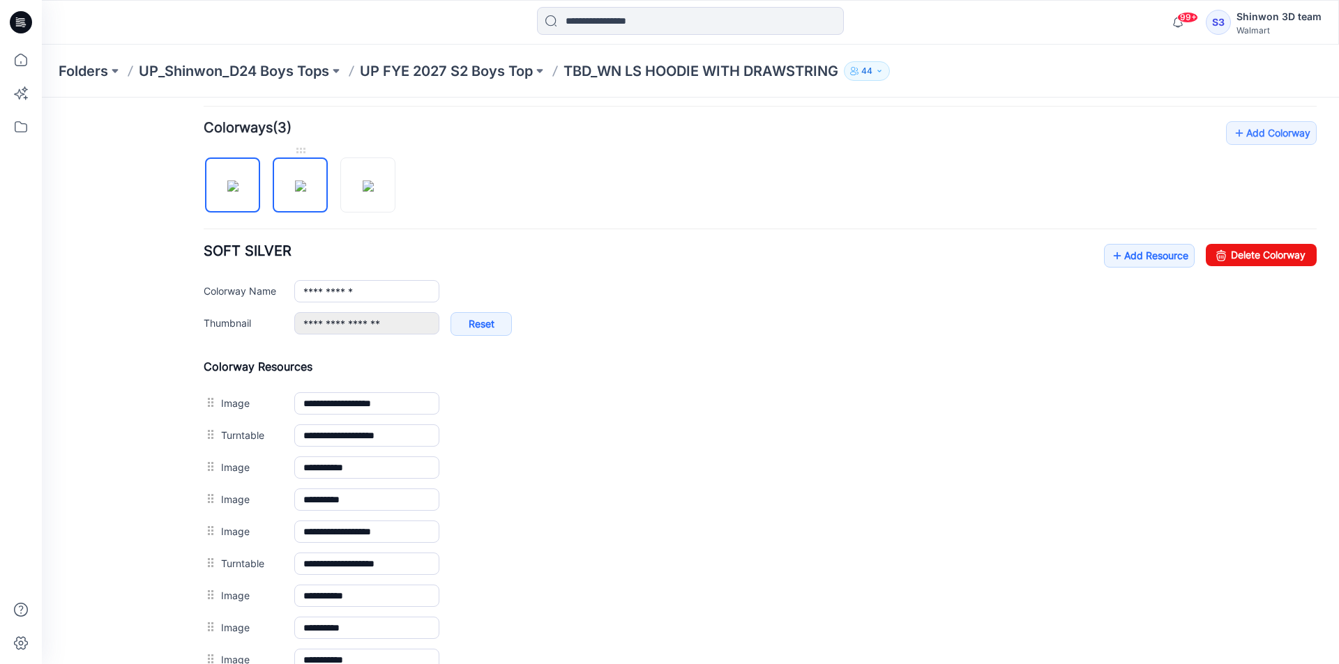
click at [298, 186] on img at bounding box center [300, 186] width 11 height 11
click at [363, 181] on img at bounding box center [368, 186] width 11 height 11
click at [306, 192] on img at bounding box center [300, 186] width 11 height 11
click at [238, 192] on img at bounding box center [232, 186] width 11 height 11
click at [363, 192] on img at bounding box center [368, 186] width 11 height 11
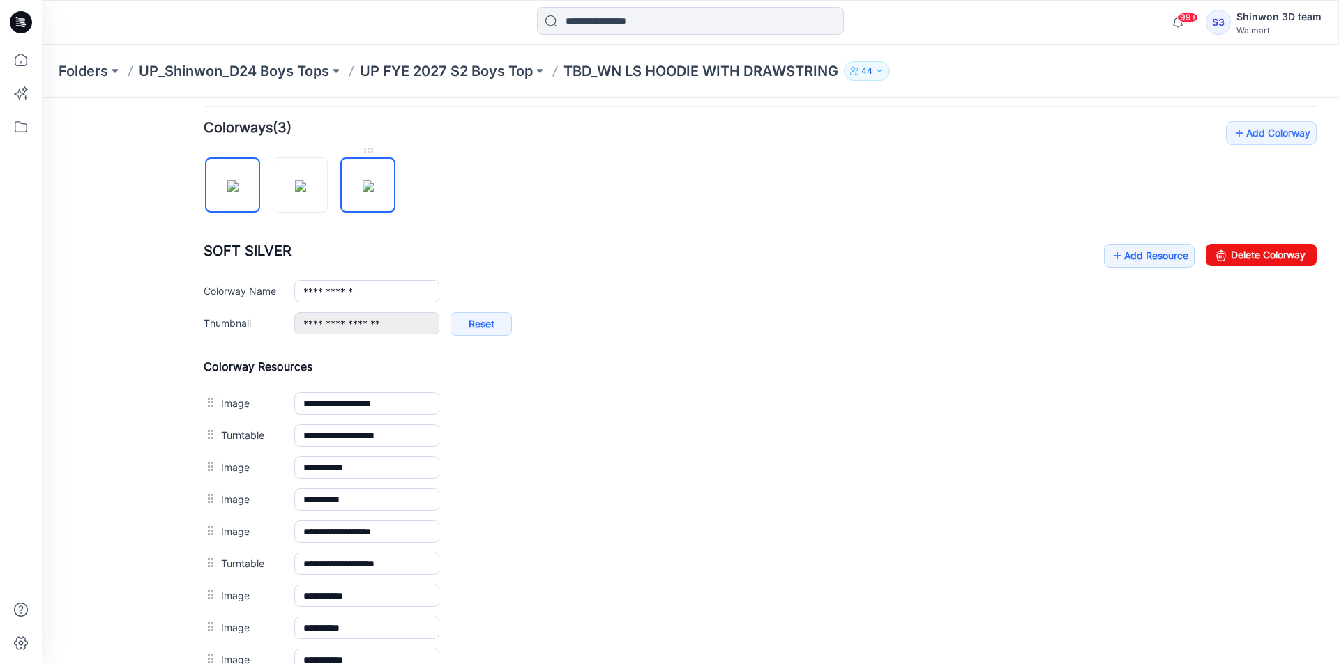
type input "**********"
click at [467, 71] on p "UP FYE 2027 S2 Boys Top" at bounding box center [446, 71] width 173 height 20
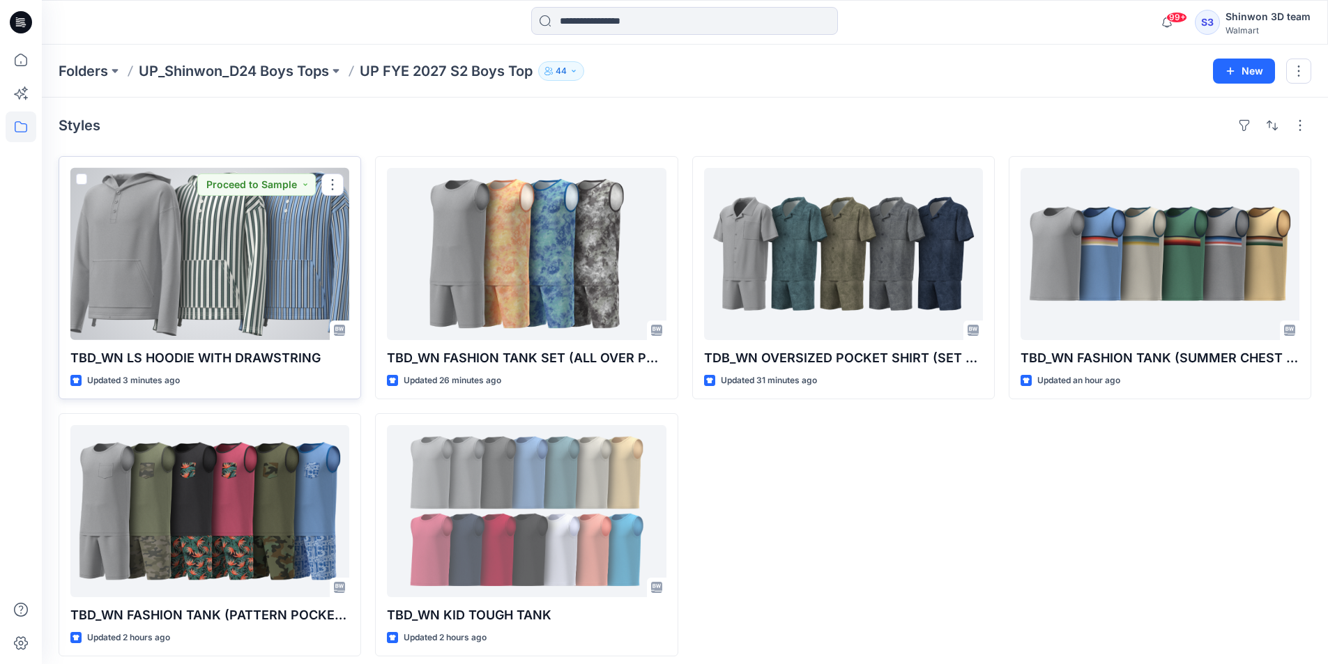
click at [287, 269] on div at bounding box center [209, 254] width 279 height 172
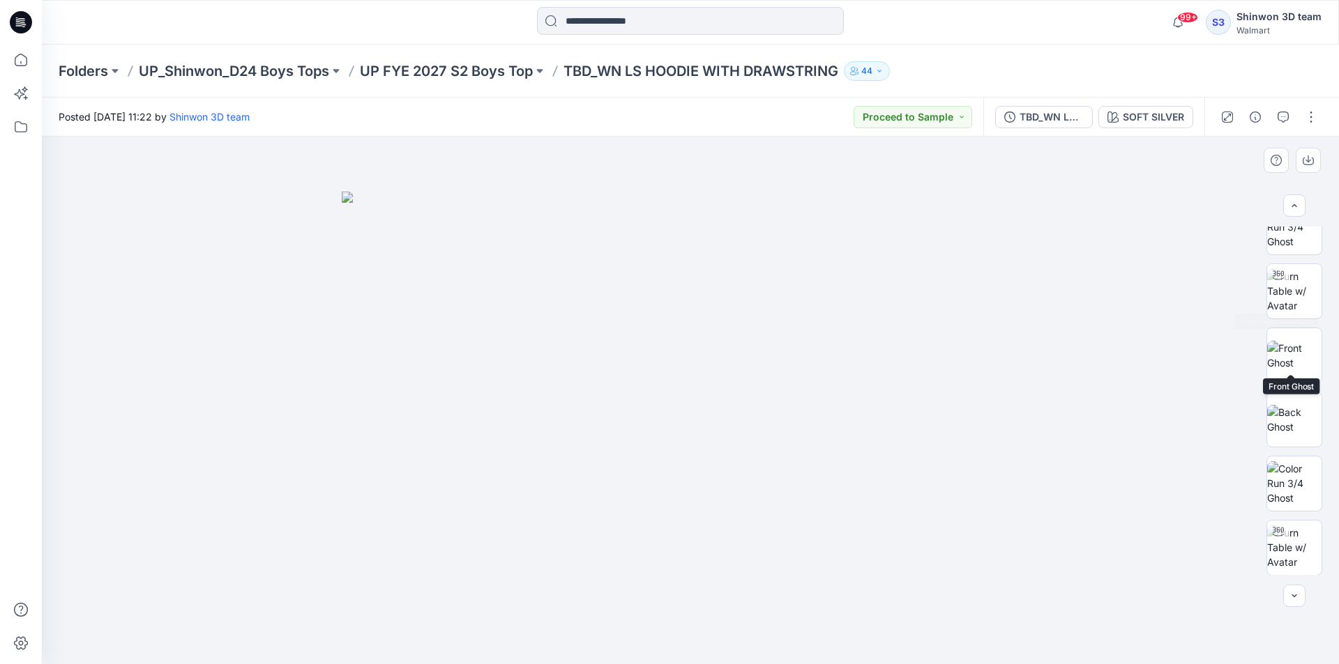
scroll to position [6, 0]
click at [1314, 123] on button "button" at bounding box center [1311, 117] width 22 height 22
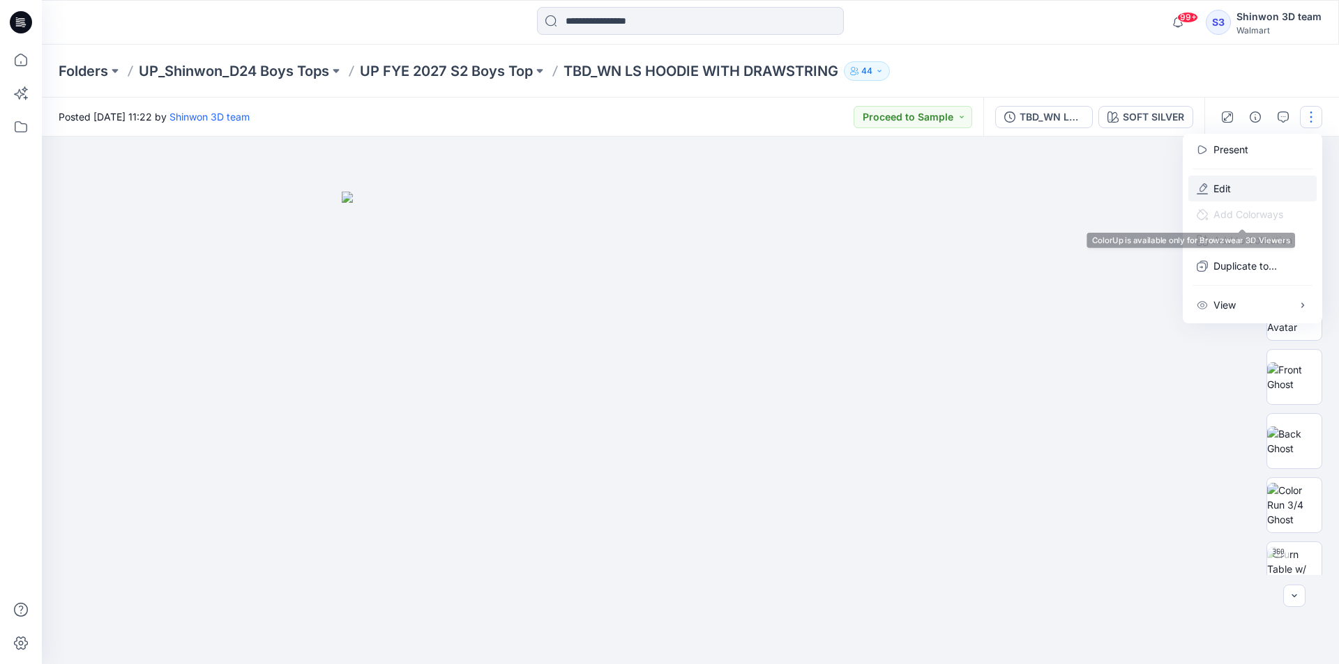
click at [1248, 187] on button "Edit" at bounding box center [1252, 189] width 128 height 26
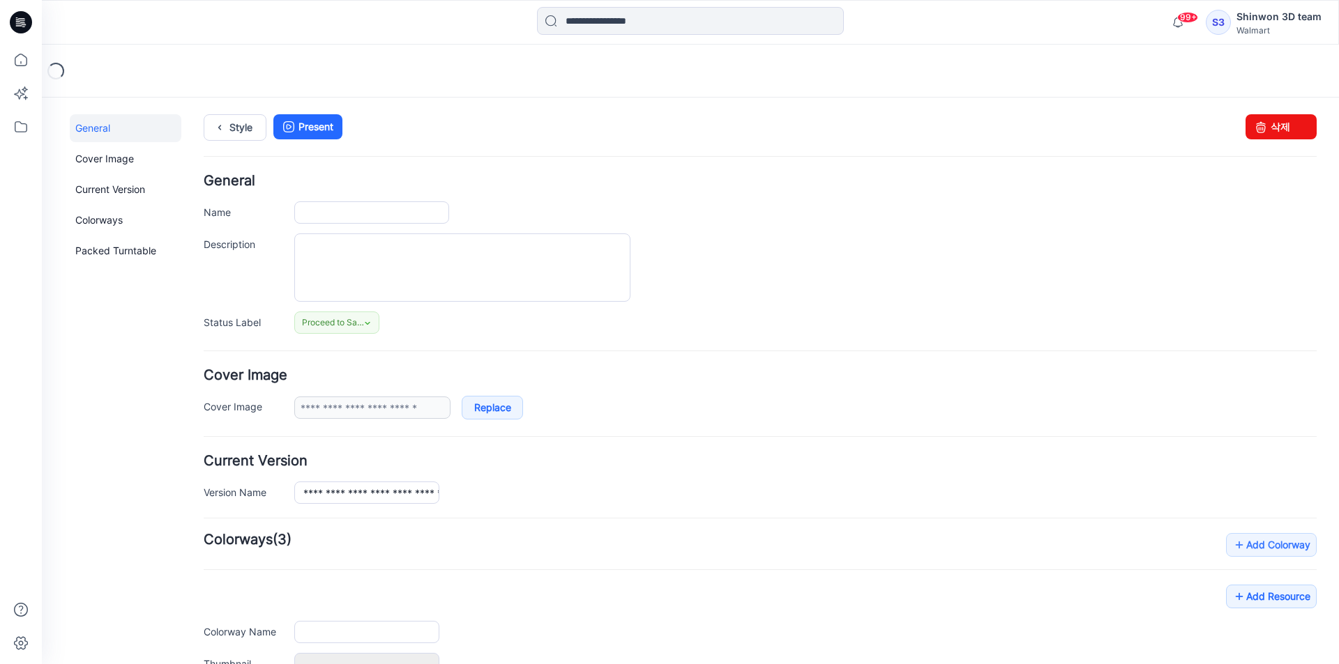
type input "**********"
type textarea "**********"
type input "**********"
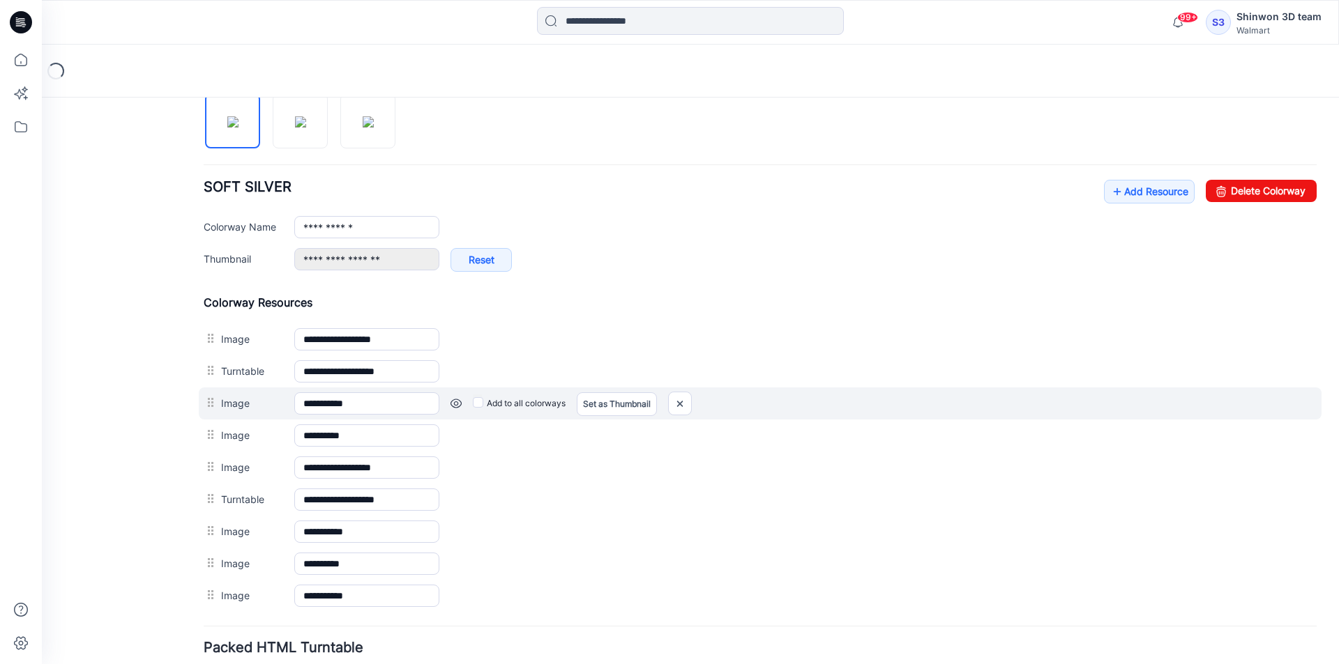
scroll to position [488, 0]
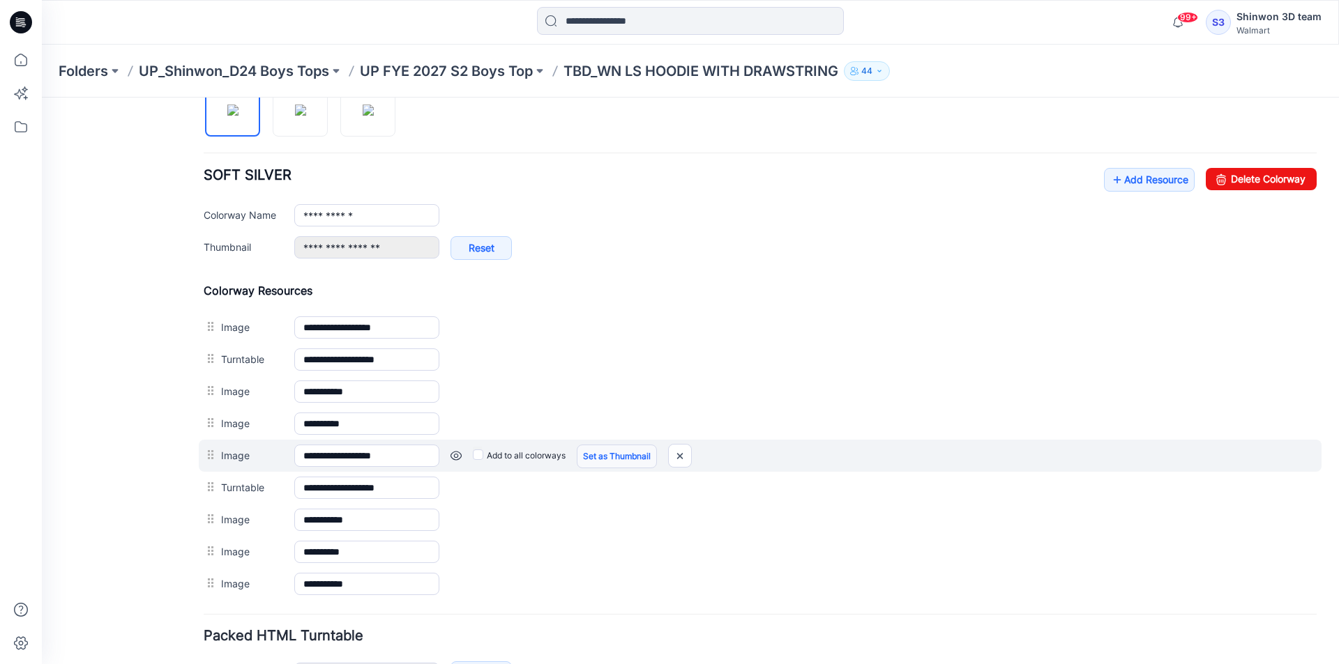
click at [627, 464] on link "Set as Thumbnail" at bounding box center [617, 457] width 80 height 24
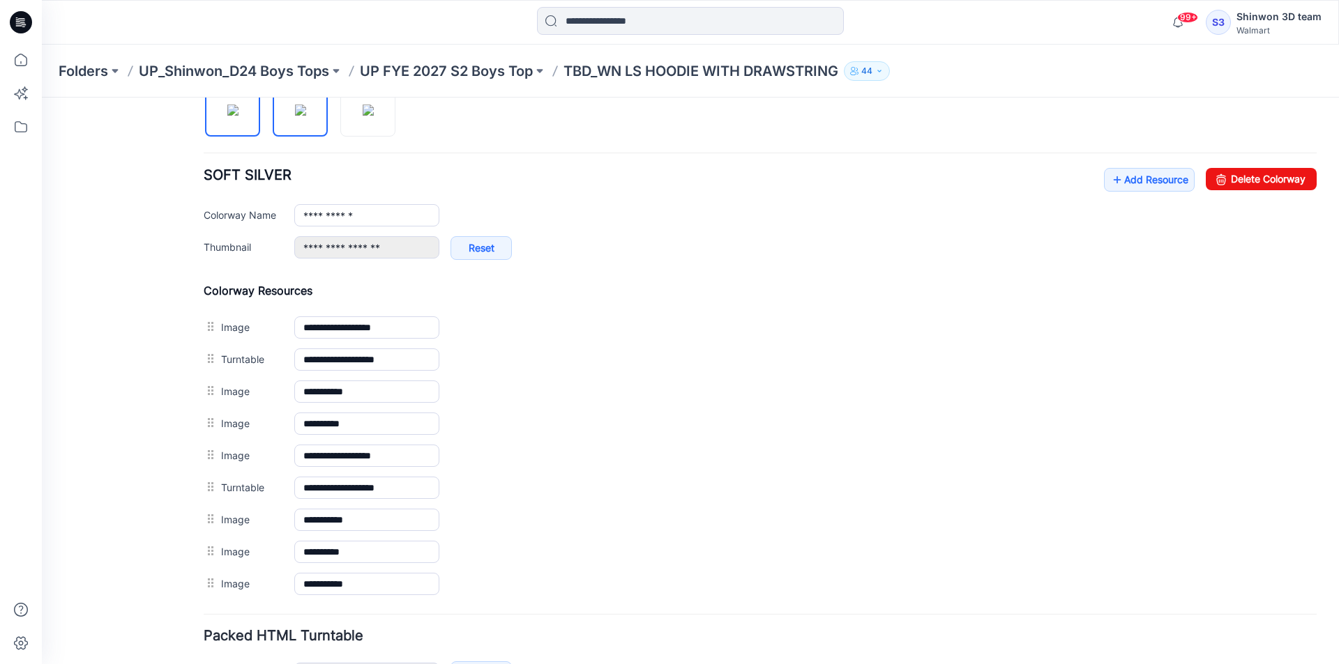
click at [306, 116] on img at bounding box center [300, 110] width 11 height 11
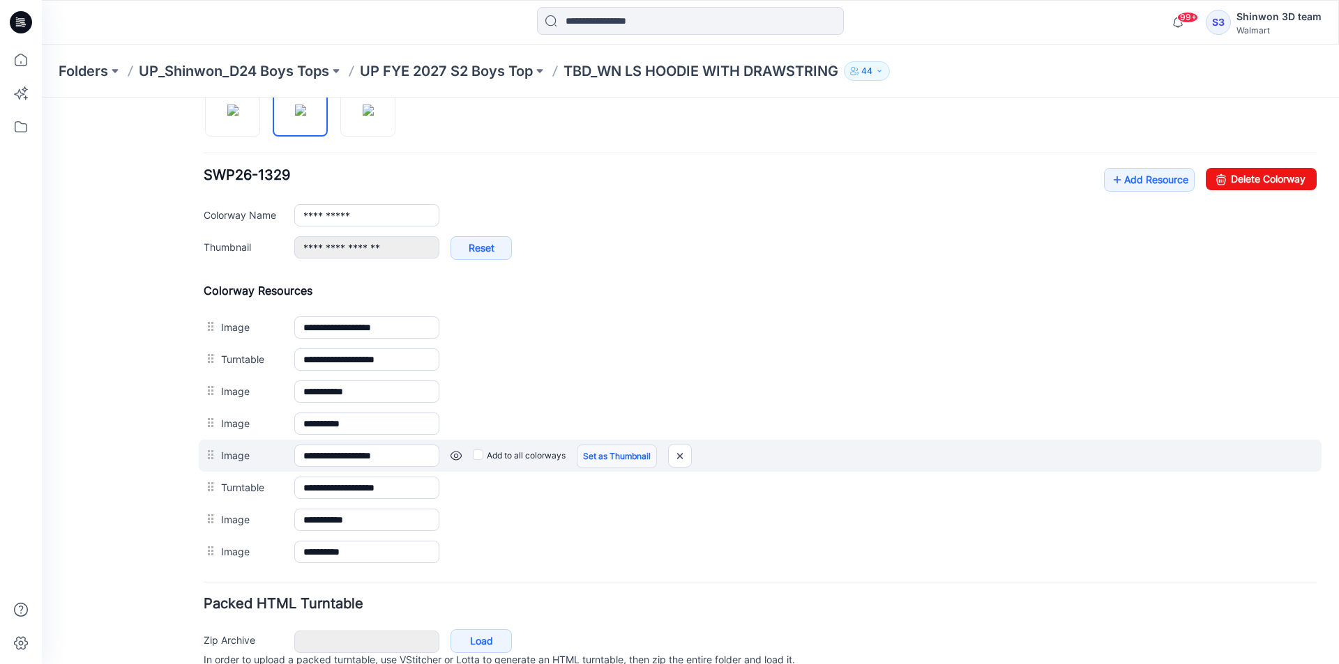
click at [630, 447] on link "Set as Thumbnail" at bounding box center [617, 457] width 80 height 24
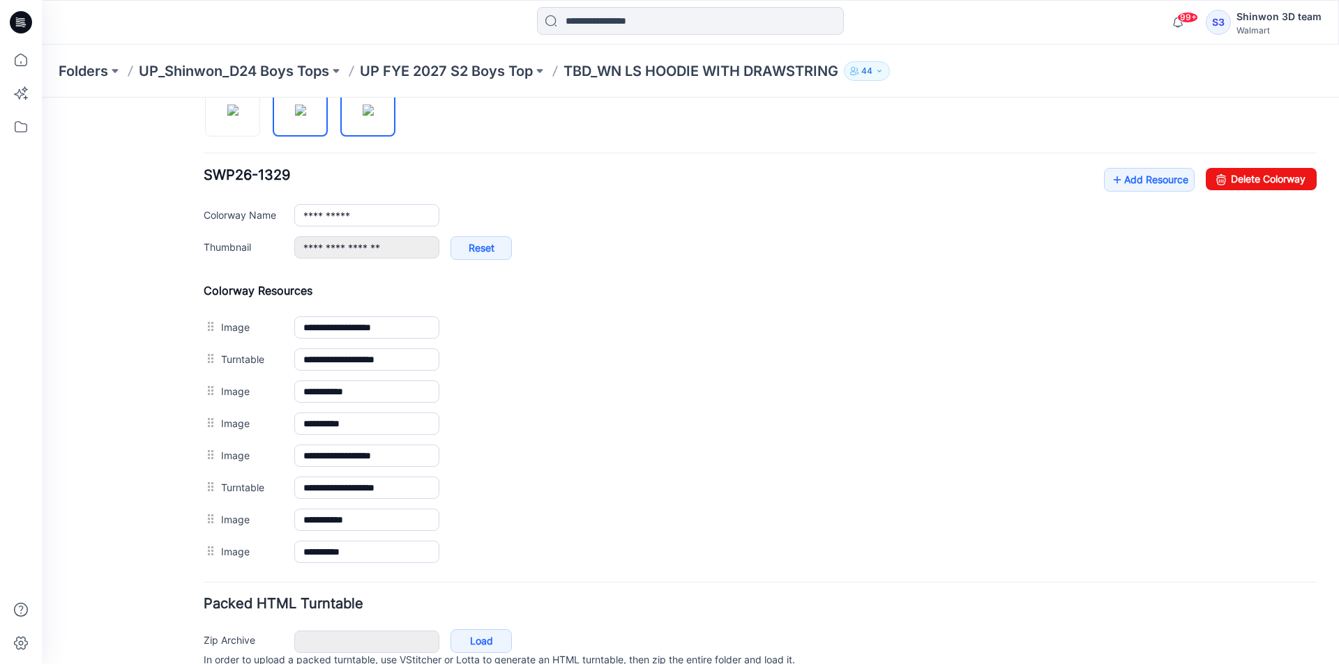
click at [367, 116] on img at bounding box center [368, 110] width 11 height 11
type input "**********"
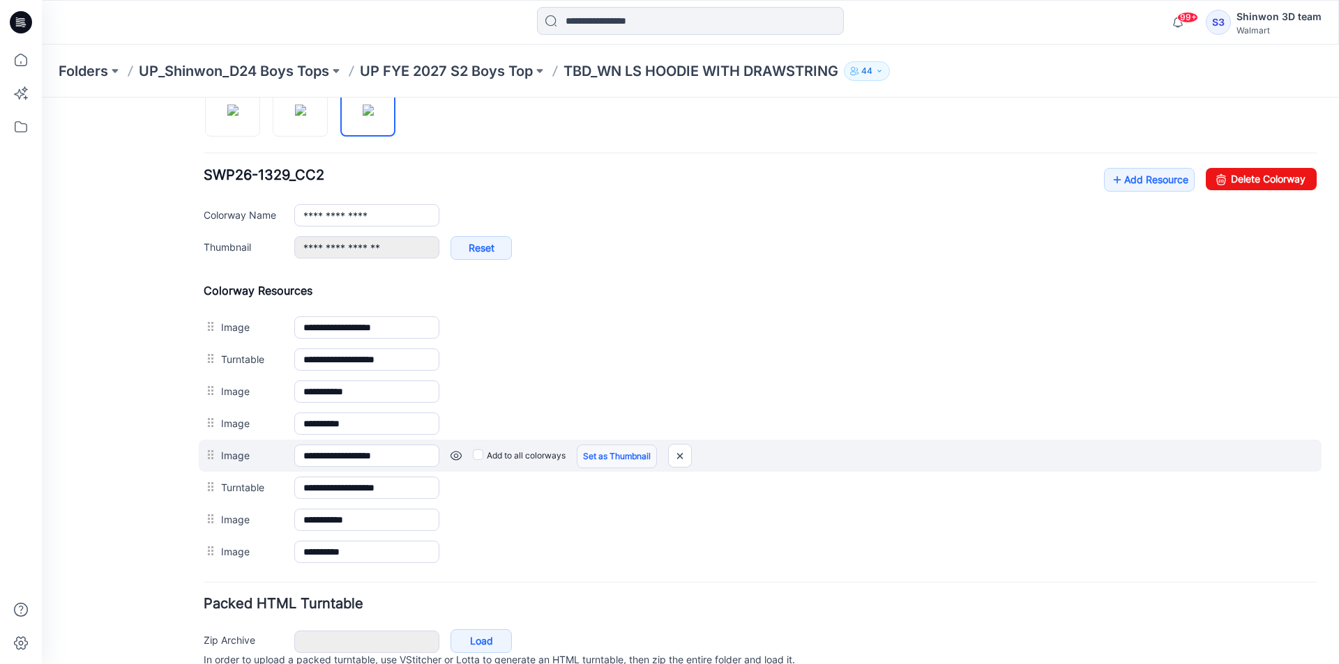
click at [629, 453] on link "Set as Thumbnail" at bounding box center [617, 457] width 80 height 24
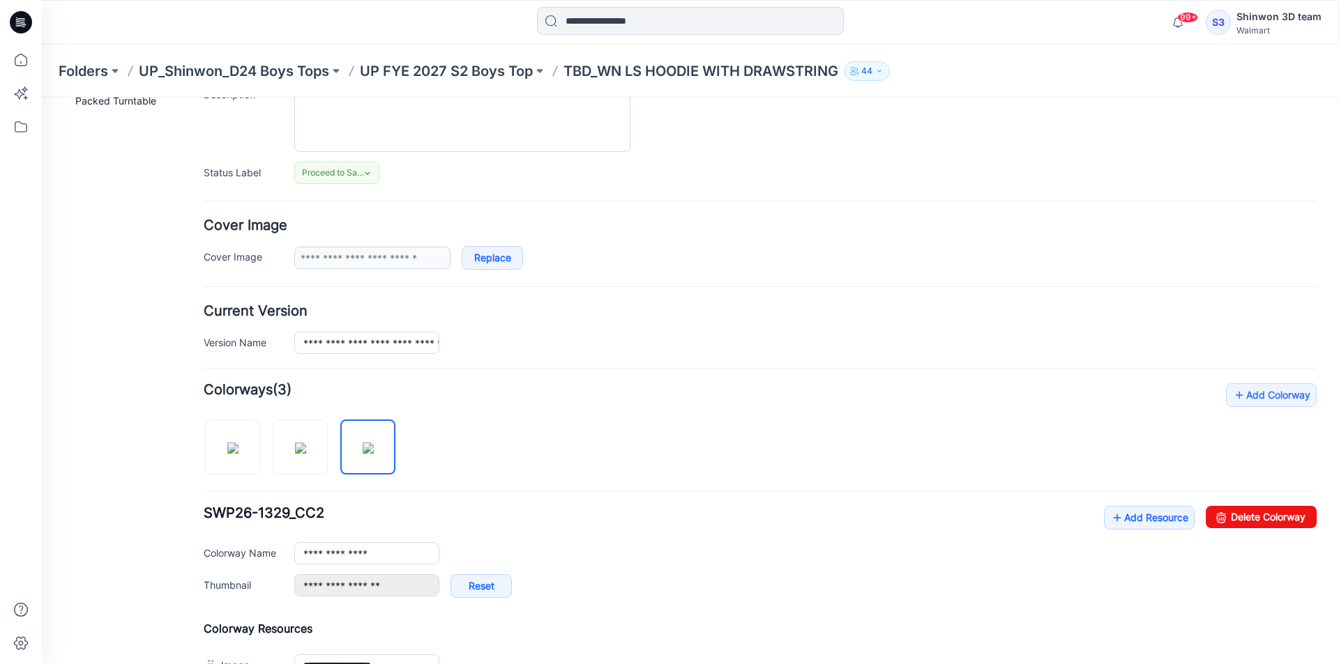
scroll to position [0, 0]
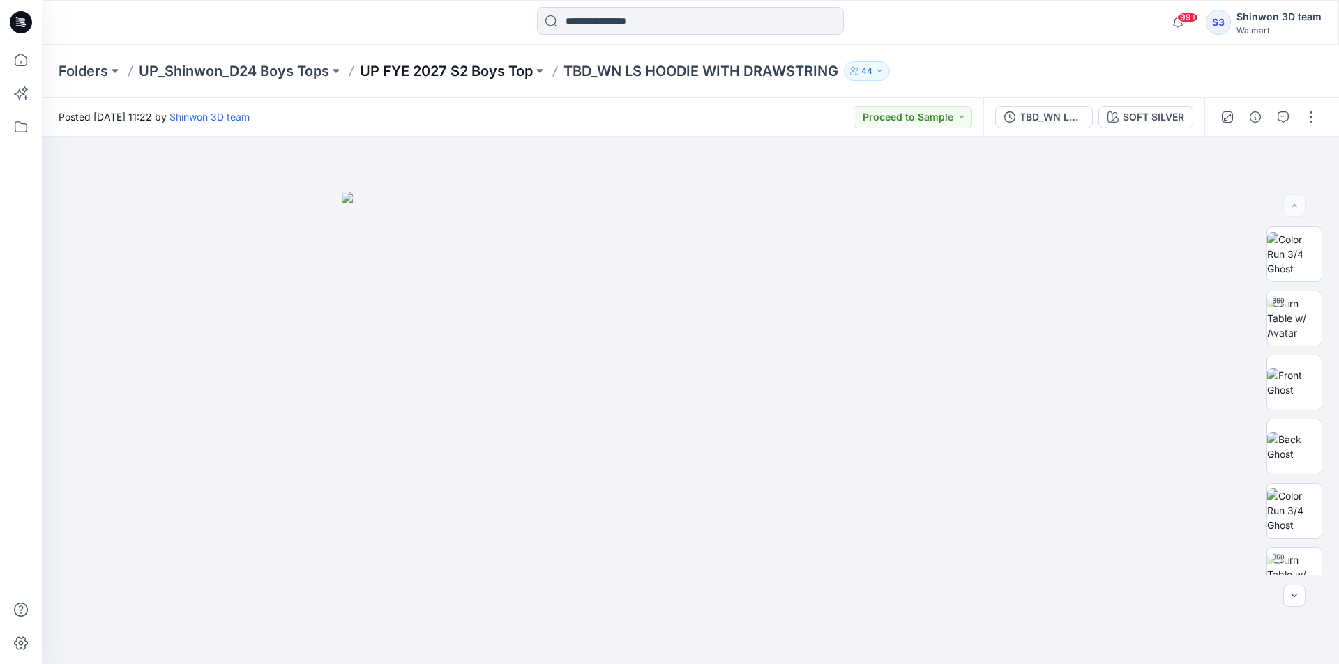
click at [418, 78] on p "UP FYE 2027 S2 Boys Top" at bounding box center [446, 71] width 173 height 20
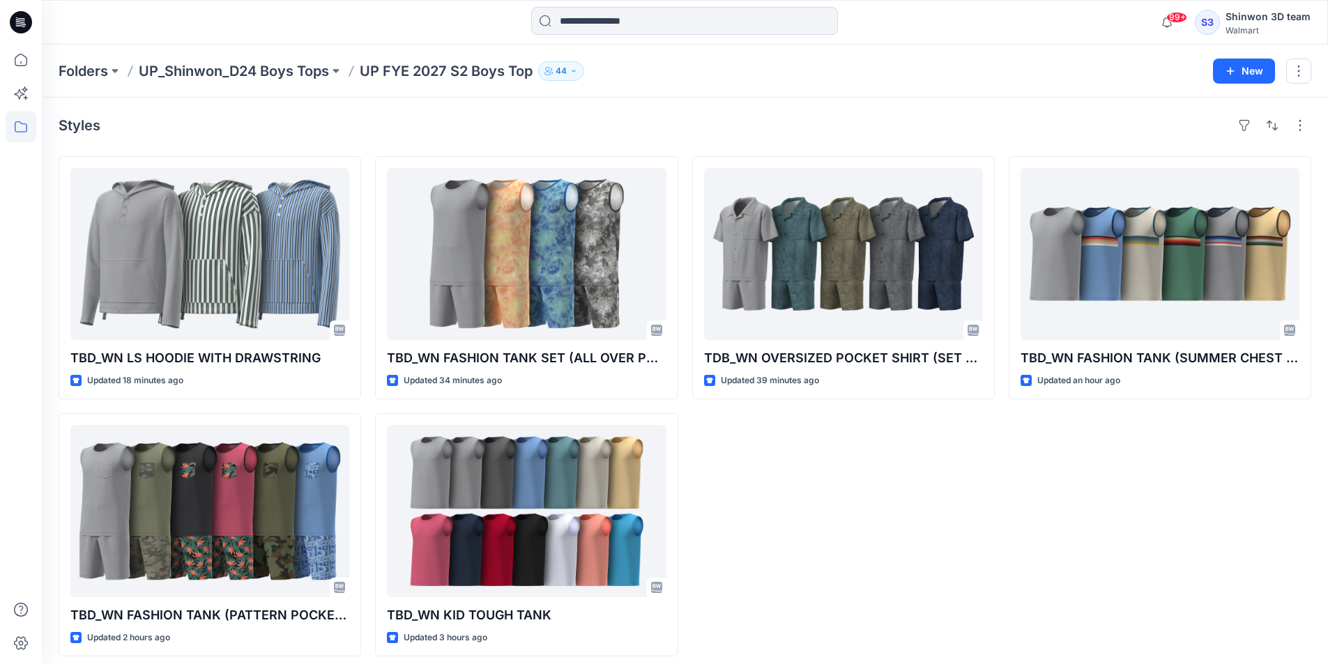
click at [349, 37] on div at bounding box center [202, 22] width 321 height 31
